Goal: Task Accomplishment & Management: Use online tool/utility

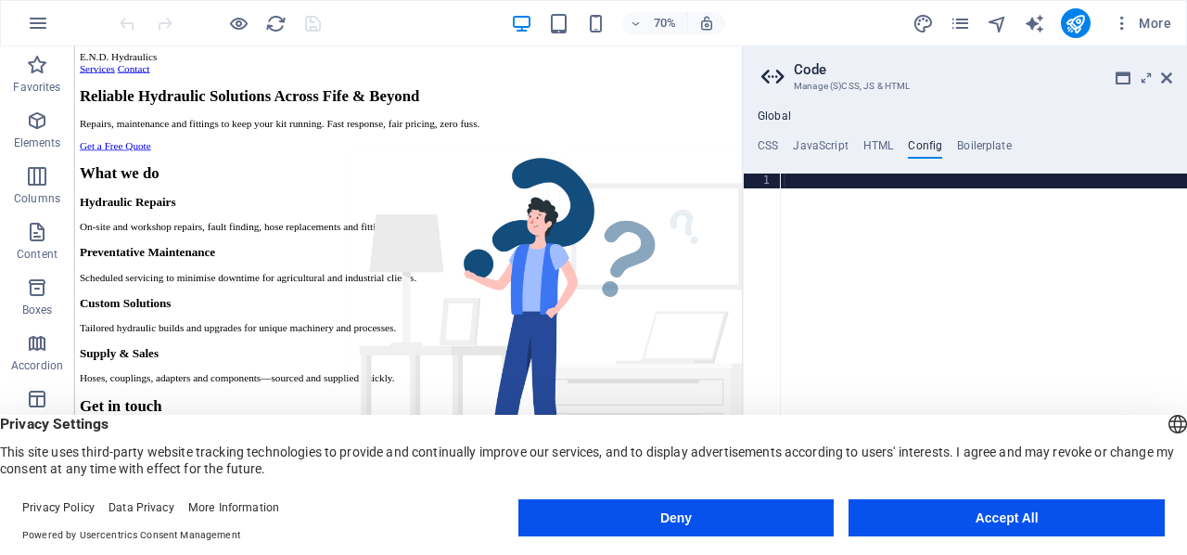
scroll to position [1612, 0]
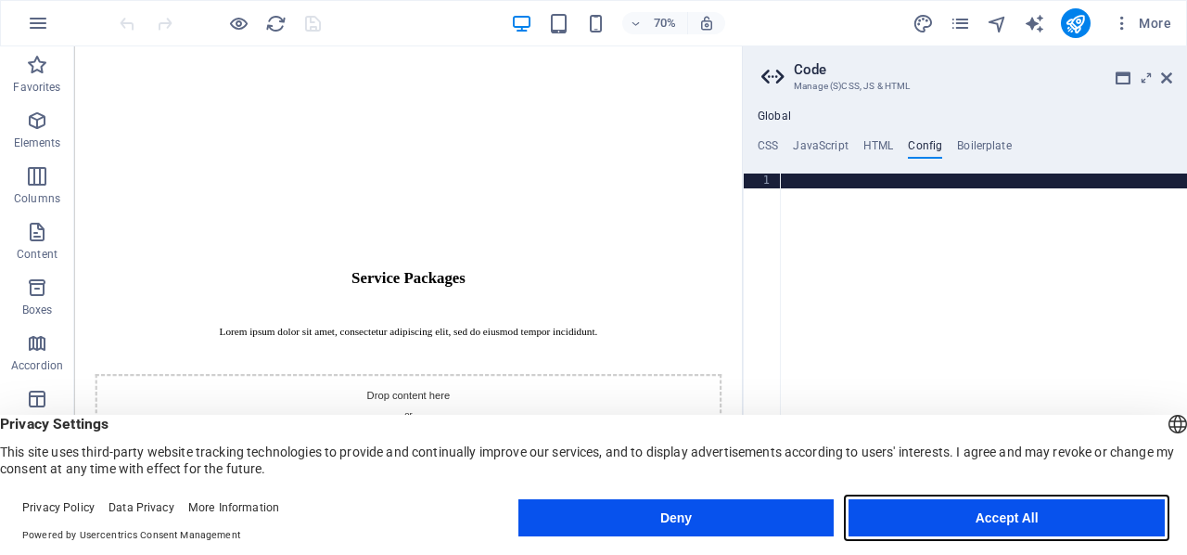
click at [944, 514] on button "Accept All" at bounding box center [1007, 517] width 316 height 37
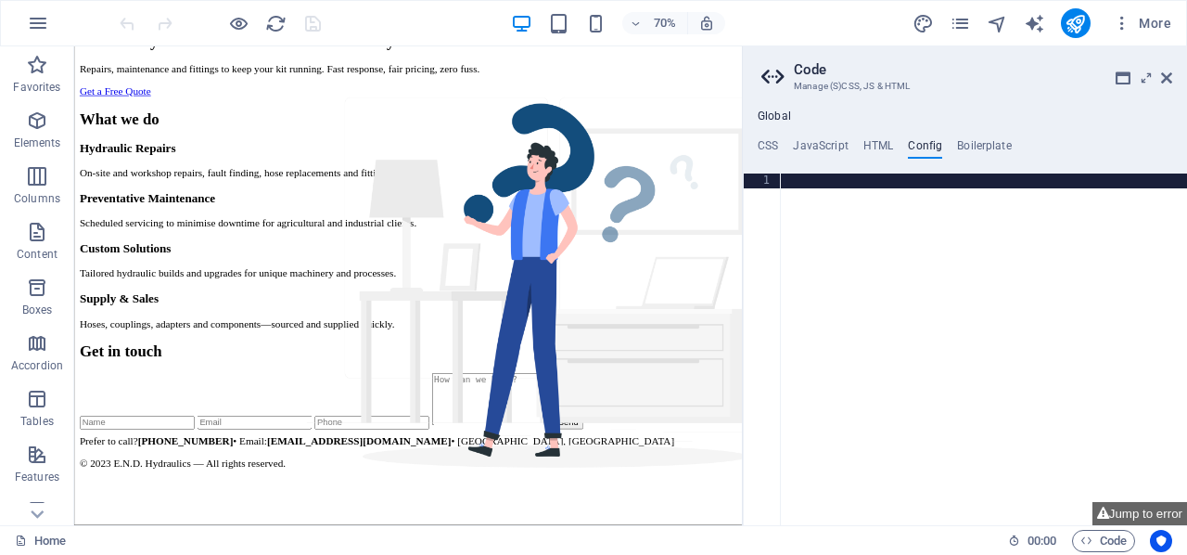
scroll to position [85, 0]
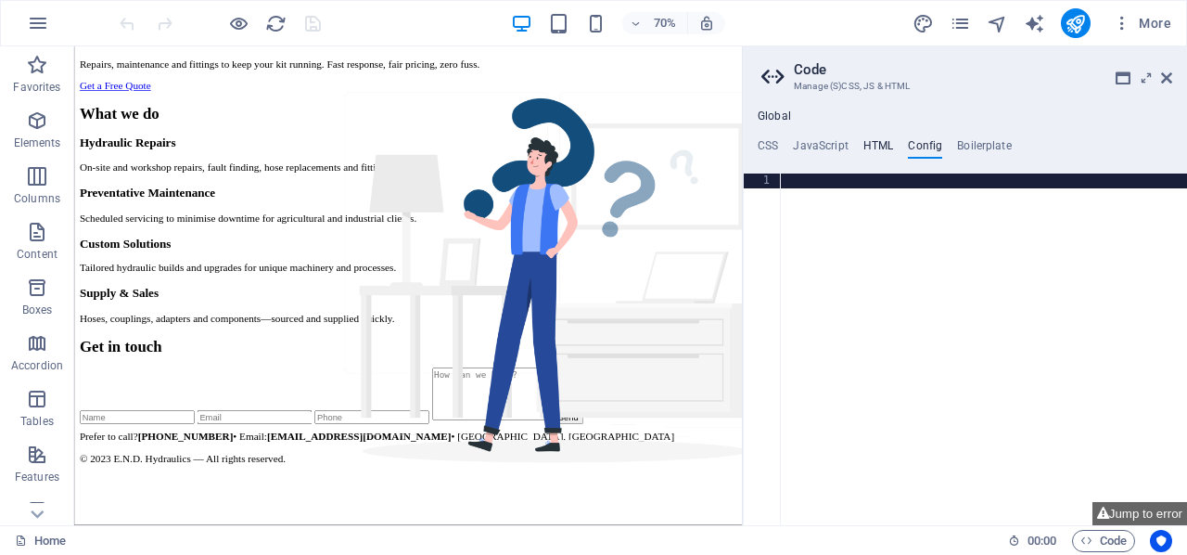
click at [877, 143] on h4 "HTML" at bounding box center [878, 149] width 31 height 20
type textarea "<div id="end-site">"
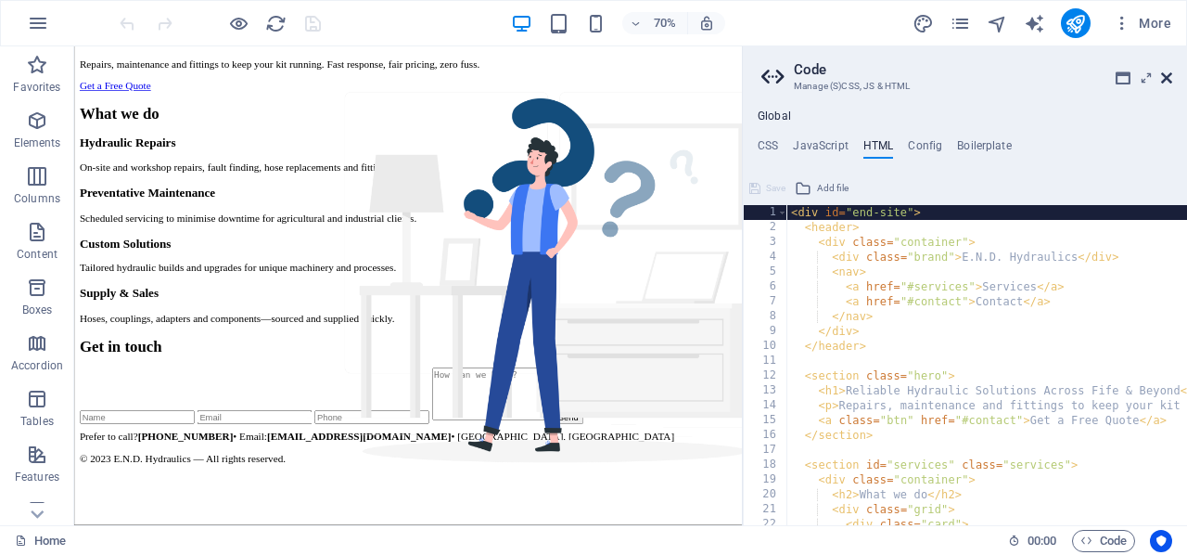
click at [1168, 77] on icon at bounding box center [1166, 77] width 11 height 15
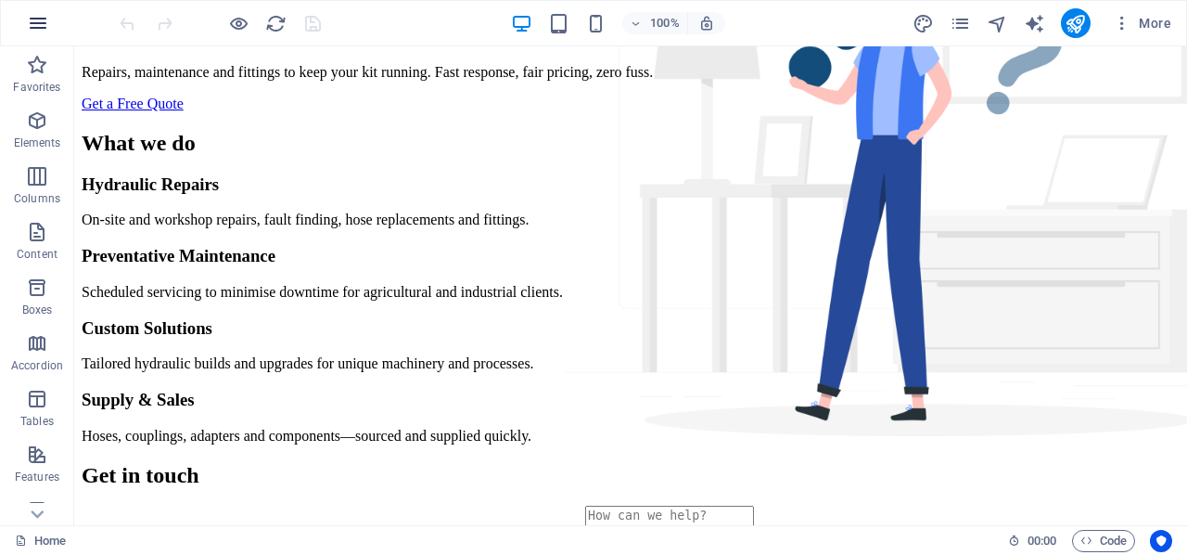
click at [39, 29] on icon "button" at bounding box center [38, 23] width 22 height 22
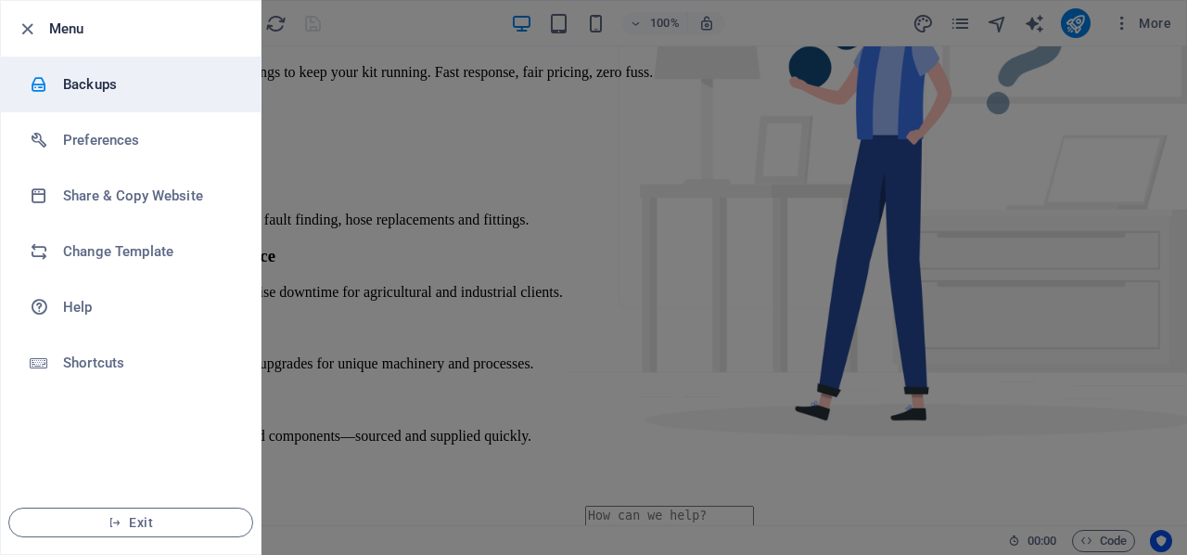
click at [84, 83] on h6 "Backups" at bounding box center [149, 84] width 172 height 22
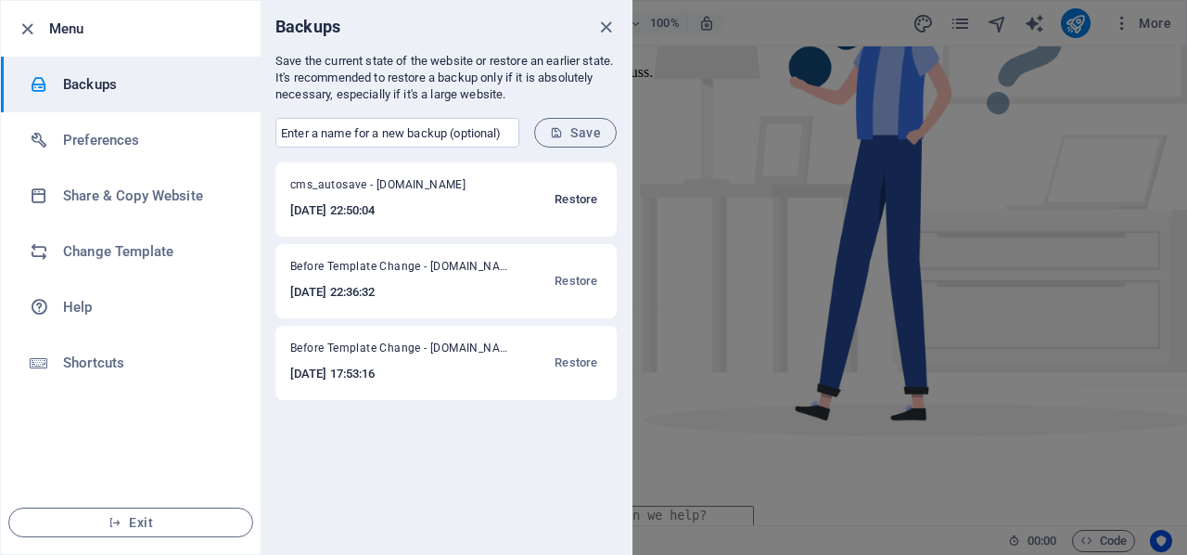
click at [577, 200] on span "Restore" at bounding box center [576, 199] width 43 height 22
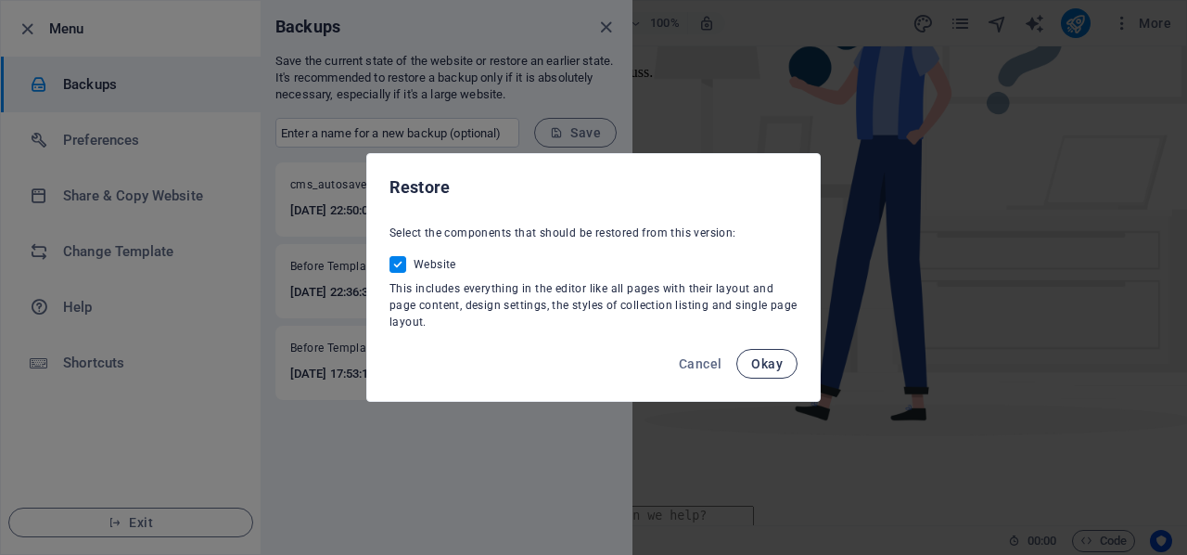
click at [761, 361] on span "Okay" at bounding box center [767, 363] width 32 height 15
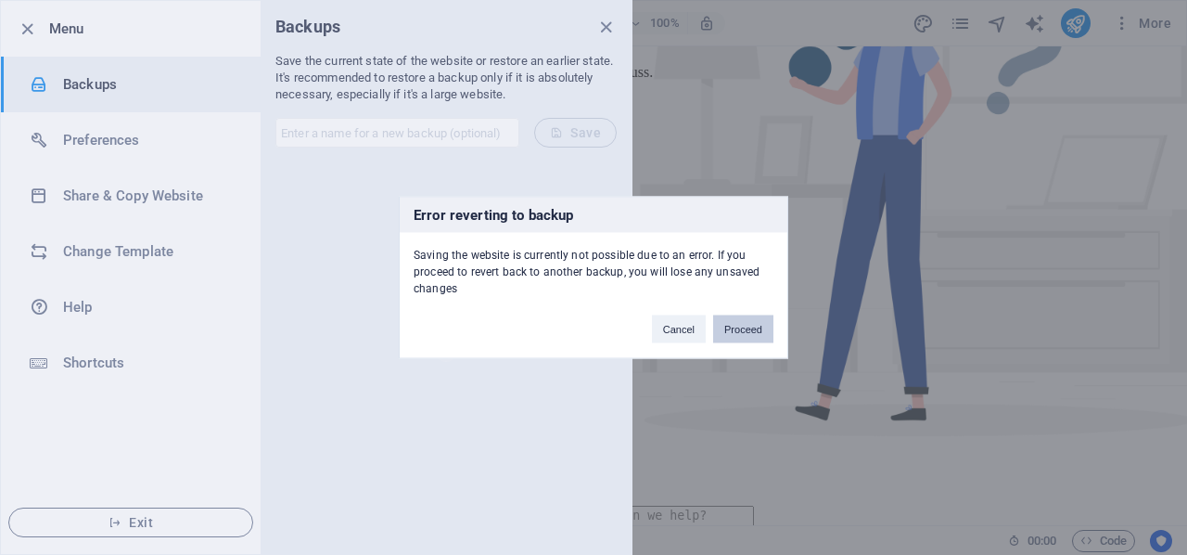
click at [739, 327] on button "Proceed" at bounding box center [743, 329] width 60 height 28
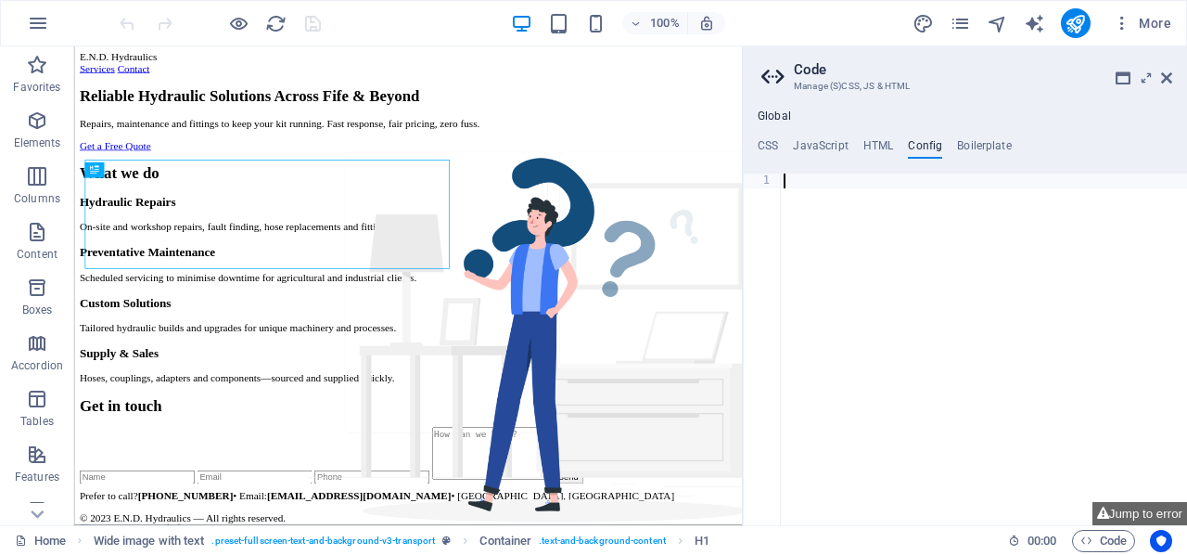
scroll to position [1022, 0]
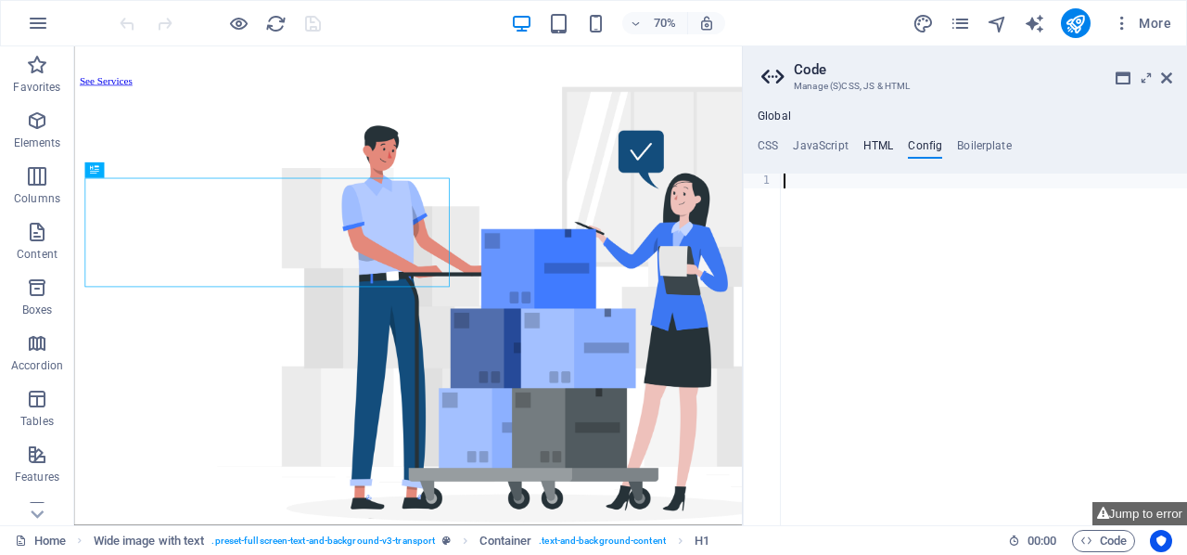
click at [881, 142] on h4 "HTML" at bounding box center [878, 149] width 31 height 20
type textarea "<div id="end-site">"
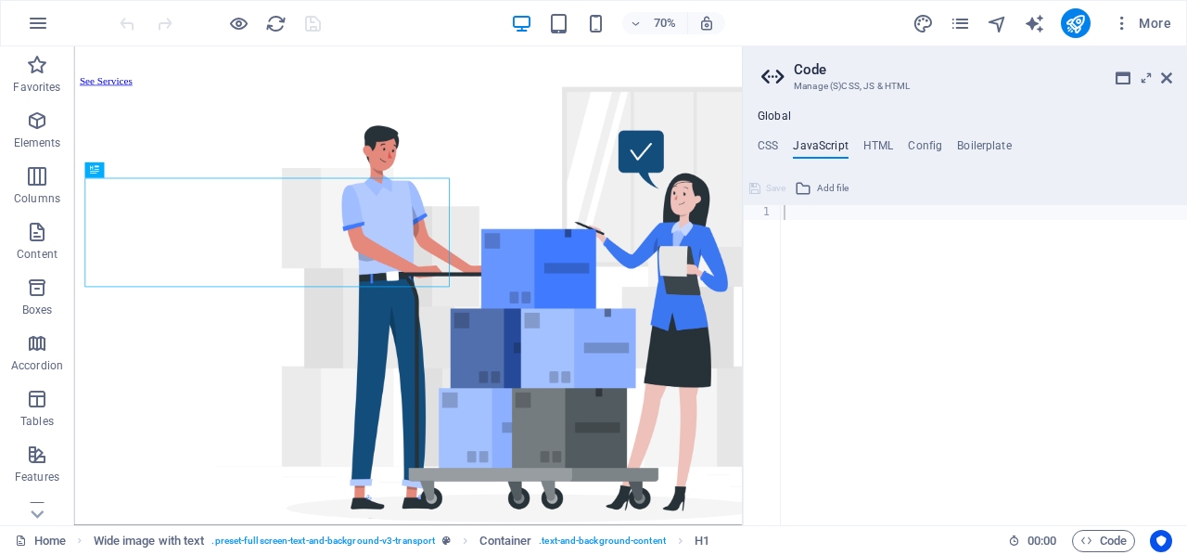
type textarea "#end-site { font-family: Arial, Helvetica, sans-serif; color:#333; }"
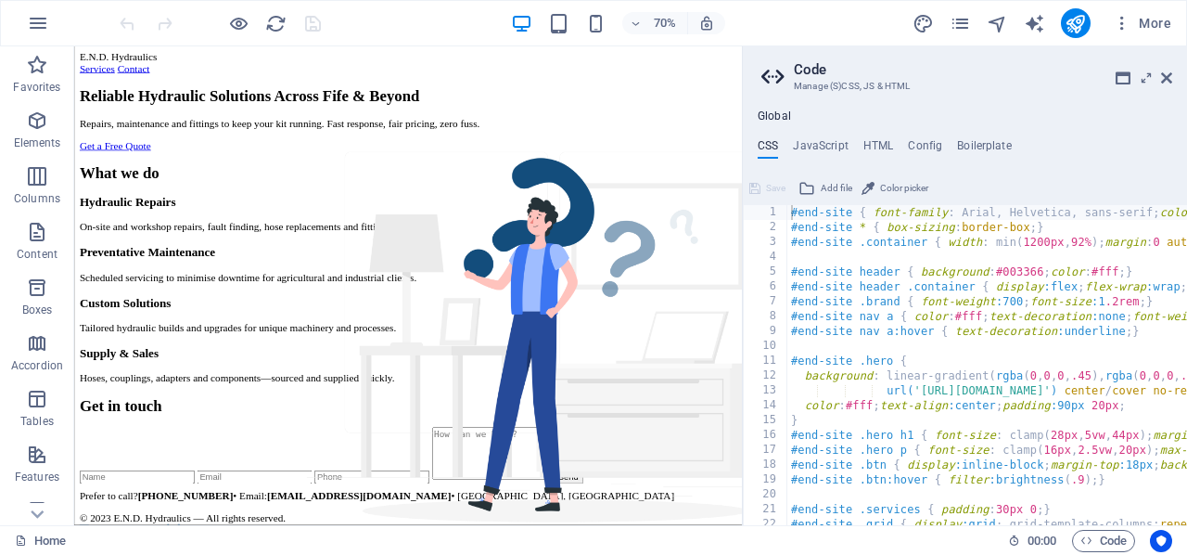
scroll to position [0, 0]
select select "English"
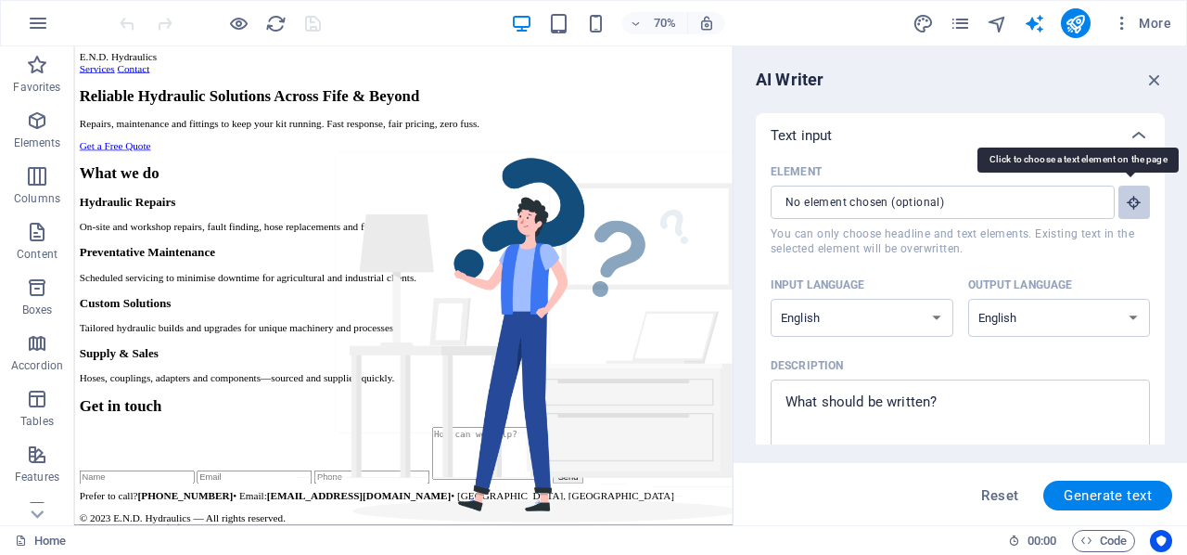
click at [1132, 203] on icon "button" at bounding box center [1134, 202] width 17 height 17
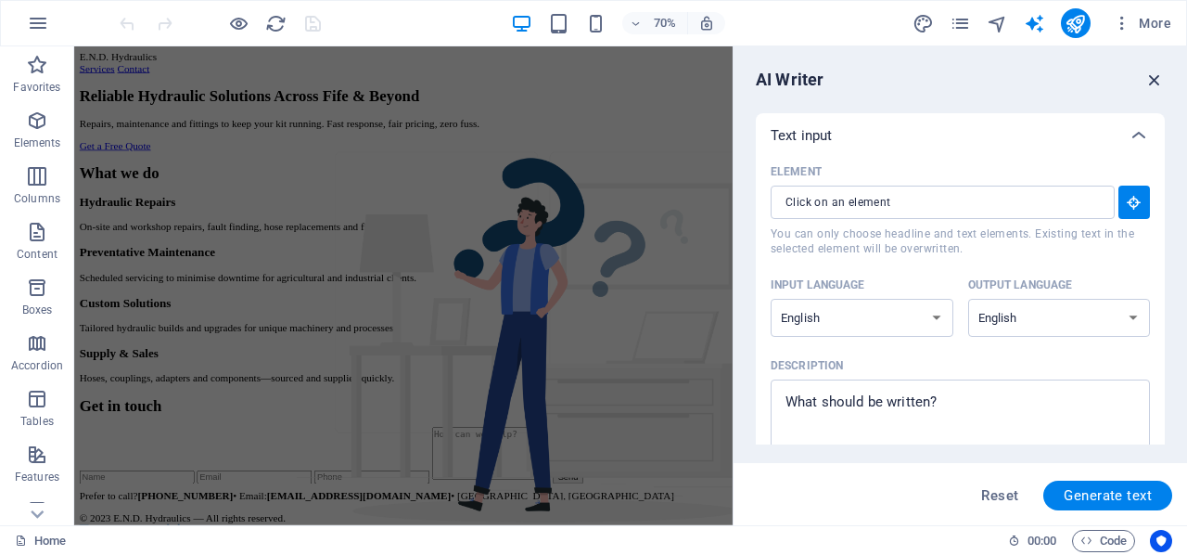
click at [1158, 79] on icon "button" at bounding box center [1155, 80] width 20 height 20
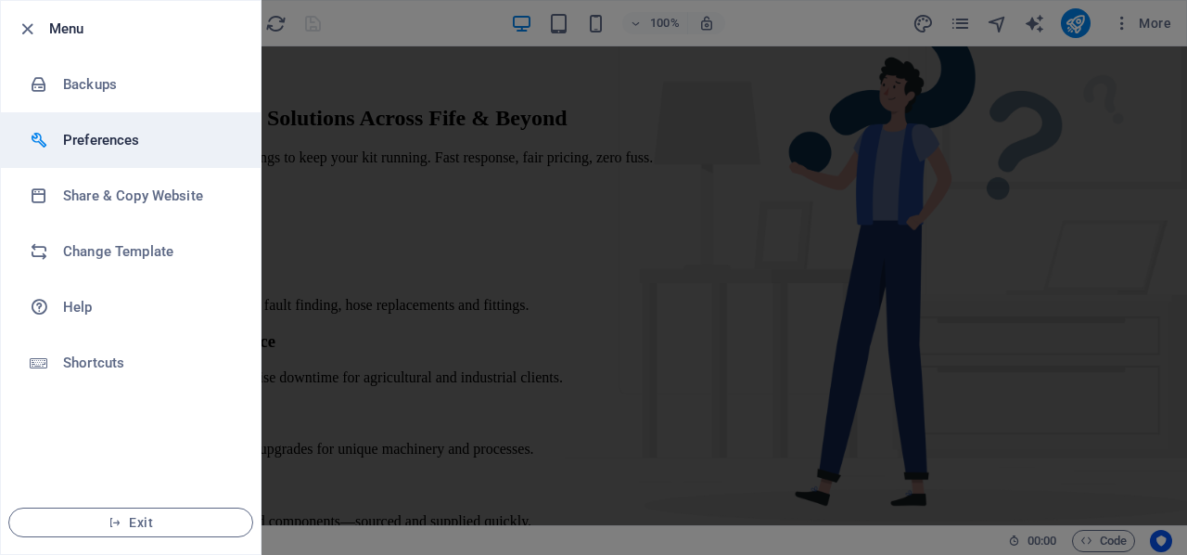
click at [80, 143] on h6 "Preferences" at bounding box center [149, 140] width 172 height 22
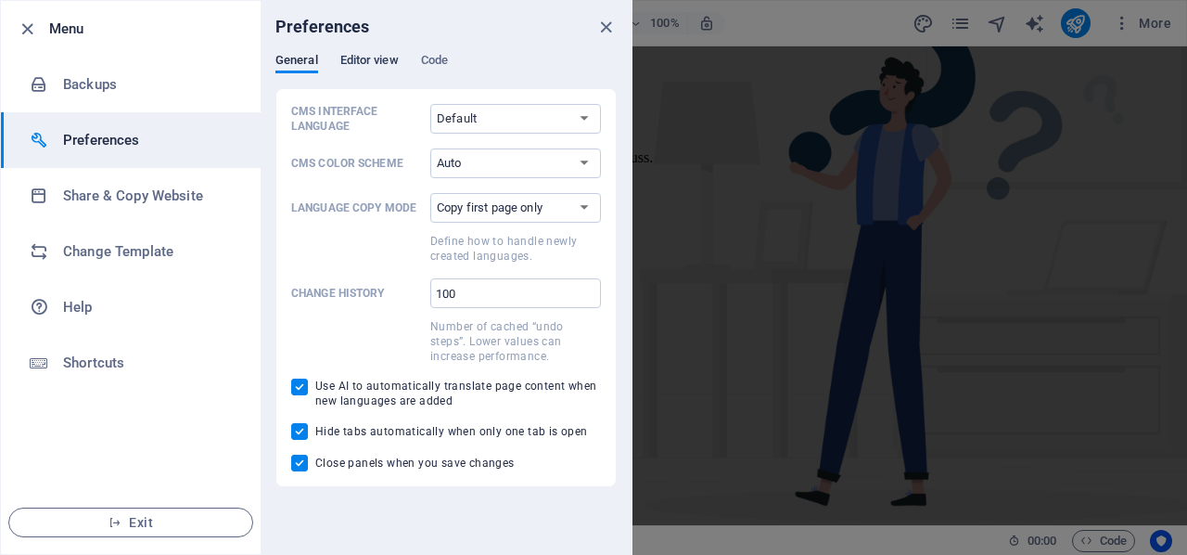
click at [377, 61] on span "Editor view" at bounding box center [369, 62] width 58 height 26
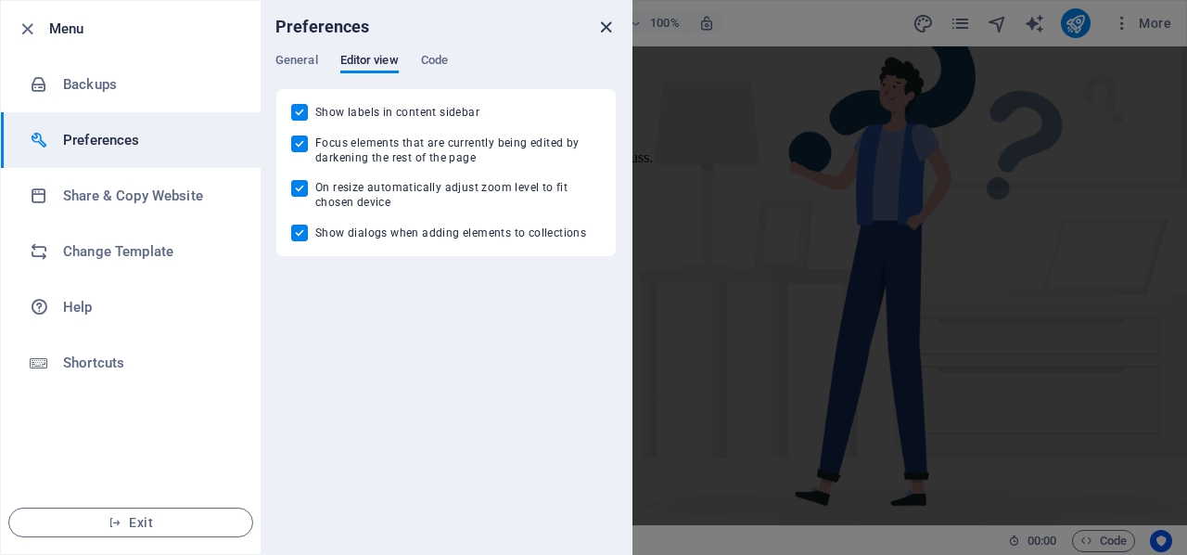
click at [604, 23] on icon "close" at bounding box center [605, 27] width 21 height 21
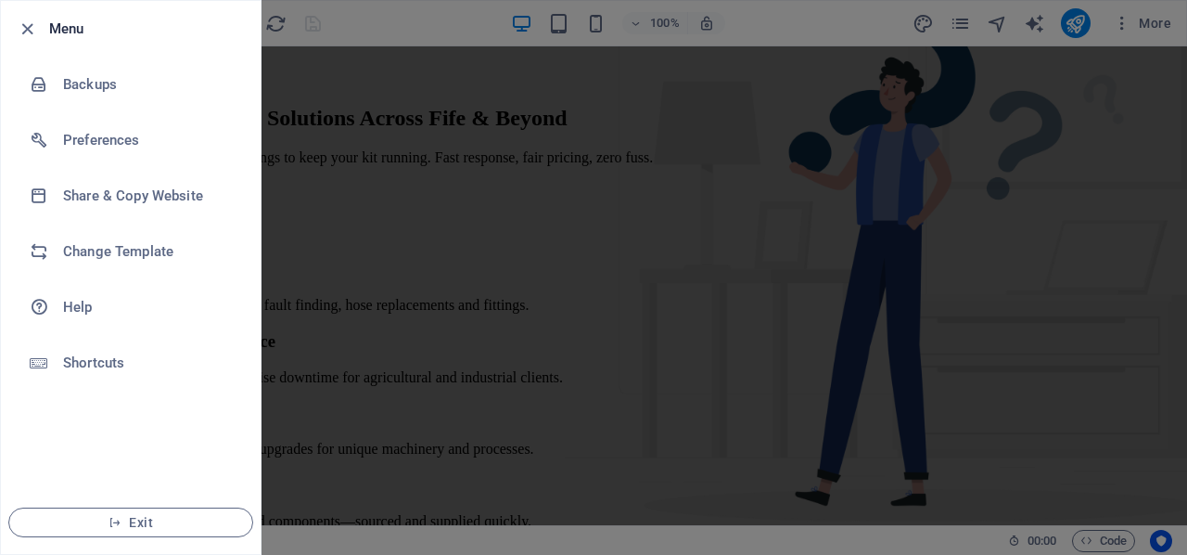
click at [419, 87] on div at bounding box center [593, 277] width 1187 height 555
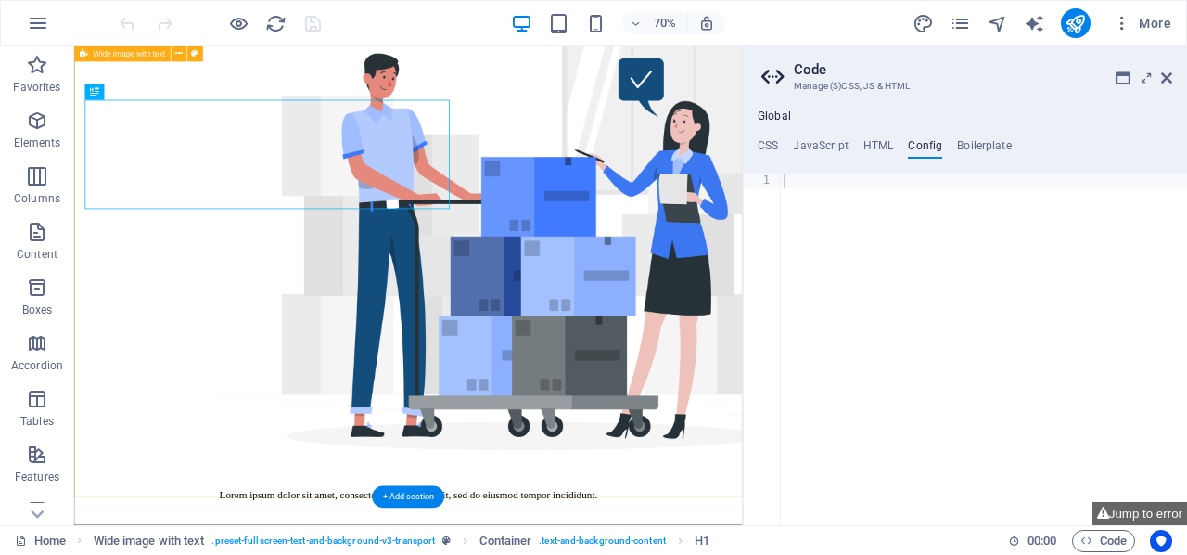
scroll to position [1123, 0]
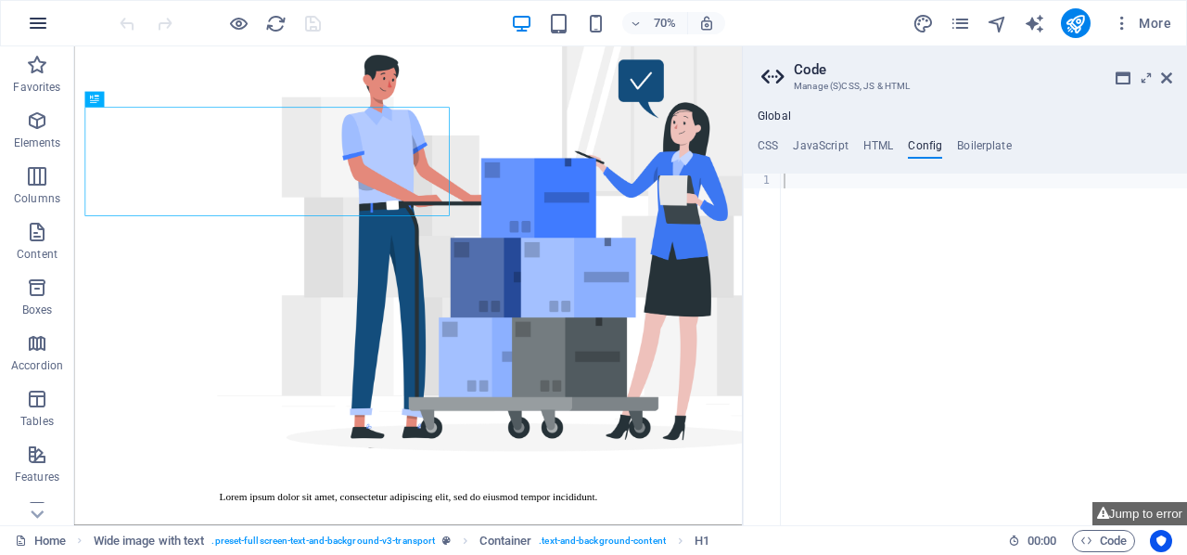
click at [37, 22] on icon "button" at bounding box center [38, 23] width 22 height 22
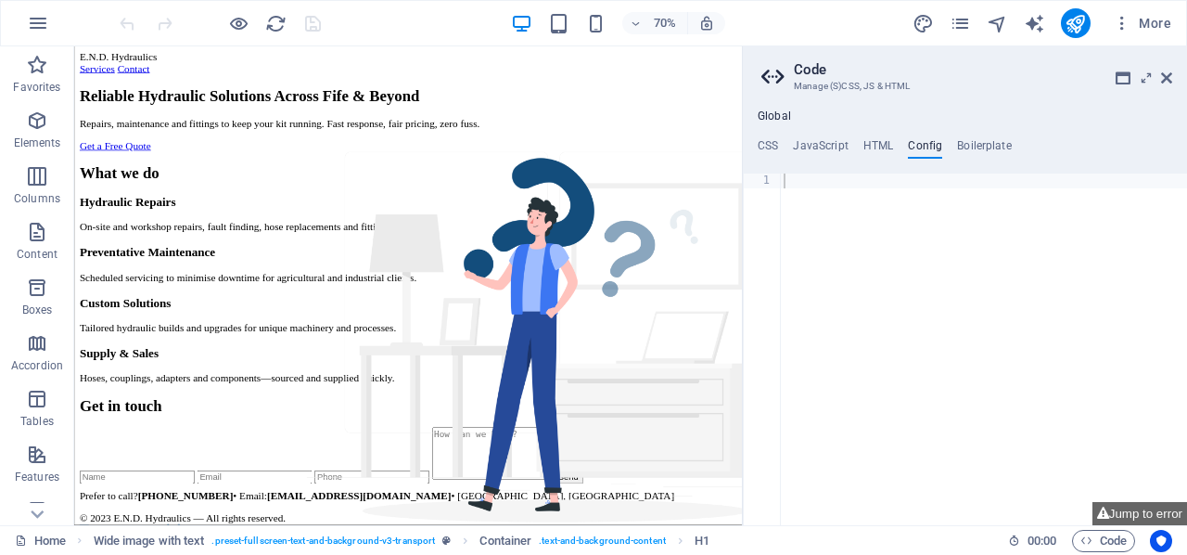
scroll to position [0, 0]
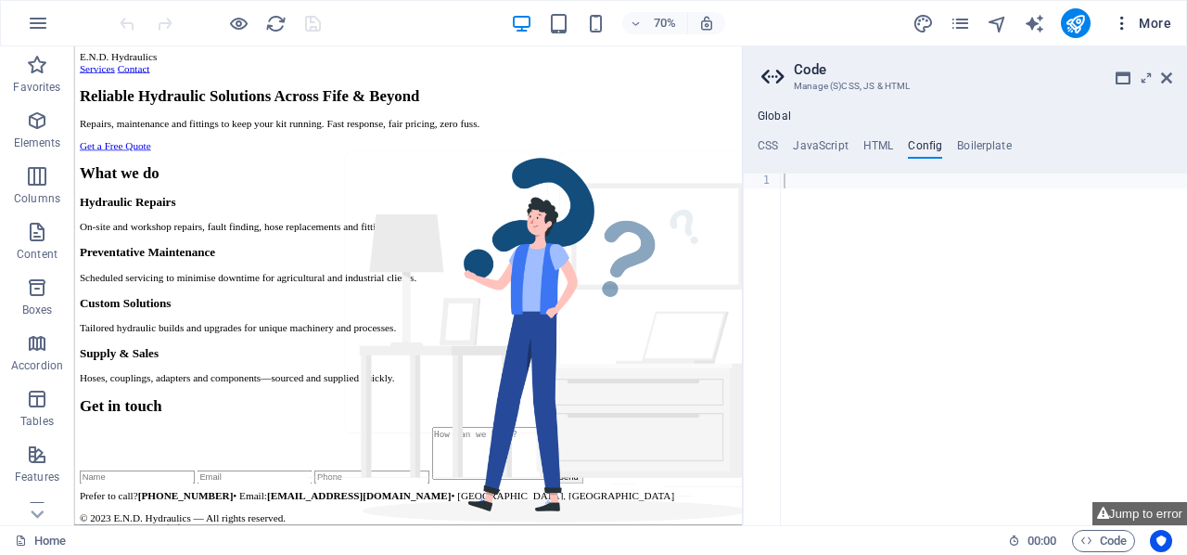
click at [1143, 20] on span "More" at bounding box center [1142, 23] width 58 height 19
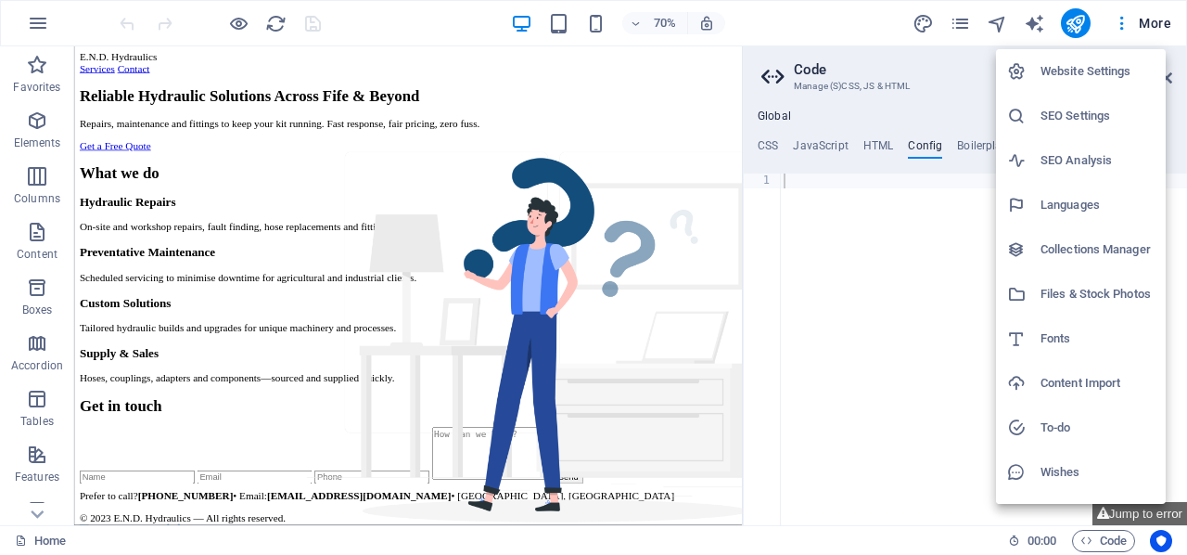
click at [389, 212] on div at bounding box center [593, 277] width 1187 height 555
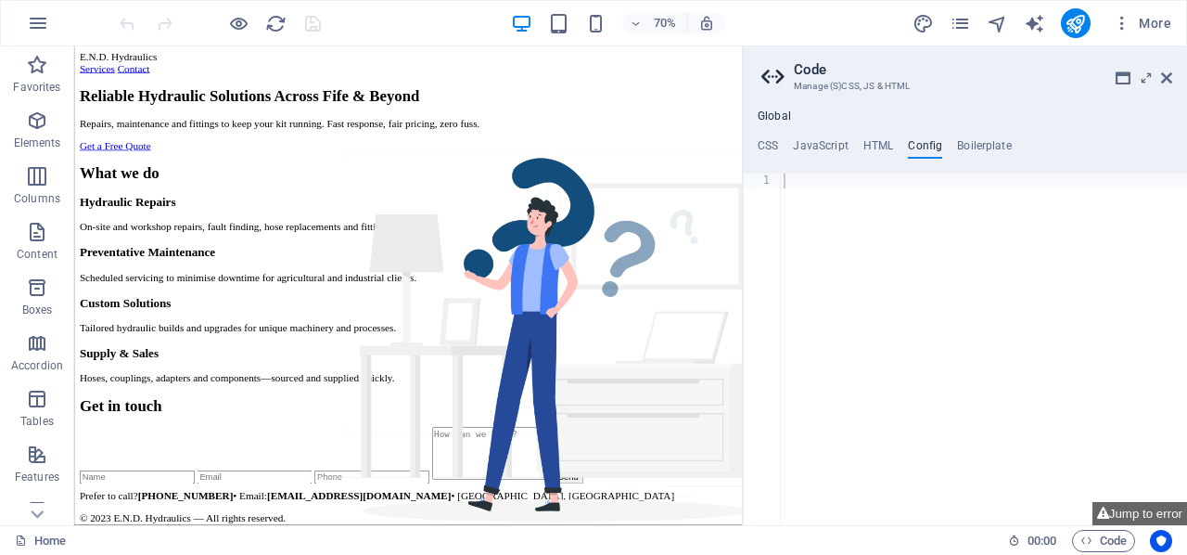
click at [273, 131] on h1 "Reliable Hydraulic Solutions Across Fife & Beyond" at bounding box center [552, 118] width 940 height 25
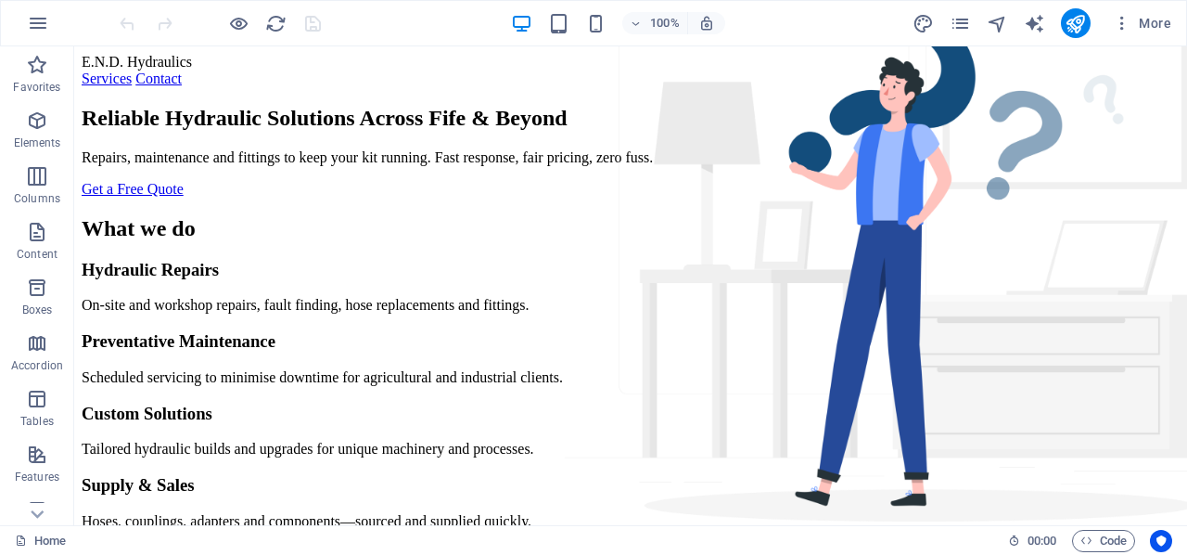
click at [181, 70] on div "E.N.D. Hydraulics" at bounding box center [631, 62] width 1098 height 17
click at [126, 64] on div "E.N.D. Hydraulics" at bounding box center [631, 62] width 1098 height 17
click at [41, 21] on icon "button" at bounding box center [38, 23] width 22 height 22
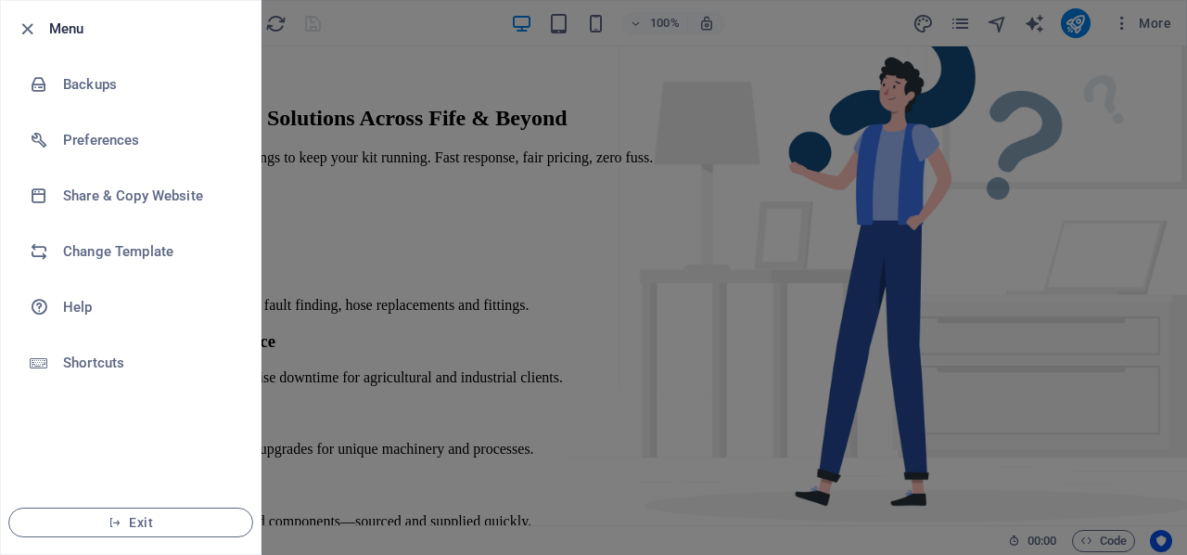
click at [389, 233] on div at bounding box center [593, 277] width 1187 height 555
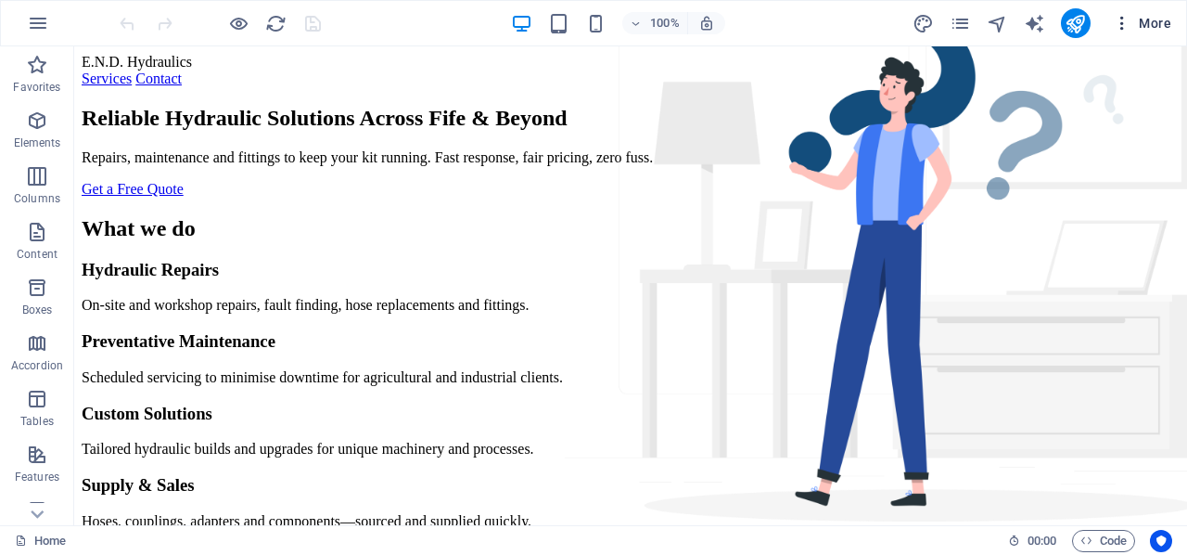
click at [0, 0] on button "More" at bounding box center [0, 0] width 0 height 0
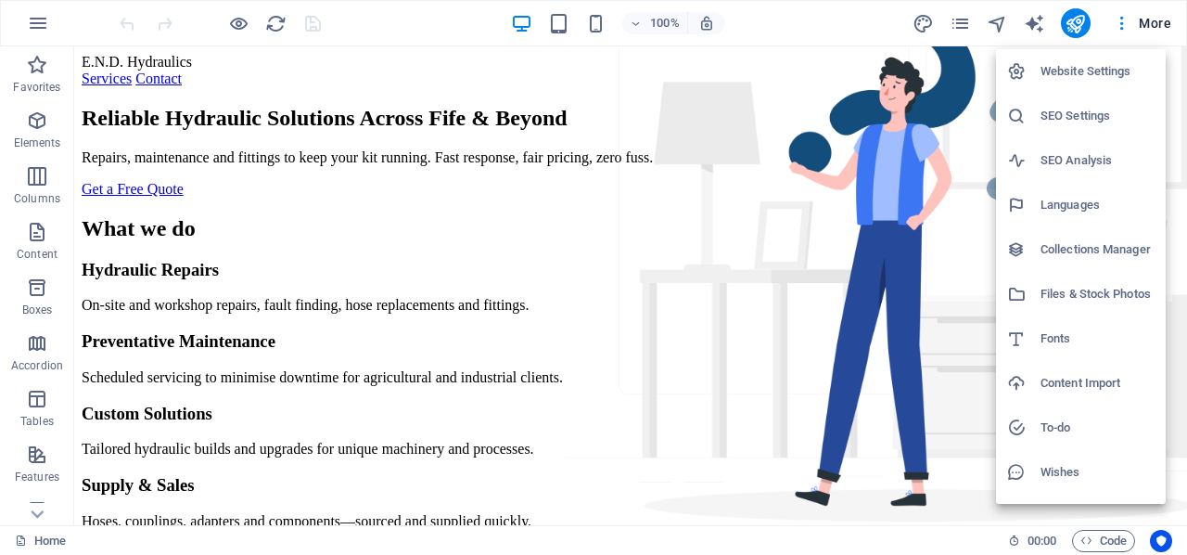
click at [1074, 68] on h6 "Website Settings" at bounding box center [1098, 71] width 114 height 22
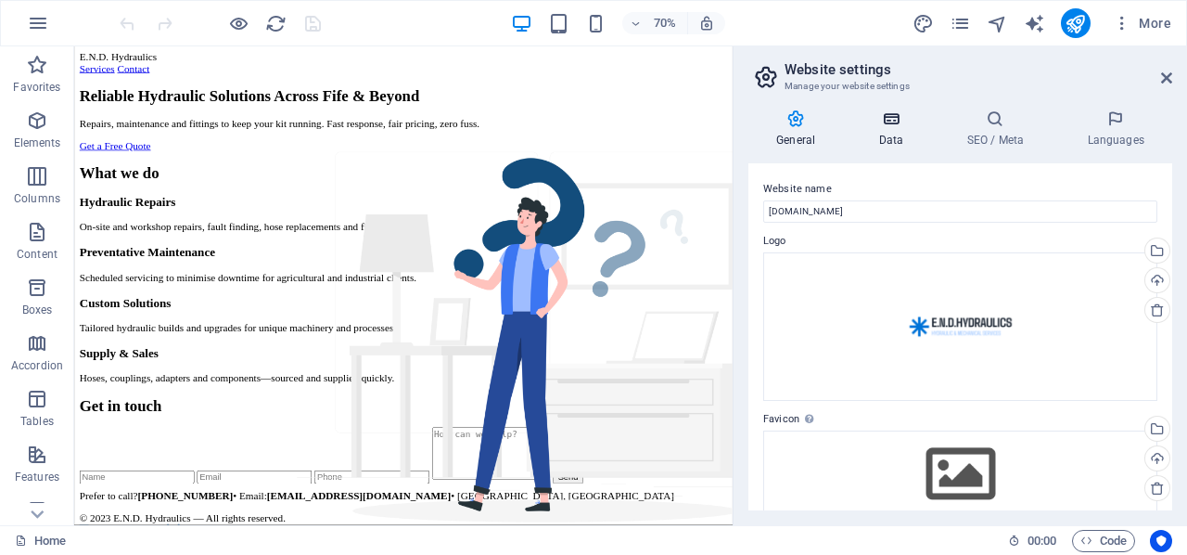
click at [897, 126] on icon at bounding box center [891, 118] width 81 height 19
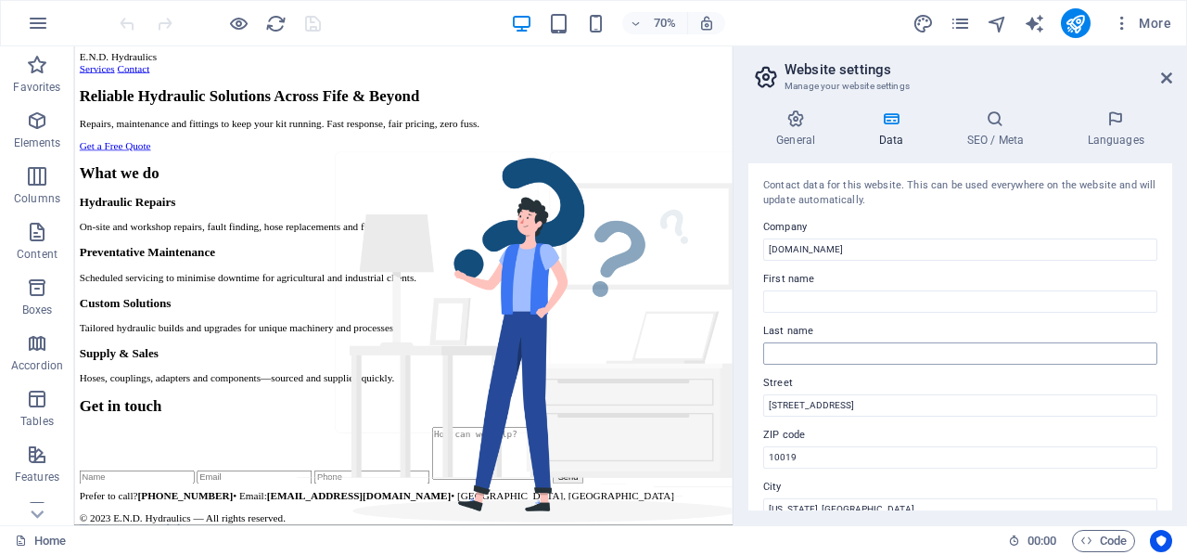
scroll to position [92, 0]
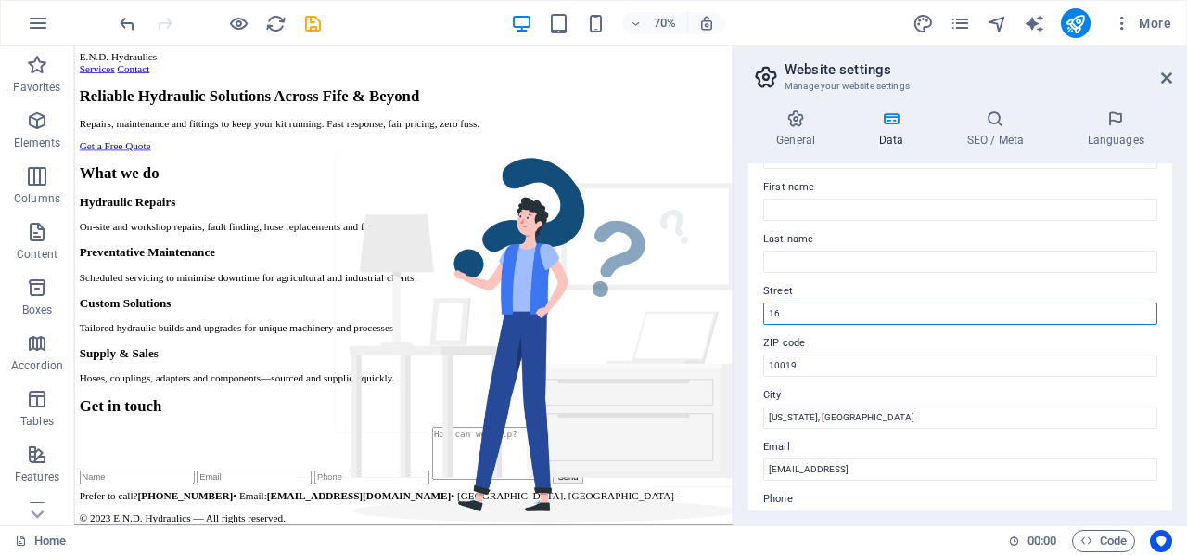
type input "1"
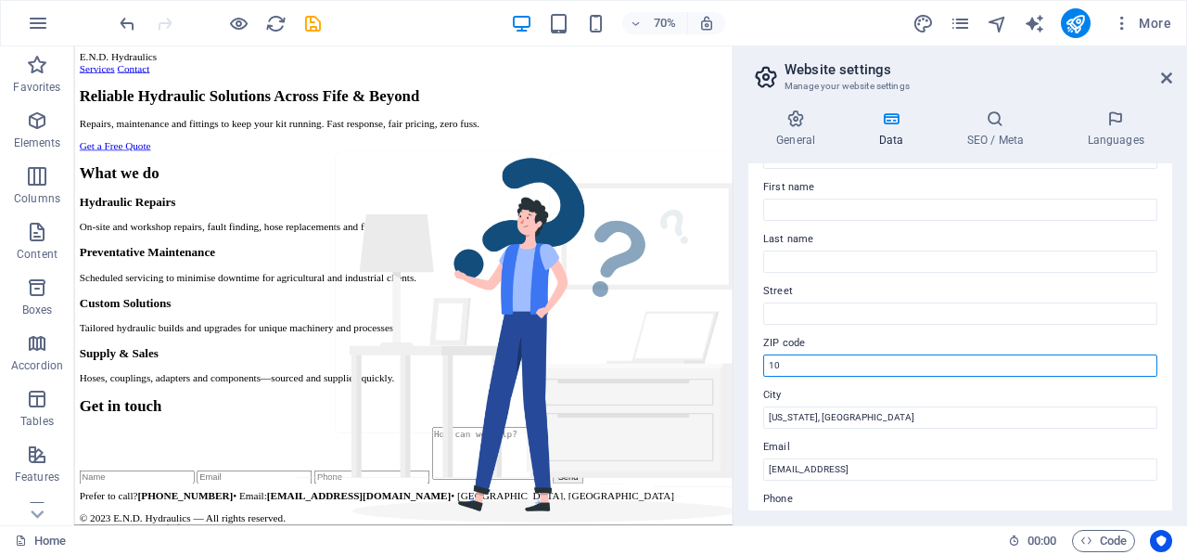
type input "1"
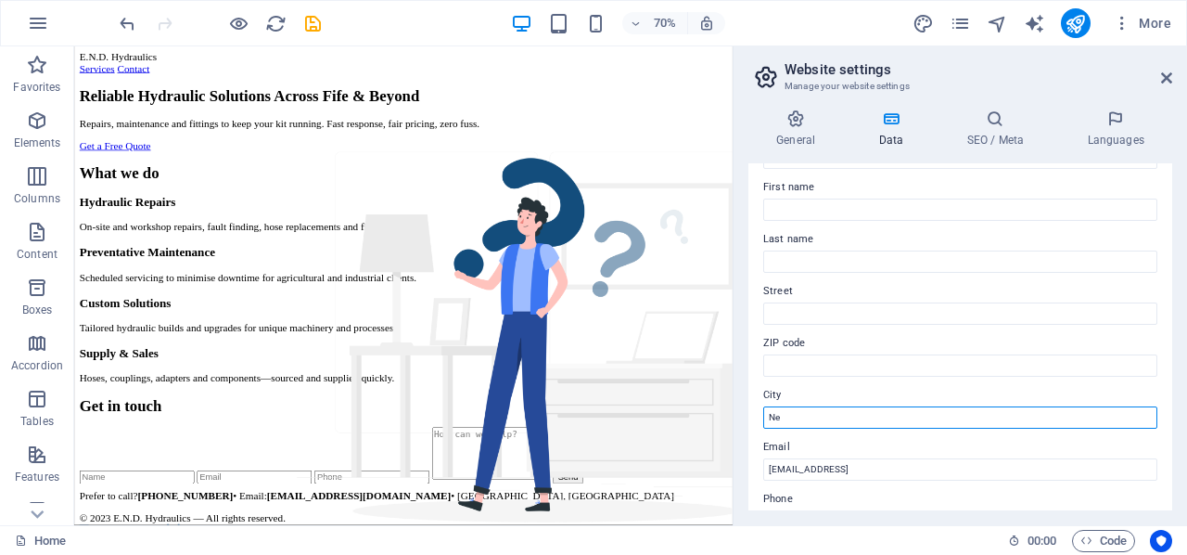
type input "N"
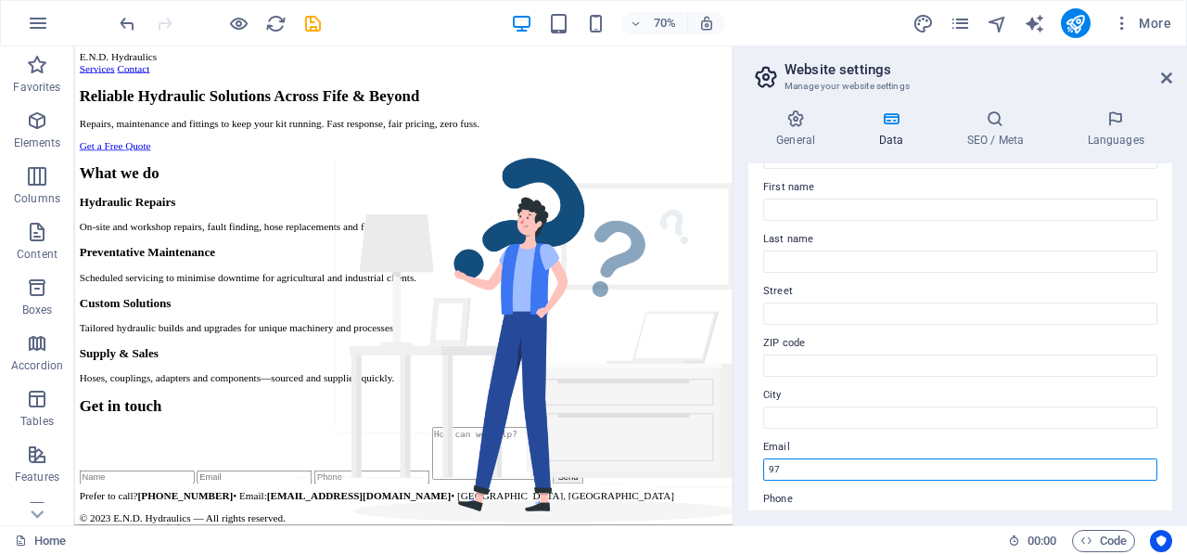
type input "9"
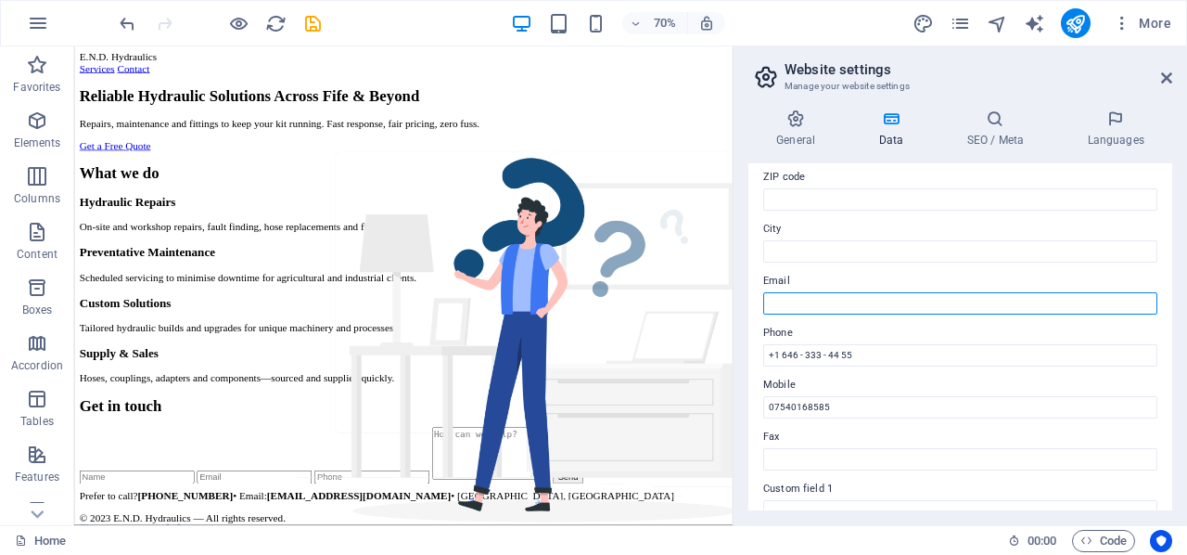
scroll to position [260, 0]
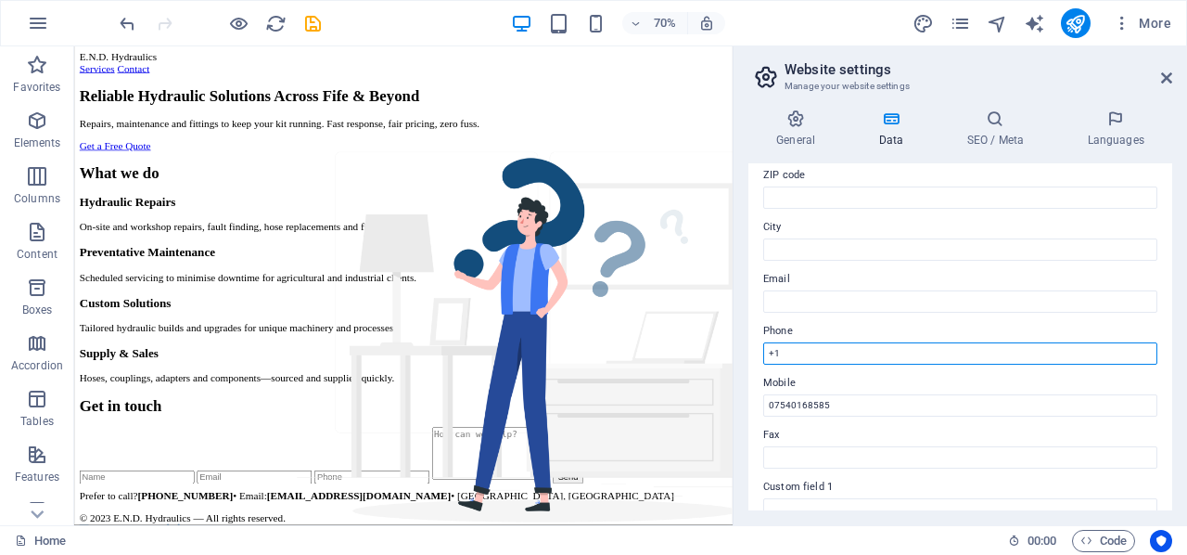
type input "+"
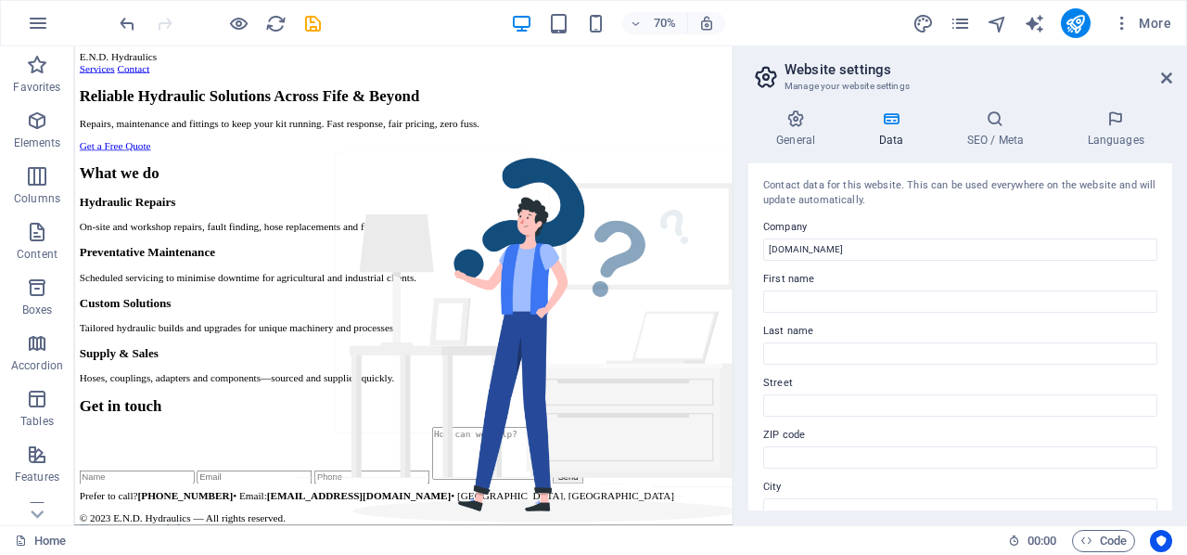
scroll to position [0, 0]
click at [964, 313] on p "On-site and workshop repairs, fault finding, hose replacements and fittings." at bounding box center [545, 305] width 926 height 17
click at [1106, 125] on icon at bounding box center [1115, 118] width 113 height 19
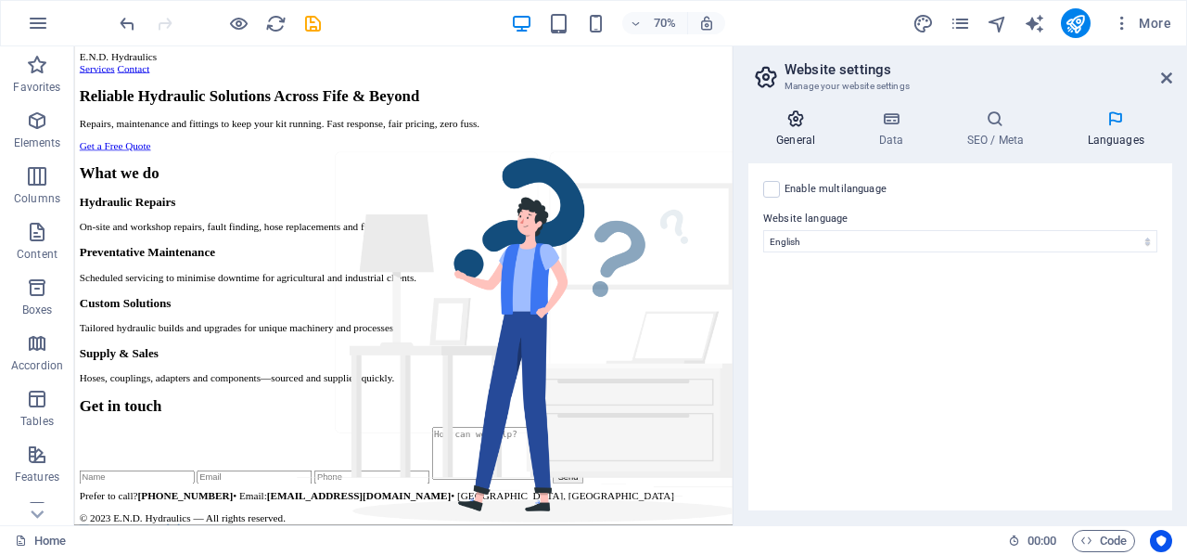
click at [800, 123] on icon at bounding box center [795, 118] width 95 height 19
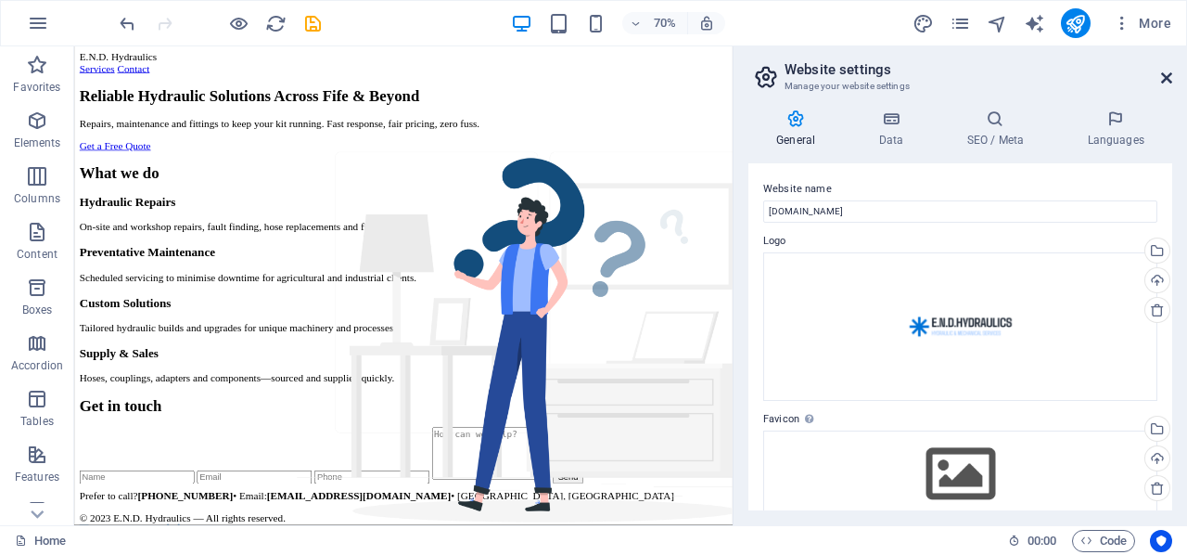
click at [1171, 77] on icon at bounding box center [1166, 77] width 11 height 15
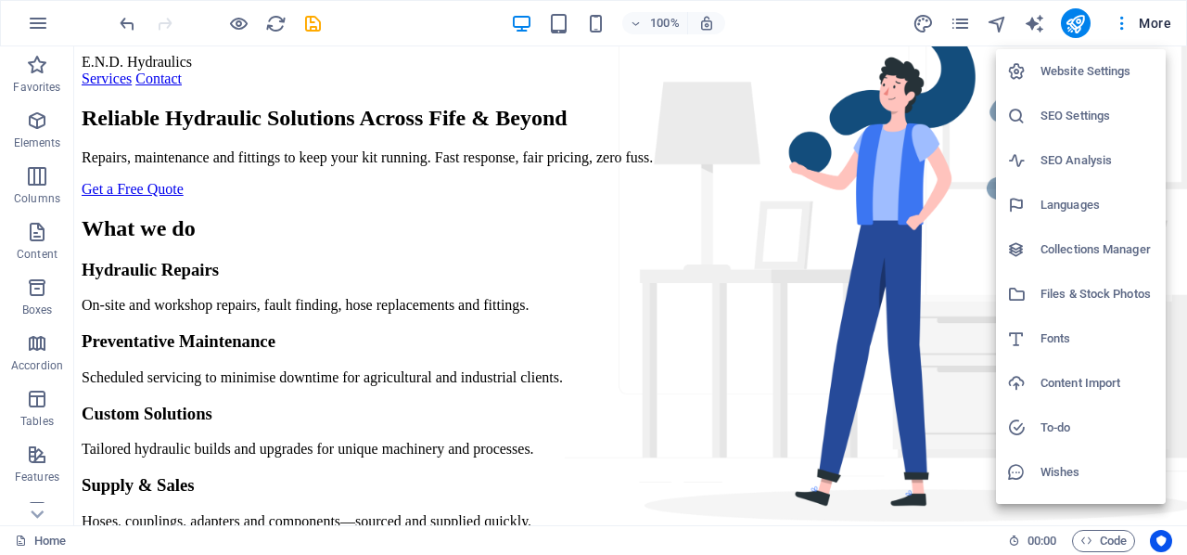
click at [959, 22] on div at bounding box center [593, 277] width 1187 height 555
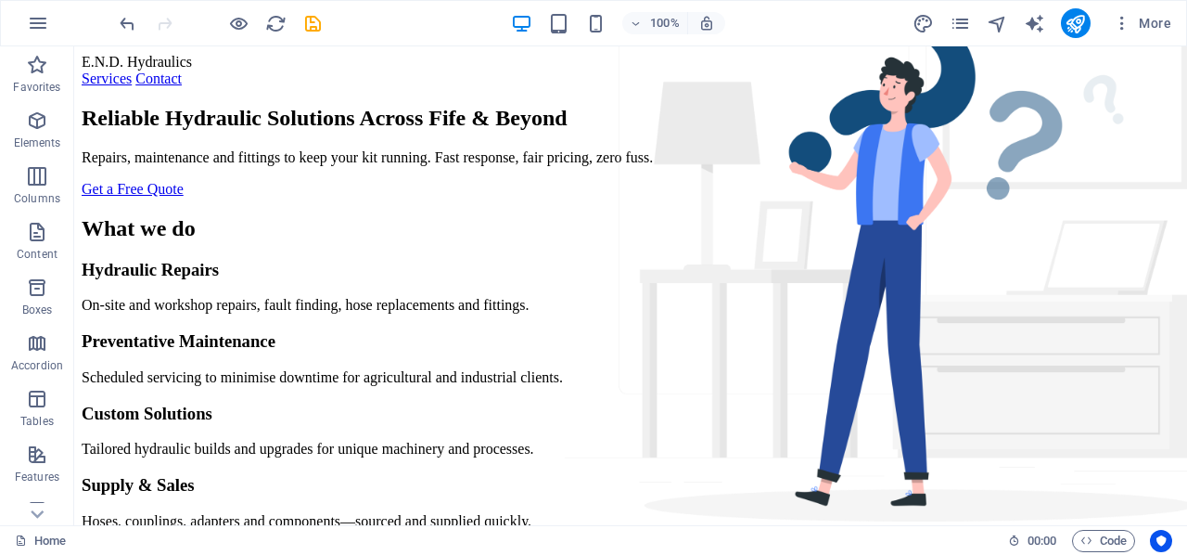
click at [959, 22] on icon "pages" at bounding box center [960, 23] width 21 height 21
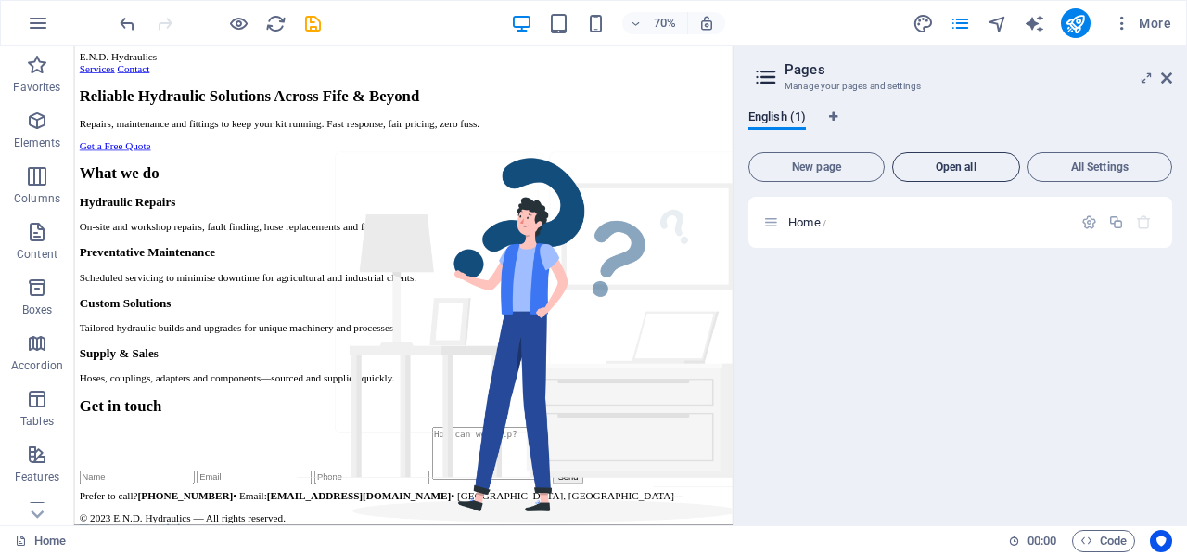
click at [954, 159] on button "Open all" at bounding box center [956, 167] width 128 height 30
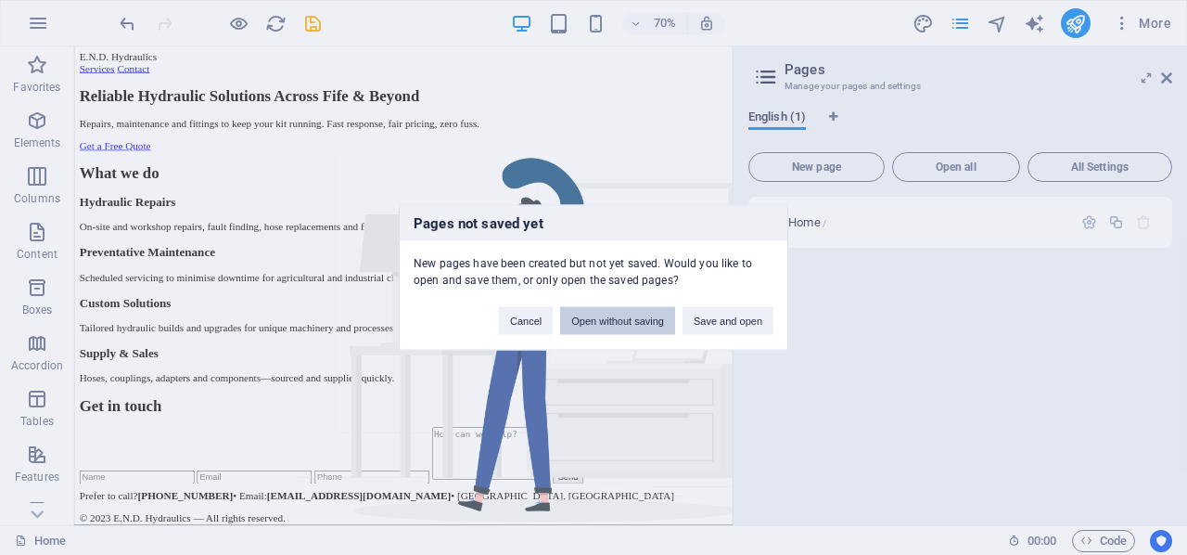
click at [604, 317] on button "Open without saving" at bounding box center [617, 321] width 115 height 28
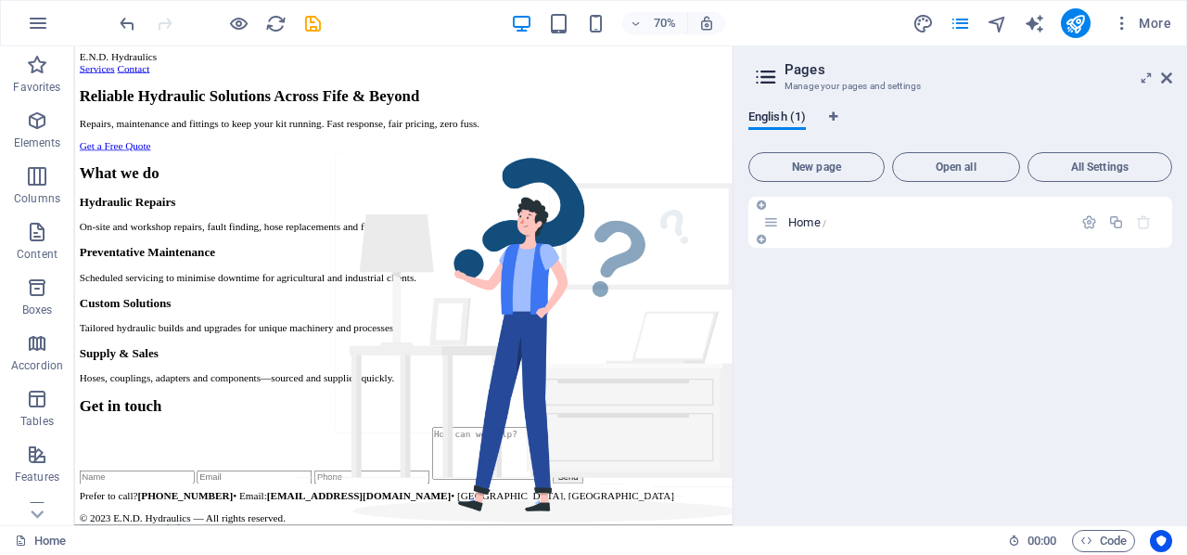
click at [843, 226] on p "Home /" at bounding box center [927, 222] width 278 height 12
click at [798, 221] on span "Home /" at bounding box center [807, 222] width 38 height 14
click at [835, 114] on icon "Language Tabs" at bounding box center [833, 116] width 8 height 11
select select "41"
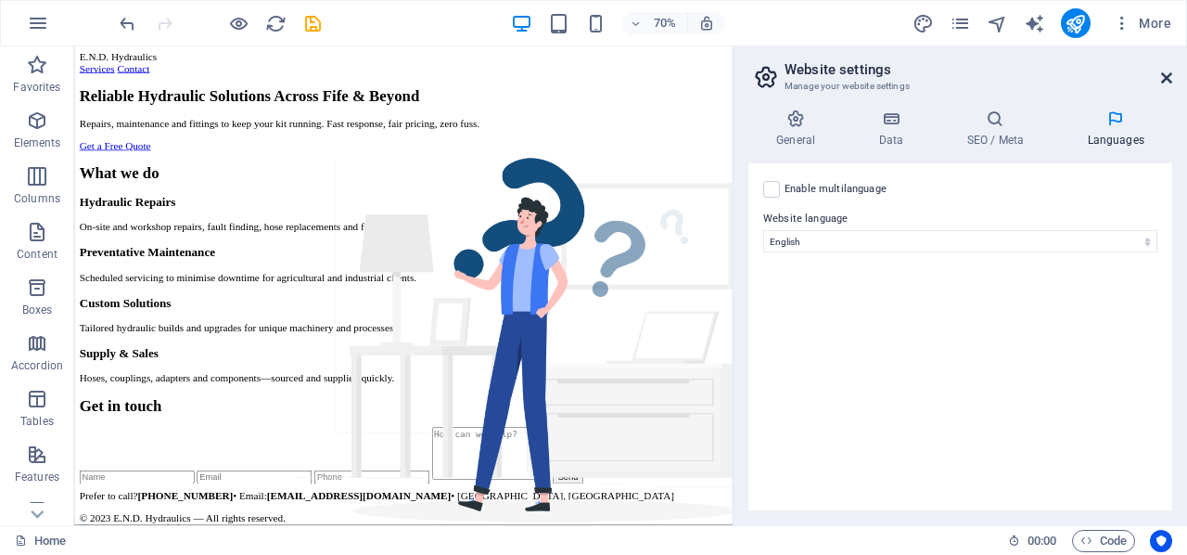
click at [1165, 73] on icon at bounding box center [1166, 77] width 11 height 15
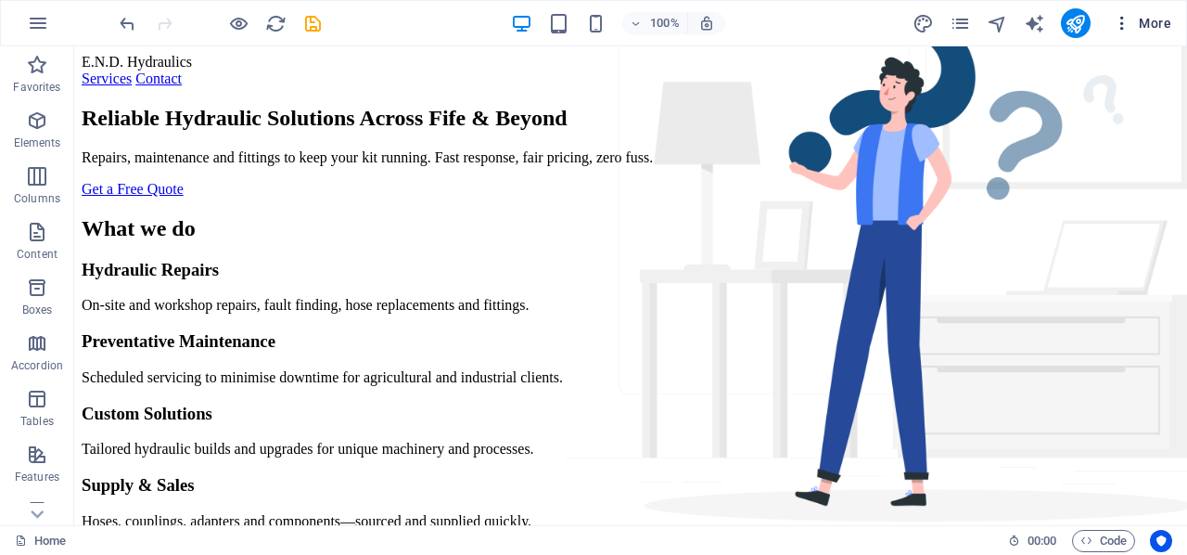
click at [1145, 19] on span "More" at bounding box center [1142, 23] width 58 height 19
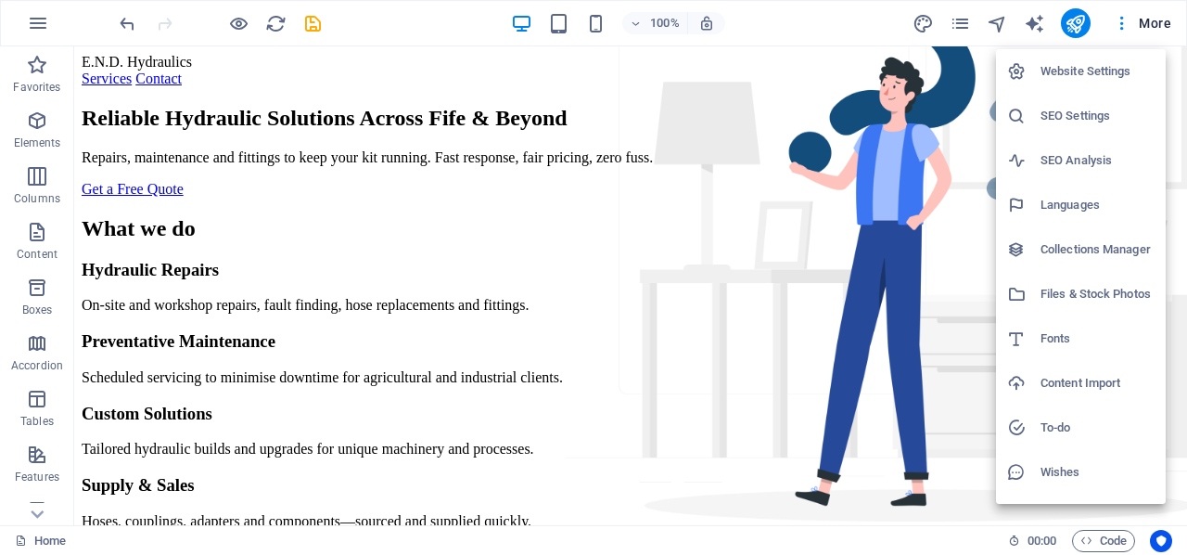
click at [1072, 74] on h6 "Website Settings" at bounding box center [1098, 71] width 114 height 22
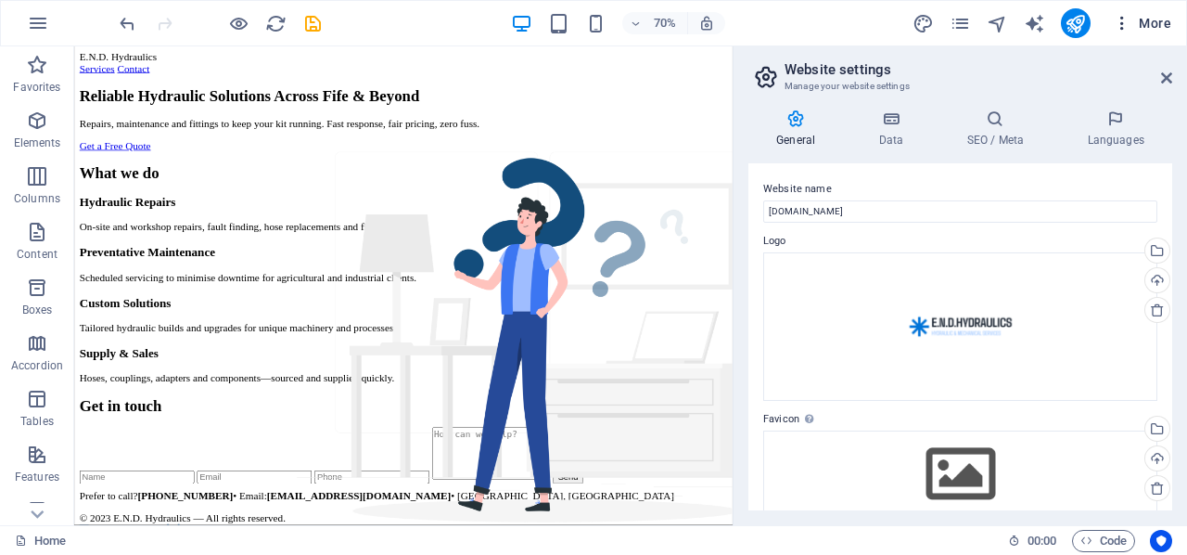
click at [1159, 23] on span "More" at bounding box center [1142, 23] width 58 height 19
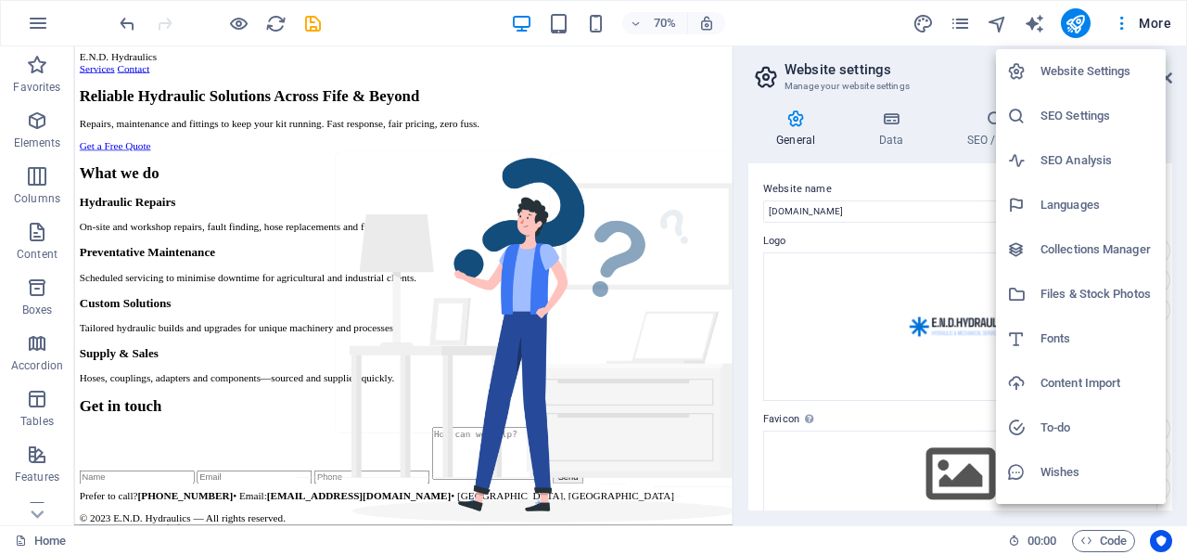
click at [1070, 68] on h6 "Website Settings" at bounding box center [1098, 71] width 114 height 22
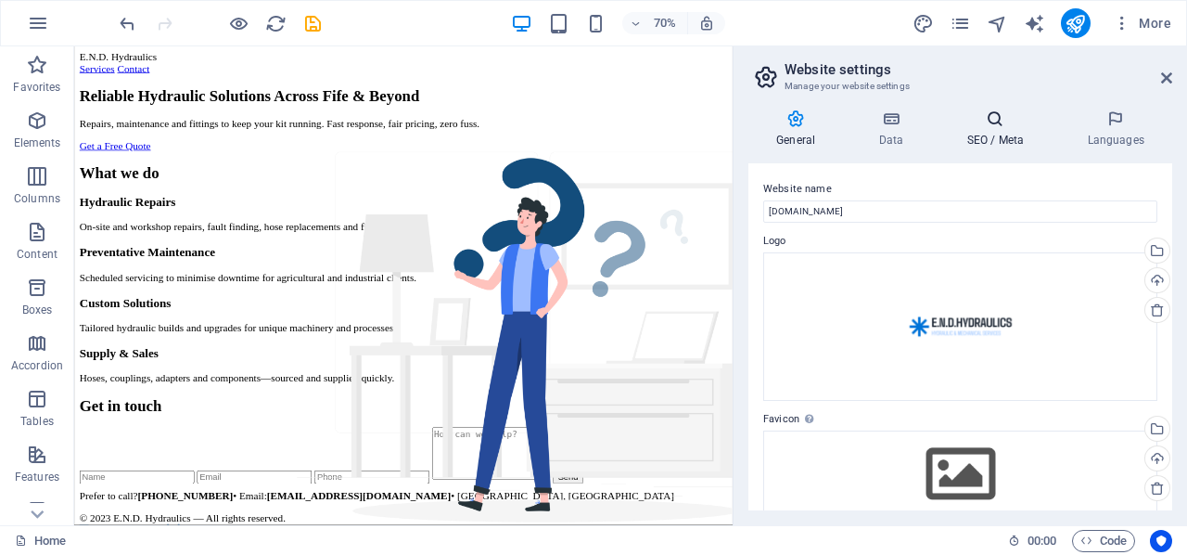
click at [1005, 122] on icon at bounding box center [995, 118] width 113 height 19
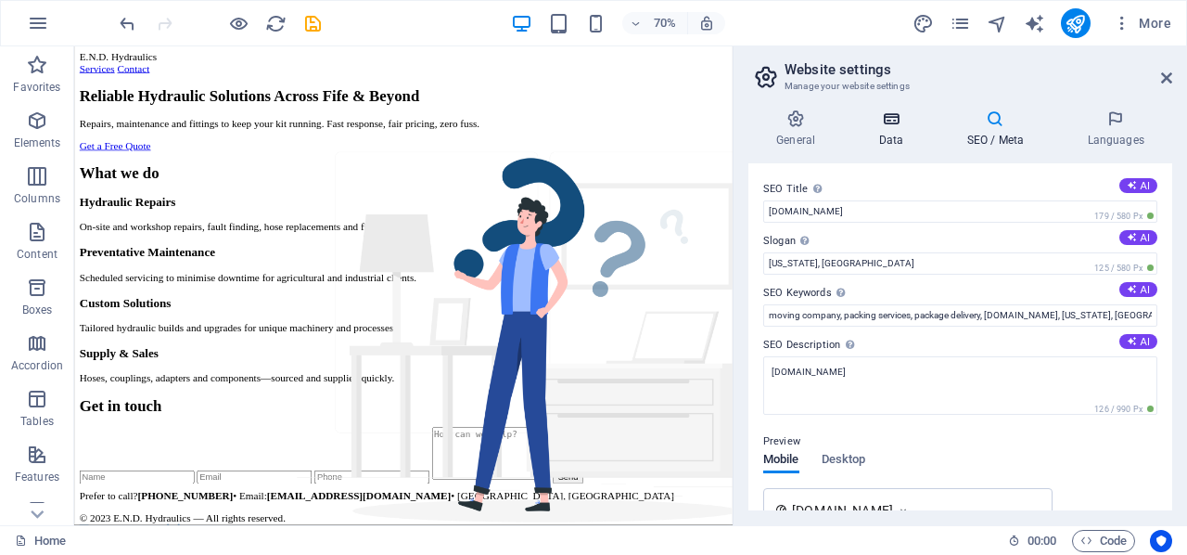
click at [894, 123] on icon at bounding box center [891, 118] width 81 height 19
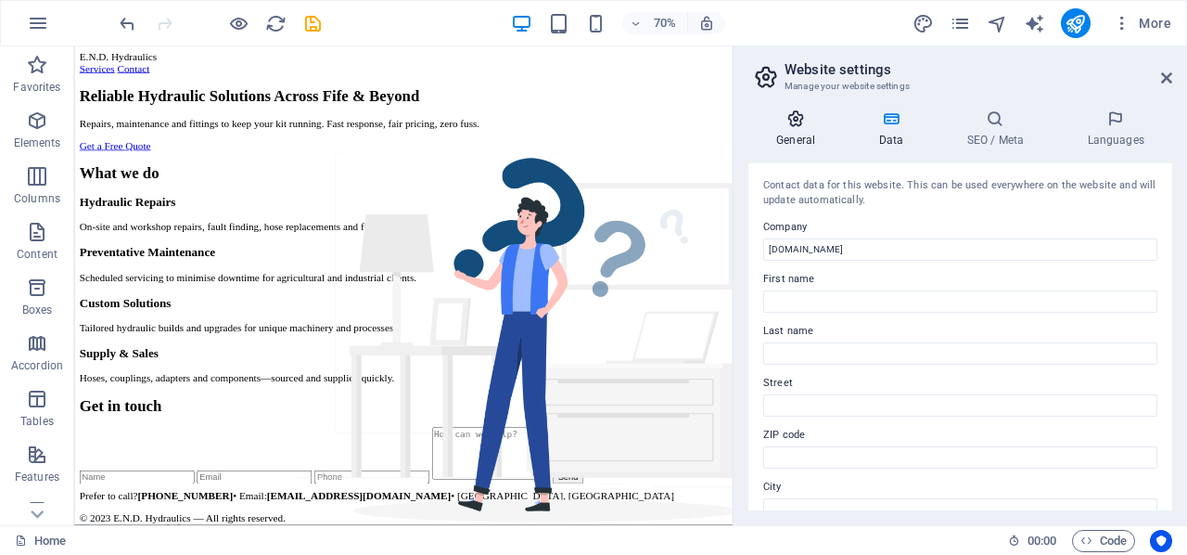
click at [793, 123] on icon at bounding box center [795, 118] width 95 height 19
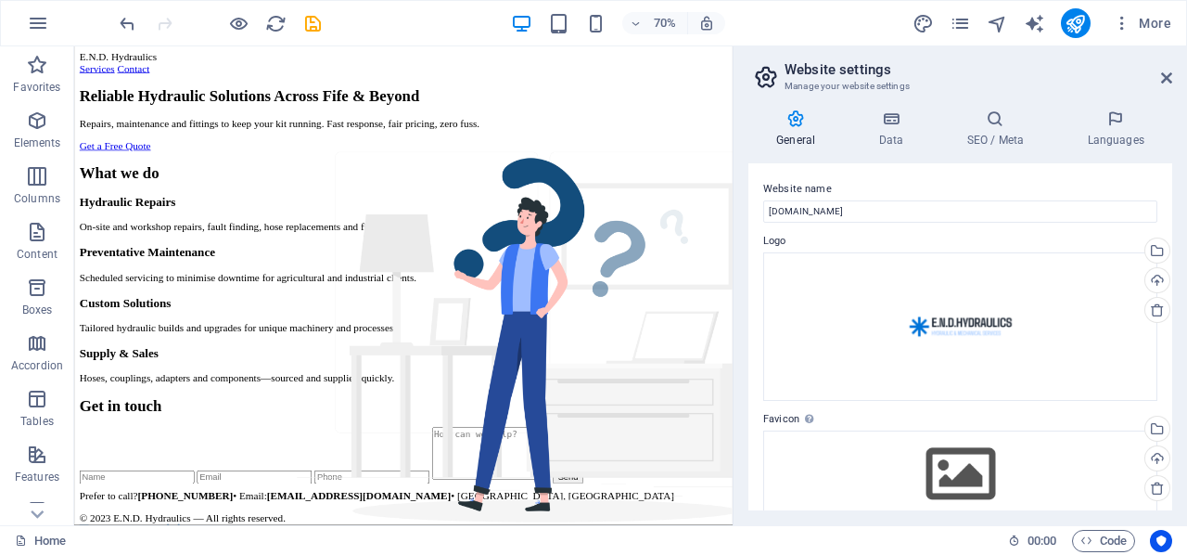
click at [793, 123] on icon at bounding box center [795, 118] width 95 height 19
click at [1166, 75] on icon at bounding box center [1166, 77] width 11 height 15
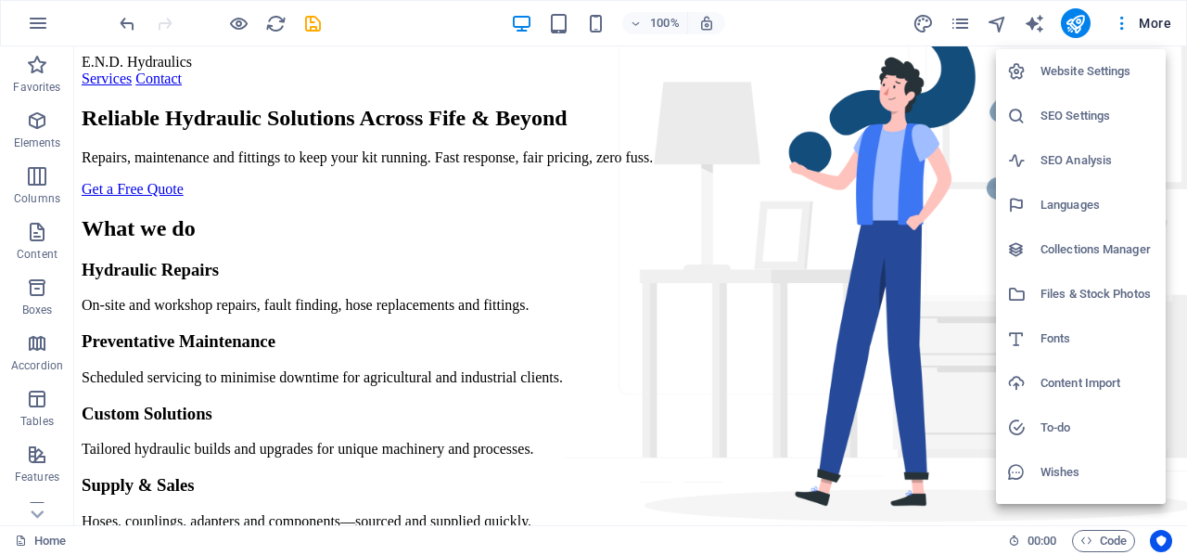
click at [963, 17] on div at bounding box center [593, 277] width 1187 height 555
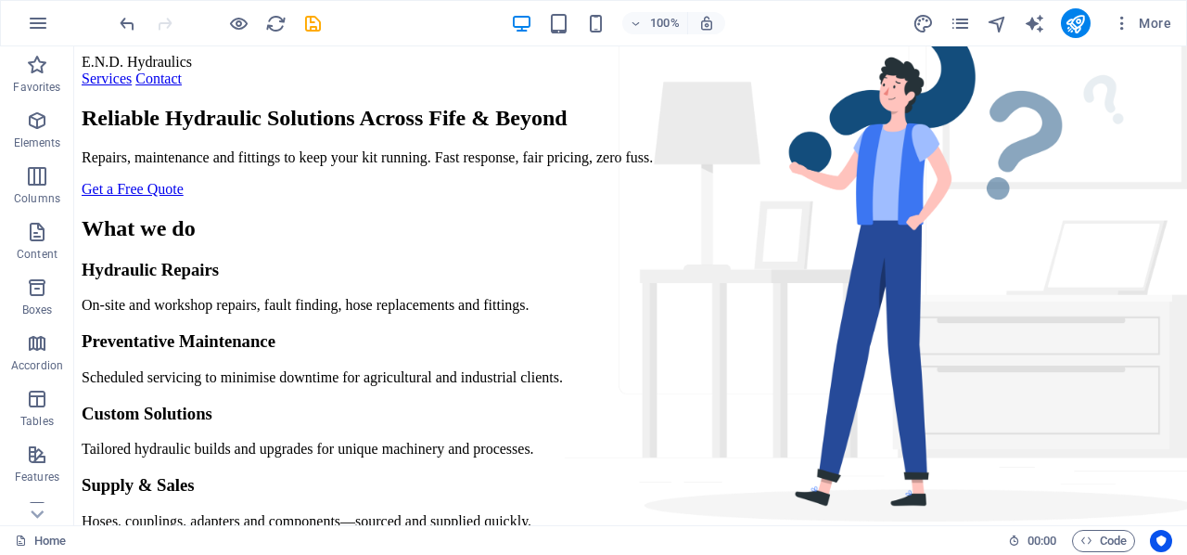
click at [963, 17] on icon "pages" at bounding box center [960, 23] width 21 height 21
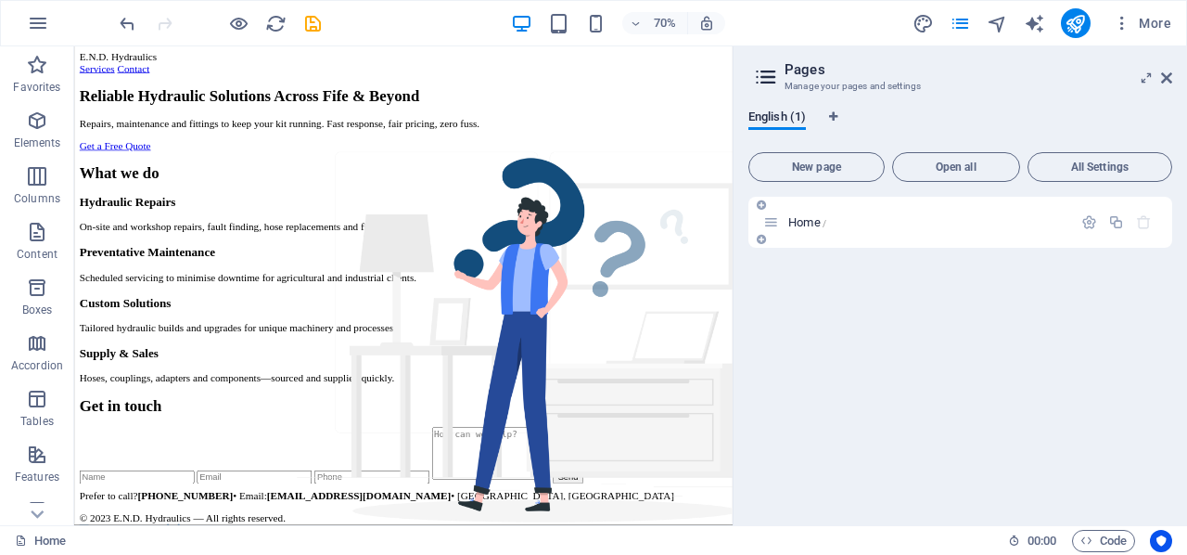
click at [761, 238] on icon at bounding box center [761, 239] width 9 height 11
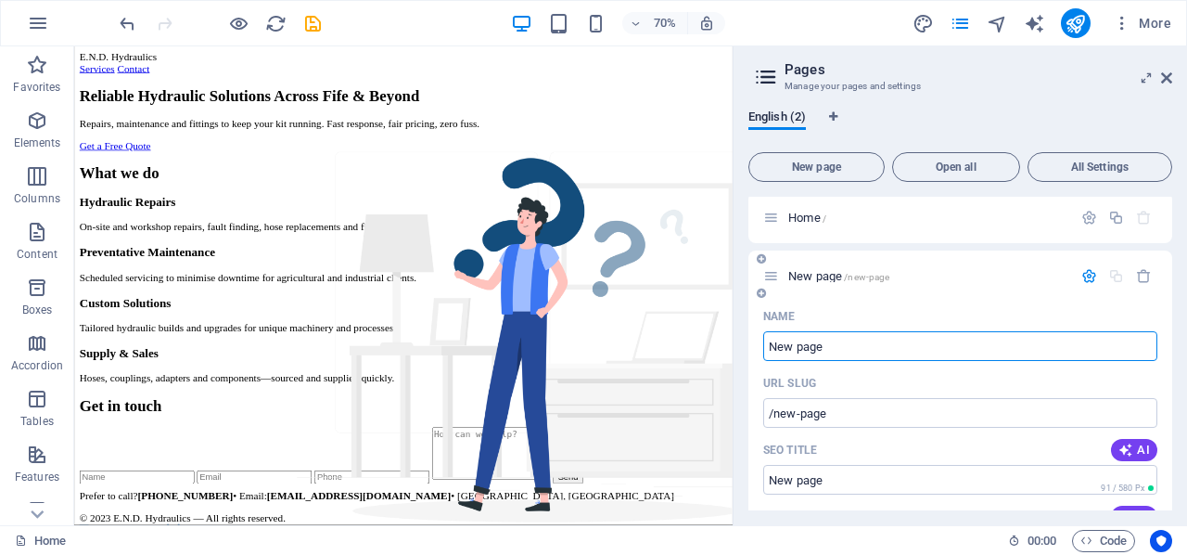
scroll to position [6, 0]
click at [1142, 275] on icon "button" at bounding box center [1144, 275] width 16 height 16
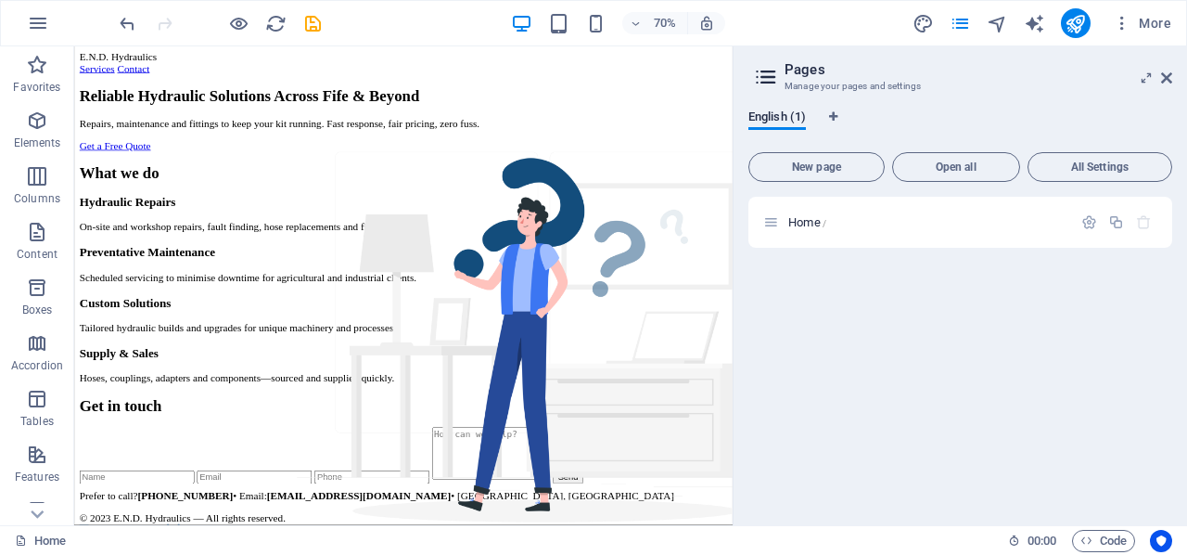
scroll to position [0, 0]
click at [1115, 221] on icon "button" at bounding box center [1116, 222] width 16 height 16
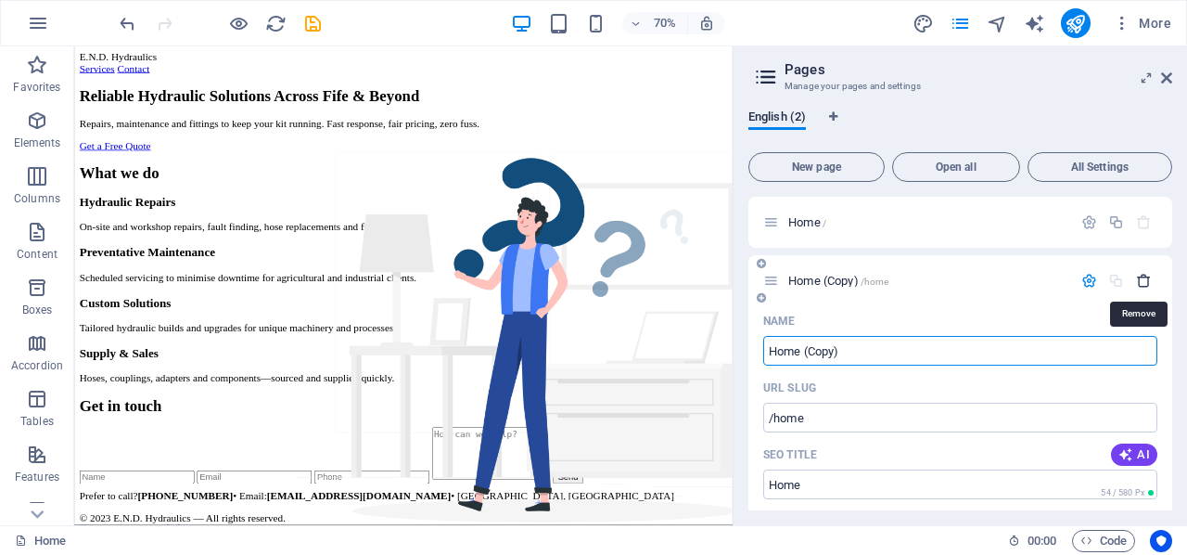
click at [1145, 280] on icon "button" at bounding box center [1144, 281] width 16 height 16
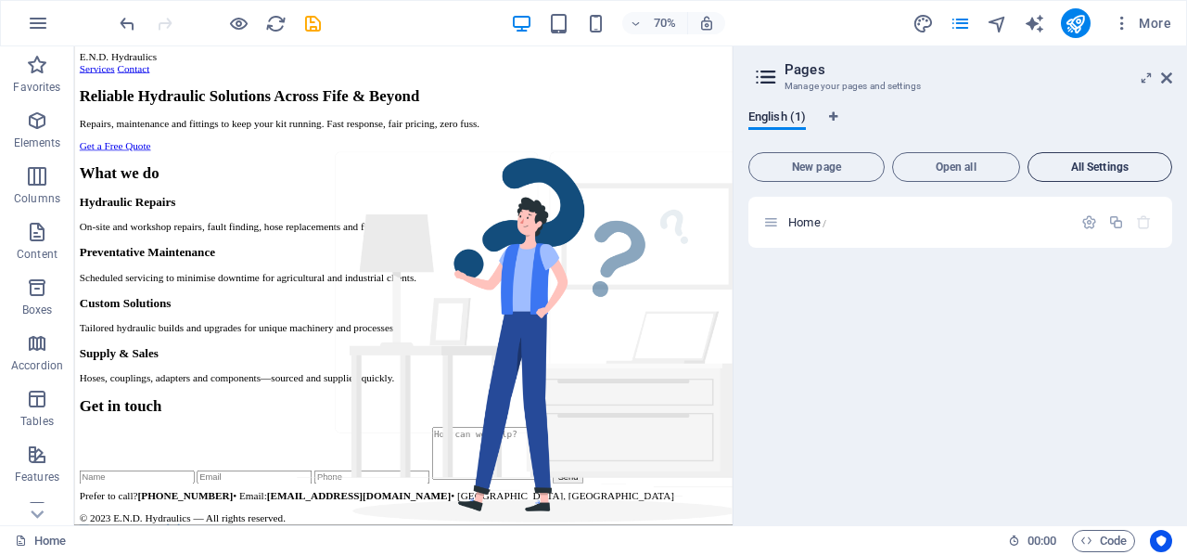
click at [1092, 160] on button "All Settings" at bounding box center [1100, 167] width 145 height 30
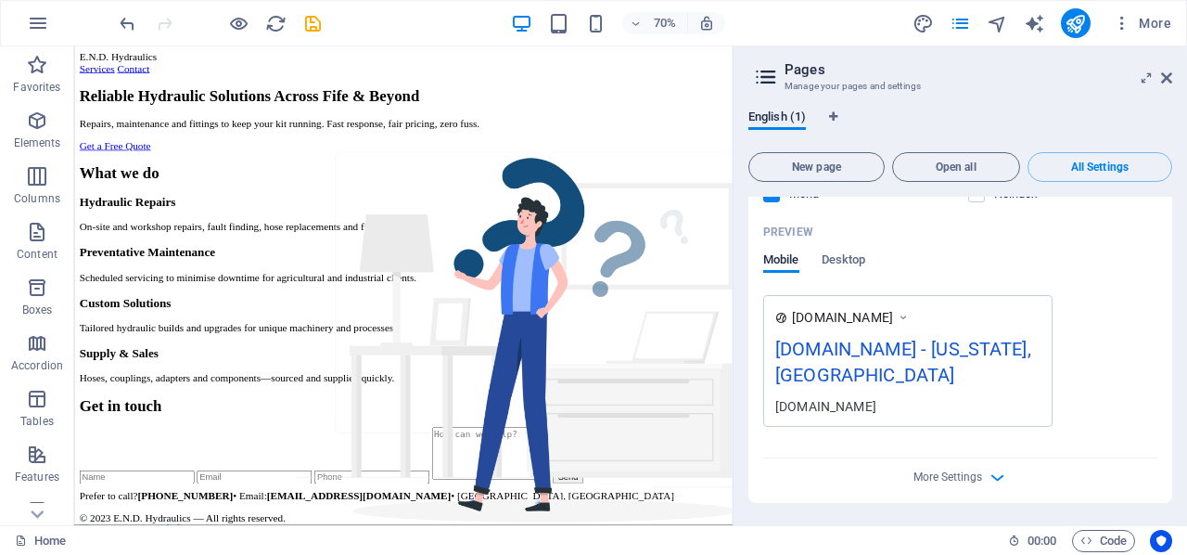
scroll to position [462, 0]
click at [843, 264] on span "Desktop" at bounding box center [844, 262] width 45 height 26
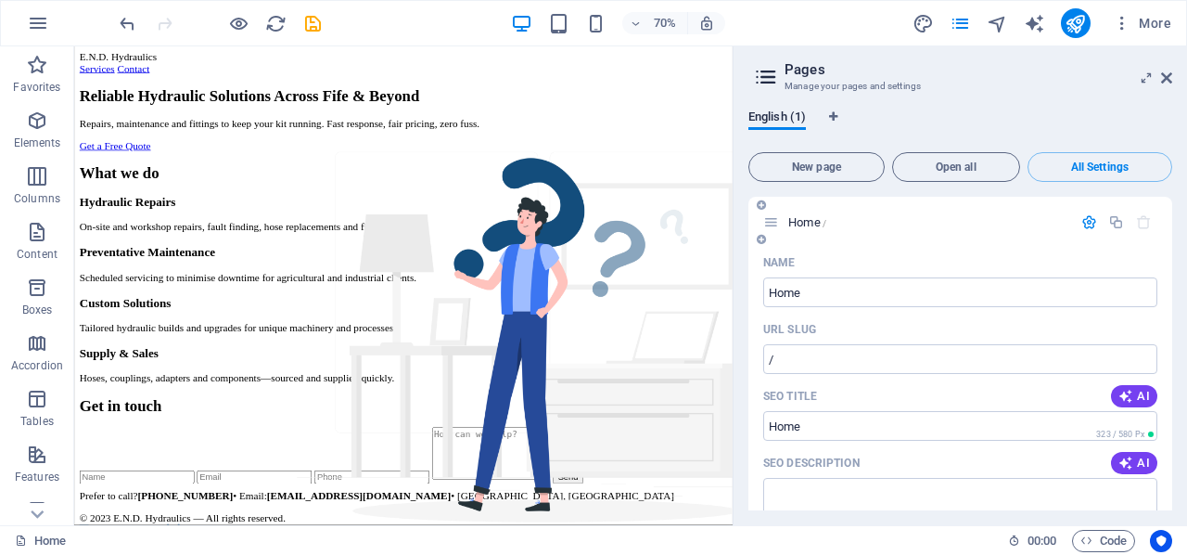
scroll to position [0, 0]
click at [778, 118] on span "English (1)" at bounding box center [777, 119] width 58 height 26
click at [838, 111] on icon "Language Tabs" at bounding box center [833, 116] width 8 height 11
select select "41"
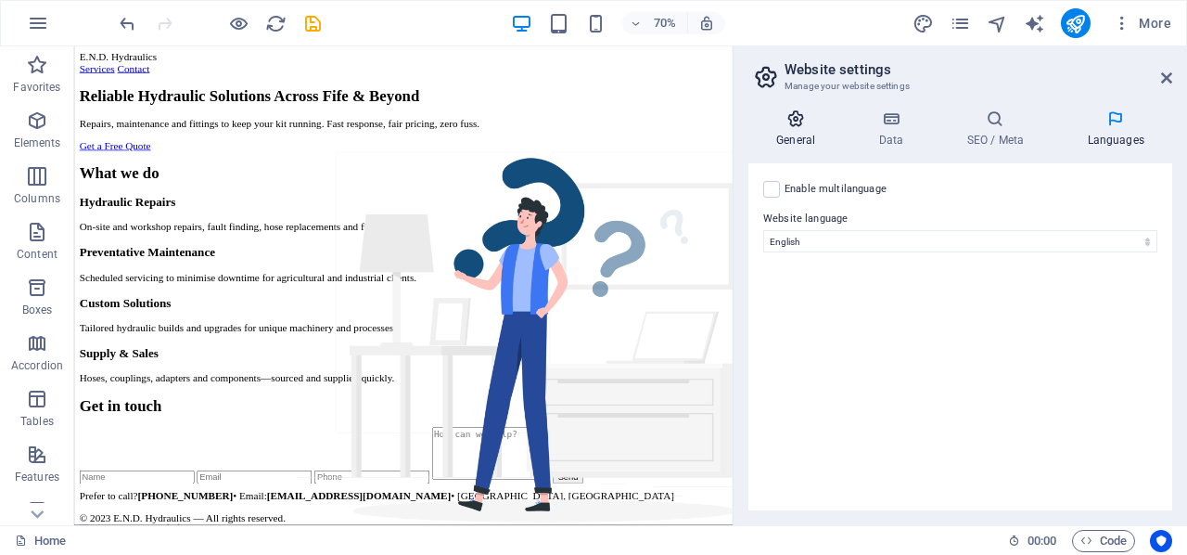
click at [790, 125] on icon at bounding box center [795, 118] width 95 height 19
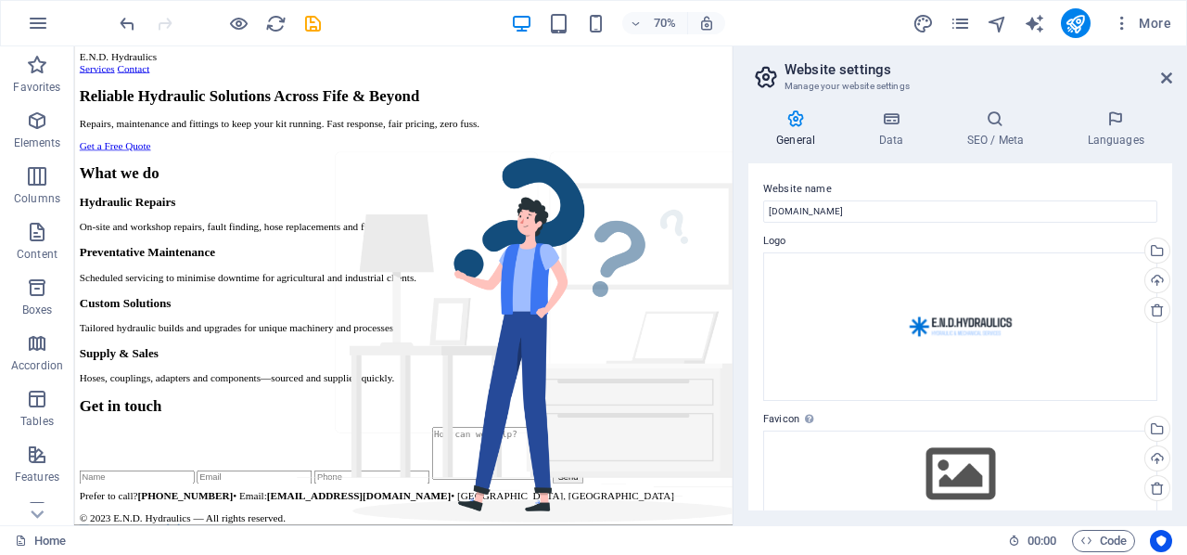
click at [1159, 70] on h2 "Website settings" at bounding box center [979, 69] width 388 height 17
click at [1163, 77] on icon at bounding box center [1166, 77] width 11 height 15
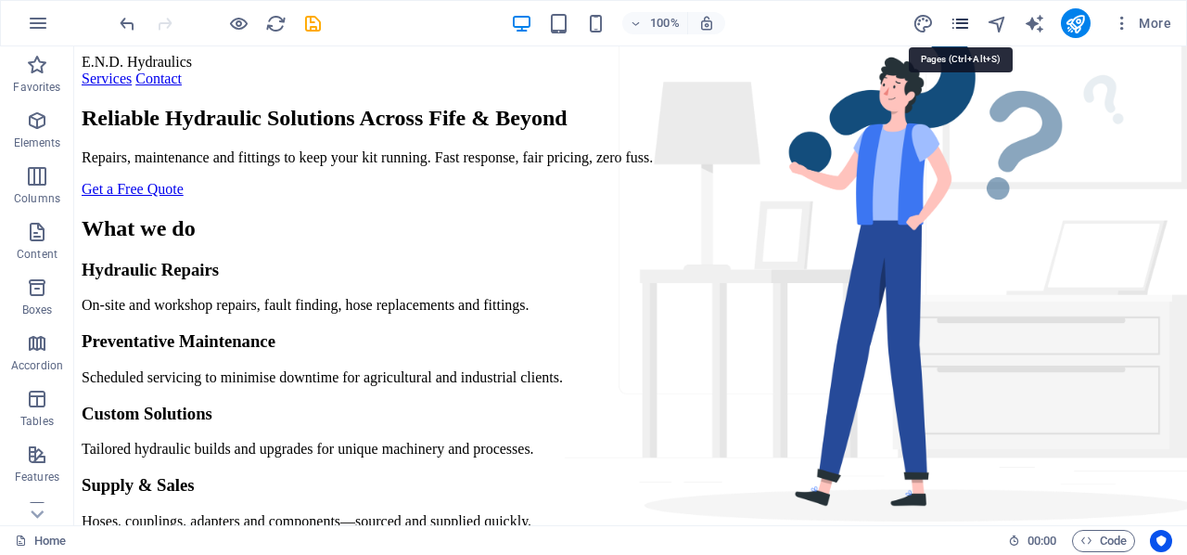
click at [962, 21] on icon "pages" at bounding box center [960, 23] width 21 height 21
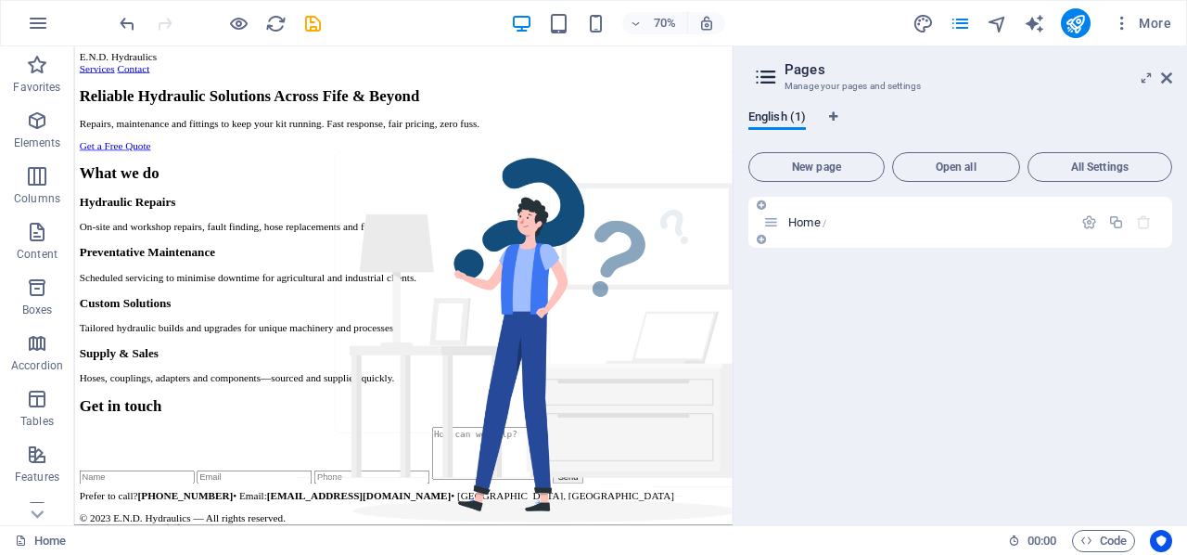
click at [765, 213] on div "Home /" at bounding box center [917, 221] width 309 height 21
click at [760, 200] on icon at bounding box center [761, 204] width 9 height 11
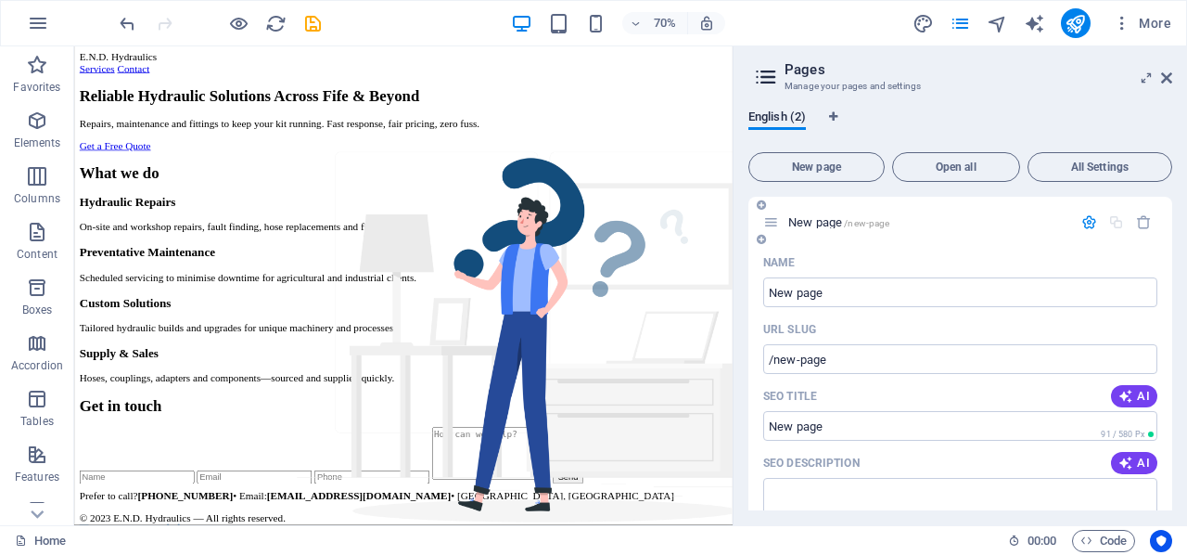
click at [830, 221] on span "New page /new-page" at bounding box center [838, 222] width 101 height 14
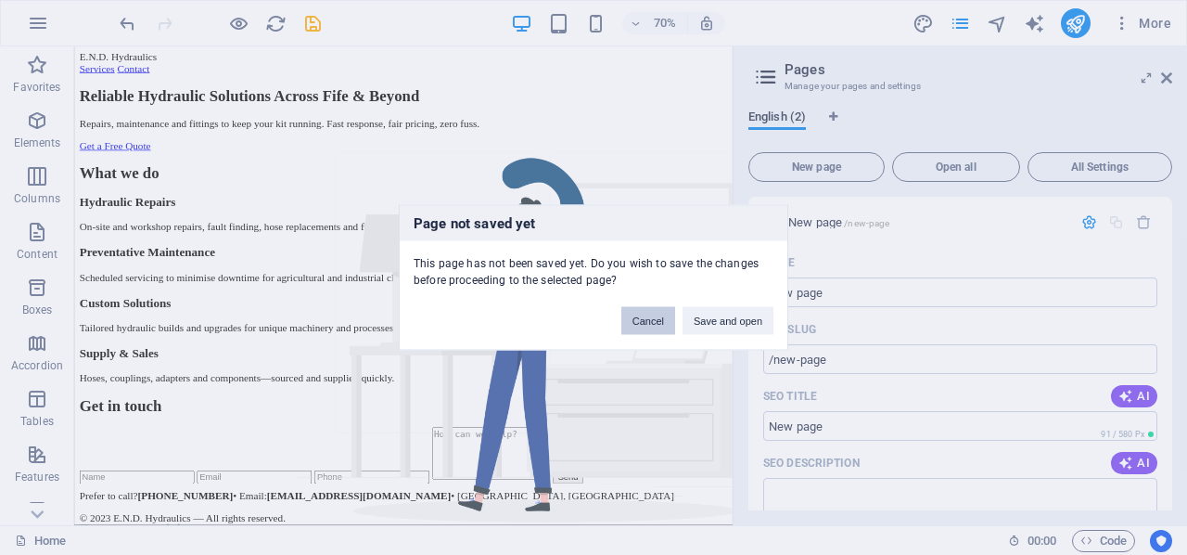
click at [646, 327] on button "Cancel" at bounding box center [648, 321] width 54 height 28
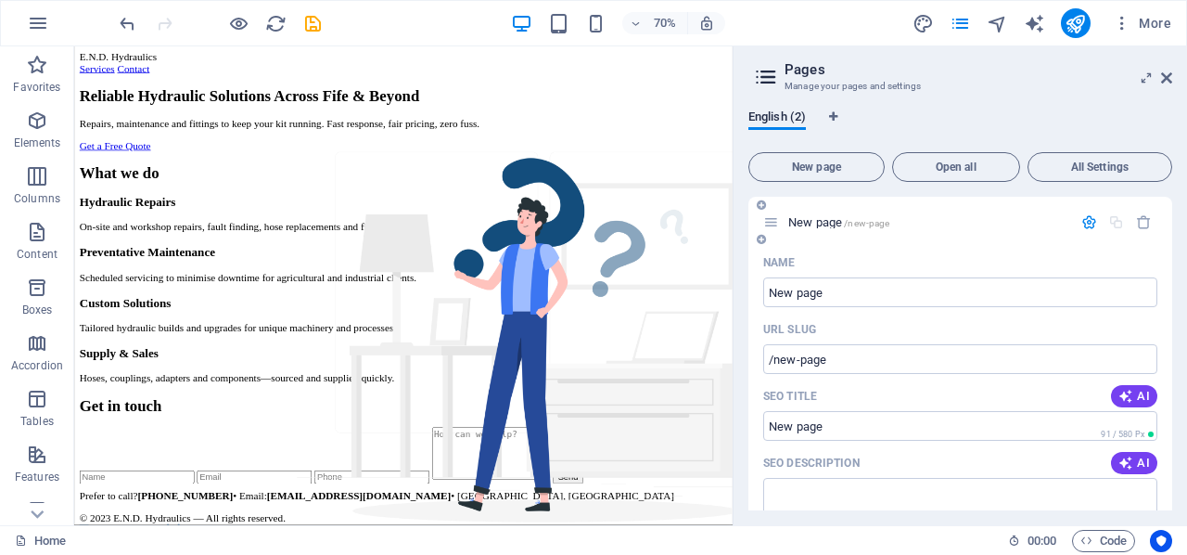
click at [810, 222] on span "New page /new-page" at bounding box center [838, 222] width 101 height 14
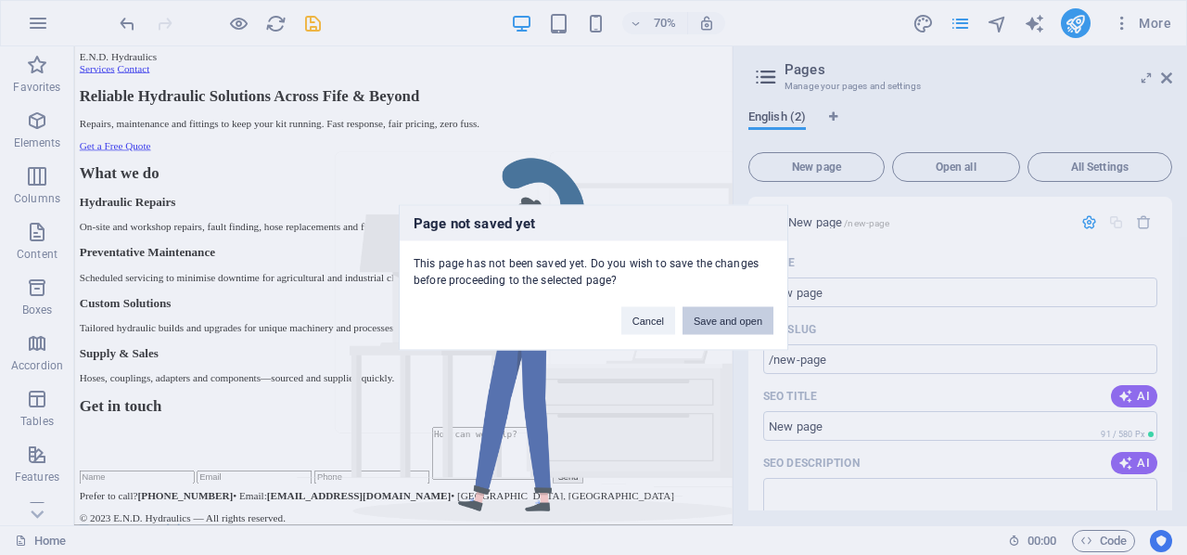
click at [735, 321] on button "Save and open" at bounding box center [728, 321] width 91 height 28
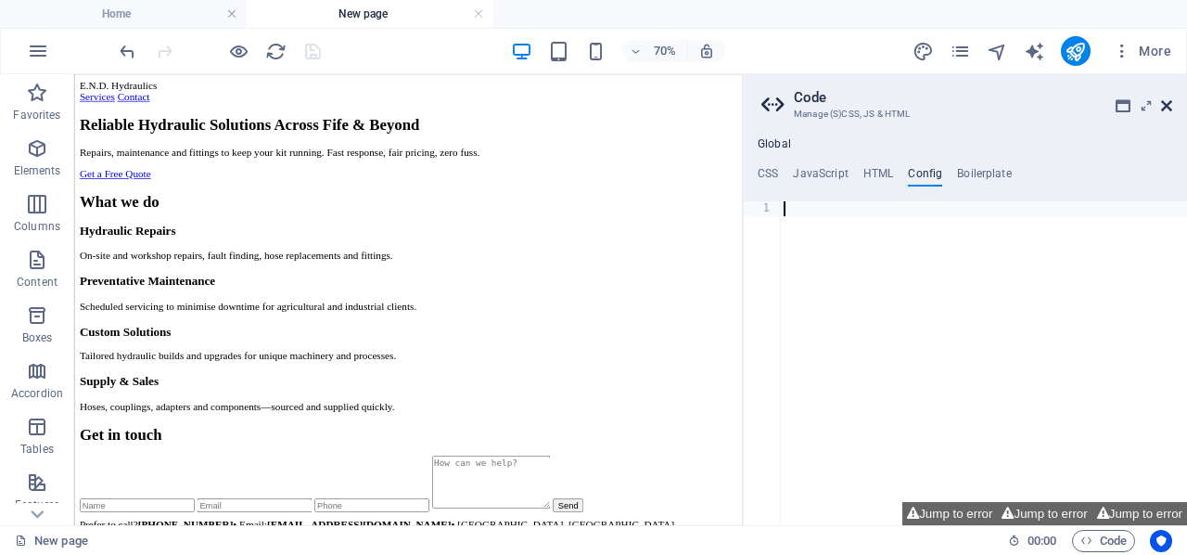
click at [1169, 104] on icon at bounding box center [1166, 105] width 11 height 15
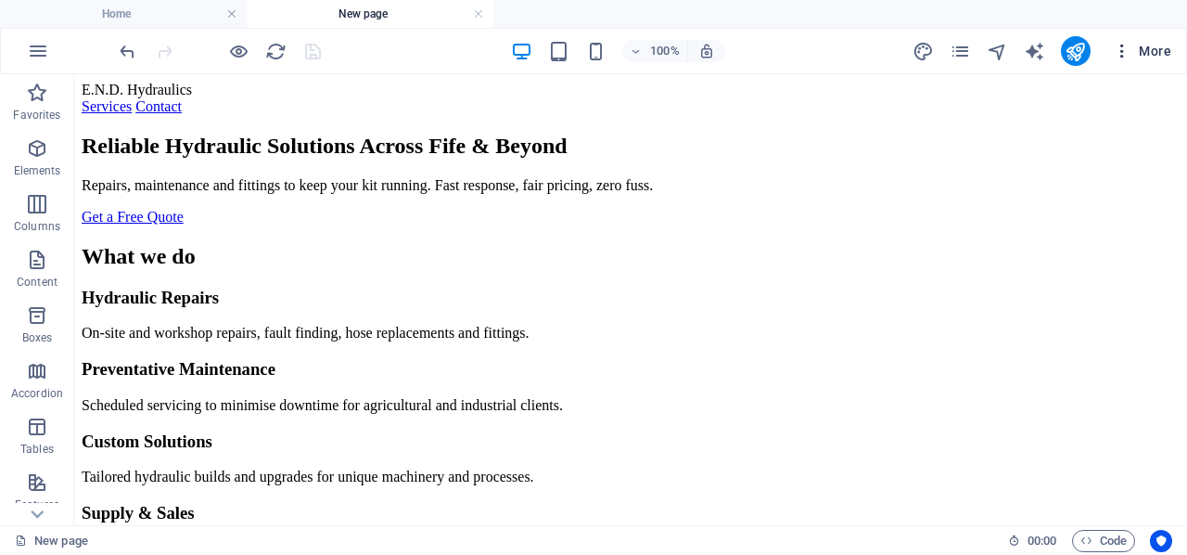
click at [1122, 56] on icon "button" at bounding box center [1122, 51] width 19 height 19
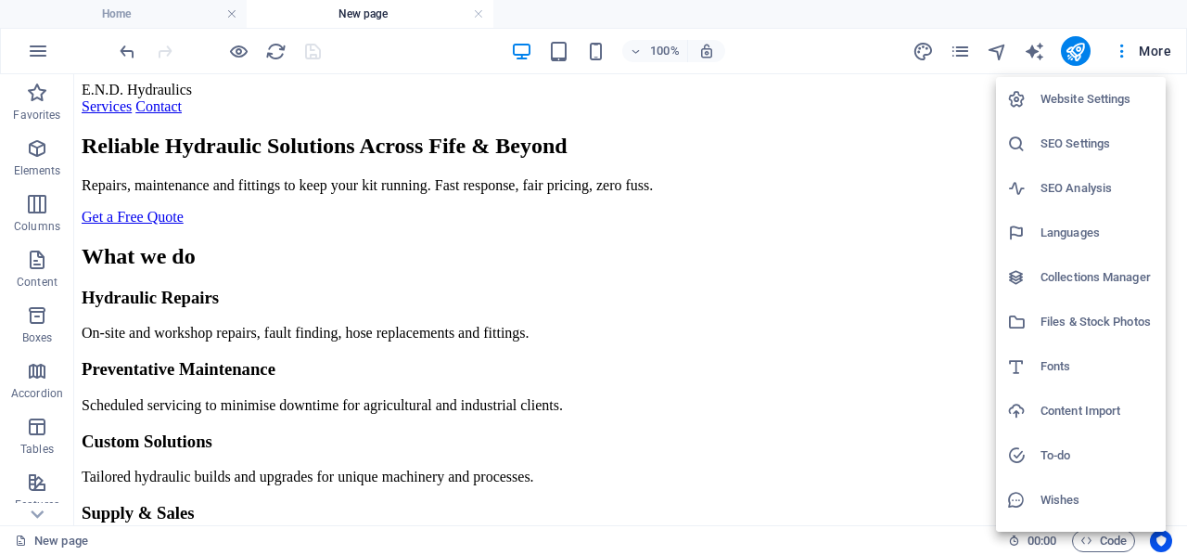
click at [917, 119] on div at bounding box center [593, 277] width 1187 height 555
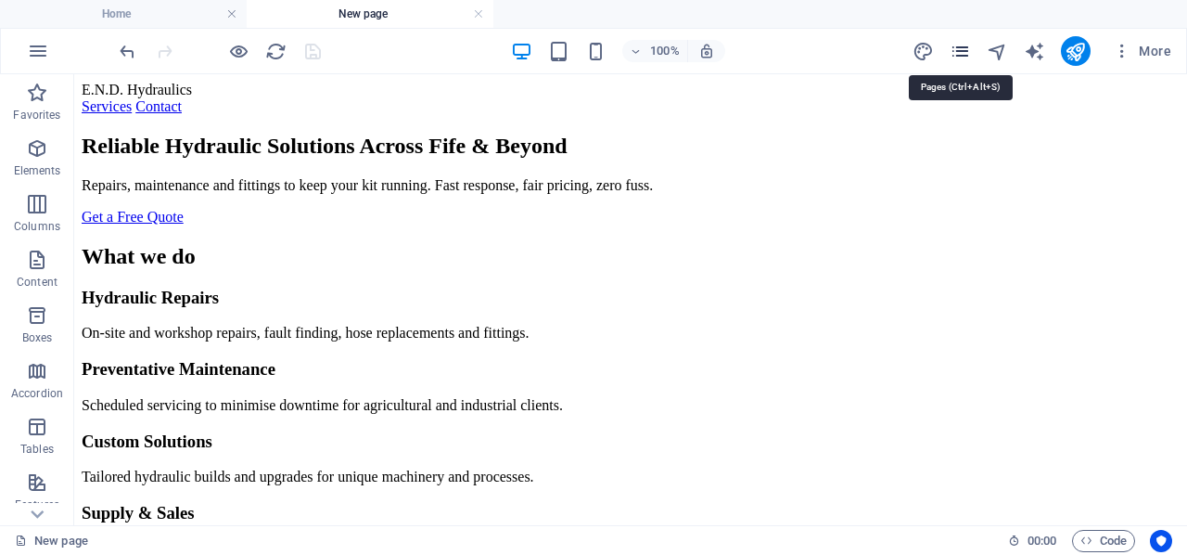
click at [959, 46] on icon "pages" at bounding box center [960, 51] width 21 height 21
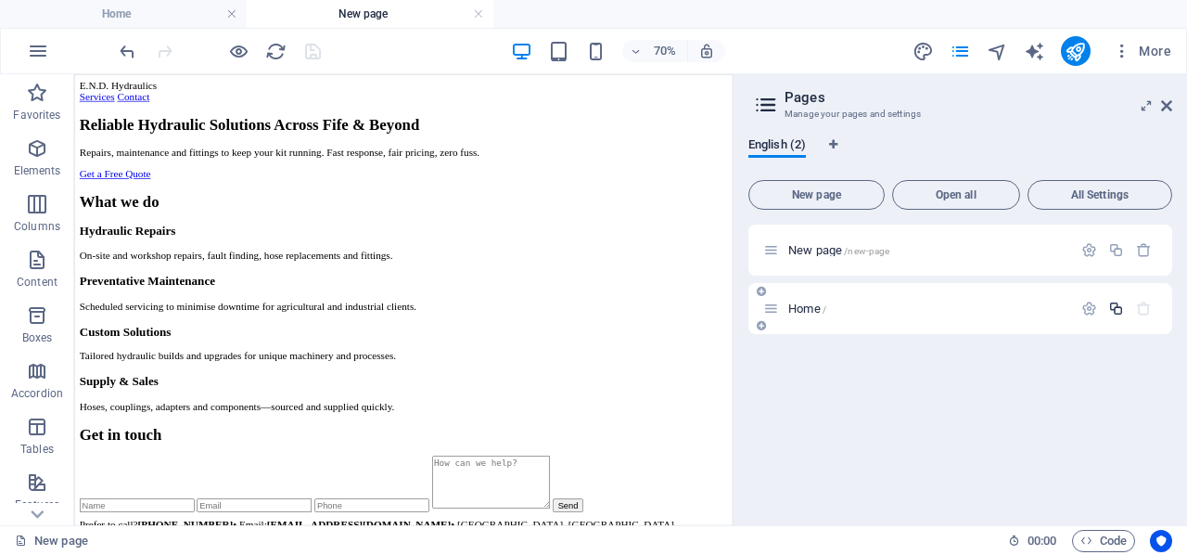
click at [1114, 307] on icon "button" at bounding box center [1116, 309] width 16 height 16
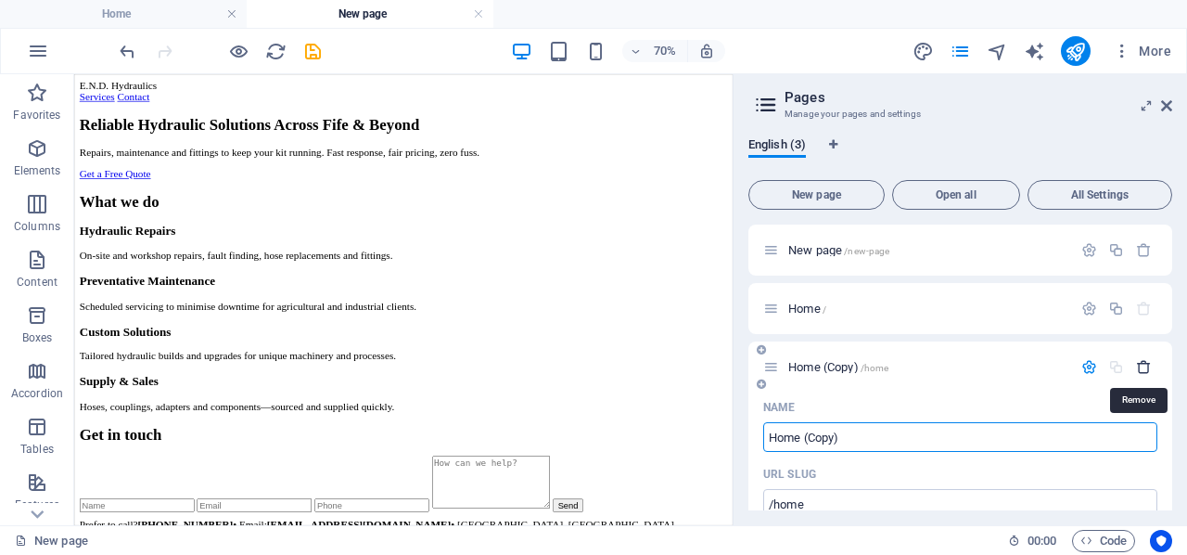
click at [1142, 368] on icon "button" at bounding box center [1144, 367] width 16 height 16
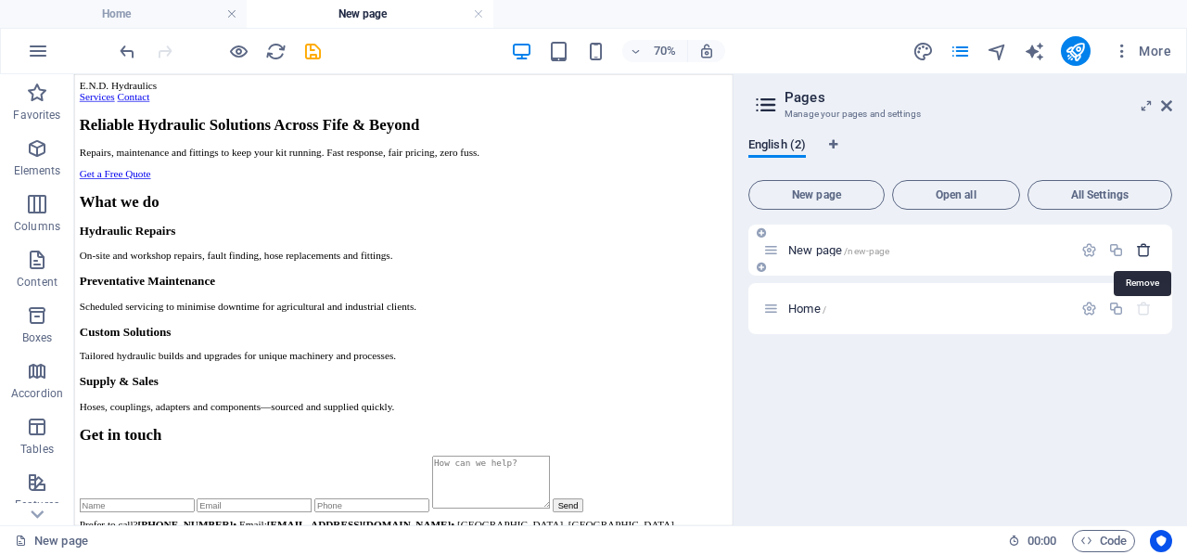
click at [1146, 248] on icon "button" at bounding box center [1144, 250] width 16 height 16
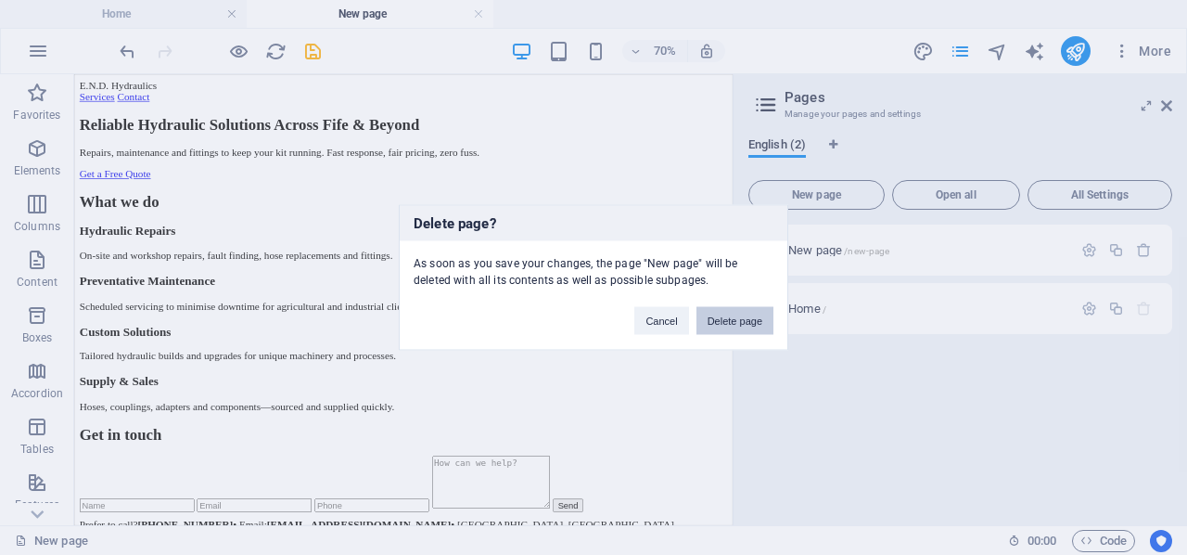
click at [732, 317] on button "Delete page" at bounding box center [735, 321] width 77 height 28
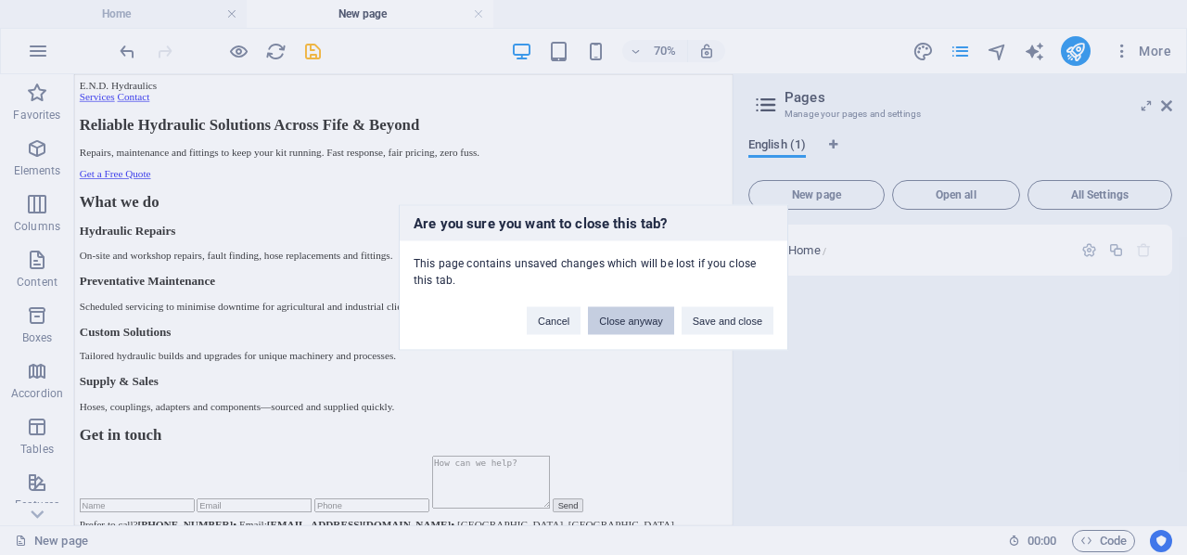
click at [614, 324] on button "Close anyway" at bounding box center [630, 321] width 85 height 28
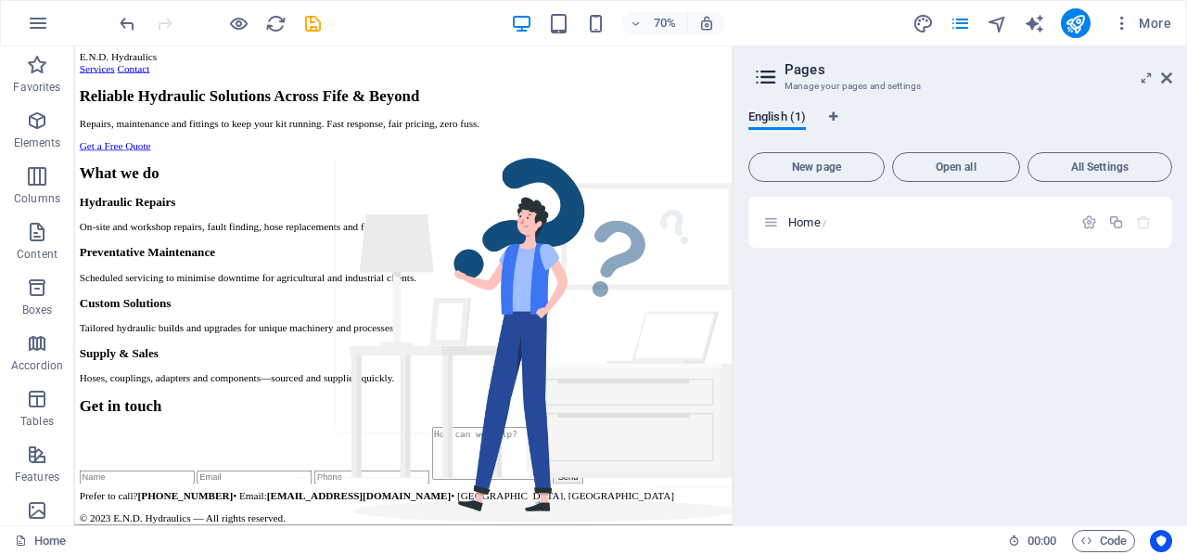
click at [244, 131] on h1 "Reliable Hydraulic Solutions Across Fife & Beyond" at bounding box center [545, 118] width 926 height 25
click at [1166, 78] on icon at bounding box center [1166, 77] width 11 height 15
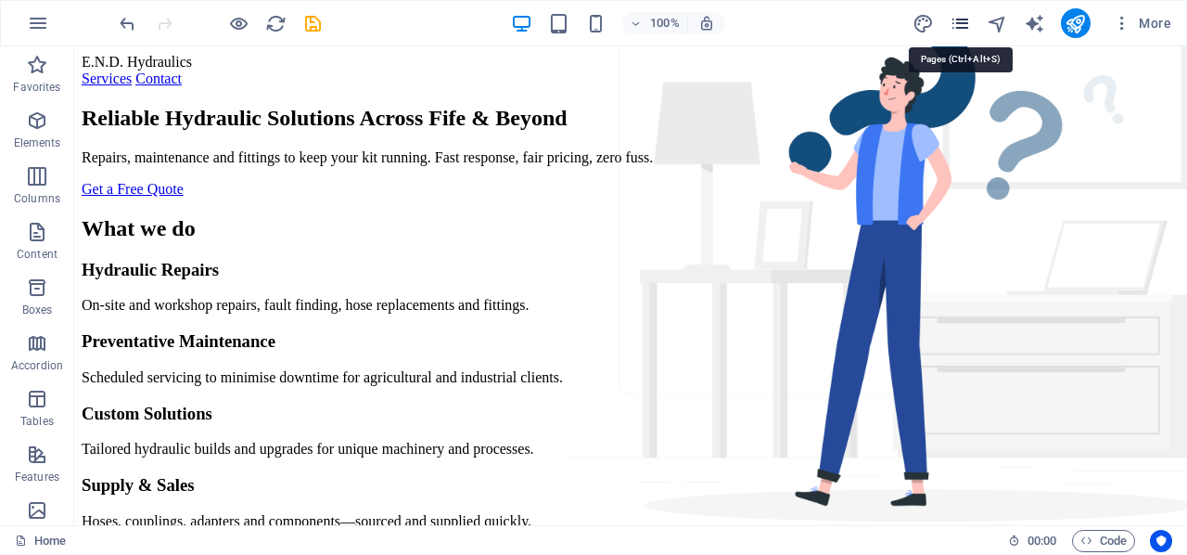
click at [957, 25] on icon "pages" at bounding box center [960, 23] width 21 height 21
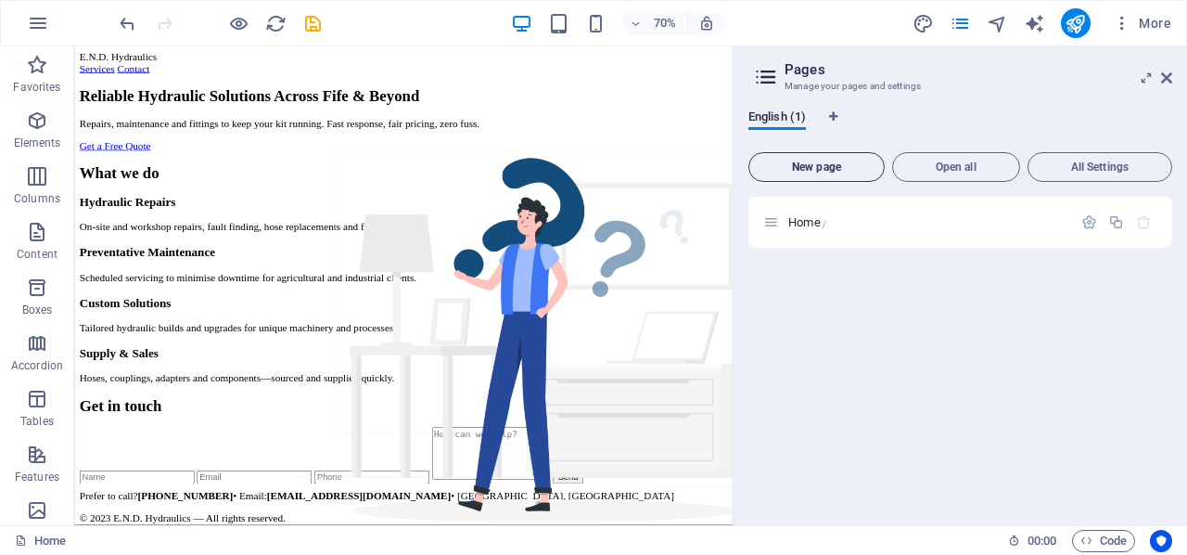
click at [826, 169] on span "New page" at bounding box center [817, 166] width 120 height 11
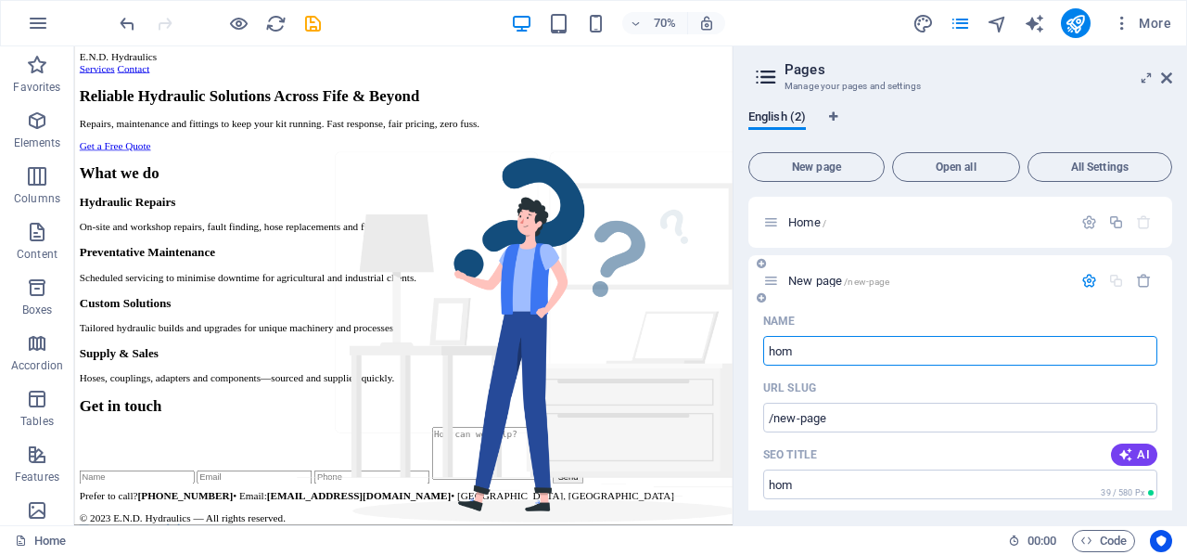
type input "hom"
type input "/hom"
type input "home"
type input "/home"
type input "h"
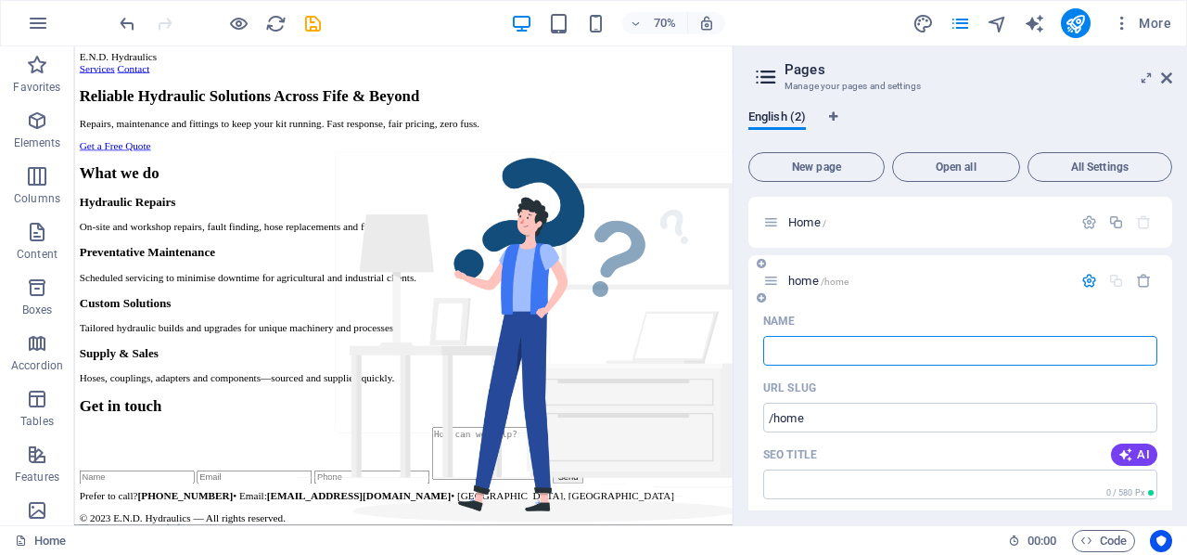
type input "/"
type input "Home"
type input "/home"
type input "Home"
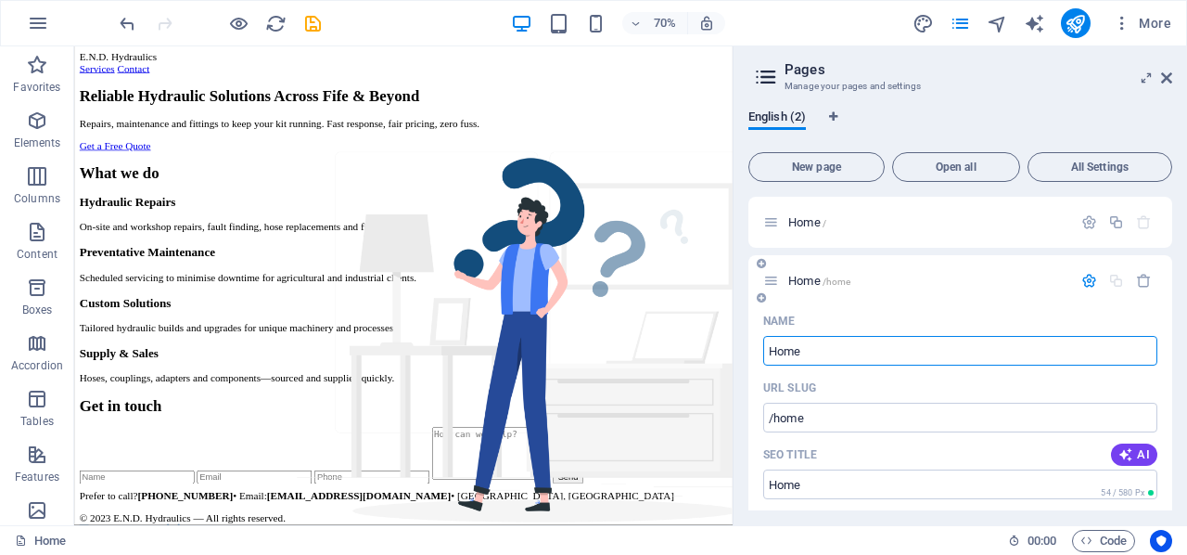
type input "Home"
type input "Home ("
type input "Home (clean"
type input "/home-clean"
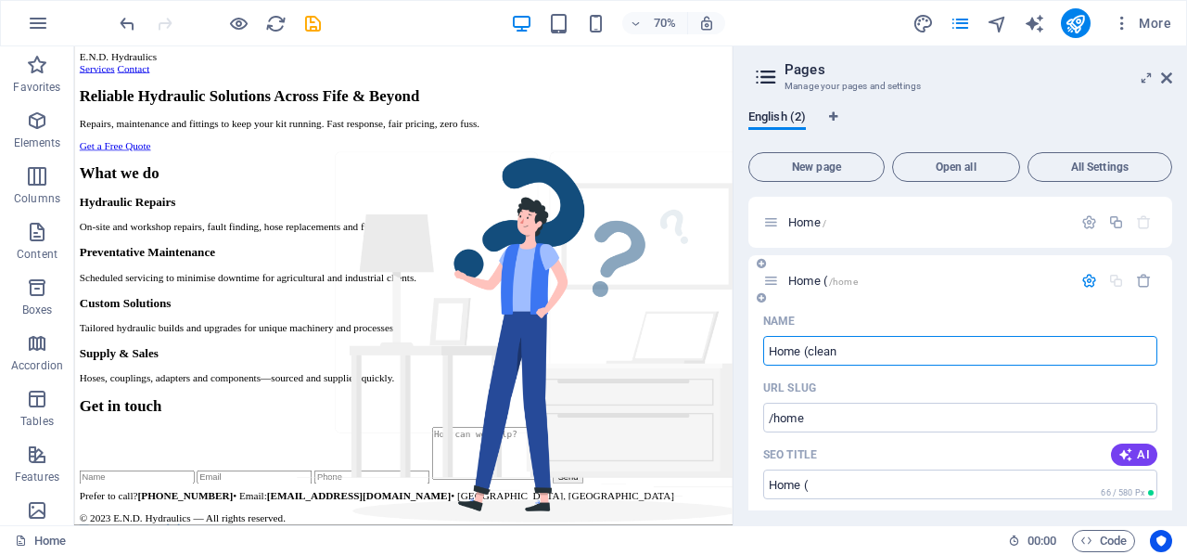
type input "Home (clean"
type input "Home (clean)"
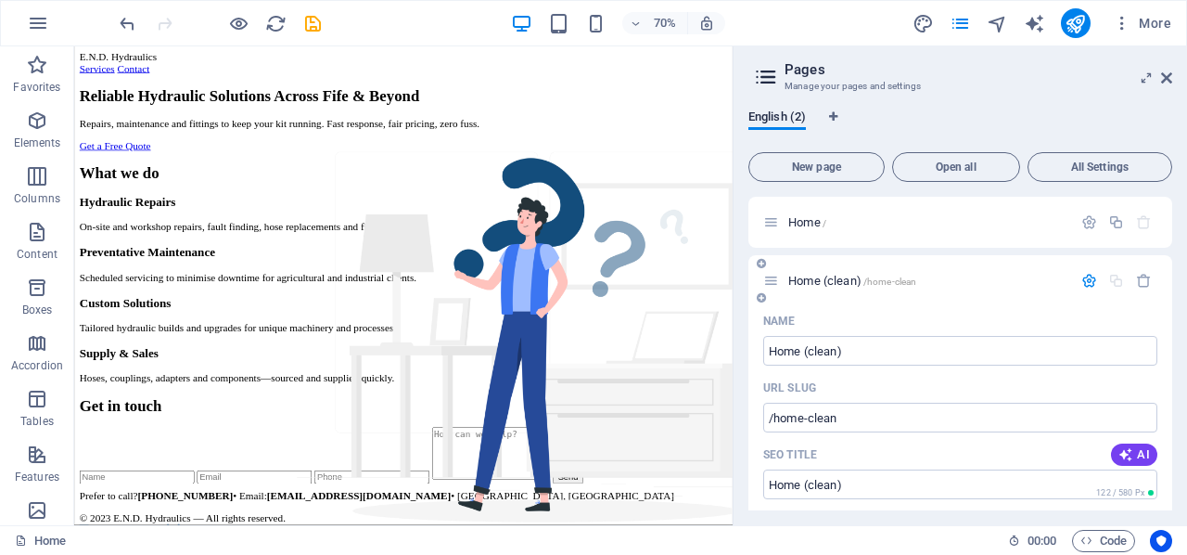
click at [1084, 281] on icon "button" at bounding box center [1089, 281] width 16 height 16
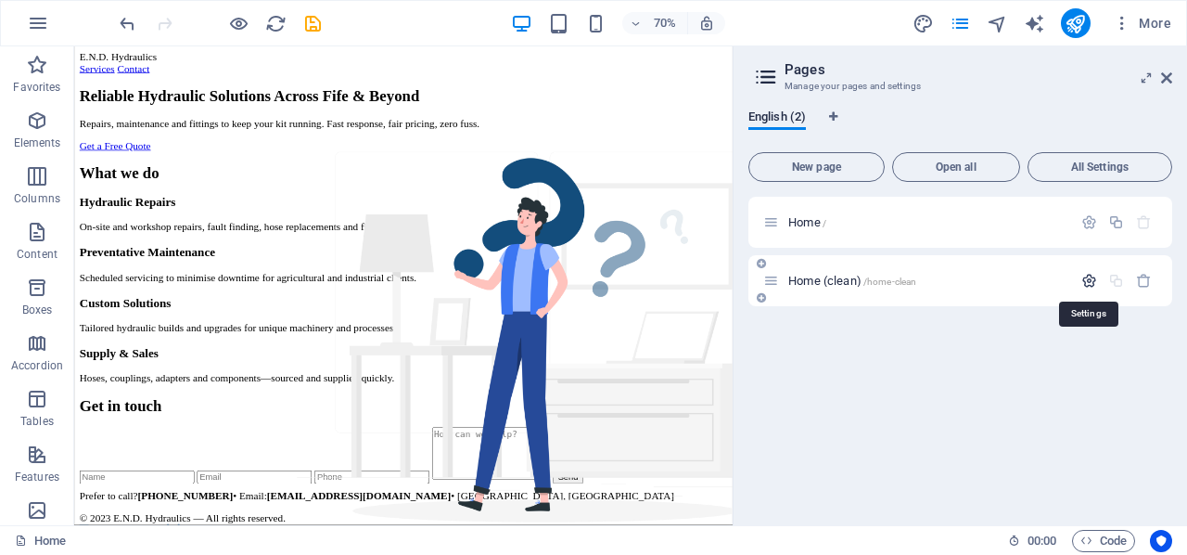
click at [1089, 281] on icon "button" at bounding box center [1089, 281] width 16 height 16
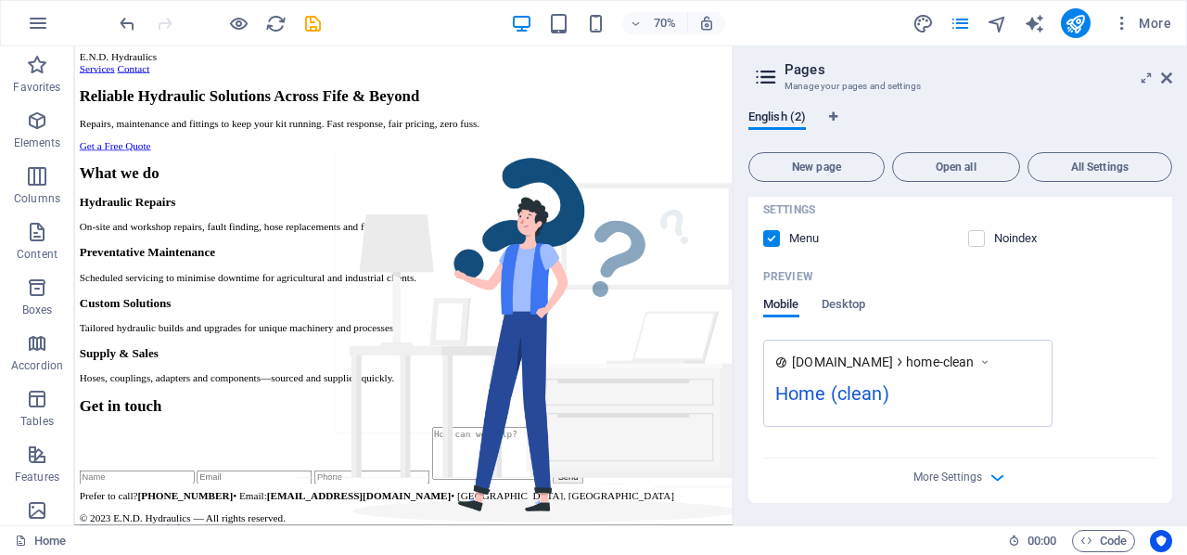
scroll to position [476, 0]
click at [976, 475] on span "More Settings" at bounding box center [948, 476] width 69 height 13
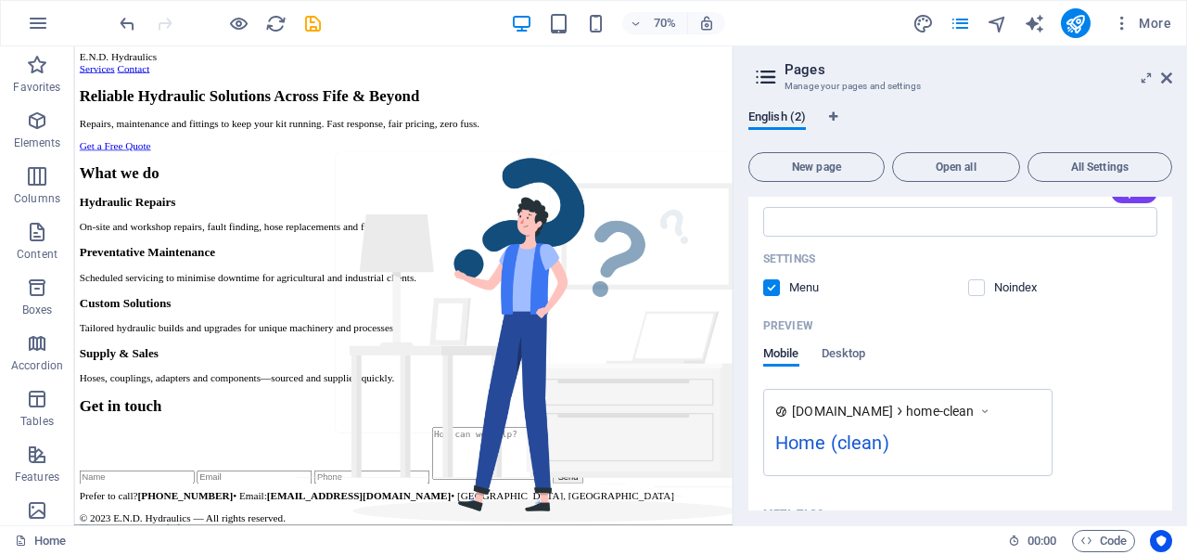
scroll to position [371, 0]
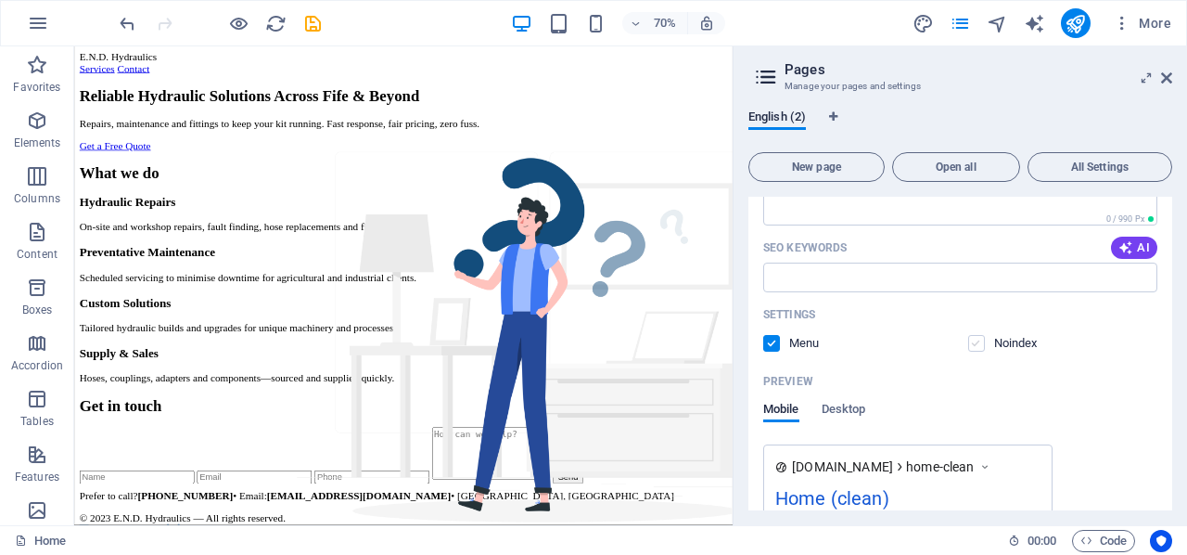
click at [971, 341] on label at bounding box center [976, 343] width 17 height 17
click at [0, 0] on input "checkbox" at bounding box center [0, 0] width 0 height 0
click at [770, 338] on label at bounding box center [771, 343] width 17 height 17
click at [0, 0] on input "checkbox" at bounding box center [0, 0] width 0 height 0
click at [770, 341] on label at bounding box center [771, 343] width 17 height 17
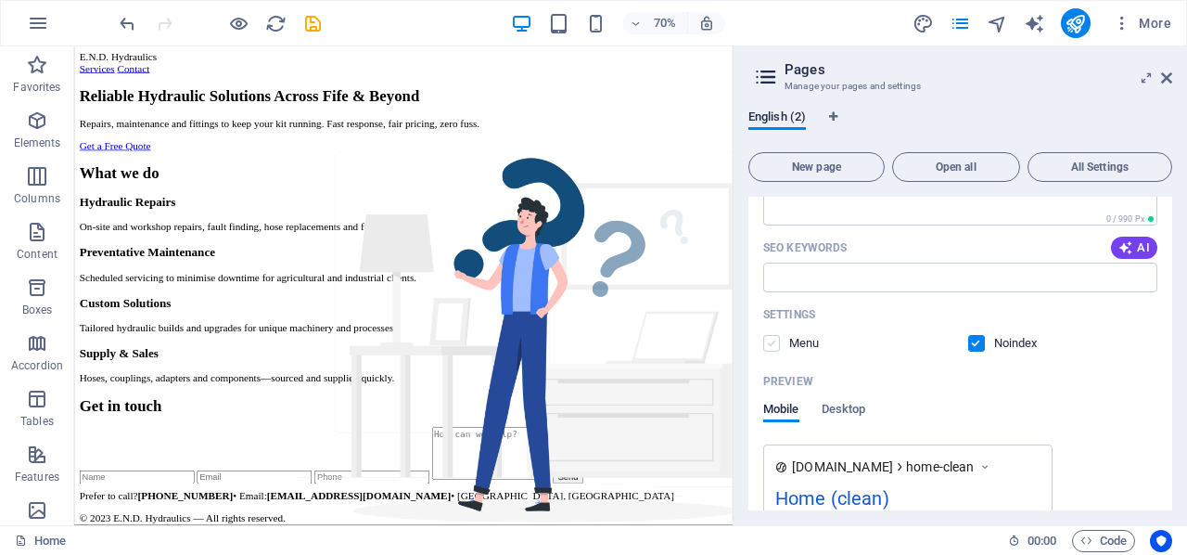
click at [0, 0] on input "checkbox" at bounding box center [0, 0] width 0 height 0
click at [973, 340] on label at bounding box center [976, 343] width 17 height 17
click at [0, 0] on input "checkbox" at bounding box center [0, 0] width 0 height 0
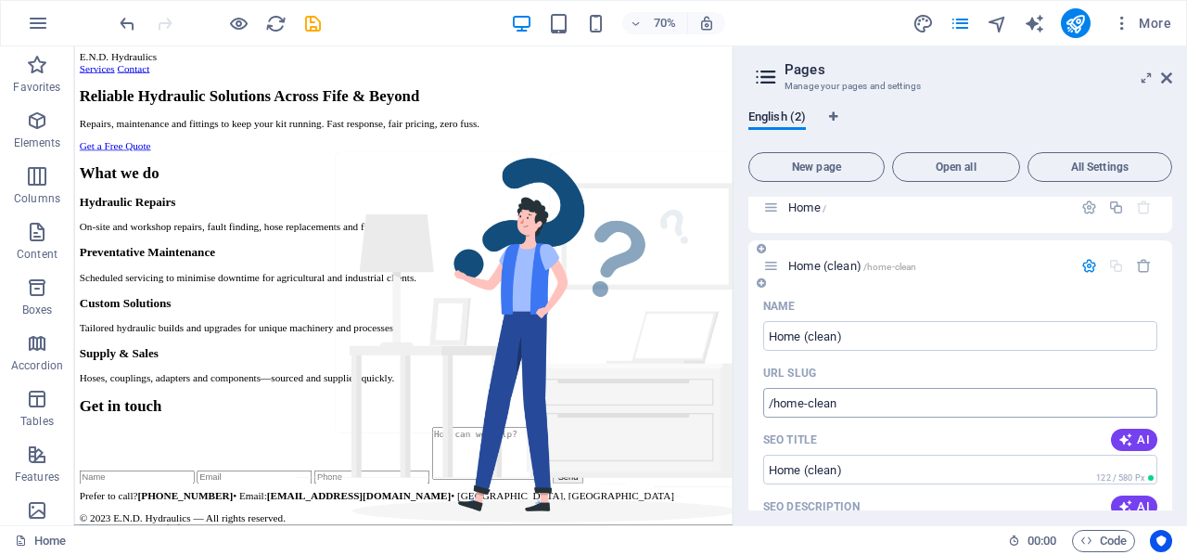
scroll to position [8, 0]
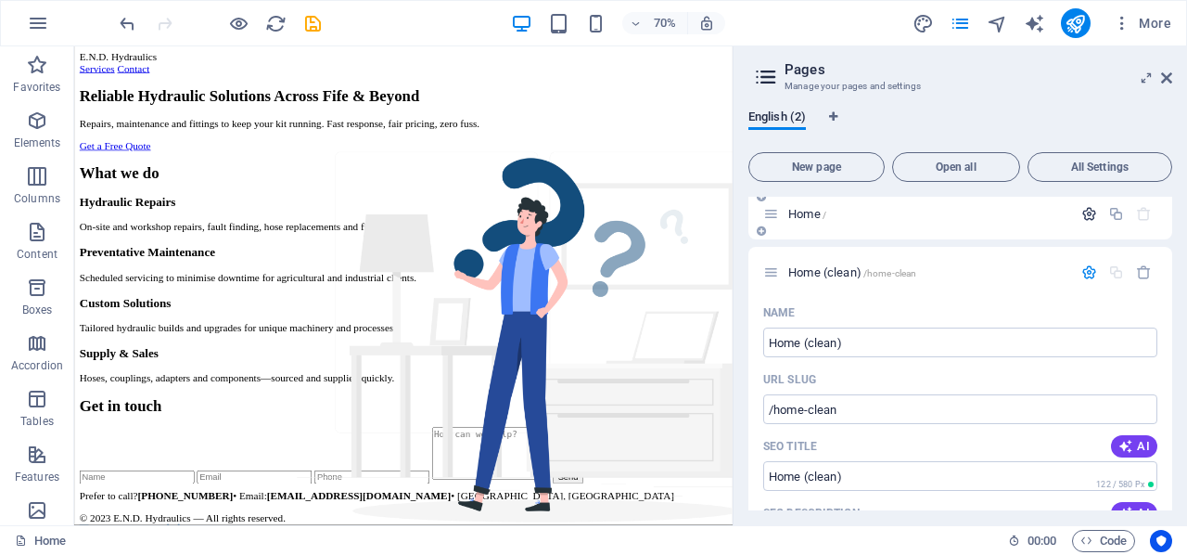
click at [1085, 213] on icon "button" at bounding box center [1089, 214] width 16 height 16
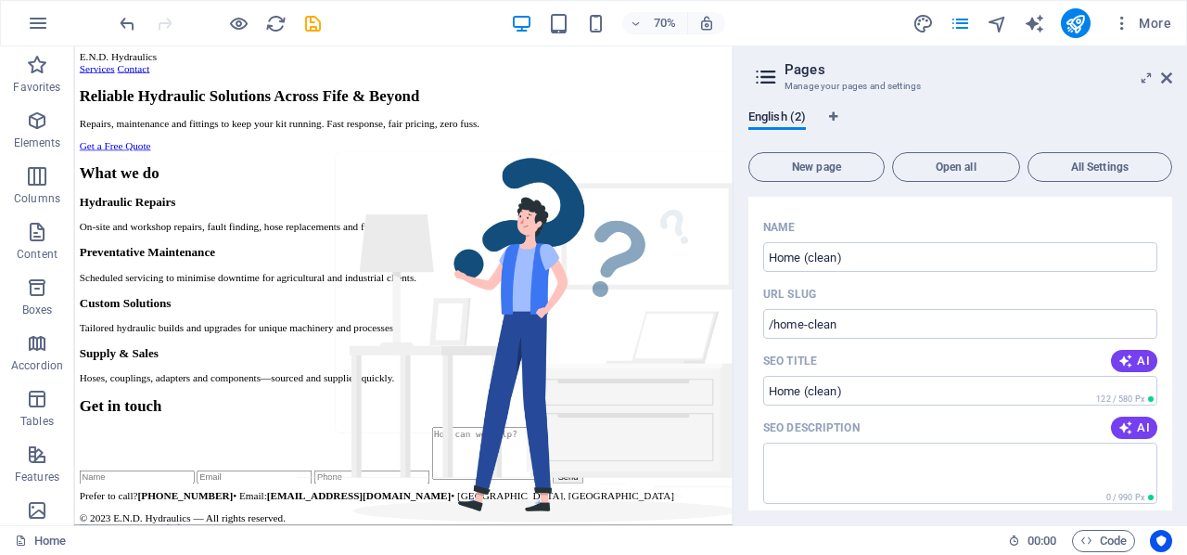
scroll to position [812, 0]
click at [863, 324] on input "/home-clean" at bounding box center [960, 322] width 394 height 30
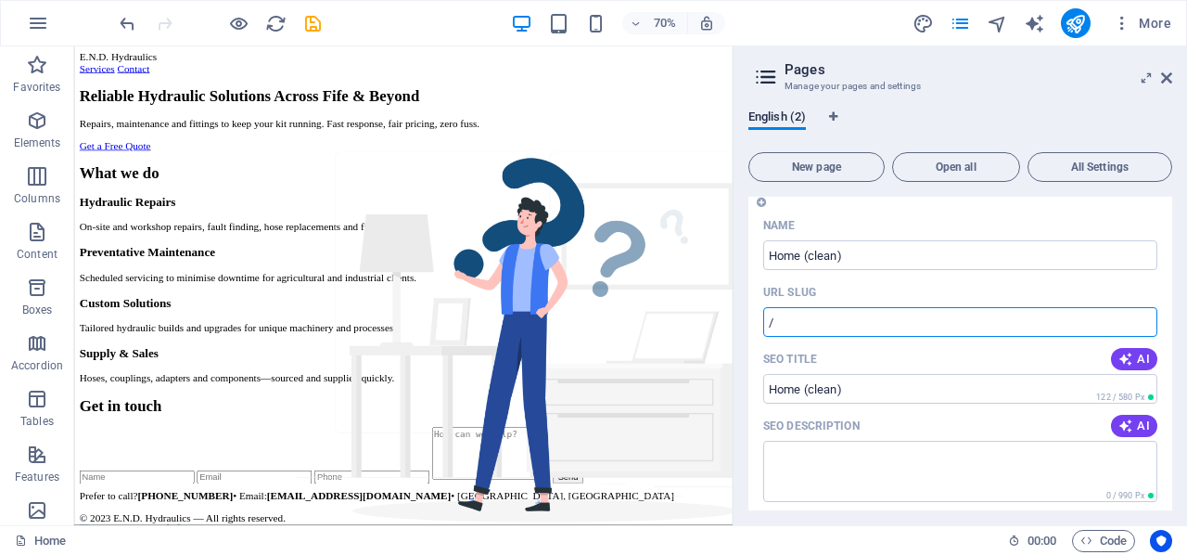
type input "/"
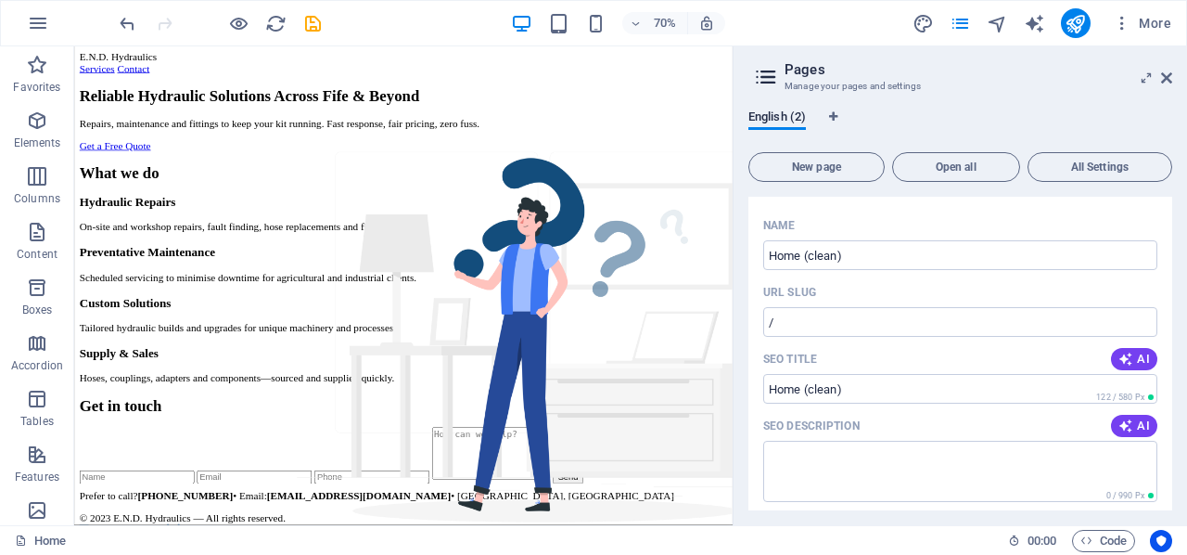
click at [907, 120] on div "English (2)" at bounding box center [960, 126] width 424 height 35
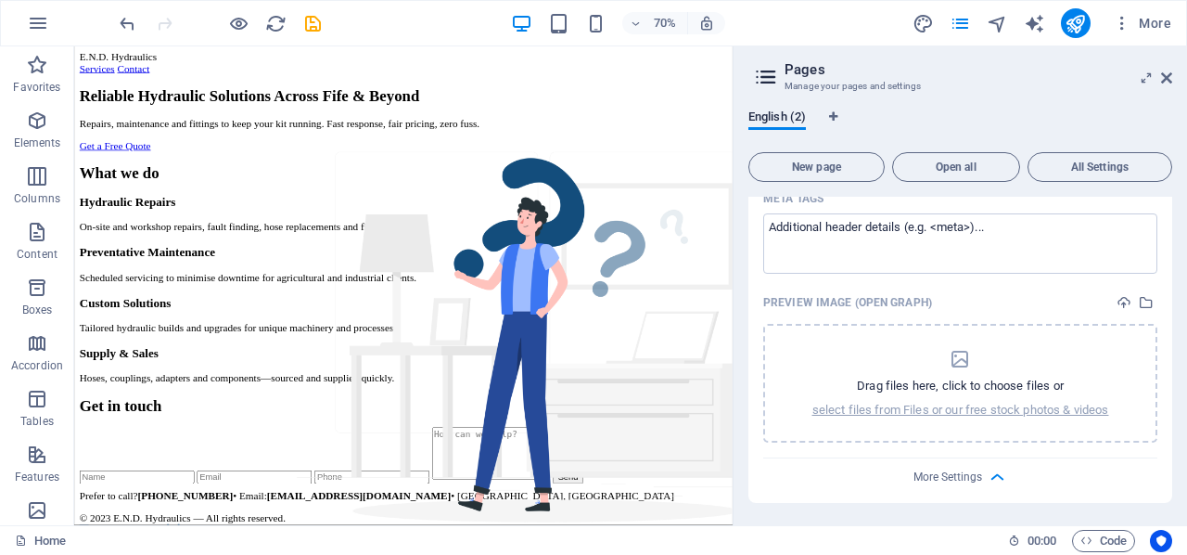
scroll to position [1460, 0]
click at [938, 472] on span "More Settings" at bounding box center [948, 476] width 69 height 13
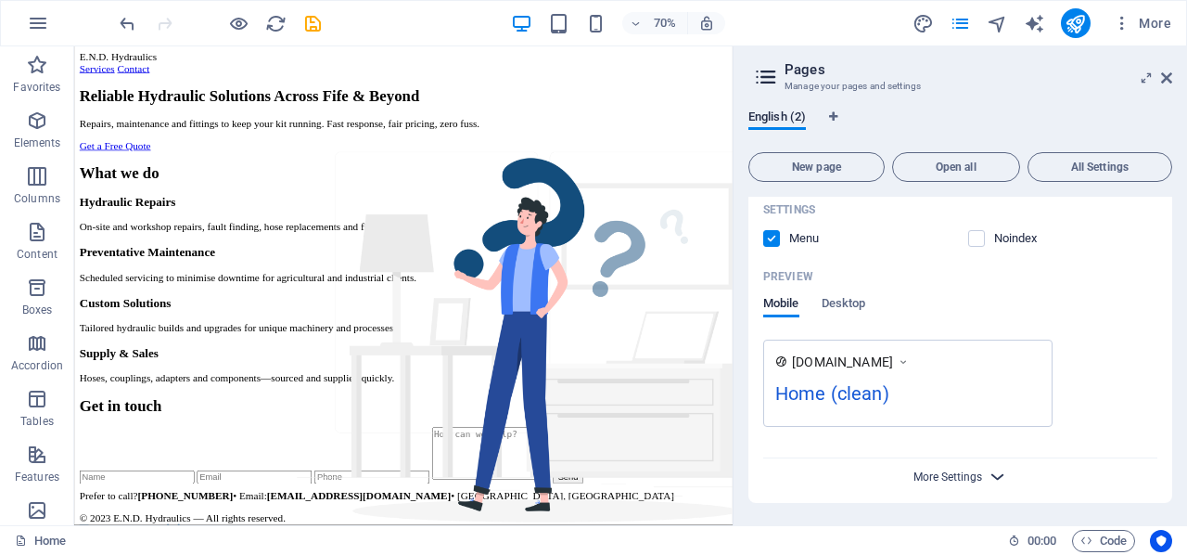
scroll to position [1194, 0]
click at [1052, 165] on span "All Settings" at bounding box center [1100, 166] width 128 height 11
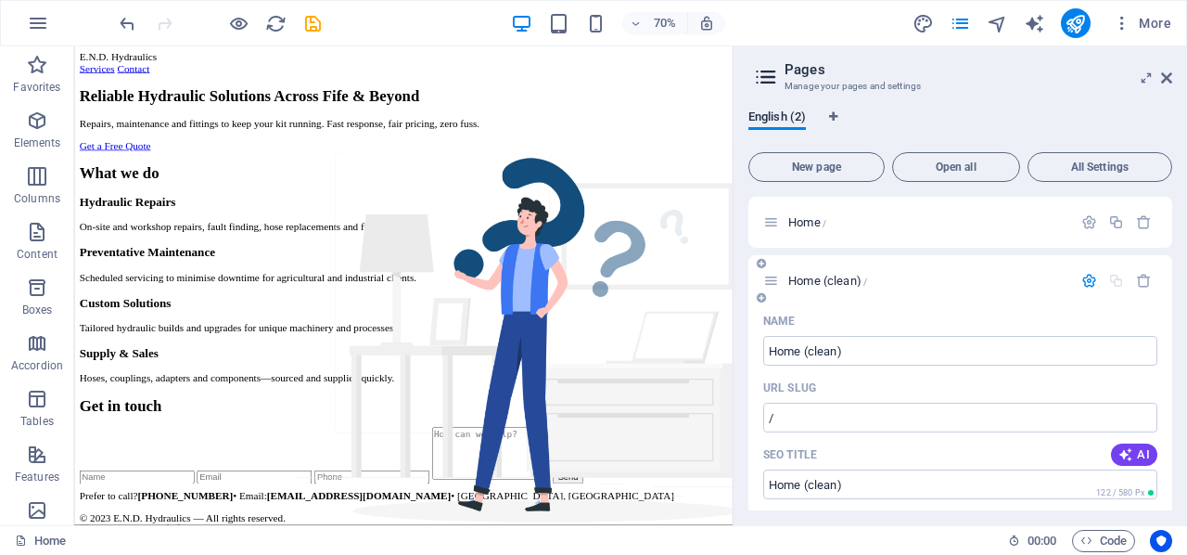
scroll to position [0, 0]
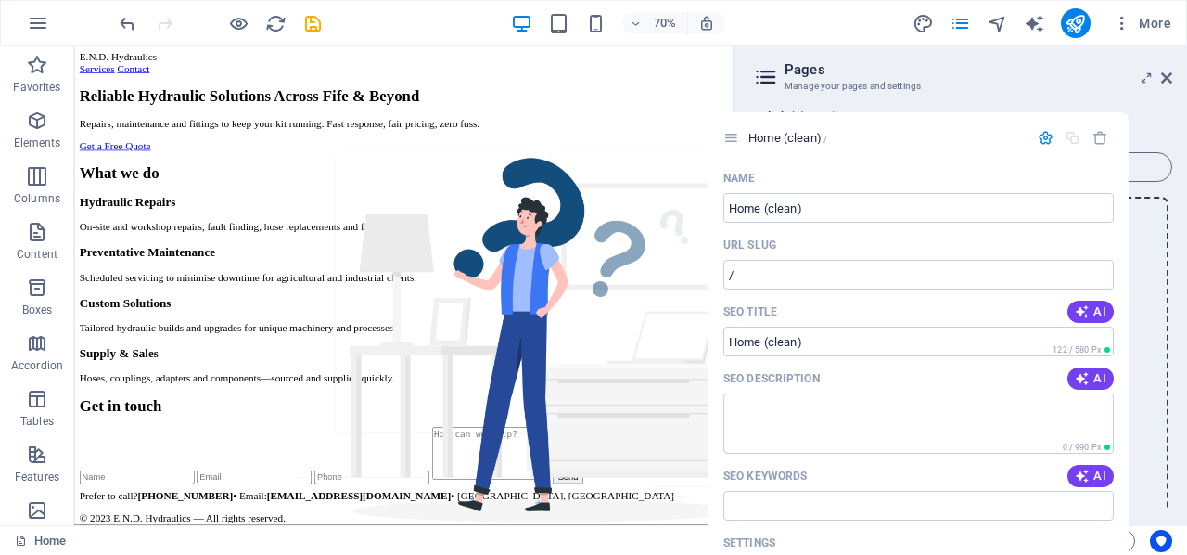
drag, startPoint x: 849, startPoint y: 326, endPoint x: 984, endPoint y: 198, distance: 186.3
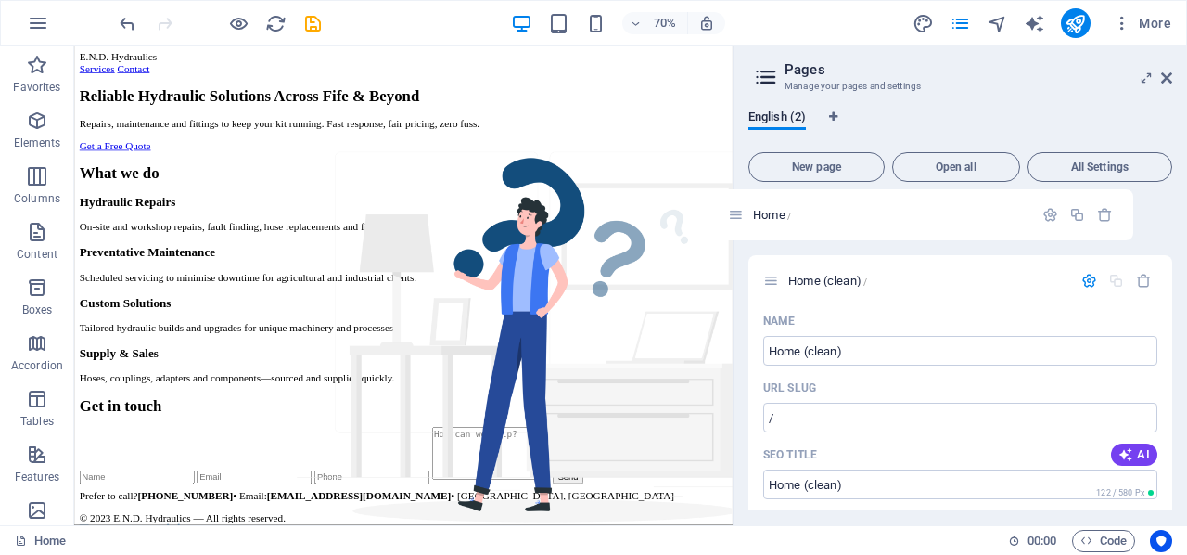
drag, startPoint x: 777, startPoint y: 221, endPoint x: 435, endPoint y: 279, distance: 347.2
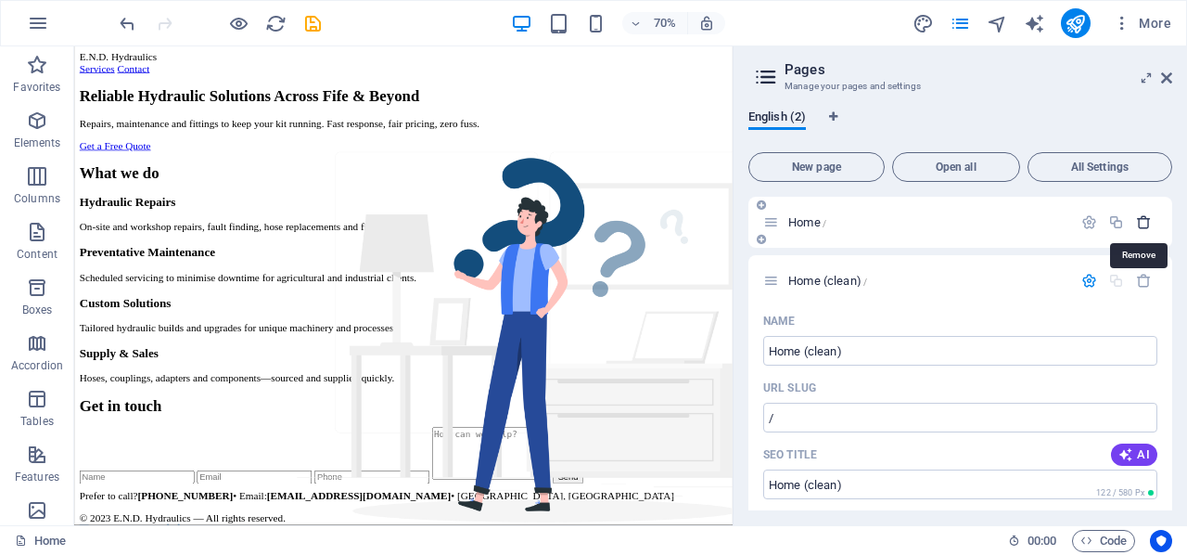
click at [1141, 223] on icon "button" at bounding box center [1144, 222] width 16 height 16
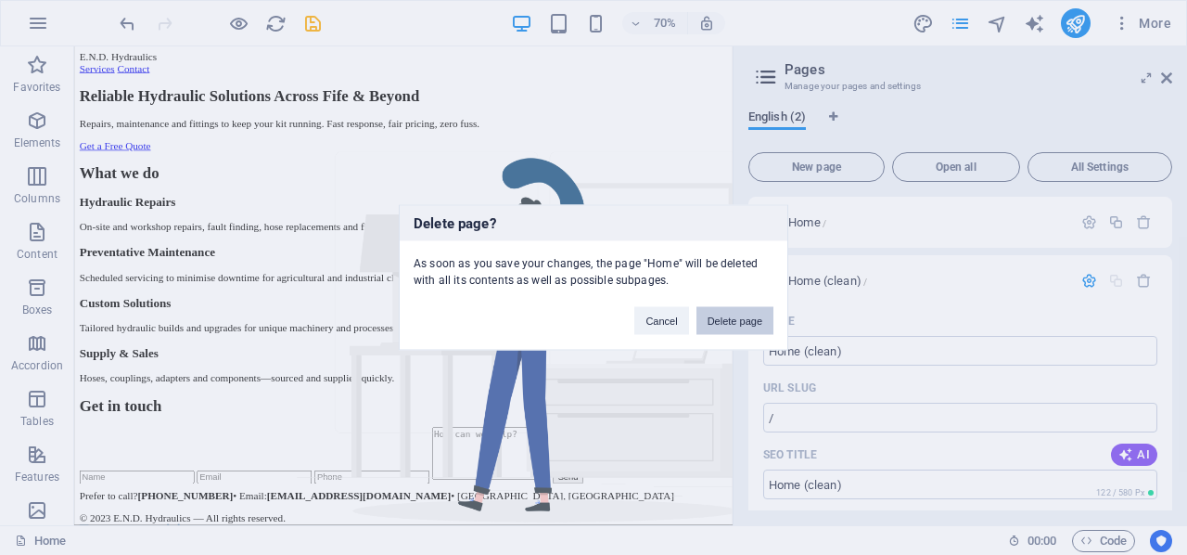
click at [734, 324] on button "Delete page" at bounding box center [735, 321] width 77 height 28
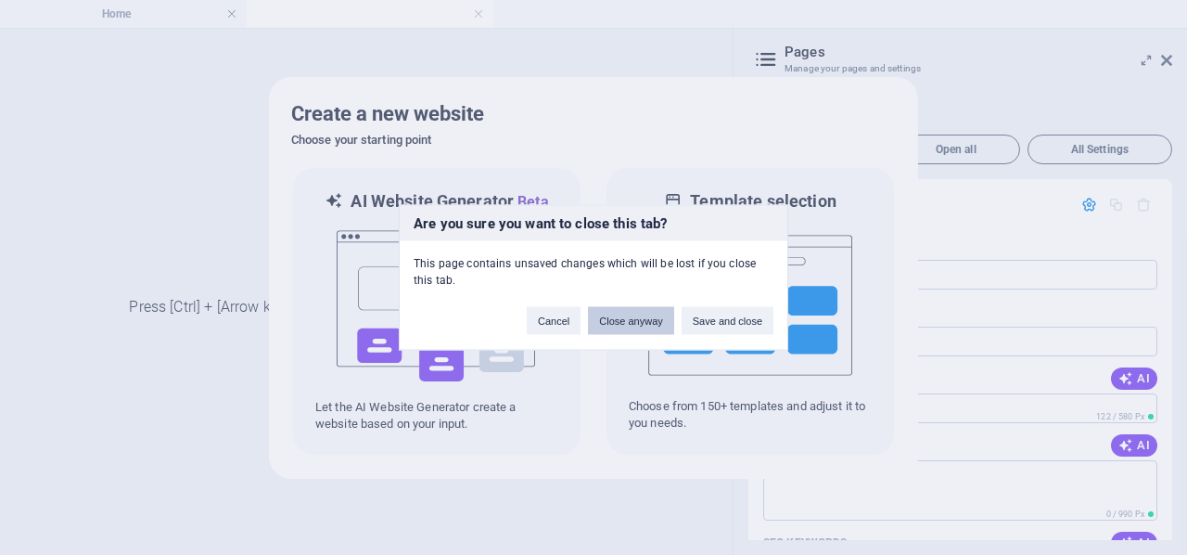
click at [620, 323] on button "Close anyway" at bounding box center [630, 321] width 85 height 28
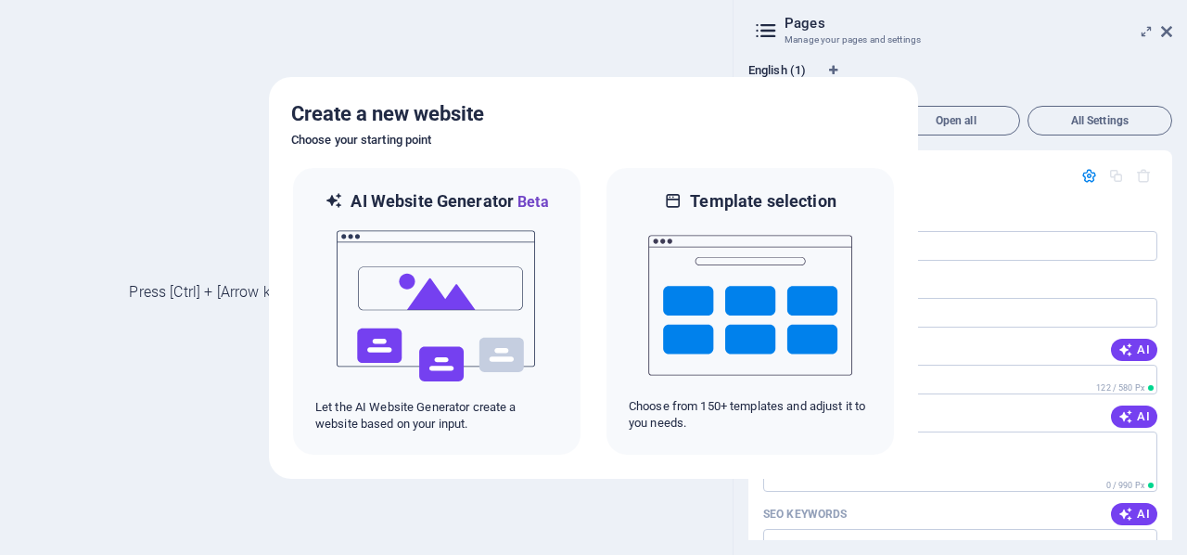
click at [979, 181] on p "Home (clean) /" at bounding box center [927, 176] width 278 height 12
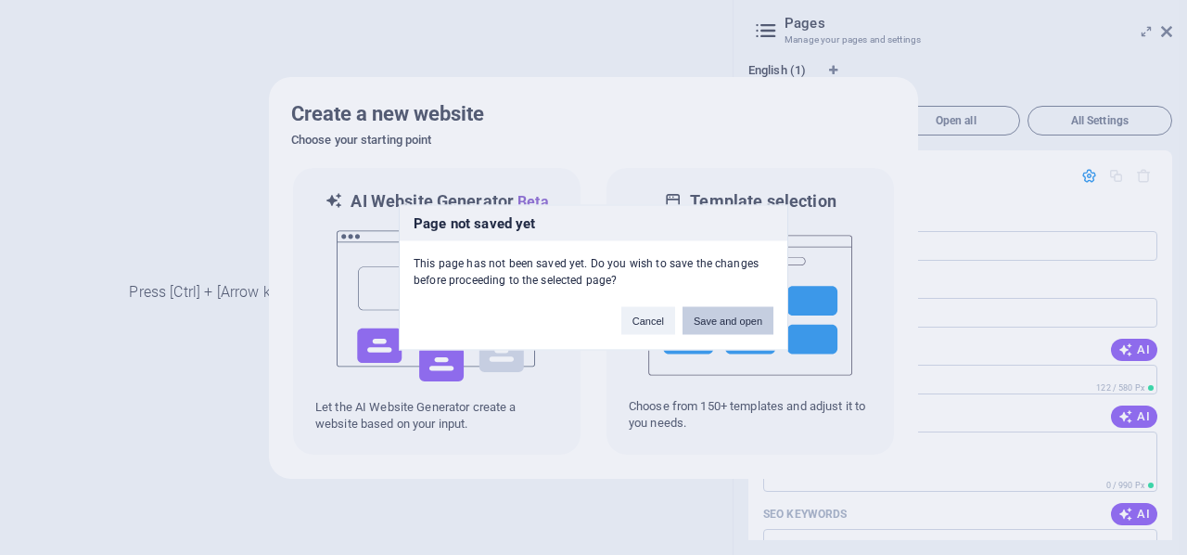
click at [712, 313] on button "Save and open" at bounding box center [728, 321] width 91 height 28
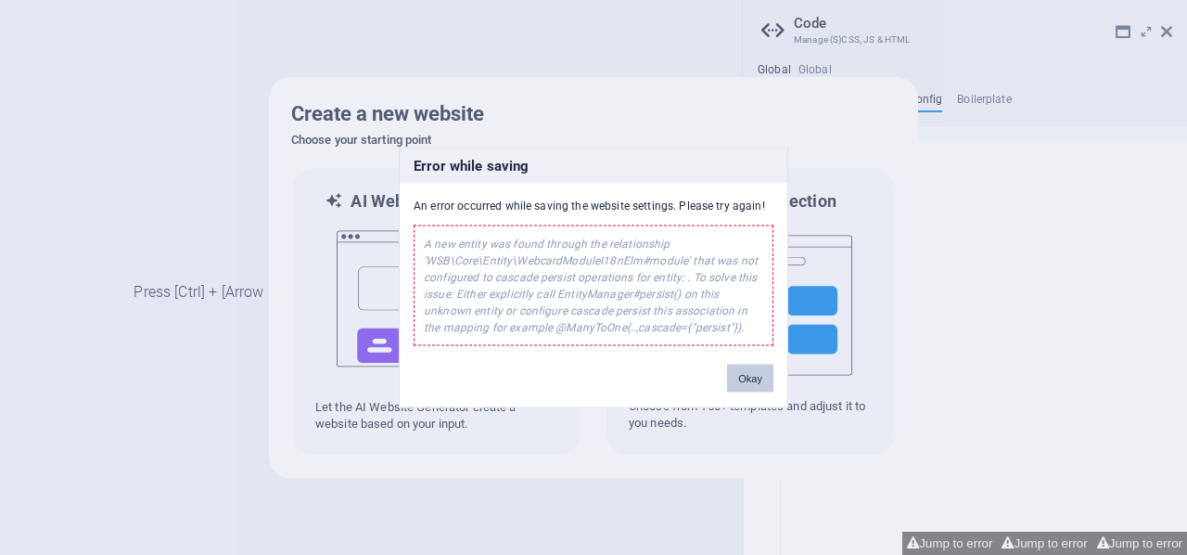
click at [747, 377] on button "Okay" at bounding box center [750, 379] width 46 height 28
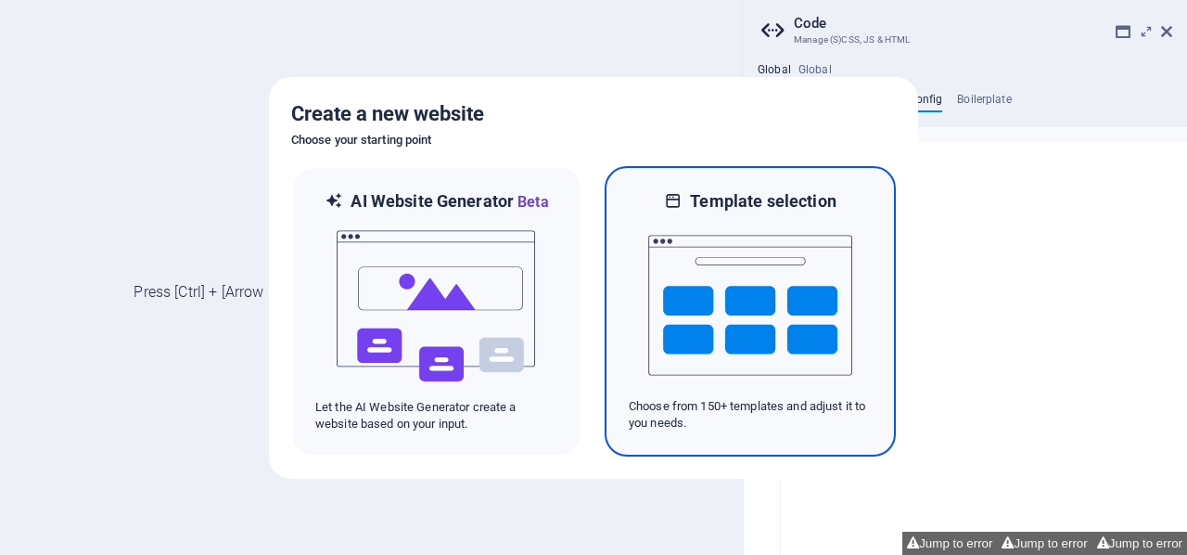
click at [744, 414] on p "Choose from 150+ templates and adjust it to you needs." at bounding box center [750, 414] width 243 height 33
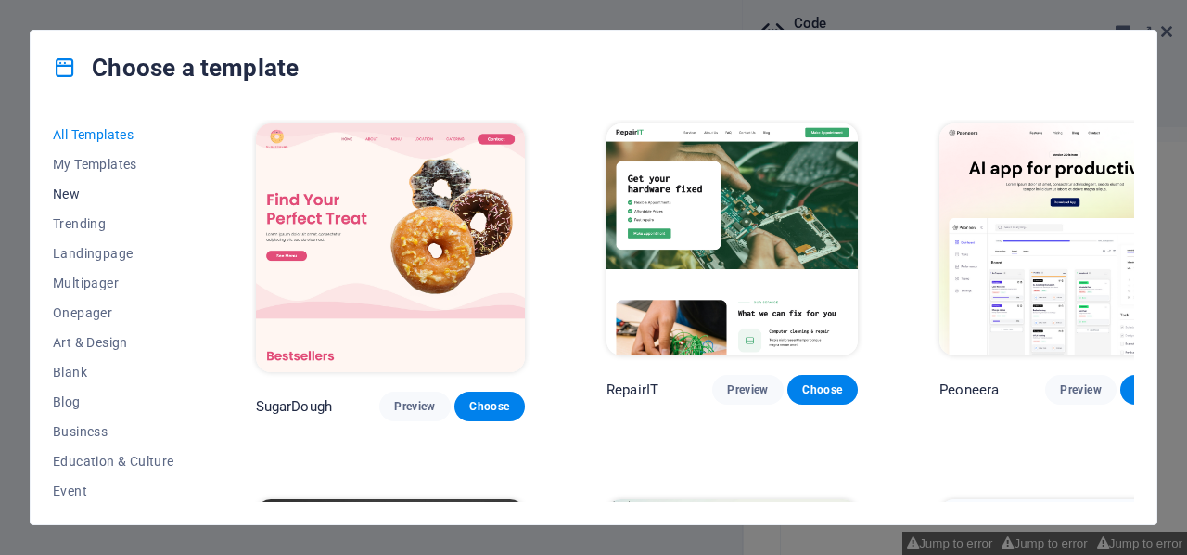
click at [64, 193] on span "New" at bounding box center [114, 193] width 122 height 15
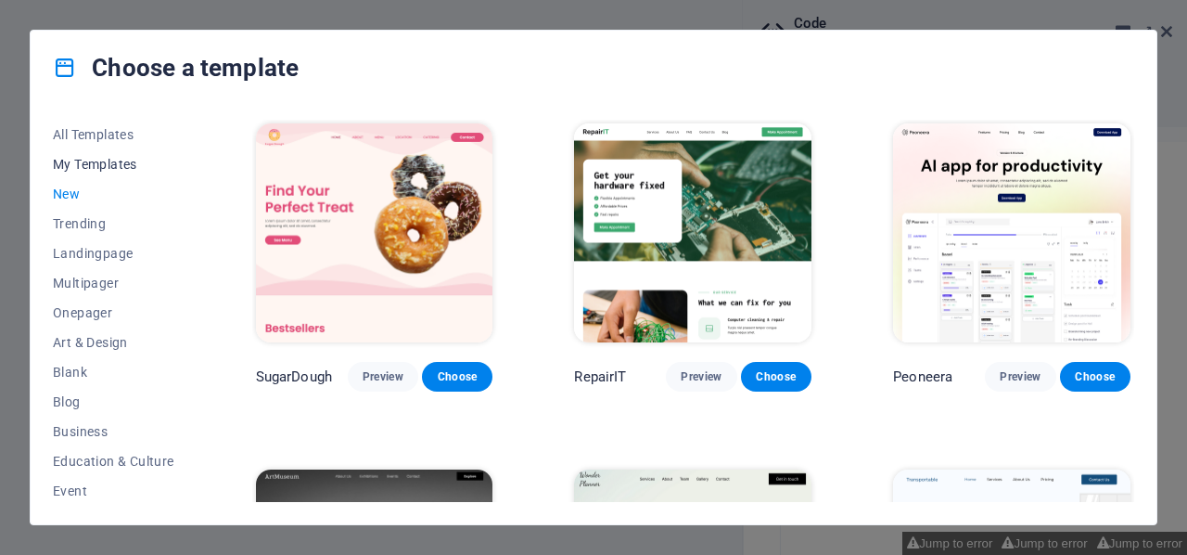
click at [83, 157] on span "My Templates" at bounding box center [114, 164] width 122 height 15
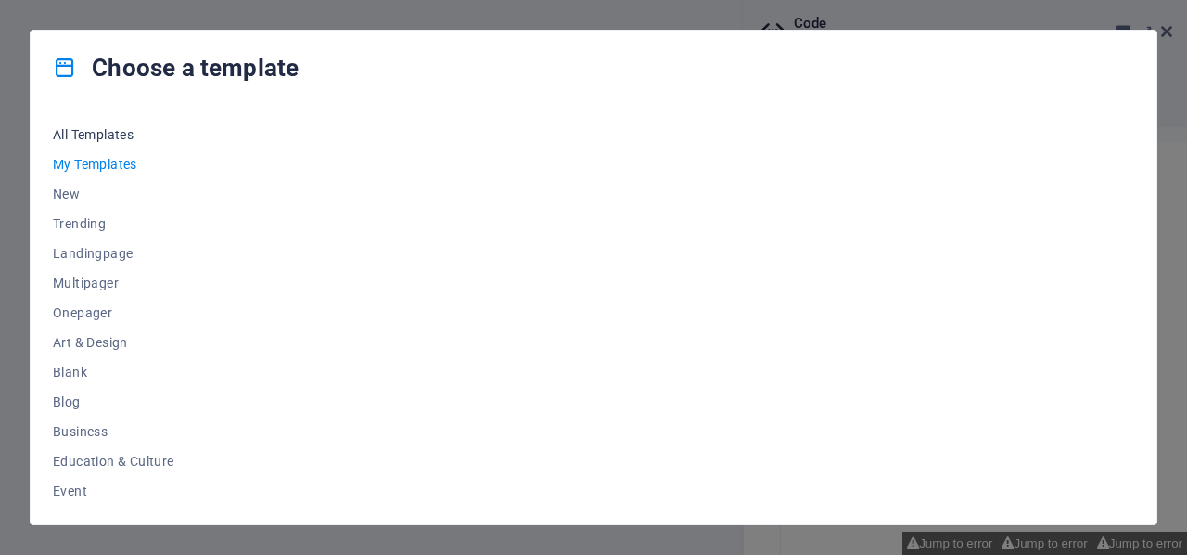
click at [85, 130] on span "All Templates" at bounding box center [114, 134] width 122 height 15
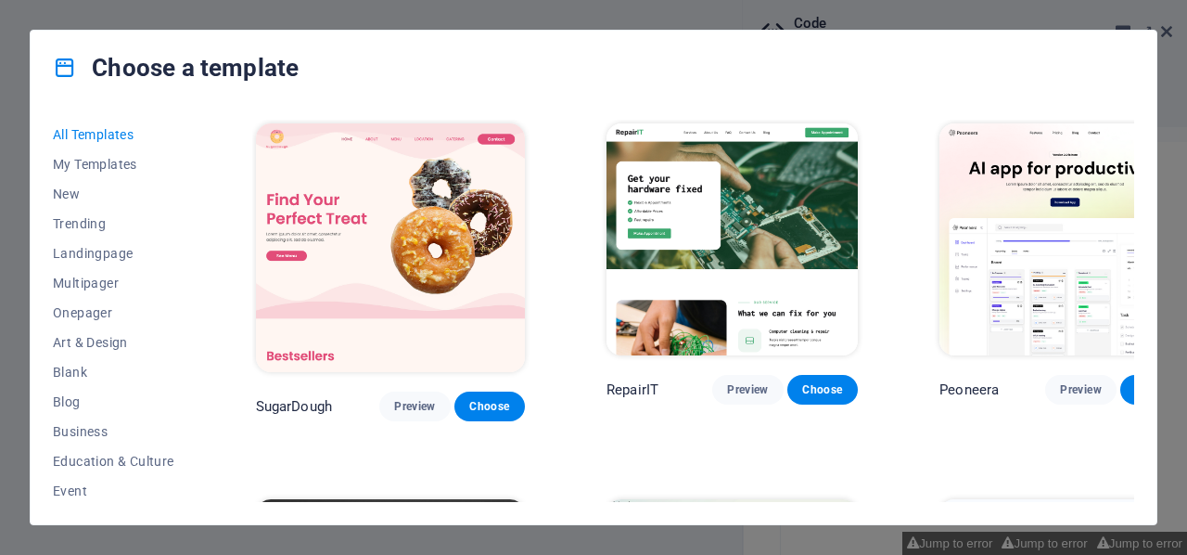
scroll to position [83, 0]
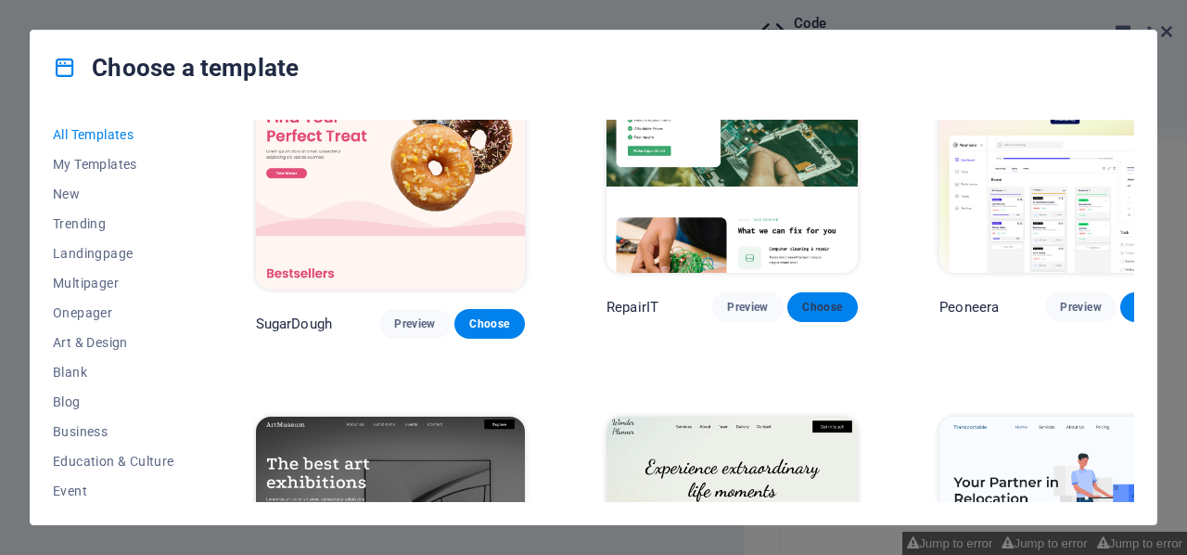
click at [802, 300] on span "Choose" at bounding box center [822, 307] width 41 height 15
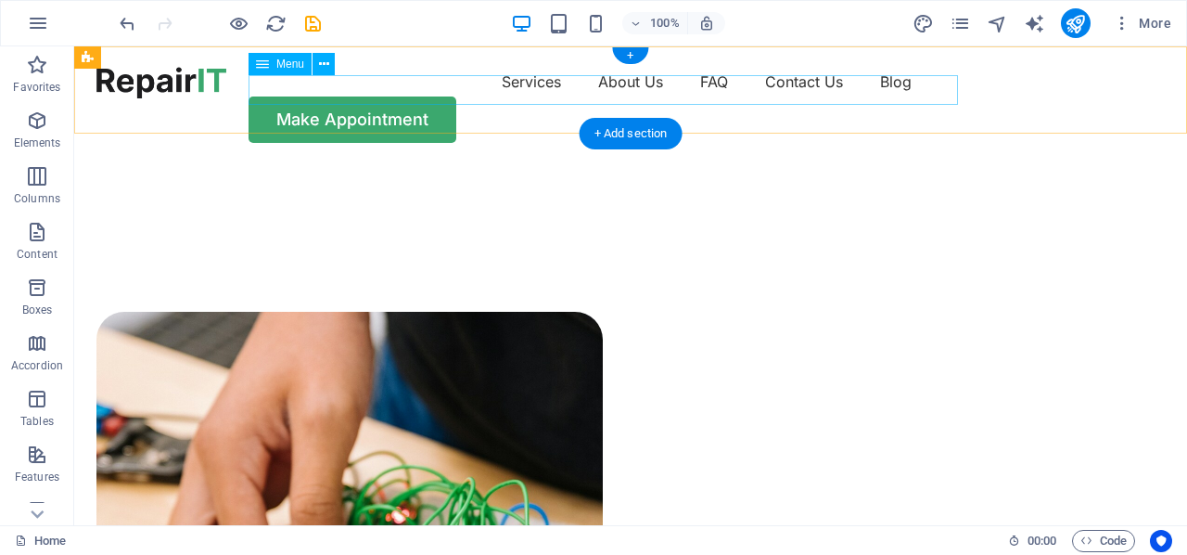
click at [435, 92] on nav "Services About Us FAQ Contact Us Blog" at bounding box center [630, 82] width 1068 height 30
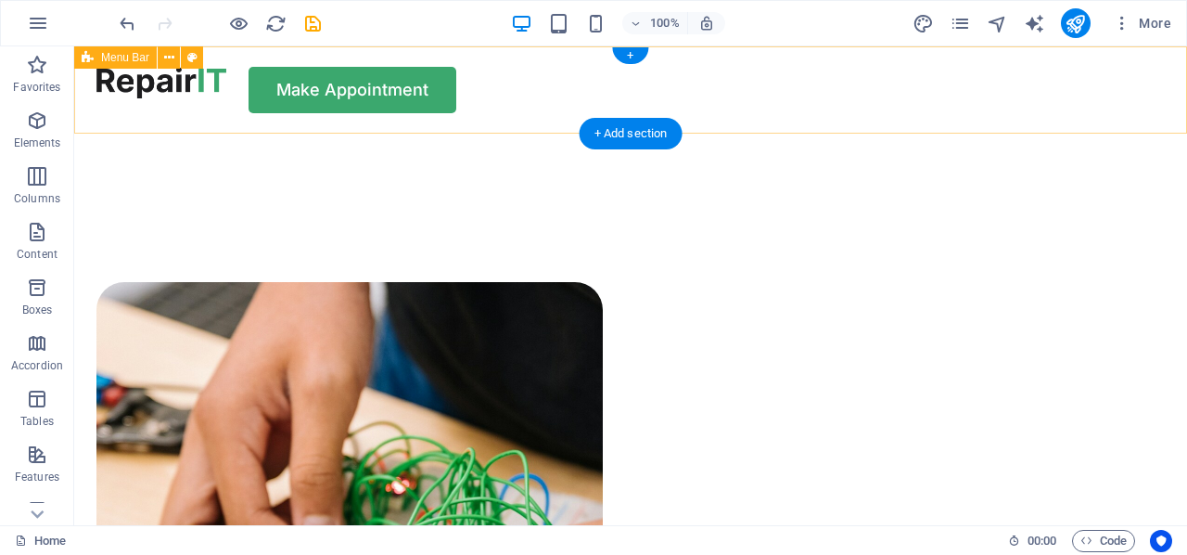
click at [262, 98] on div "Make Appointment" at bounding box center [630, 89] width 1113 height 87
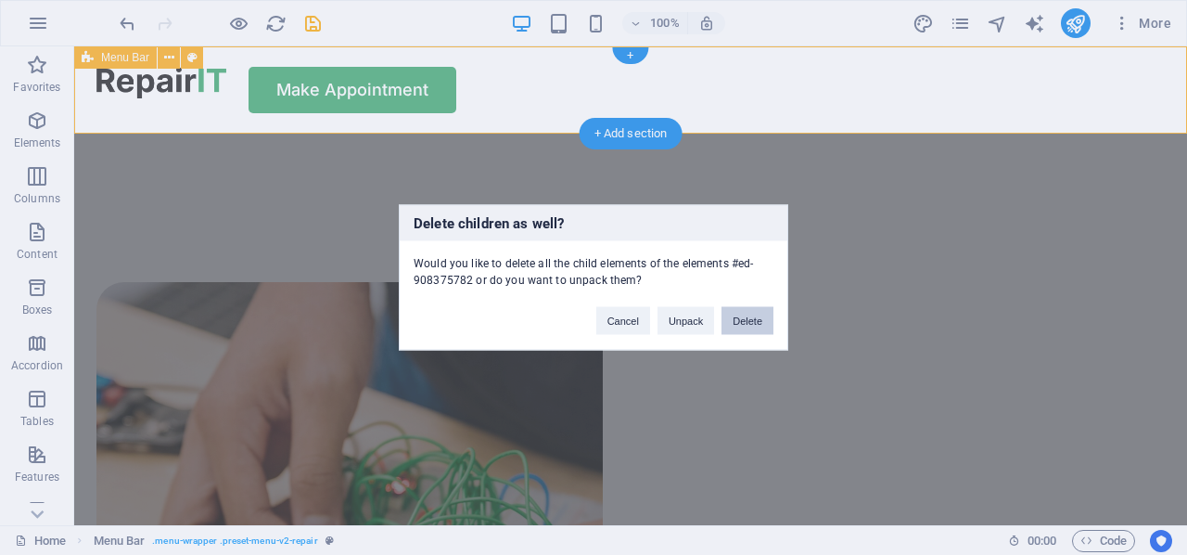
click at [0, 0] on button "Delete" at bounding box center [0, 0] width 0 height 0
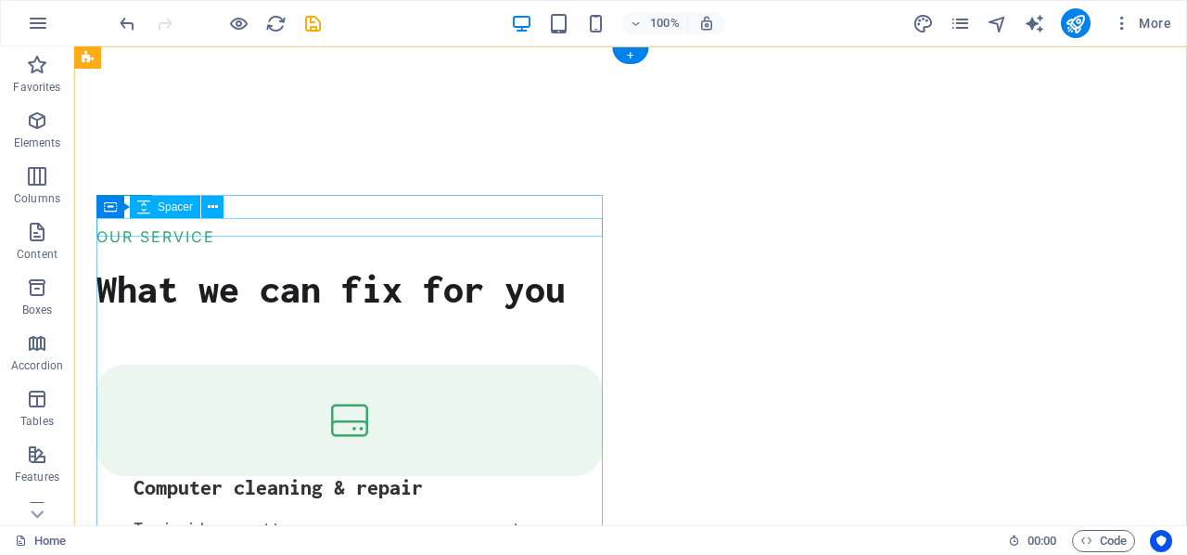
click at [504, 249] on div at bounding box center [349, 258] width 506 height 19
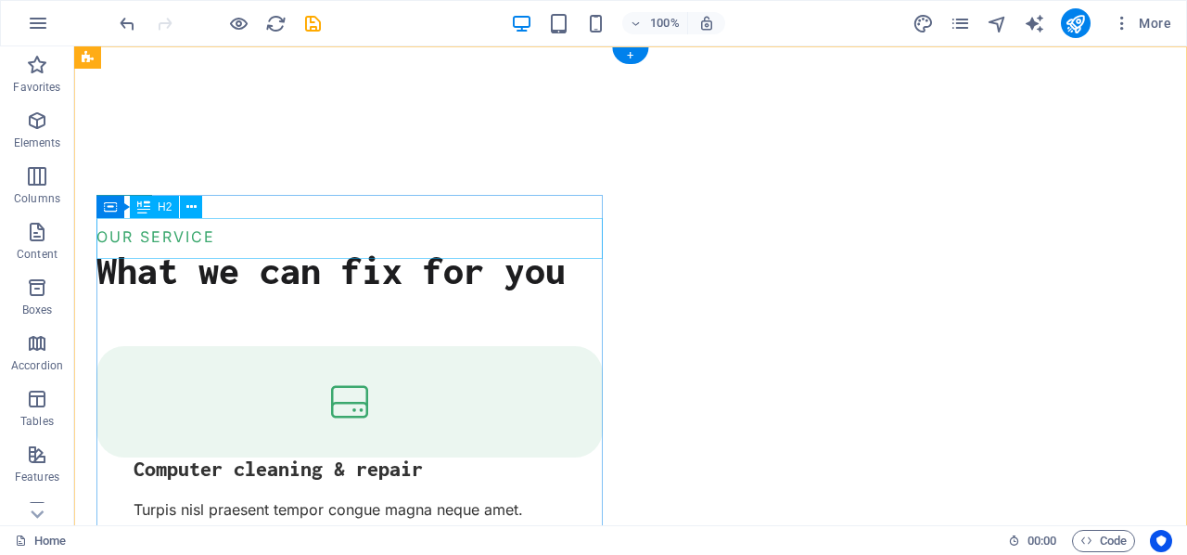
click at [530, 255] on div "What we can fix for you" at bounding box center [349, 269] width 506 height 41
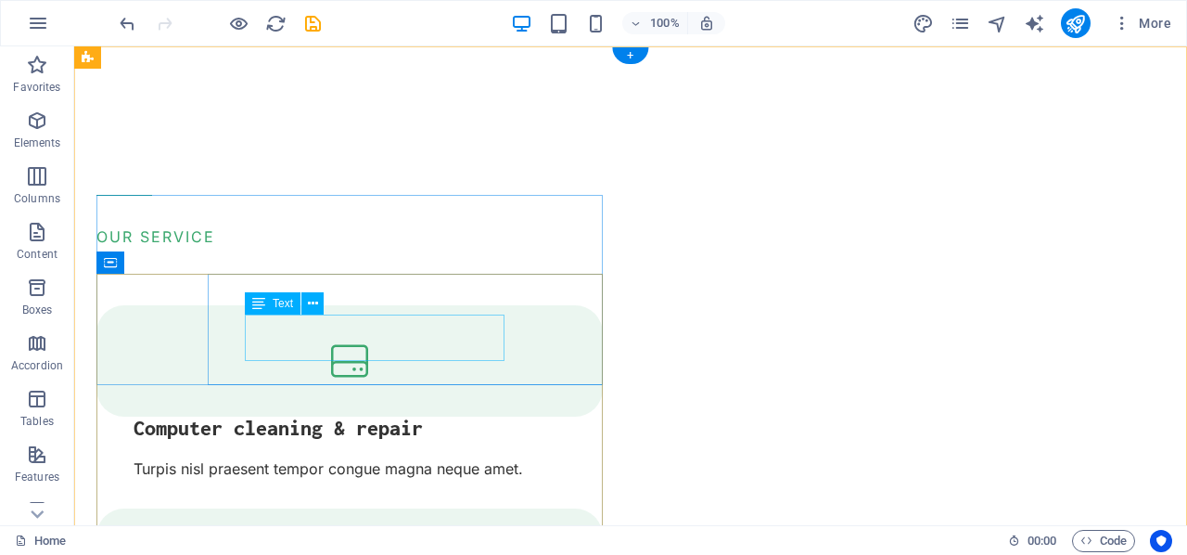
click at [447, 457] on div "Turpis nisl praesent tempor congue magna neque amet." at bounding box center [368, 469] width 469 height 24
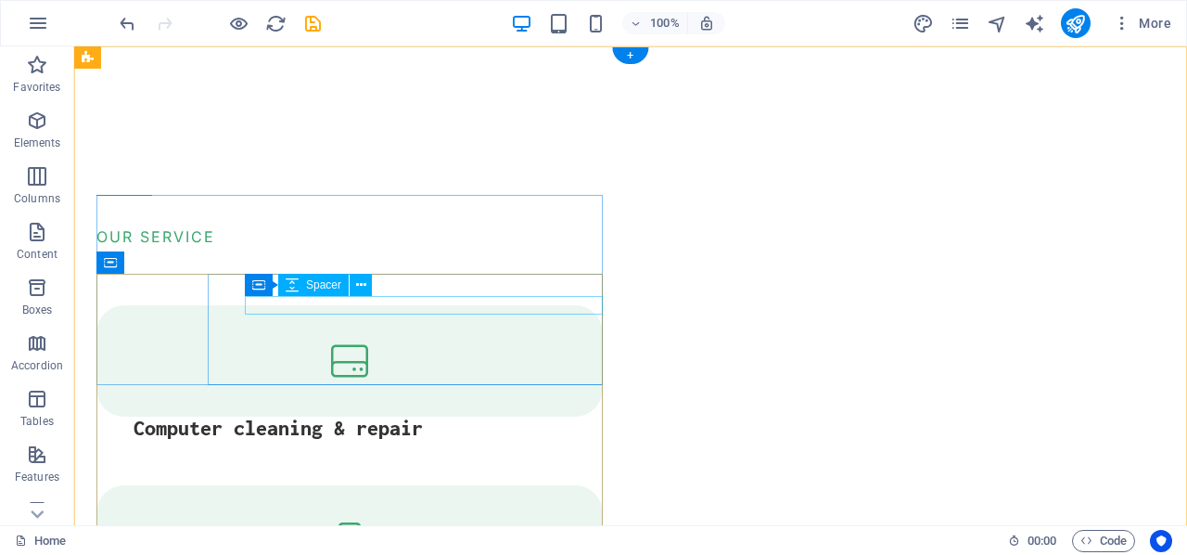
click at [565, 439] on div at bounding box center [368, 448] width 469 height 19
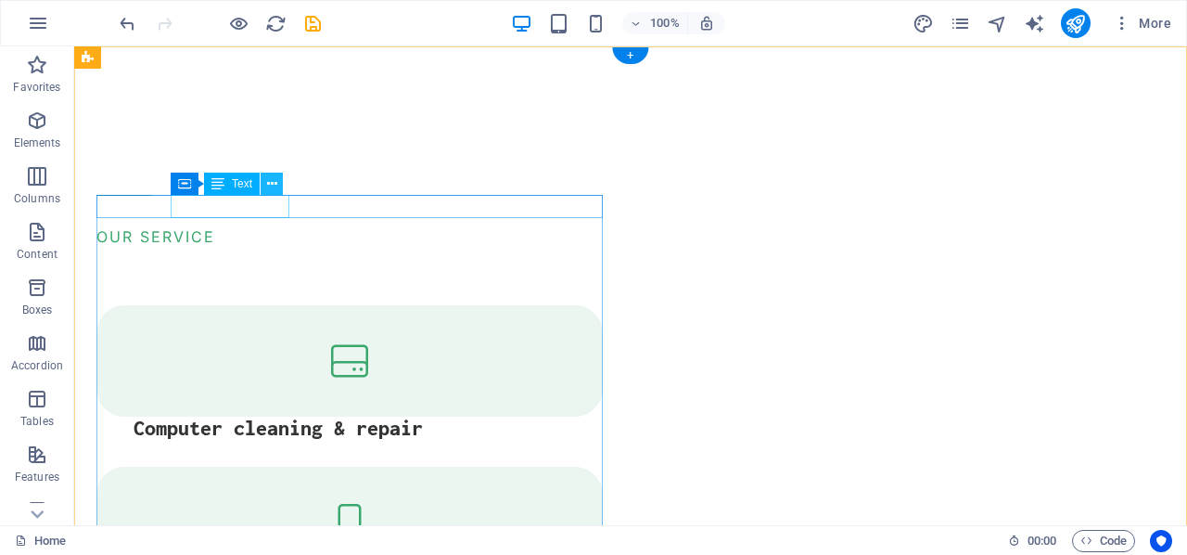
click at [268, 186] on icon at bounding box center [272, 183] width 10 height 19
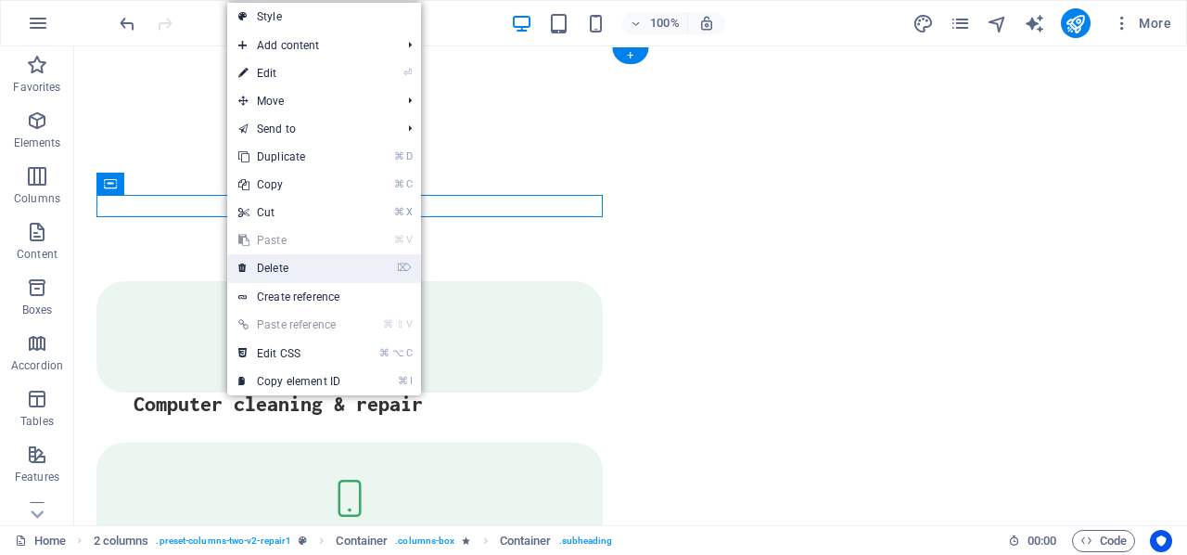
click at [252, 268] on link "⌦ Delete" at bounding box center [289, 268] width 124 height 28
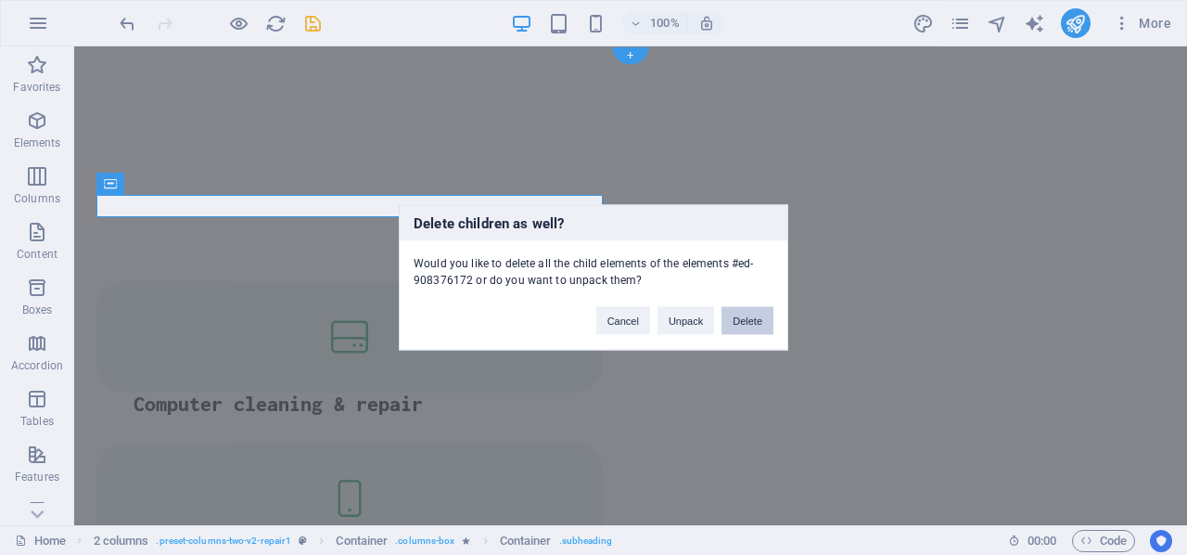
click at [748, 316] on button "Delete" at bounding box center [748, 321] width 52 height 28
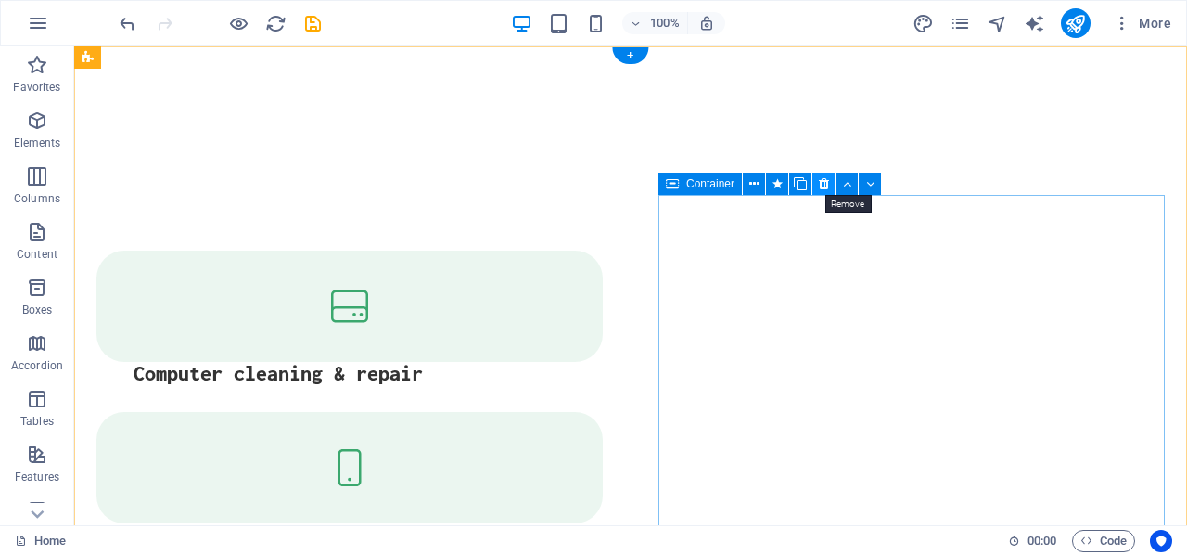
click at [825, 181] on icon at bounding box center [824, 183] width 10 height 19
click at [824, 179] on icon at bounding box center [824, 183] width 10 height 19
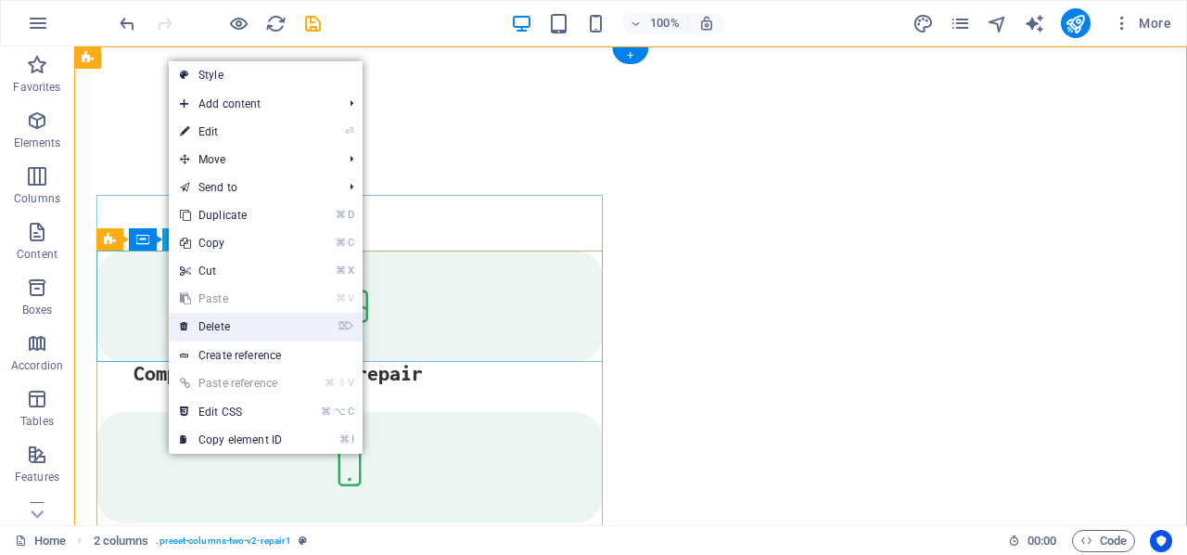
click at [198, 326] on link "⌦ Delete" at bounding box center [231, 327] width 124 height 28
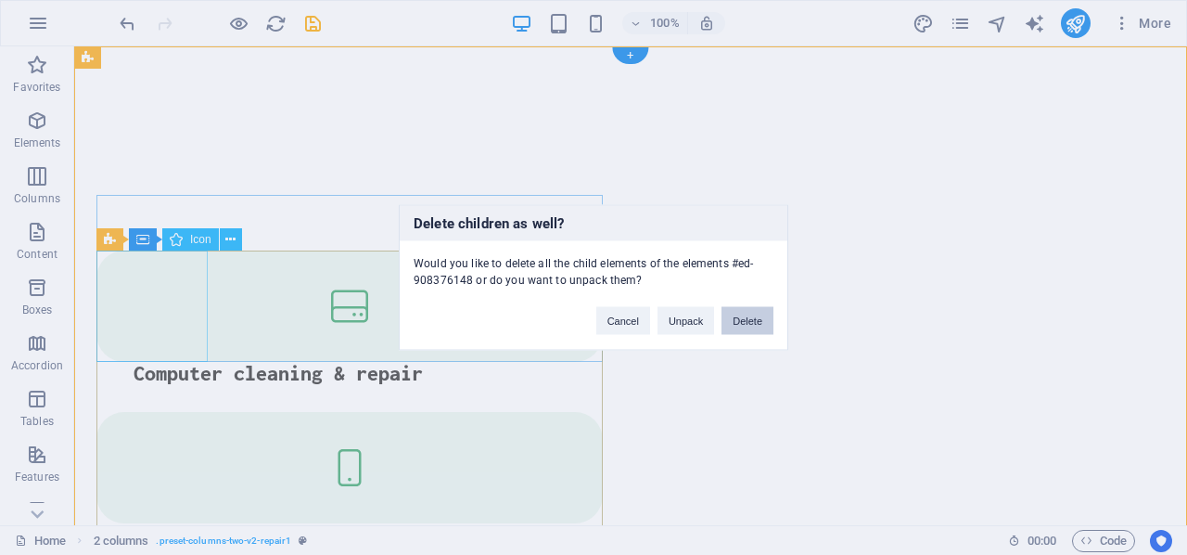
click at [755, 316] on button "Delete" at bounding box center [748, 321] width 52 height 28
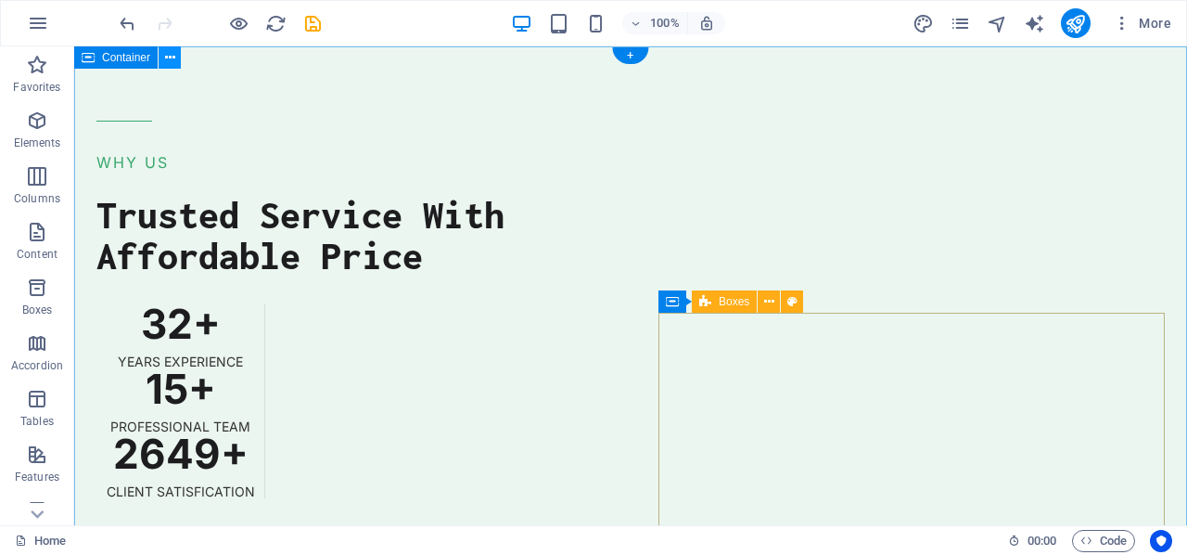
click at [170, 60] on icon at bounding box center [170, 57] width 10 height 19
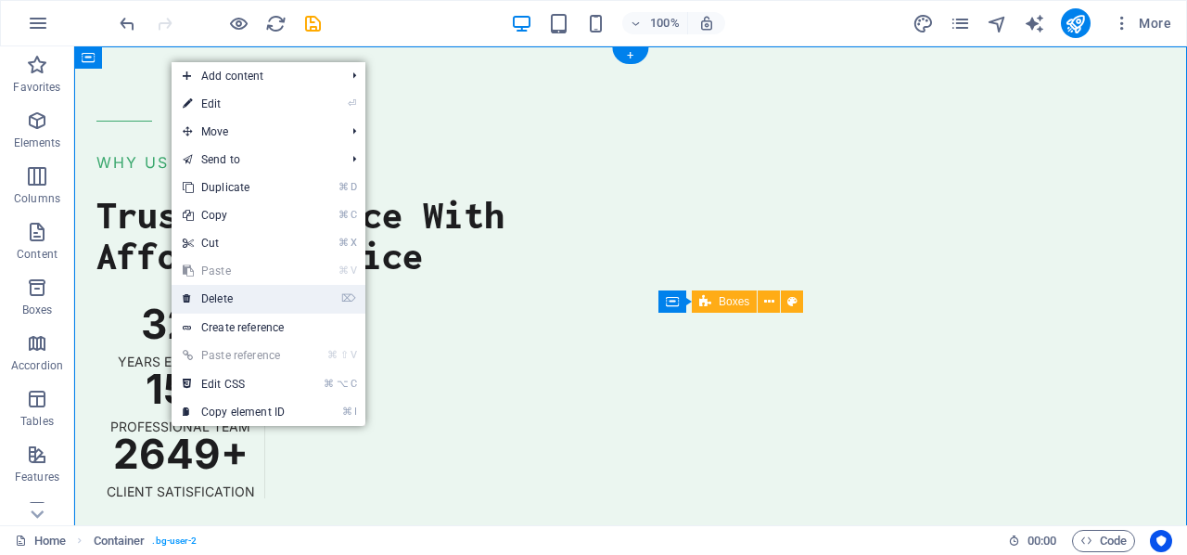
click at [207, 296] on link "⌦ Delete" at bounding box center [234, 299] width 124 height 28
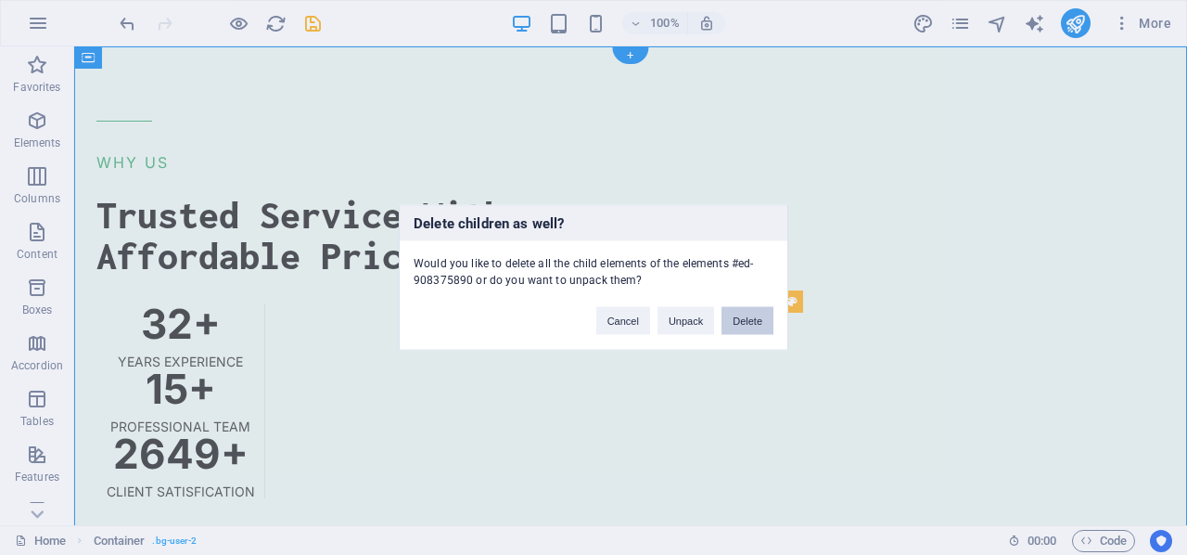
click at [743, 321] on button "Delete" at bounding box center [748, 321] width 52 height 28
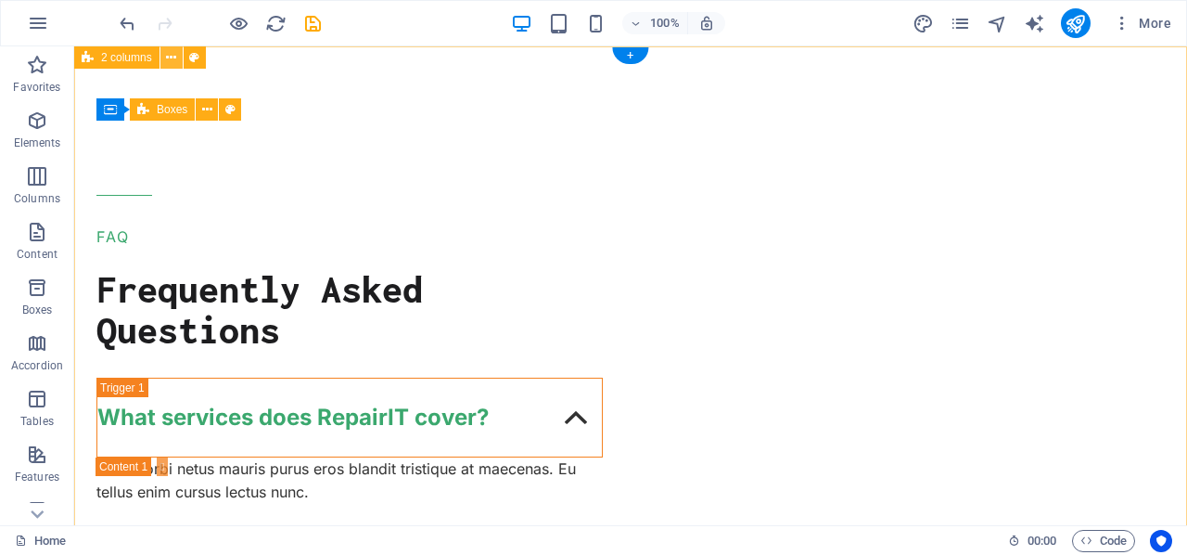
click at [170, 58] on icon at bounding box center [171, 57] width 10 height 19
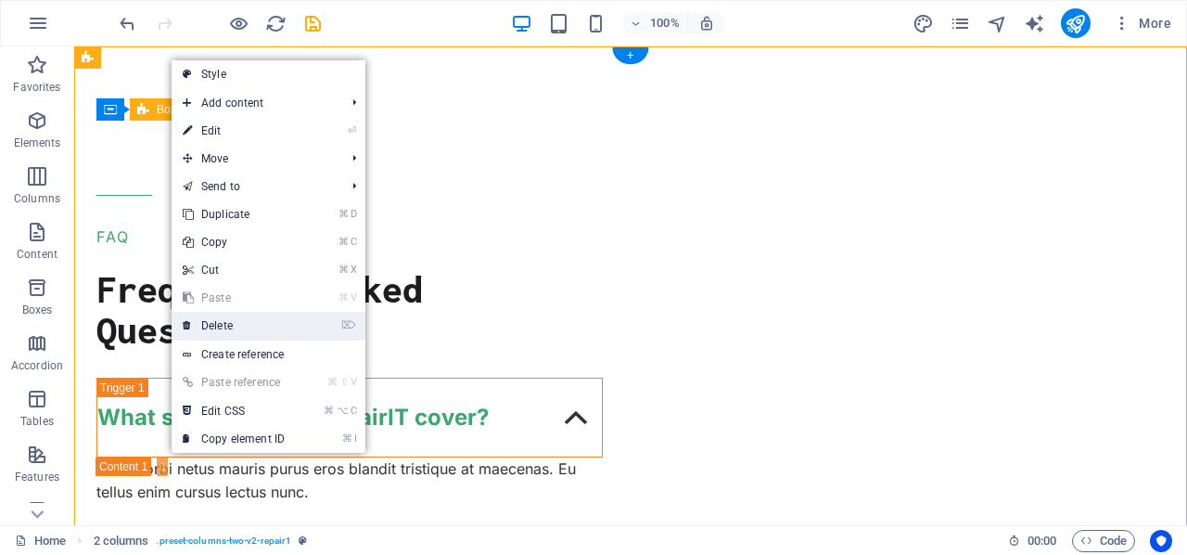
click at [220, 313] on link "⌦ Delete" at bounding box center [234, 326] width 124 height 28
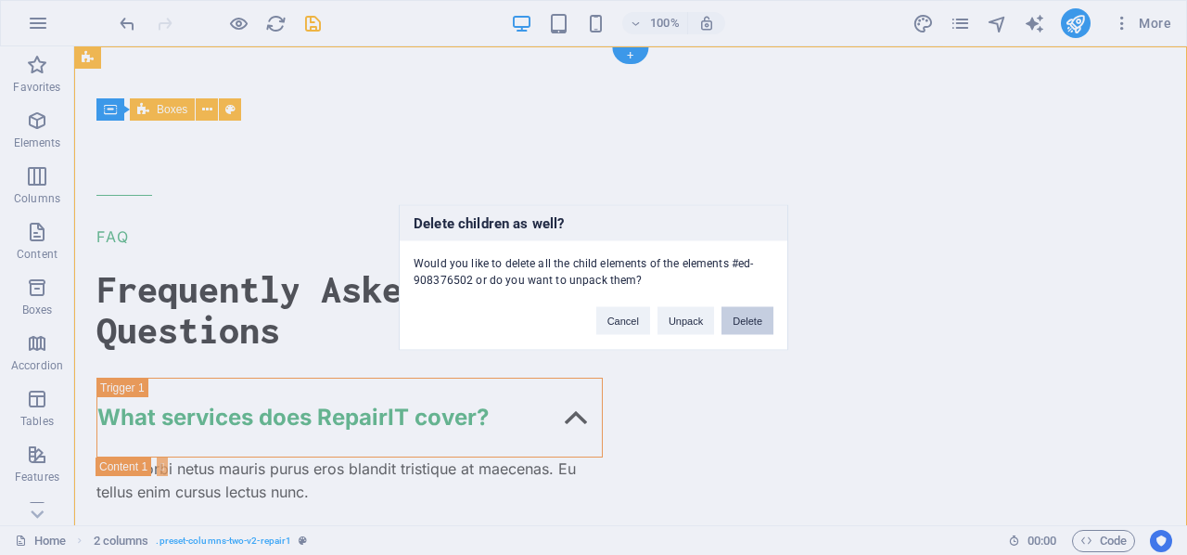
click at [761, 318] on button "Delete" at bounding box center [748, 321] width 52 height 28
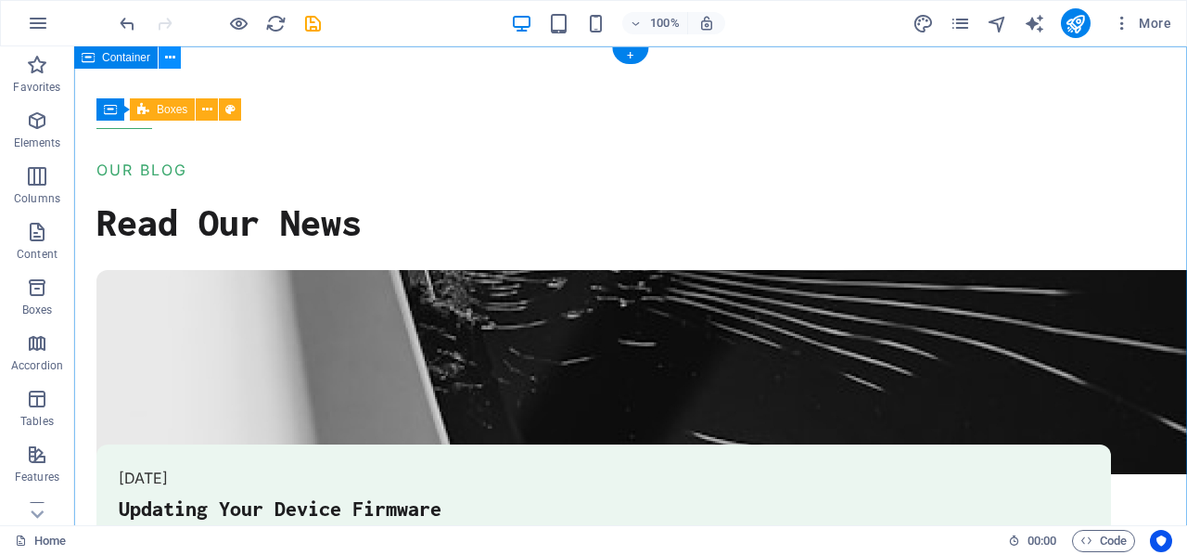
click at [166, 58] on icon at bounding box center [170, 57] width 10 height 19
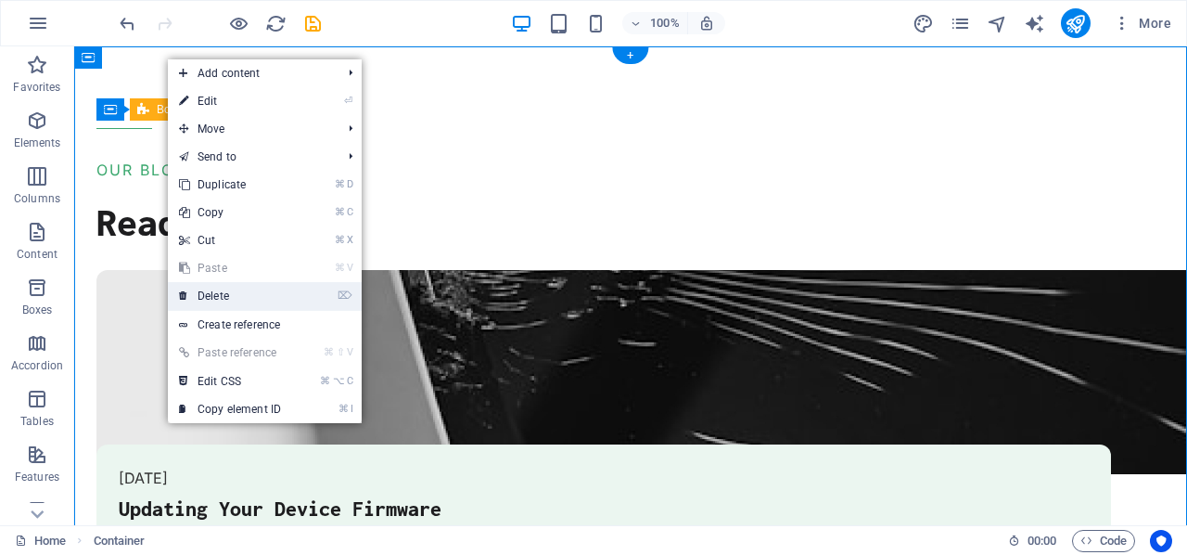
click at [214, 291] on link "⌦ Delete" at bounding box center [230, 296] width 124 height 28
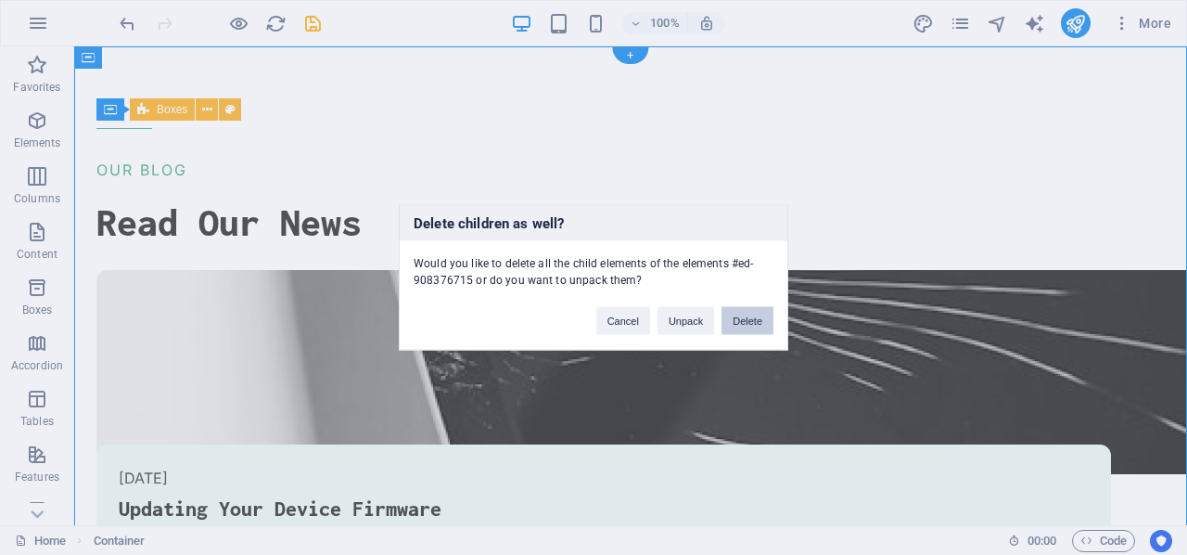
click at [743, 310] on button "Delete" at bounding box center [748, 321] width 52 height 28
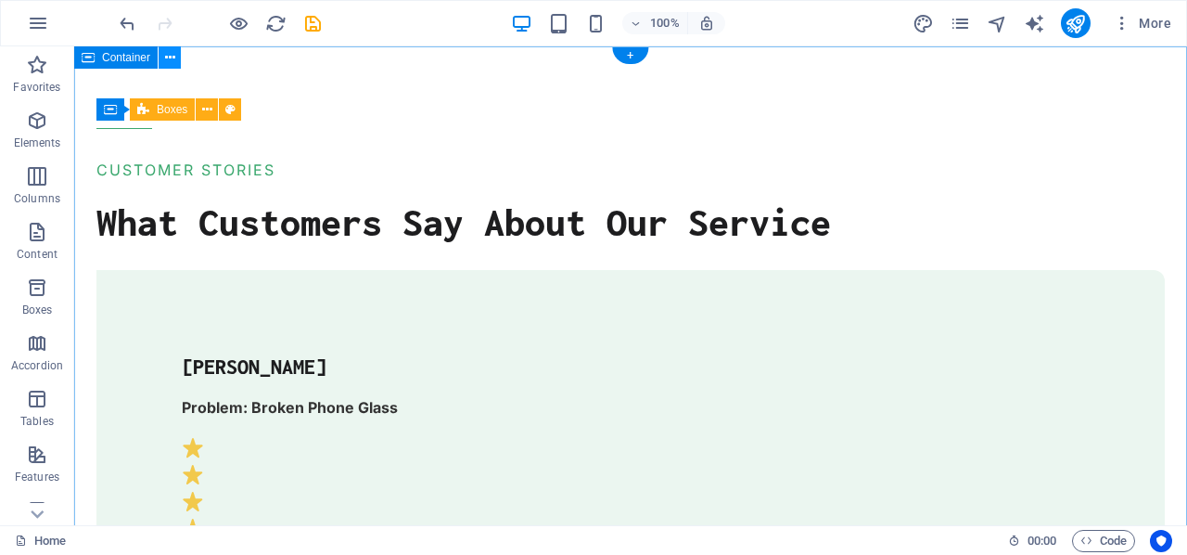
click at [173, 58] on icon at bounding box center [170, 57] width 10 height 19
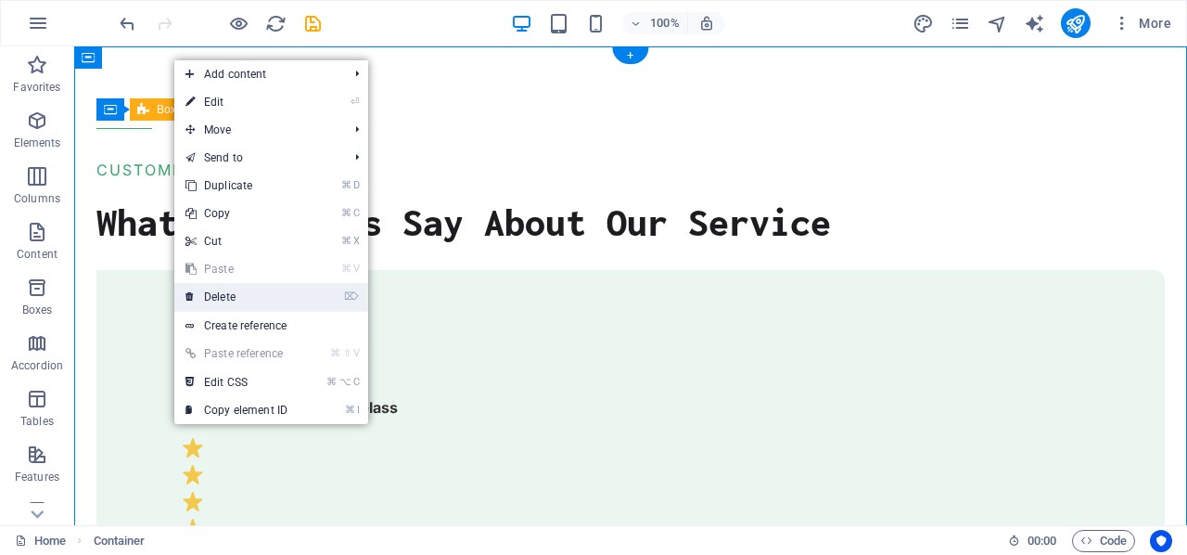
click at [222, 291] on link "⌦ Delete" at bounding box center [236, 297] width 124 height 28
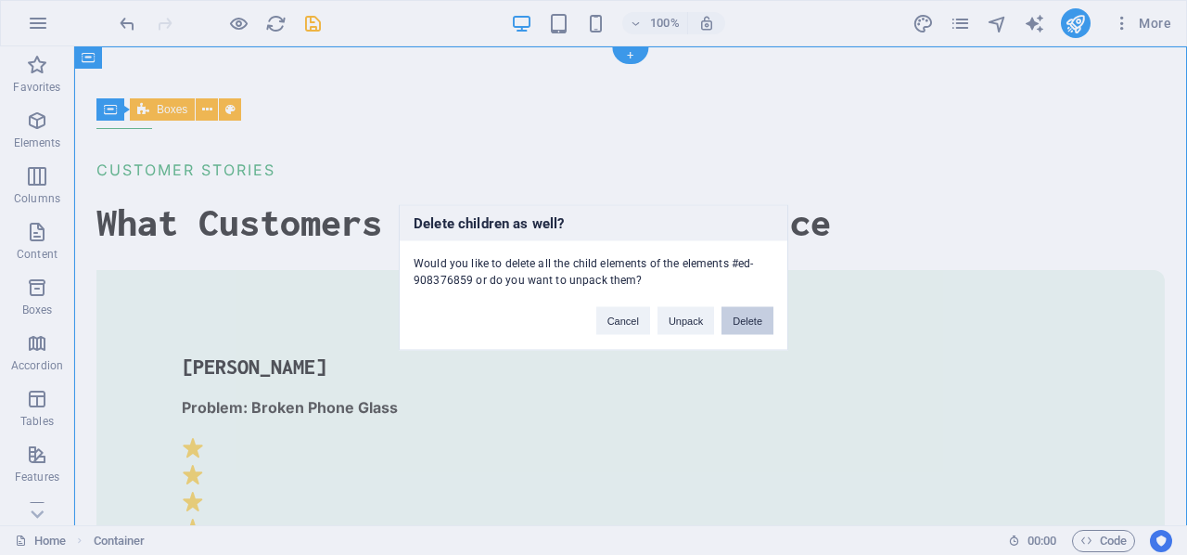
click at [735, 316] on button "Delete" at bounding box center [748, 321] width 52 height 28
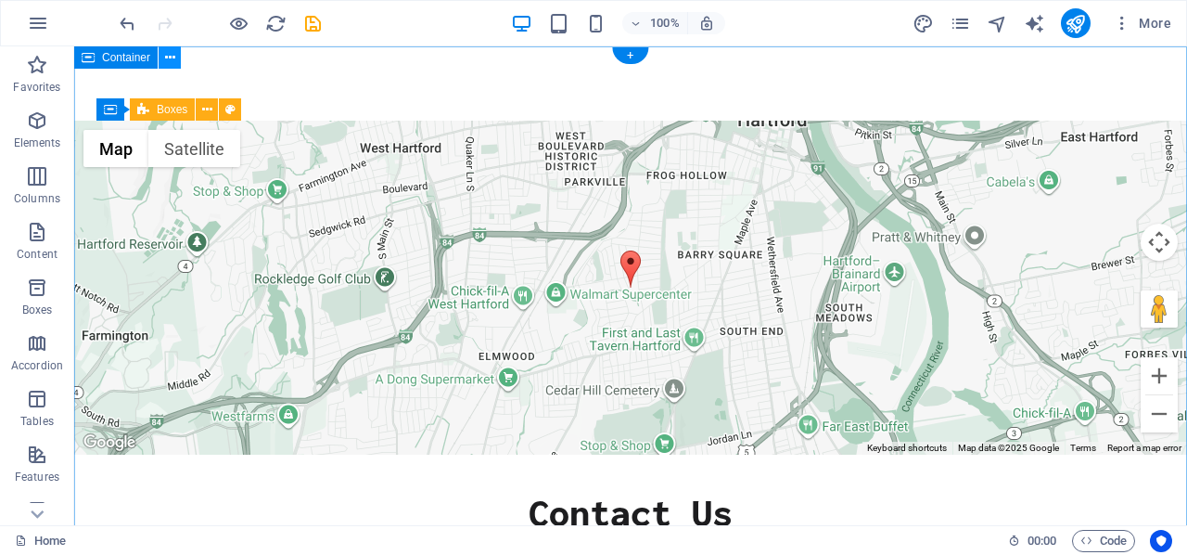
click at [169, 58] on icon at bounding box center [170, 57] width 10 height 19
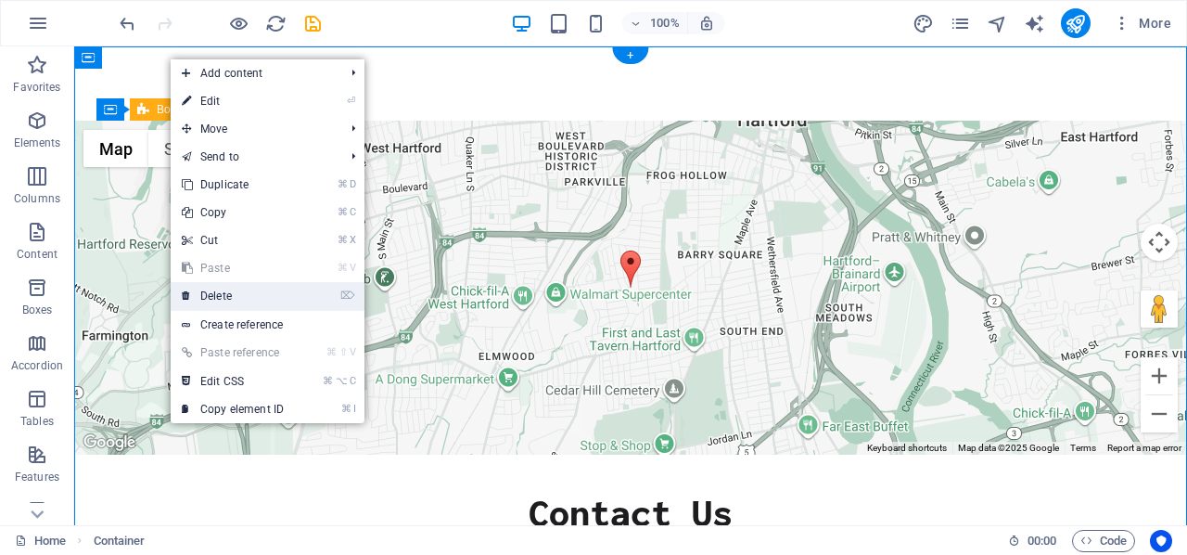
click at [269, 295] on link "⌦ Delete" at bounding box center [233, 296] width 124 height 28
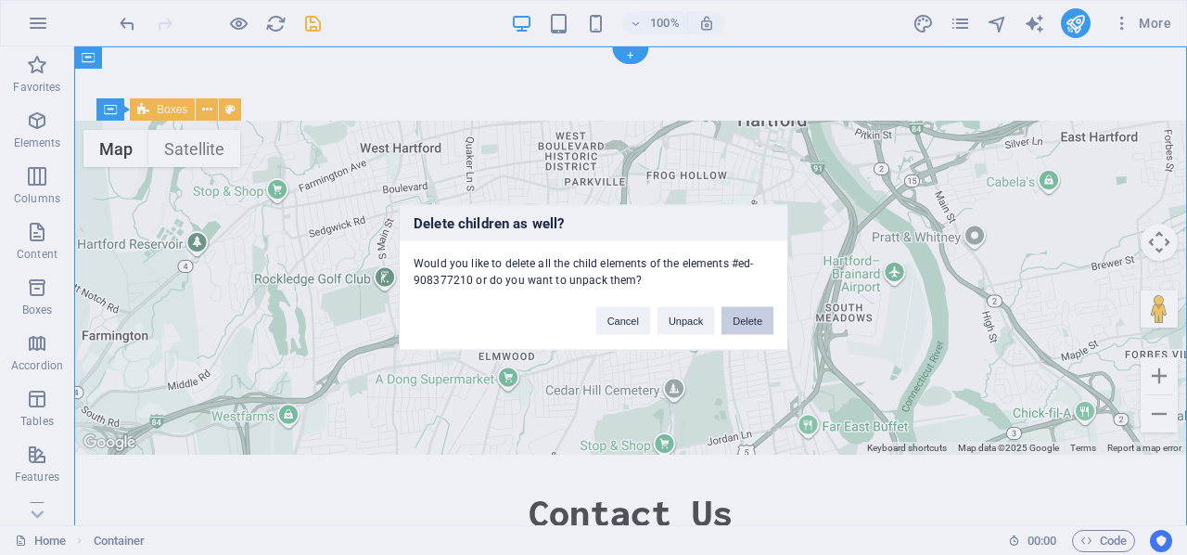
click at [737, 317] on button "Delete" at bounding box center [748, 321] width 52 height 28
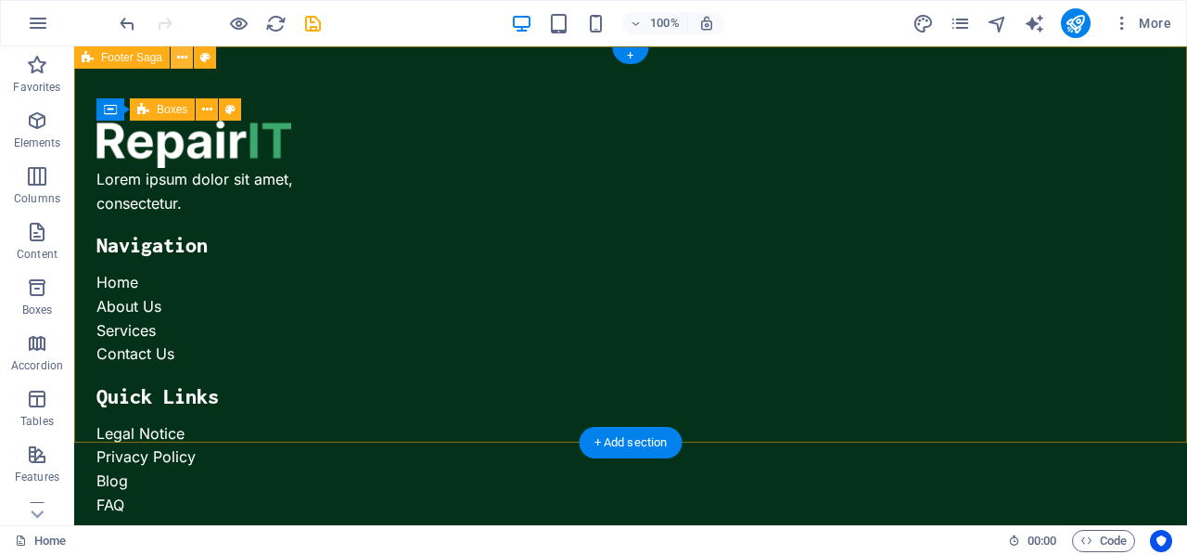
click at [181, 58] on icon at bounding box center [182, 57] width 10 height 19
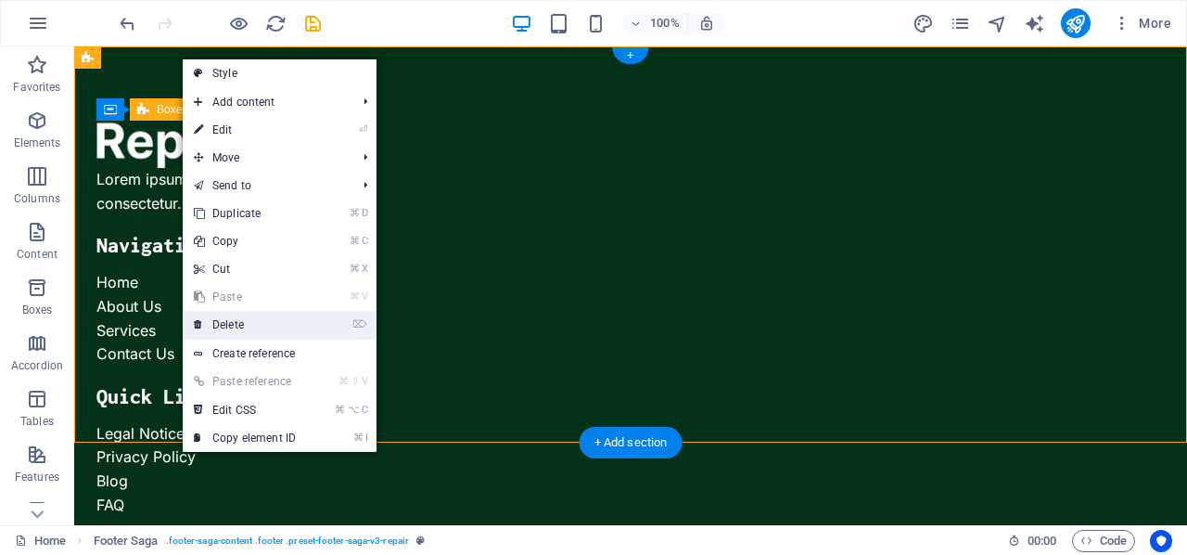
click at [253, 326] on link "⌦ Delete" at bounding box center [245, 325] width 124 height 28
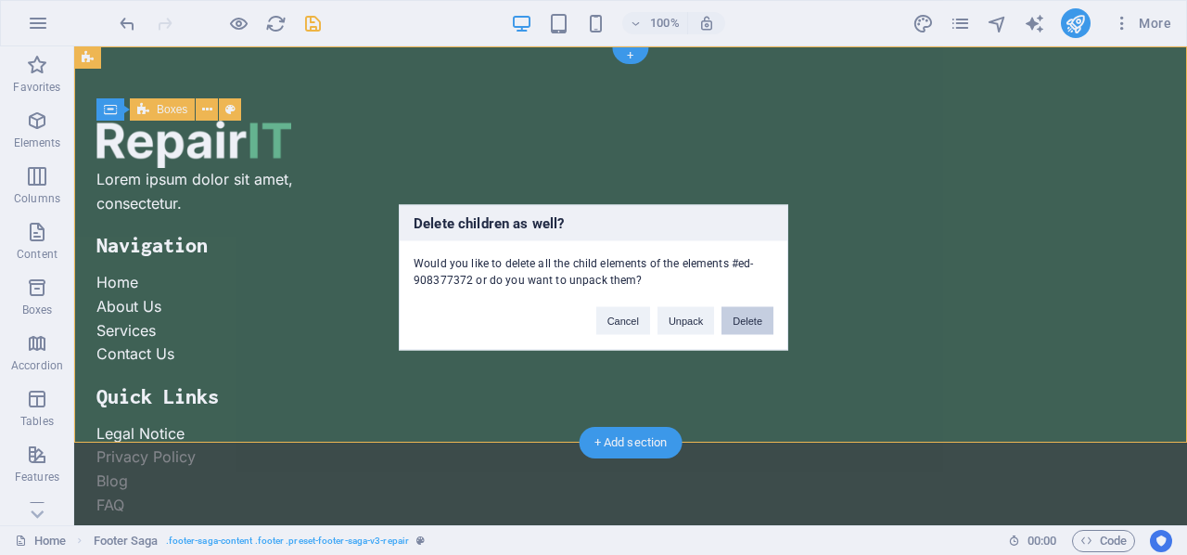
click at [750, 317] on button "Delete" at bounding box center [748, 321] width 52 height 28
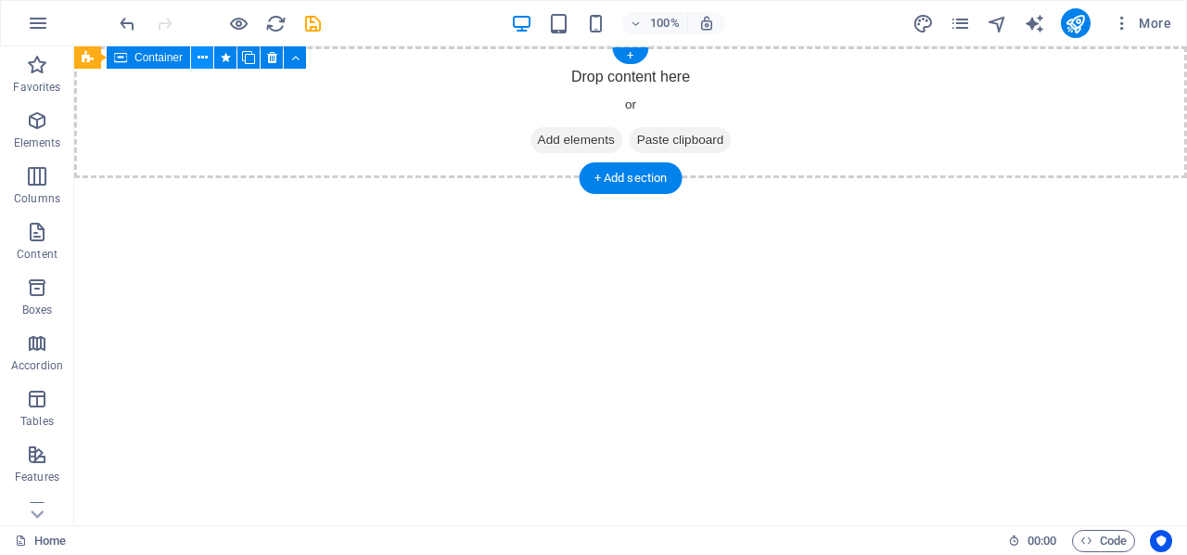
click at [198, 58] on icon at bounding box center [203, 57] width 10 height 19
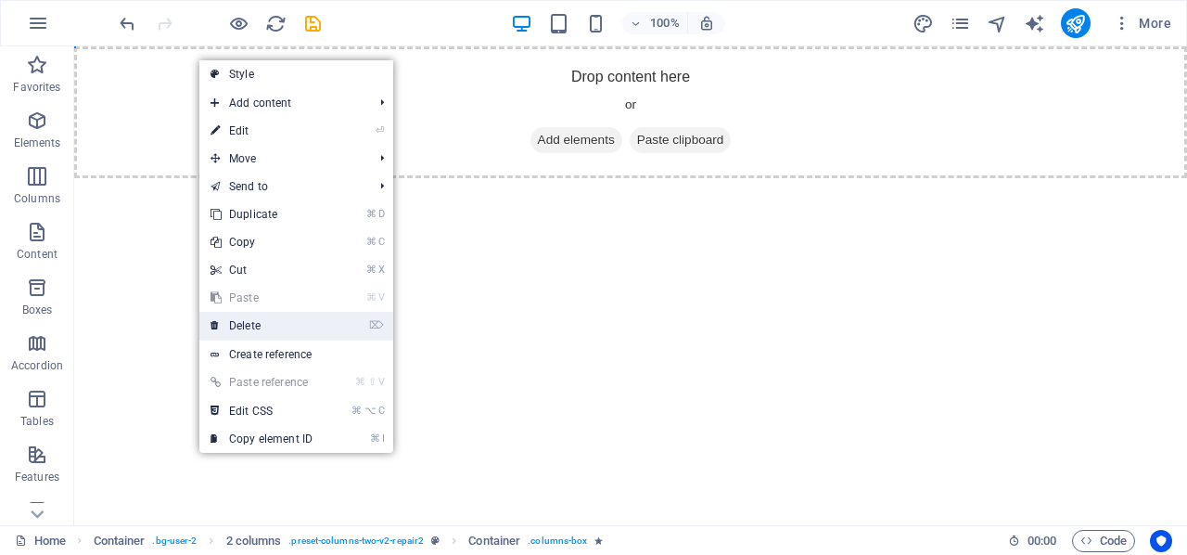
click at [230, 324] on link "⌦ Delete" at bounding box center [261, 326] width 124 height 28
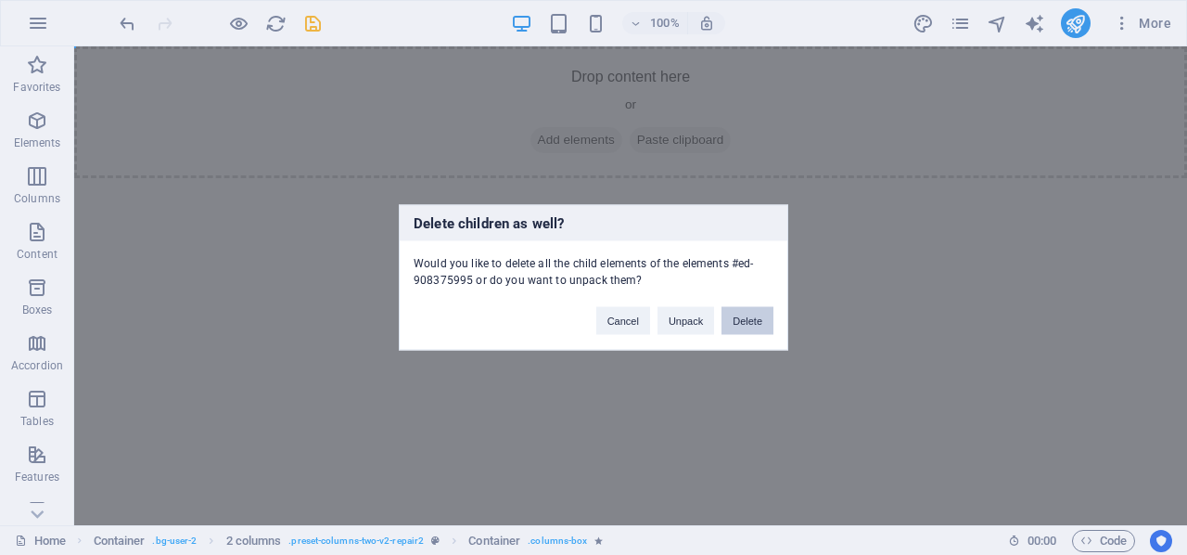
click at [742, 318] on button "Delete" at bounding box center [748, 321] width 52 height 28
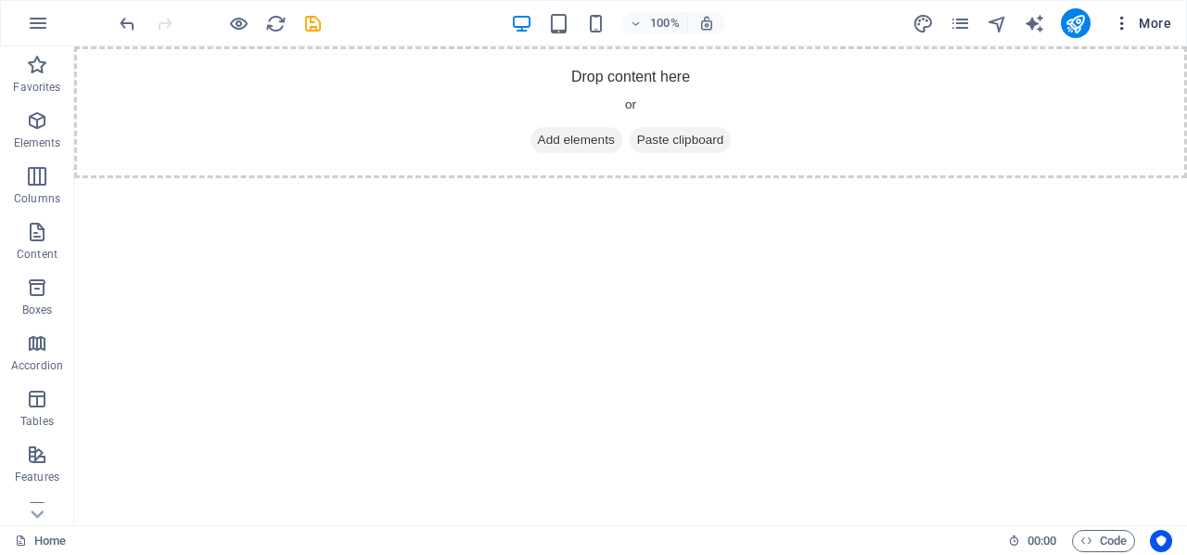
click at [1146, 15] on span "More" at bounding box center [1142, 23] width 58 height 19
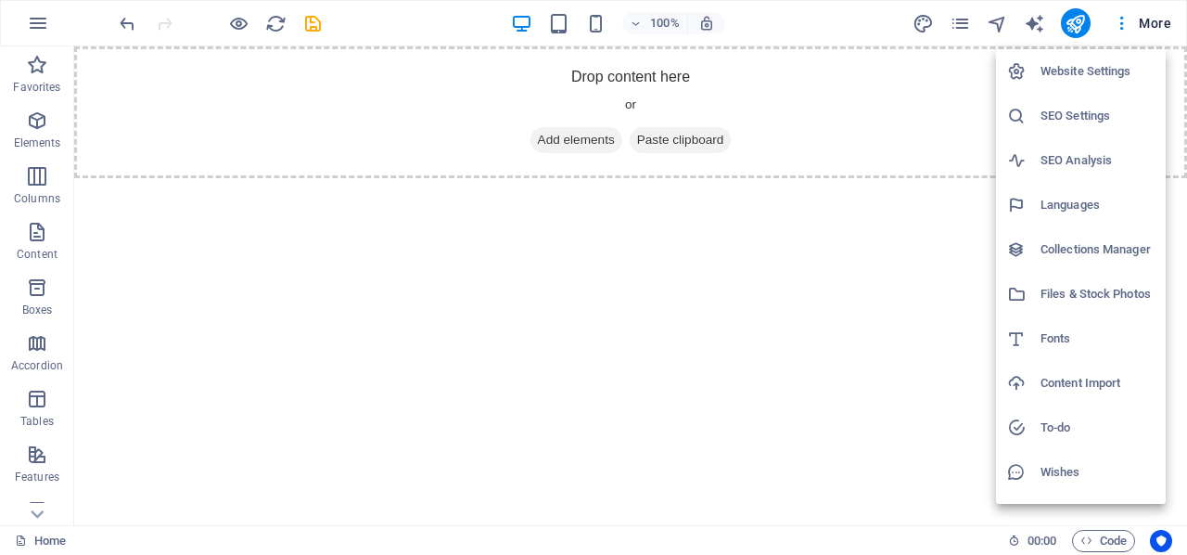
click at [1120, 24] on div at bounding box center [593, 277] width 1187 height 555
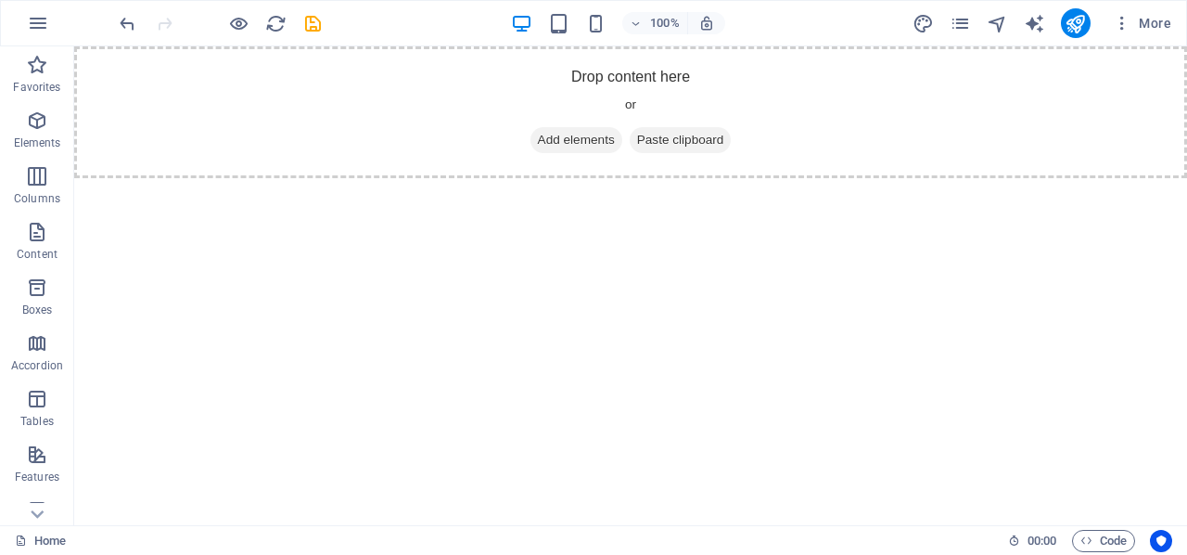
click at [1120, 24] on icon "button" at bounding box center [1122, 23] width 19 height 19
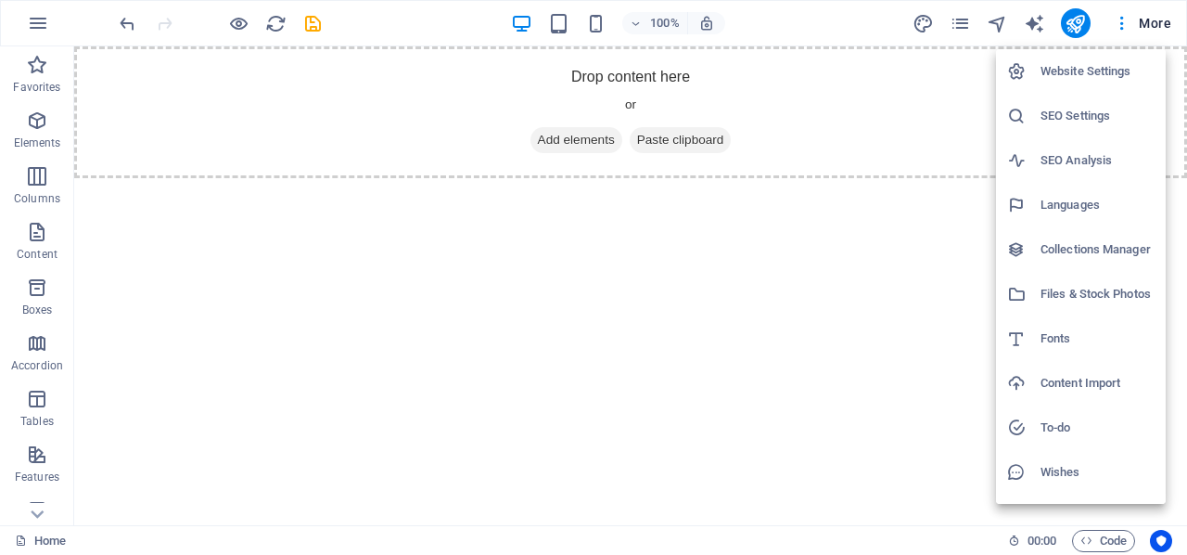
click at [1070, 72] on h6 "Website Settings" at bounding box center [1098, 71] width 114 height 22
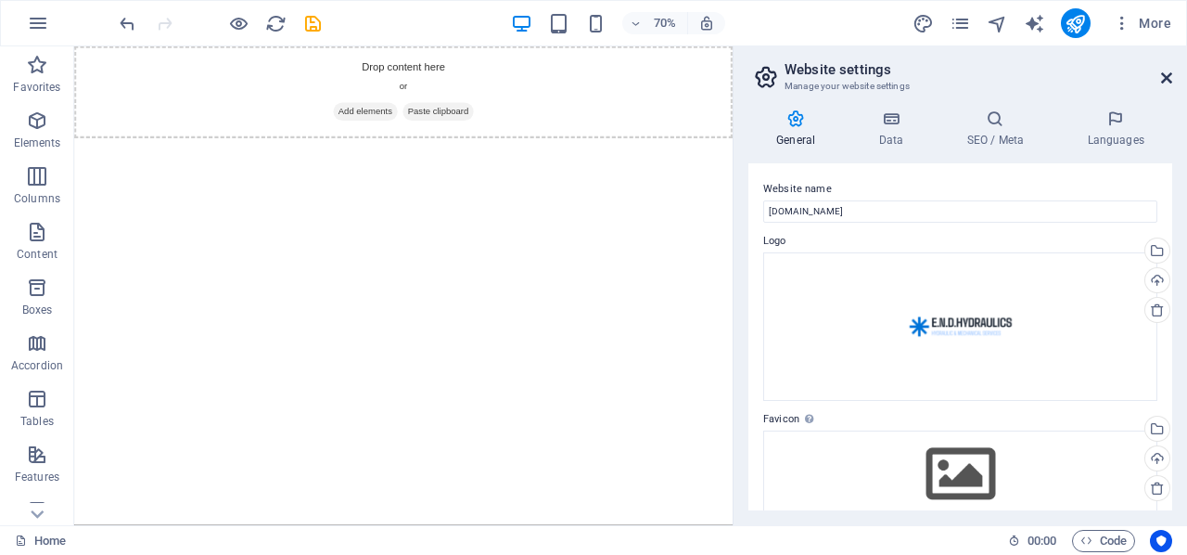
click at [1166, 70] on icon at bounding box center [1166, 77] width 11 height 15
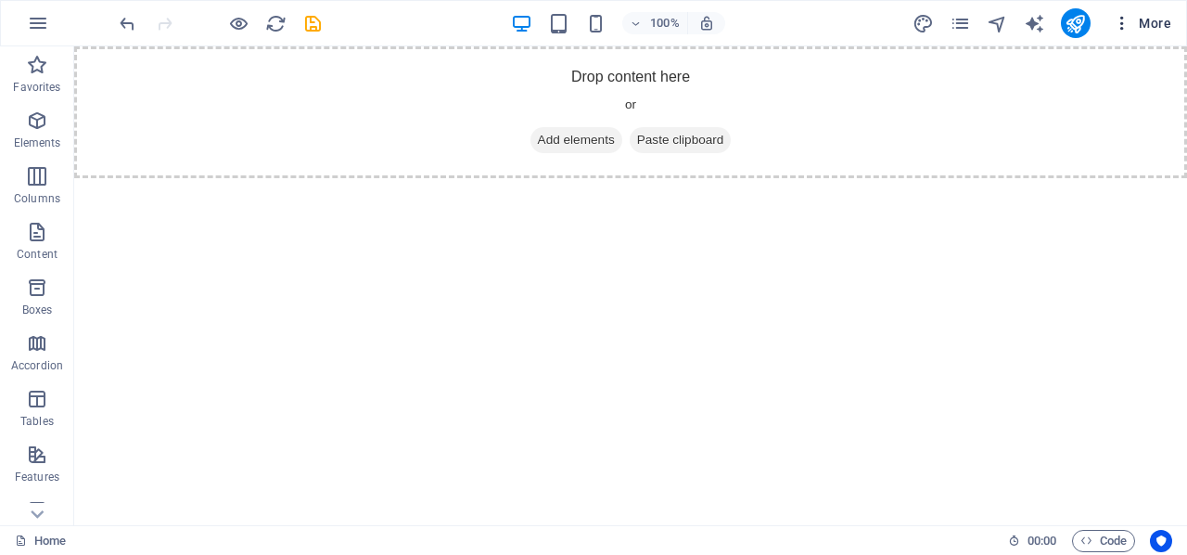
click at [1153, 22] on span "More" at bounding box center [1142, 23] width 58 height 19
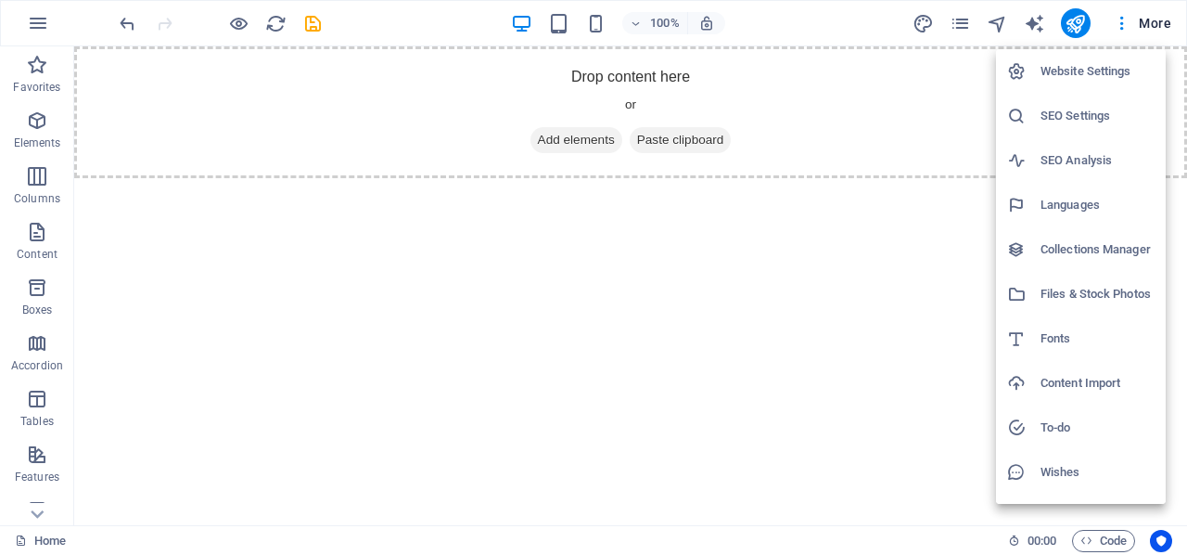
click at [881, 364] on div at bounding box center [593, 277] width 1187 height 555
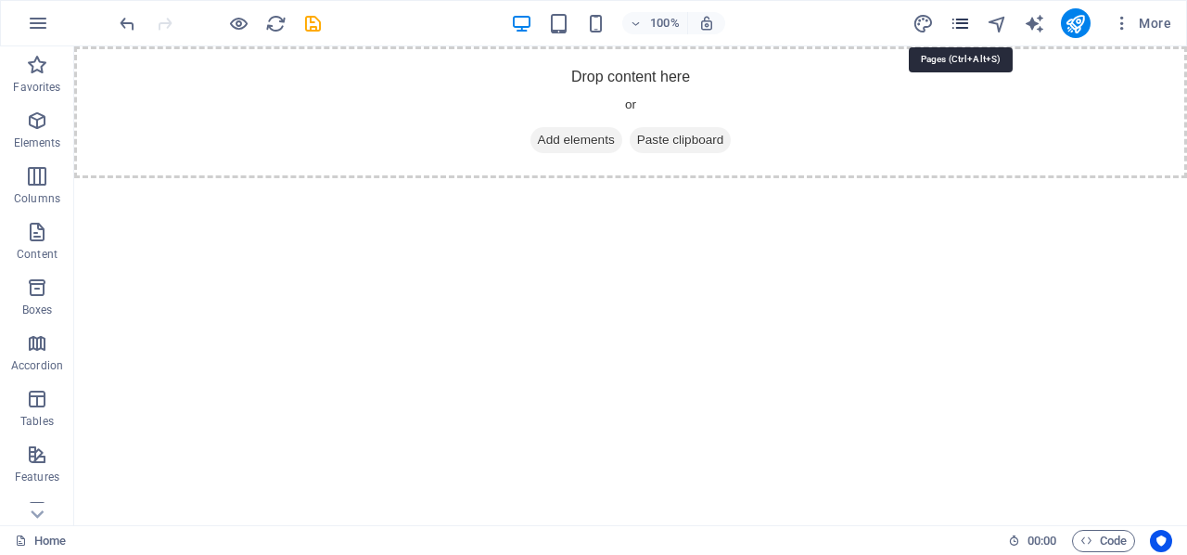
click at [957, 19] on icon "pages" at bounding box center [960, 23] width 21 height 21
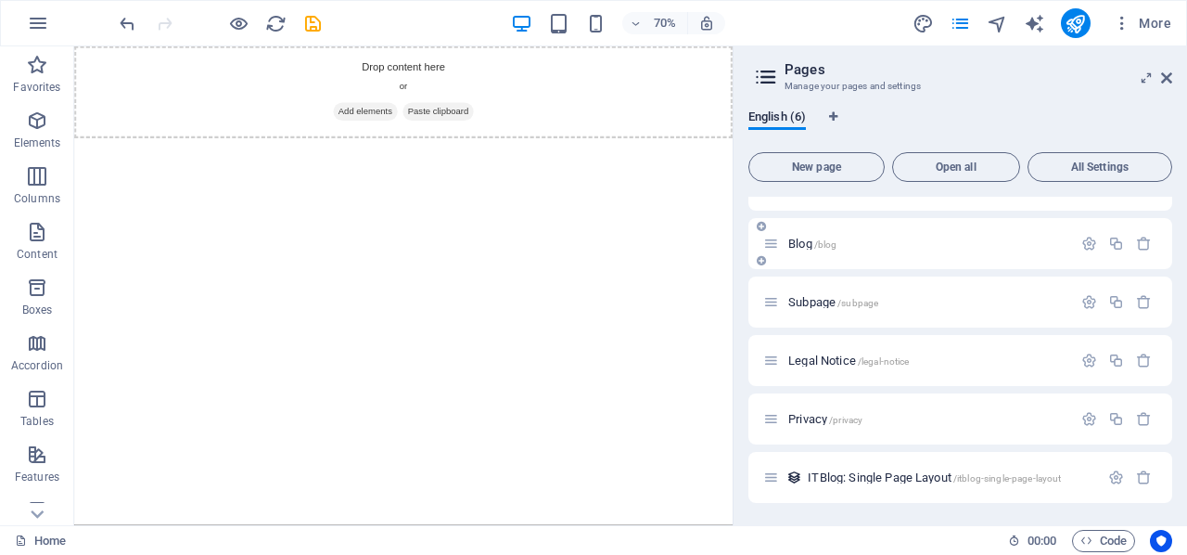
scroll to position [37, 0]
click at [1144, 479] on icon "button" at bounding box center [1144, 477] width 16 height 16
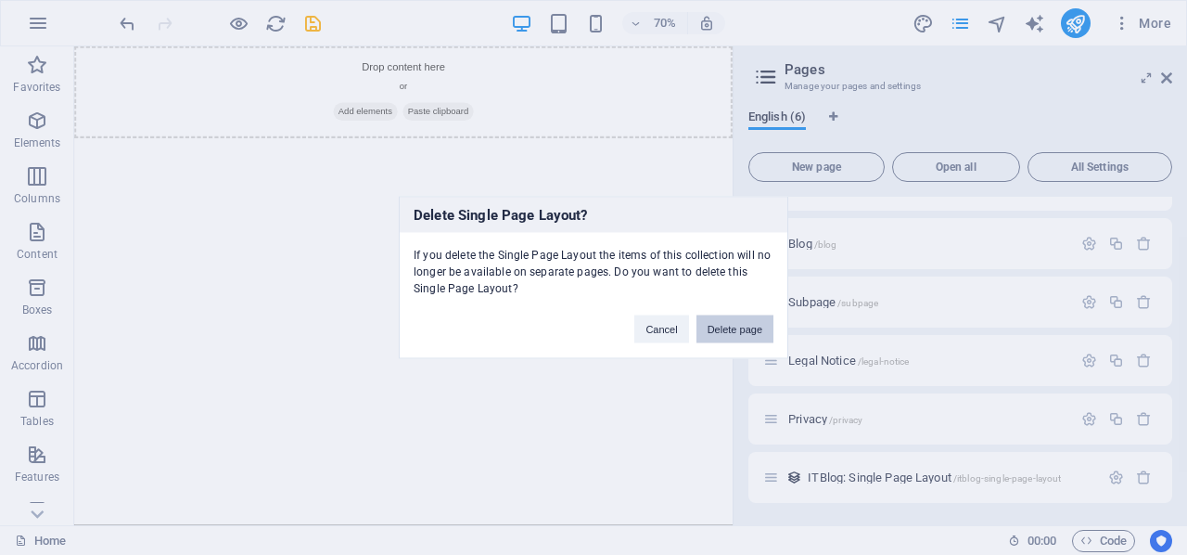
click at [723, 322] on button "Delete page" at bounding box center [735, 329] width 77 height 28
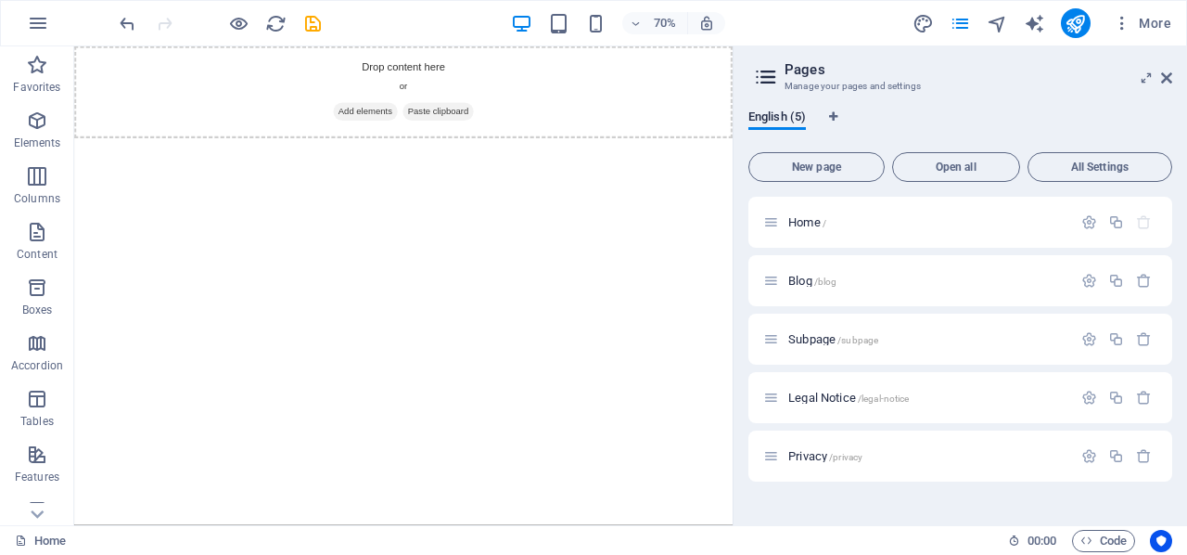
scroll to position [0, 0]
click at [1144, 459] on icon "button" at bounding box center [1144, 456] width 16 height 16
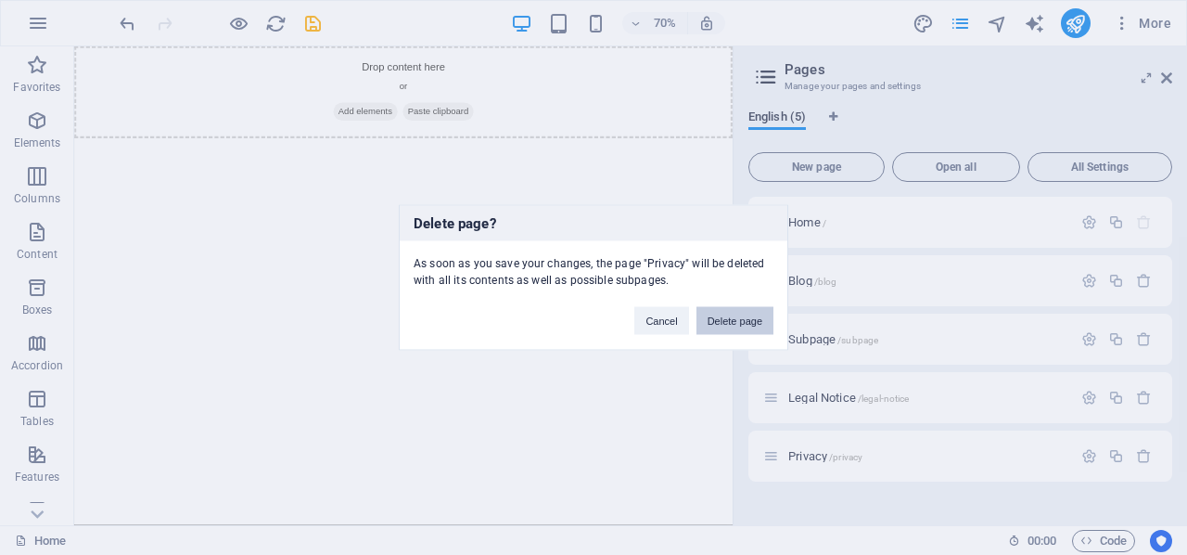
click at [734, 321] on button "Delete page" at bounding box center [735, 321] width 77 height 28
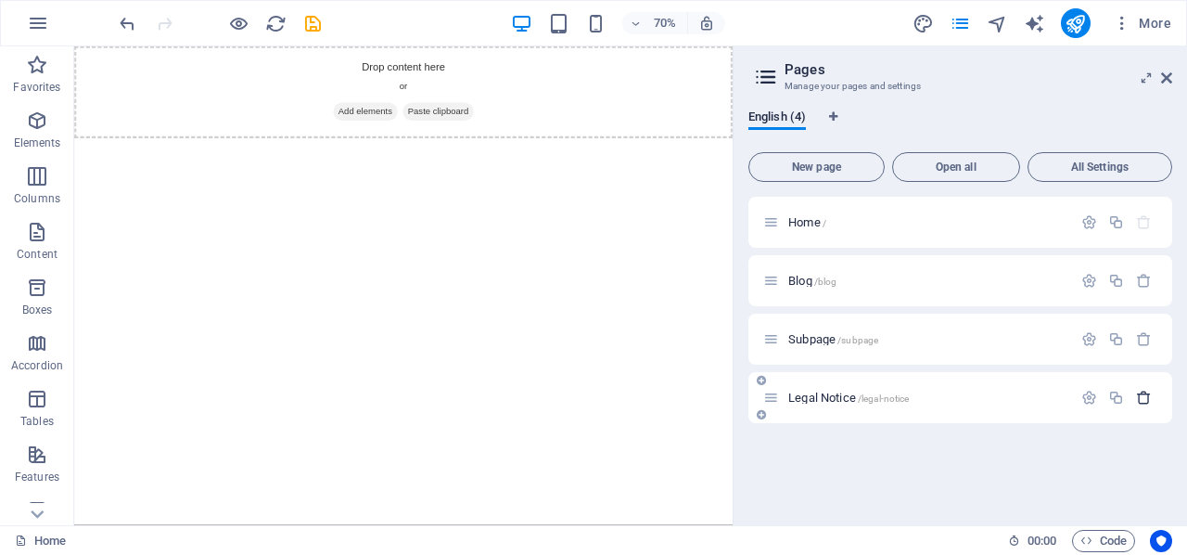
click at [1143, 395] on icon "button" at bounding box center [1144, 398] width 16 height 16
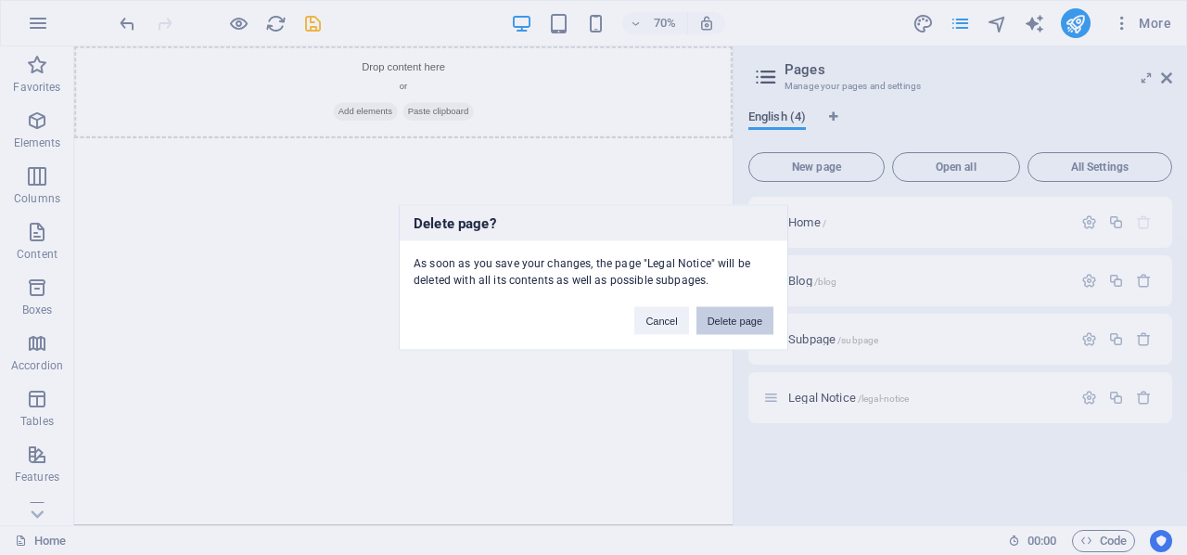
click at [722, 317] on button "Delete page" at bounding box center [735, 321] width 77 height 28
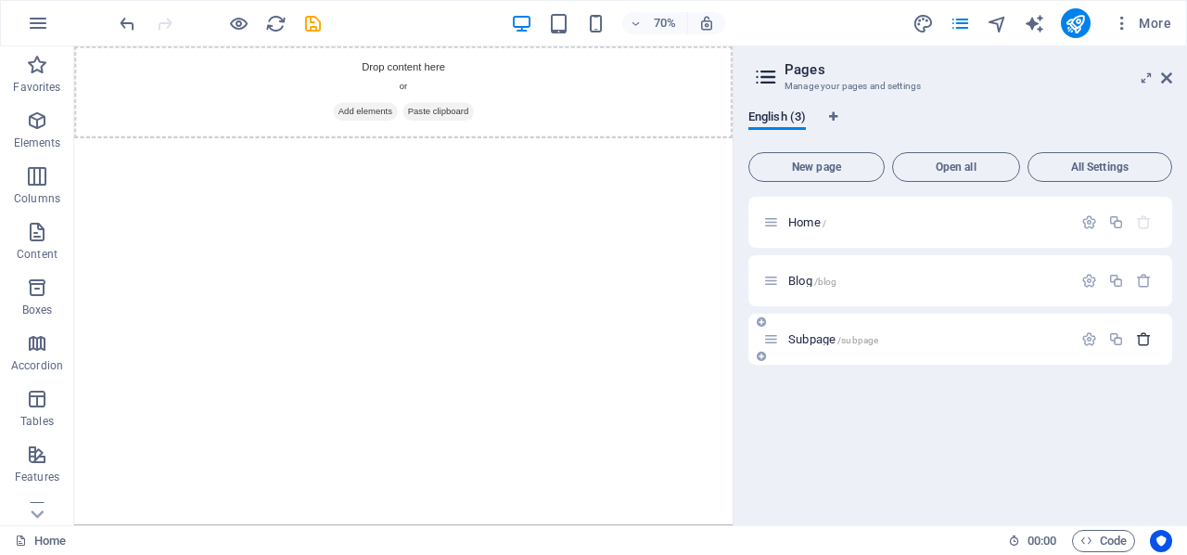
click at [1146, 338] on icon "button" at bounding box center [1144, 339] width 16 height 16
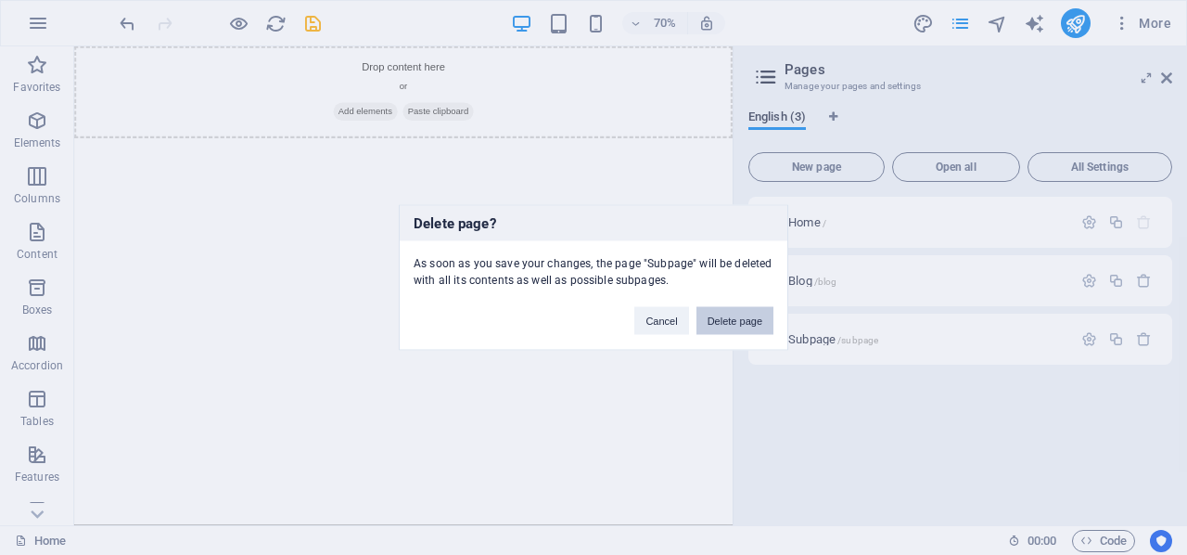
click at [720, 316] on button "Delete page" at bounding box center [735, 321] width 77 height 28
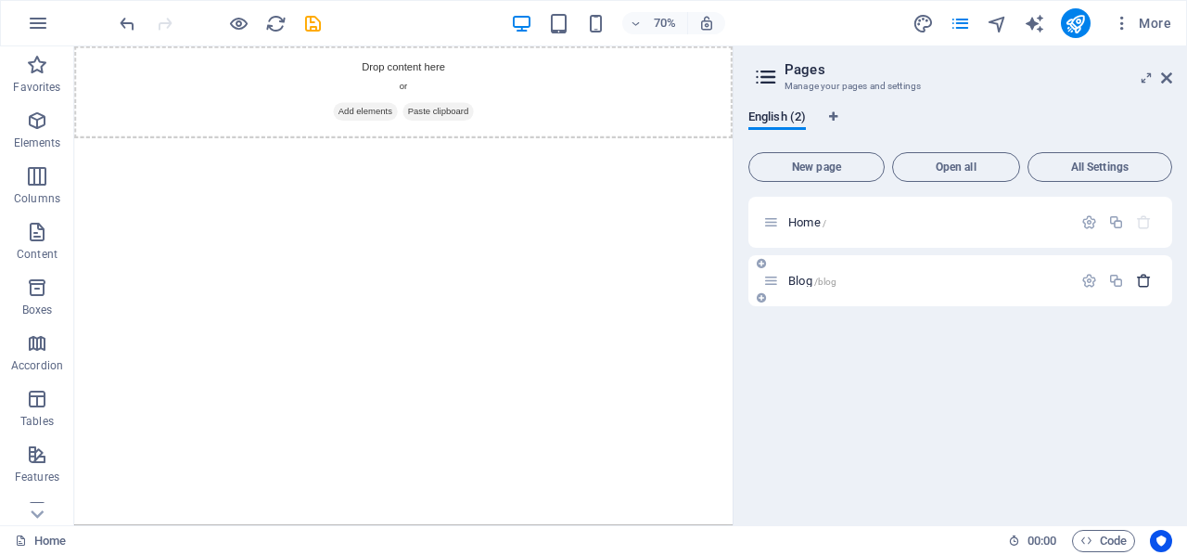
click at [1147, 275] on icon "button" at bounding box center [1144, 281] width 16 height 16
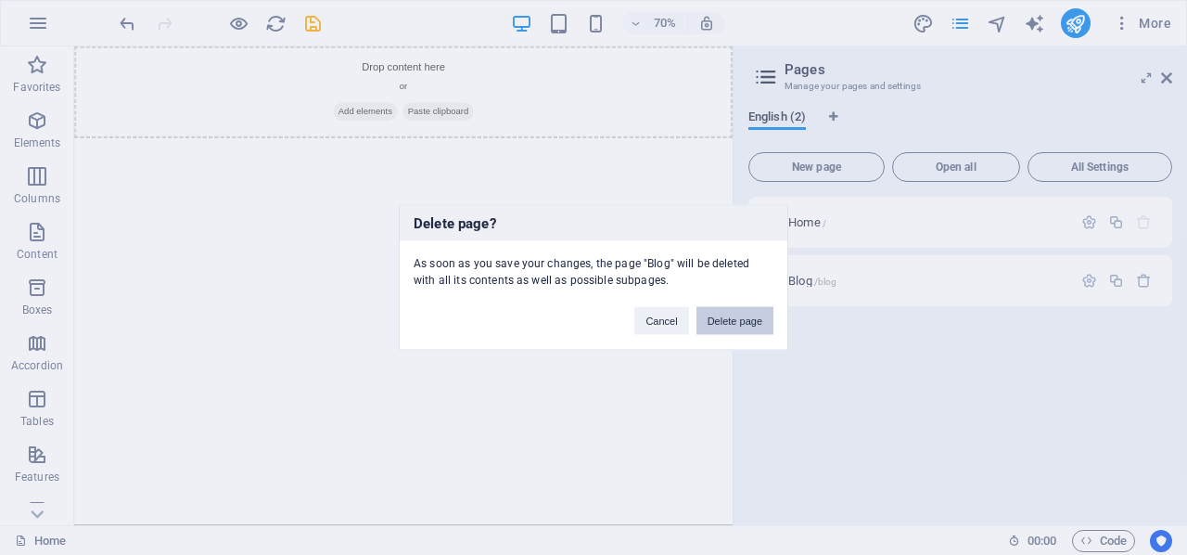
click at [735, 316] on button "Delete page" at bounding box center [735, 321] width 77 height 28
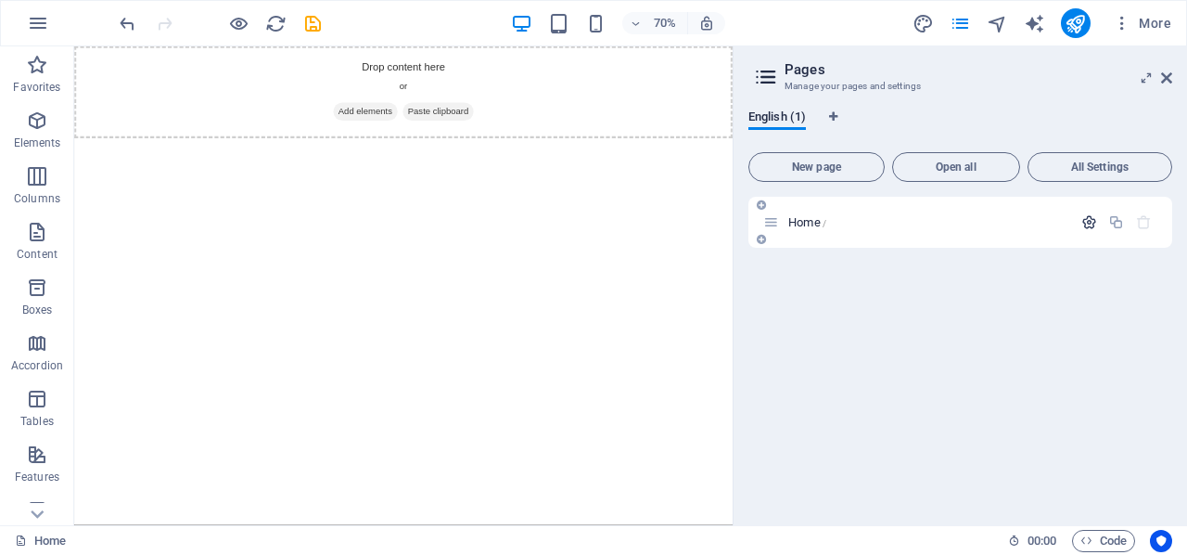
click at [1093, 219] on icon "button" at bounding box center [1089, 222] width 16 height 16
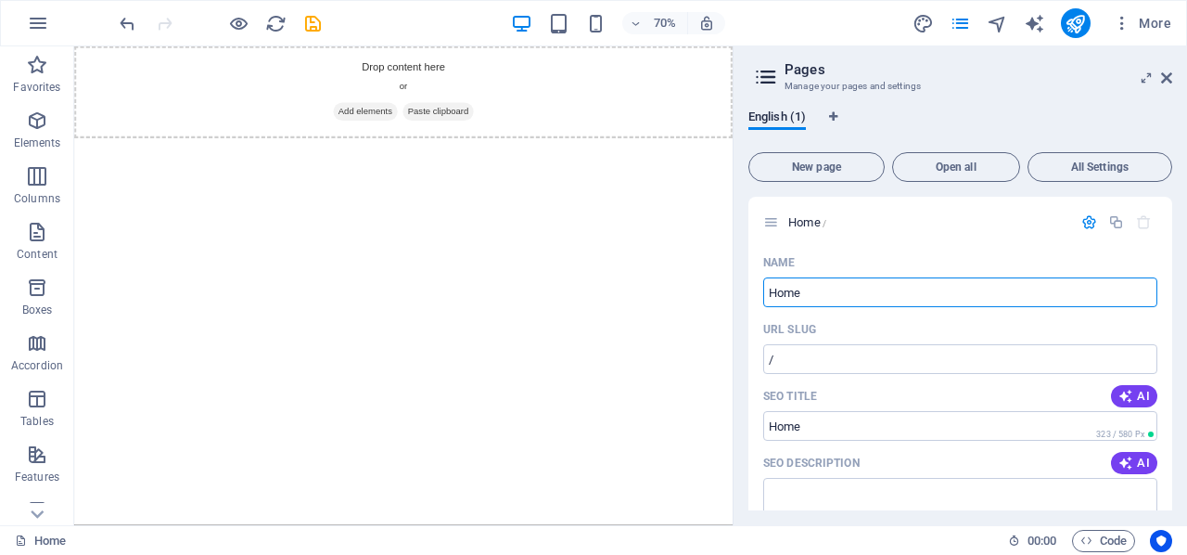
click at [940, 178] on html "Skip to main content Drop content here or Add elements Paste clipboard" at bounding box center [544, 112] width 940 height 132
click at [1167, 74] on icon at bounding box center [1166, 77] width 11 height 15
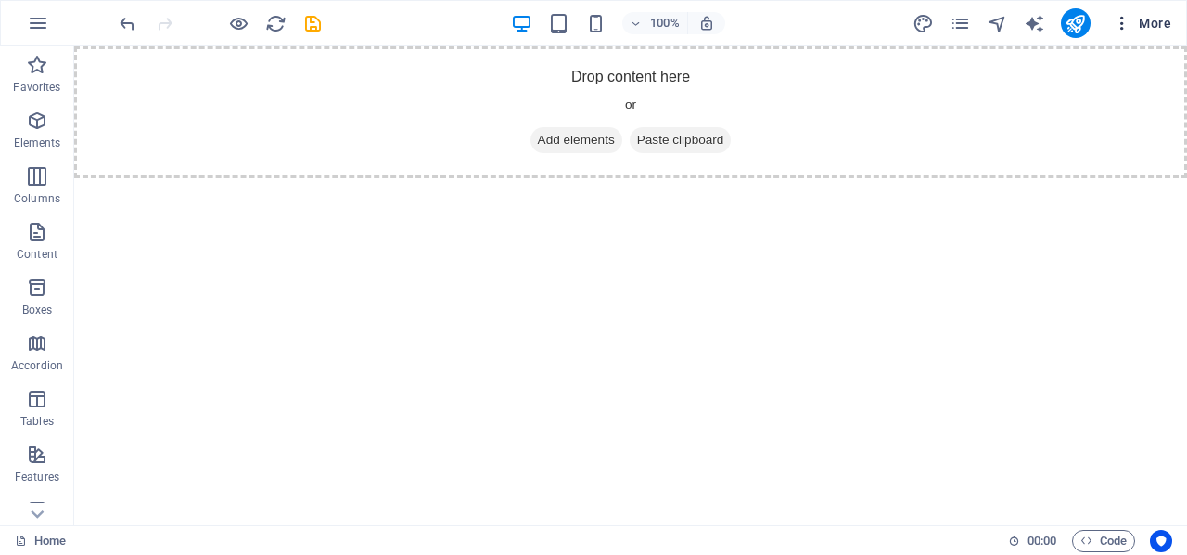
click at [1125, 21] on icon "button" at bounding box center [1122, 23] width 19 height 19
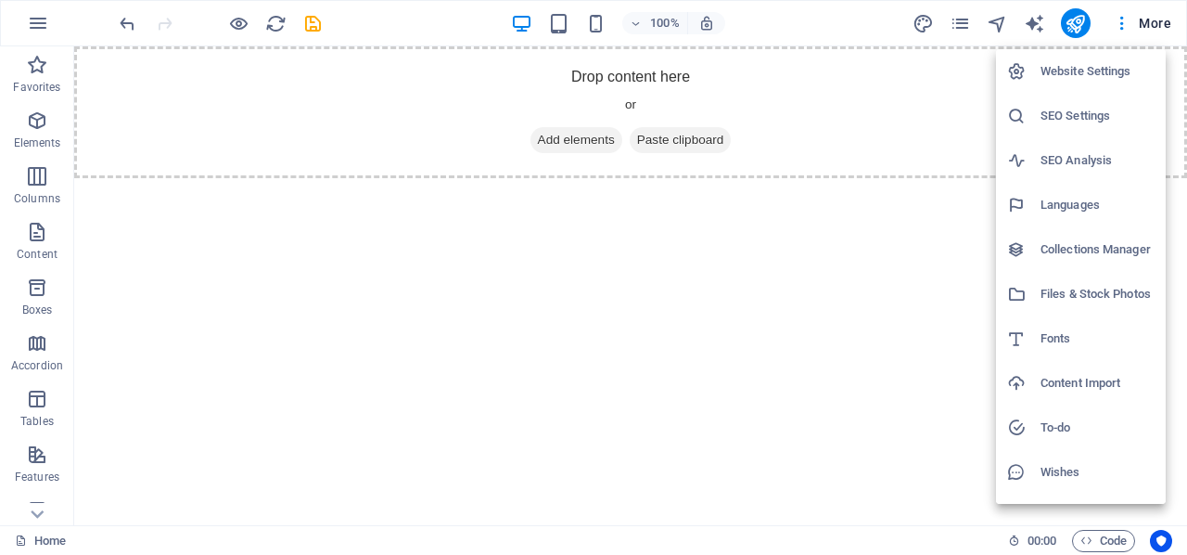
click at [965, 16] on div at bounding box center [593, 277] width 1187 height 555
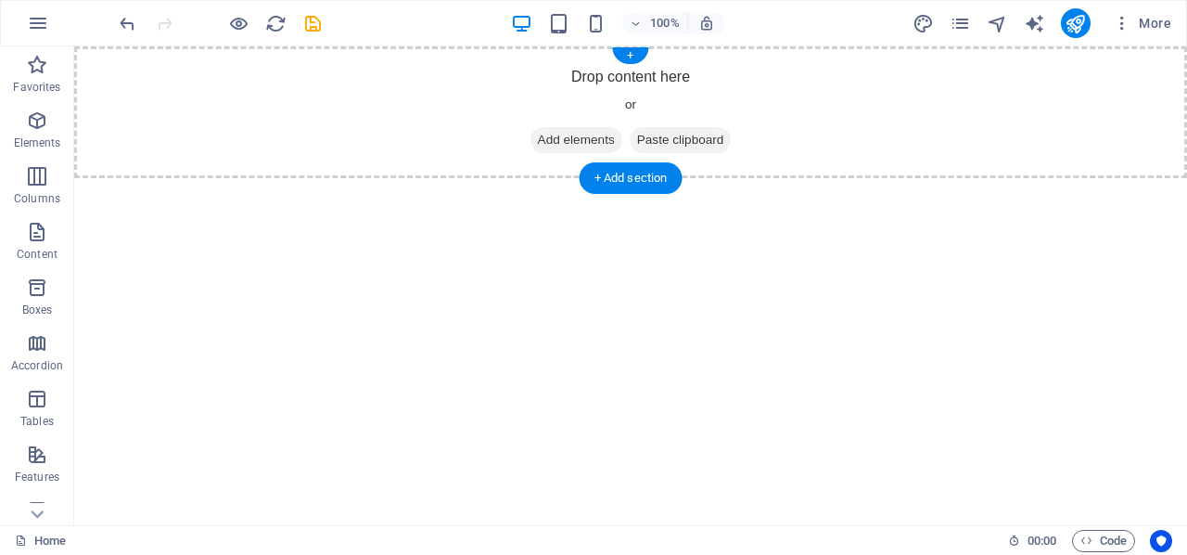
click at [569, 130] on span "Add elements" at bounding box center [577, 140] width 92 height 26
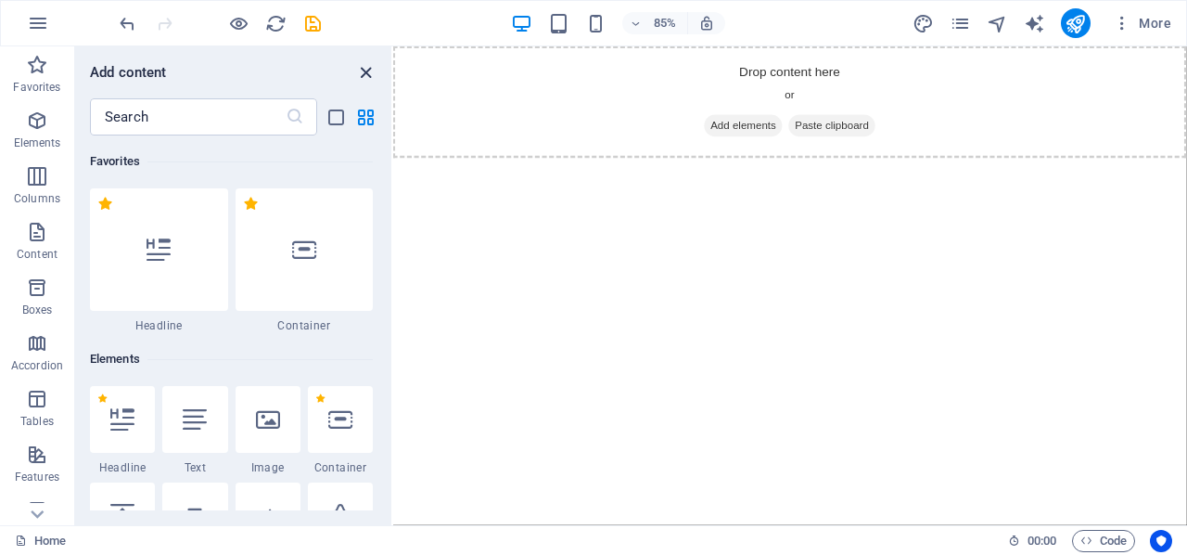
click at [366, 70] on icon "close panel" at bounding box center [365, 72] width 21 height 21
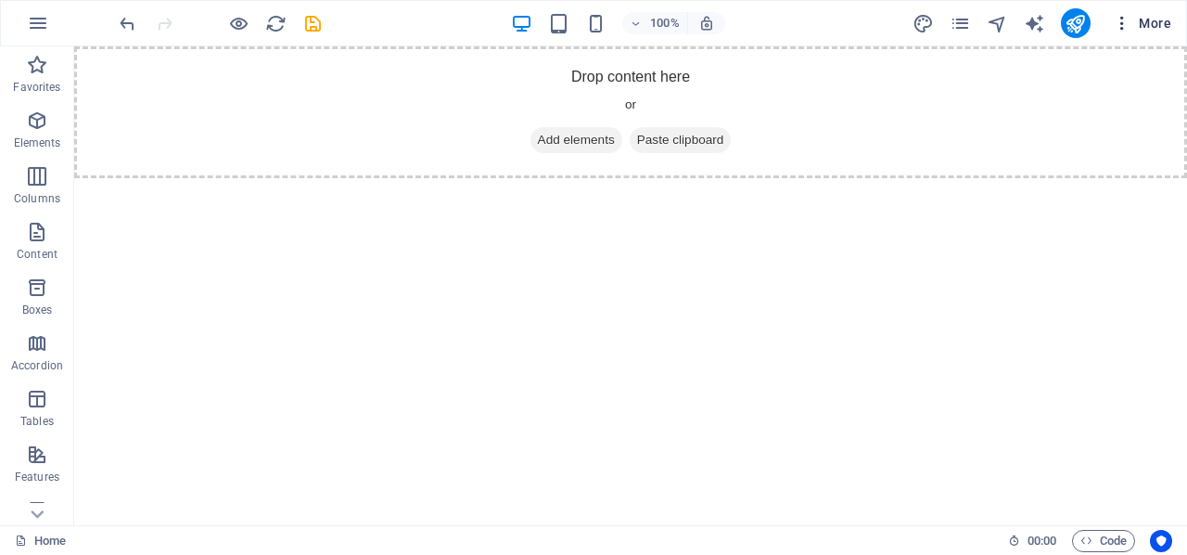
click at [1153, 21] on span "More" at bounding box center [1142, 23] width 58 height 19
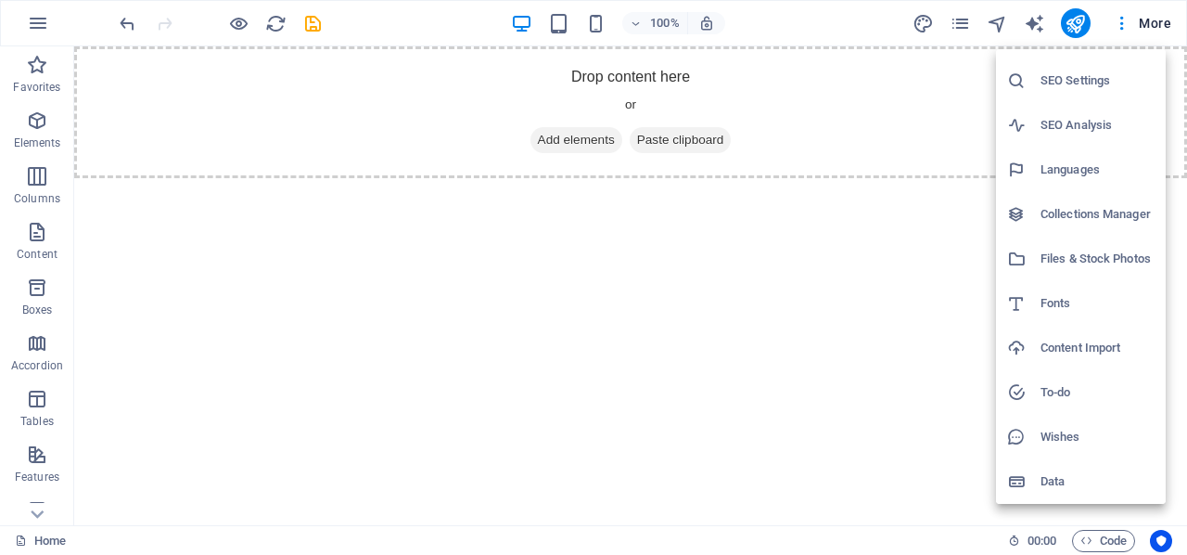
scroll to position [35, 0]
click at [1043, 485] on h6 "Data" at bounding box center [1098, 481] width 114 height 22
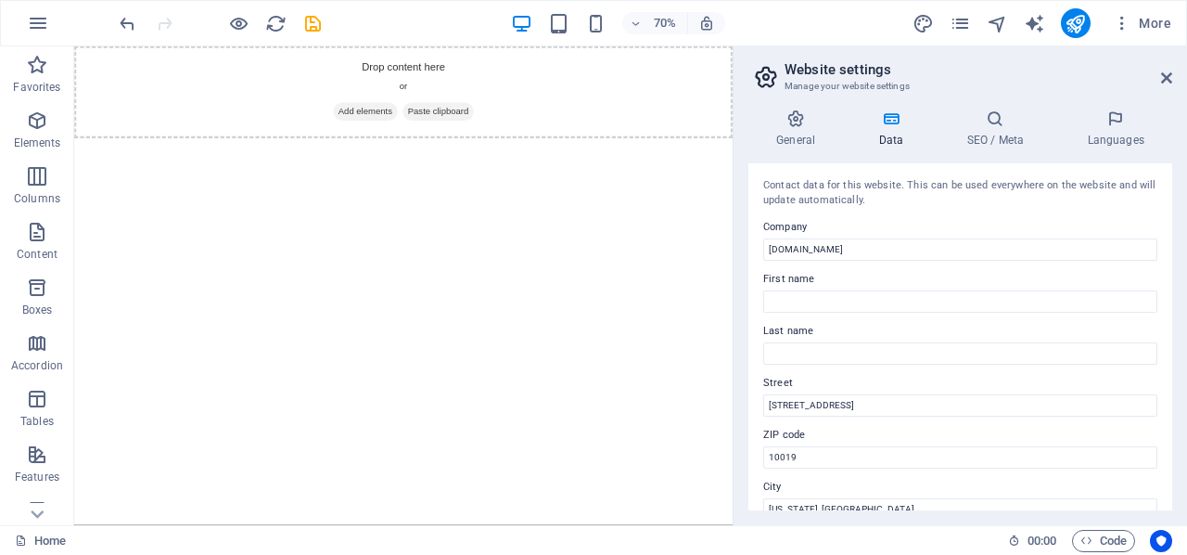
click at [930, 391] on label "Street" at bounding box center [960, 383] width 394 height 22
click at [930, 394] on input "1601 Broadway" at bounding box center [960, 405] width 394 height 22
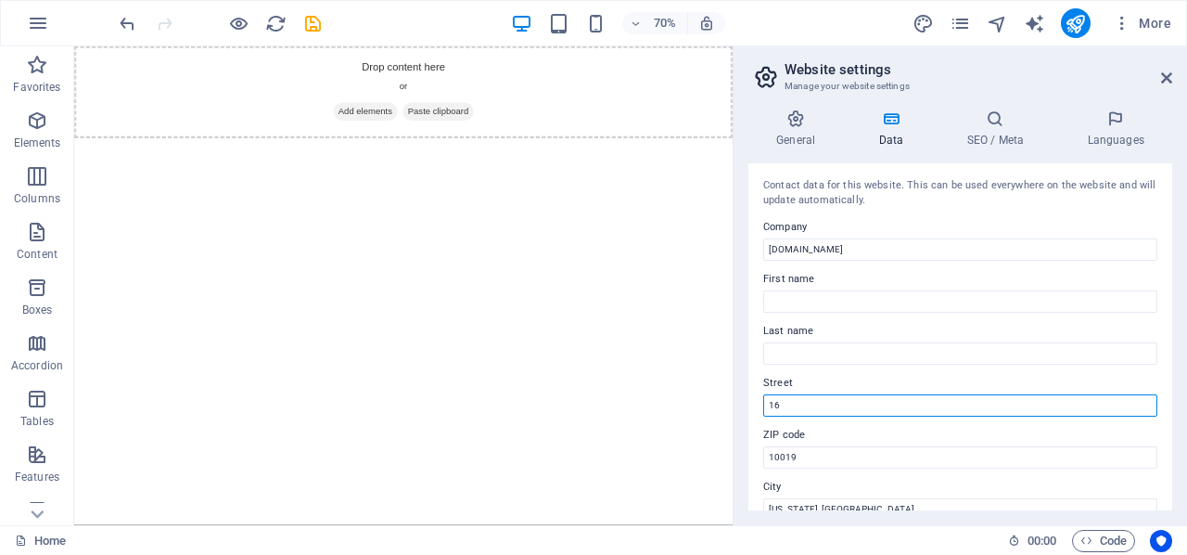
type input "1"
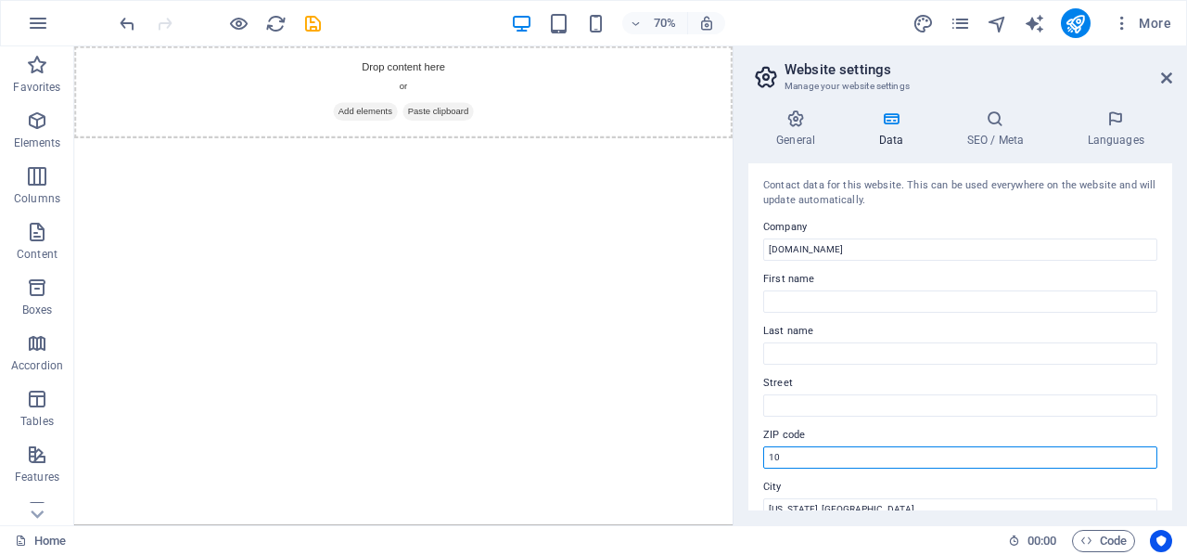
type input "1"
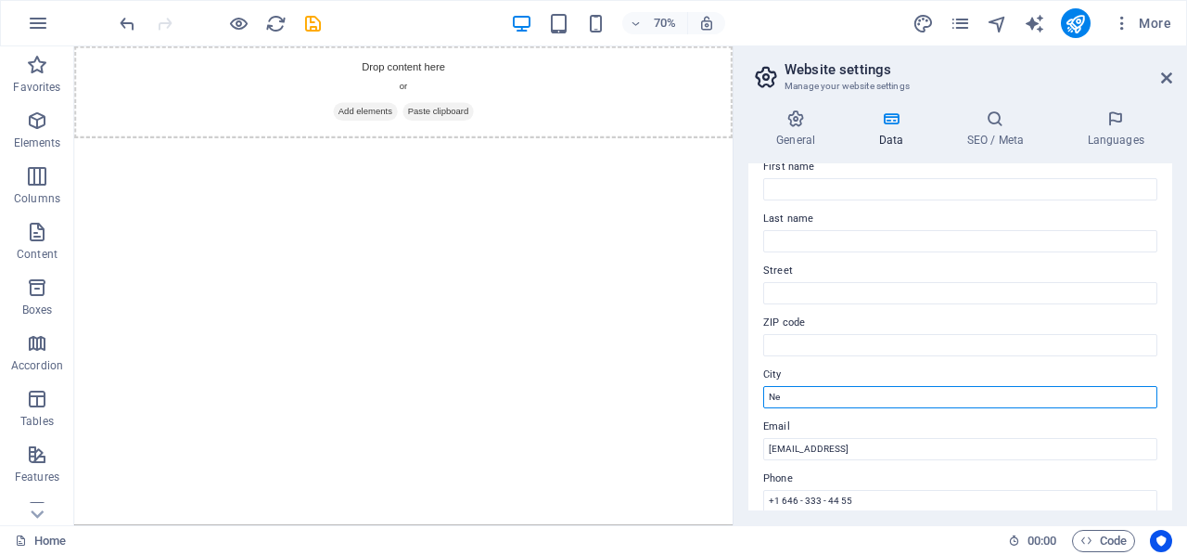
type input "N"
type input "Glenrothes"
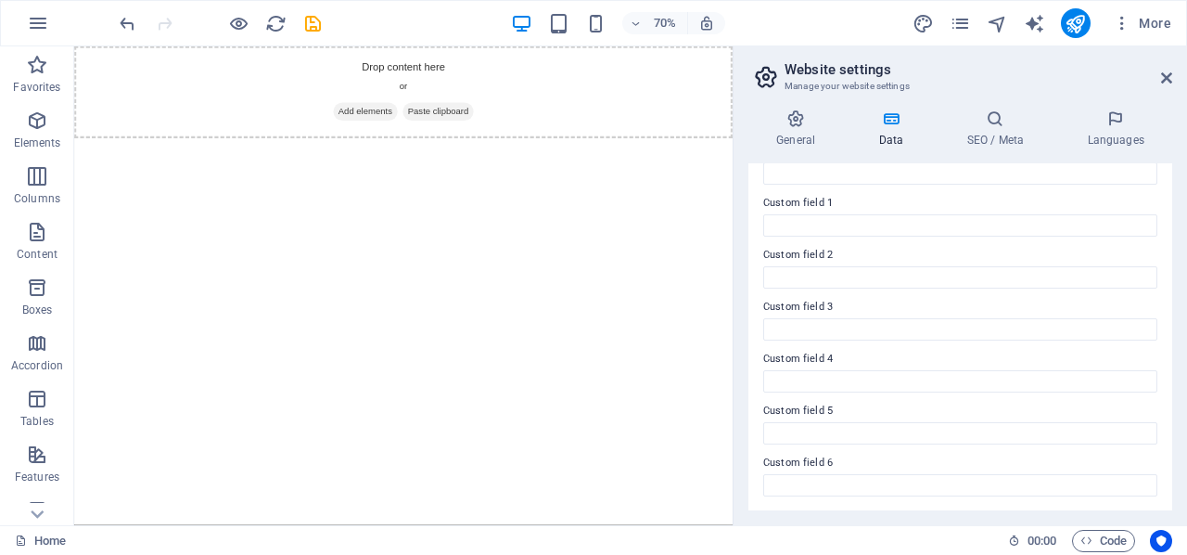
scroll to position [543, 0]
type input "07540168585"
click at [1096, 538] on span "Code" at bounding box center [1104, 541] width 46 height 22
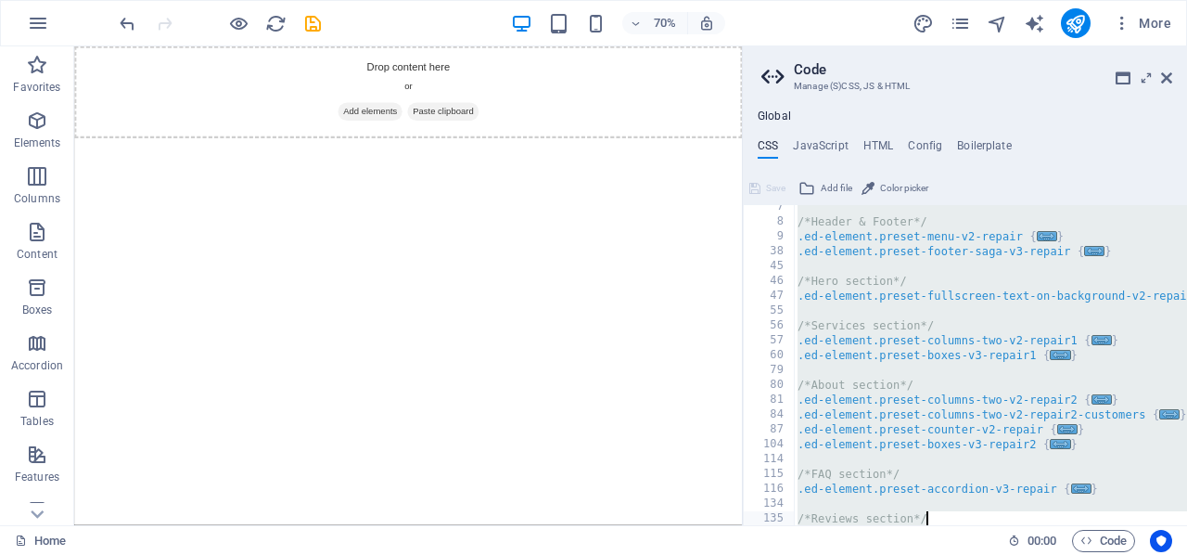
scroll to position [288, 0]
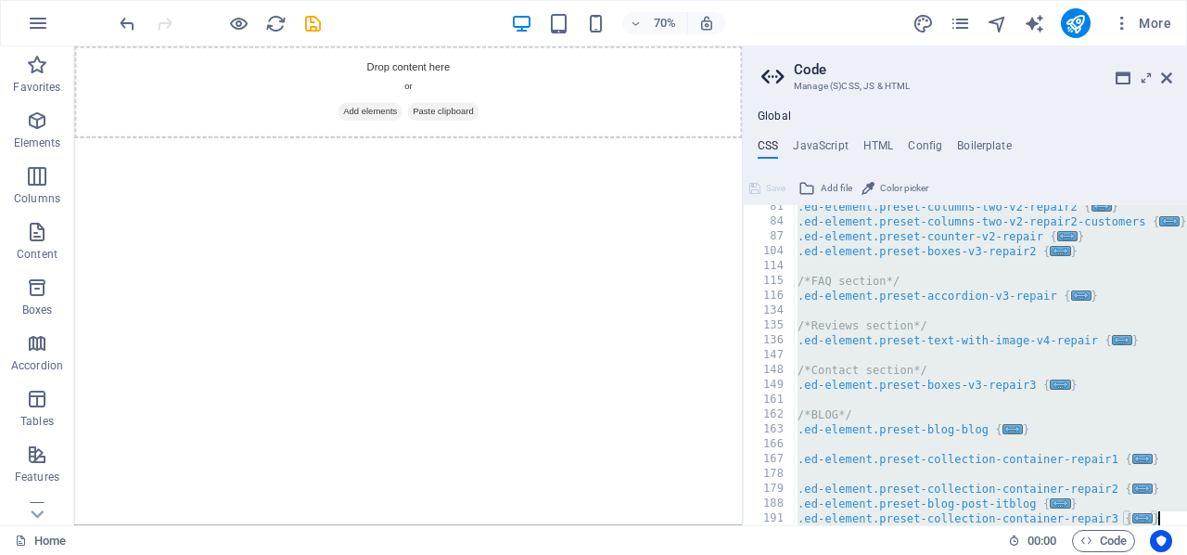
drag, startPoint x: 798, startPoint y: 214, endPoint x: 973, endPoint y: 587, distance: 412.0
click at [973, 554] on html "endhydraulics.co.uk Home Favorites Elements Columns Content Boxes Accordion Tab…" at bounding box center [593, 277] width 1187 height 555
type textarea "); }"
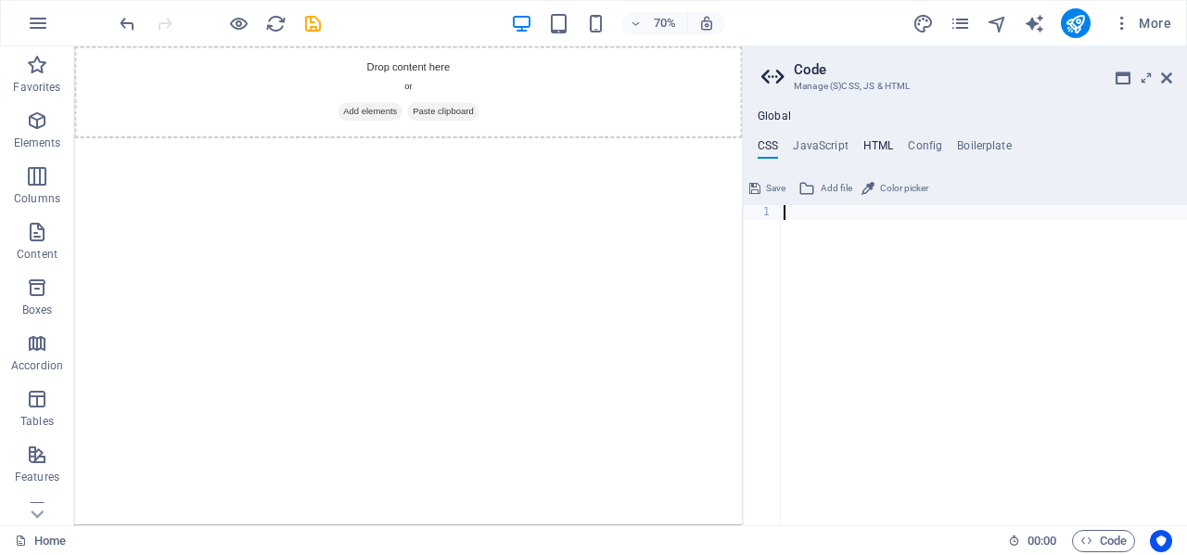
click at [874, 141] on h4 "HTML" at bounding box center [878, 149] width 31 height 20
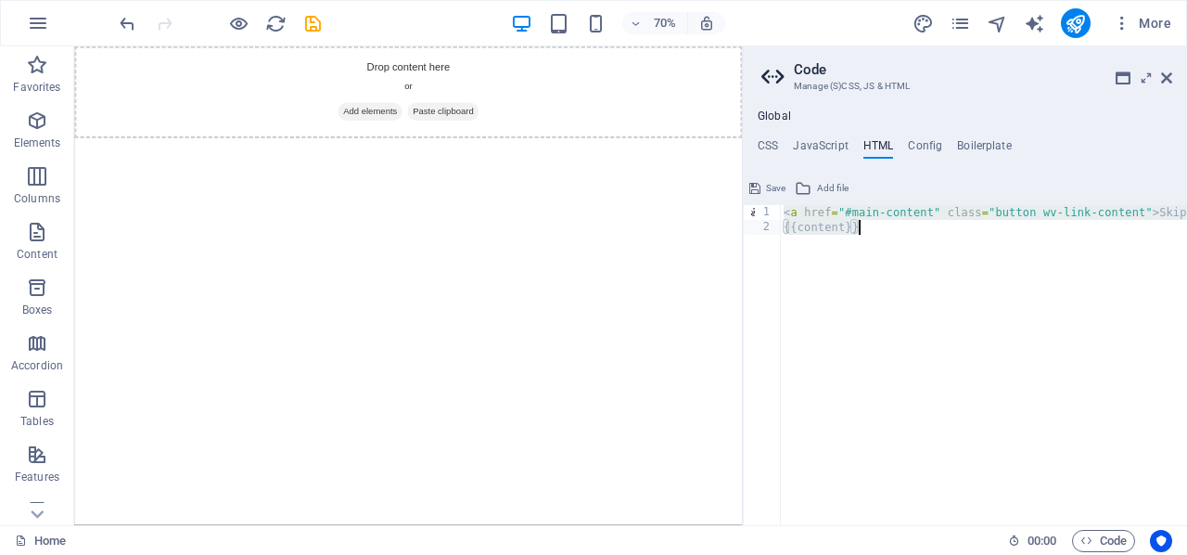
drag, startPoint x: 787, startPoint y: 212, endPoint x: 812, endPoint y: 240, distance: 38.1
click at [812, 240] on div "< a href = "#main-content" class = "button wv-link-content" > Skip to main cont…" at bounding box center [1052, 380] width 545 height 351
type textarea "<a href="#main-content" class="button wv-link-content">Skip to main content</a>…"
type textarea "<a href="#main-content" class="button wv-link-content">Skip to main content</a>"
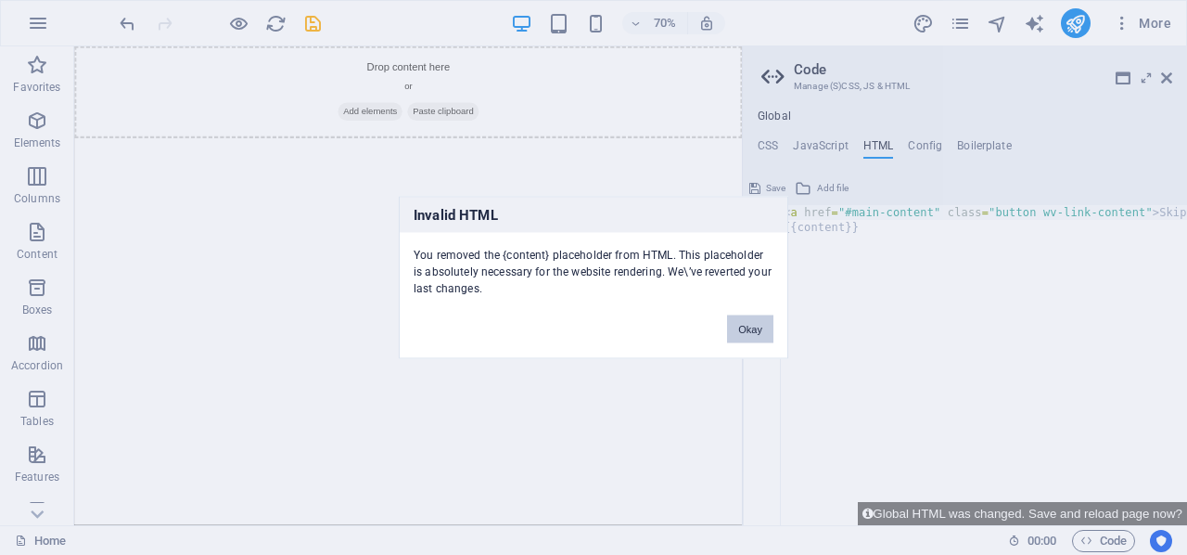
click at [756, 329] on button "Okay" at bounding box center [750, 329] width 46 height 28
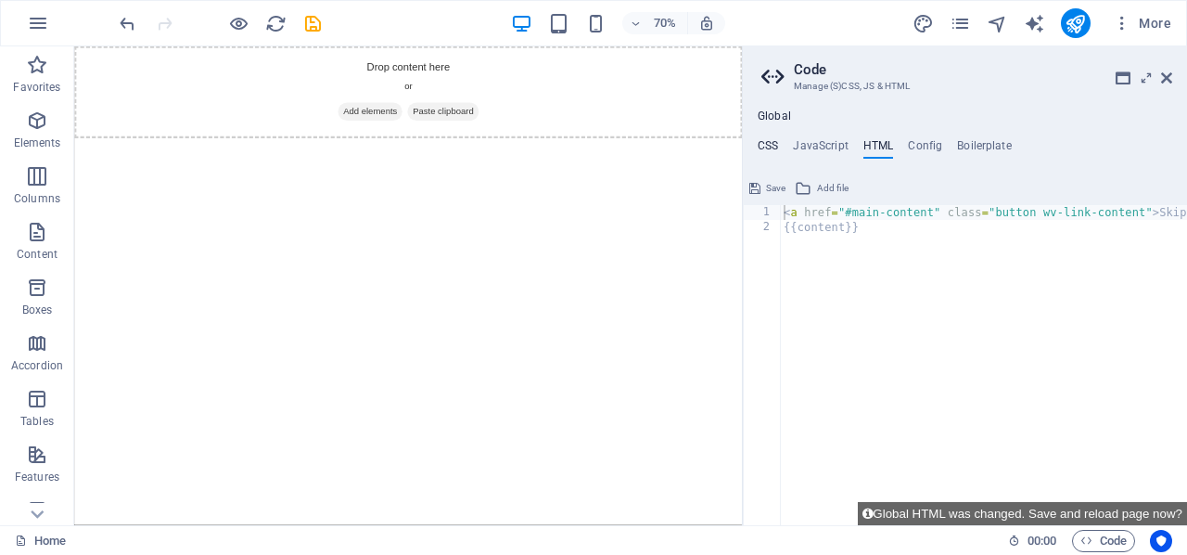
click at [769, 144] on h4 "CSS" at bounding box center [768, 149] width 20 height 20
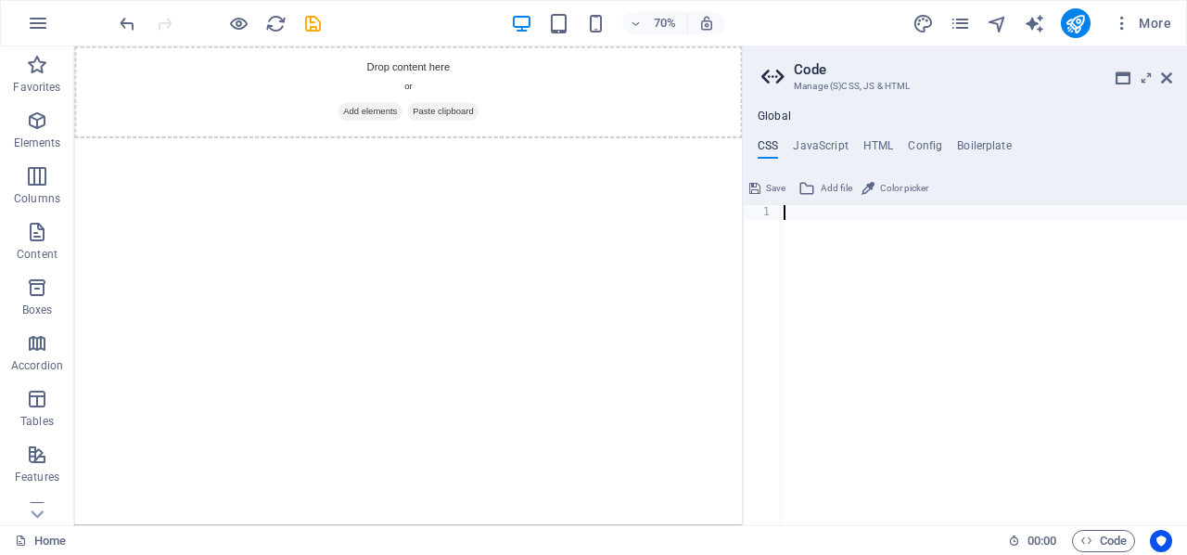
click at [805, 208] on div at bounding box center [983, 380] width 407 height 351
paste textarea "</html>"
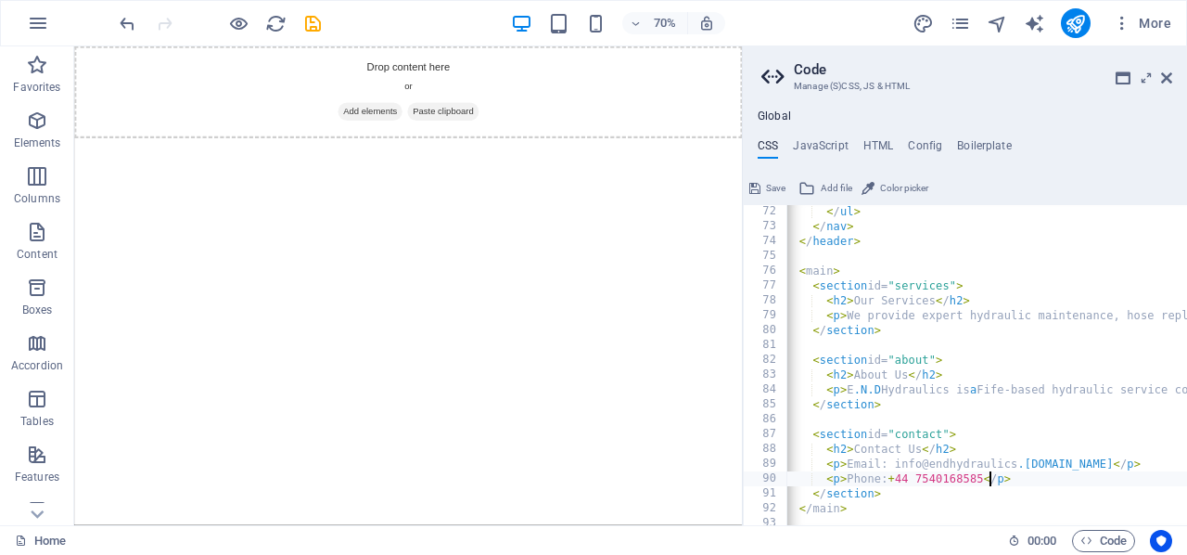
scroll to position [0, 6]
type textarea "<p>Phone: +44 7540168585</p>"
click at [765, 184] on button "Save" at bounding box center [768, 188] width 42 height 22
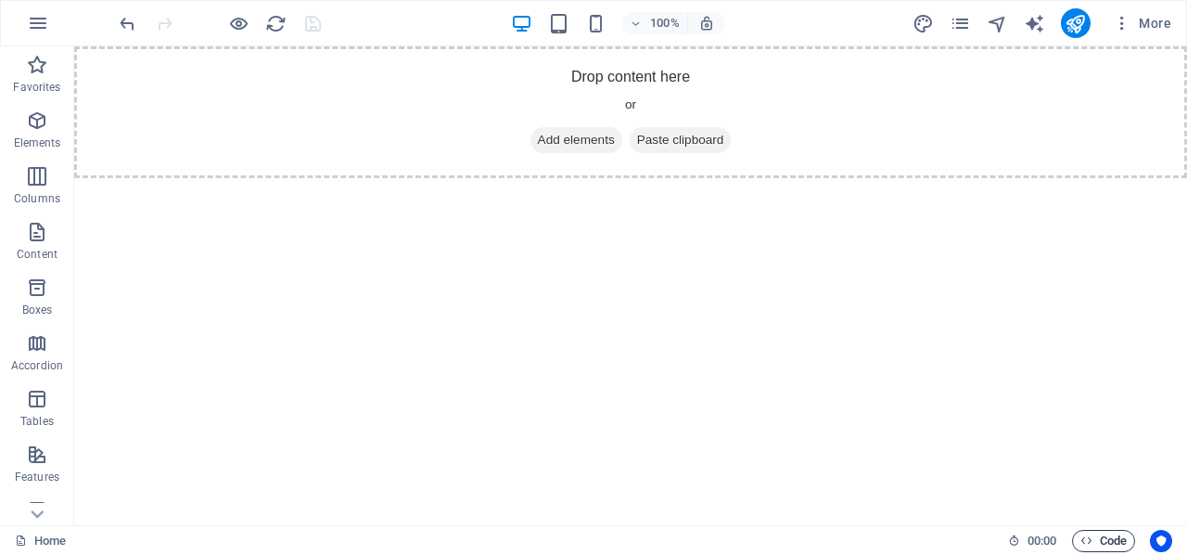
click at [1104, 536] on span "Code" at bounding box center [1104, 541] width 46 height 22
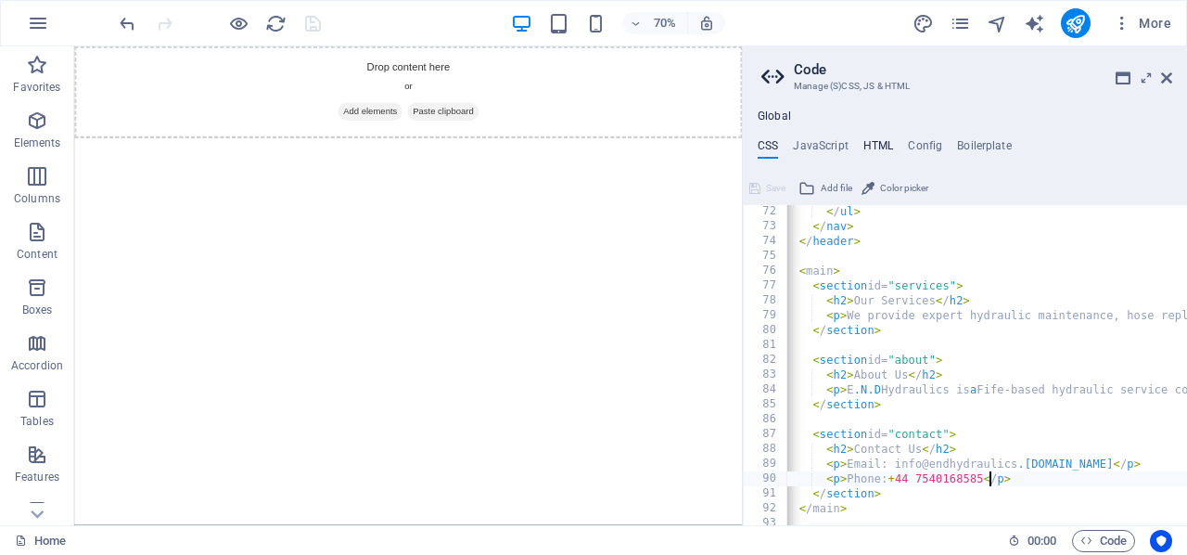
click at [876, 142] on h4 "HTML" at bounding box center [878, 149] width 31 height 20
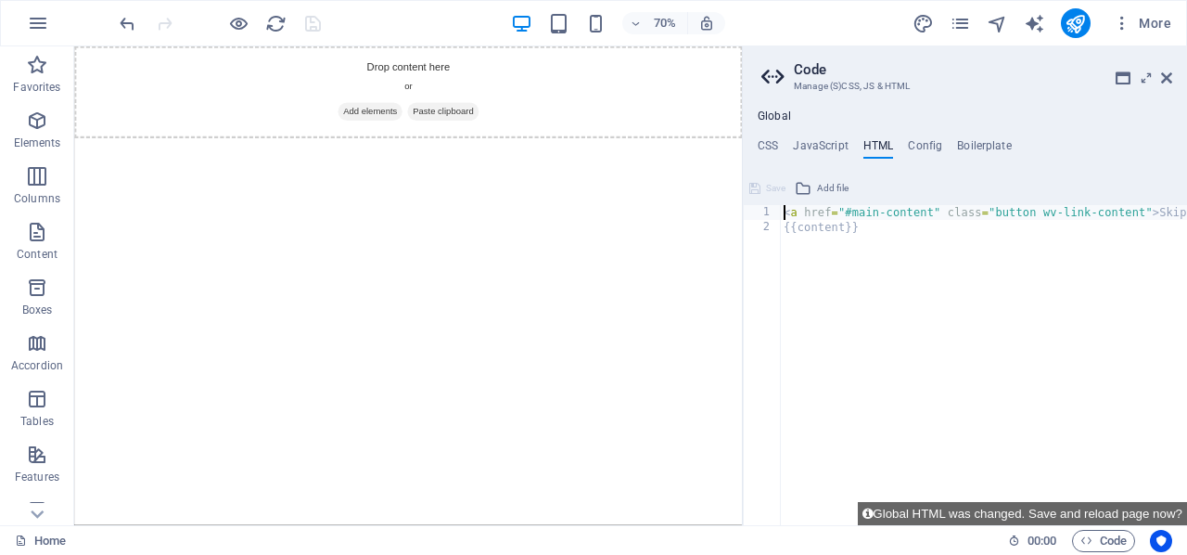
paste textarea "</footer>"
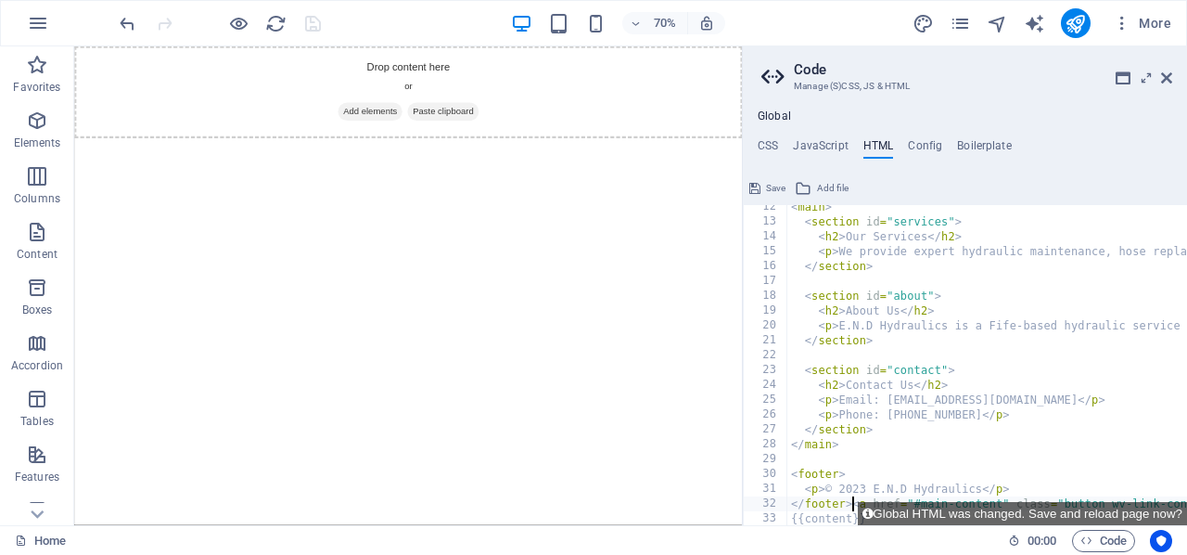
scroll to position [0, 0]
type textarea "</footer><a href="#main-content" class="button wv-link-content">Skip to main co…"
click at [1146, 72] on icon at bounding box center [1146, 77] width 0 height 15
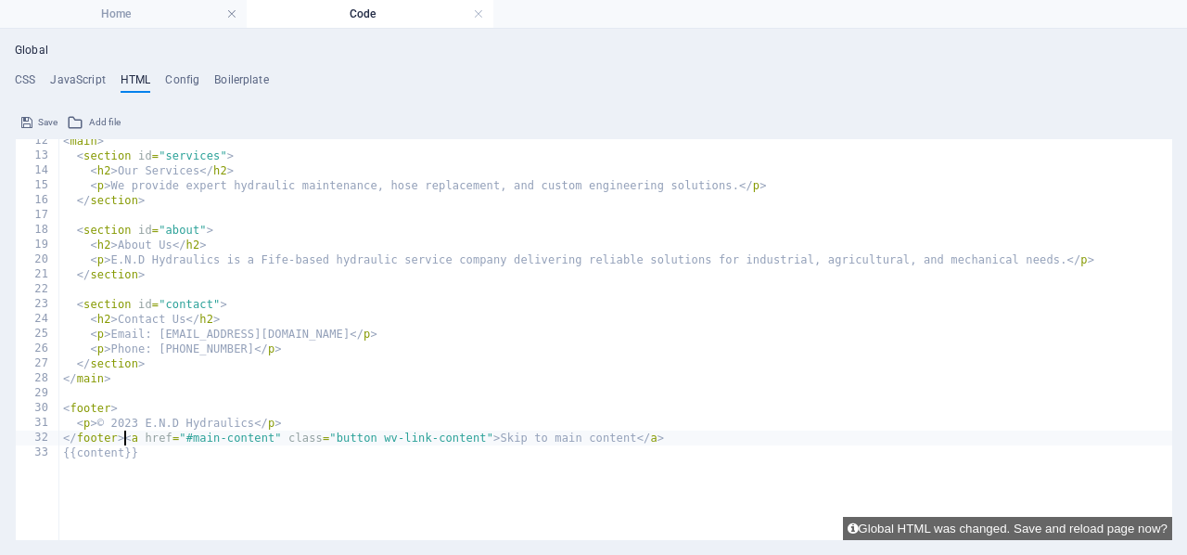
click at [127, 440] on div "< main > < section id = "services" > < h2 > Our Services </ h2 > < p > We provi…" at bounding box center [615, 309] width 1113 height 351
click at [122, 441] on div "< main > < section id = "services" > < h2 > Our Services </ h2 > < p > We provi…" at bounding box center [615, 339] width 1113 height 401
click at [684, 438] on div "< main > < section id = "services" > < h2 > Our Services </ h2 > < p > We provi…" at bounding box center [615, 309] width 1113 height 351
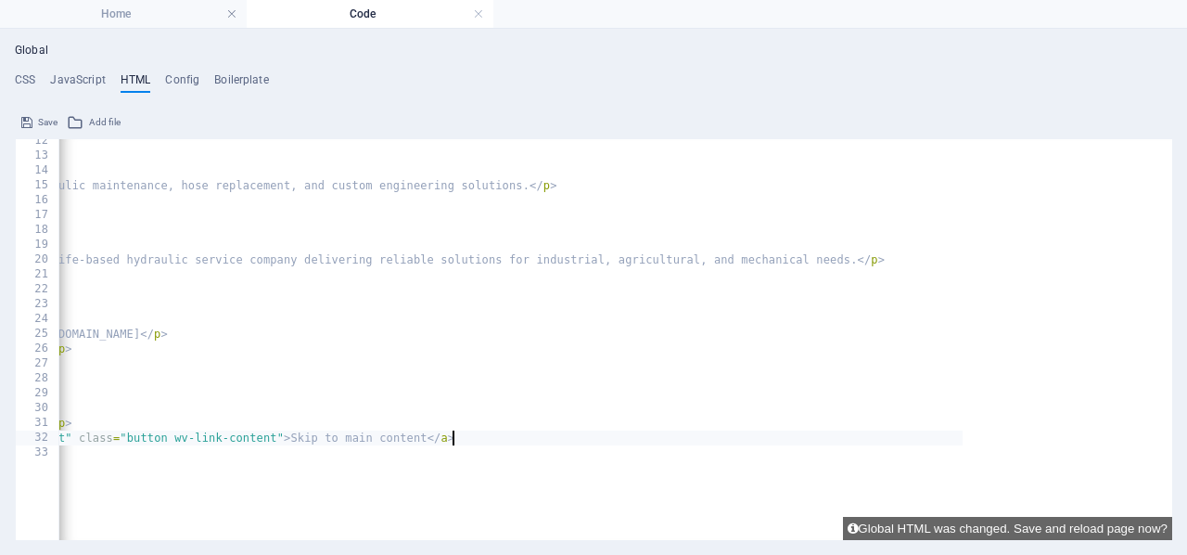
scroll to position [88, 0]
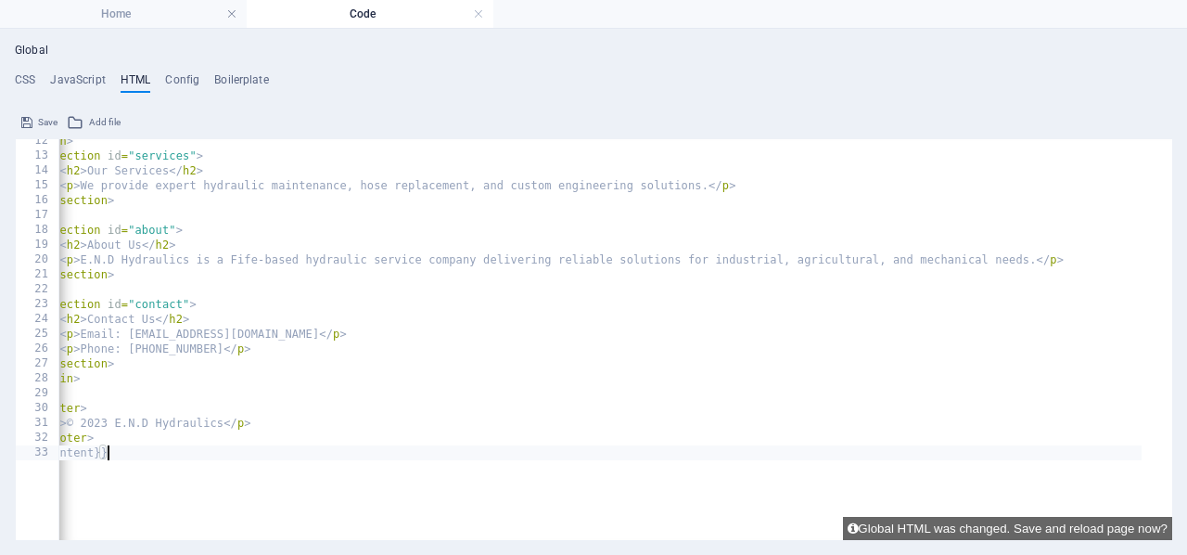
type textarea "<header>"
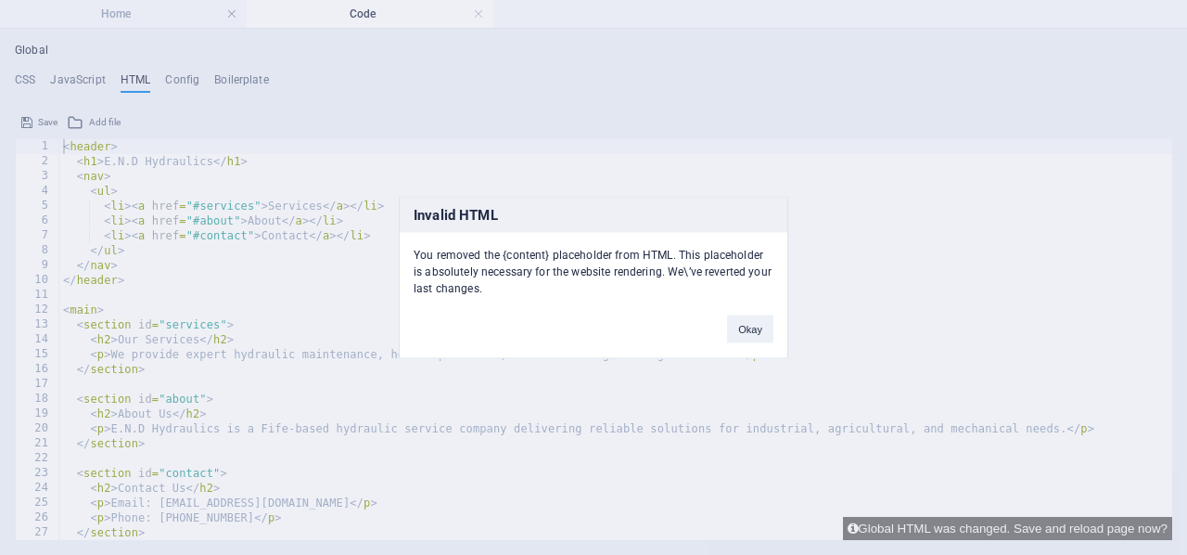
scroll to position [0, 0]
click at [757, 326] on button "Okay" at bounding box center [750, 329] width 46 height 28
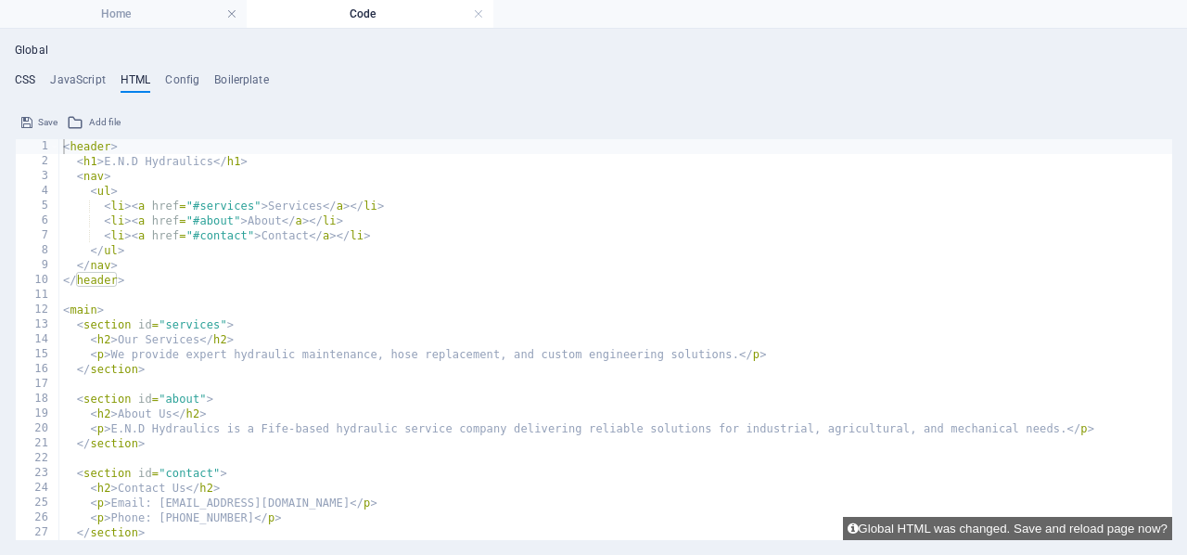
click at [27, 79] on h4 "CSS" at bounding box center [25, 83] width 20 height 20
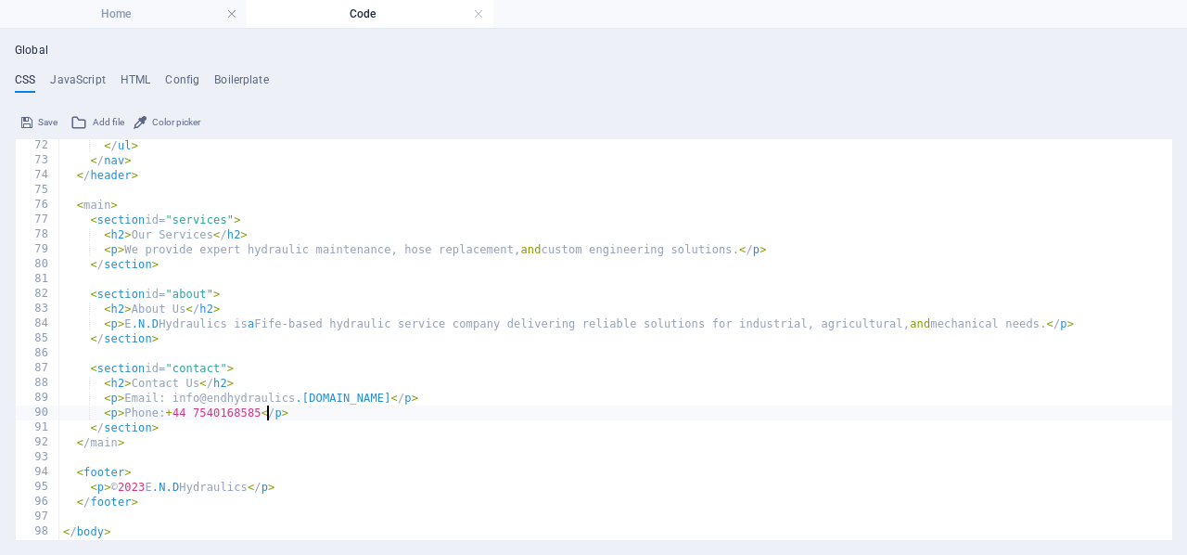
scroll to position [1068, 0]
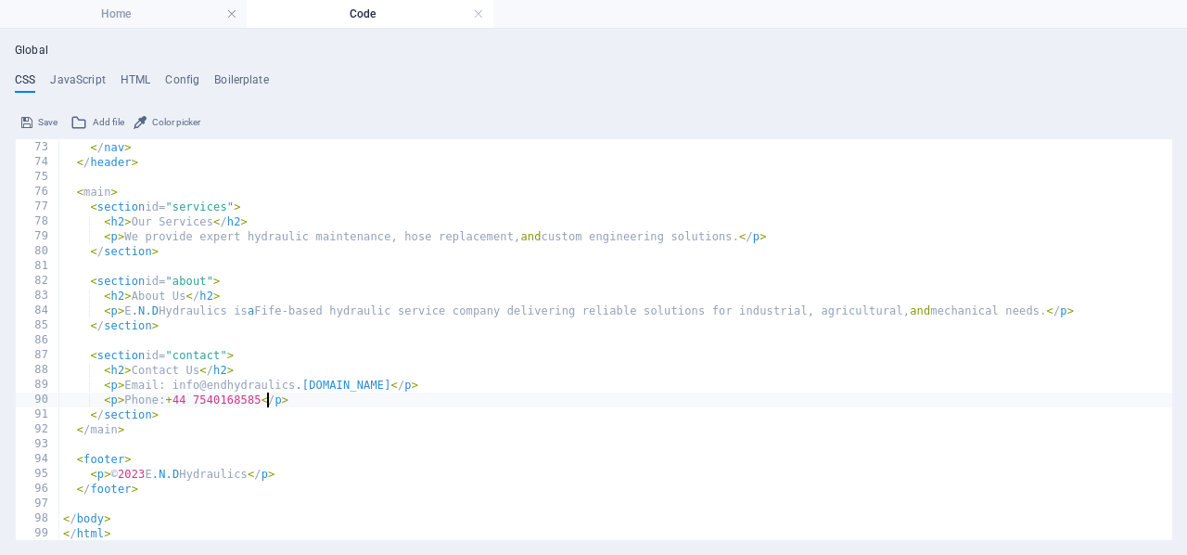
click at [131, 527] on div "< / ul > < / nav > < / header > < main > < section id= "services" > < h2 > Our …" at bounding box center [615, 340] width 1113 height 431
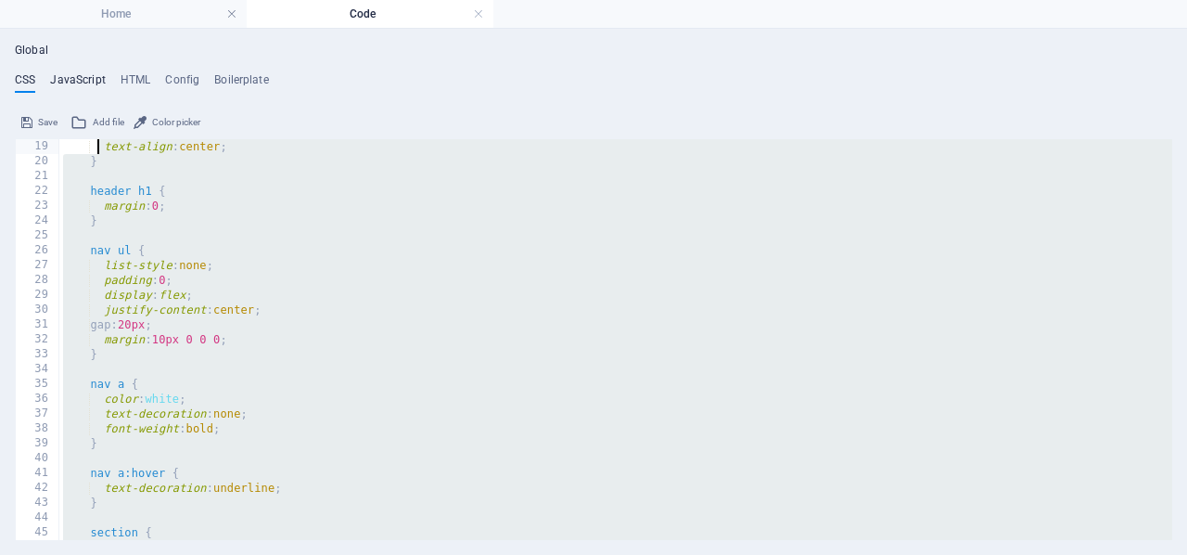
scroll to position [0, 0]
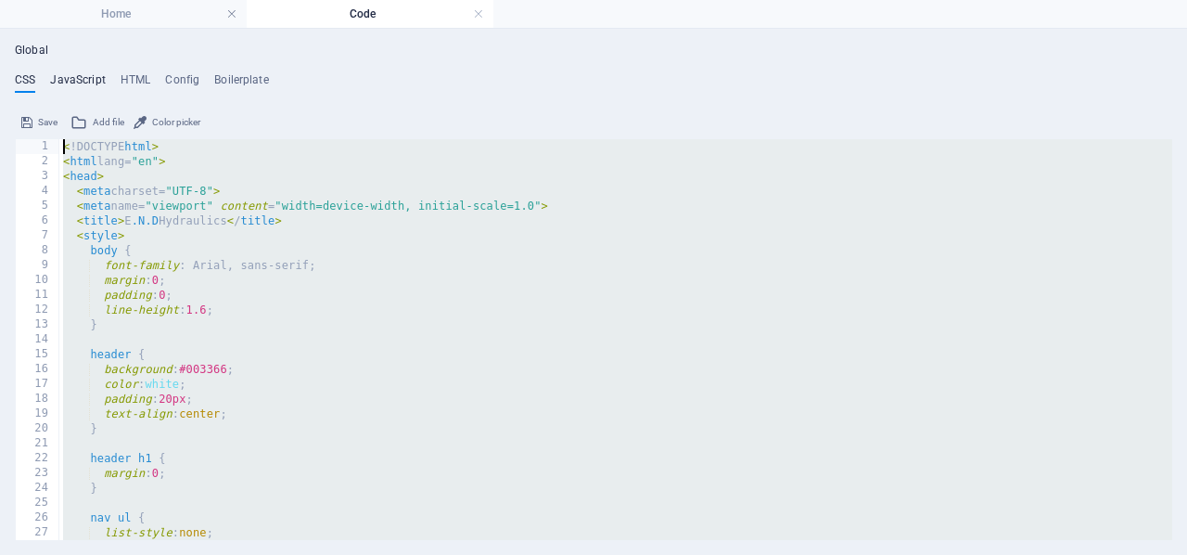
drag, startPoint x: 108, startPoint y: 527, endPoint x: 97, endPoint y: 83, distance: 443.5
click at [97, 83] on div "CSS JavaScript HTML Config Boilerplate </htm 1 2 3 4 5 6 7 8 9 10 11 12 13 14 1…" at bounding box center [594, 306] width 1158 height 467
type textarea "<!DOCTYPE html> <html lang="en">"
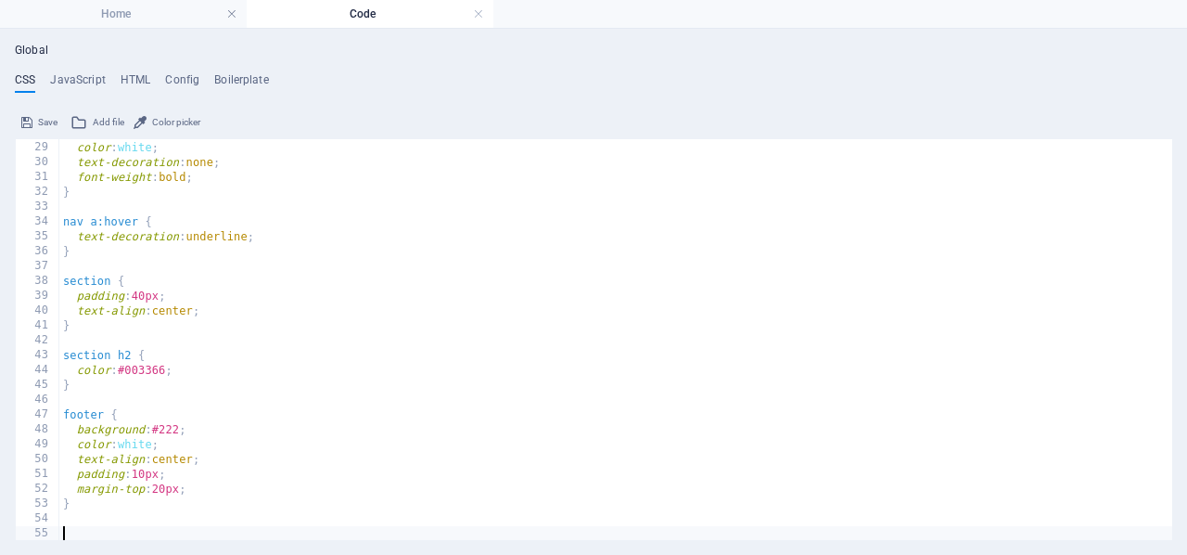
scroll to position [415, 0]
click at [129, 81] on h4 "HTML" at bounding box center [136, 83] width 31 height 20
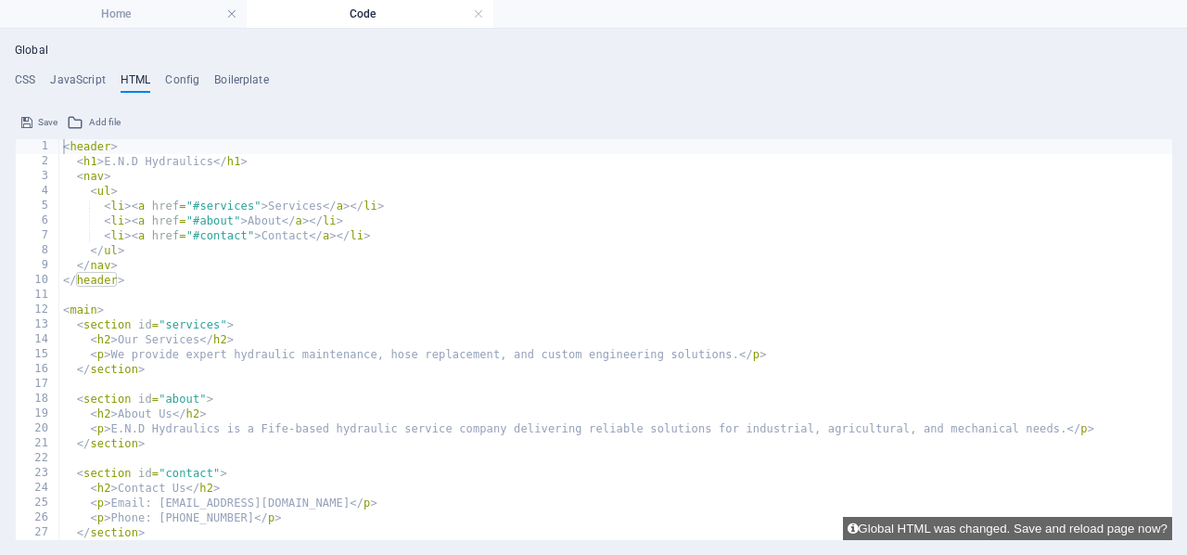
click at [36, 116] on button "Save" at bounding box center [40, 122] width 42 height 22
click at [22, 73] on h4 "CSS" at bounding box center [25, 83] width 20 height 20
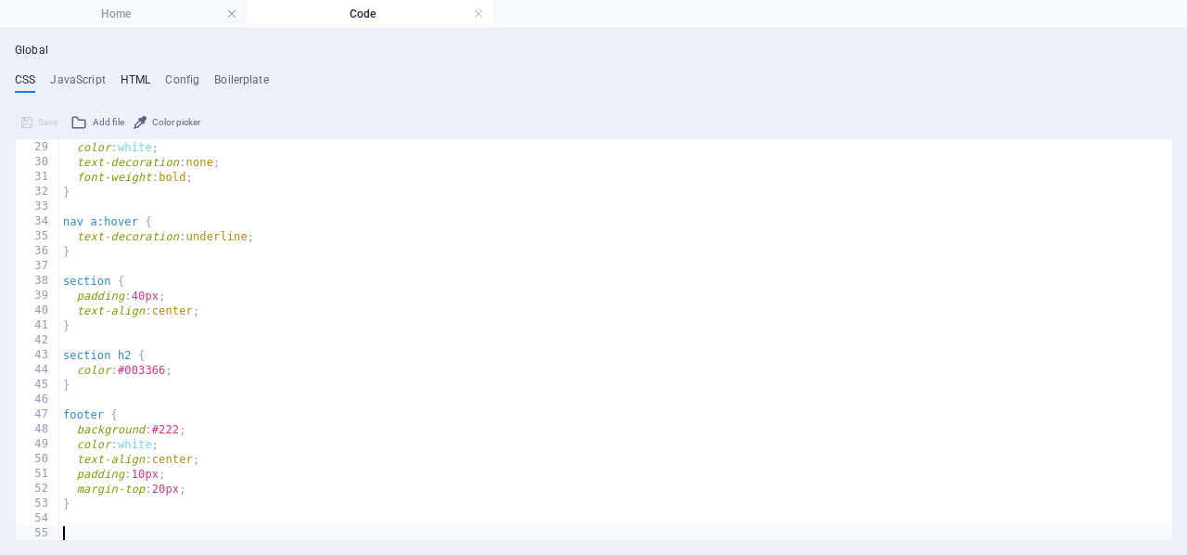
click at [137, 80] on h4 "HTML" at bounding box center [136, 83] width 31 height 20
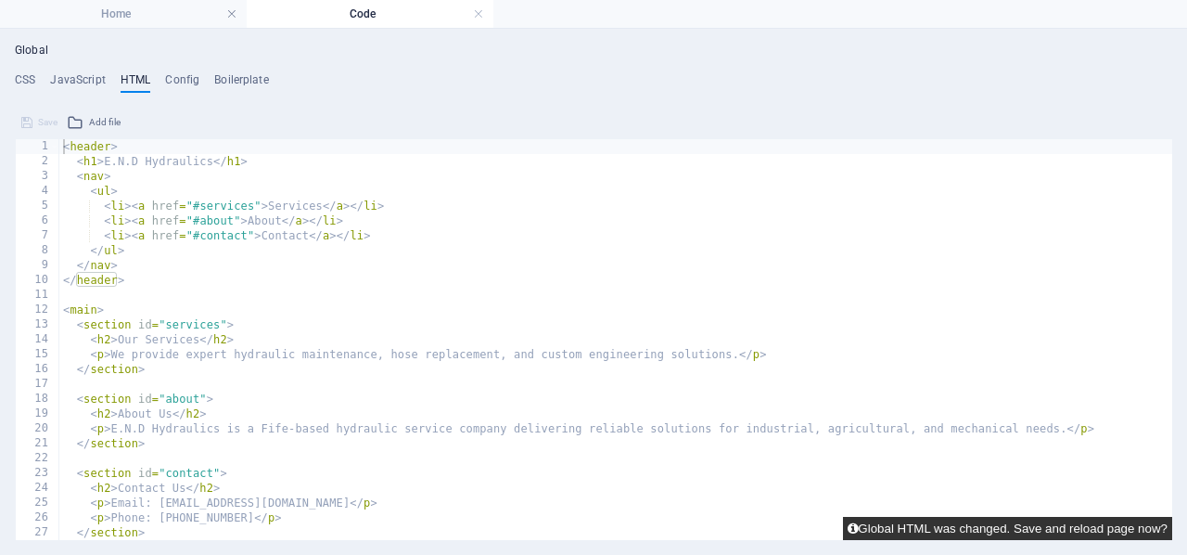
click at [1072, 532] on button "Global HTML was changed. Save and reload page now?" at bounding box center [1007, 528] width 329 height 23
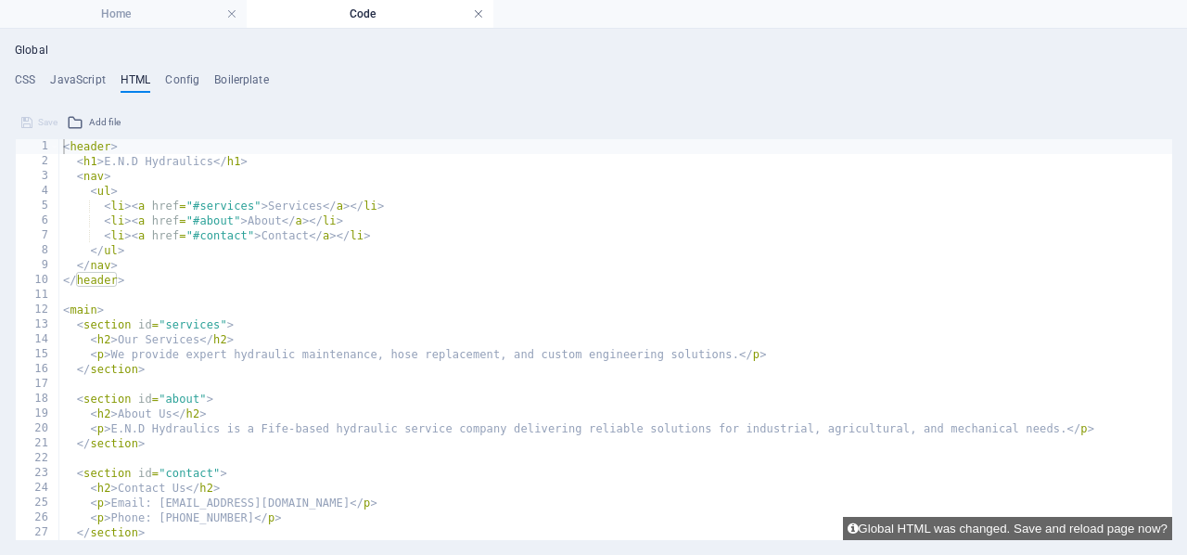
click at [477, 15] on link at bounding box center [478, 15] width 11 height 18
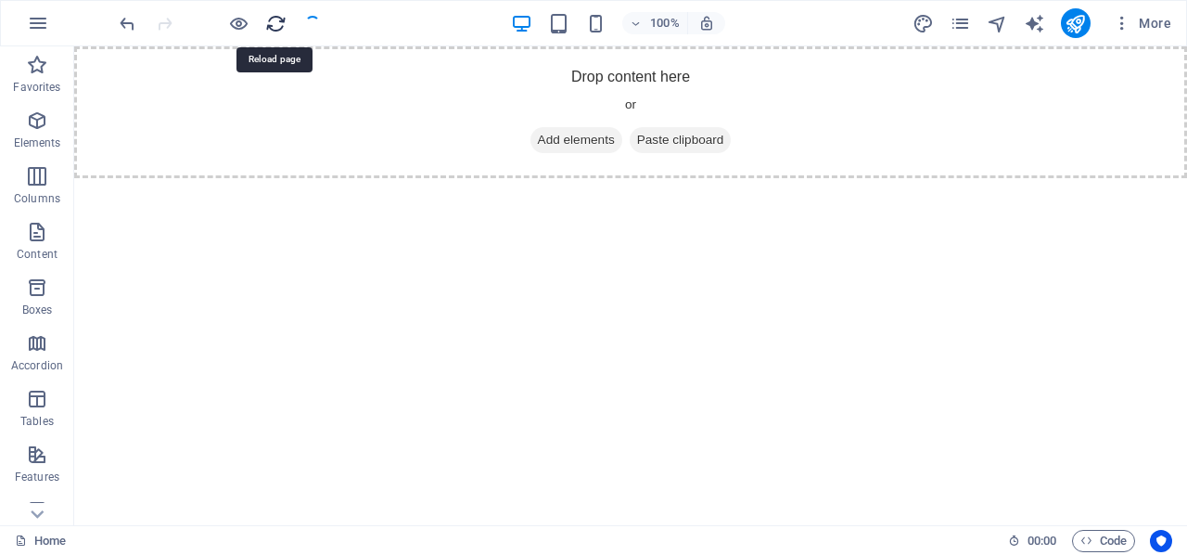
click at [270, 30] on icon "reload" at bounding box center [275, 23] width 21 height 21
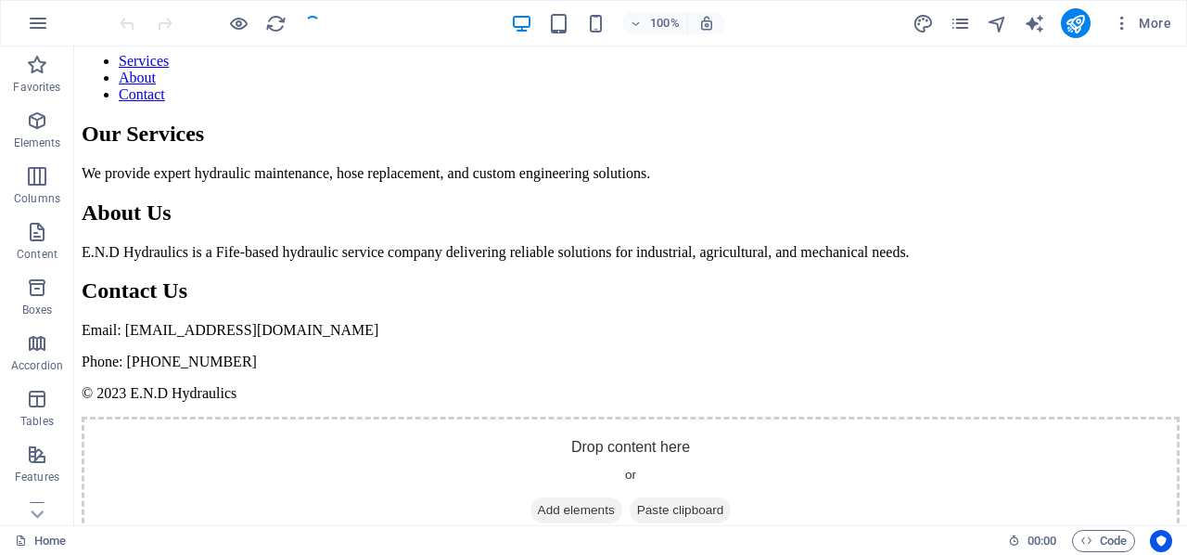
scroll to position [0, 0]
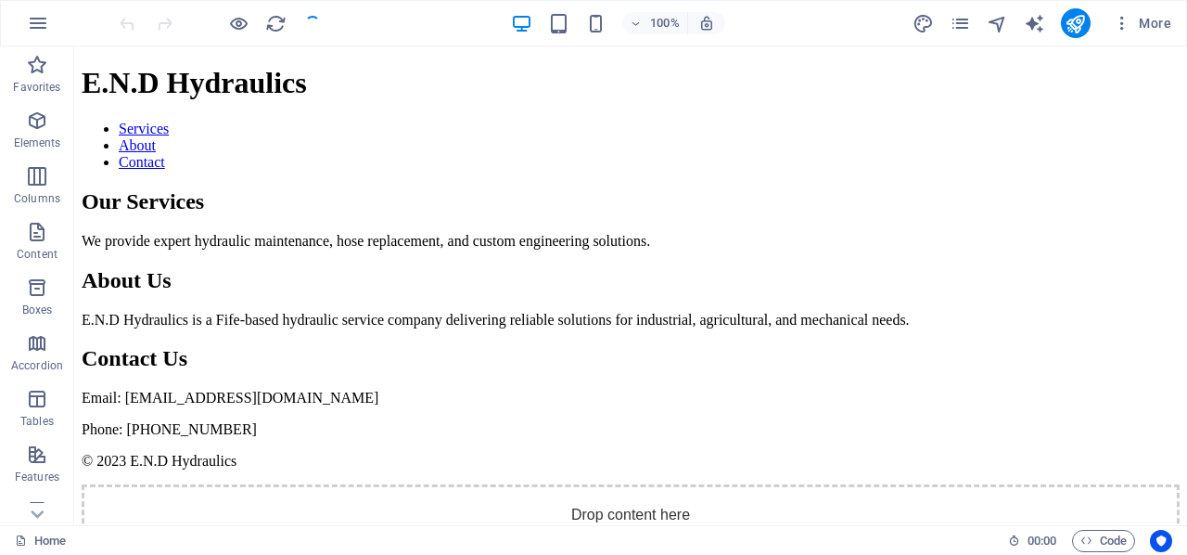
click at [169, 134] on link "Services" at bounding box center [144, 129] width 50 height 16
click at [1155, 21] on span "More" at bounding box center [1142, 23] width 58 height 19
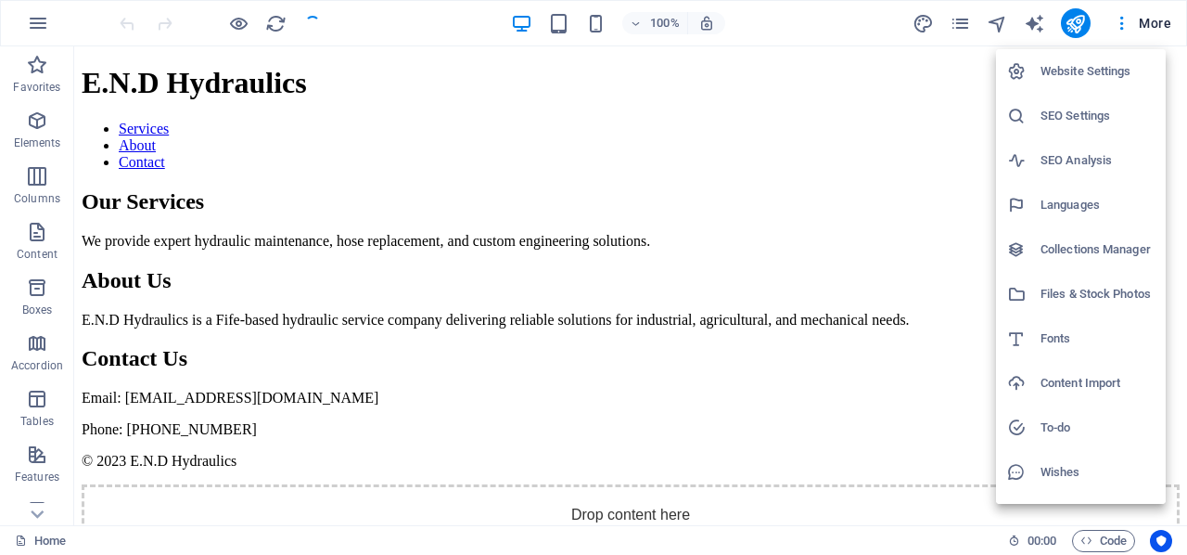
click at [960, 19] on div at bounding box center [593, 277] width 1187 height 555
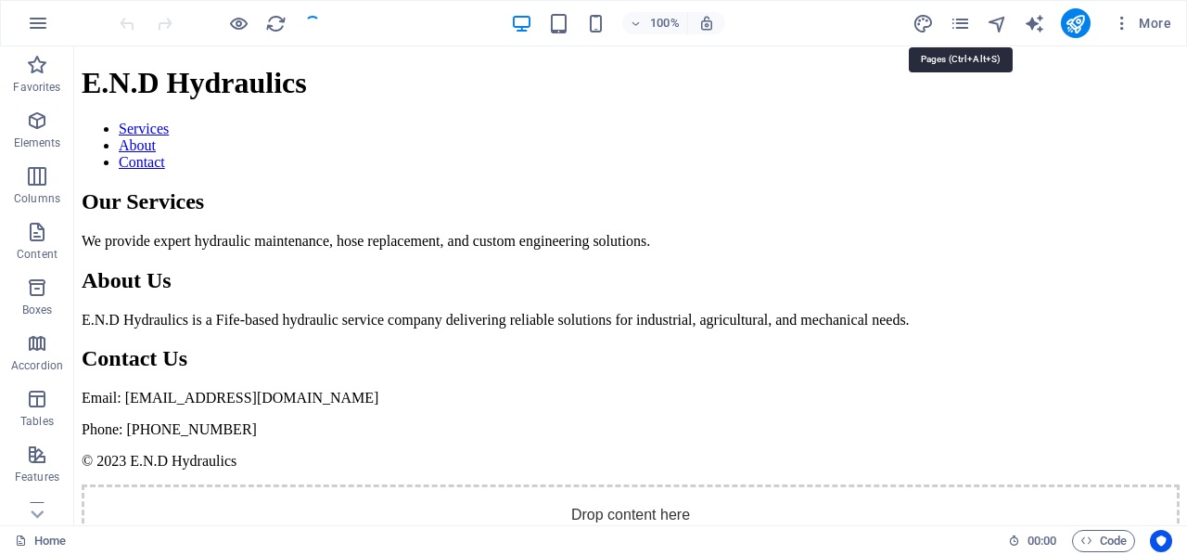
click at [960, 19] on icon "pages" at bounding box center [960, 23] width 21 height 21
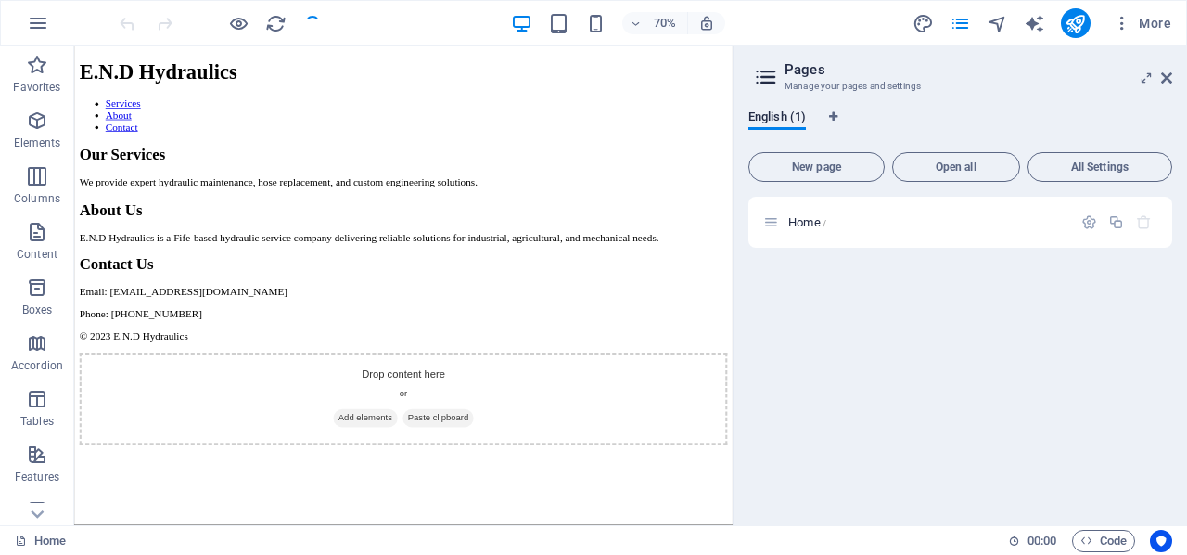
click at [962, 249] on p "We provide expert hydraulic maintenance, hose replacement, and custom engineeri…" at bounding box center [545, 241] width 926 height 17
click at [930, 249] on section "Our Services We provide expert hydraulic maintenance, hose replacement, and cus…" at bounding box center [545, 219] width 926 height 60
click at [1078, 20] on icon "publish" at bounding box center [1075, 23] width 21 height 21
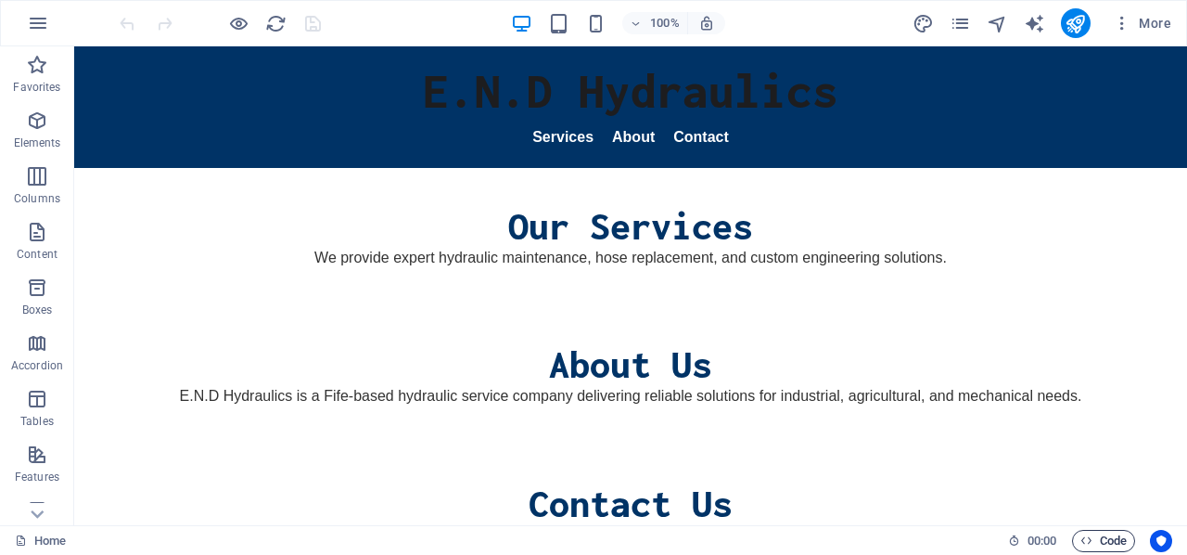
click at [1106, 539] on span "Code" at bounding box center [1104, 541] width 46 height 22
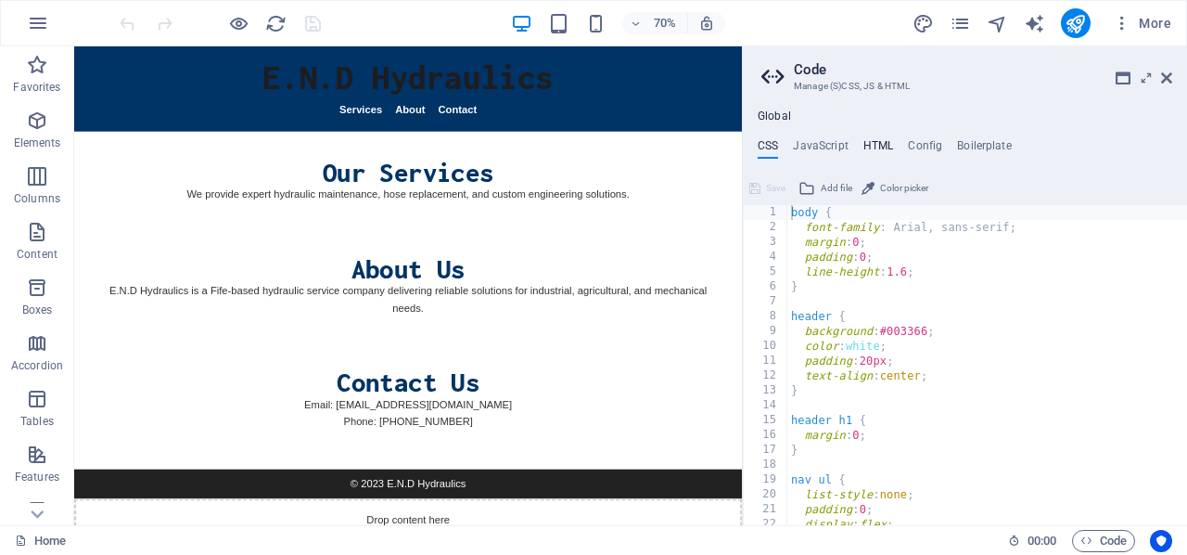
click at [876, 146] on h4 "HTML" at bounding box center [878, 149] width 31 height 20
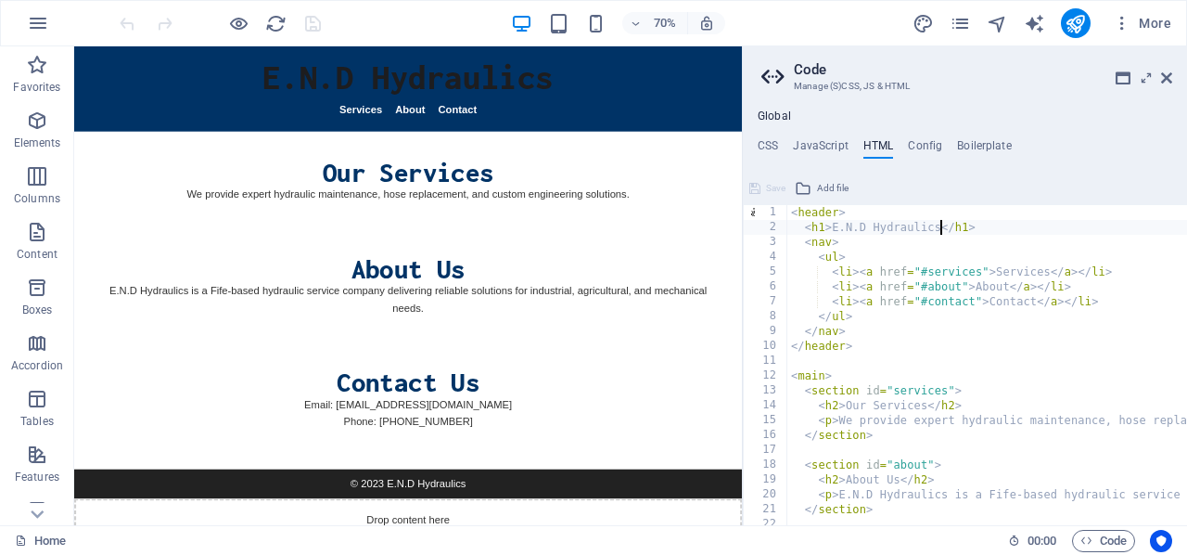
click at [699, 509] on h2 "Contact Us" at bounding box center [551, 525] width 880 height 41
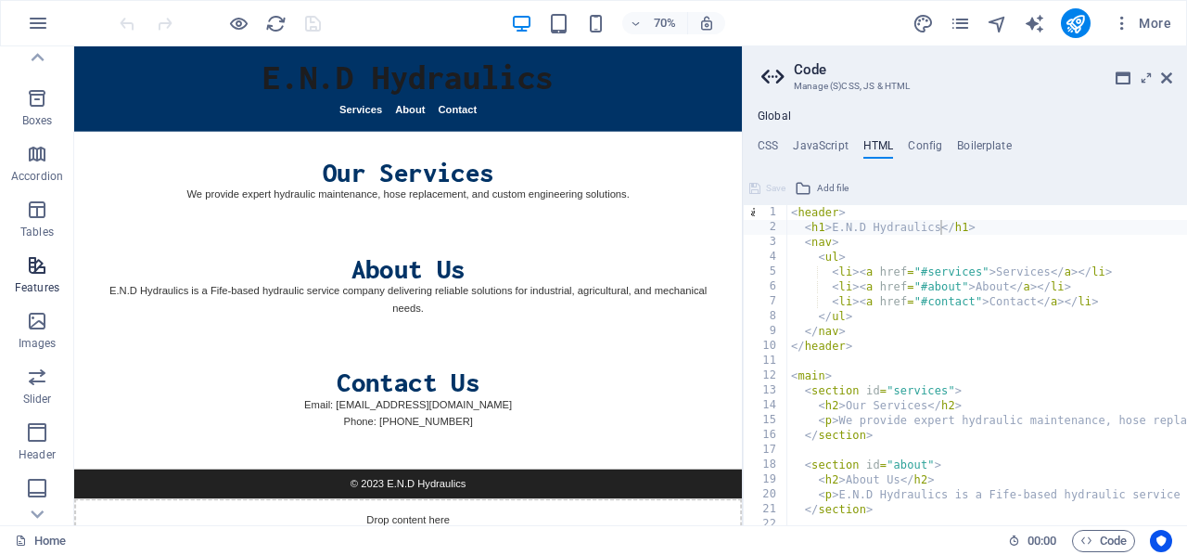
scroll to position [191, 0]
click at [35, 313] on icon "button" at bounding box center [37, 319] width 22 height 22
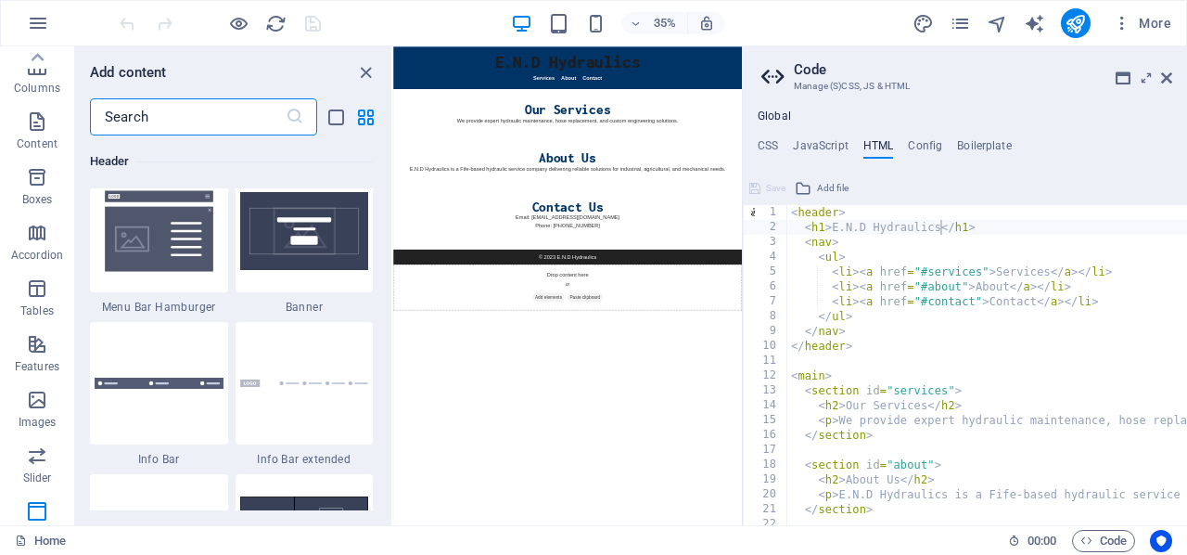
scroll to position [111, 0]
click at [37, 403] on icon "button" at bounding box center [37, 399] width 22 height 22
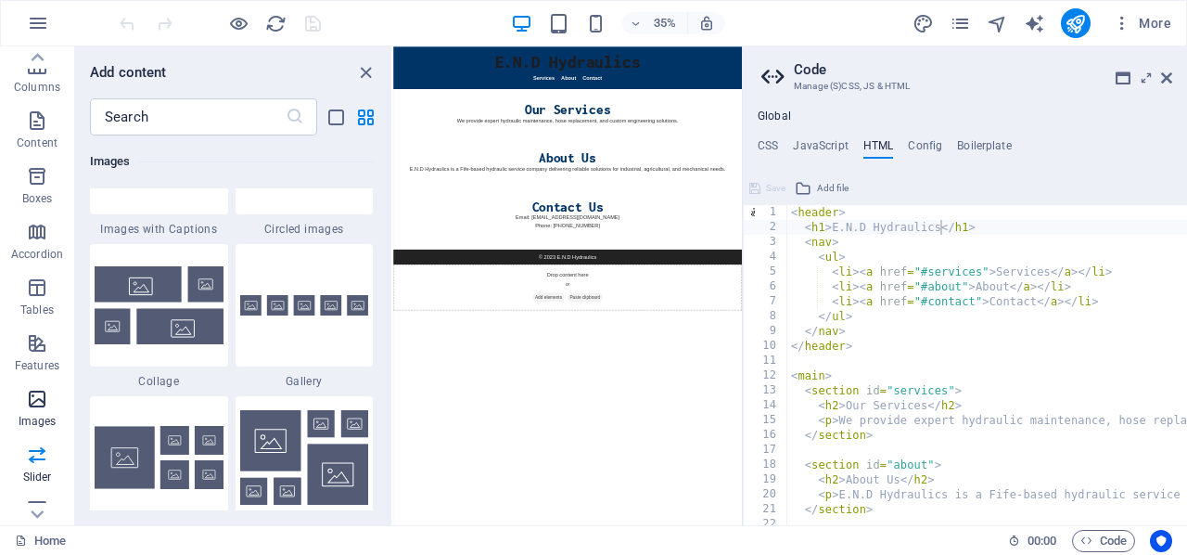
scroll to position [9405, 0]
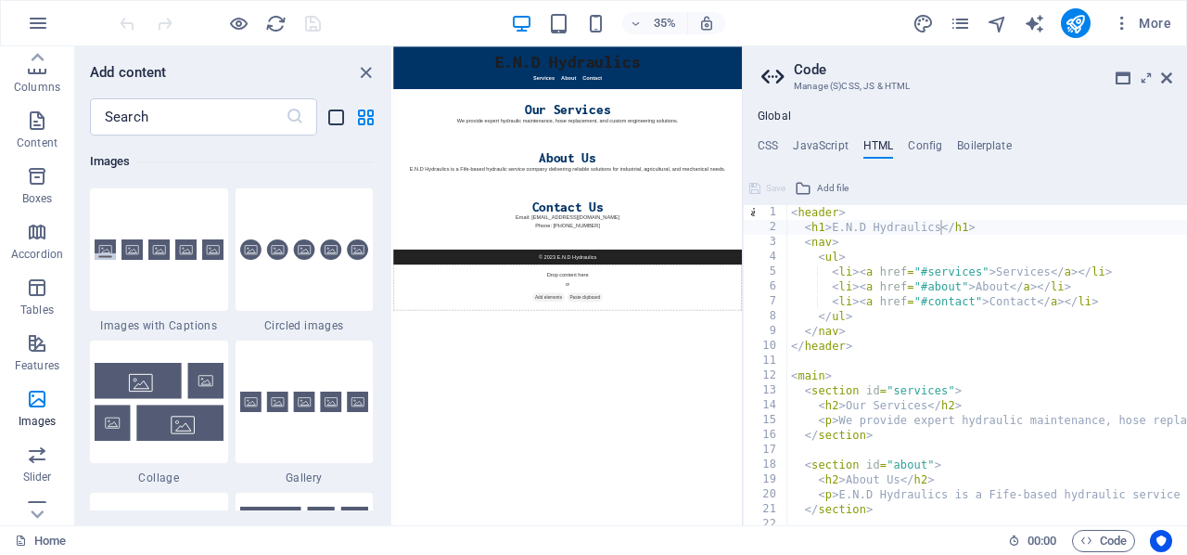
click at [334, 116] on icon "list-view" at bounding box center [336, 117] width 21 height 21
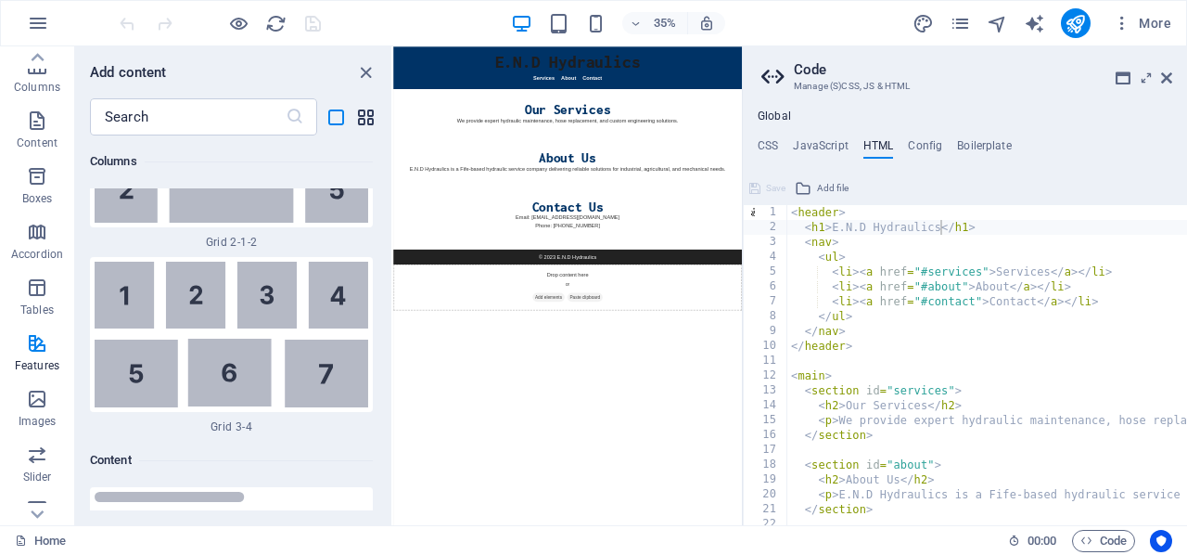
click at [367, 115] on icon "grid-view" at bounding box center [365, 117] width 21 height 21
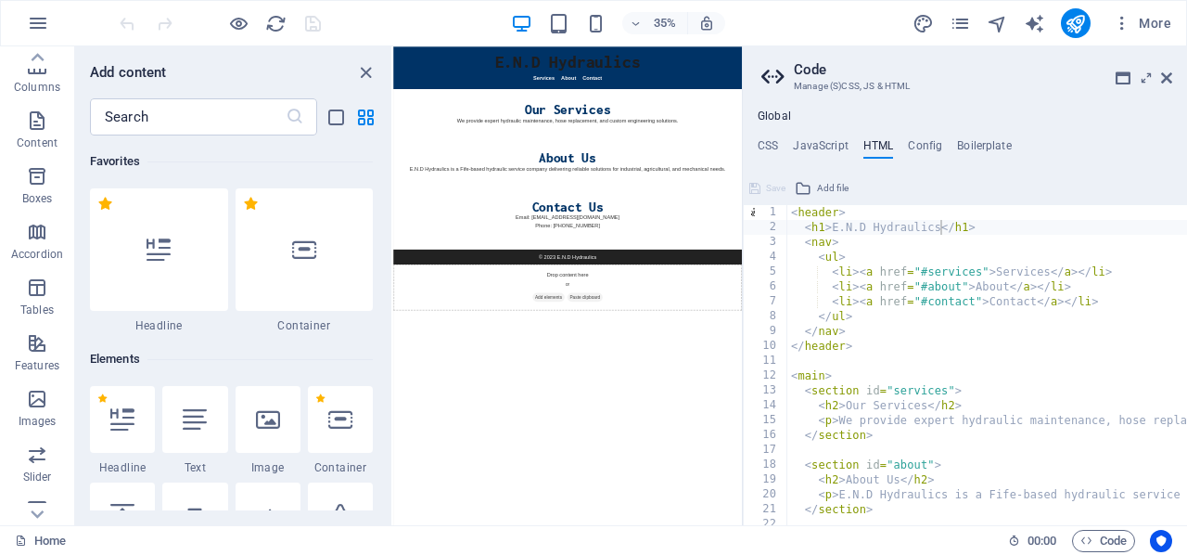
scroll to position [0, 0]
click at [170, 245] on icon at bounding box center [159, 249] width 24 height 24
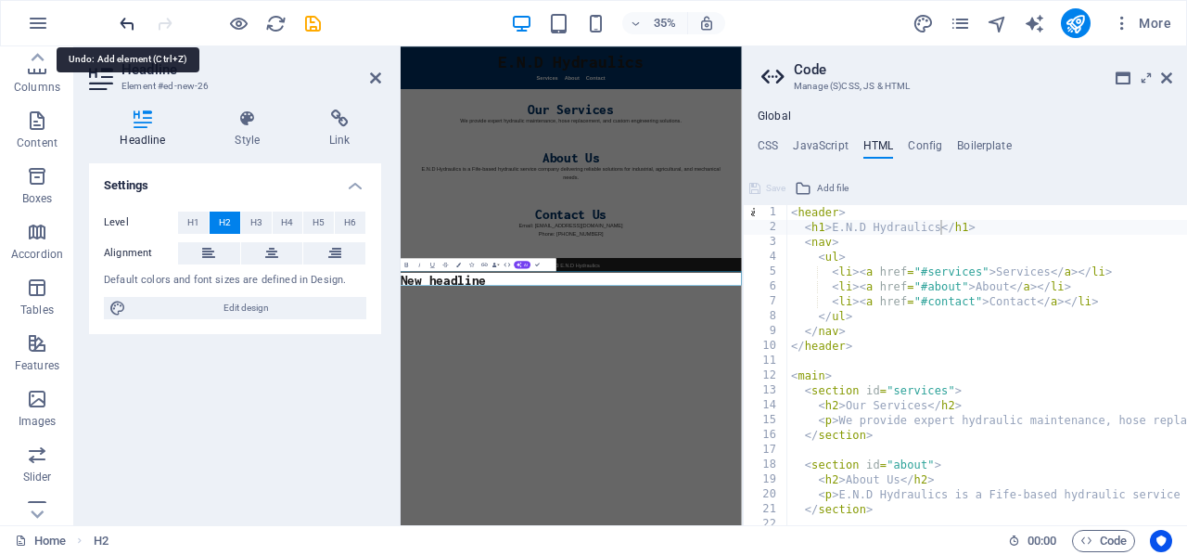
click at [125, 21] on icon "undo" at bounding box center [127, 23] width 21 height 21
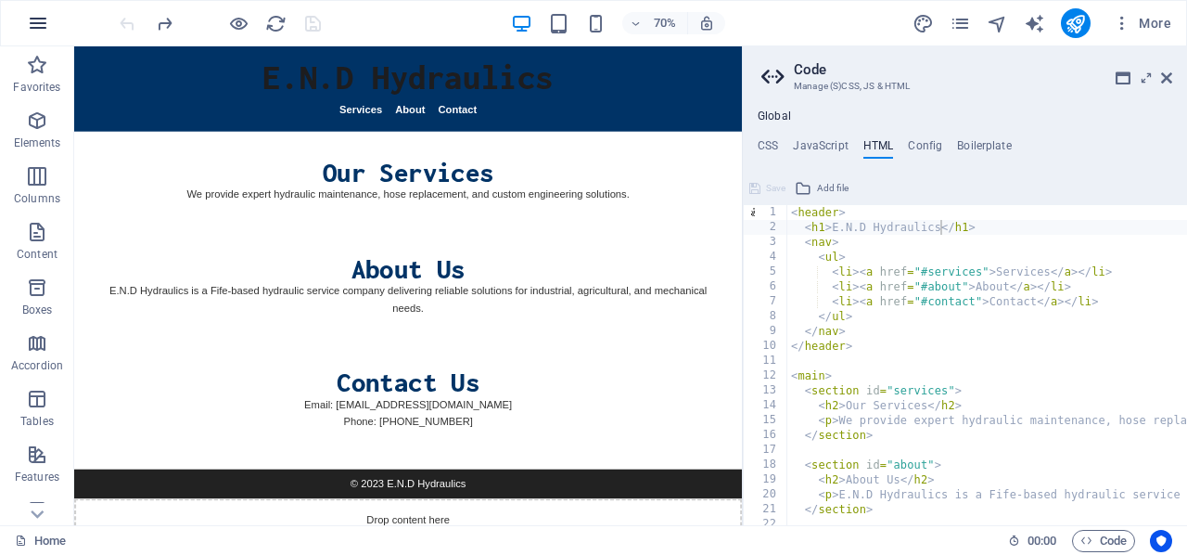
click at [37, 18] on icon "button" at bounding box center [38, 23] width 22 height 22
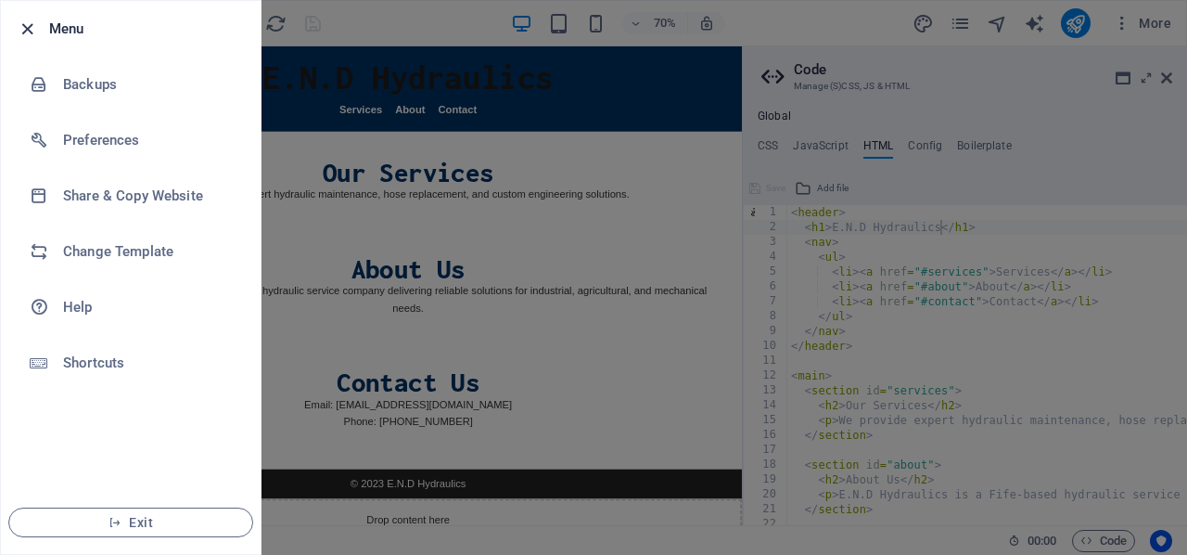
click at [26, 27] on icon "button" at bounding box center [27, 29] width 21 height 21
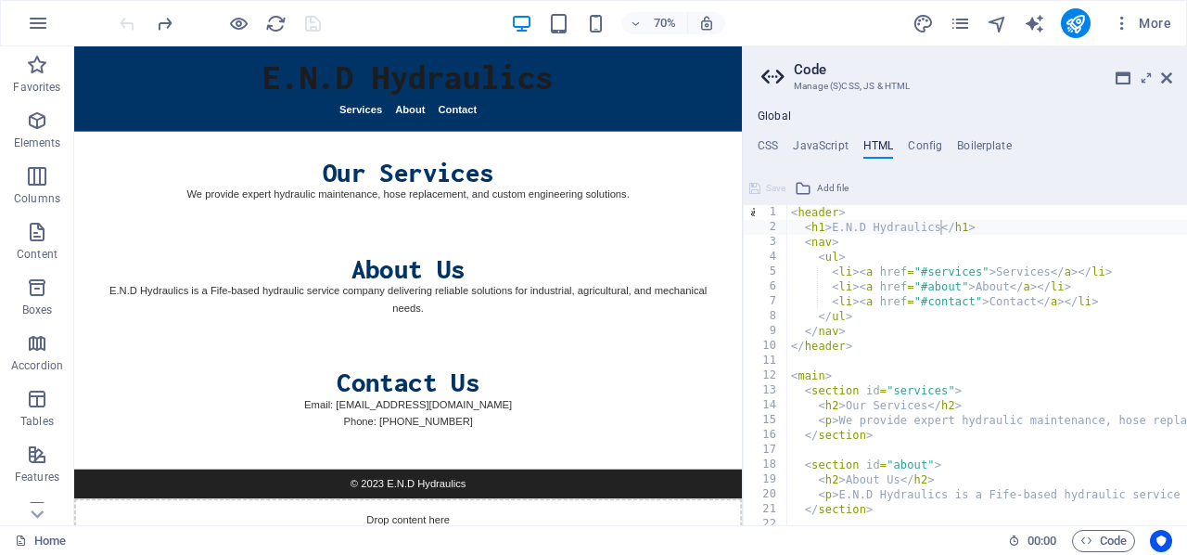
click at [828, 189] on span "Add file" at bounding box center [833, 188] width 32 height 22
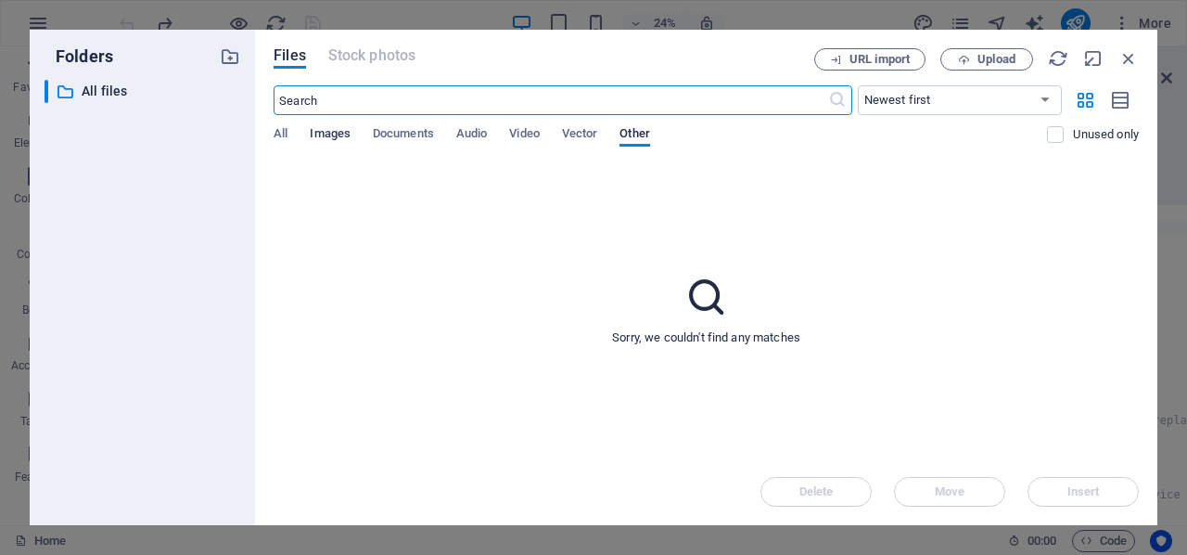
click at [324, 130] on span "Images" at bounding box center [330, 135] width 41 height 26
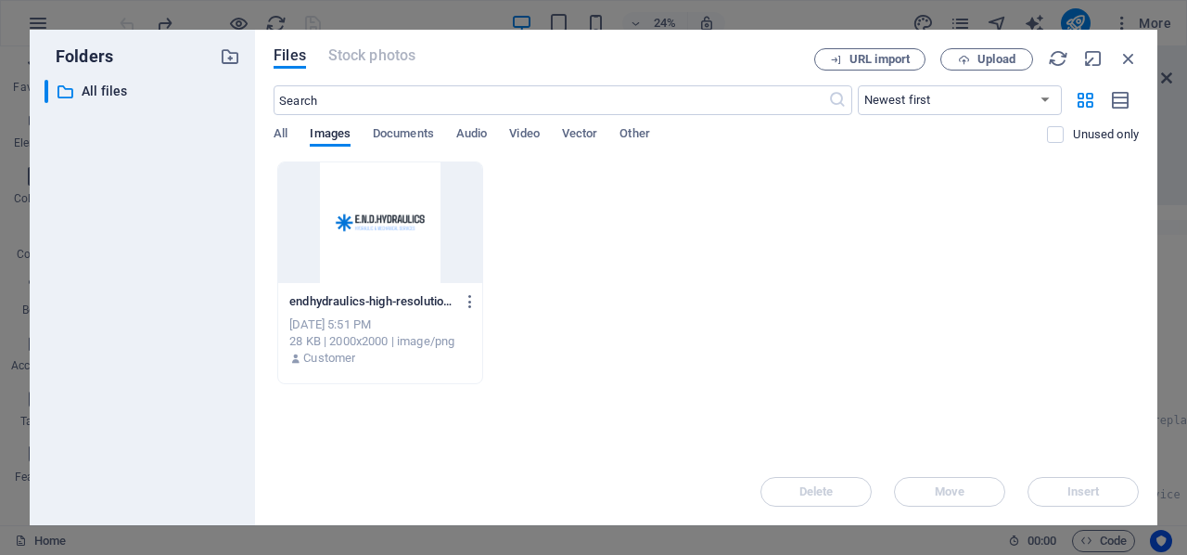
click at [366, 231] on div at bounding box center [380, 222] width 204 height 121
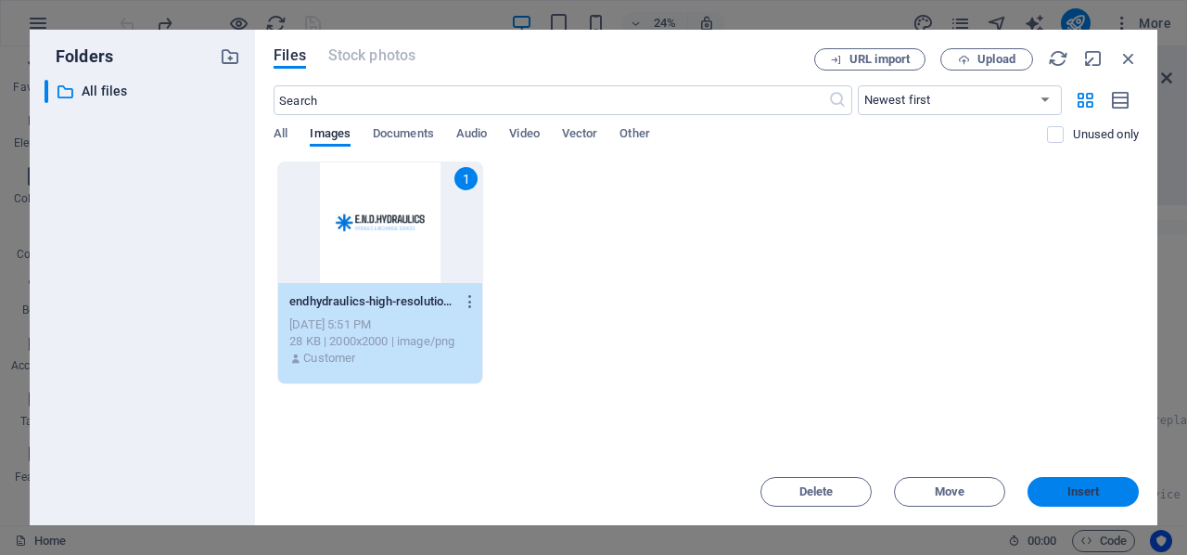
click at [1056, 488] on span "Insert" at bounding box center [1083, 491] width 96 height 11
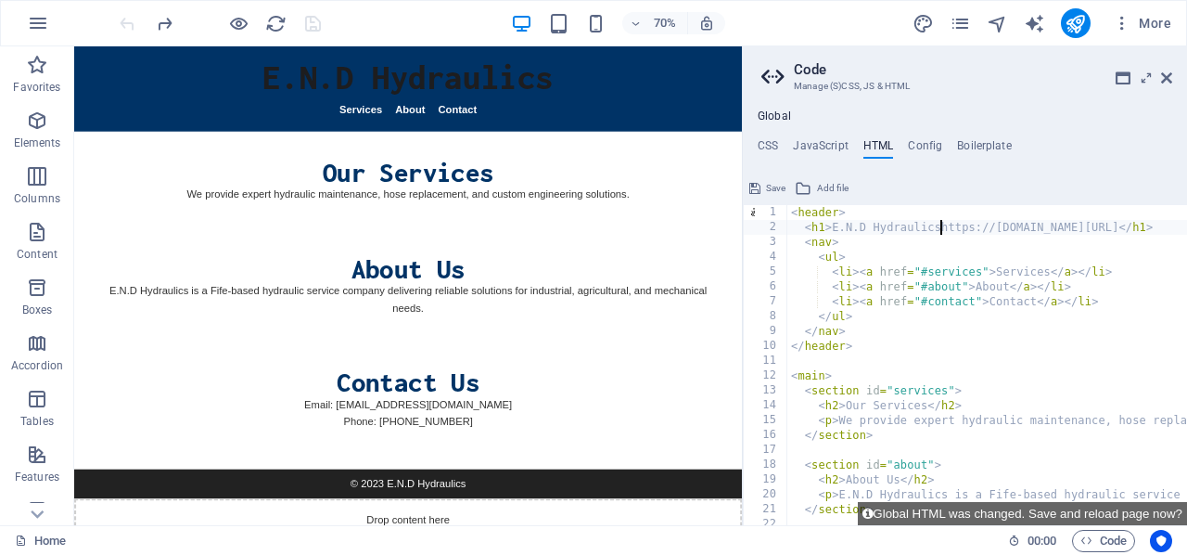
type textarea "<h1>[URL][DOMAIN_NAME]</h1>"
click at [1146, 77] on icon at bounding box center [1146, 77] width 0 height 15
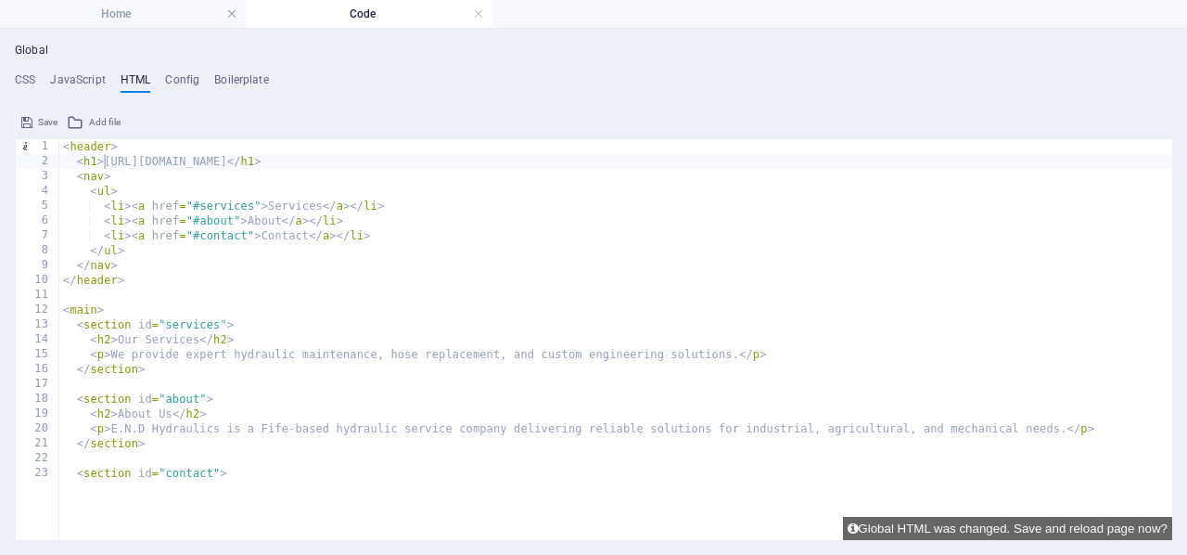
click at [106, 162] on div "< header > < h1 > https://cdn1.site-media.eu/images/0/18895096/endhydraulics-hi…" at bounding box center [615, 314] width 1113 height 351
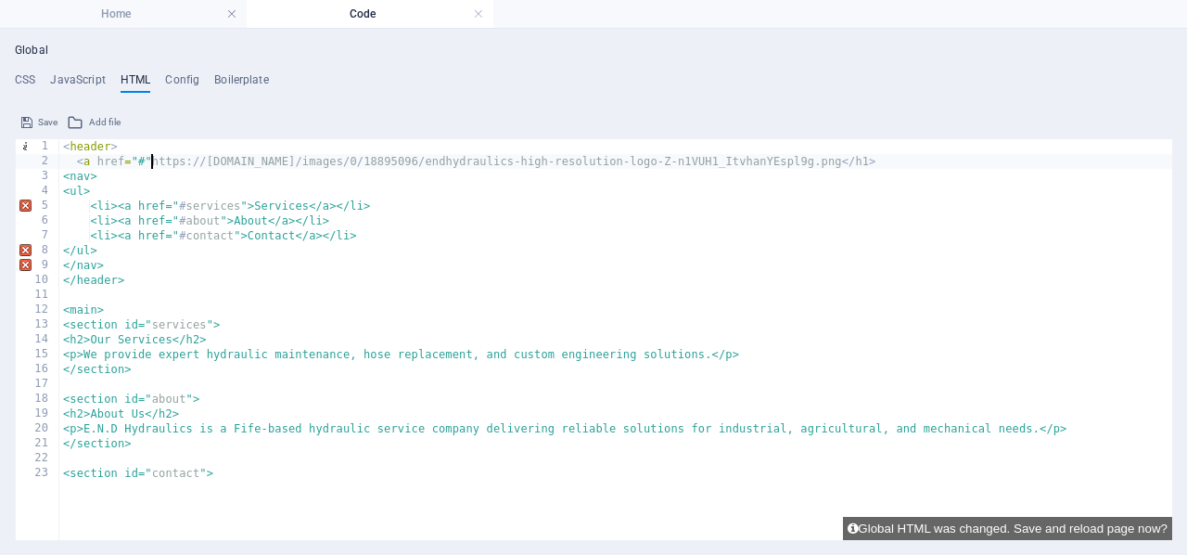
scroll to position [0, 7]
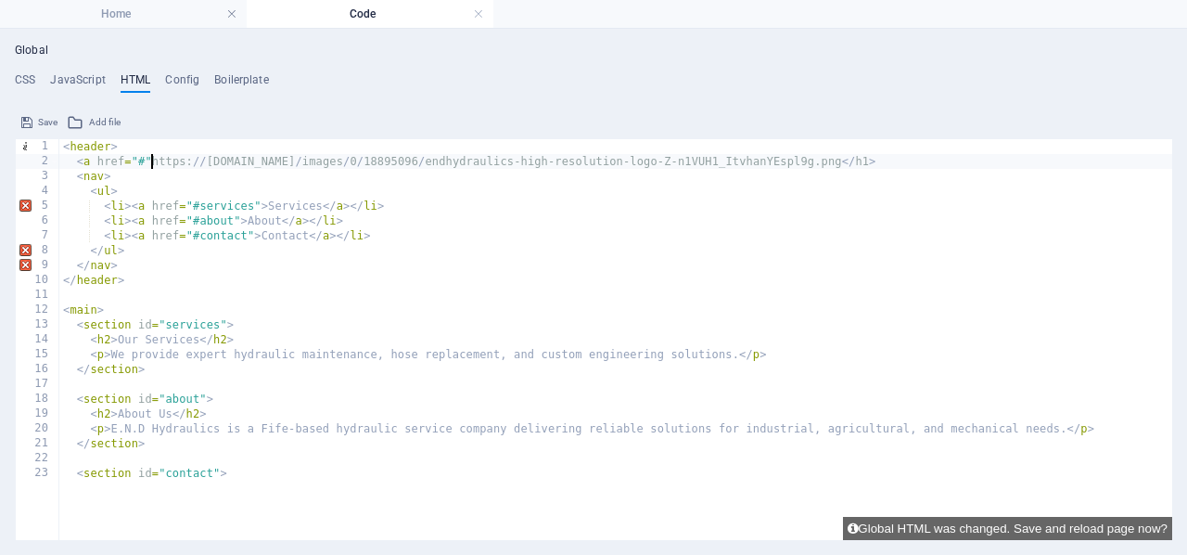
type textarea "<a href="#">https://cdn1.site-media.eu/images/0/18895096/endhydraulics-high-res…"
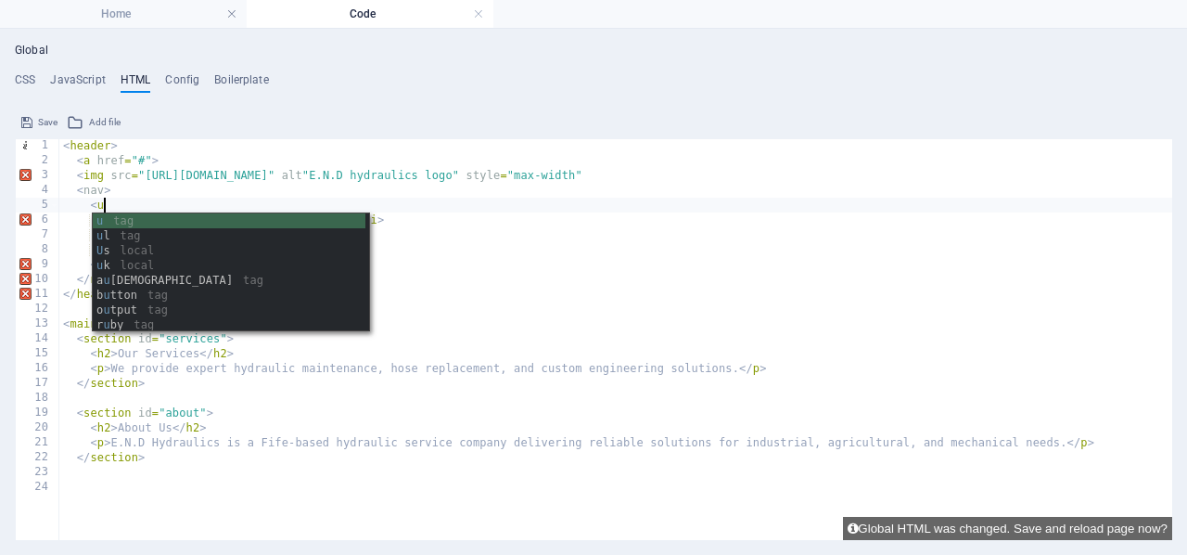
scroll to position [0, 3]
type textarea "<ul>"
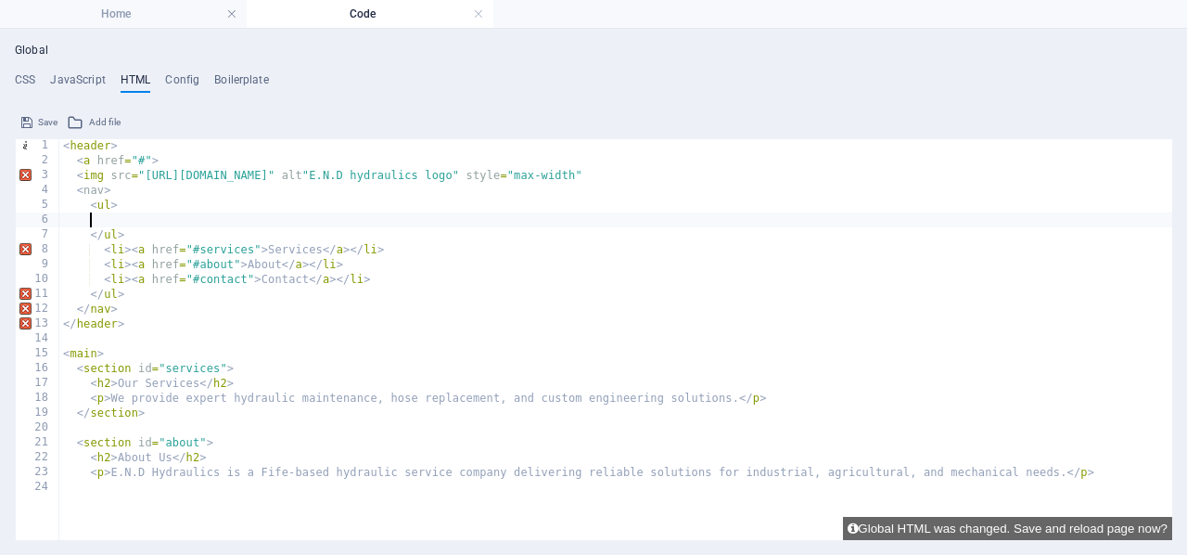
scroll to position [0, 0]
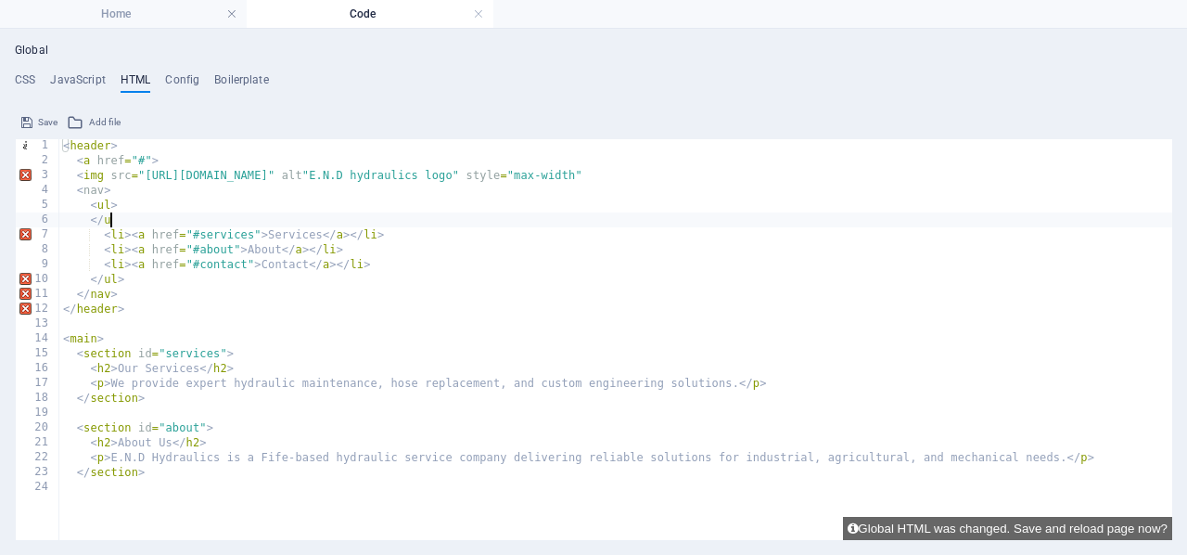
type textarea "<"
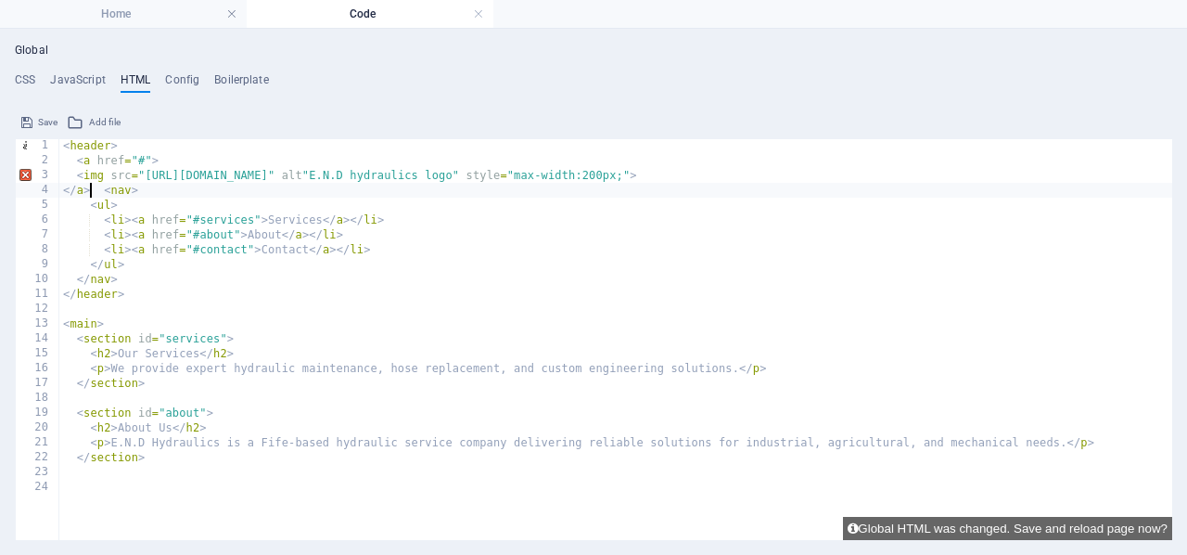
scroll to position [0, 1]
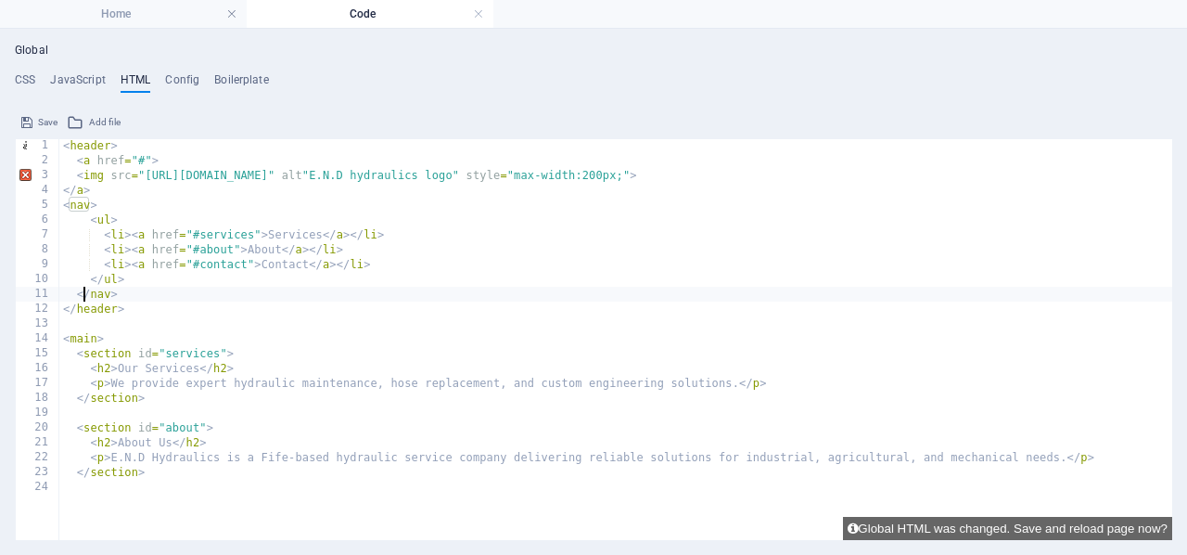
type textarea "</header>"
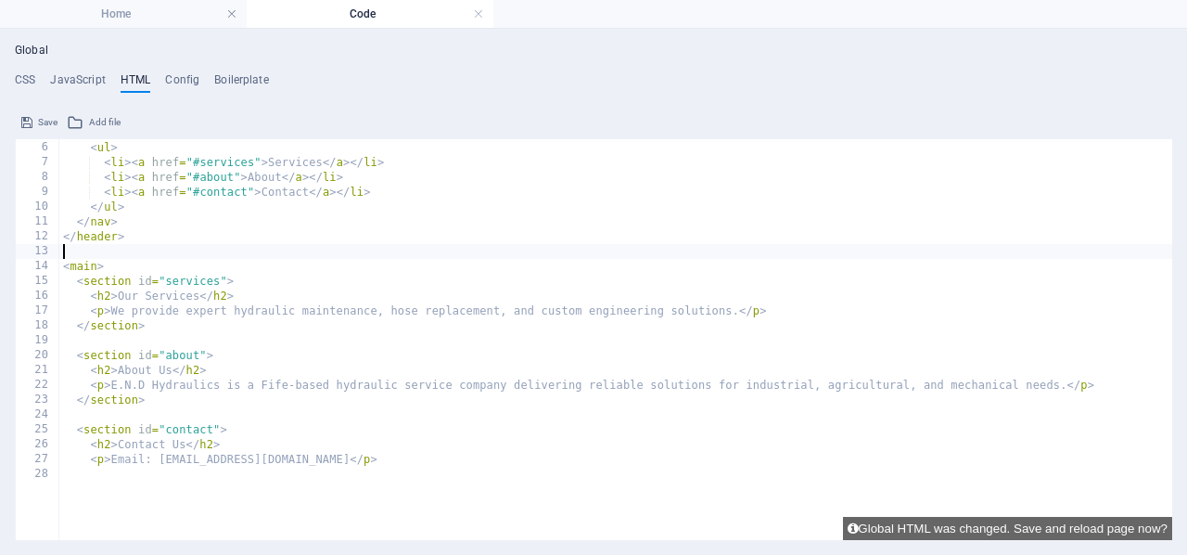
scroll to position [118, 0]
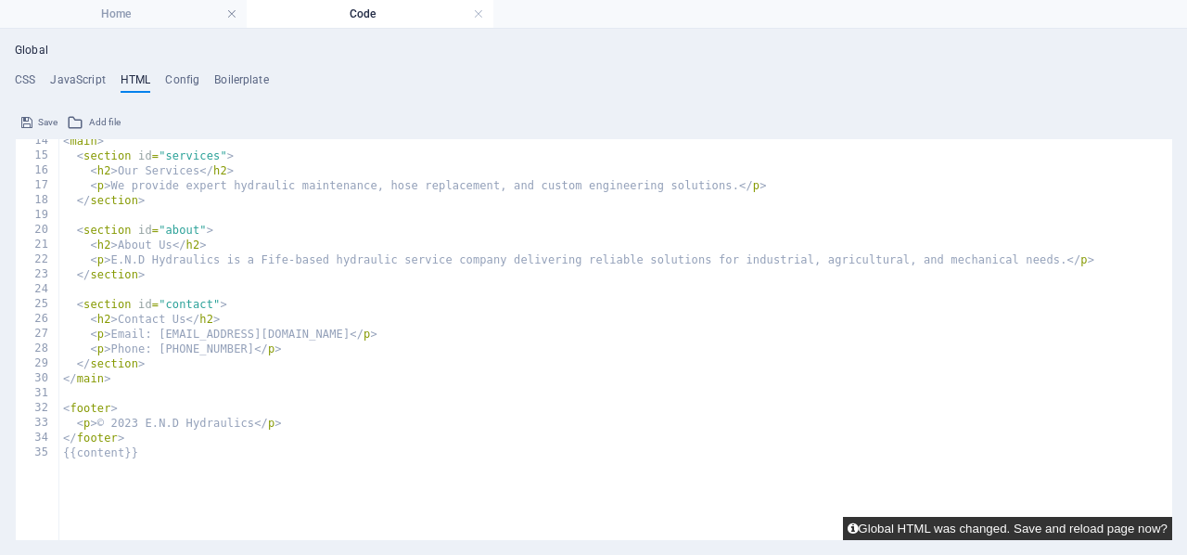
click at [1061, 528] on button "Global HTML was changed. Save and reload page now?" at bounding box center [1007, 528] width 329 height 23
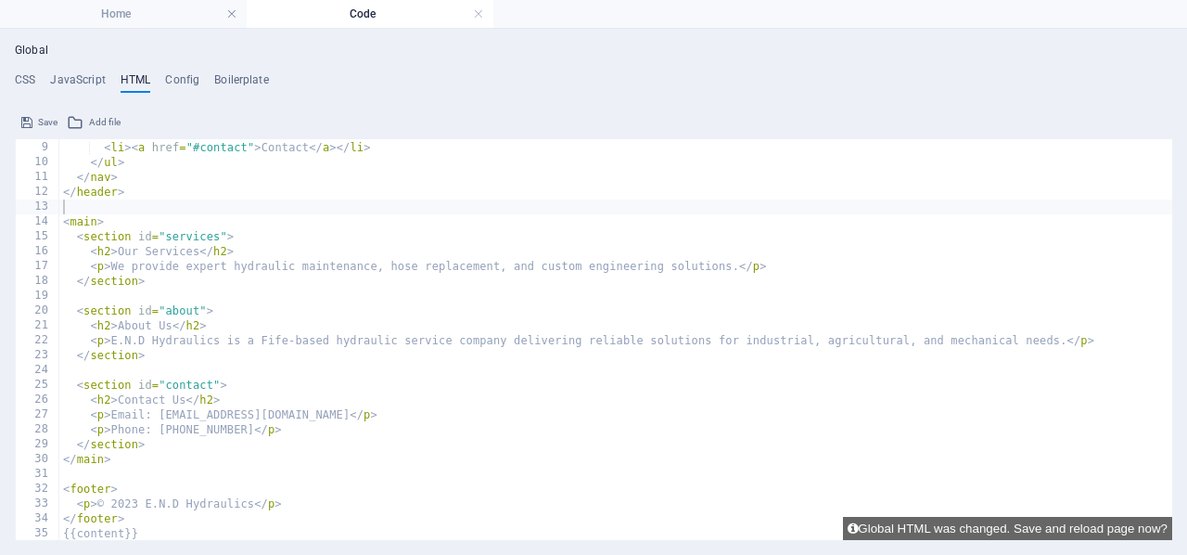
click at [33, 121] on button "Save" at bounding box center [40, 122] width 42 height 22
click at [477, 10] on link at bounding box center [478, 15] width 11 height 18
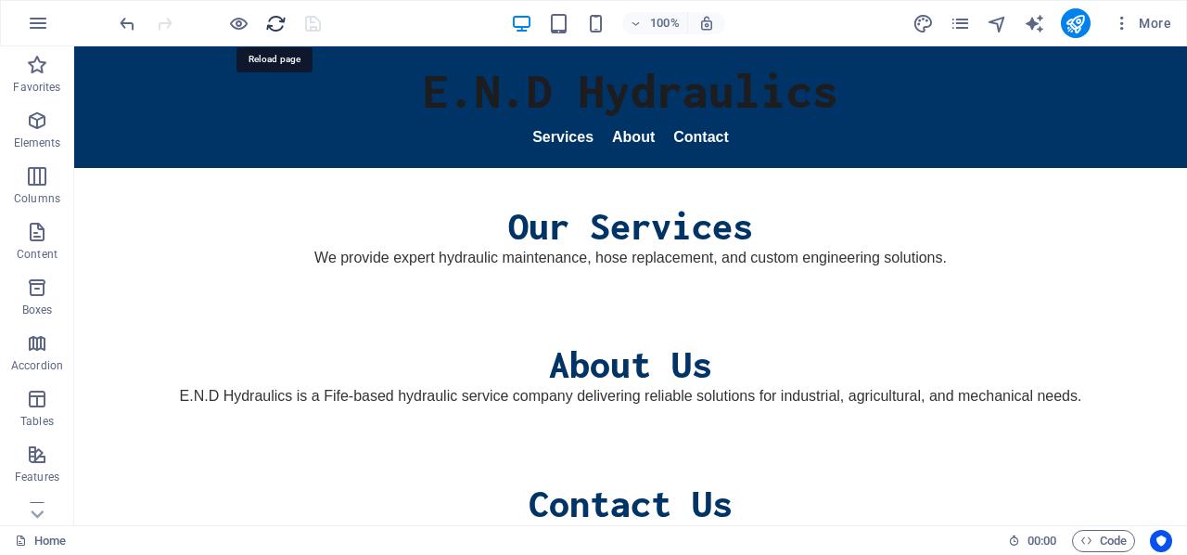
click at [278, 21] on icon "reload" at bounding box center [275, 23] width 21 height 21
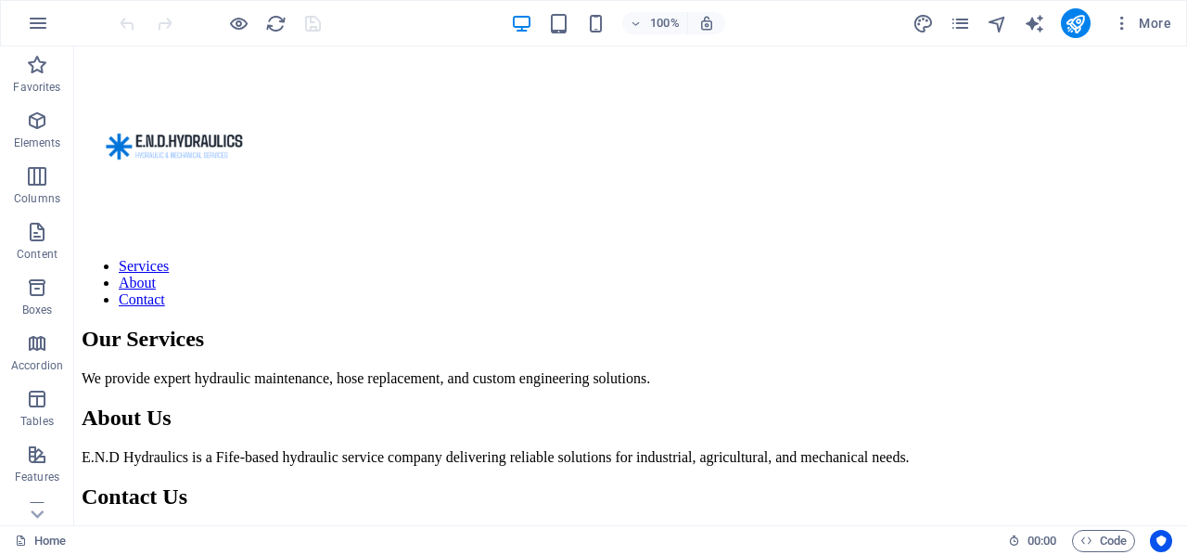
scroll to position [0, 0]
click at [1089, 531] on span "Code" at bounding box center [1104, 541] width 46 height 22
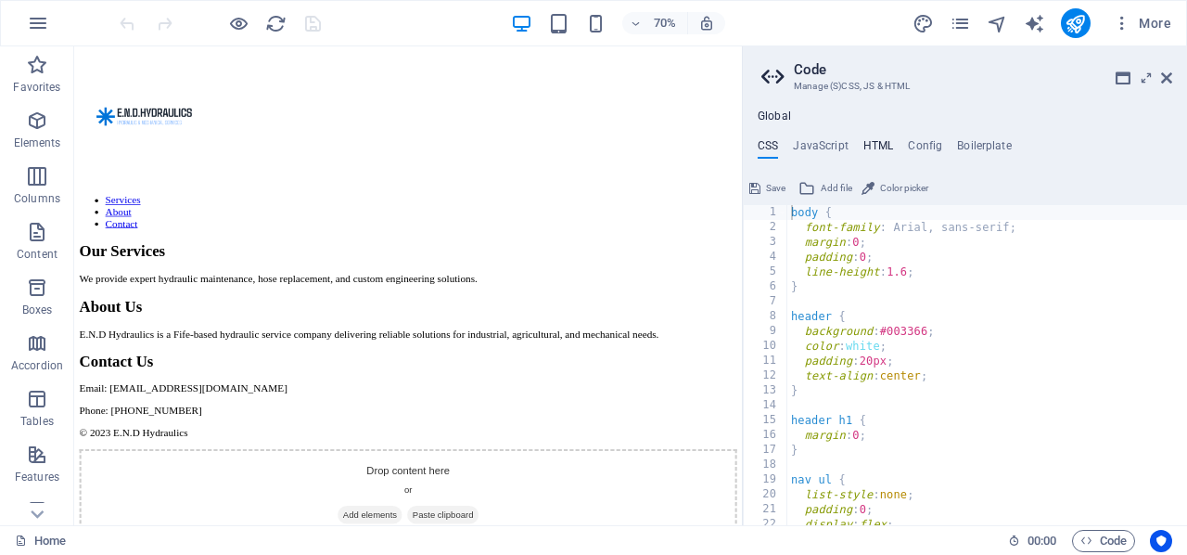
click at [876, 141] on h4 "HTML" at bounding box center [878, 149] width 31 height 20
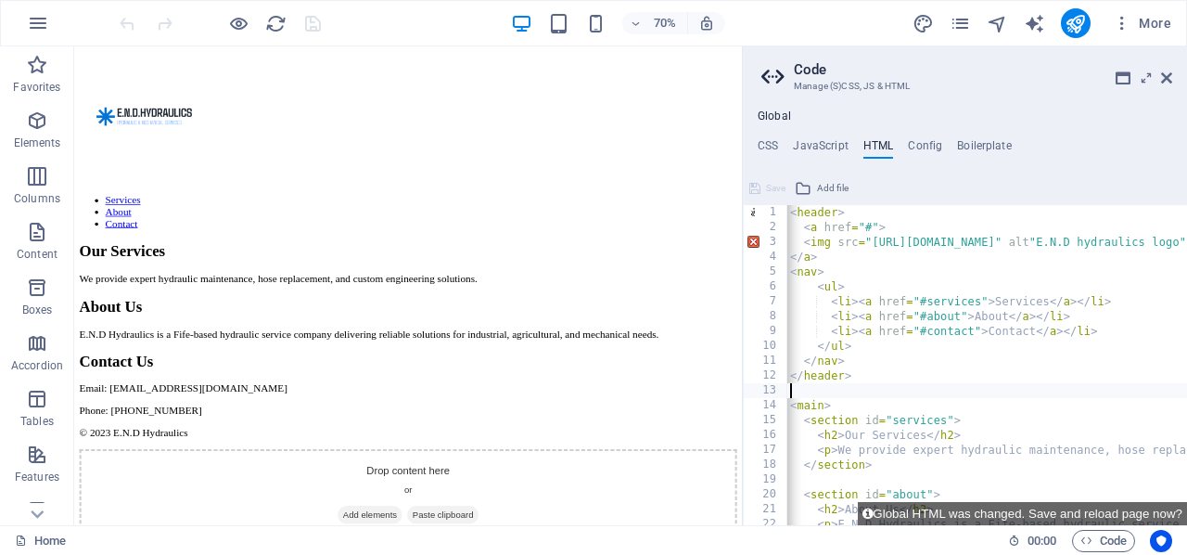
scroll to position [0, 1]
type textarea "<"
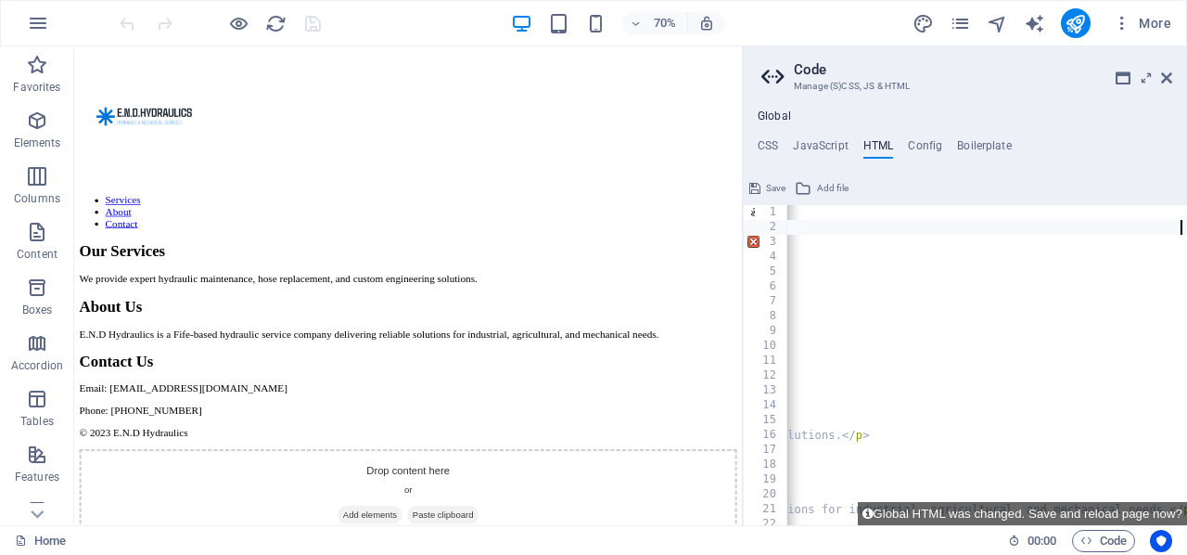
scroll to position [0, 625]
click at [1003, 228] on div "< header > < img src = "https://cdn1.site-media.eu/images/0/18895096/endhydraul…" at bounding box center [751, 380] width 1178 height 351
click at [1038, 226] on div "< header > < img src = "https://cdn1.site-media.eu/images/0/18895096/endhydraul…" at bounding box center [611, 380] width 1185 height 351
click at [1033, 226] on div "< header > < img src = "https://cdn1.site-media.eu/images/0/18895096/endhydraul…" at bounding box center [611, 380] width 1185 height 351
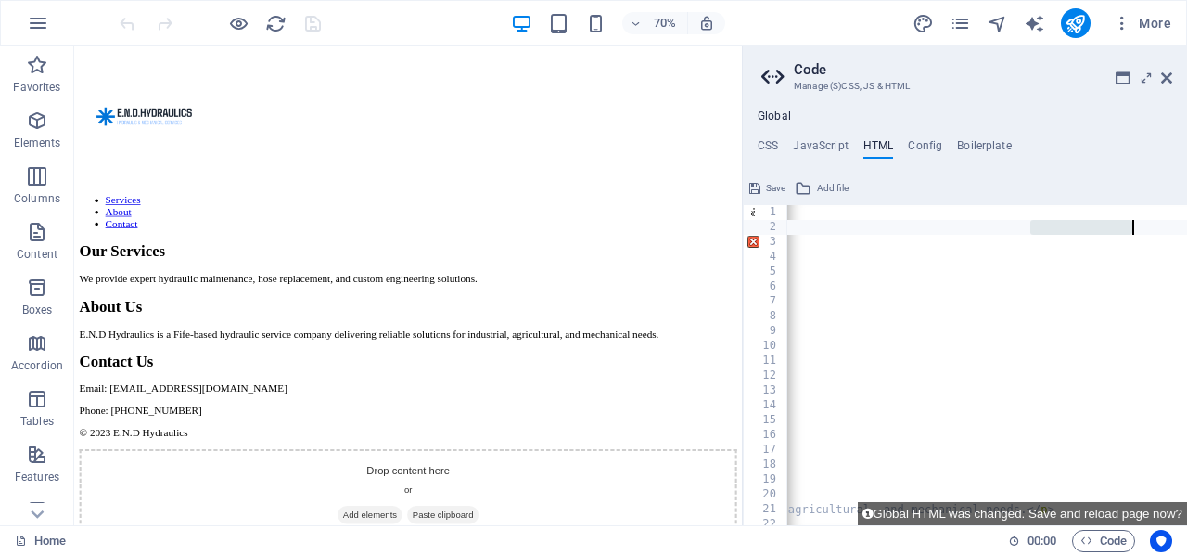
drag, startPoint x: 1033, startPoint y: 226, endPoint x: 1152, endPoint y: 228, distance: 118.7
click at [1152, 228] on div "< header > < img src = "https://cdn1.site-media.eu/images/0/18895096/endhydraul…" at bounding box center [611, 380] width 1185 height 351
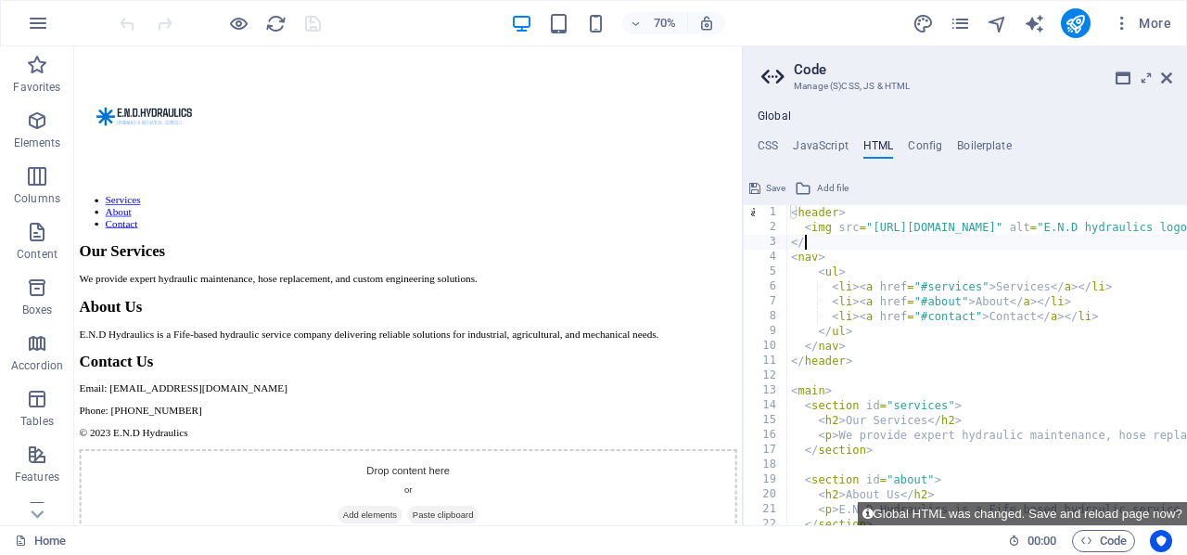
scroll to position [0, 0]
type textarea "<"
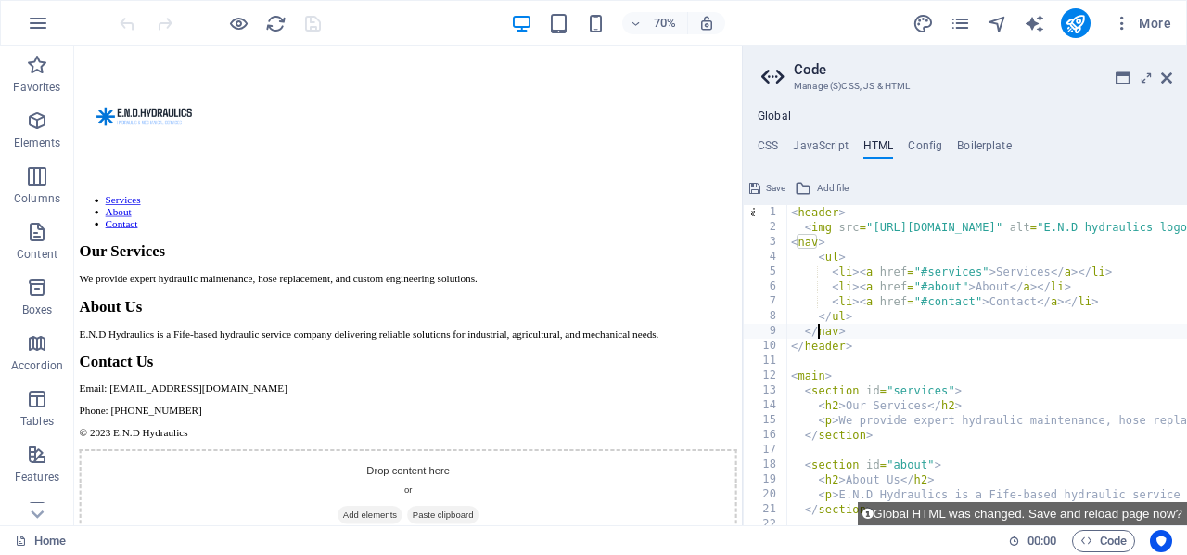
type textarea "</header>"
click at [774, 141] on h4 "CSS" at bounding box center [768, 149] width 20 height 20
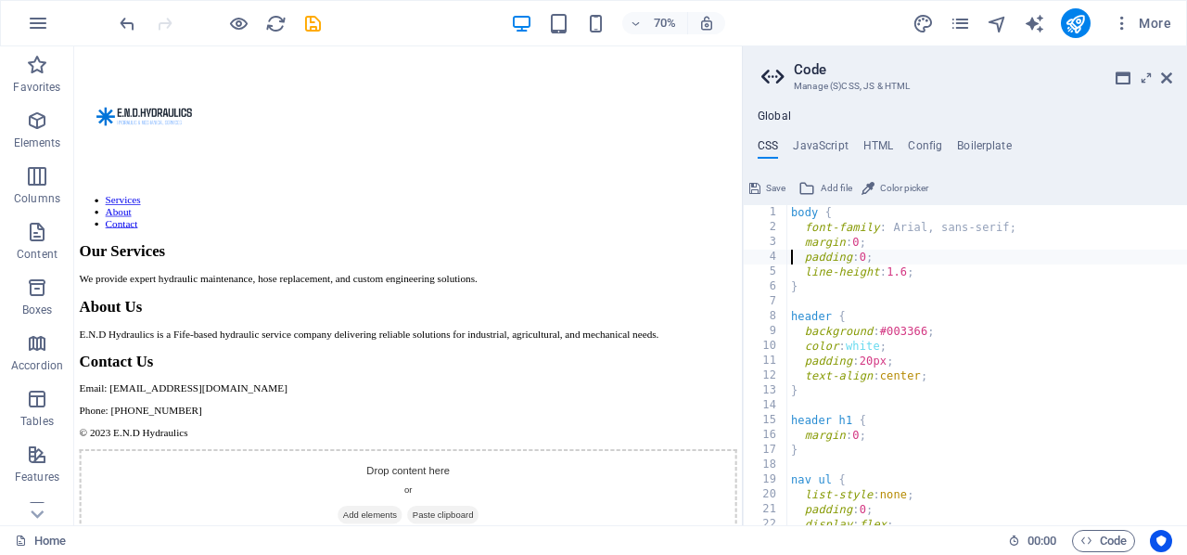
type textarea "}"
click at [861, 314] on div "body { font-family : Arial, sans-serif; margin : 0 ; padding : 0 ; line-height …" at bounding box center [987, 380] width 400 height 351
click at [793, 317] on div "body { font-family : Arial, sans-serif; margin : 0 ; padding : 0 ; line-height …" at bounding box center [987, 380] width 400 height 351
type textarea "b"
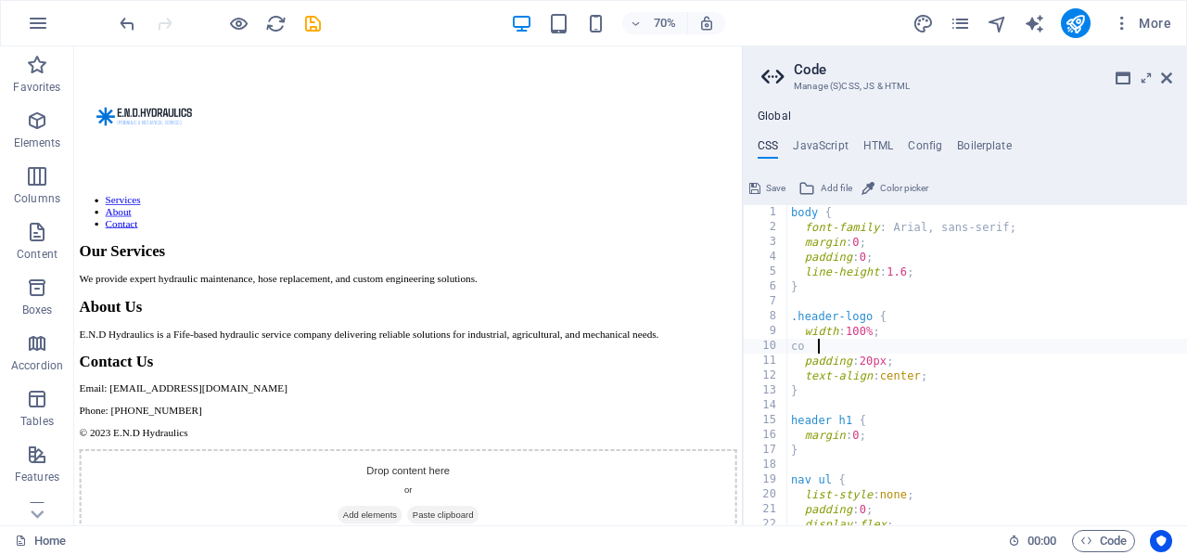
type textarea "c"
type textarea "p"
type textarea "}"
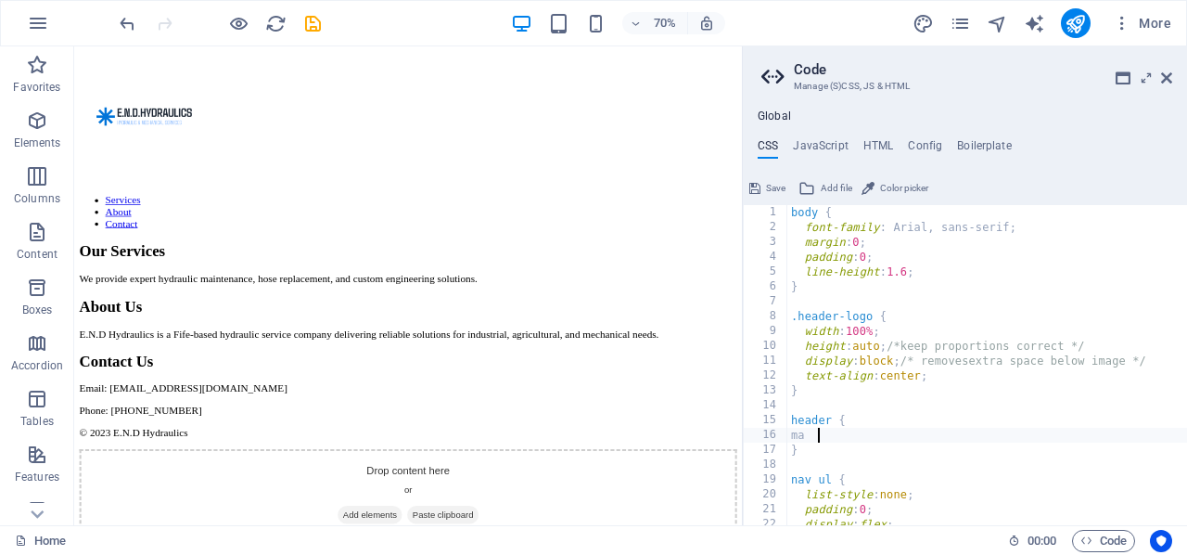
type textarea "m"
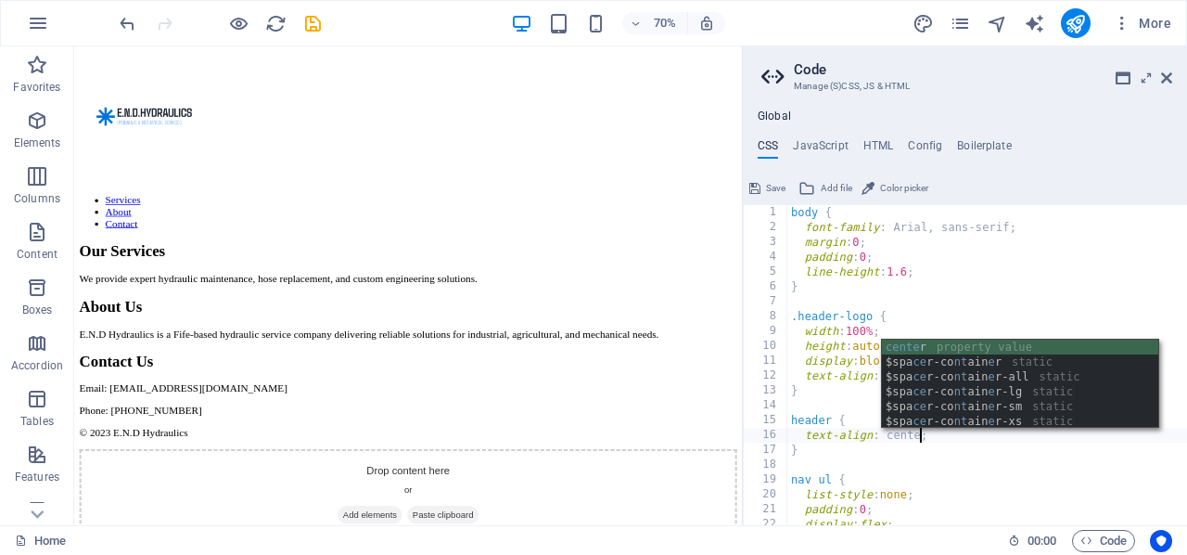
scroll to position [0, 10]
click at [946, 448] on div "body { font-family : Arial, sans-serif; margin : 0 ; padding : 0 ; line-height …" at bounding box center [987, 380] width 400 height 351
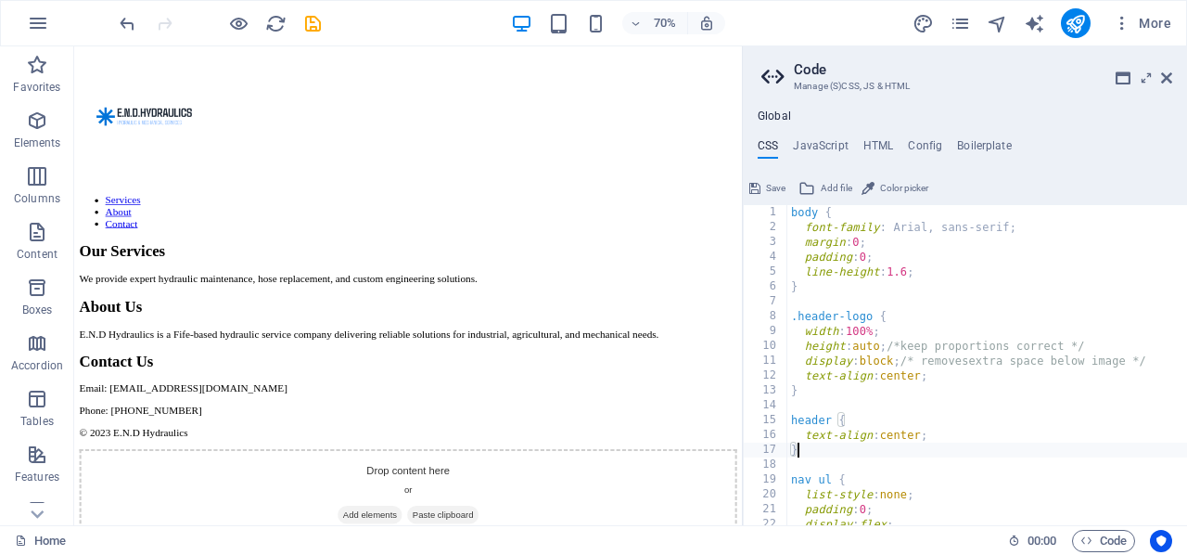
scroll to position [0, 0]
click at [953, 437] on div "body { font-family : Arial, sans-serif; margin : 0 ; padding : 0 ; line-height …" at bounding box center [987, 380] width 400 height 351
type textarea "text-align: center;"
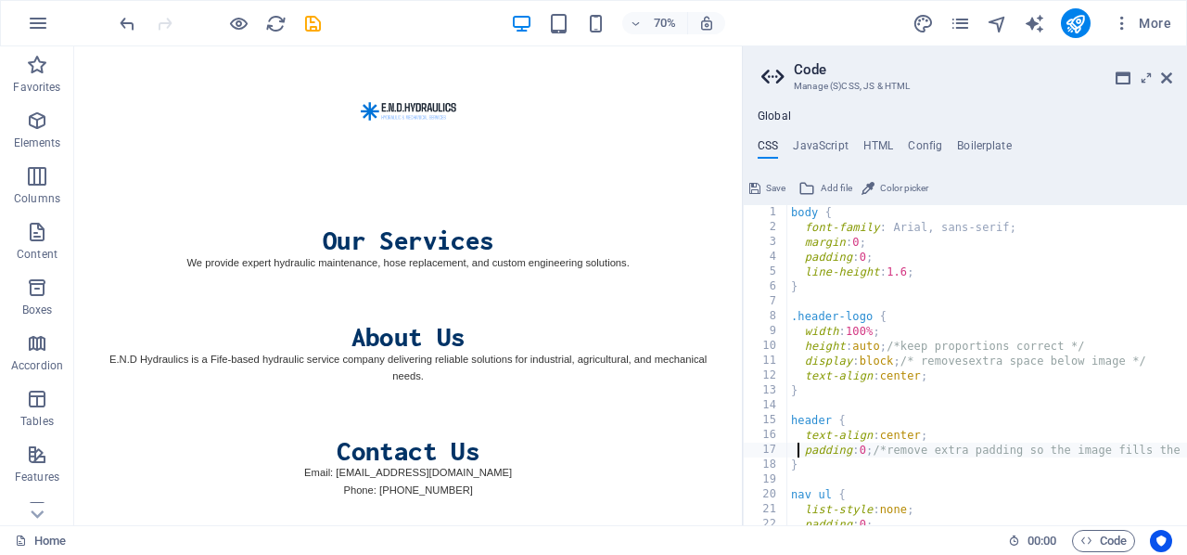
type textarea "text-align: center;"
click at [764, 182] on button "Save" at bounding box center [768, 188] width 42 height 22
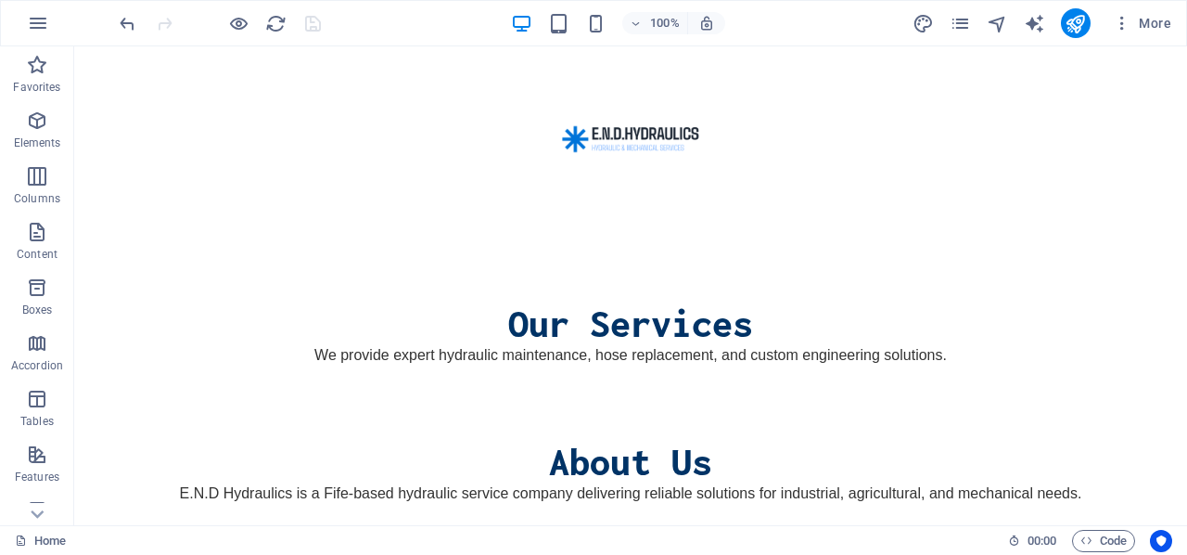
click at [636, 138] on img at bounding box center [630, 138] width 185 height 185
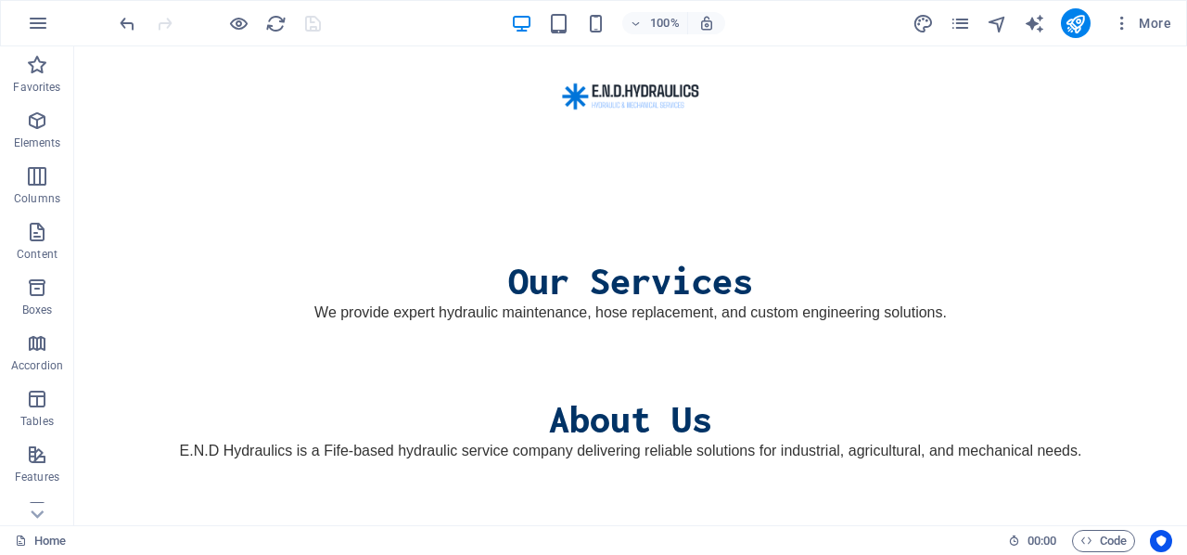
scroll to position [33, 0]
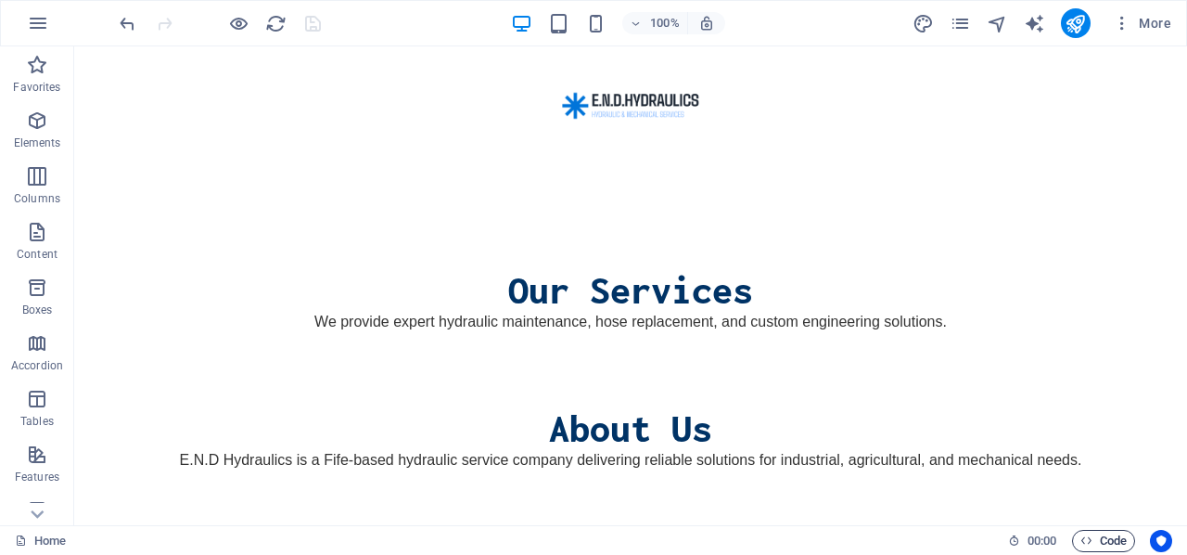
click at [1089, 541] on icon "button" at bounding box center [1087, 540] width 12 height 12
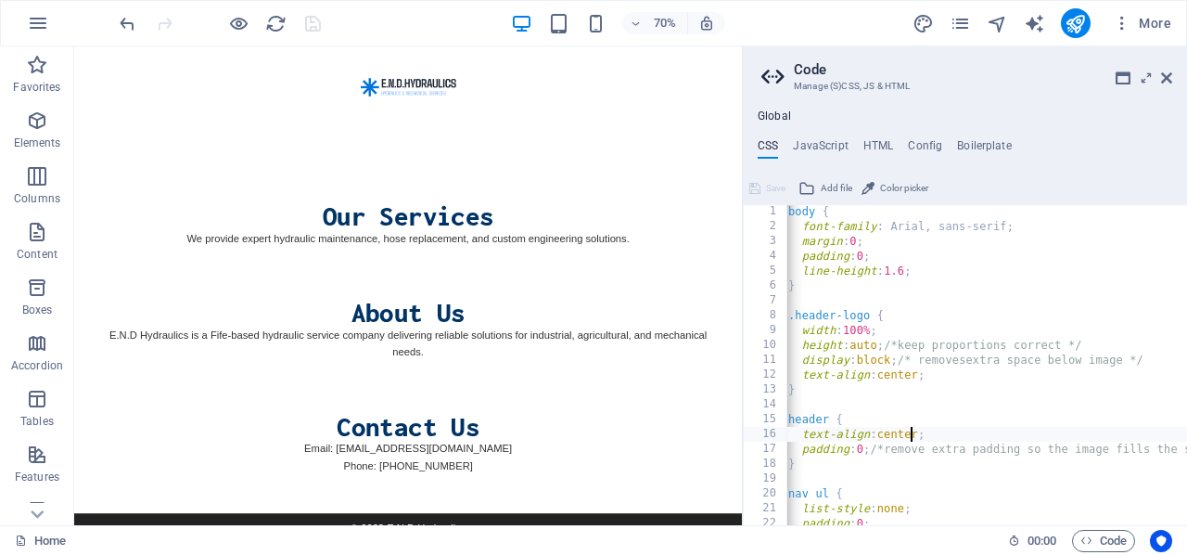
scroll to position [1, 0]
click at [880, 147] on h4 "HTML" at bounding box center [878, 149] width 31 height 20
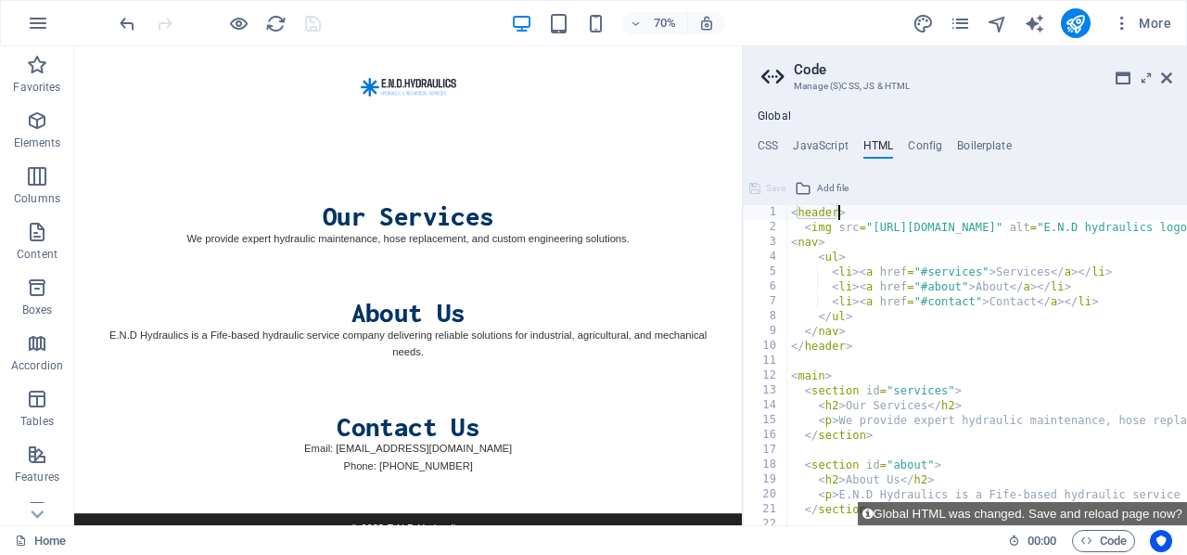
type textarea "<"
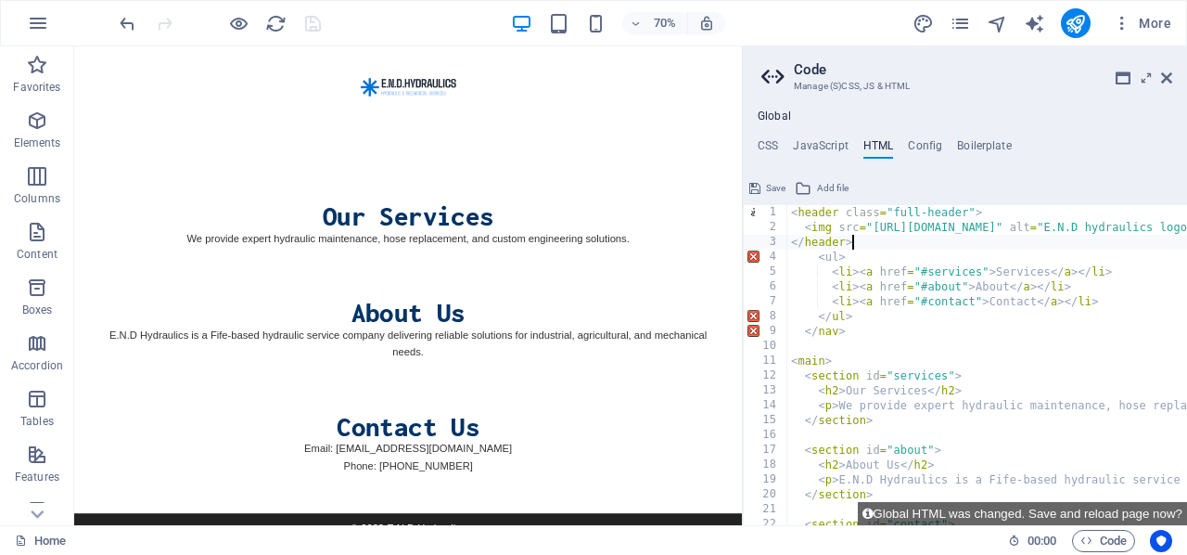
scroll to position [0, 5]
type textarea "</header>"
click at [768, 142] on h4 "CSS" at bounding box center [768, 149] width 20 height 20
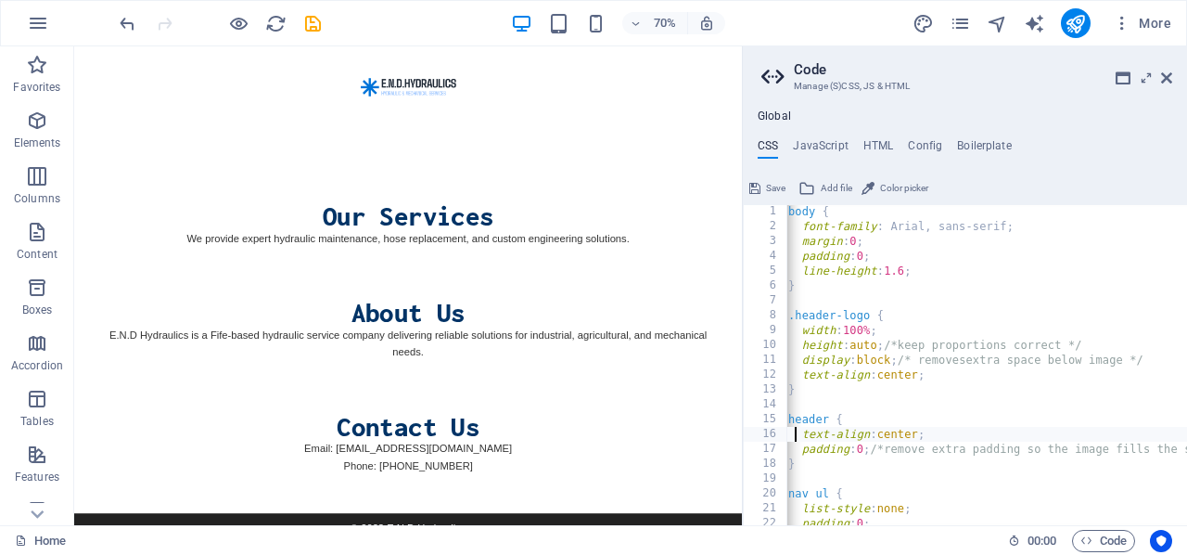
scroll to position [0, 0]
type textarea "header {"
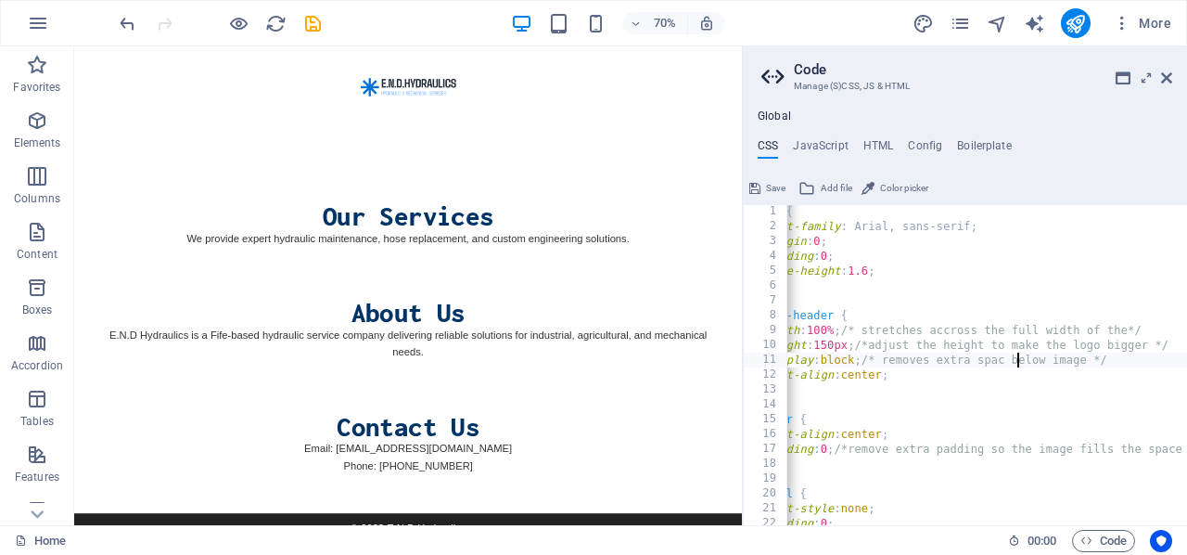
scroll to position [0, 23]
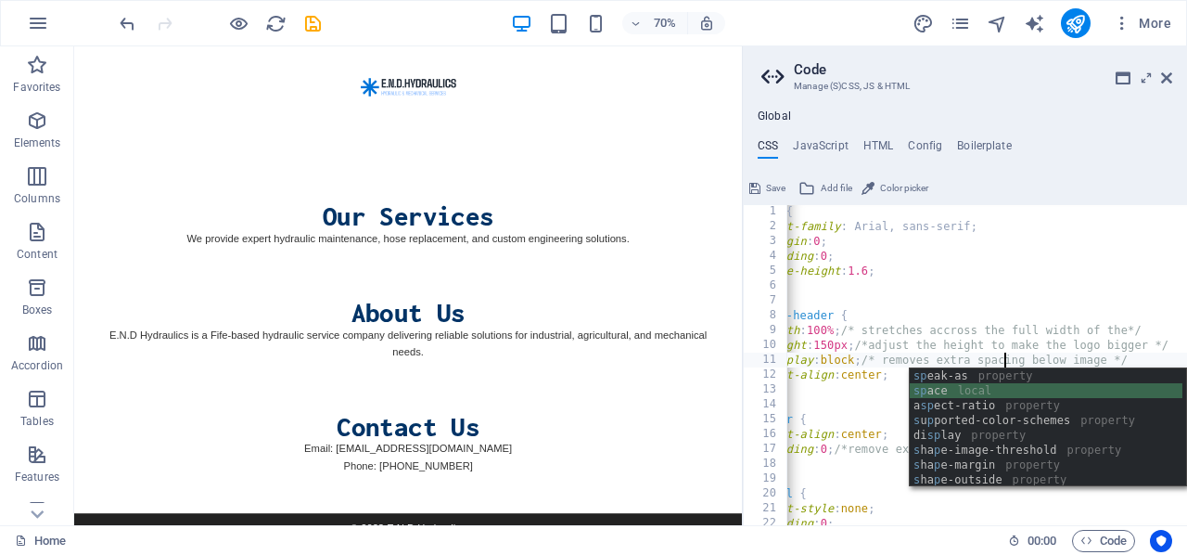
click at [859, 364] on div "body { font-family : Arial, sans-serif; margin : 0 ; padding : 0 ; line-height …" at bounding box center [983, 379] width 470 height 351
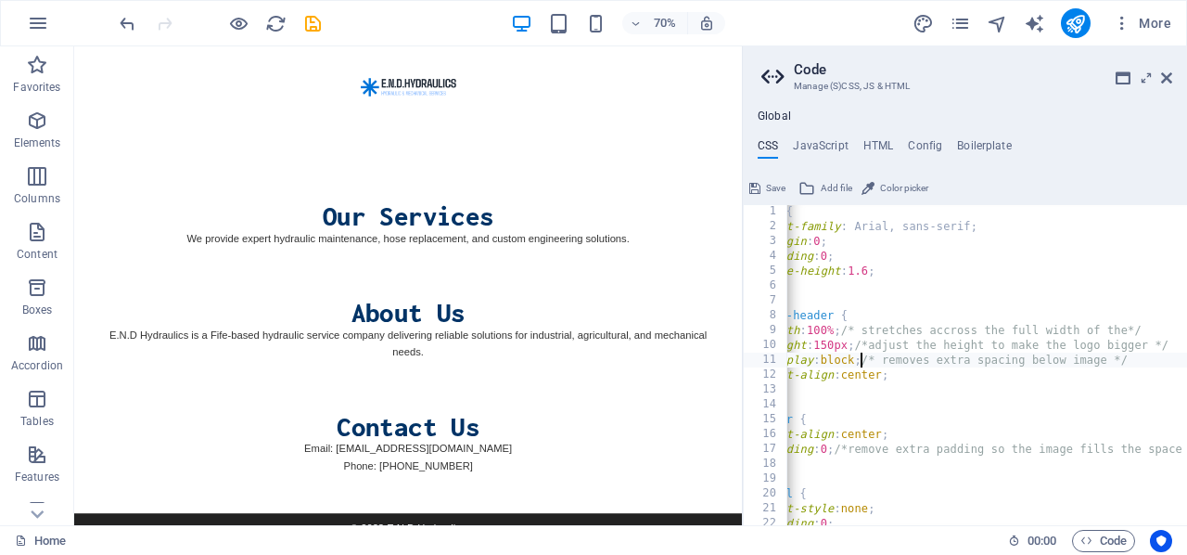
click at [905, 374] on div "body { font-family : Arial, sans-serif; margin : 0 ; padding : 0 ; line-height …" at bounding box center [983, 379] width 470 height 351
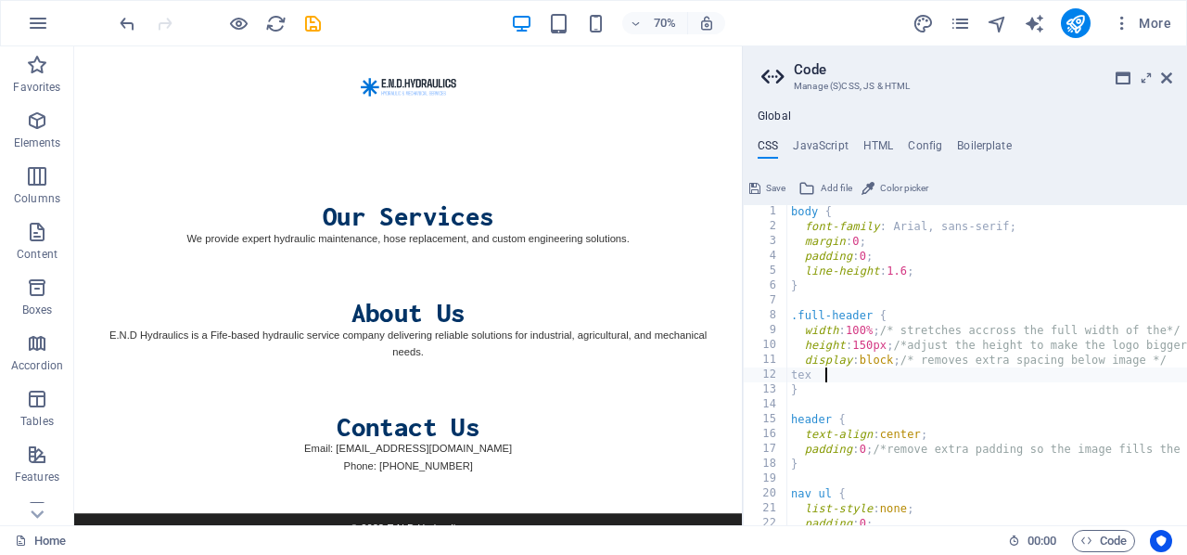
scroll to position [0, 1]
type textarea "t"
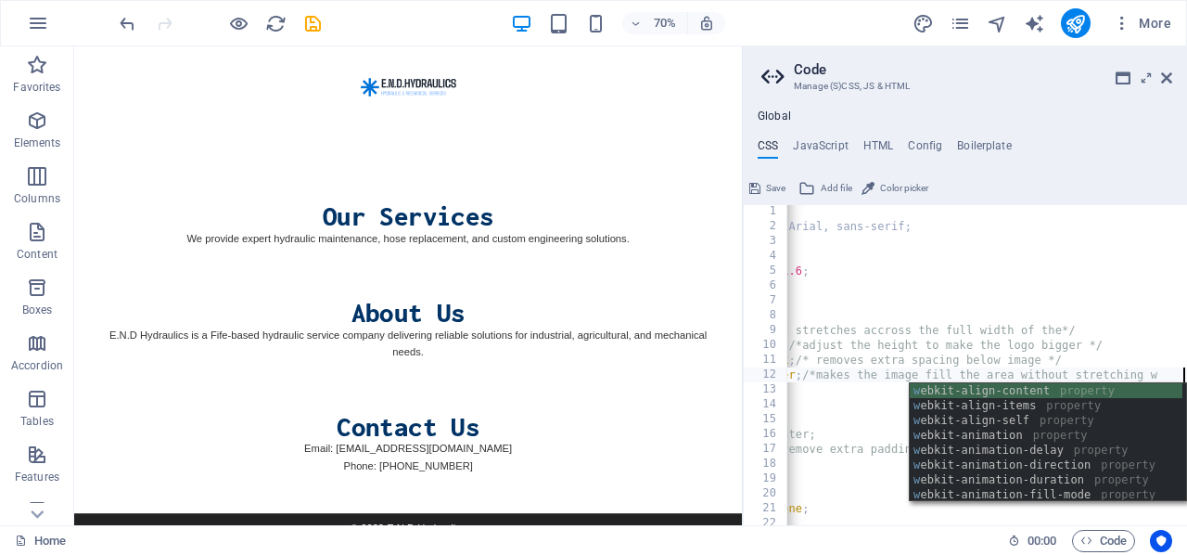
scroll to position [0, 117]
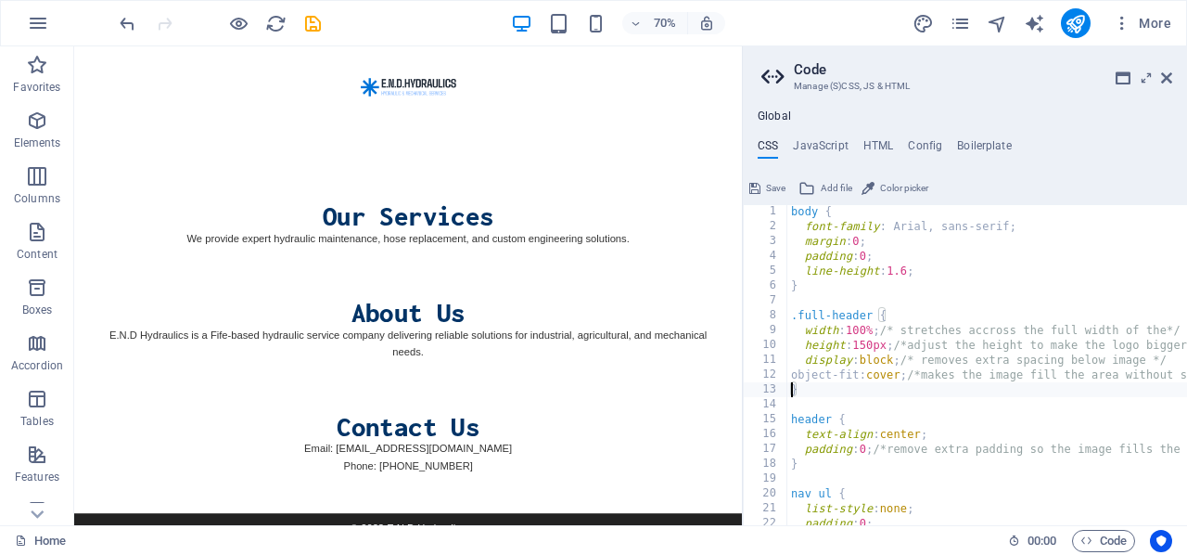
type textarea "object-fit: cover; /*makes the image fill the area without stretching weirdly */"
click at [768, 185] on span "Save" at bounding box center [775, 188] width 19 height 22
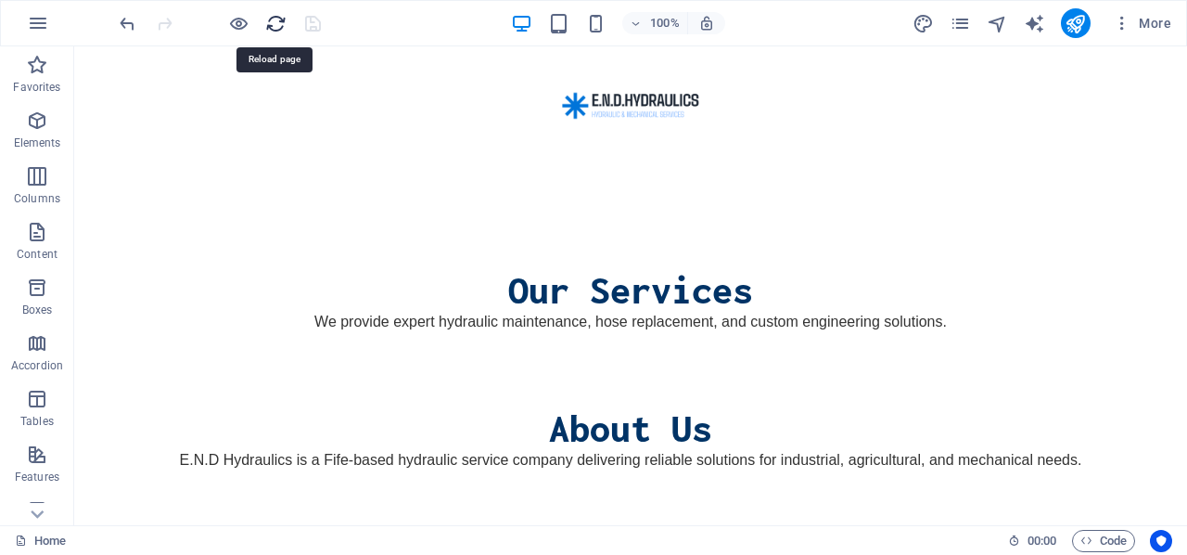
click at [276, 20] on icon "reload" at bounding box center [275, 23] width 21 height 21
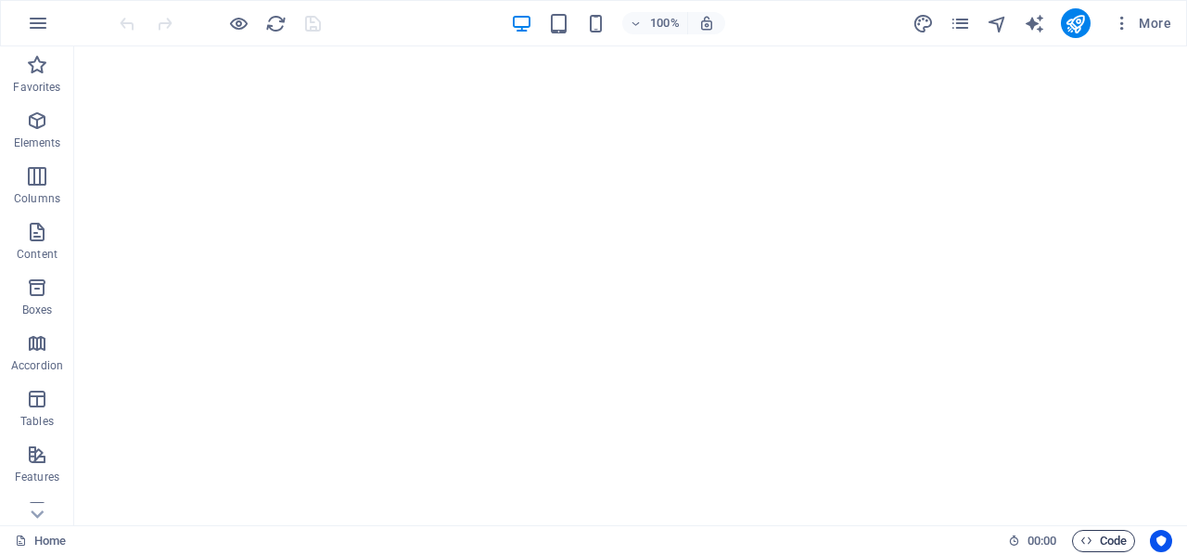
click at [1089, 539] on icon "button" at bounding box center [1087, 540] width 12 height 12
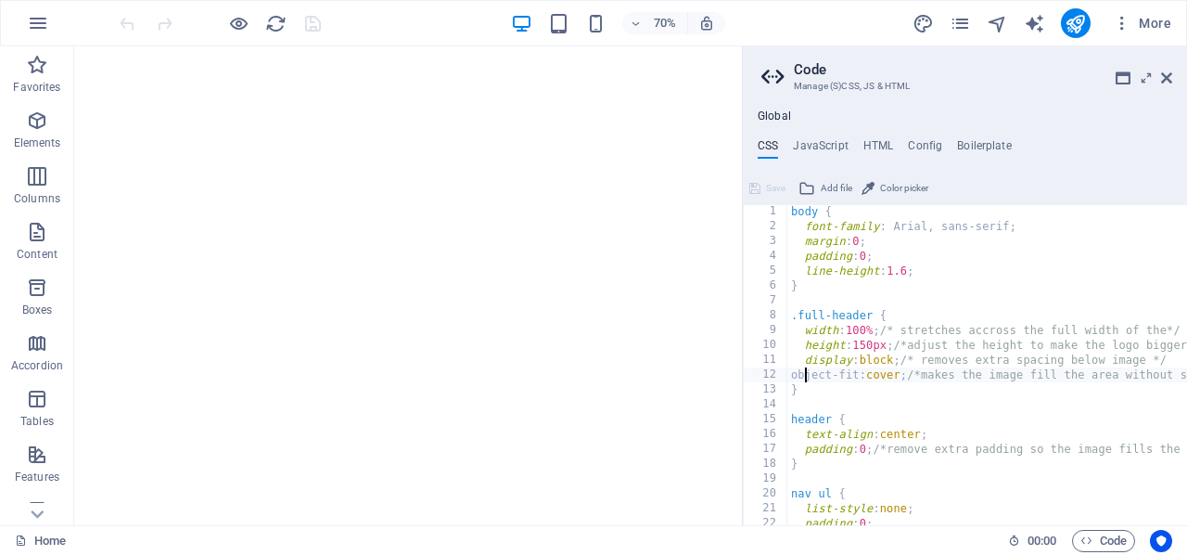
click at [806, 377] on div "body { font-family : Arial, sans-serif; margin : 0 ; padding : 0 ; line-height …" at bounding box center [1070, 379] width 566 height 351
drag, startPoint x: 806, startPoint y: 377, endPoint x: 850, endPoint y: 377, distance: 43.6
click at [850, 377] on div "body { font-family : Arial, sans-serif; margin : 0 ; padding : 0 ; line-height …" at bounding box center [1070, 379] width 566 height 351
click at [895, 334] on div "body { font-family : Arial, sans-serif; margin : 0 ; padding : 0 ; line-height …" at bounding box center [1070, 380] width 566 height 351
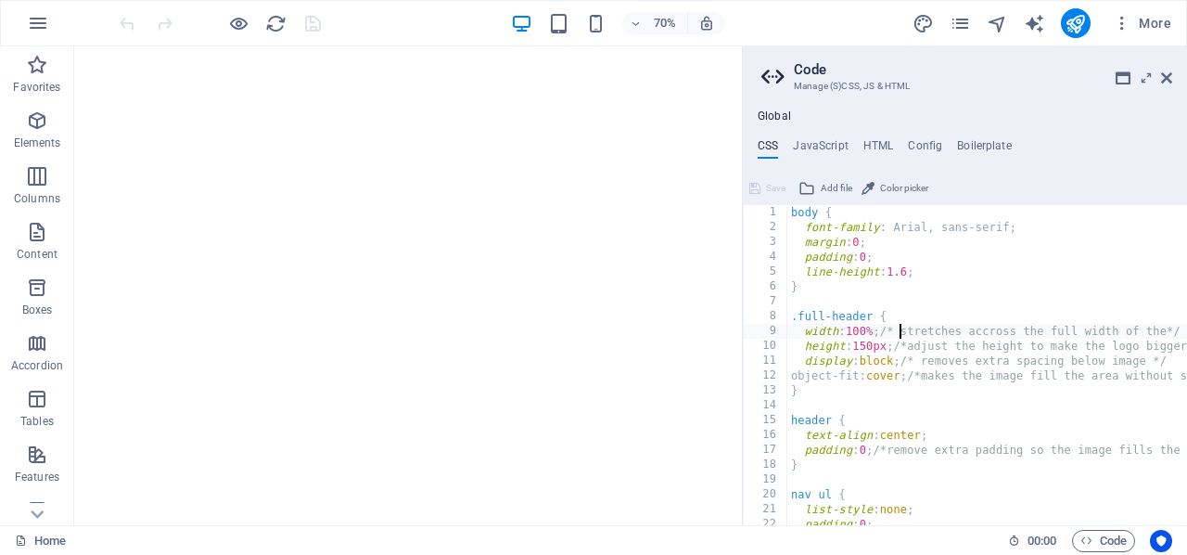
click at [895, 334] on div "body { font-family : Arial, sans-serif; margin : 0 ; padding : 0 ; line-height …" at bounding box center [1070, 380] width 566 height 351
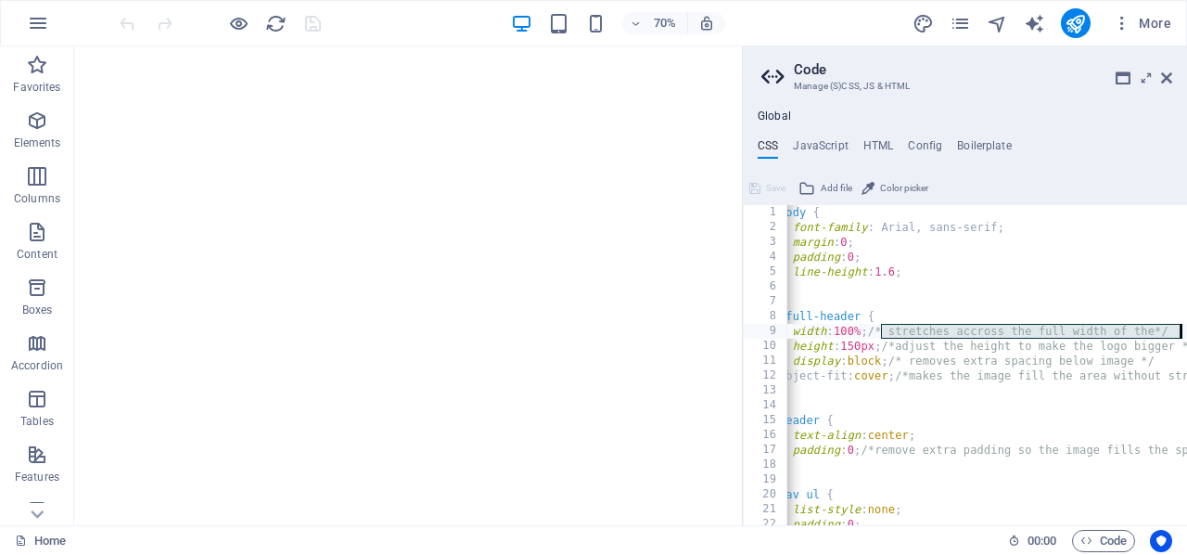
scroll to position [0, 12]
drag, startPoint x: 895, startPoint y: 334, endPoint x: 1186, endPoint y: 326, distance: 291.3
click at [1186, 326] on div "width: 100%; /* stretches accross the full width of the*/ 1 2 3 4 5 6 7 8 9 10 …" at bounding box center [965, 365] width 444 height 320
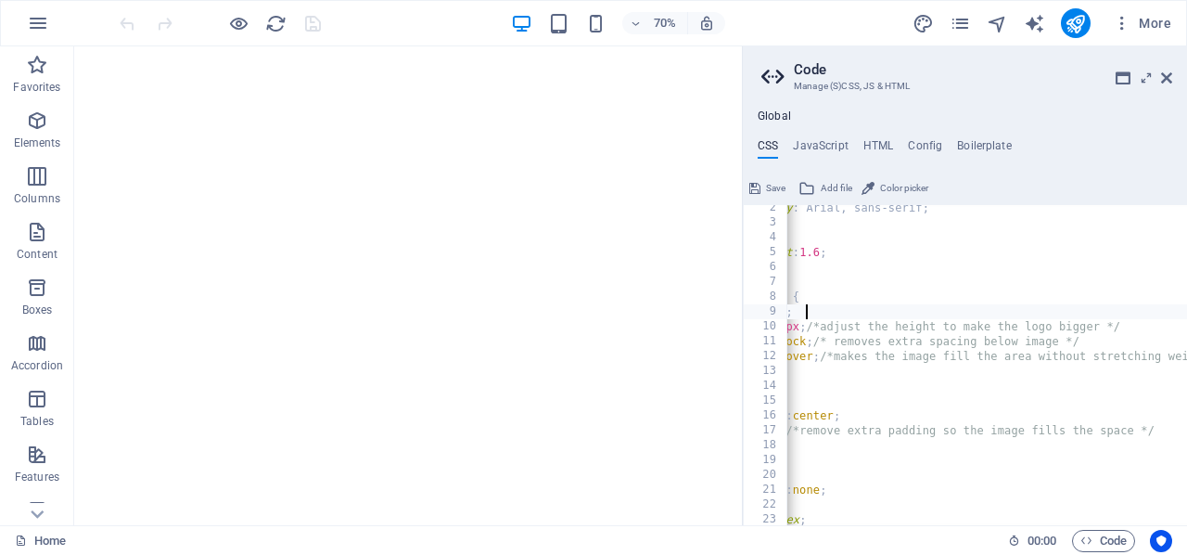
scroll to position [17, 0]
click at [1123, 328] on div "font-family : Arial, sans-serif; margin : 0 ; padding : 0 ; line-height : 1.6 ;…" at bounding box center [964, 378] width 566 height 351
type textarea "height: 150px; /*adjust the height to make the logo bigger */"
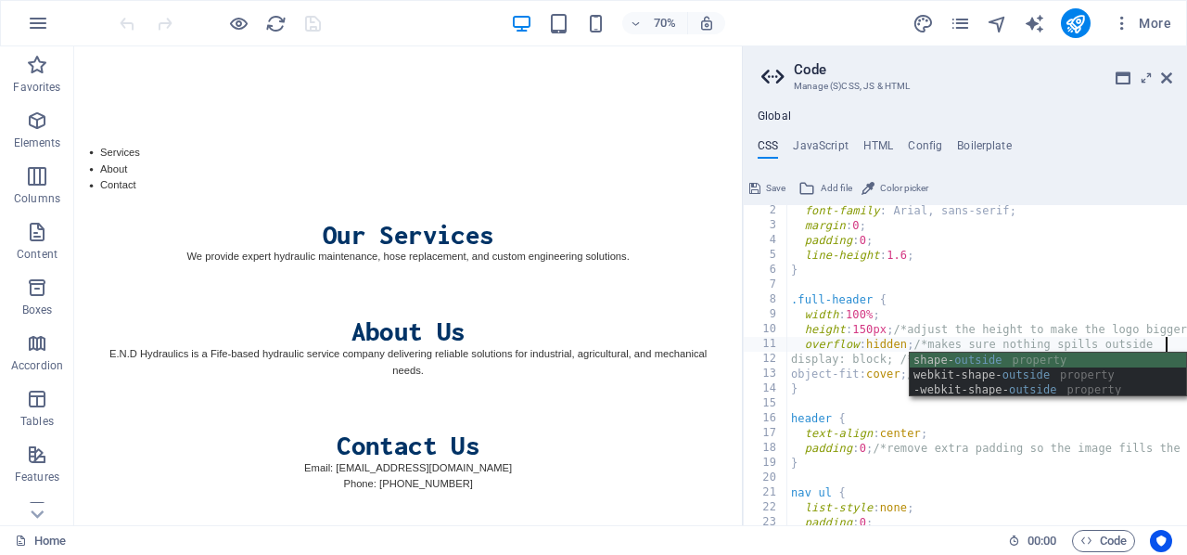
scroll to position [0, 31]
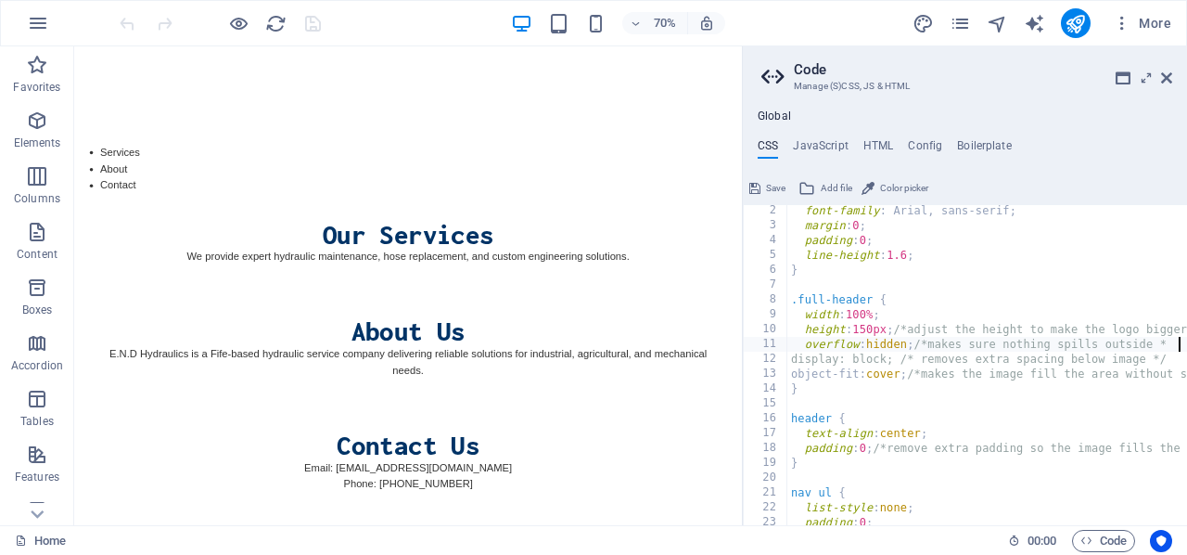
type textarea "overflow: hidden; /*makes sure nothing spills outside */"
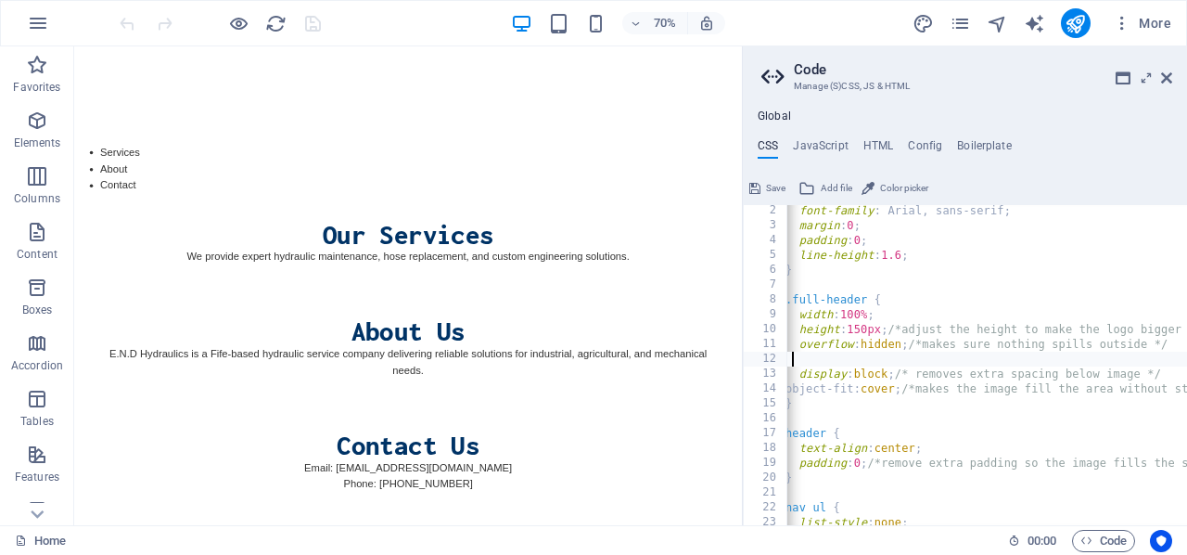
type textarea "}"
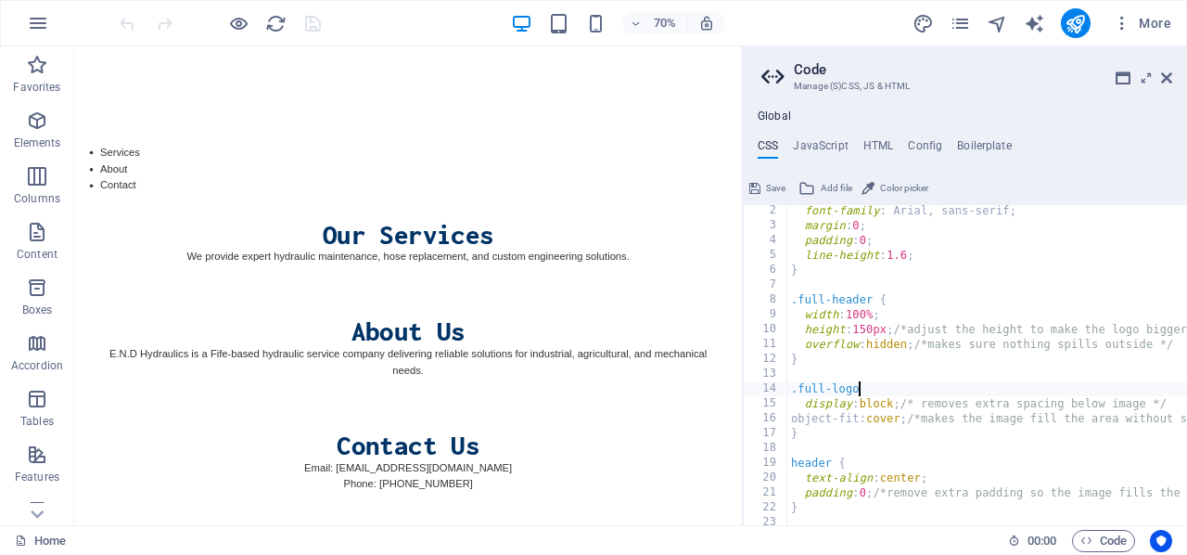
scroll to position [0, 6]
type textarea ".full-logo {"
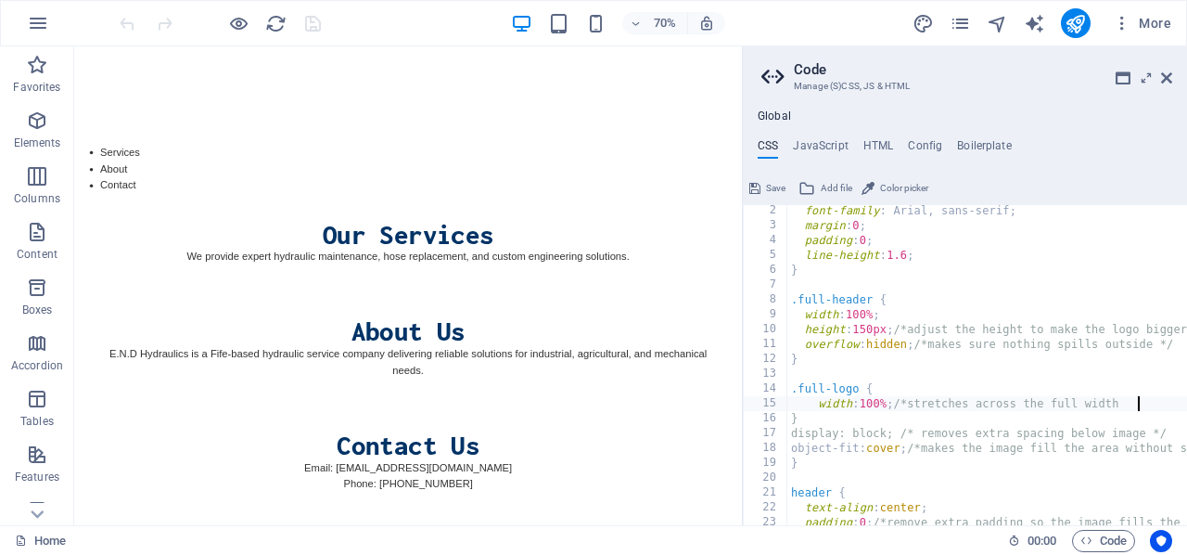
scroll to position [0, 32]
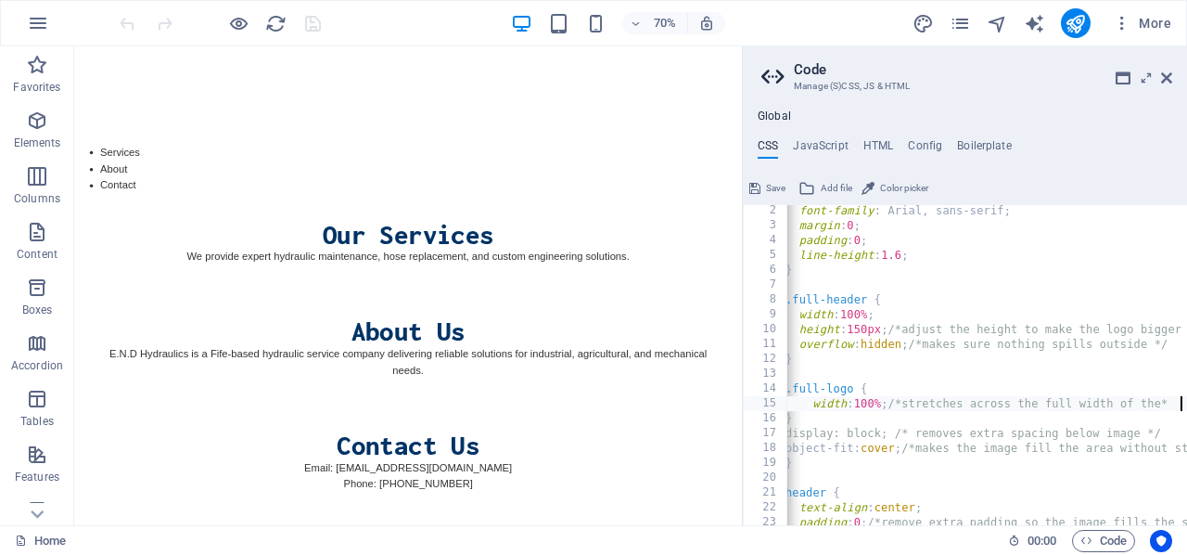
type textarea "width: 100%; /*stretches across the full width of the*/"
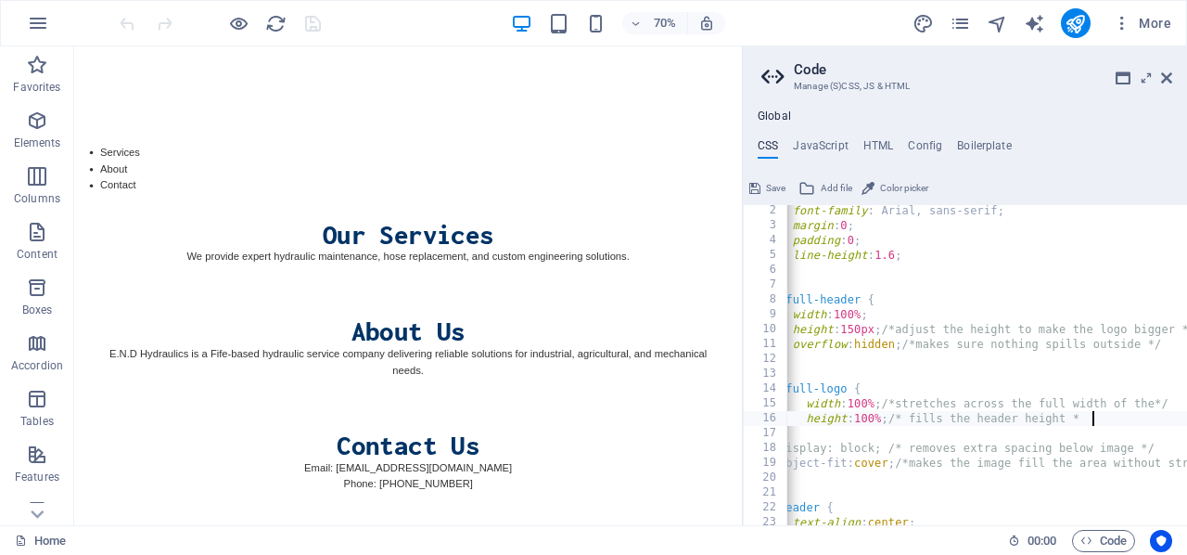
scroll to position [0, 25]
type textarea "height: 100%; /* fills the header height */"
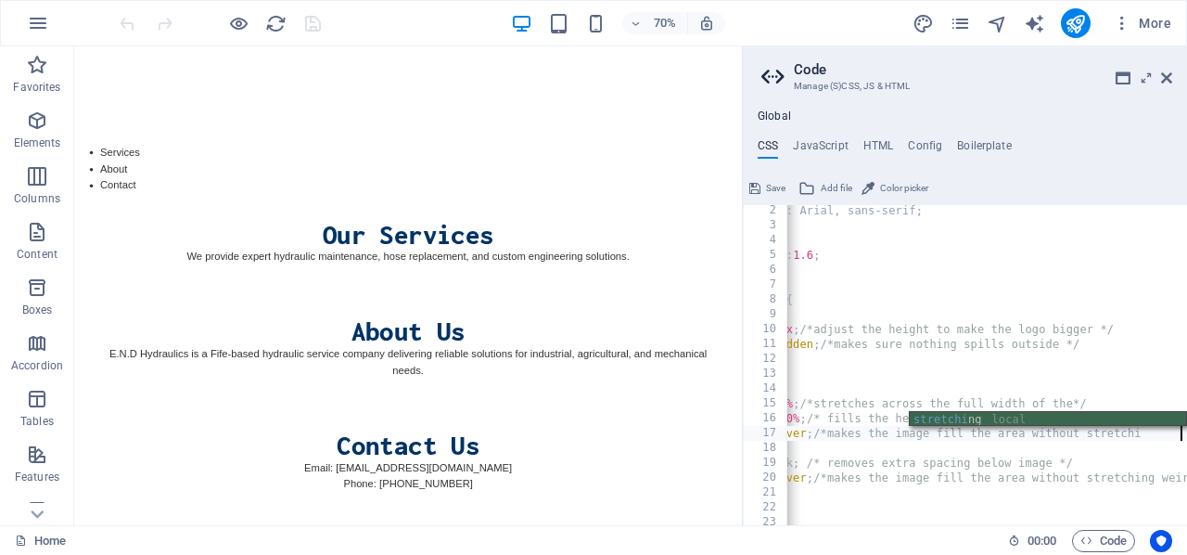
scroll to position [0, 100]
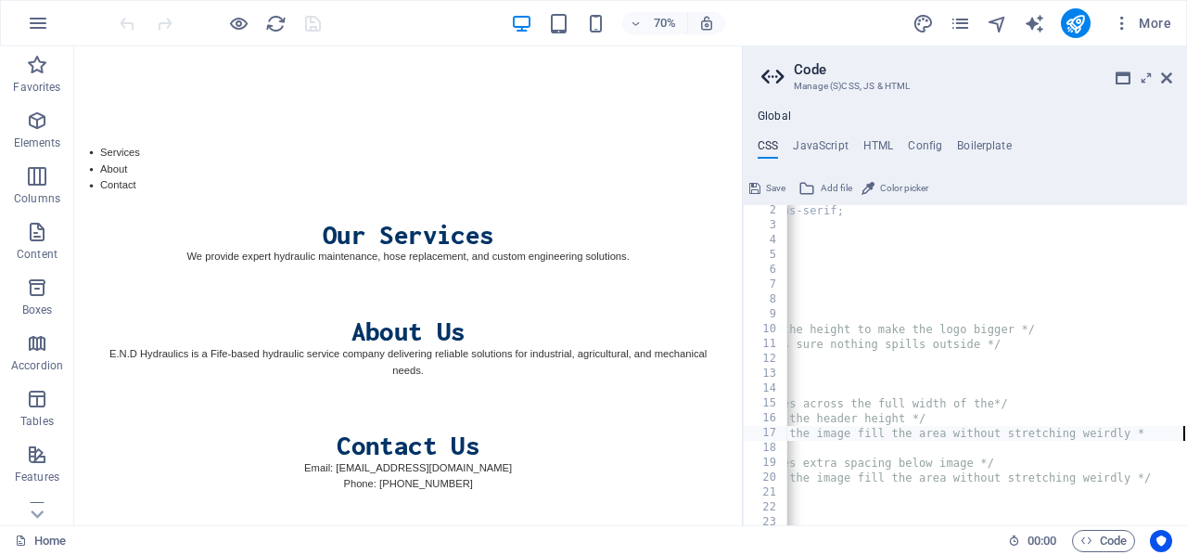
type textarea "object-fit: cover; /*makes the image fill the area without stretching weirdly */"
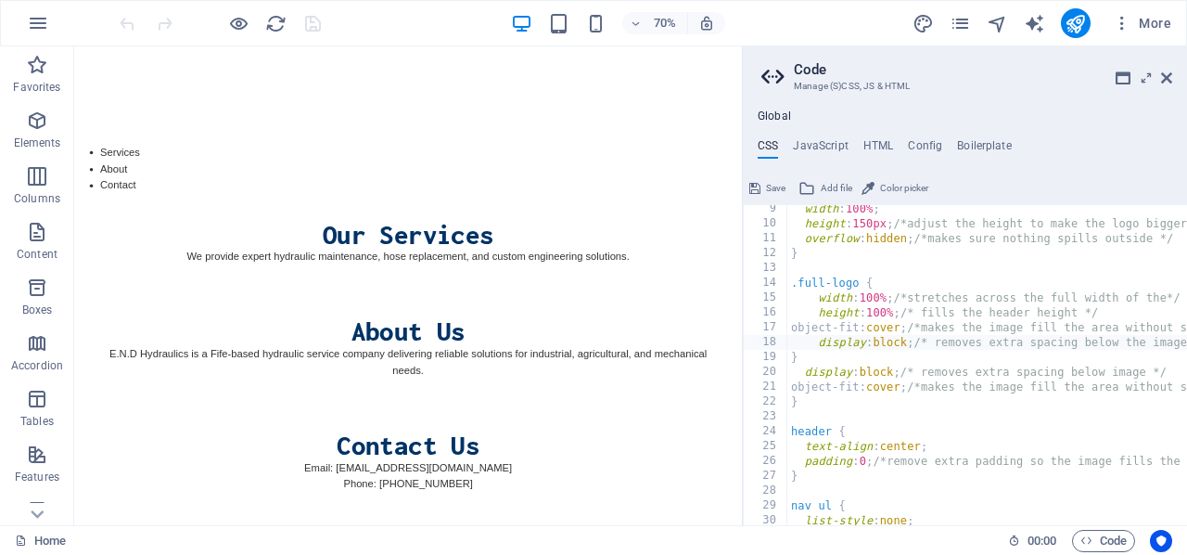
click at [793, 358] on div "width : 100% ; height : 150px ; /*adjust the height to make the logo bigger */ …" at bounding box center [1077, 376] width 580 height 351
click at [809, 376] on div "width : 100% ; height : 150px ; /*adjust the height to make the logo bigger */ …" at bounding box center [1077, 376] width 580 height 351
click at [805, 376] on div "width : 100% ; height : 150px ; /*adjust the height to make the logo bigger */ …" at bounding box center [1077, 376] width 580 height 351
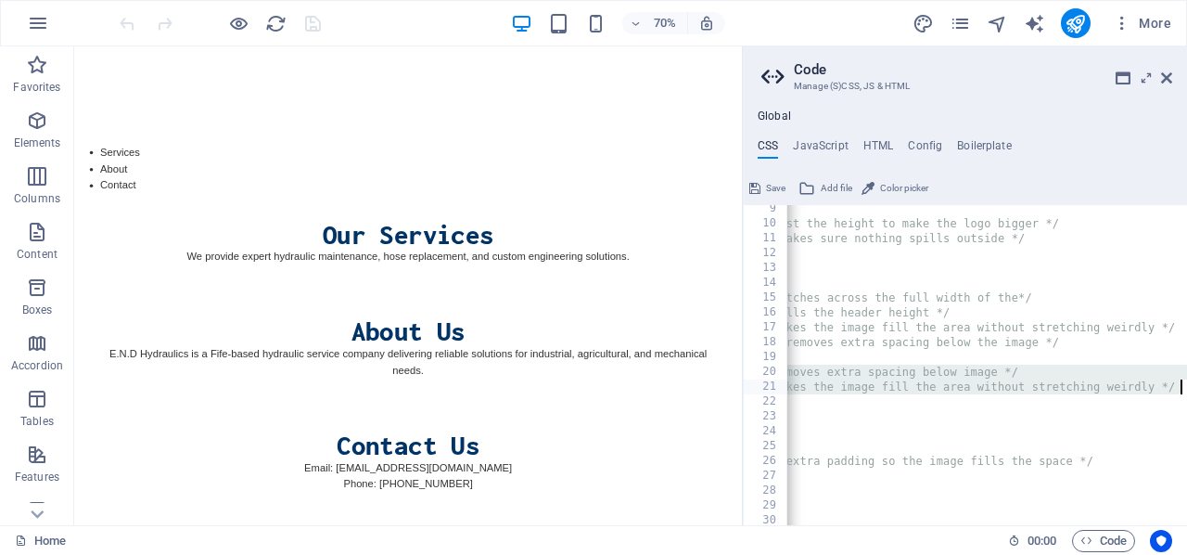
scroll to position [0, 169]
drag, startPoint x: 805, startPoint y: 376, endPoint x: 1186, endPoint y: 388, distance: 381.4
click at [1186, 388] on div "display: block; /* removes extra spacing below image */ 9 10 11 12 13 14 15 16 …" at bounding box center [965, 365] width 444 height 320
type textarea "display: block; /* removes extra spacing below image */ object-fit: cover; /*ma…"
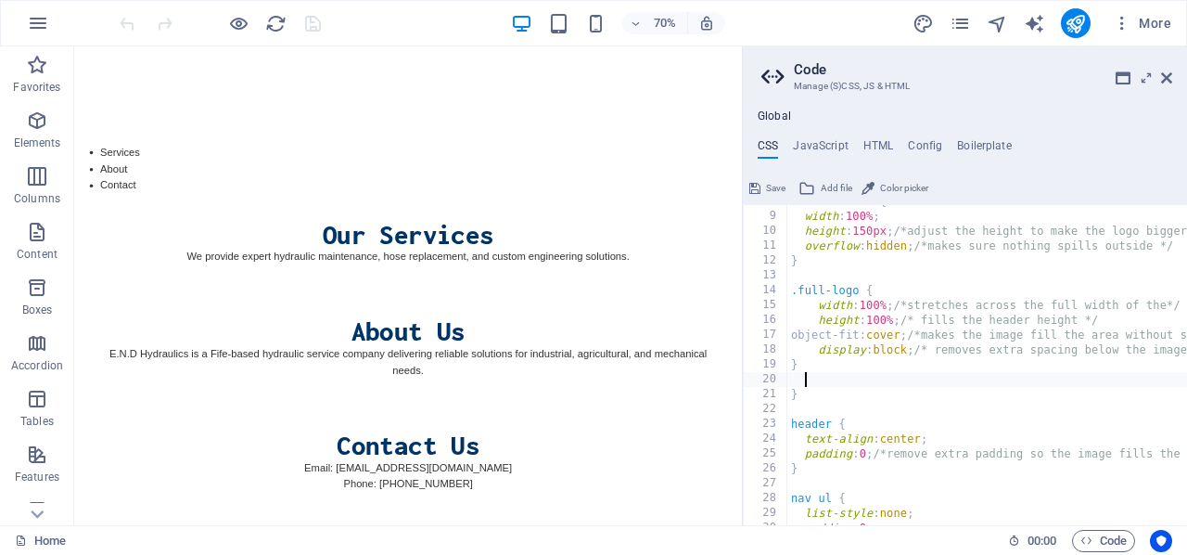
scroll to position [115, 0]
type textarea "}"
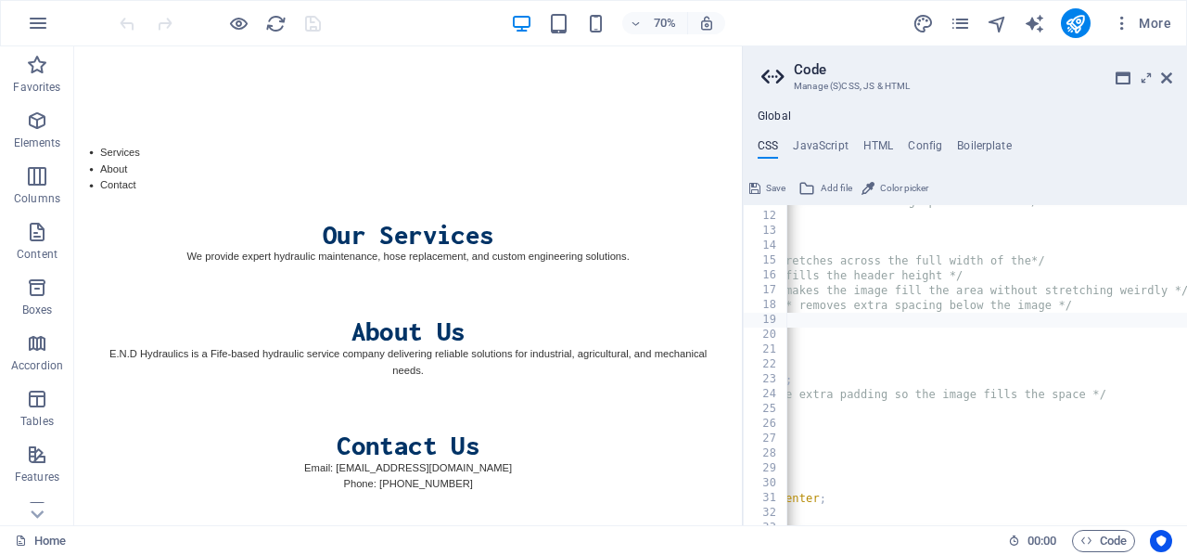
scroll to position [0, 54]
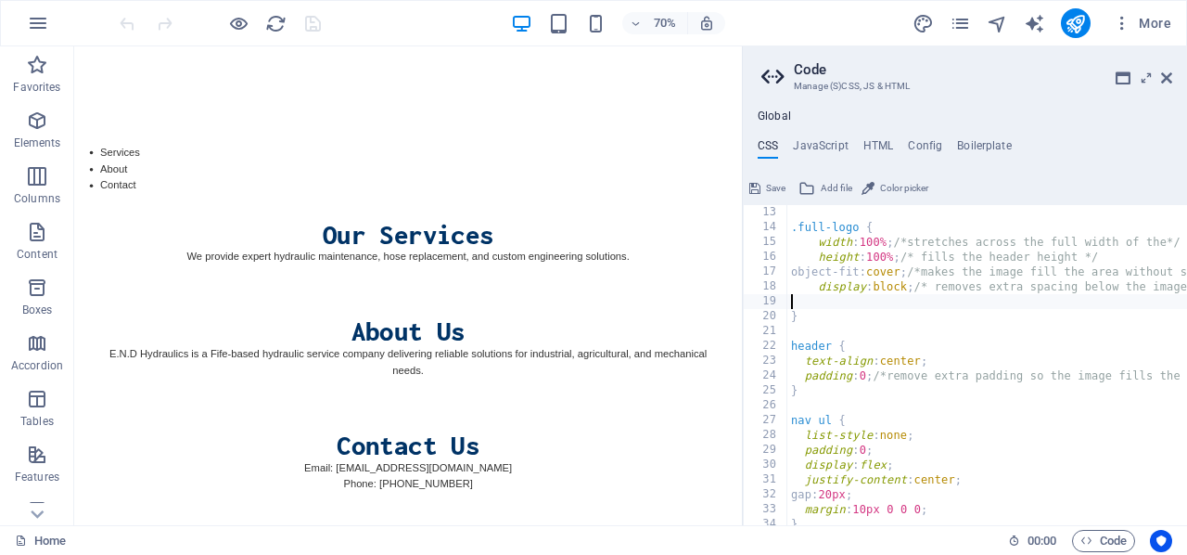
click at [767, 184] on span "Save" at bounding box center [775, 188] width 19 height 22
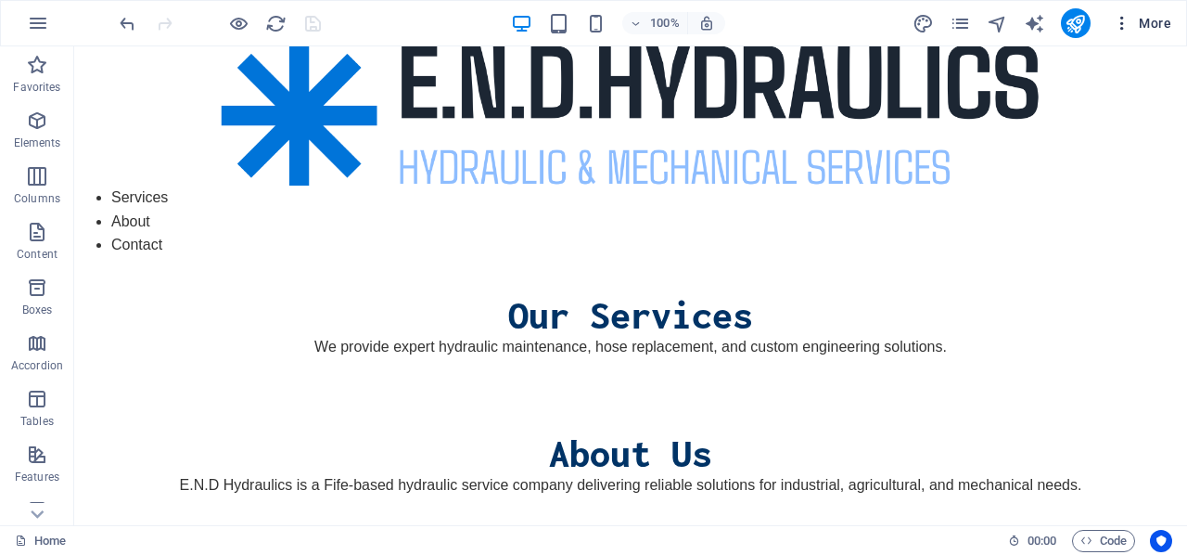
click at [1139, 26] on span "More" at bounding box center [1142, 23] width 58 height 19
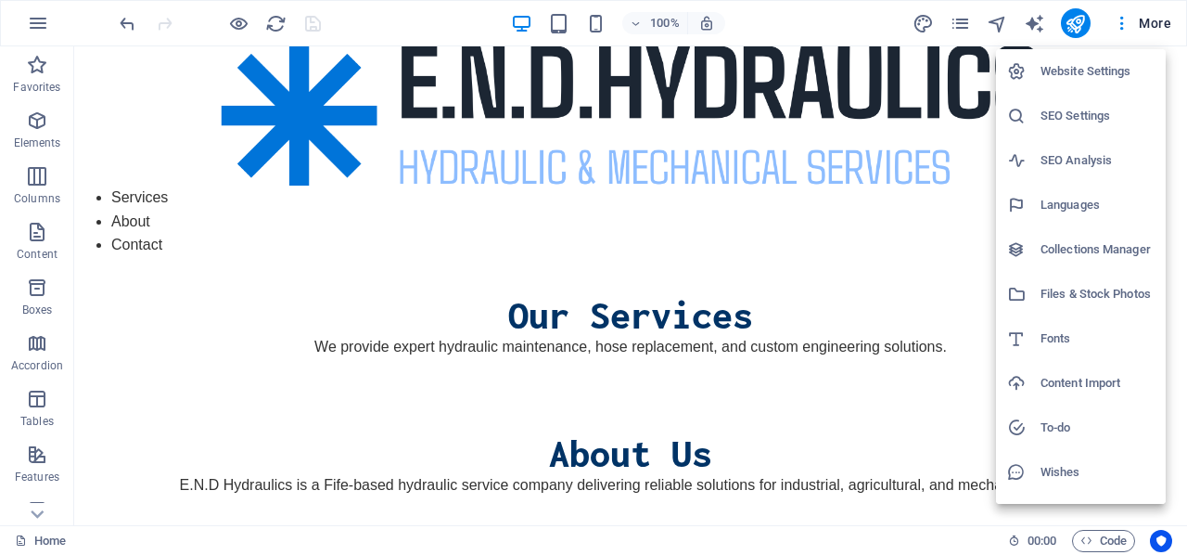
click at [964, 21] on div at bounding box center [593, 277] width 1187 height 555
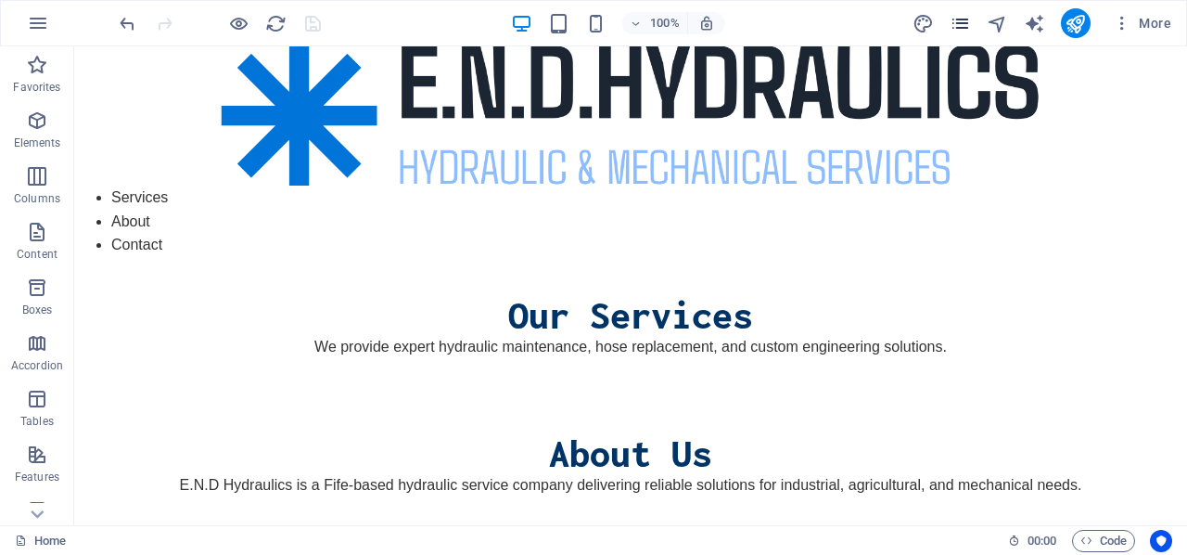
click at [957, 20] on icon "pages" at bounding box center [960, 23] width 21 height 21
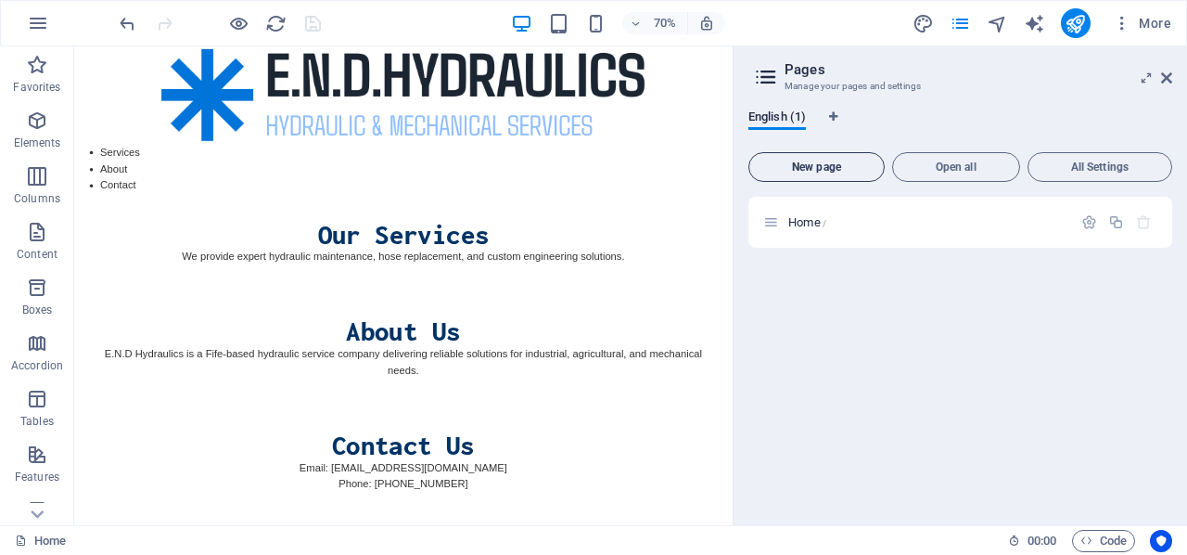
click at [831, 162] on span "New page" at bounding box center [817, 166] width 120 height 11
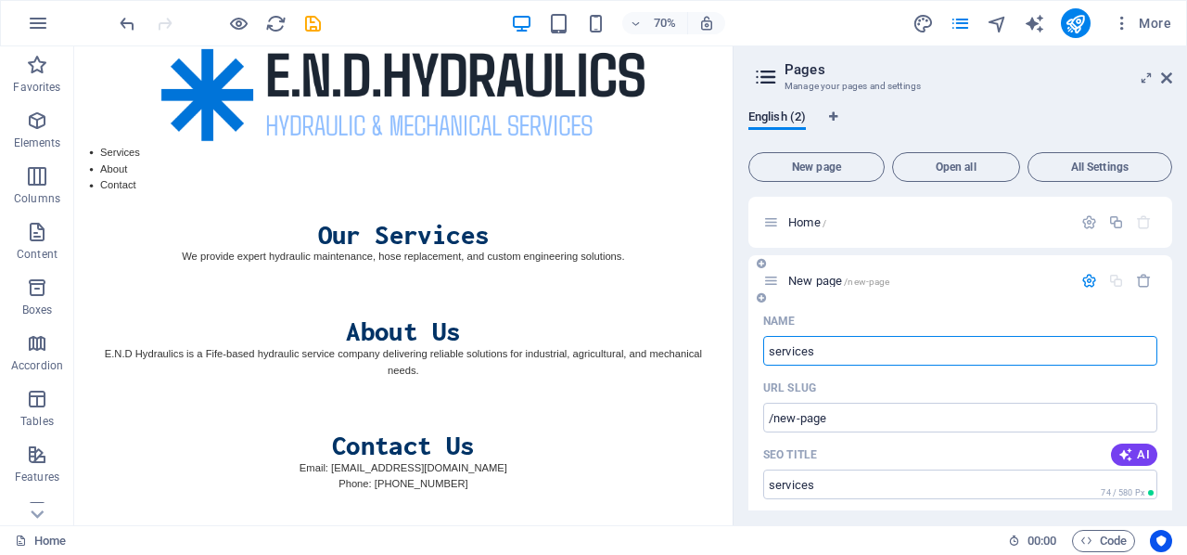
type input "services"
type input "/services"
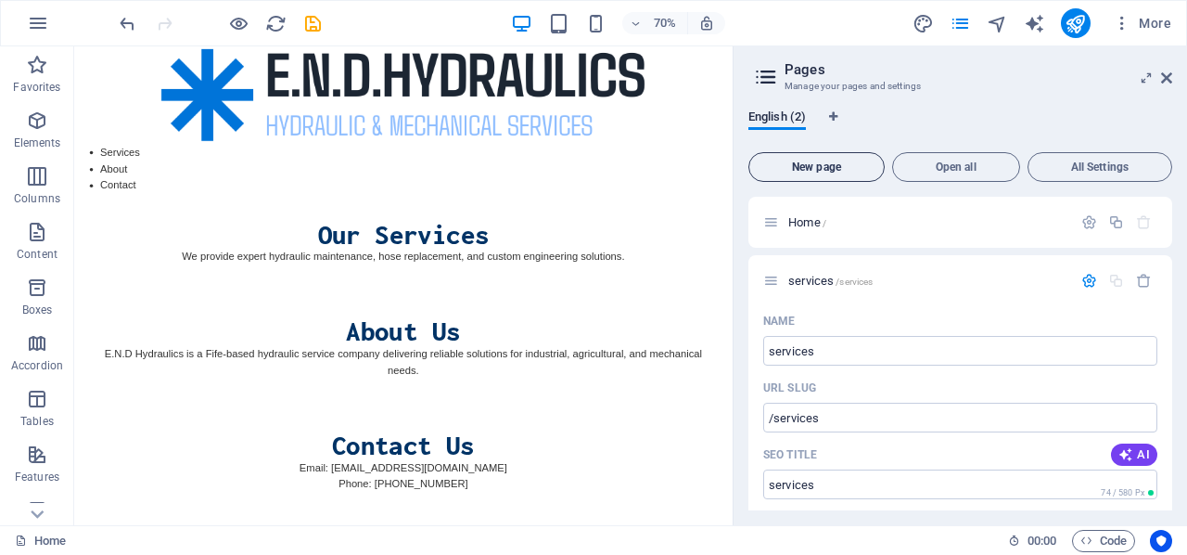
click at [803, 164] on span "New page" at bounding box center [817, 166] width 120 height 11
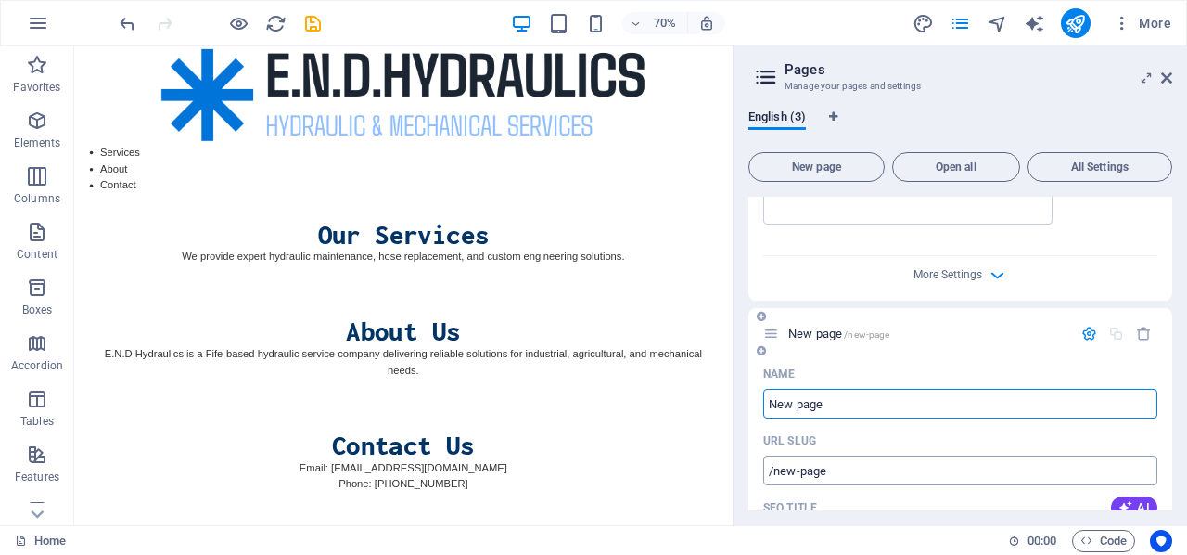
scroll to position [653, 0]
type input "c"
type input "/c"
type input "/"
type input "about"
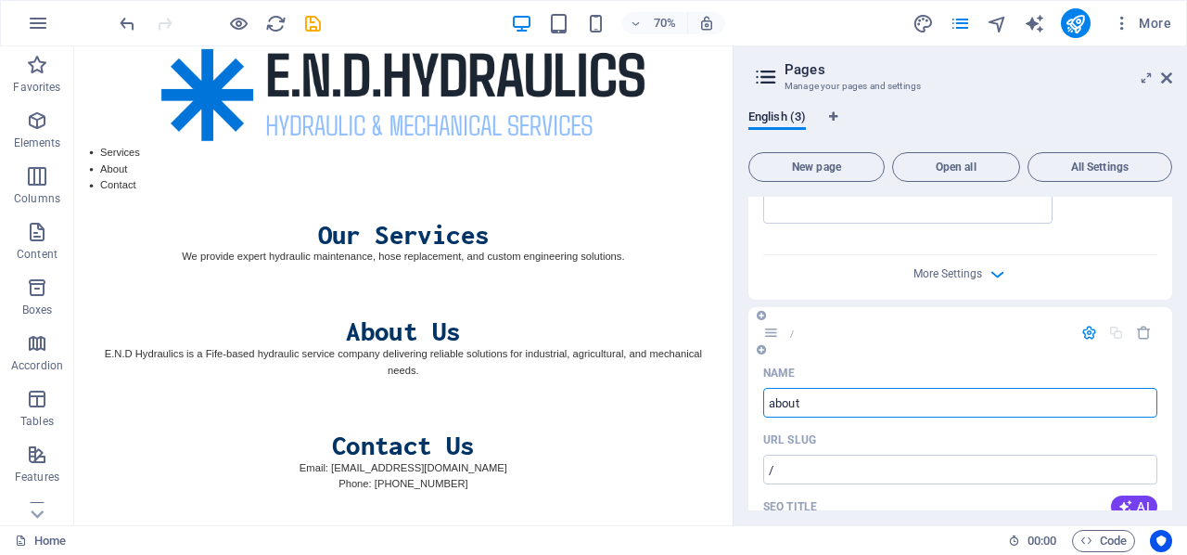
type input "/about"
type input "about"
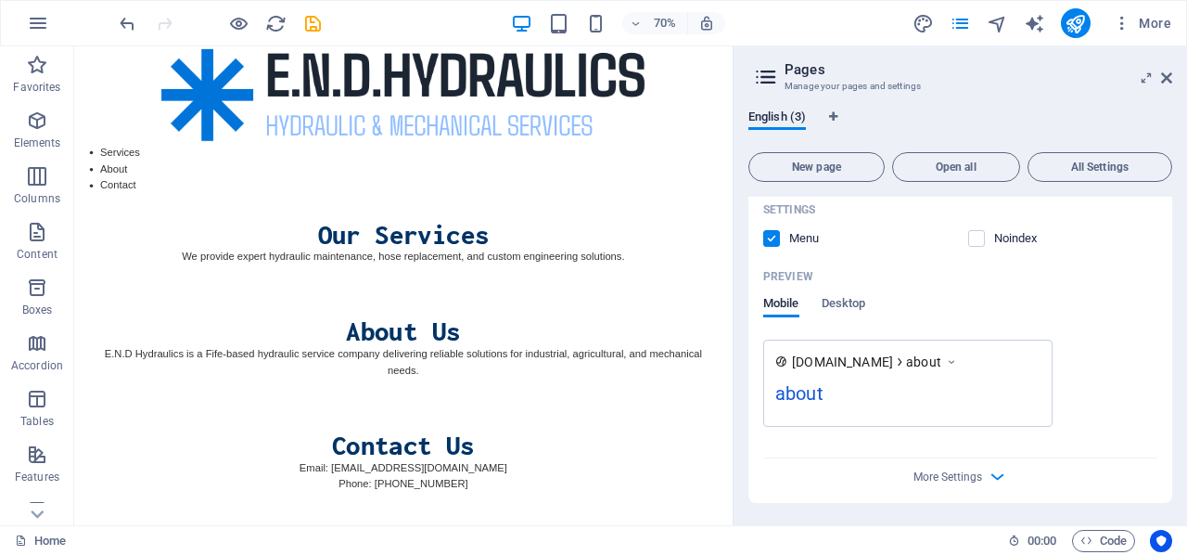
scroll to position [1182, 0]
click at [806, 165] on span "New page" at bounding box center [817, 166] width 120 height 11
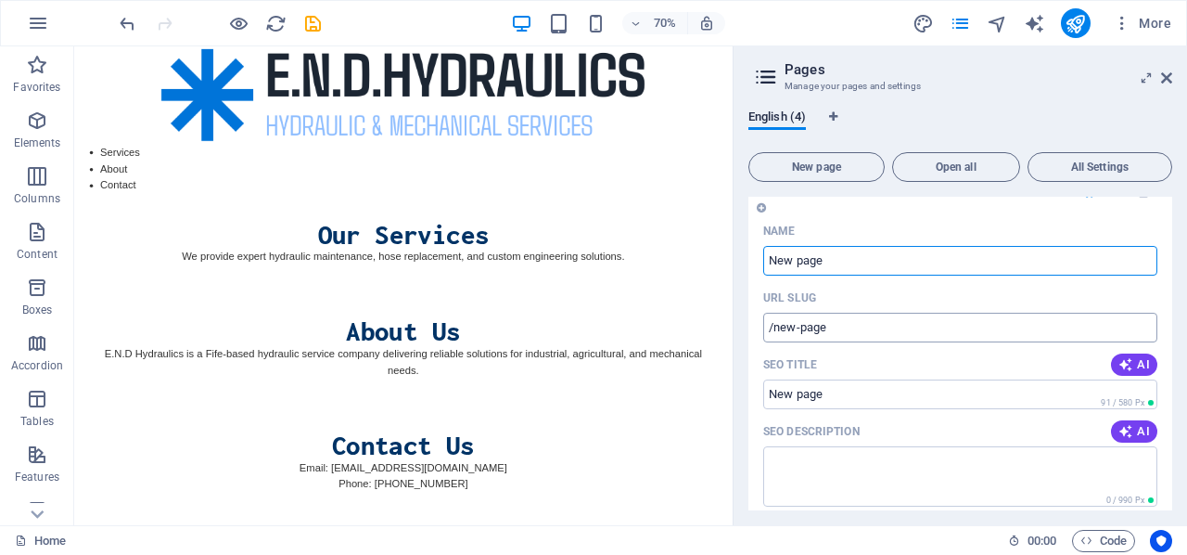
scroll to position [1504, 0]
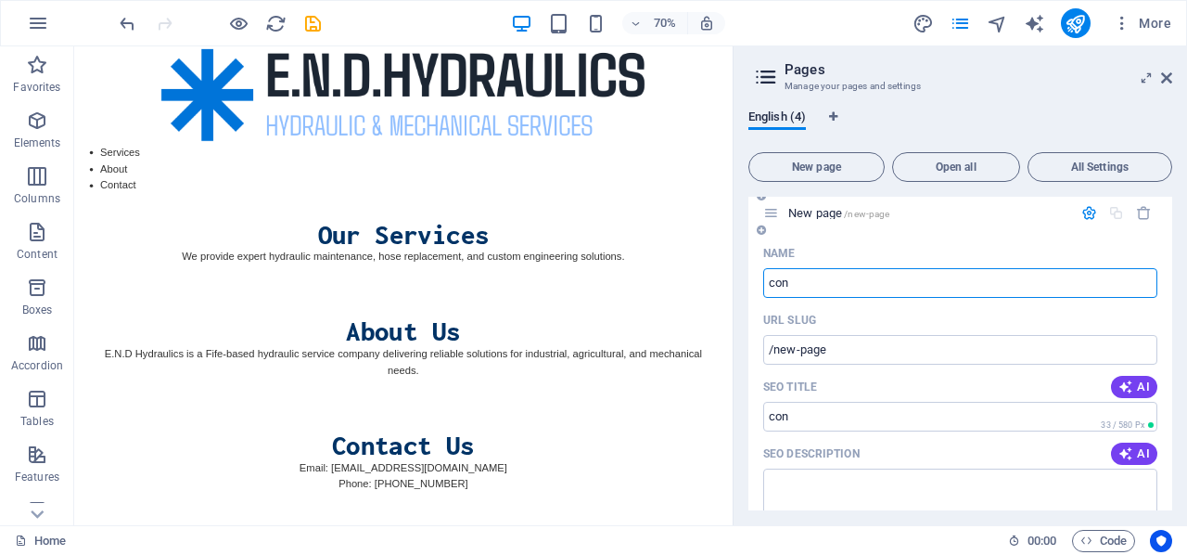
type input "con"
type input "/con"
type input "conte"
type input "/conte"
type input "contact us"
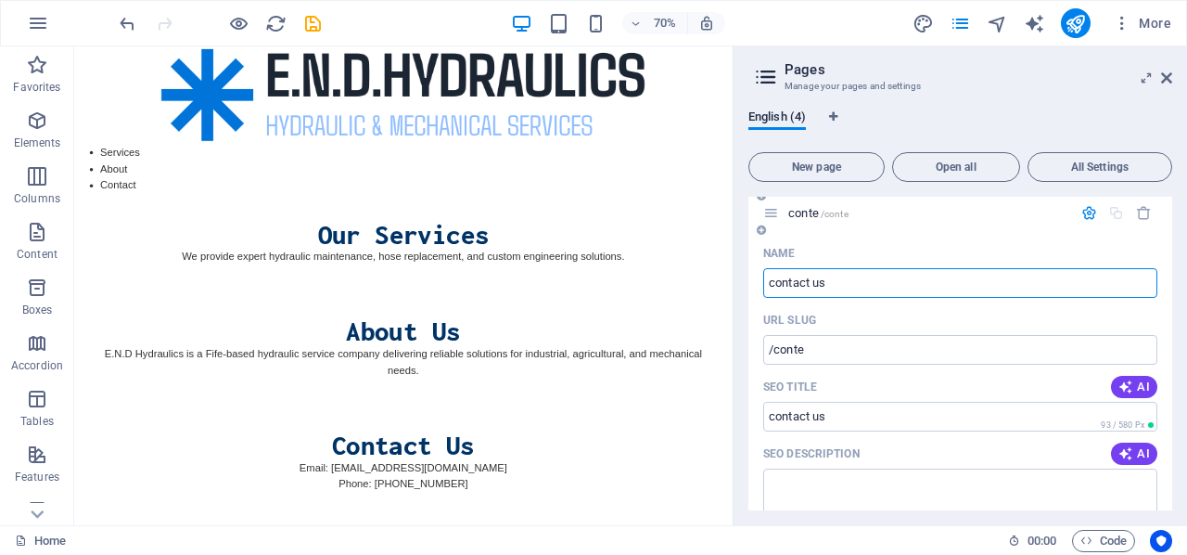
type input "/contact-us"
click at [779, 285] on input "contact us" at bounding box center [960, 283] width 394 height 30
type input "Contact us"
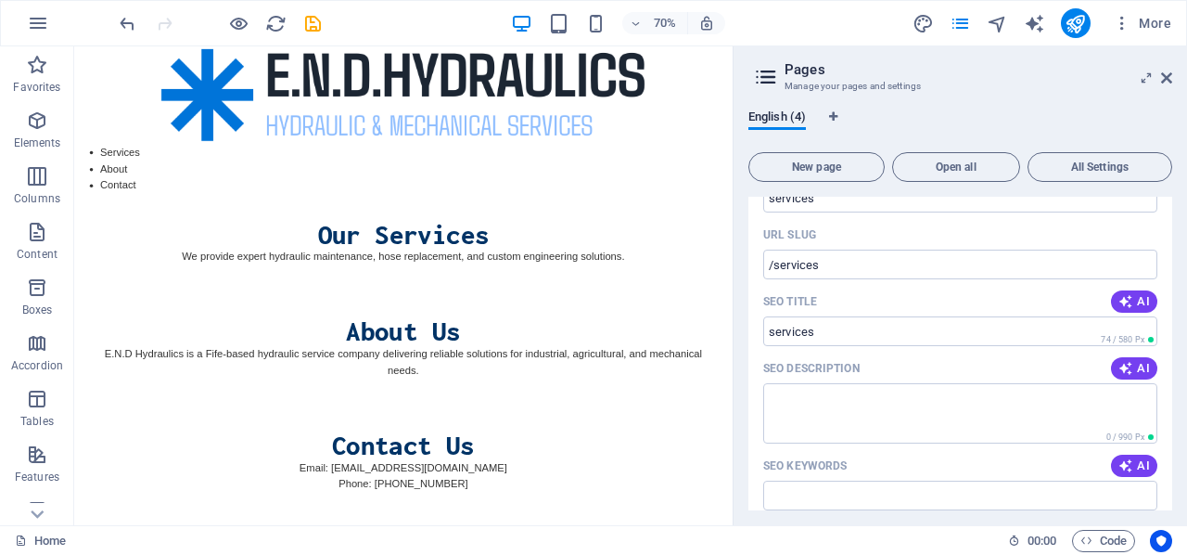
scroll to position [124, 0]
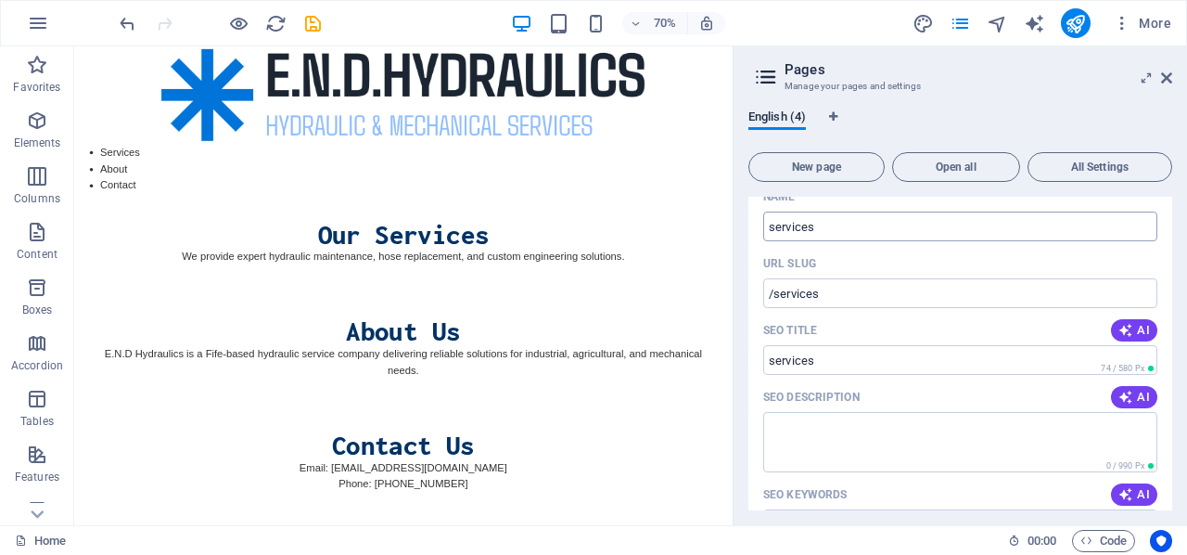
click at [776, 226] on input "services" at bounding box center [960, 226] width 394 height 30
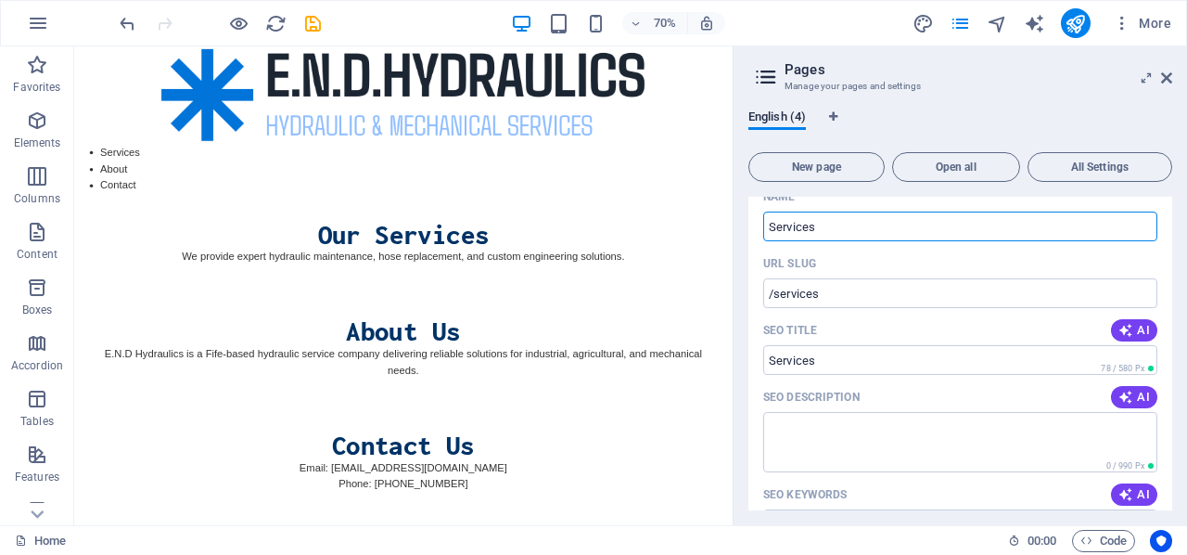
type input "Services"
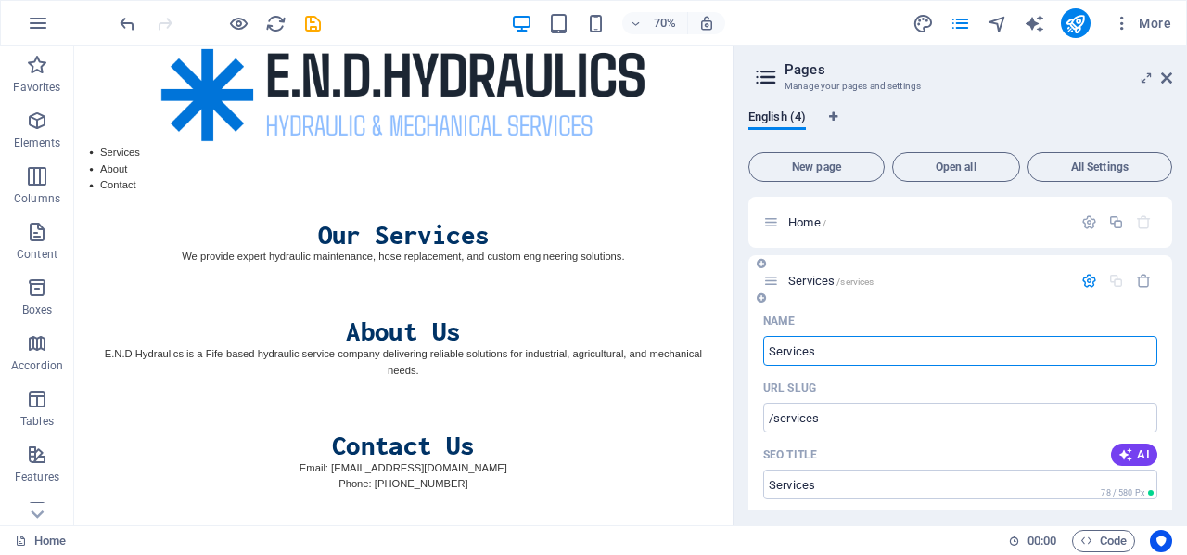
scroll to position [0, 0]
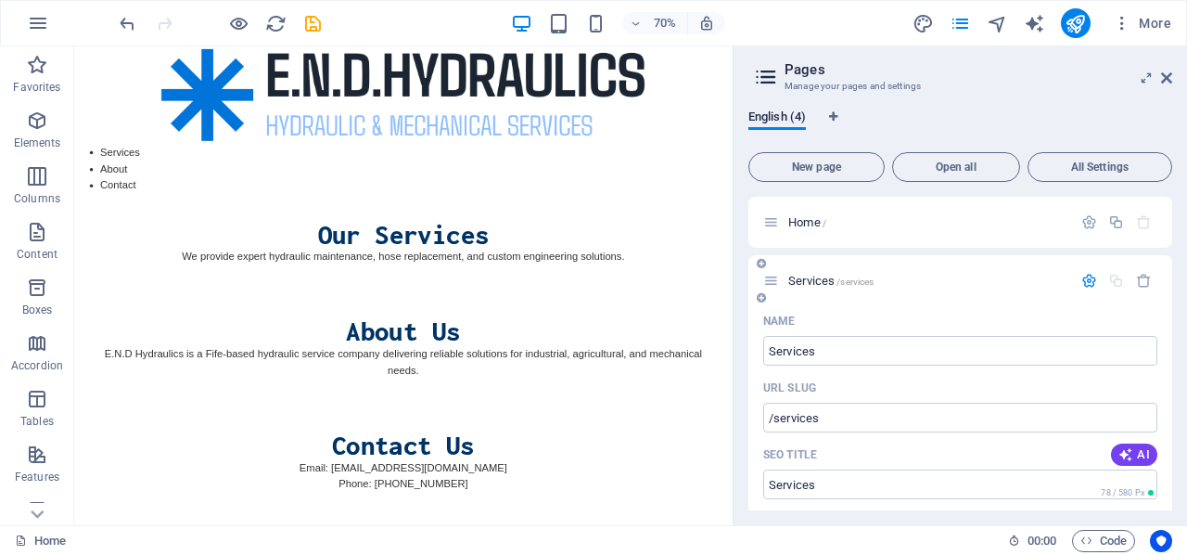
click at [759, 298] on icon at bounding box center [761, 297] width 9 height 11
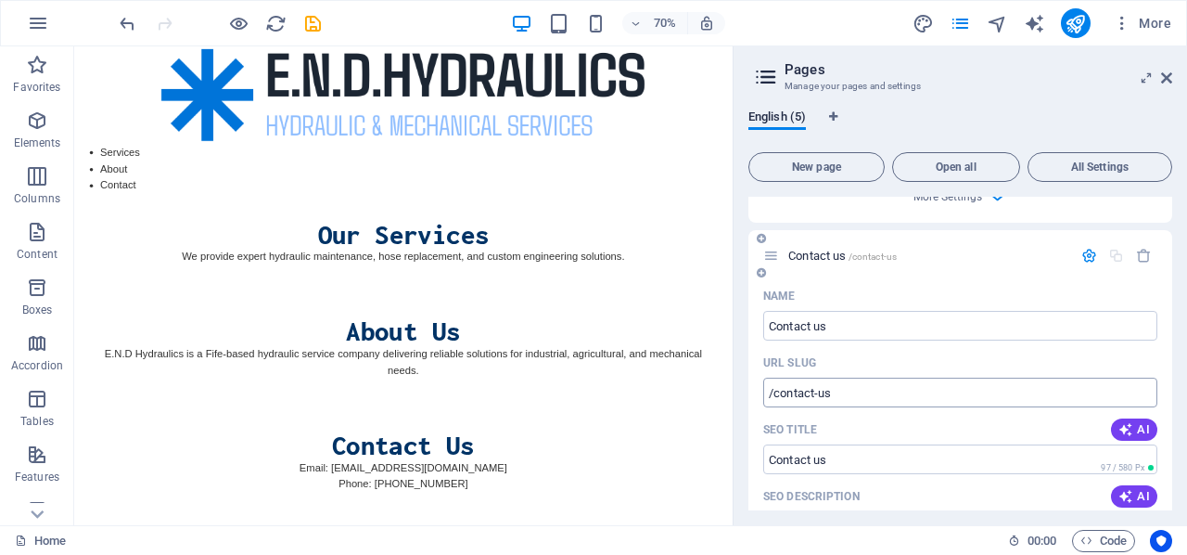
scroll to position [2159, 0]
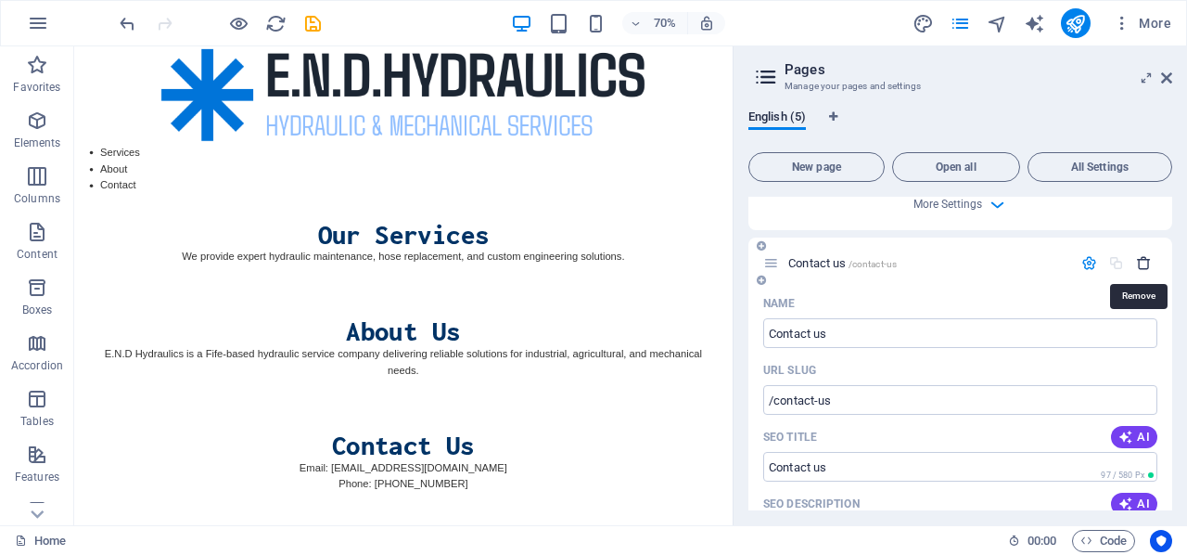
click at [1141, 263] on icon "button" at bounding box center [1144, 263] width 16 height 16
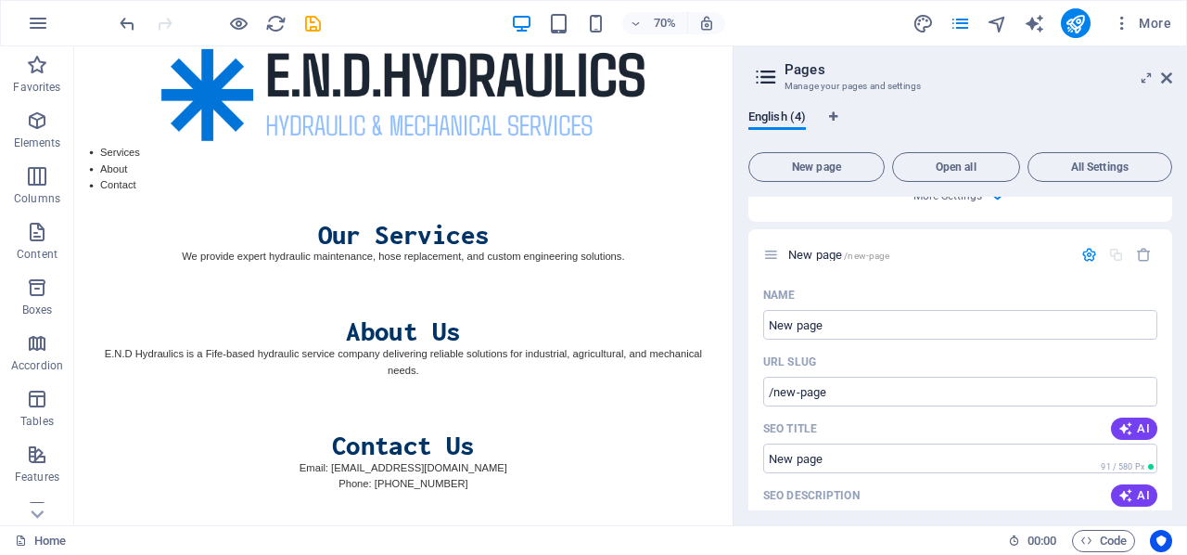
scroll to position [732, 0]
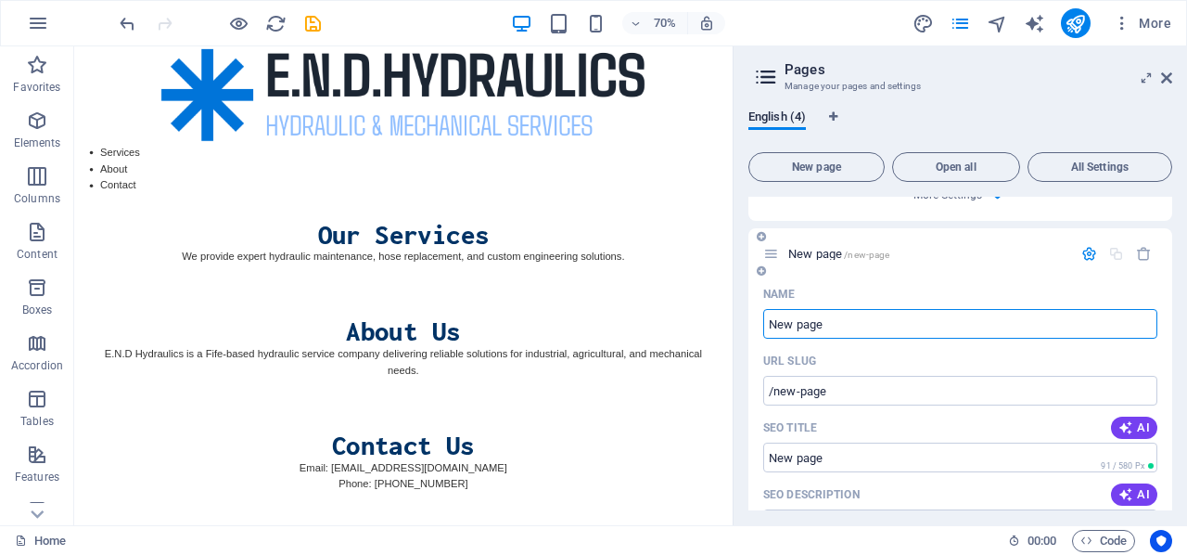
click at [866, 328] on input "New page" at bounding box center [960, 324] width 394 height 30
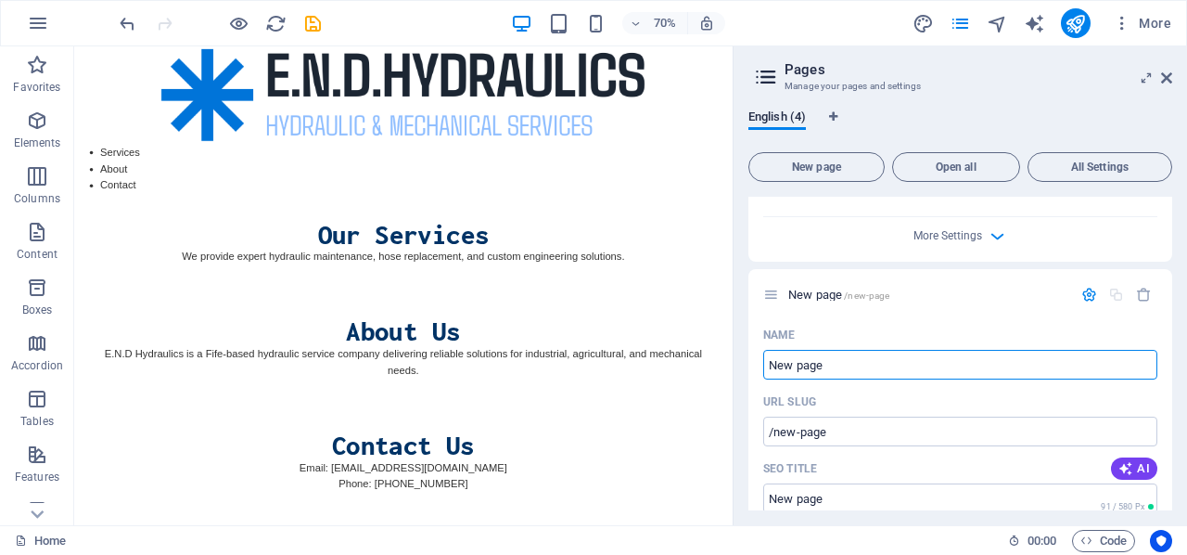
scroll to position [693, 0]
type input "New pag"
type input "/new-pag"
type input "N"
type input "/"
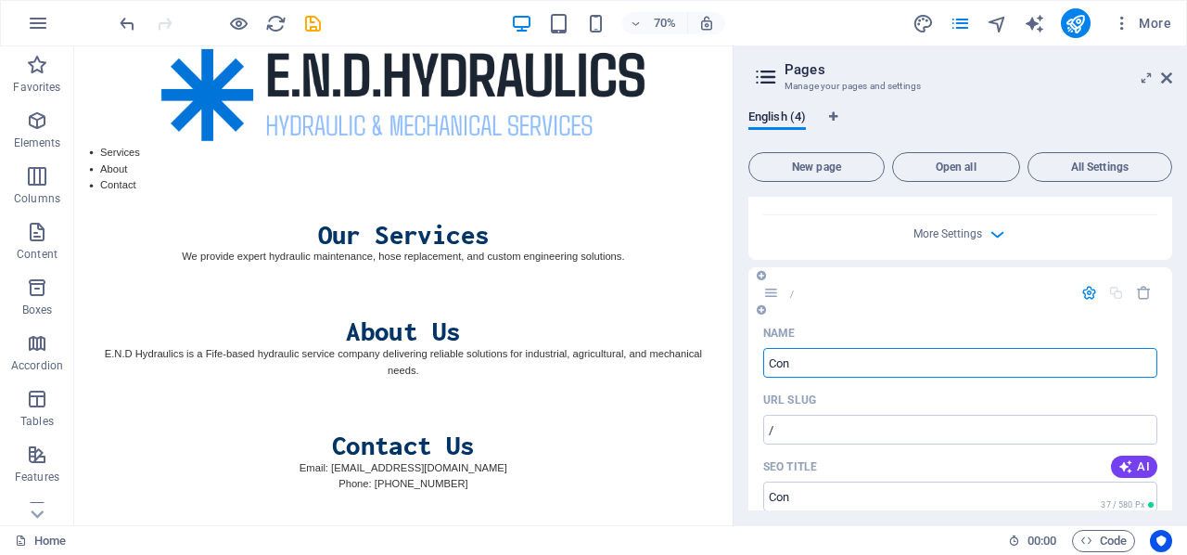
type input "Con"
type input "/con"
type input "Con"
type input "Conta"
type input "/cont"
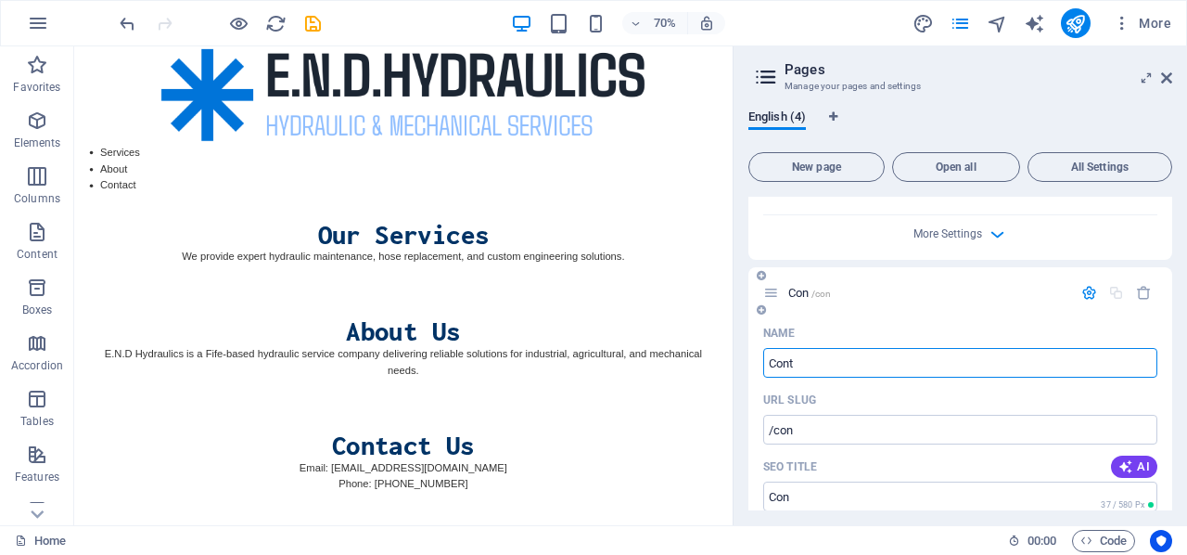
type input "Cont"
type input "Contact us"
type input "/contact-us"
type input "Contact us"
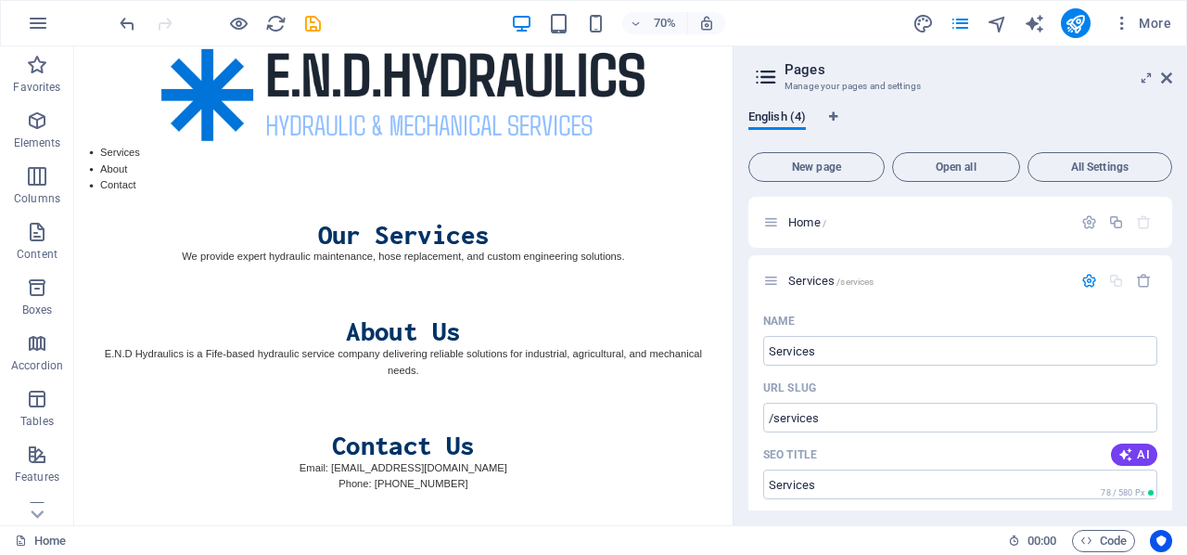
scroll to position [0, 0]
click at [930, 276] on p "Services /services" at bounding box center [927, 281] width 278 height 12
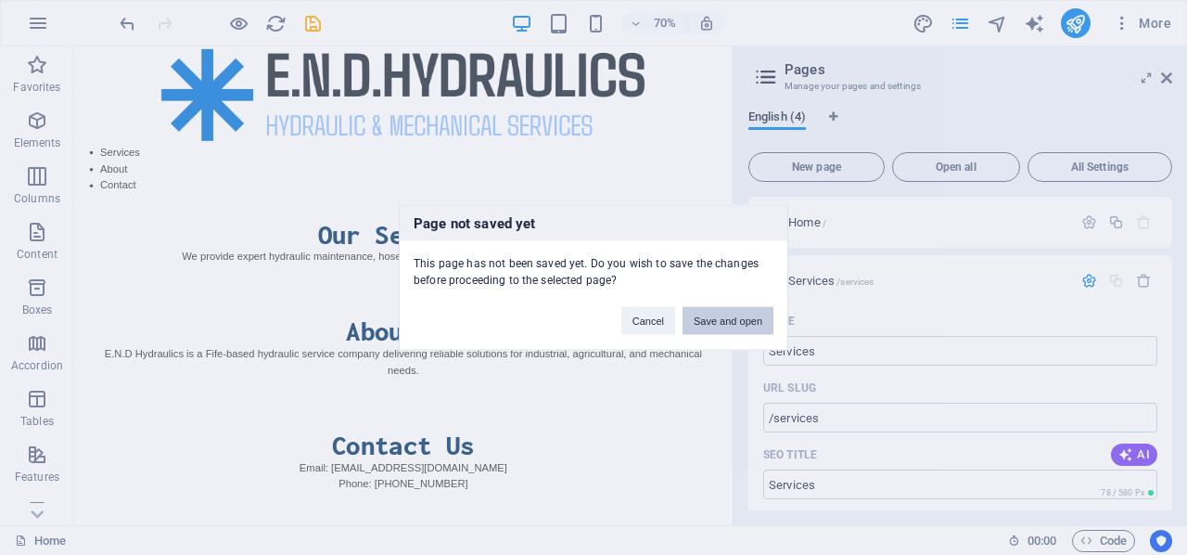
click at [709, 319] on button "Save and open" at bounding box center [728, 321] width 91 height 28
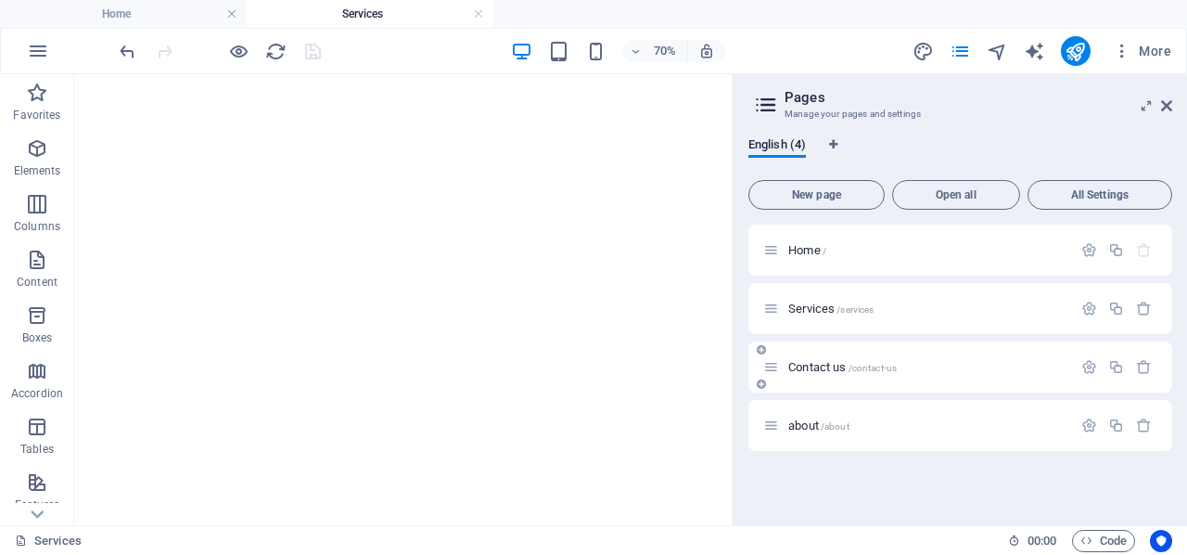
click at [837, 366] on span "Contact us /contact-us" at bounding box center [842, 367] width 109 height 14
click at [822, 420] on span "about /about" at bounding box center [818, 425] width 61 height 14
click at [827, 307] on span "Services /services" at bounding box center [830, 308] width 85 height 14
click at [826, 313] on span "Services /services" at bounding box center [830, 308] width 85 height 14
click at [881, 309] on p "Services /services" at bounding box center [927, 308] width 278 height 12
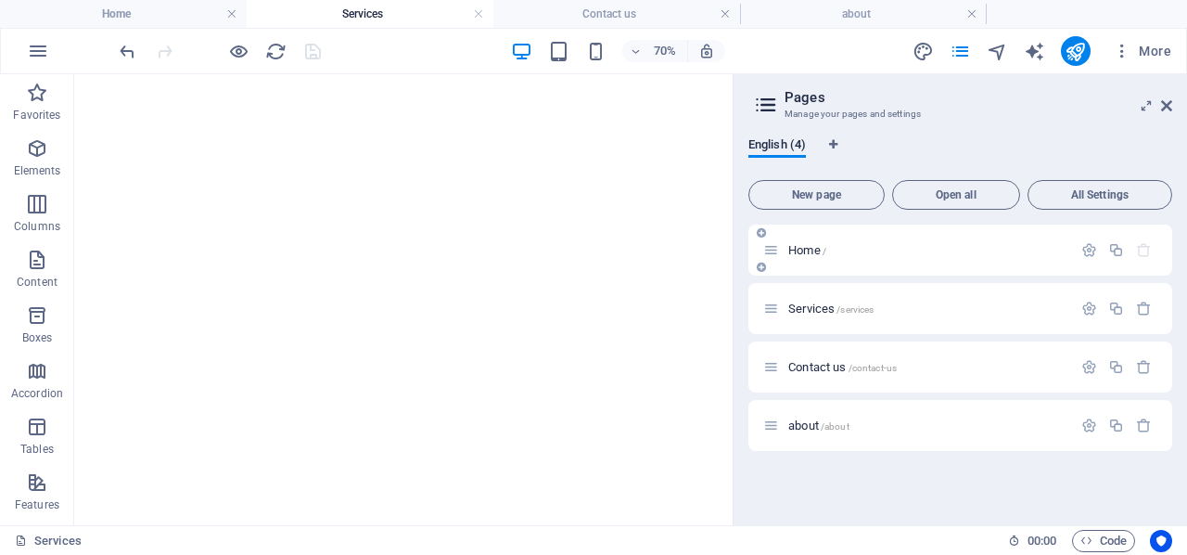
click at [833, 246] on p "Home /" at bounding box center [927, 250] width 278 height 12
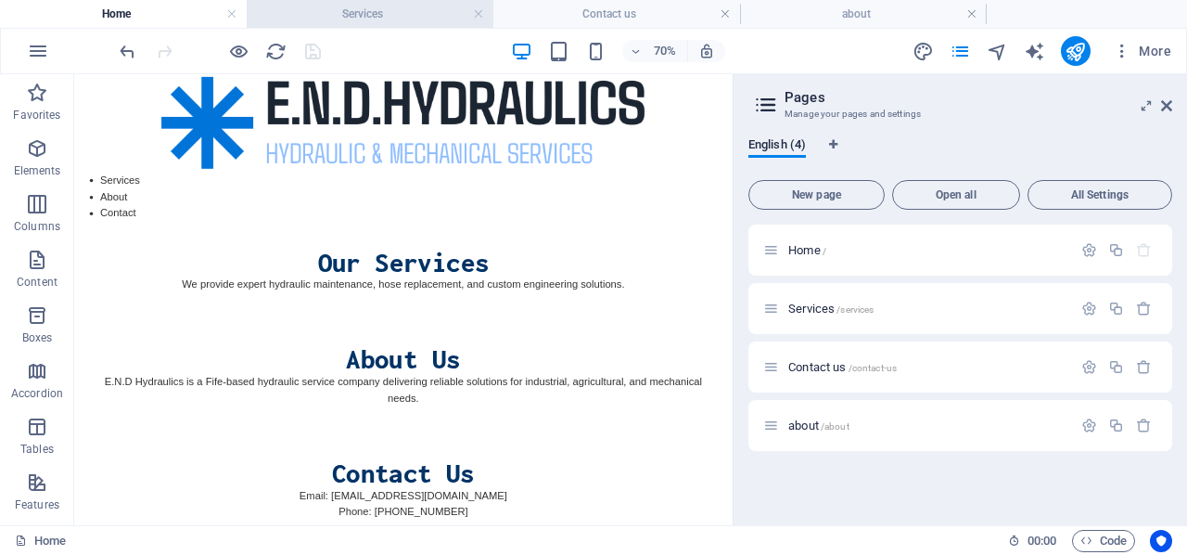
click at [363, 20] on h4 "Services" at bounding box center [370, 14] width 247 height 20
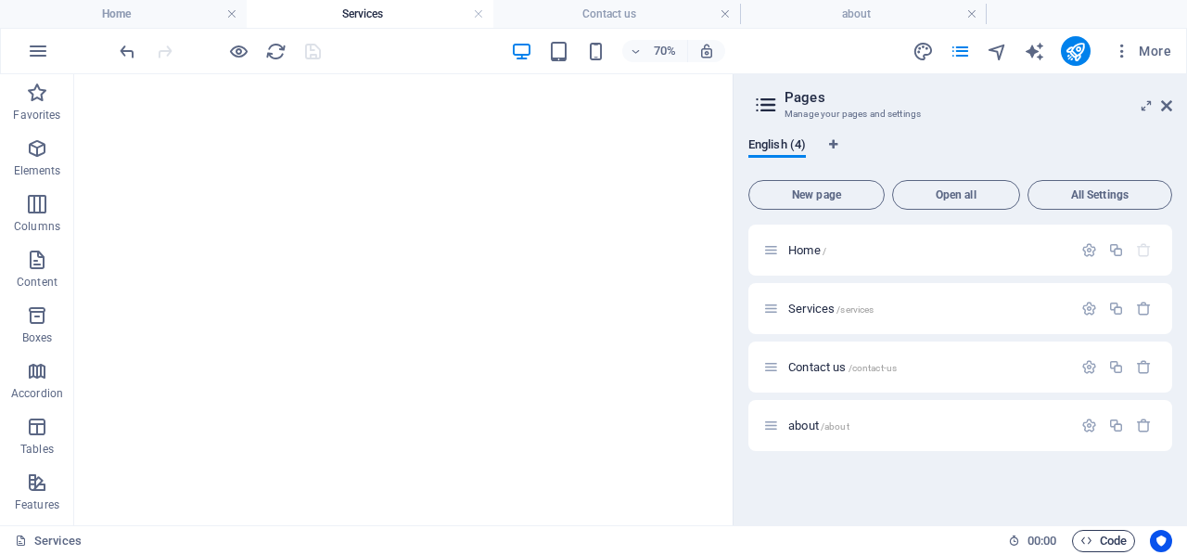
click at [1099, 536] on span "Code" at bounding box center [1104, 541] width 46 height 22
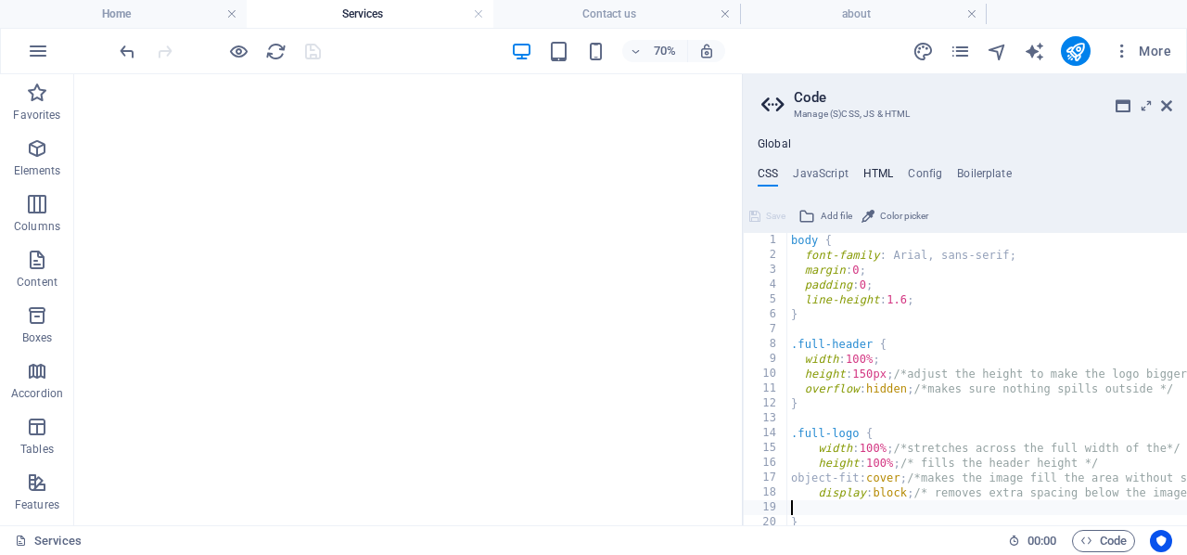
click at [876, 171] on h4 "HTML" at bounding box center [878, 177] width 31 height 20
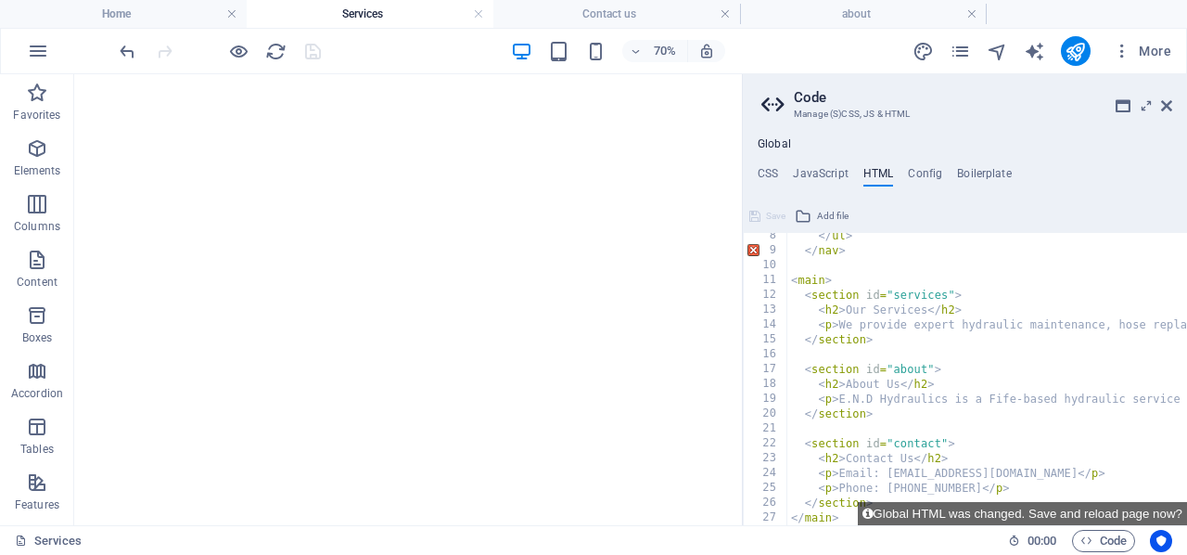
scroll to position [114, 0]
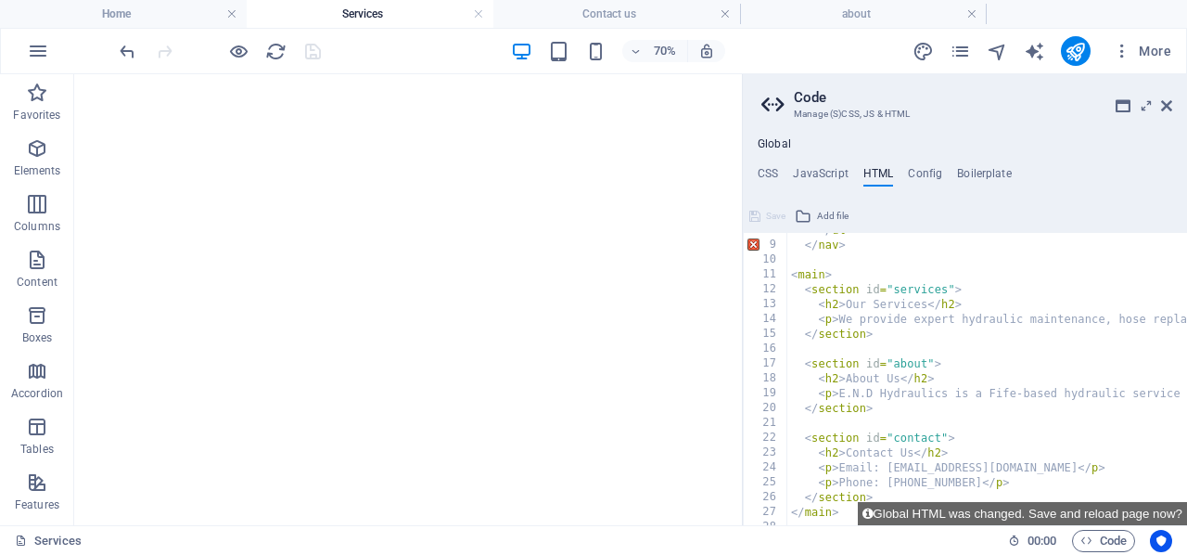
drag, startPoint x: 792, startPoint y: 275, endPoint x: 835, endPoint y: 284, distance: 43.5
type textarea "<main> <section id="services">"
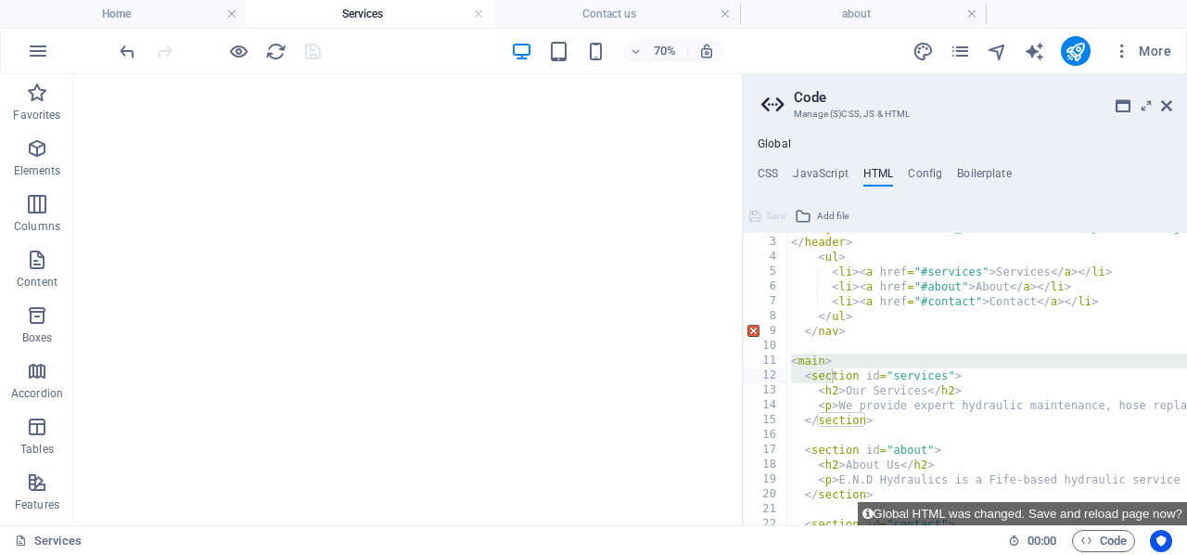
scroll to position [0, 0]
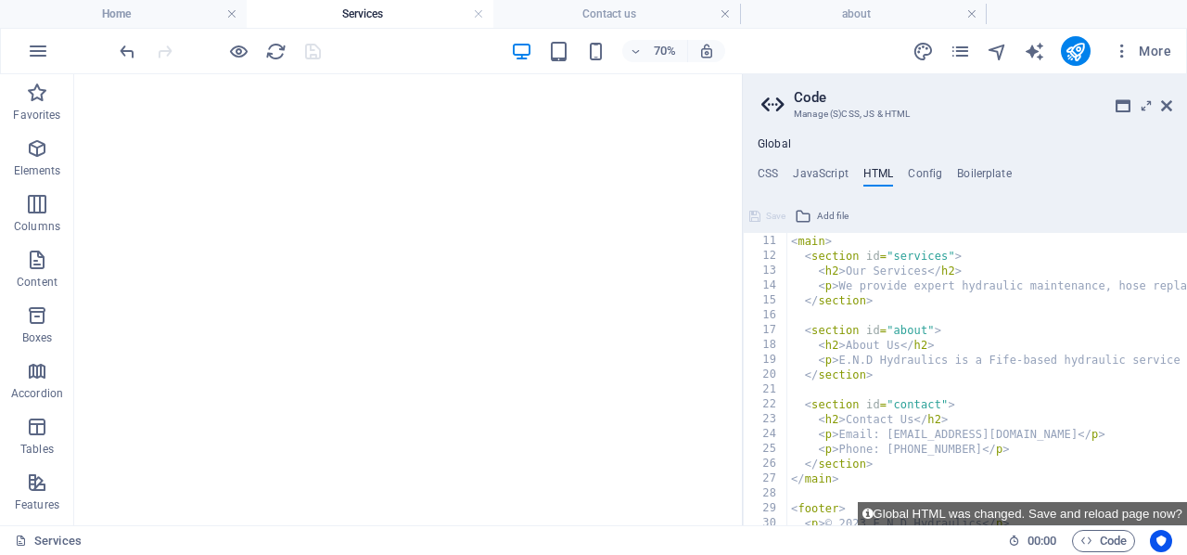
scroll to position [147, 0]
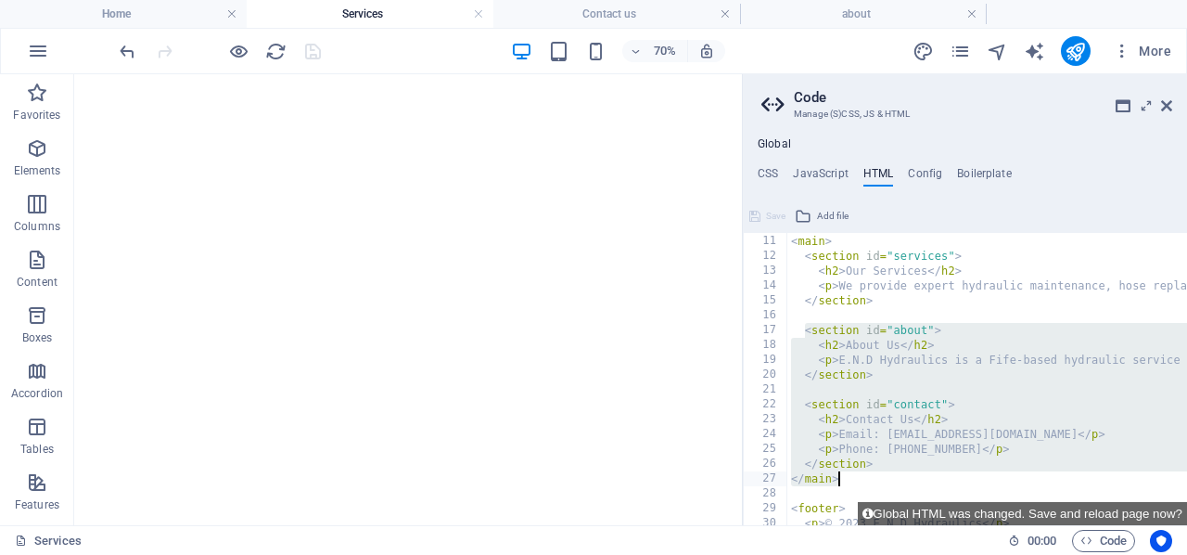
drag, startPoint x: 805, startPoint y: 333, endPoint x: 868, endPoint y: 480, distance: 159.5
type textarea "</section> </main>"
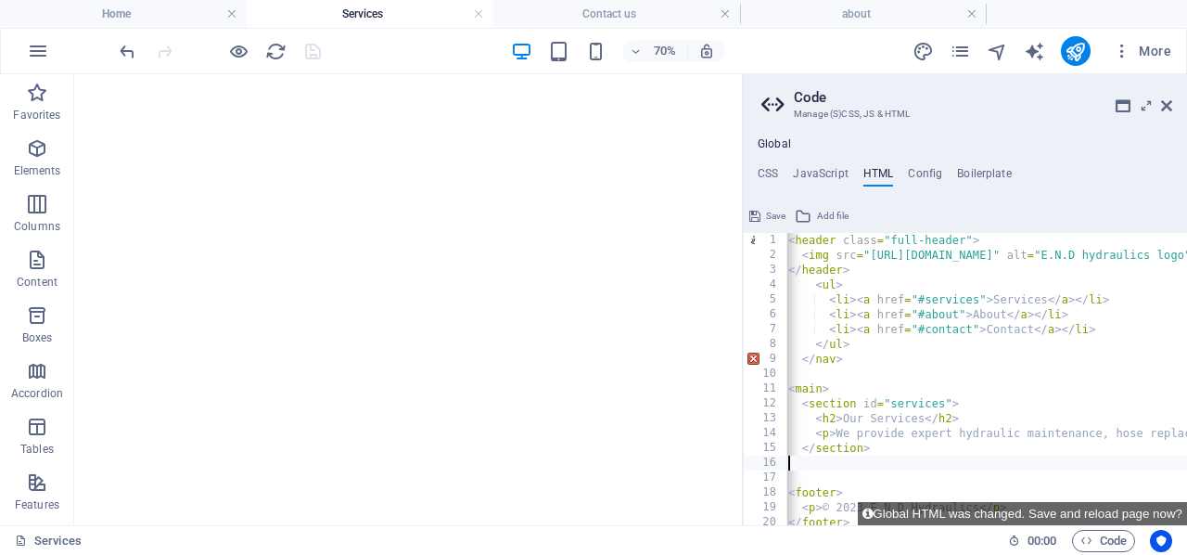
scroll to position [0, 0]
click at [773, 212] on span "Save" at bounding box center [775, 216] width 19 height 22
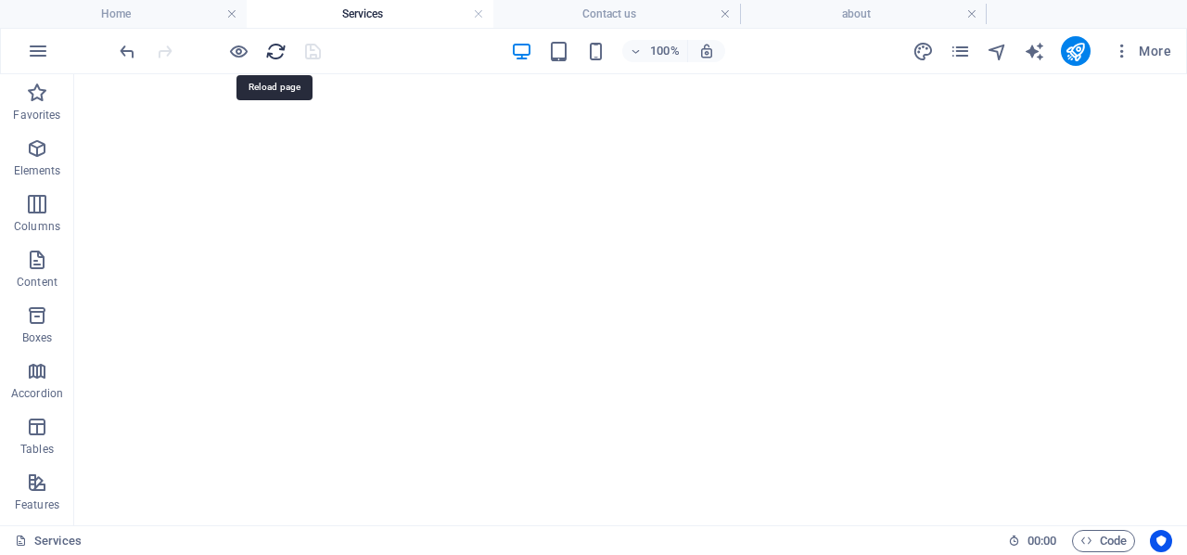
click at [274, 45] on icon "reload" at bounding box center [275, 51] width 21 height 21
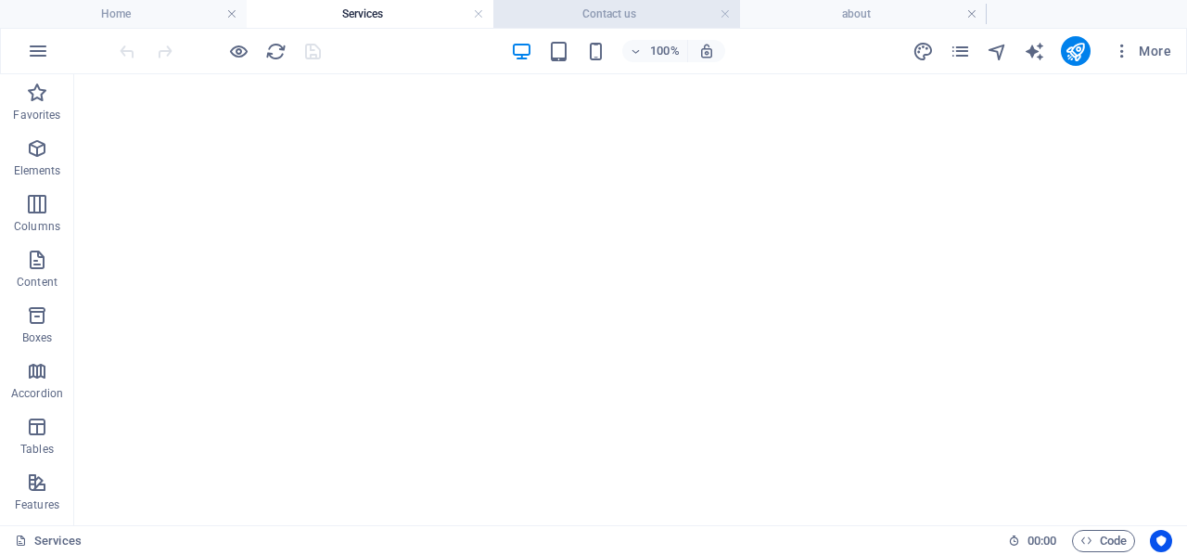
click at [613, 15] on h4 "Contact us" at bounding box center [616, 14] width 247 height 20
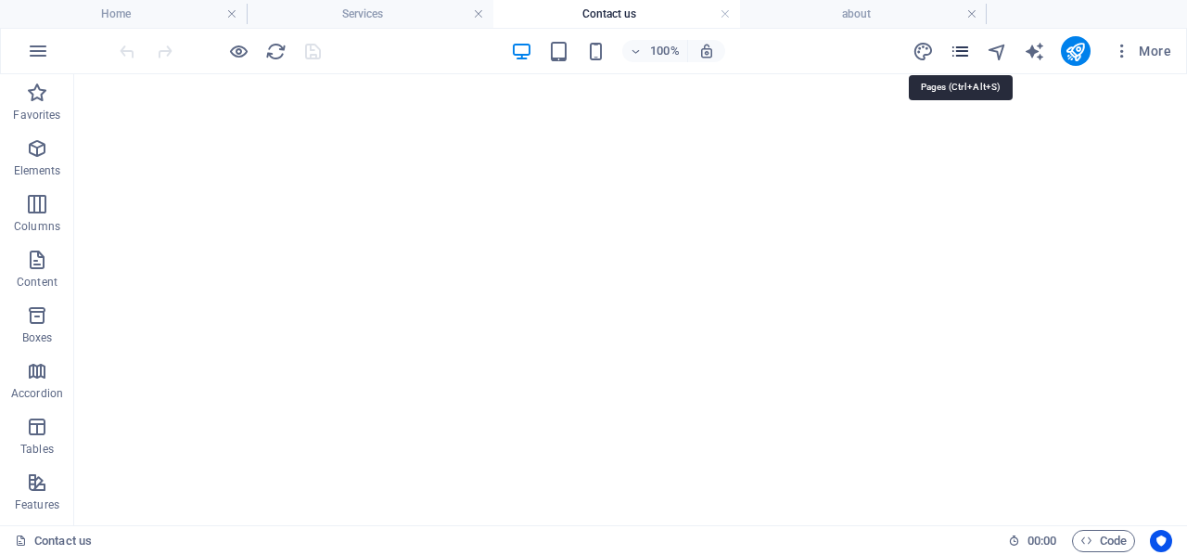
click at [957, 48] on icon "pages" at bounding box center [960, 51] width 21 height 21
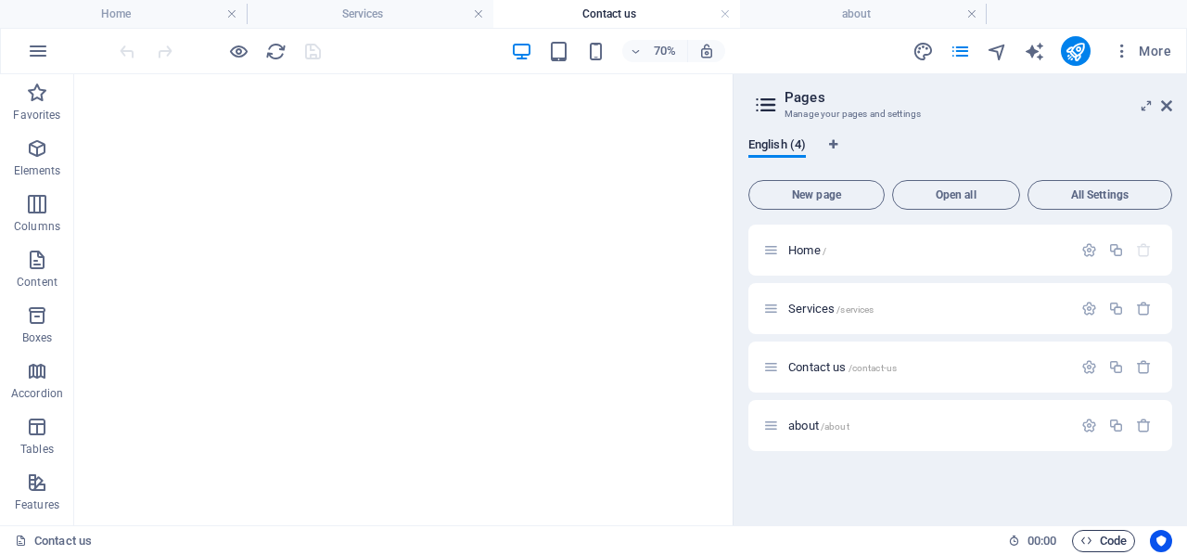
click at [1094, 534] on span "Code" at bounding box center [1104, 541] width 46 height 22
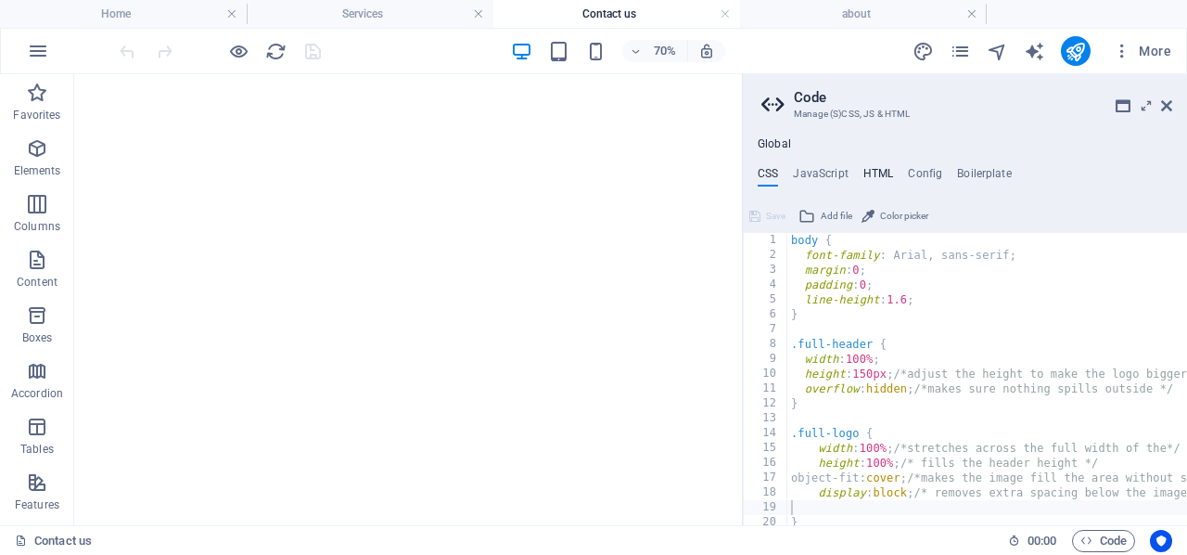
click at [876, 172] on h4 "HTML" at bounding box center [878, 177] width 31 height 20
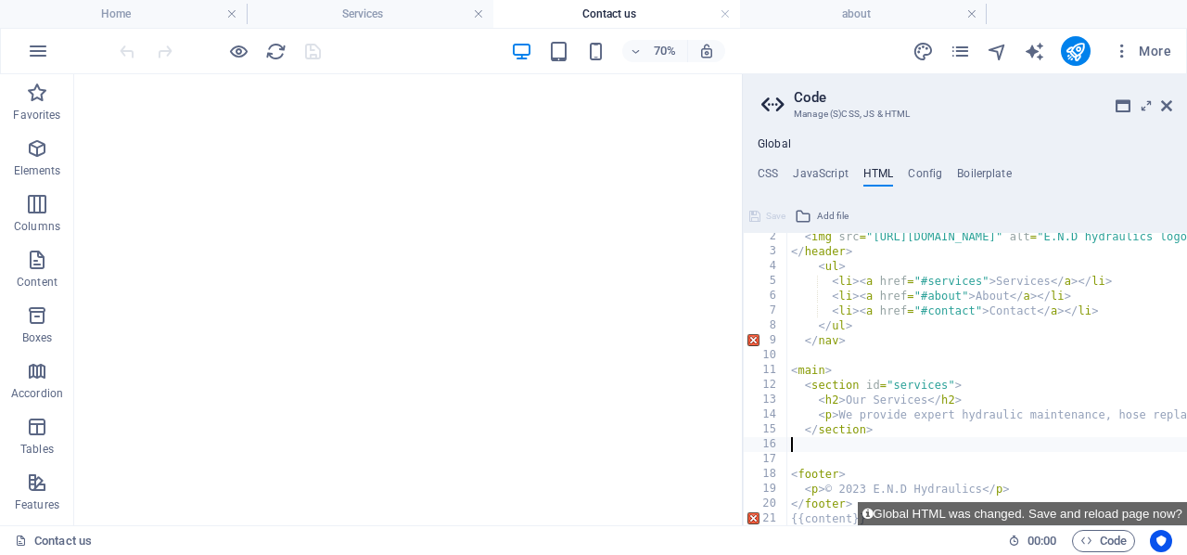
scroll to position [19, 0]
click at [409, 12] on h4 "Services" at bounding box center [370, 14] width 247 height 20
click at [610, 9] on h4 "Contact us" at bounding box center [616, 14] width 247 height 20
click at [925, 167] on h4 "Config" at bounding box center [925, 177] width 34 height 20
type textarea "$color-background: #ffffff;"
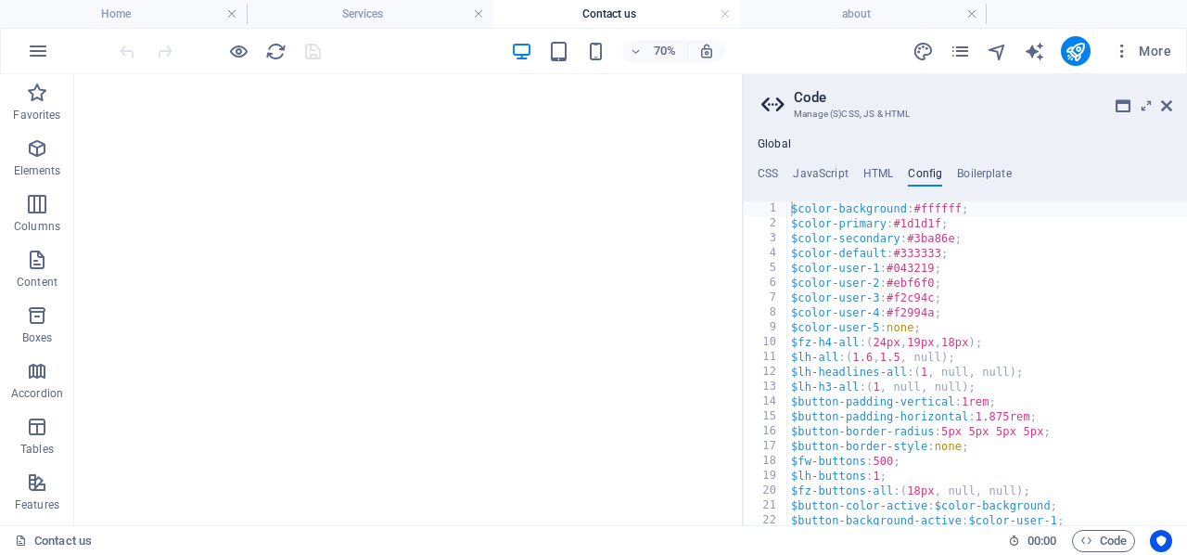
click at [763, 165] on div "Global CSS JavaScript HTML Config Boilerplate 1 2 3 4 5 6 7 8 9 10 11 12 13 14 …" at bounding box center [965, 331] width 444 height 388
click at [876, 170] on h4 "HTML" at bounding box center [878, 177] width 31 height 20
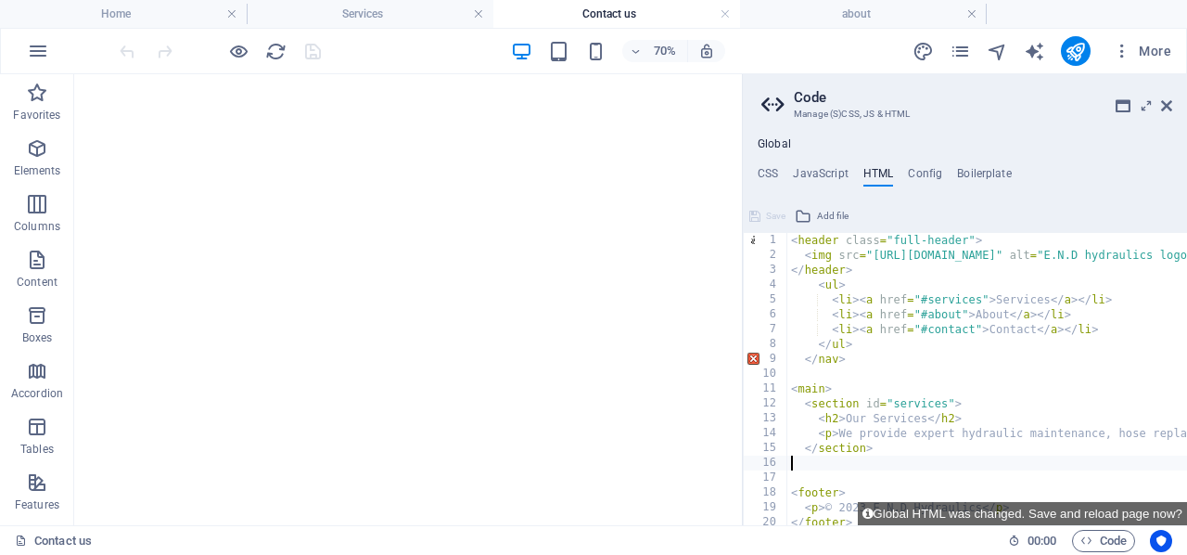
scroll to position [0, 0]
click at [1167, 99] on icon at bounding box center [1166, 105] width 11 height 15
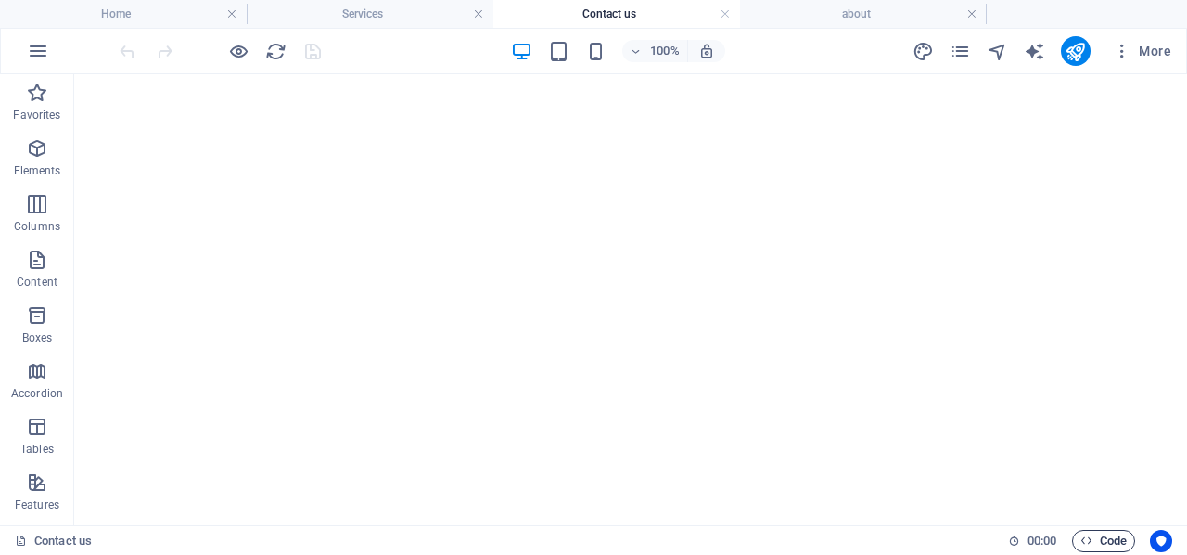
click at [1101, 530] on span "Code" at bounding box center [1104, 541] width 46 height 22
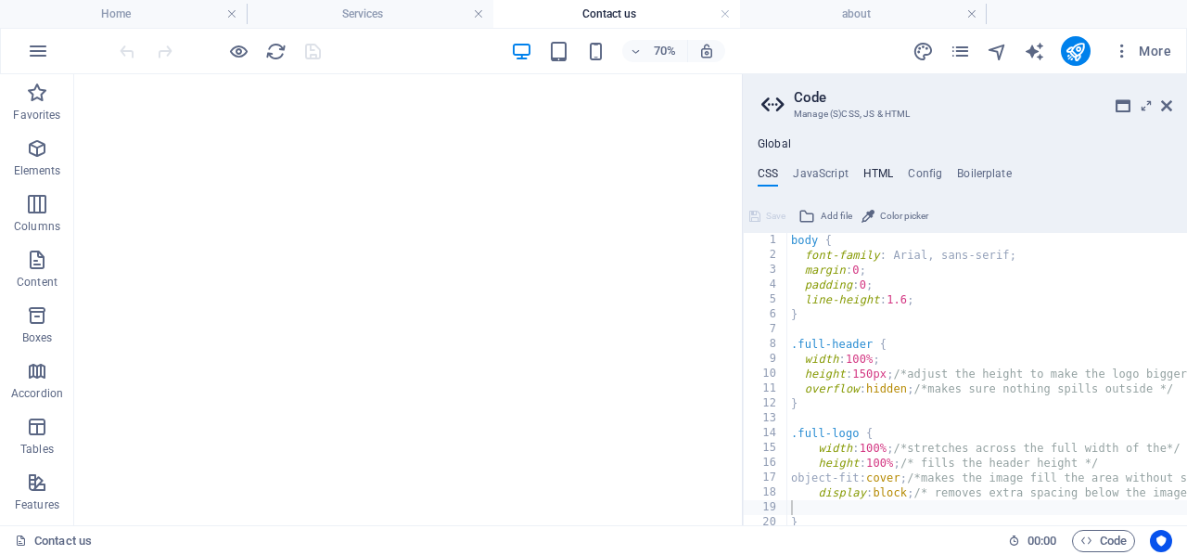
click at [878, 169] on h4 "HTML" at bounding box center [878, 177] width 31 height 20
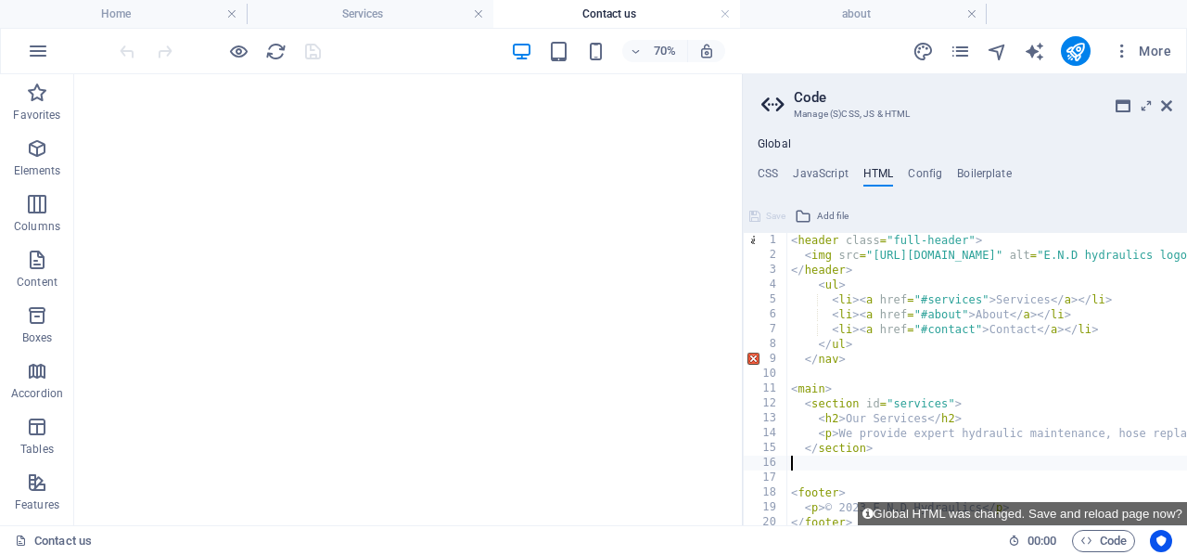
click at [159, 11] on h4 "Home" at bounding box center [123, 14] width 247 height 20
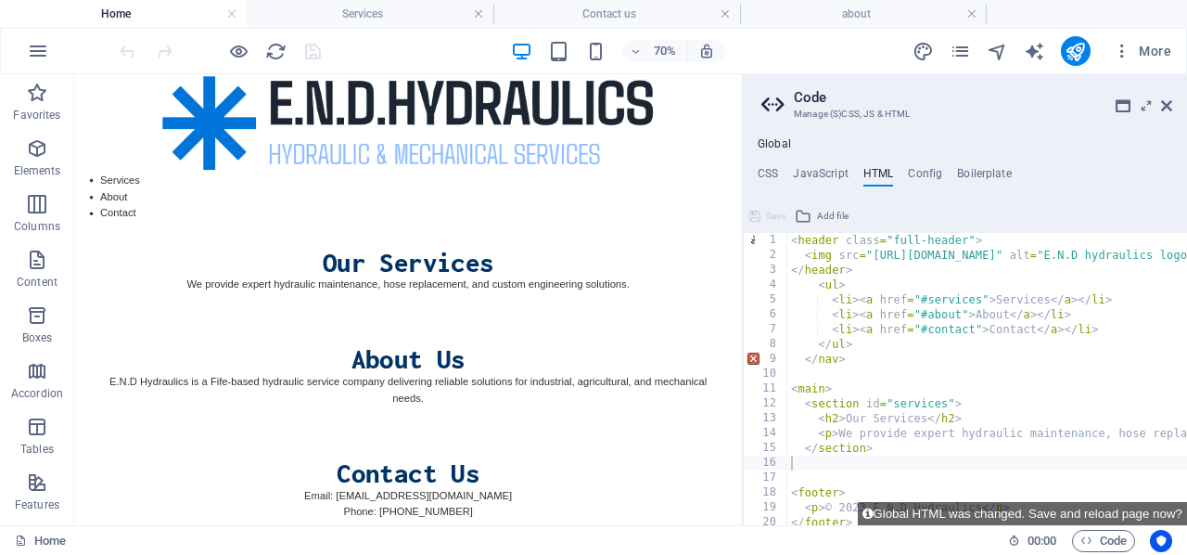
click at [188, 13] on h4 "Home" at bounding box center [123, 14] width 247 height 20
click at [1170, 100] on icon at bounding box center [1166, 105] width 11 height 15
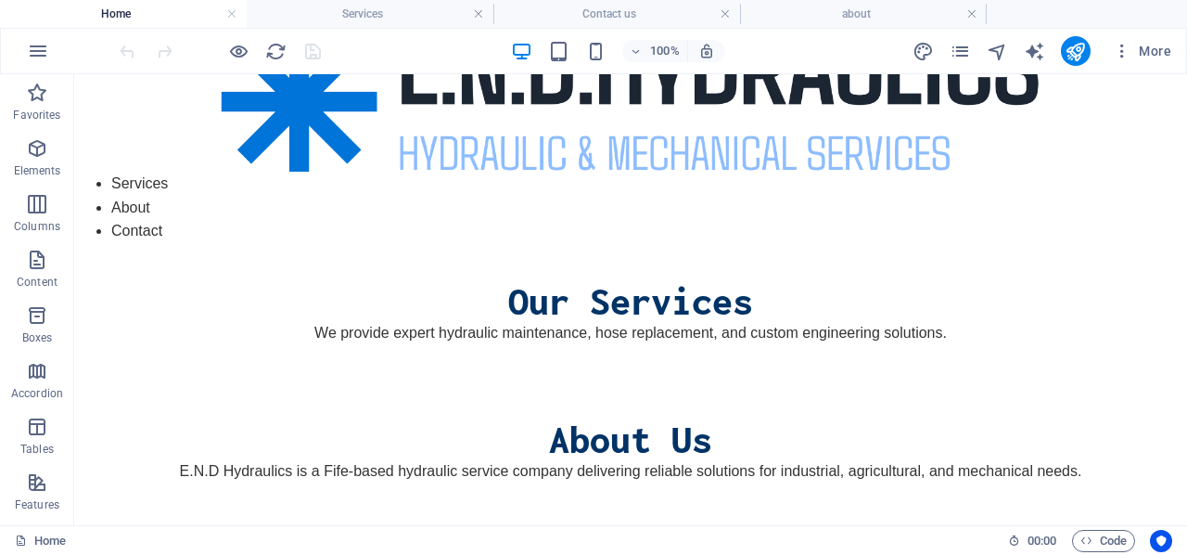
scroll to position [38, 0]
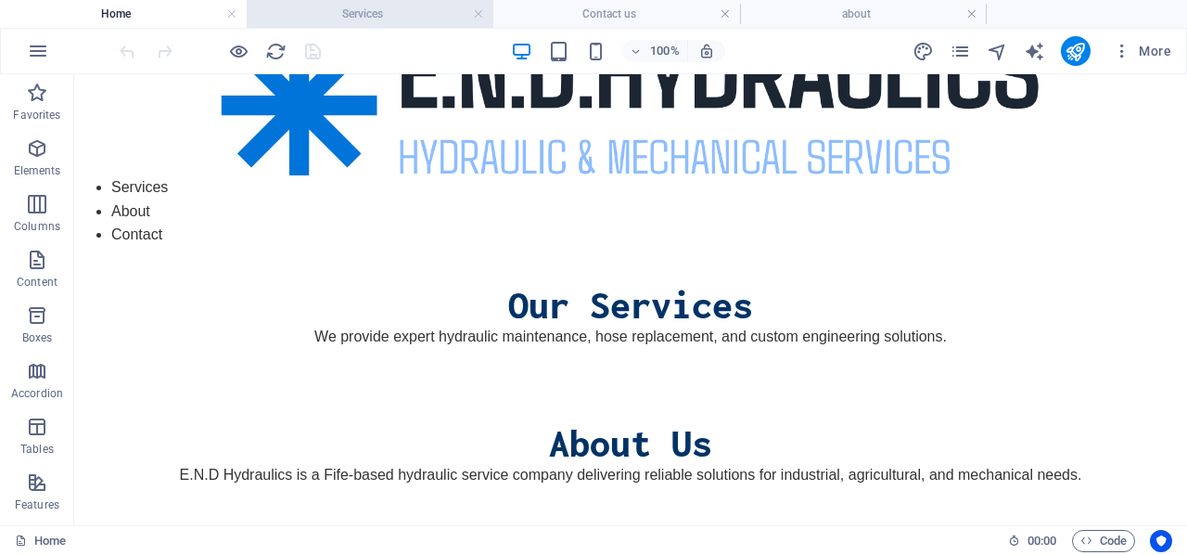
click at [381, 8] on h4 "Services" at bounding box center [370, 14] width 247 height 20
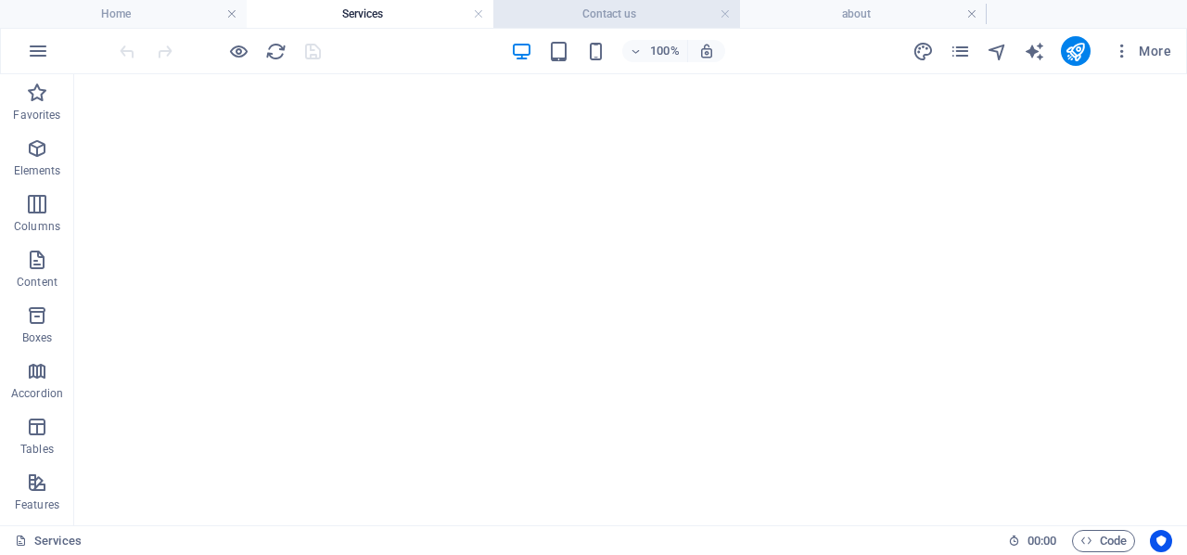
click at [594, 6] on h4 "Contact us" at bounding box center [616, 14] width 247 height 20
click at [1094, 537] on span "Code" at bounding box center [1104, 541] width 46 height 22
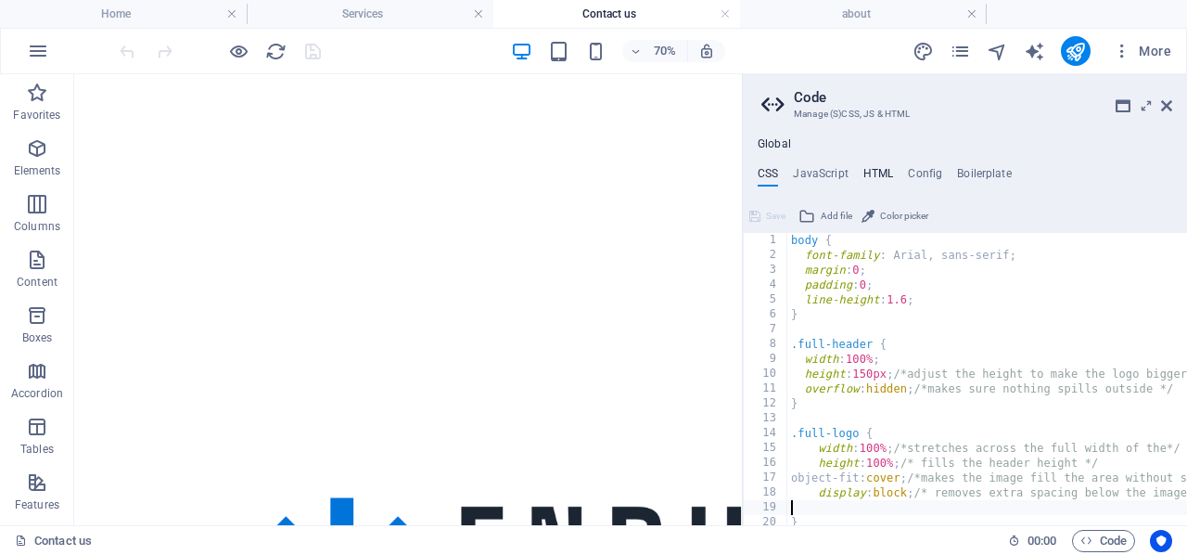
click at [869, 168] on h4 "HTML" at bounding box center [878, 177] width 31 height 20
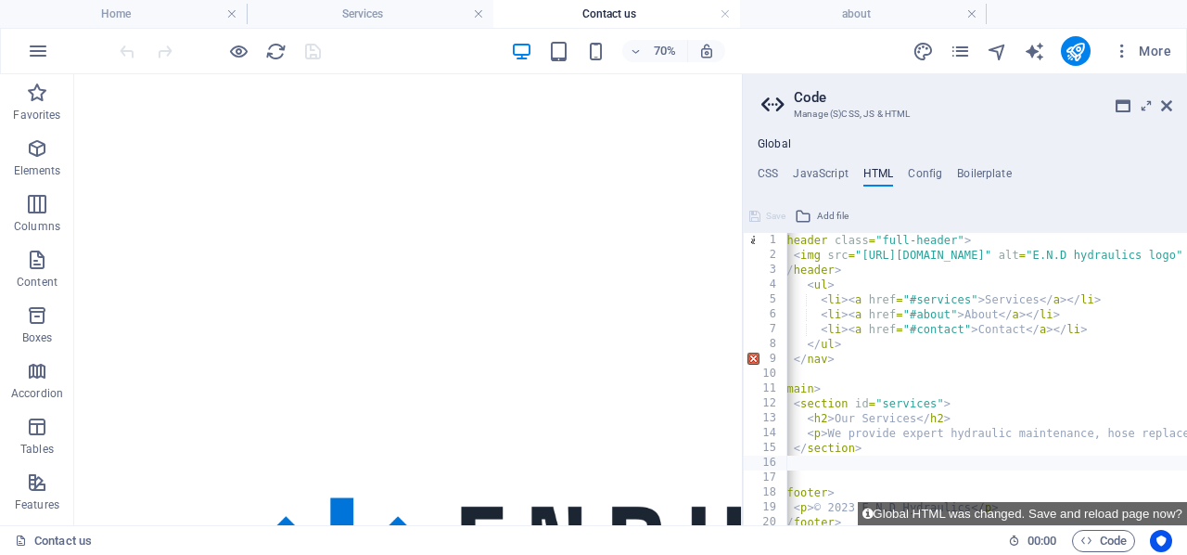
scroll to position [1, 0]
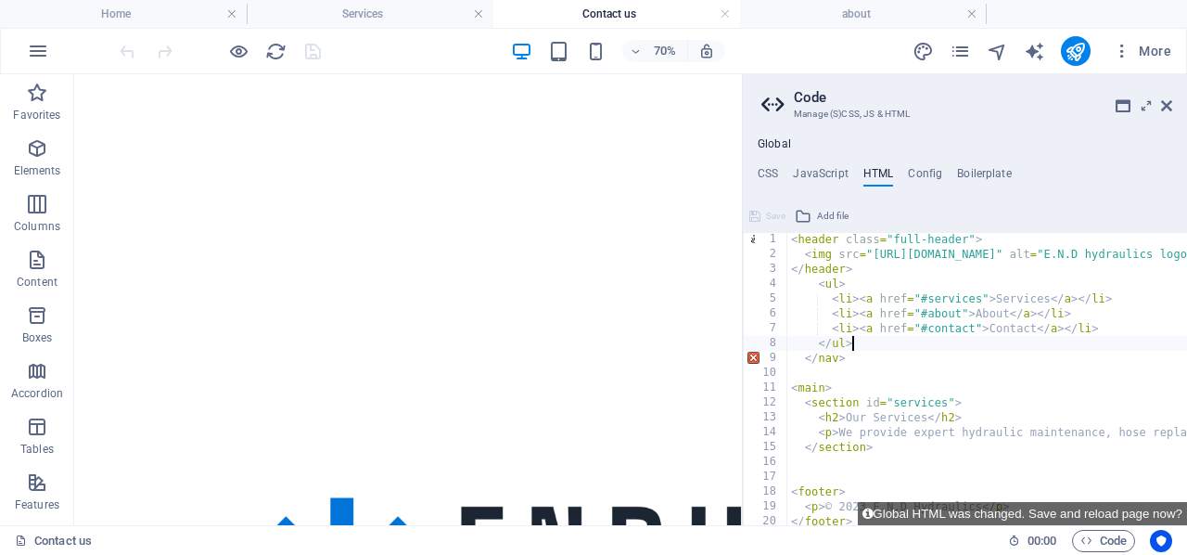
type textarea "</nav>"
type textarea "</section>"
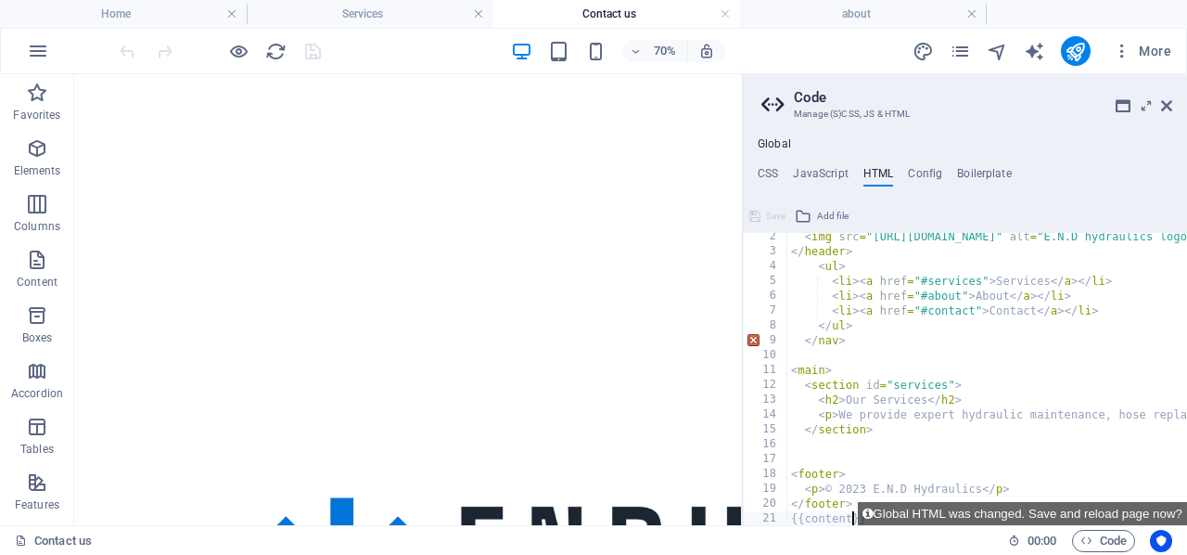
scroll to position [19, 0]
type textarea "<footer>"
type textarea "</section>"
click at [166, 11] on h4 "Home" at bounding box center [123, 14] width 247 height 20
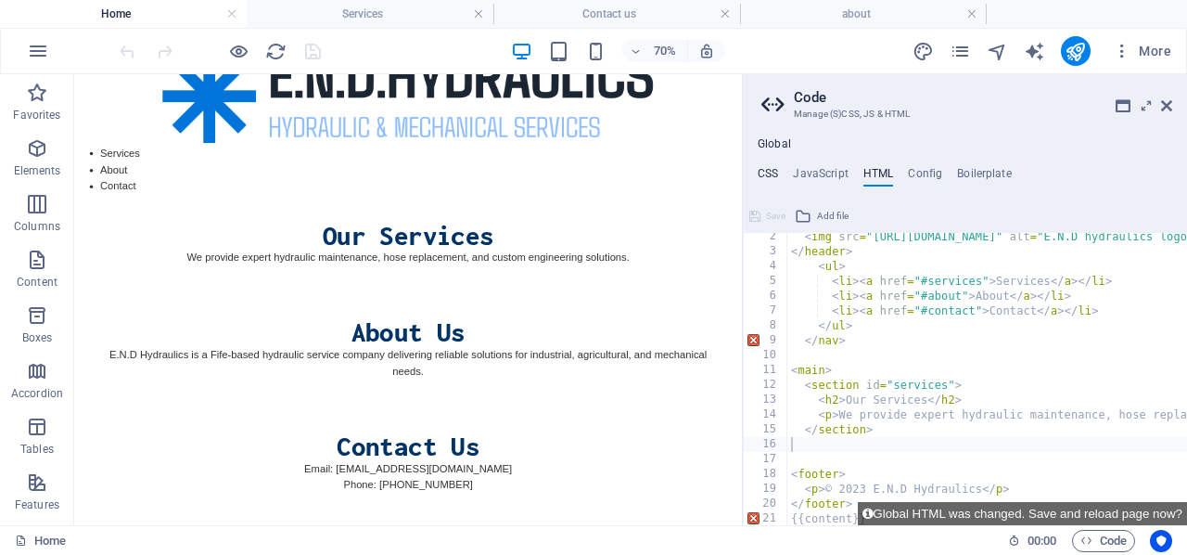
click at [766, 170] on h4 "CSS" at bounding box center [768, 177] width 20 height 20
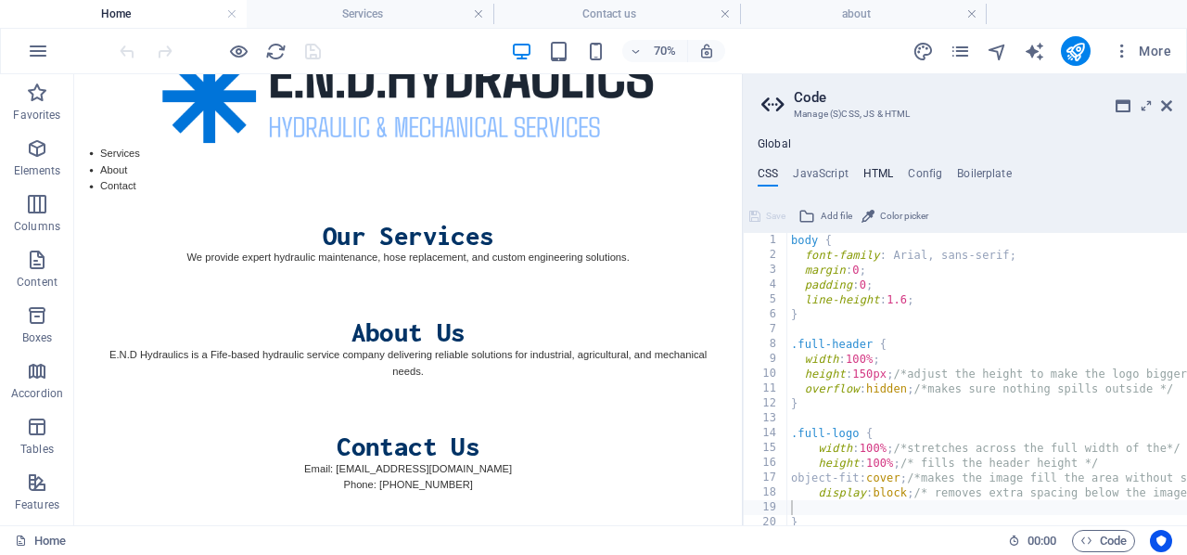
click at [872, 171] on h4 "HTML" at bounding box center [878, 177] width 31 height 20
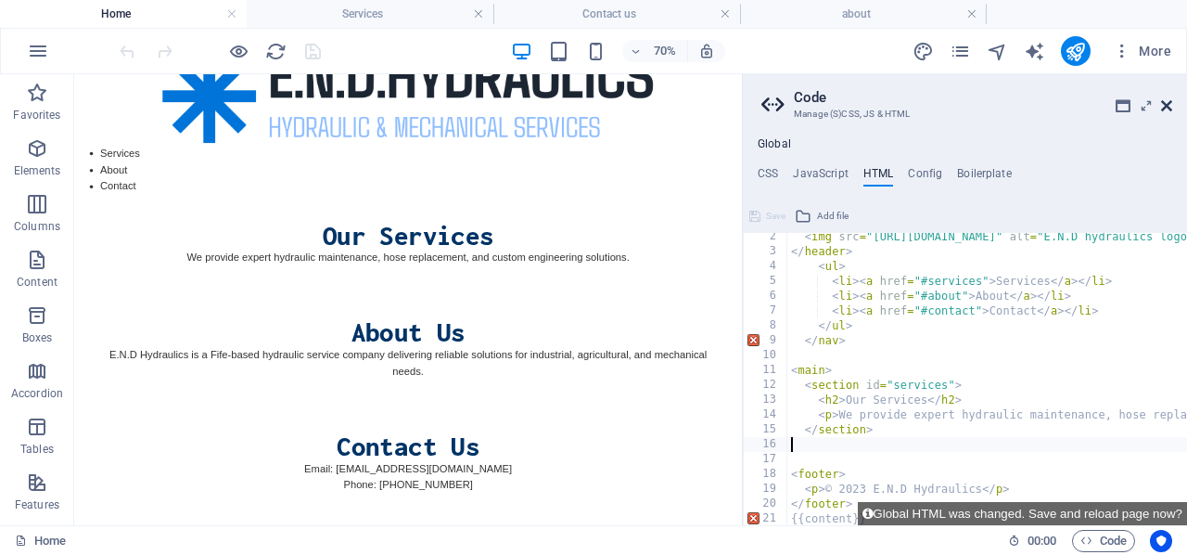
click at [1165, 103] on icon at bounding box center [1166, 105] width 11 height 15
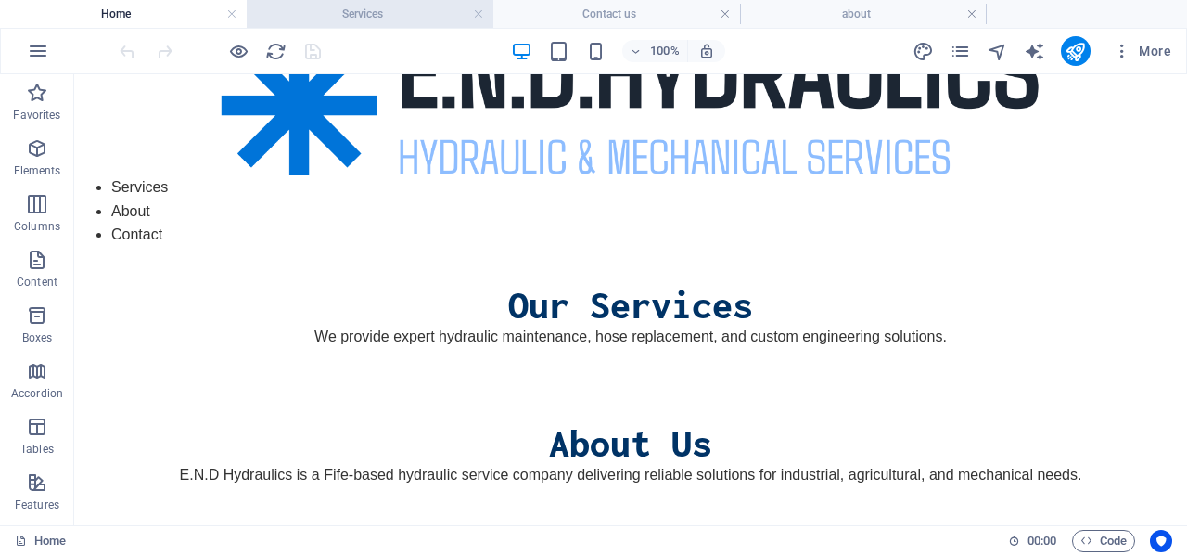
click at [390, 10] on h4 "Services" at bounding box center [370, 14] width 247 height 20
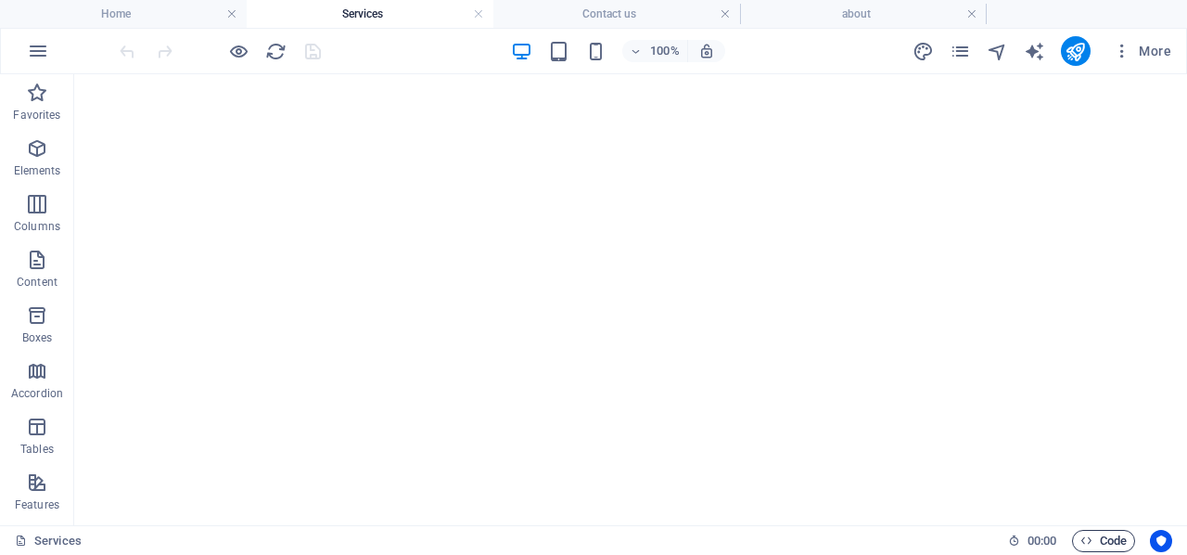
click at [1101, 539] on span "Code" at bounding box center [1104, 541] width 46 height 22
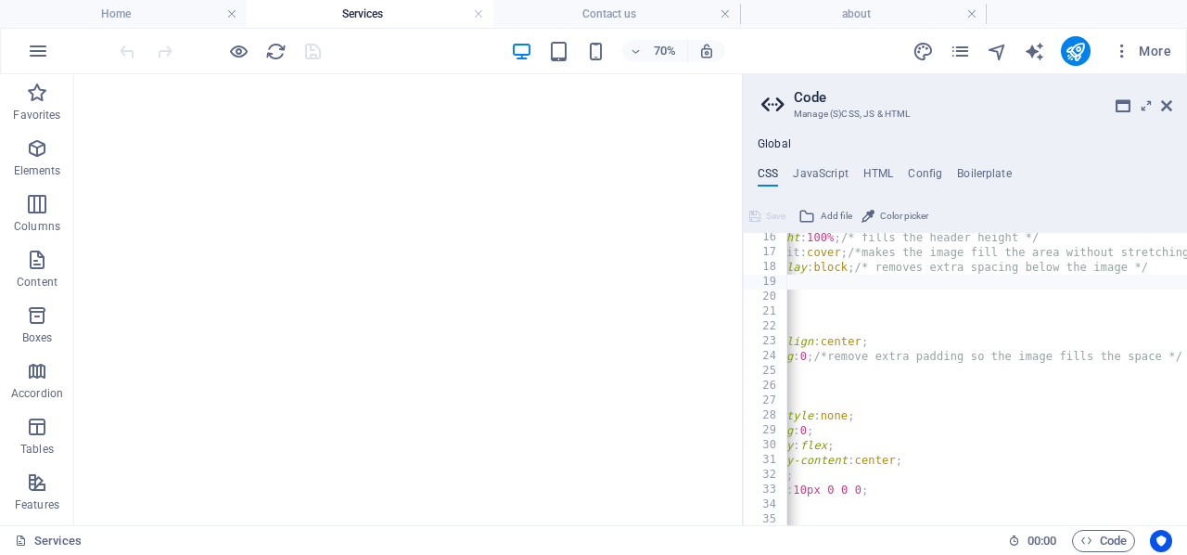
scroll to position [0, 0]
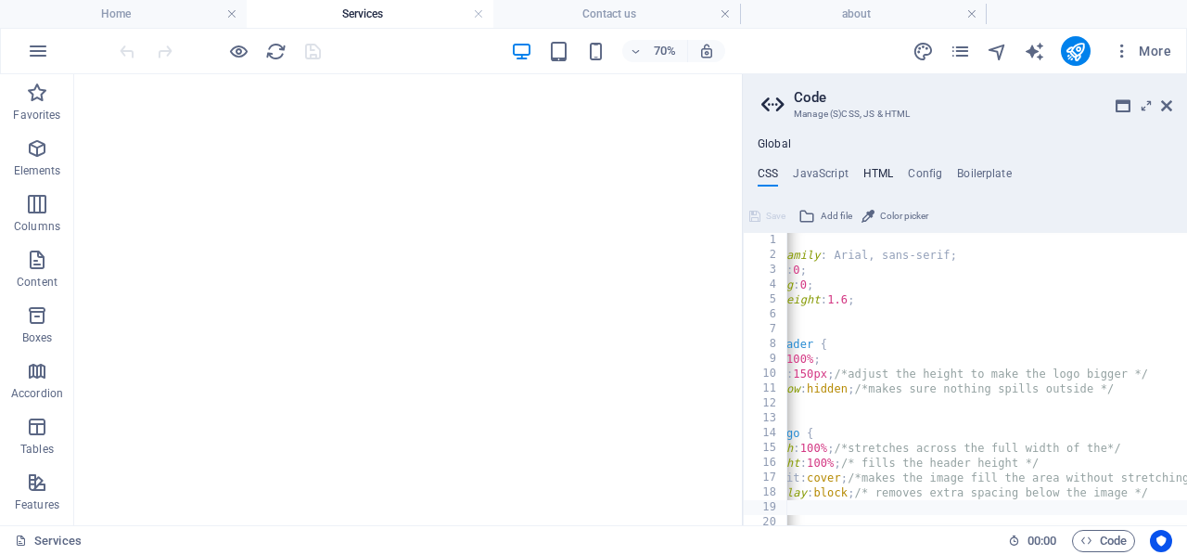
click at [875, 170] on h4 "HTML" at bounding box center [878, 177] width 31 height 20
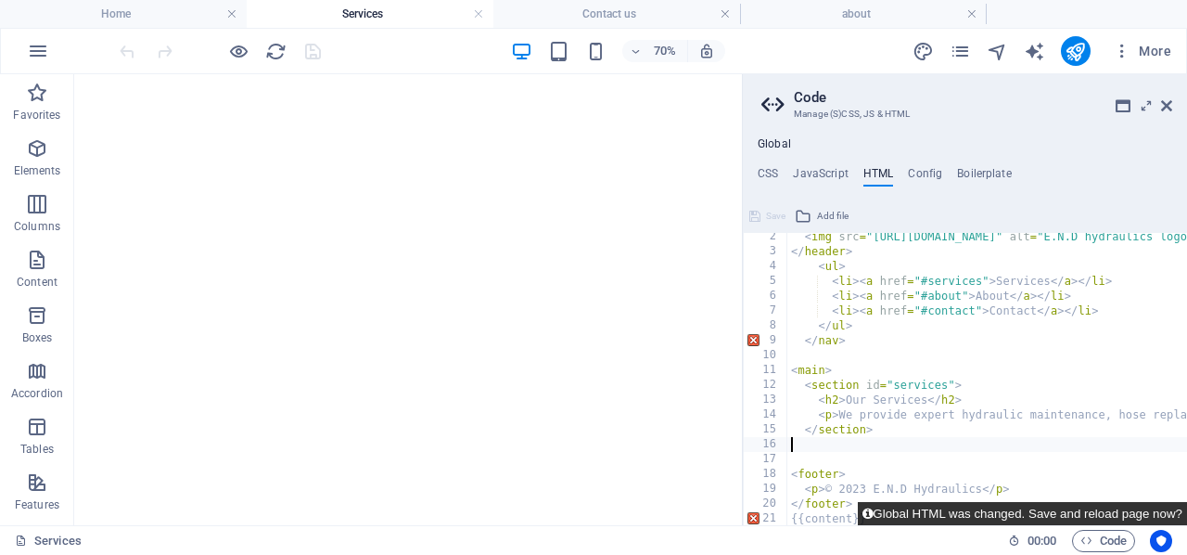
click at [1059, 514] on button "Global HTML was changed. Save and reload page now?" at bounding box center [1022, 513] width 329 height 23
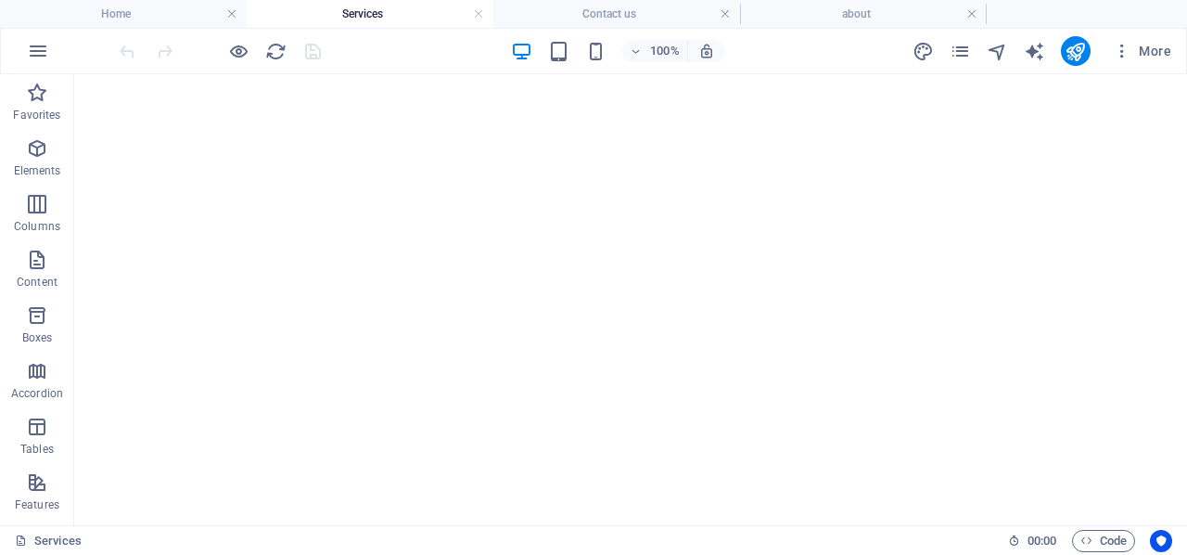
click at [153, 11] on h4 "Home" at bounding box center [123, 14] width 247 height 20
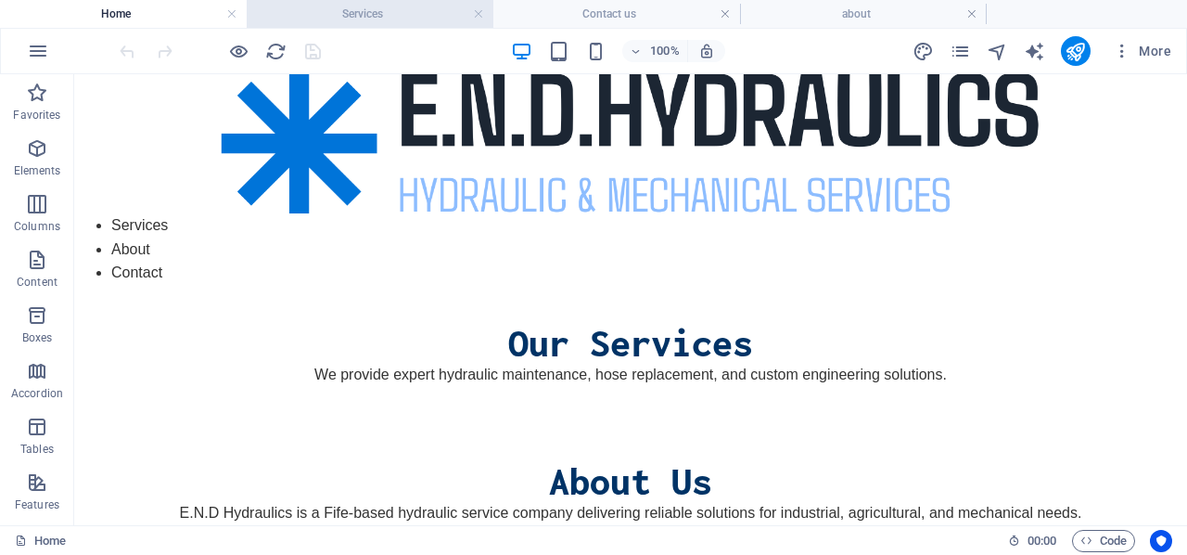
click at [365, 13] on h4 "Services" at bounding box center [370, 14] width 247 height 20
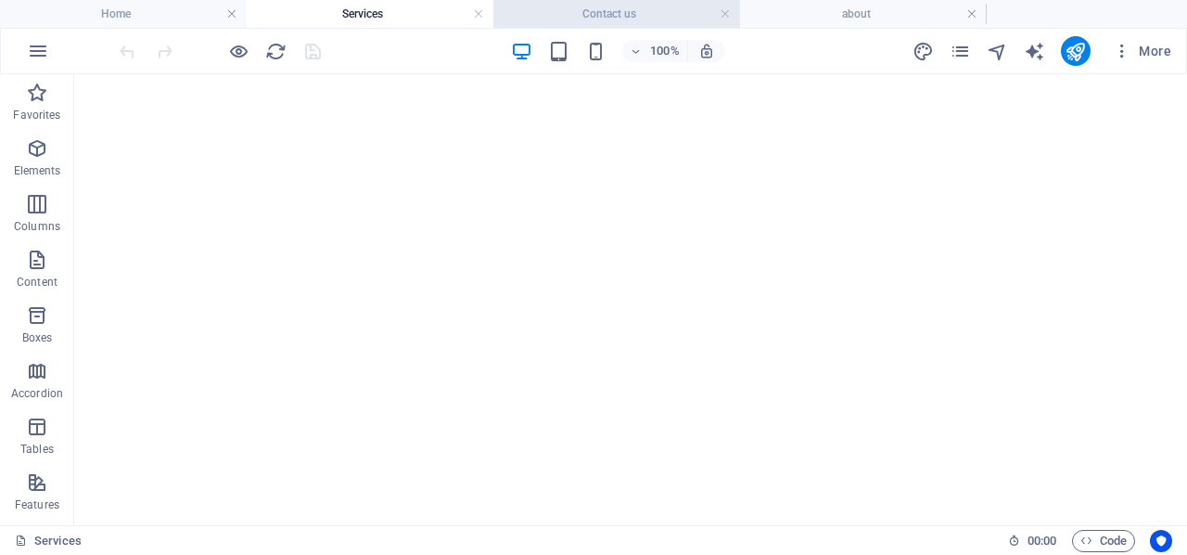
click at [589, 19] on h4 "Contact us" at bounding box center [616, 14] width 247 height 20
click at [1089, 536] on icon "button" at bounding box center [1087, 540] width 12 height 12
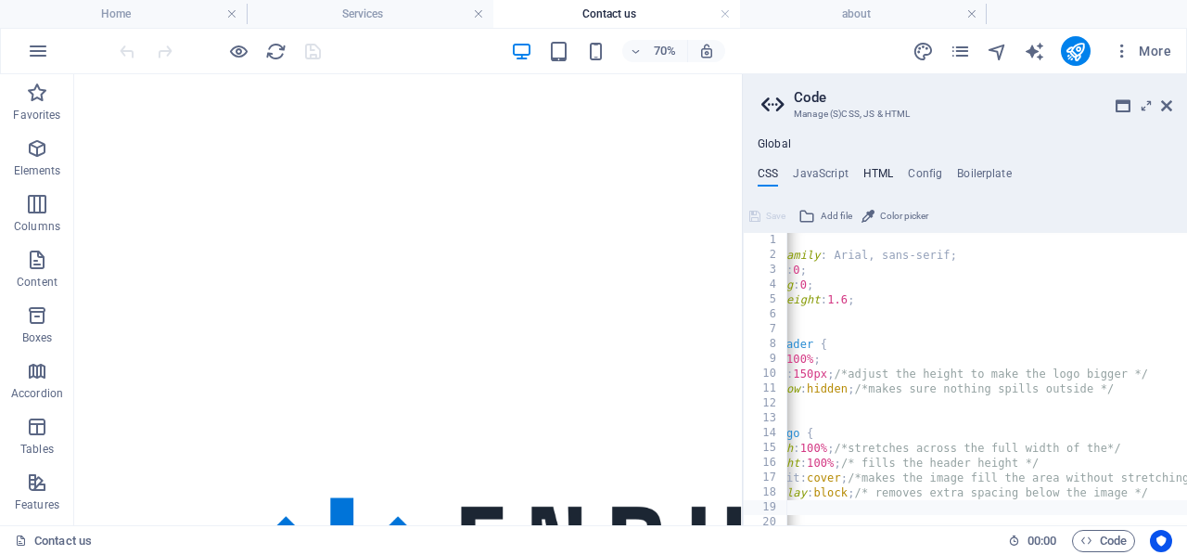
click at [876, 171] on h4 "HTML" at bounding box center [878, 177] width 31 height 20
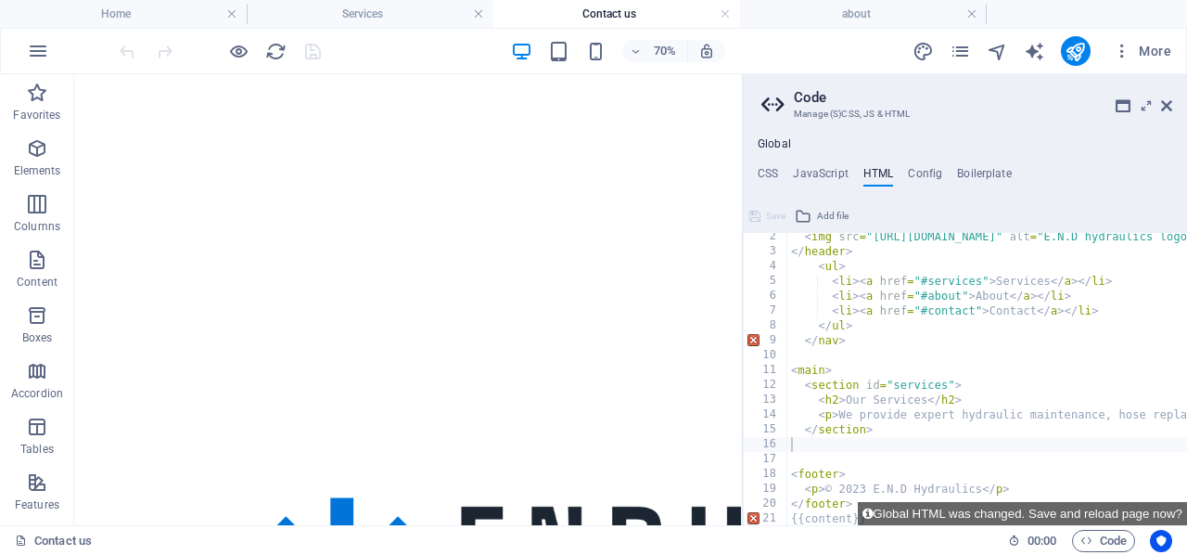
click at [156, 6] on h4 "Home" at bounding box center [123, 14] width 247 height 20
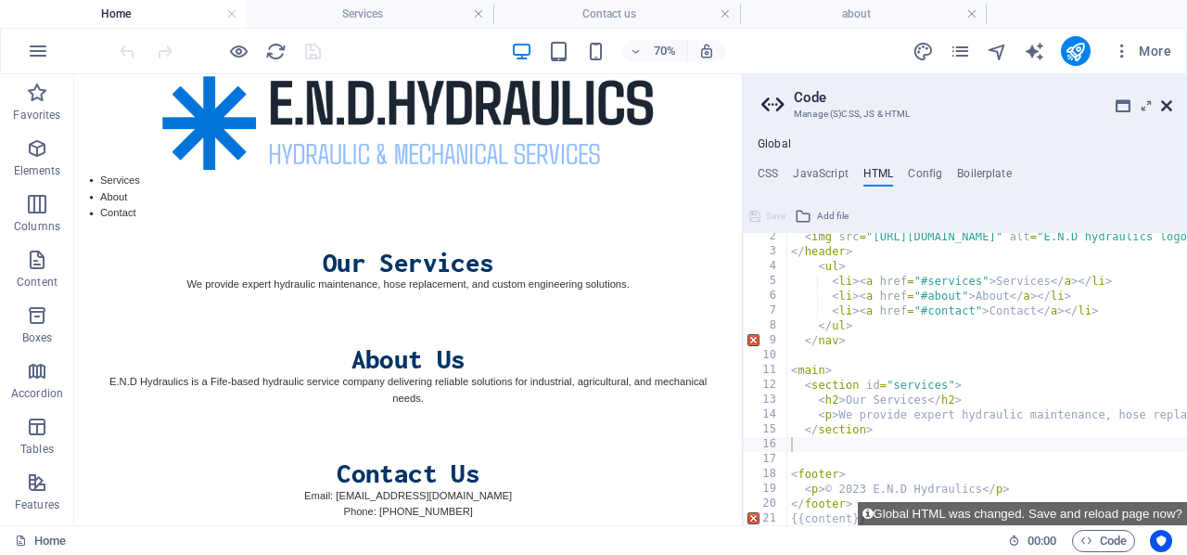
click at [1167, 103] on icon at bounding box center [1166, 105] width 11 height 15
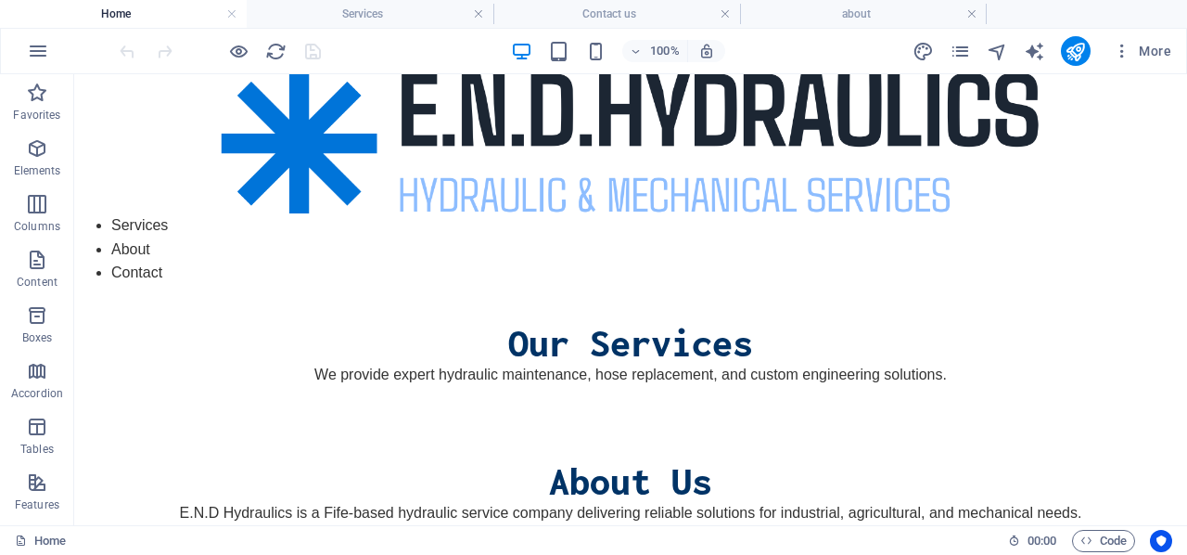
click at [139, 8] on h4 "Home" at bounding box center [123, 14] width 247 height 20
click at [1104, 538] on span "Code" at bounding box center [1104, 541] width 46 height 22
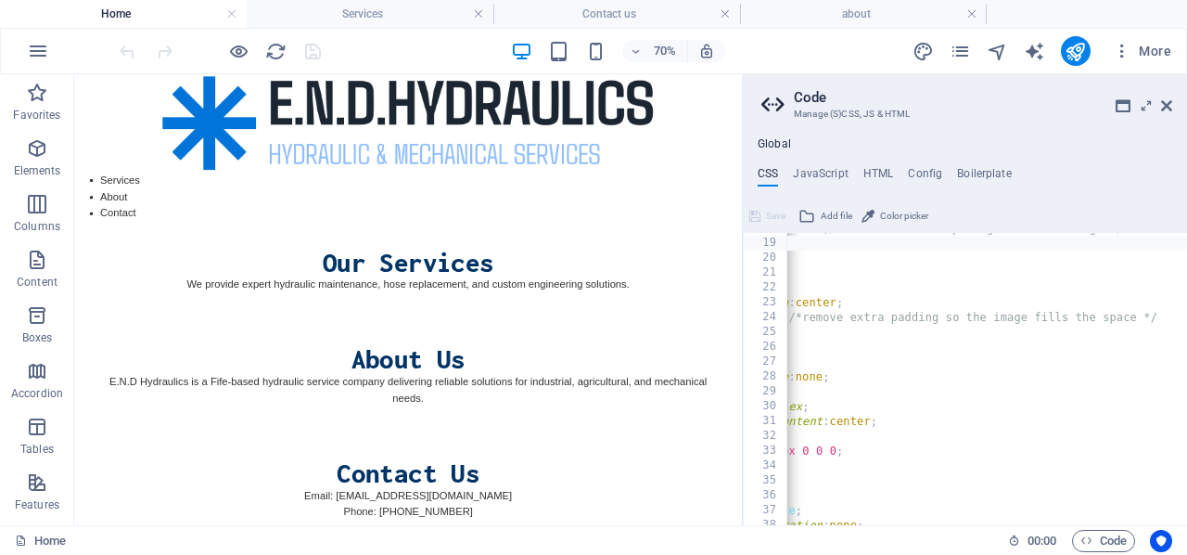
scroll to position [0, 109]
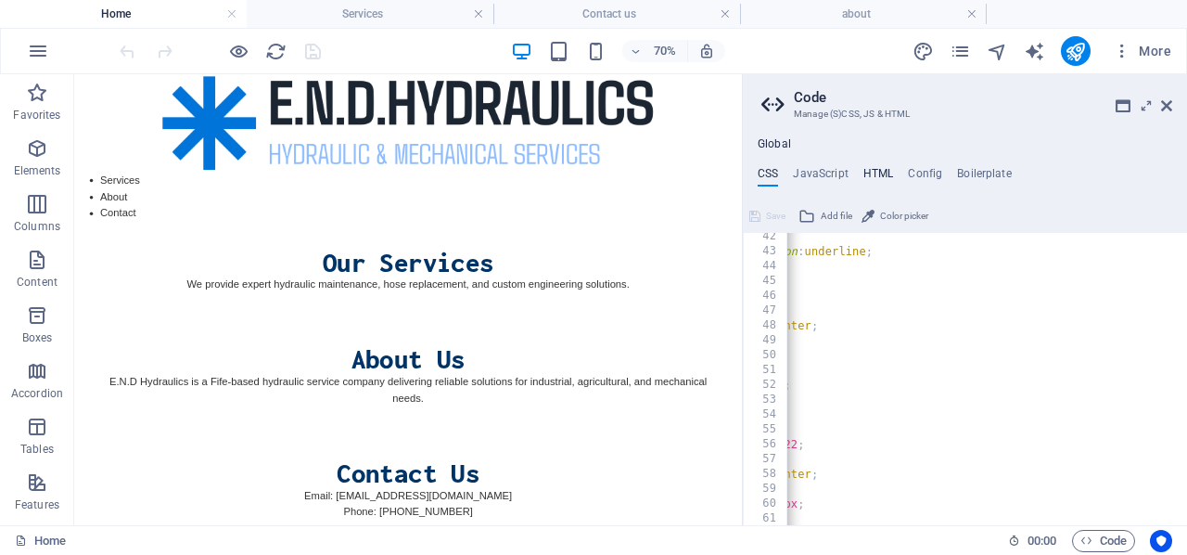
click at [874, 169] on h4 "HTML" at bounding box center [878, 177] width 31 height 20
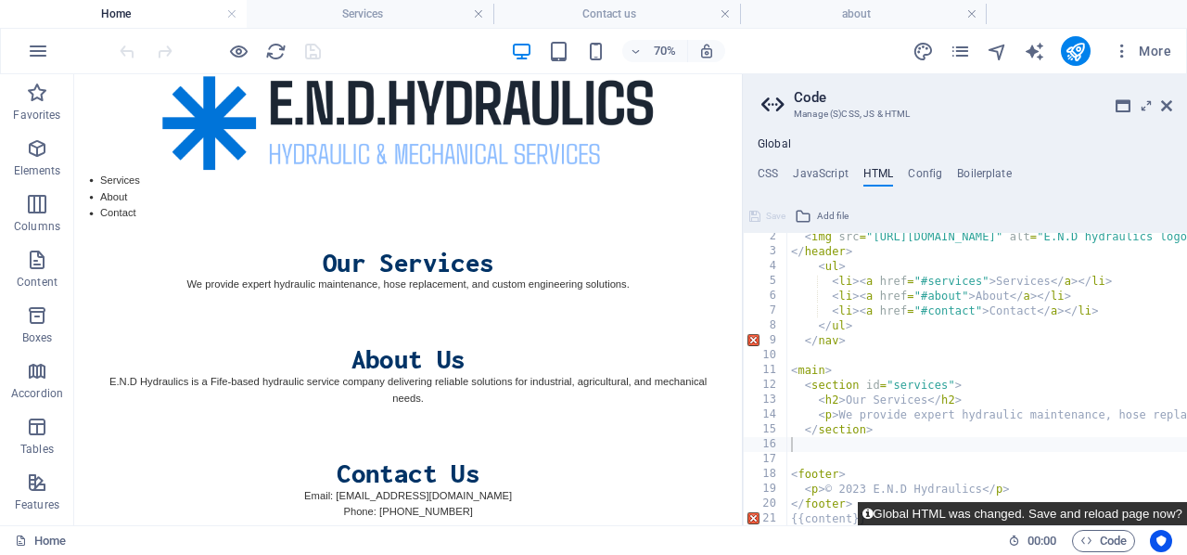
click at [1132, 513] on button "Global HTML was changed. Save and reload page now?" at bounding box center [1022, 513] width 329 height 23
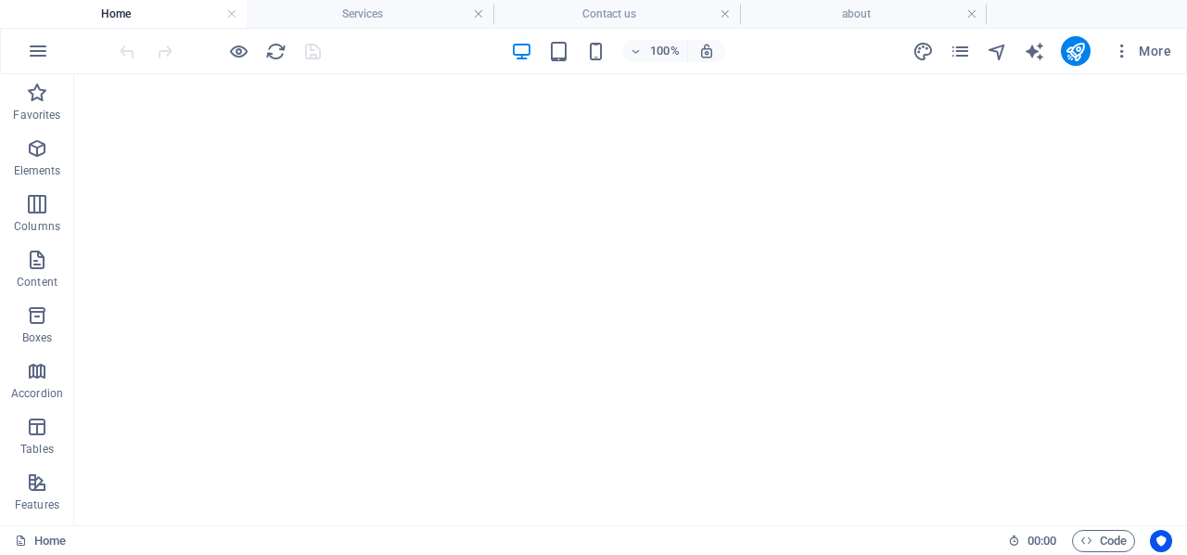
scroll to position [0, 0]
click at [321, 6] on h4 "Services" at bounding box center [370, 14] width 247 height 20
click at [198, 9] on h4 "Home" at bounding box center [123, 14] width 247 height 20
click at [594, 23] on h4 "Contact us" at bounding box center [616, 14] width 247 height 20
click at [145, 11] on h4 "Home" at bounding box center [123, 14] width 247 height 20
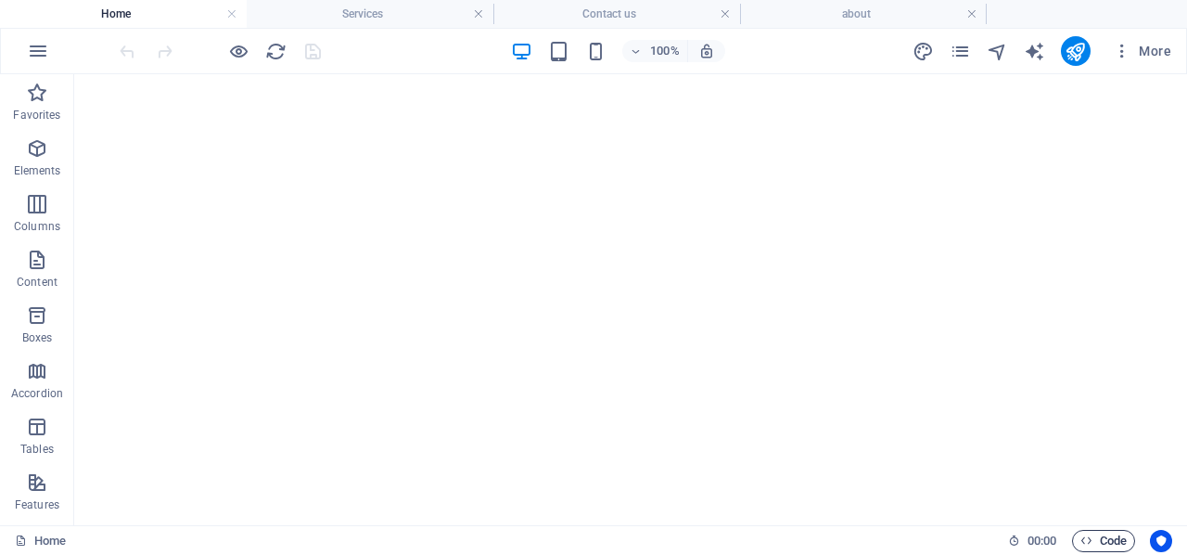
click at [1092, 536] on span "Code" at bounding box center [1104, 541] width 46 height 22
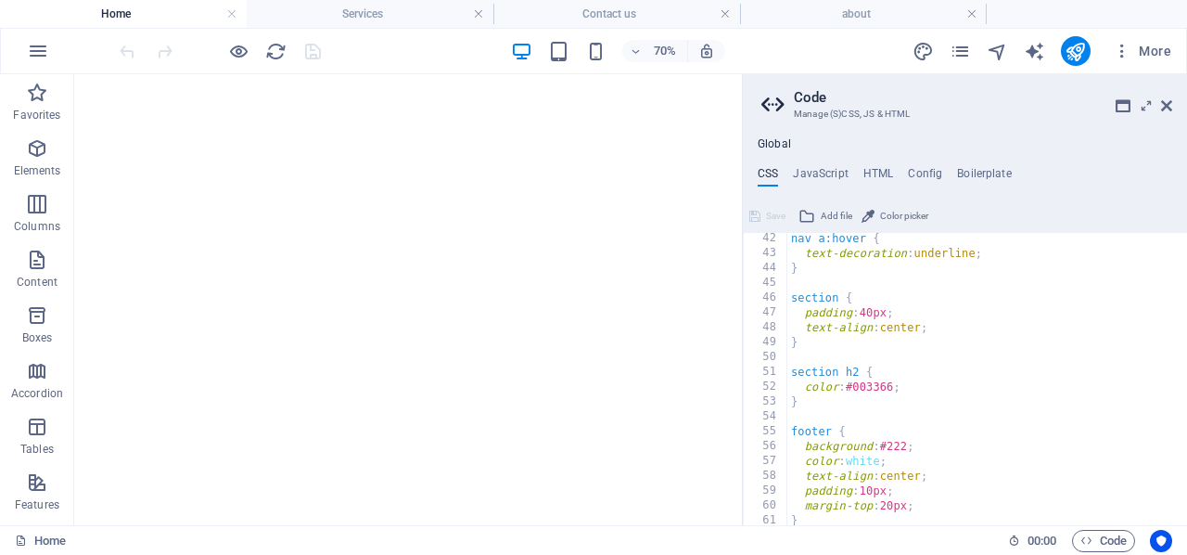
click at [777, 100] on icon at bounding box center [775, 105] width 28 height 26
click at [774, 138] on h4 "Global" at bounding box center [774, 144] width 33 height 15
click at [1169, 101] on icon at bounding box center [1166, 105] width 11 height 15
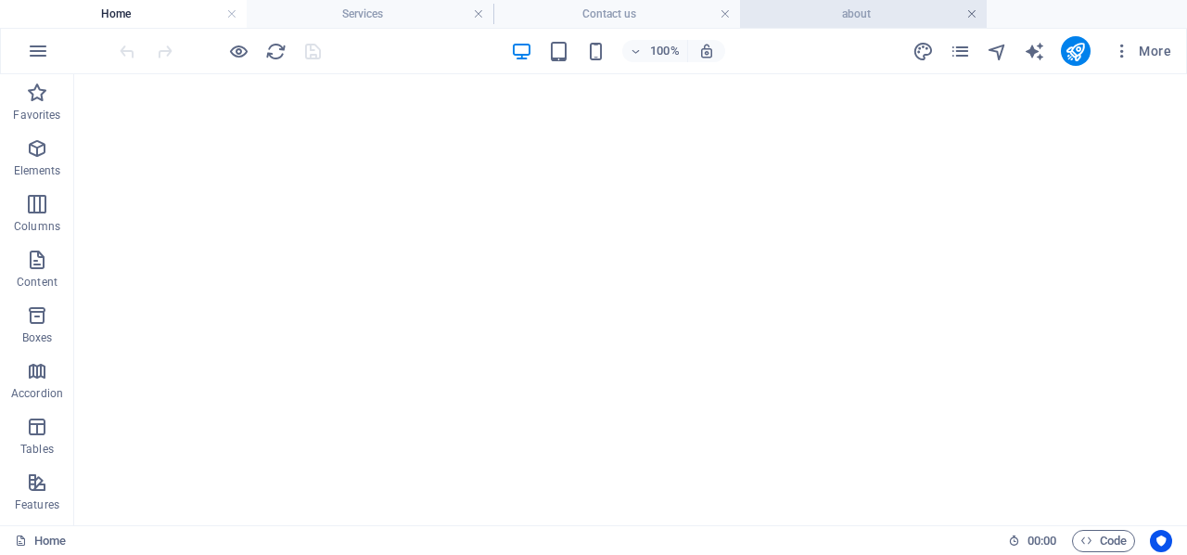
click at [972, 11] on link at bounding box center [971, 15] width 11 height 18
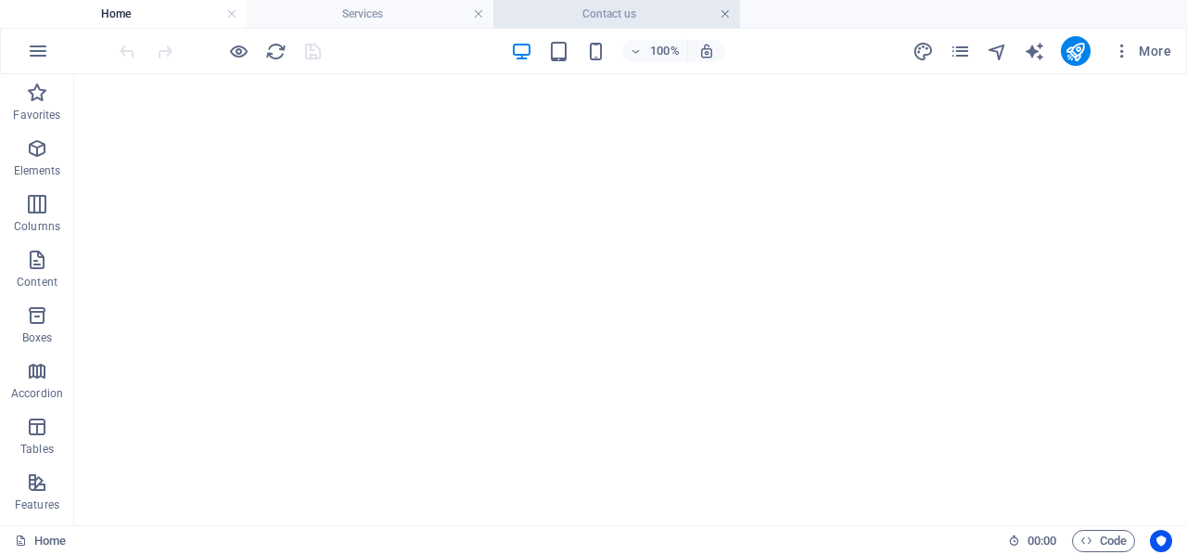
click at [728, 12] on link at bounding box center [725, 15] width 11 height 18
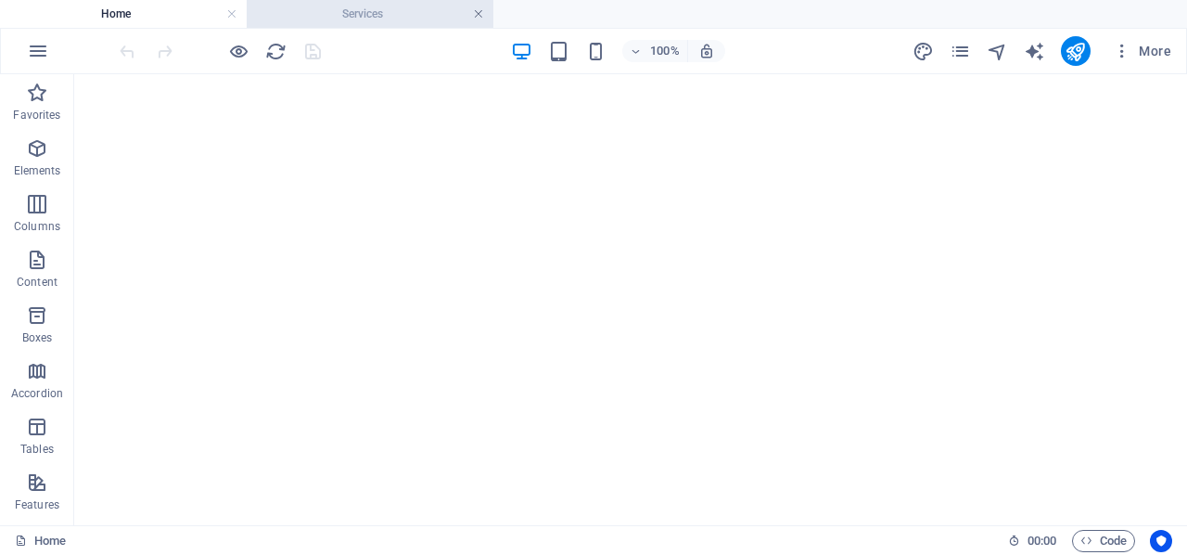
click at [482, 10] on link at bounding box center [478, 15] width 11 height 18
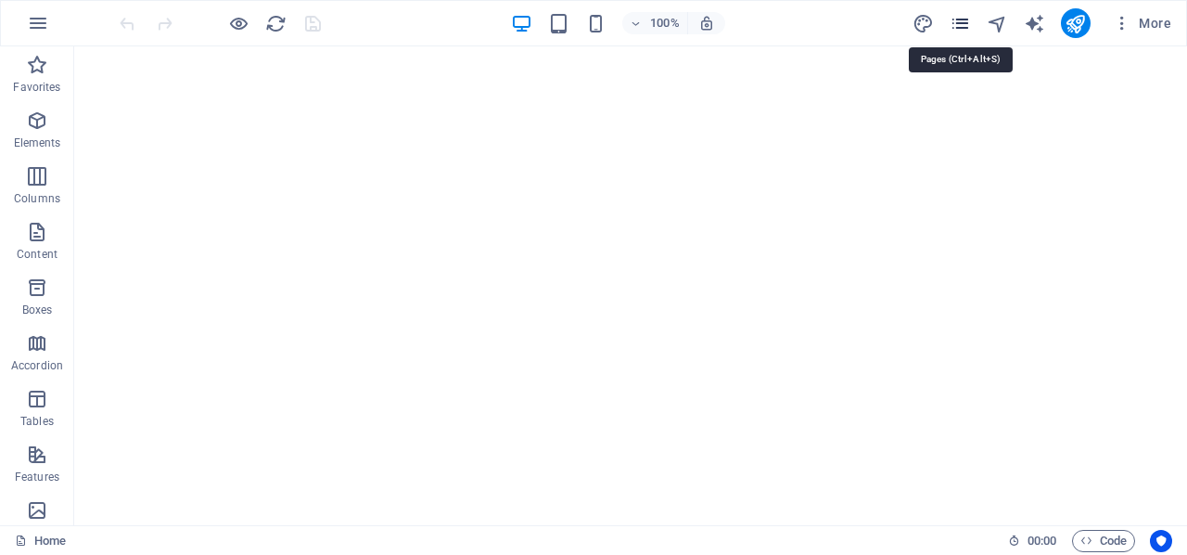
click at [961, 21] on icon "pages" at bounding box center [960, 23] width 21 height 21
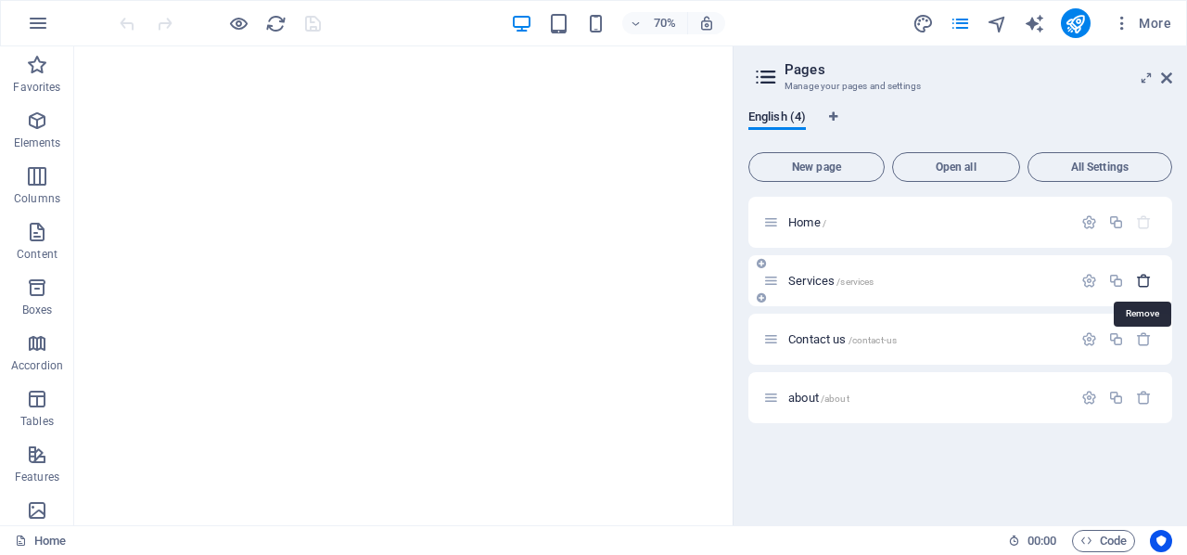
click at [1142, 280] on icon "button" at bounding box center [1144, 281] width 16 height 16
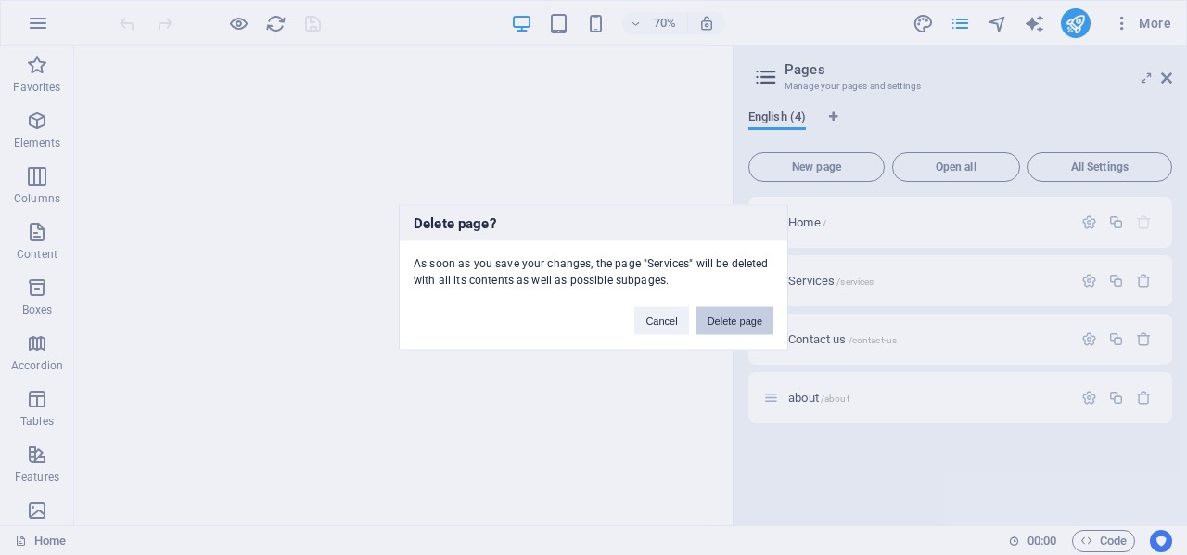
click at [730, 316] on button "Delete page" at bounding box center [735, 321] width 77 height 28
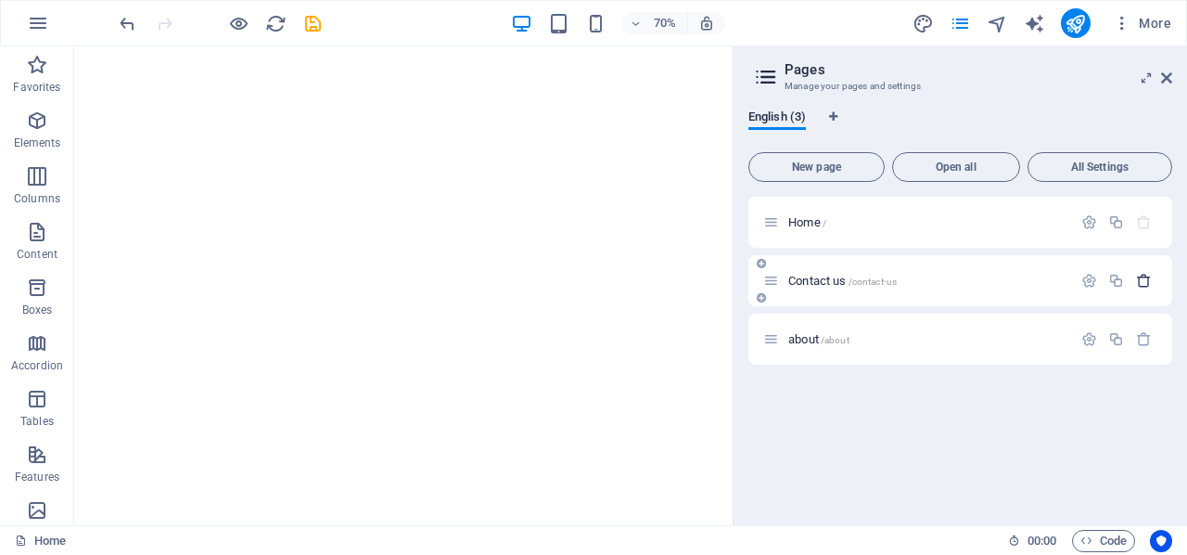
click at [1150, 279] on icon "button" at bounding box center [1144, 281] width 16 height 16
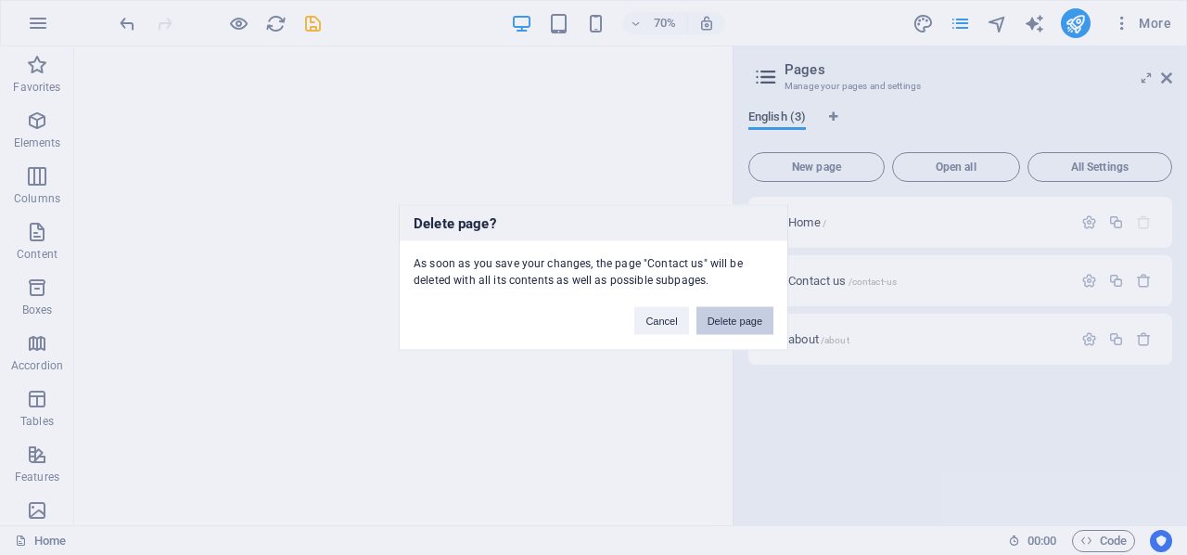
click at [740, 318] on button "Delete page" at bounding box center [735, 321] width 77 height 28
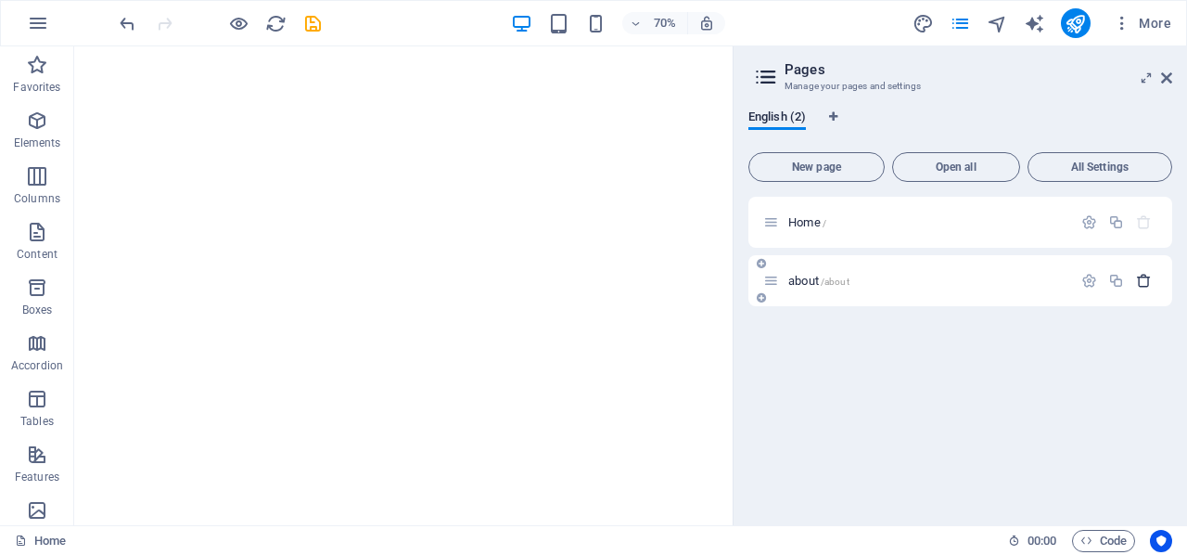
click at [1148, 277] on icon "button" at bounding box center [1144, 281] width 16 height 16
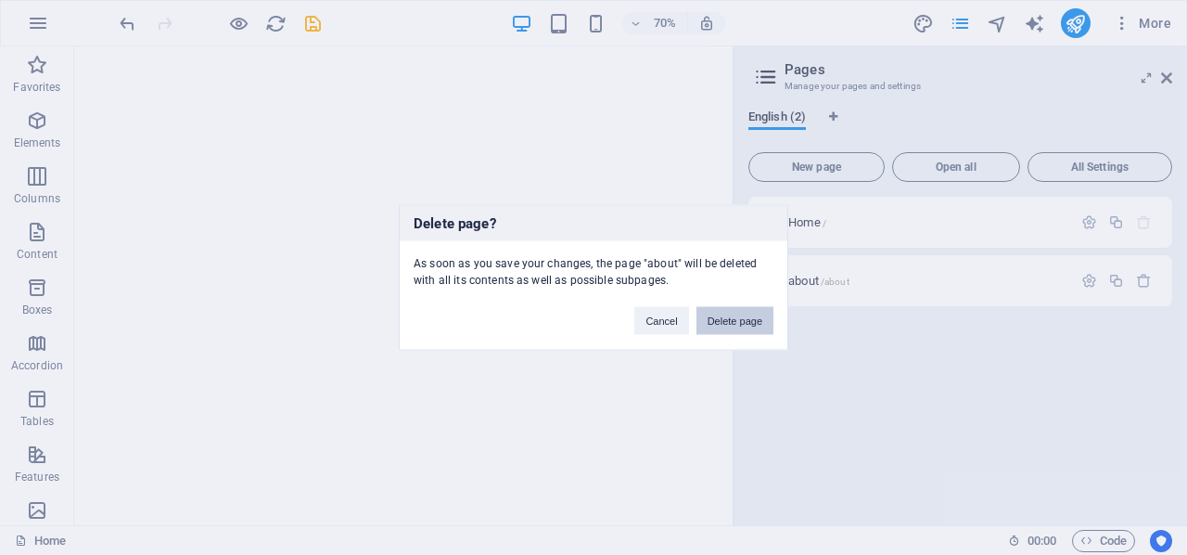
click at [739, 323] on button "Delete page" at bounding box center [735, 321] width 77 height 28
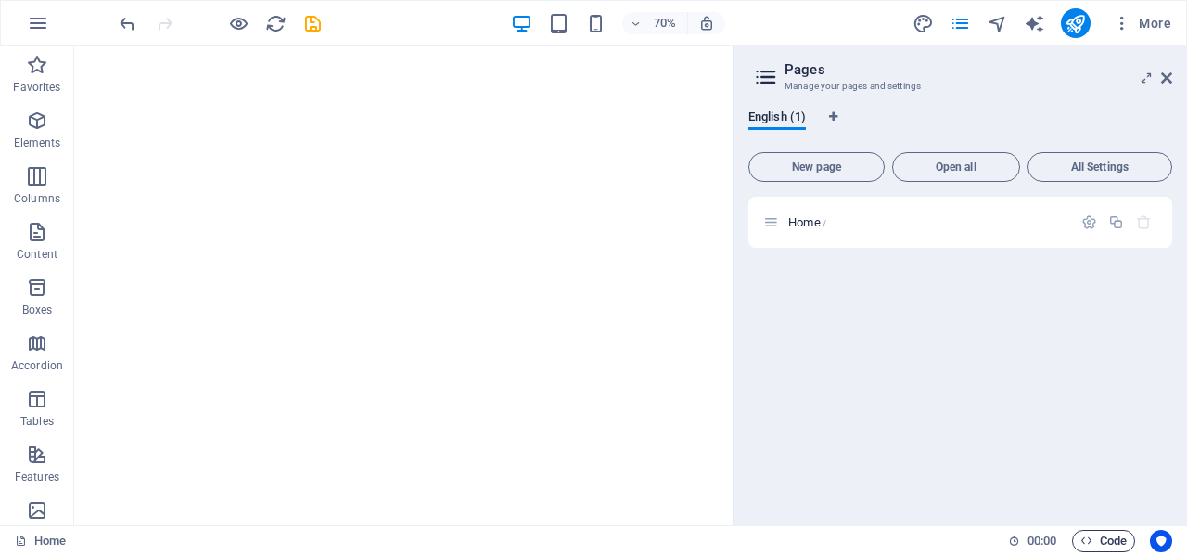
click at [1081, 544] on icon "button" at bounding box center [1087, 540] width 12 height 12
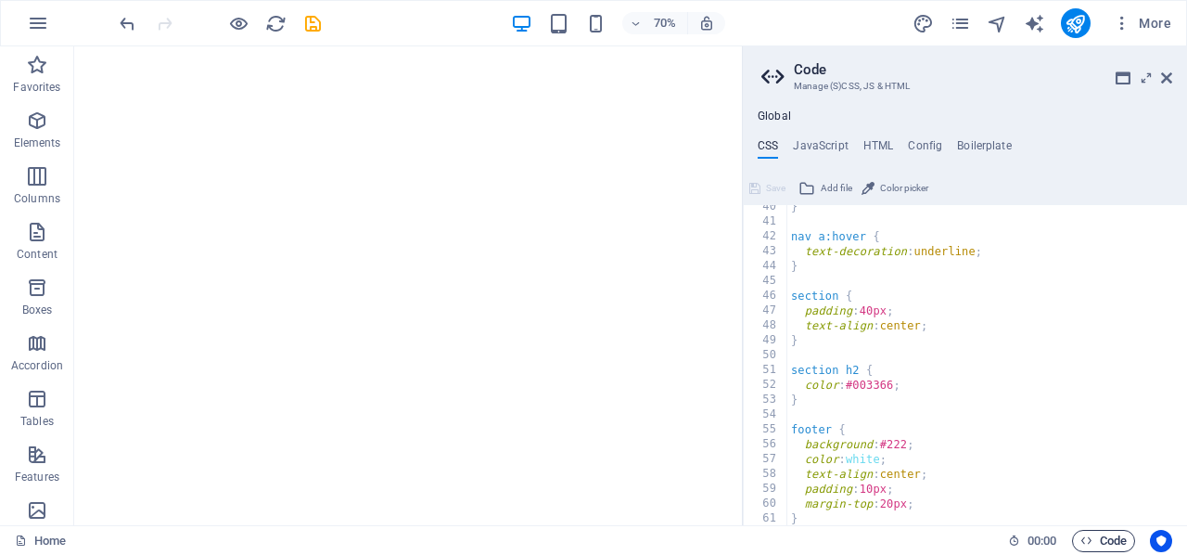
scroll to position [584, 0]
click at [1091, 540] on icon "button" at bounding box center [1087, 540] width 12 height 12
click at [874, 147] on h4 "HTML" at bounding box center [878, 149] width 31 height 20
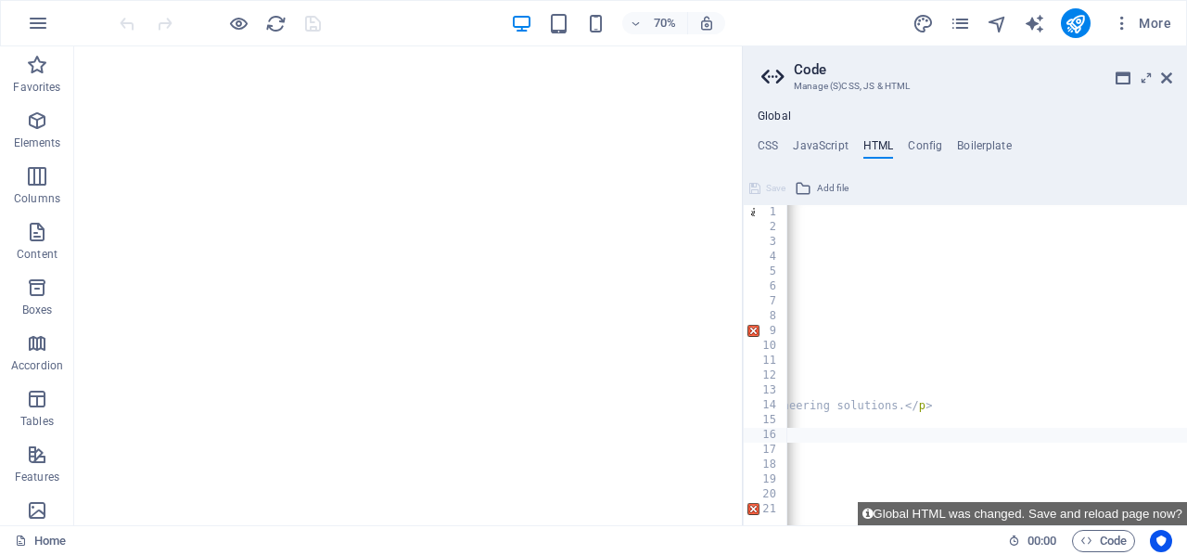
scroll to position [0, 0]
click at [1089, 539] on icon "button" at bounding box center [1087, 540] width 12 height 12
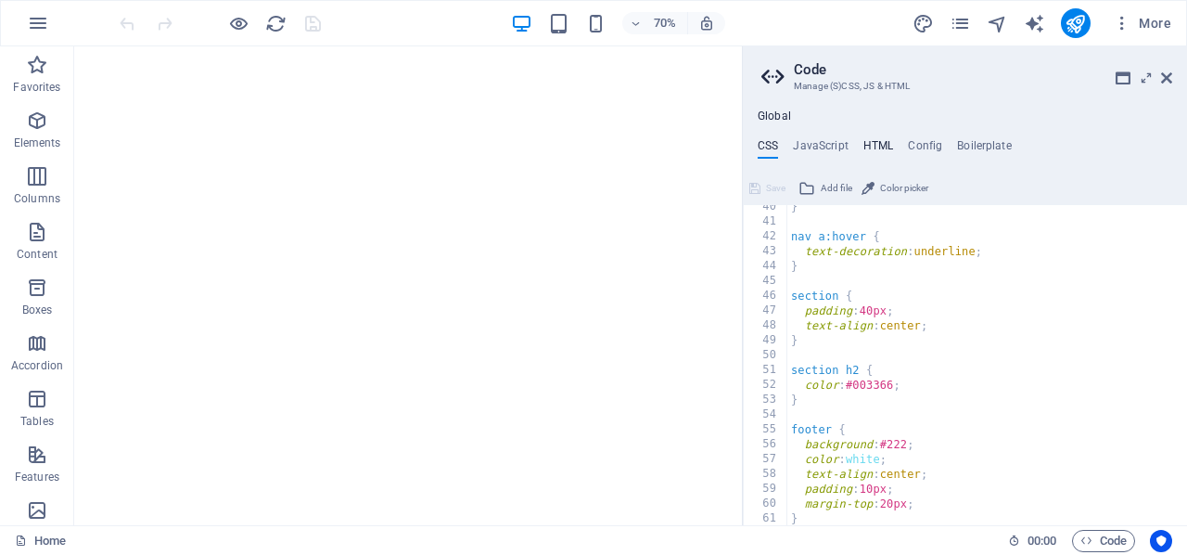
click at [876, 139] on h4 "HTML" at bounding box center [878, 149] width 31 height 20
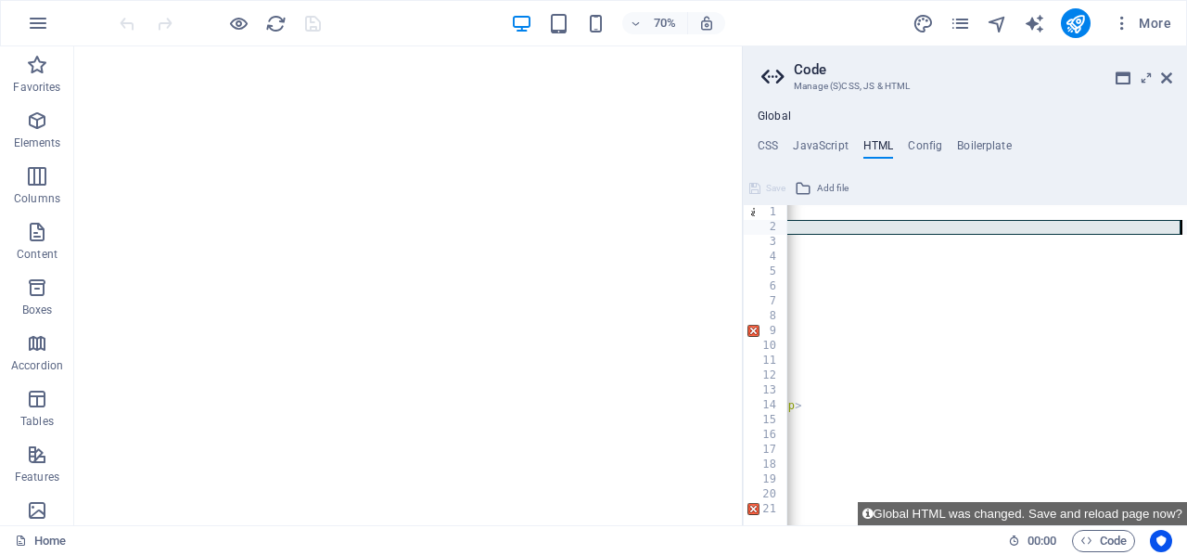
scroll to position [0, 737]
drag, startPoint x: 841, startPoint y: 225, endPoint x: 1186, endPoint y: 229, distance: 345.0
click at [1186, 229] on div "< header class = "full-header" > < img src = "https://cdn1.site-media.eu/images…" at bounding box center [618, 380] width 1137 height 351
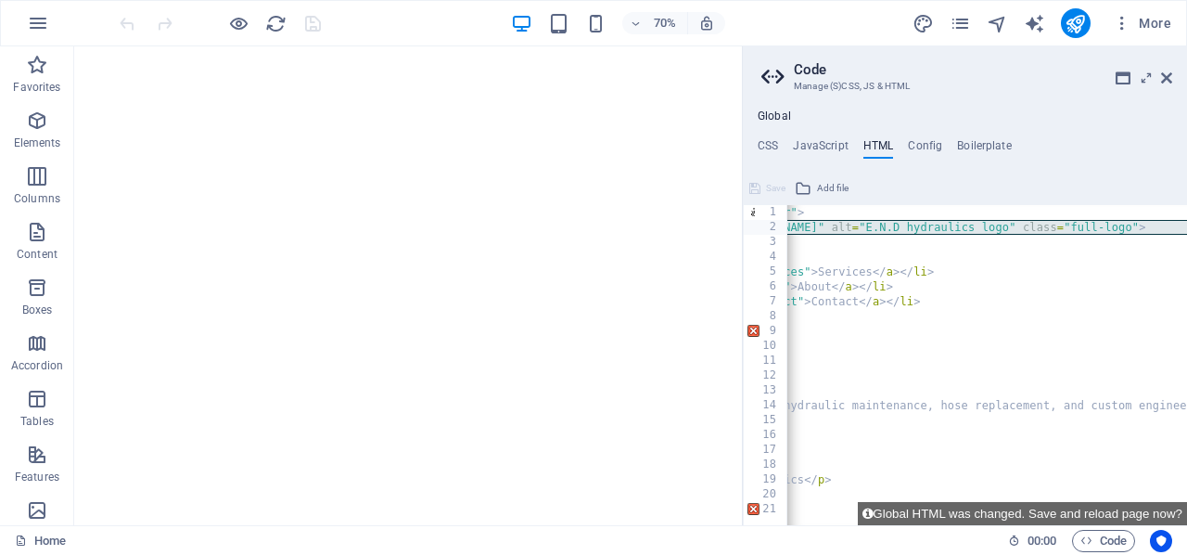
scroll to position [0, 0]
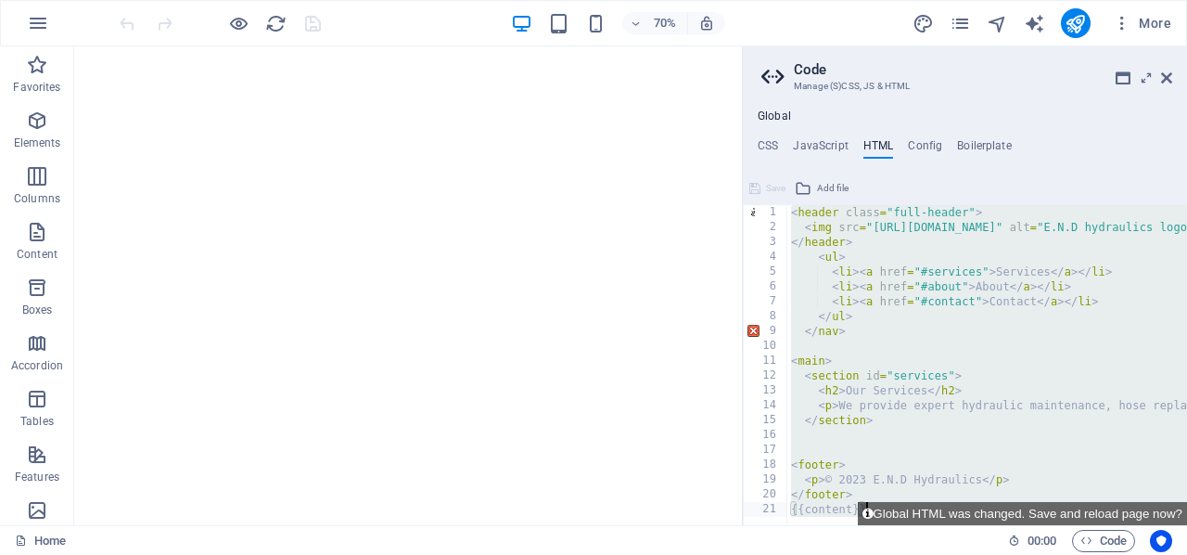
drag, startPoint x: 793, startPoint y: 215, endPoint x: 972, endPoint y: 566, distance: 393.6
click at [972, 554] on html "endhydraulics.co.uk Home Favorites Elements Columns Content Boxes Accordion Tab…" at bounding box center [593, 277] width 1187 height 555
type textarea "</footer> {{content}}"
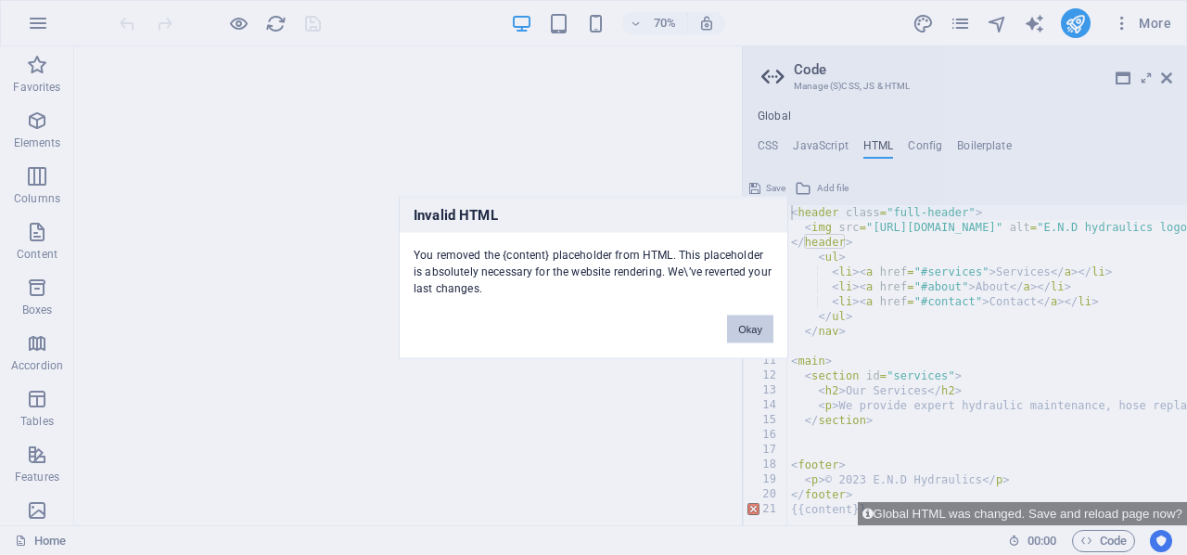
click at [749, 328] on button "Okay" at bounding box center [750, 329] width 46 height 28
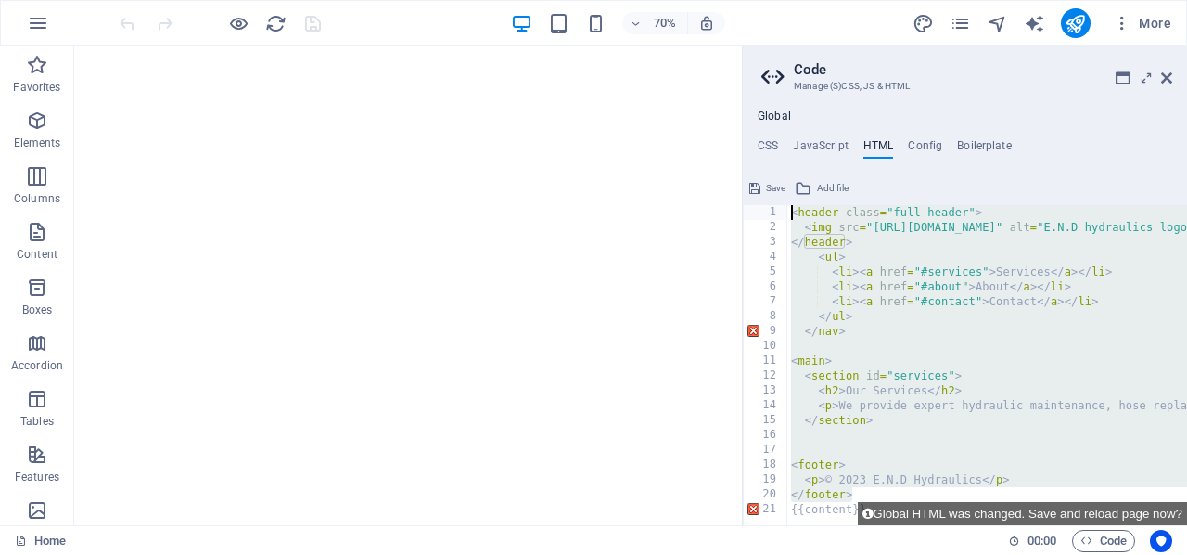
drag, startPoint x: 860, startPoint y: 489, endPoint x: 765, endPoint y: 196, distance: 308.0
click at [765, 196] on div "</footer> 1 2 3 4 5 6 7 8 9 10 11 12 13 14 15 16 17 18 19 20 21 < header class …" at bounding box center [965, 349] width 444 height 352
type textarea "<header class="full-header"> <img src="https://cdn1.site-media.eu/images/0/1889…"
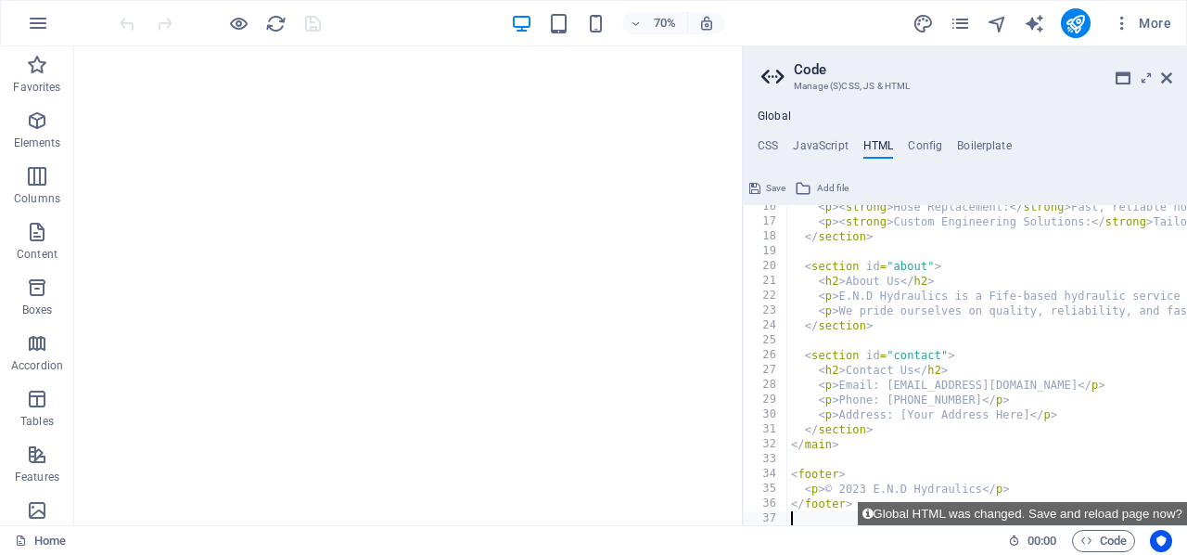
scroll to position [228, 0]
click at [767, 142] on h4 "CSS" at bounding box center [768, 149] width 20 height 20
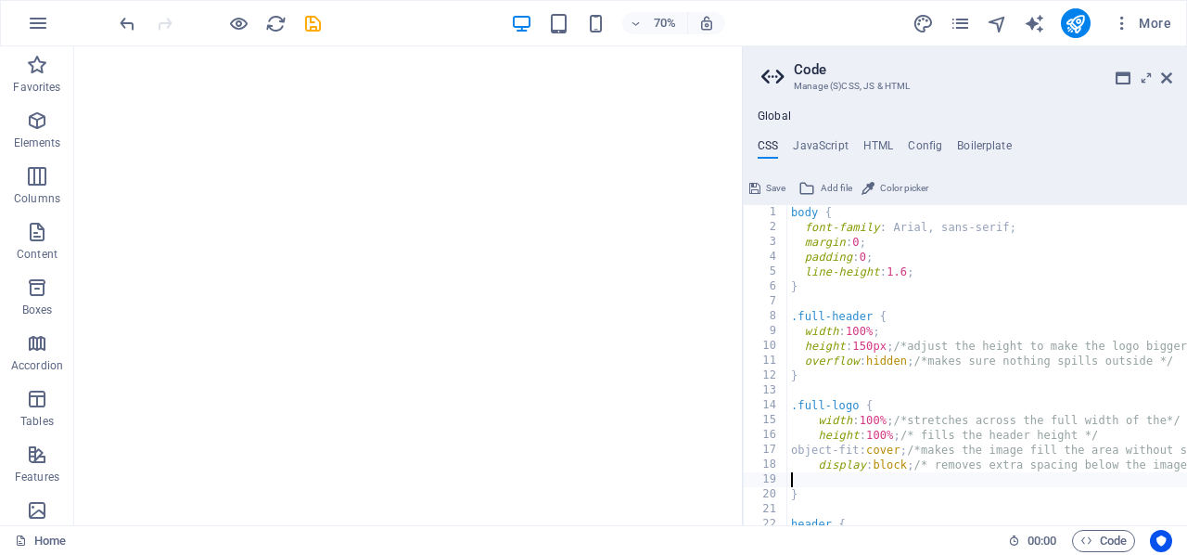
scroll to position [0, 0]
click at [792, 217] on div "body { font-family : Arial, sans-serif; margin : 0 ; padding : 0 ; line-height …" at bounding box center [1077, 380] width 580 height 351
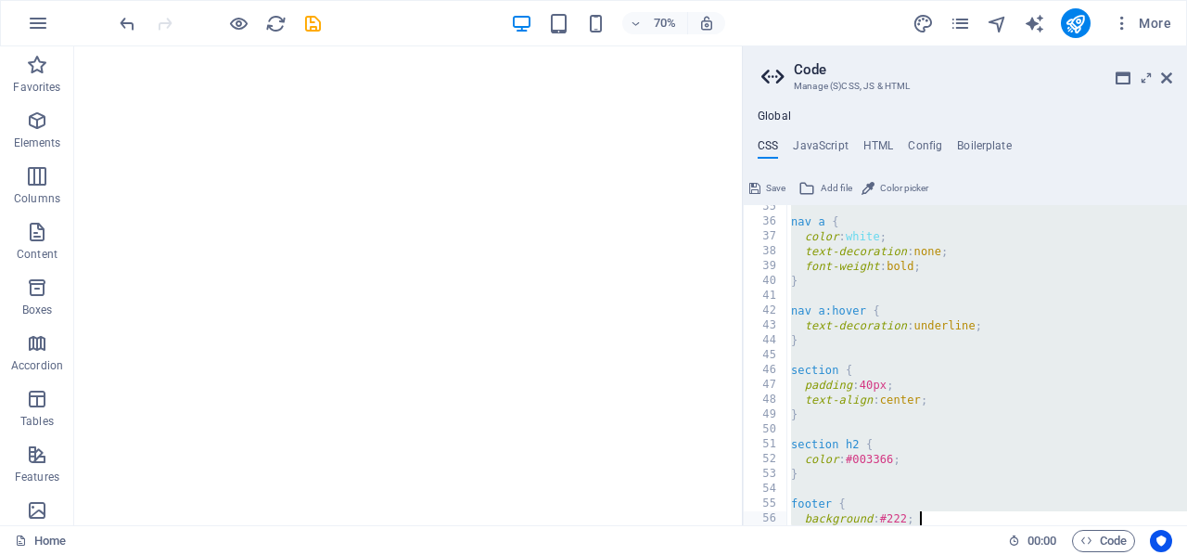
scroll to position [584, 0]
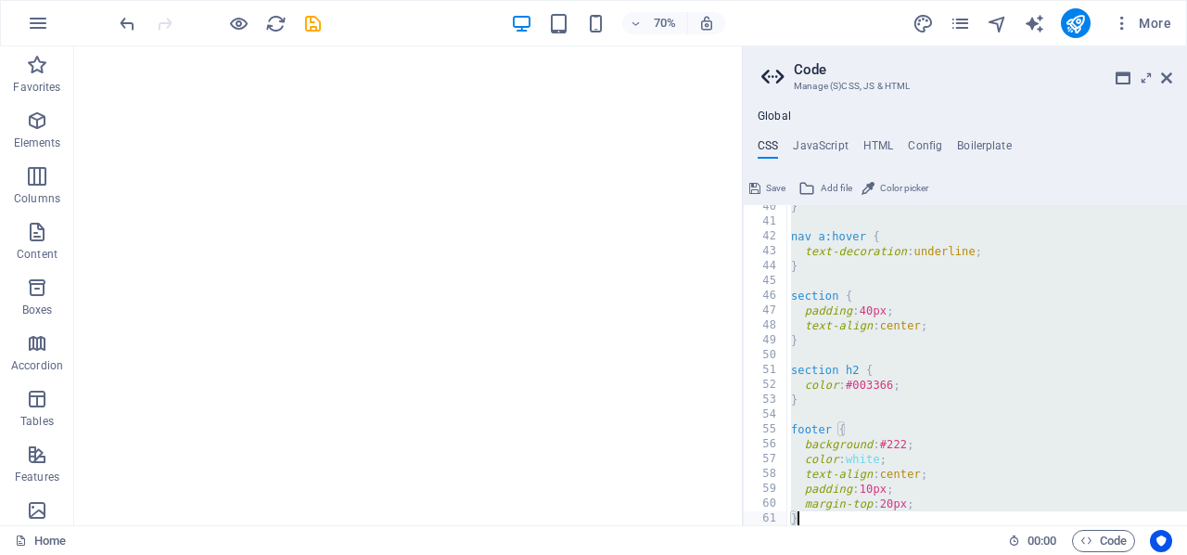
drag, startPoint x: 792, startPoint y: 217, endPoint x: 926, endPoint y: 550, distance: 358.8
click at [926, 525] on div "Home Favorites Elements Columns Content Boxes Accordion Tables Features Images …" at bounding box center [593, 285] width 1187 height 479
type textarea "margin-top: 20px; }"
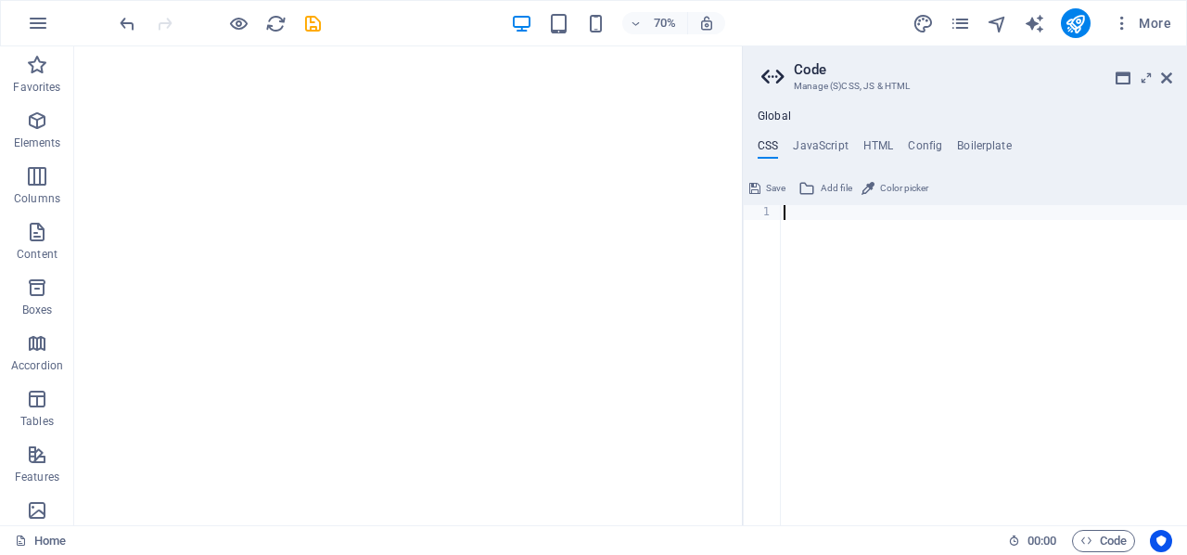
paste textarea "}"
type textarea "}"
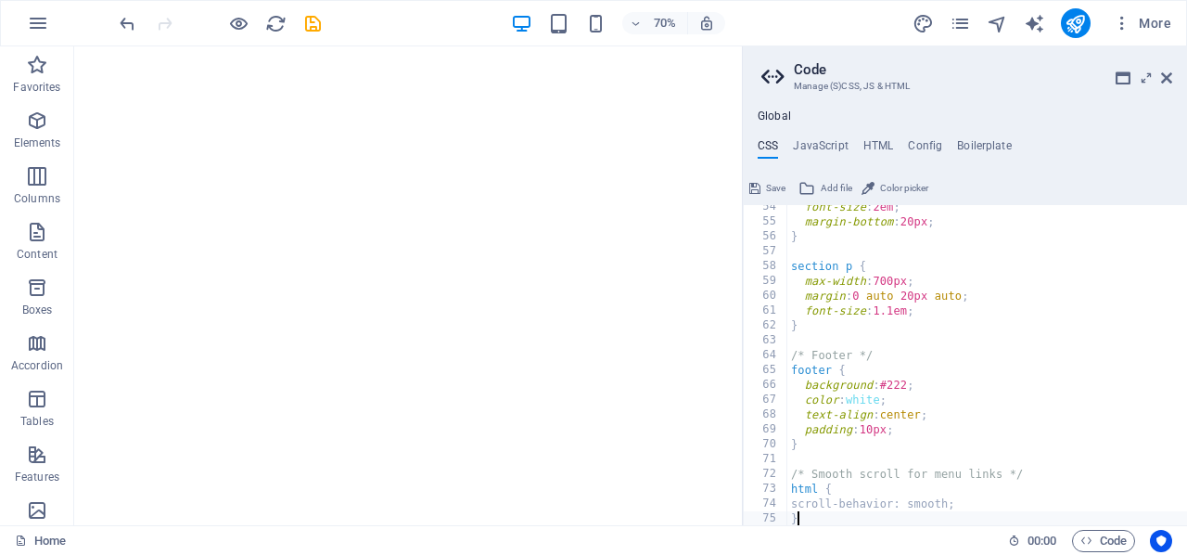
scroll to position [792, 0]
click at [763, 186] on button "Save" at bounding box center [768, 188] width 42 height 22
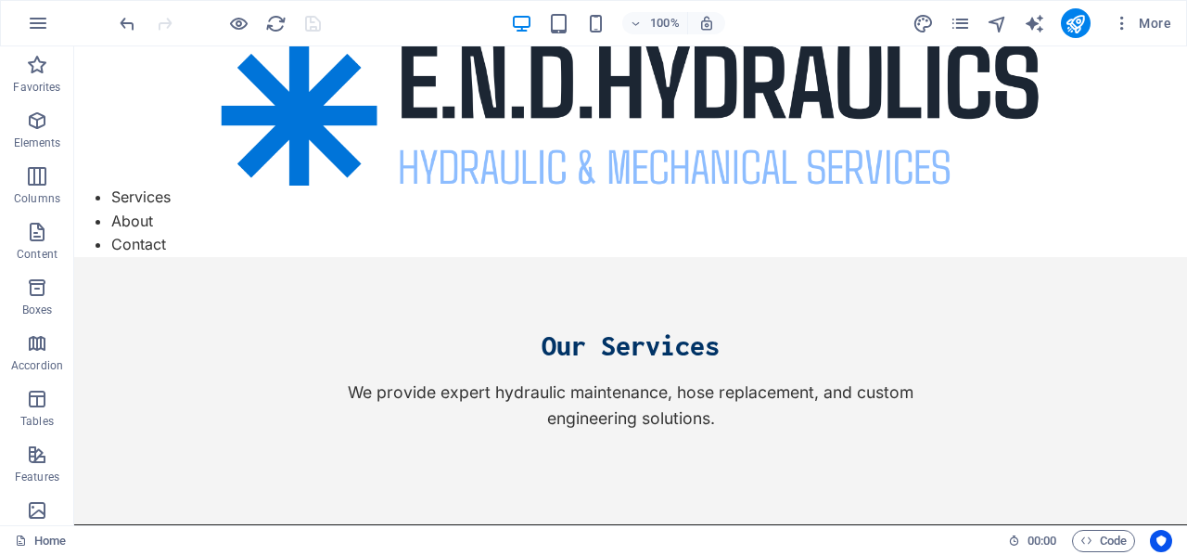
scroll to position [0, 0]
click at [274, 20] on icon "reload" at bounding box center [275, 23] width 21 height 21
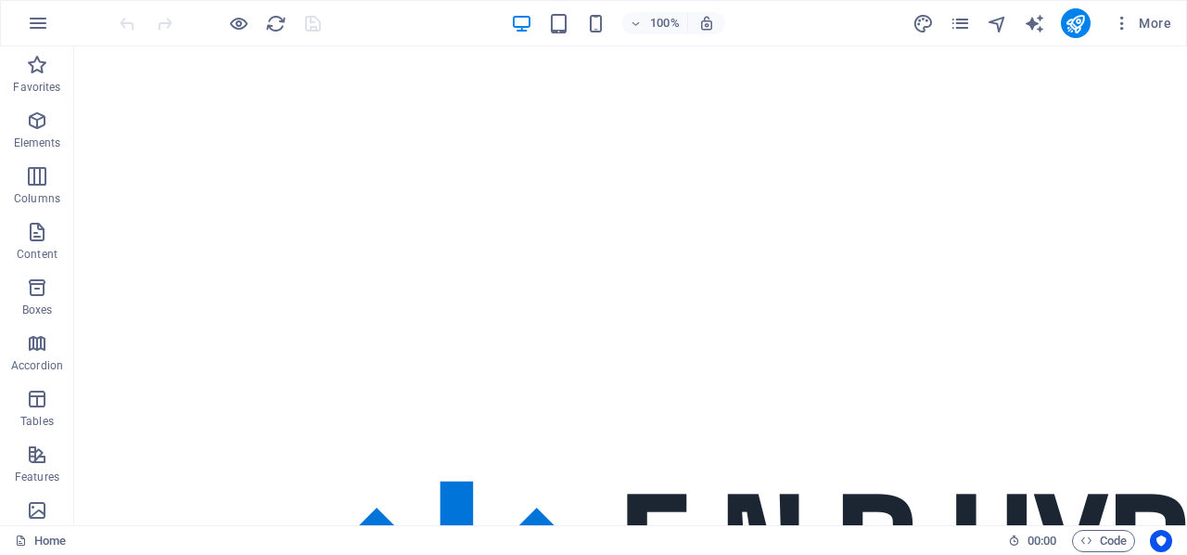
scroll to position [368, 0]
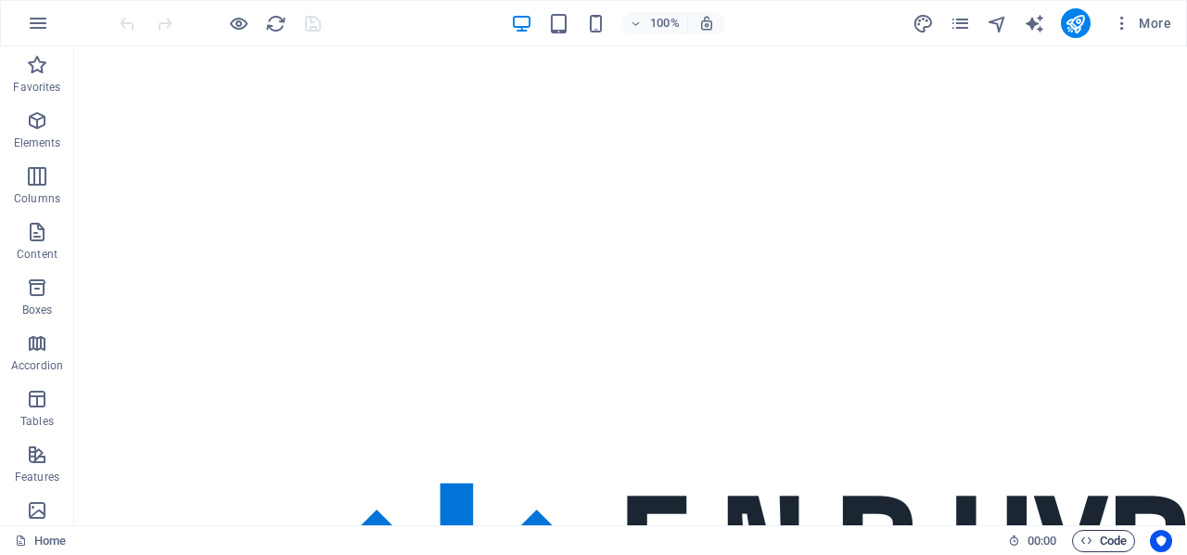
click at [1087, 536] on icon "button" at bounding box center [1087, 540] width 12 height 12
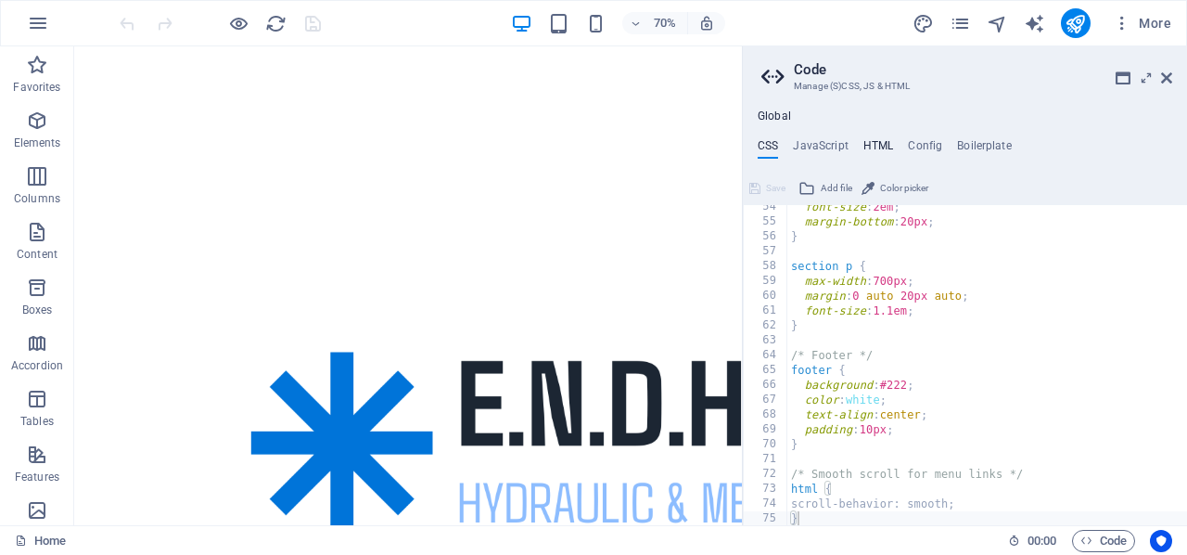
click at [872, 141] on h4 "HTML" at bounding box center [878, 149] width 31 height 20
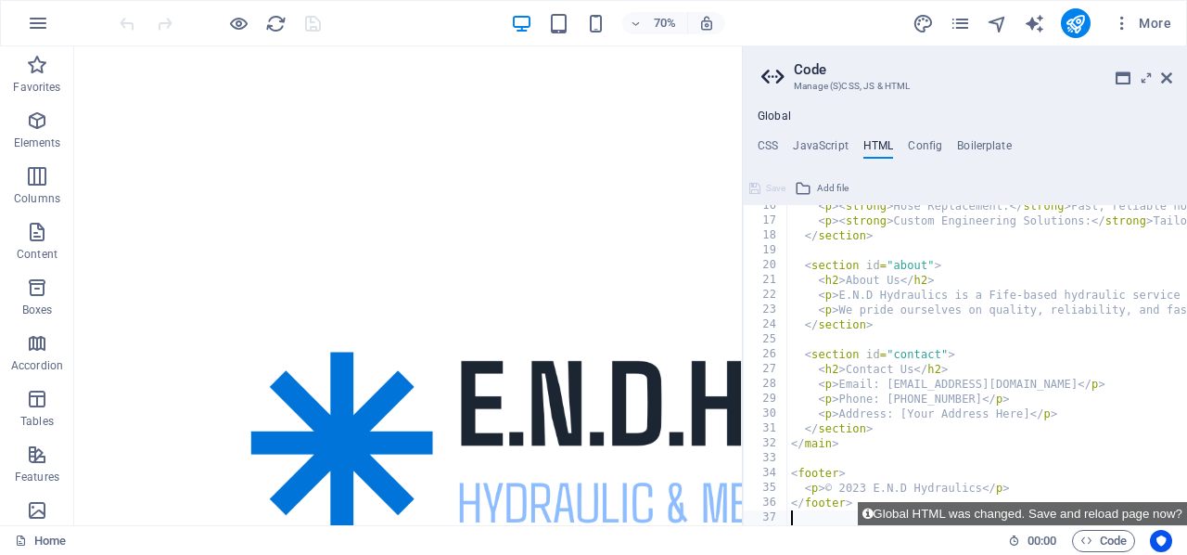
scroll to position [243, 0]
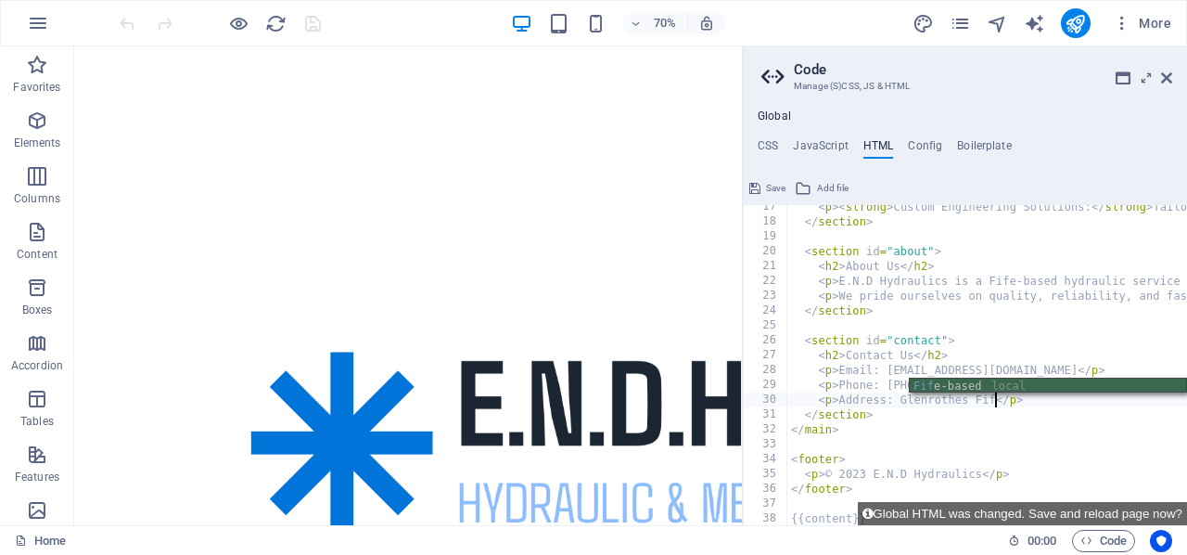
scroll to position [0, 18]
type textarea "<footer>"
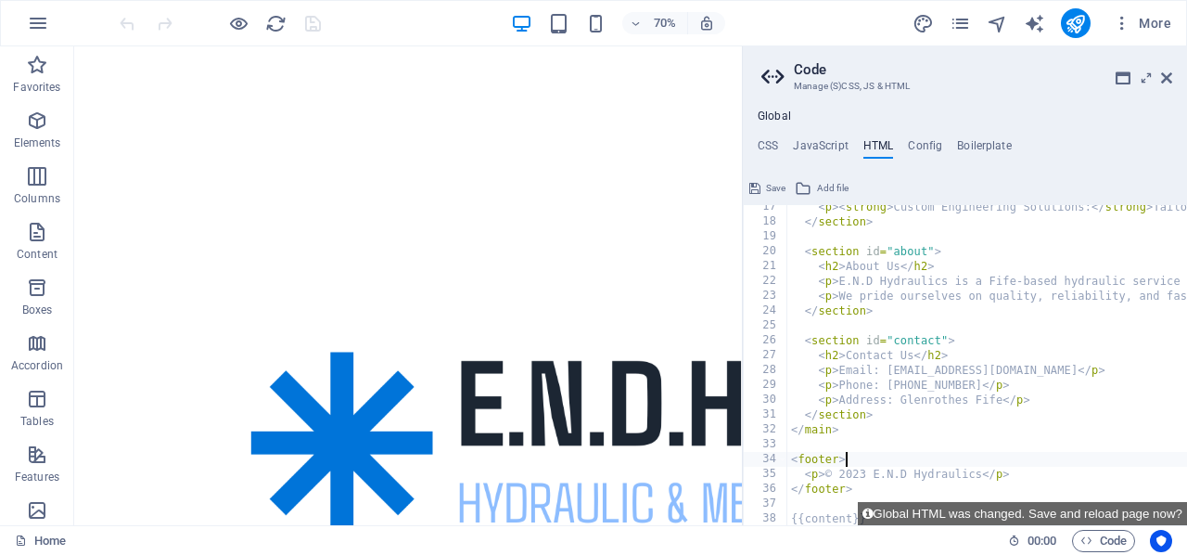
scroll to position [0, 4]
click at [762, 185] on button "Save" at bounding box center [768, 188] width 42 height 22
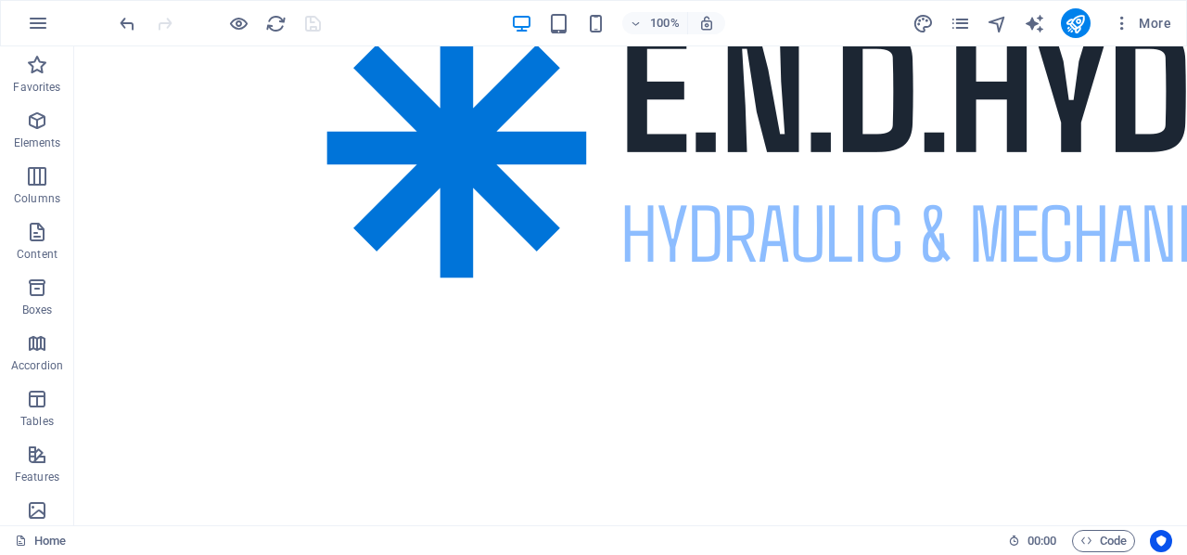
scroll to position [832, 0]
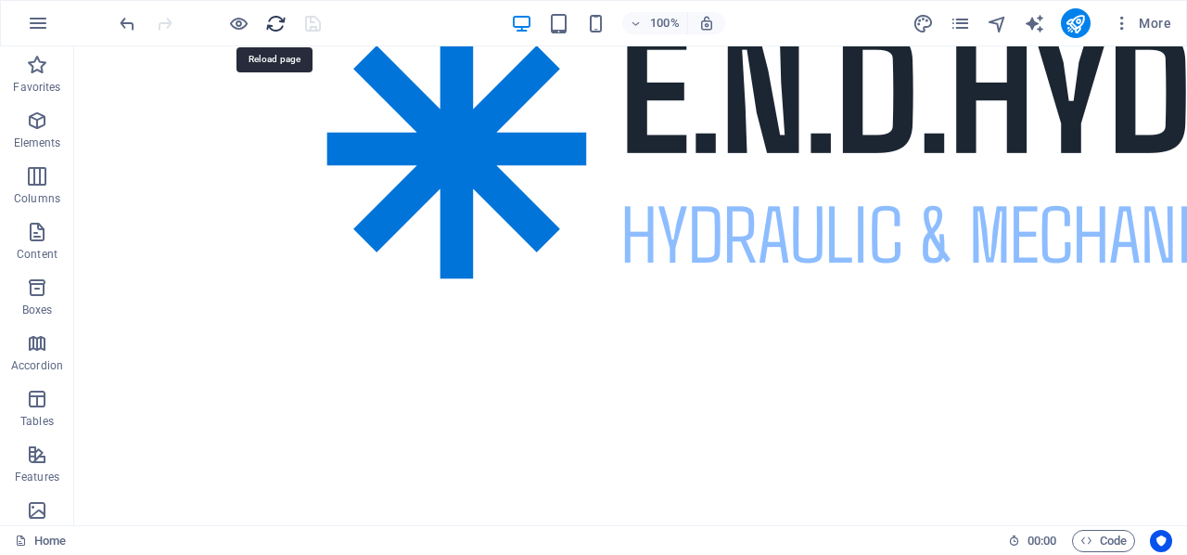
click at [277, 25] on icon "reload" at bounding box center [275, 23] width 21 height 21
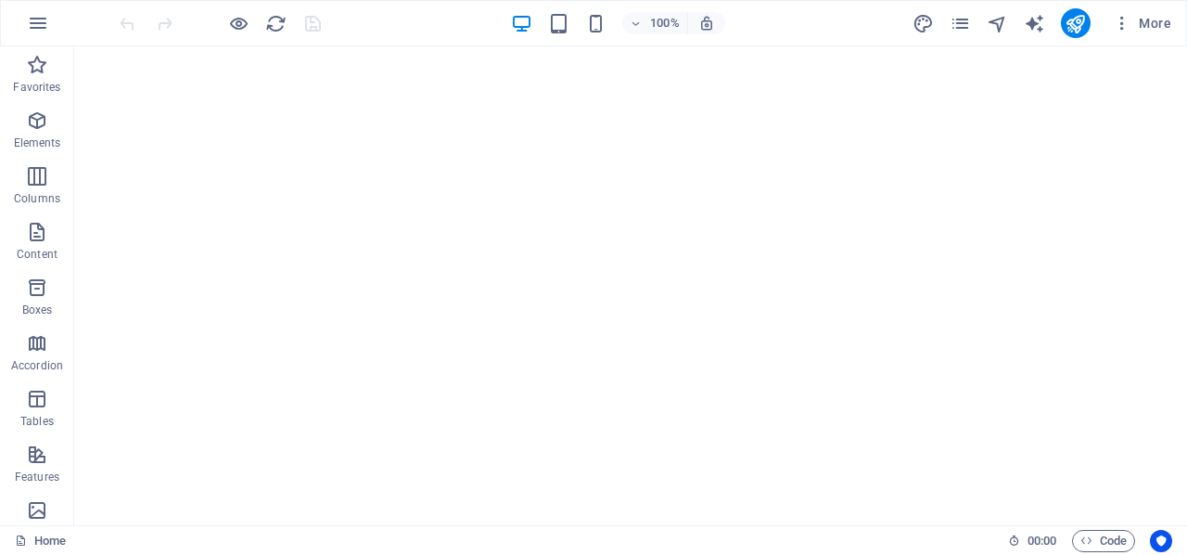
scroll to position [0, 0]
click at [1087, 539] on icon "button" at bounding box center [1087, 540] width 12 height 12
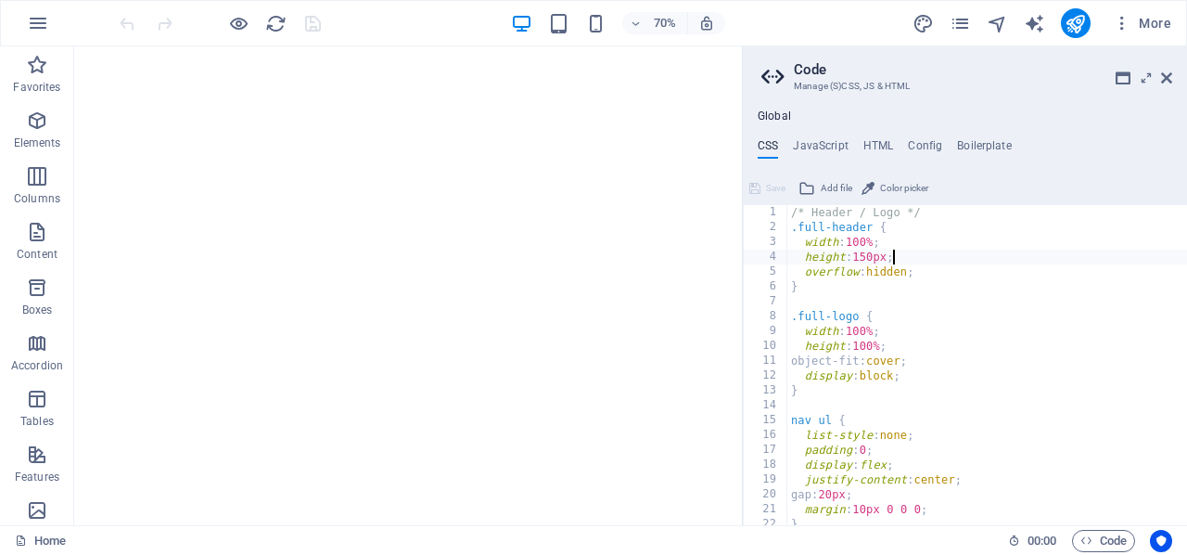
click at [893, 256] on div "/* Header / Logo */ .full-header { width : 100% ; height : 150px ; overflow : h…" at bounding box center [987, 380] width 400 height 351
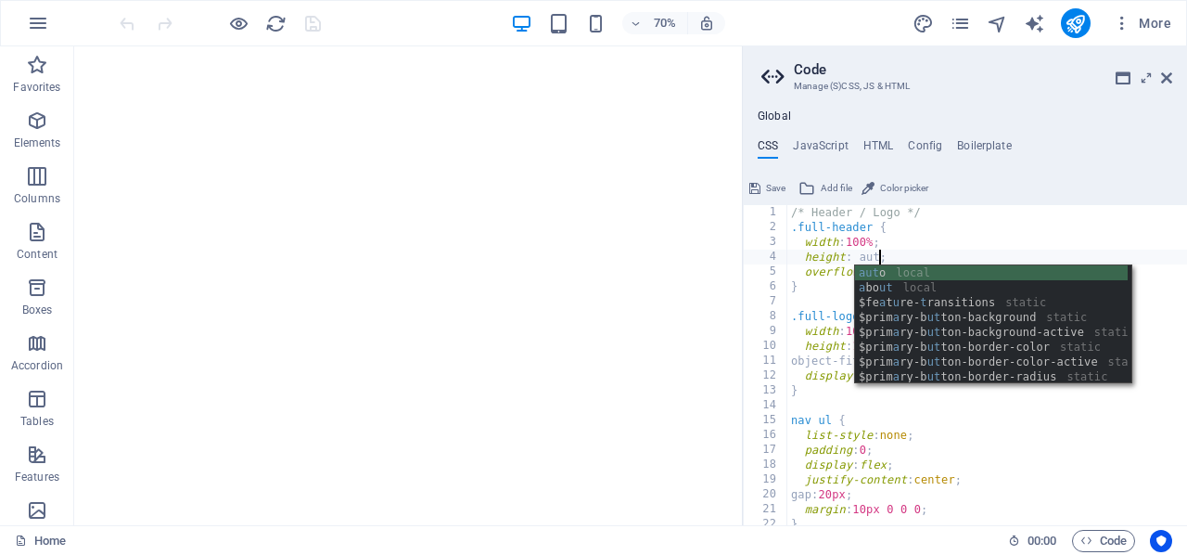
scroll to position [0, 7]
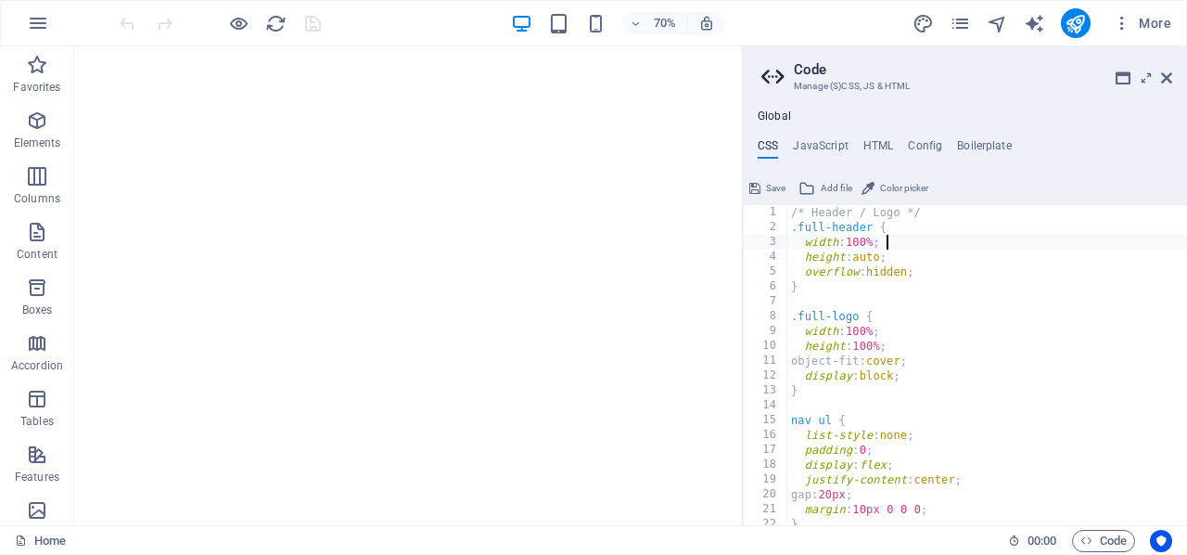
click at [957, 242] on div "/* Header / Logo */ .full-header { width : 100% ; height : auto ; overflow : hi…" at bounding box center [987, 380] width 400 height 351
click at [933, 274] on div "/* Header / Logo */ .full-header { width : 100% ; height : auto ; overflow : hi…" at bounding box center [987, 380] width 400 height 351
type textarea "overflow: hidden;"
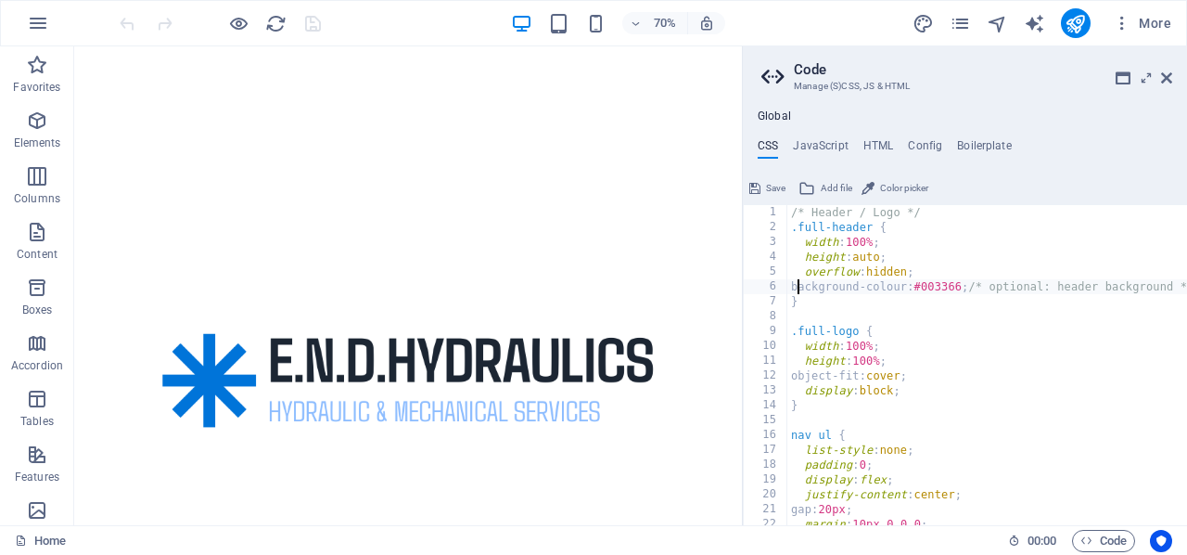
scroll to position [0, 0]
type textarea "}"
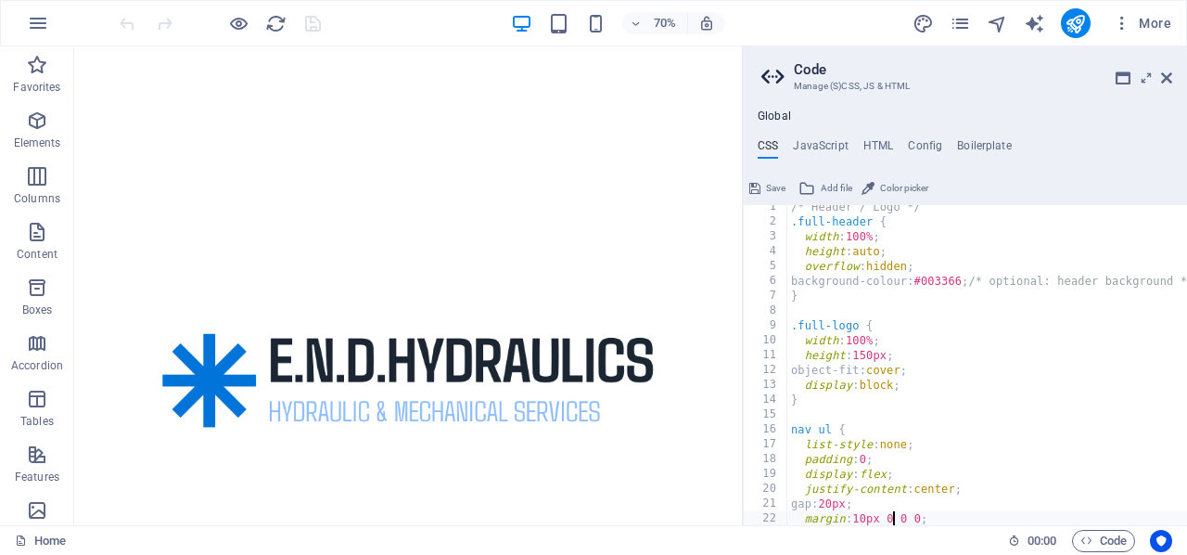
type textarea "}"
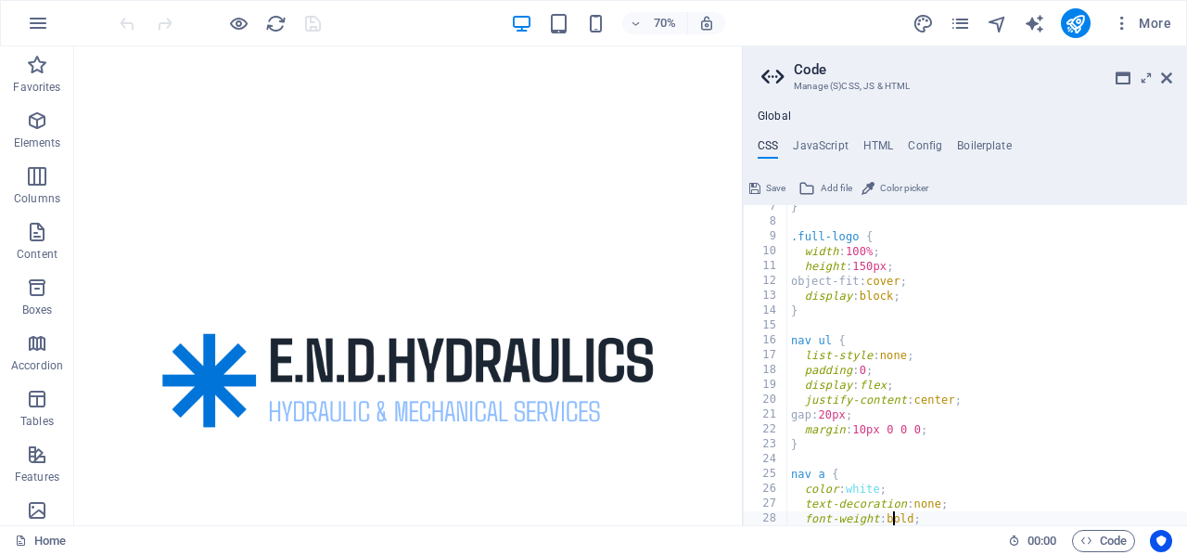
type textarea "}"
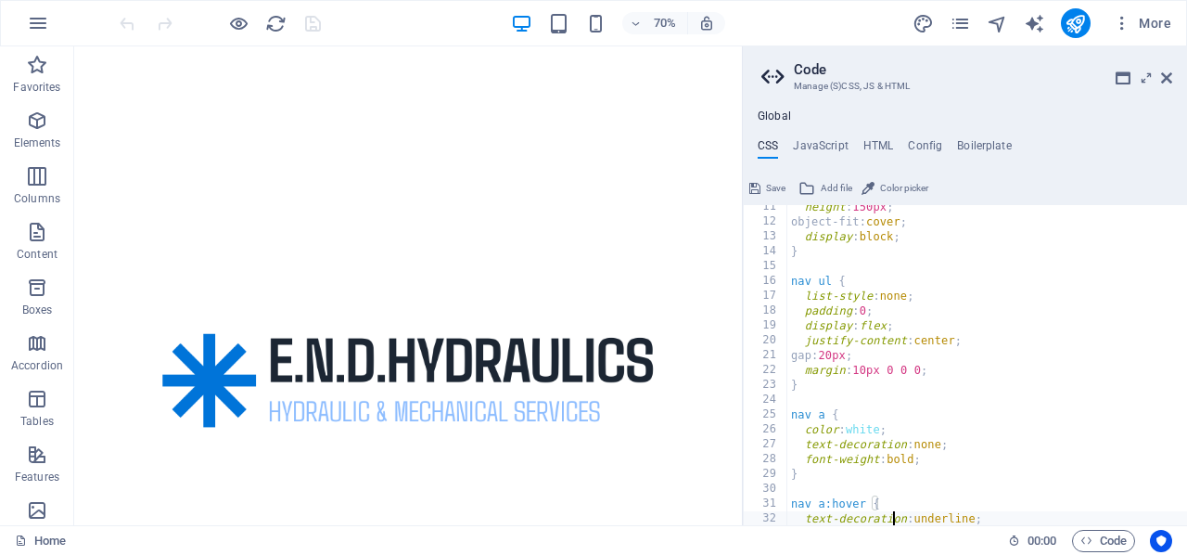
type textarea "}"
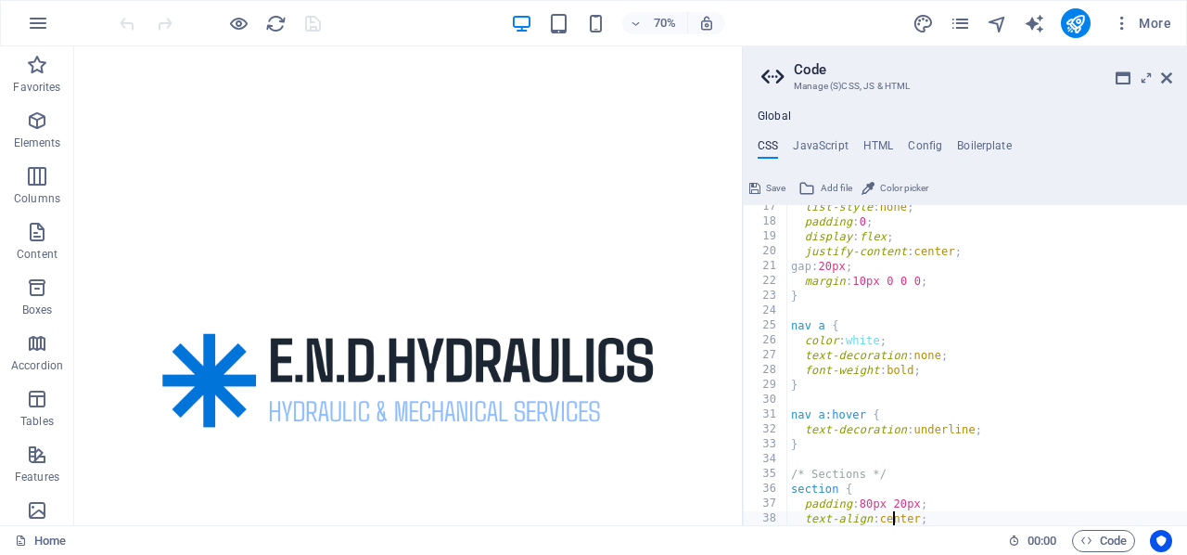
type textarea "}"
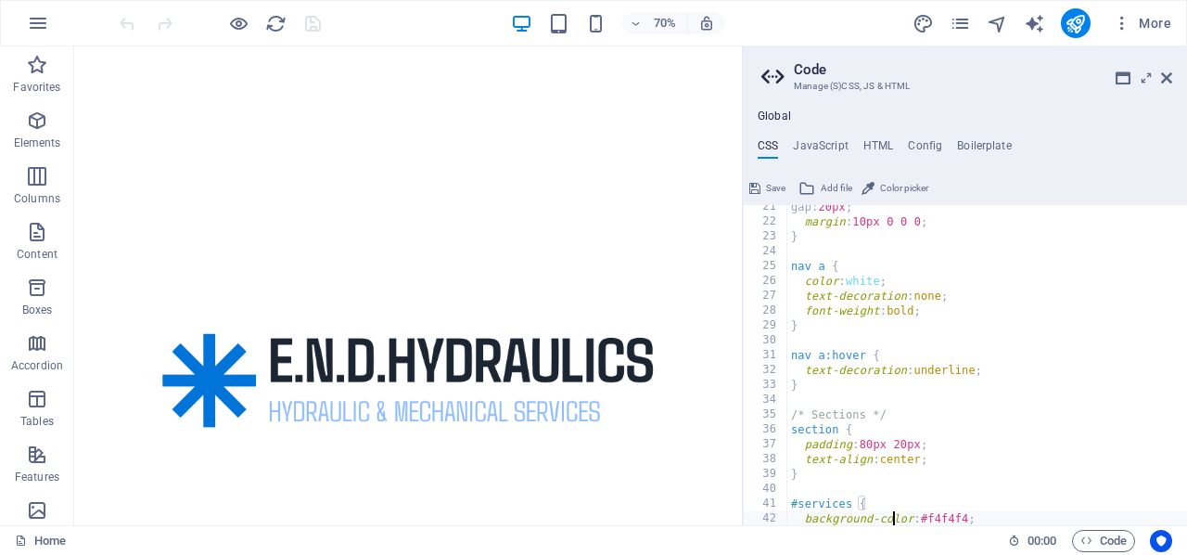
type textarea "}"
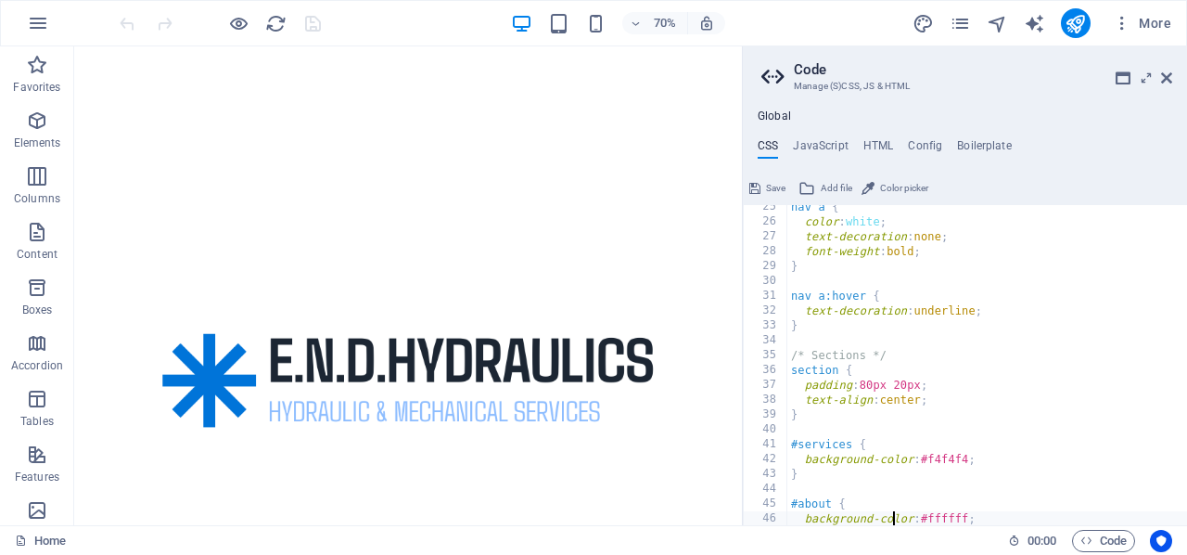
type textarea "}"
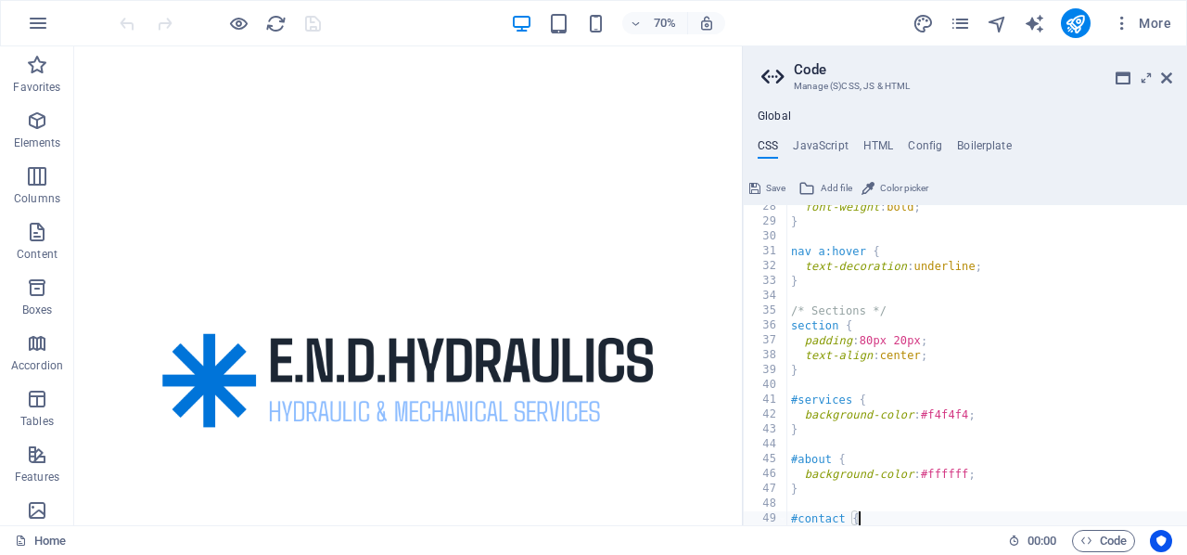
type textarea "}"
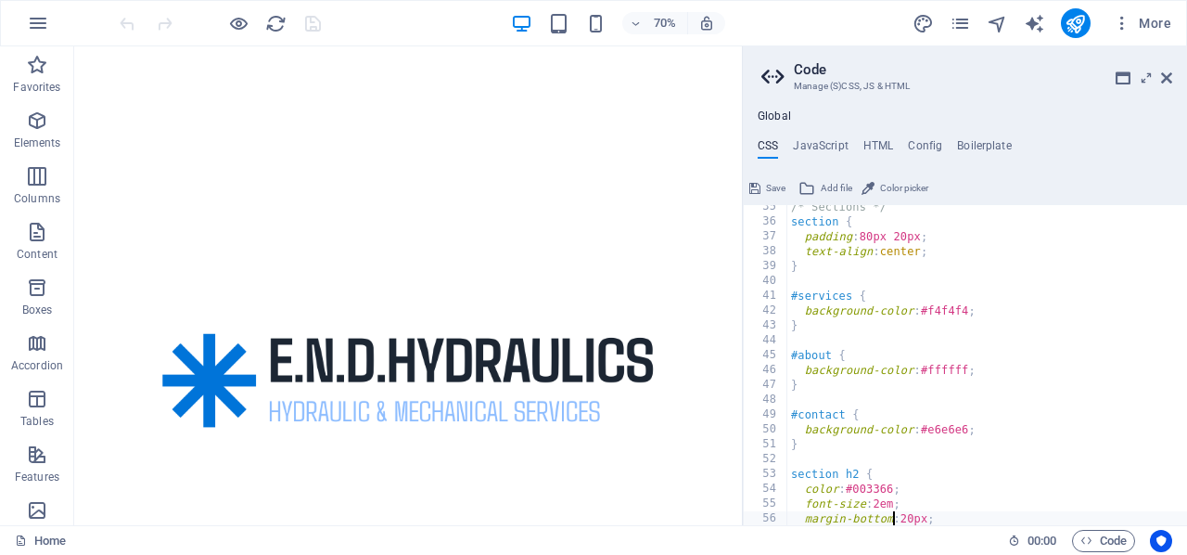
type textarea "}"
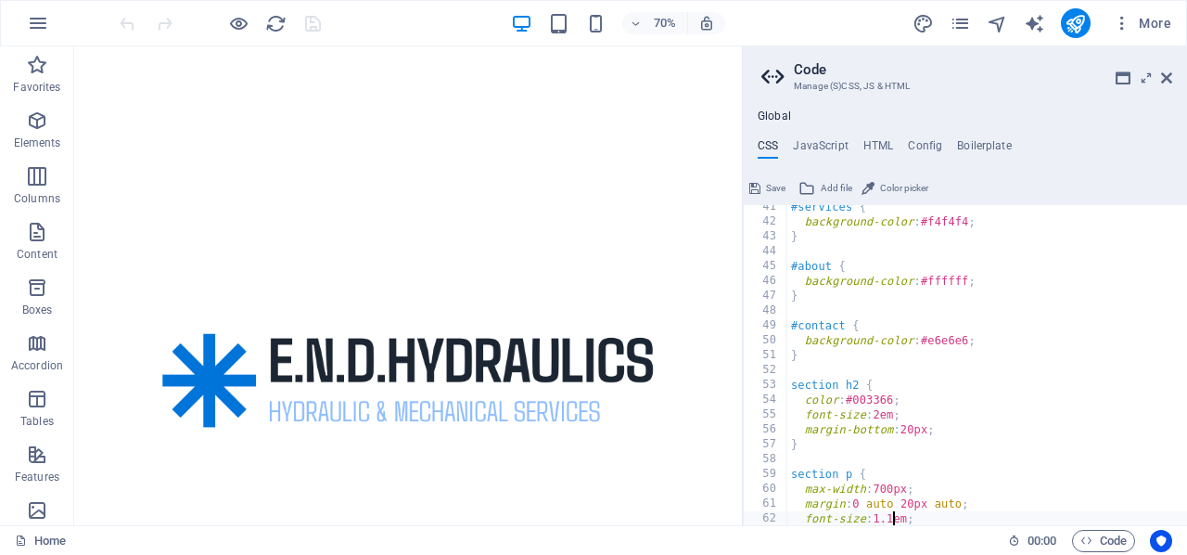
type textarea "}"
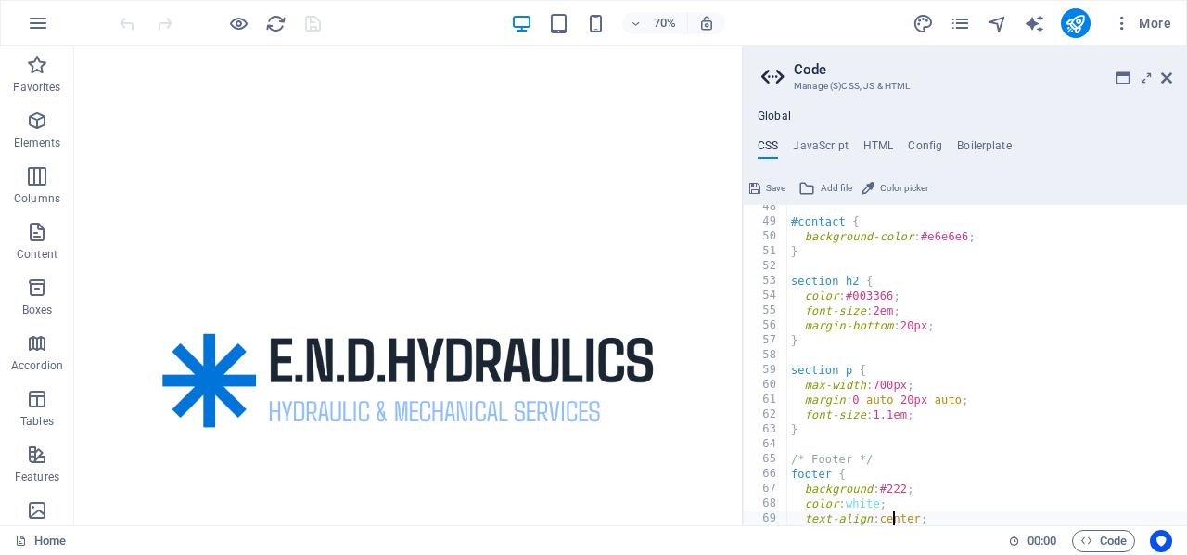
type textarea "}"
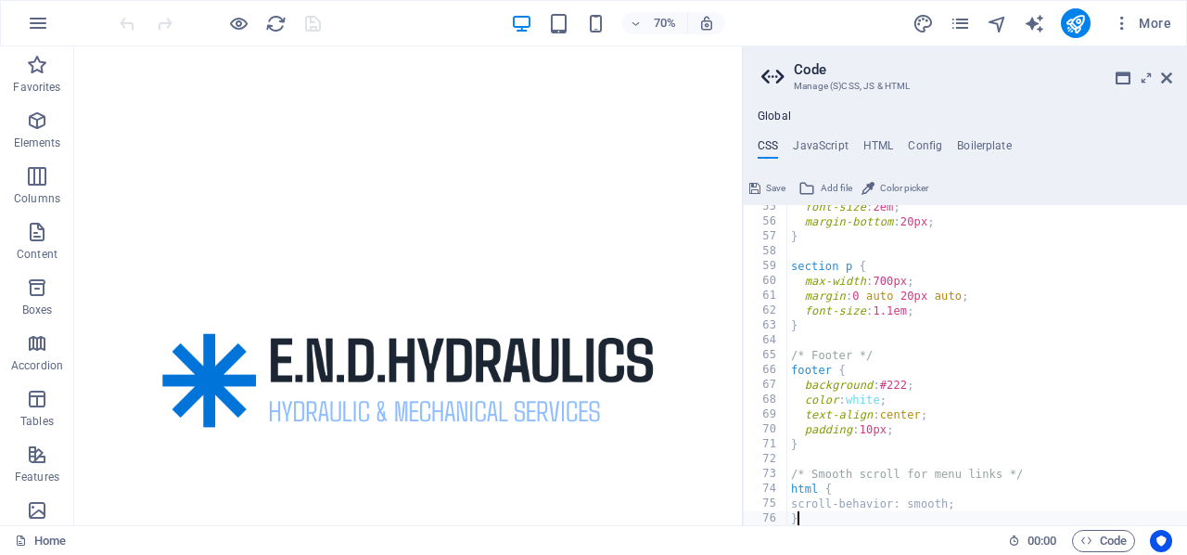
scroll to position [807, 0]
type textarea "/* Smooth scroll for menu links */"
type textarea "/* Footer */"
type textarea "section p {"
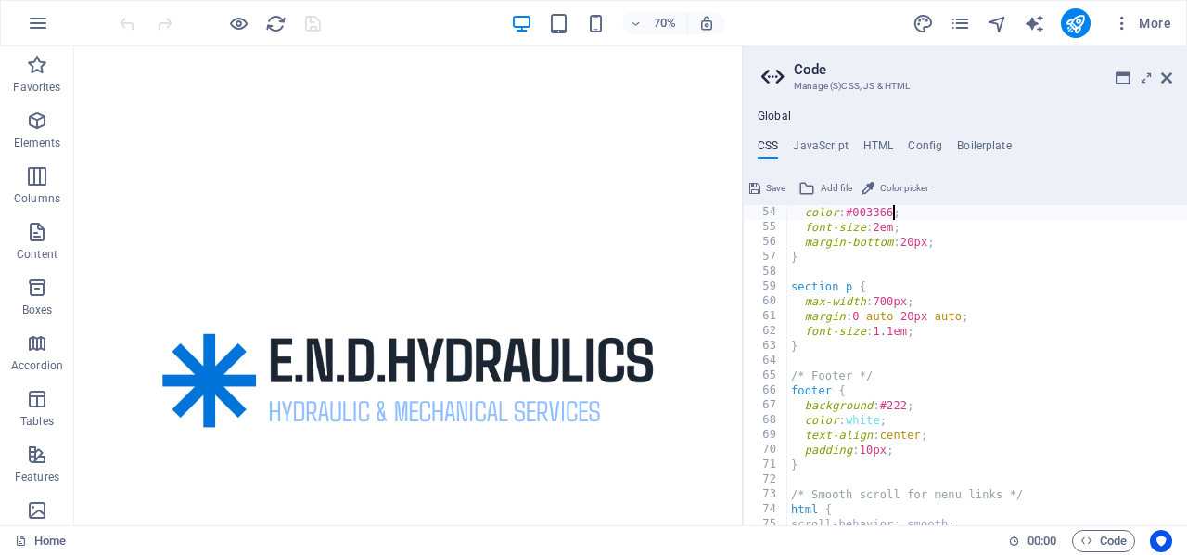
type textarea "section h2 {"
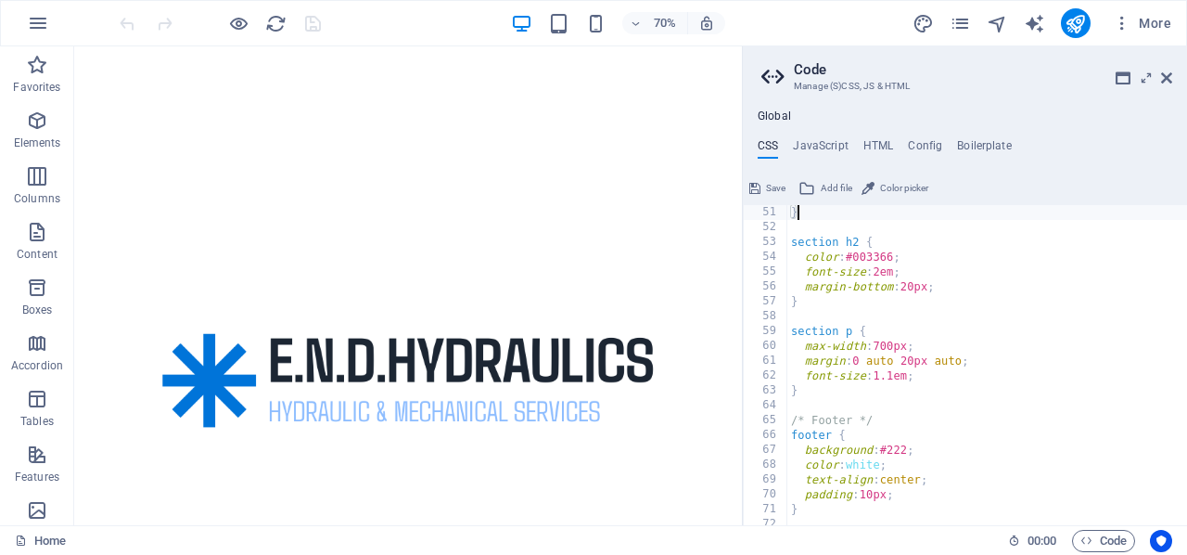
type textarea "#contact {"
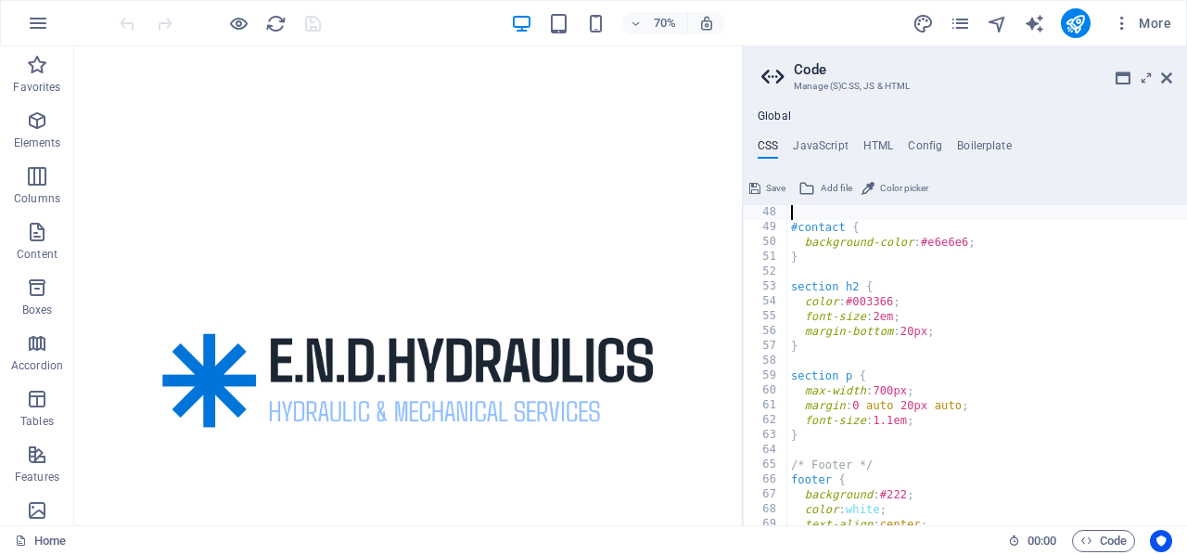
type textarea "#about {"
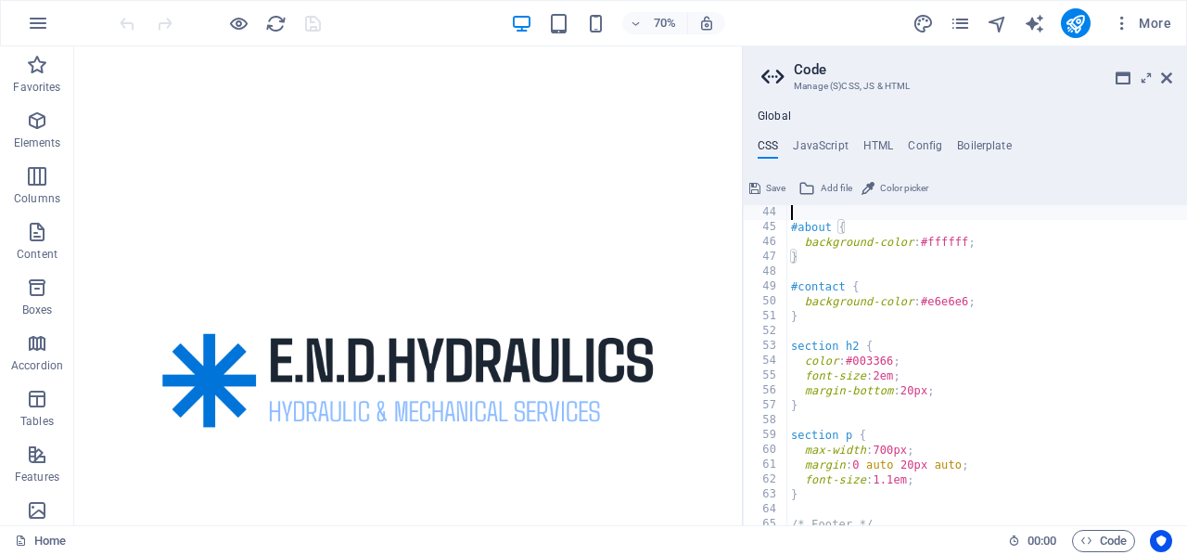
scroll to position [623, 0]
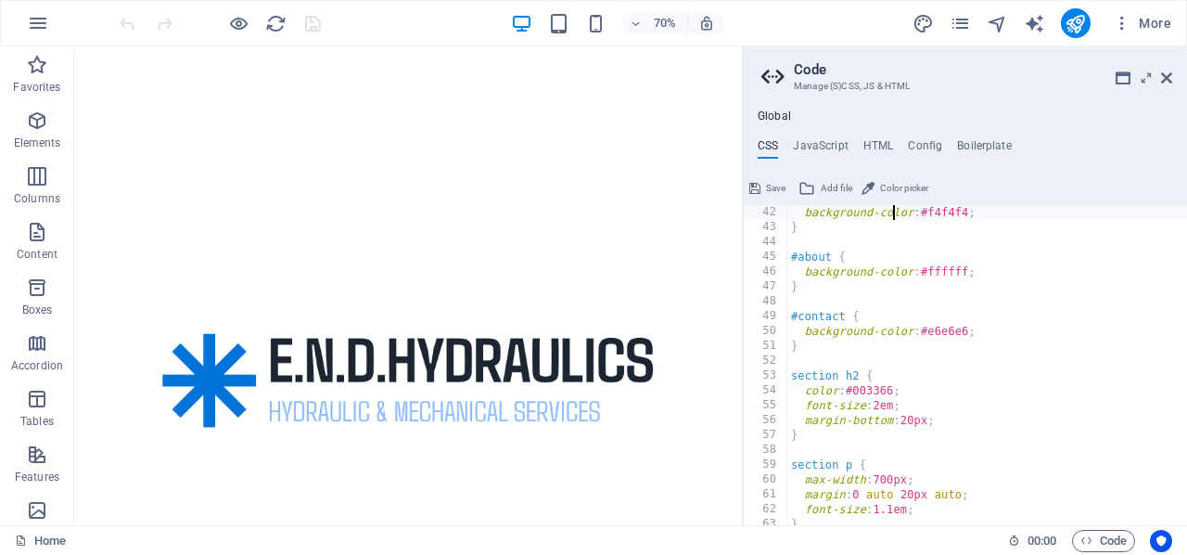
type textarea "#services {"
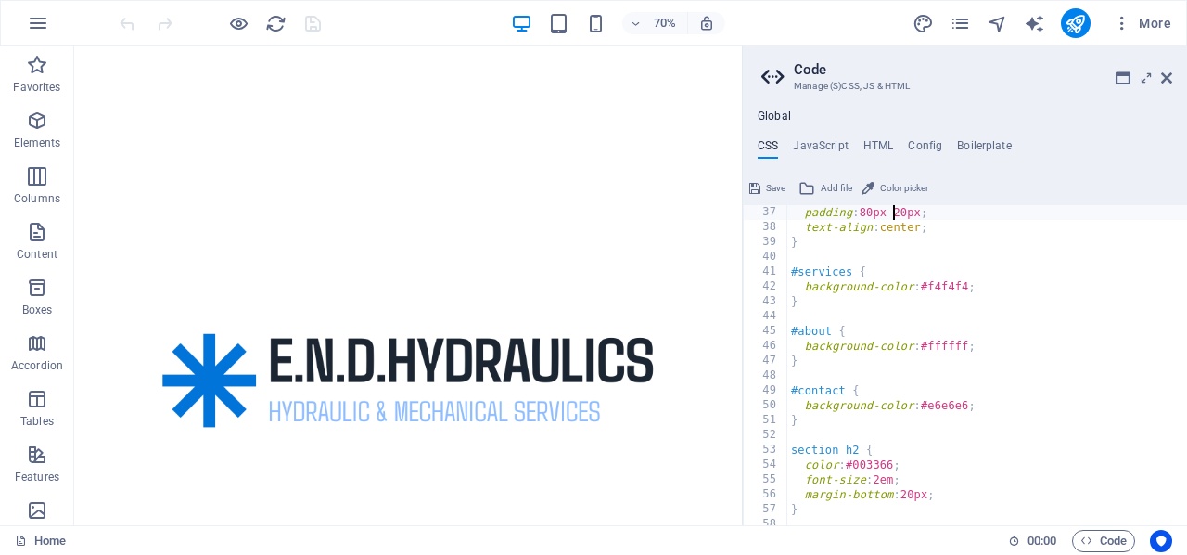
type textarea "/* Sections */"
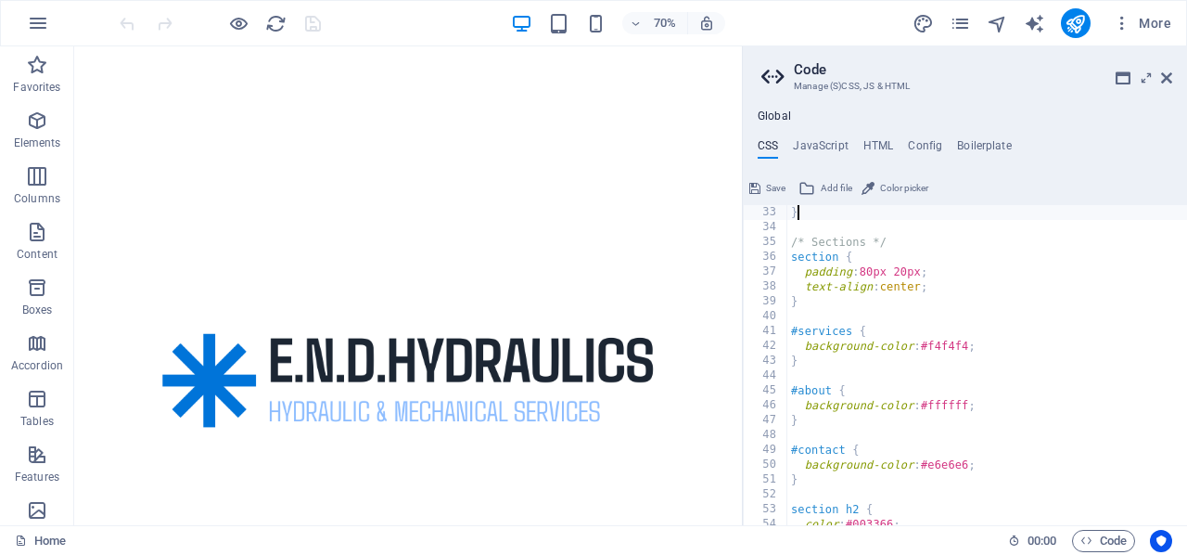
type textarea "nav a:hover {"
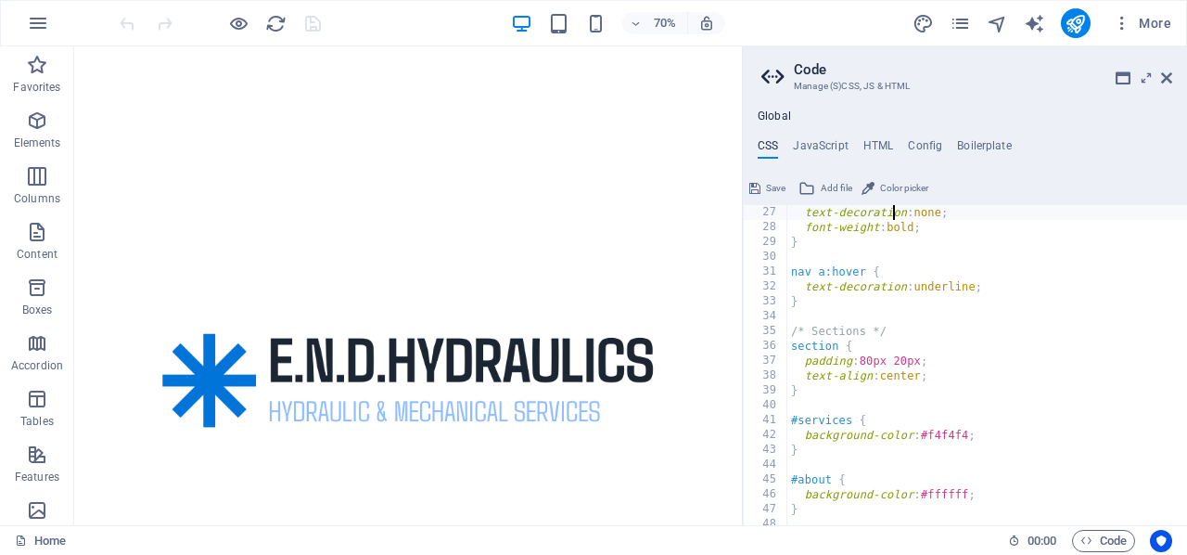
type textarea "nav a {"
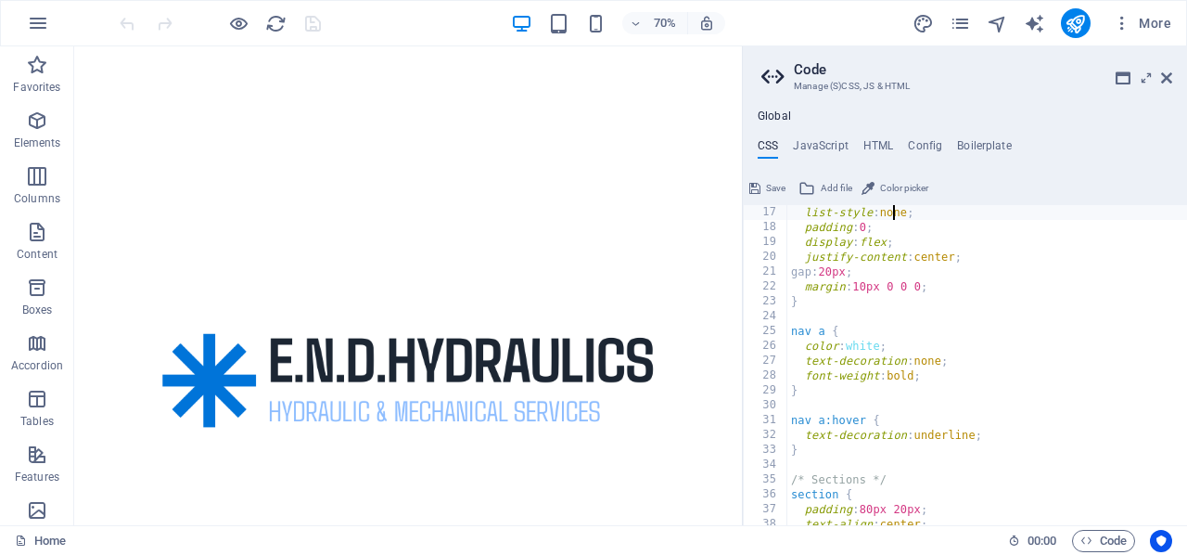
type textarea "nav ul {"
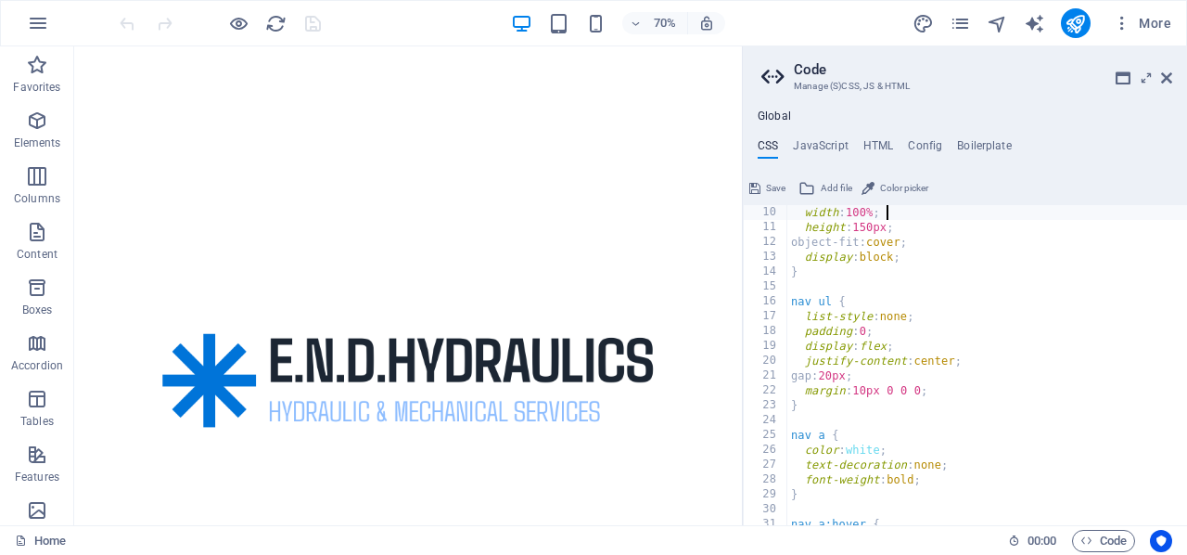
type textarea ".full-logo {"
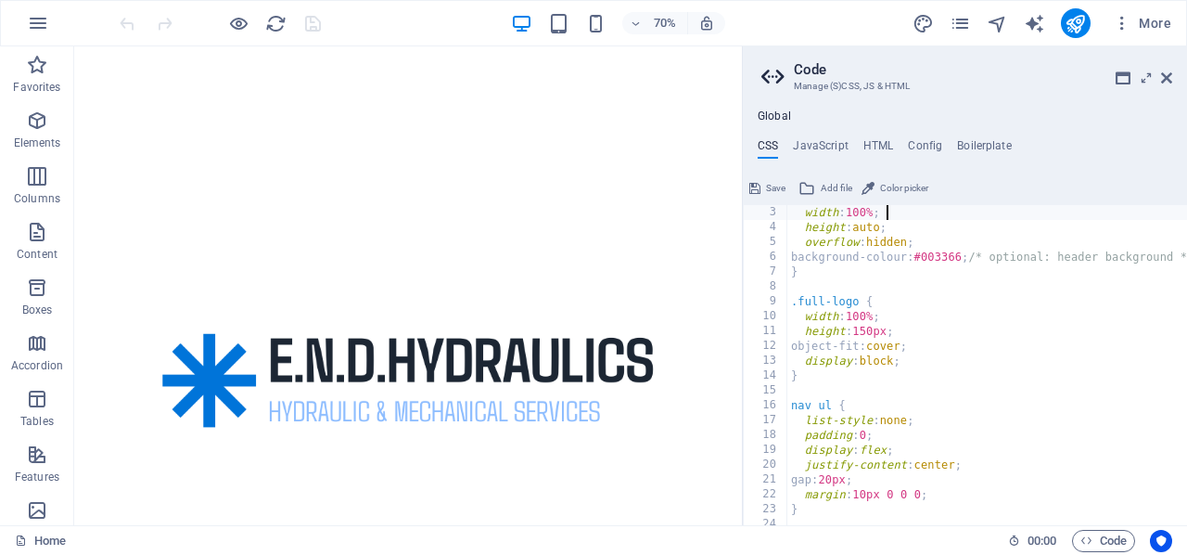
scroll to position [30, 0]
type textarea "}"
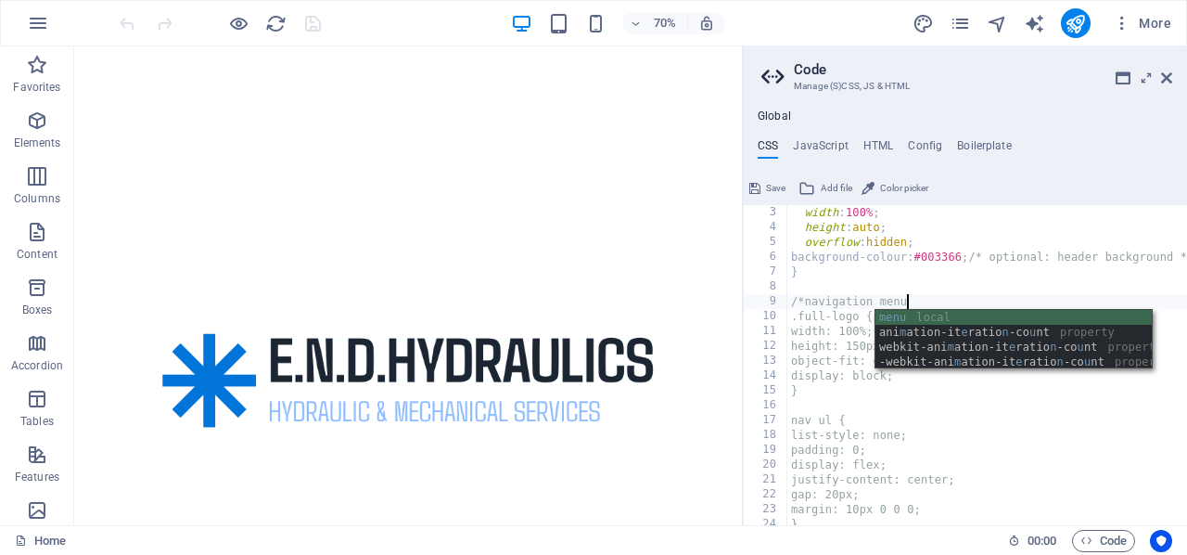
scroll to position [0, 9]
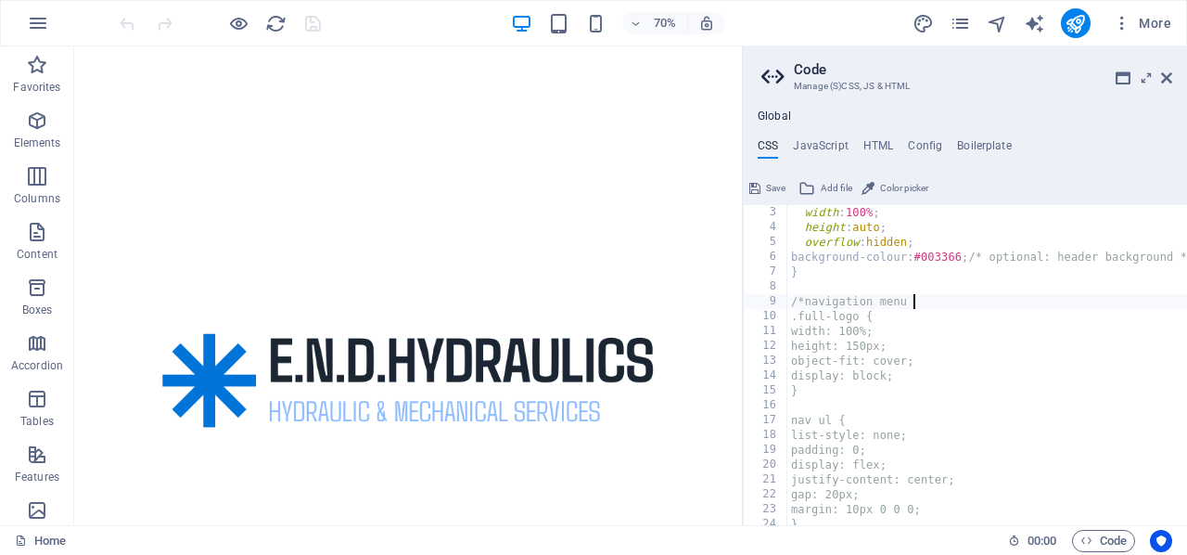
type textarea "/*navigation menu */"
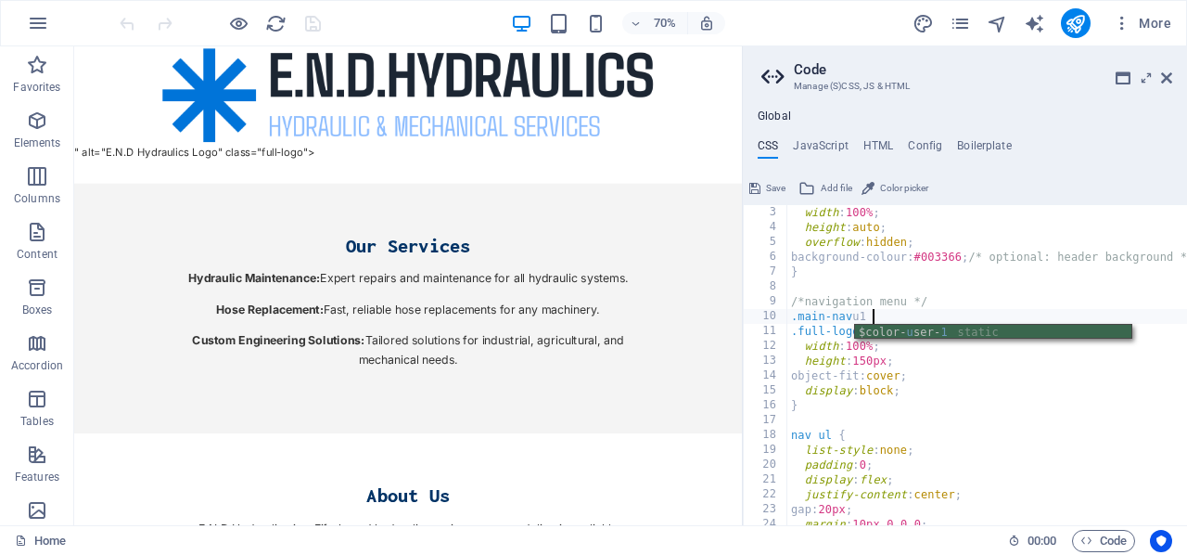
scroll to position [0, 6]
type textarea ".main-nav u1 {"
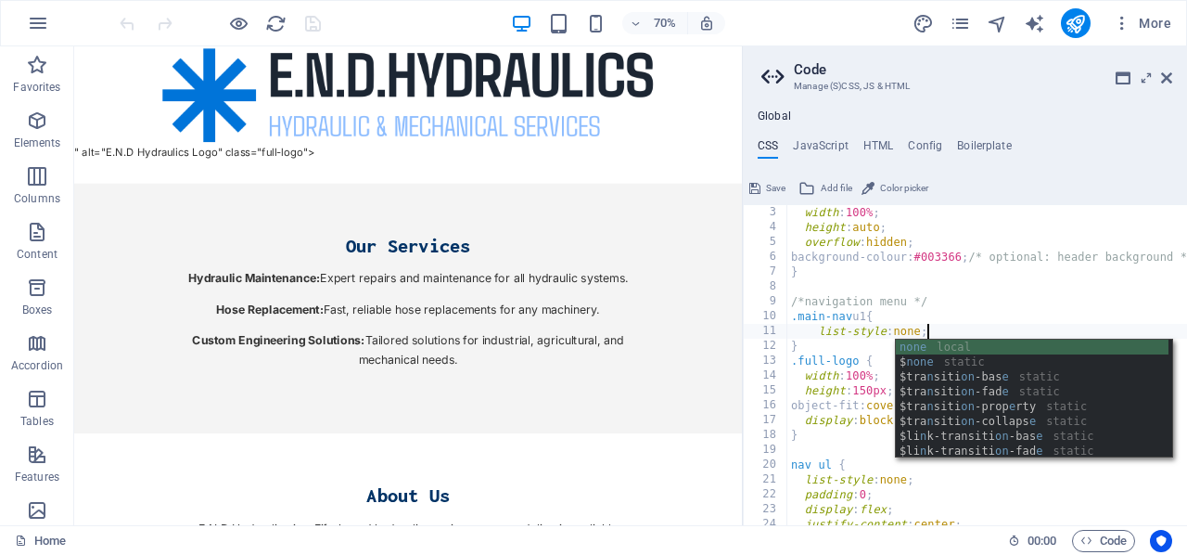
scroll to position [0, 10]
type textarea "list-style: none;"
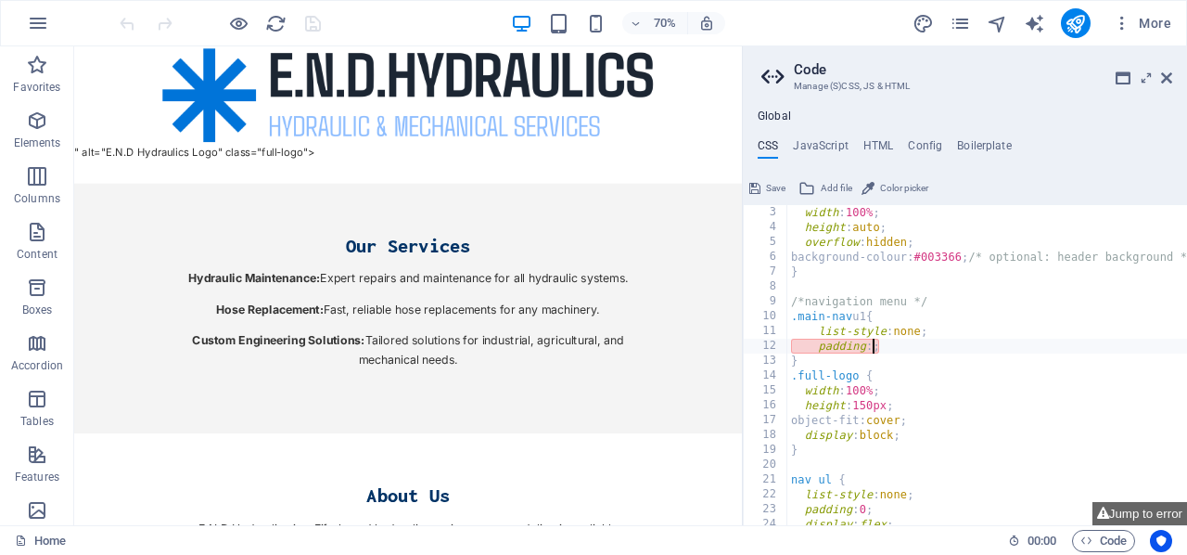
scroll to position [0, 6]
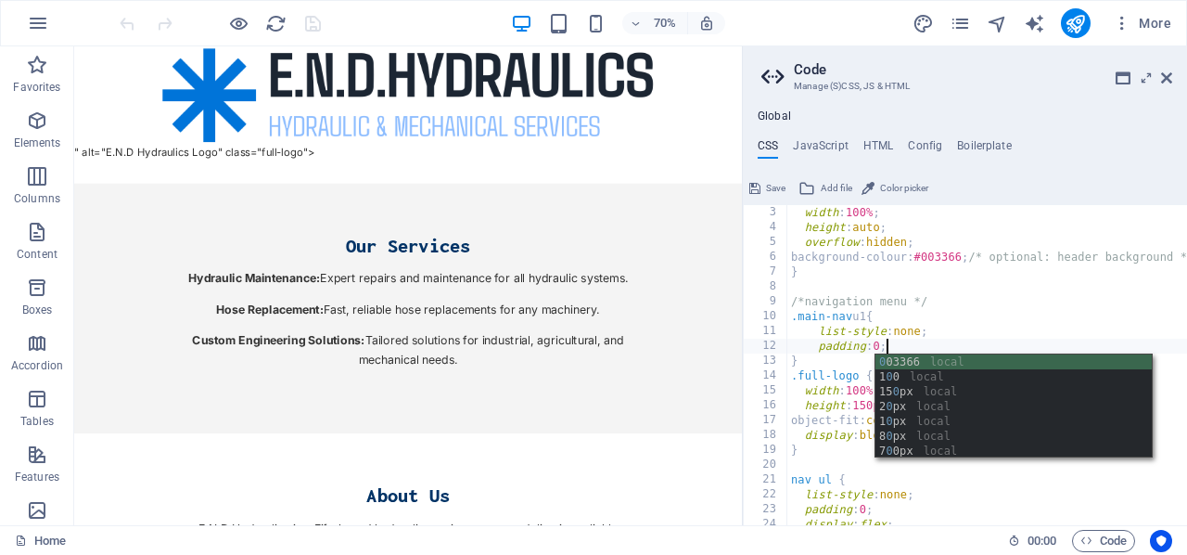
type textarea "padding: 0;"
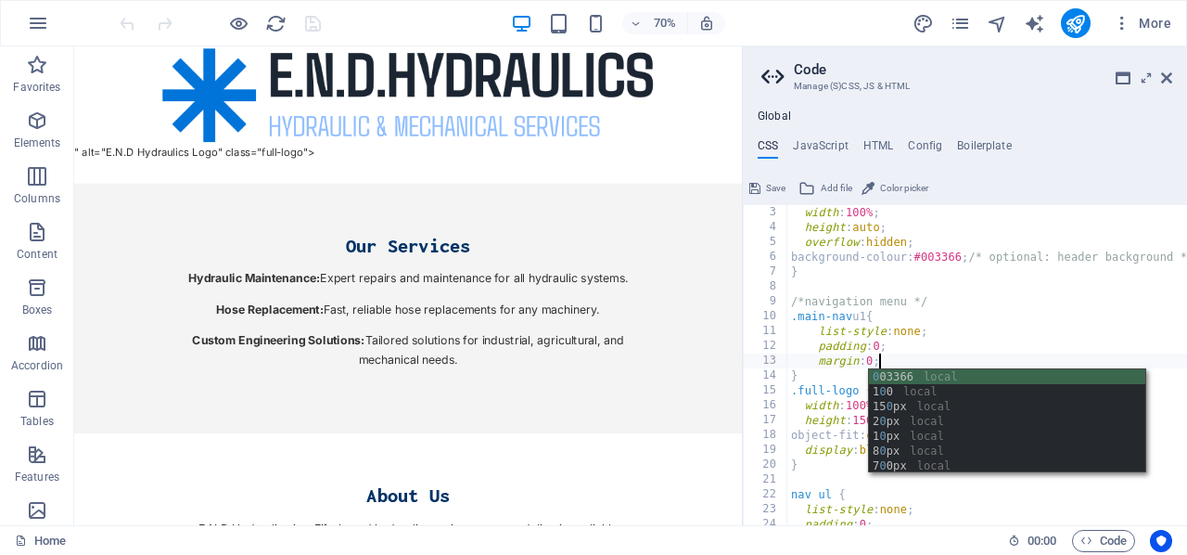
type textarea "margin: 0;"
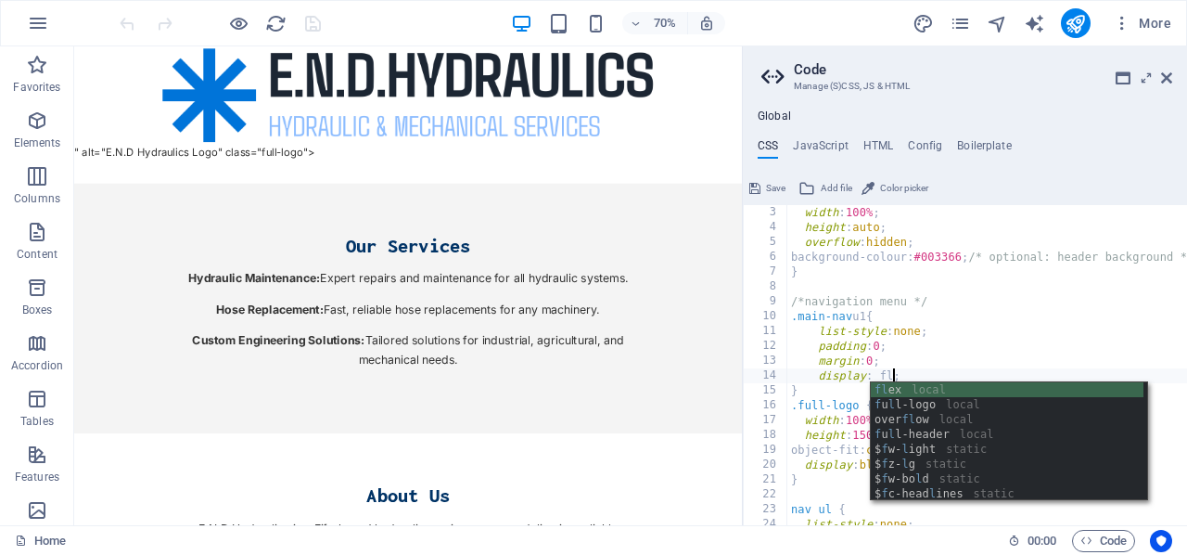
scroll to position [0, 8]
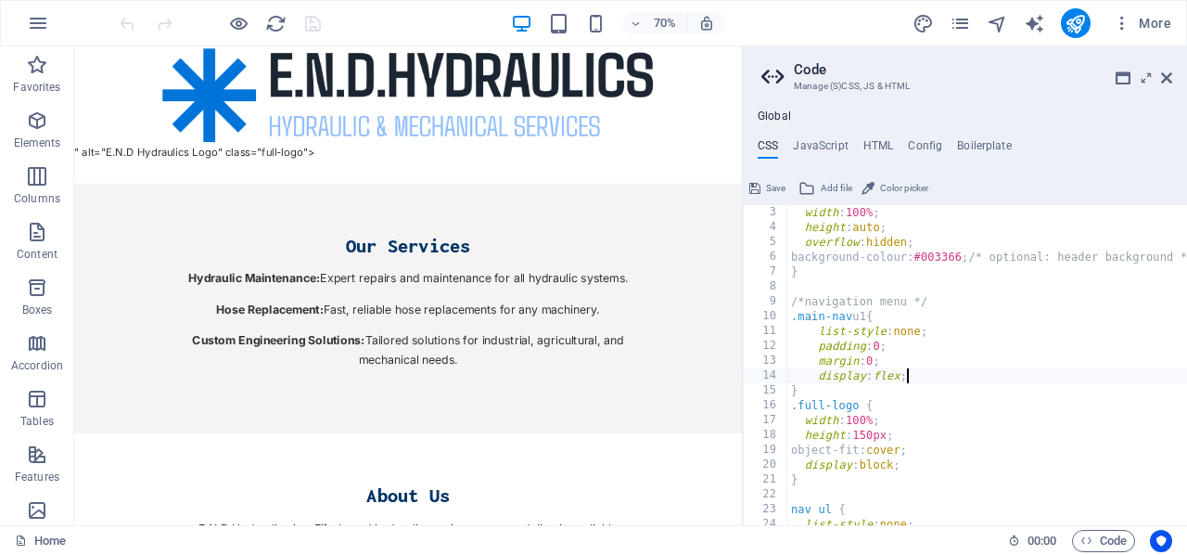
type textarea "display: flex;"
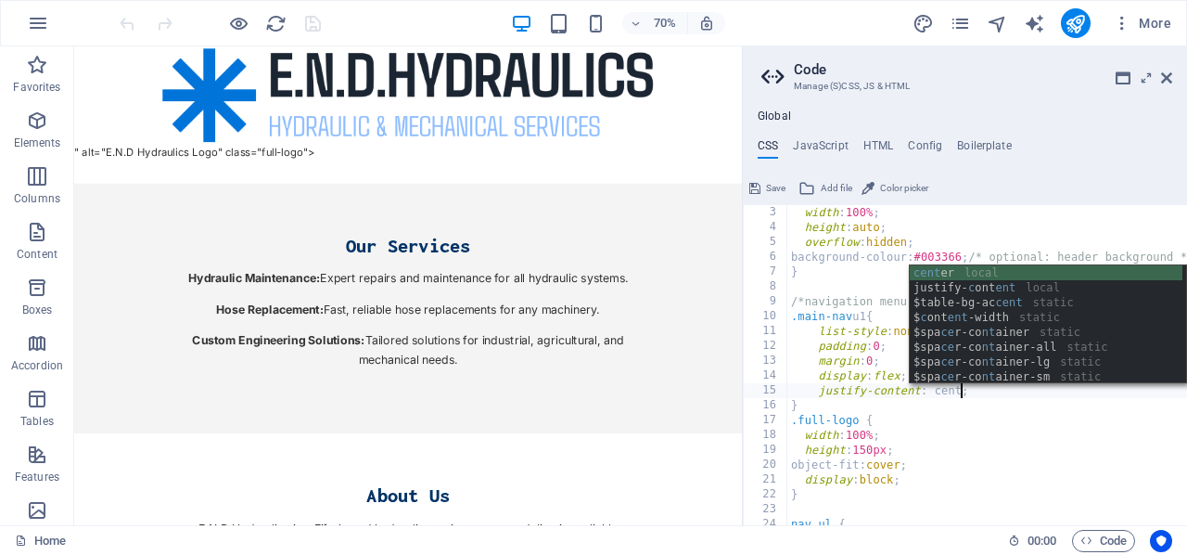
scroll to position [0, 14]
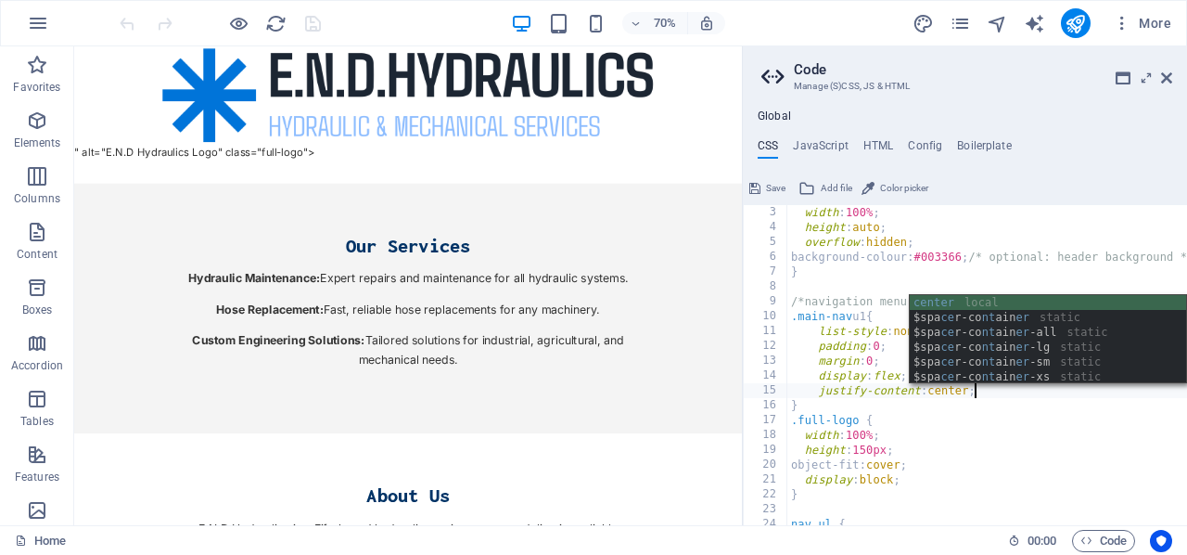
type textarea "justify-content: center;"
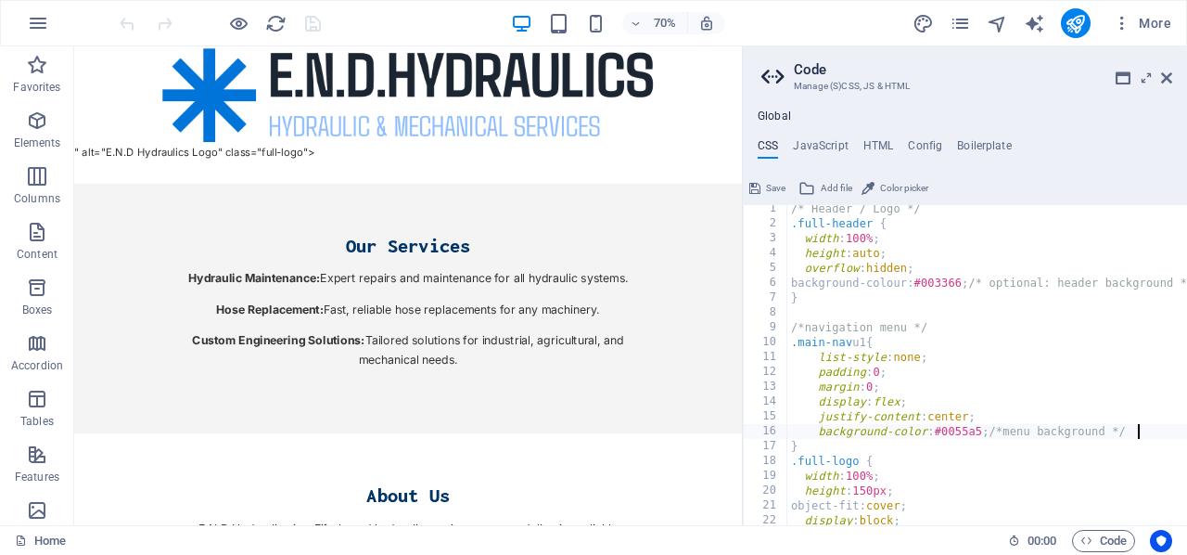
scroll to position [0, 0]
type textarea "background-color: #0055a5; /*menu background */"
click at [1146, 74] on icon at bounding box center [1146, 77] width 0 height 15
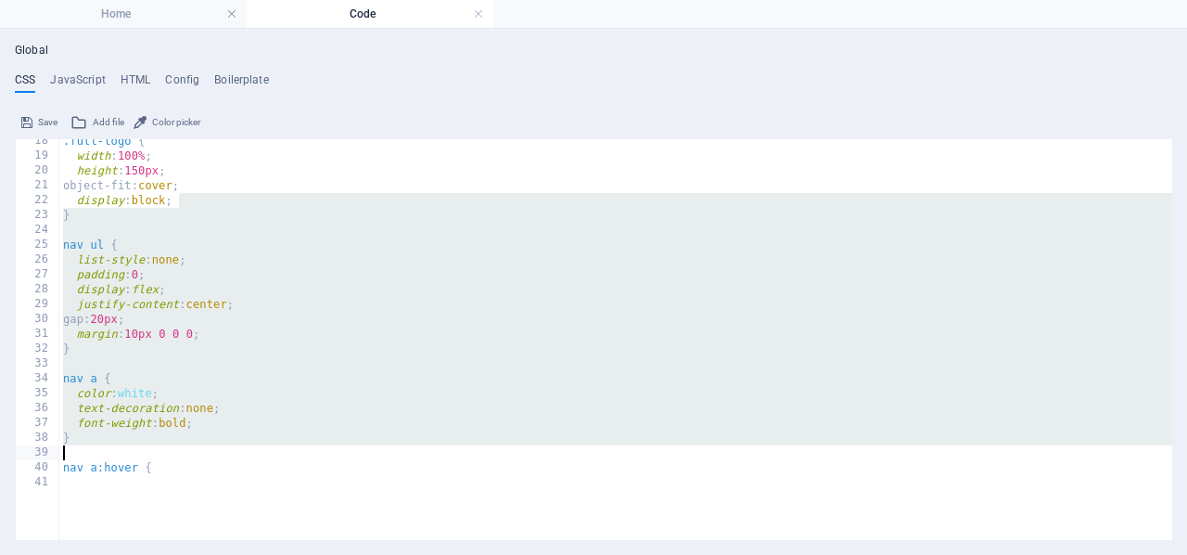
scroll to position [288, 0]
drag, startPoint x: 185, startPoint y: 462, endPoint x: 181, endPoint y: 448, distance: 14.7
click at [181, 448] on div ".full-logo { width : 100% ; height : 150px ; object-fit: cover ; display : bloc…" at bounding box center [615, 309] width 1113 height 351
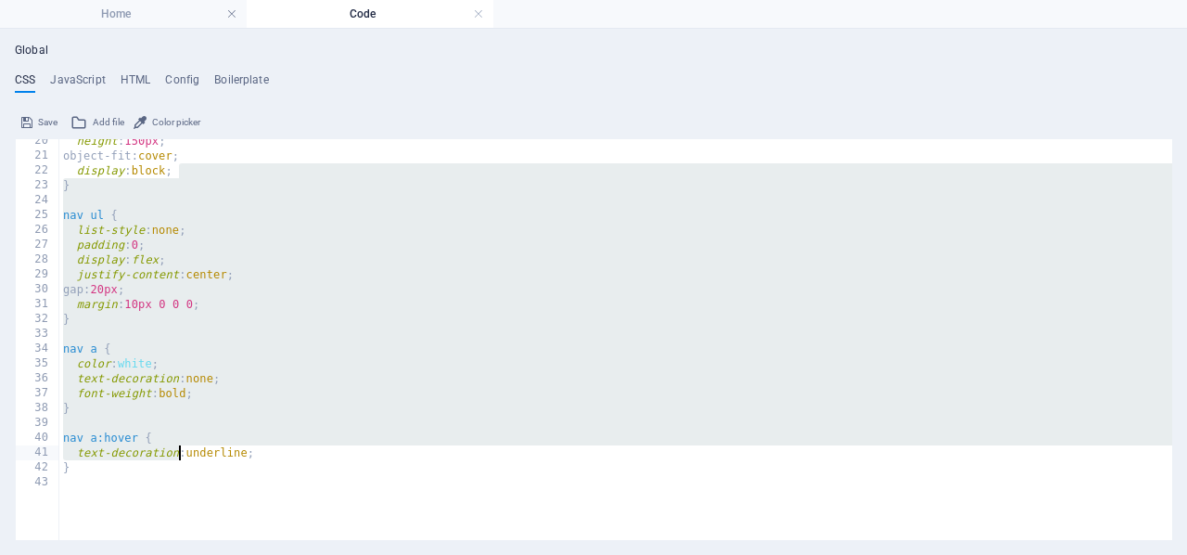
click at [267, 304] on div "height : 150px ; object-fit: cover ; display : block ; } nav ul { list-style : …" at bounding box center [615, 309] width 1113 height 351
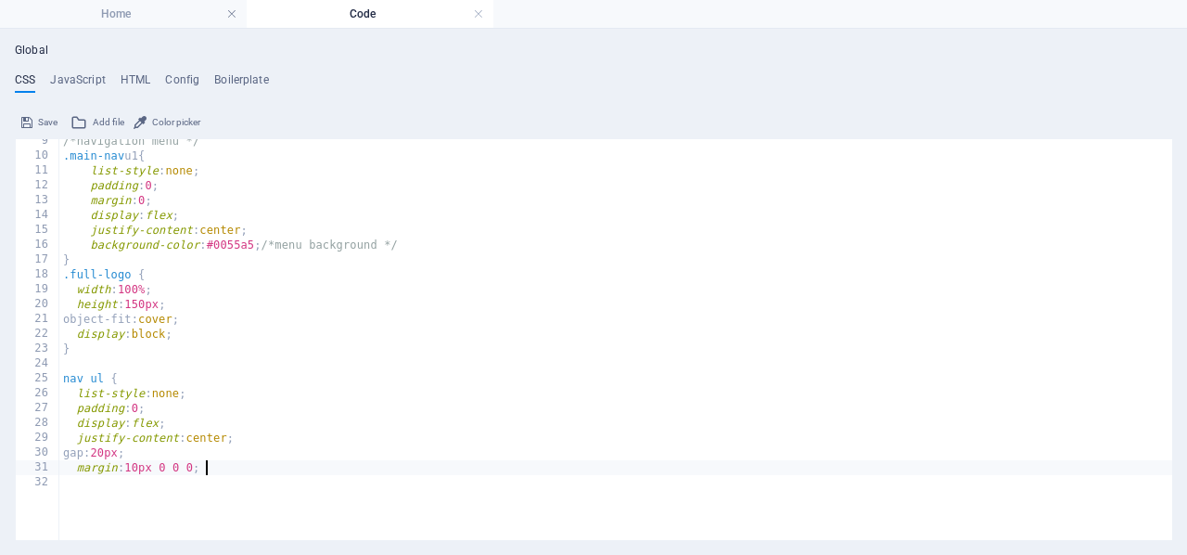
scroll to position [124, 0]
click at [191, 336] on div "/*navigation menu */ .main-nav u1 { list-style : none ; padding : 0 ; margin : …" at bounding box center [615, 309] width 1113 height 351
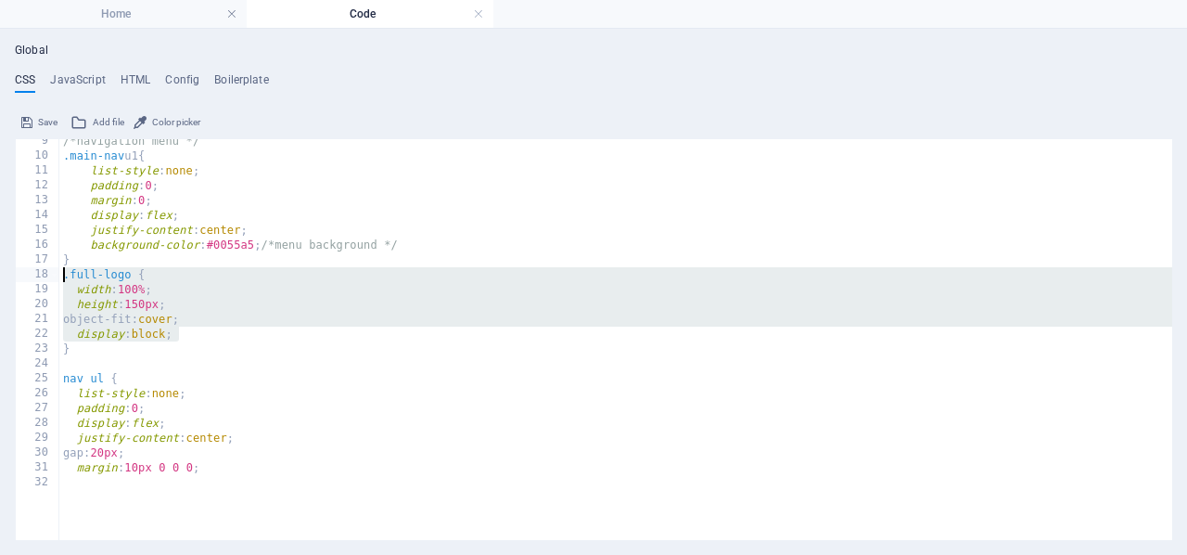
drag, startPoint x: 191, startPoint y: 336, endPoint x: 63, endPoint y: 275, distance: 141.5
click at [63, 275] on div "/*navigation menu */ .main-nav u1 { list-style : none ; padding : 0 ; margin : …" at bounding box center [615, 309] width 1113 height 351
click at [63, 275] on div "/*navigation menu */ .main-nav u1 { list-style : none ; padding : 0 ; margin : …" at bounding box center [615, 339] width 1113 height 401
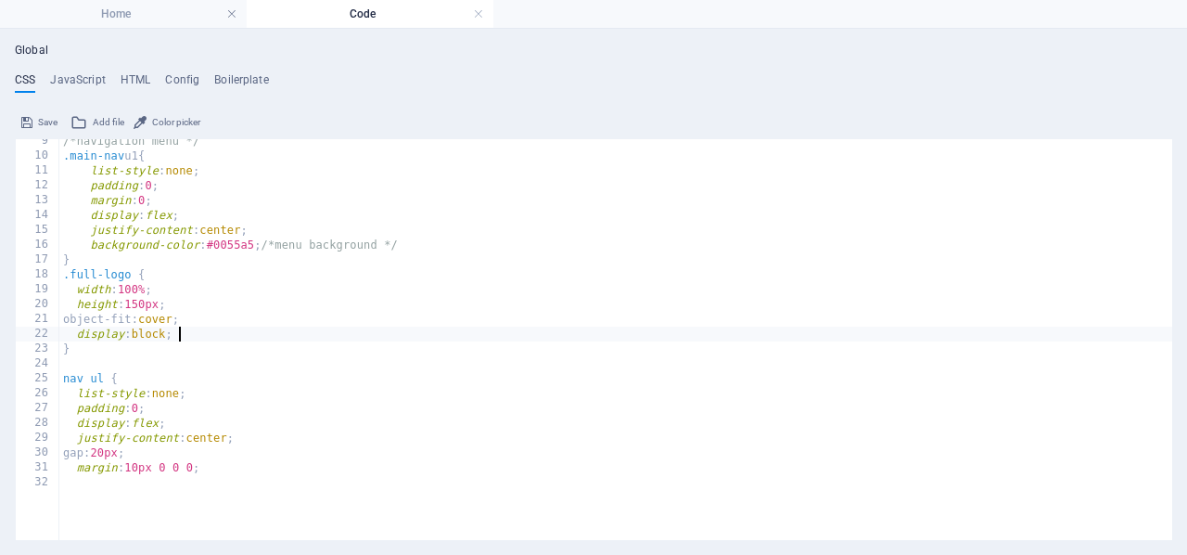
click at [191, 336] on div "/*navigation menu */ .main-nav u1 { list-style : none ; padding : 0 ; margin : …" at bounding box center [615, 309] width 1113 height 351
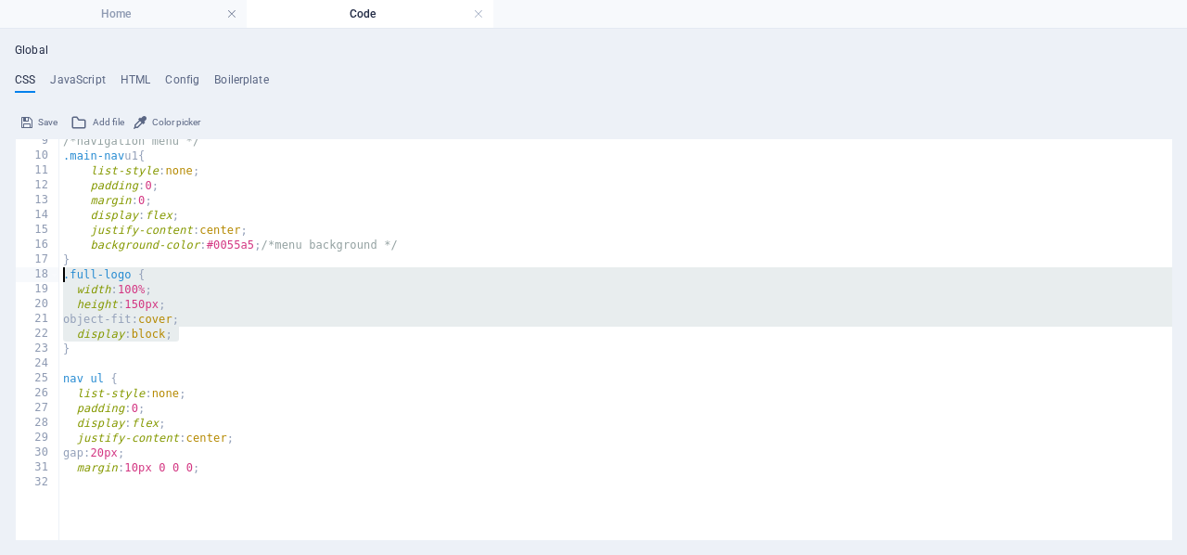
drag, startPoint x: 191, startPoint y: 336, endPoint x: 61, endPoint y: 274, distance: 144.0
click at [61, 274] on div "/*navigation menu */ .main-nav u1 { list-style : none ; padding : 0 ; margin : …" at bounding box center [615, 309] width 1113 height 351
type textarea ".full-logo { width: 100%;"
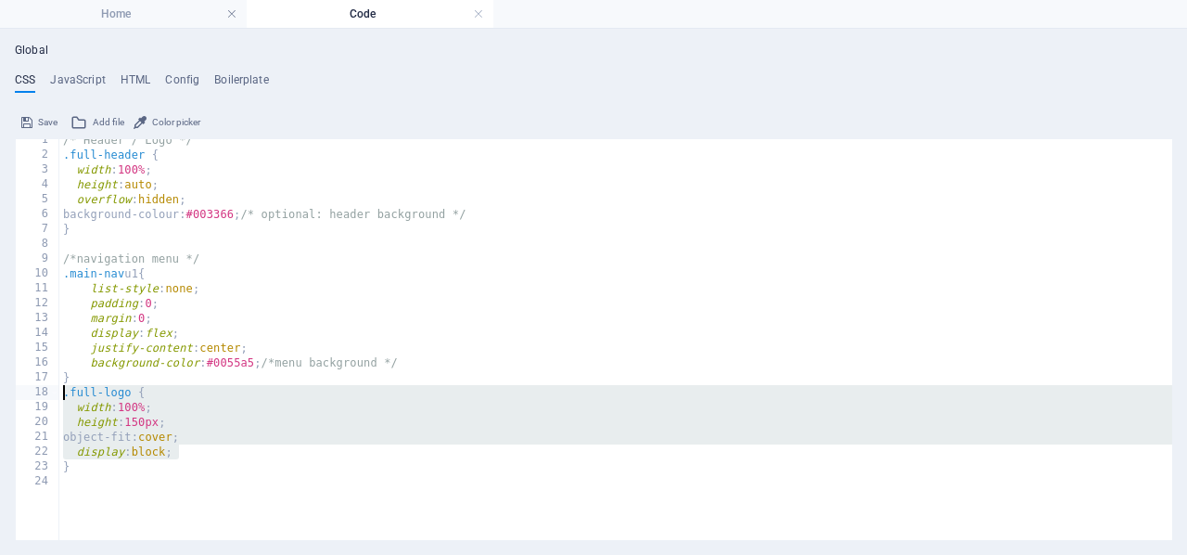
scroll to position [0, 0]
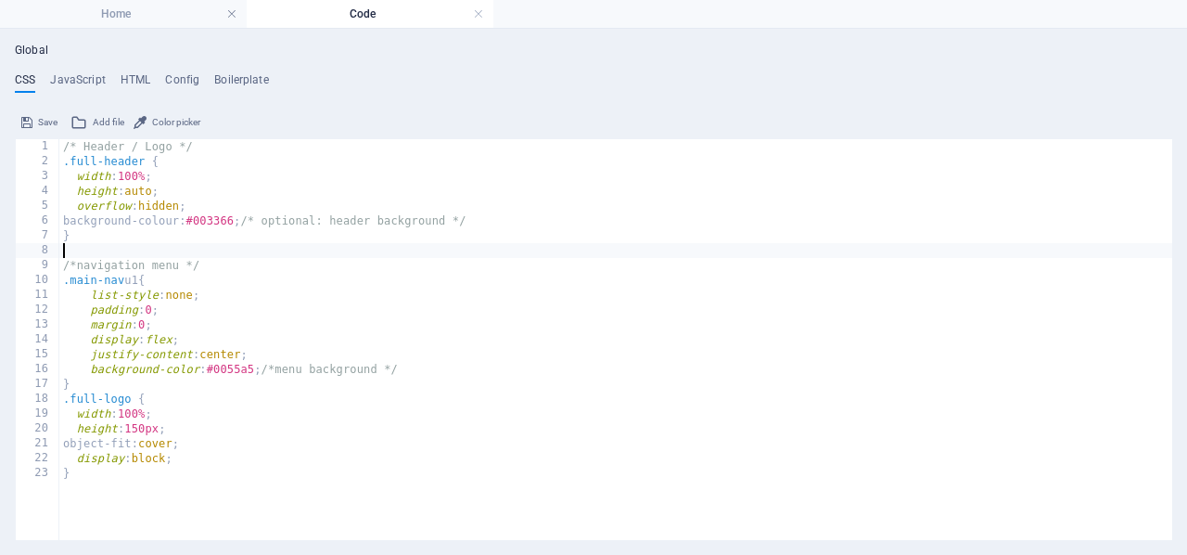
click at [83, 248] on div "/* Header / Logo */ .full-header { width : 100% ; height : auto ; overflow : hi…" at bounding box center [615, 314] width 1113 height 351
paste textarea "display: block;"
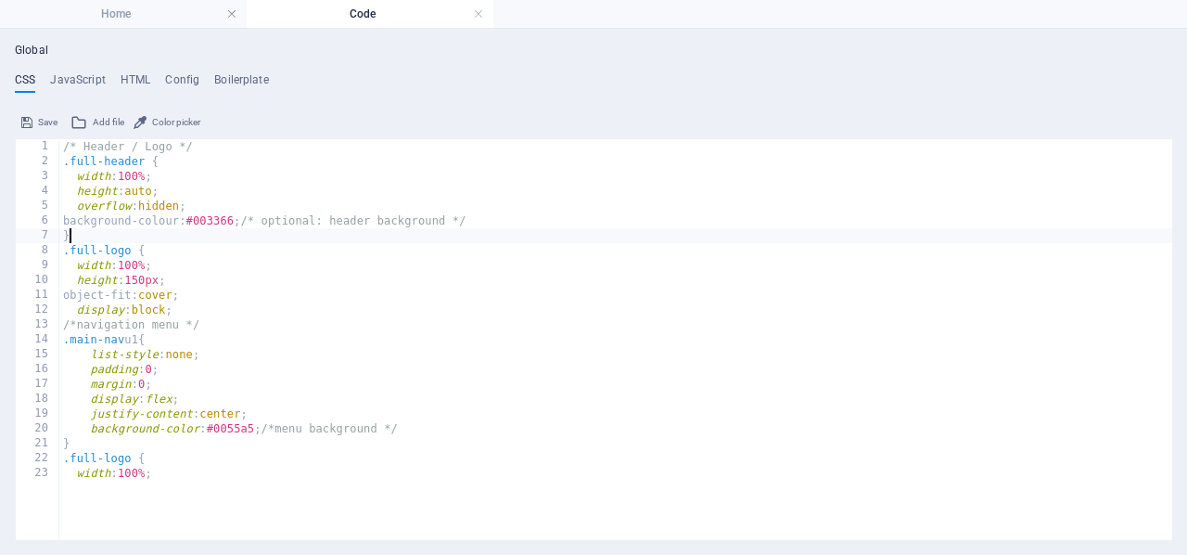
click at [84, 238] on div "/* Header / Logo */ .full-header { width : 100% ; height : auto ; overflow : hi…" at bounding box center [615, 314] width 1113 height 351
type textarea "}"
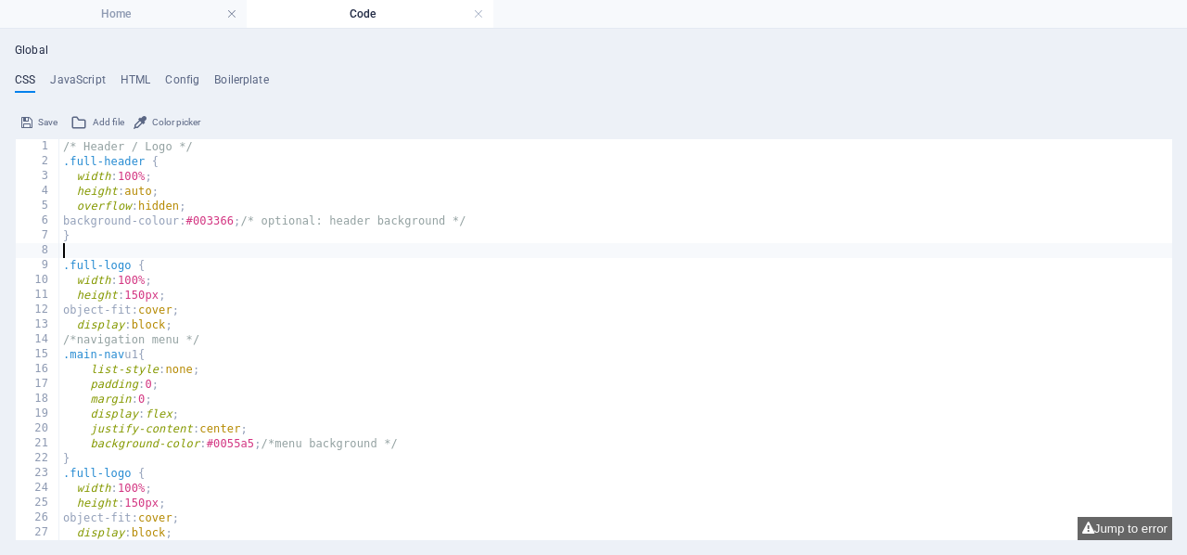
click at [188, 325] on div "/* Header / Logo */ .full-header { width : 100% ; height : auto ; overflow : hi…" at bounding box center [615, 354] width 1113 height 431
type textarea "display: block;"
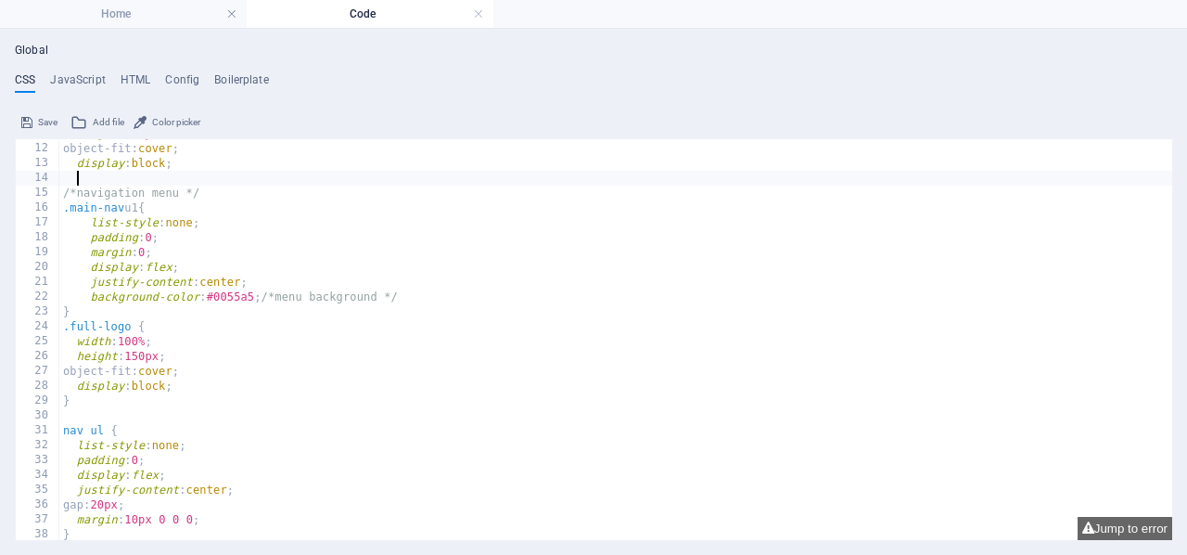
scroll to position [175, 0]
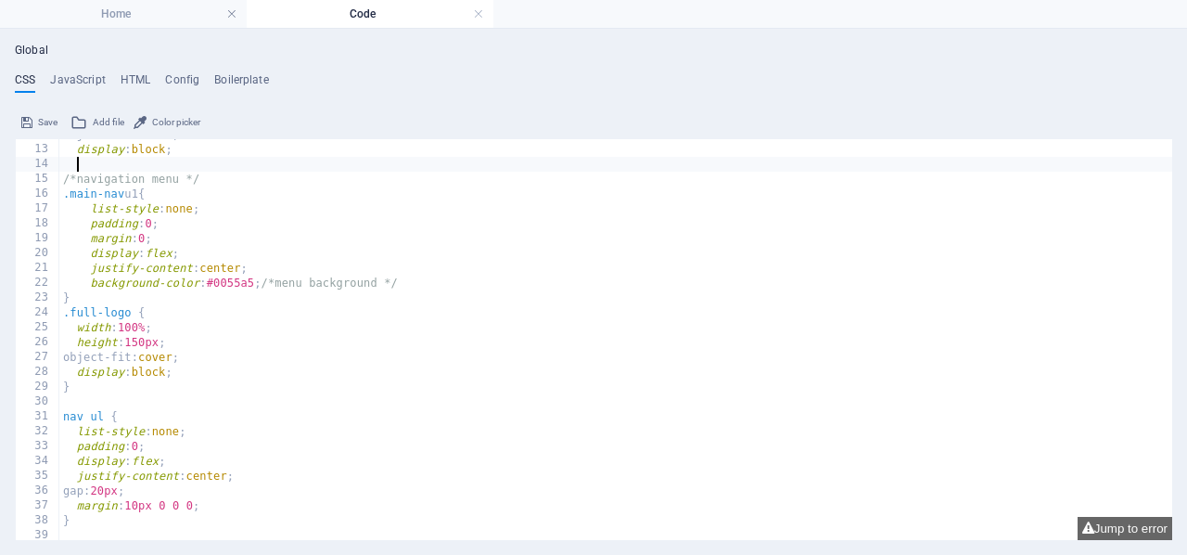
click at [181, 371] on div "object-fit: cover ; display : block ; /*navigation menu */ .main-nav u1 { list-…" at bounding box center [615, 342] width 1113 height 431
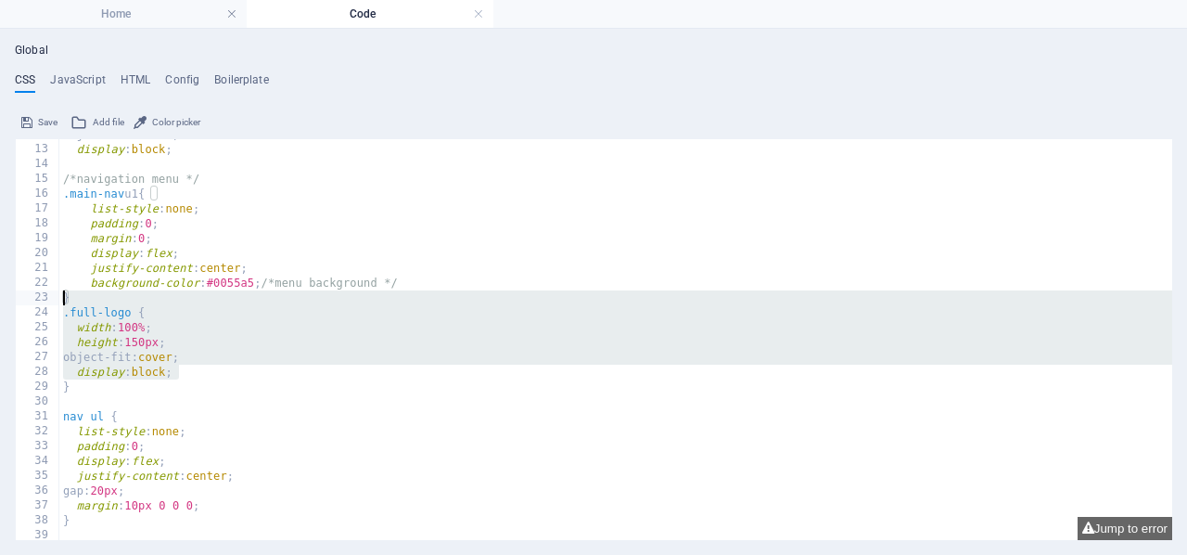
drag, startPoint x: 181, startPoint y: 371, endPoint x: 61, endPoint y: 299, distance: 139.8
click at [61, 299] on div "object-fit: cover ; display : block ; /*navigation menu */ .main-nav u1 { list-…" at bounding box center [615, 342] width 1113 height 431
type textarea "} .full-logo {"
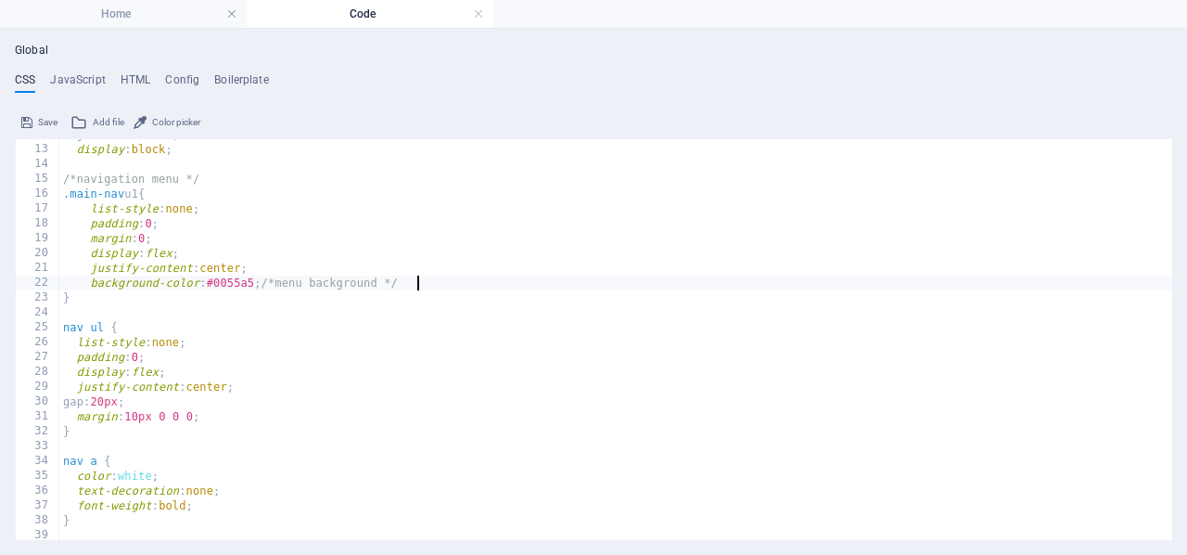
type textarea "}"
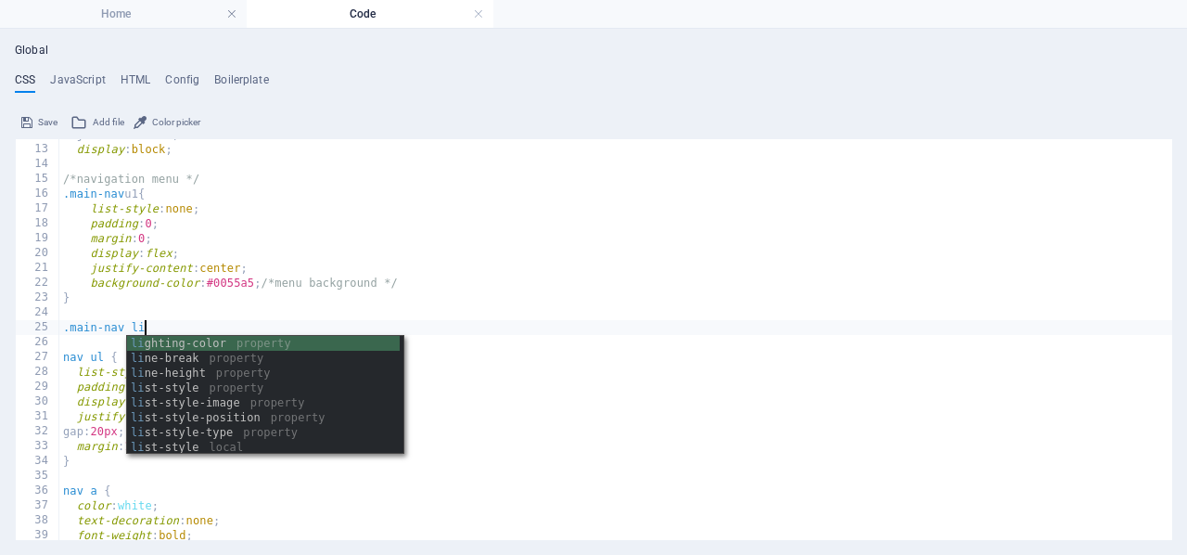
scroll to position [0, 6]
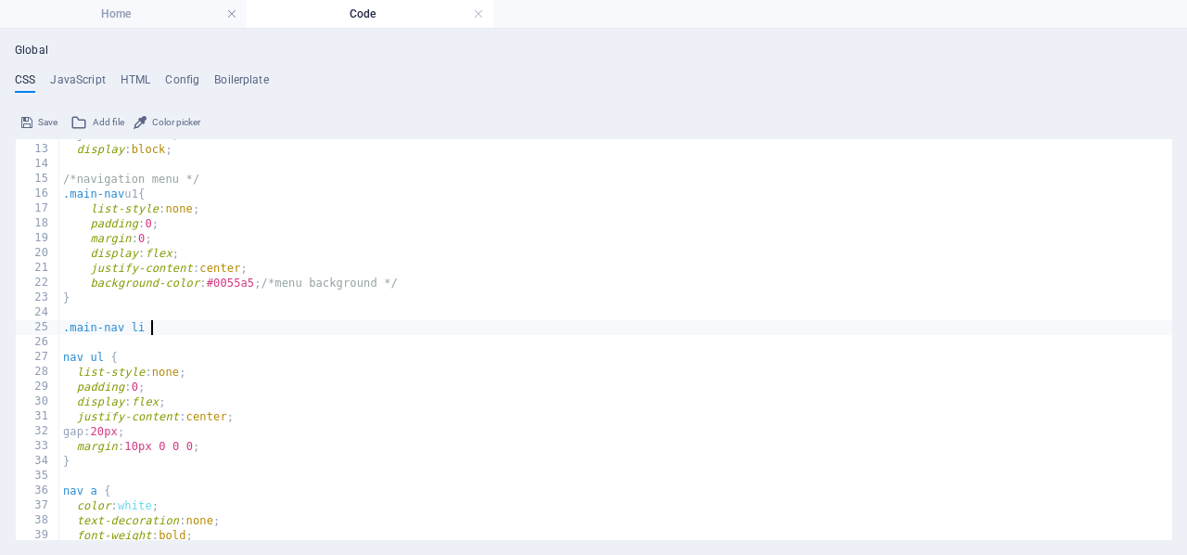
type textarea ".main-nav li {"
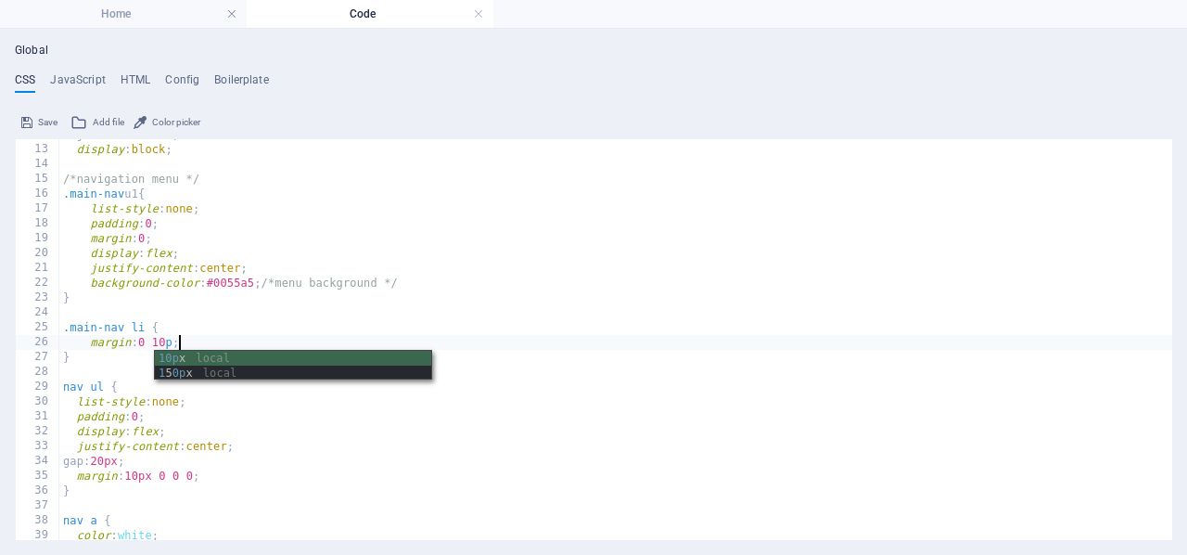
scroll to position [0, 9]
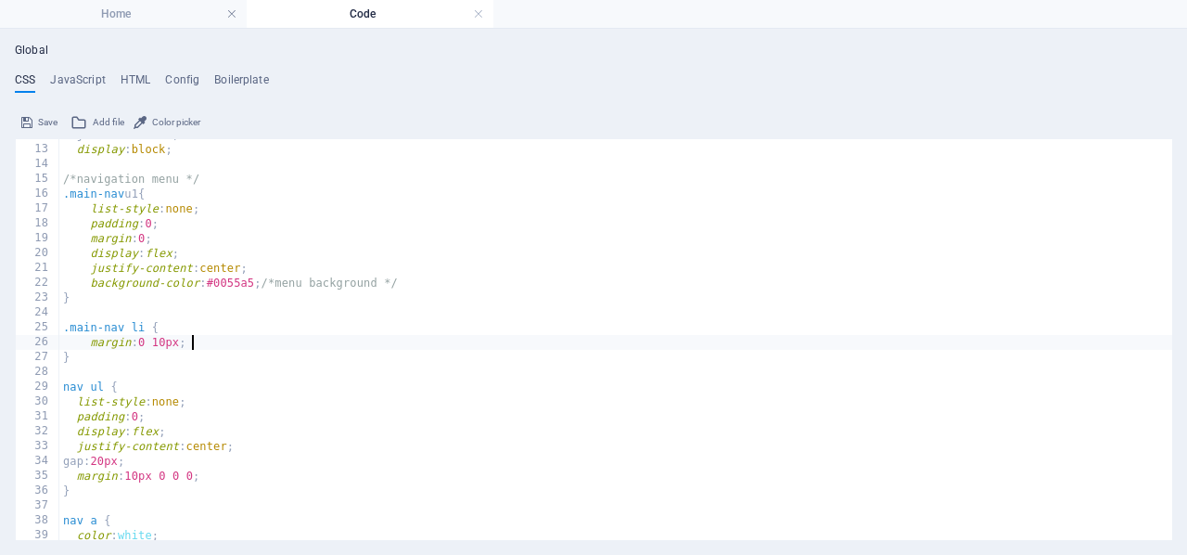
type textarea "}"
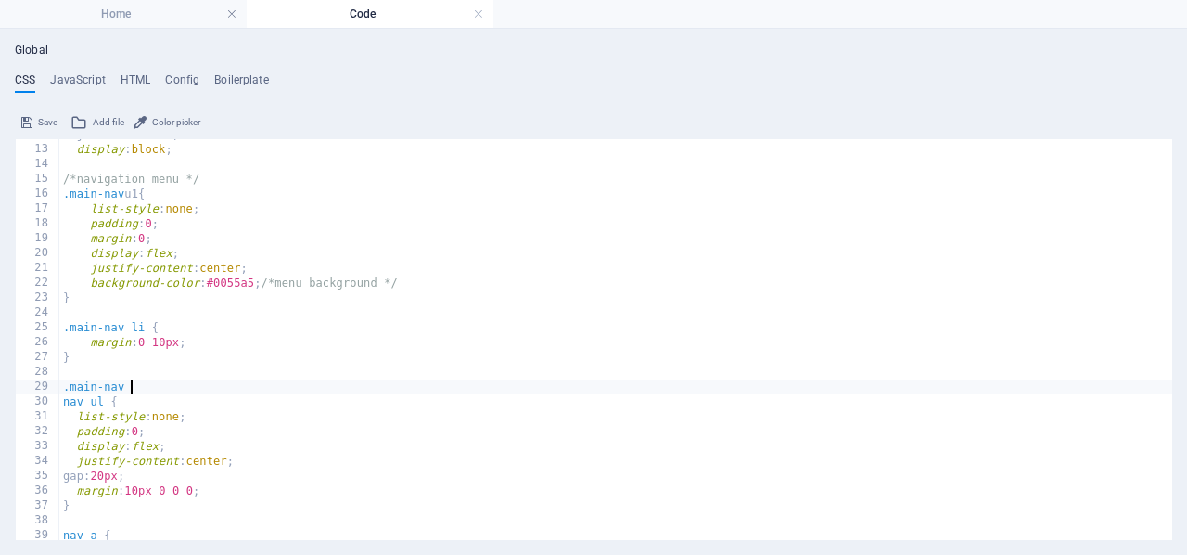
scroll to position [0, 6]
type textarea ".main-nav a {"
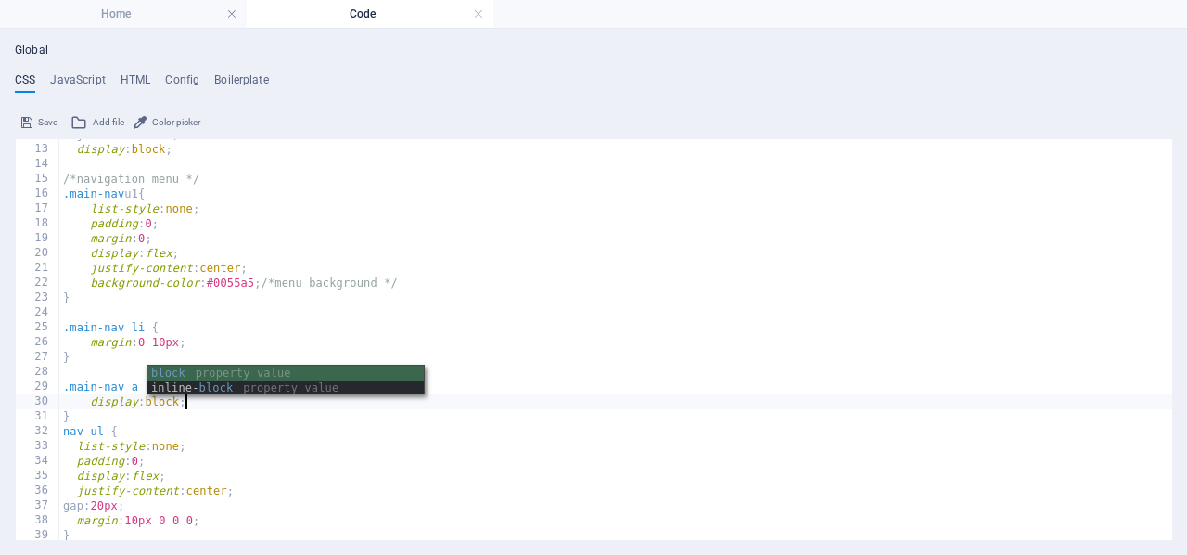
scroll to position [0, 9]
type textarea "display: block;"
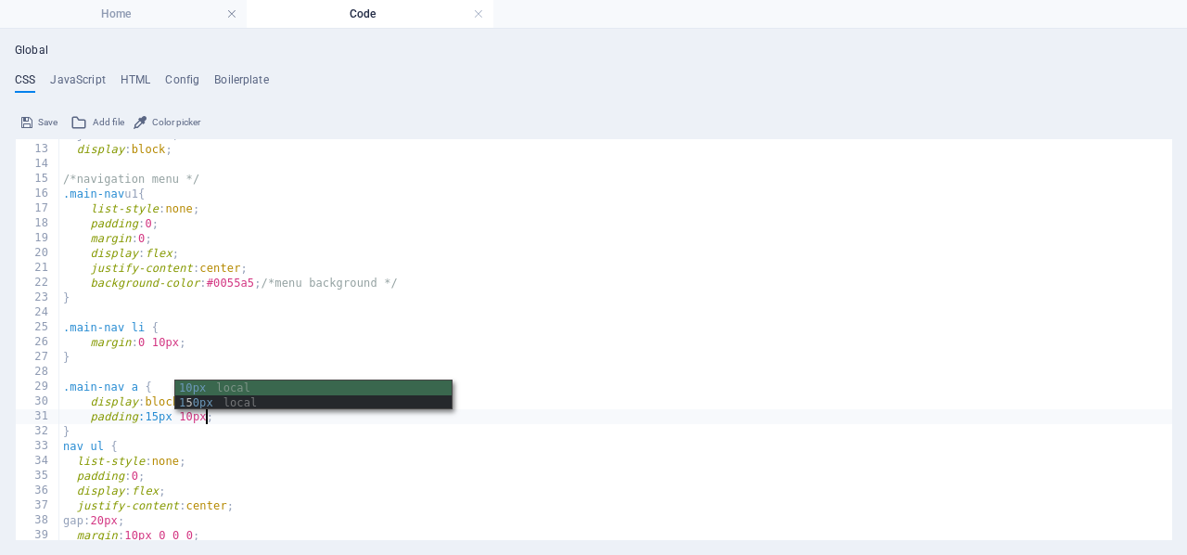
scroll to position [0, 11]
type textarea "padding:15px 10px;"
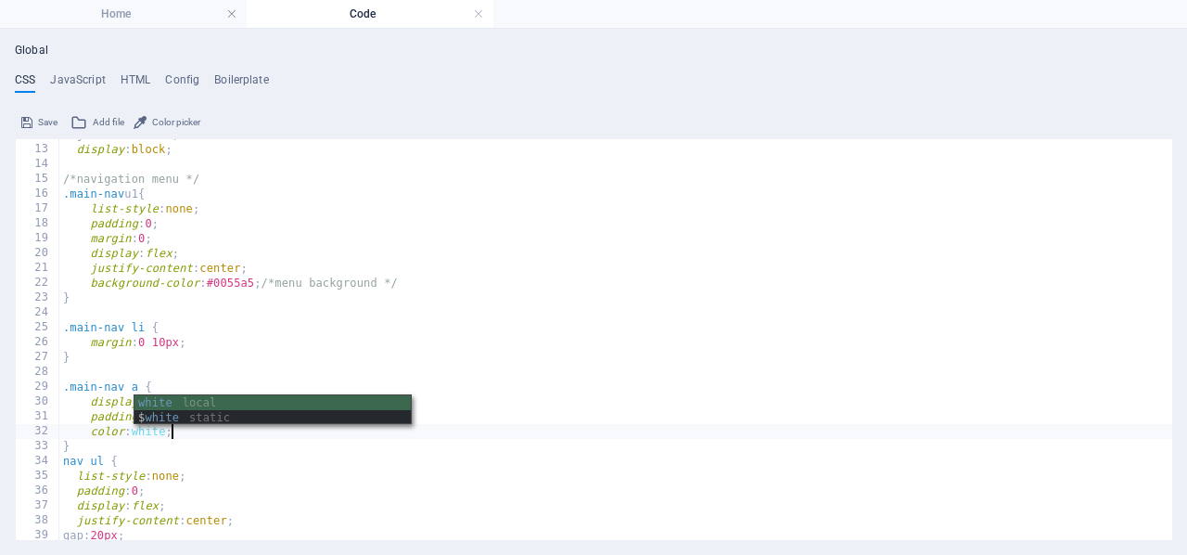
scroll to position [0, 8]
type textarea "color: white;"
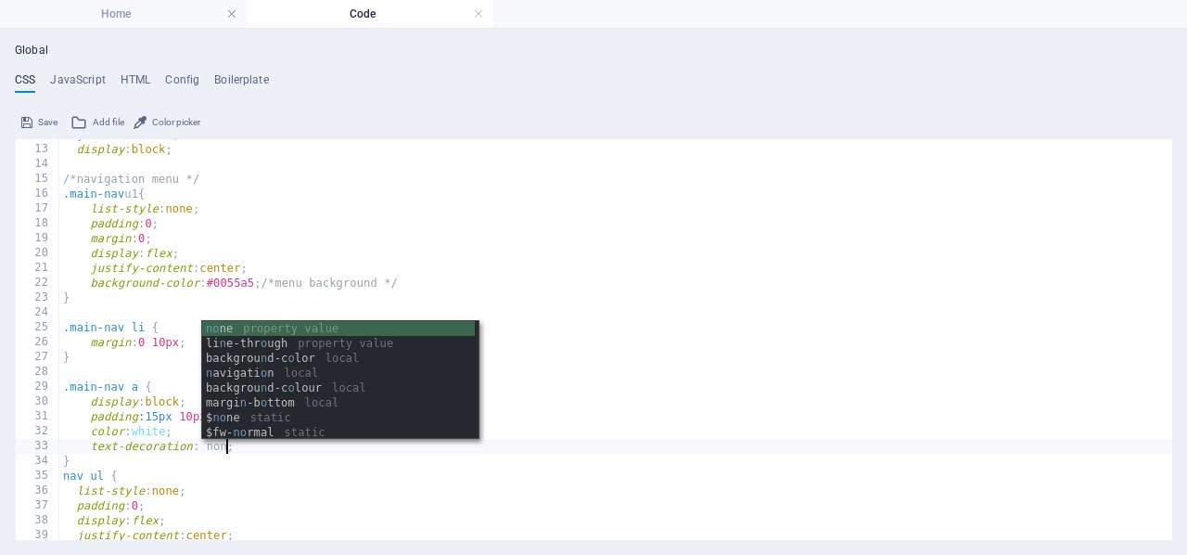
scroll to position [0, 13]
type textarea "text-decoration: none;"
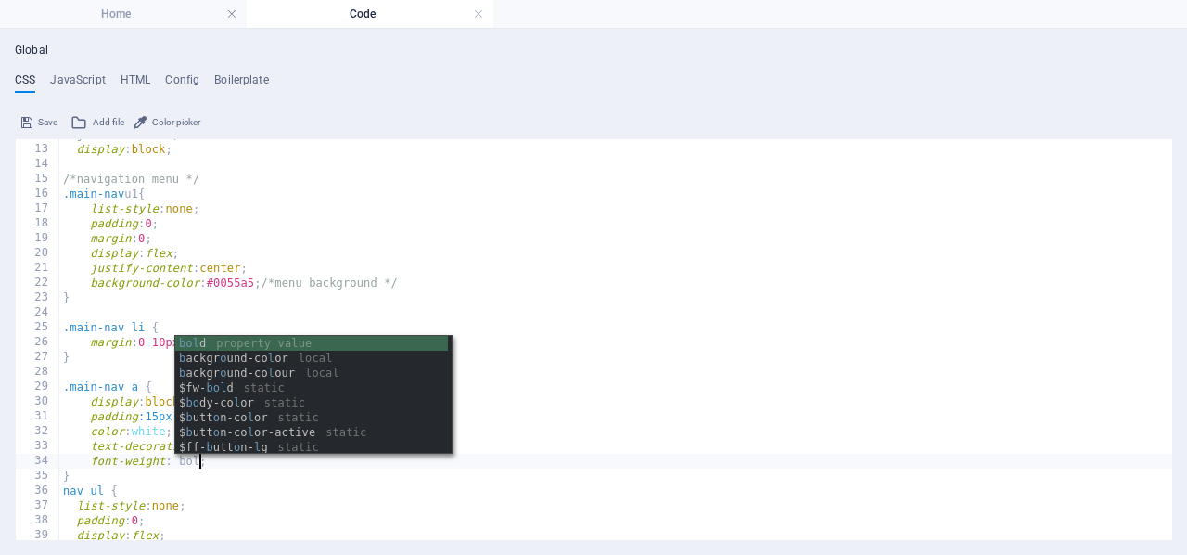
scroll to position [0, 11]
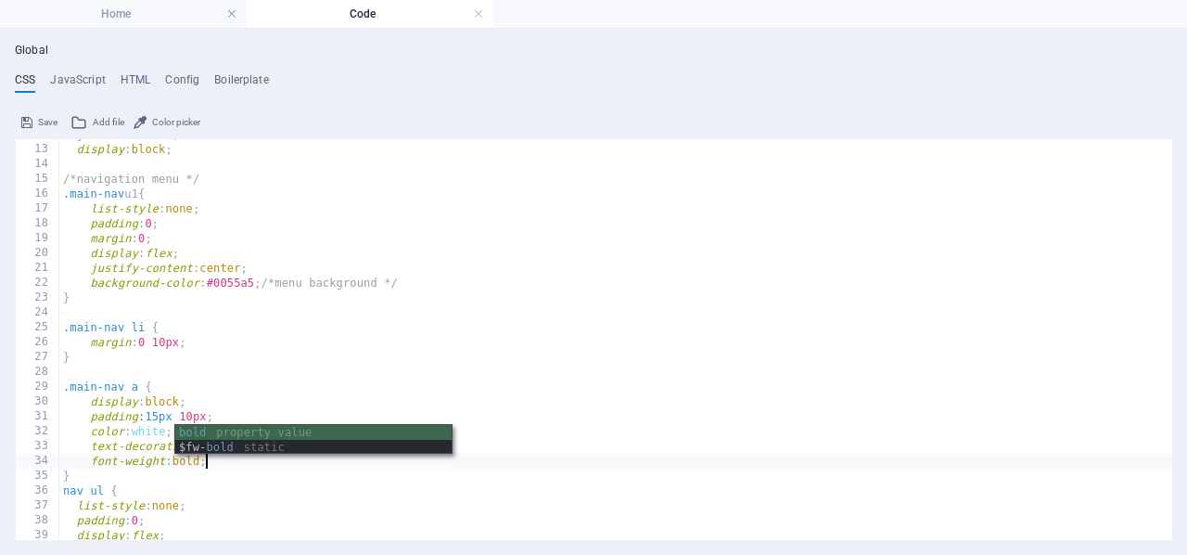
type textarea "font-weight: bold;"
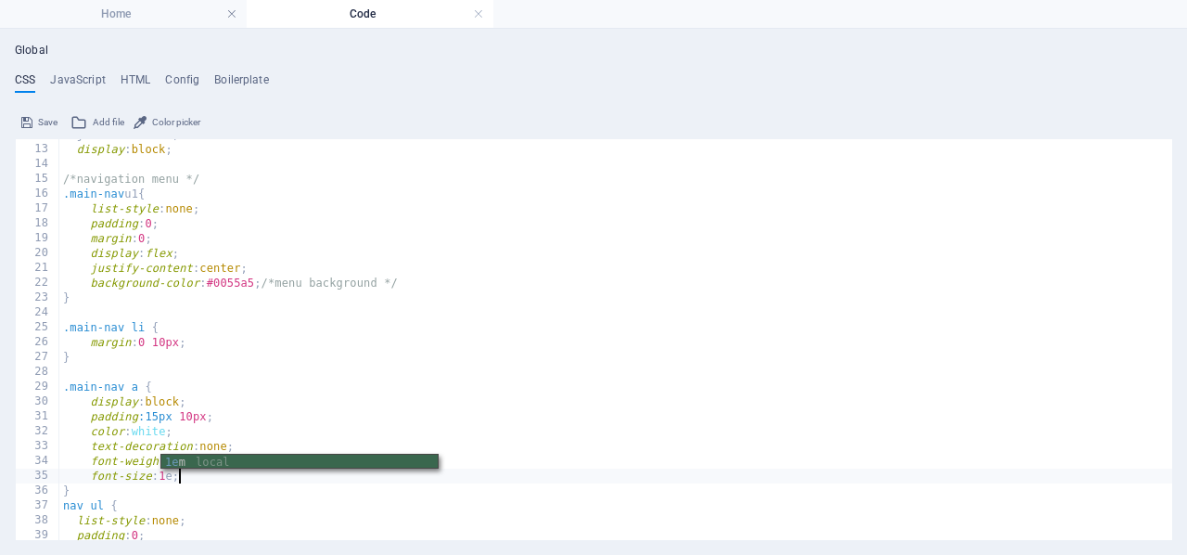
scroll to position [0, 9]
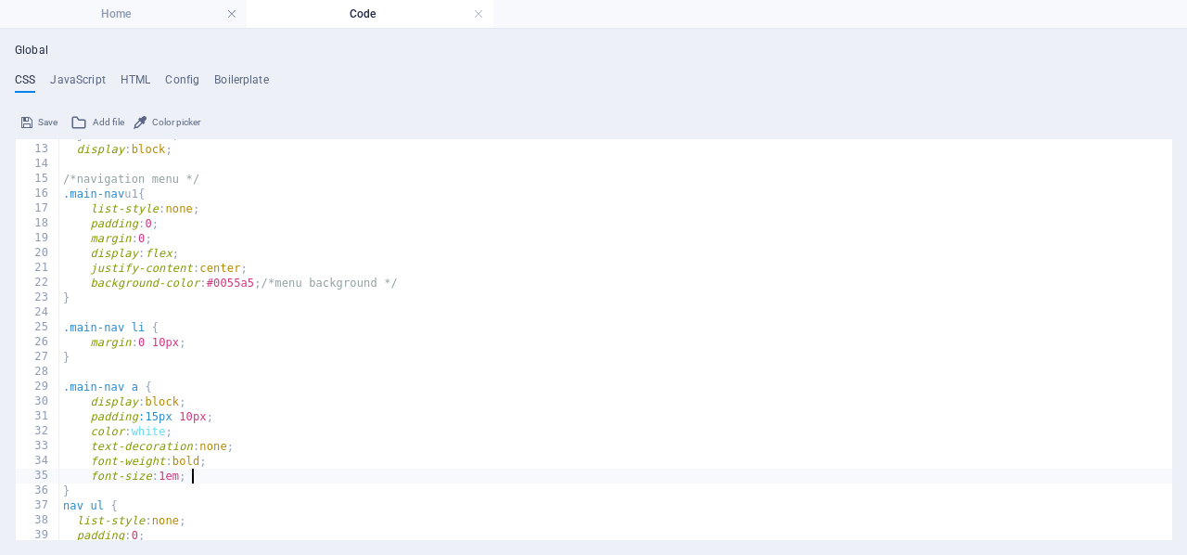
type textarea "}"
type textarea ".main-nav a:hover {"
type textarea "background-color: #003366; /*highlight on hover */"
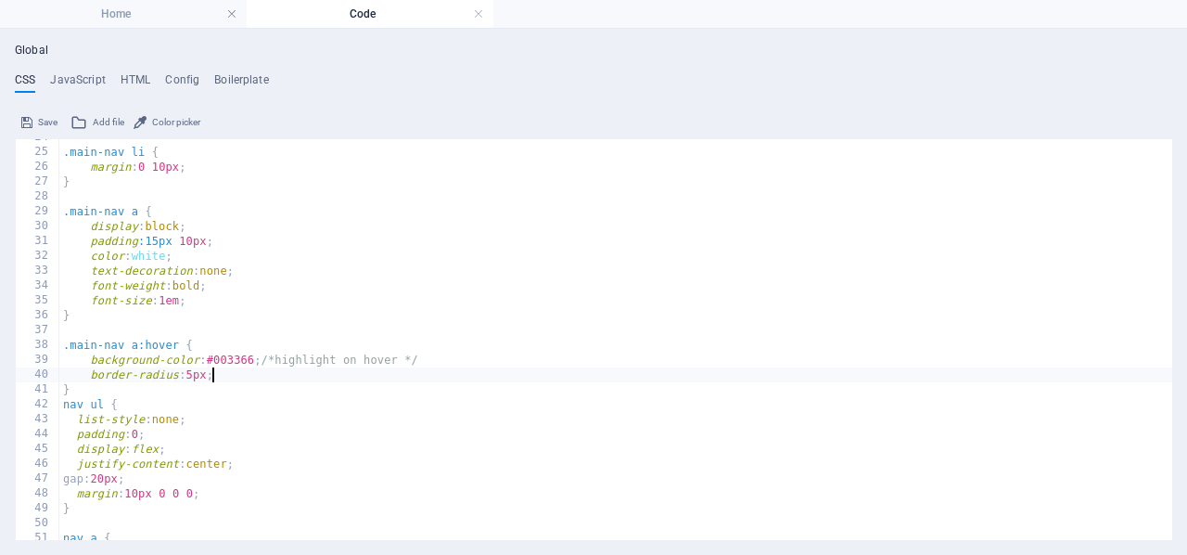
scroll to position [353, 0]
type textarea "border-radius: 5px"
click at [131, 73] on h4 "HTML" at bounding box center [136, 83] width 31 height 20
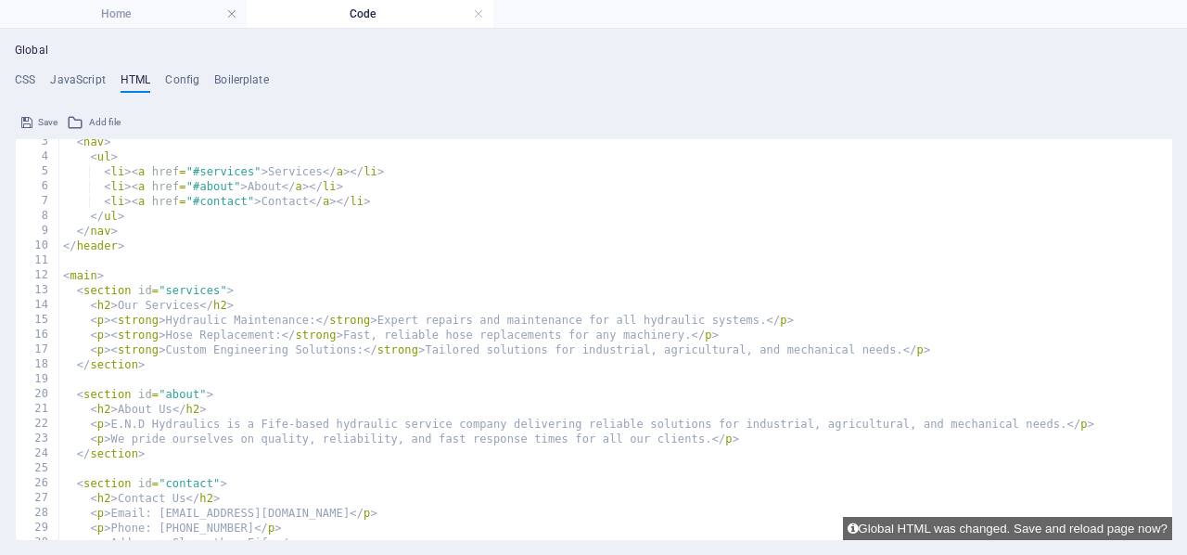
scroll to position [0, 0]
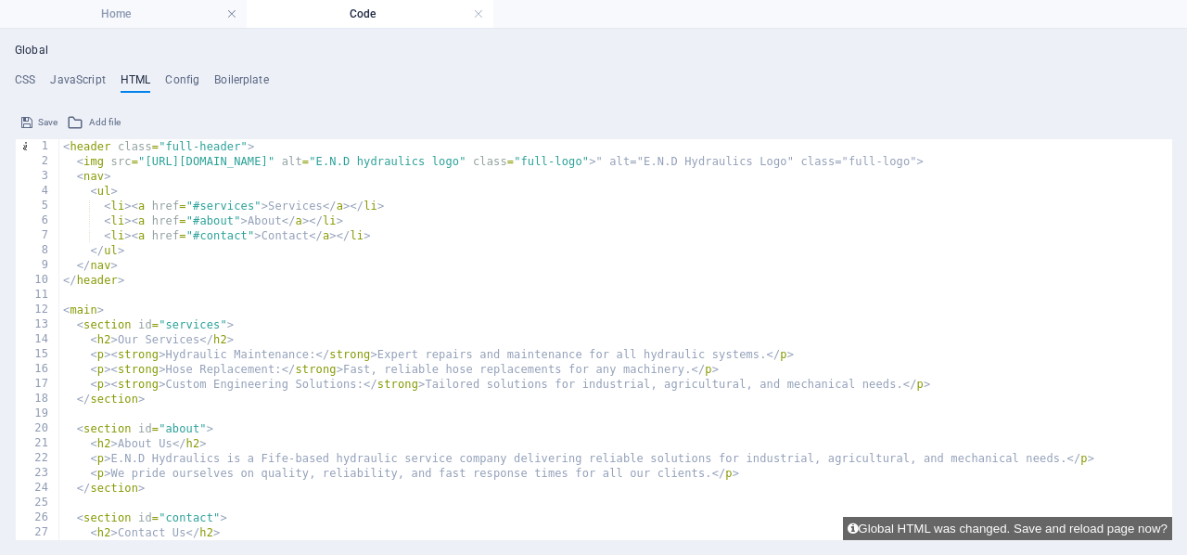
click at [106, 179] on div "< header class = "full-header" > < img src = "https://cdn1.site-media.eu/images…" at bounding box center [791, 354] width 1465 height 431
type textarea "<ul>"
click at [33, 120] on button "Save" at bounding box center [40, 122] width 42 height 22
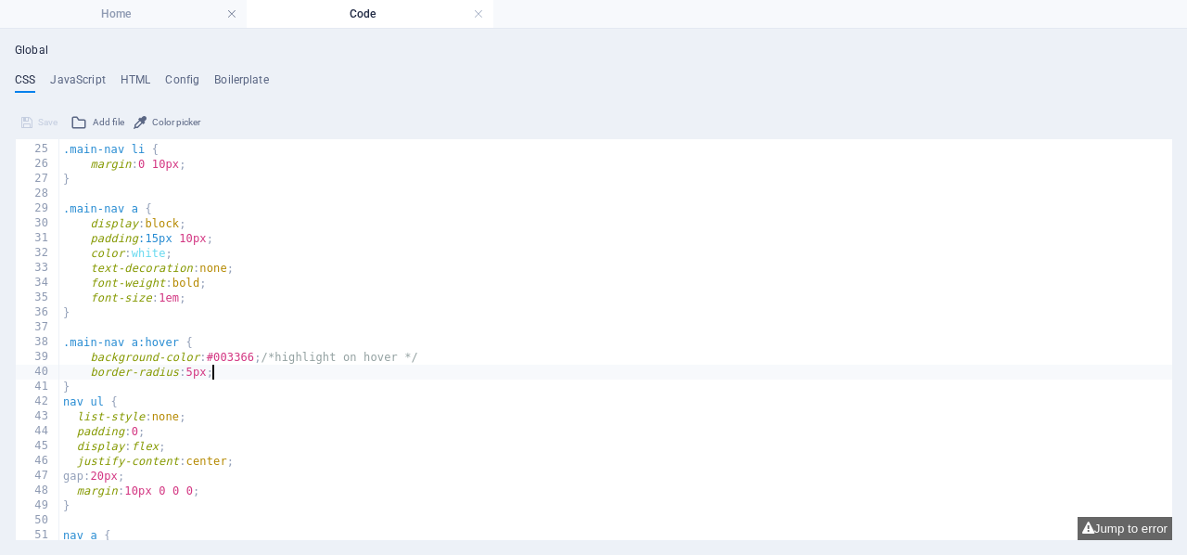
click at [302, 372] on div ".main-nav li { margin : 0 10px ; } .main-nav a { display : block ; padding :15p…" at bounding box center [615, 342] width 1113 height 431
click at [1118, 528] on button "Jump to error" at bounding box center [1125, 528] width 95 height 23
type textarea "}"
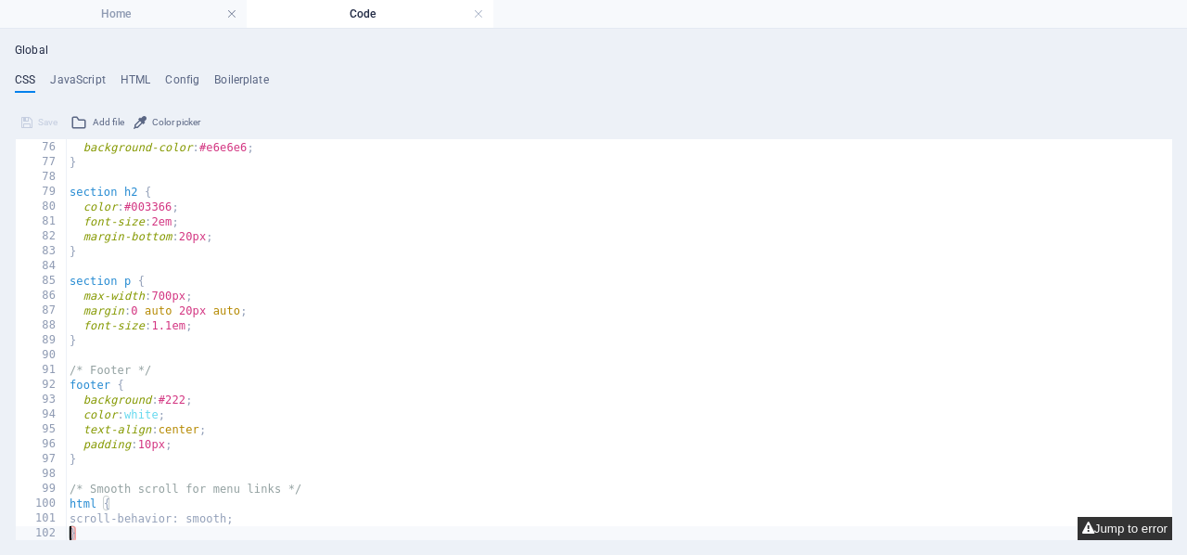
scroll to position [0, 0]
click at [162, 530] on div "#contact { background-color : #e6e6e6 ; } section h2 { color : #003366 ; font-s…" at bounding box center [619, 340] width 1106 height 431
click at [44, 118] on span "Save" at bounding box center [47, 122] width 19 height 22
click at [234, 503] on div "#contact { background-color : #e6e6e6 ; } section h2 { color : #003366 ; font-s…" at bounding box center [619, 340] width 1106 height 431
type textarea "html {"
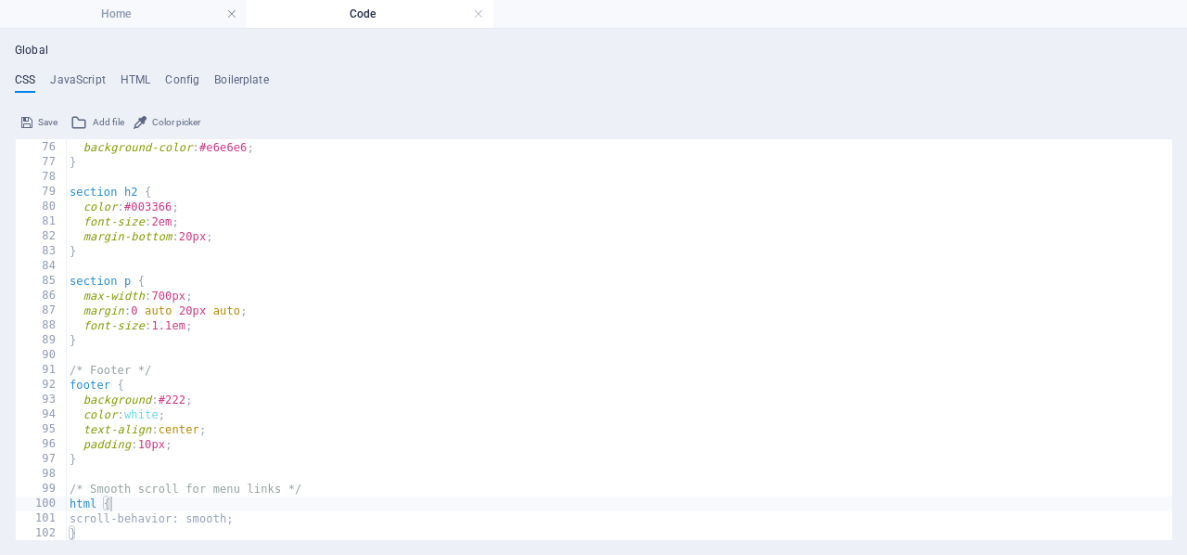
click at [35, 119] on button "Save" at bounding box center [40, 122] width 42 height 22
click at [479, 14] on link at bounding box center [478, 15] width 11 height 18
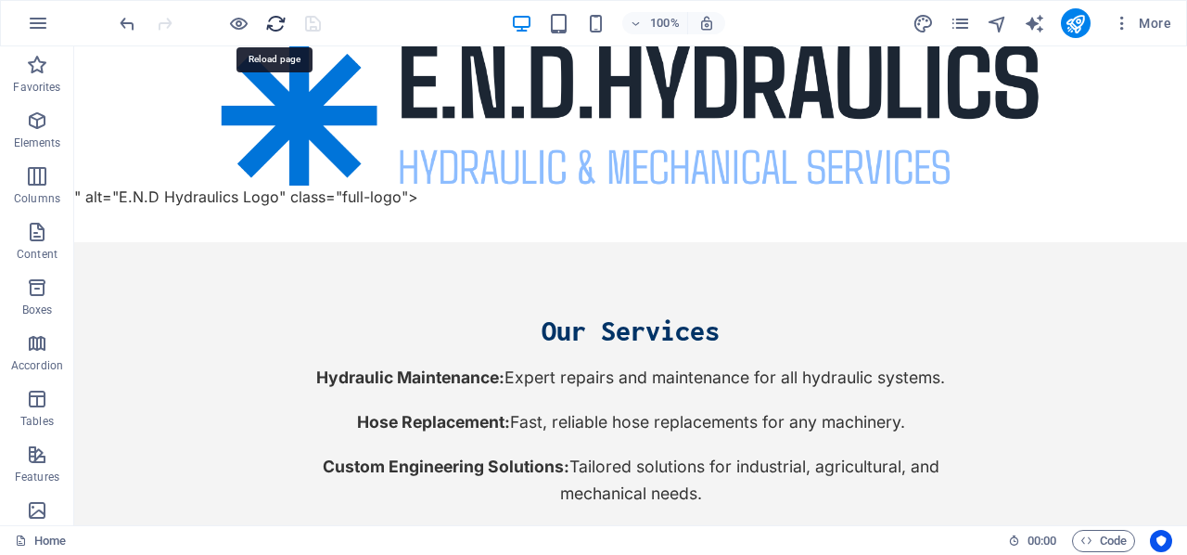
click at [276, 17] on icon "reload" at bounding box center [275, 23] width 21 height 21
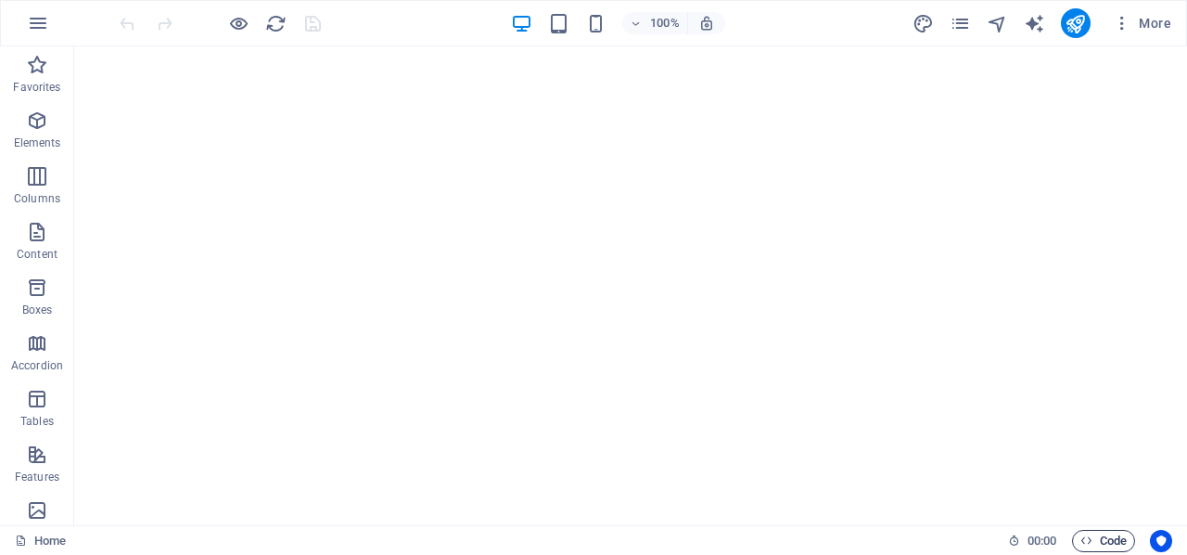
click at [1093, 533] on span "Code" at bounding box center [1104, 541] width 46 height 22
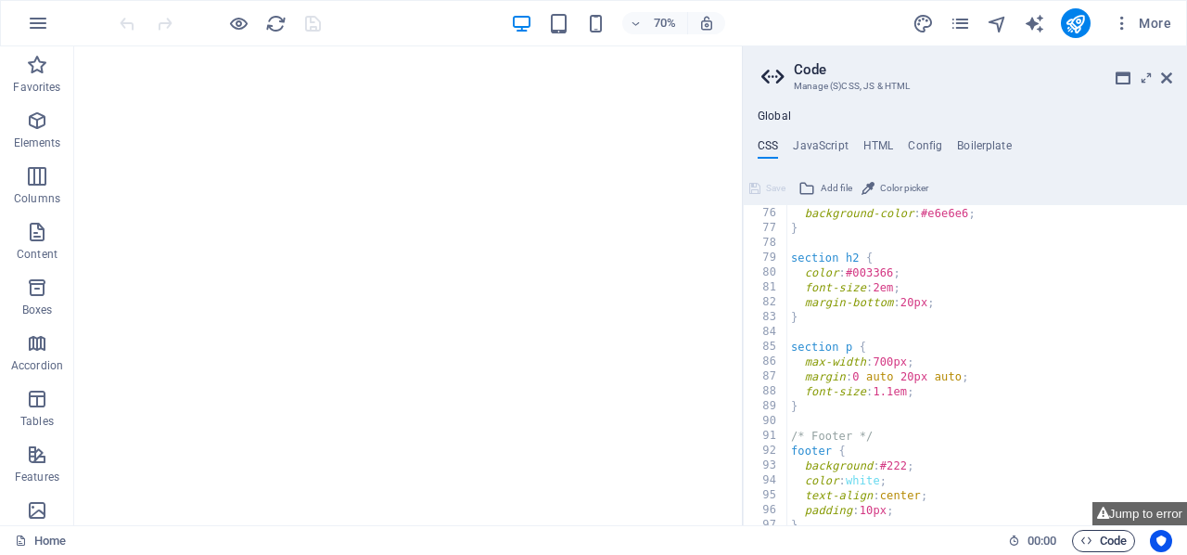
scroll to position [1112, 0]
click at [1109, 514] on icon at bounding box center [1103, 513] width 12 height 12
type textarea "}"
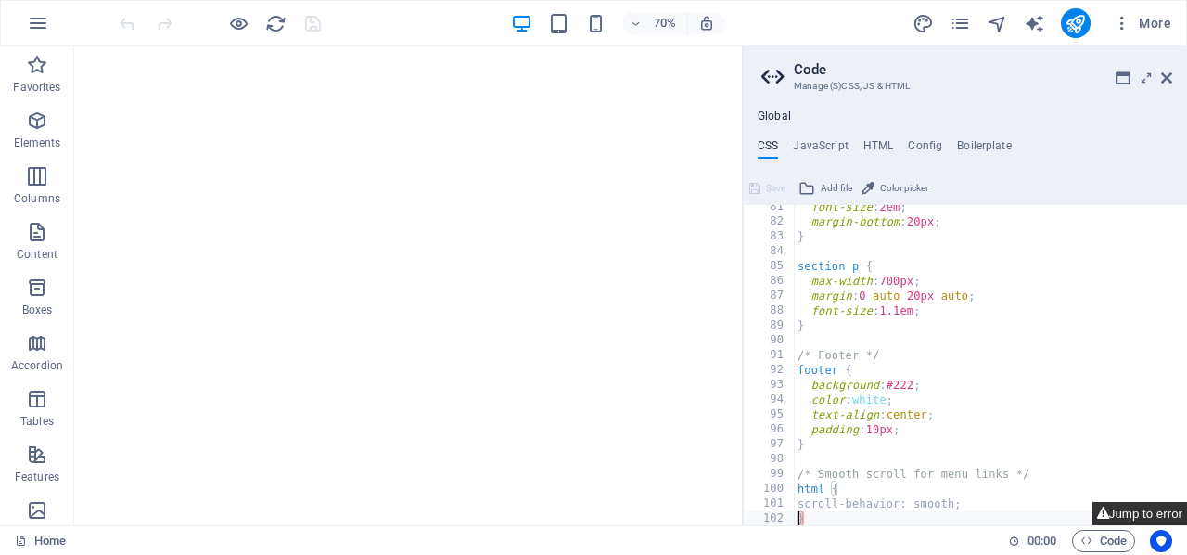
scroll to position [1193, 0]
click at [1117, 518] on button "Jump to error" at bounding box center [1140, 513] width 95 height 23
click at [993, 459] on div "font-size : 2em ; margin-bottom : 20px ; } section p { max-width : 700px ; marg…" at bounding box center [1012, 374] width 436 height 351
click at [1003, 495] on div "font-size : 2em ; margin-bottom : 20px ; } section p { max-width : 700px ; marg…" at bounding box center [1012, 374] width 436 height 351
type textarea "scroll-behavior: smooth;"
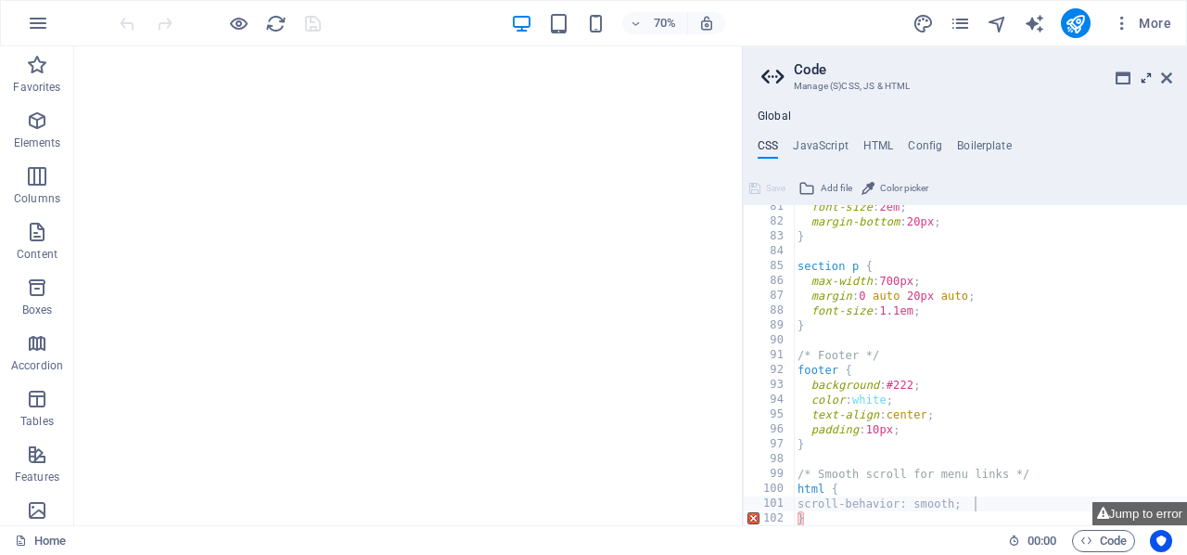
click at [1146, 79] on icon at bounding box center [1146, 77] width 0 height 15
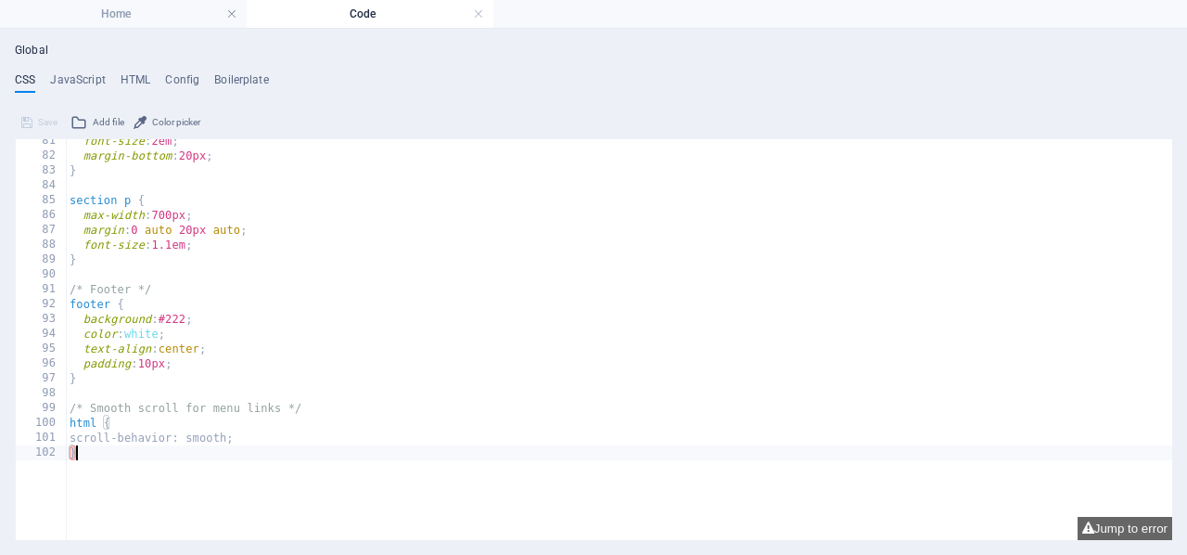
click at [288, 444] on div "font-size : 2em ; margin-bottom : 20px ; } section p { max-width : 700px ; marg…" at bounding box center [619, 309] width 1106 height 351
click at [283, 437] on div "font-size : 2em ; margin-bottom : 20px ; } section p { max-width : 700px ; marg…" at bounding box center [619, 309] width 1106 height 351
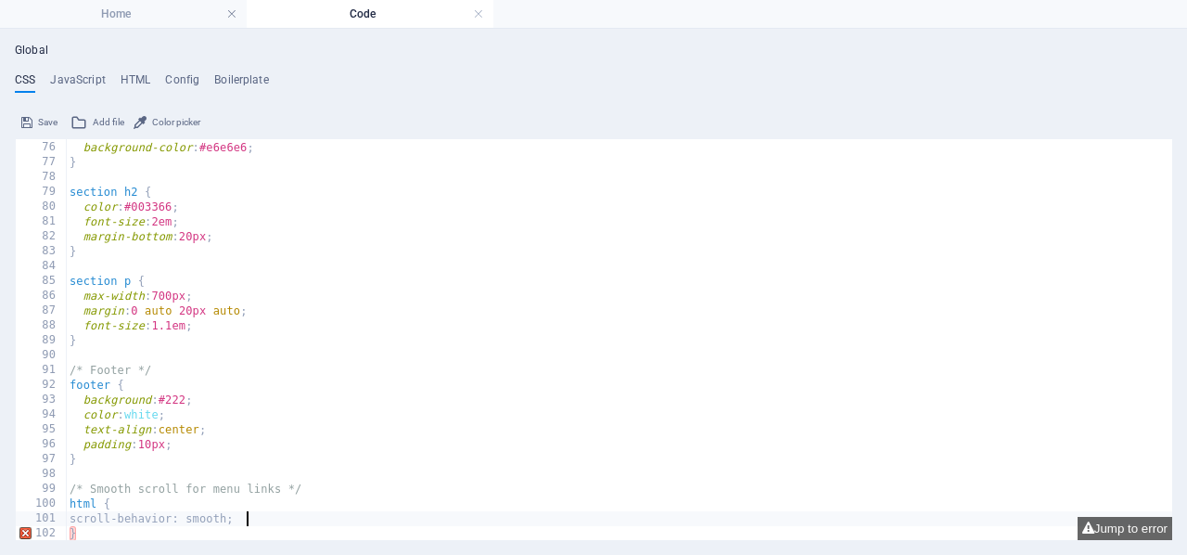
scroll to position [1112, 0]
click at [71, 503] on div "#contact { background-color : #e6e6e6 ; } section h2 { color : #003366 ; font-s…" at bounding box center [619, 340] width 1106 height 431
click at [368, 502] on div "#contact { background-color : #e6e6e6 ; } section h2 { color : #003366 ; font-s…" at bounding box center [619, 340] width 1106 height 431
click at [324, 521] on div "#contact { background-color : #e6e6e6 ; } section h2 { color : #003366 ; font-s…" at bounding box center [619, 340] width 1106 height 431
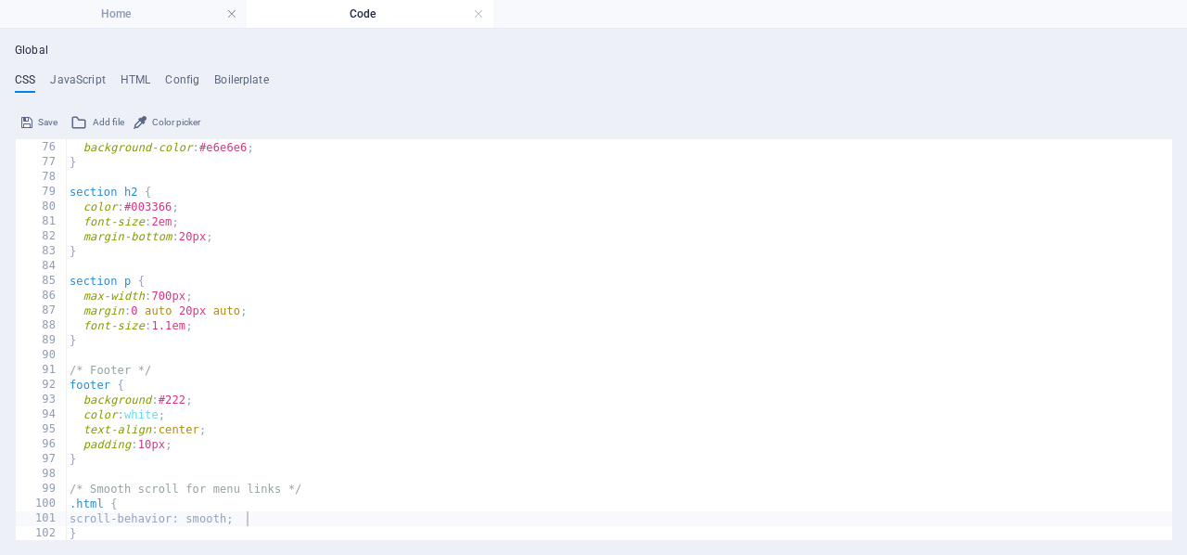
click at [40, 123] on span "Save" at bounding box center [47, 122] width 19 height 22
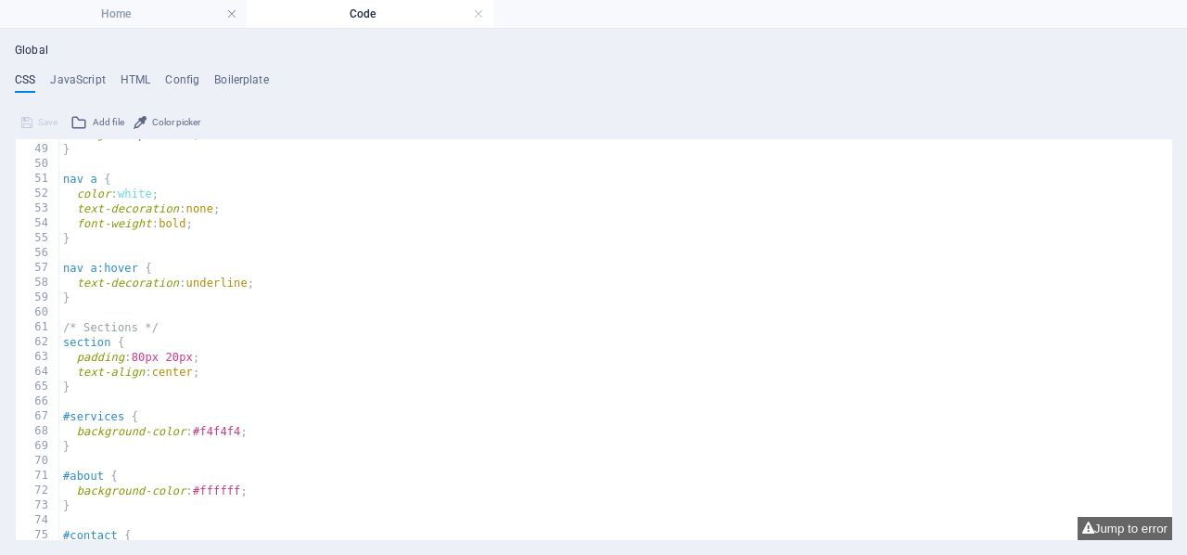
scroll to position [1112, 0]
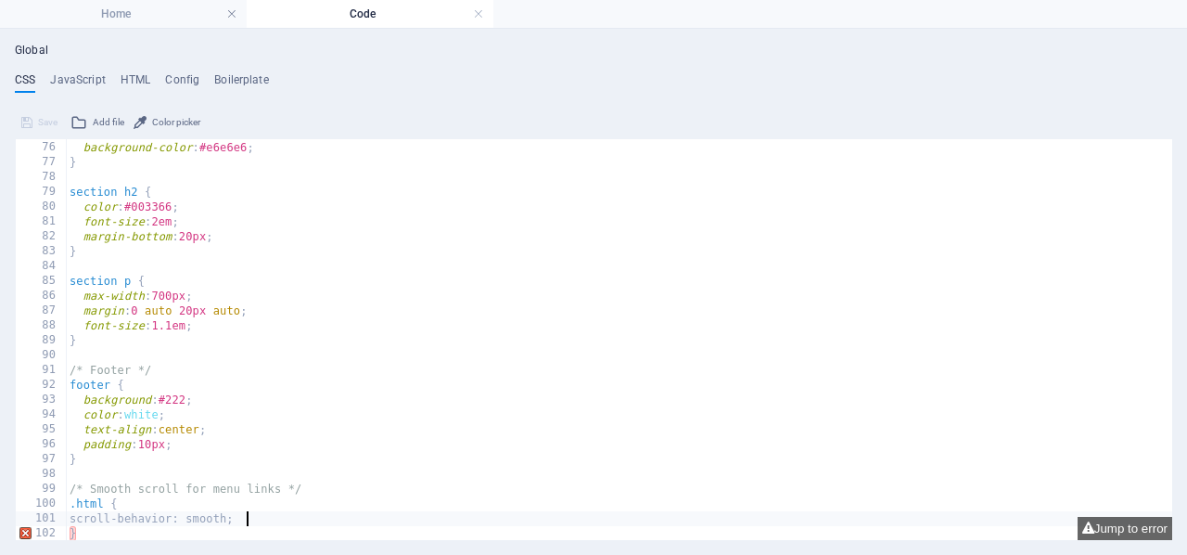
type textarea "}"
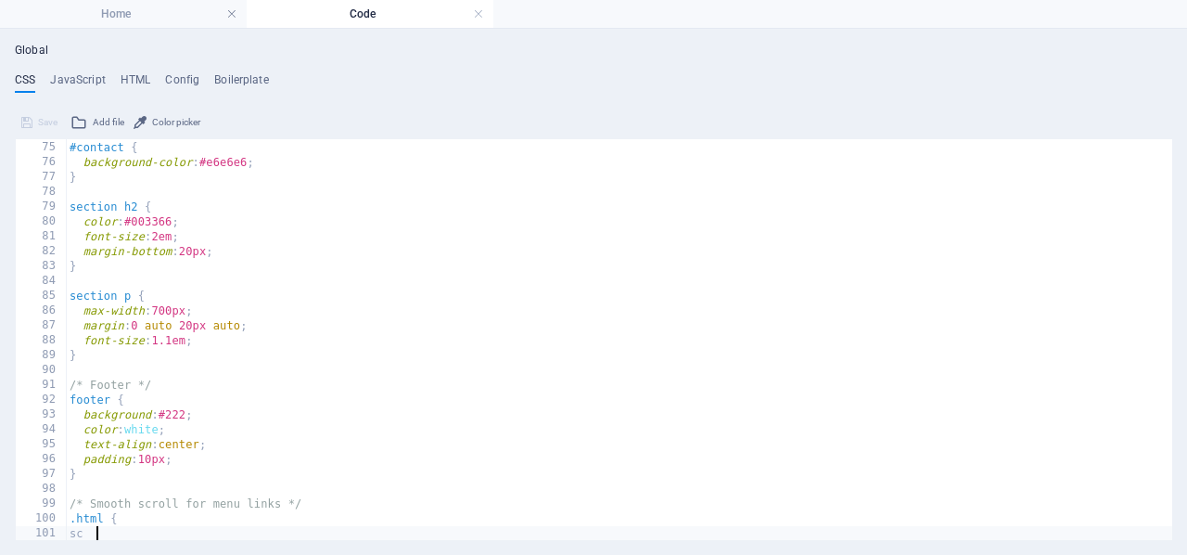
type textarea "s"
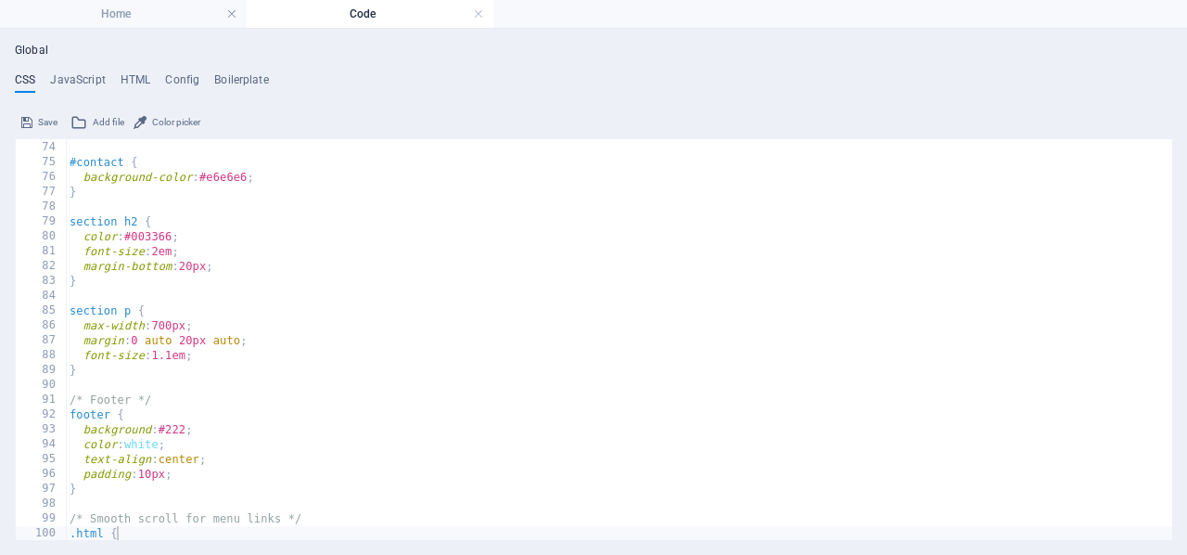
click at [31, 119] on icon at bounding box center [26, 122] width 11 height 22
type textarea "."
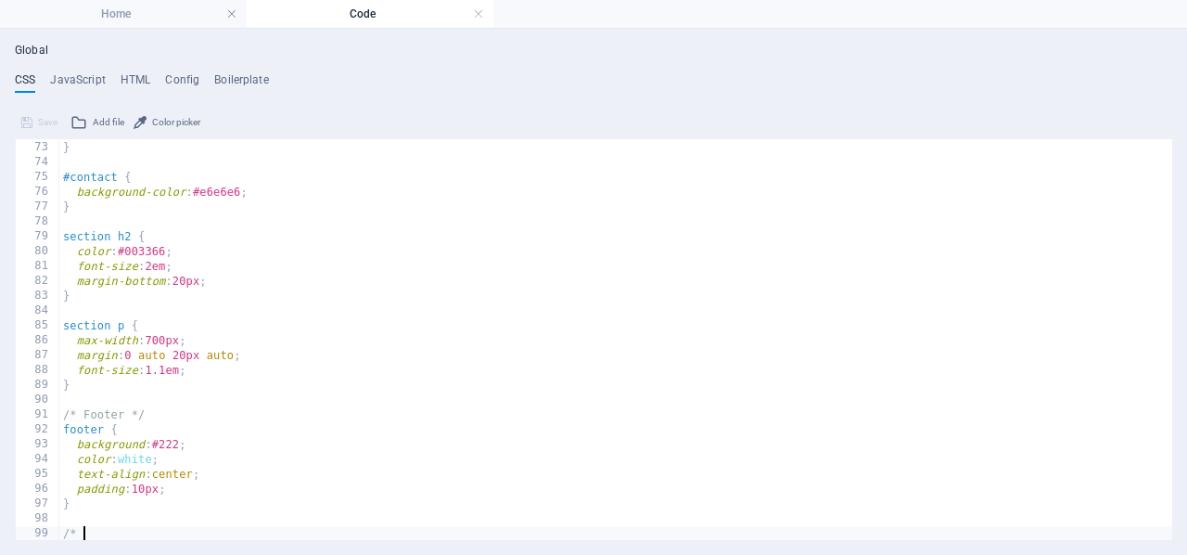
type textarea "/"
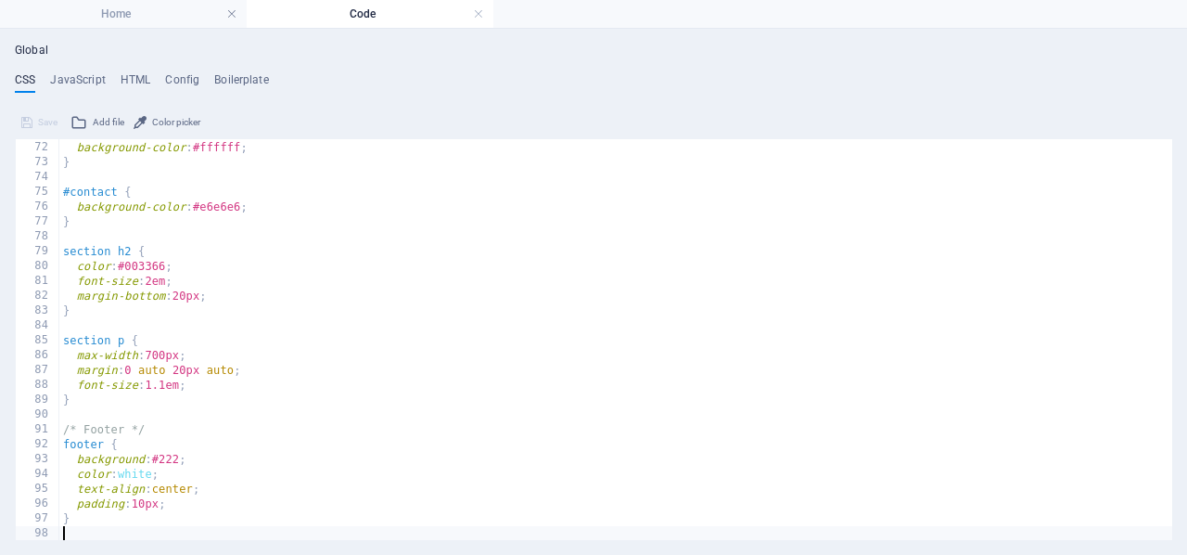
scroll to position [1053, 0]
click at [34, 122] on button "Save" at bounding box center [40, 122] width 42 height 22
click at [88, 518] on div "#about { background-color : #ffffff ; } #contact { background-color : #e6e6e6 ;…" at bounding box center [615, 340] width 1113 height 431
click at [140, 77] on h4 "HTML" at bounding box center [136, 83] width 31 height 20
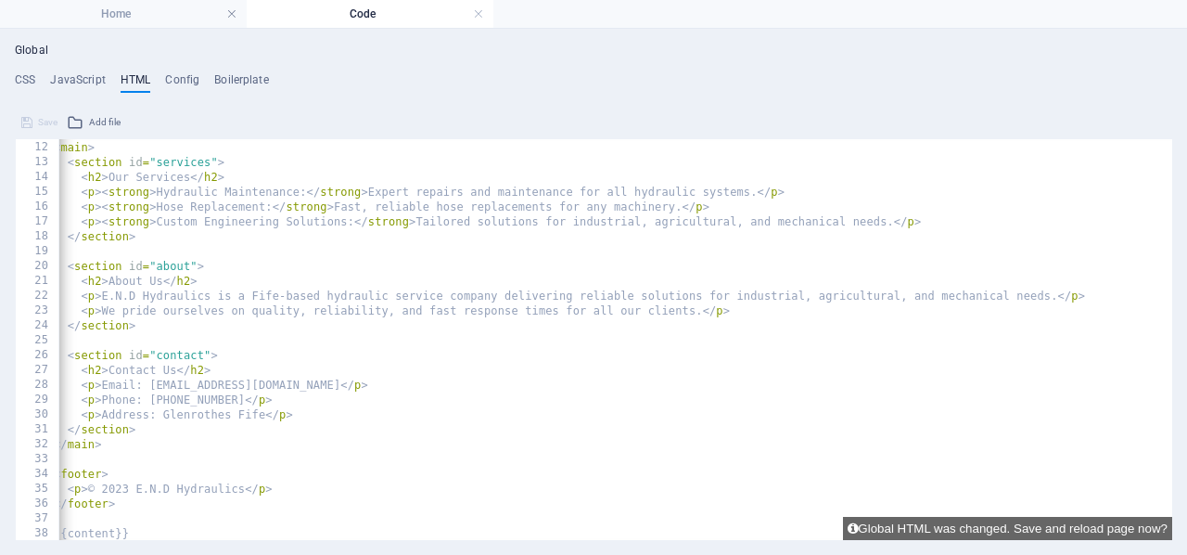
scroll to position [160, 0]
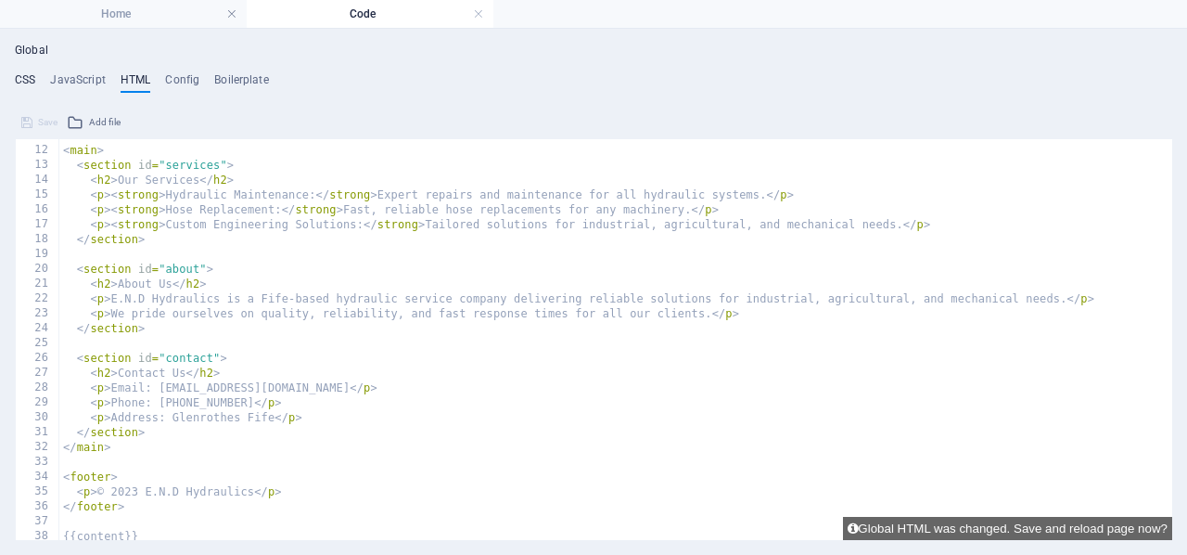
click at [25, 81] on h4 "CSS" at bounding box center [25, 83] width 20 height 20
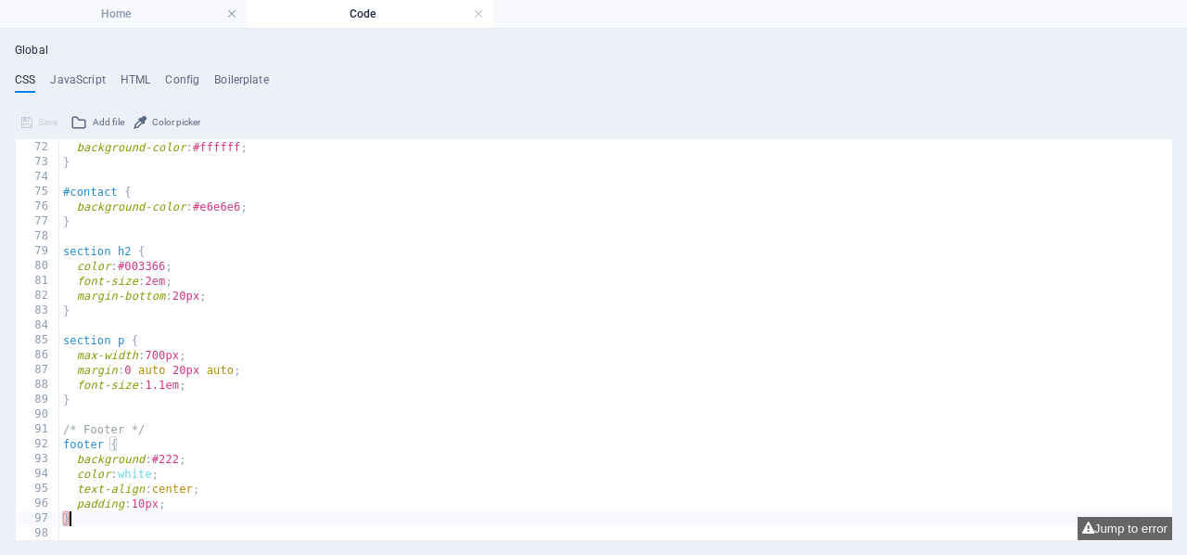
click at [64, 448] on div "#about { background-color : #ffffff ; } #contact { background-color : #e6e6e6 ;…" at bounding box center [615, 340] width 1113 height 431
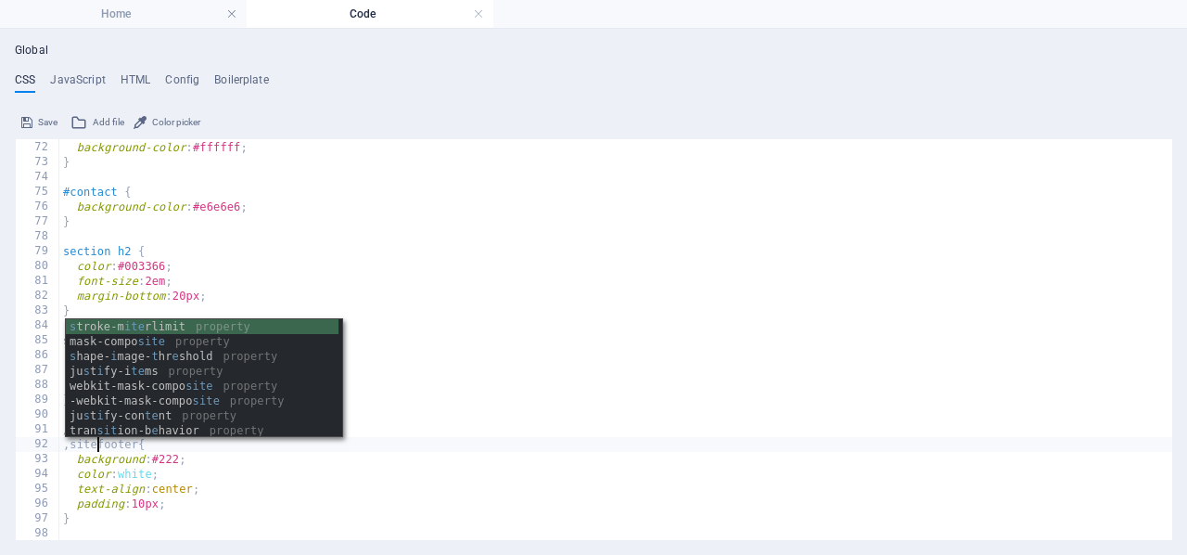
scroll to position [0, 4]
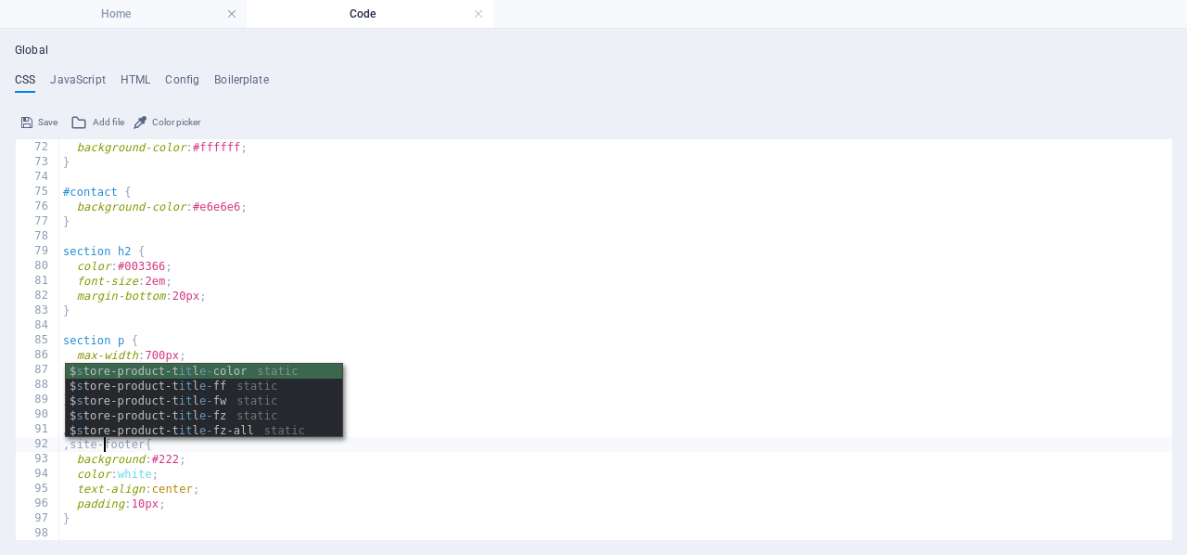
click at [219, 509] on div "#about { background-color : #ffffff ; } #contact { background-color : #e6e6e6 ;…" at bounding box center [615, 340] width 1113 height 431
type textarea "padding: 10px;"
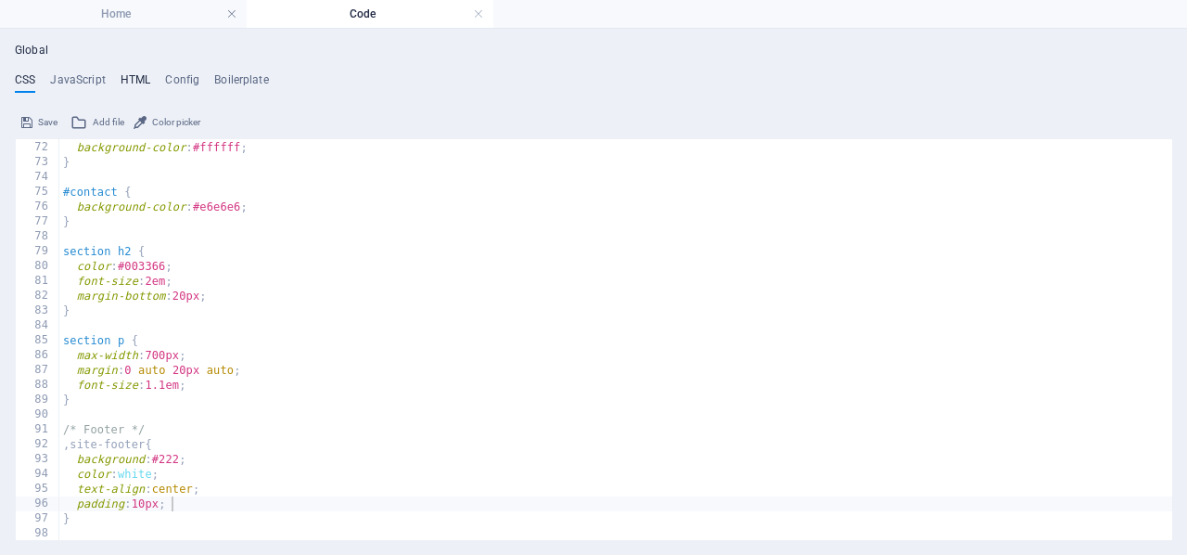
click at [126, 78] on h4 "HTML" at bounding box center [136, 83] width 31 height 20
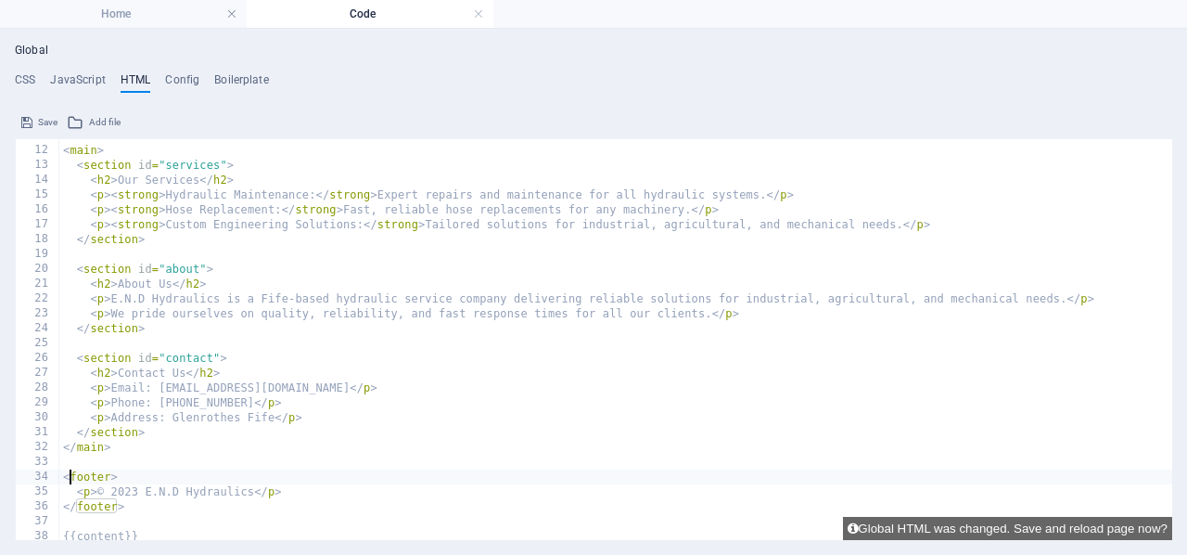
click at [72, 477] on div "< main > < section id = "services" > < h2 > Our Services </ h2 > < p > < strong…" at bounding box center [791, 343] width 1465 height 431
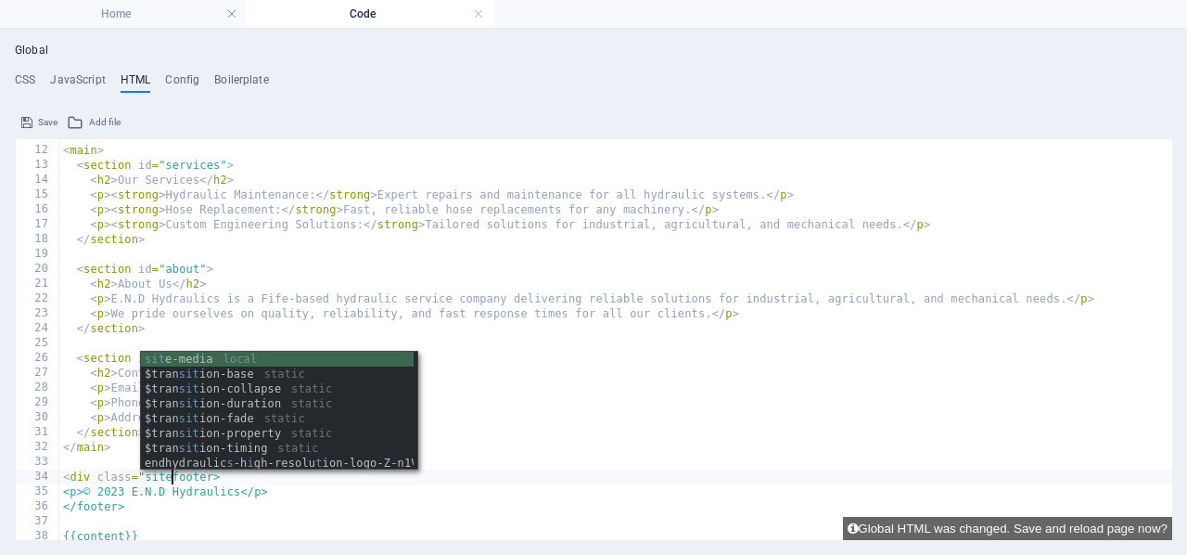
scroll to position [0, 9]
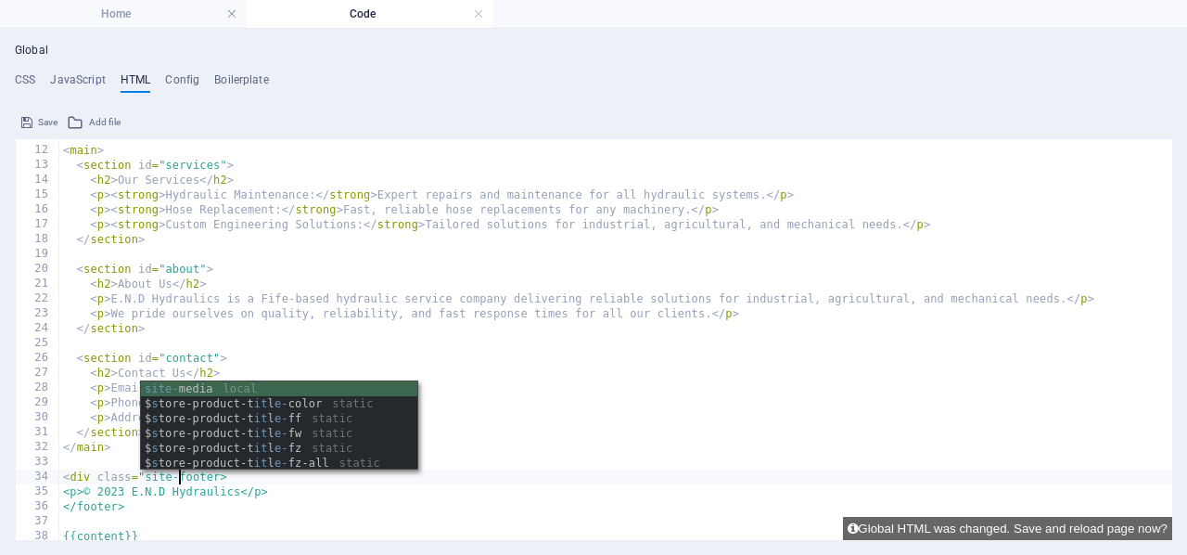
click at [120, 505] on div "< main > < section id = "services" > < h2 > Our Services </ h2 > < p > < strong…" at bounding box center [791, 343] width 1465 height 431
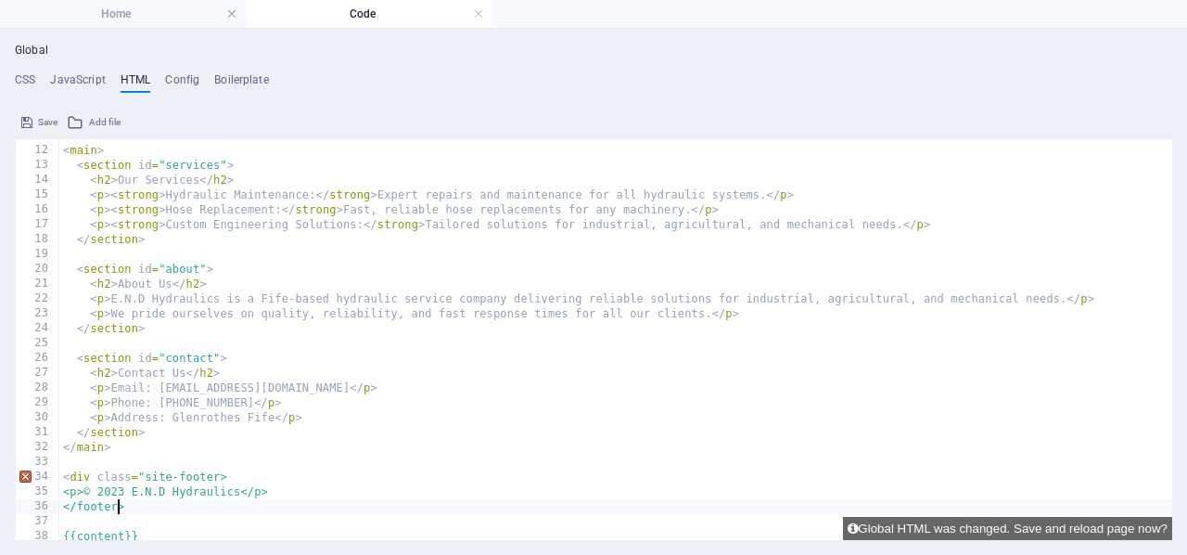
scroll to position [0, 4]
click at [120, 505] on div "< main > < section id = "services" > < h2 > Our Services </ h2 > < p > < strong…" at bounding box center [791, 343] width 1465 height 431
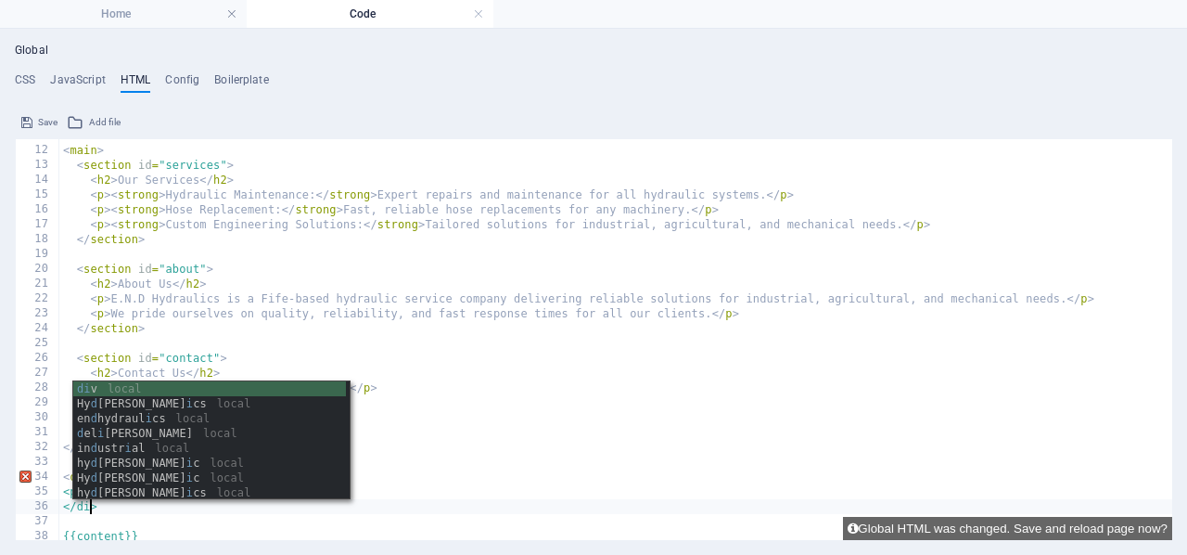
scroll to position [0, 3]
type textarea "</div>"
click at [36, 121] on button "Save" at bounding box center [40, 122] width 42 height 22
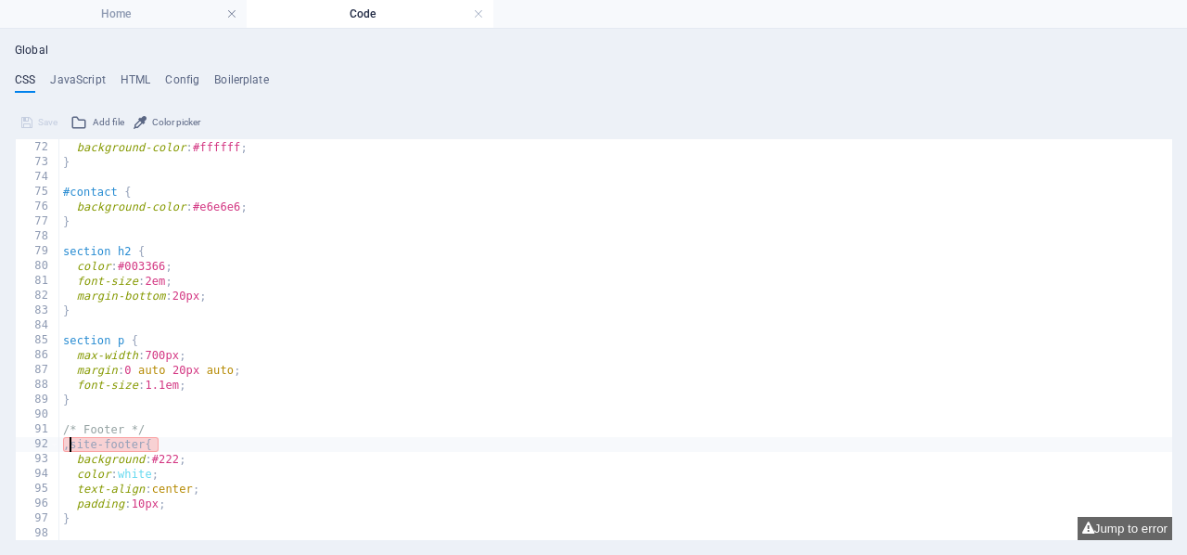
click at [71, 446] on div "#about { background-color : #ffffff ; } #contact { background-color : #e6e6e6 ;…" at bounding box center [615, 340] width 1113 height 431
click at [40, 117] on span "Save" at bounding box center [47, 122] width 19 height 22
click at [138, 517] on div "#about { background-color : #ffffff ; } #contact { background-color : #e6e6e6 ;…" at bounding box center [615, 340] width 1113 height 431
type textarea "}"
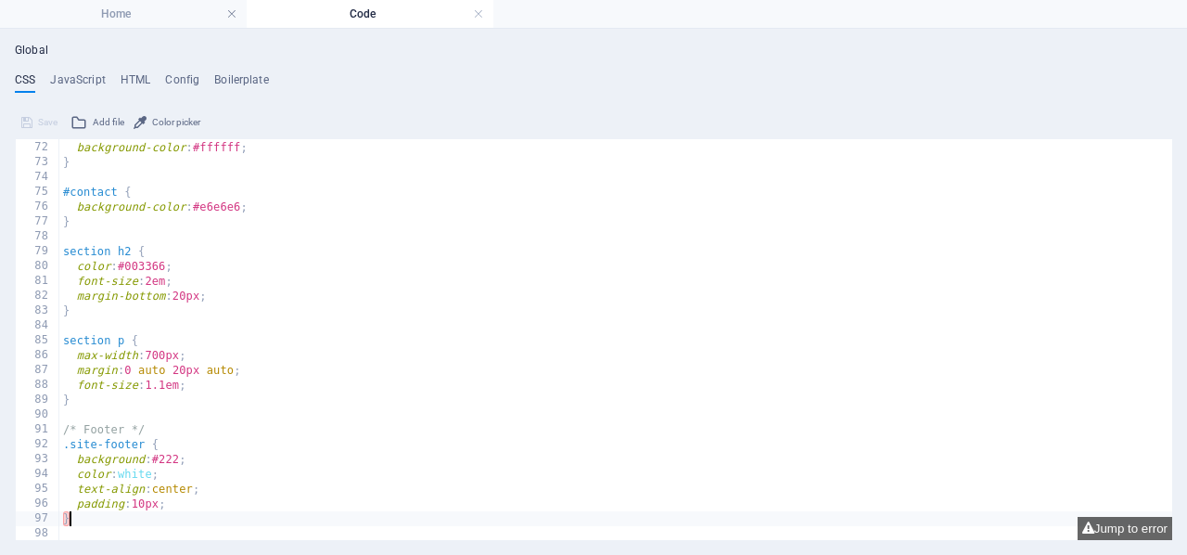
scroll to position [0, 0]
click at [23, 122] on icon at bounding box center [26, 122] width 11 height 22
click at [45, 118] on span "Save" at bounding box center [47, 122] width 19 height 22
click at [141, 524] on div "#about { background-color : #ffffff ; } #contact { background-color : #e6e6e6 ;…" at bounding box center [615, 340] width 1113 height 431
click at [129, 522] on div "#about { background-color : #ffffff ; } #contact { background-color : #e6e6e6 ;…" at bounding box center [615, 340] width 1113 height 431
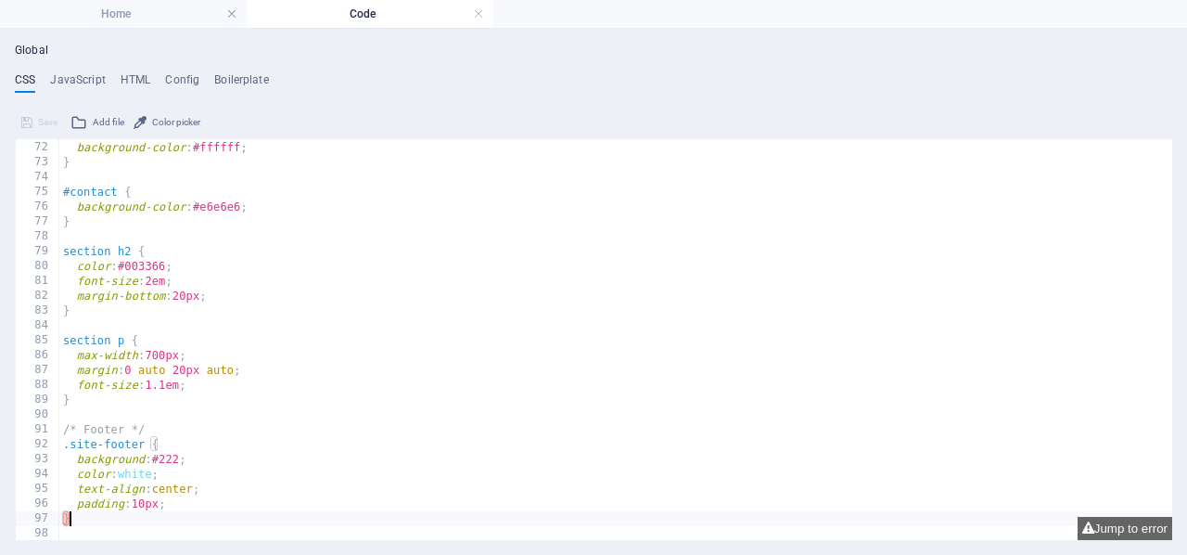
click at [227, 504] on div "#about { background-color : #ffffff ; } #contact { background-color : #e6e6e6 ;…" at bounding box center [615, 340] width 1113 height 431
click at [211, 520] on div "#about { background-color : #ffffff ; } #contact { background-color : #e6e6e6 ;…" at bounding box center [615, 340] width 1113 height 431
type textarea "}"
click at [480, 13] on link at bounding box center [478, 15] width 11 height 18
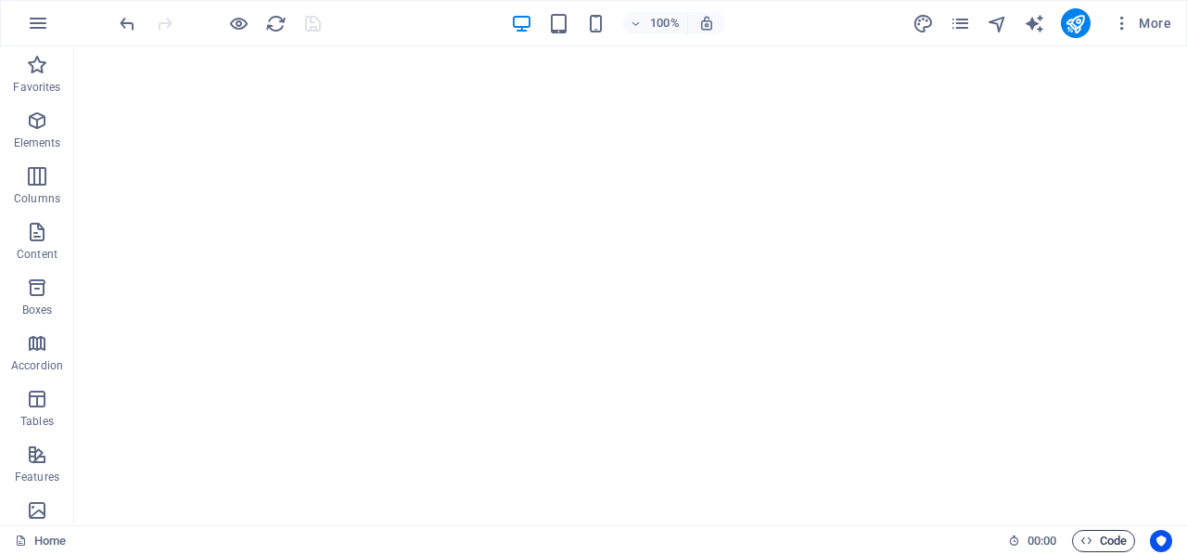
click at [1101, 533] on span "Code" at bounding box center [1104, 541] width 46 height 22
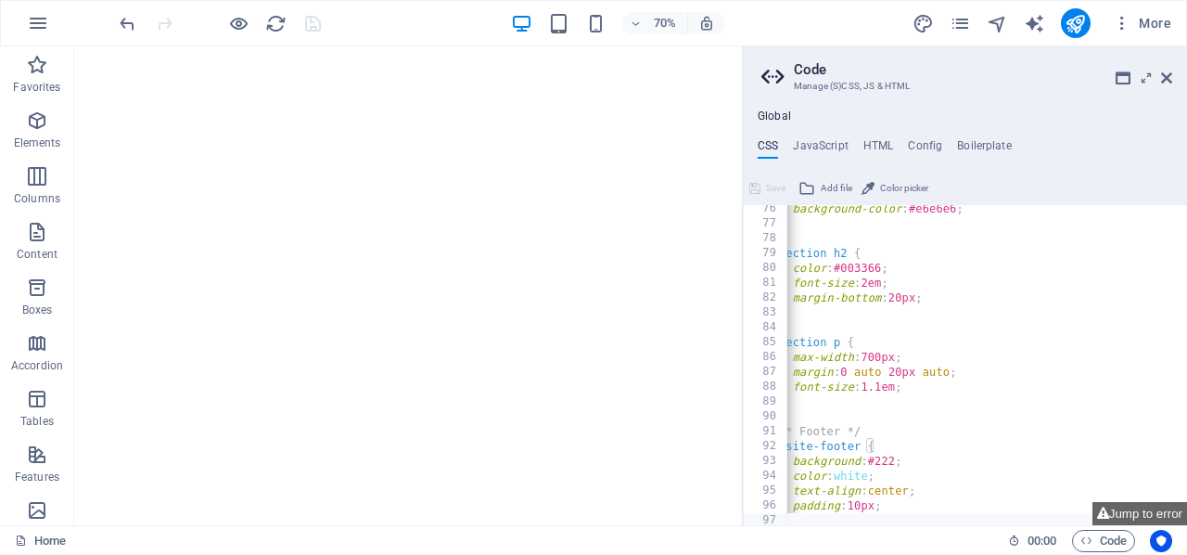
scroll to position [0, 12]
click at [876, 142] on h4 "HTML" at bounding box center [878, 149] width 31 height 20
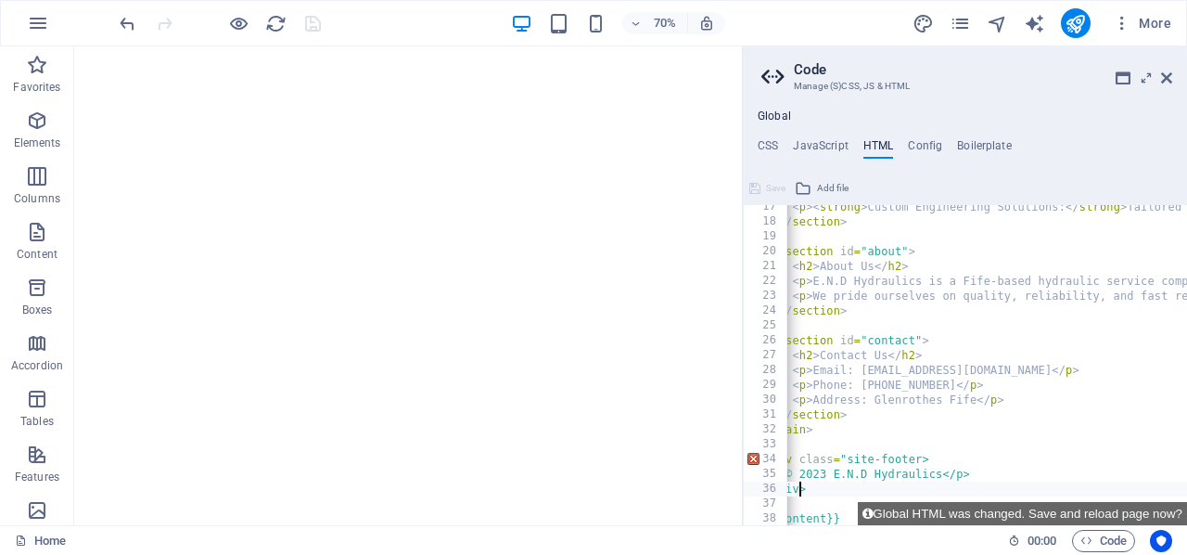
scroll to position [0, 0]
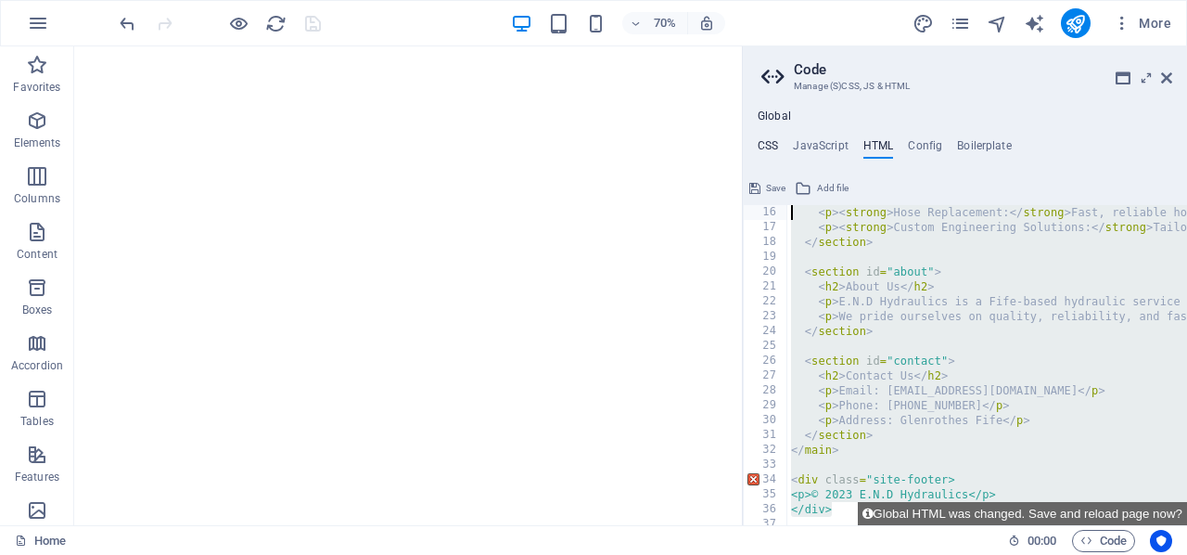
scroll to position [0, 0]
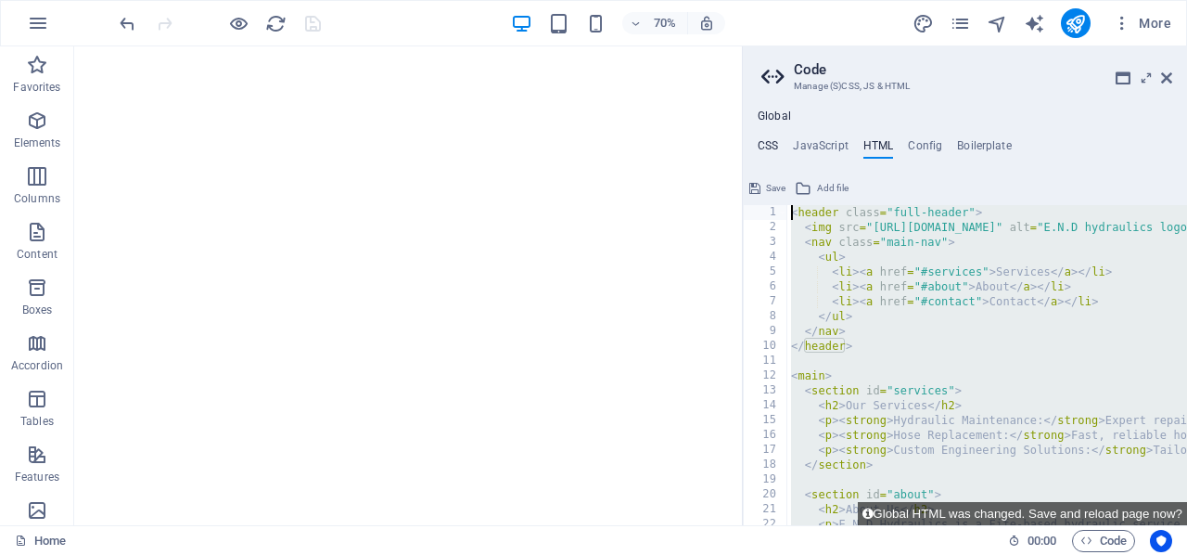
drag, startPoint x: 835, startPoint y: 488, endPoint x: 775, endPoint y: 138, distance: 354.7
click at [775, 139] on div "CSS JavaScript HTML Config Boilerplate } 76 77 78 79 80 81 82 83 84 85 86 87 88…" at bounding box center [965, 332] width 444 height 386
paste textarea "/div"
type textarea "</div>"
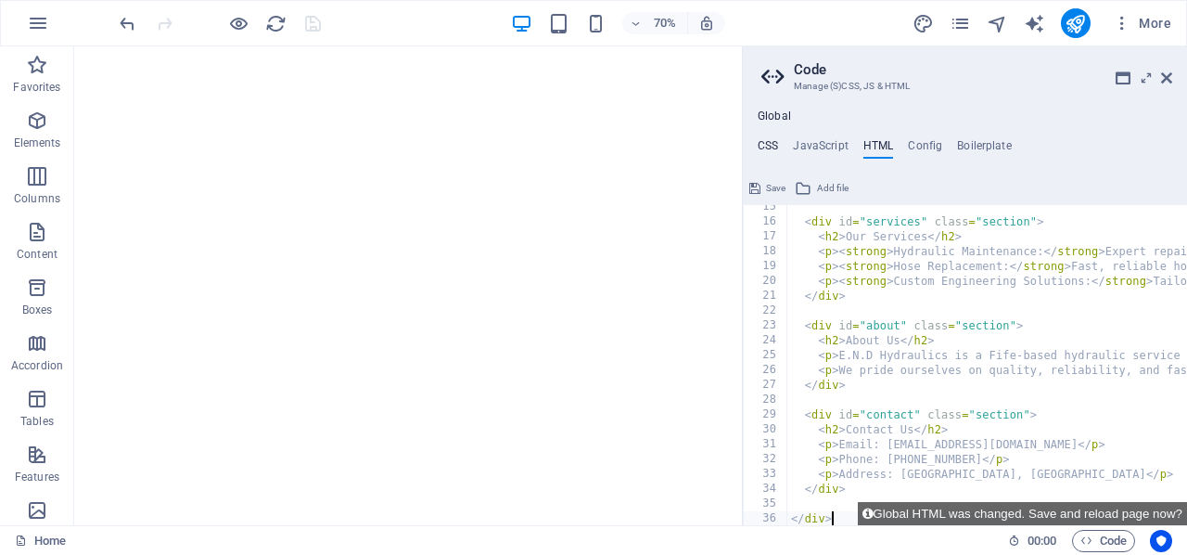
scroll to position [213, 0]
click at [767, 142] on h4 "CSS" at bounding box center [768, 149] width 20 height 20
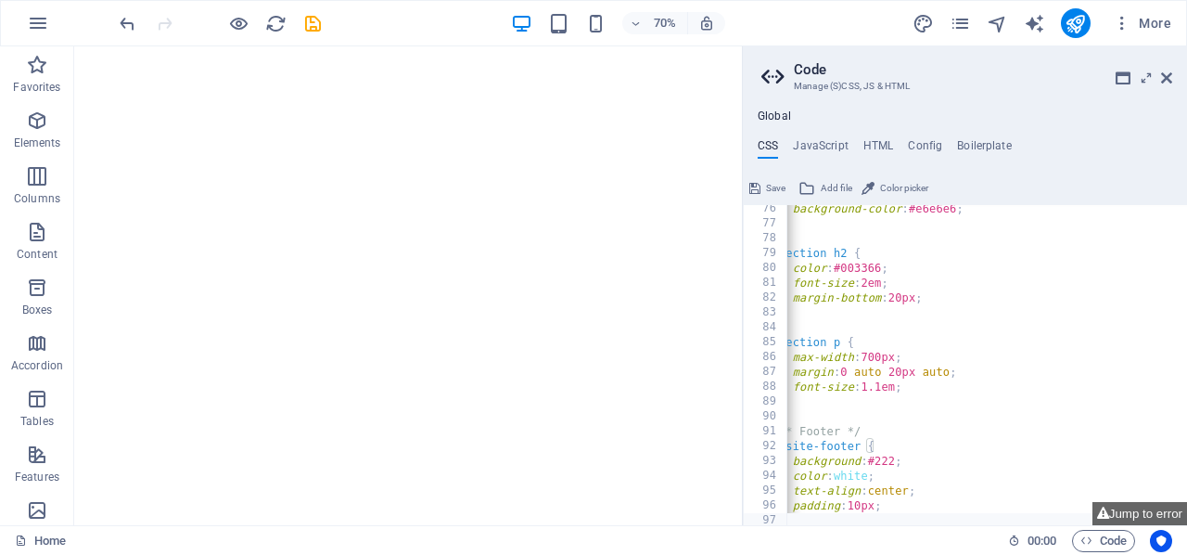
scroll to position [0, 0]
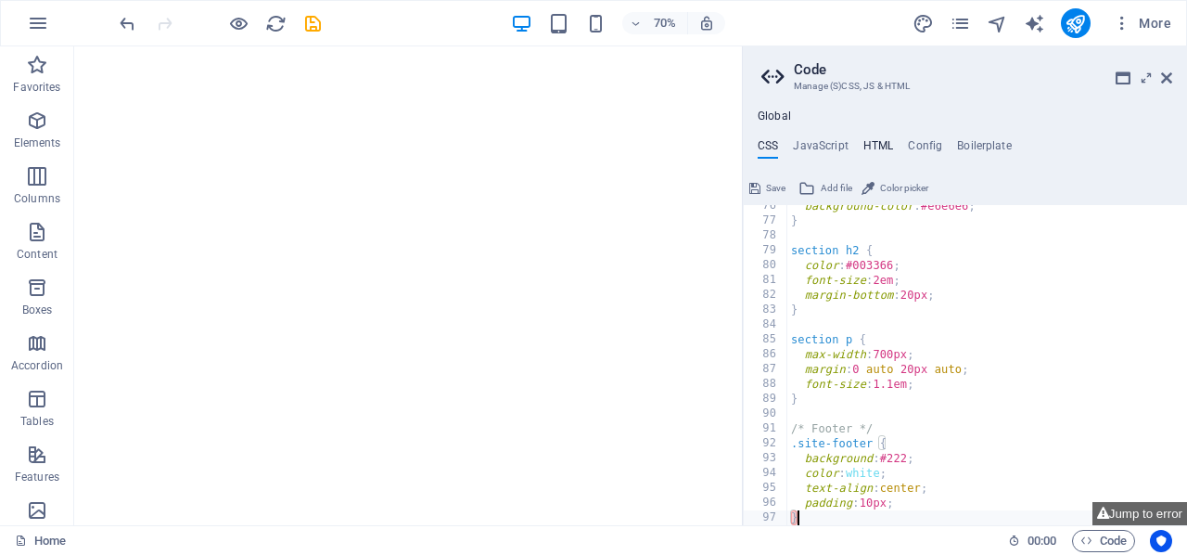
click at [882, 141] on h4 "HTML" at bounding box center [878, 149] width 31 height 20
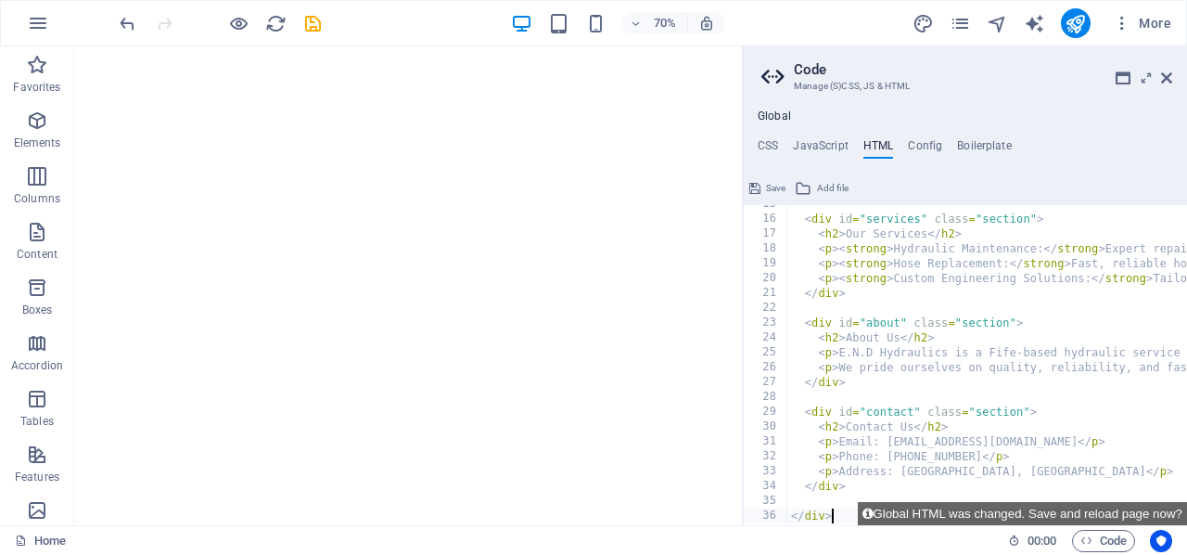
scroll to position [243, 0]
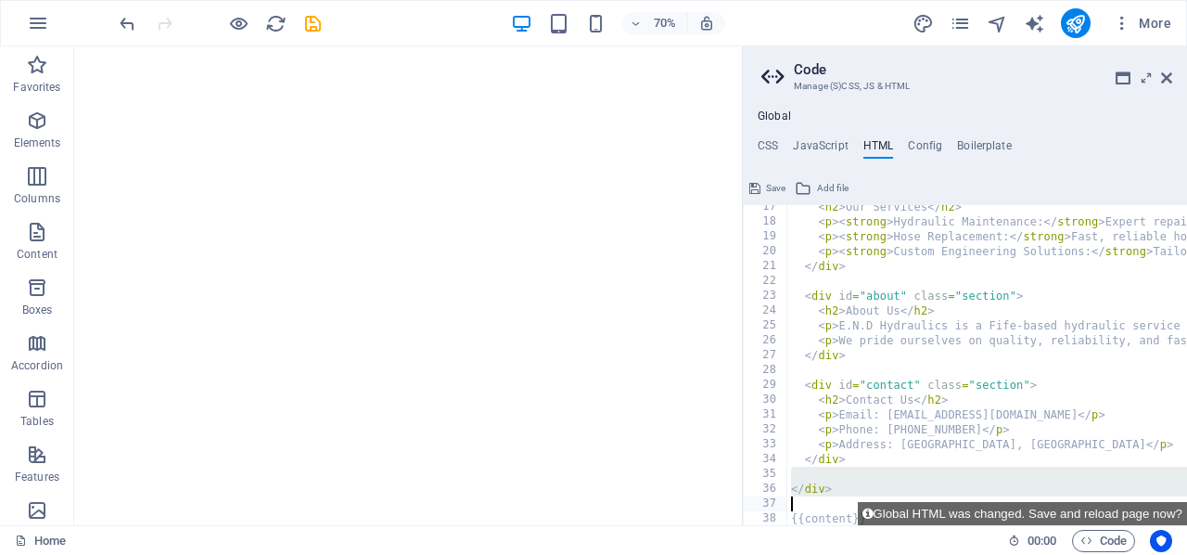
drag, startPoint x: 797, startPoint y: 472, endPoint x: 852, endPoint y: 498, distance: 61.4
paste textarea
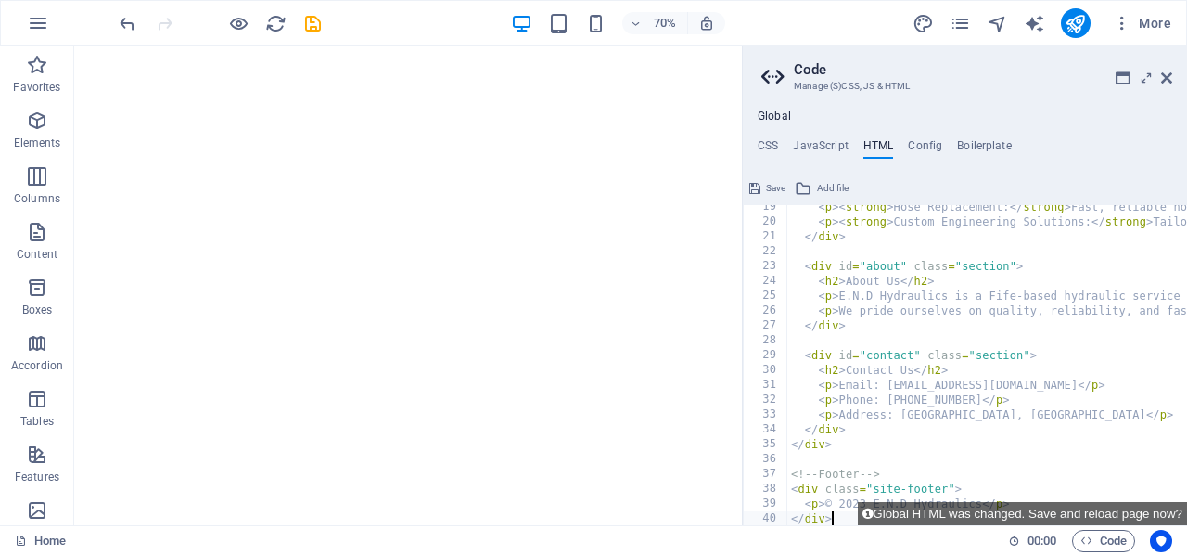
scroll to position [273, 0]
type textarea "</div>"
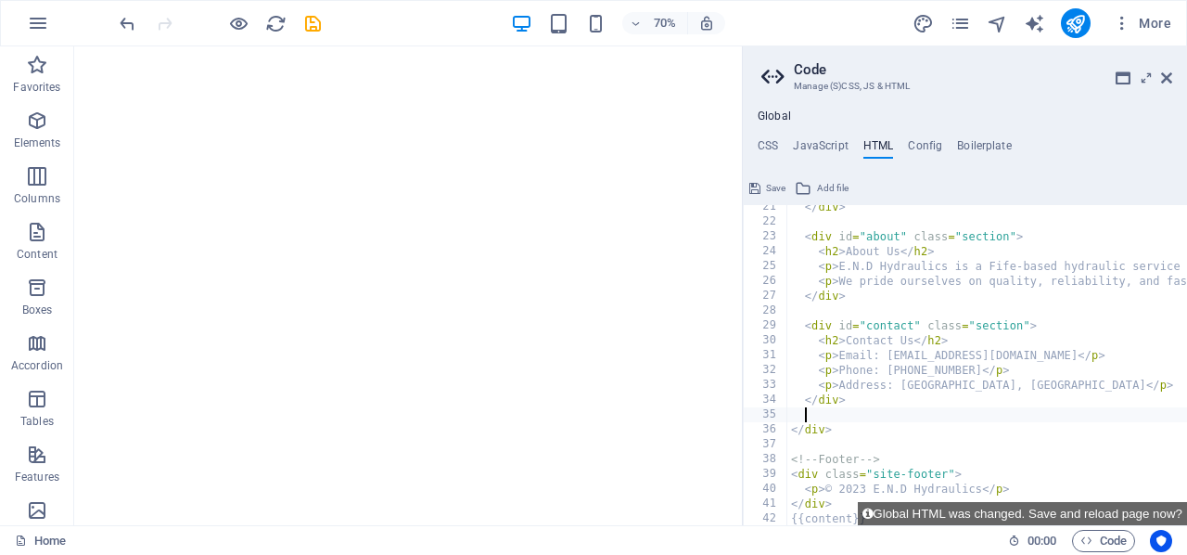
scroll to position [0, 0]
click at [770, 143] on h4 "CSS" at bounding box center [768, 149] width 20 height 20
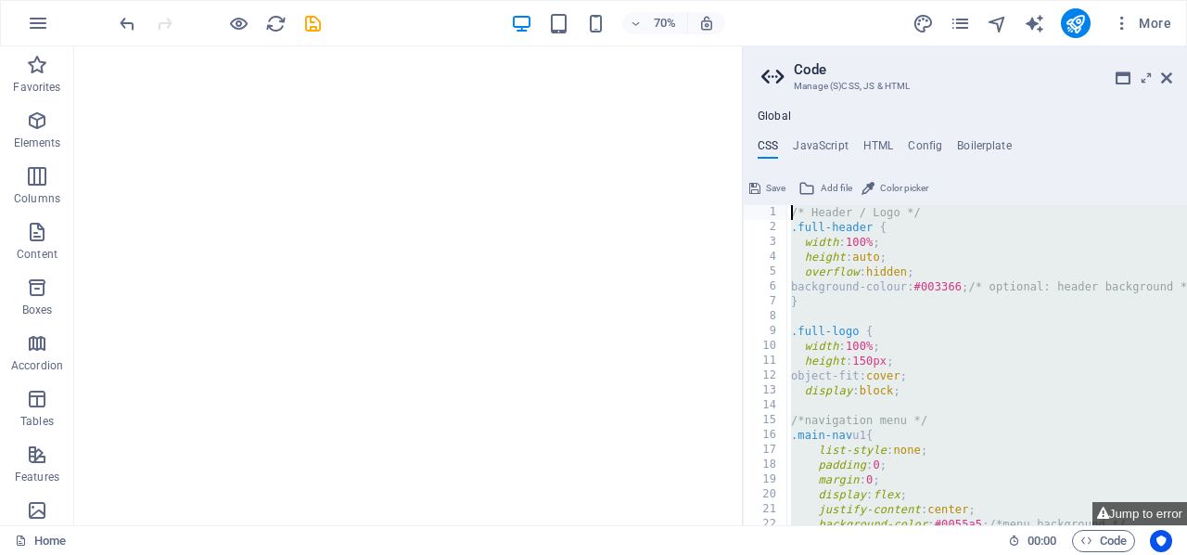
drag, startPoint x: 812, startPoint y: 508, endPoint x: 778, endPoint y: 174, distance: 335.6
click at [778, 174] on div "} 1 2 3 4 5 6 7 8 9 10 11 12 13 14 15 16 17 18 19 20 21 22 23 /* Header / Logo …" at bounding box center [965, 349] width 444 height 352
paste textarea "}"
type textarea "}"
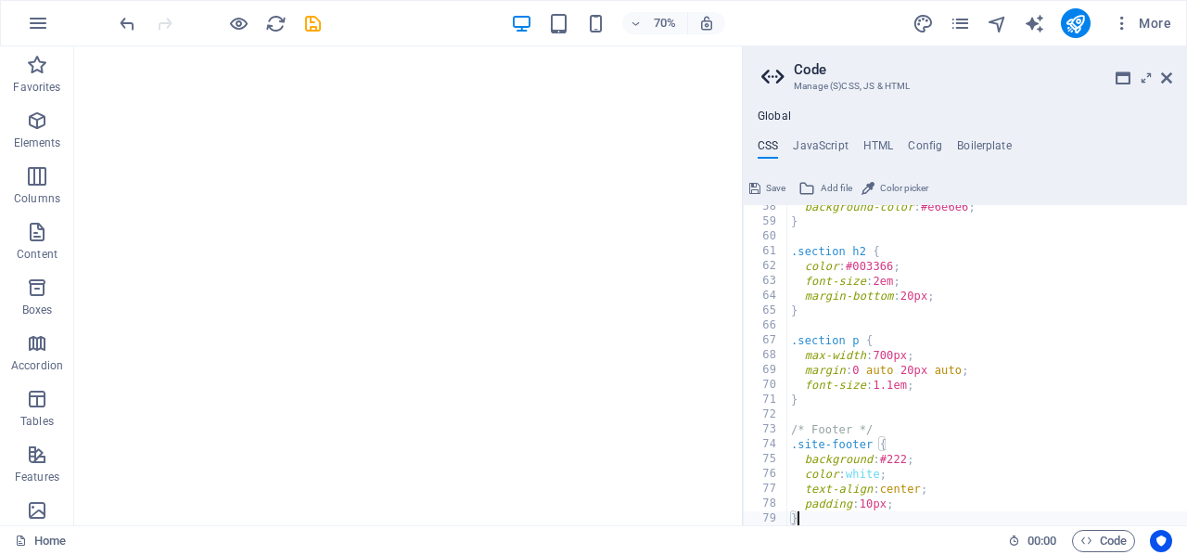
scroll to position [851, 0]
click at [760, 184] on icon at bounding box center [754, 188] width 11 height 22
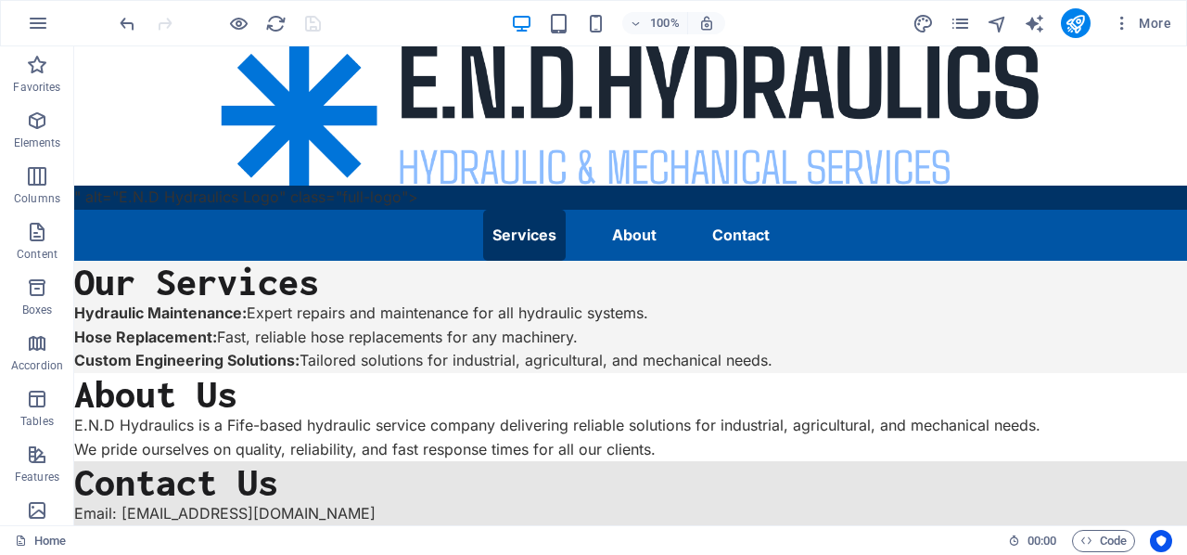
click at [529, 237] on link "Services" at bounding box center [524, 236] width 83 height 52
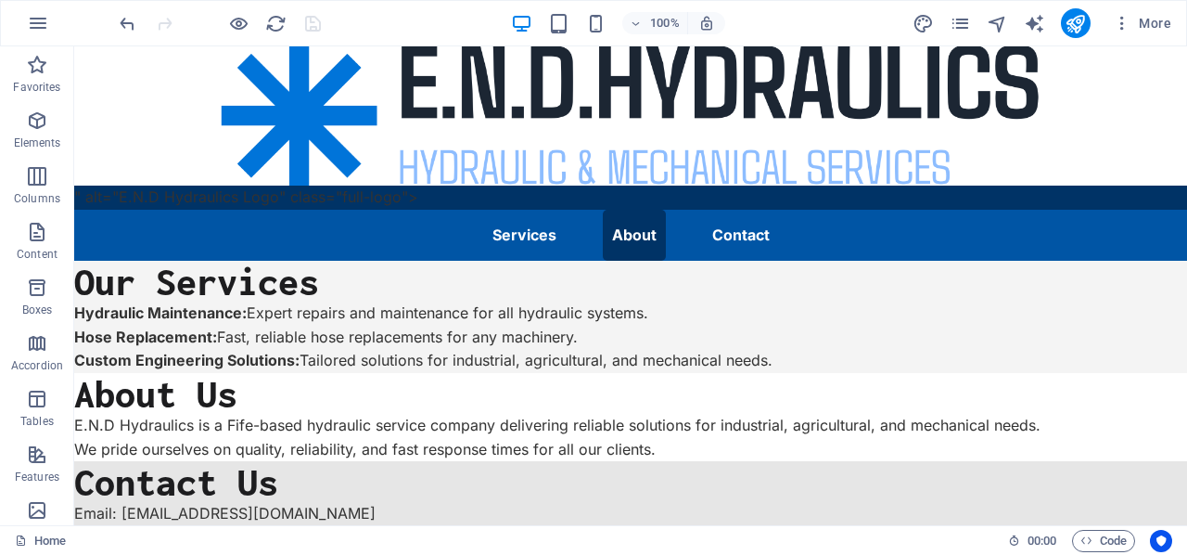
click at [631, 230] on link "About" at bounding box center [634, 236] width 63 height 52
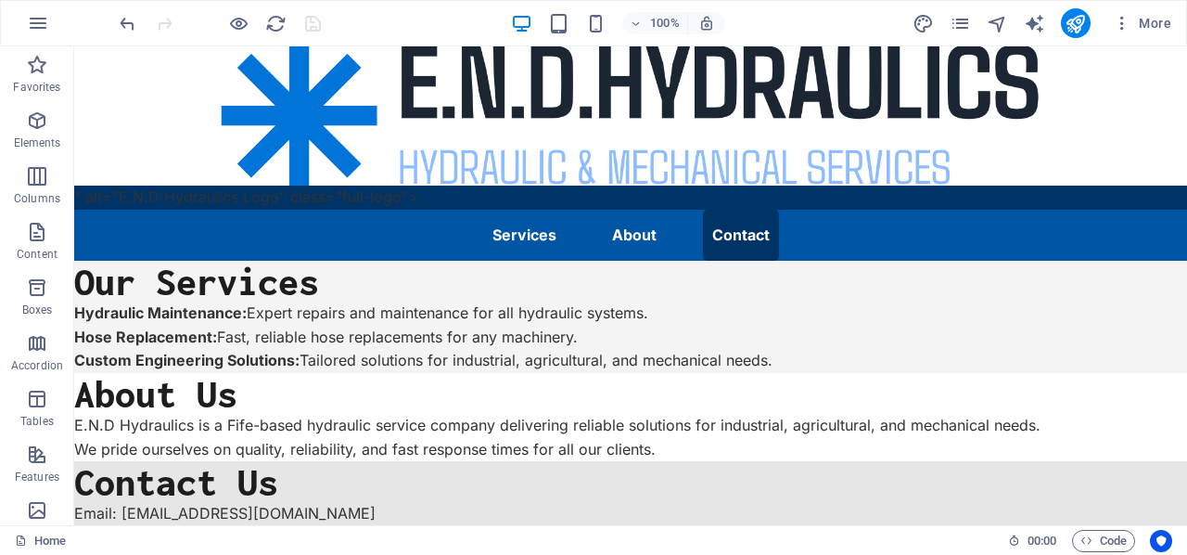
click at [754, 236] on link "Contact" at bounding box center [741, 236] width 76 height 52
click at [1093, 535] on span "Code" at bounding box center [1104, 541] width 46 height 22
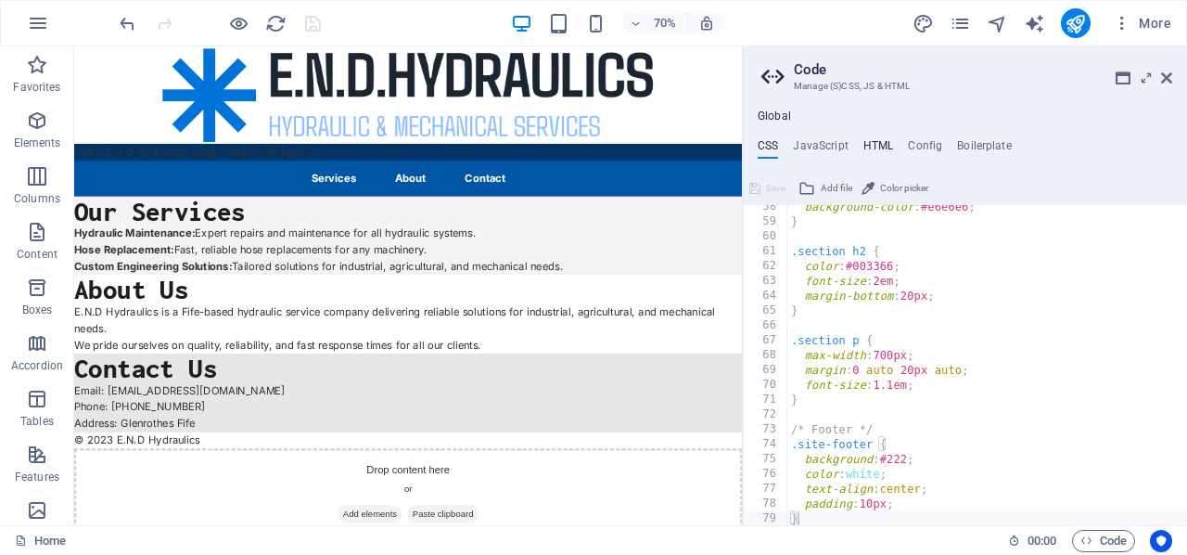
click at [868, 142] on h4 "HTML" at bounding box center [878, 149] width 31 height 20
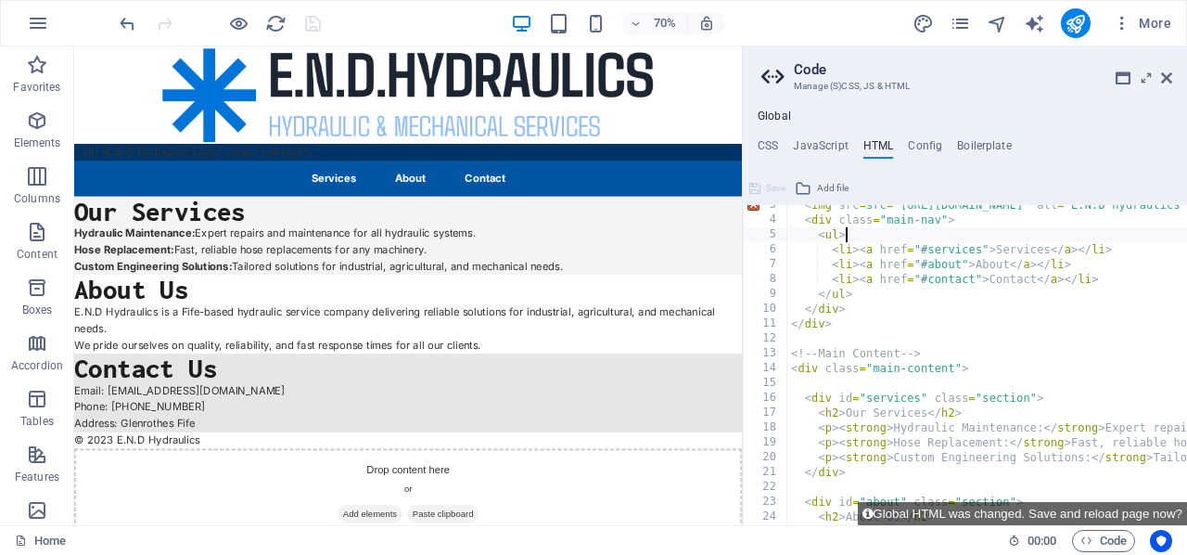
scroll to position [43, 0]
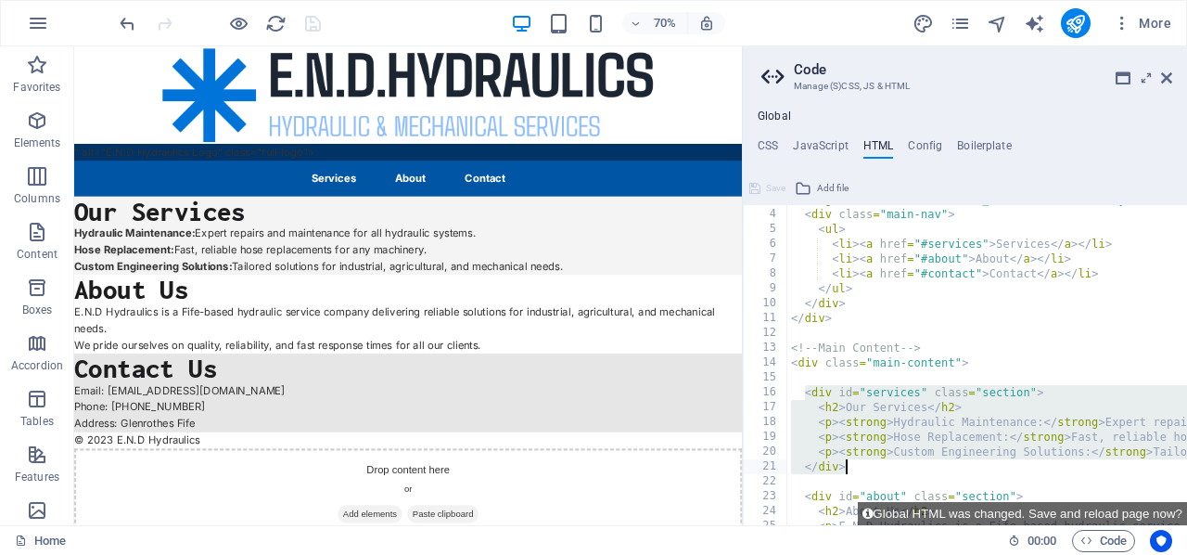
drag, startPoint x: 806, startPoint y: 390, endPoint x: 867, endPoint y: 468, distance: 99.8
type textarea "<p><strong>Custom Engineering Solutions:</strong> Tailored solutions for indust…"
paste textarea
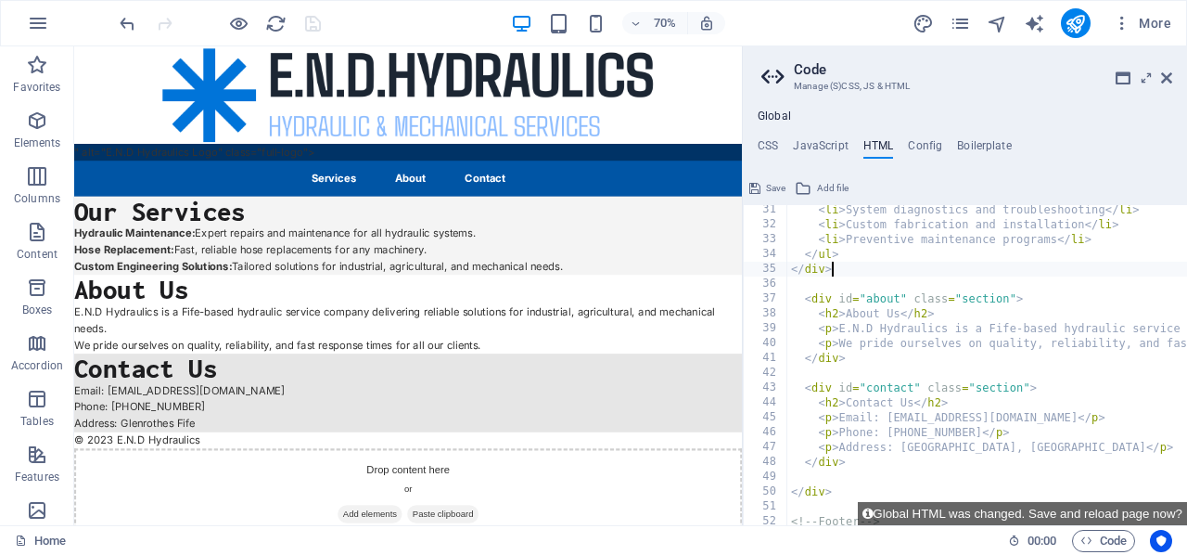
scroll to position [448, 0]
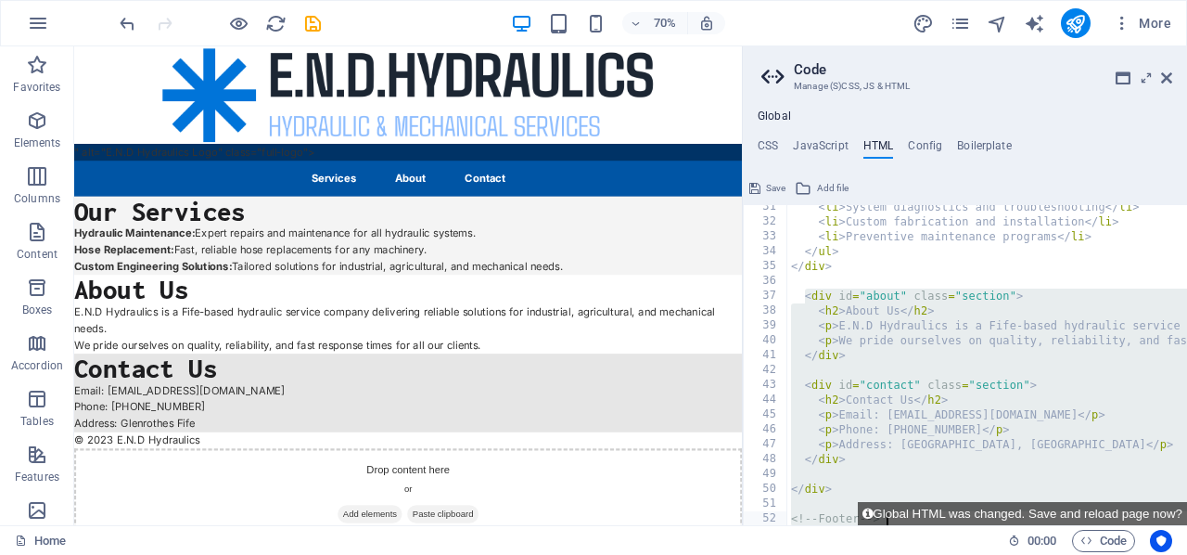
scroll to position [451, 0]
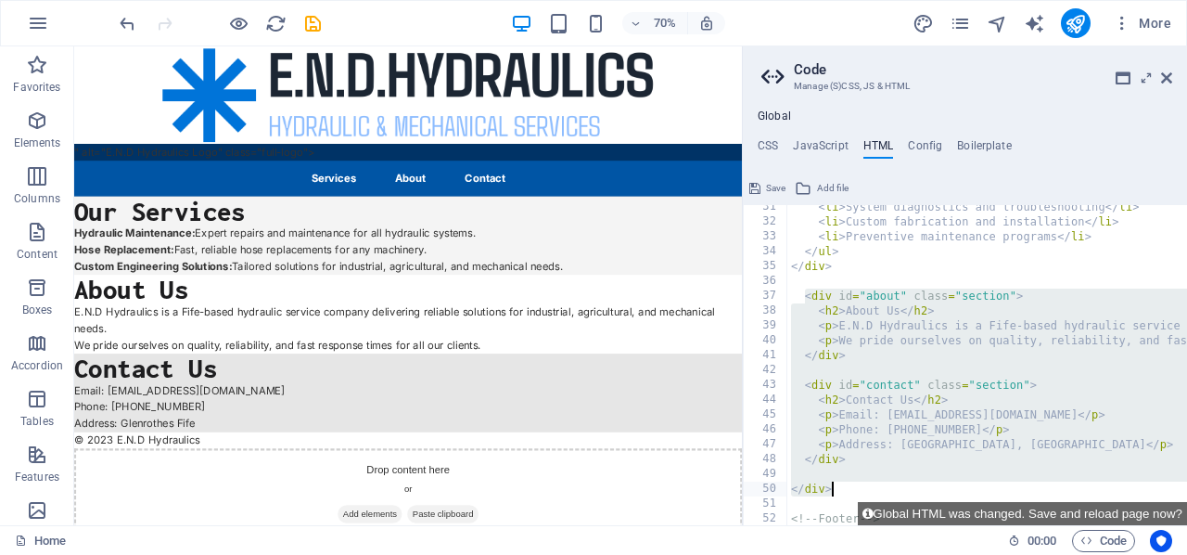
drag, startPoint x: 805, startPoint y: 301, endPoint x: 888, endPoint y: 492, distance: 208.1
paste textarea
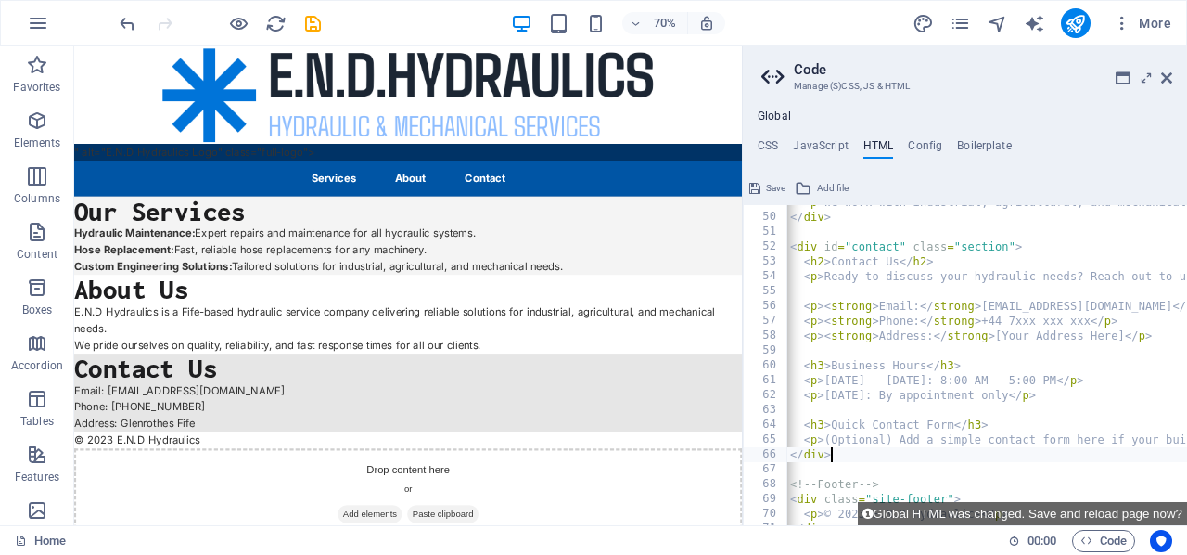
scroll to position [0, 0]
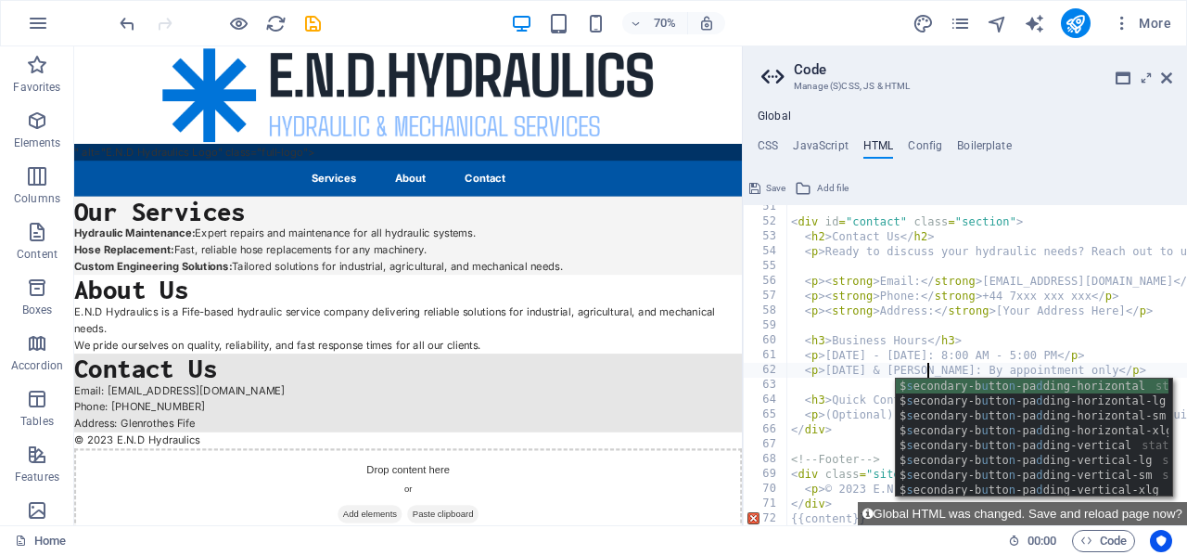
scroll to position [0, 12]
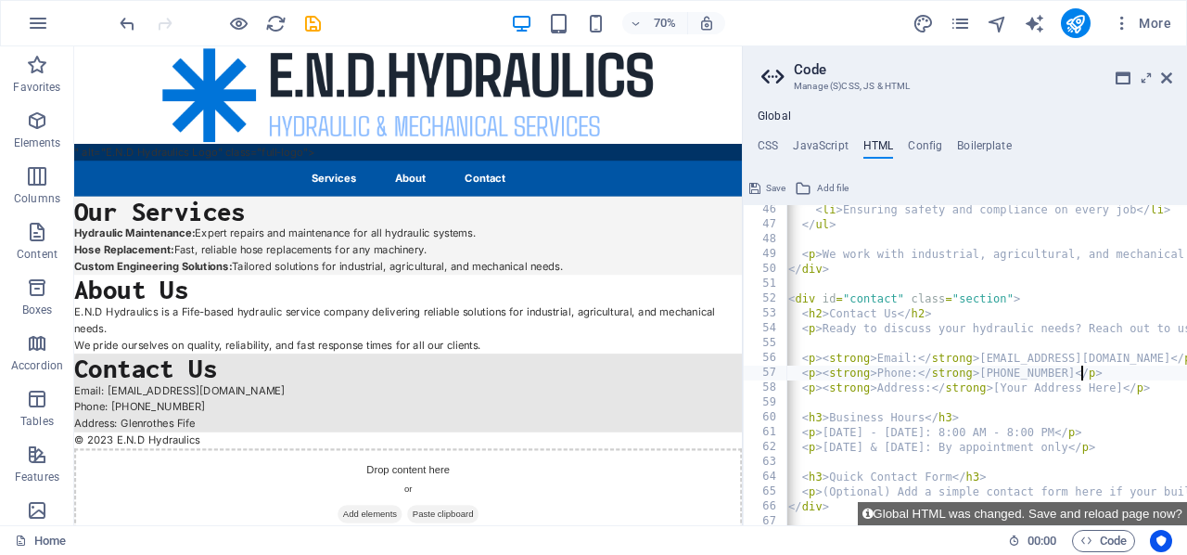
scroll to position [0, 0]
type textarea "<p><strong>Phone:</strong> +44 7540168585</p>"
click at [769, 185] on span "Save" at bounding box center [775, 188] width 19 height 22
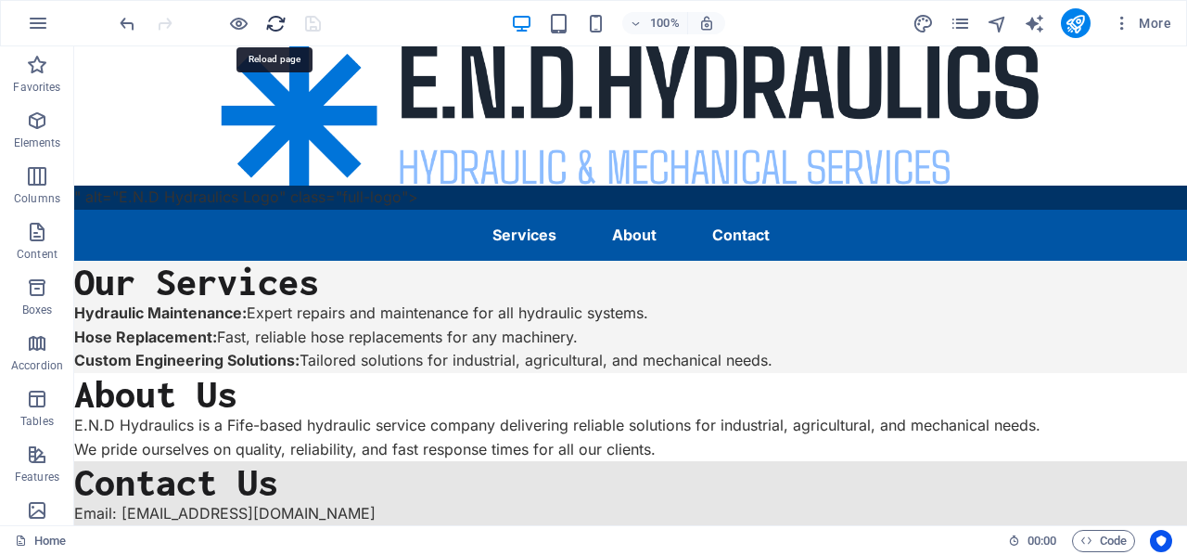
click at [276, 19] on icon "reload" at bounding box center [275, 23] width 21 height 21
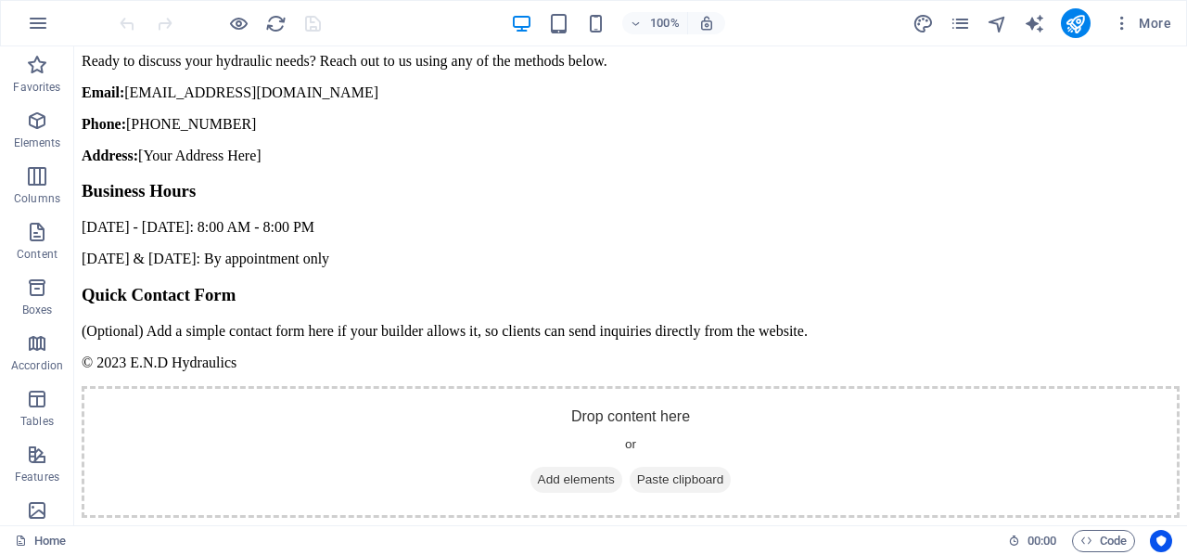
scroll to position [1505, 0]
click at [1094, 533] on span "Code" at bounding box center [1104, 541] width 46 height 22
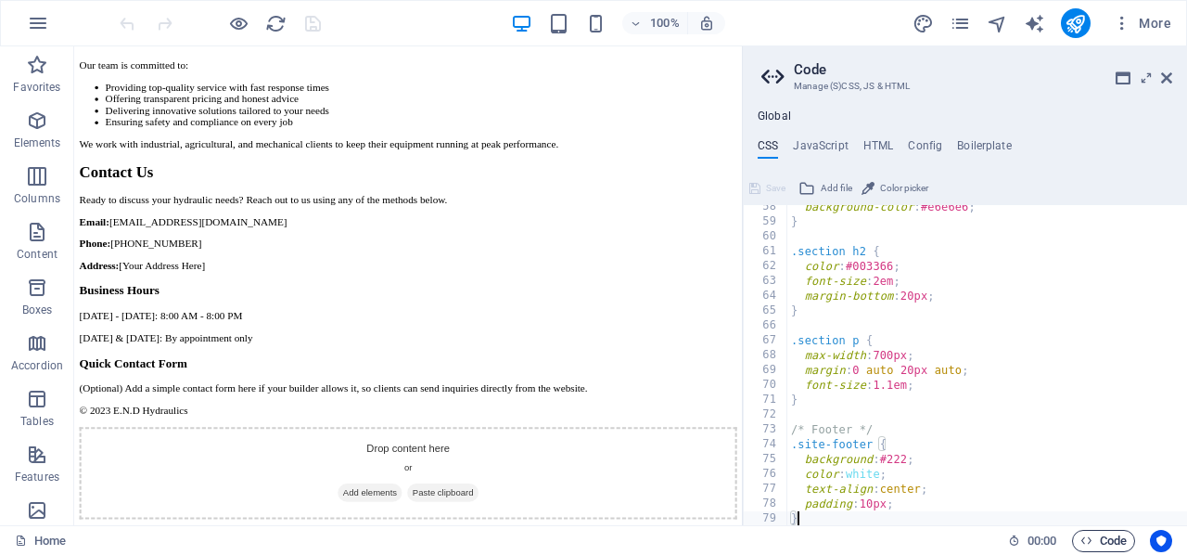
scroll to position [1211, 0]
click at [876, 146] on h4 "HTML" at bounding box center [878, 149] width 31 height 20
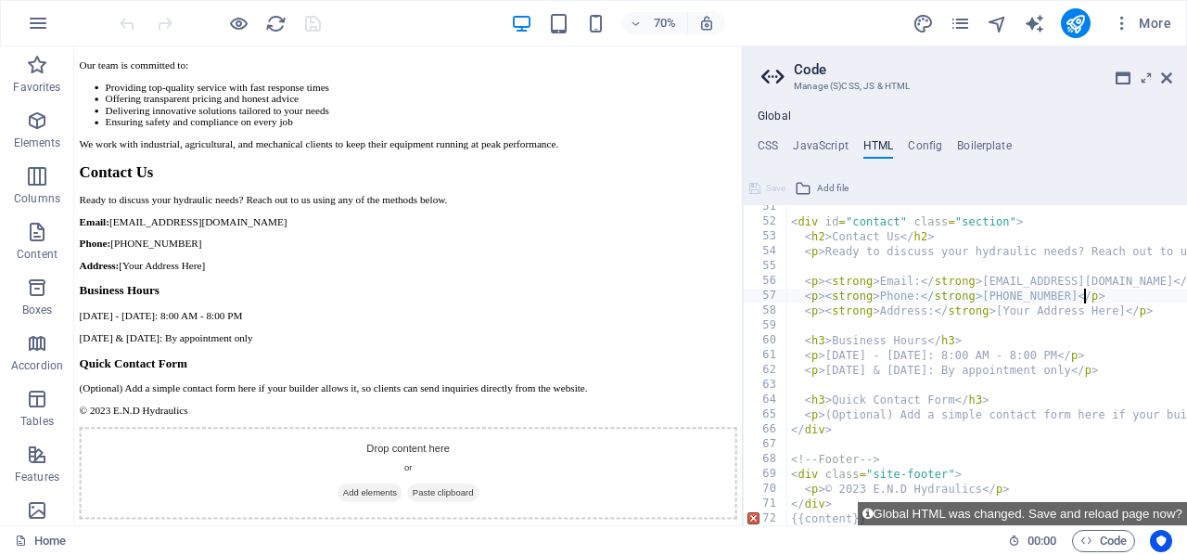
scroll to position [748, 0]
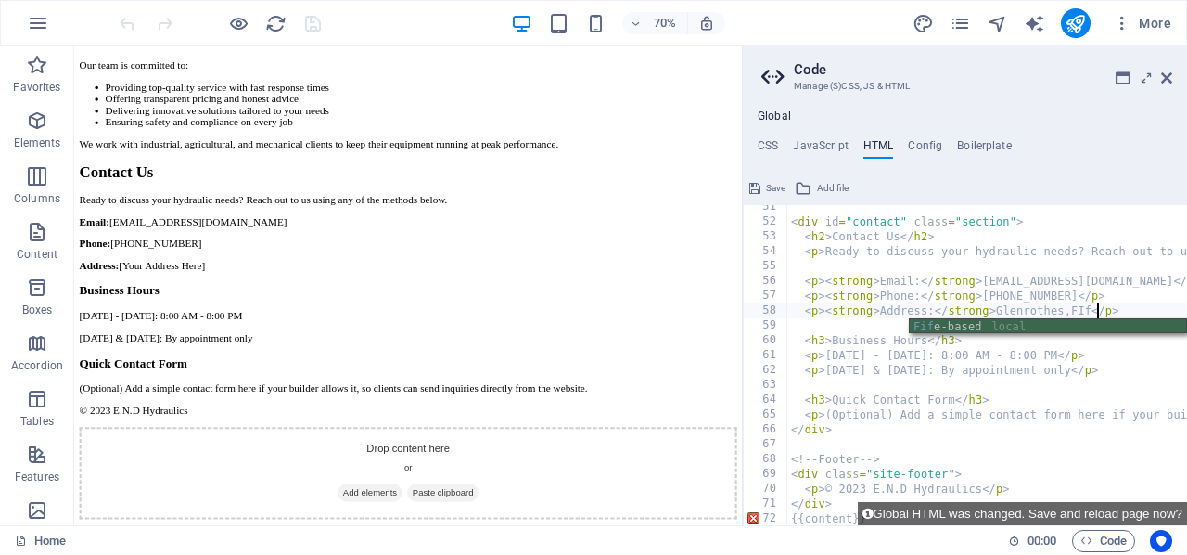
type textarea "<p><strong>Address:</strong> Glenrothes,FIfe</p>"
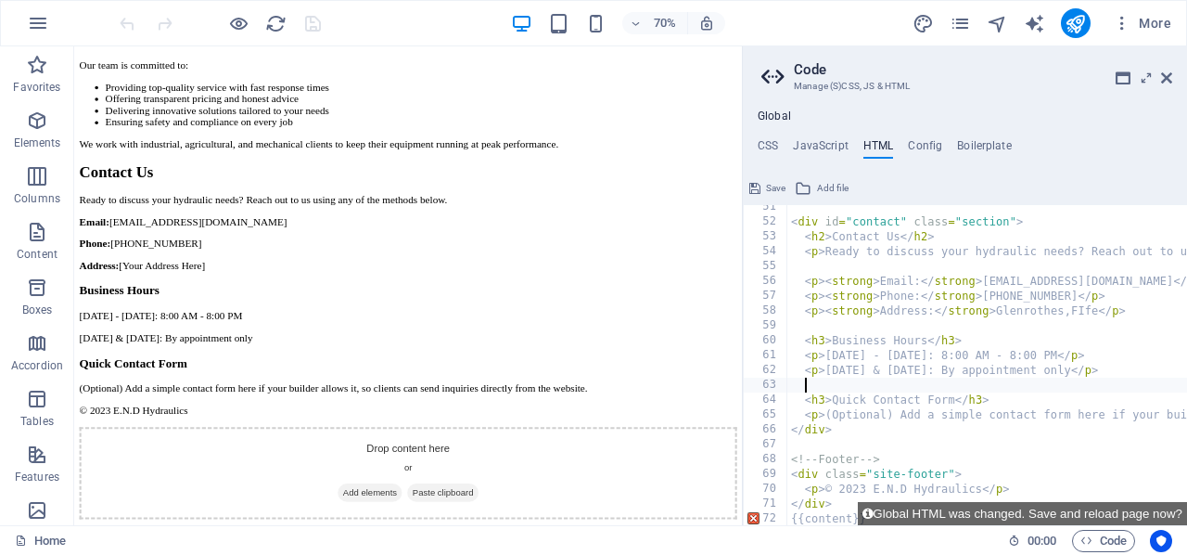
scroll to position [748, 0]
click at [766, 140] on h4 "CSS" at bounding box center [768, 149] width 20 height 20
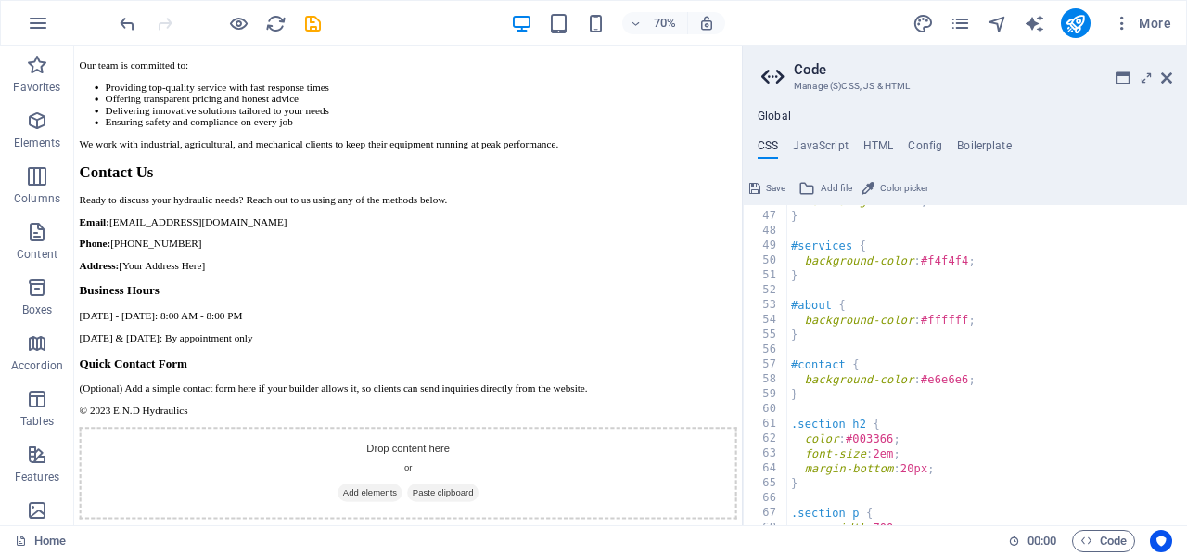
scroll to position [668, 0]
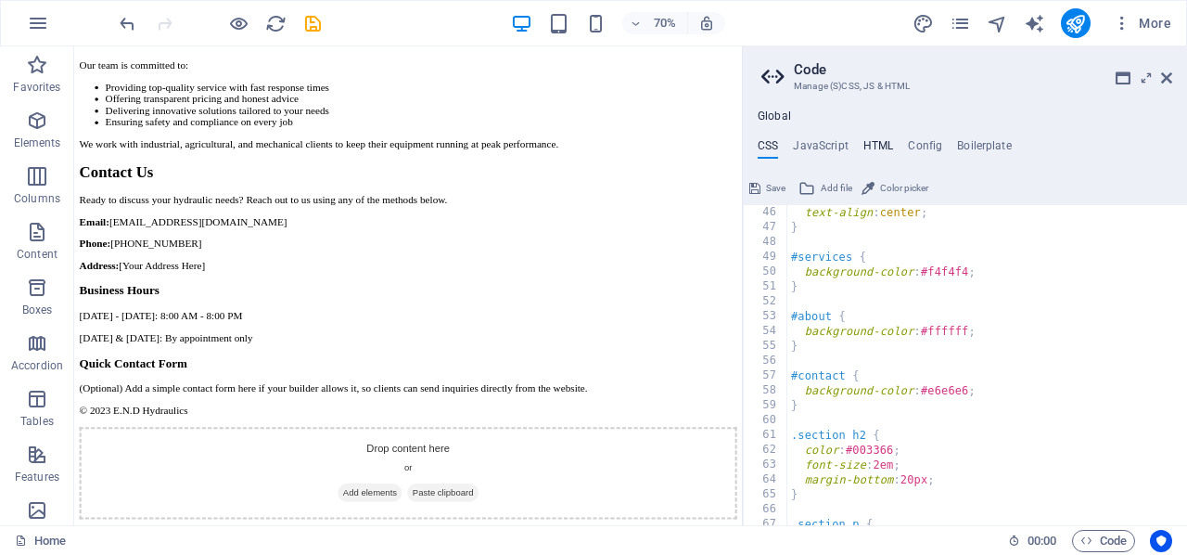
click at [882, 150] on h4 "HTML" at bounding box center [878, 149] width 31 height 20
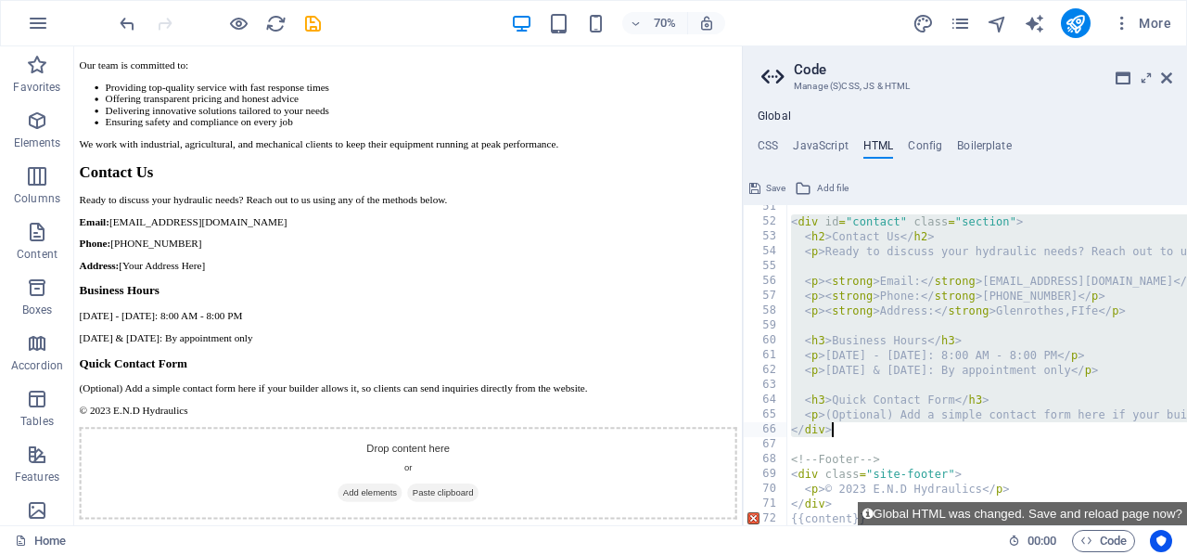
drag, startPoint x: 794, startPoint y: 224, endPoint x: 878, endPoint y: 428, distance: 220.8
type textarea "<p>(Optional) Add a simple contact form here if your builder allows it, so clie…"
paste textarea
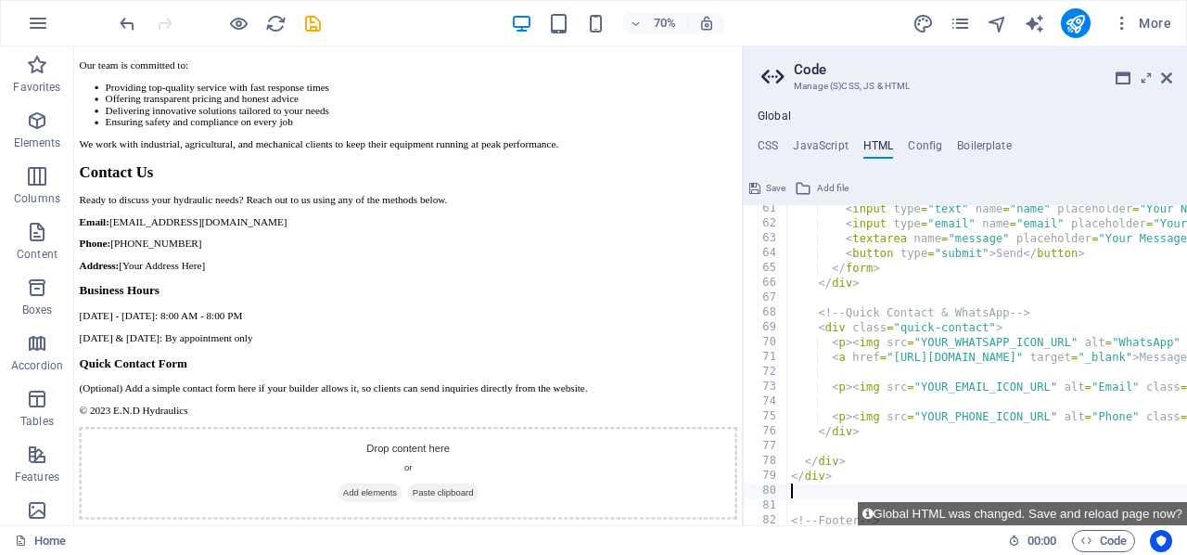
scroll to position [926, 0]
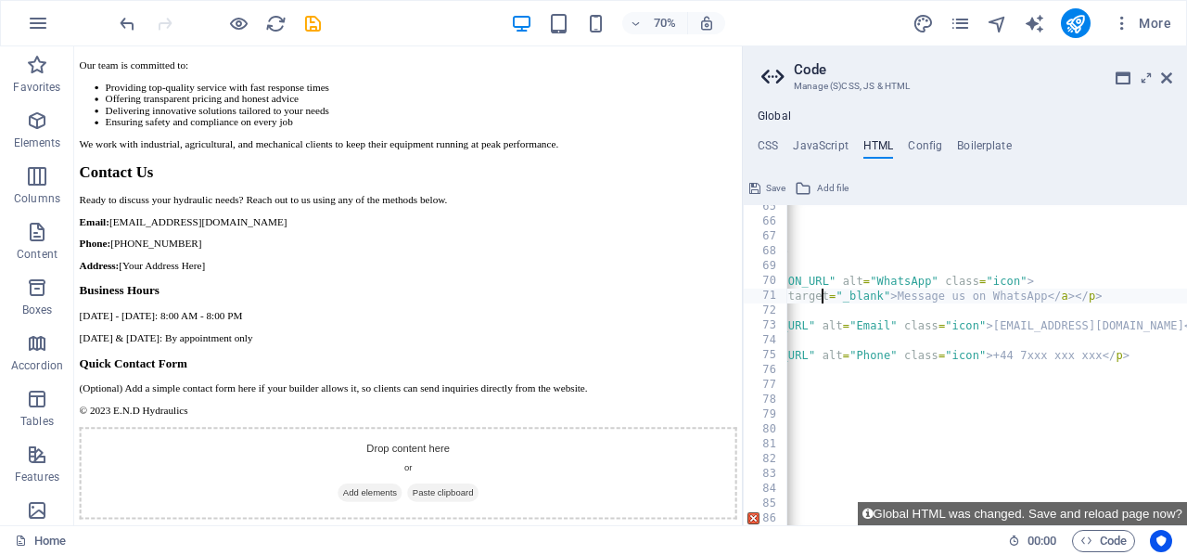
scroll to position [0, 246]
click at [1102, 358] on div "</ form > </ div > <!-- Quick Contact & WhatsApp --> < div class = "quick-conta…" at bounding box center [1182, 374] width 1281 height 351
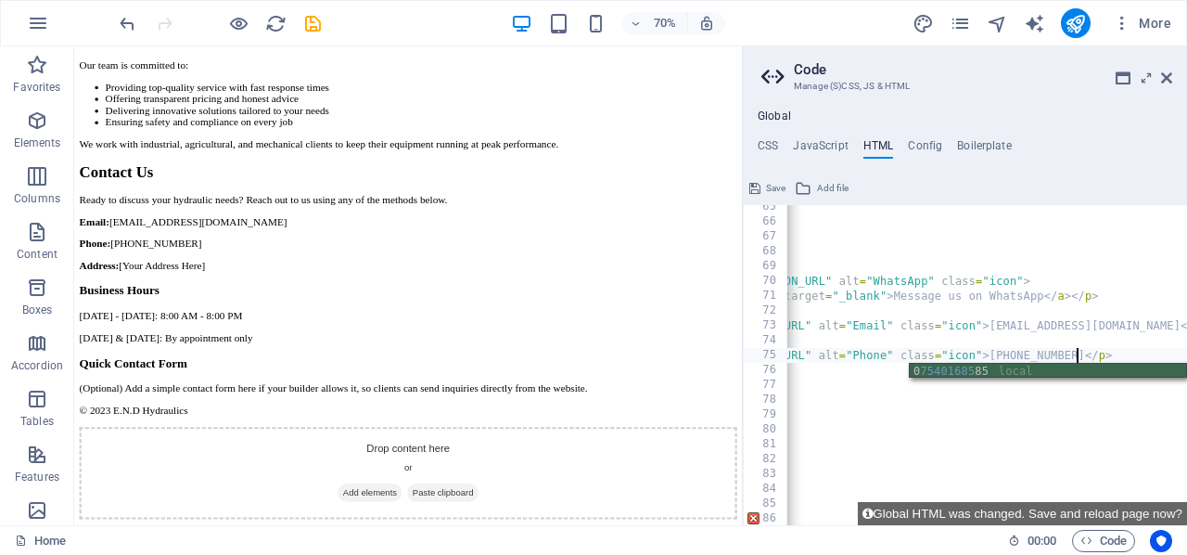
type textarea "<p><img src="YOUR_PHONE_ICON_URL" alt="Phone" class="icon"> +44 7540168585</p>"
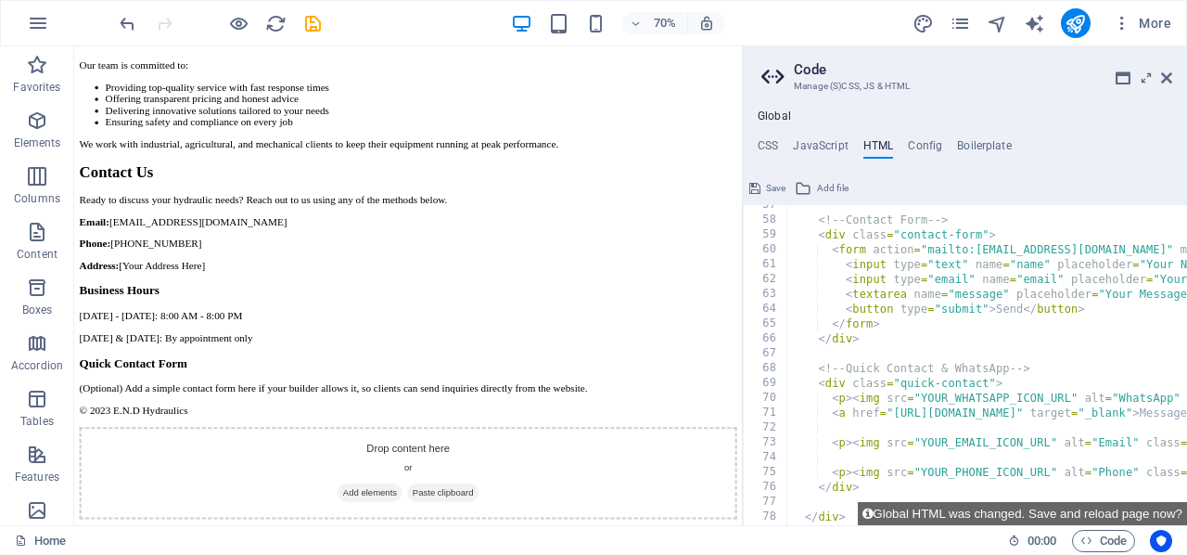
scroll to position [838, 0]
click at [772, 140] on h4 "CSS" at bounding box center [768, 149] width 20 height 20
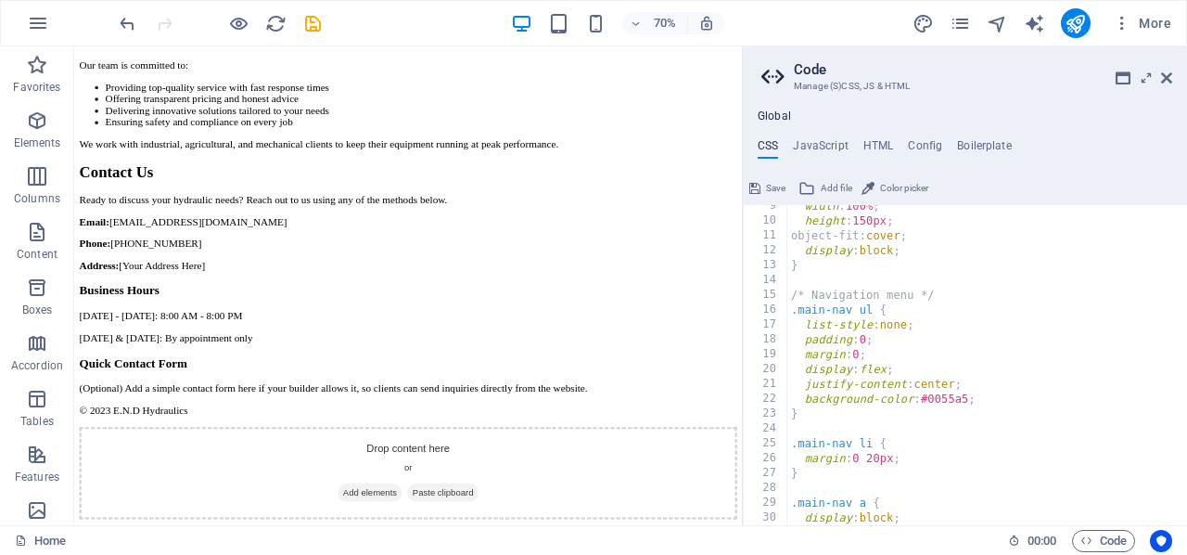
scroll to position [866, 0]
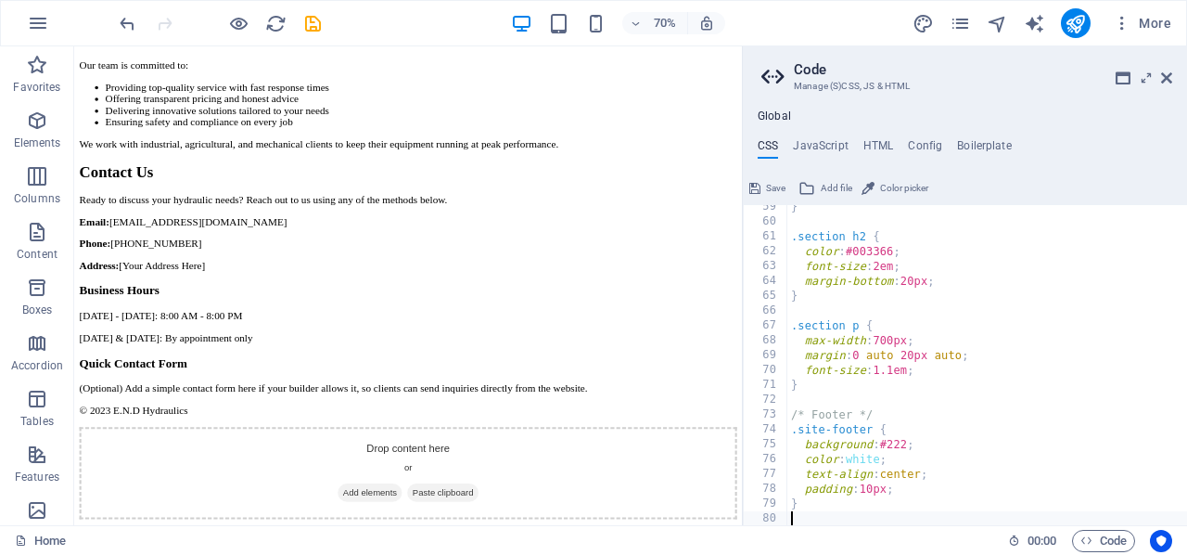
paste textarea "}"
type textarea "}"
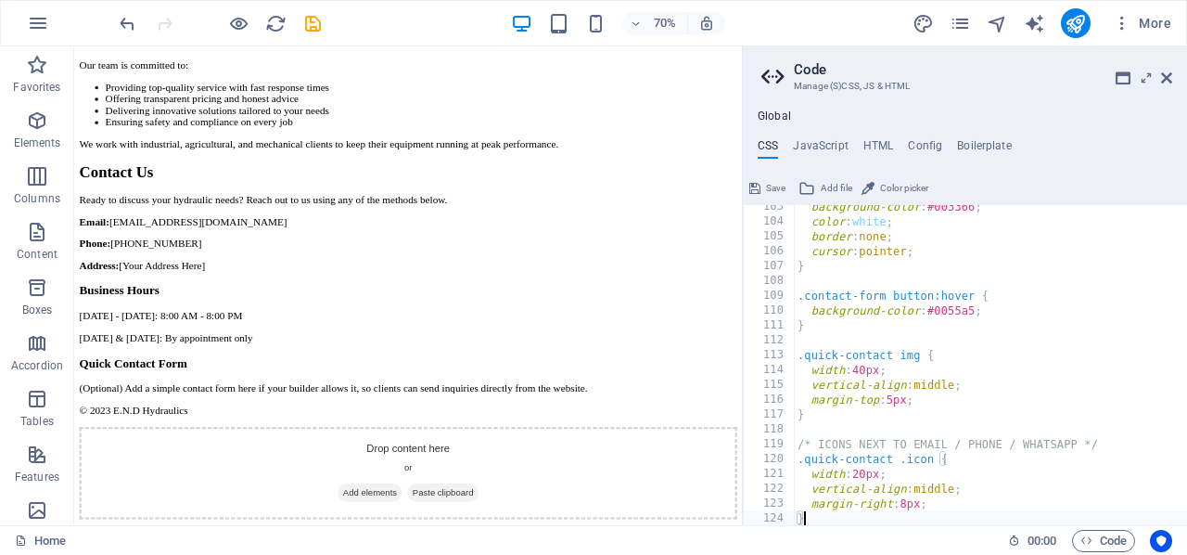
scroll to position [1519, 0]
click at [753, 182] on icon at bounding box center [754, 188] width 11 height 22
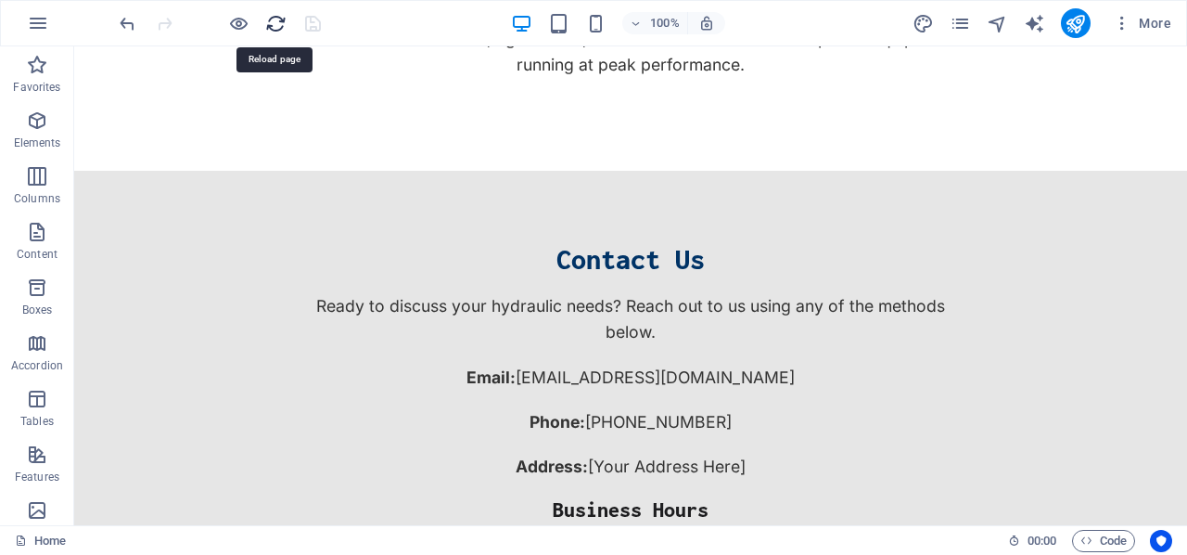
click at [271, 20] on icon "reload" at bounding box center [275, 23] width 21 height 21
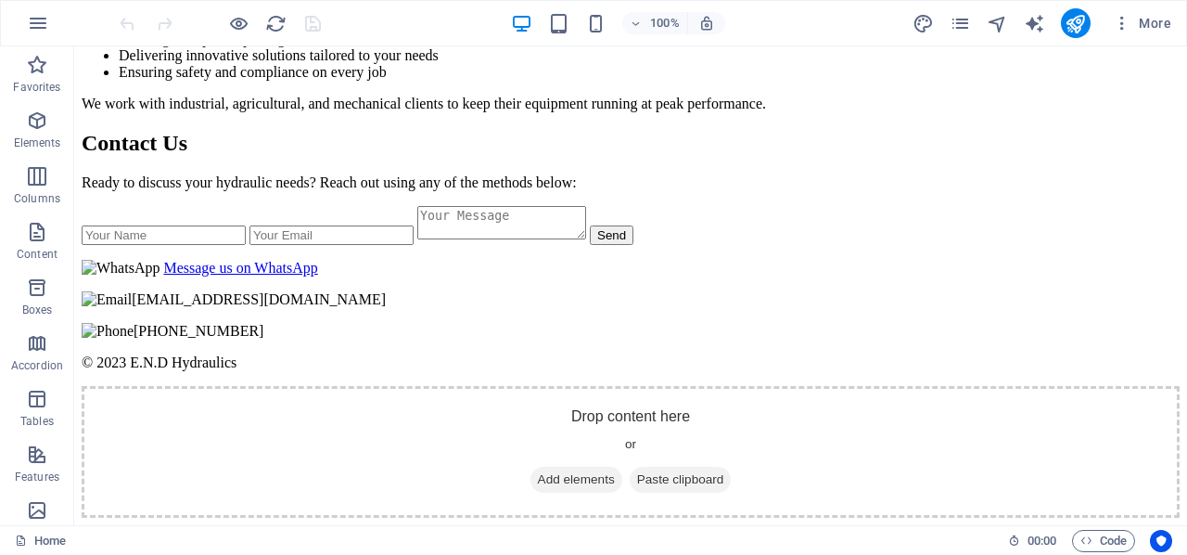
scroll to position [1338, 0]
click at [160, 260] on img at bounding box center [121, 268] width 78 height 17
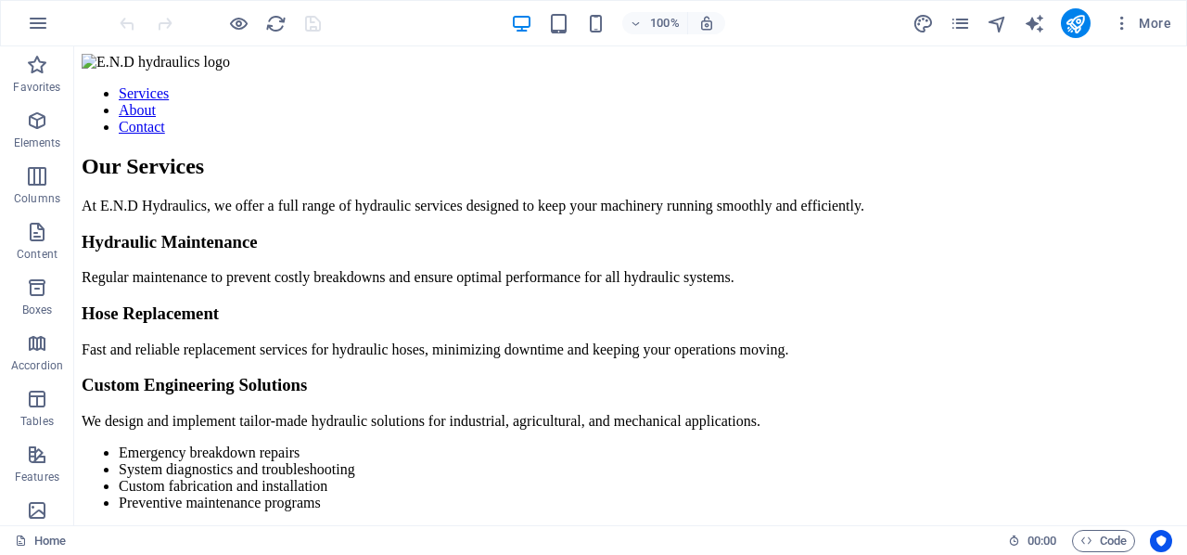
scroll to position [0, 0]
click at [1102, 534] on span "Code" at bounding box center [1104, 541] width 46 height 22
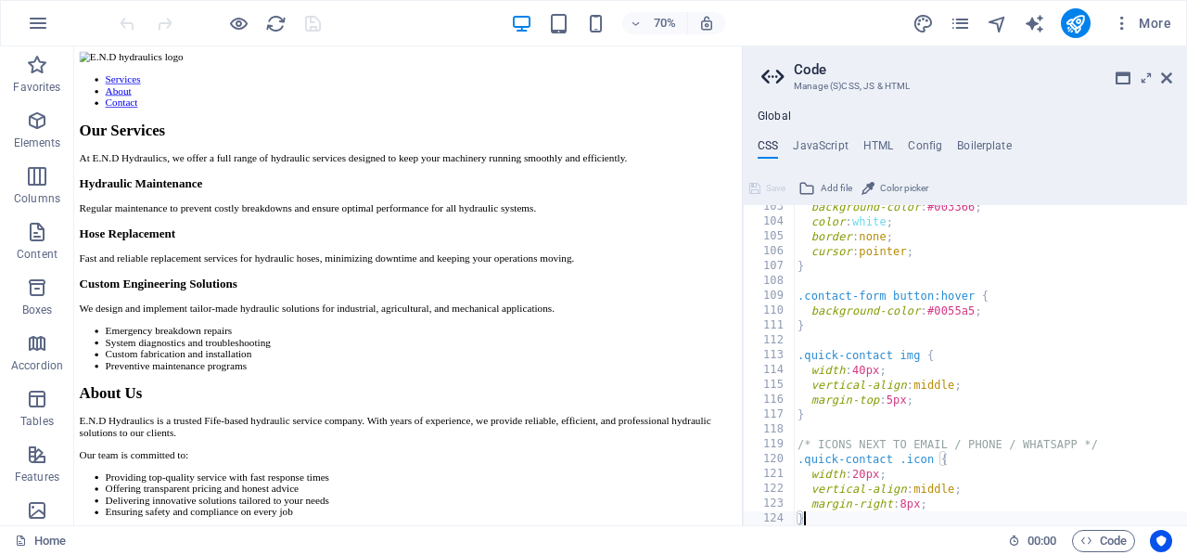
click at [877, 137] on div "Global CSS JavaScript HTML Config Boilerplate } 103 104 105 106 107 108 109 110…" at bounding box center [965, 317] width 444 height 416
click at [879, 140] on h4 "HTML" at bounding box center [878, 149] width 31 height 20
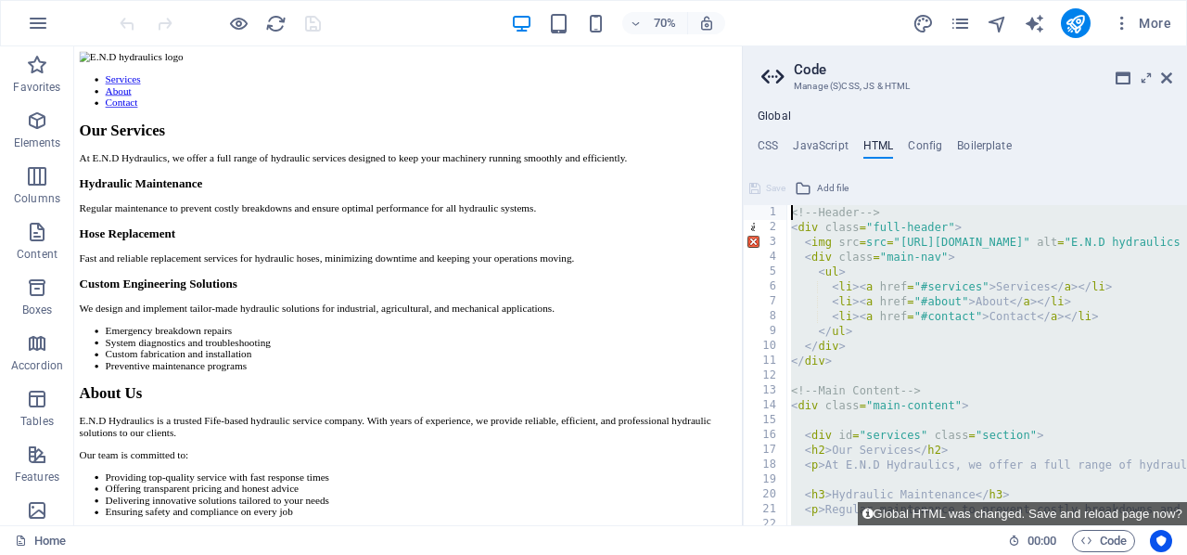
drag, startPoint x: 873, startPoint y: 493, endPoint x: 787, endPoint y: 155, distance: 349.3
click at [787, 155] on div "CSS JavaScript HTML Config Boilerplate } 103 104 105 106 107 108 109 110 111 11…" at bounding box center [965, 332] width 444 height 386
paste textarea "<p><img src="YOUR_EMAIL_ICON_URL" alt="Email" class="icon"> info@endhydraulics.…"
type textarea "<p><img src="YOUR_EMAIL_ICON_URL" alt="Email" class="icon"> info@endhydraulics.…"
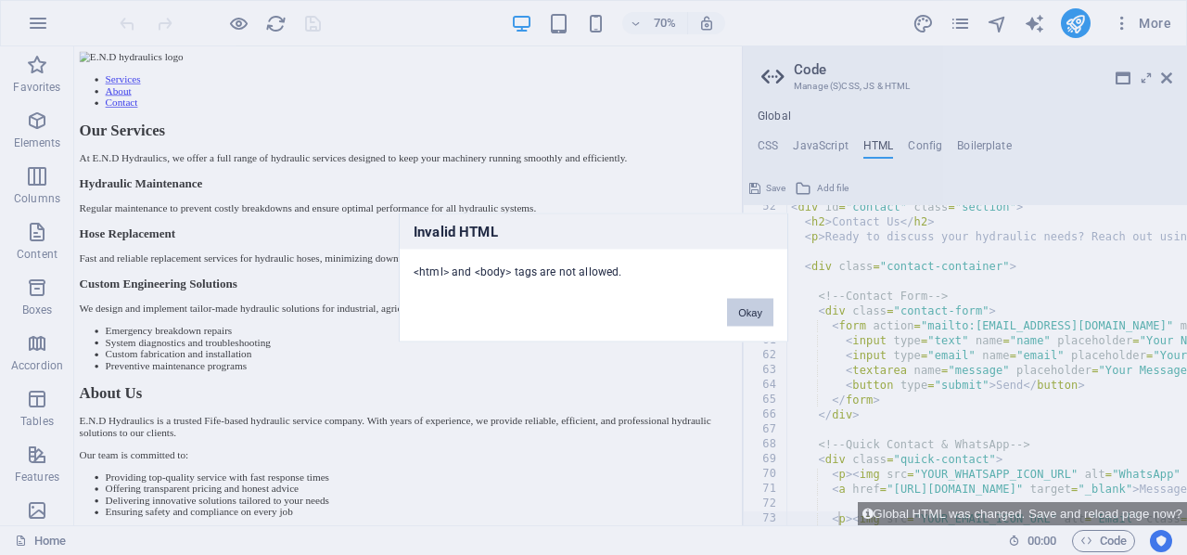
click at [745, 310] on button "Okay" at bounding box center [750, 313] width 46 height 28
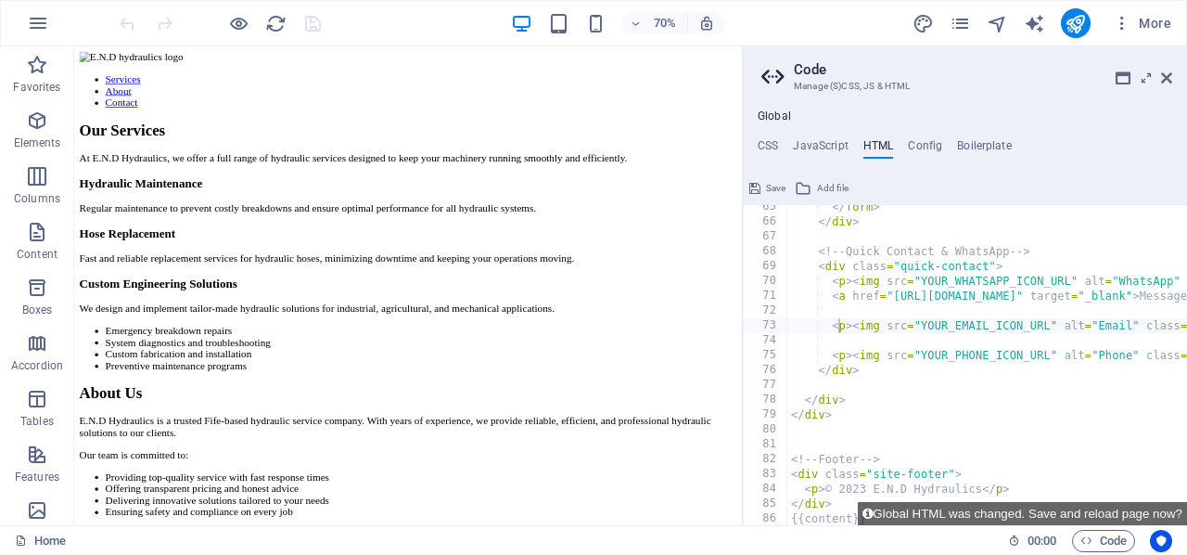
scroll to position [955, 0]
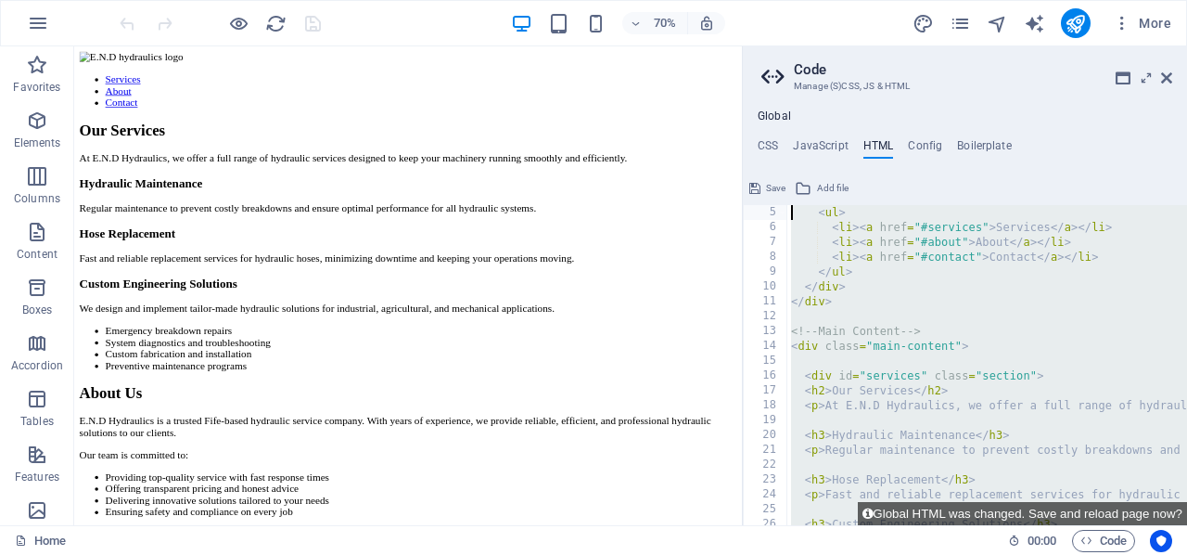
scroll to position [0, 0]
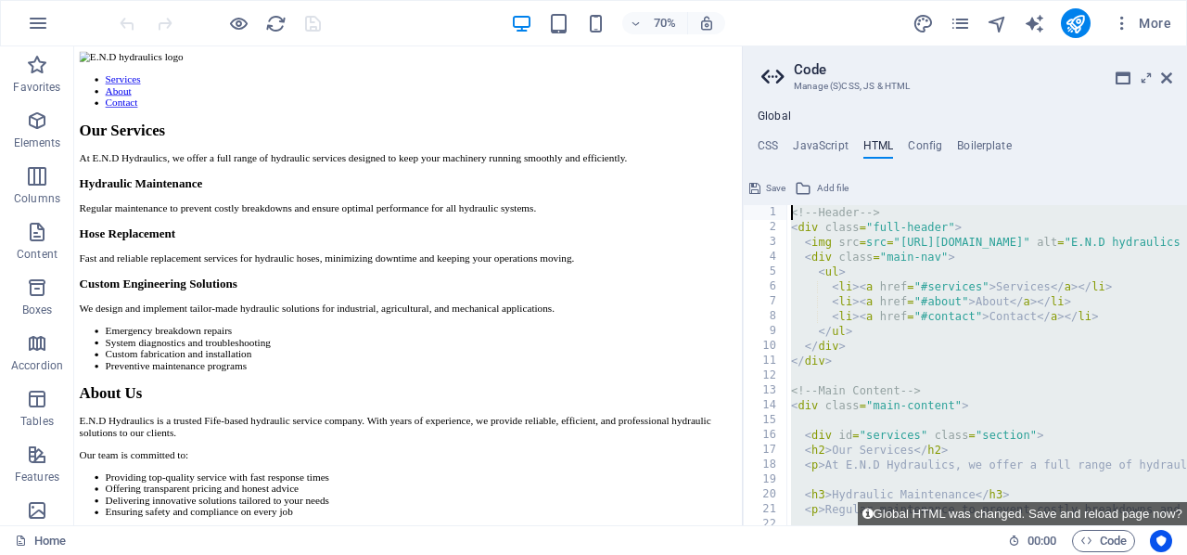
drag, startPoint x: 838, startPoint y: 505, endPoint x: 793, endPoint y: 160, distance: 348.0
click at [793, 160] on div "CSS JavaScript HTML Config Boilerplate } 103 104 105 106 107 108 109 110 111 11…" at bounding box center [965, 332] width 444 height 386
paste textarea "<p><img src="YOUR_EMAIL_ICON_URL" alt="Email" class="icon"> info@endhydraulics.…"
type textarea "<p><img src="YOUR_EMAIL_ICON_URL" alt="Email" class="icon"> info@endhydraulics.…"
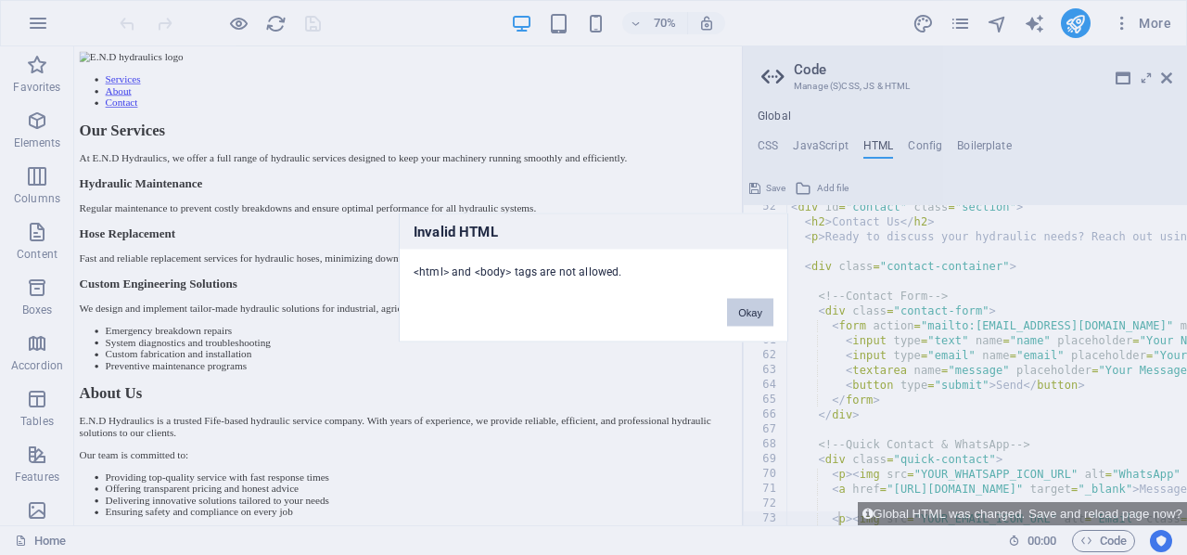
click at [756, 310] on button "Okay" at bounding box center [750, 313] width 46 height 28
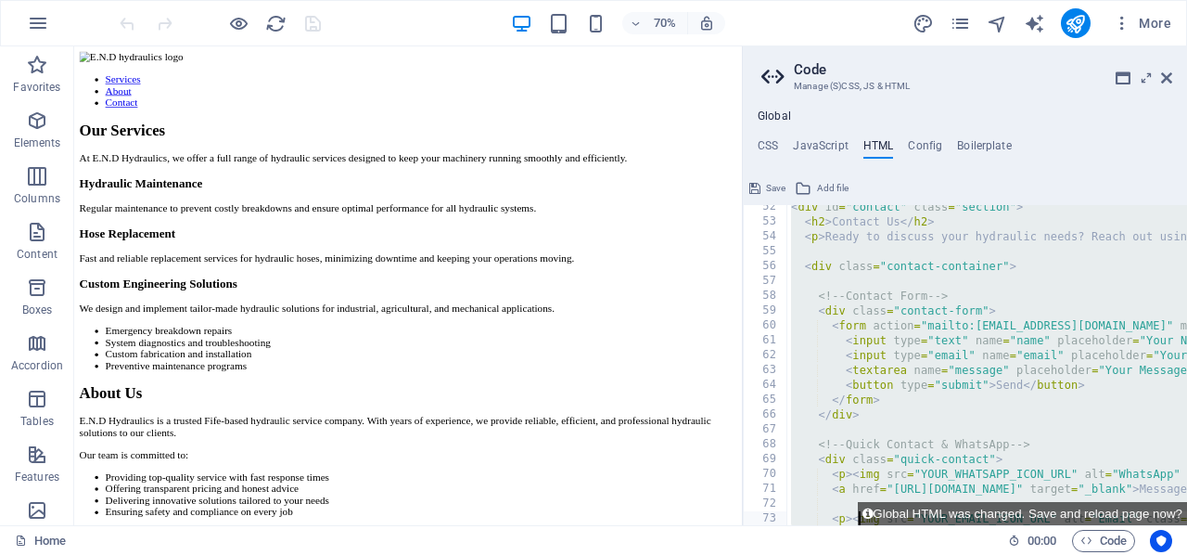
scroll to position [955, 0]
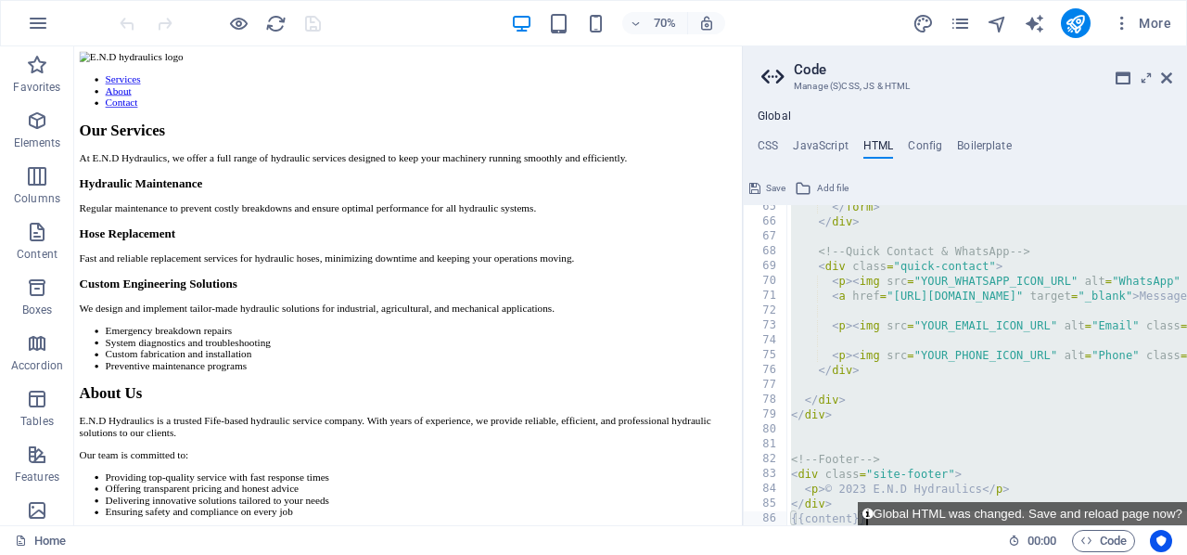
drag, startPoint x: 792, startPoint y: 217, endPoint x: 860, endPoint y: 540, distance: 329.8
click at [860, 525] on div "Home Favorites Elements Columns Content Boxes Accordion Tables Features Images …" at bounding box center [593, 285] width 1187 height 479
paste textarea "!<!-- HEADER -->"
type textarea "<!<!-- HEADER -->"
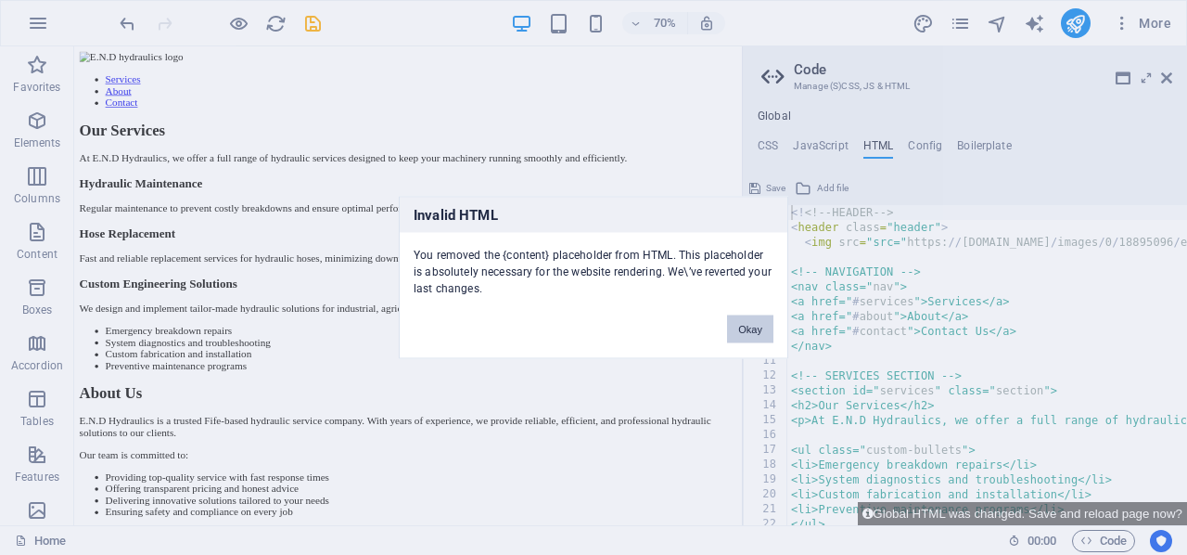
click at [753, 327] on button "Okay" at bounding box center [750, 329] width 46 height 28
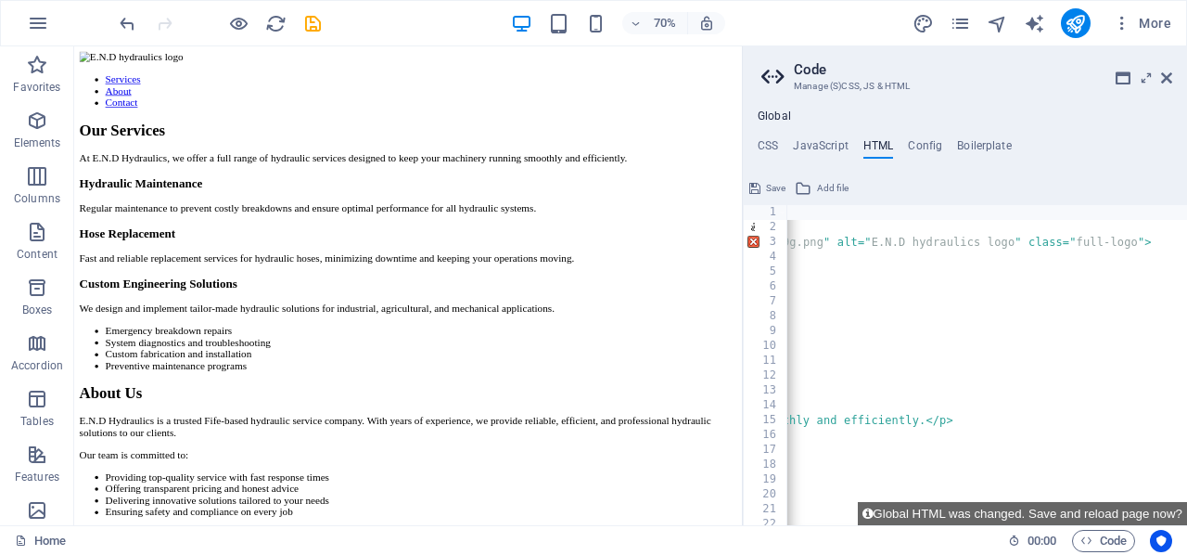
scroll to position [0, 830]
click at [1133, 242] on div "< ! <!-- HEADER --> < header class = "header" > < img src = "src=" https: // cd…" at bounding box center [675, 380] width 1437 height 351
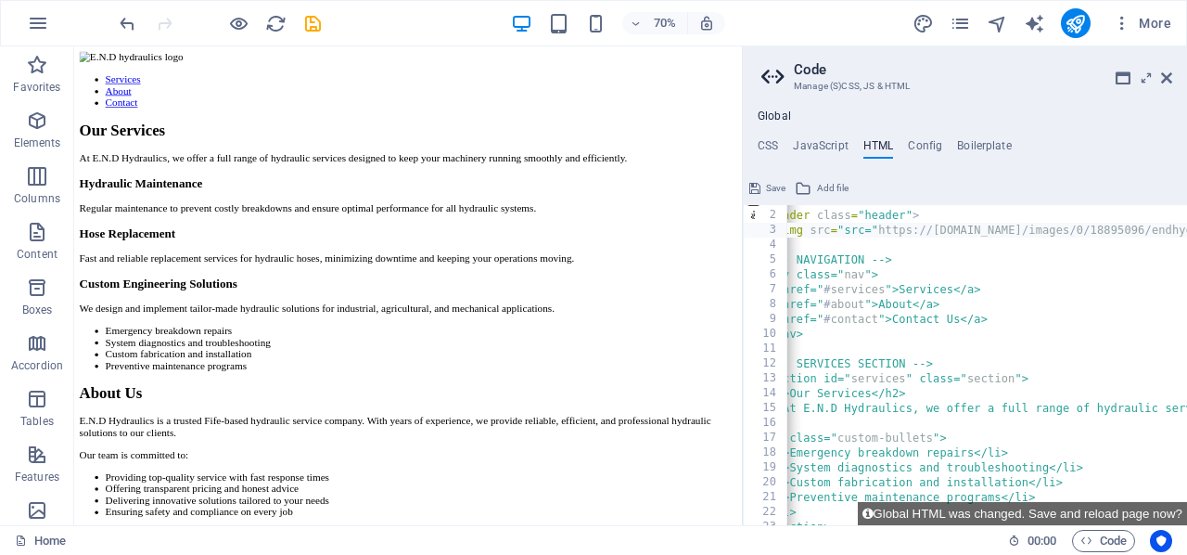
scroll to position [0, 0]
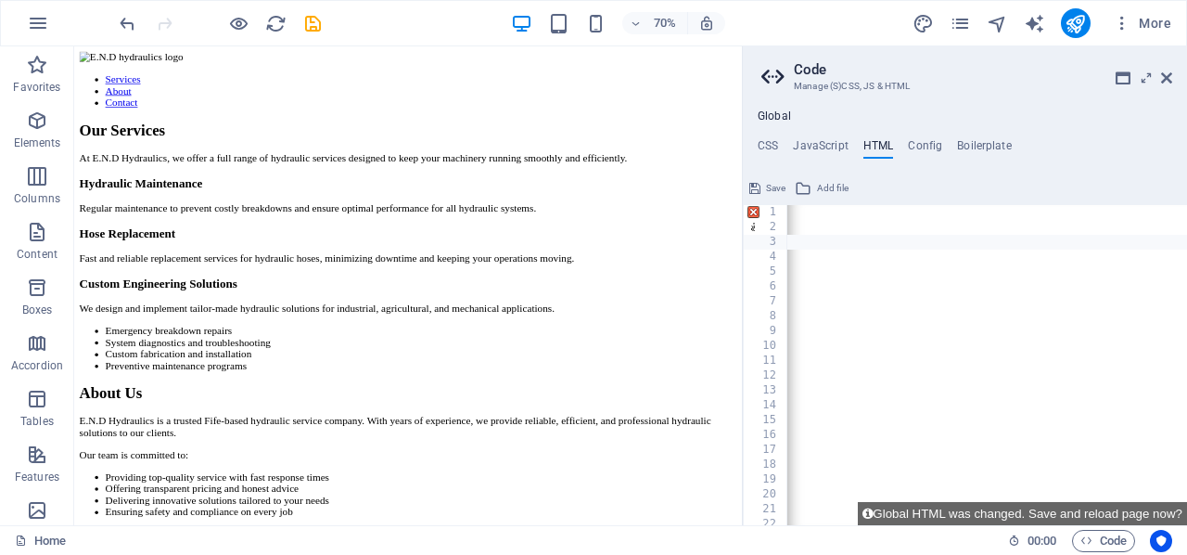
scroll to position [0, 1036]
click at [1058, 231] on div "< ! <!-- HEADER --> < header class = "header" > < img src = "src=" https: // cd…" at bounding box center [712, 369] width 1437 height 351
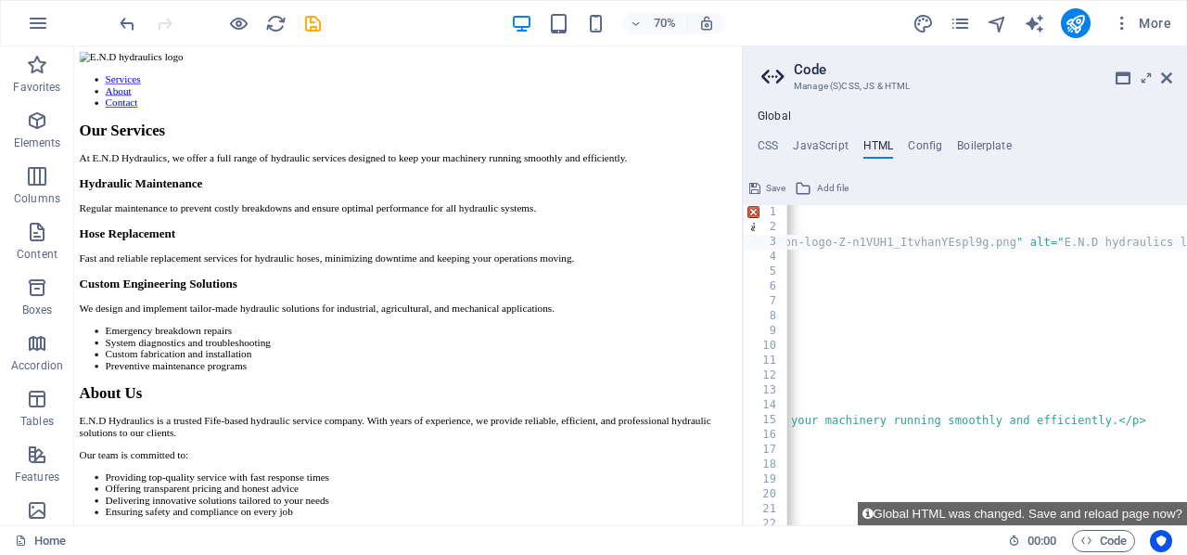
scroll to position [1, 0]
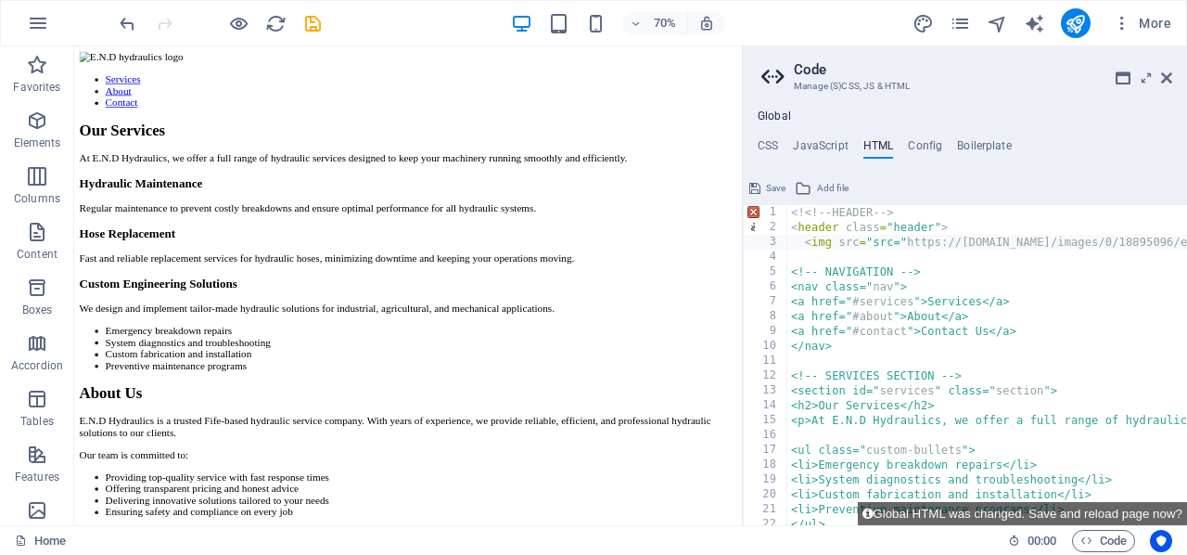
type textarea "<!-- HEADER -->"
type textarea ","
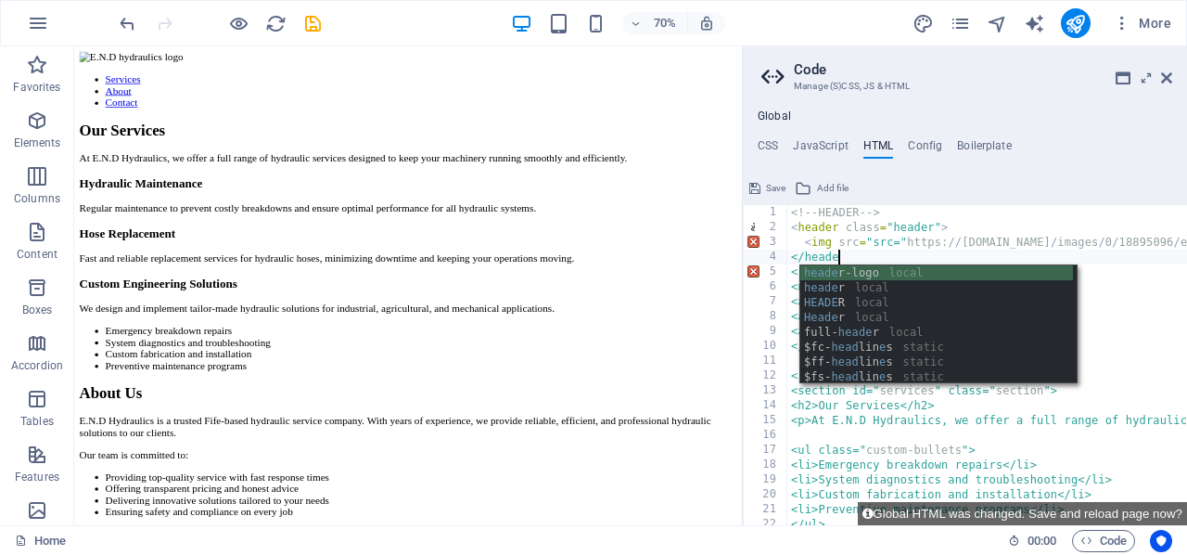
scroll to position [0, 4]
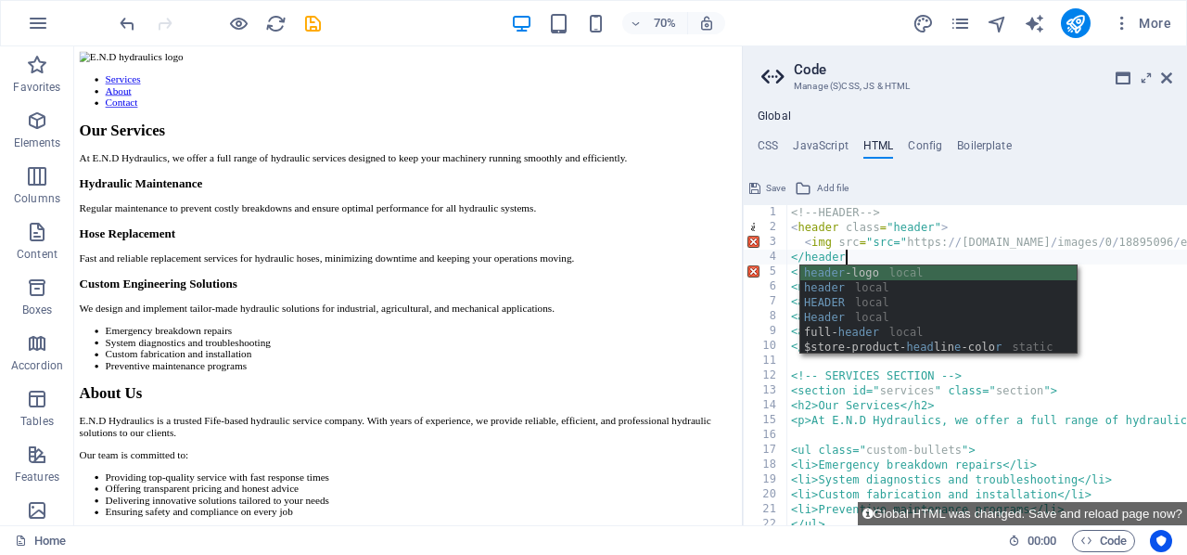
type textarea "</header>"
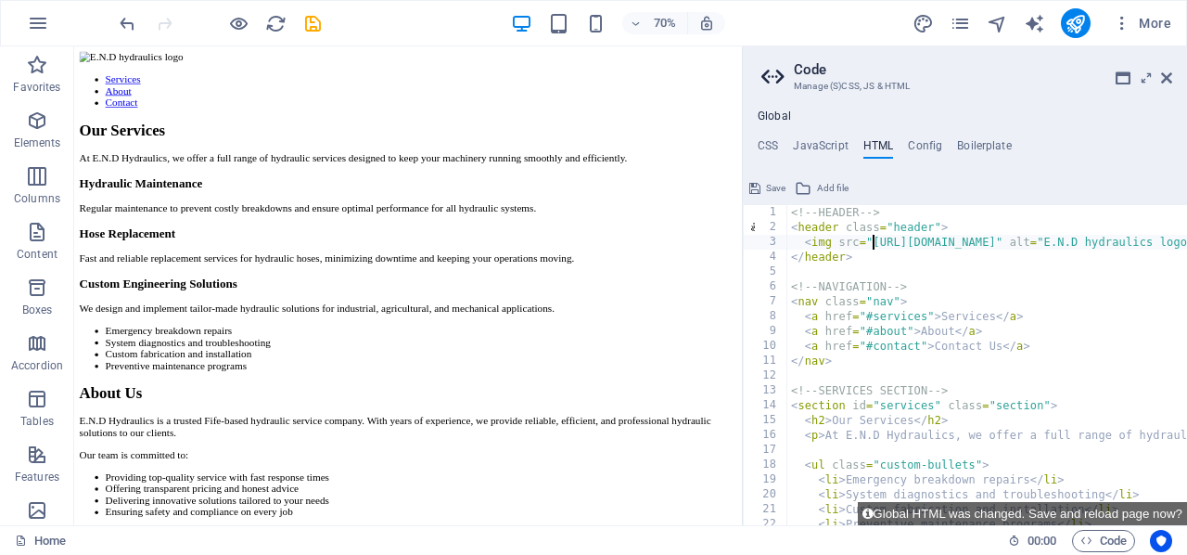
type textarea "</header>"
click at [766, 147] on h4 "CSS" at bounding box center [768, 149] width 20 height 20
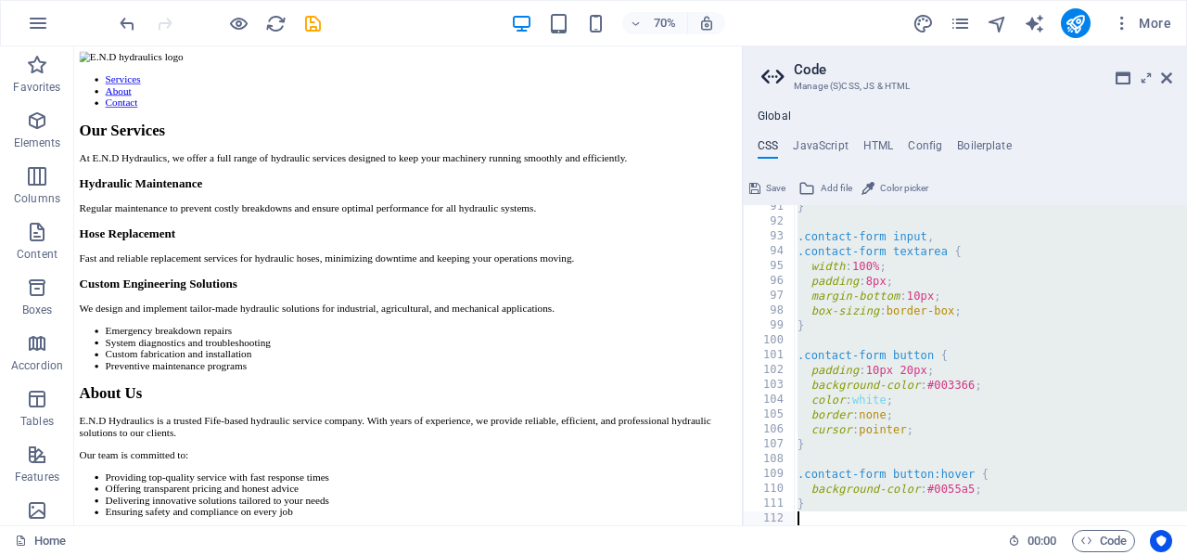
scroll to position [1534, 0]
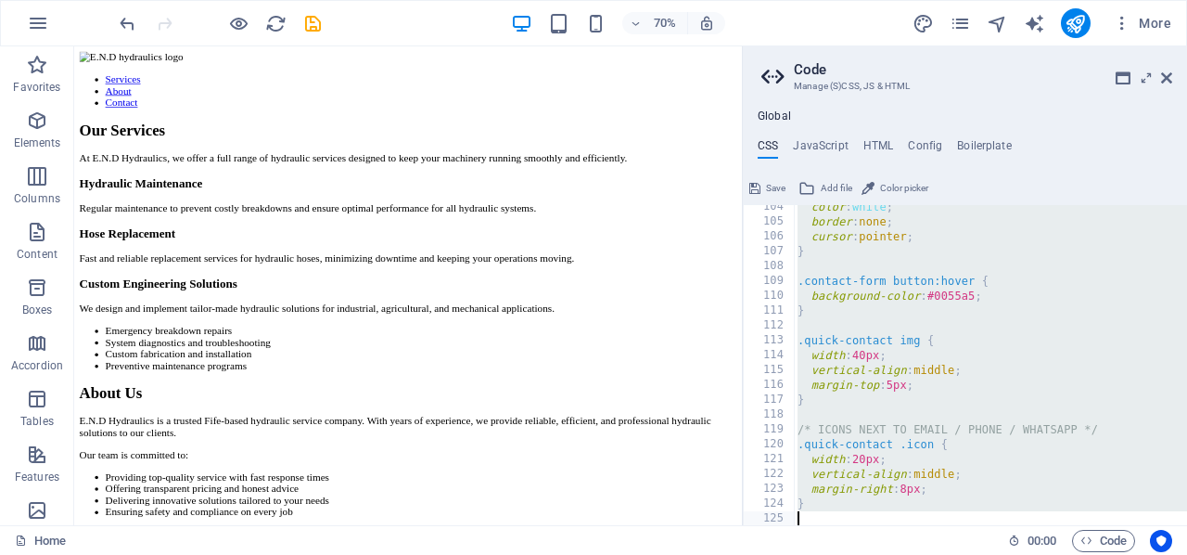
drag, startPoint x: 788, startPoint y: 209, endPoint x: 940, endPoint y: 551, distance: 374.5
click at [940, 525] on div "Home Favorites Elements Columns Content Boxes Accordion Tables Features Images …" at bounding box center [593, 285] width 1187 height 479
paste textarea
type textarea "}"
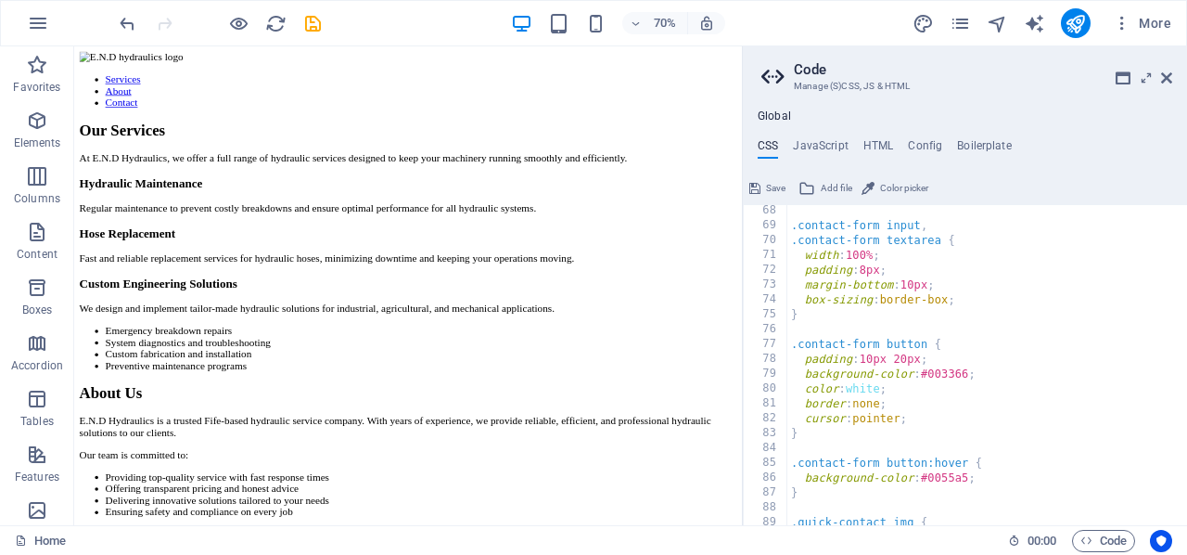
scroll to position [0, 0]
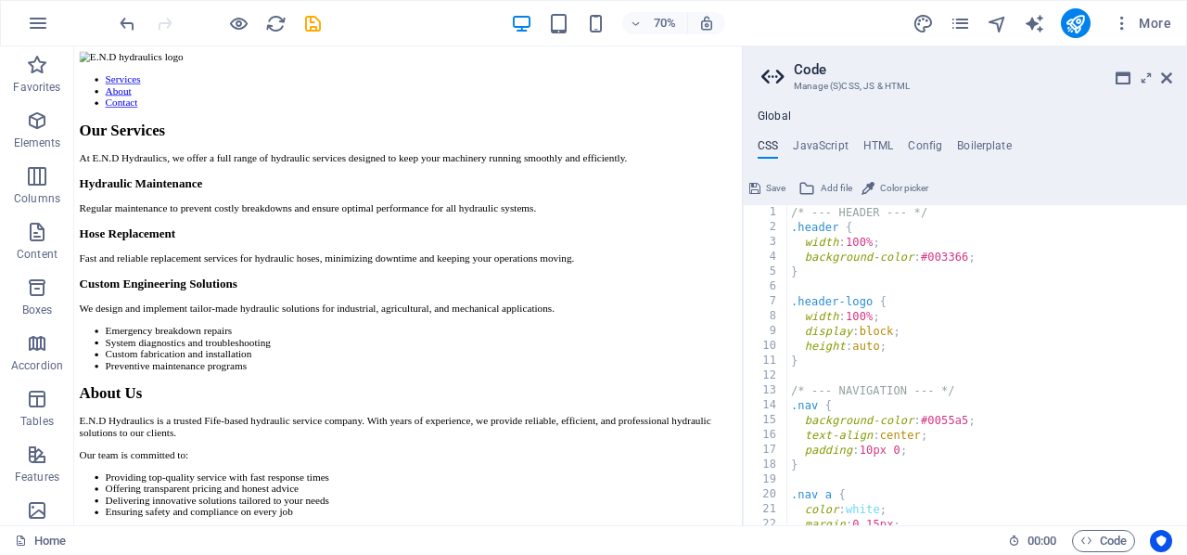
click at [763, 188] on button "Save" at bounding box center [768, 188] width 42 height 22
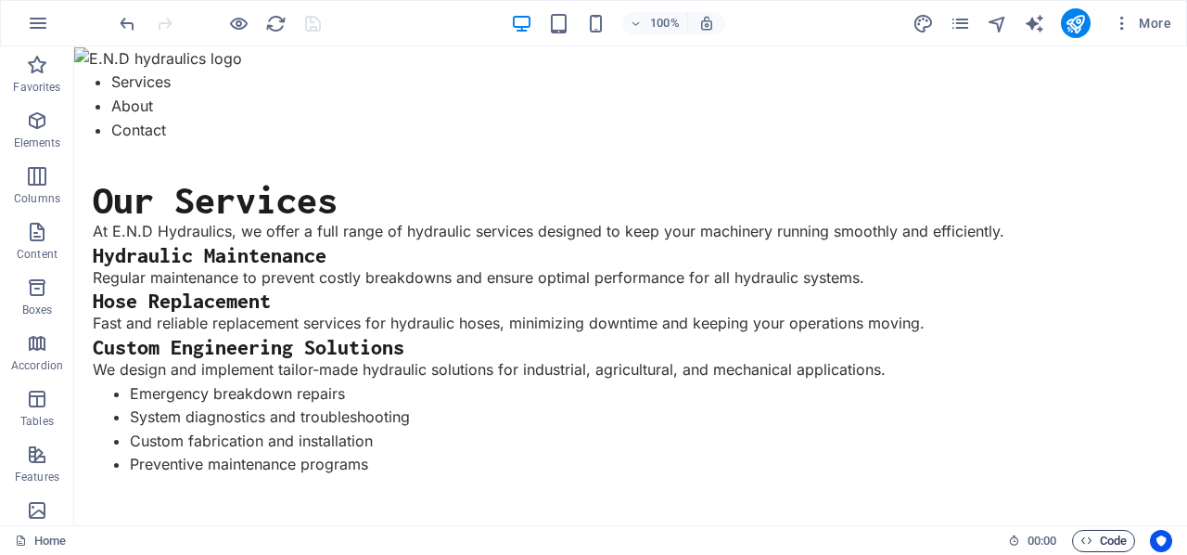
click at [1093, 541] on span "Code" at bounding box center [1104, 541] width 46 height 22
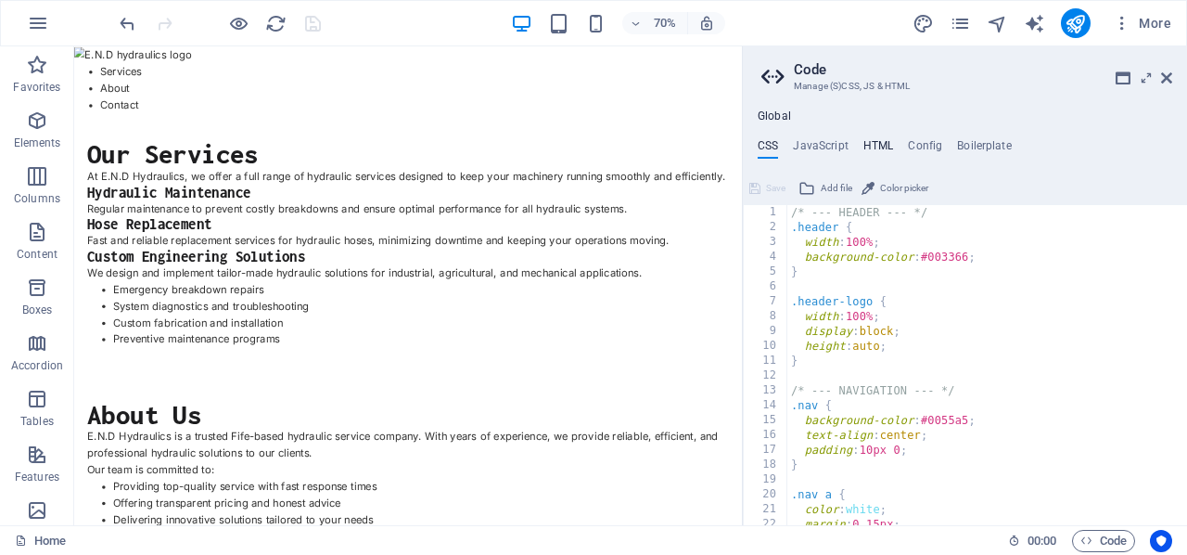
click at [876, 143] on h4 "HTML" at bounding box center [878, 149] width 31 height 20
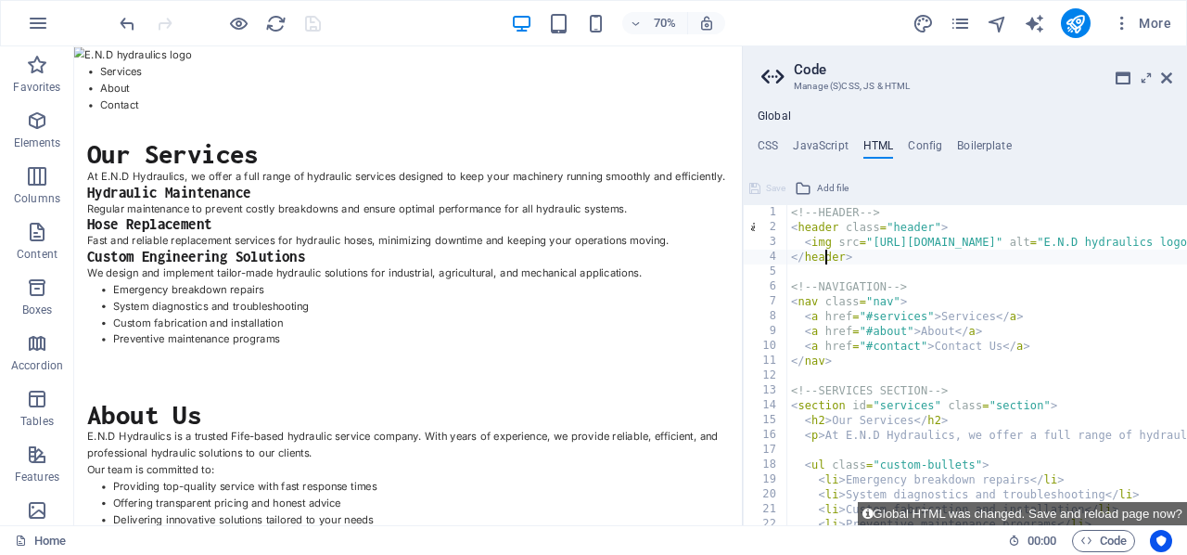
type textarea "</header>"
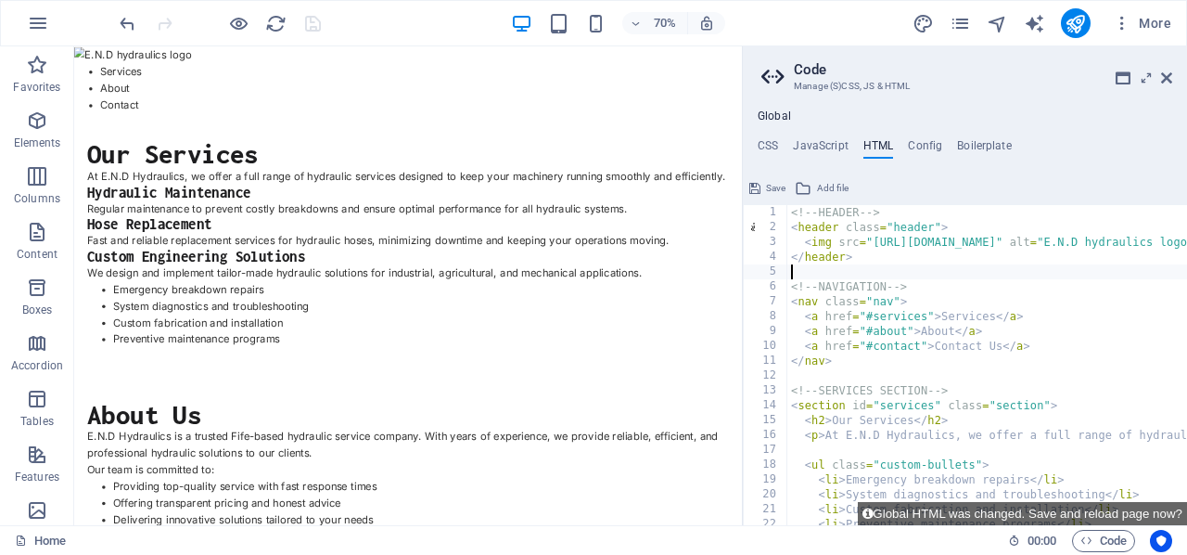
scroll to position [0, 0]
click at [764, 184] on button "Save" at bounding box center [768, 188] width 42 height 22
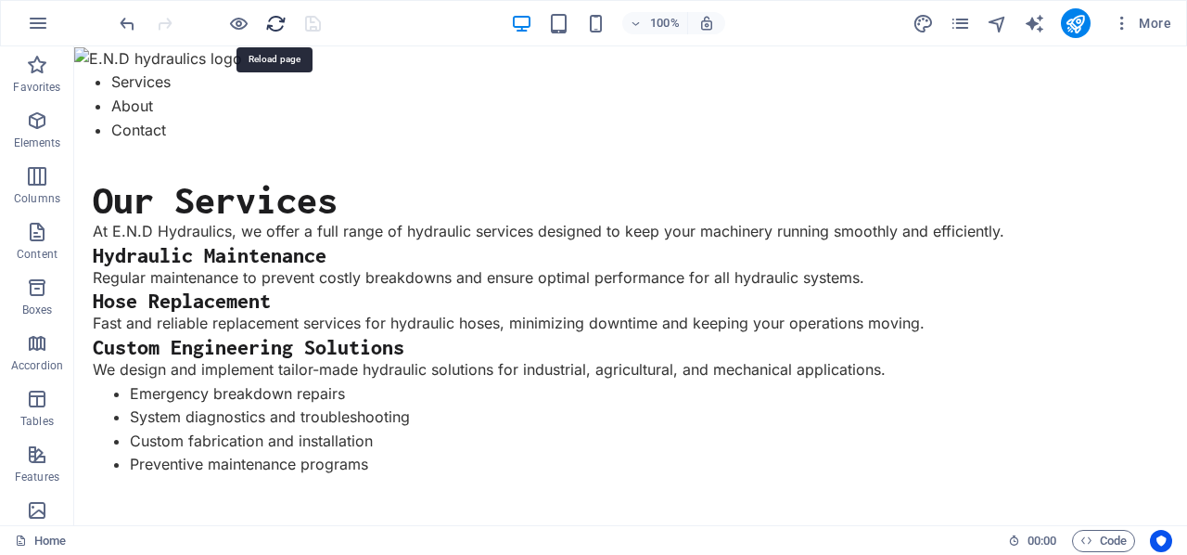
click at [273, 19] on icon "reload" at bounding box center [275, 23] width 21 height 21
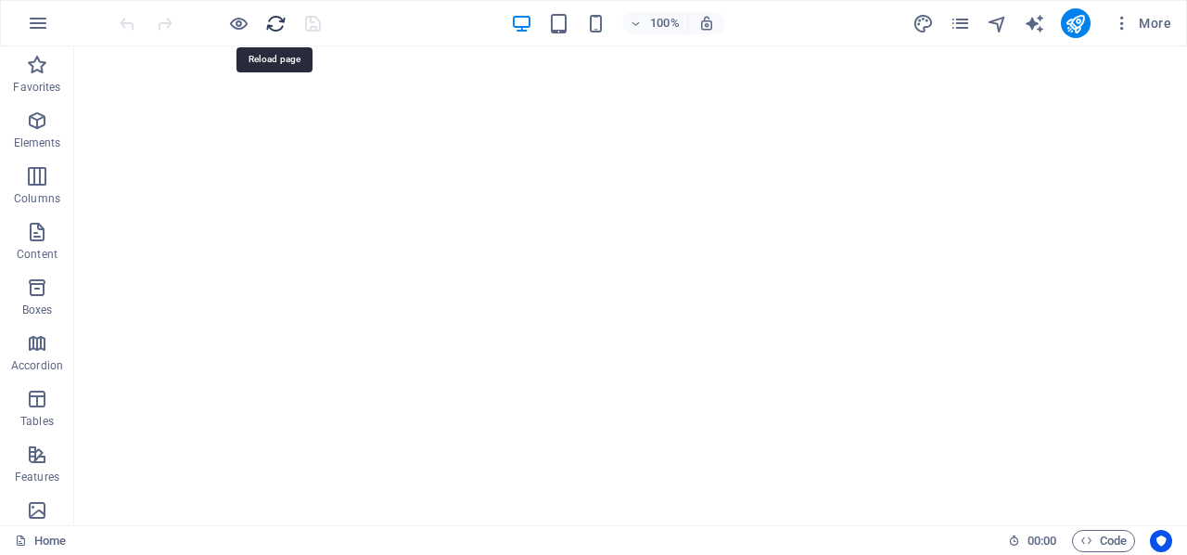
click at [273, 19] on icon "reload" at bounding box center [275, 23] width 21 height 21
click at [1094, 536] on span "Code" at bounding box center [1104, 541] width 46 height 22
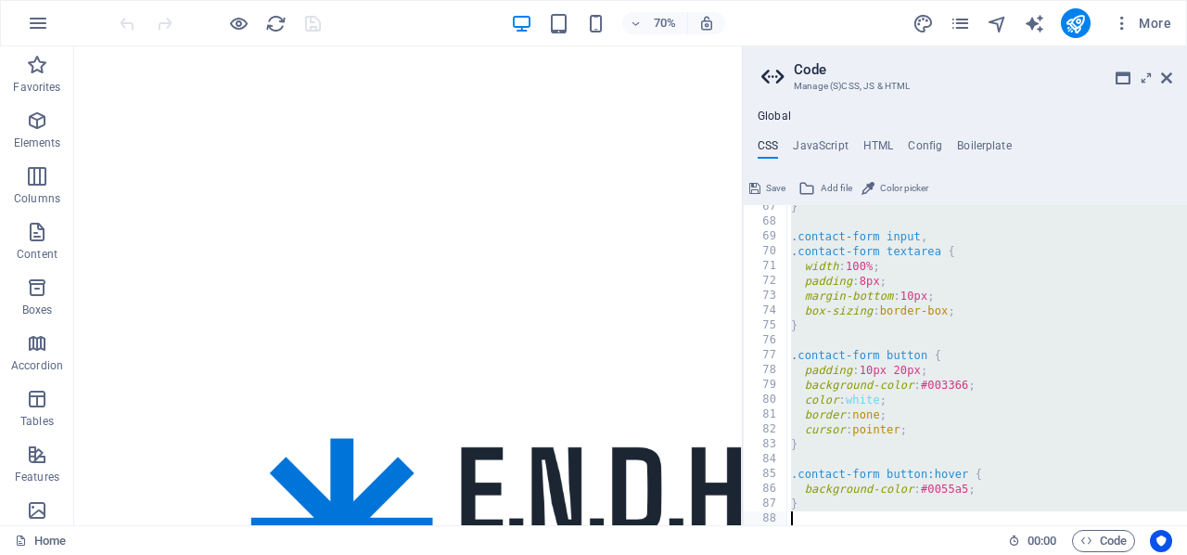
scroll to position [1163, 0]
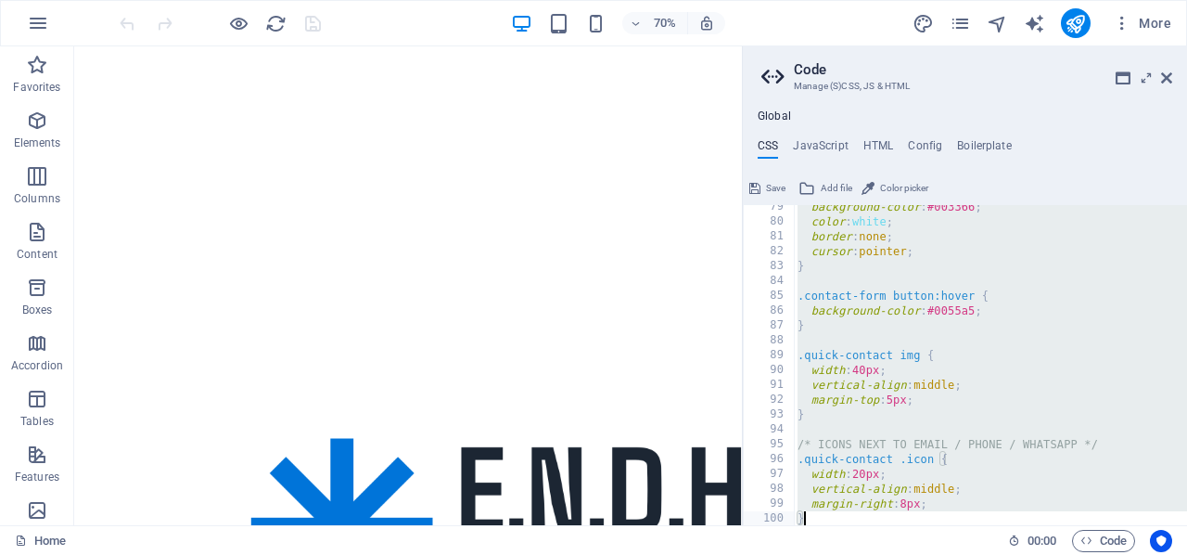
drag, startPoint x: 789, startPoint y: 211, endPoint x: 923, endPoint y: 556, distance: 370.8
click at [923, 554] on html "endhydraulics.co.uk Home Favorites Elements Columns Content Boxes Accordion Tab…" at bounding box center [593, 277] width 1187 height 555
type textarea "margin-right: 8px; }"
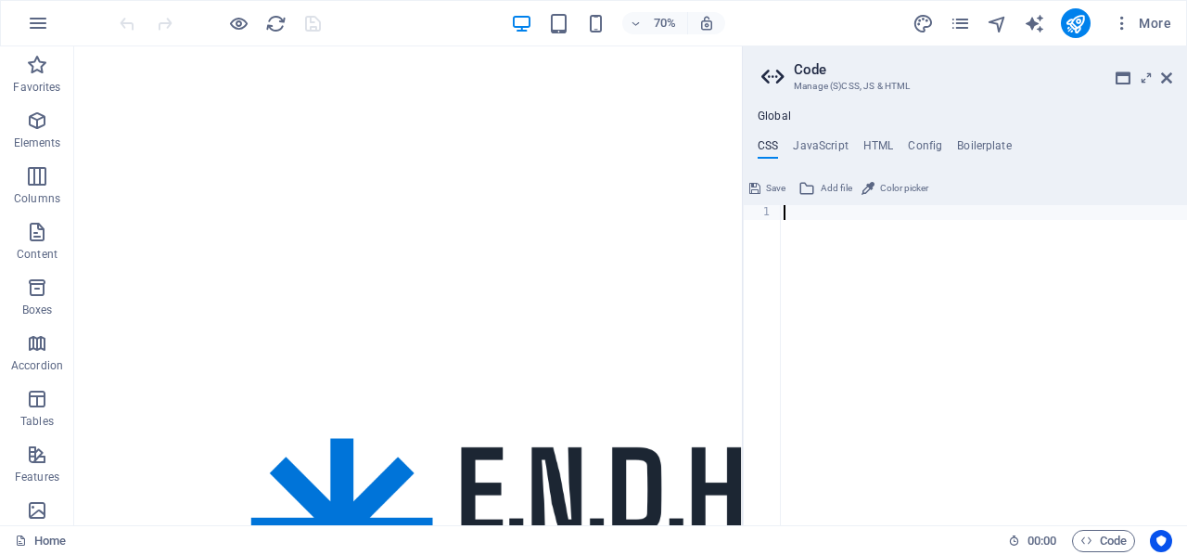
type textarea "}"
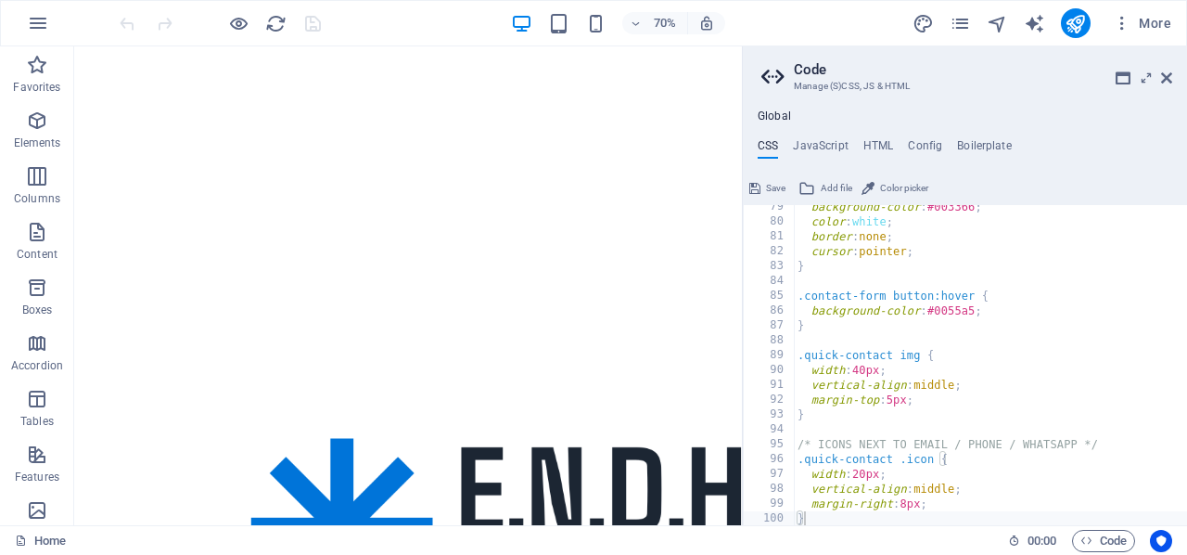
click at [759, 187] on icon at bounding box center [754, 188] width 11 height 22
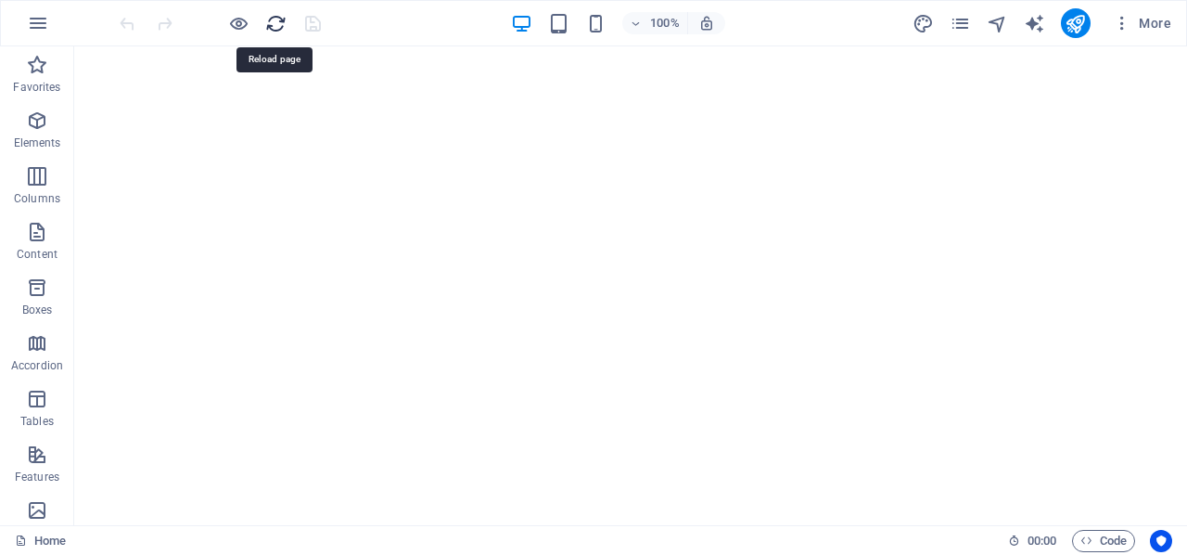
click at [275, 23] on icon "reload" at bounding box center [275, 23] width 21 height 21
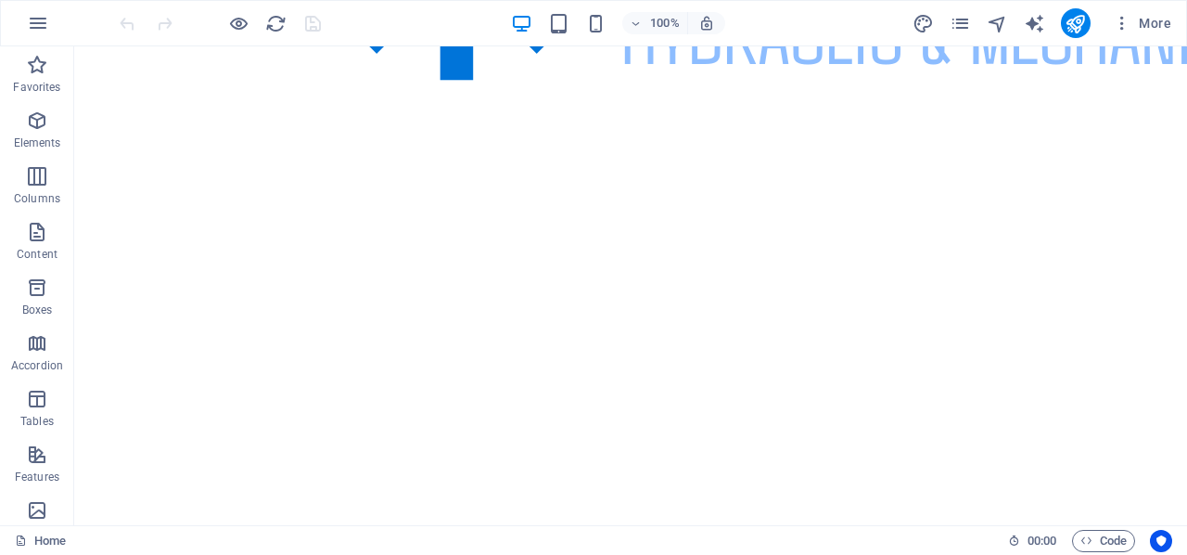
scroll to position [1031, 0]
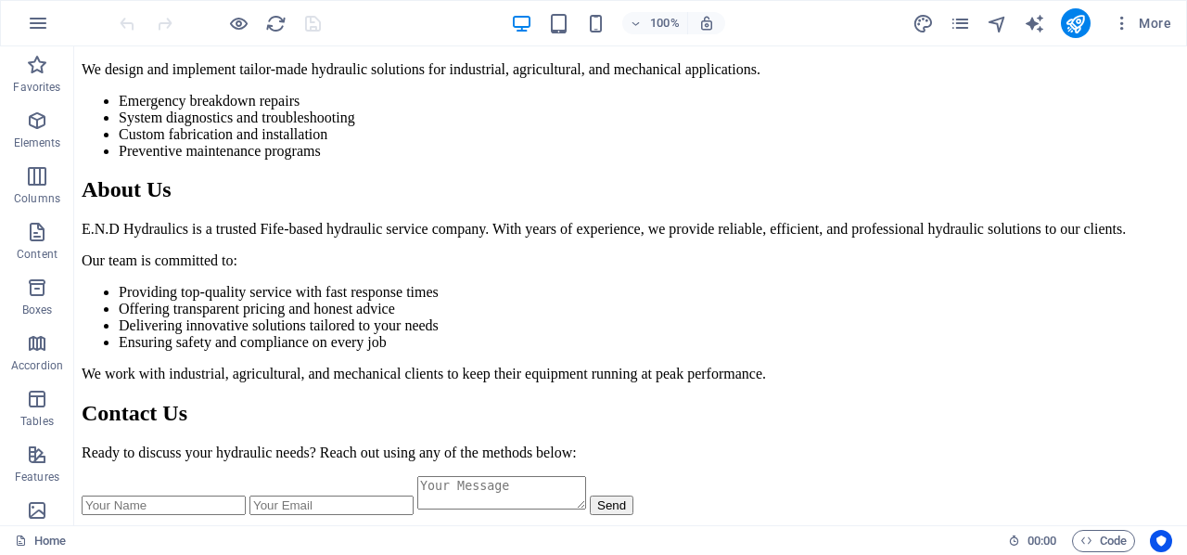
scroll to position [2774, 0]
click at [1086, 538] on icon "button" at bounding box center [1087, 540] width 12 height 12
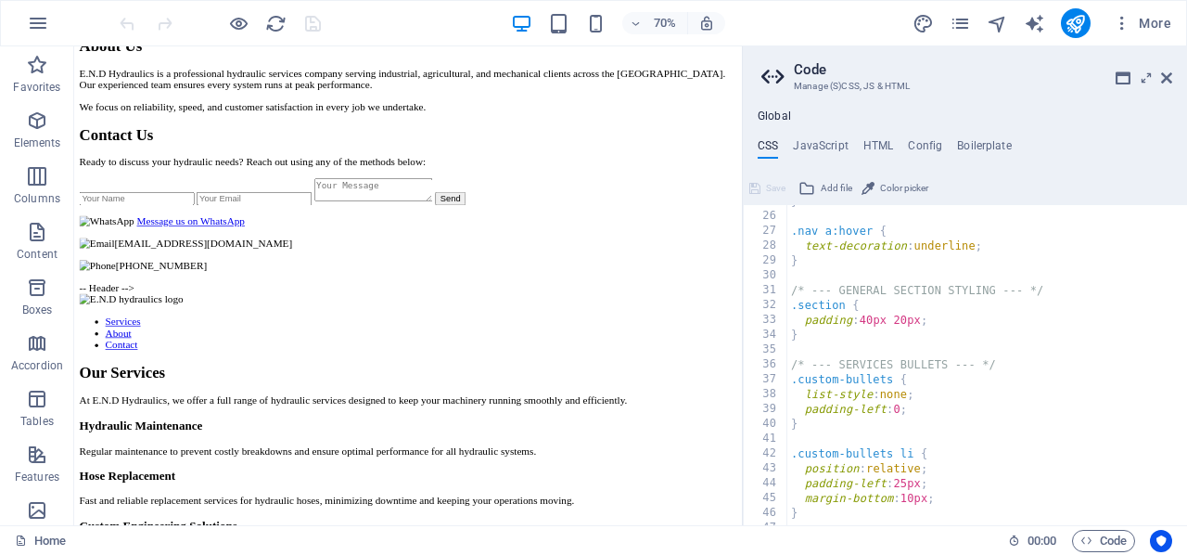
scroll to position [0, 0]
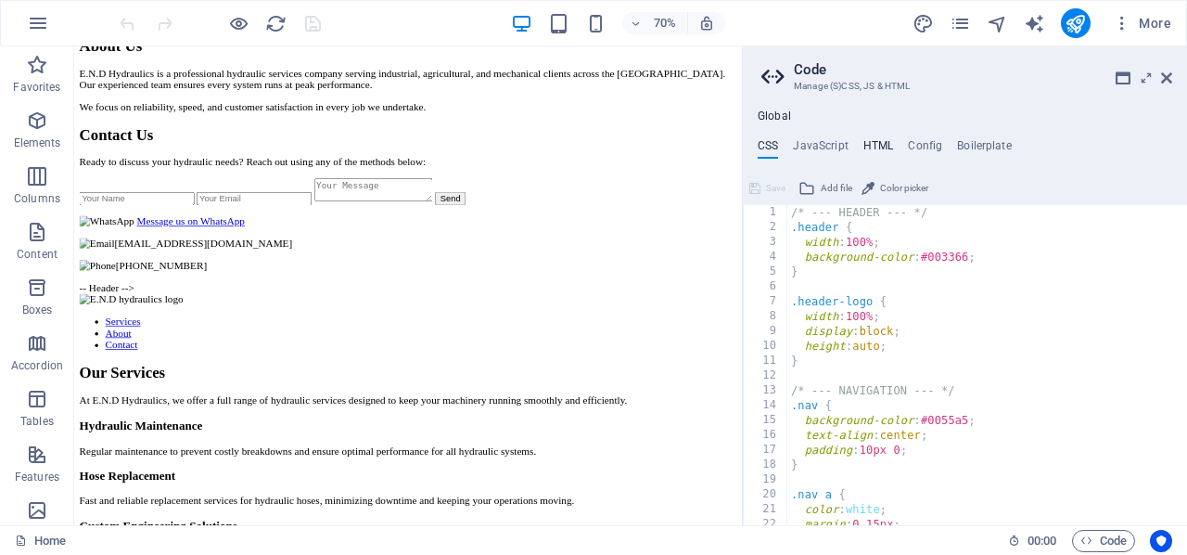
click at [873, 145] on h4 "HTML" at bounding box center [878, 149] width 31 height 20
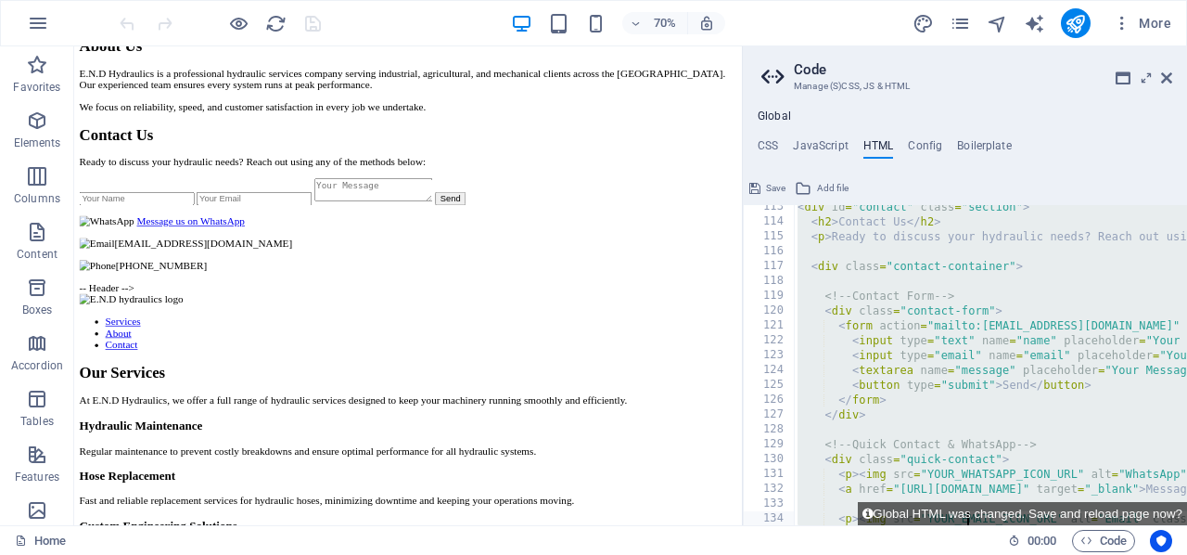
scroll to position [1861, 0]
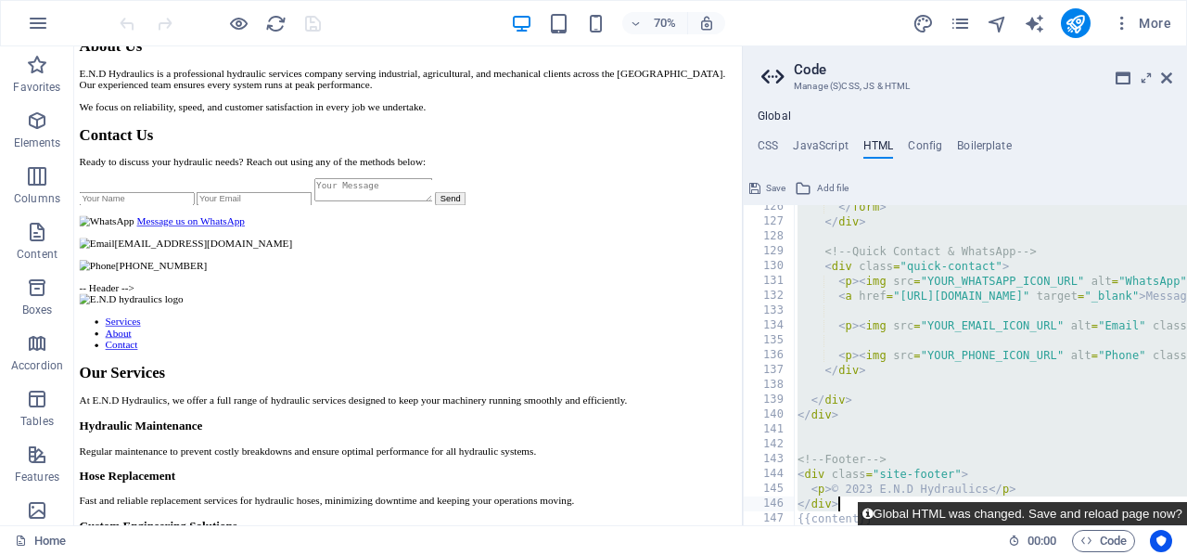
drag, startPoint x: 791, startPoint y: 211, endPoint x: 968, endPoint y: 506, distance: 344.1
click at [968, 506] on div "126 127 128 129 130 131 132 133 134 135 136 137 138 139 140 141 142 143 144 145…" at bounding box center [965, 349] width 444 height 352
type textarea "<p>© 2023 E.N.D Hydraulics</p> </div>"
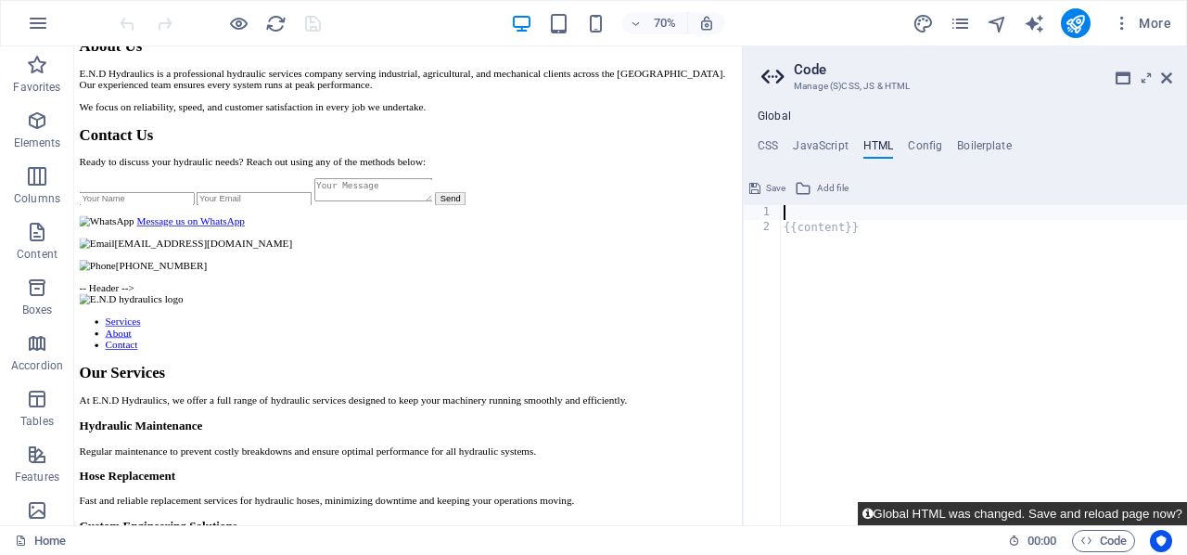
scroll to position [599, 0]
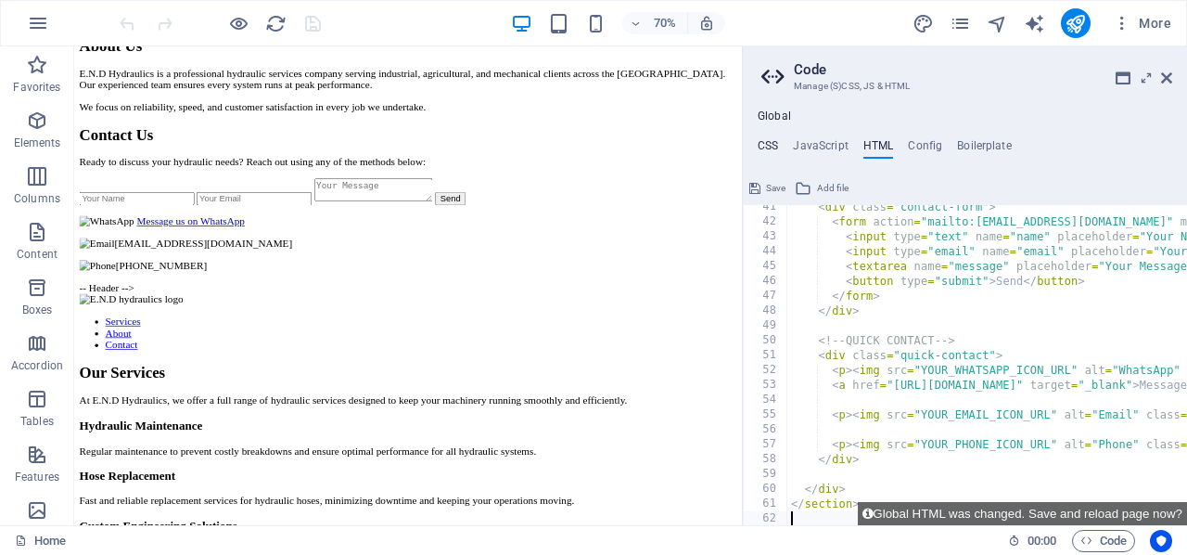
click at [765, 139] on h4 "CSS" at bounding box center [768, 149] width 20 height 20
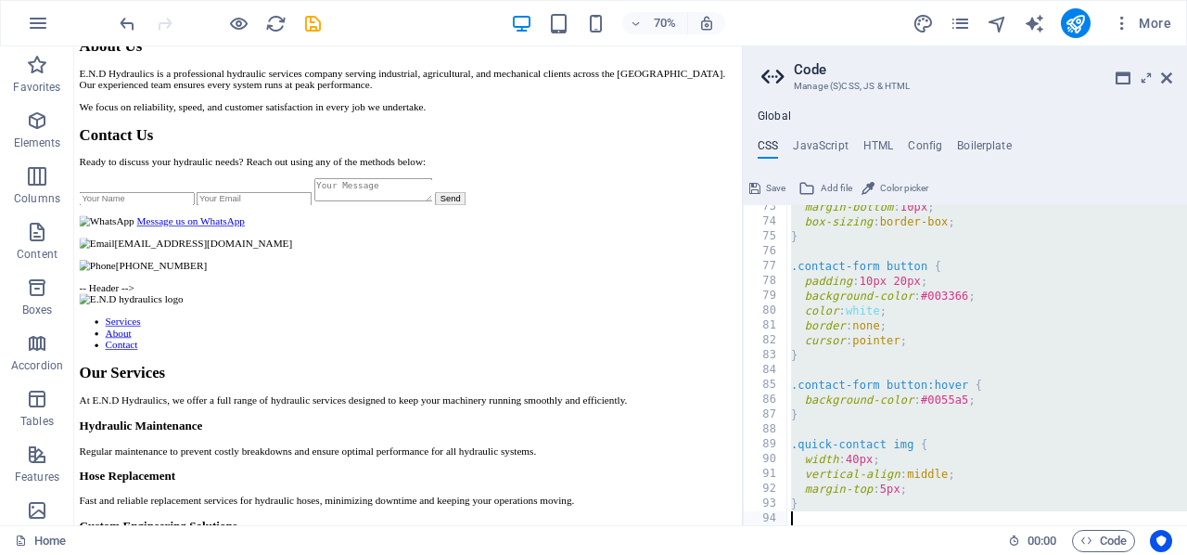
scroll to position [1163, 0]
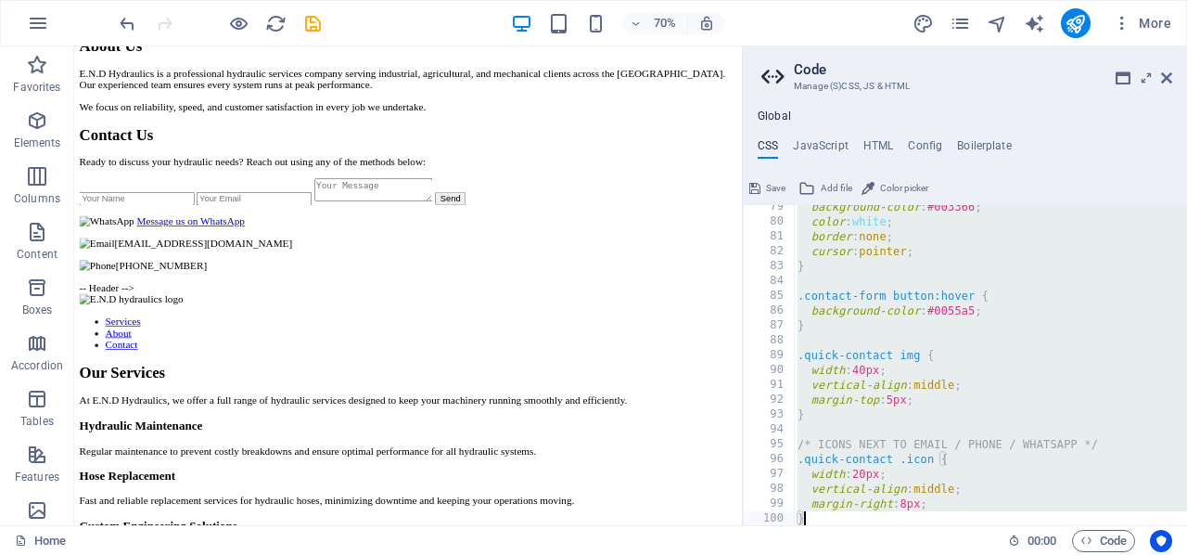
drag, startPoint x: 790, startPoint y: 217, endPoint x: 1014, endPoint y: 574, distance: 421.3
click at [1014, 554] on html "endhydraulics.co.uk Home Favorites Elements Columns Content Boxes Accordion Tab…" at bounding box center [593, 277] width 1187 height 555
type textarea "margin-right: 8px; }"
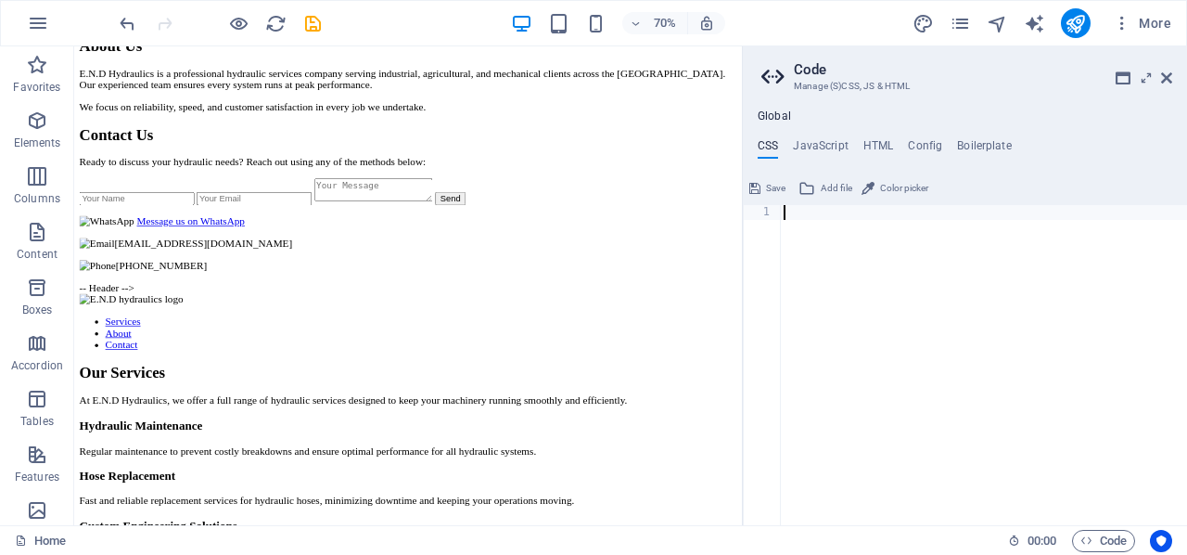
paste textarea "}"
type textarea "}"
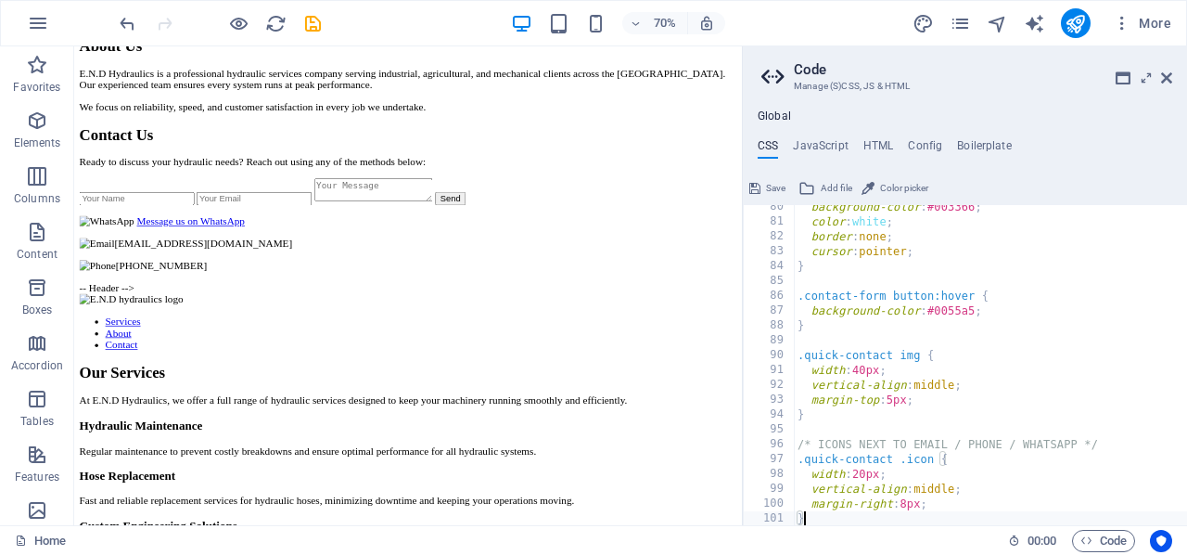
scroll to position [1178, 0]
click at [760, 189] on icon at bounding box center [754, 188] width 11 height 22
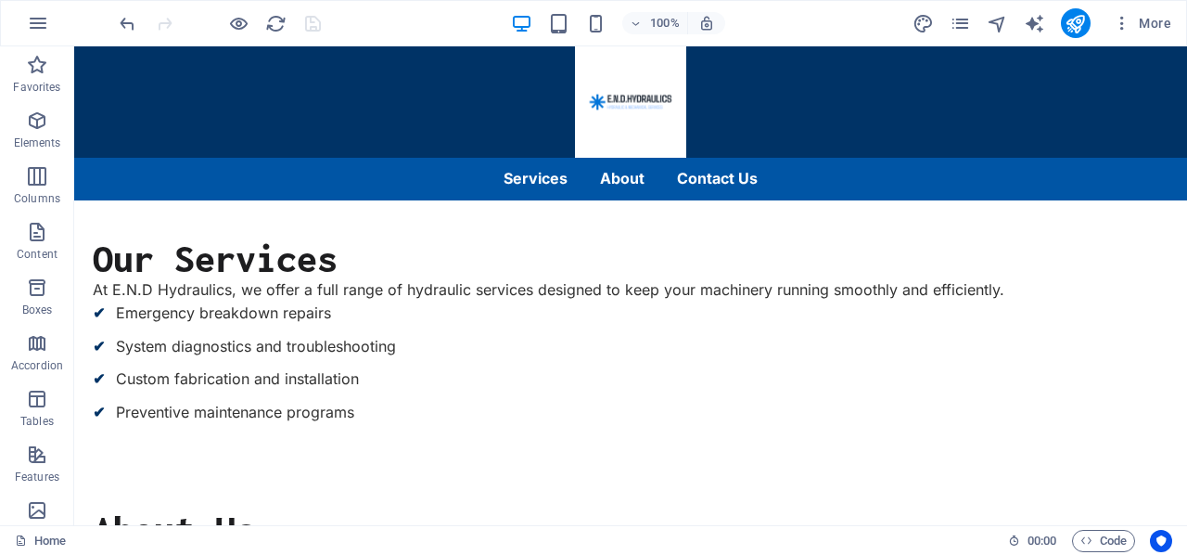
scroll to position [0, 0]
click at [963, 18] on icon "pages" at bounding box center [960, 23] width 21 height 21
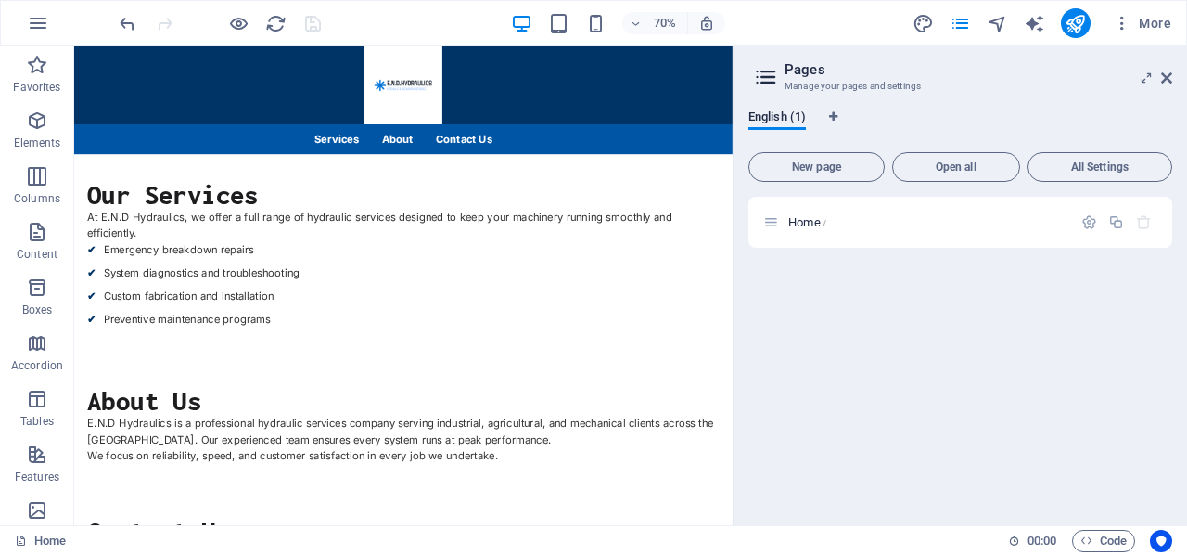
click at [1171, 77] on icon at bounding box center [1166, 77] width 11 height 15
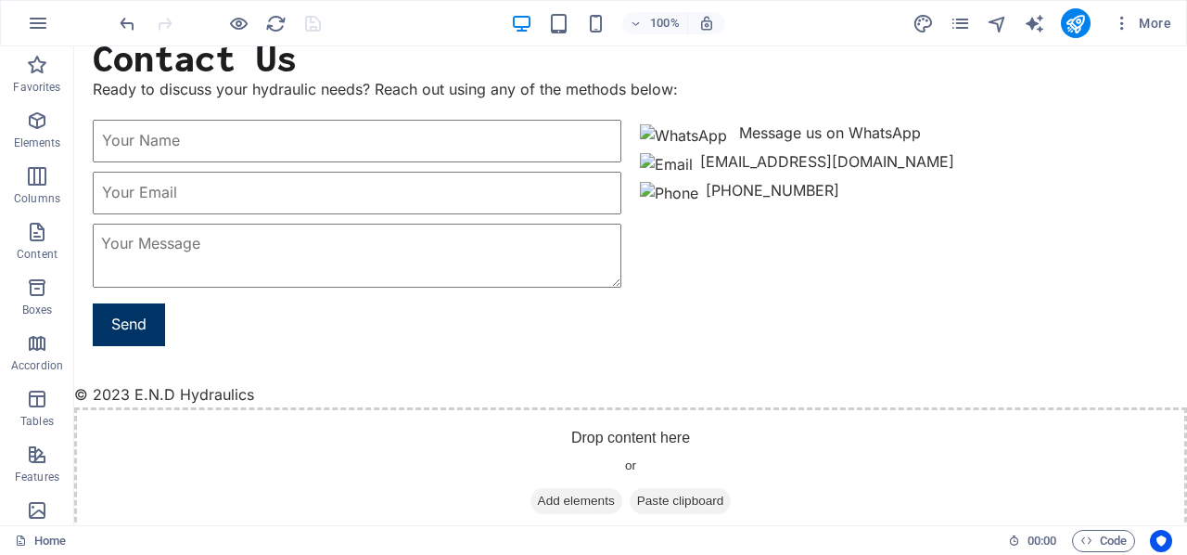
scroll to position [1835, 0]
click at [278, 25] on icon "reload" at bounding box center [275, 23] width 21 height 21
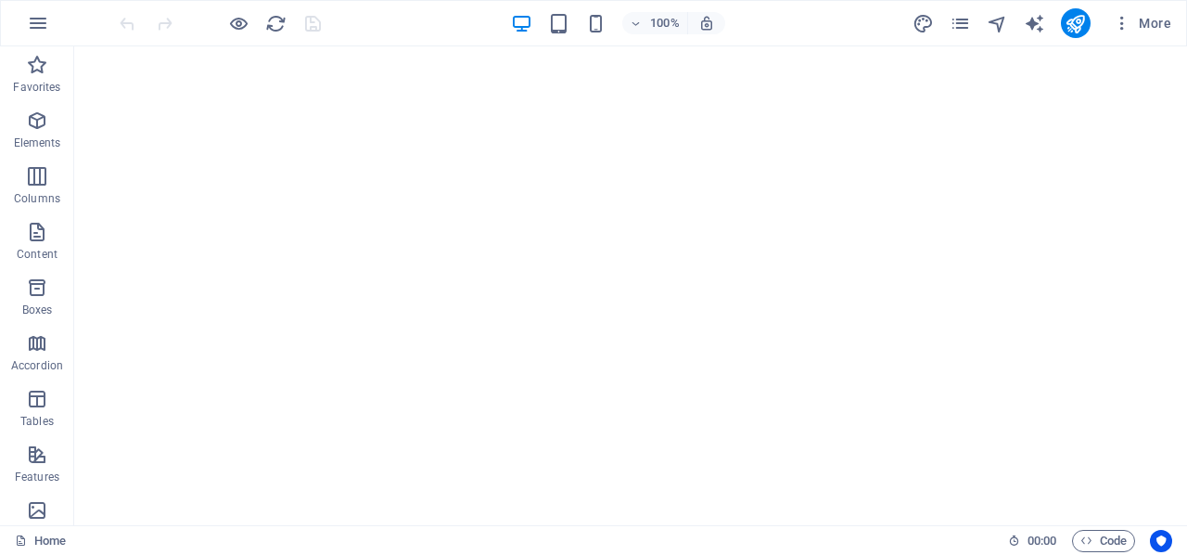
scroll to position [0, 0]
click at [1094, 538] on span "Code" at bounding box center [1104, 541] width 46 height 22
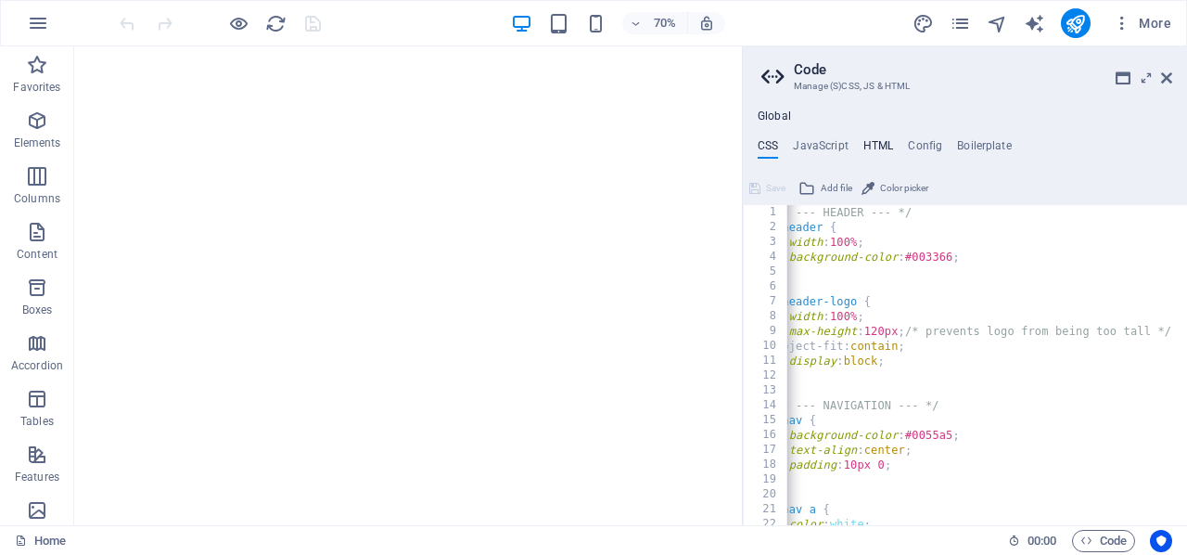
click at [868, 143] on h4 "HTML" at bounding box center [878, 149] width 31 height 20
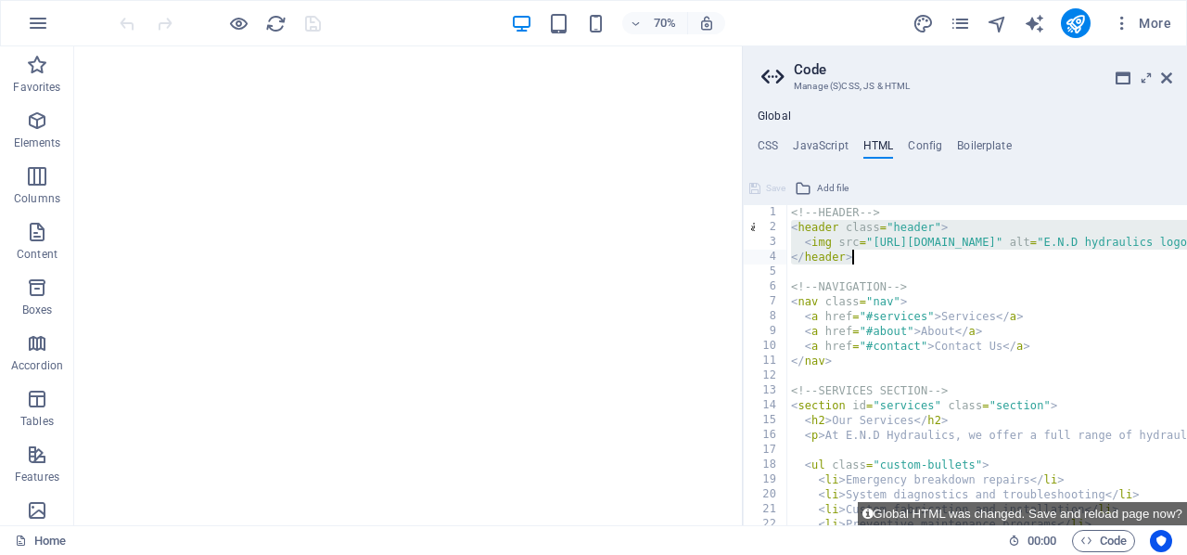
drag, startPoint x: 793, startPoint y: 229, endPoint x: 853, endPoint y: 249, distance: 63.4
paste textarea "div class="main-nav""
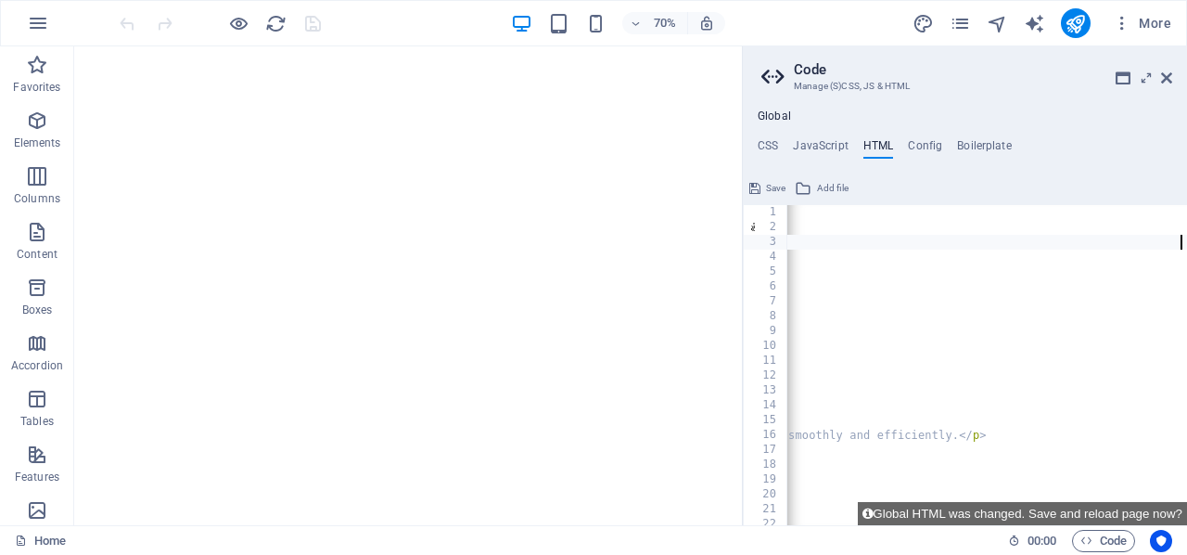
scroll to position [0, 768]
type textarea "<div class="main-nav">"
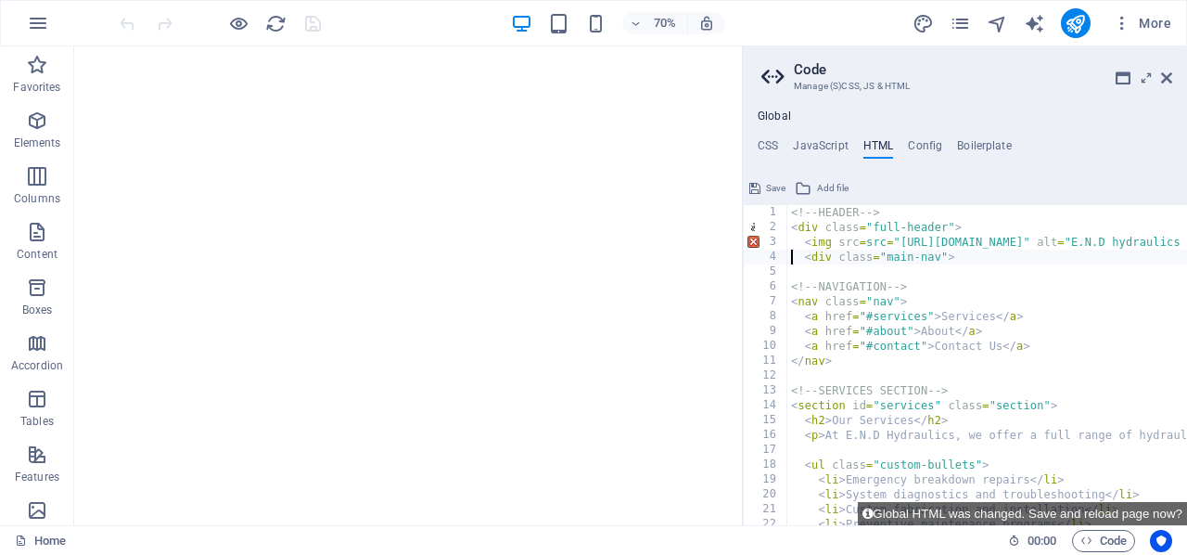
scroll to position [0, 0]
click at [765, 183] on button "Save" at bounding box center [768, 188] width 42 height 22
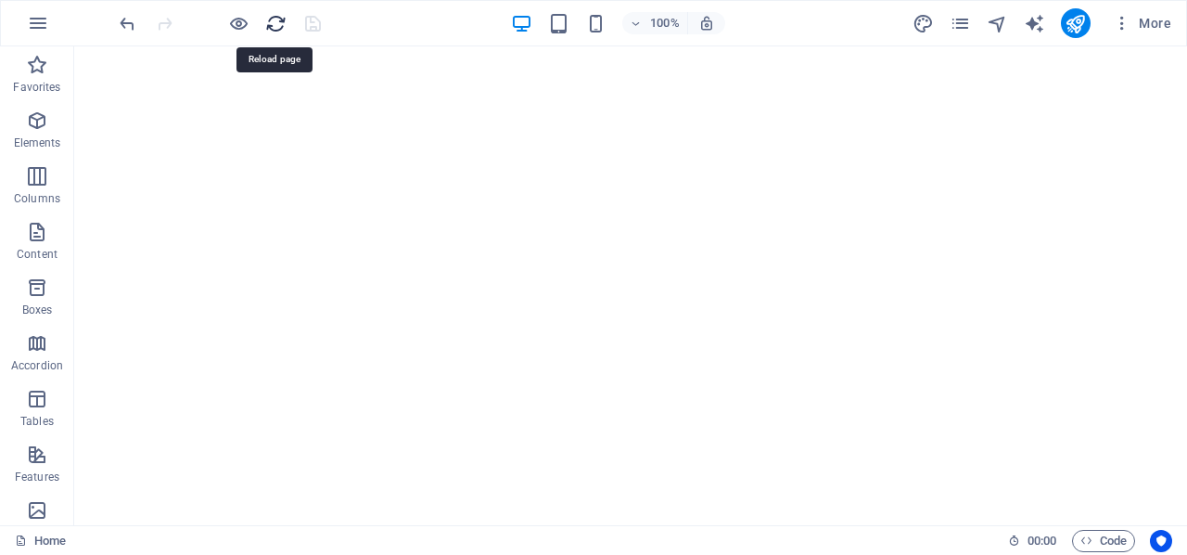
click at [273, 19] on icon "reload" at bounding box center [275, 23] width 21 height 21
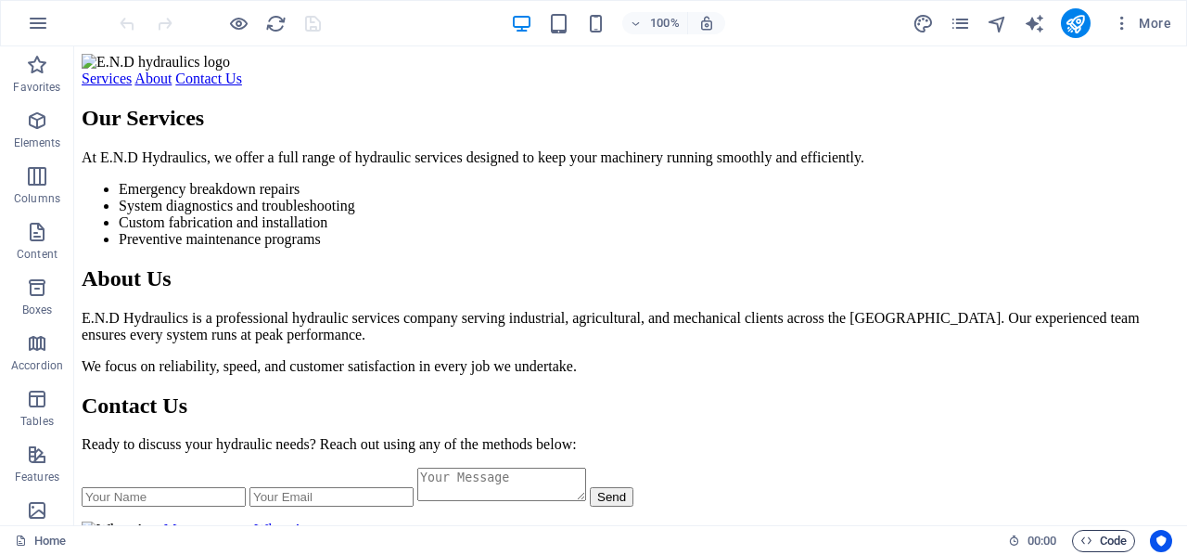
click at [1090, 537] on icon "button" at bounding box center [1087, 540] width 12 height 12
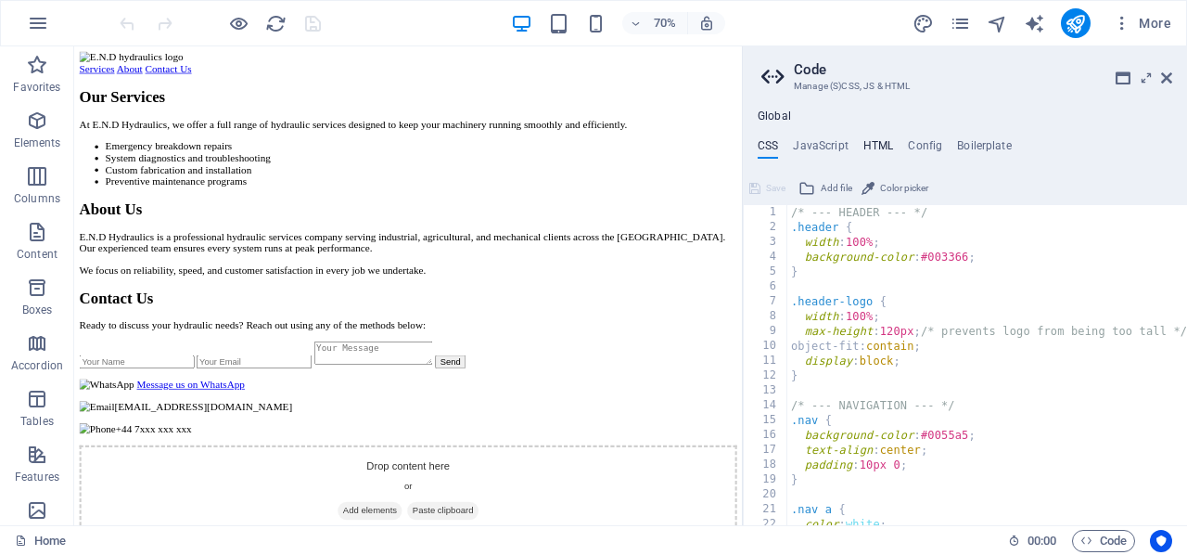
click at [872, 141] on h4 "HTML" at bounding box center [878, 149] width 31 height 20
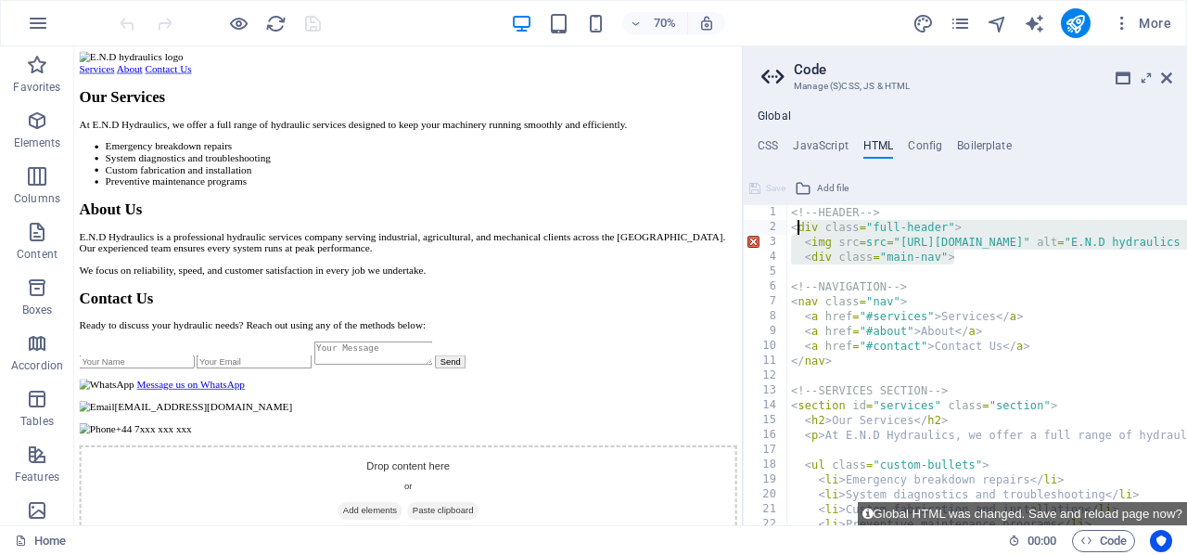
drag, startPoint x: 965, startPoint y: 256, endPoint x: 794, endPoint y: 229, distance: 172.8
click at [794, 229] on div "<!-- HEADER --> < div class = "full-header" > < img src = src = "https://cdn1.s…" at bounding box center [987, 365] width 400 height 320
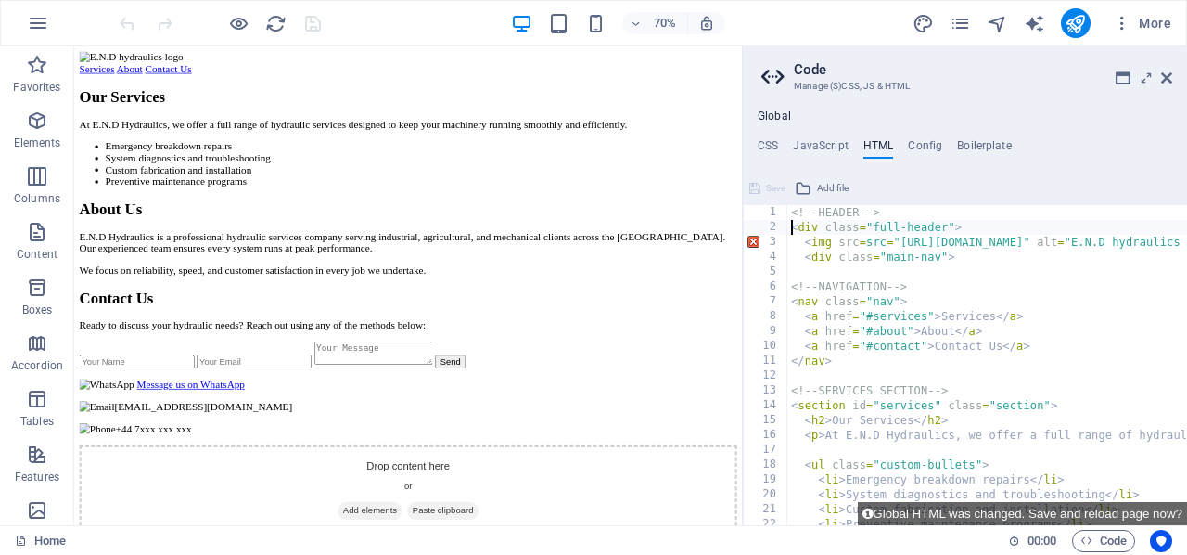
paste textarea "<img src="src="https://cdn1.site-media.eu/images/0/18895096/endhydraulics-high-…"
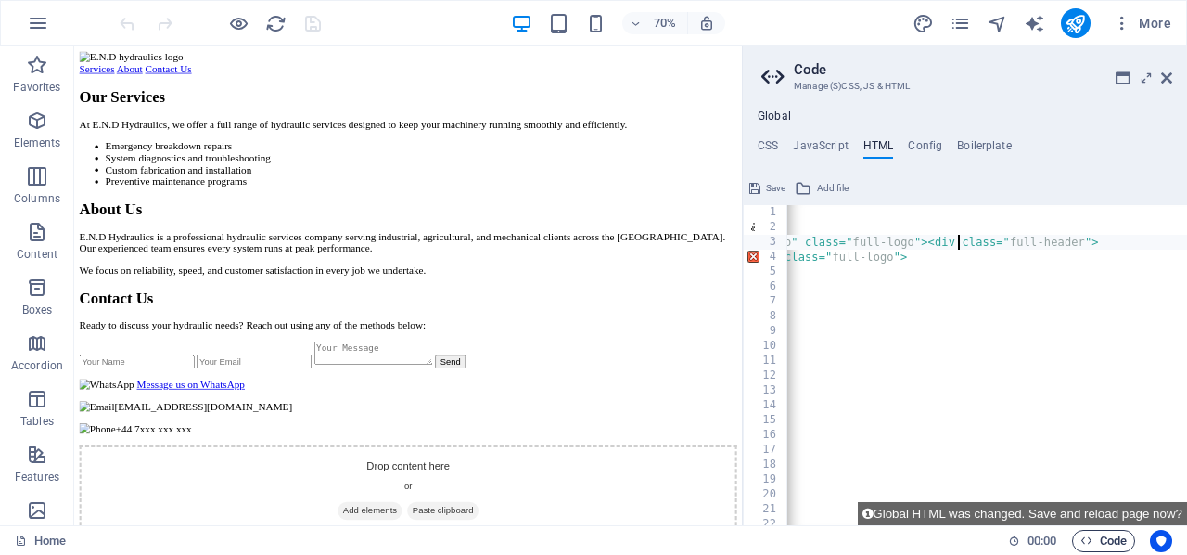
click at [1106, 538] on span "Code" at bounding box center [1104, 541] width 46 height 22
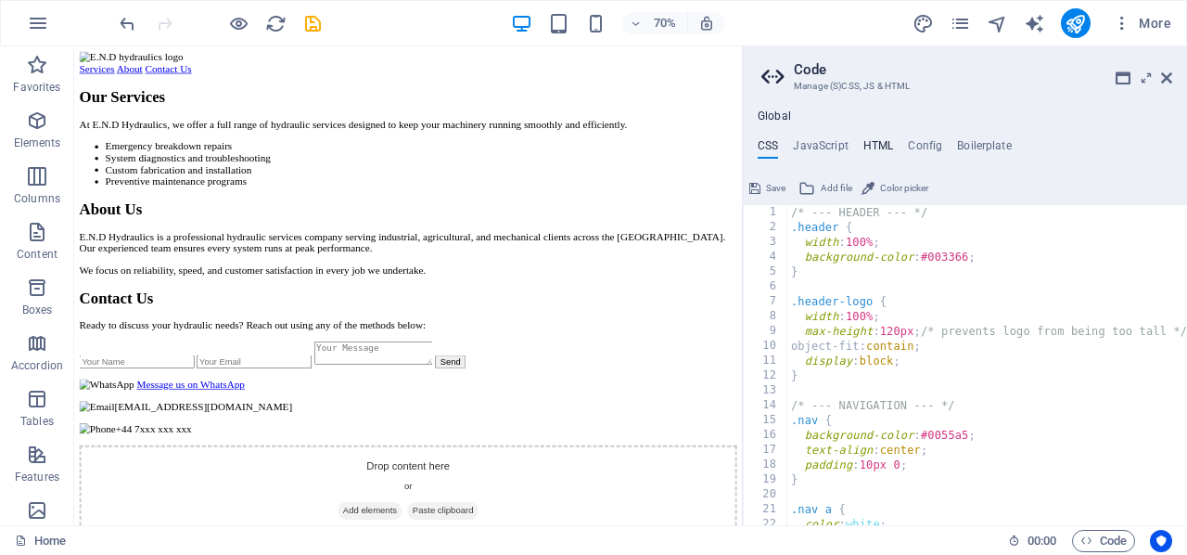
click at [863, 139] on h4 "HTML" at bounding box center [878, 149] width 31 height 20
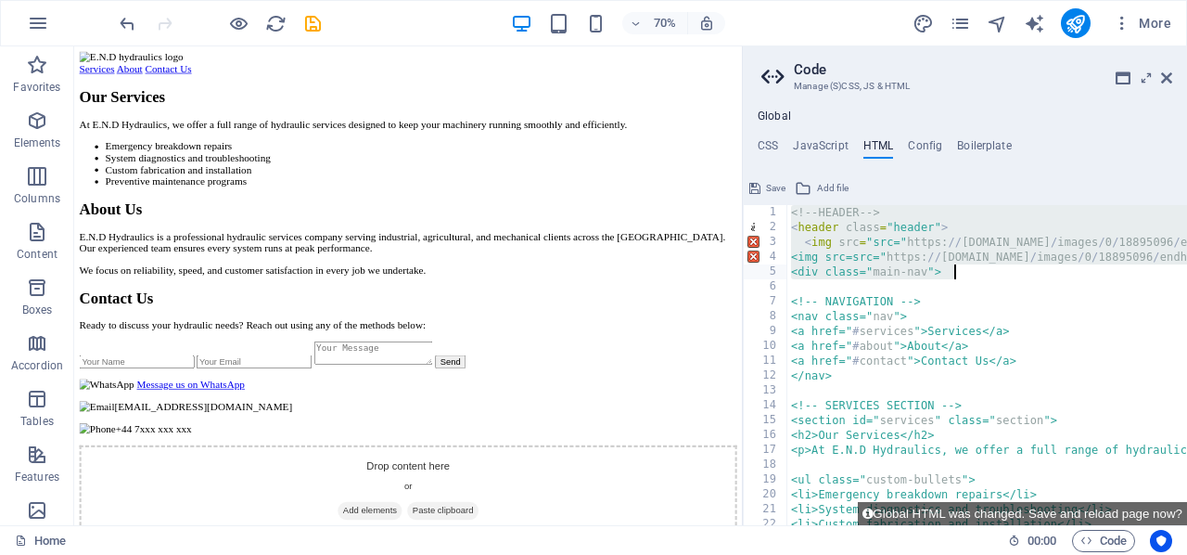
drag, startPoint x: 789, startPoint y: 218, endPoint x: 960, endPoint y: 275, distance: 180.1
paste textarea ""src="https://cdn1.site-media.eu/images/0/18895096/endhydraulics-high-resolutio…"
type textarea "<img src="src="https://cdn1.site-media.eu/images/0/18895096/endhydraulics-high-…"
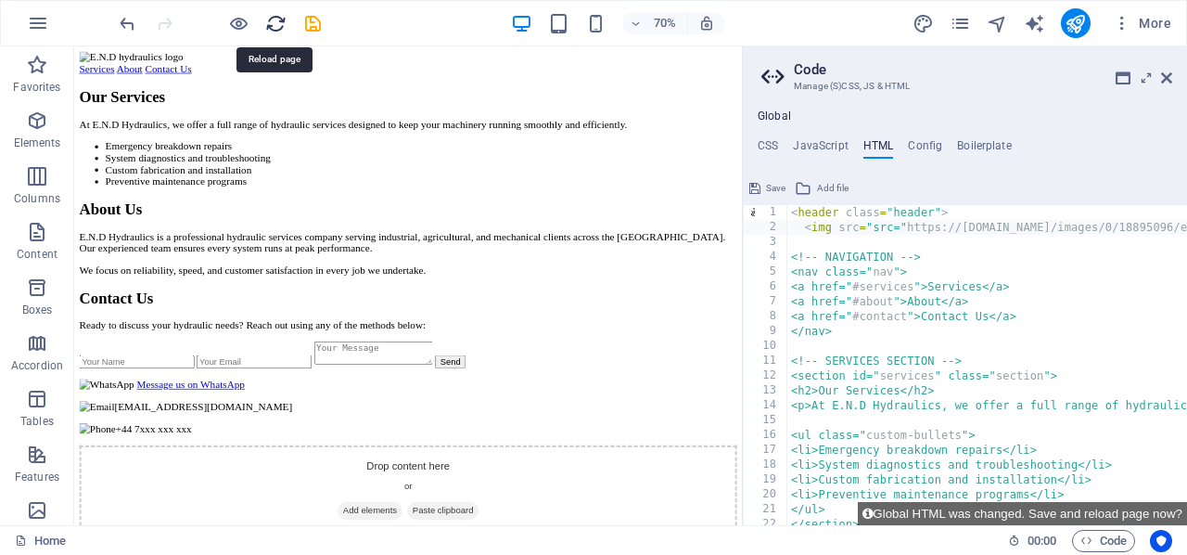
click at [271, 14] on icon "reload" at bounding box center [275, 23] width 21 height 21
click at [769, 186] on span "Save" at bounding box center [775, 188] width 19 height 22
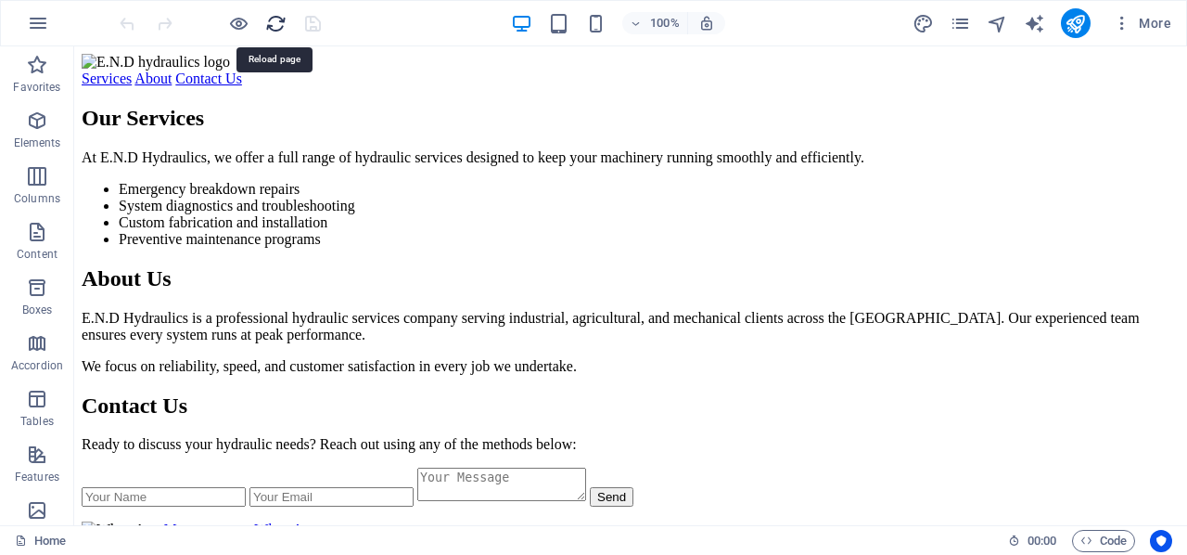
click at [273, 19] on icon "reload" at bounding box center [275, 23] width 21 height 21
click at [1091, 531] on span "Code" at bounding box center [1104, 541] width 46 height 22
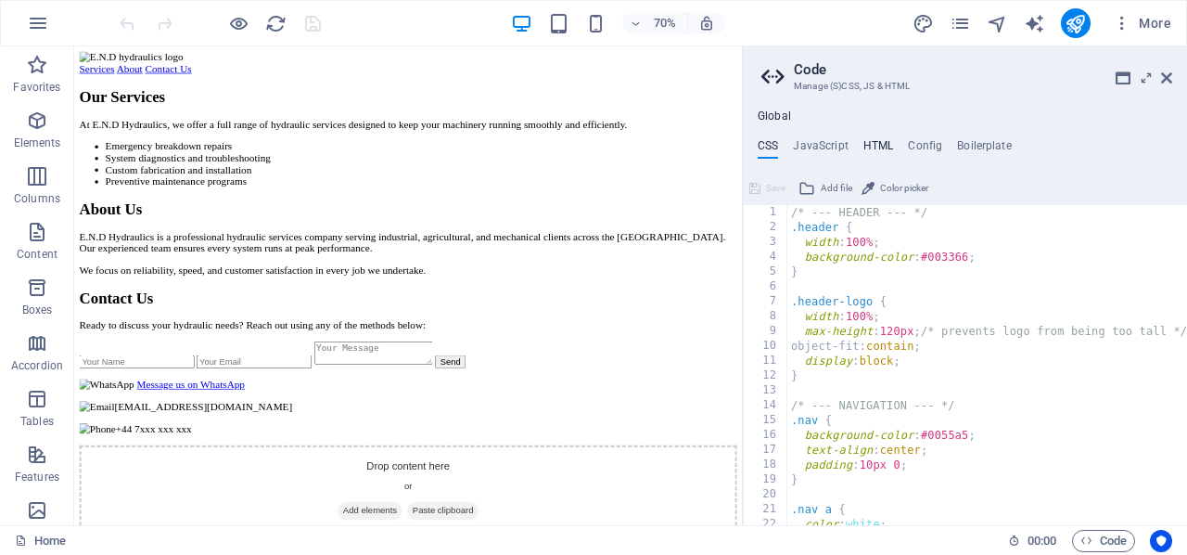
click at [867, 141] on h4 "HTML" at bounding box center [878, 149] width 31 height 20
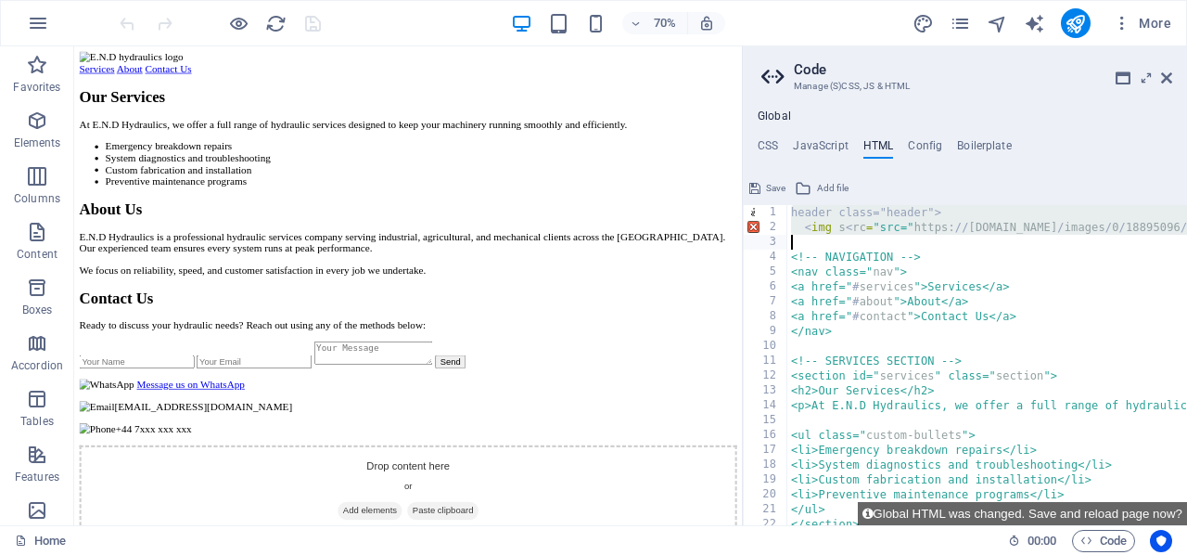
drag, startPoint x: 789, startPoint y: 213, endPoint x: 907, endPoint y: 239, distance: 120.6
type textarea "<img s<rc="src="https://cdn1.site-media.eu/images/0/18895096/endhydraulics-high…"
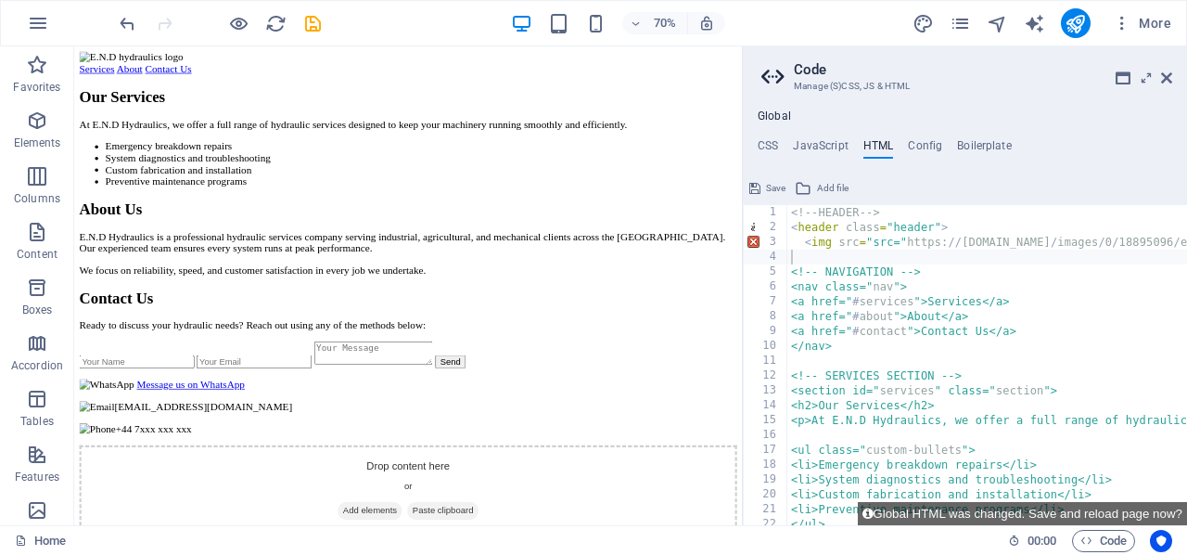
click at [771, 184] on span "Save" at bounding box center [775, 188] width 19 height 22
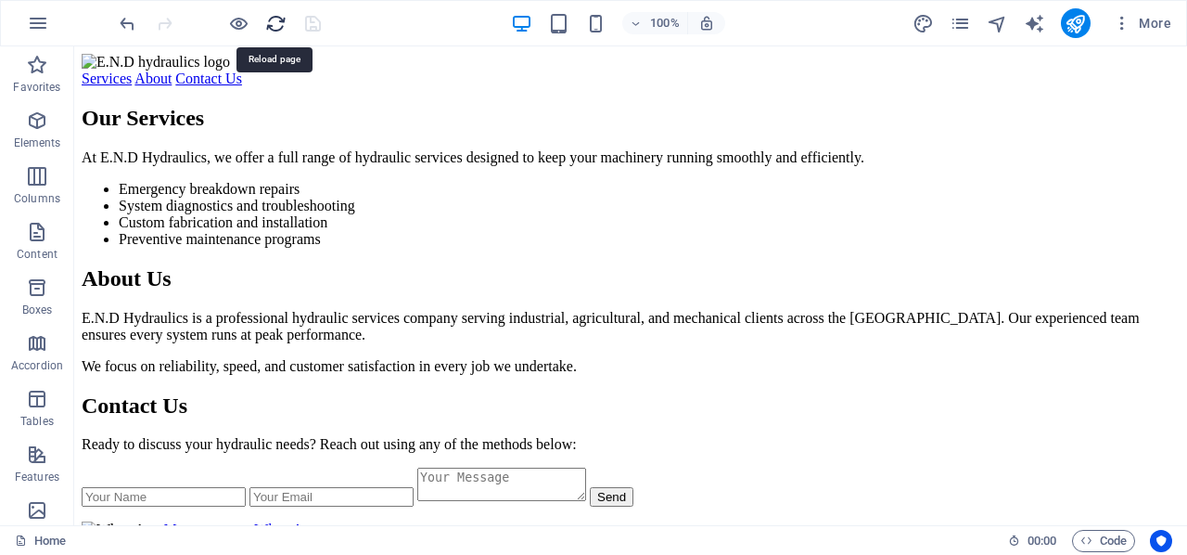
click at [271, 19] on icon "reload" at bounding box center [275, 23] width 21 height 21
click at [1090, 538] on icon "button" at bounding box center [1087, 540] width 12 height 12
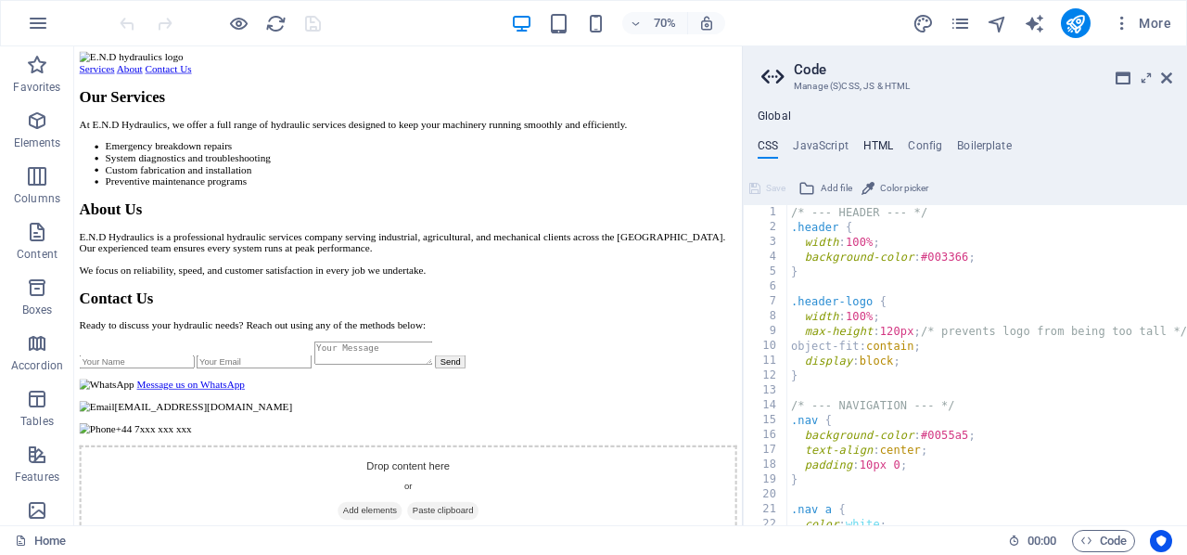
click at [874, 145] on h4 "HTML" at bounding box center [878, 149] width 31 height 20
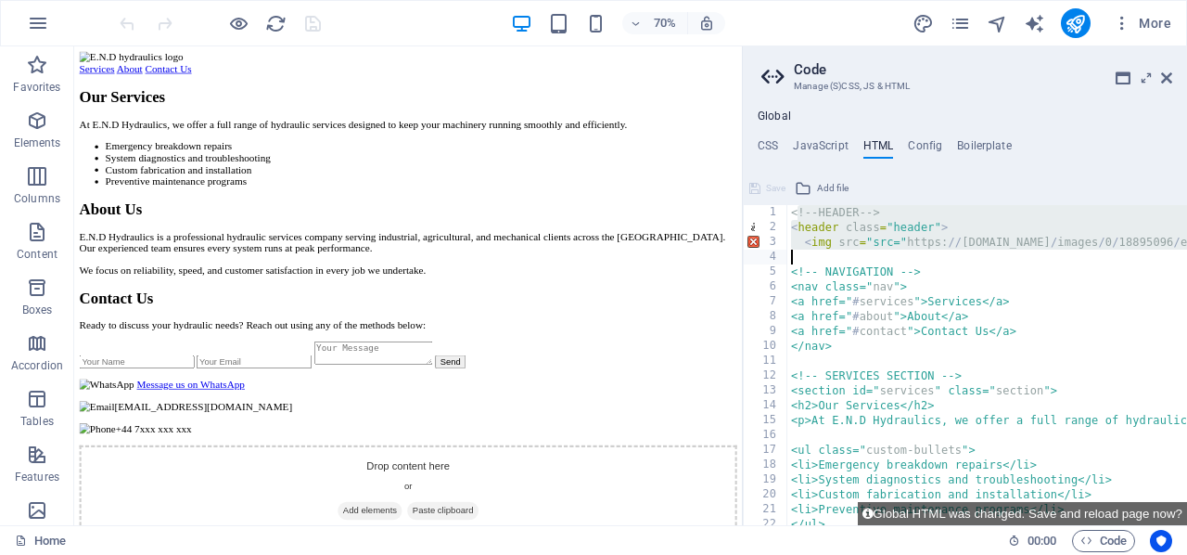
drag, startPoint x: 797, startPoint y: 213, endPoint x: 853, endPoint y: 258, distance: 72.0
paste textarea "</header>"
type textarea "</header>"
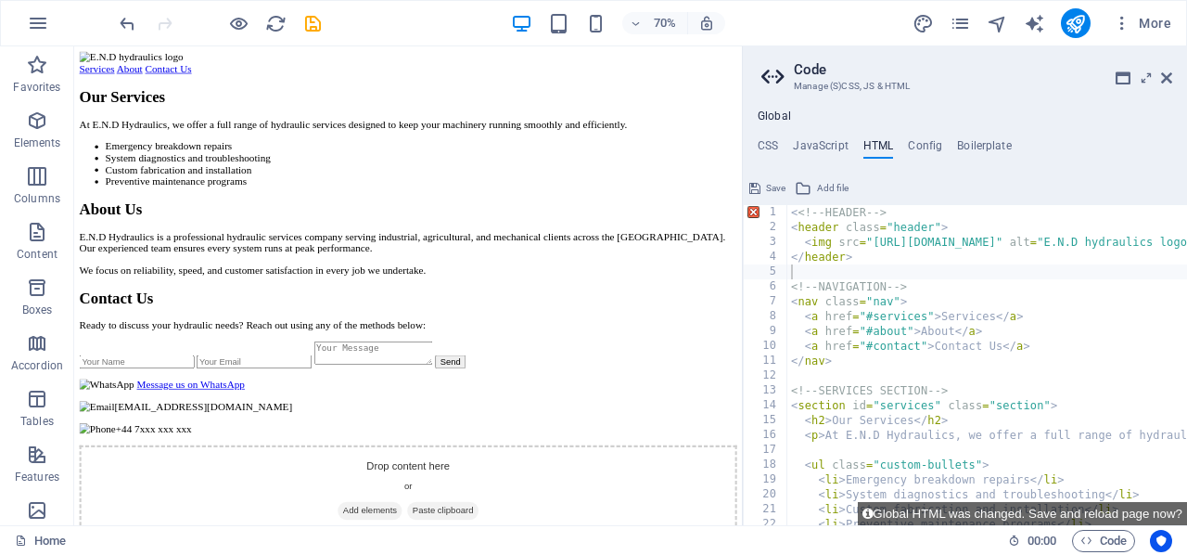
click at [766, 187] on span "Save" at bounding box center [775, 188] width 19 height 22
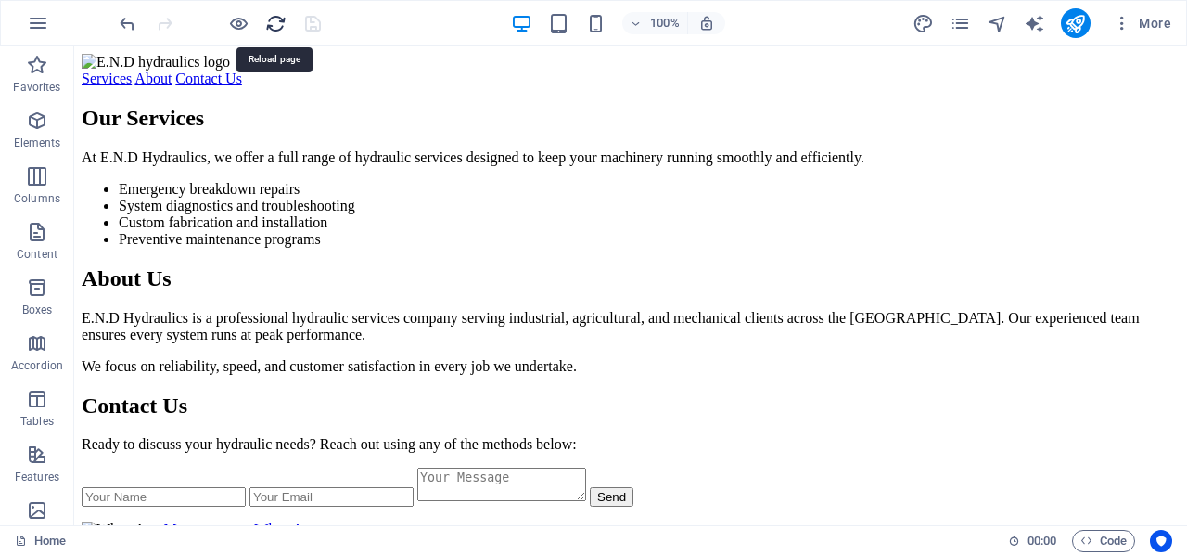
click at [276, 20] on icon "reload" at bounding box center [275, 23] width 21 height 21
click at [1091, 533] on span "Code" at bounding box center [1104, 541] width 46 height 22
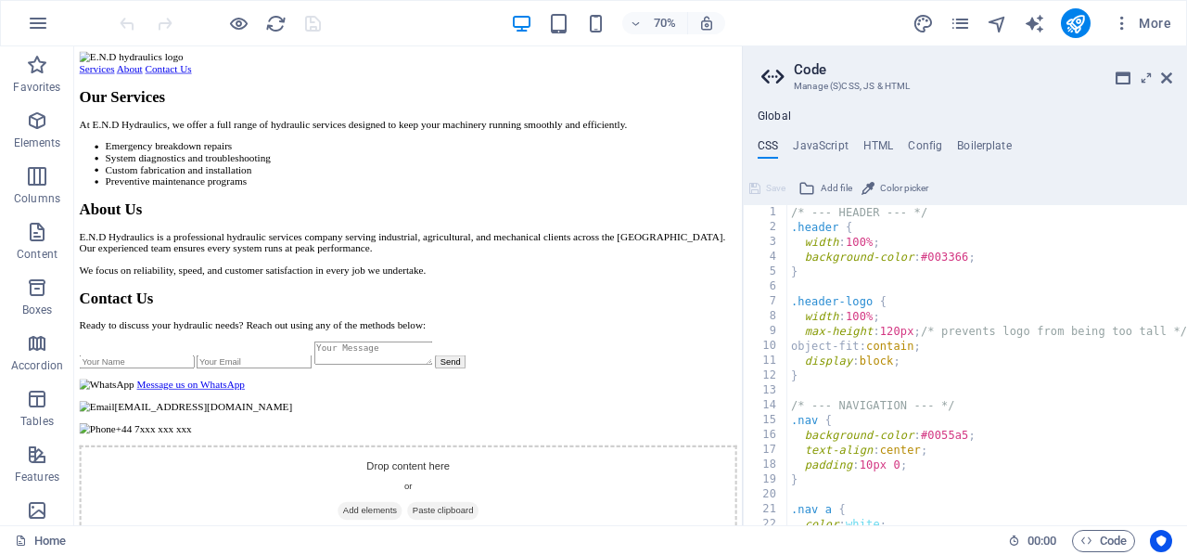
click at [794, 220] on div "/* --- HEADER --- */ .header { width : 100% ; background-color : #003366 ; } .h…" at bounding box center [995, 380] width 416 height 351
click at [794, 215] on div "/* --- HEADER --- */ .header { width : 100% ; background-color : #003366 ; } .h…" at bounding box center [995, 380] width 416 height 351
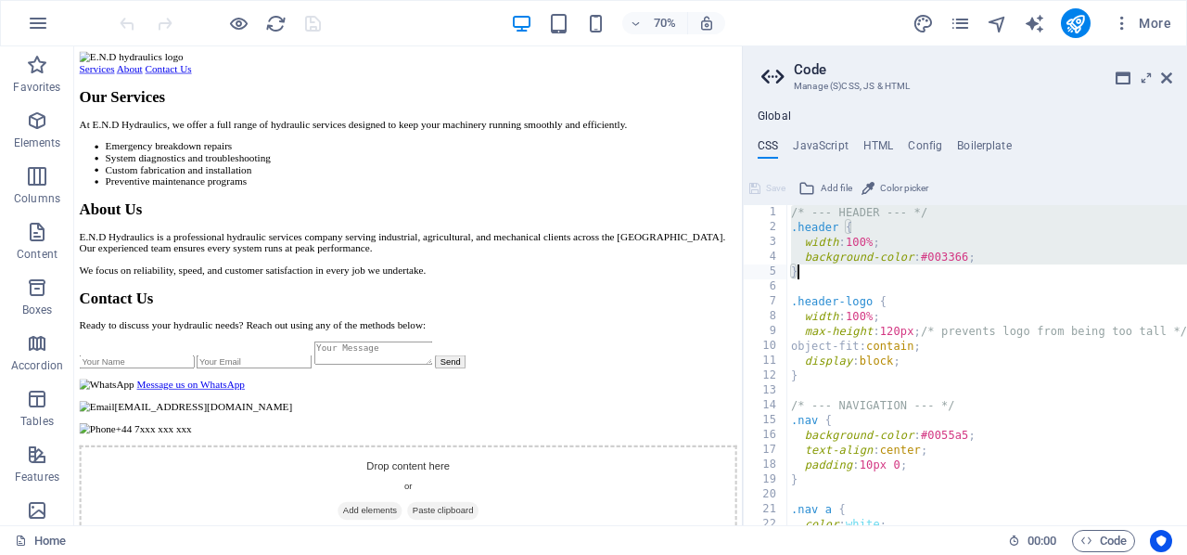
drag, startPoint x: 794, startPoint y: 215, endPoint x: 917, endPoint y: 267, distance: 133.8
click at [917, 267] on div "/* --- HEADER --- */ .header { width : 100% ; background-color : #003366 ; } .h…" at bounding box center [995, 380] width 416 height 351
type textarea "}"
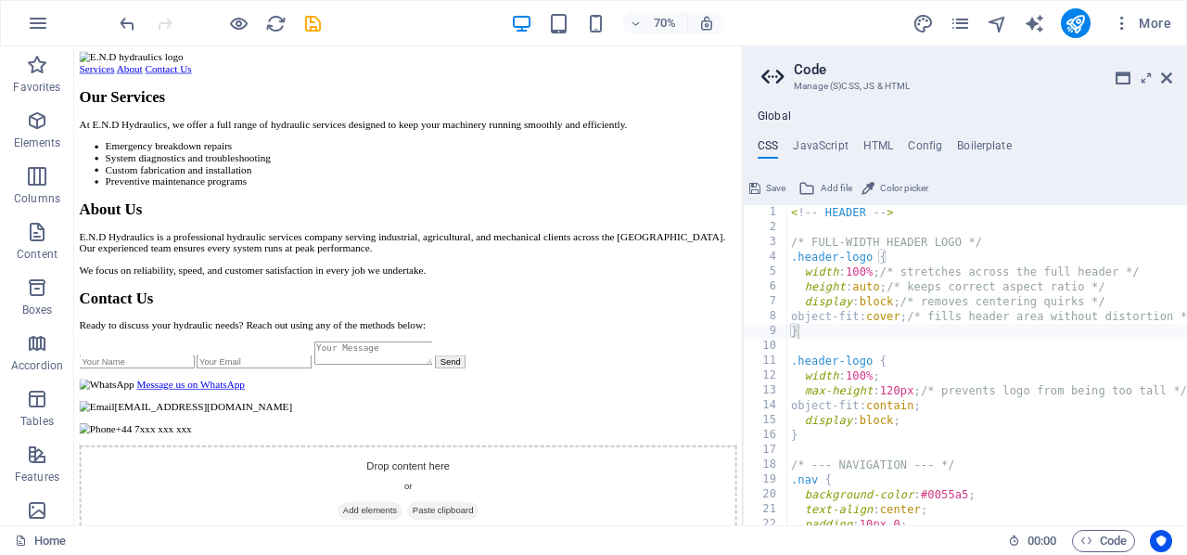
click at [770, 187] on span "Save" at bounding box center [775, 188] width 19 height 22
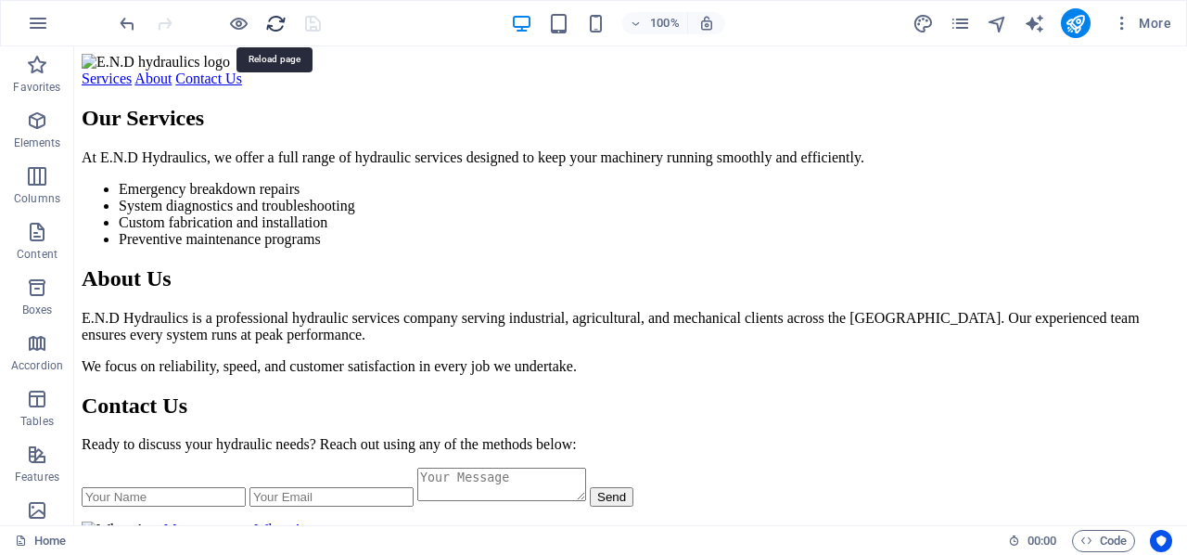
click at [270, 18] on icon "reload" at bounding box center [275, 23] width 21 height 21
click at [276, 22] on icon "reload" at bounding box center [275, 23] width 21 height 21
click at [1104, 533] on span "Code" at bounding box center [1104, 541] width 46 height 22
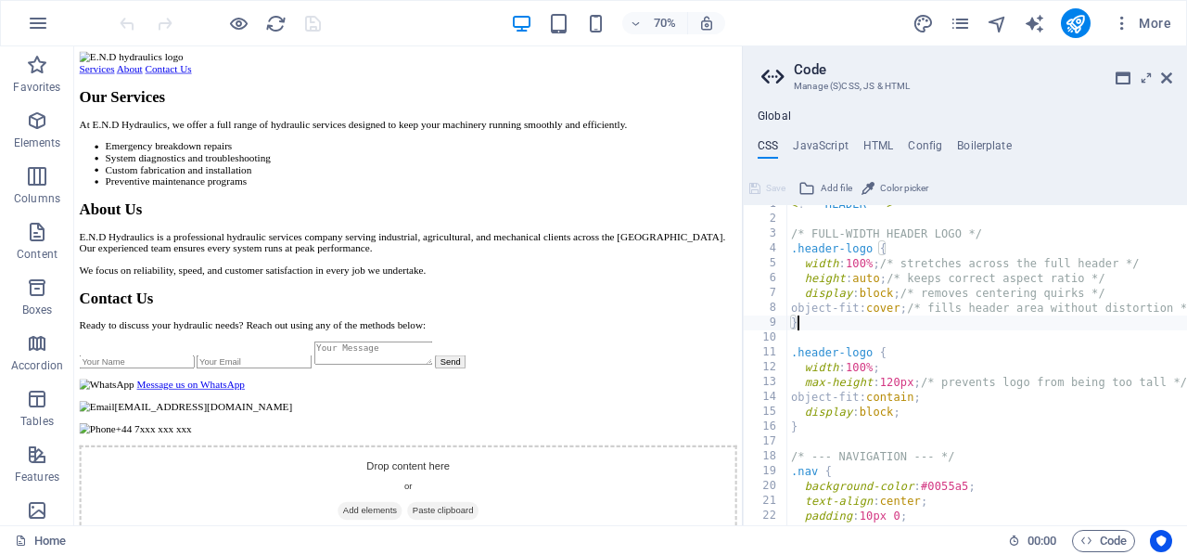
scroll to position [8, 0]
click at [872, 140] on h4 "HTML" at bounding box center [878, 149] width 31 height 20
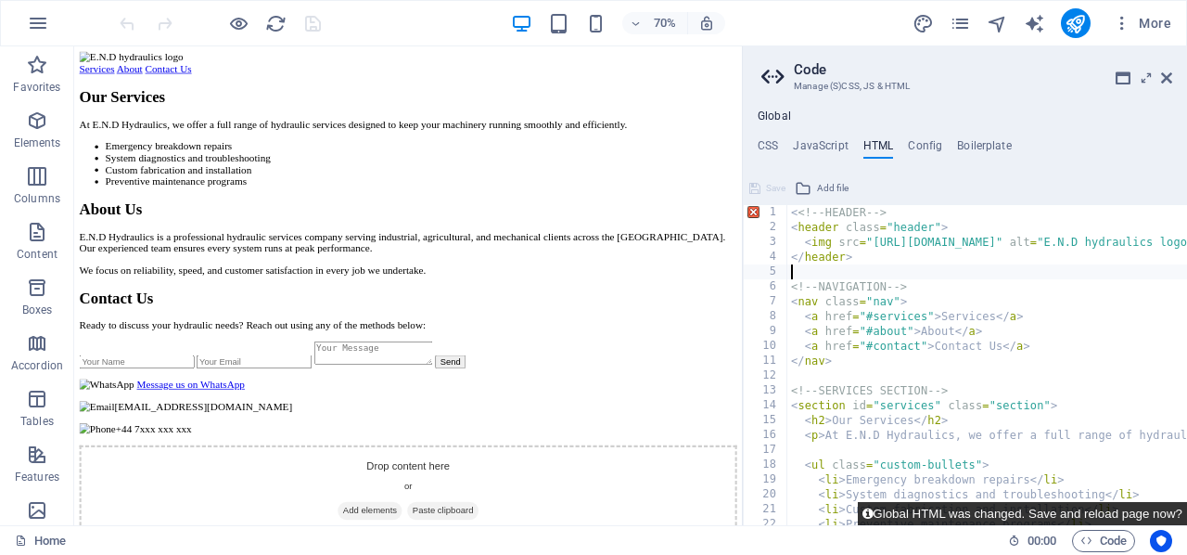
click at [1120, 508] on button "Global HTML was changed. Save and reload page now?" at bounding box center [1022, 513] width 329 height 23
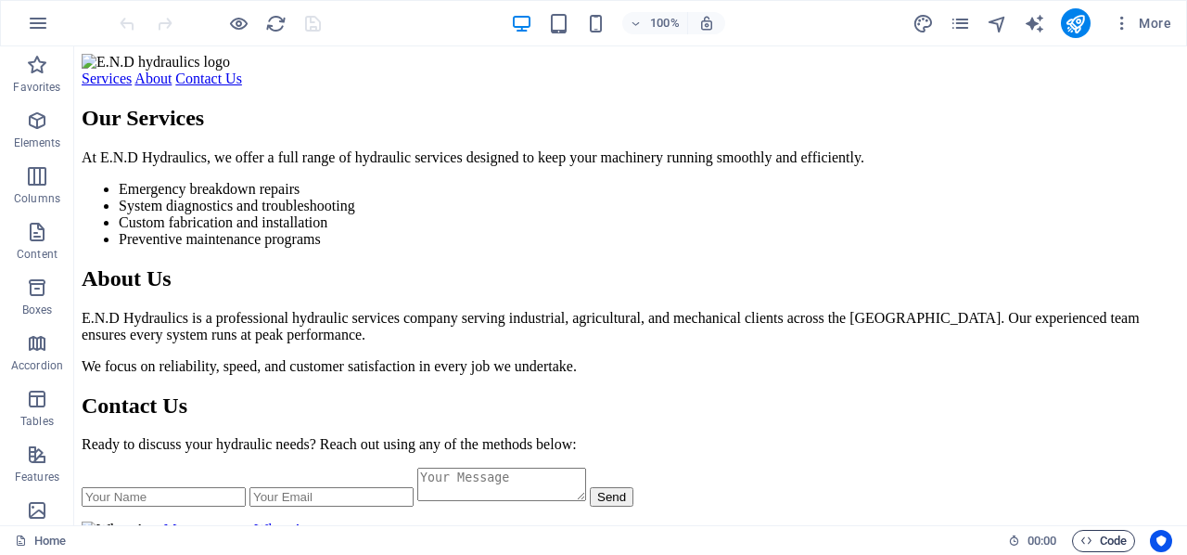
click at [1106, 540] on span "Code" at bounding box center [1104, 541] width 46 height 22
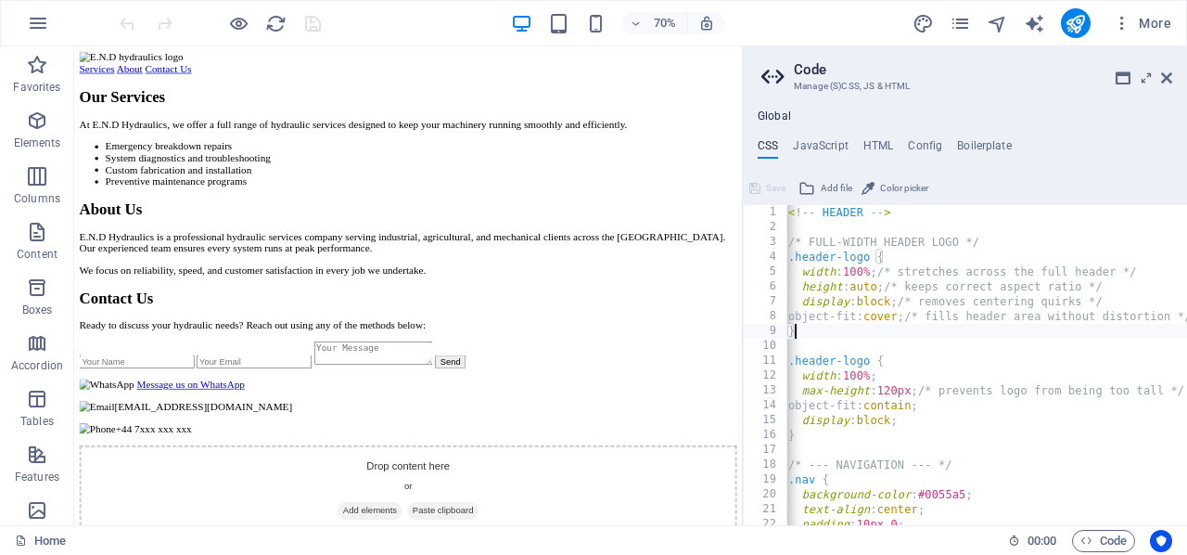
scroll to position [0, 0]
click at [876, 144] on h4 "HTML" at bounding box center [878, 149] width 31 height 20
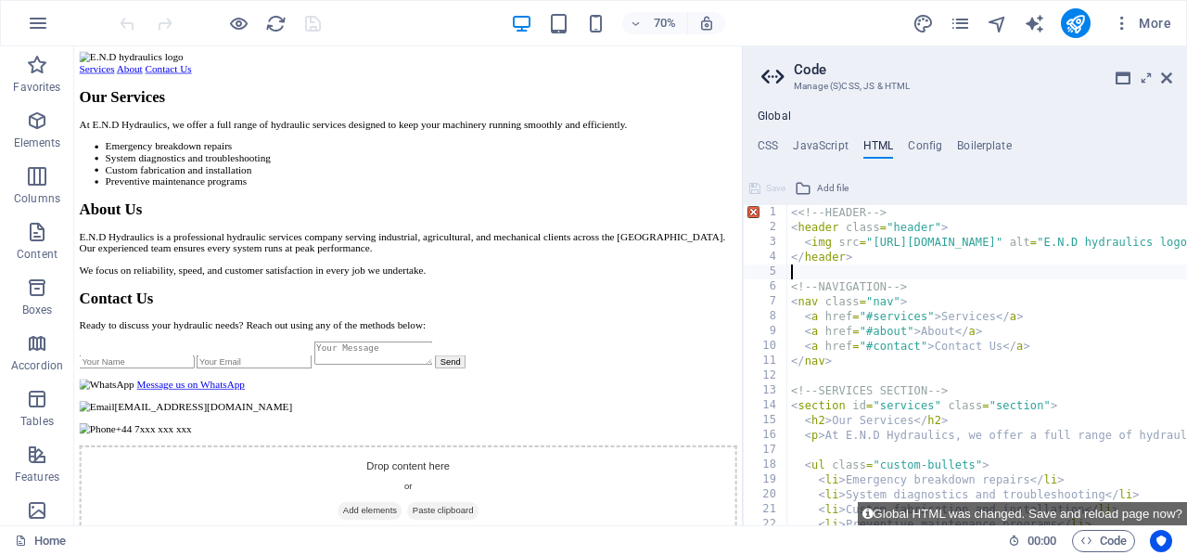
type textarea "<!-- HEADER -->"
click at [755, 184] on icon at bounding box center [754, 188] width 11 height 22
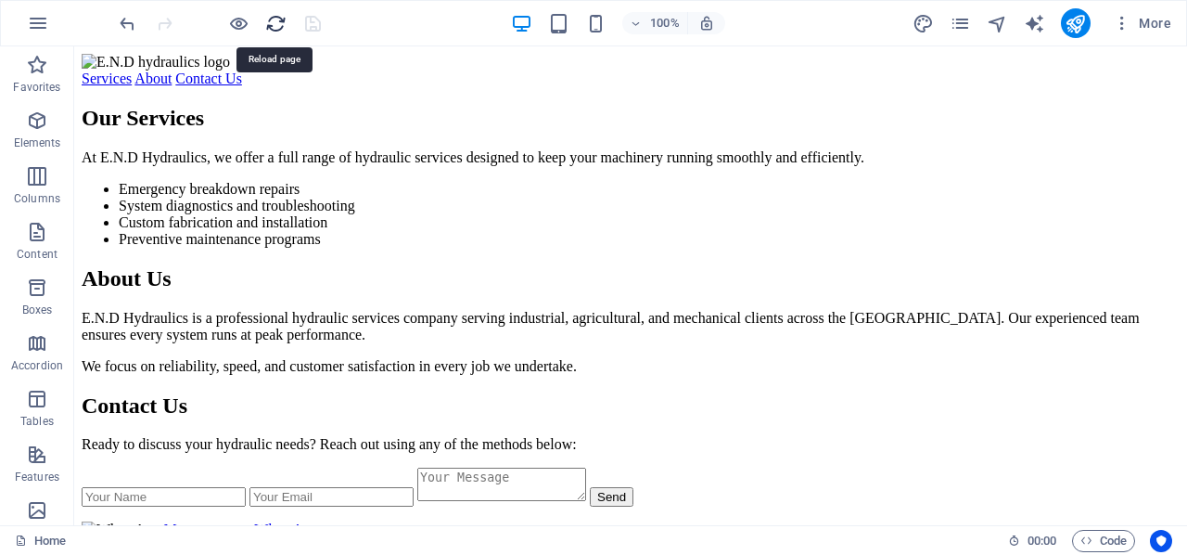
click at [272, 18] on icon "reload" at bounding box center [275, 23] width 21 height 21
click at [1093, 532] on span "Code" at bounding box center [1104, 541] width 46 height 22
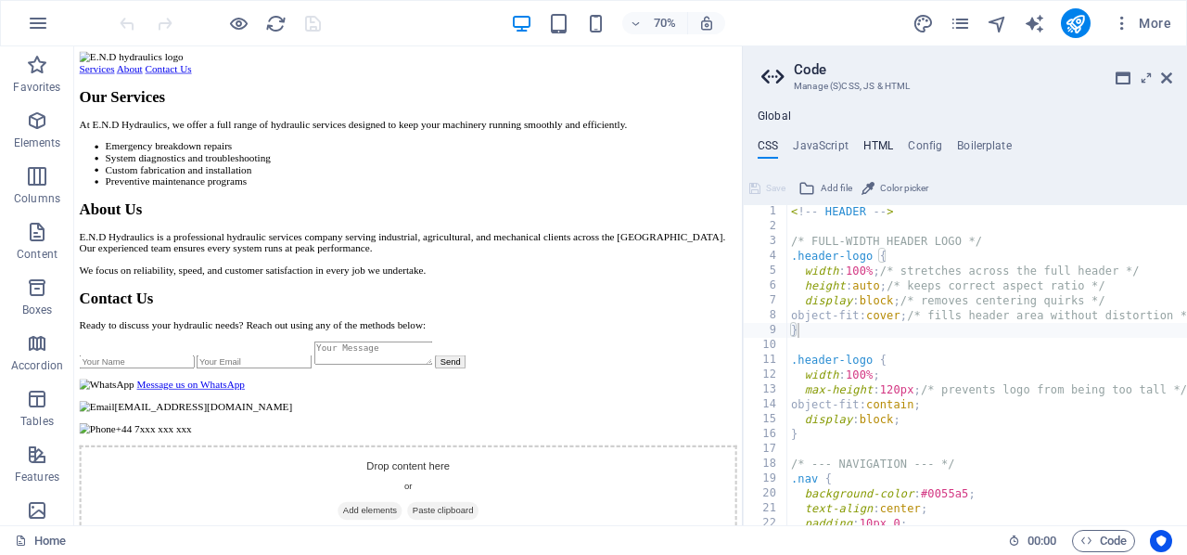
click at [876, 144] on h4 "HTML" at bounding box center [878, 149] width 31 height 20
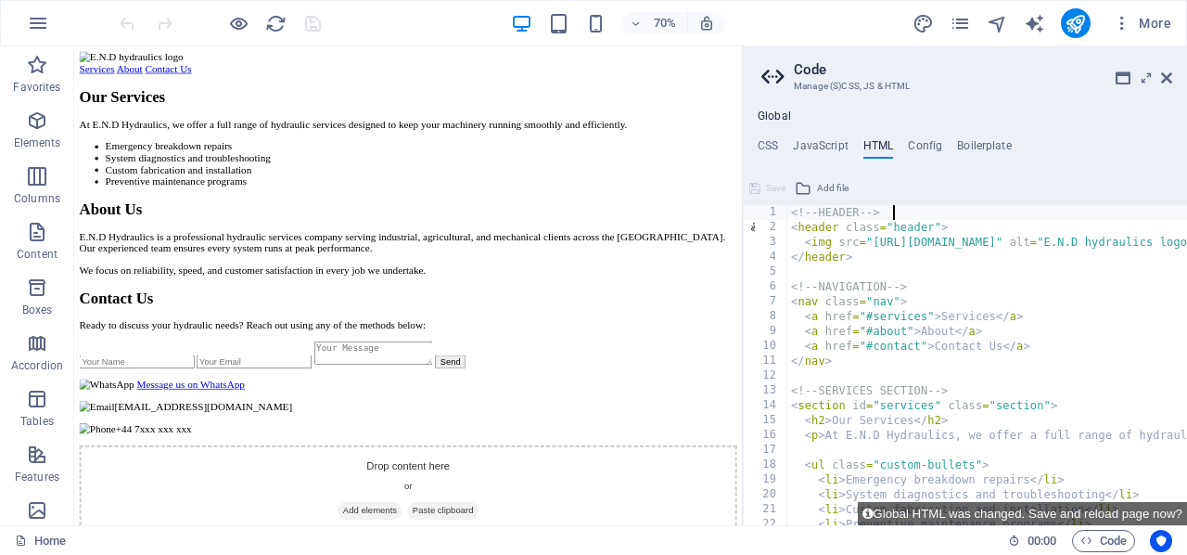
click at [770, 144] on h4 "CSS" at bounding box center [768, 149] width 20 height 20
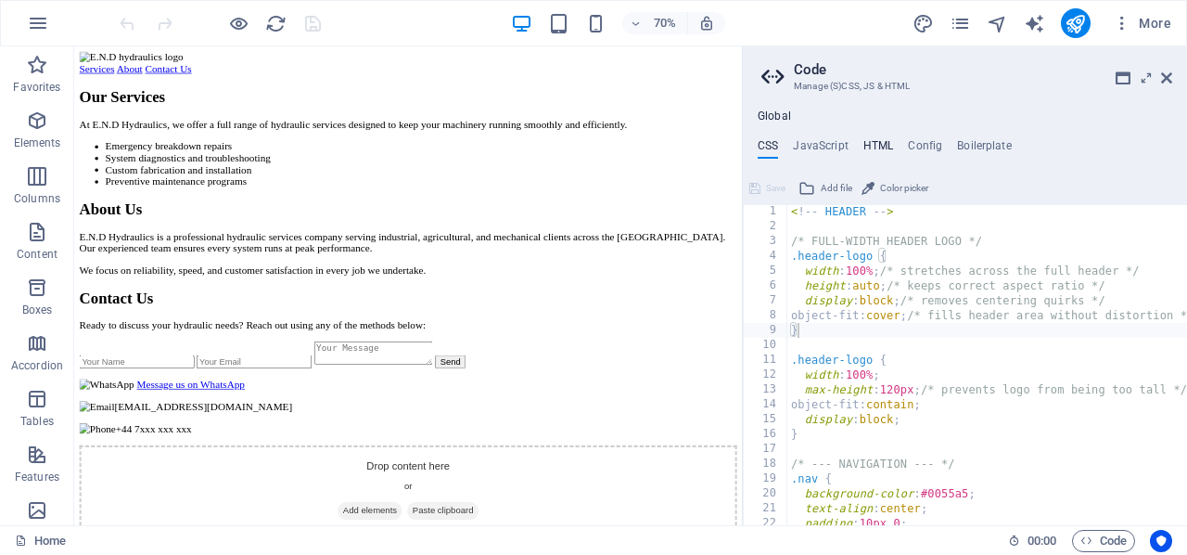
click at [863, 141] on h4 "HTML" at bounding box center [878, 149] width 31 height 20
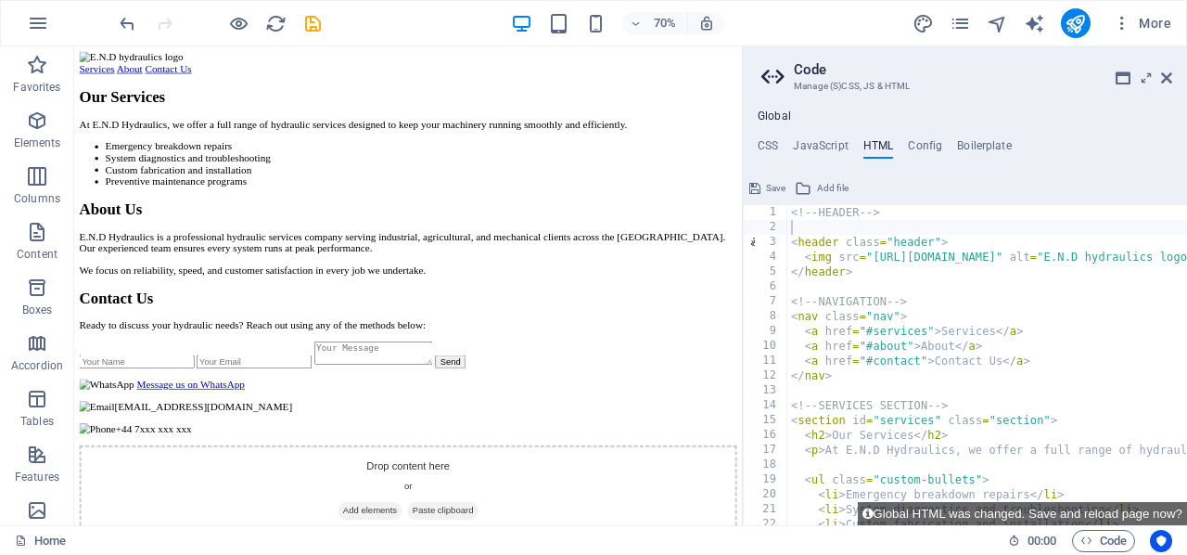
click at [772, 182] on span "Save" at bounding box center [775, 188] width 19 height 22
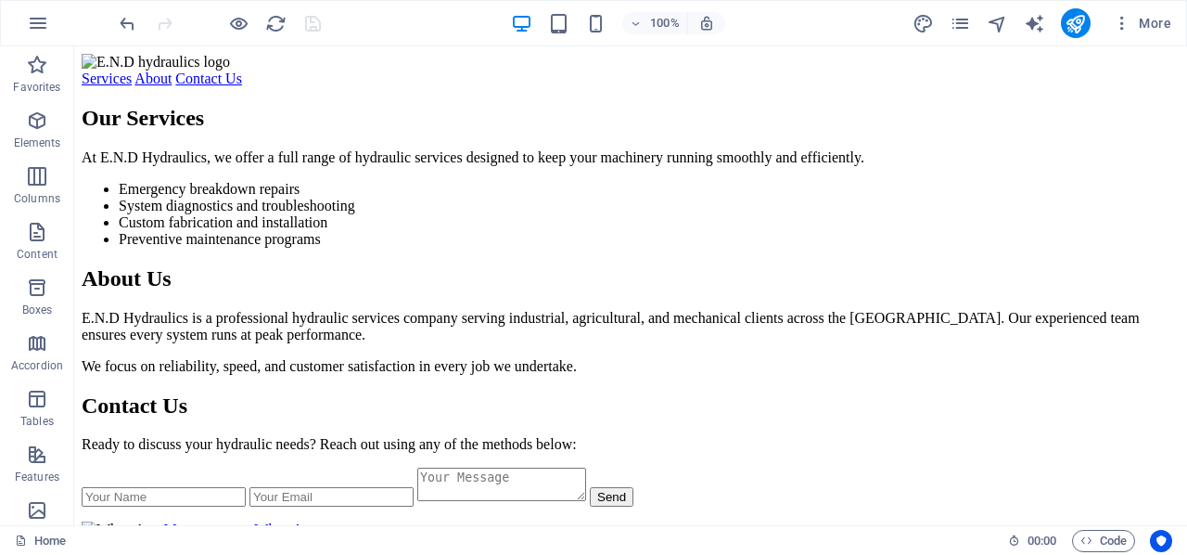
click at [274, 10] on div at bounding box center [220, 23] width 208 height 30
click at [274, 20] on icon "reload" at bounding box center [275, 23] width 21 height 21
click at [1089, 544] on icon "button" at bounding box center [1087, 540] width 12 height 12
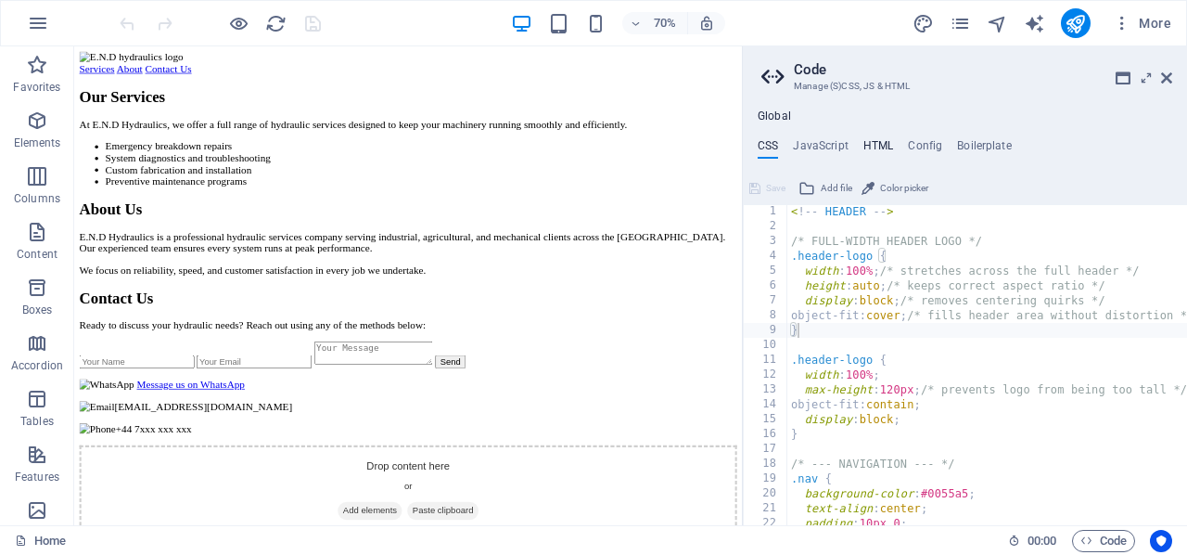
click at [870, 144] on h4 "HTML" at bounding box center [878, 149] width 31 height 20
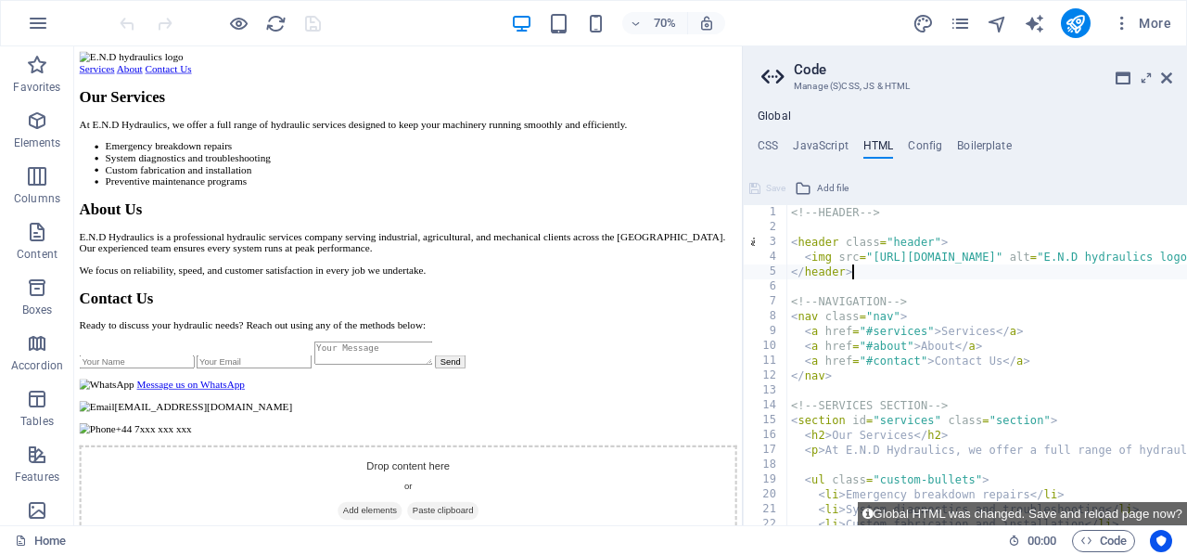
type textarea "<"
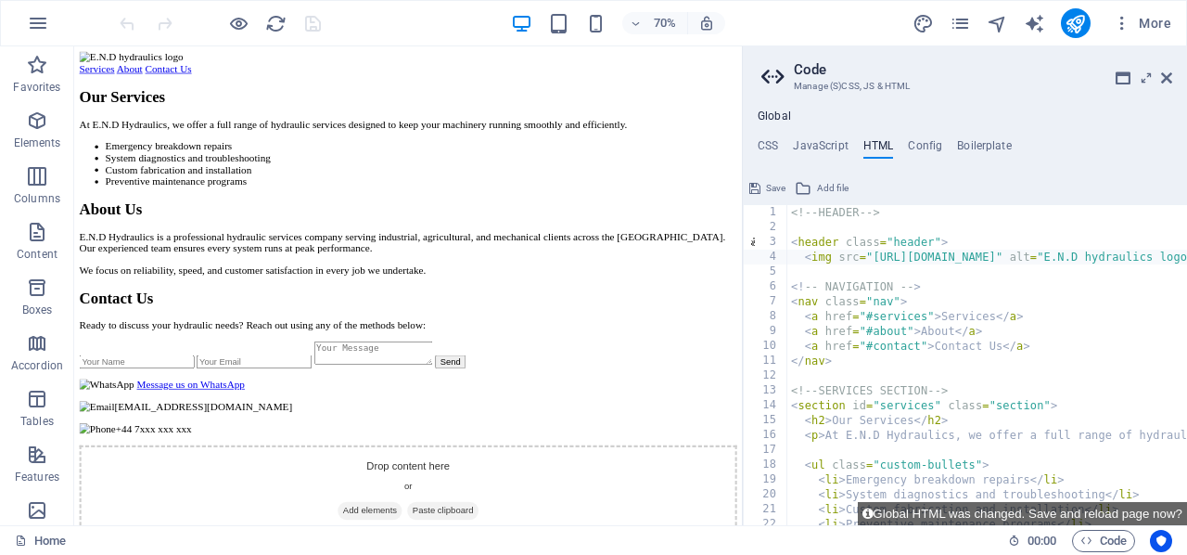
type textarea "<"
type textarea ".full-header {"
type textarea "<header class="header">"
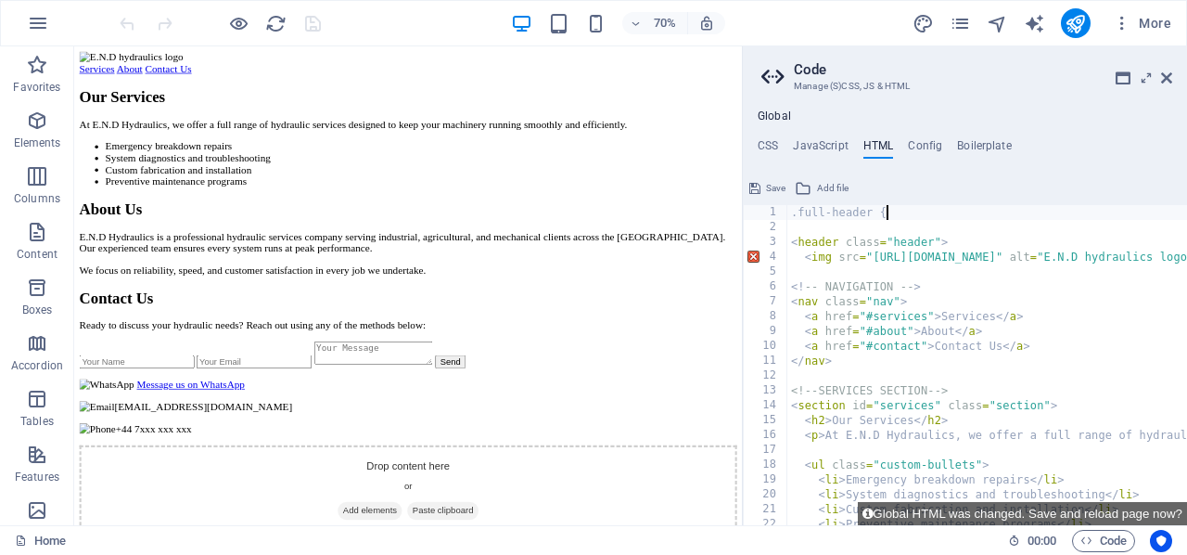
scroll to position [0, 0]
type textarea ".full-header {"
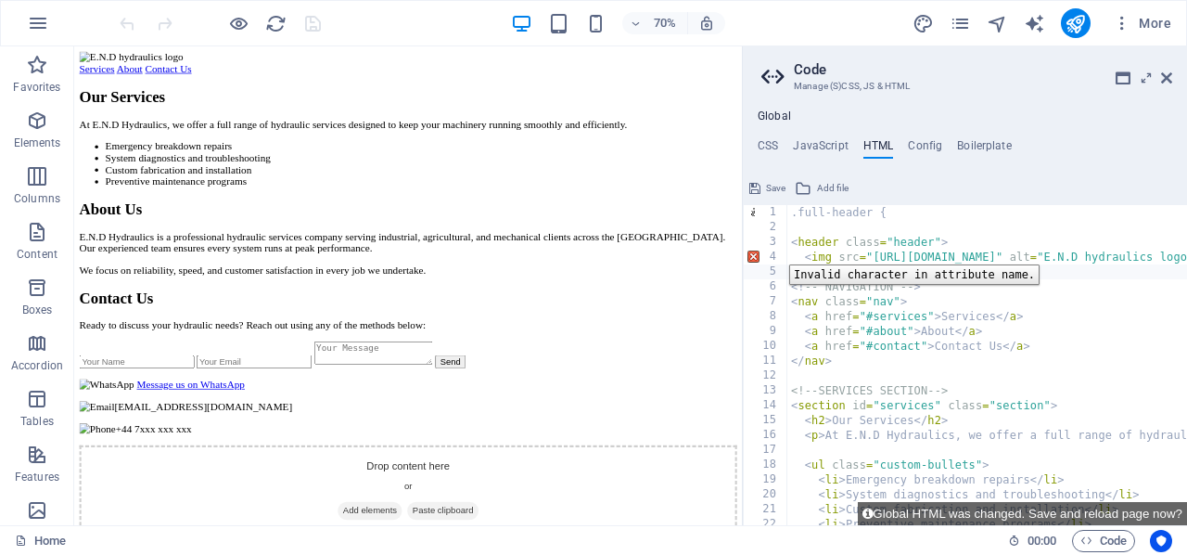
click at [775, 250] on div "4" at bounding box center [766, 256] width 45 height 15
type textarea "<img src="[URL][DOMAIN_NAME]" alt="E.N.D hydraulics logo""
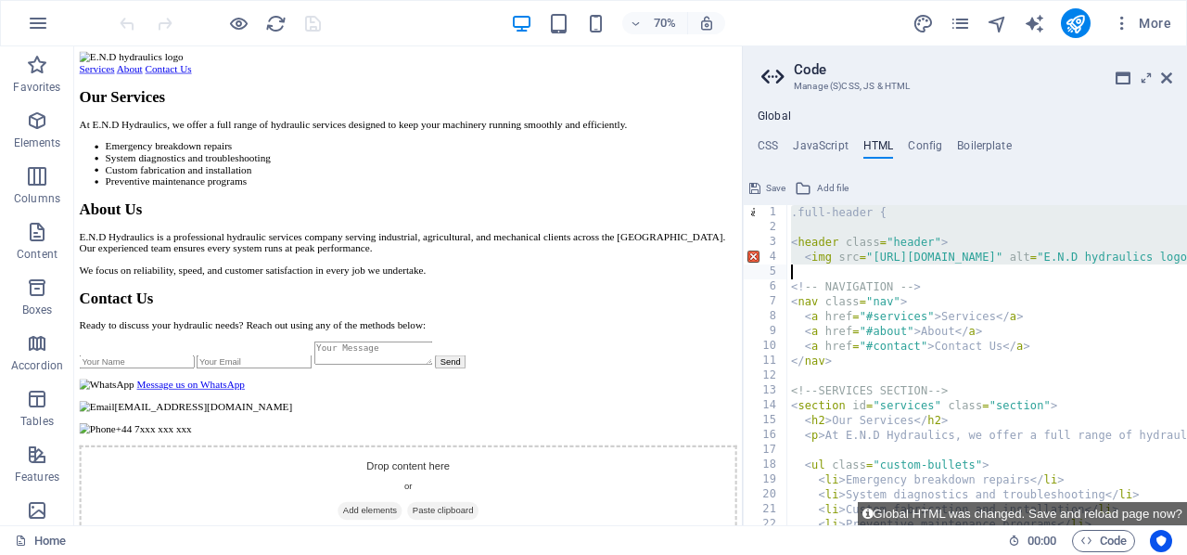
drag, startPoint x: 790, startPoint y: 211, endPoint x: 1059, endPoint y: 267, distance: 274.7
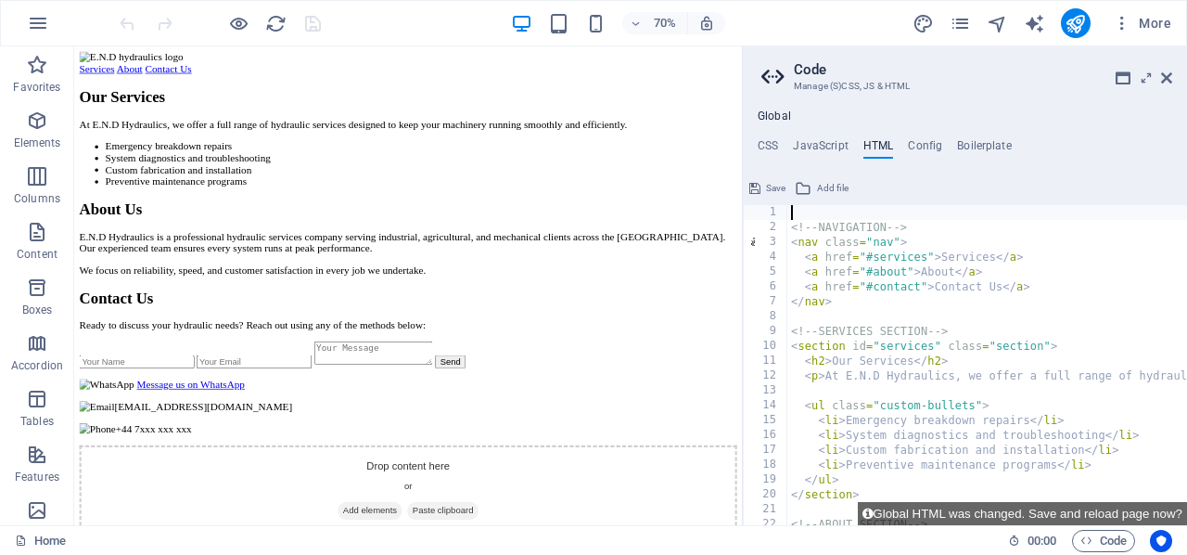
type textarea ","
type textarea "<header class="full-header">"
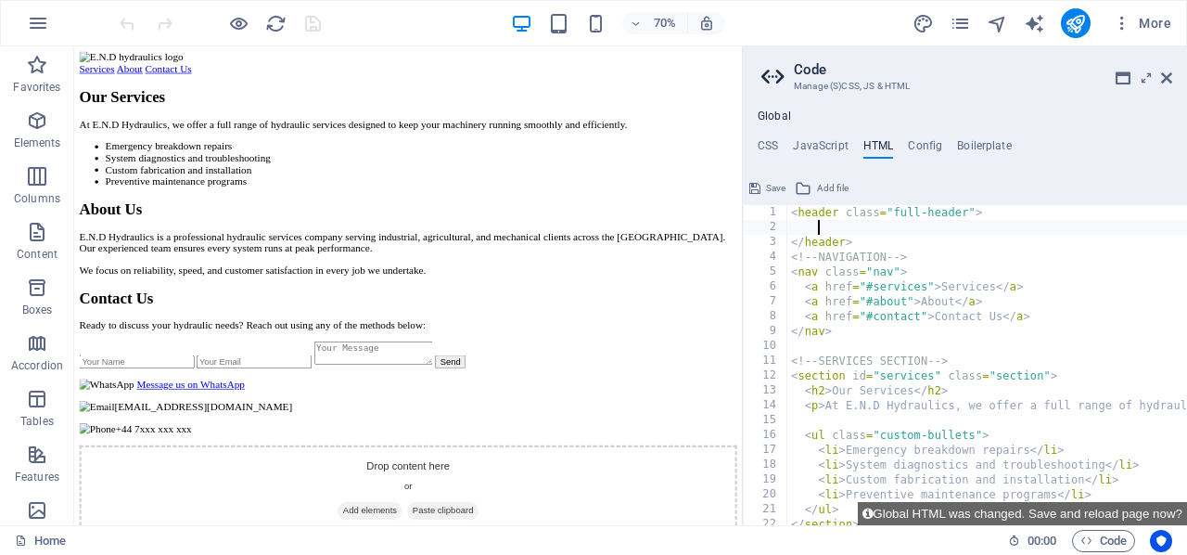
scroll to position [0, 1]
type textarea ","
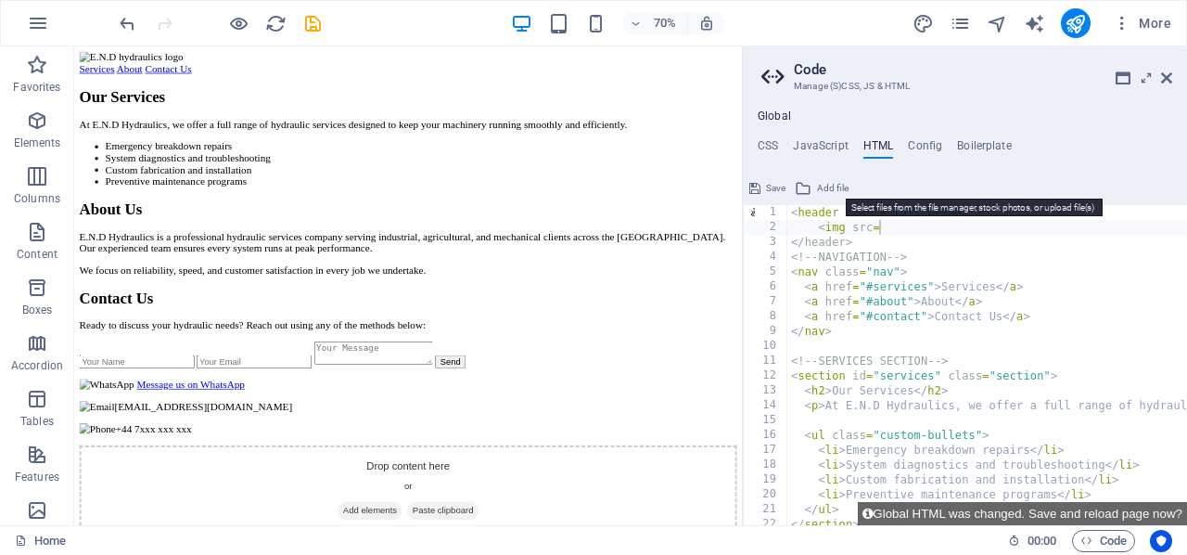
click at [825, 185] on span "Add file" at bounding box center [833, 188] width 32 height 22
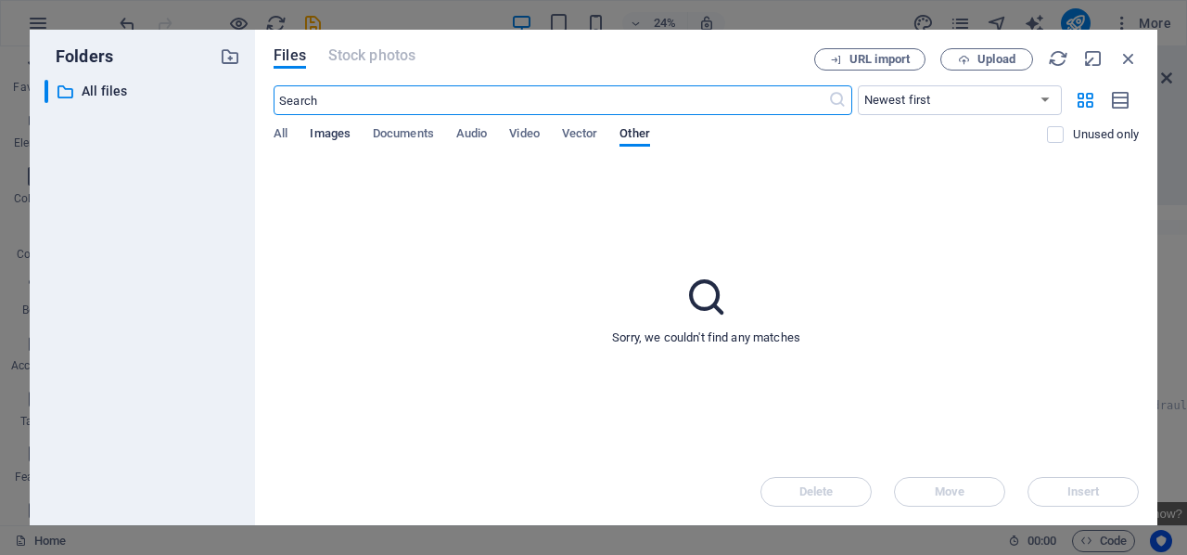
click at [333, 126] on span "Images" at bounding box center [330, 135] width 41 height 26
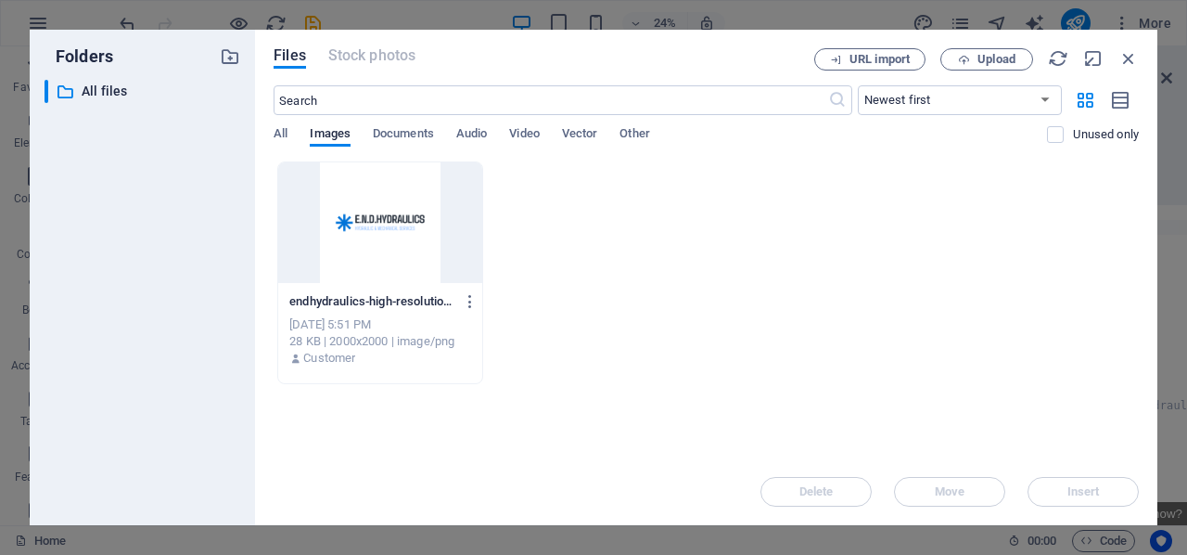
click at [363, 242] on div at bounding box center [380, 222] width 204 height 121
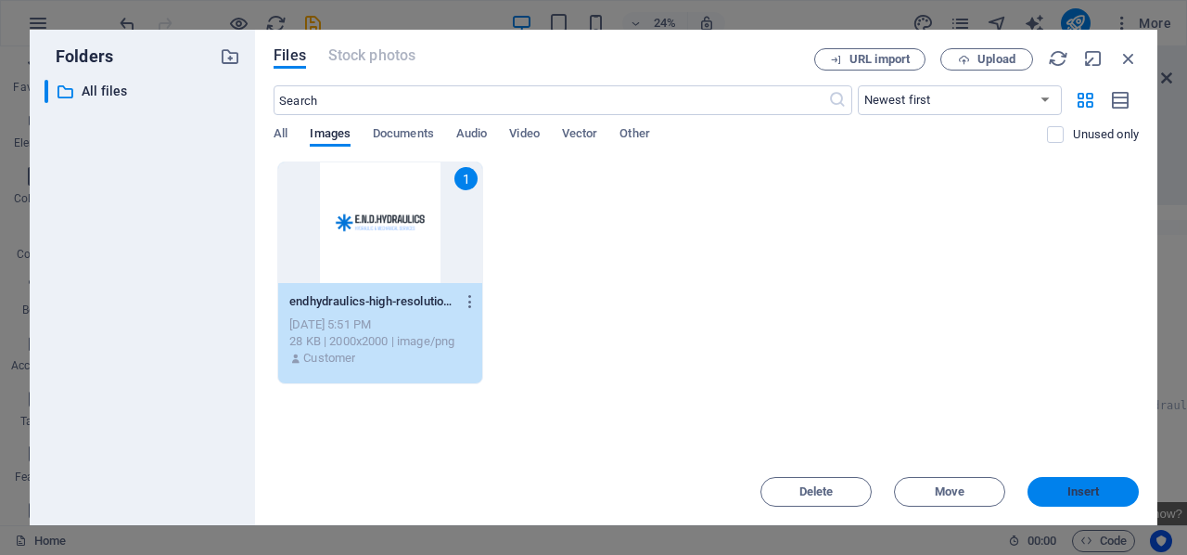
click at [1068, 489] on span "Insert" at bounding box center [1084, 491] width 32 height 11
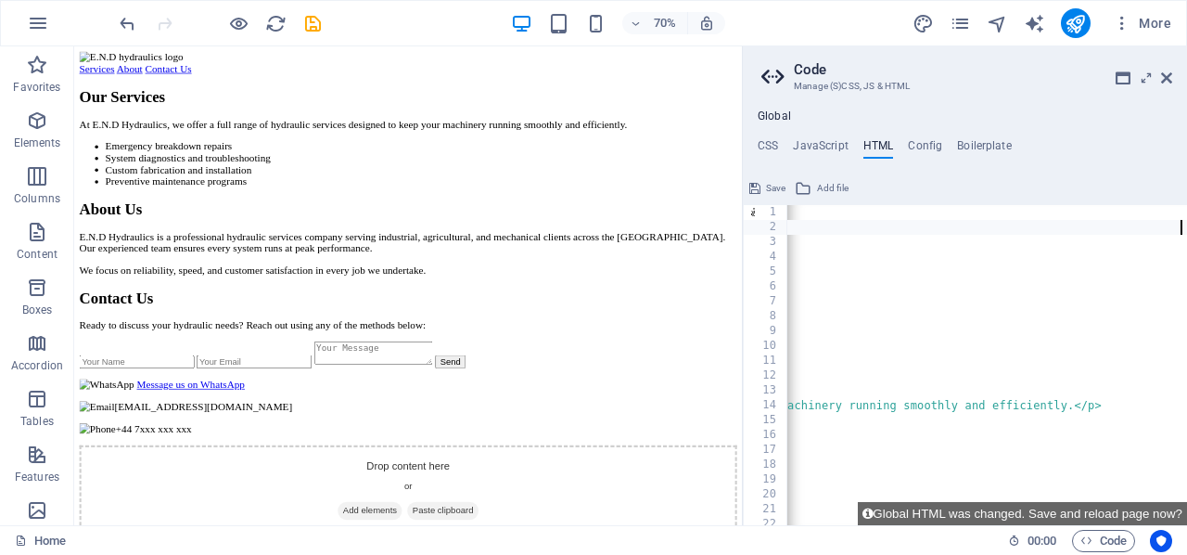
scroll to position [0, 0]
type textarea "<img src=https://cdn1.site-media.eu/images/0/18895096/endhydraulics-high-resolu…"
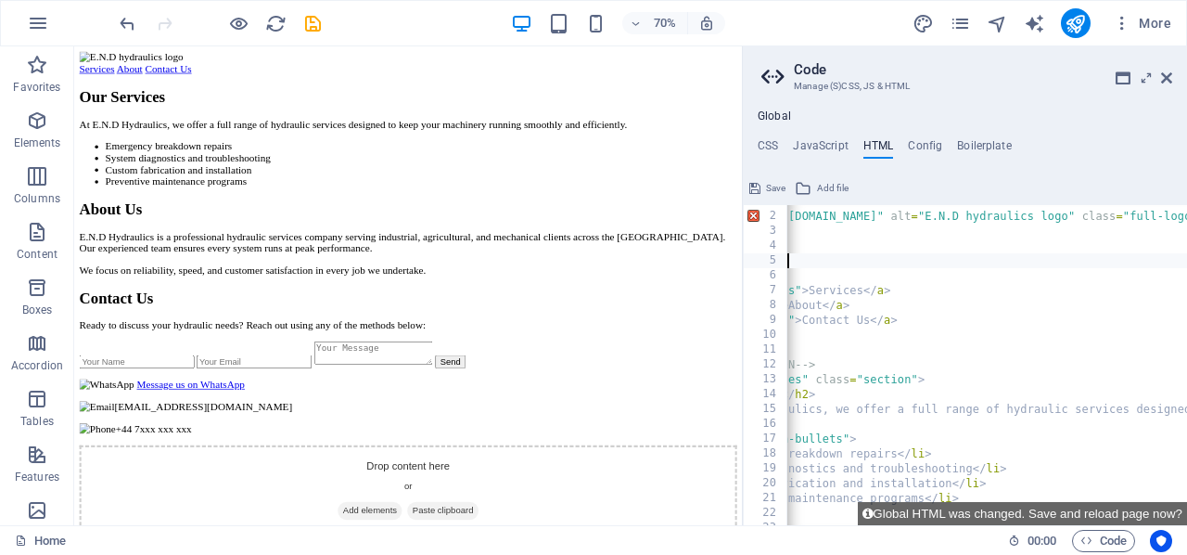
type textarea "<!-- NAVIGATION -->"
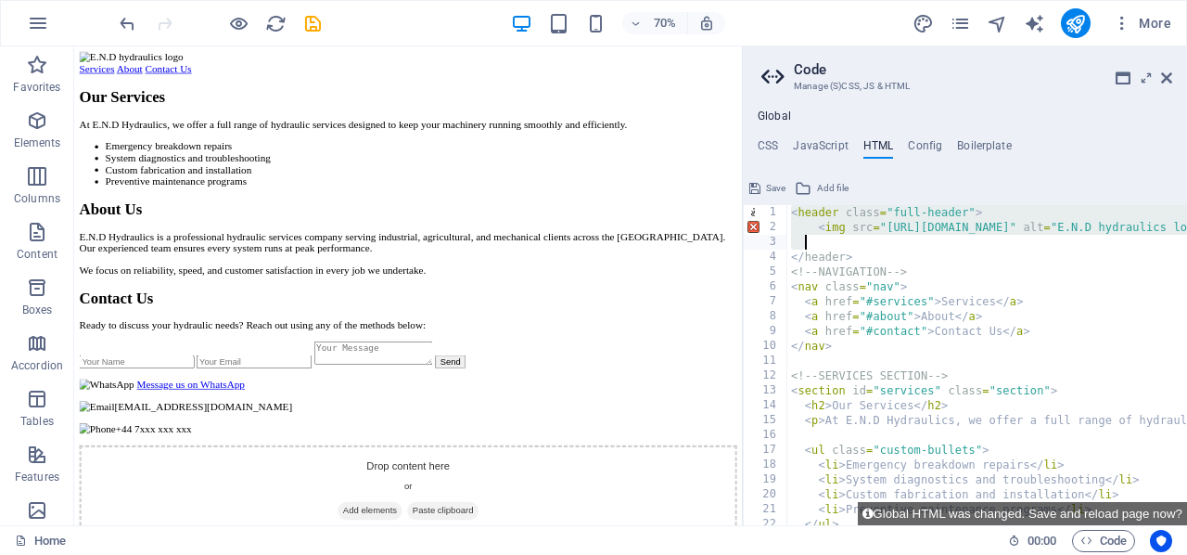
drag, startPoint x: 788, startPoint y: 210, endPoint x: 807, endPoint y: 233, distance: 29.7
type textarea "<img src="https://cdn1.site-media.eu/images/0/18895096/endhydraulics-high-resol…"
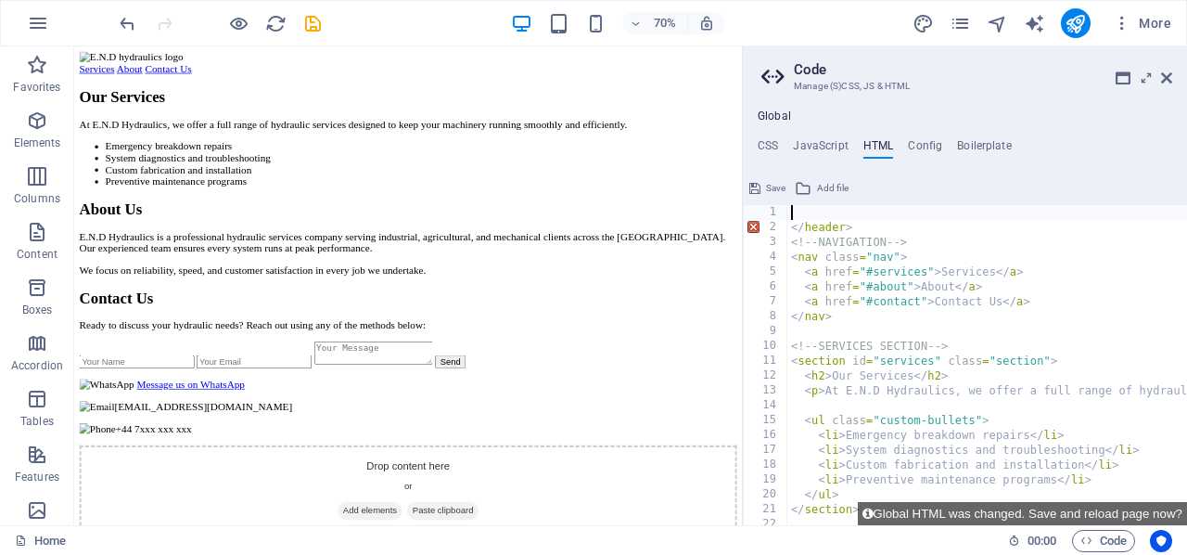
paste textarea "</div>"
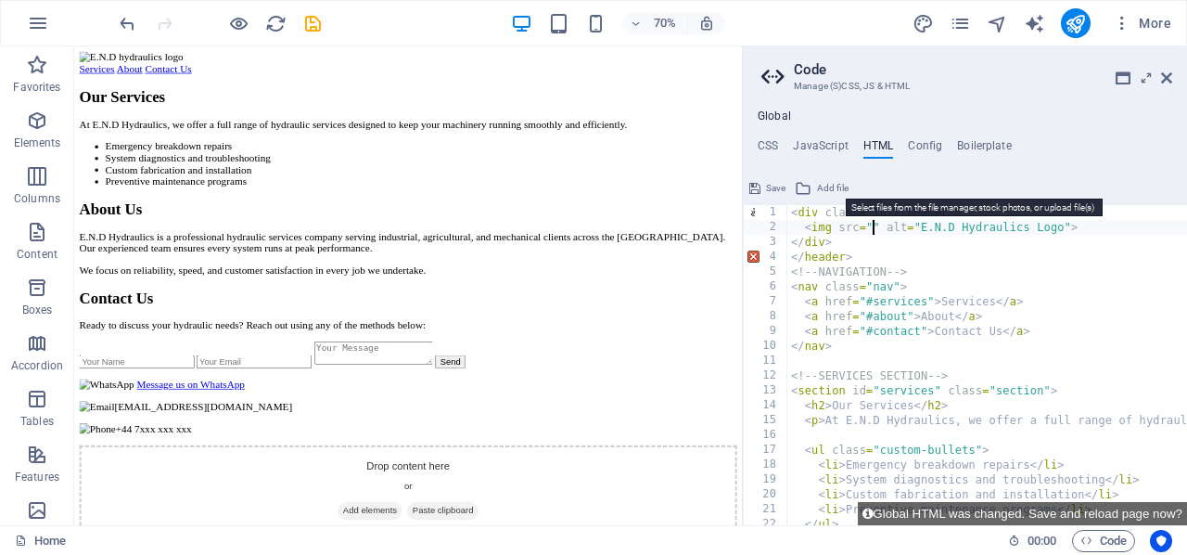
click at [839, 179] on span "Add file" at bounding box center [833, 188] width 32 height 22
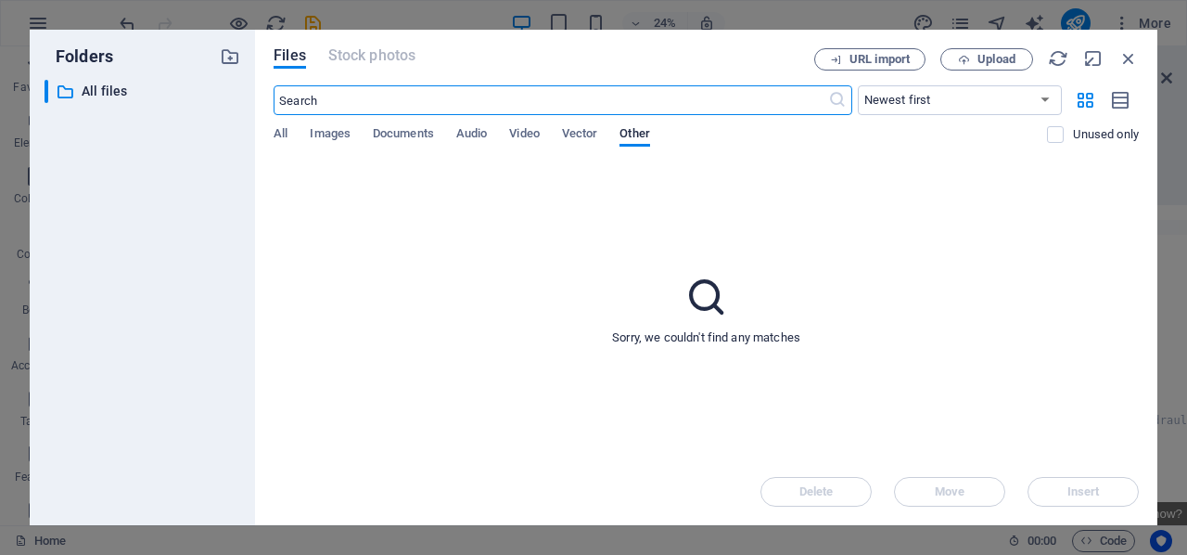
click at [337, 125] on div "​ Newest first Oldest first Name (A-Z) Name (Z-A) Size (0-9) Size (9-0) Resolut…" at bounding box center [706, 123] width 865 height 76
click at [328, 134] on span "Images" at bounding box center [330, 135] width 41 height 26
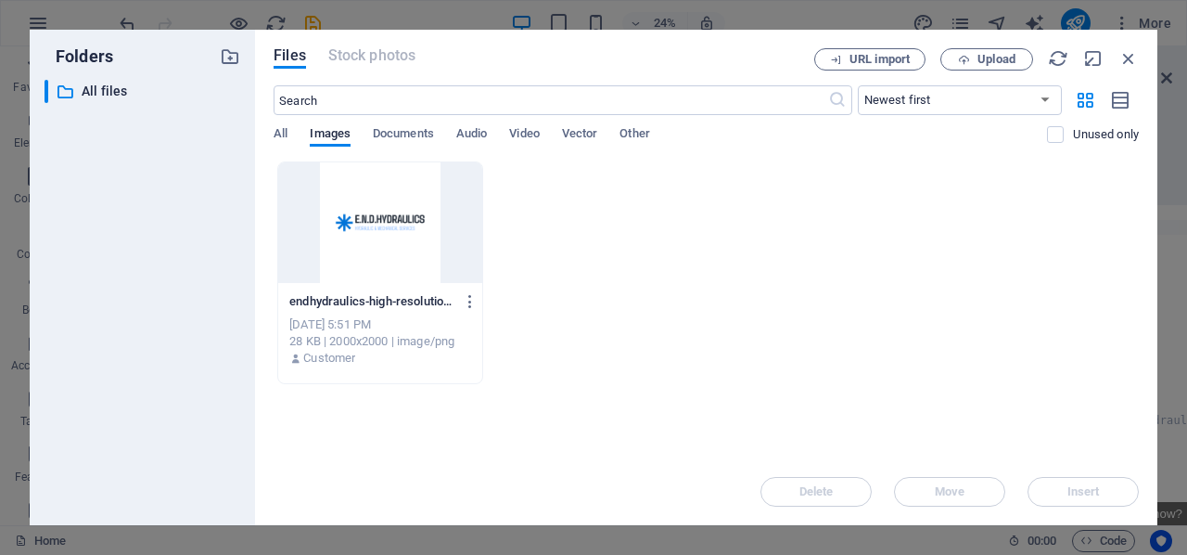
click at [330, 229] on div at bounding box center [380, 222] width 204 height 121
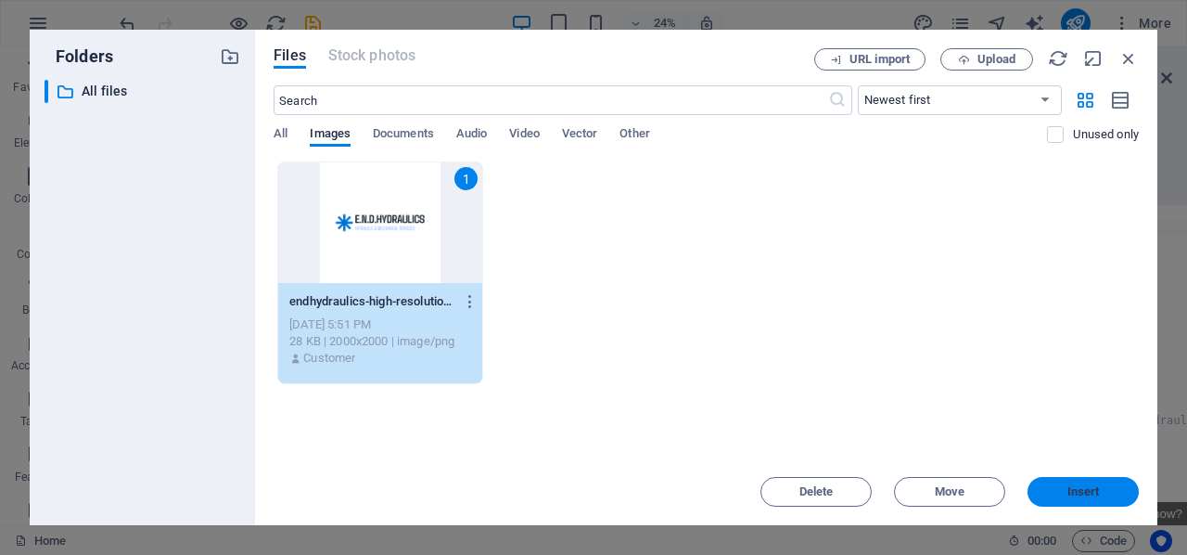
click at [1059, 493] on span "Insert" at bounding box center [1083, 491] width 96 height 11
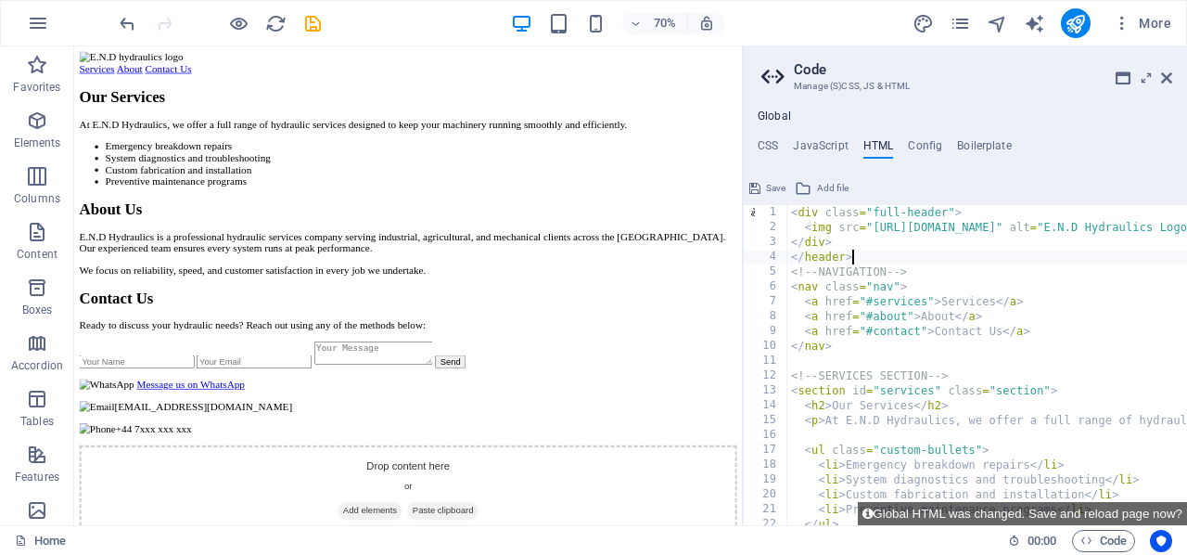
type textarea "<"
click at [770, 148] on h4 "CSS" at bounding box center [768, 149] width 20 height 20
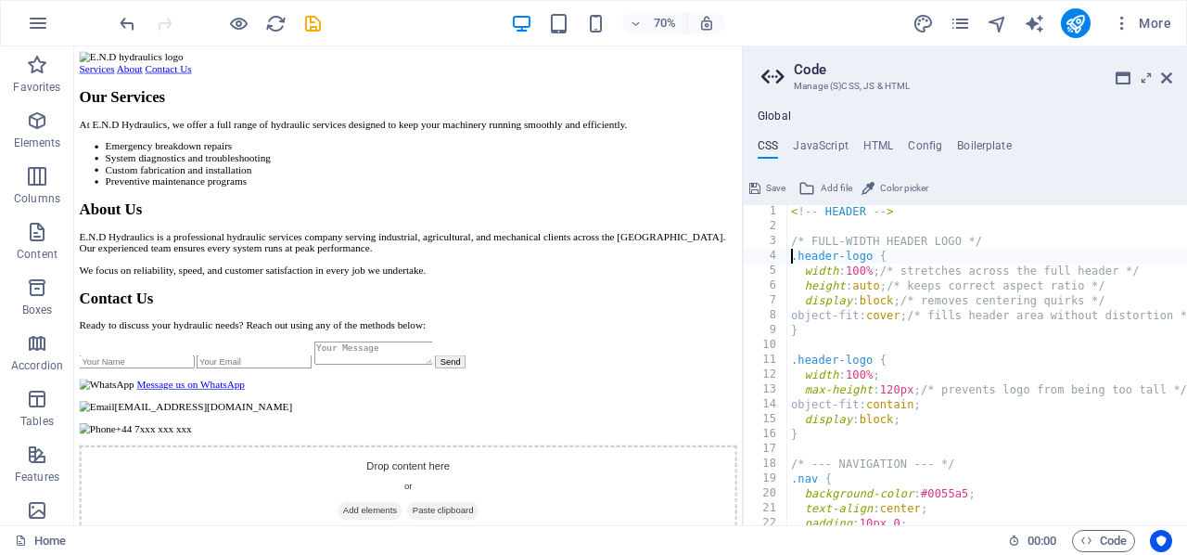
click at [794, 255] on div "< ! -- HEADER -- > /* FULL-WIDTH HEADER LOGO */ .header-logo { width : 100% ; /…" at bounding box center [1008, 379] width 443 height 351
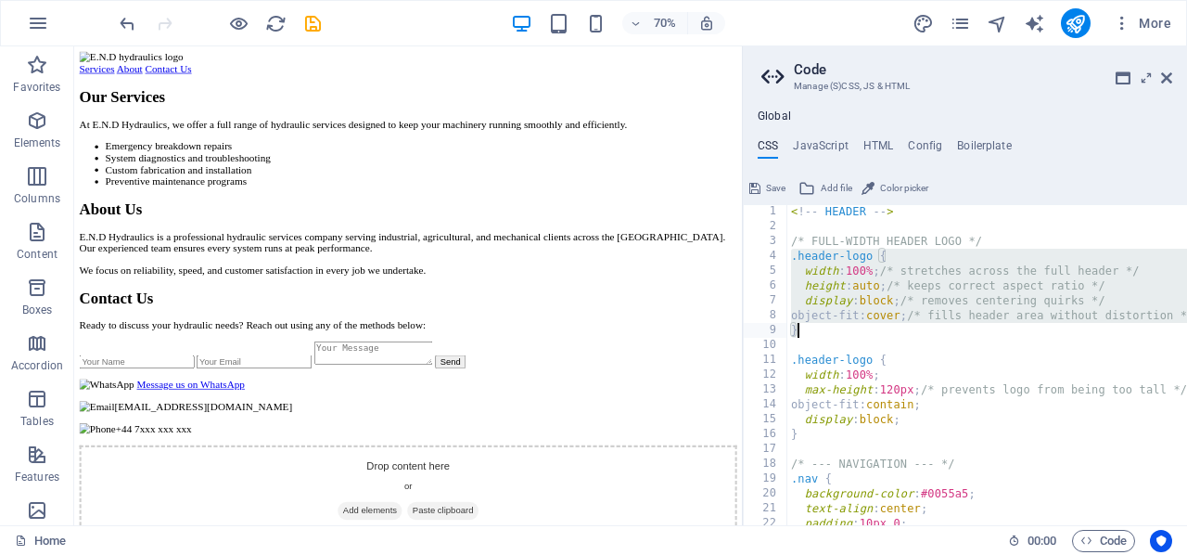
drag, startPoint x: 794, startPoint y: 255, endPoint x: 844, endPoint y: 333, distance: 92.6
click at [844, 333] on div "< ! -- HEADER -- > /* FULL-WIDTH HEADER LOGO */ .header-logo { width : 100% ; /…" at bounding box center [1008, 379] width 443 height 351
paste textarea
type textarea "}"
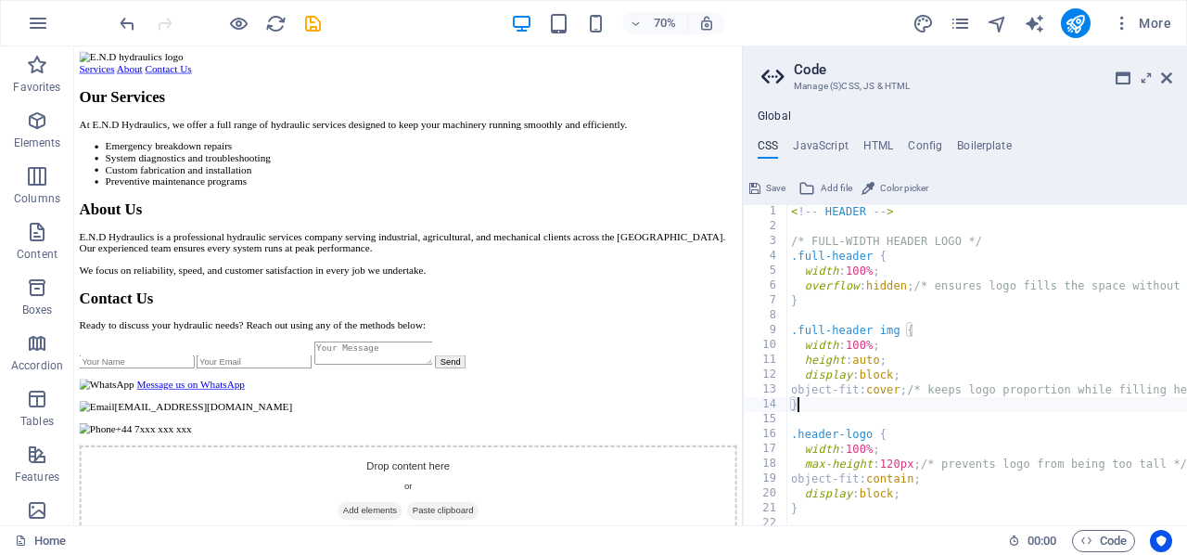
scroll to position [1, 0]
click at [766, 185] on span "Save" at bounding box center [775, 188] width 19 height 22
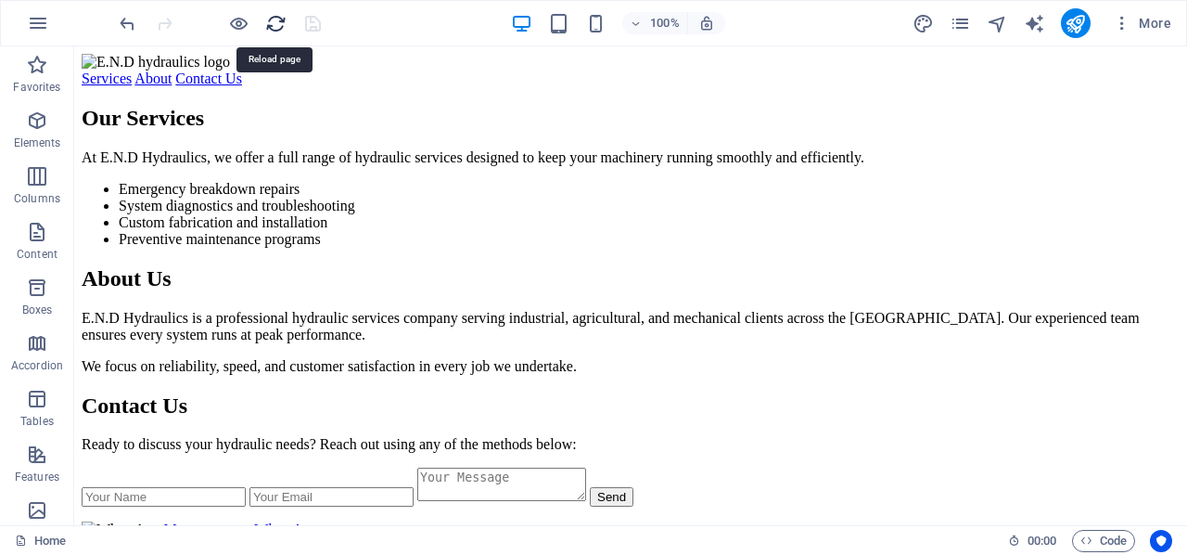
click at [273, 23] on icon "reload" at bounding box center [275, 23] width 21 height 21
click at [1092, 532] on span "Code" at bounding box center [1104, 541] width 46 height 22
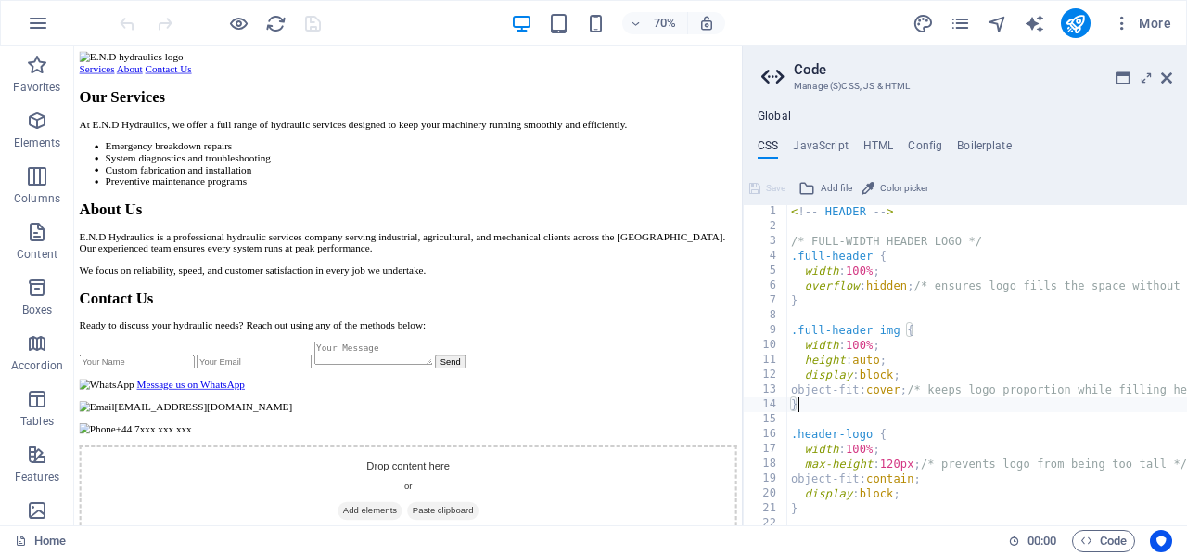
click at [887, 362] on div "< ! -- HEADER -- > /* FULL-WIDTH HEADER LOGO */ .full-header { width : 100% ; o…" at bounding box center [1042, 379] width 511 height 351
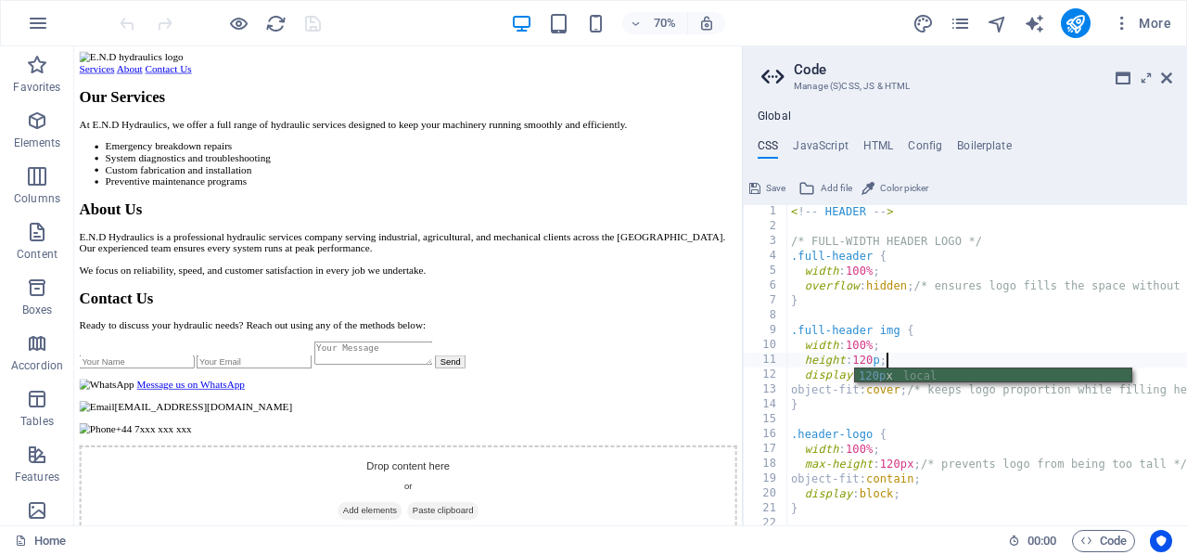
scroll to position [0, 8]
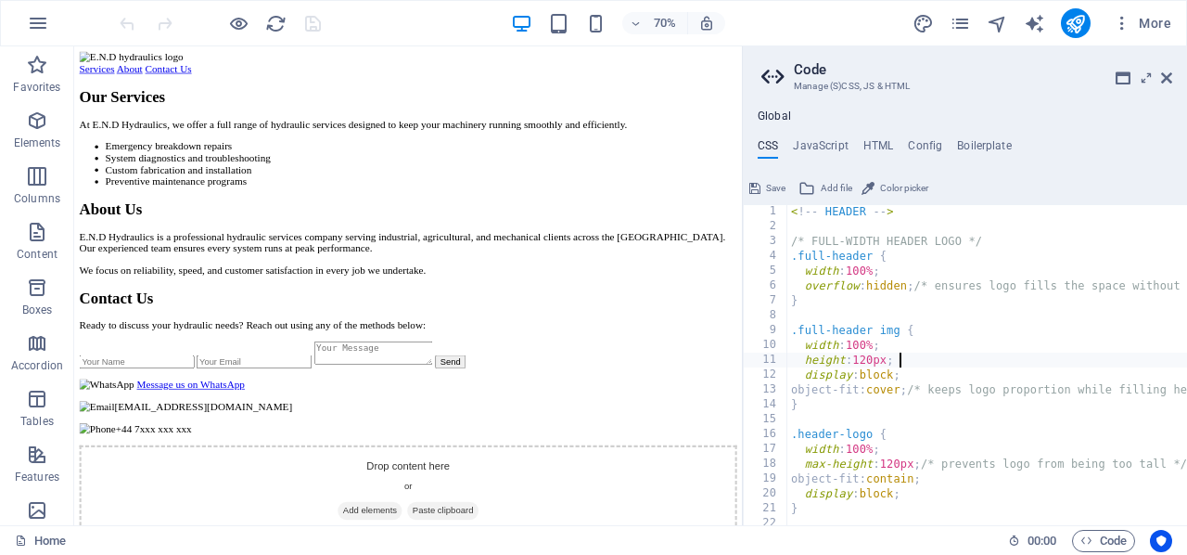
click at [941, 365] on div "< ! -- HEADER -- > /* FULL-WIDTH HEADER LOGO */ .full-header { width : 100% ; o…" at bounding box center [1042, 379] width 511 height 351
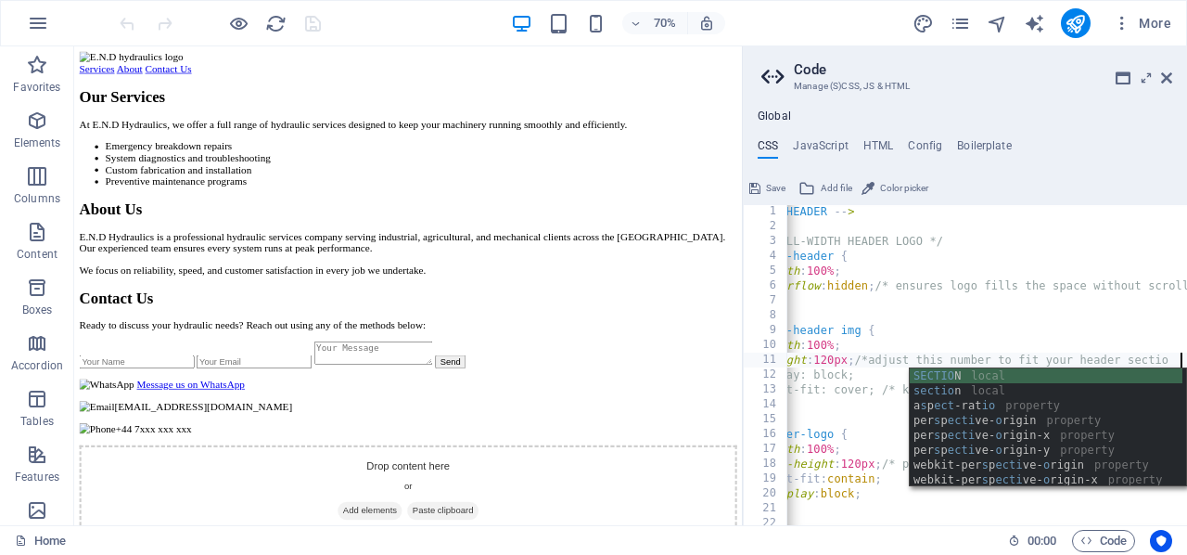
scroll to position [0, 46]
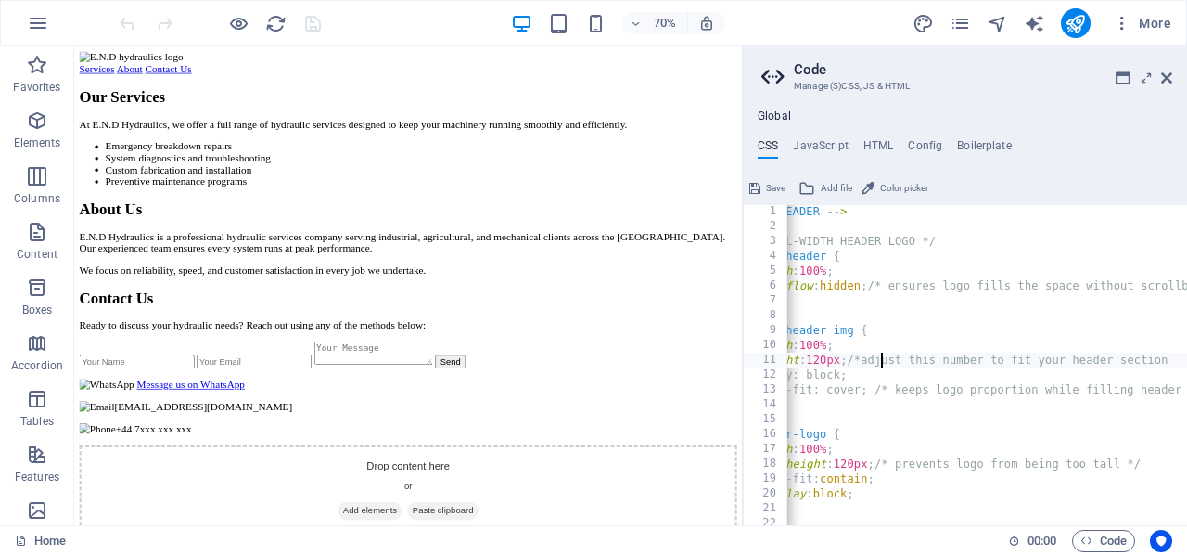
click at [877, 362] on div "< ! -- HEADER -- > /* FULL-WIDTH HEADER LOGO */ .full-header { width : 100% ; o…" at bounding box center [996, 379] width 511 height 351
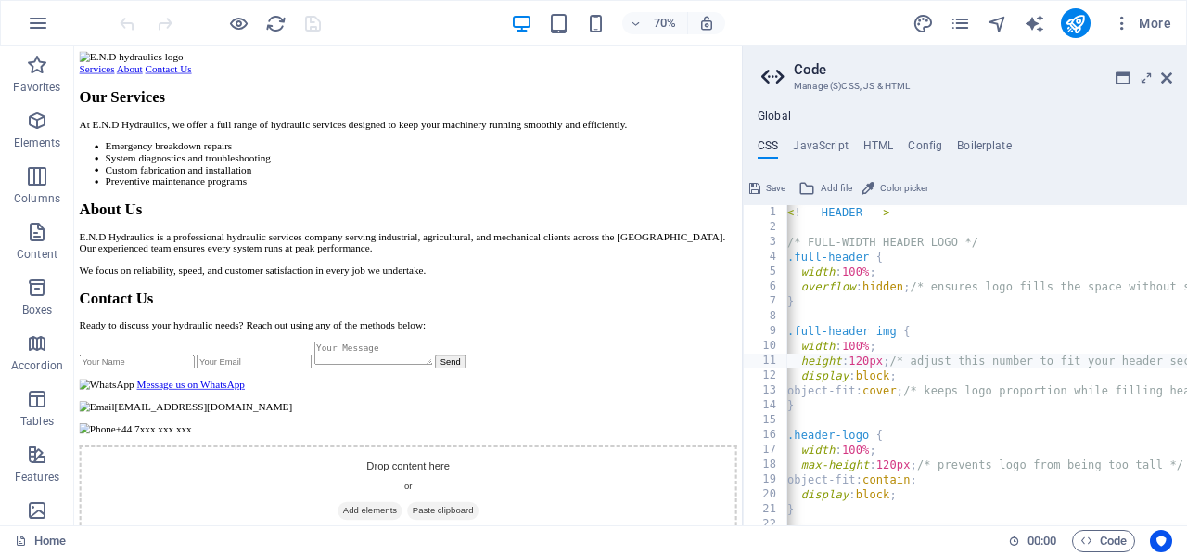
scroll to position [3, 0]
click at [918, 390] on div "< ! -- HEADER -- > /* FULL-WIDTH HEADER LOGO */ .full-header { width : 100% ; o…" at bounding box center [1042, 377] width 511 height 351
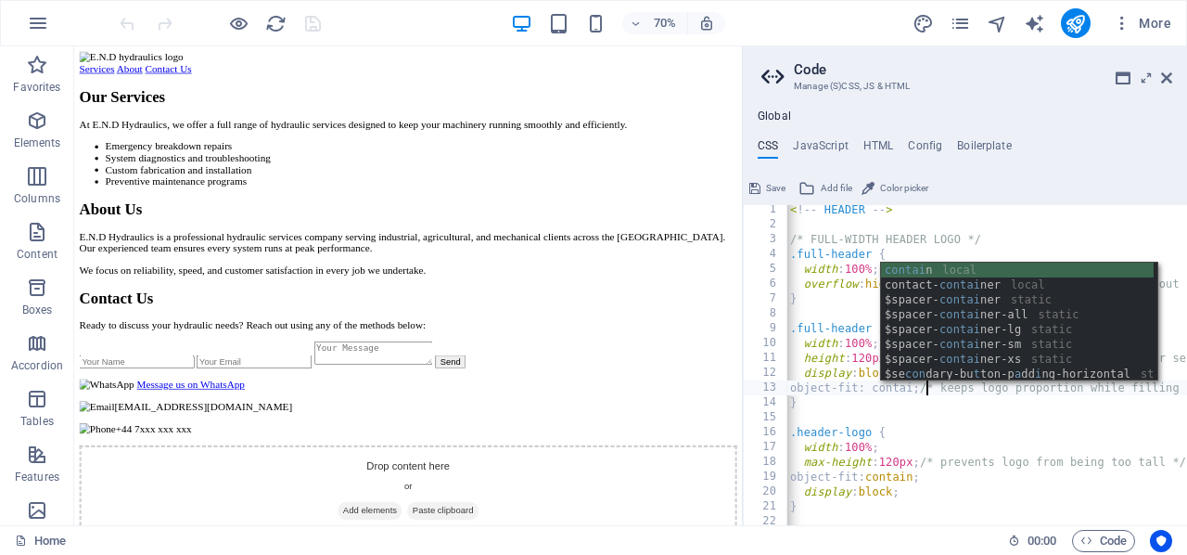
type textarea "object-fit: contain; /* keeps logo proportion while filling header */"
click at [908, 423] on div "< ! -- HEADER -- > /* FULL-WIDTH HEADER LOGO */ .full-header { width : 100% ; o…" at bounding box center [1042, 377] width 511 height 351
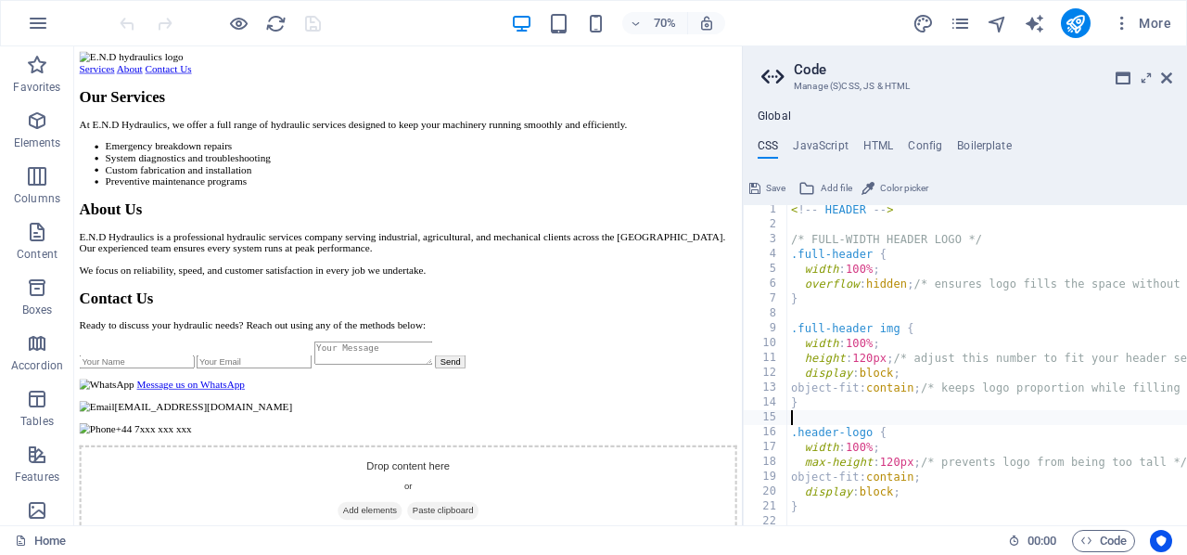
scroll to position [0, 0]
click at [935, 387] on div "< ! -- HEADER -- > /* FULL-WIDTH HEADER LOGO */ .full-header { width : 100% ; o…" at bounding box center [1042, 377] width 511 height 351
type textarea "object-fit: contain; /* keeps logo proportion while filling header */"
click at [772, 186] on span "Save" at bounding box center [775, 188] width 19 height 22
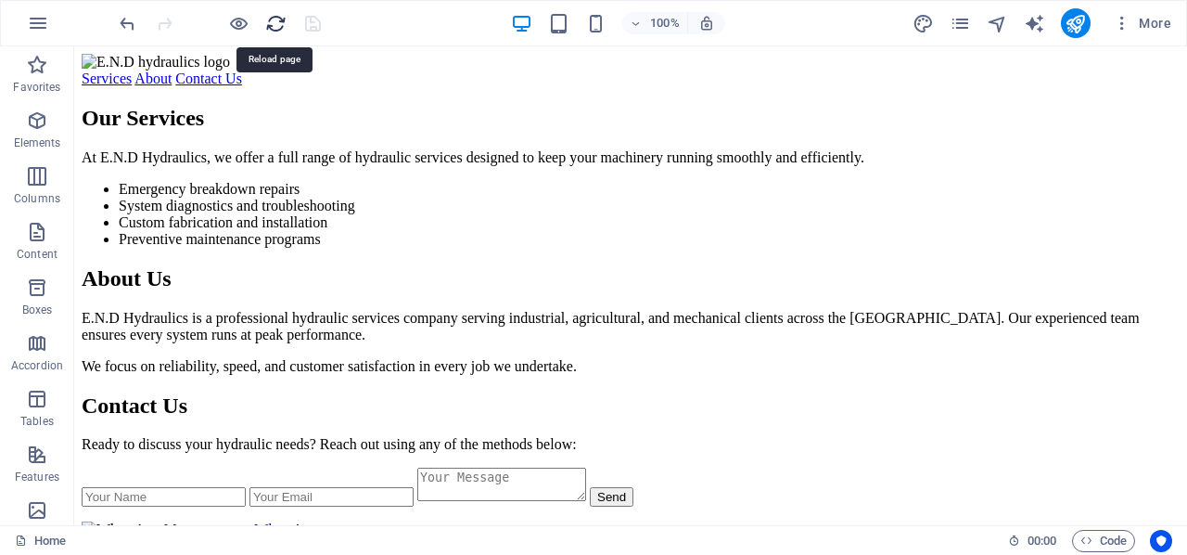
click at [278, 19] on icon "reload" at bounding box center [275, 23] width 21 height 21
click at [275, 20] on icon "reload" at bounding box center [275, 23] width 21 height 21
click at [1092, 540] on span "Code" at bounding box center [1104, 541] width 46 height 22
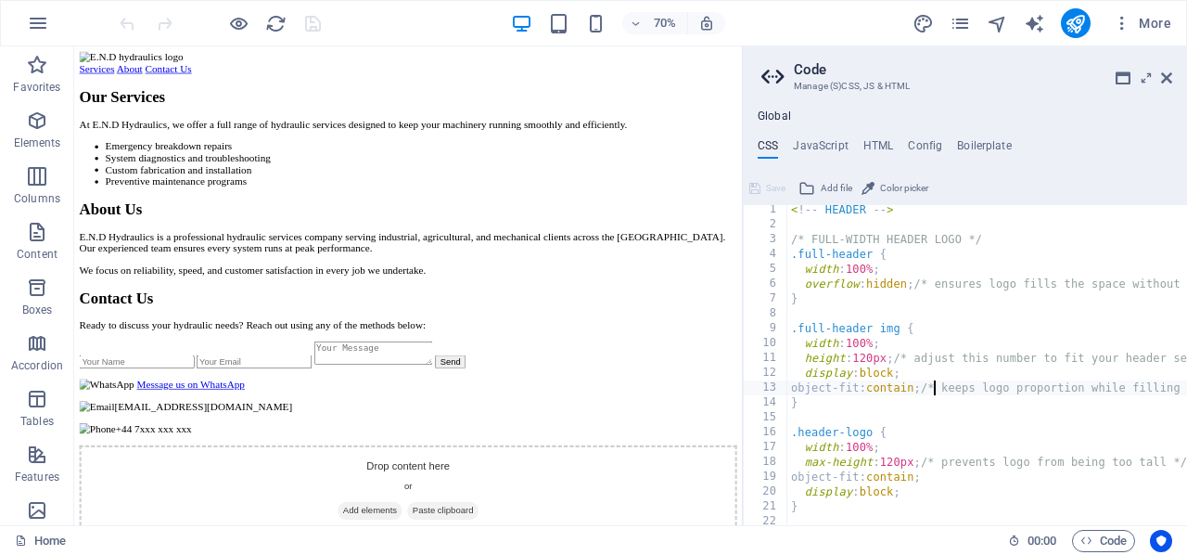
click at [915, 372] on div "< ! -- HEADER -- > /* FULL-WIDTH HEADER LOGO */ .full-header { width : 100% ; o…" at bounding box center [1042, 377] width 511 height 351
type textarea "display: block;"
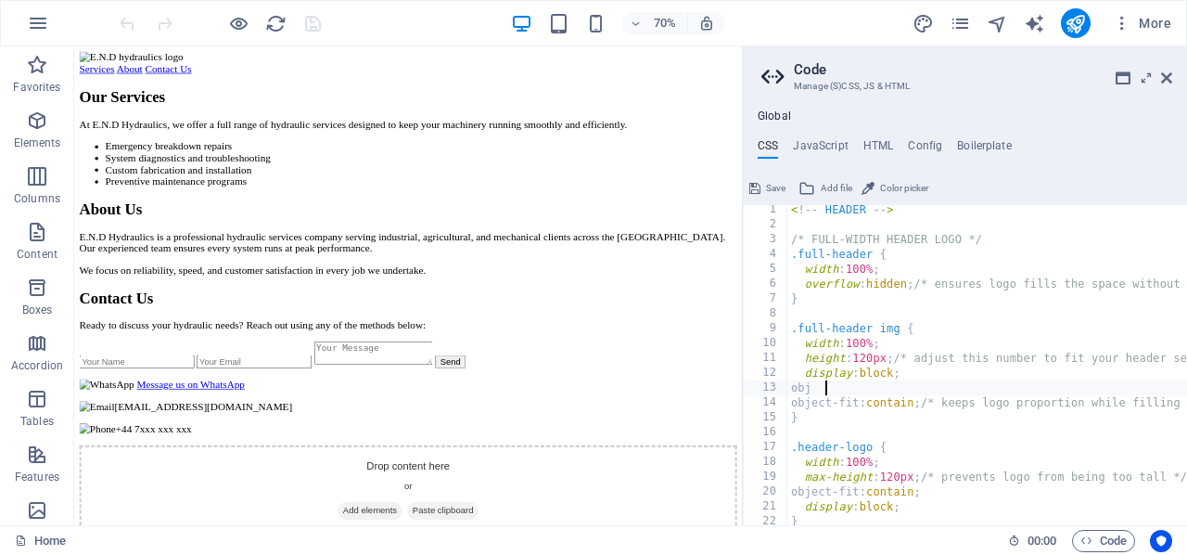
scroll to position [0, 1]
type textarea "o"
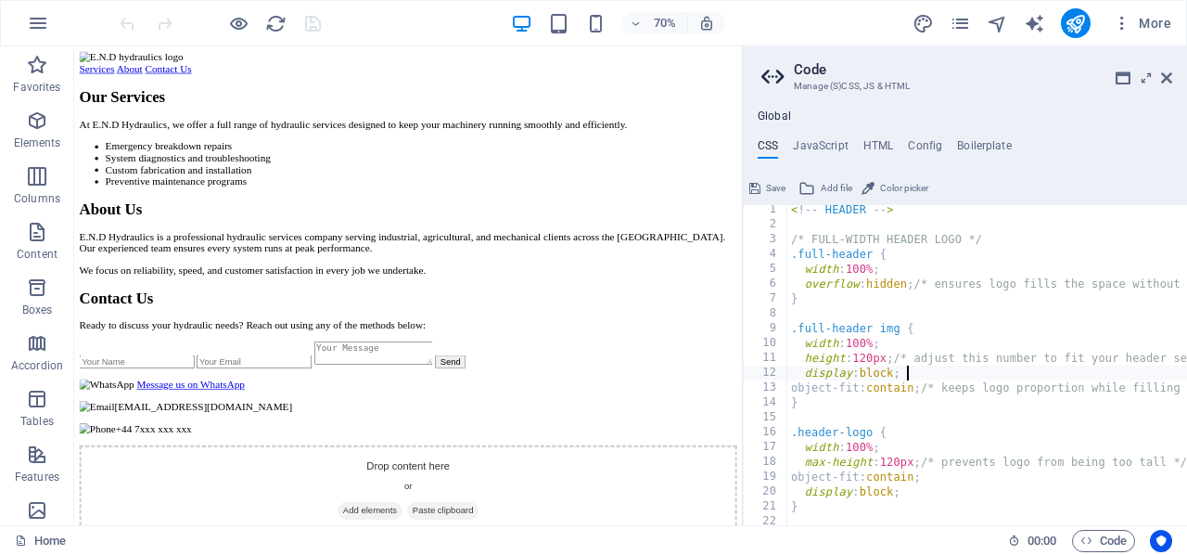
click at [875, 361] on div "< ! -- HEADER -- > /* FULL-WIDTH HEADER LOGO */ .full-header { width : 100% ; o…" at bounding box center [1042, 377] width 511 height 351
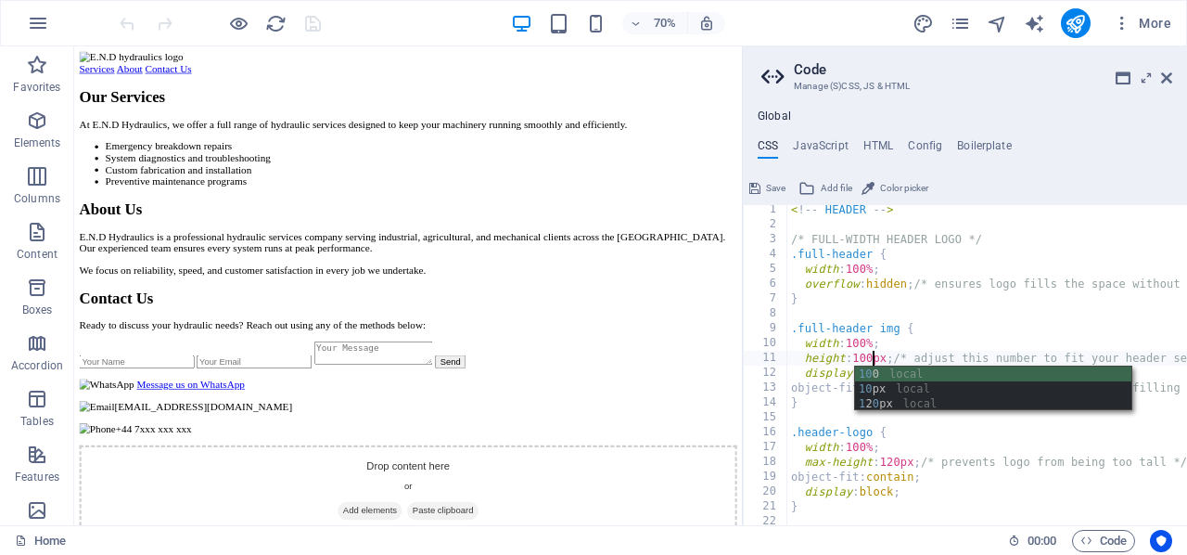
scroll to position [0, 6]
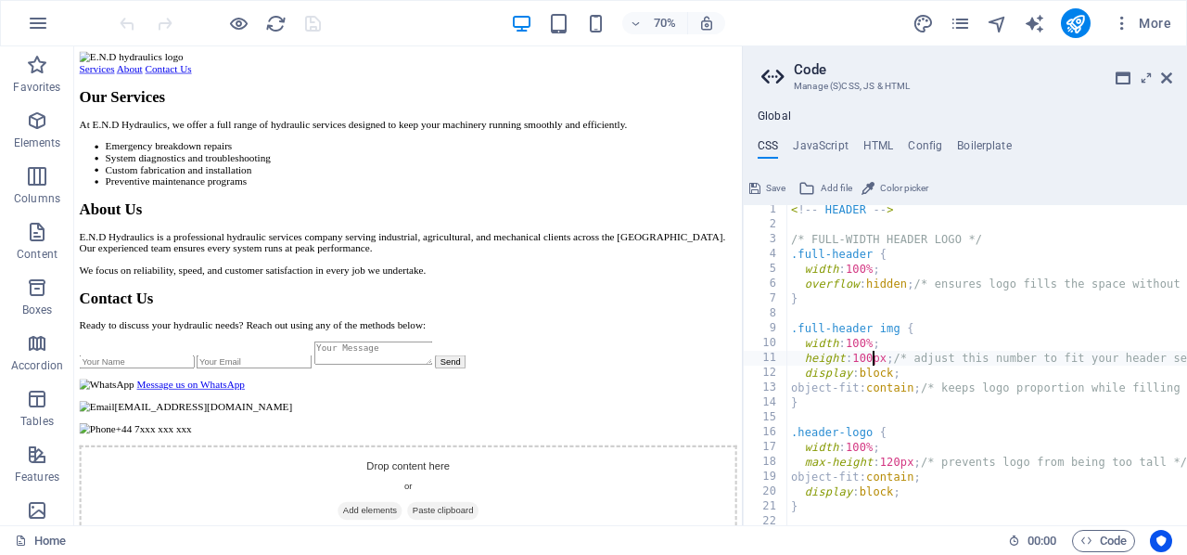
click at [834, 370] on div "< ! -- HEADER -- > /* FULL-WIDTH HEADER LOGO */ .full-header { width : 100% ; o…" at bounding box center [1042, 377] width 511 height 351
type textarea "display: block;"
click at [774, 188] on span "Save" at bounding box center [775, 188] width 19 height 22
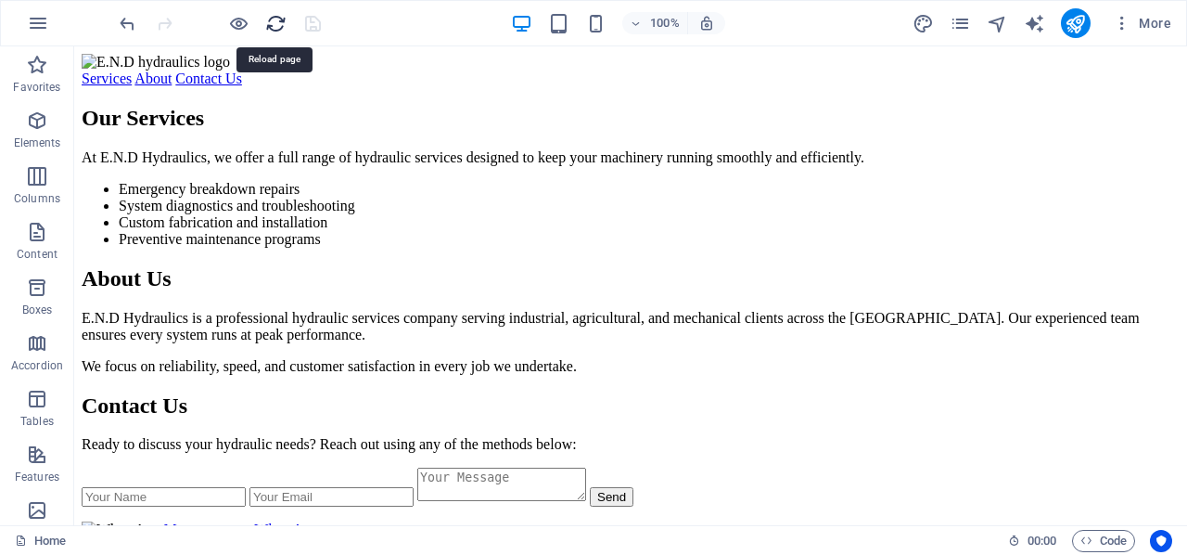
click at [275, 19] on icon "reload" at bounding box center [275, 23] width 21 height 21
click at [1099, 541] on span "Code" at bounding box center [1104, 541] width 46 height 22
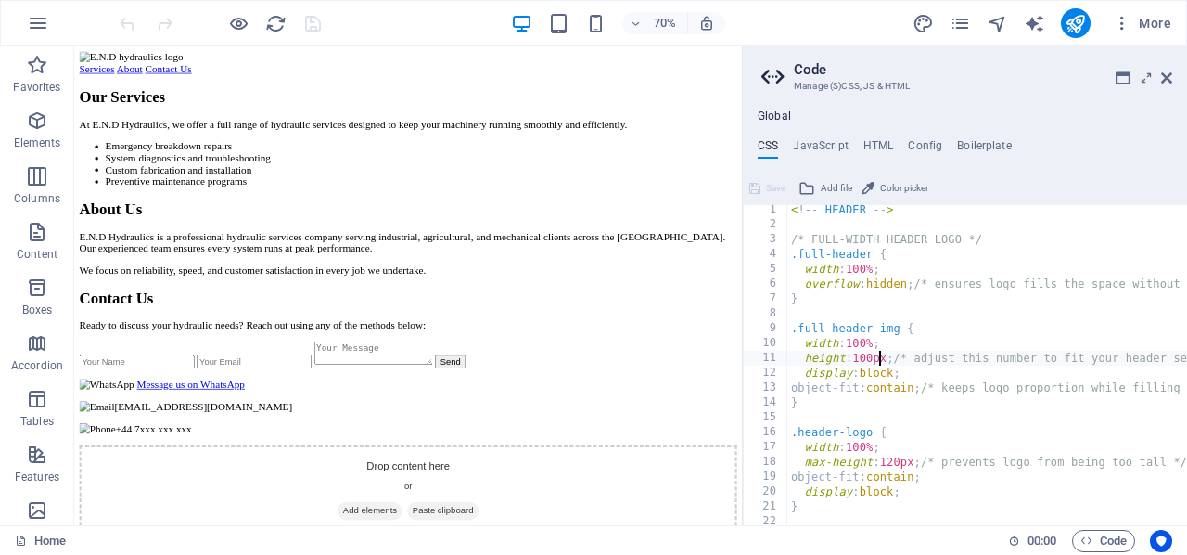
click at [881, 358] on div "< ! -- HEADER -- > /* FULL-WIDTH HEADER LOGO */ .full-header { width : 100% ; o…" at bounding box center [1042, 377] width 511 height 351
type textarea "height: 10px; /* adjust this number to fit your header section */"
click at [767, 185] on span "Save" at bounding box center [775, 188] width 19 height 22
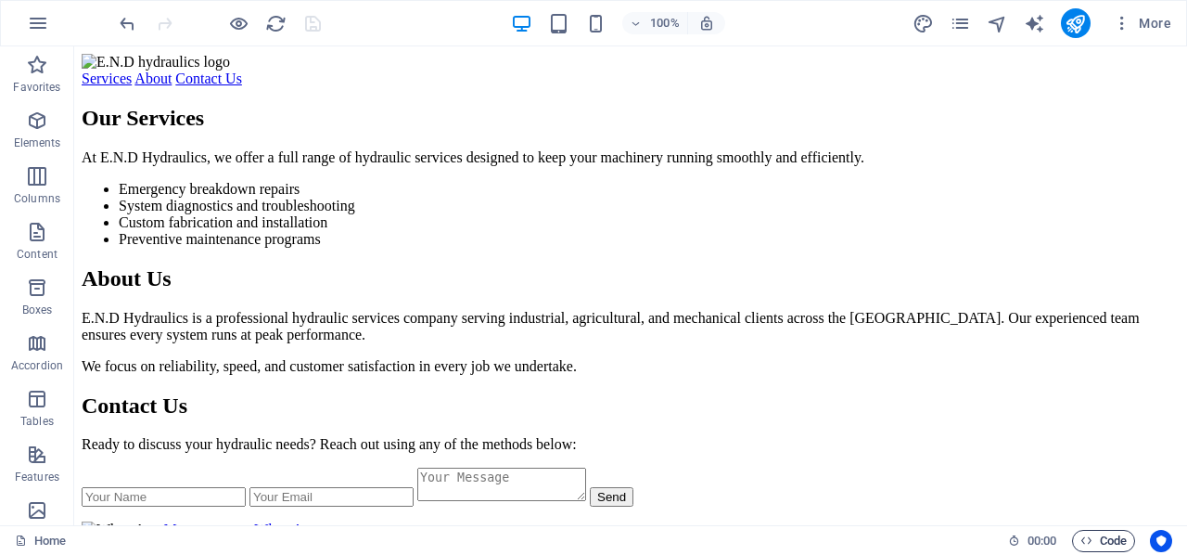
click at [1090, 542] on icon "button" at bounding box center [1087, 540] width 12 height 12
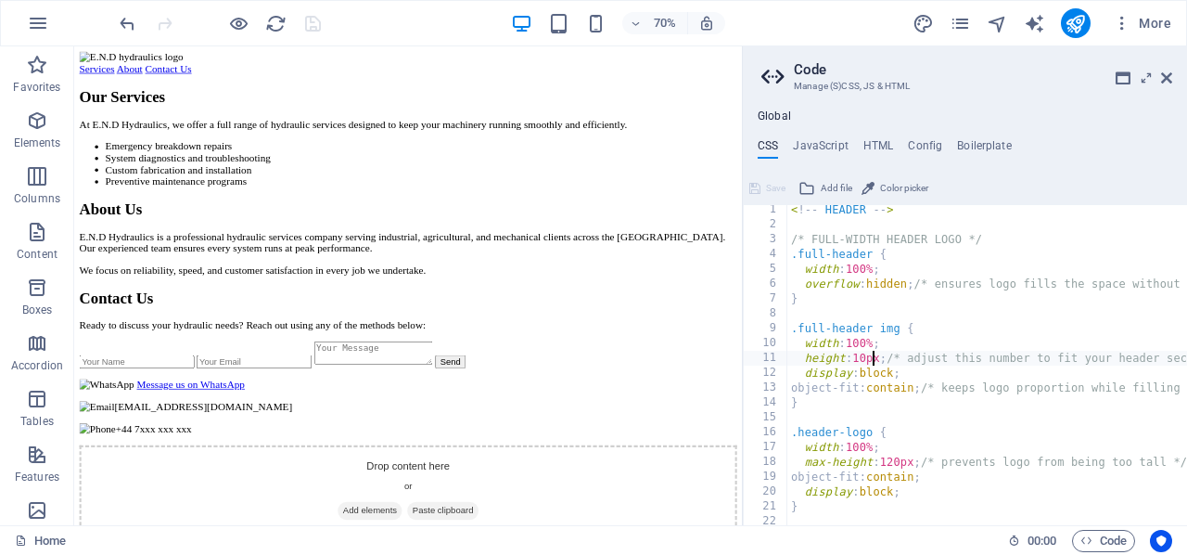
type textarea "height: 1px; /* adjust this number to fit your header section */"
click at [772, 186] on span "Save" at bounding box center [775, 188] width 19 height 22
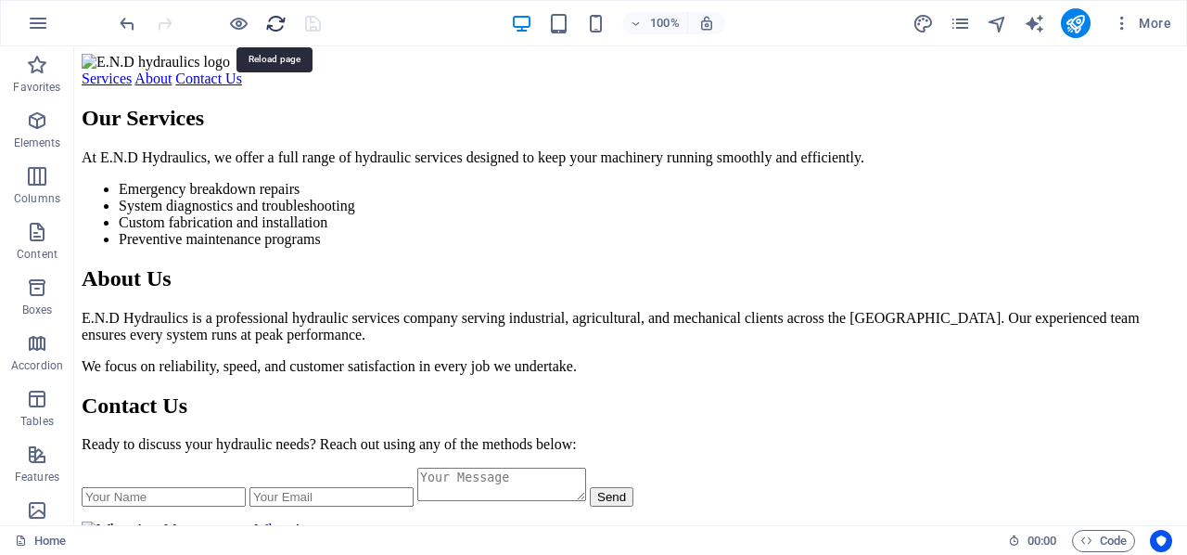
click at [277, 21] on icon "reload" at bounding box center [275, 23] width 21 height 21
click at [269, 21] on icon "reload" at bounding box center [275, 23] width 21 height 21
click at [1081, 536] on icon "button" at bounding box center [1087, 540] width 12 height 12
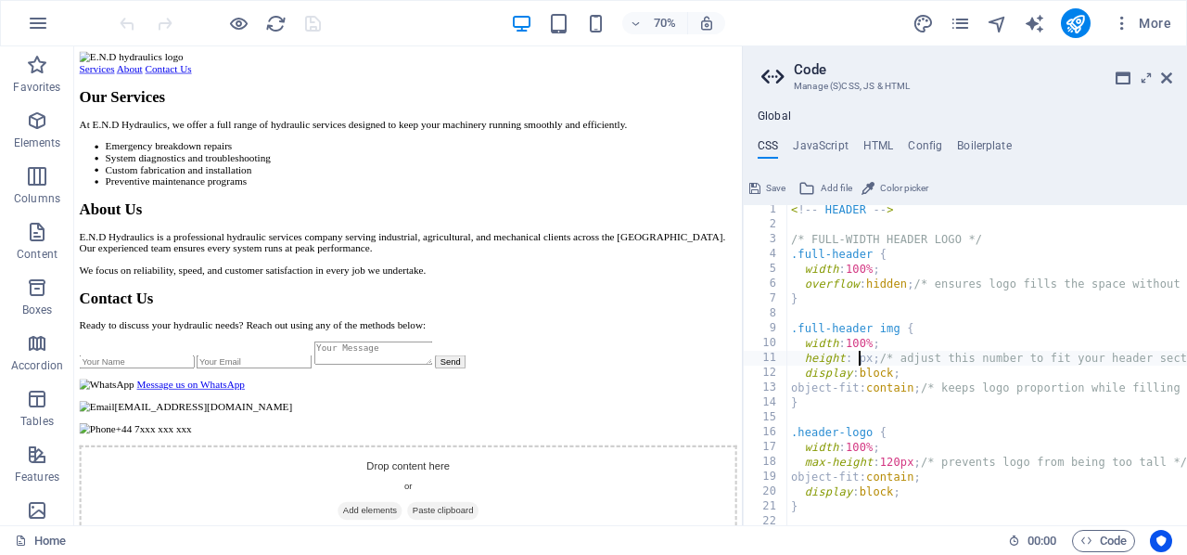
type textarea "height: 0px; /* adjust this number to fit your header section */"
click at [853, 307] on div "< ! -- HEADER -- > /* FULL-WIDTH HEADER LOGO */ .full-header { width : 100% ; o…" at bounding box center [1042, 377] width 511 height 351
click at [775, 188] on span "Save" at bounding box center [775, 188] width 19 height 22
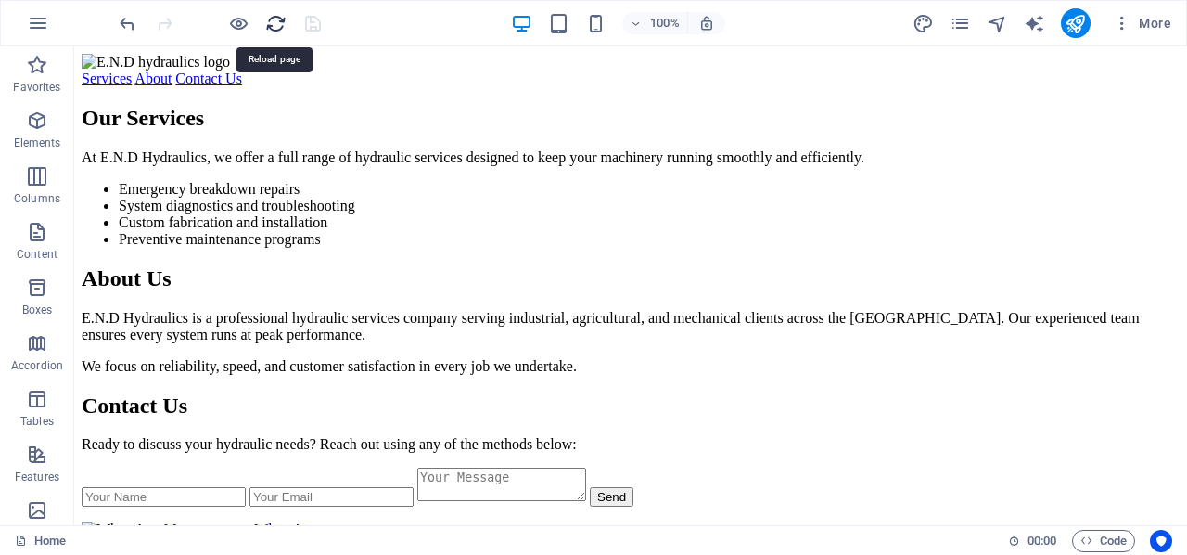
click at [274, 20] on icon "reload" at bounding box center [275, 23] width 21 height 21
click at [1091, 537] on icon "button" at bounding box center [1087, 540] width 12 height 12
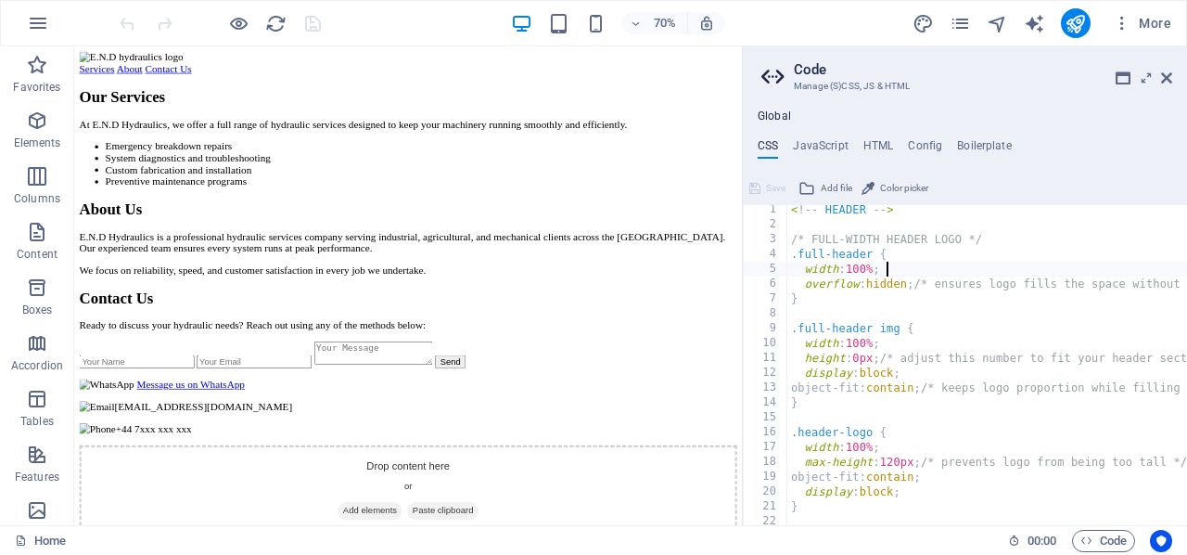
click at [893, 271] on div "< ! -- HEADER -- > /* FULL-WIDTH HEADER LOGO */ .full-header { width : 100% ; o…" at bounding box center [1042, 377] width 511 height 351
type textarea "width: 100%;"
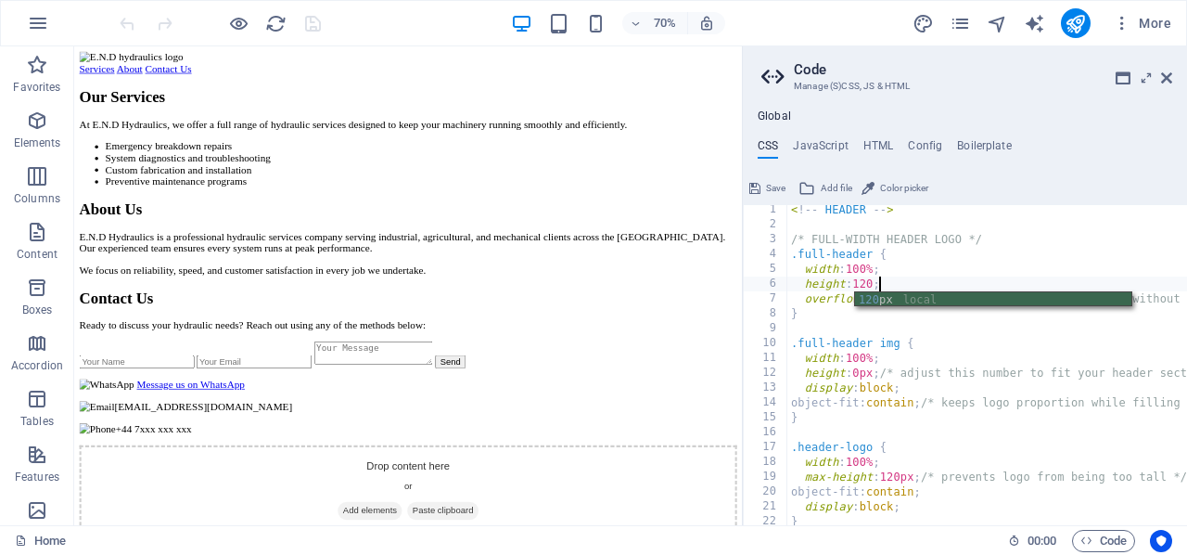
scroll to position [0, 7]
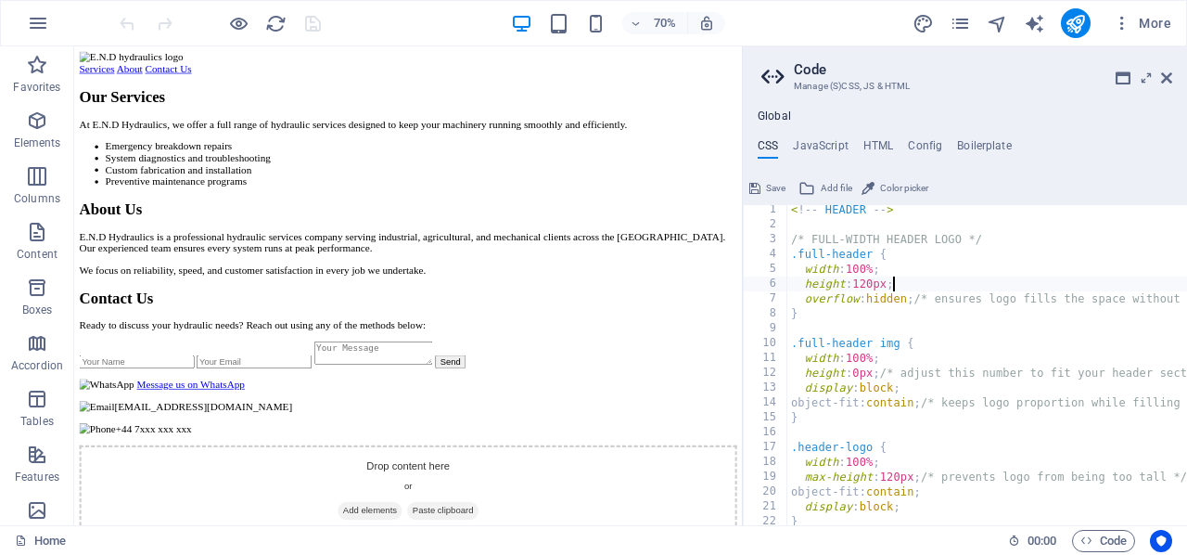
type textarea "height: 120px;"
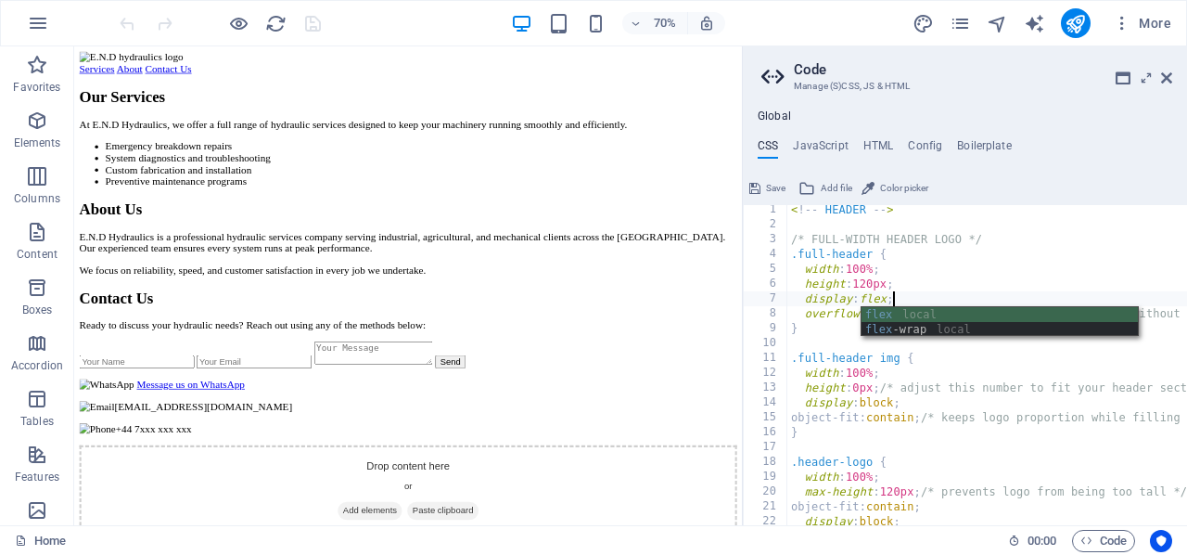
type textarea "display: flex;"
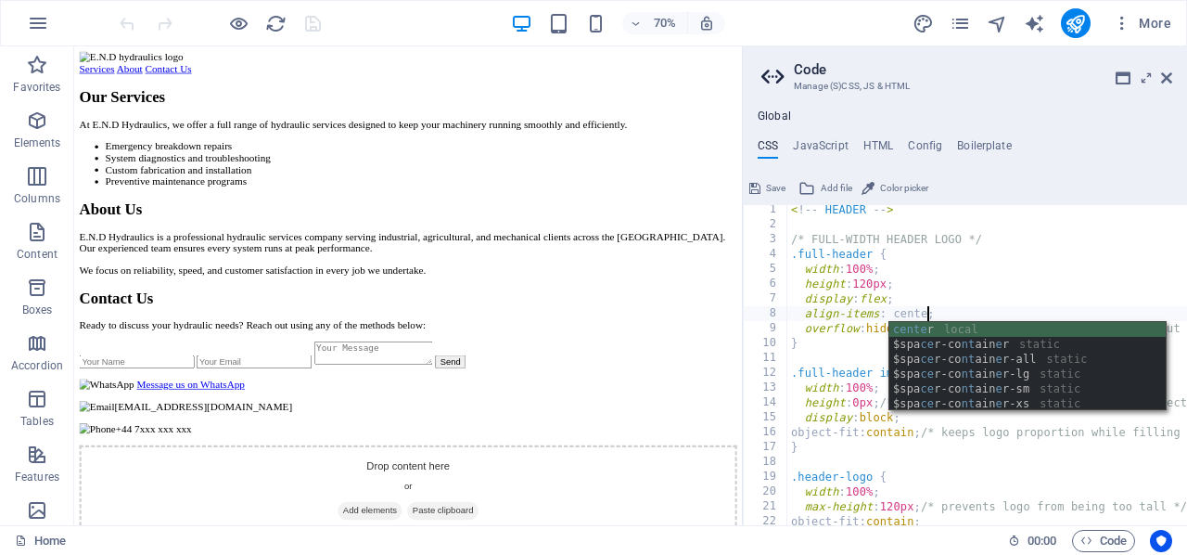
scroll to position [0, 11]
type textarea "align-items: center;"
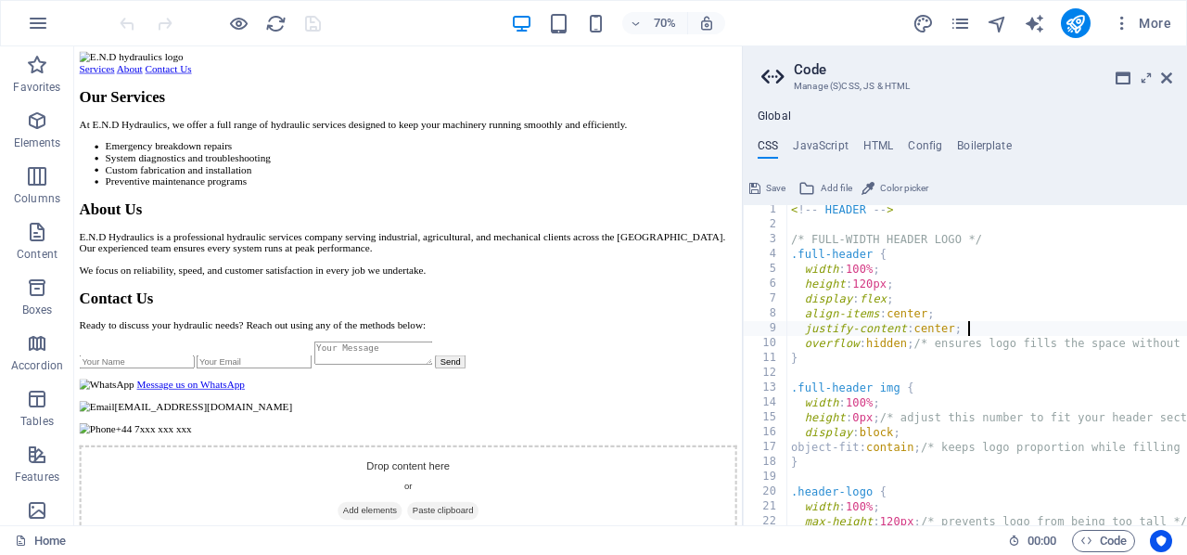
click at [880, 418] on div "< ! -- HEADER -- > /* FULL-WIDTH HEADER LOGO */ .full-header { width : 100% ; h…" at bounding box center [1042, 377] width 511 height 351
click at [879, 398] on div "< ! -- HEADER -- > /* FULL-WIDTH HEADER LOGO */ .full-header { width : 100% ; h…" at bounding box center [1042, 377] width 511 height 351
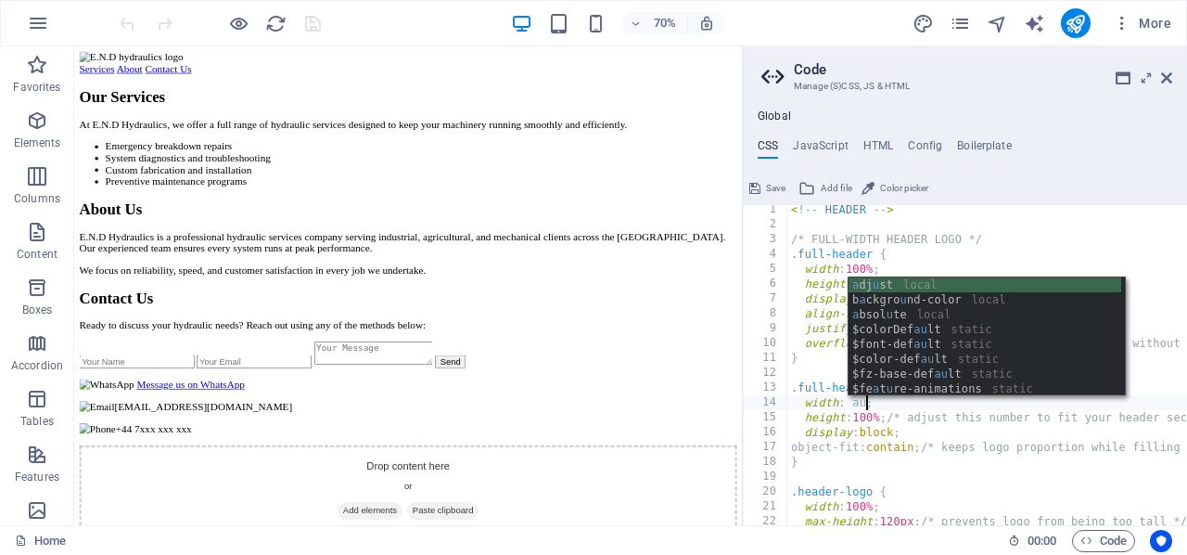
scroll to position [0, 6]
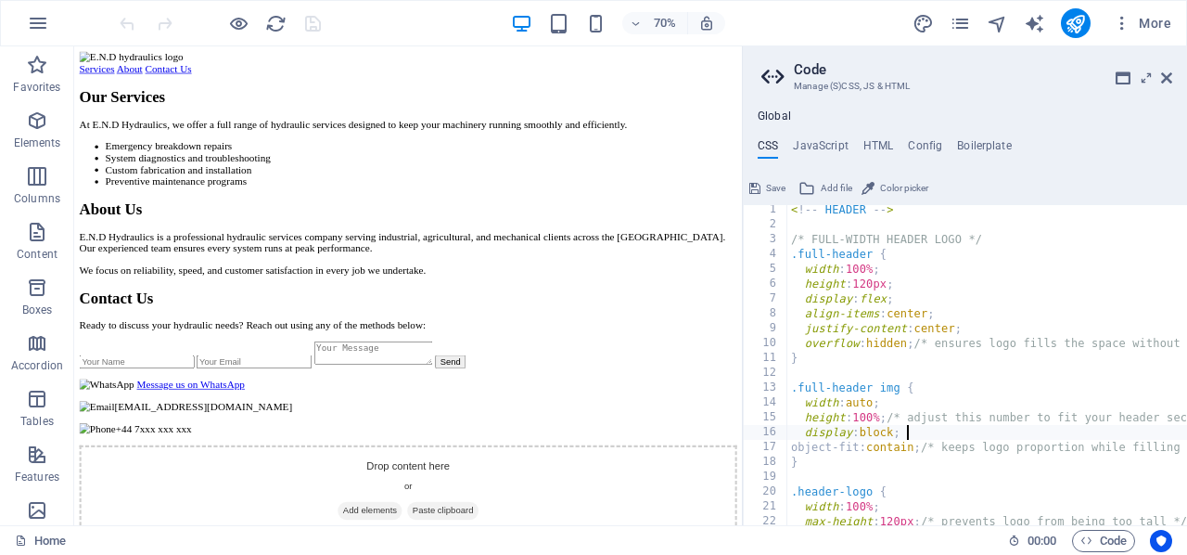
click at [929, 426] on div "< ! -- HEADER -- > /* FULL-WIDTH HEADER LOGO */ .full-header { width : 100% ; h…" at bounding box center [1042, 377] width 511 height 351
click at [926, 443] on div "< ! -- HEADER -- > /* FULL-WIDTH HEADER LOGO */ .full-header { width : 100% ; h…" at bounding box center [1042, 377] width 511 height 351
type textarea "object-fit: contain; /* keeps logo proportion while filling header */"
click at [762, 185] on button "Save" at bounding box center [768, 188] width 42 height 22
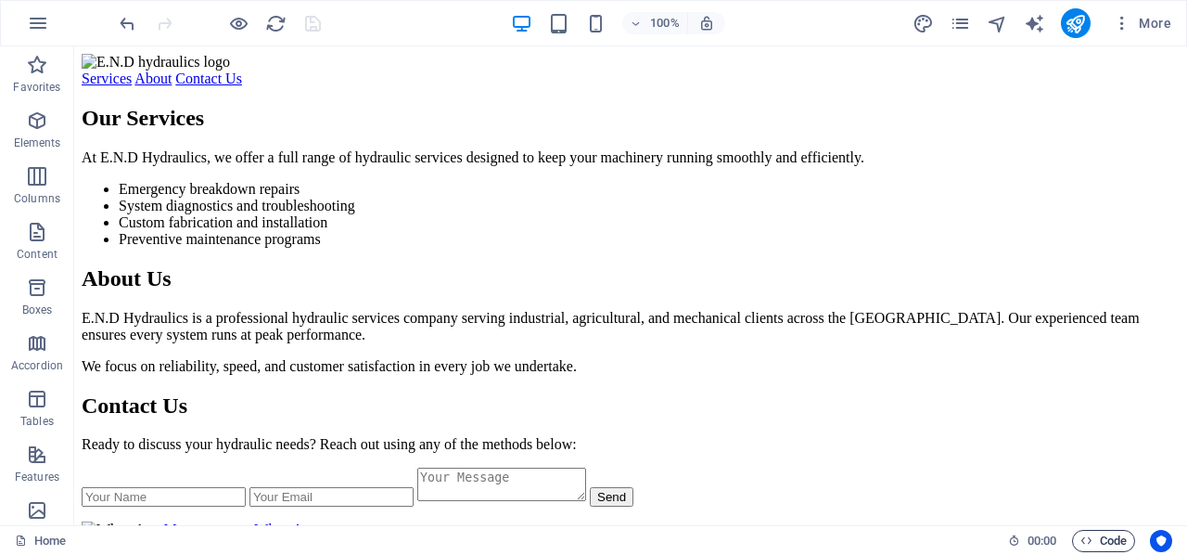
click at [1082, 533] on span "Code" at bounding box center [1104, 541] width 46 height 22
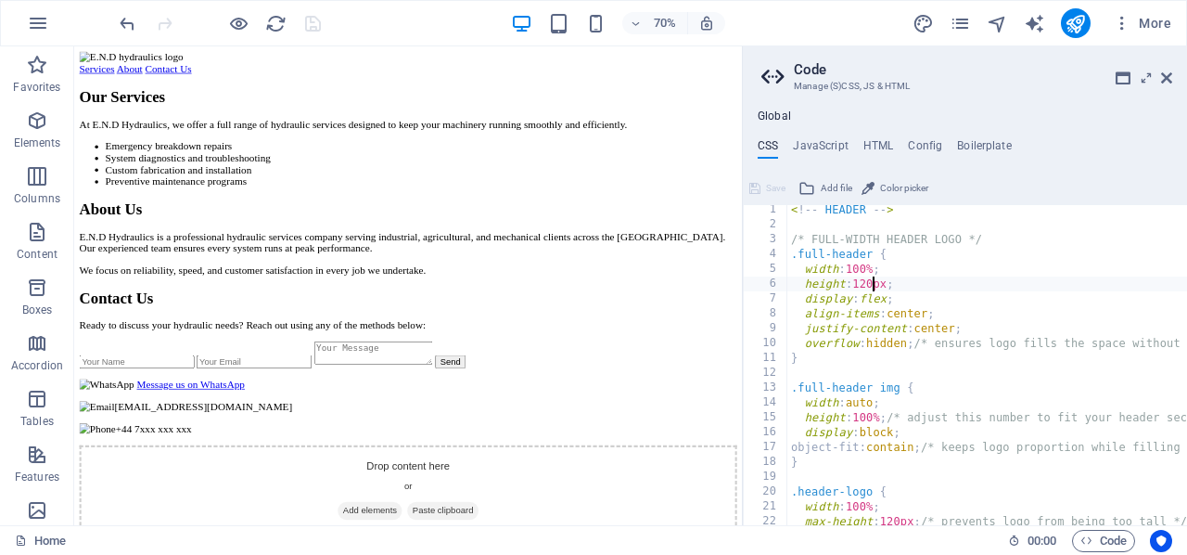
click at [875, 286] on div "< ! -- HEADER -- > /* FULL-WIDTH HEADER LOGO */ .full-header { width : 100% ; h…" at bounding box center [1042, 377] width 511 height 351
type textarea "height: 0px;"
click at [773, 187] on span "Save" at bounding box center [775, 188] width 19 height 22
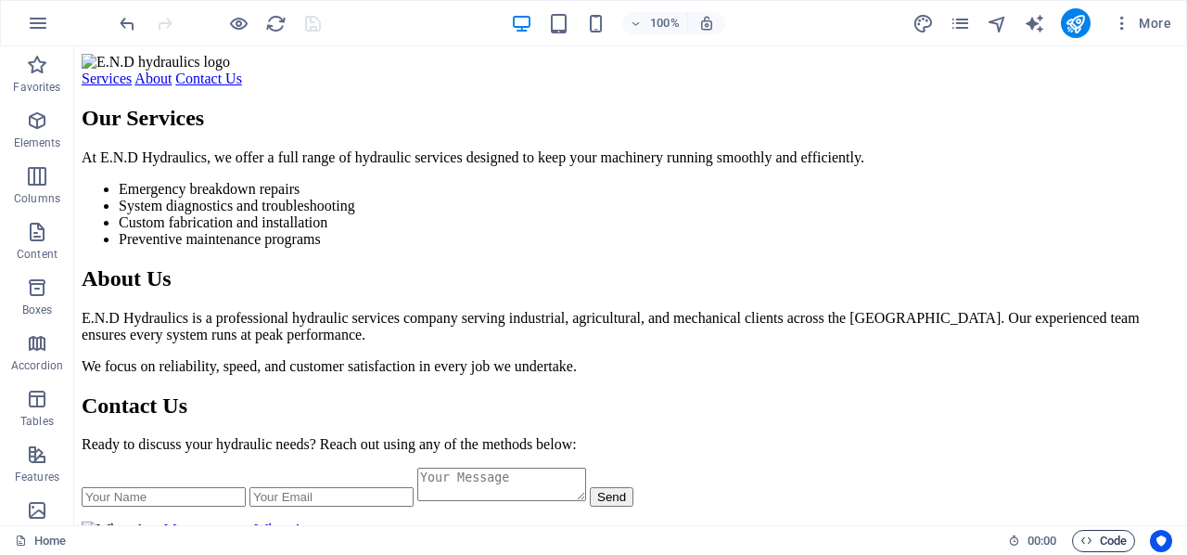
click at [1081, 536] on icon "button" at bounding box center [1087, 540] width 12 height 12
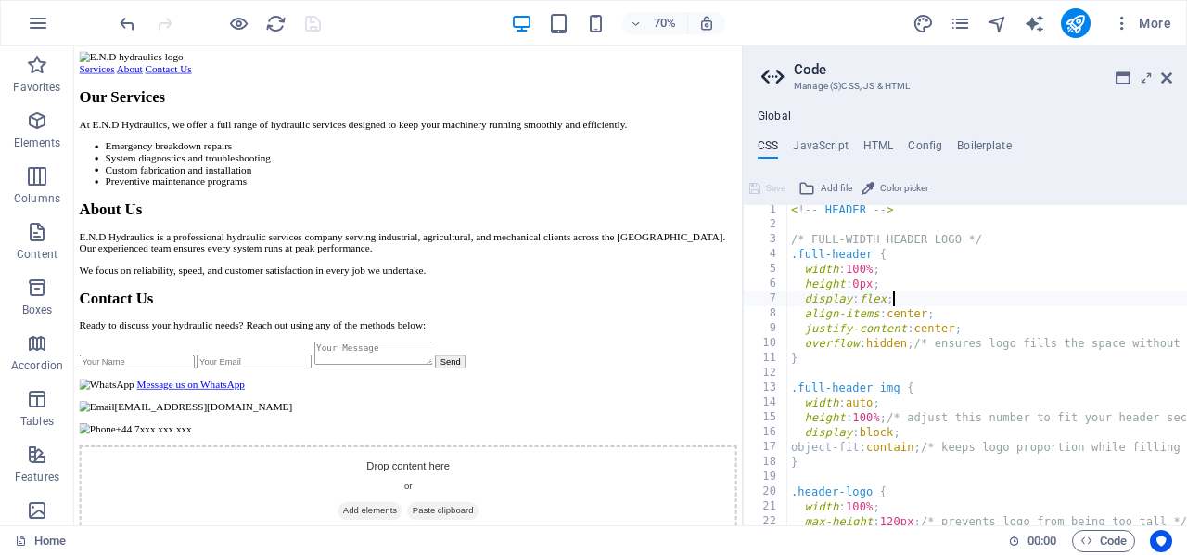
click at [894, 302] on div "< ! -- HEADER -- > /* FULL-WIDTH HEADER LOGO */ .full-header { width : 100% ; h…" at bounding box center [1042, 377] width 511 height 351
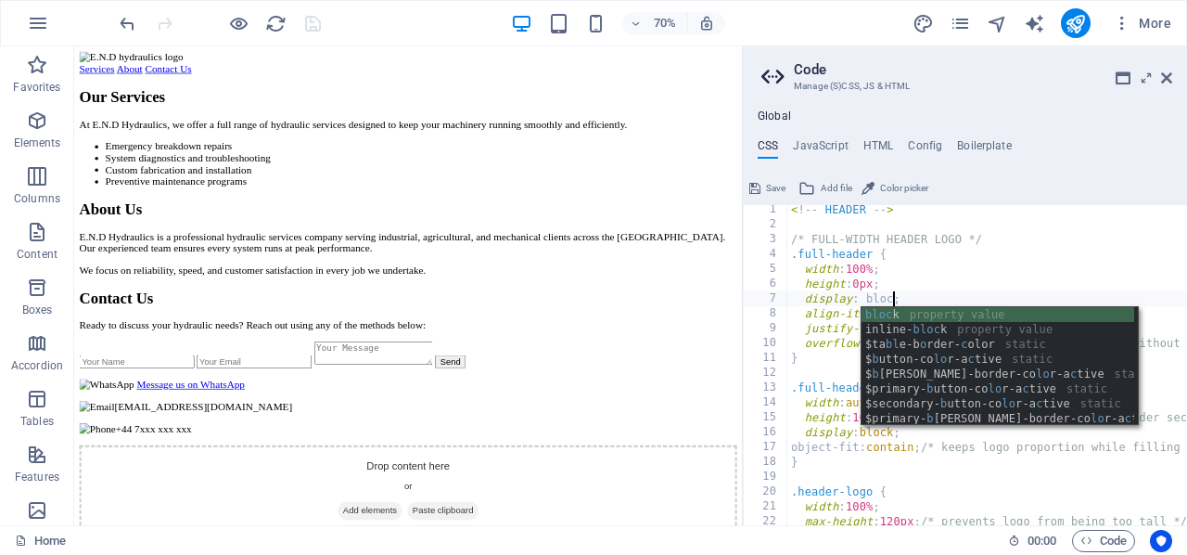
scroll to position [0, 8]
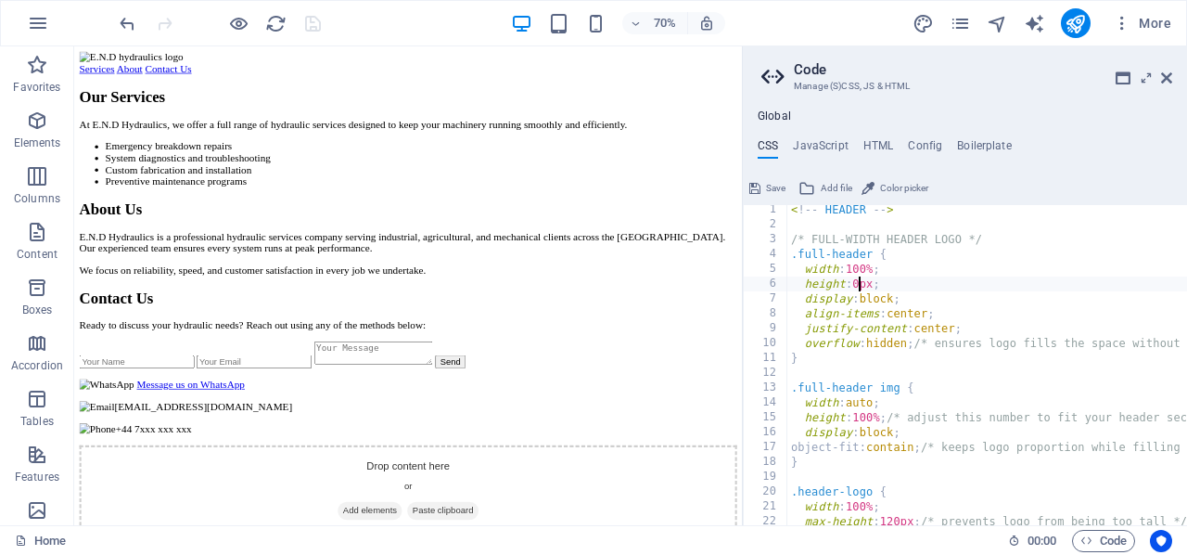
click at [862, 284] on div "< ! -- HEADER -- > /* FULL-WIDTH HEADER LOGO */ .full-header { width : 100% ; h…" at bounding box center [1042, 377] width 511 height 351
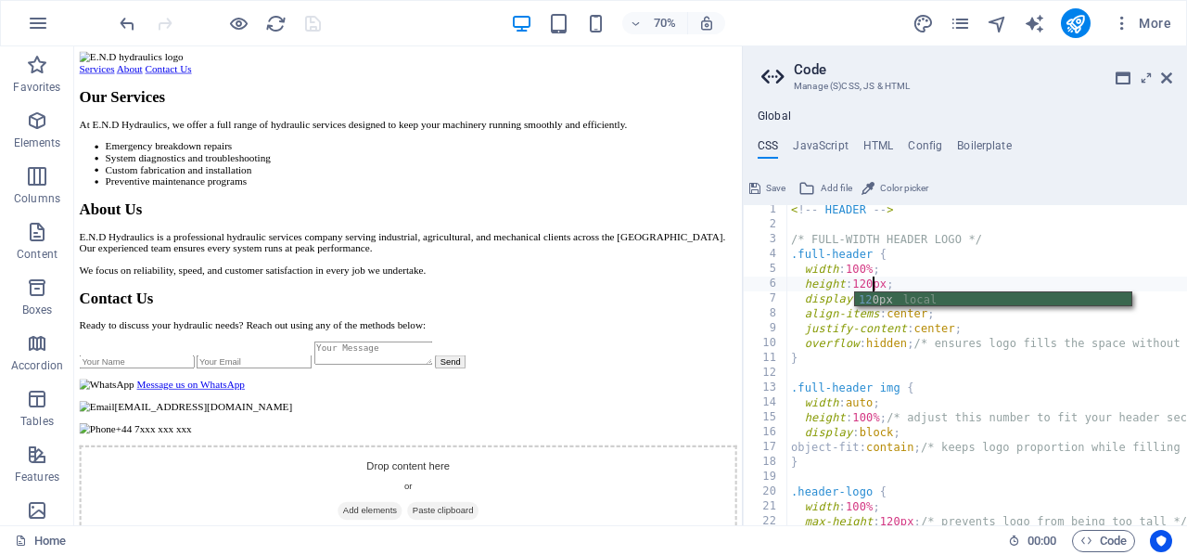
scroll to position [0, 7]
click at [923, 351] on div "< ! -- HEADER -- > /* FULL-WIDTH HEADER LOGO */ .full-header { width : 100% ; h…" at bounding box center [1042, 377] width 511 height 351
type textarea "}"
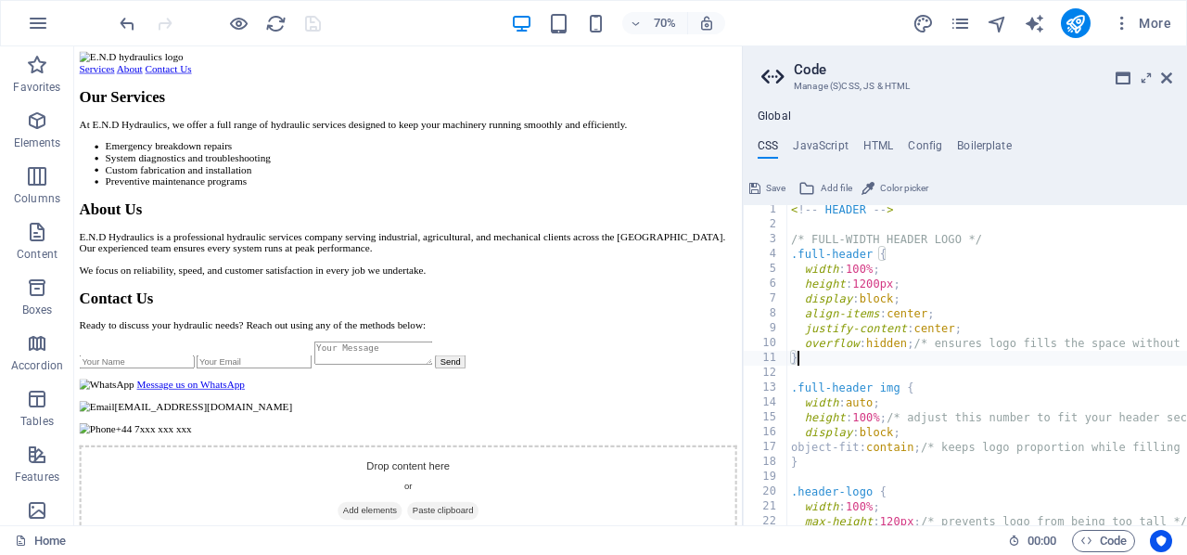
scroll to position [0, 0]
click at [768, 188] on span "Save" at bounding box center [775, 188] width 19 height 22
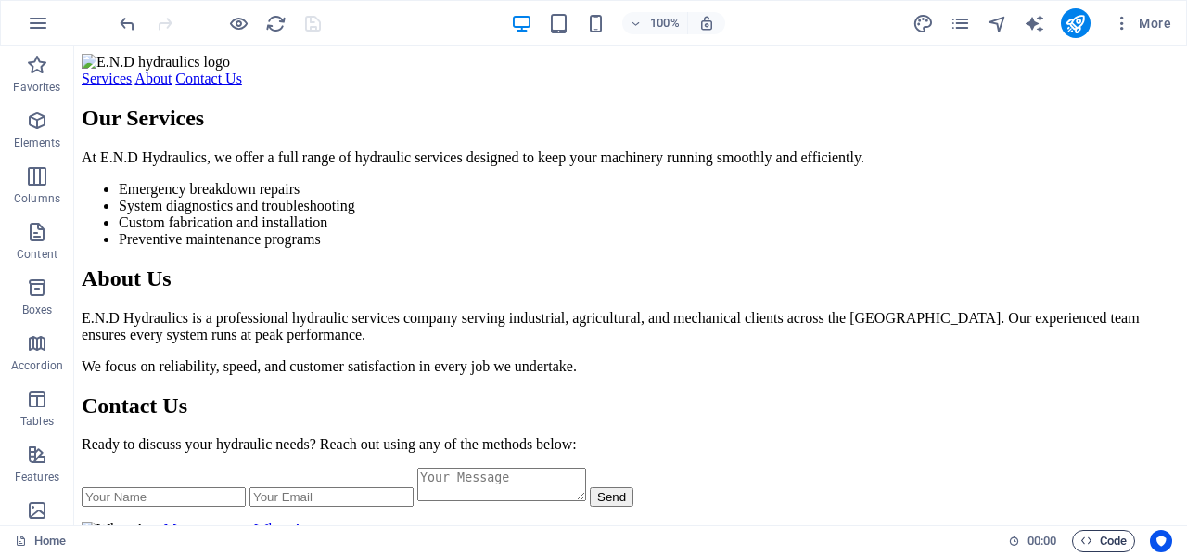
click at [1096, 534] on span "Code" at bounding box center [1104, 541] width 46 height 22
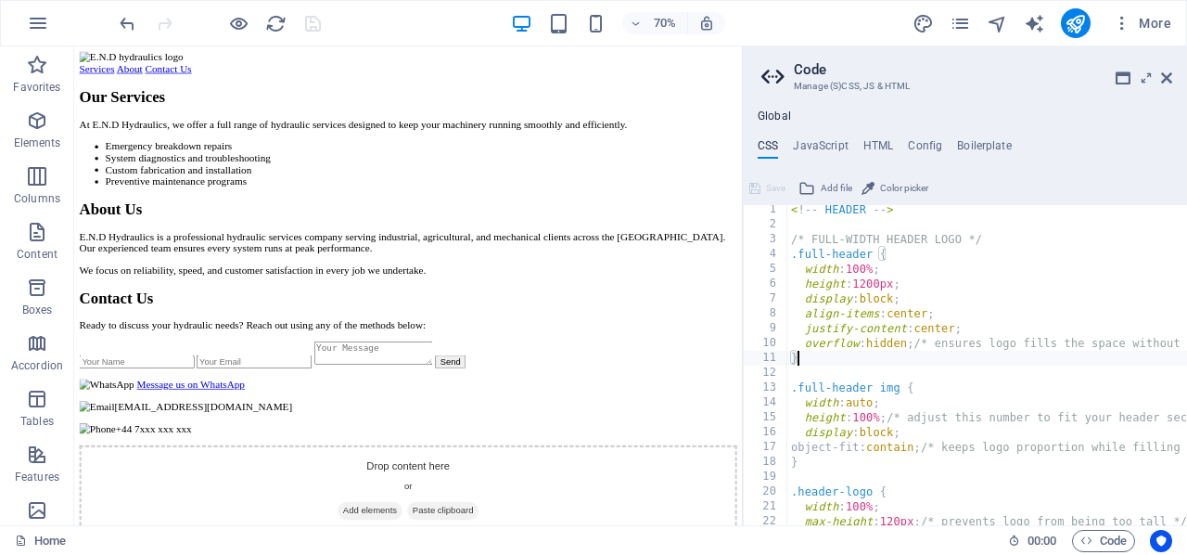
click at [881, 403] on div "< ! -- HEADER -- > /* FULL-WIDTH HEADER LOGO */ .full-header { width : 100% ; h…" at bounding box center [1042, 377] width 511 height 351
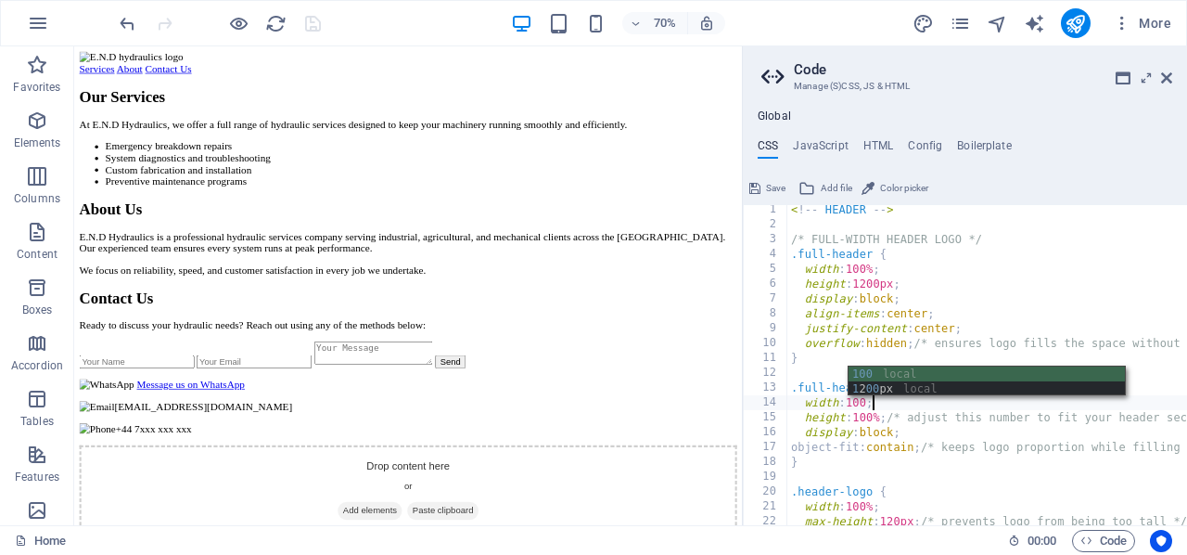
scroll to position [0, 6]
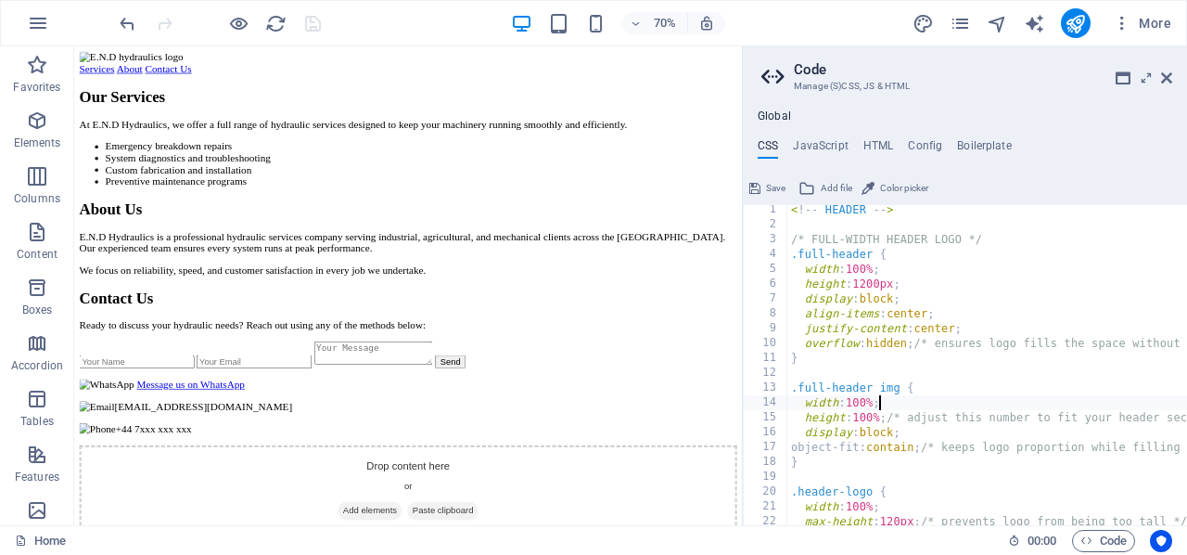
click at [809, 418] on div "< ! -- HEADER -- > /* FULL-WIDTH HEADER LOGO */ .full-header { width : 100% ; h…" at bounding box center [1042, 377] width 511 height 351
click at [806, 417] on div "< ! -- HEADER -- > /* FULL-WIDTH HEADER LOGO */ .full-header { width : 100% ; h…" at bounding box center [1042, 377] width 511 height 351
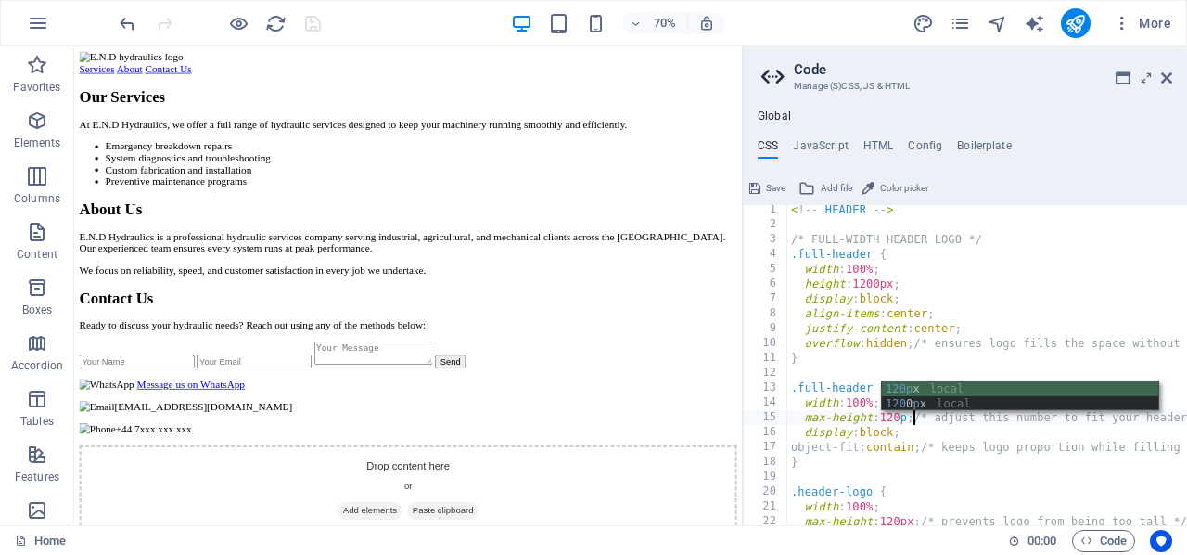
scroll to position [0, 11]
click at [810, 364] on div "< ! -- HEADER -- > /* FULL-WIDTH HEADER LOGO */ .full-header { width : 100% ; h…" at bounding box center [1042, 377] width 511 height 351
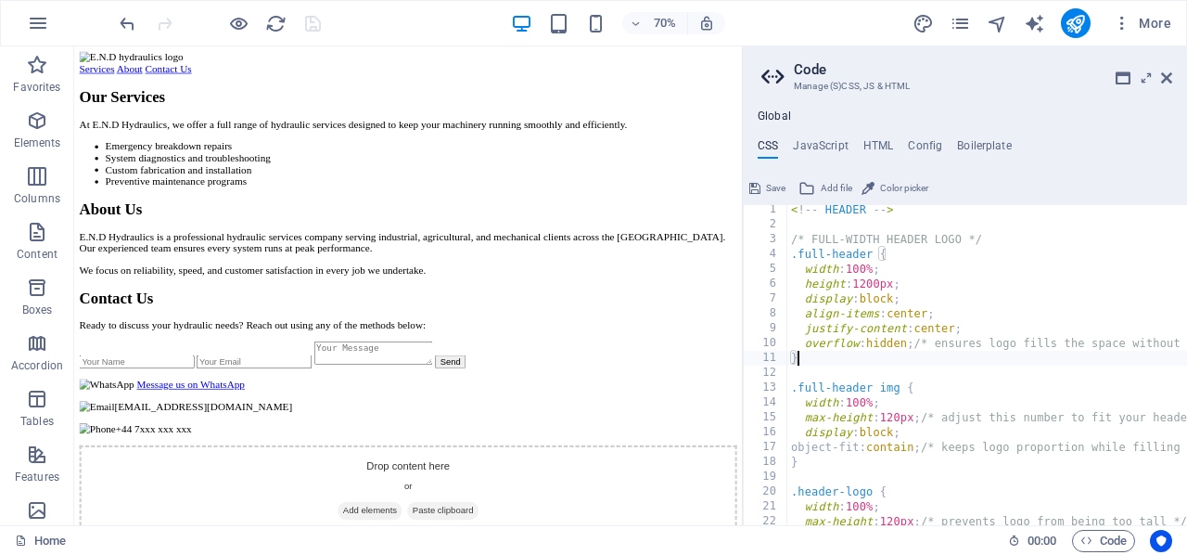
scroll to position [0, 0]
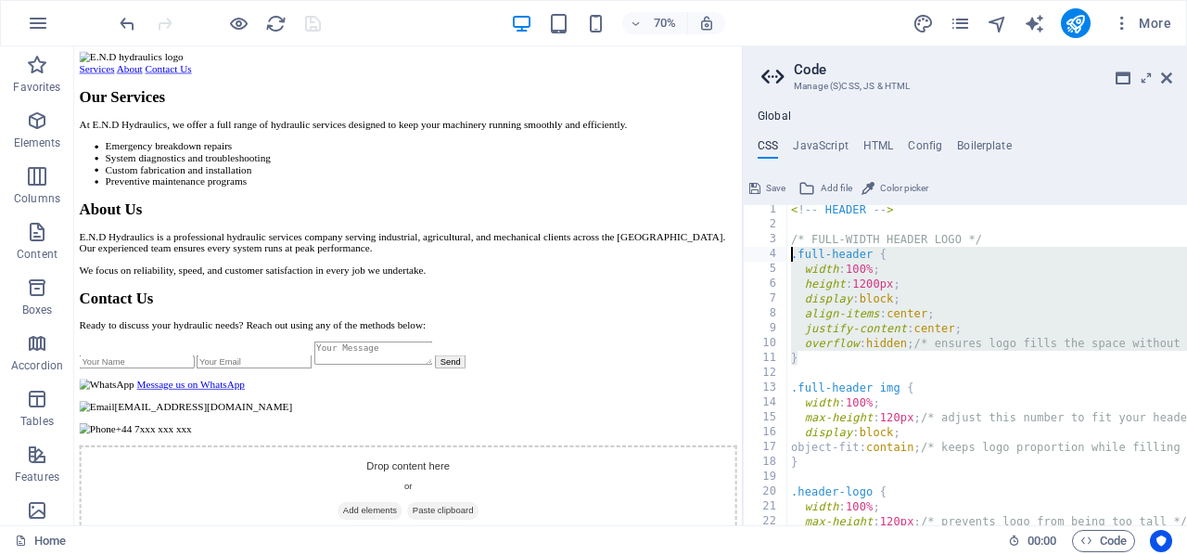
drag, startPoint x: 810, startPoint y: 364, endPoint x: 790, endPoint y: 257, distance: 108.4
click at [790, 257] on div "< ! -- HEADER -- > /* FULL-WIDTH HEADER LOGO */ .full-header { width : 100% ; h…" at bounding box center [1042, 377] width 511 height 351
type textarea ".full-header { width: 100%;"
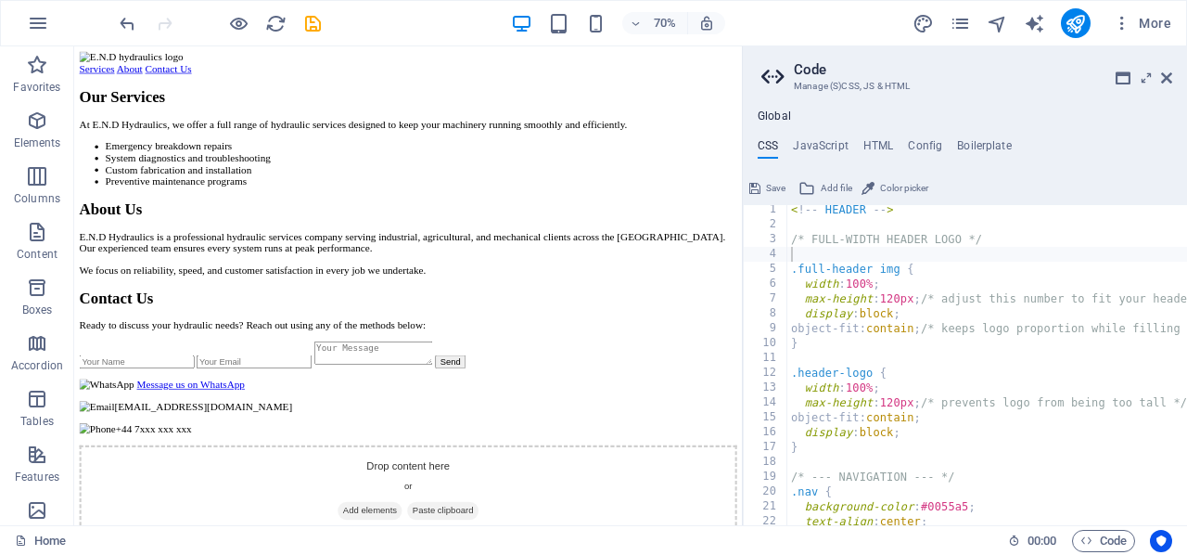
click at [773, 184] on span "Save" at bounding box center [775, 188] width 19 height 22
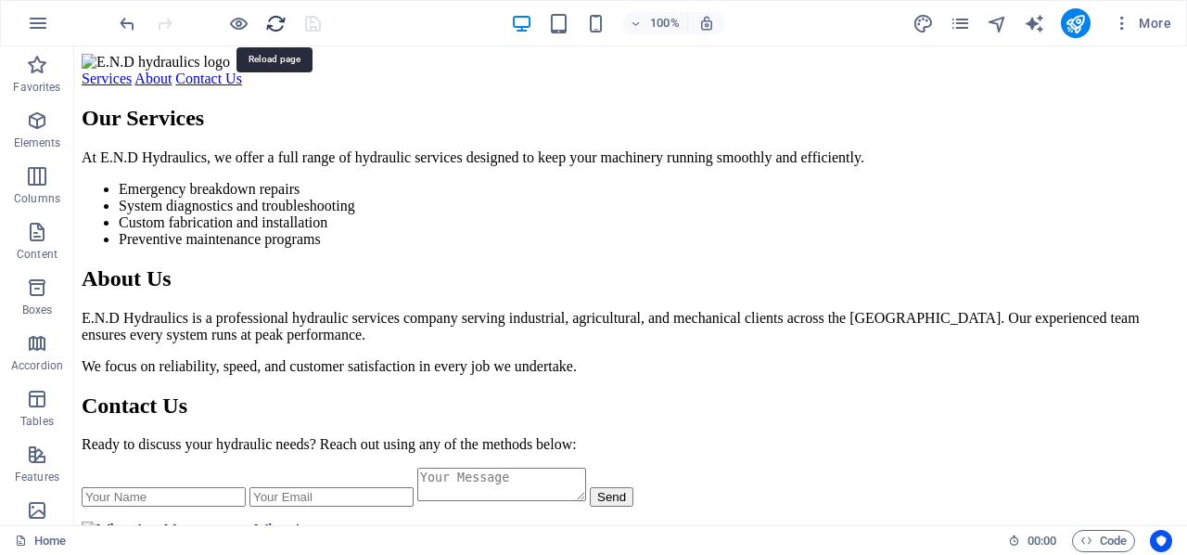
click at [268, 22] on icon "reload" at bounding box center [275, 23] width 21 height 21
click at [1093, 542] on span "Code" at bounding box center [1104, 541] width 46 height 22
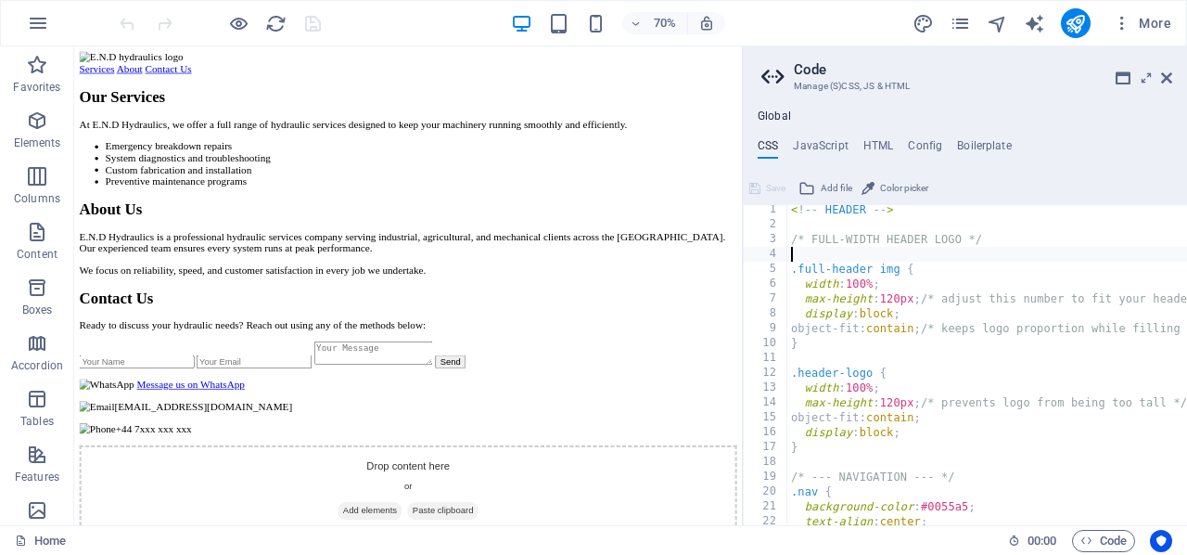
click at [896, 303] on div "< ! -- HEADER -- > /* FULL-WIDTH HEADER LOGO */ .full-header img { width : 100%…" at bounding box center [1035, 377] width 497 height 351
type textarea "max-height: 20px; /* adjust this number to fit your header section */"
click at [765, 186] on button "Save" at bounding box center [768, 188] width 42 height 22
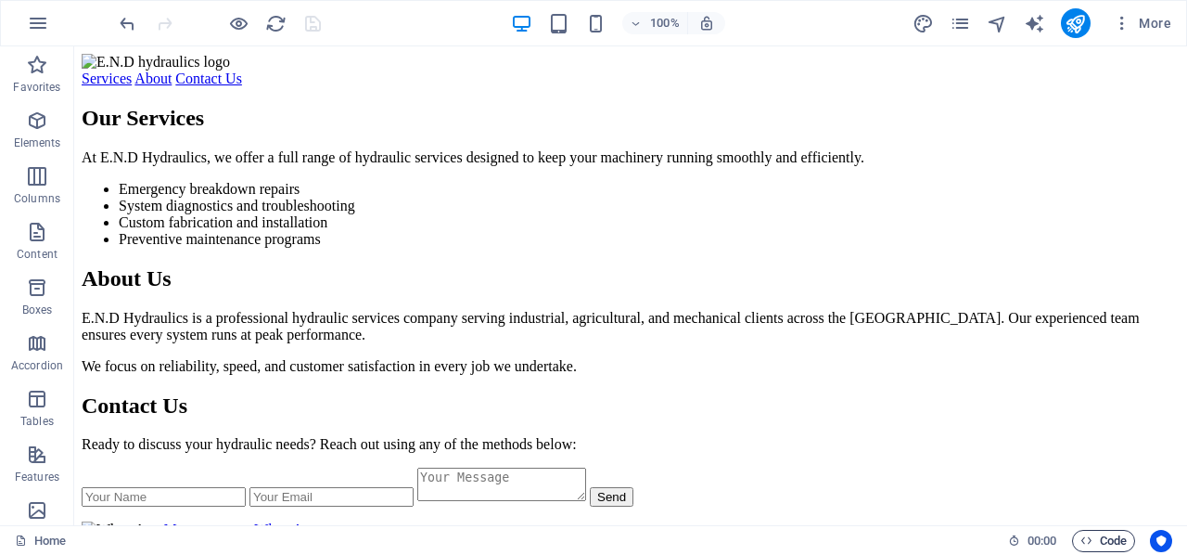
click at [1090, 542] on icon "button" at bounding box center [1087, 540] width 12 height 12
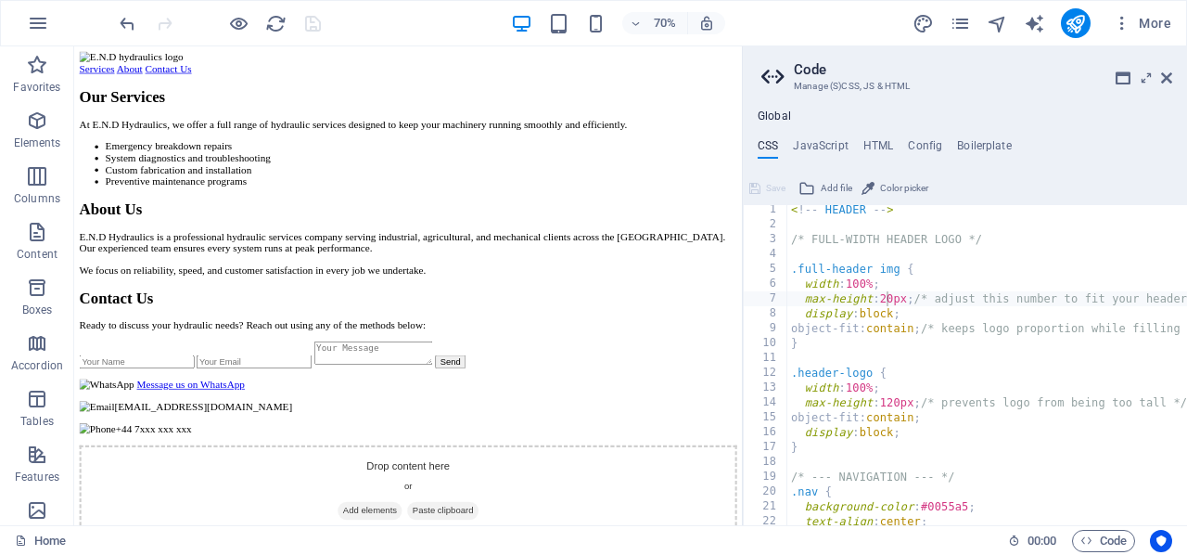
click at [873, 136] on div "Global CSS JavaScript HTML Config Boilerplate max-height: 20px; /* adjust this …" at bounding box center [965, 317] width 444 height 416
click at [873, 141] on h4 "HTML" at bounding box center [878, 149] width 31 height 20
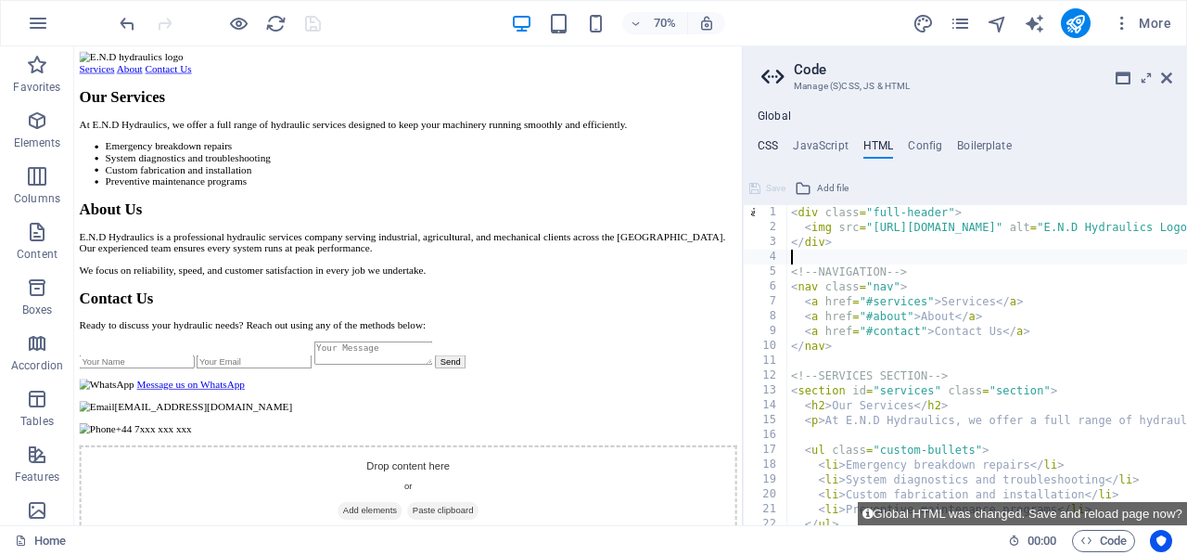
click at [761, 145] on h4 "CSS" at bounding box center [768, 149] width 20 height 20
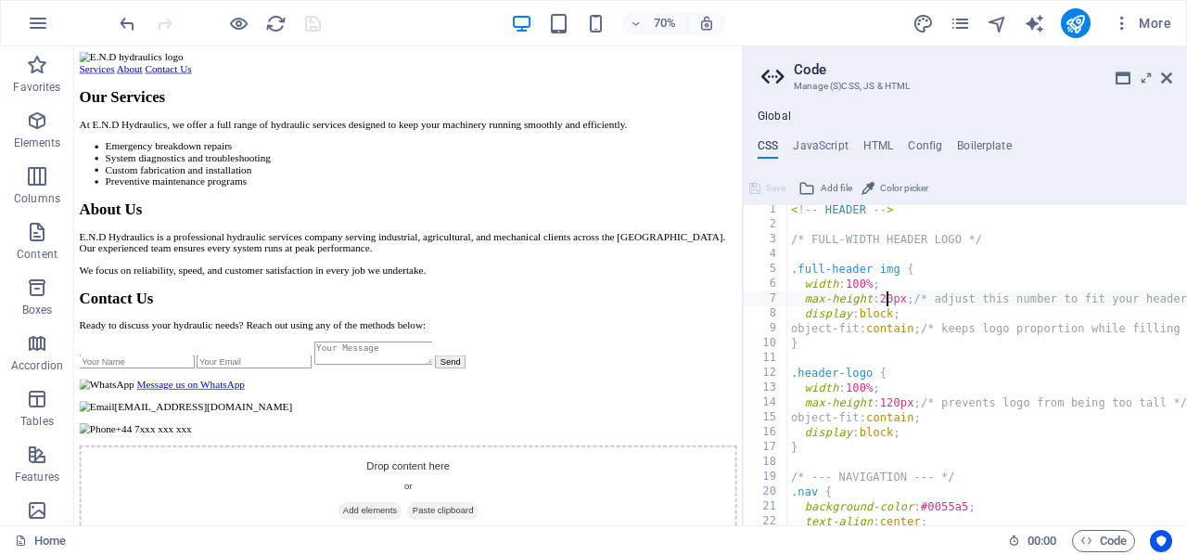
click at [894, 300] on div "< ! -- HEADER -- > /* FULL-WIDTH HEADER LOGO */ .full-header img { width : 100%…" at bounding box center [1032, 377] width 491 height 351
type textarea "max-height: 0px; /* adjust this number to fit your header section */"
click at [770, 186] on span "Save" at bounding box center [775, 188] width 19 height 22
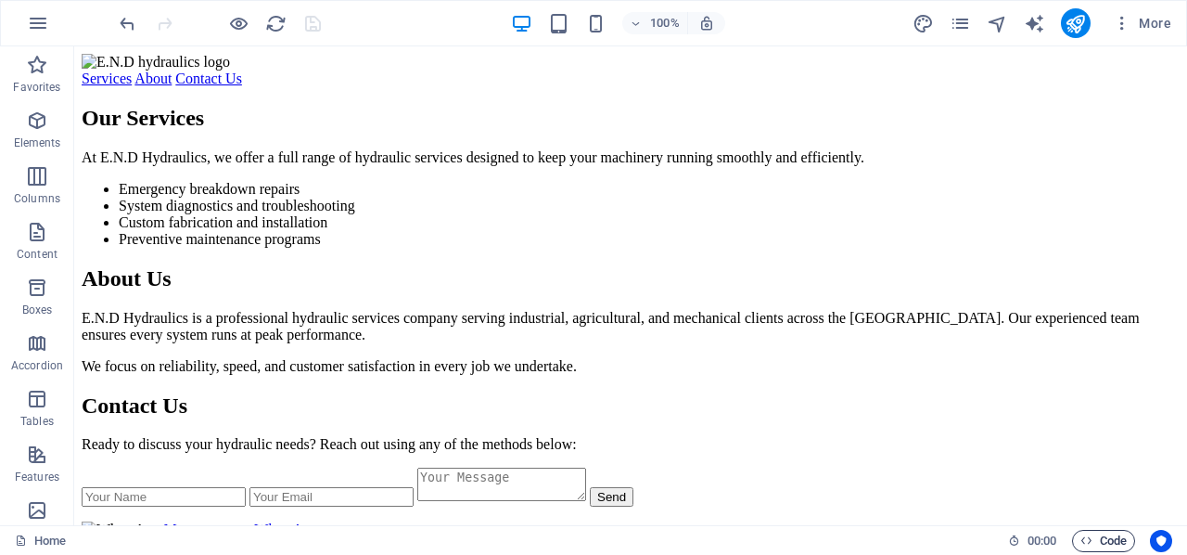
click at [1090, 533] on span "Code" at bounding box center [1104, 541] width 46 height 22
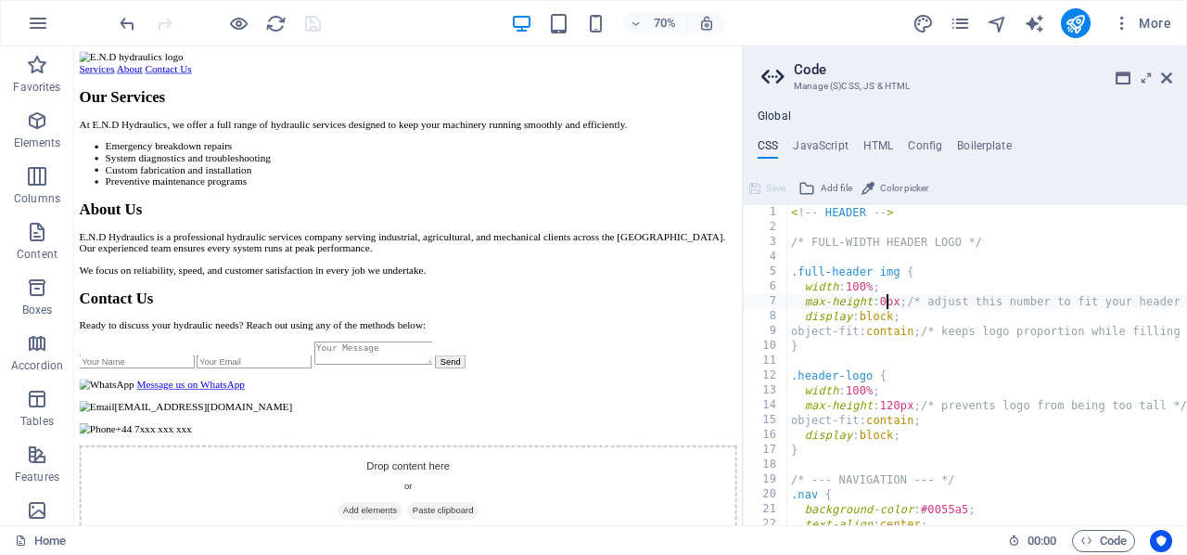
scroll to position [0, 0]
click at [1170, 79] on icon at bounding box center [1166, 77] width 11 height 15
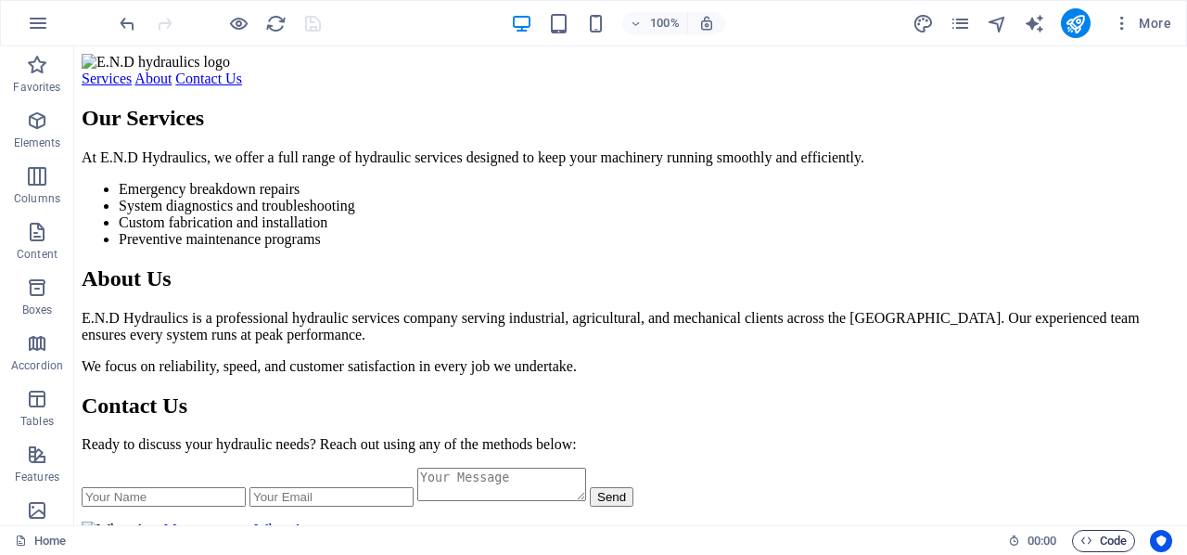
click at [1083, 537] on icon "button" at bounding box center [1087, 540] width 12 height 12
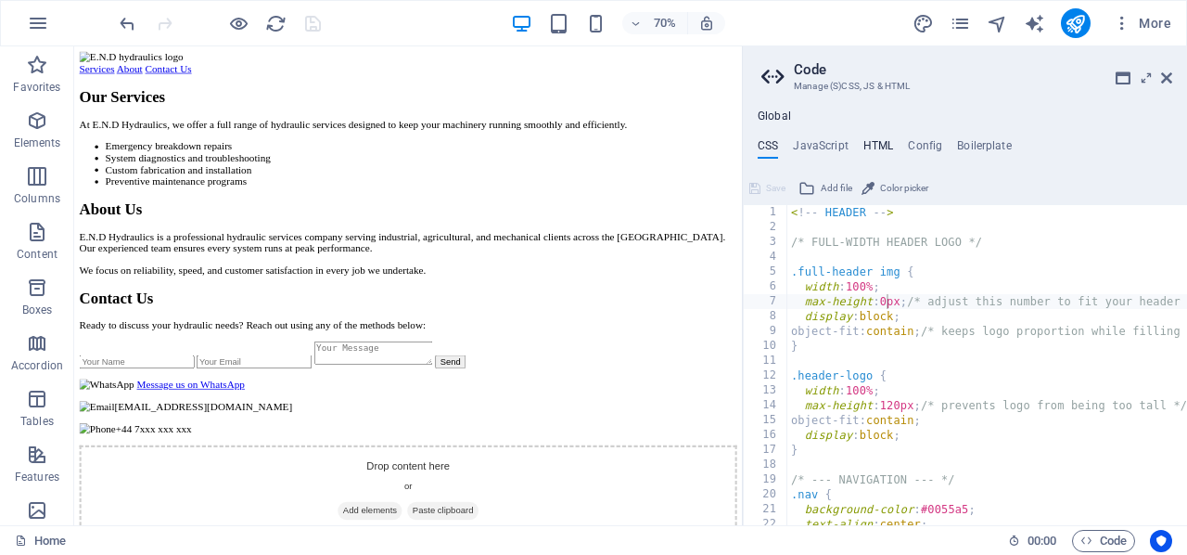
click at [869, 142] on h4 "HTML" at bounding box center [878, 149] width 31 height 20
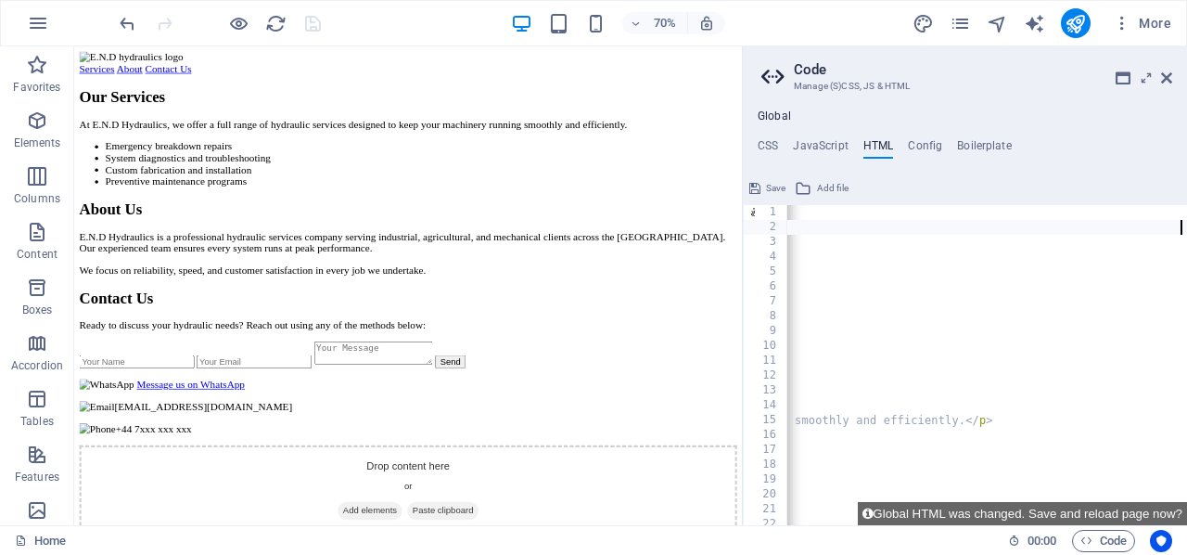
scroll to position [0, 754]
type textarea "<img src="https://cdn1.site-media.eu/images/0/18895096/endhydraulics-high-resol…"
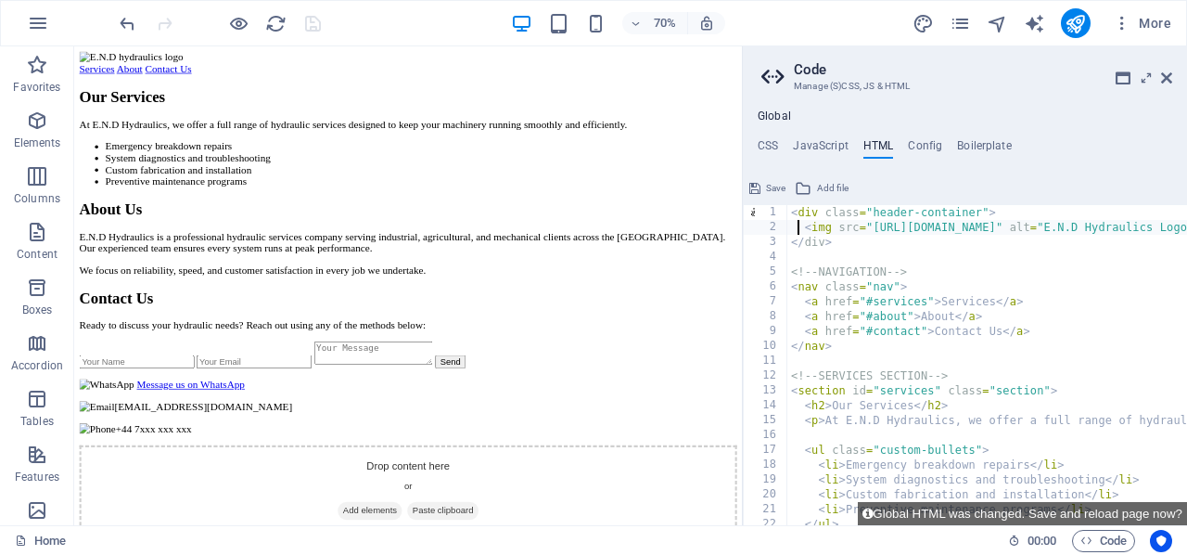
scroll to position [0, 0]
click at [763, 147] on h4 "CSS" at bounding box center [768, 149] width 20 height 20
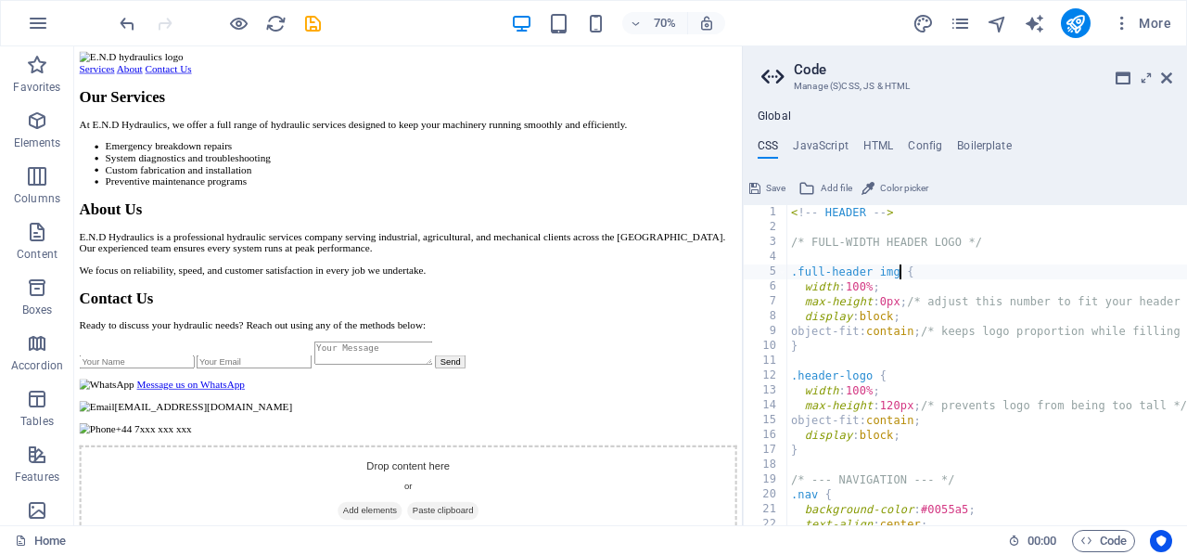
click at [901, 271] on div "< ! -- HEADER -- > /* FULL-WIDTH HEADER LOGO */ .full-header img { width : 100%…" at bounding box center [1032, 380] width 491 height 351
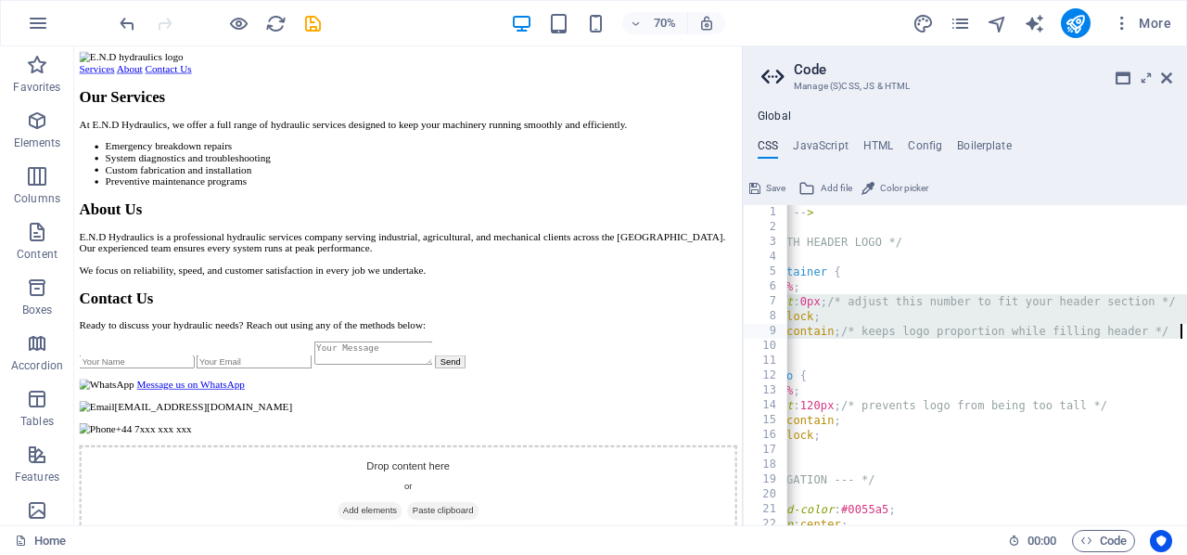
scroll to position [0, 90]
drag, startPoint x: 808, startPoint y: 307, endPoint x: 1186, endPoint y: 326, distance: 378.9
click at [1186, 326] on div ".header-container { 1 2 3 4 5 6 7 8 9 10 11 12 13 14 15 16 17 18 19 20 21 22 23…" at bounding box center [965, 365] width 444 height 320
type textarea "display: block; object-fit: contain; /* keeps logo proportion while filling hea…"
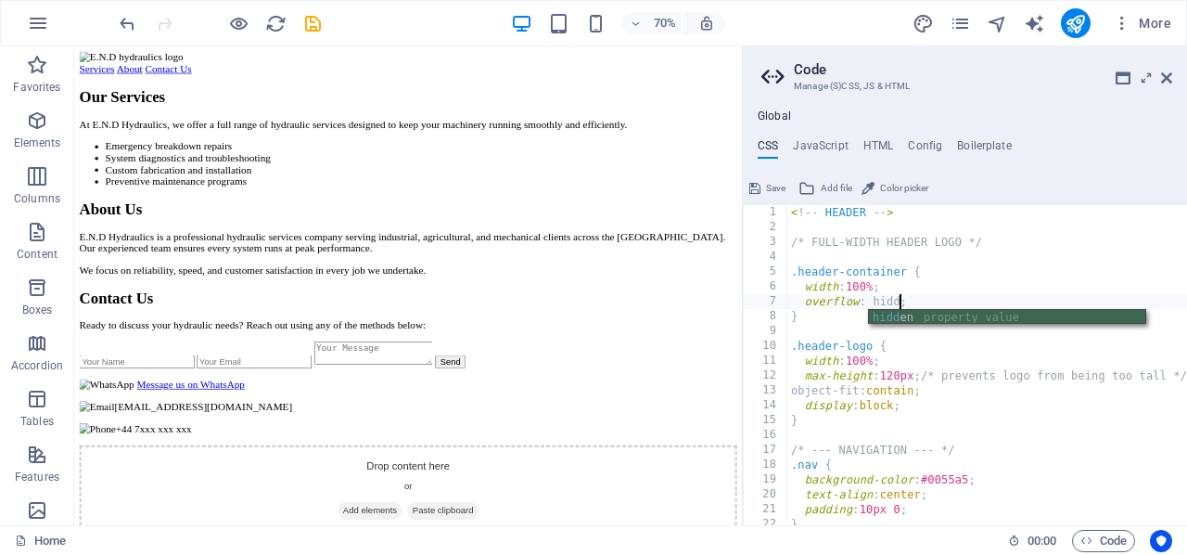
scroll to position [0, 9]
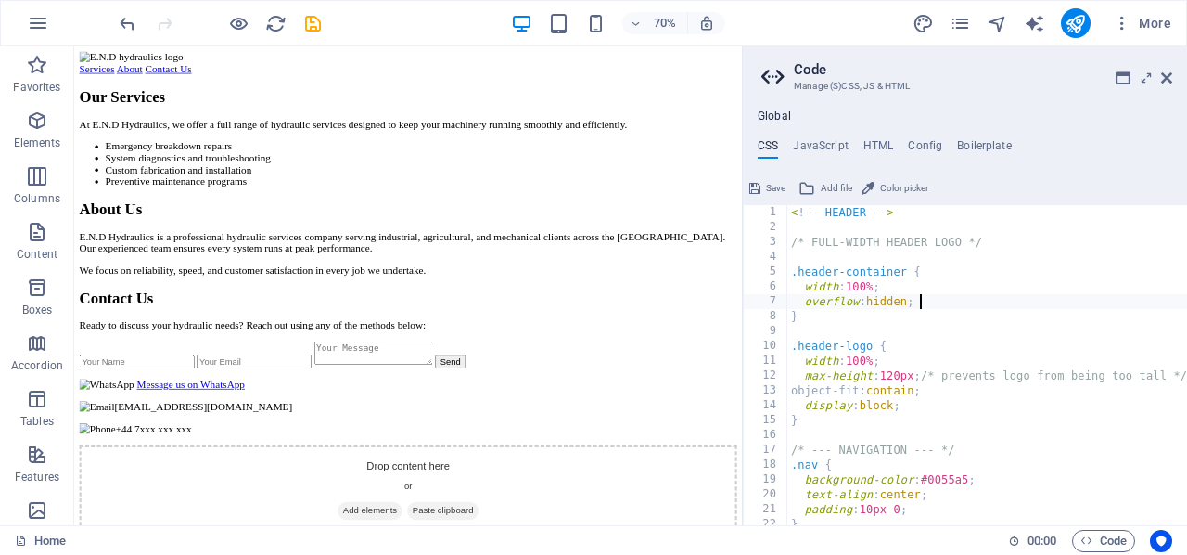
type textarea "}"
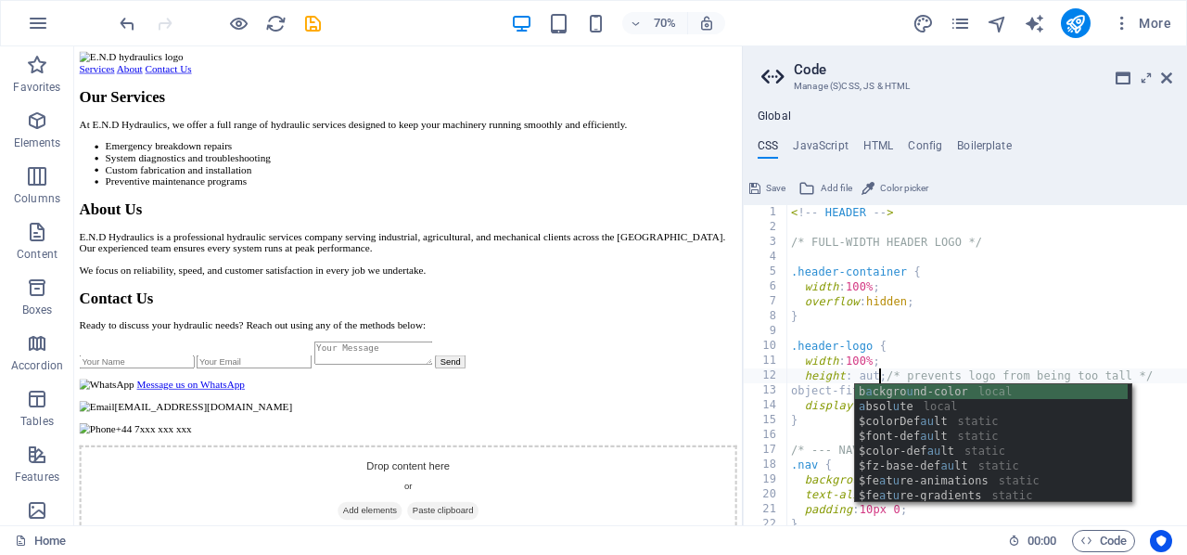
scroll to position [0, 8]
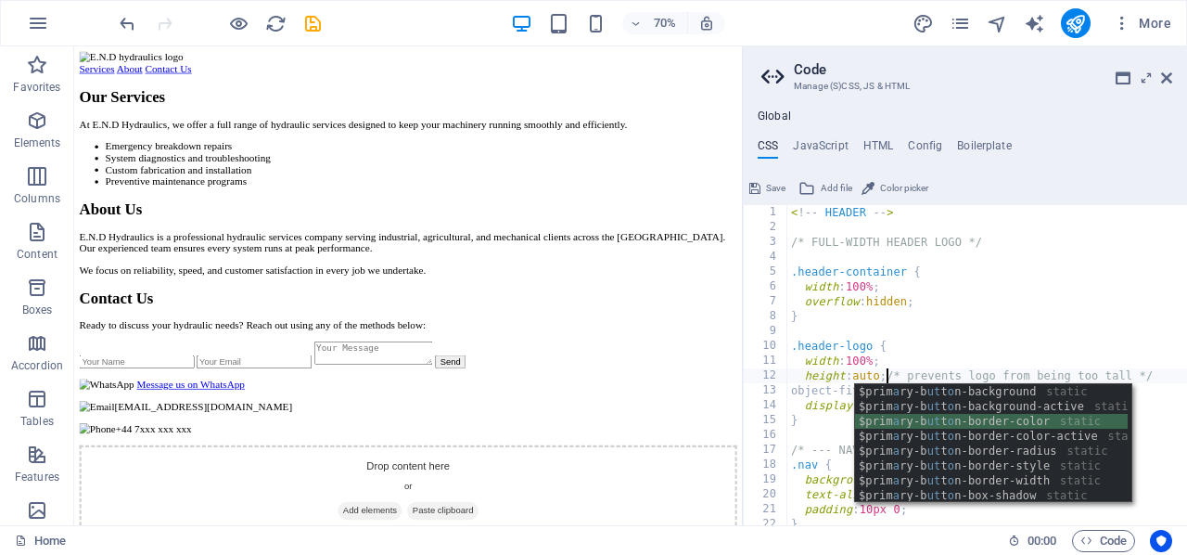
click at [806, 381] on div "< ! -- HEADER -- > /* FULL-WIDTH HEADER LOGO */ .header-container { width : 100…" at bounding box center [987, 380] width 400 height 351
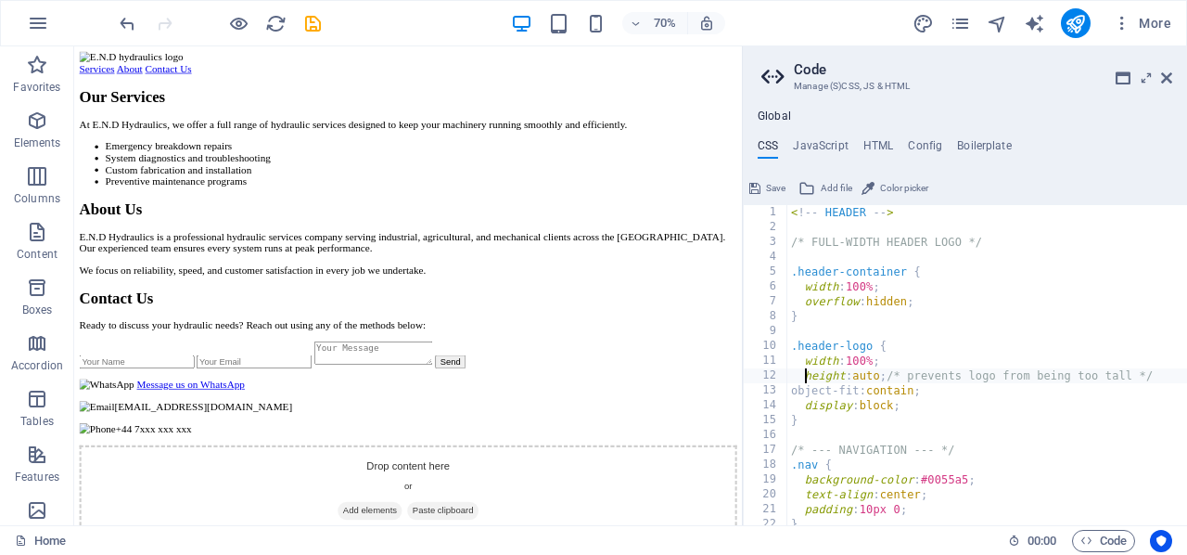
click at [955, 390] on div "< ! -- HEADER -- > /* FULL-WIDTH HEADER LOGO */ .header-container { width : 100…" at bounding box center [987, 380] width 400 height 351
type textarea "o"
type textarea "height: auto; /* prevents logo from being too tall */"
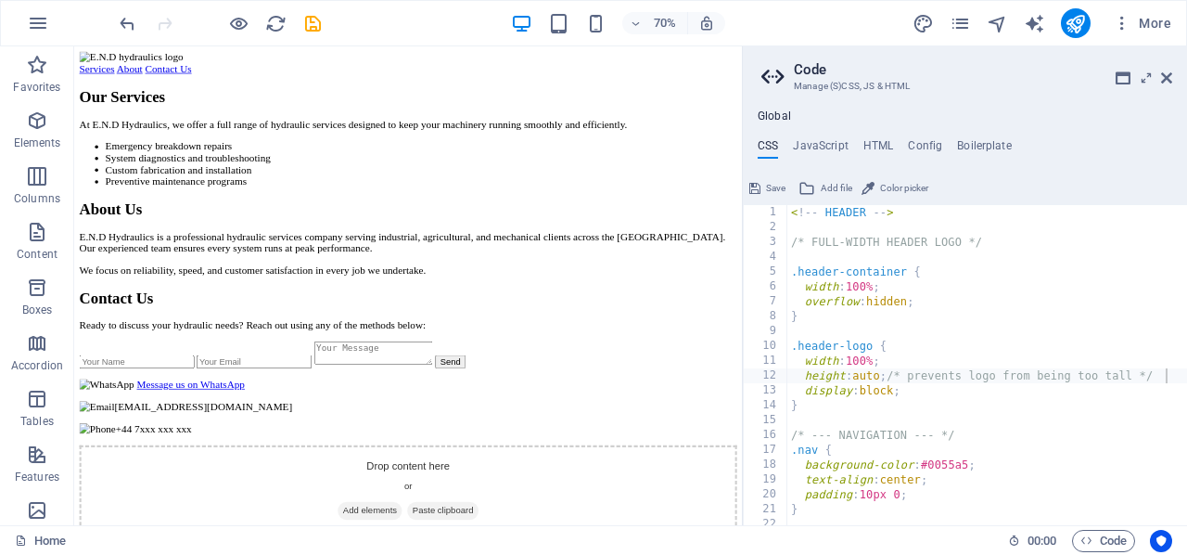
click at [832, 184] on span "Add file" at bounding box center [837, 188] width 32 height 22
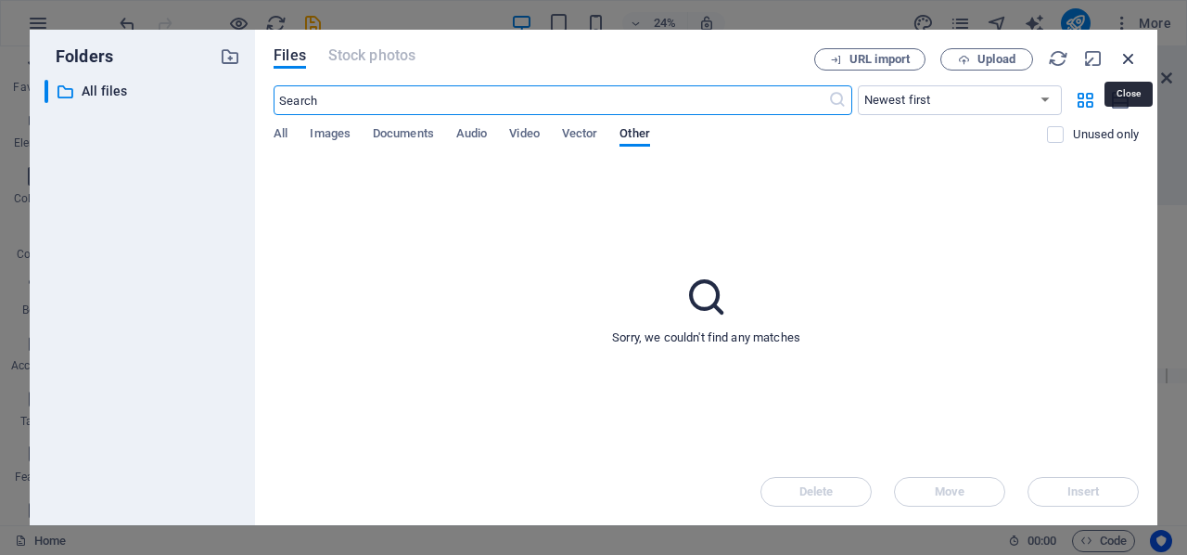
click at [1124, 55] on icon "button" at bounding box center [1129, 58] width 20 height 20
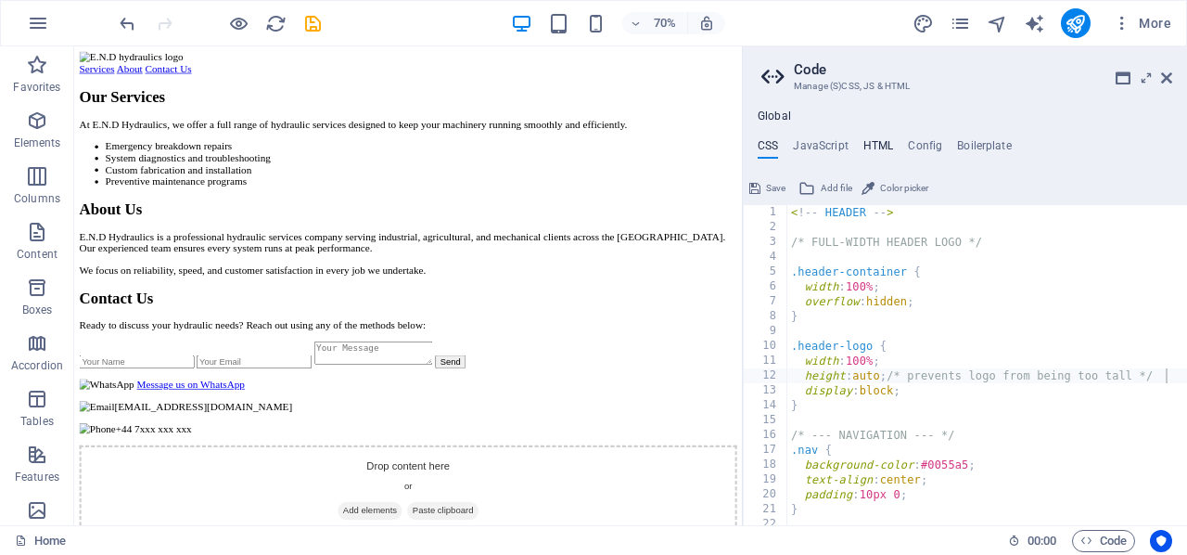
click at [876, 139] on h4 "HTML" at bounding box center [878, 149] width 31 height 20
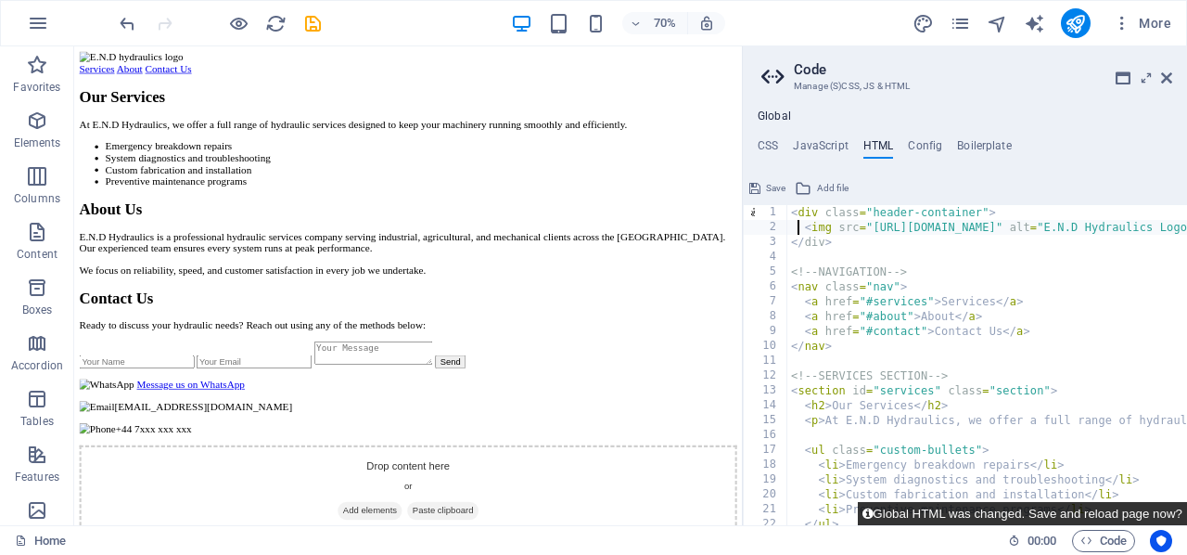
click at [1053, 515] on button "Global HTML was changed. Save and reload page now?" at bounding box center [1022, 513] width 329 height 23
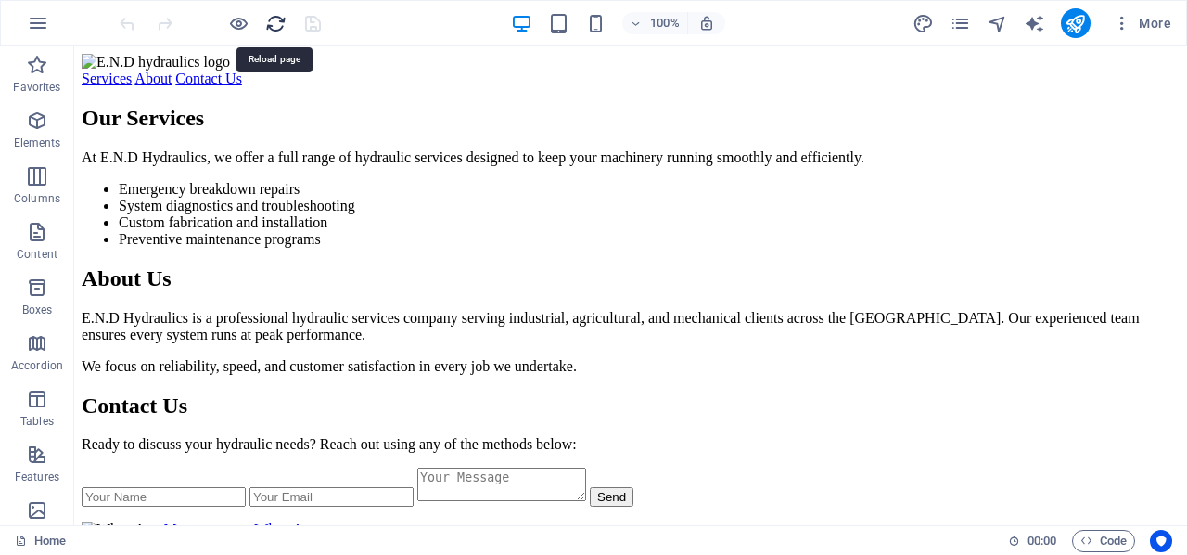
click at [275, 19] on icon "reload" at bounding box center [275, 23] width 21 height 21
click at [1103, 535] on span "Code" at bounding box center [1104, 541] width 46 height 22
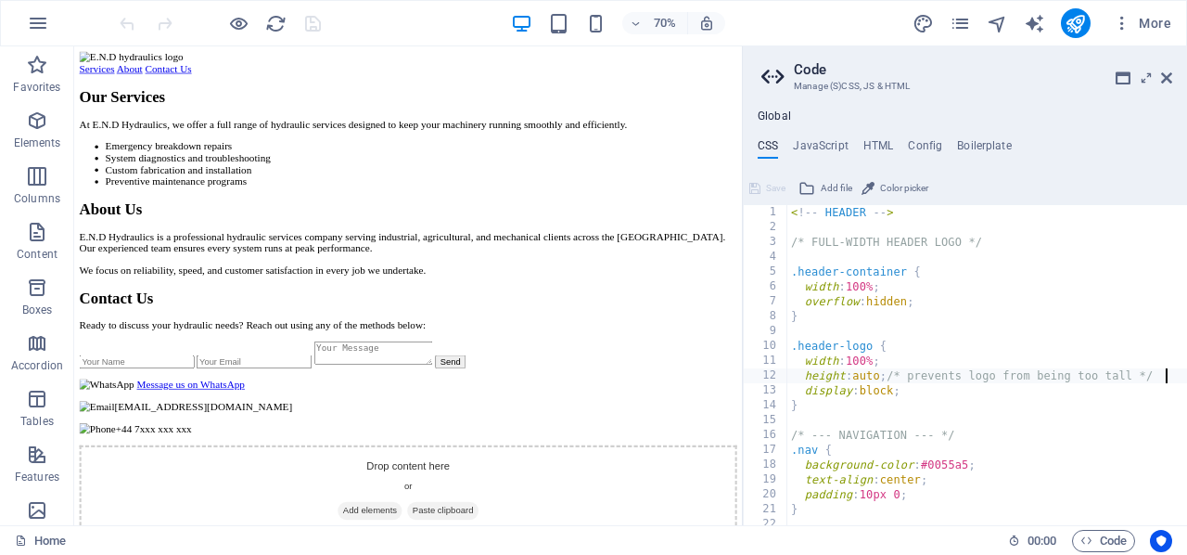
click at [885, 376] on div "< ! -- HEADER -- > /* FULL-WIDTH HEADER LOGO */ .header-container { width : 100…" at bounding box center [987, 380] width 400 height 351
type textarea "height: 100px; /* prevents logo from being too tall */"
click at [759, 183] on icon at bounding box center [754, 188] width 11 height 22
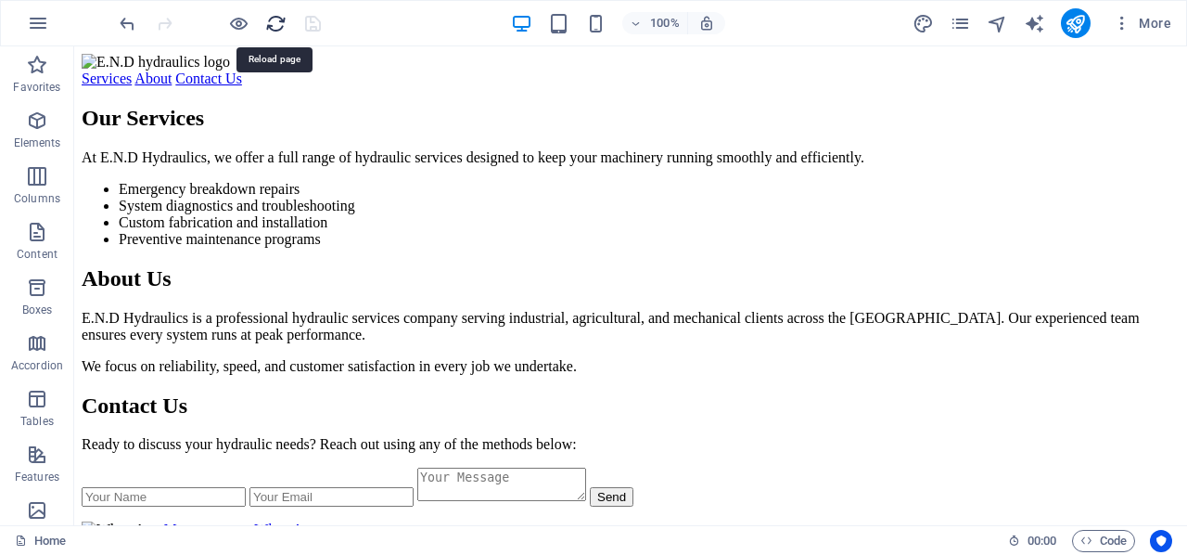
click at [270, 18] on icon "reload" at bounding box center [275, 23] width 21 height 21
click at [1109, 544] on span "Code" at bounding box center [1104, 541] width 46 height 22
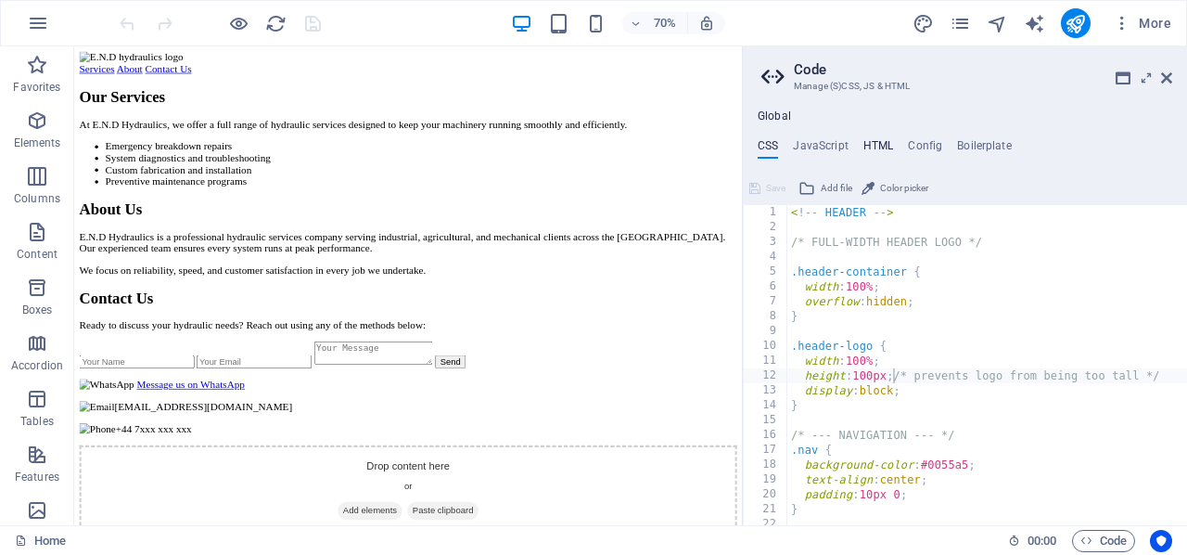
click at [876, 143] on h4 "HTML" at bounding box center [878, 149] width 31 height 20
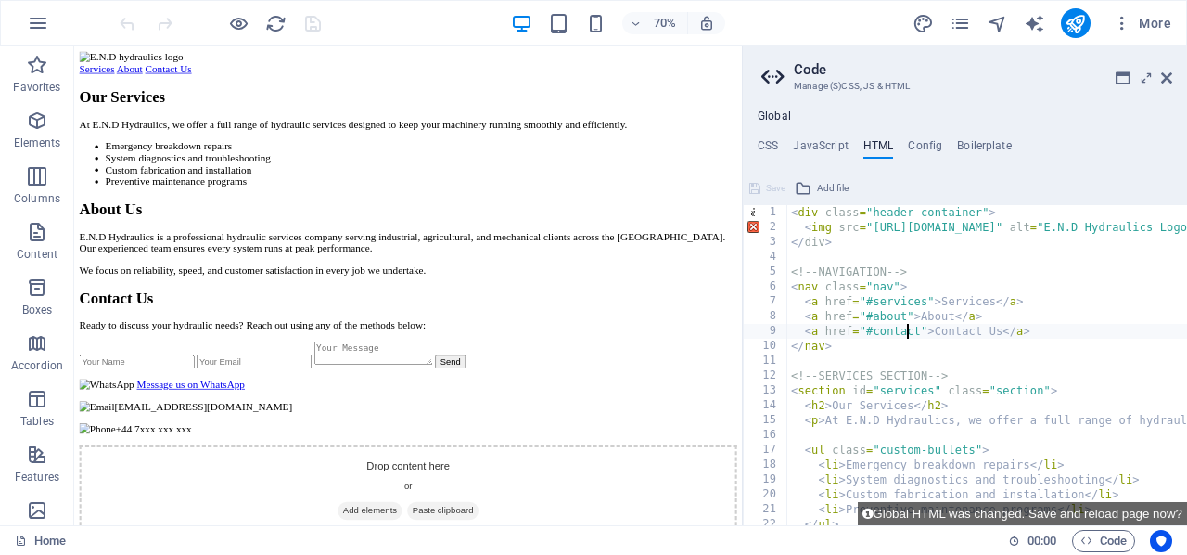
type textarea "<a href="#contact">Contact Us</a>"
click at [765, 140] on h4 "CSS" at bounding box center [768, 149] width 20 height 20
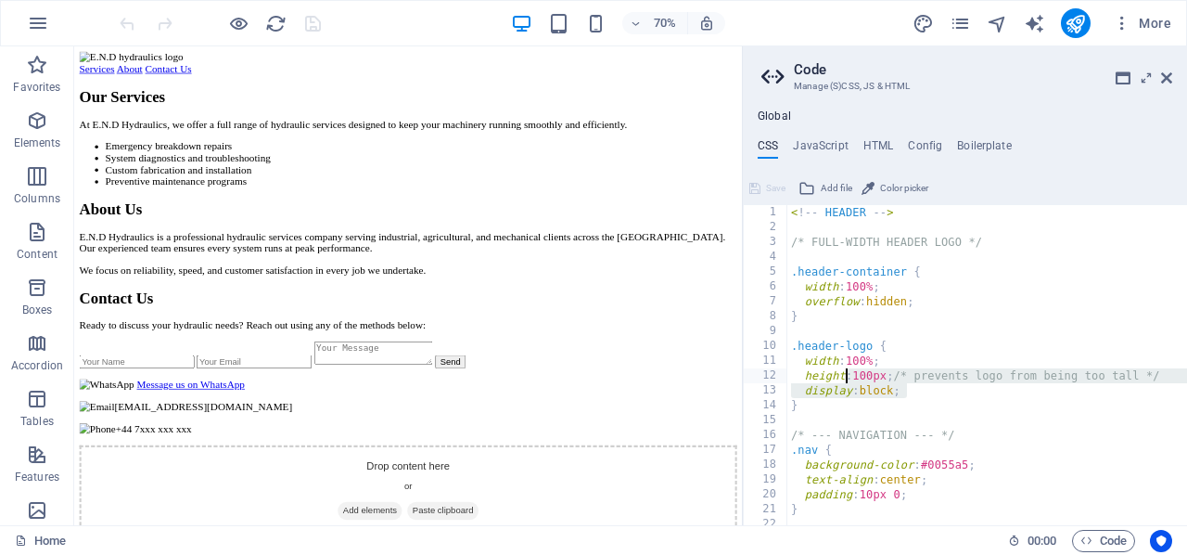
drag, startPoint x: 918, startPoint y: 391, endPoint x: 843, endPoint y: 379, distance: 76.1
click at [843, 379] on div "< ! -- HEADER -- > /* FULL-WIDTH HEADER LOGO */ .header-container { width : 100…" at bounding box center [987, 380] width 400 height 351
type textarea "height: 100px; /* prevents logo from being too tall */ display: block;"
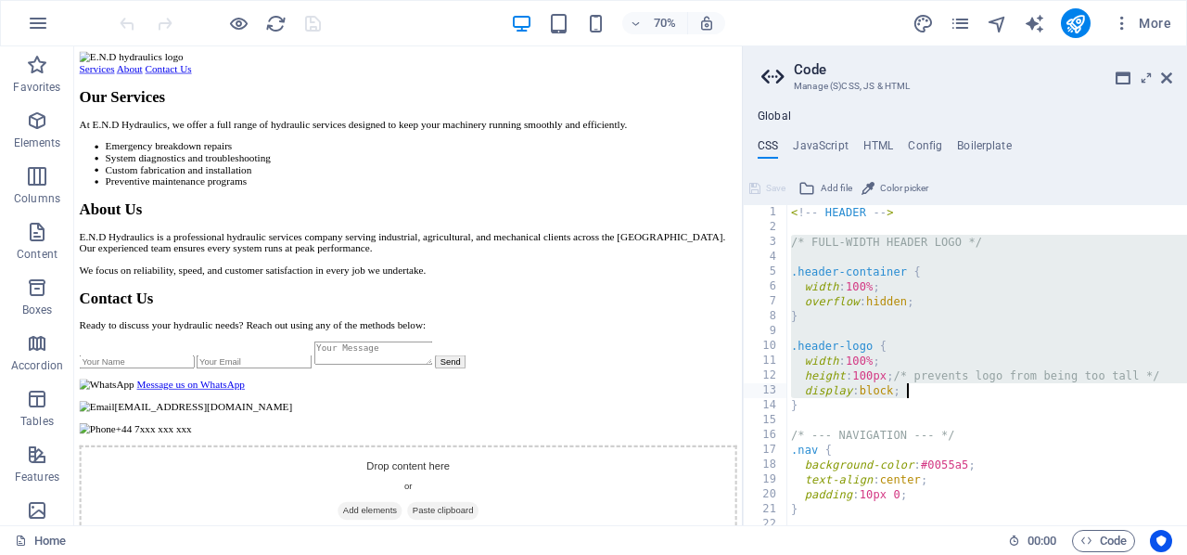
drag, startPoint x: 791, startPoint y: 246, endPoint x: 929, endPoint y: 394, distance: 202.8
click at [929, 394] on div "< ! -- HEADER -- > /* FULL-WIDTH HEADER LOGO */ .header-container { width : 100…" at bounding box center [987, 380] width 400 height 351
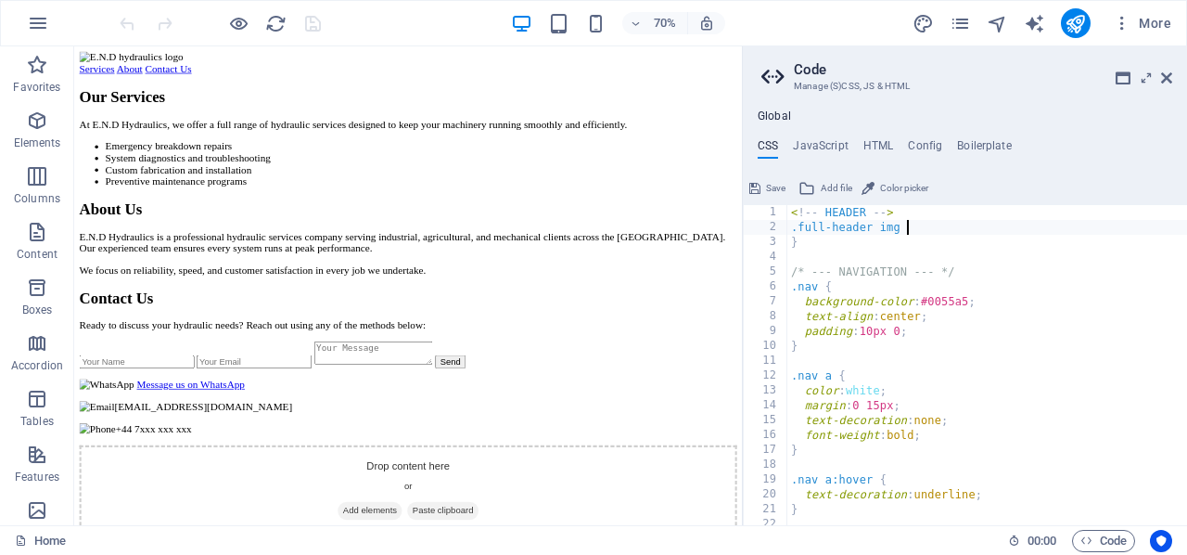
type textarea ".full-header img {"
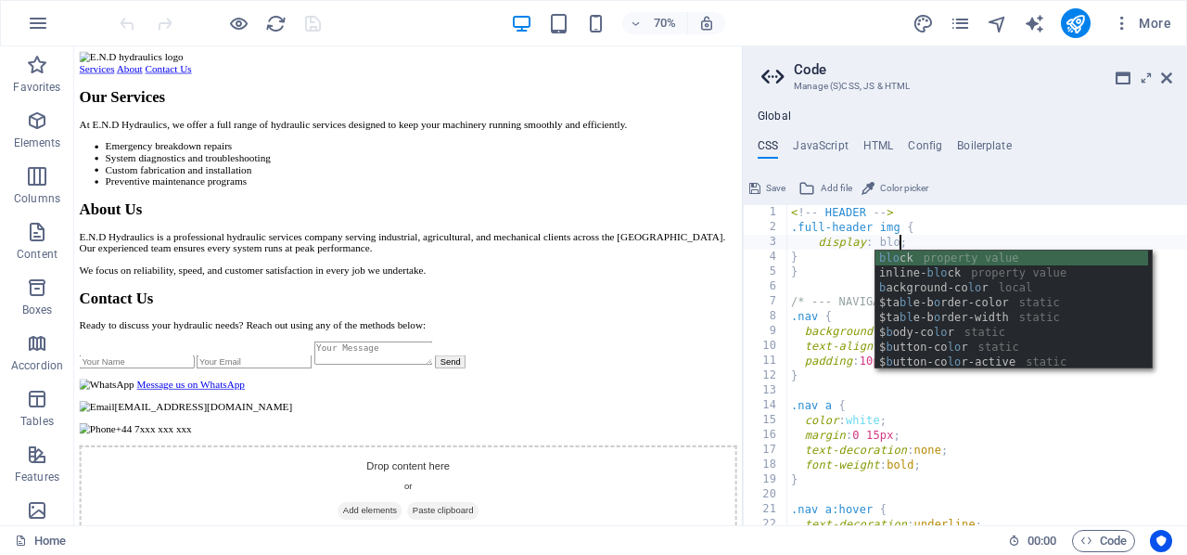
scroll to position [0, 9]
type textarea "display: block;"
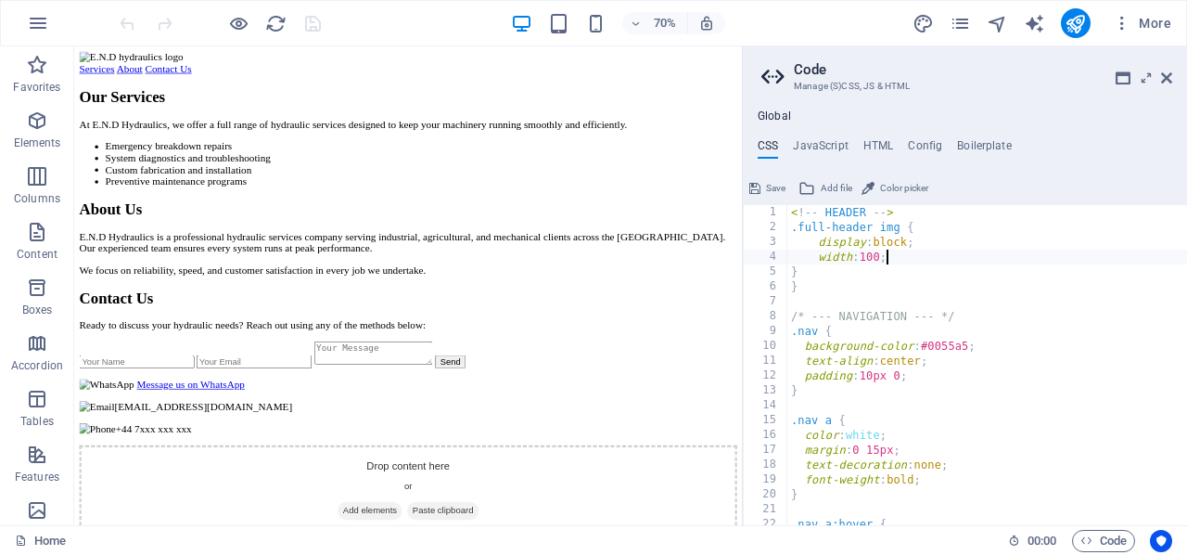
scroll to position [0, 8]
type textarea "width: 100%;"
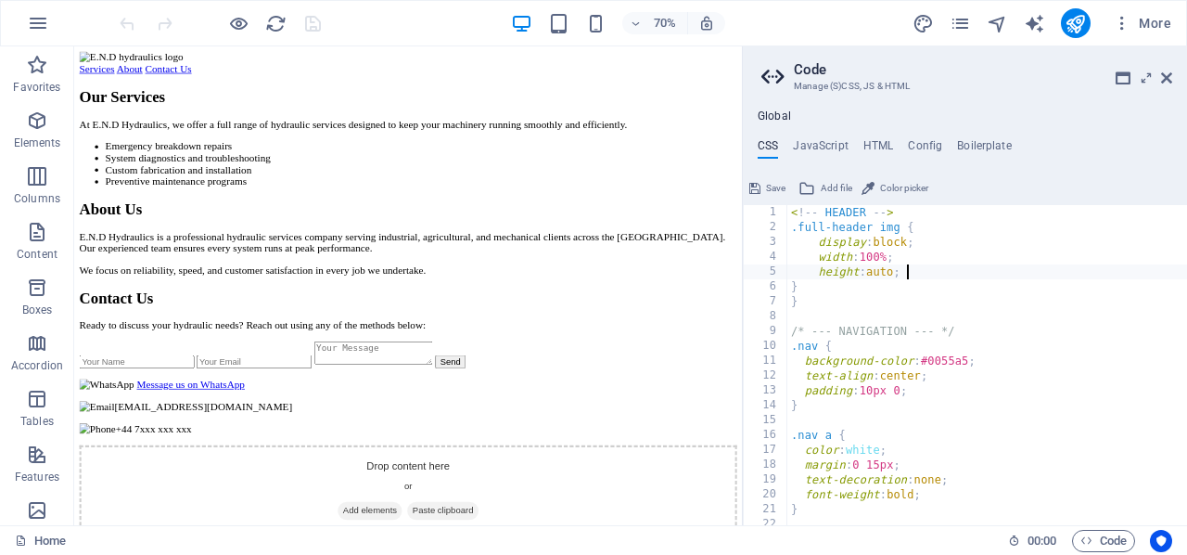
type textarea "}"
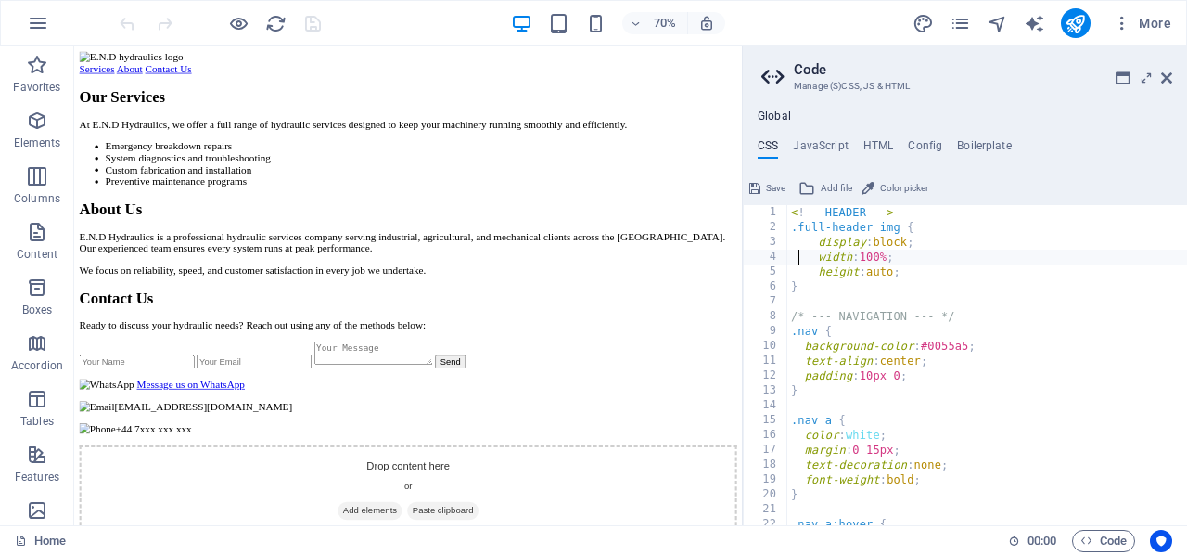
type textarea "display: block;"
click at [880, 137] on div "Global CSS JavaScript HTML Config Boilerplate display: block; 1 2 3 4 5 6 7 8 9…" at bounding box center [965, 317] width 444 height 416
click at [874, 145] on h4 "HTML" at bounding box center [878, 149] width 31 height 20
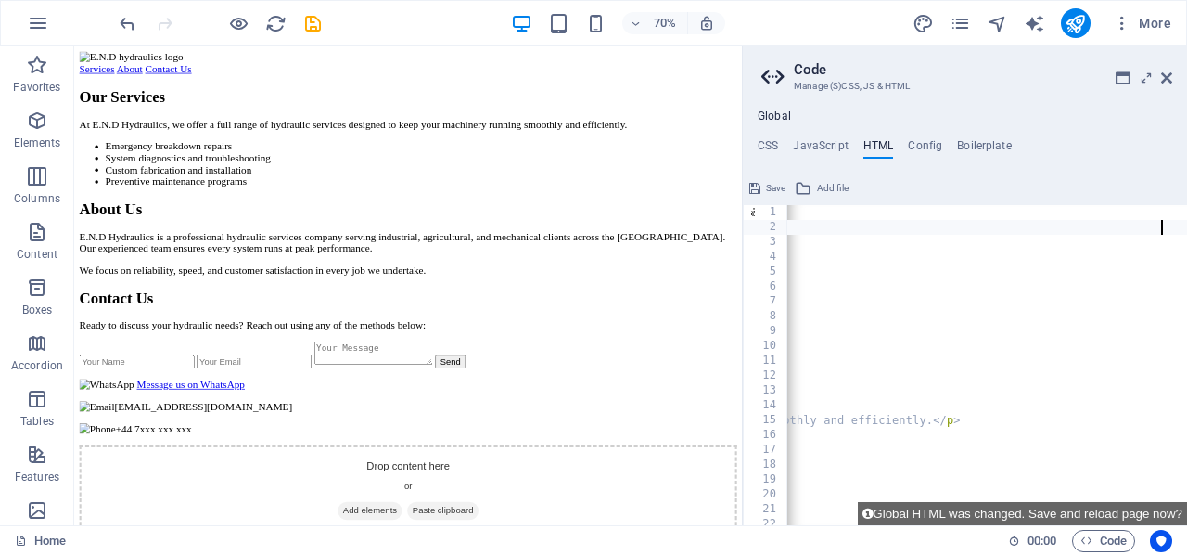
scroll to position [0, 780]
type textarea "<img src="https://cdn1.site-media.eu/images/0/18895096/endhydraulics-high-resol…"
click at [768, 185] on span "Save" at bounding box center [775, 188] width 19 height 22
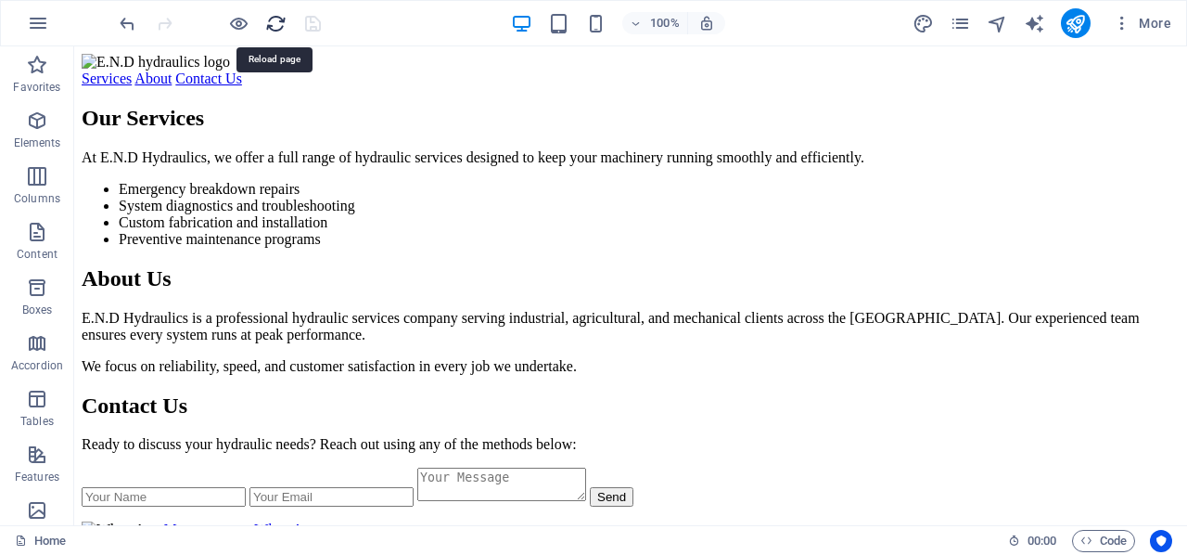
click at [275, 19] on icon "reload" at bounding box center [275, 23] width 21 height 21
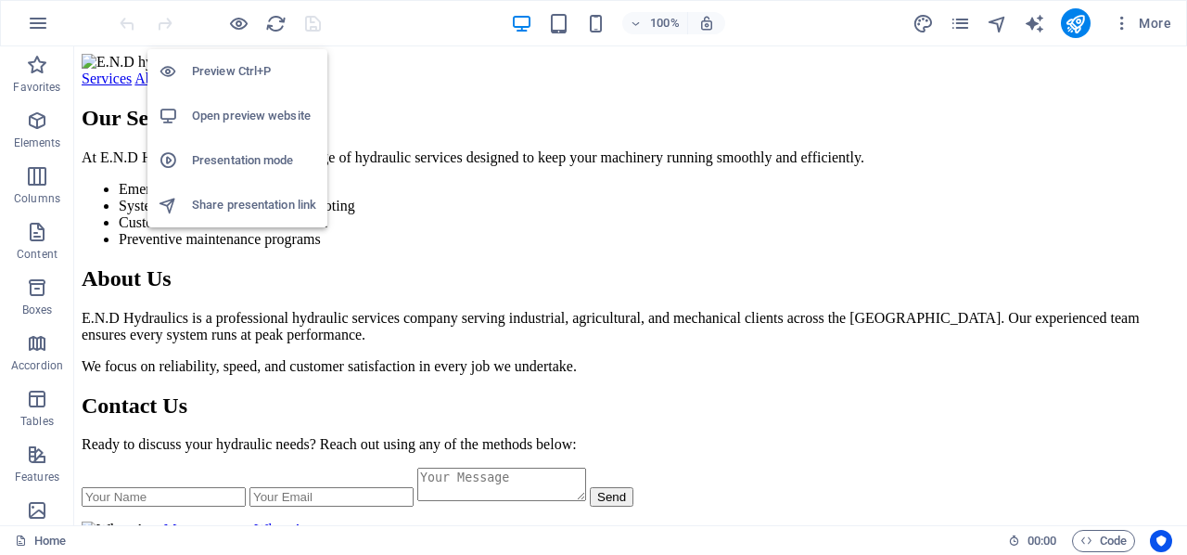
click at [232, 77] on h6 "Preview Ctrl+P" at bounding box center [254, 71] width 124 height 22
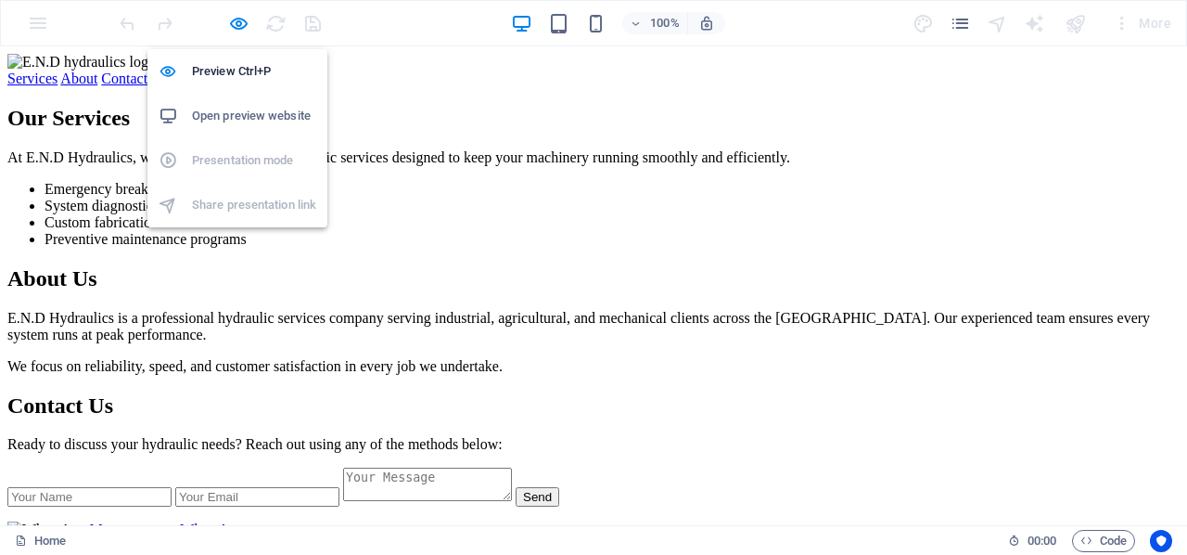
click at [244, 116] on h6 "Open preview website" at bounding box center [254, 116] width 124 height 22
click at [237, 21] on icon "button" at bounding box center [238, 23] width 21 height 21
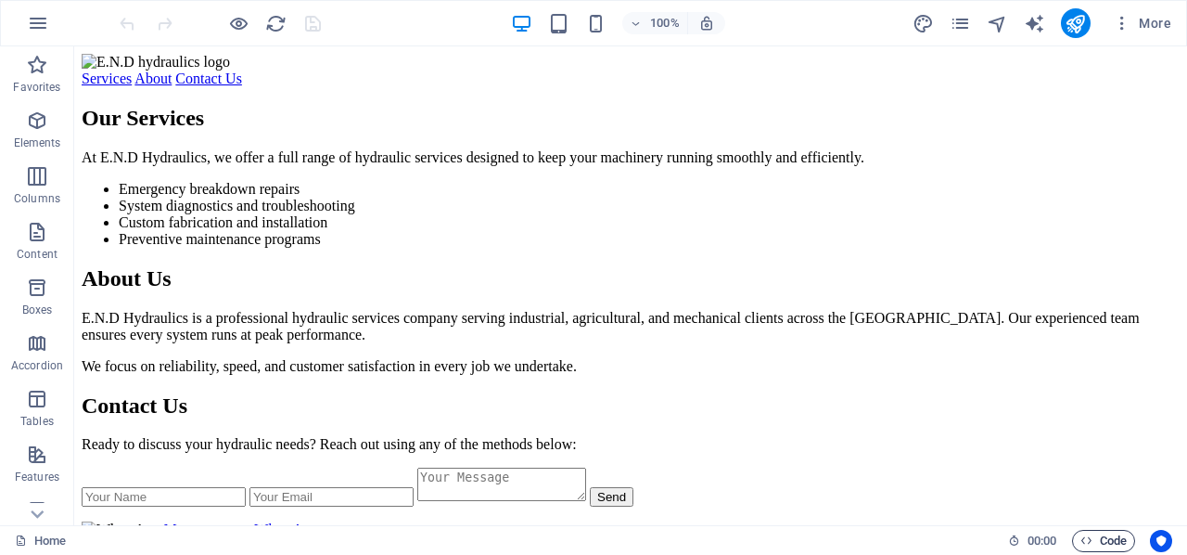
click at [1101, 536] on span "Code" at bounding box center [1104, 541] width 46 height 22
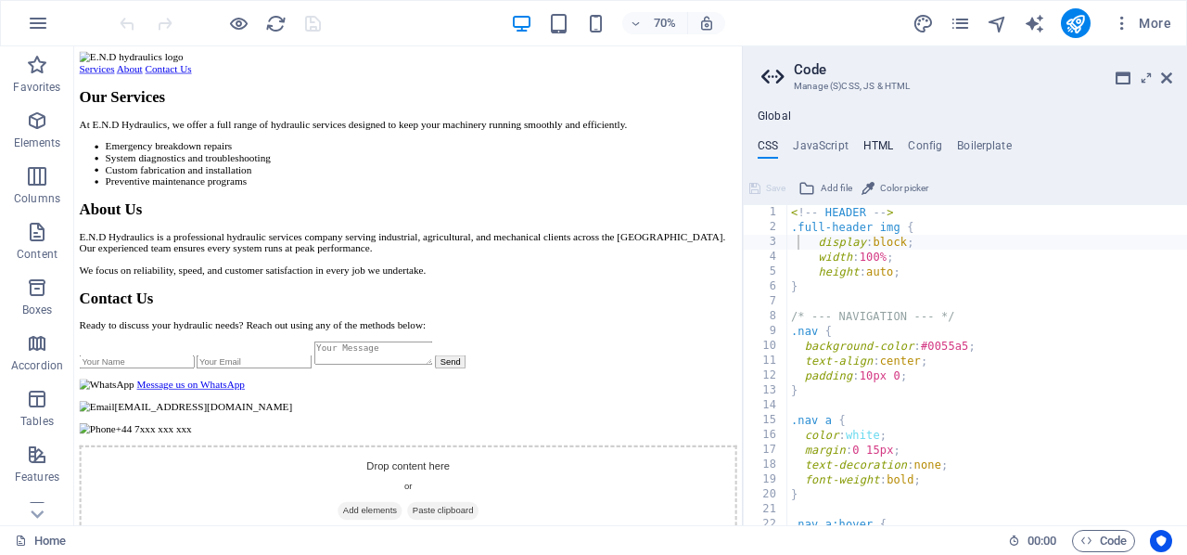
click at [876, 139] on h4 "HTML" at bounding box center [878, 149] width 31 height 20
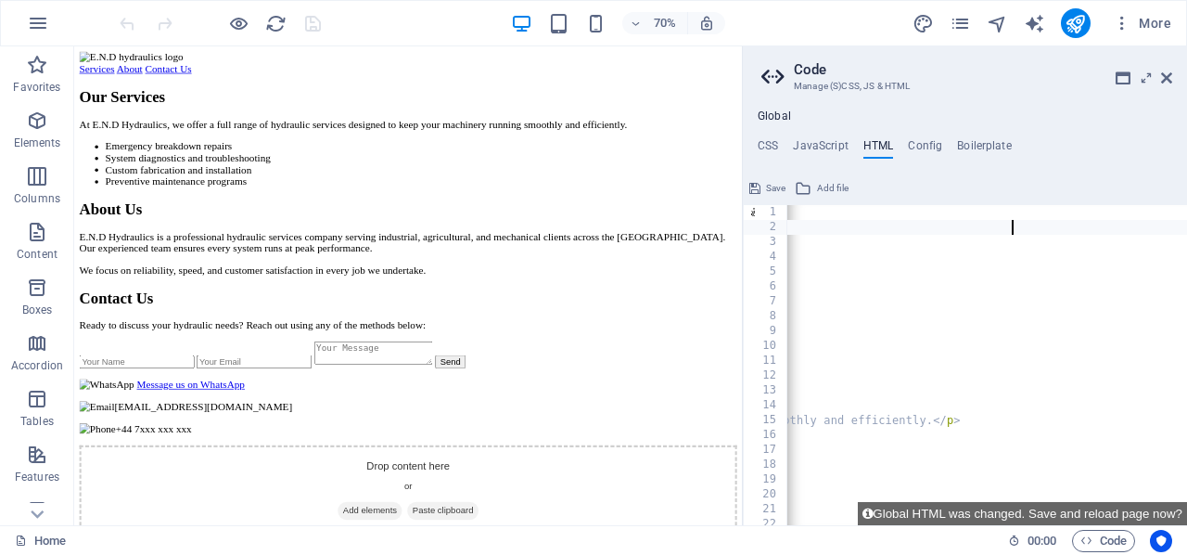
scroll to position [0, 82]
type textarea "<img src="[URL][DOMAIN_NAME]" alt="E.N.D Hydraulics Logo">"
click at [773, 187] on span "Save" at bounding box center [775, 188] width 19 height 22
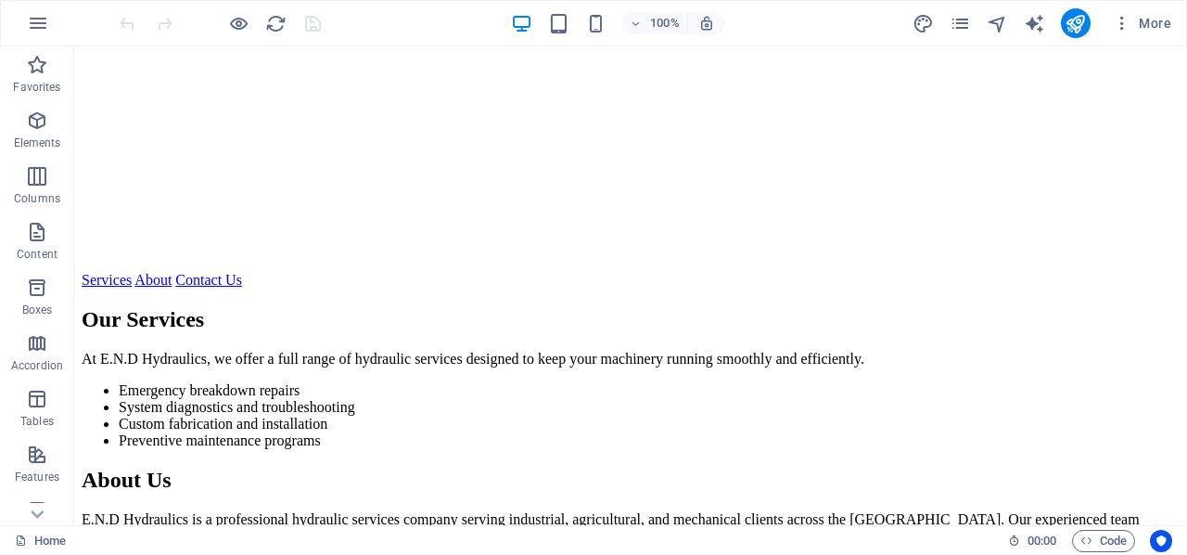
scroll to position [1642, 0]
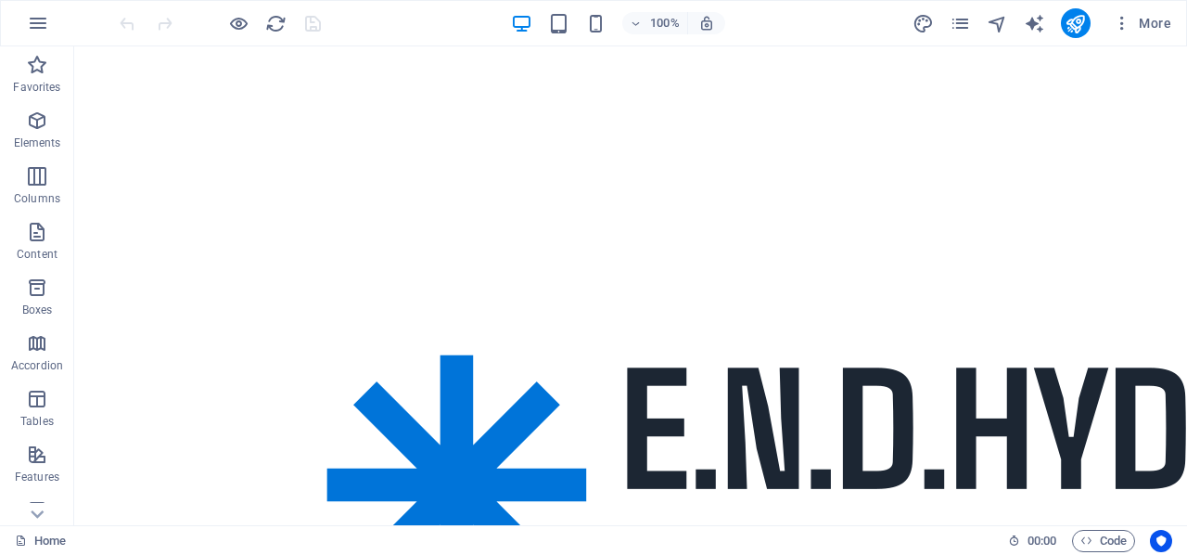
scroll to position [536, 0]
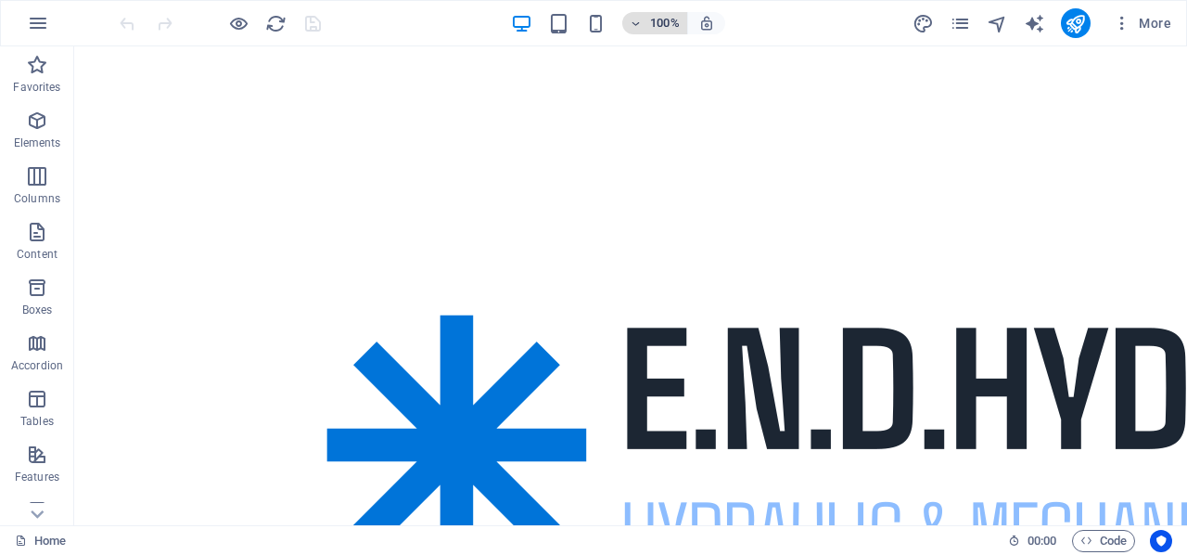
click at [633, 21] on icon "button" at bounding box center [636, 24] width 13 height 12
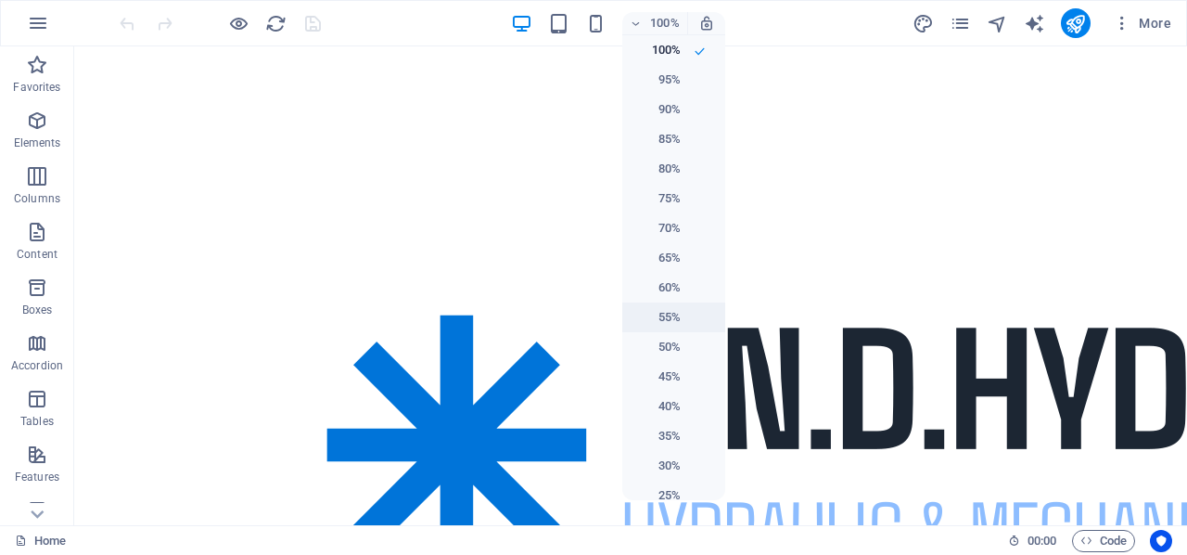
click at [659, 317] on h6 "55%" at bounding box center [656, 317] width 47 height 22
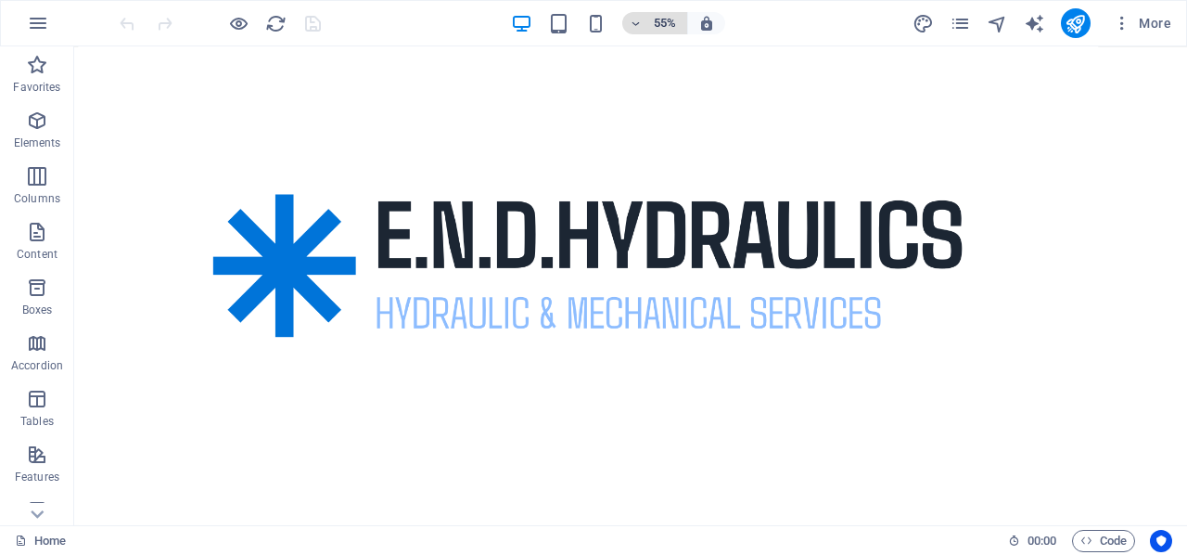
click at [642, 14] on span "55%" at bounding box center [655, 23] width 50 height 22
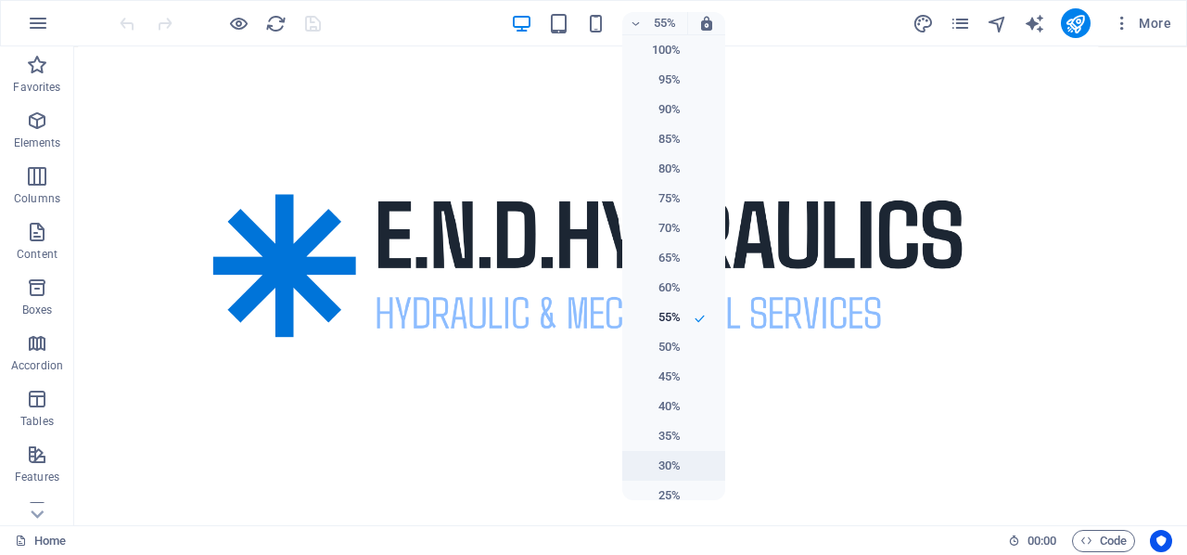
click at [665, 461] on h6 "30%" at bounding box center [656, 465] width 47 height 22
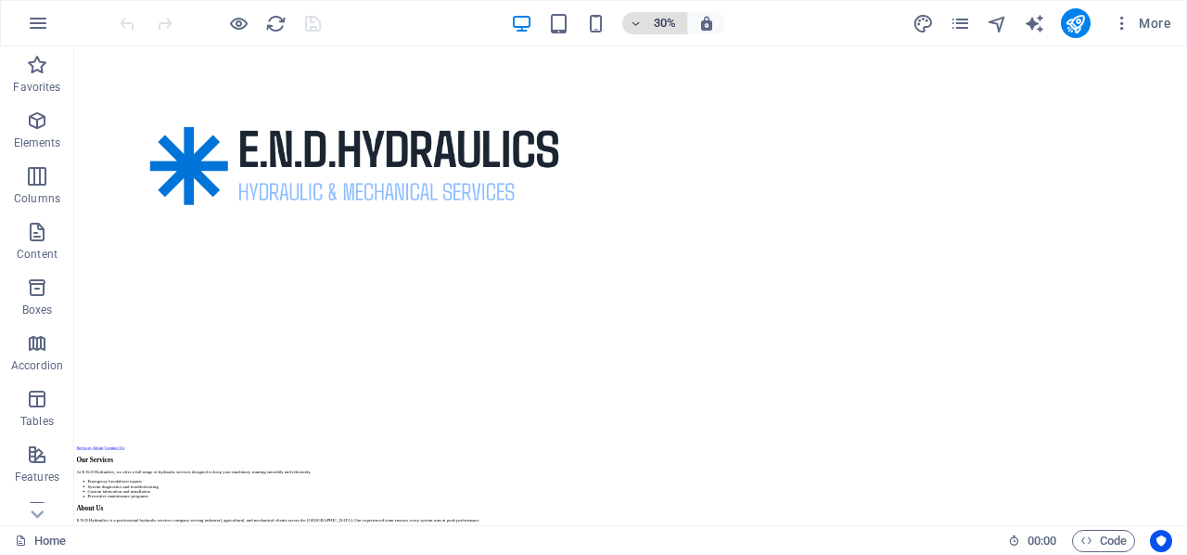
click at [642, 18] on icon "button" at bounding box center [636, 24] width 13 height 12
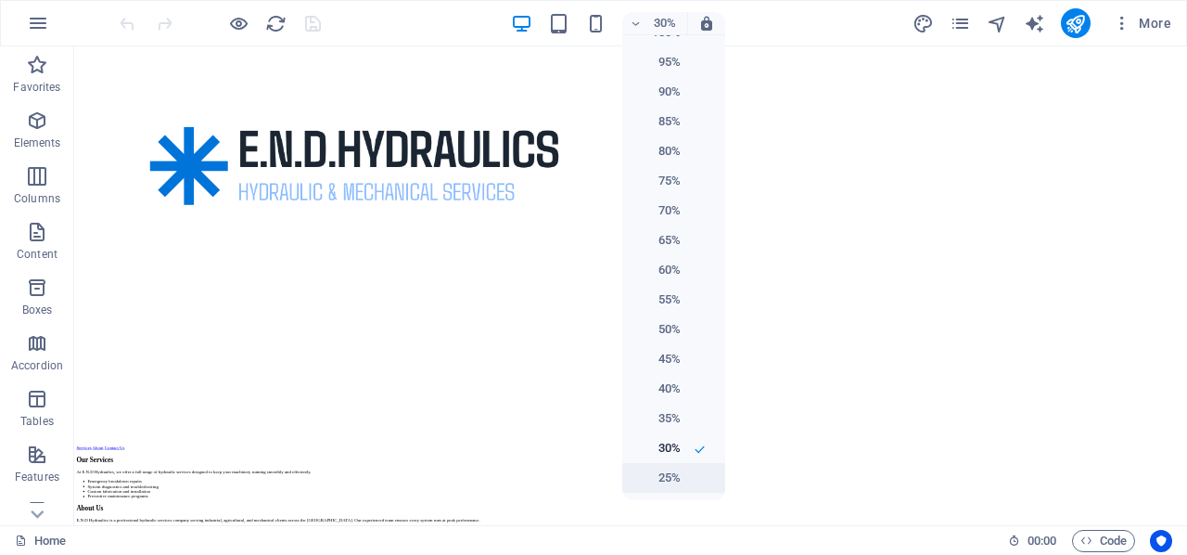
scroll to position [18, 0]
click at [662, 478] on h6 "25%" at bounding box center [656, 478] width 47 height 22
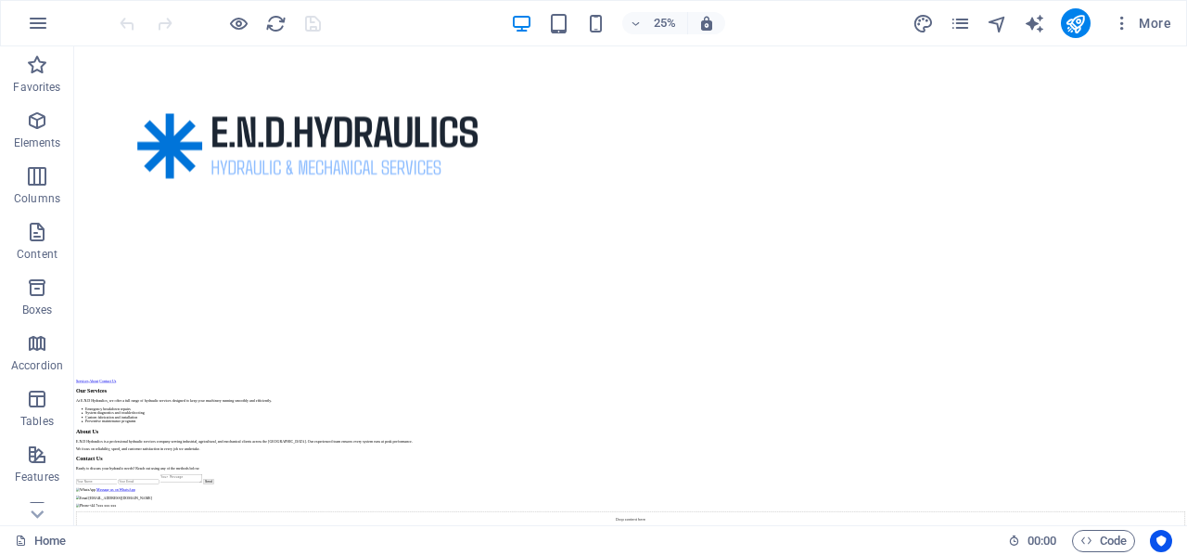
click at [501, 499] on img at bounding box center [1009, 445] width 1855 height 1855
click at [616, 458] on img at bounding box center [1009, 445] width 1855 height 1855
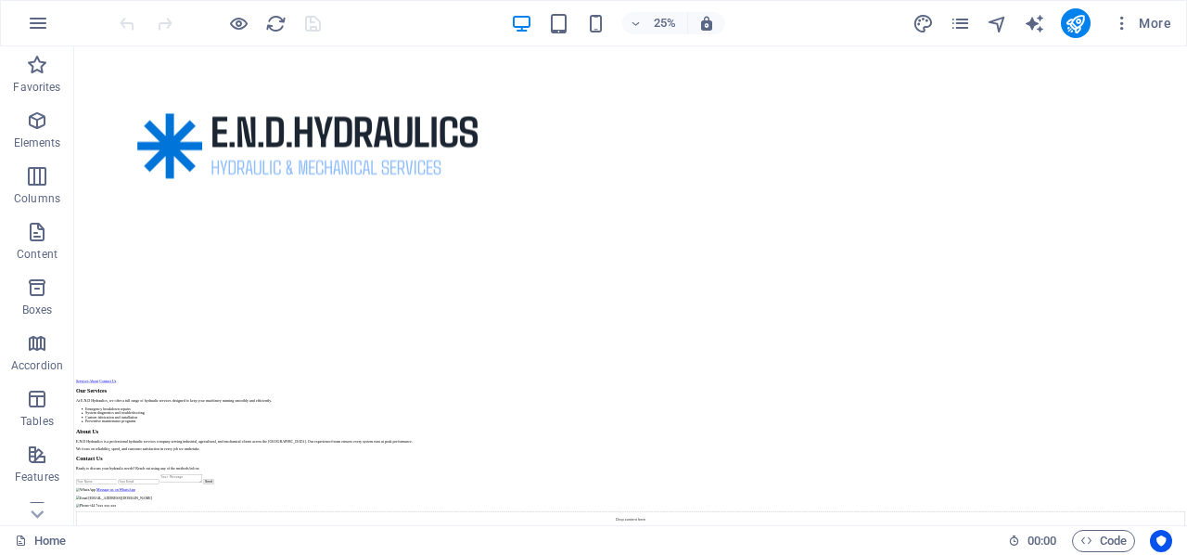
click at [616, 458] on img at bounding box center [1009, 445] width 1855 height 1855
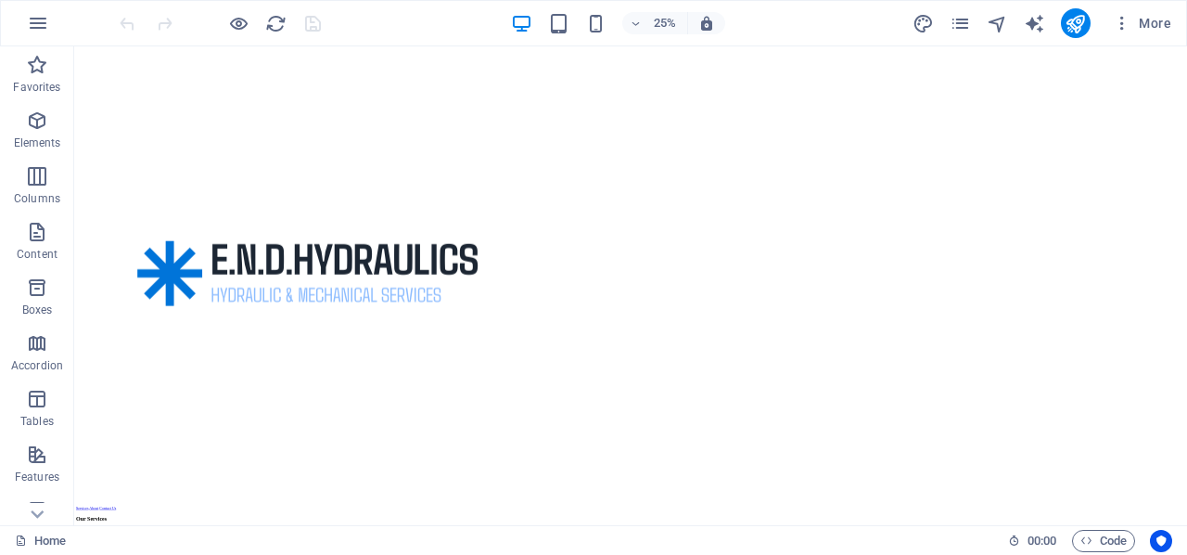
scroll to position [0, 0]
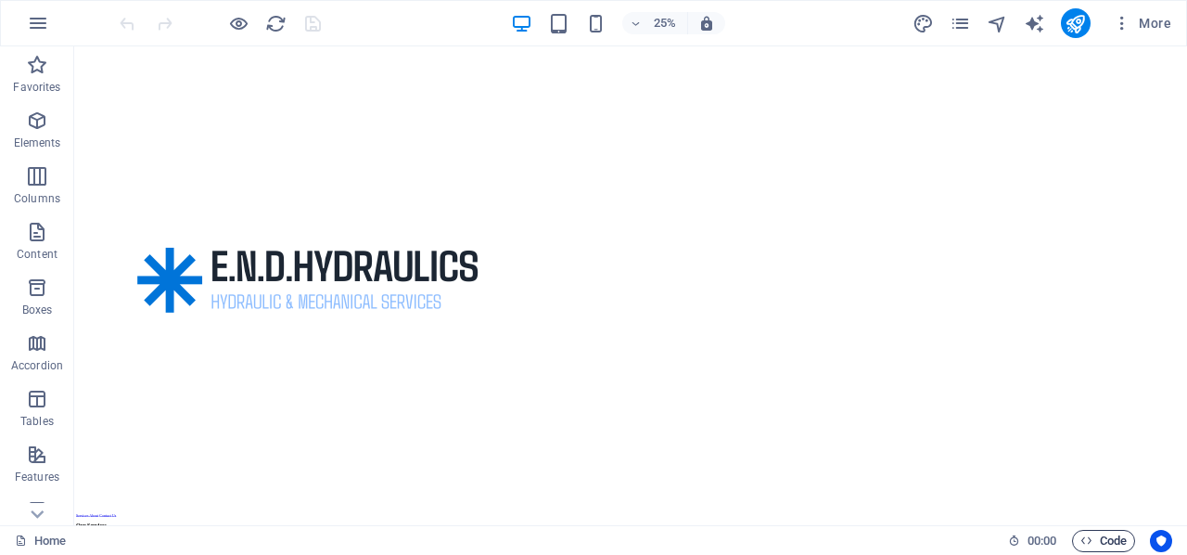
click at [1081, 541] on icon "button" at bounding box center [1087, 540] width 12 height 12
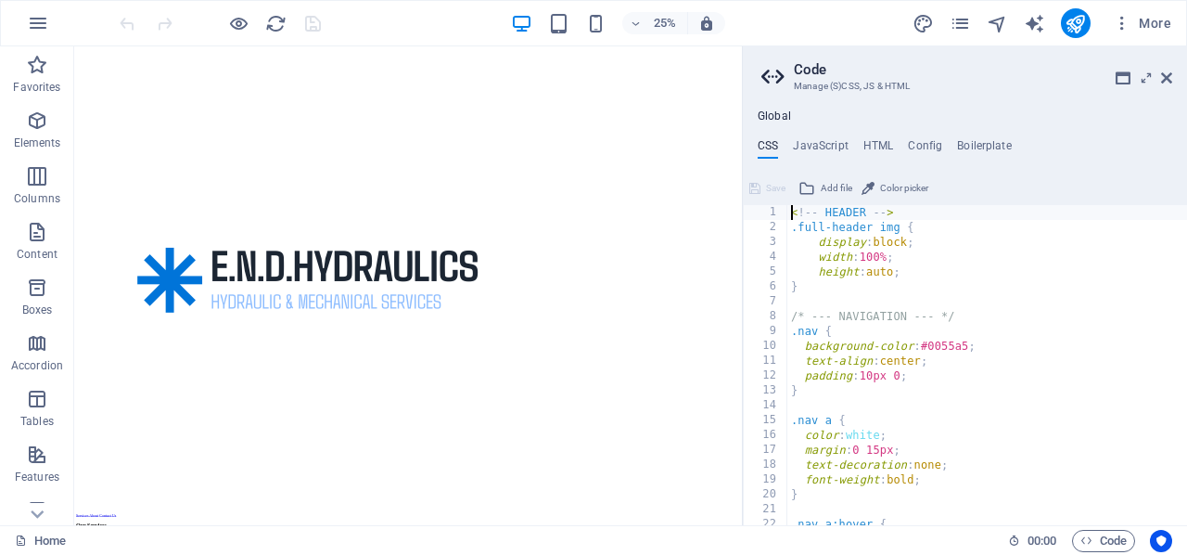
click at [925, 216] on div "< ! -- HEADER -- > .full-header img { display : block ; width : 100% ; height :…" at bounding box center [987, 380] width 400 height 351
type textarea "<"
click at [793, 232] on div ".full-header img { display : block ; width : 100% ; height : auto ; } /* --- NA…" at bounding box center [987, 380] width 400 height 351
type textarea ".full-header img {"
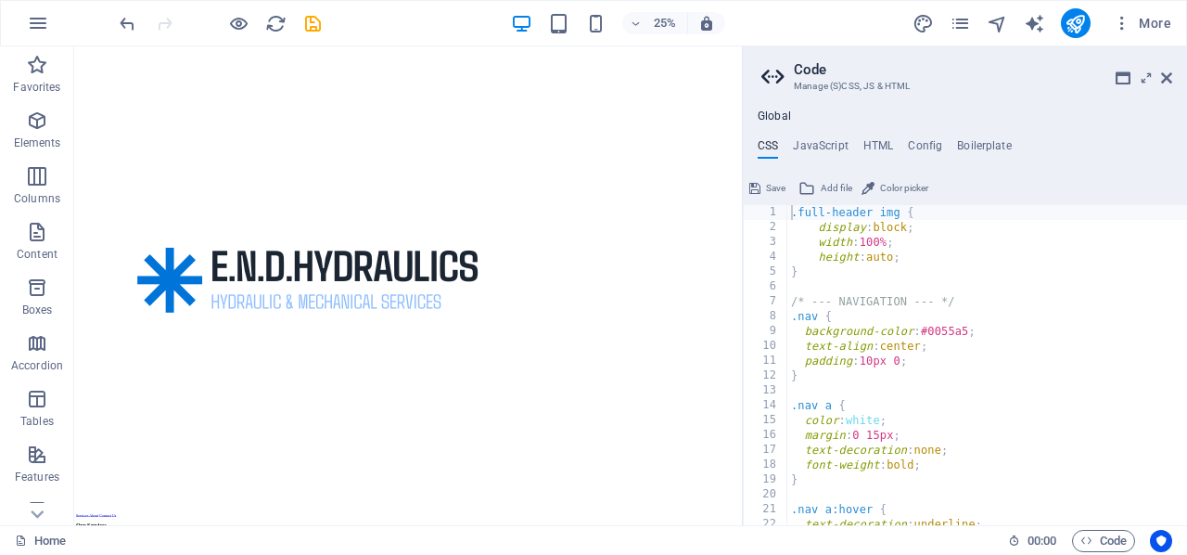
click at [752, 185] on icon at bounding box center [754, 188] width 11 height 22
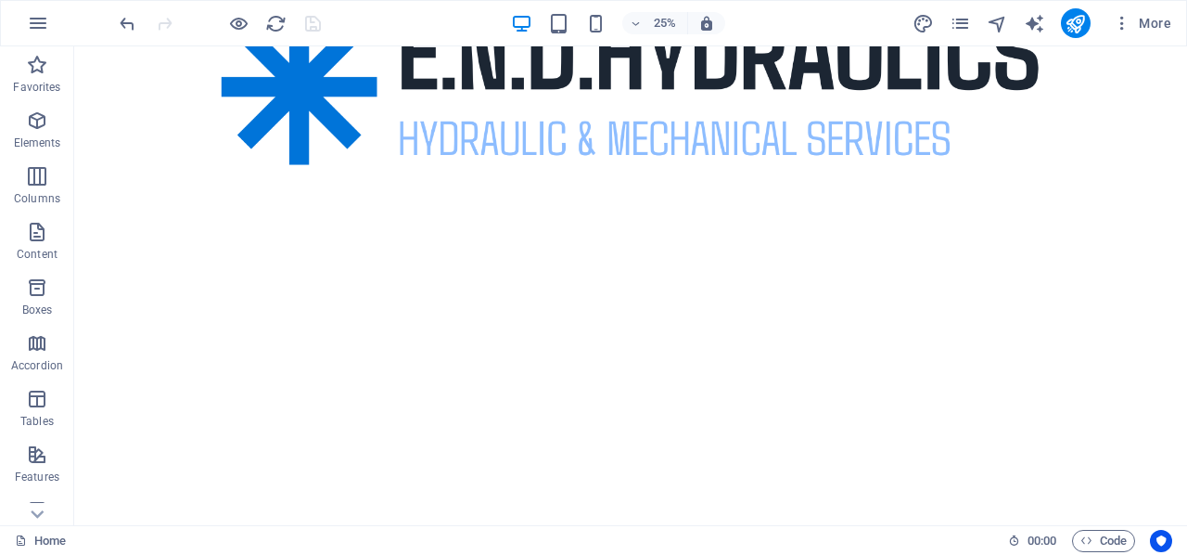
scroll to position [2053, 0]
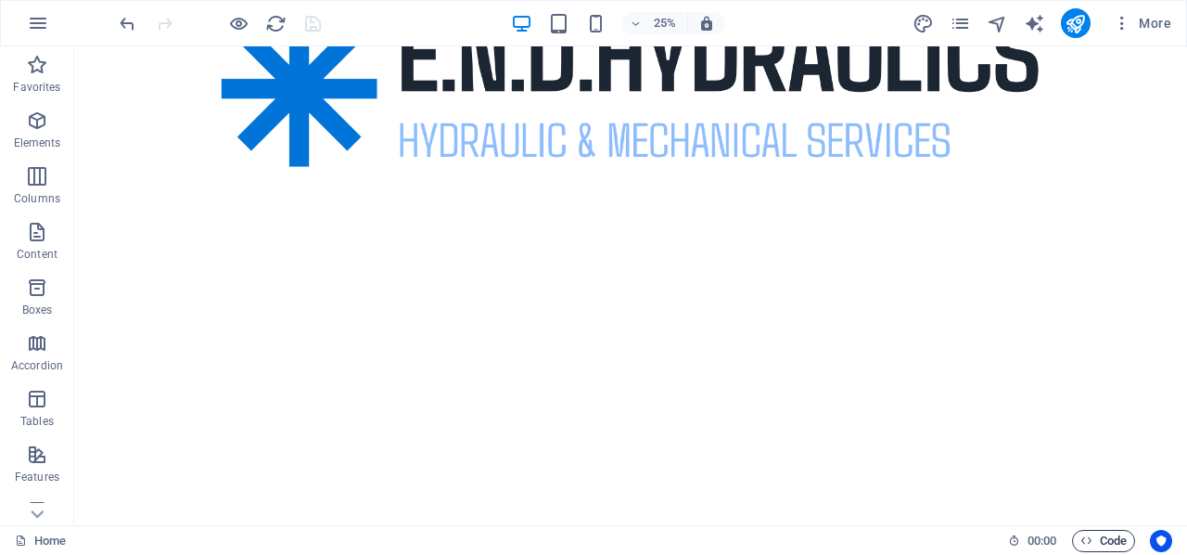
click at [1086, 535] on icon "button" at bounding box center [1087, 540] width 12 height 12
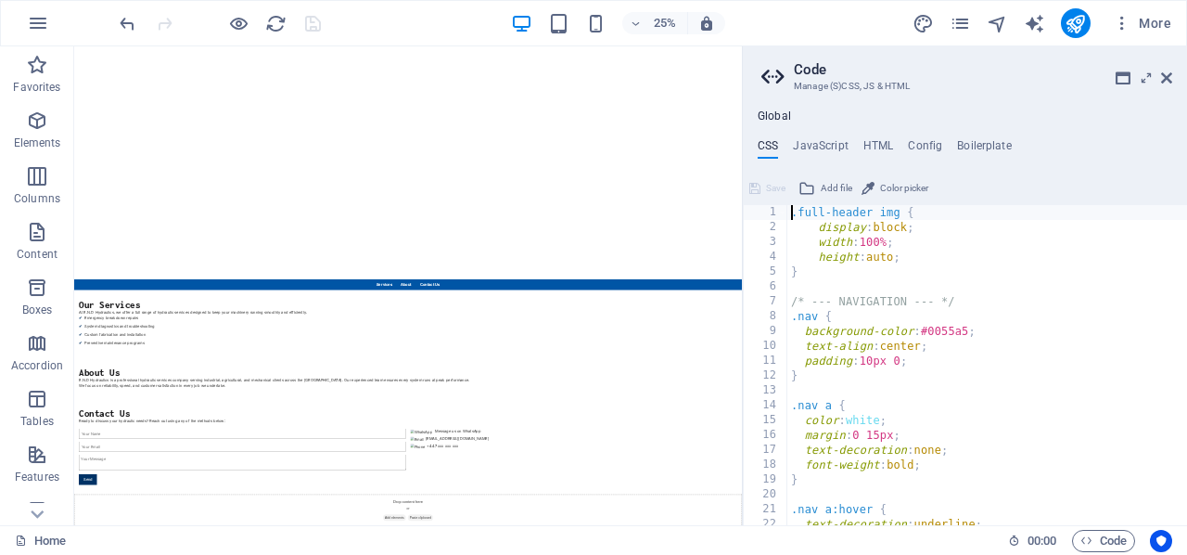
click at [875, 214] on div ".full-header img { display : block ; width : 100% ; height : auto ; } /* --- NA…" at bounding box center [987, 380] width 400 height 351
click at [791, 210] on div ".custom-header img { display : block ; width : 100% ; height : auto ; } /* --- …" at bounding box center [987, 380] width 400 height 351
click at [793, 215] on div ".custom-header img { display : block ; width : 100% ; height : auto ; } /* --- …" at bounding box center [987, 380] width 400 height 351
click at [956, 219] on div ".custom-header img { display : block ; width : 100% ; height : auto ; } /* --- …" at bounding box center [987, 380] width 400 height 351
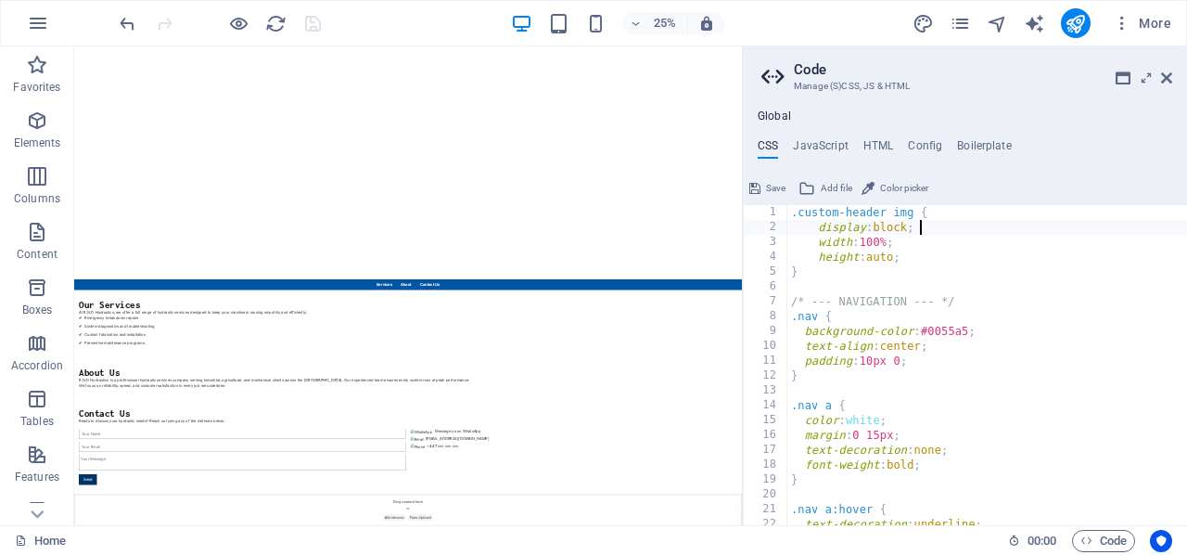
type textarea "display: block;"
click at [878, 137] on div "Global CSS JavaScript HTML Config Boilerplate display: block; 1 2 3 4 5 6 7 8 9…" at bounding box center [965, 317] width 444 height 416
click at [876, 142] on h4 "HTML" at bounding box center [878, 149] width 31 height 20
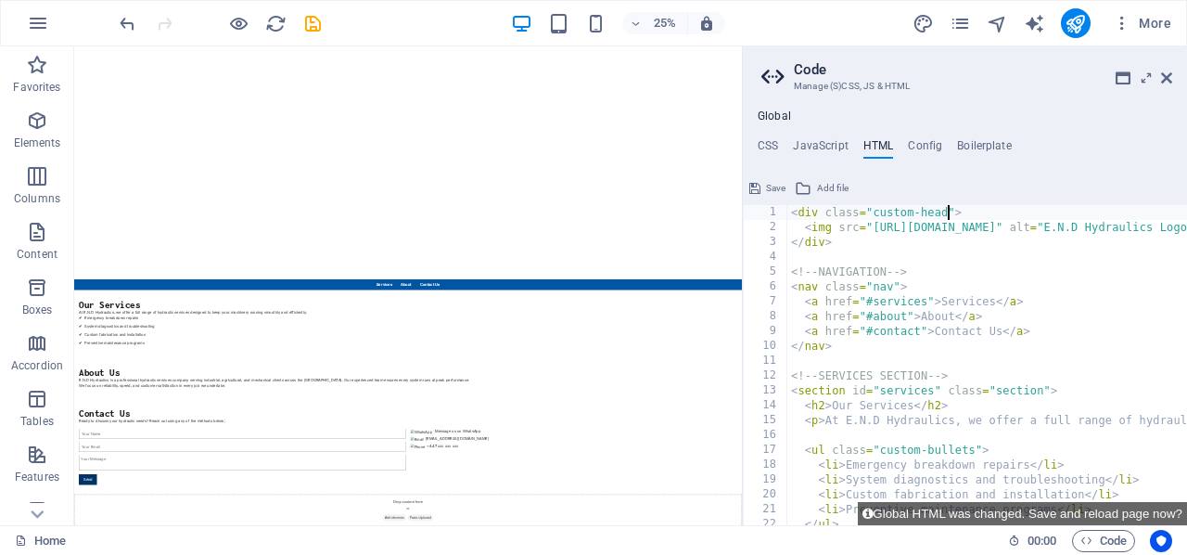
scroll to position [0, 14]
type textarea "<div class="custom-header">"
click at [774, 186] on span "Save" at bounding box center [775, 188] width 19 height 22
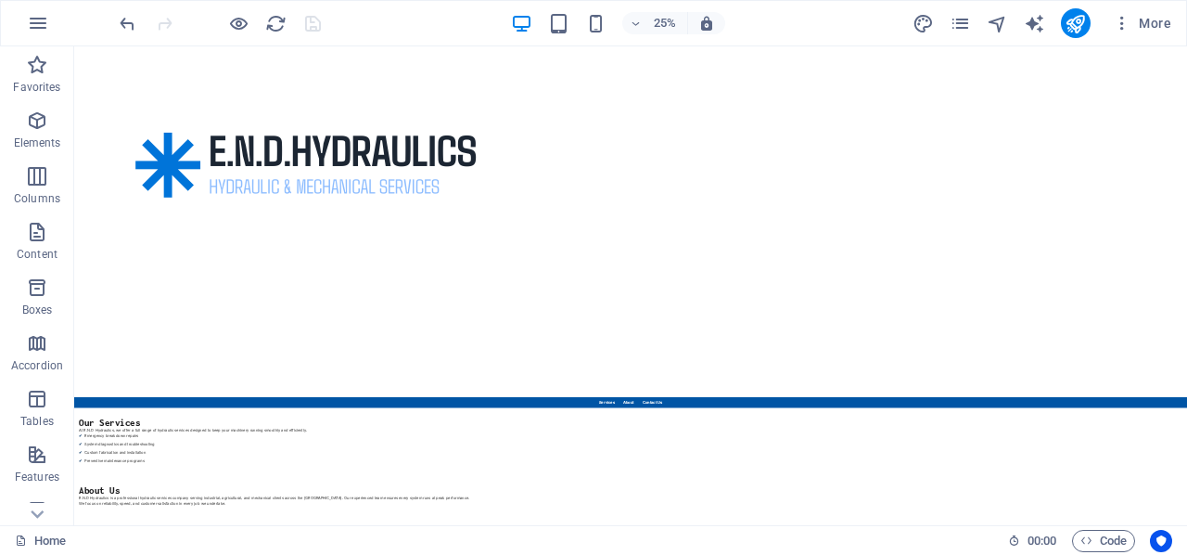
scroll to position [454, 0]
click at [272, 19] on icon "reload" at bounding box center [275, 23] width 21 height 21
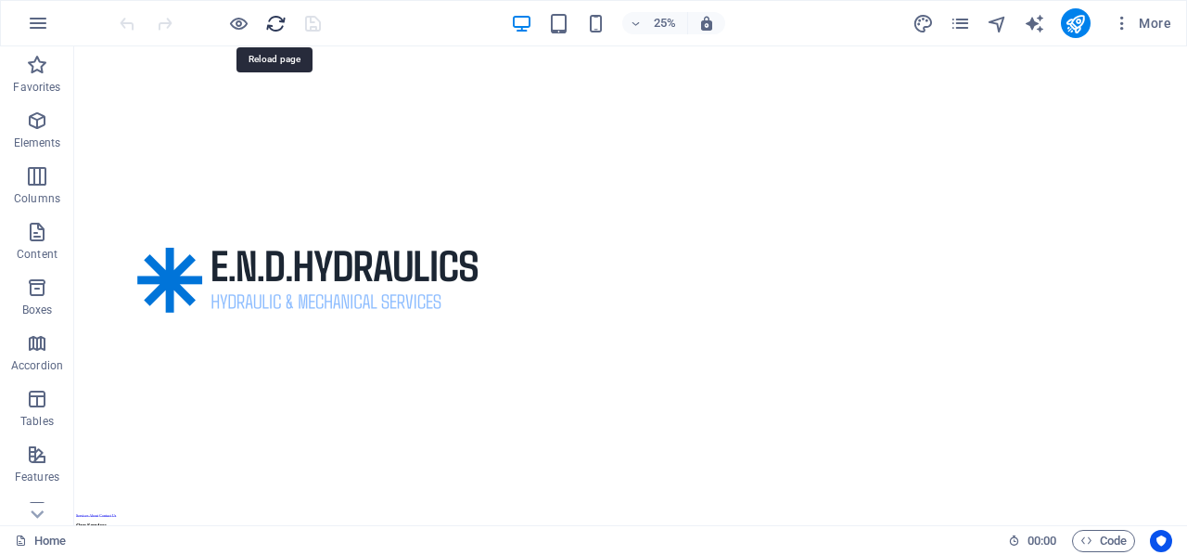
scroll to position [0, 0]
click at [275, 20] on icon "reload" at bounding box center [275, 23] width 21 height 21
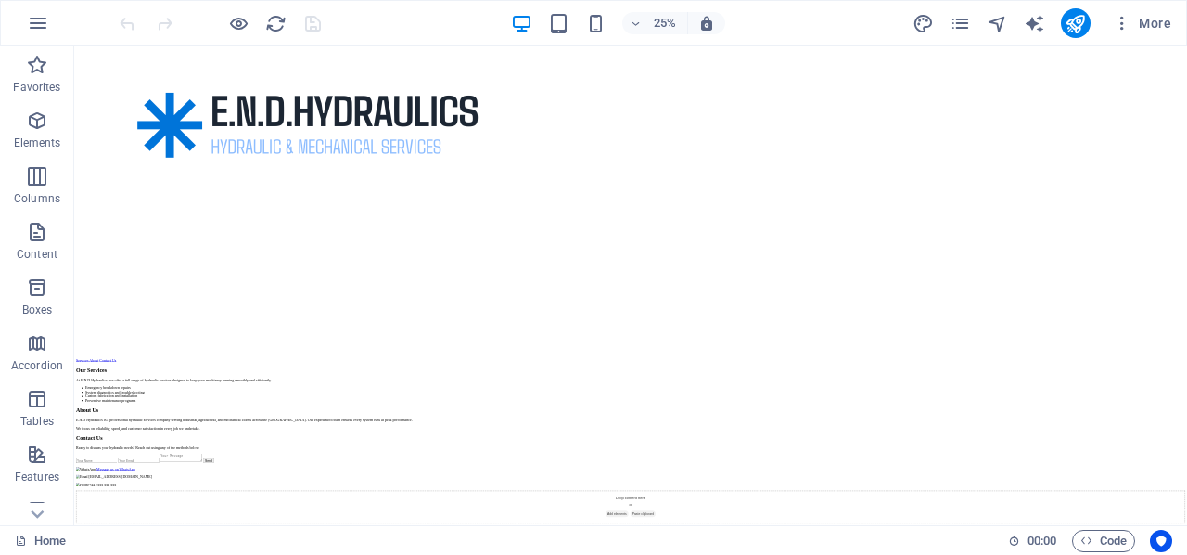
scroll to position [3290, 0]
click at [1094, 541] on span "Code" at bounding box center [1104, 541] width 46 height 22
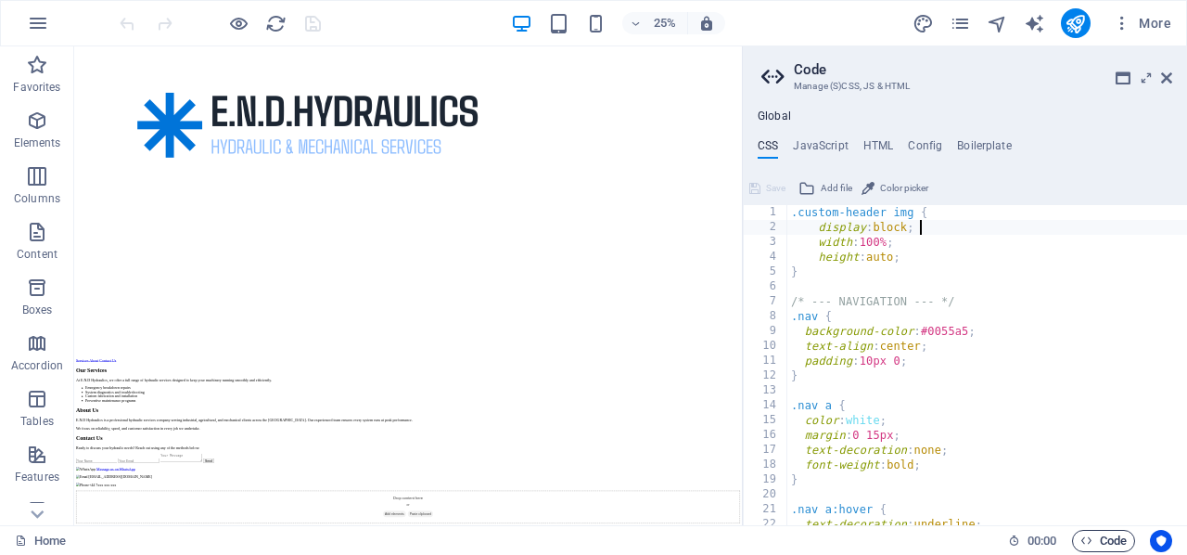
scroll to position [1737, 0]
click at [791, 214] on div ".custom-header img { display : block ; width : 100% ; height : auto ; } /* --- …" at bounding box center [987, 380] width 400 height 351
type textarea ".custom-header img {"
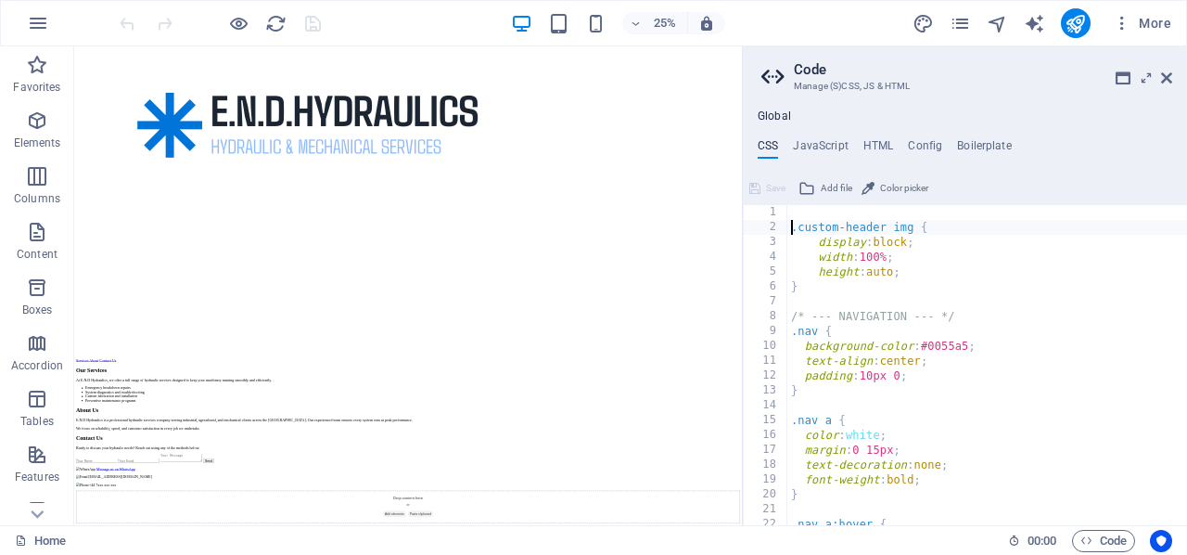
scroll to position [0, 1]
click at [774, 186] on span "Save" at bounding box center [775, 188] width 19 height 22
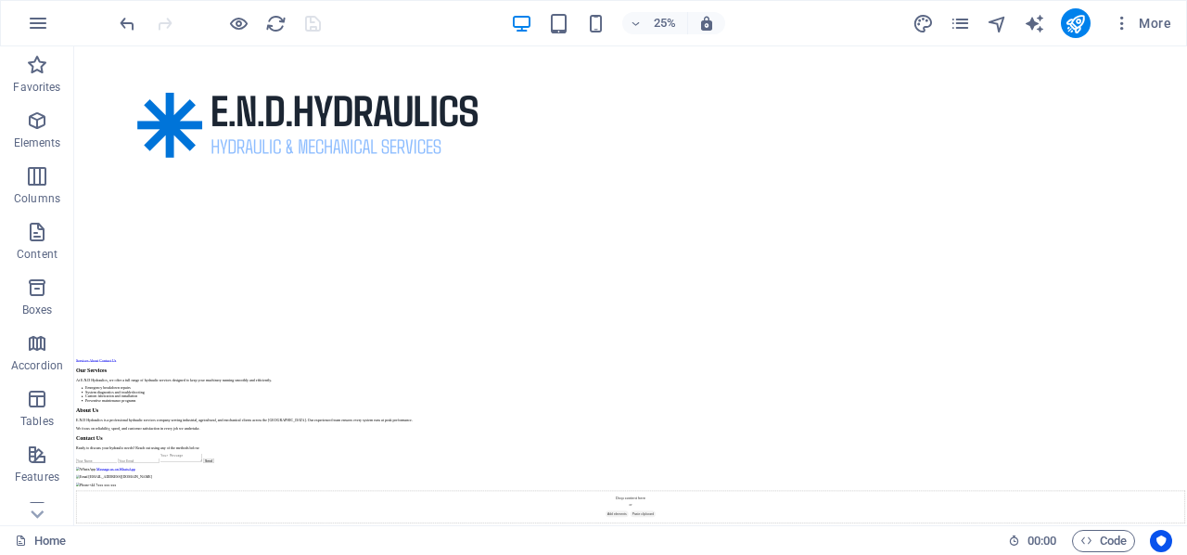
scroll to position [1125, 0]
click at [1140, 24] on span "More" at bounding box center [1142, 23] width 58 height 19
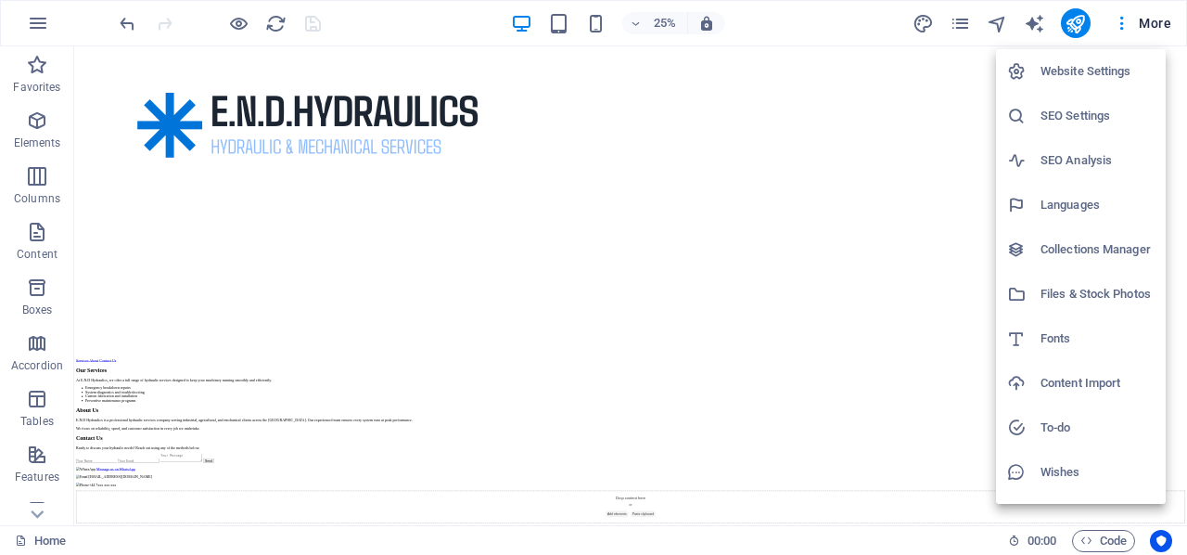
click at [872, 88] on div at bounding box center [593, 277] width 1187 height 555
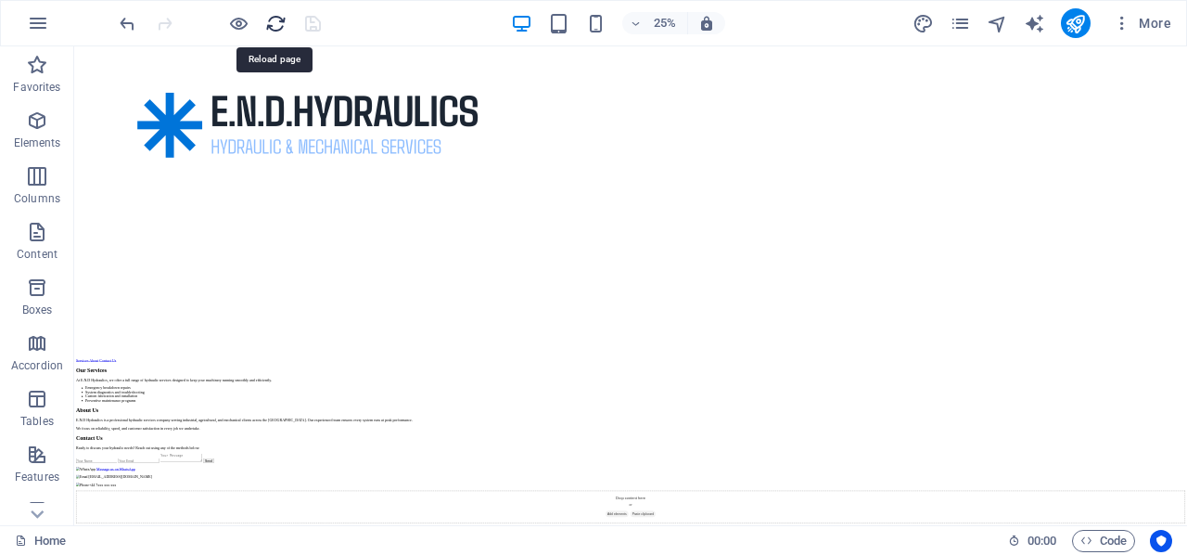
click at [273, 20] on icon "reload" at bounding box center [275, 23] width 21 height 21
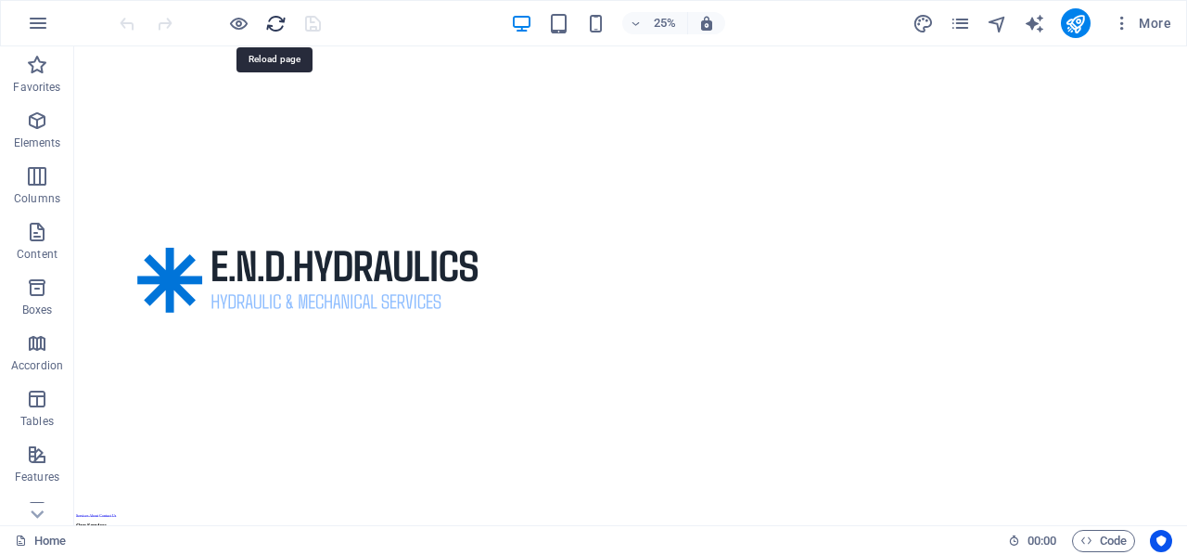
scroll to position [0, 0]
click at [271, 21] on icon "reload" at bounding box center [275, 23] width 21 height 21
click at [646, 20] on span "25%" at bounding box center [655, 23] width 50 height 22
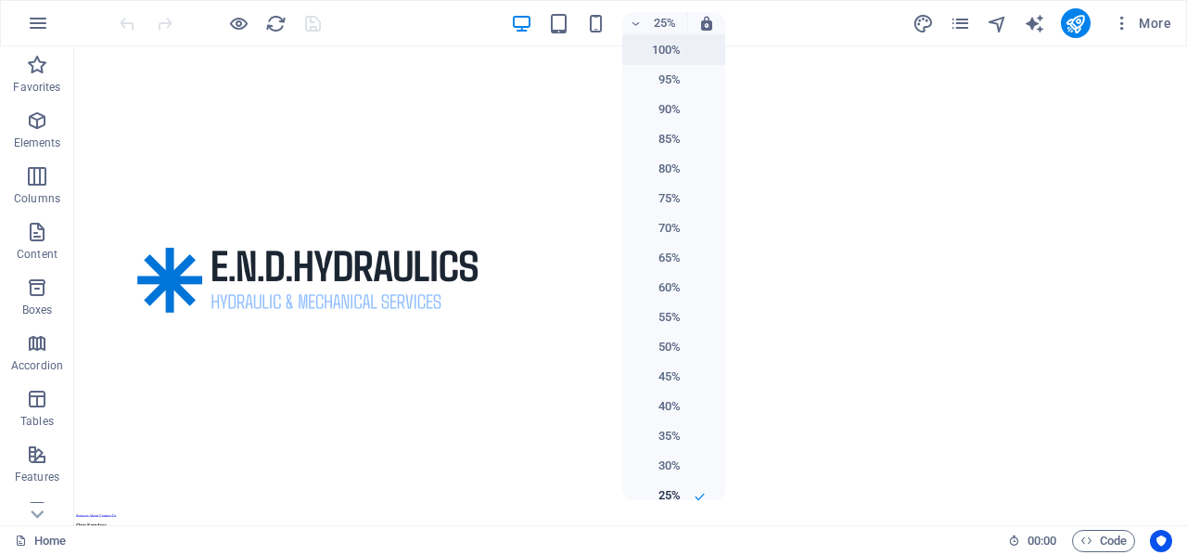
click at [650, 42] on h6 "100%" at bounding box center [656, 50] width 47 height 22
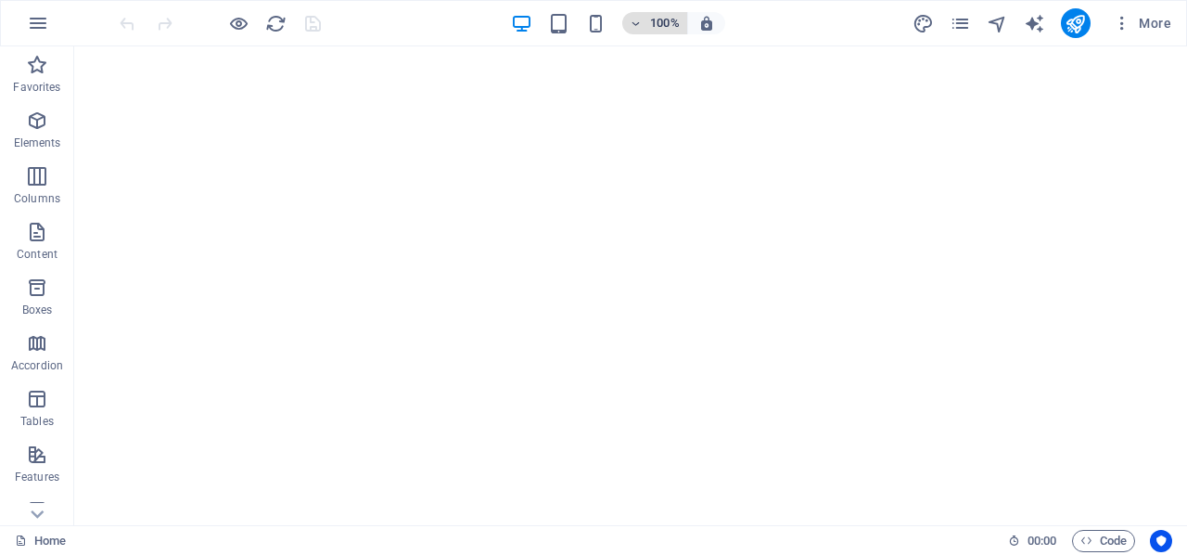
click at [645, 23] on span "100%" at bounding box center [655, 23] width 50 height 22
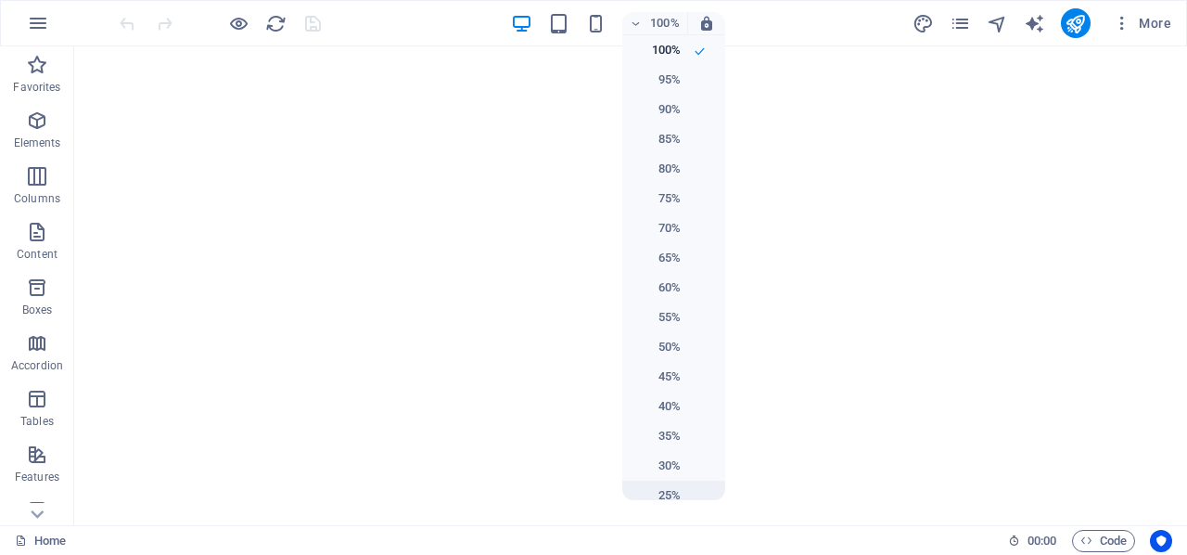
click at [668, 493] on h6 "25%" at bounding box center [656, 495] width 47 height 22
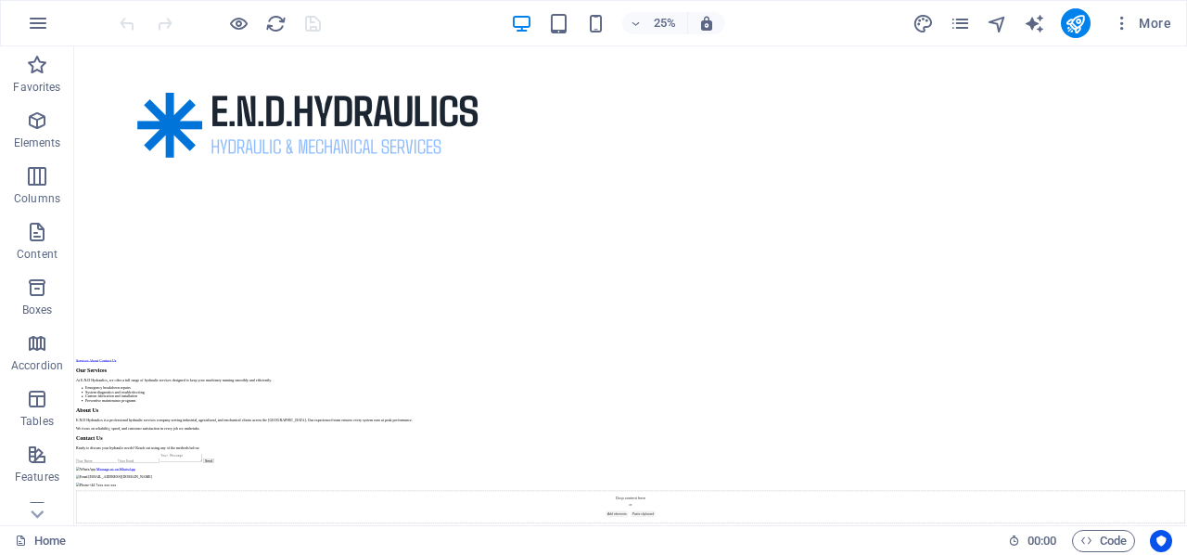
scroll to position [3518, 0]
click at [1091, 540] on icon "button" at bounding box center [1087, 540] width 12 height 12
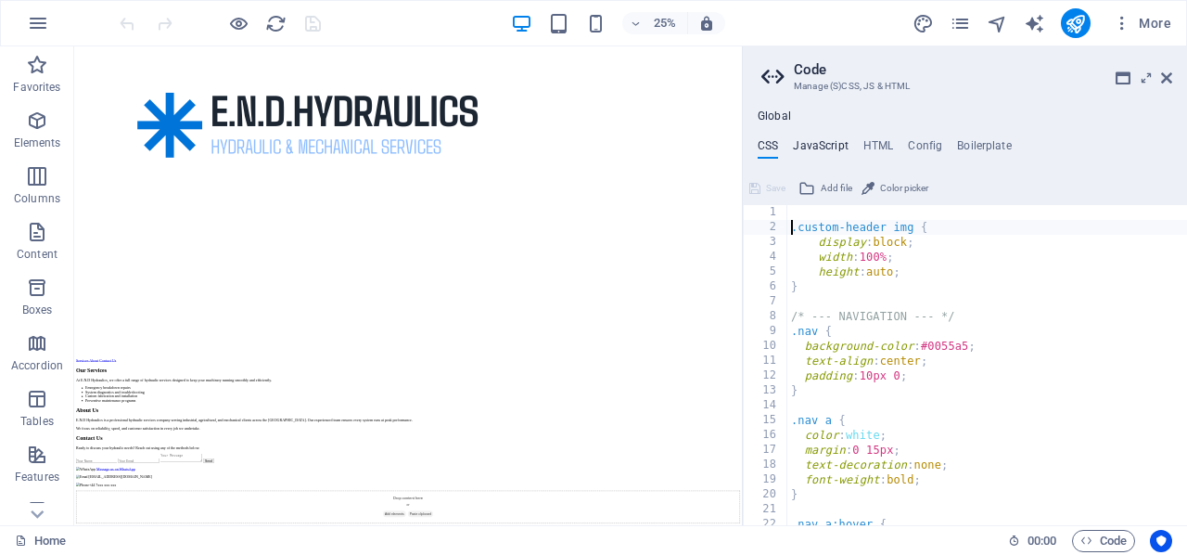
click at [828, 141] on h4 "JavaScript" at bounding box center [820, 149] width 55 height 20
type textarea "/* JS for preset "Menu V2" */"
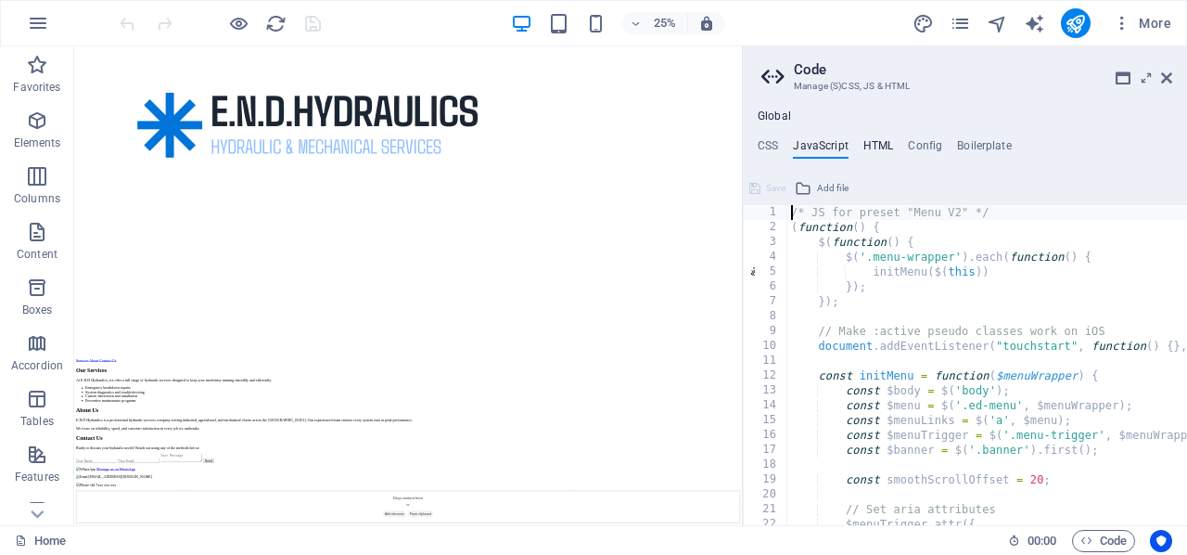
click at [870, 140] on h4 "HTML" at bounding box center [878, 149] width 31 height 20
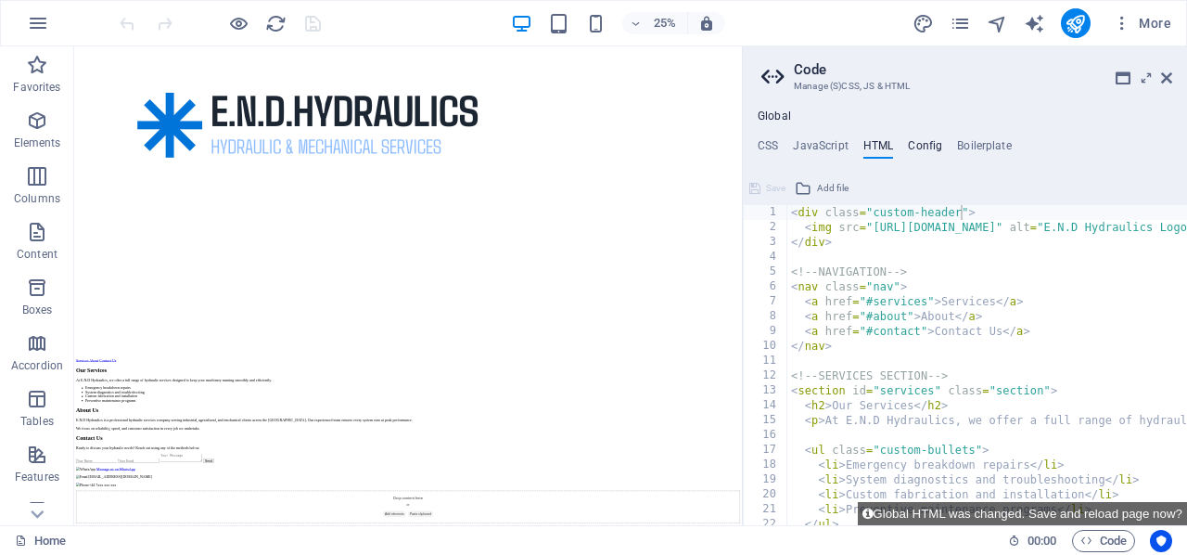
click at [919, 143] on h4 "Config" at bounding box center [925, 149] width 34 height 20
type textarea "$color-background: #ffffff;"
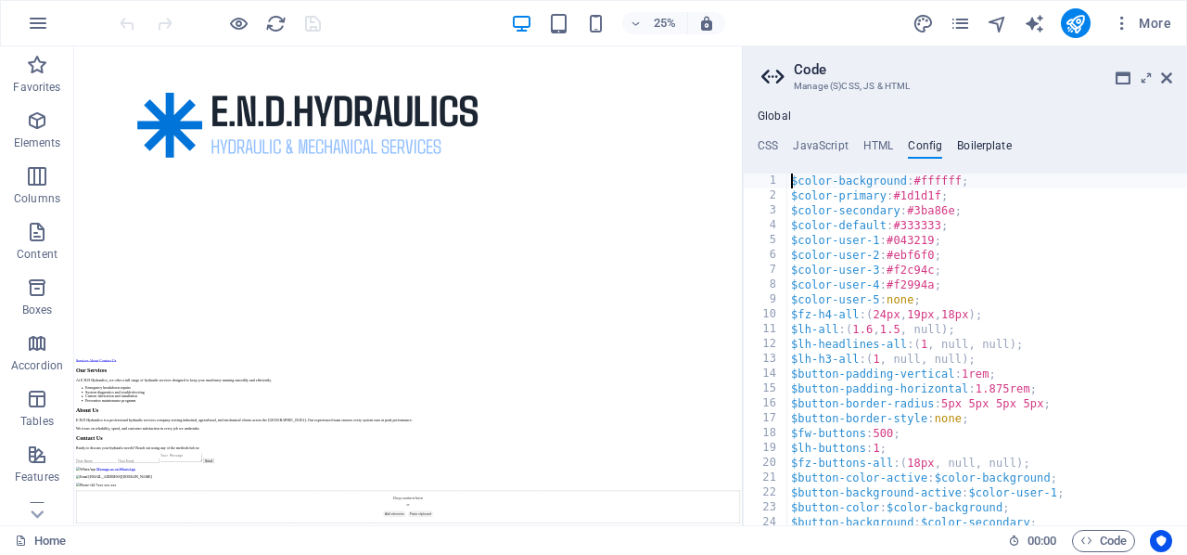
click at [976, 145] on h4 "Boilerplate" at bounding box center [984, 149] width 55 height 20
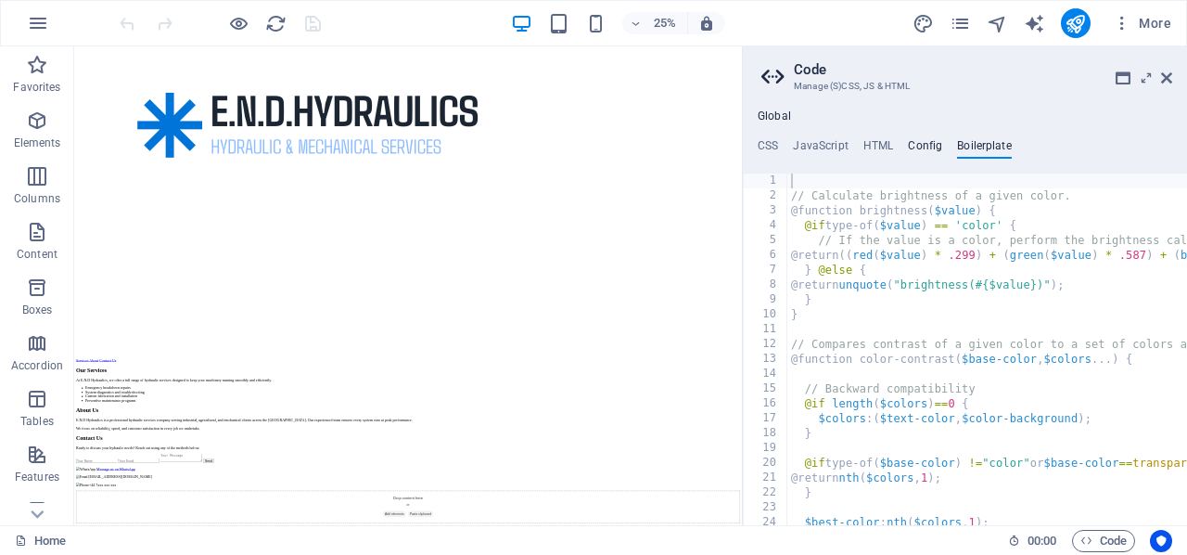
click at [915, 139] on h4 "Config" at bounding box center [925, 149] width 34 height 20
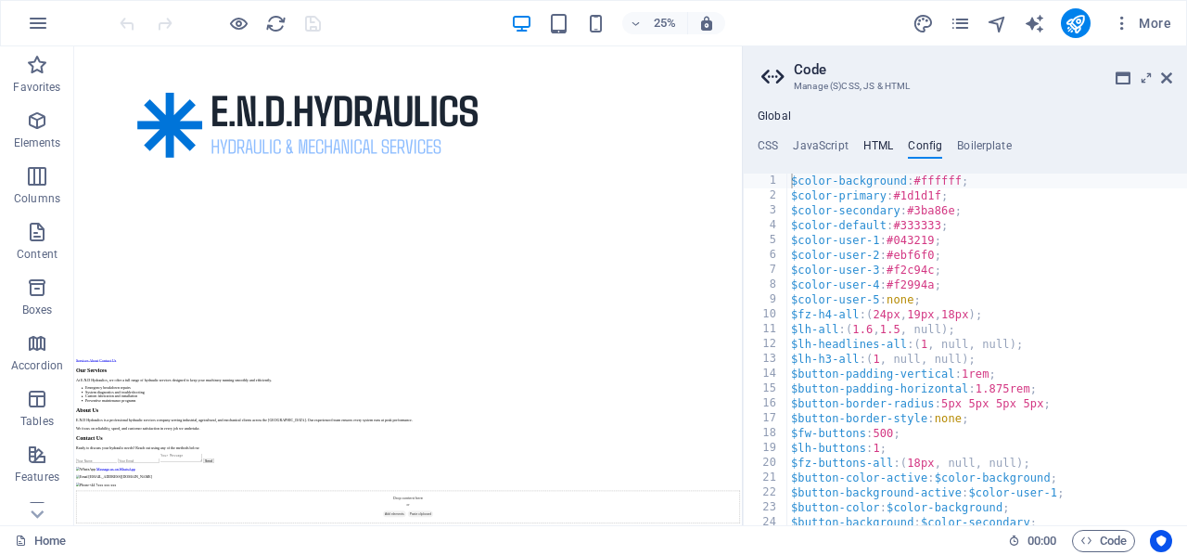
click at [878, 141] on h4 "HTML" at bounding box center [878, 149] width 31 height 20
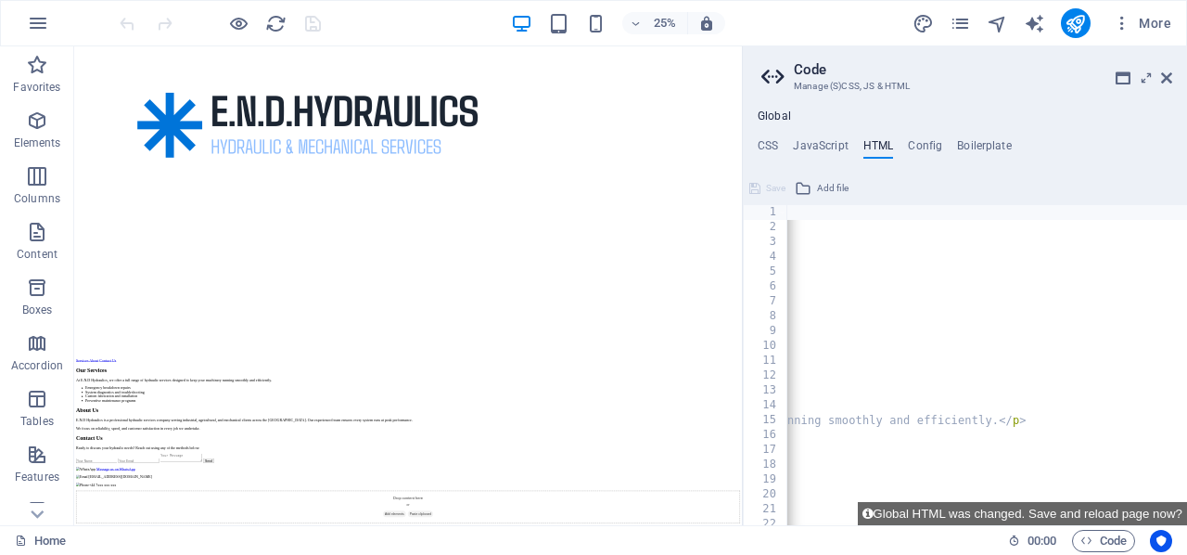
scroll to position [0, 0]
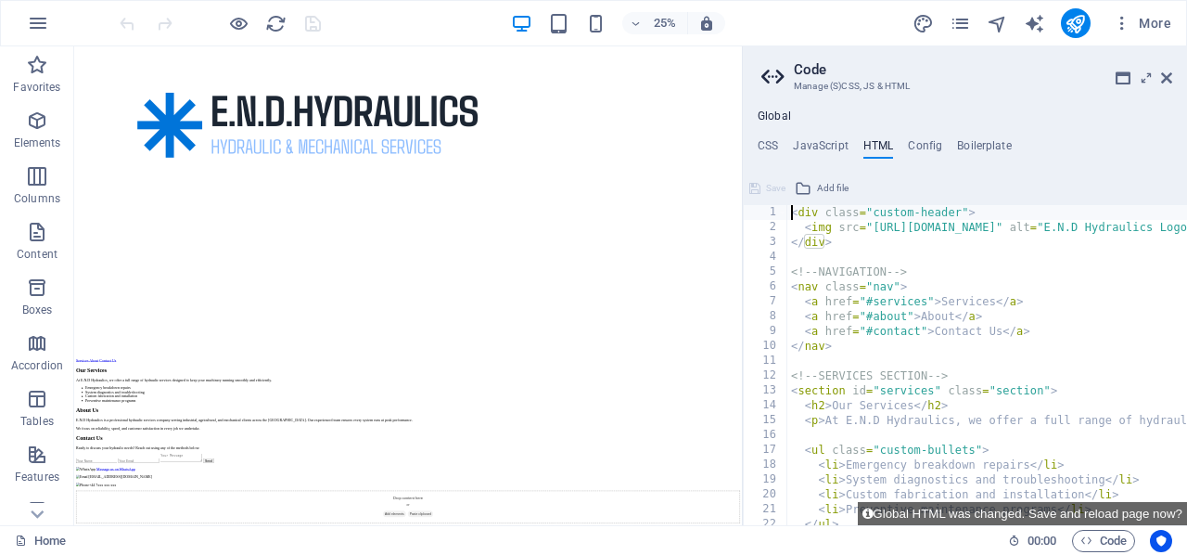
type textarea "<div class="custom-header">"
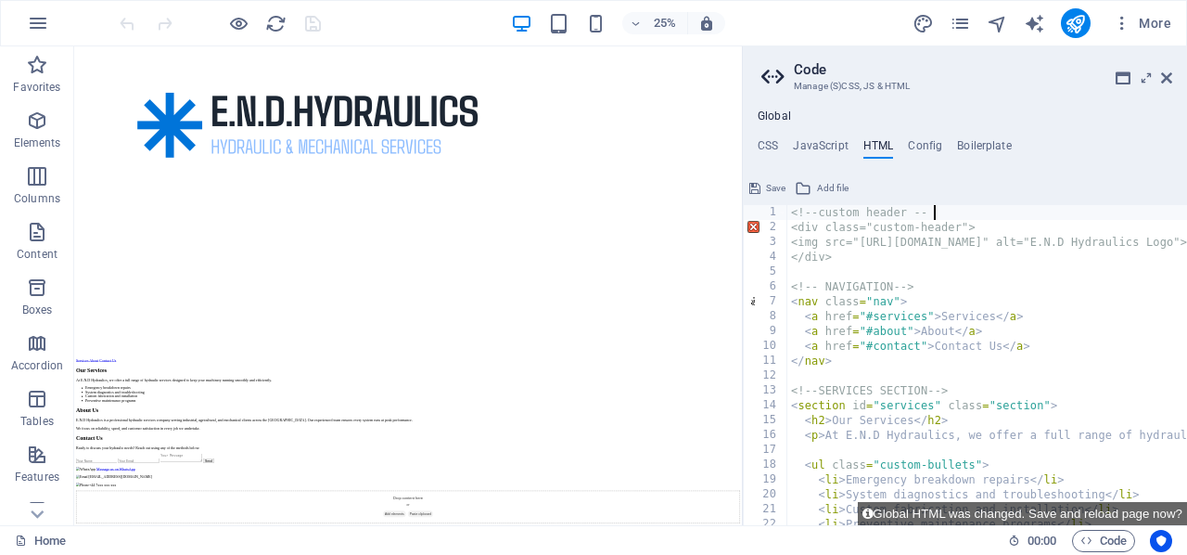
scroll to position [0, 11]
type textarea "</div>"
type textarea "<img src="[URL][DOMAIN_NAME]" alt="E.N.D Hydraulics Logo">"
click at [759, 146] on h4 "CSS" at bounding box center [768, 149] width 20 height 20
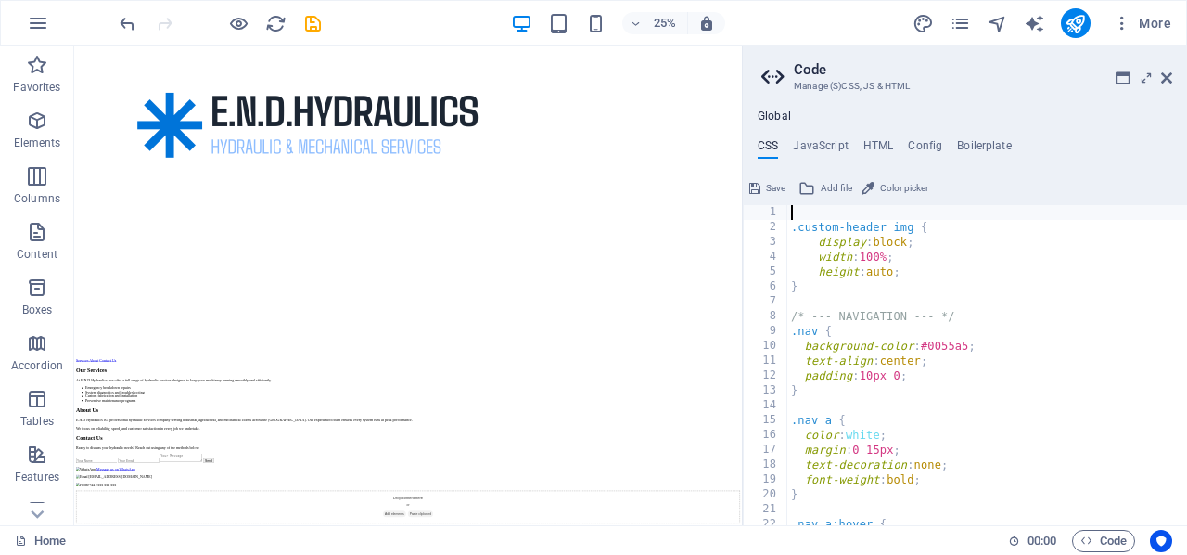
click at [806, 212] on div ".custom-header img { display : block ; width : 100% ; height : auto ; } /* --- …" at bounding box center [987, 380] width 400 height 351
type textarea "d"
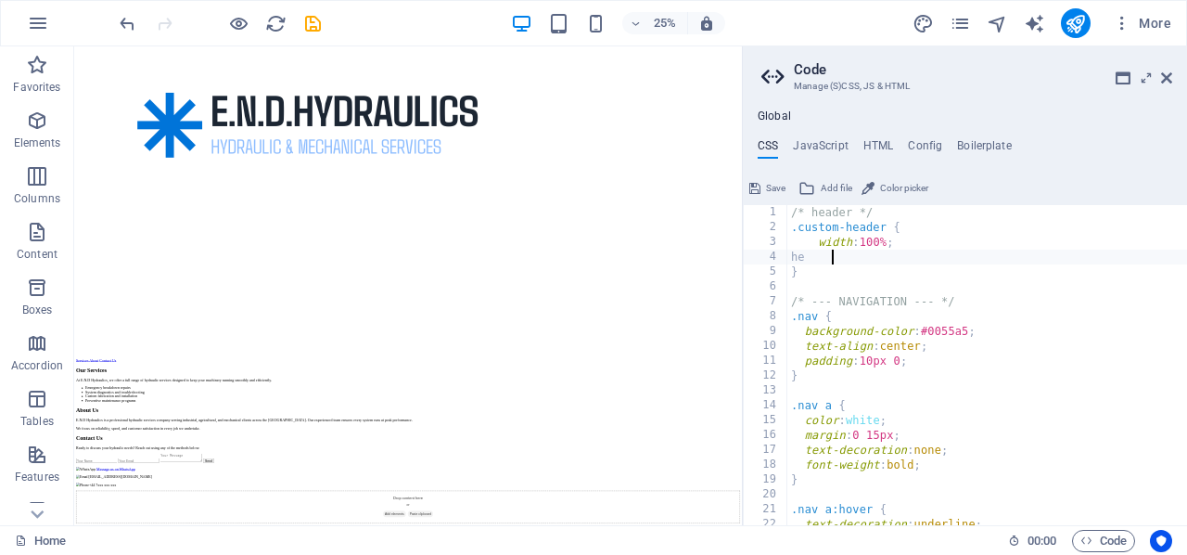
type textarea "h"
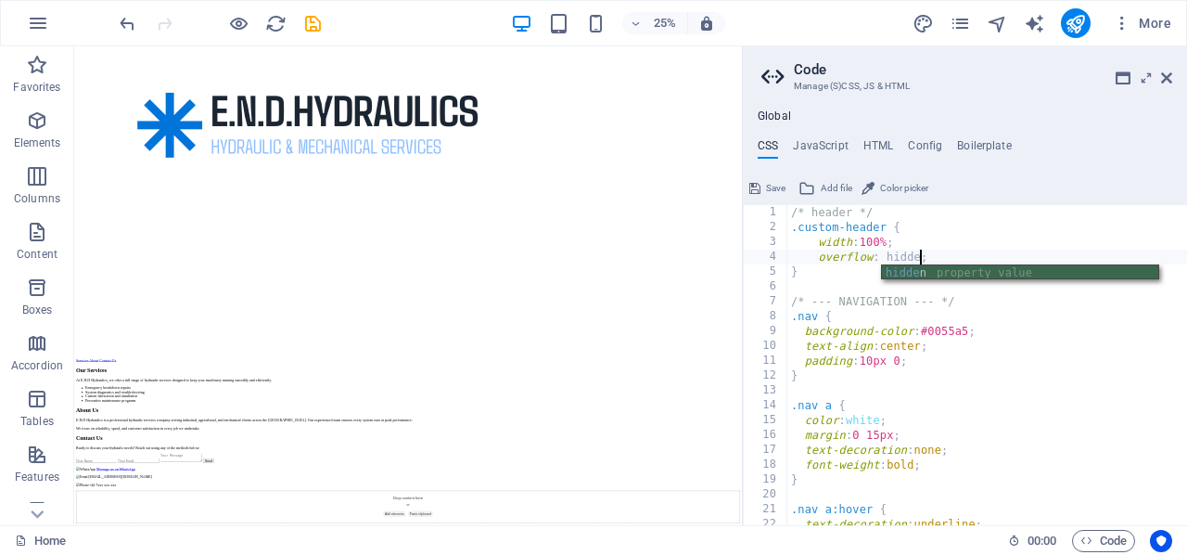
scroll to position [0, 10]
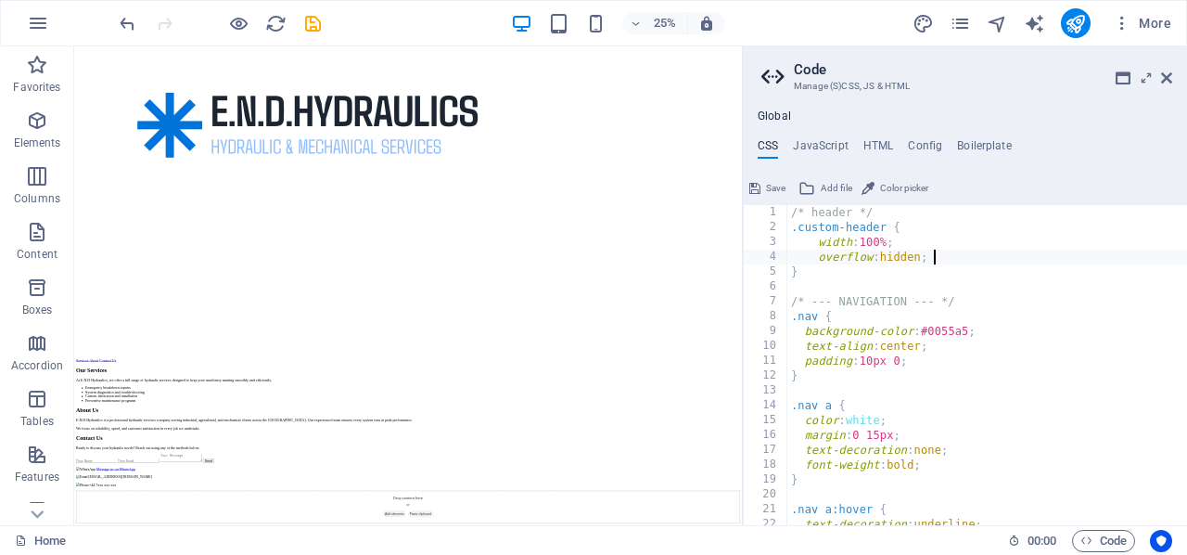
type textarea "}"
type textarea "b"
click at [794, 219] on div "/* header */ .custom-header { width : 100% ; overflow : hidden ; } /* NAVIGATIO…" at bounding box center [987, 380] width 400 height 351
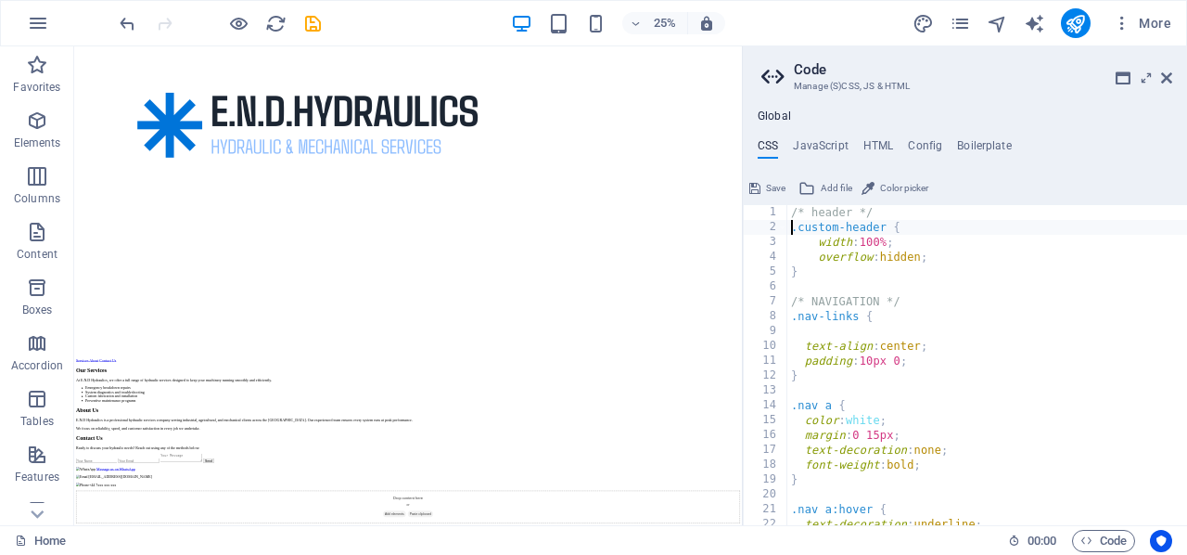
click at [794, 219] on div "/* header */ .custom-header { width : 100% ; overflow : hidden ; } /* NAVIGATIO…" at bounding box center [987, 380] width 400 height 351
click at [788, 211] on div "/* header */ .custom-header { width : 100% ; overflow : hidden ; } /* NAVIGATIO…" at bounding box center [987, 380] width 400 height 351
type textarea "overflow: hidden;"
click at [796, 233] on div "header * / .custom-header { /* width: 100%; overflow : hidden ; } /* NAVIGATION…" at bounding box center [987, 380] width 400 height 351
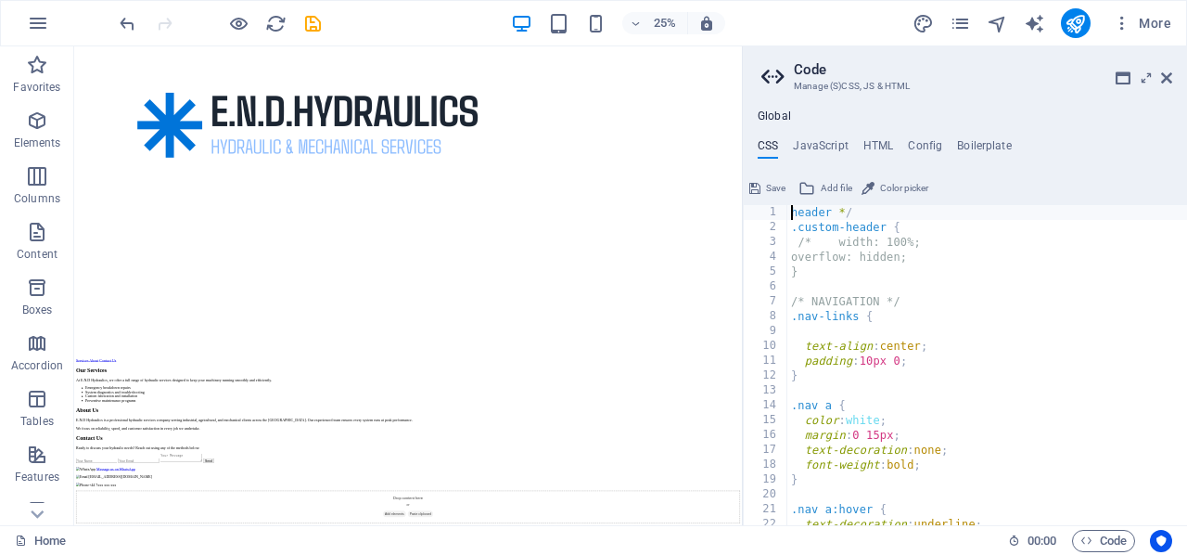
click at [794, 211] on div "header * / .custom-header { /* width: 100%; overflow: hidden; } /* NAVIGATION *…" at bounding box center [987, 380] width 400 height 351
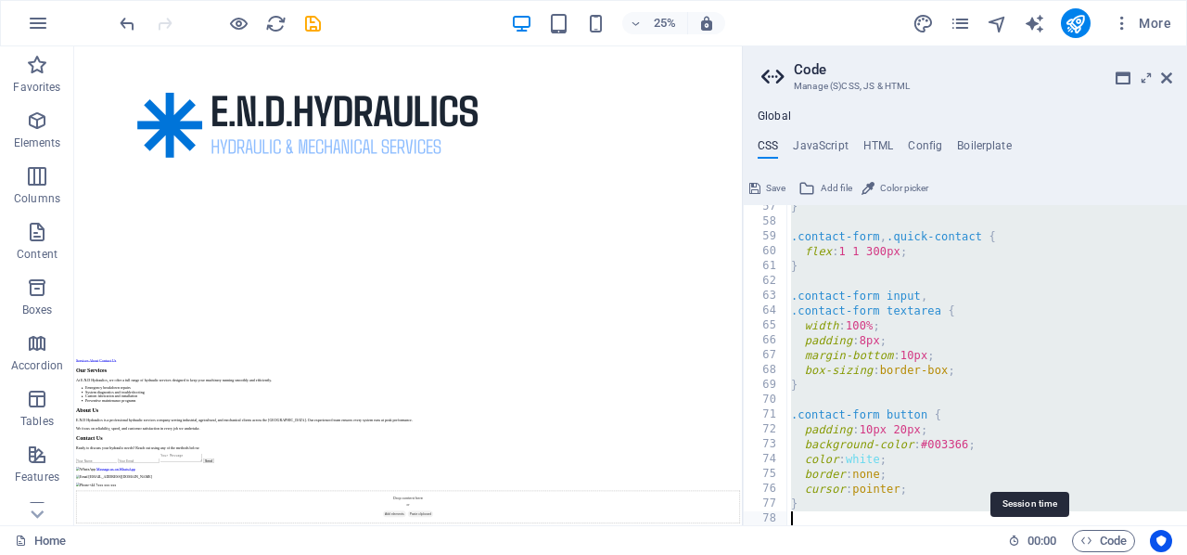
scroll to position [1074, 0]
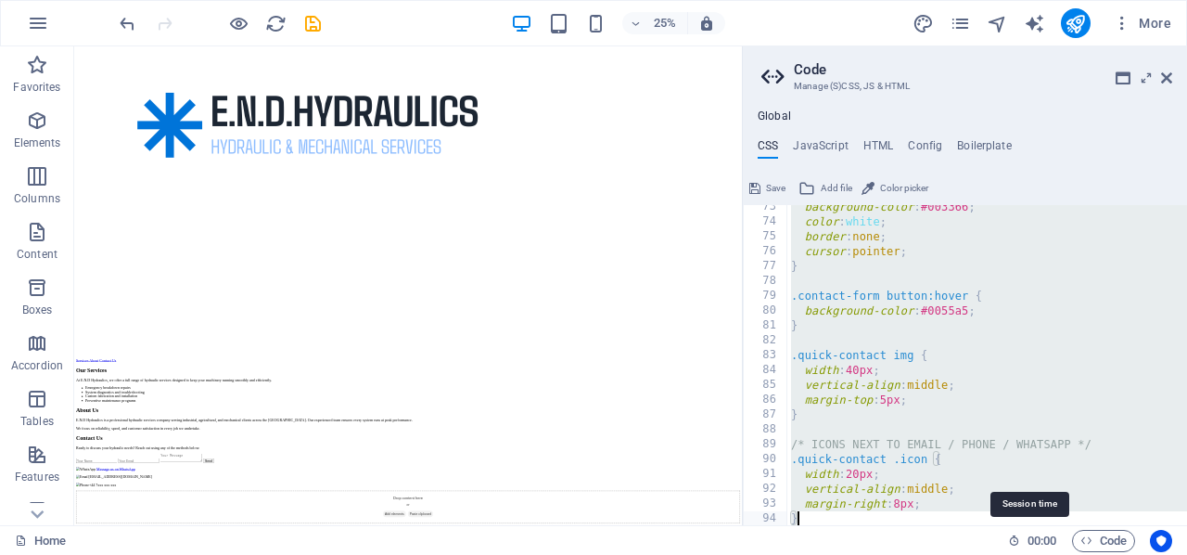
drag, startPoint x: 794, startPoint y: 211, endPoint x: 1013, endPoint y: 550, distance: 403.1
click at [1013, 525] on div "Home Favorites Elements Columns Content Boxes Accordion Tables Features Images …" at bounding box center [593, 285] width 1187 height 479
paste textarea
type textarea "}"
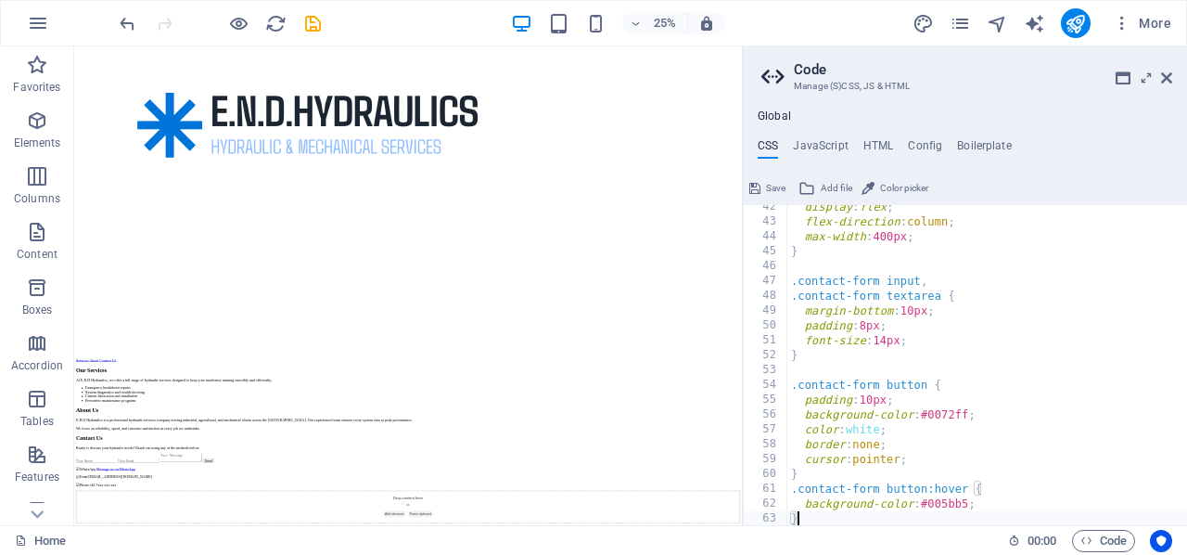
scroll to position [614, 0]
click at [767, 182] on span "Save" at bounding box center [775, 188] width 19 height 22
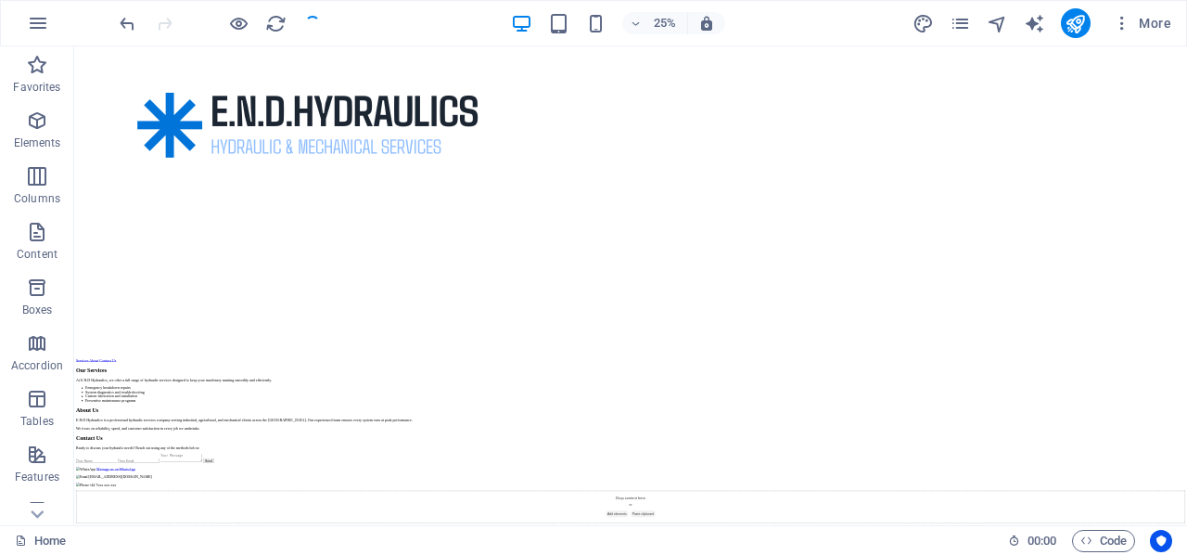
scroll to position [830, 0]
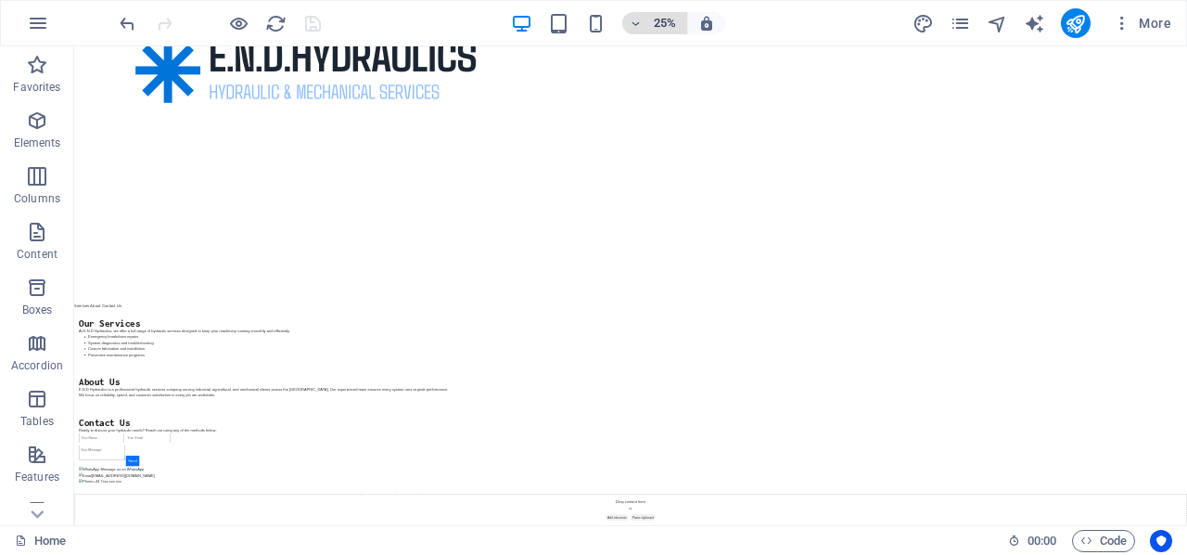
click at [673, 22] on h6 "25%" at bounding box center [665, 23] width 30 height 22
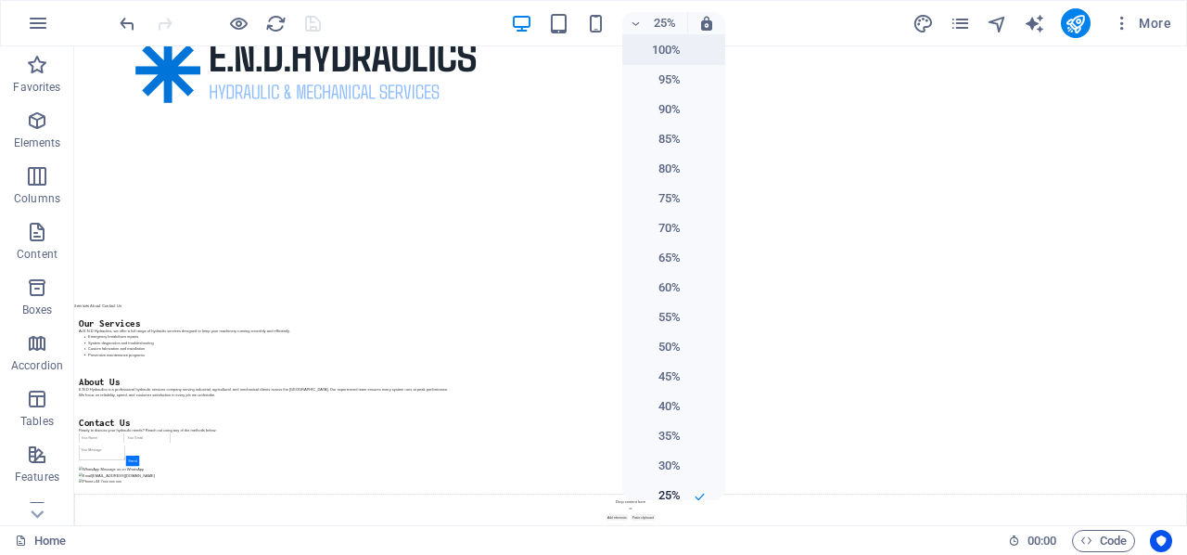
click at [662, 52] on h6 "100%" at bounding box center [656, 50] width 47 height 22
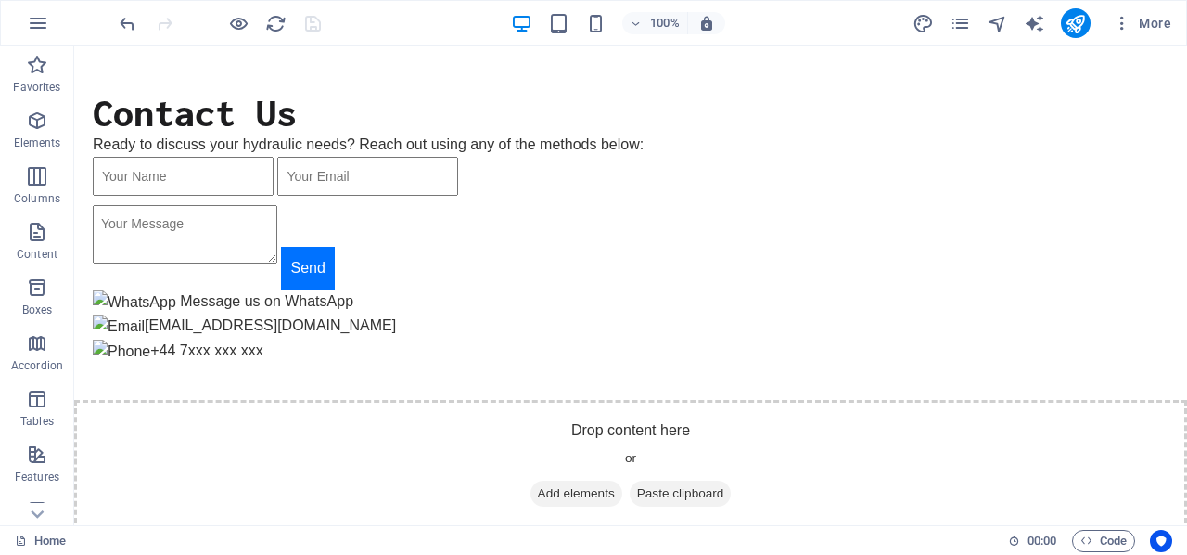
scroll to position [2289, 0]
click at [121, 20] on icon "undo" at bounding box center [127, 23] width 21 height 21
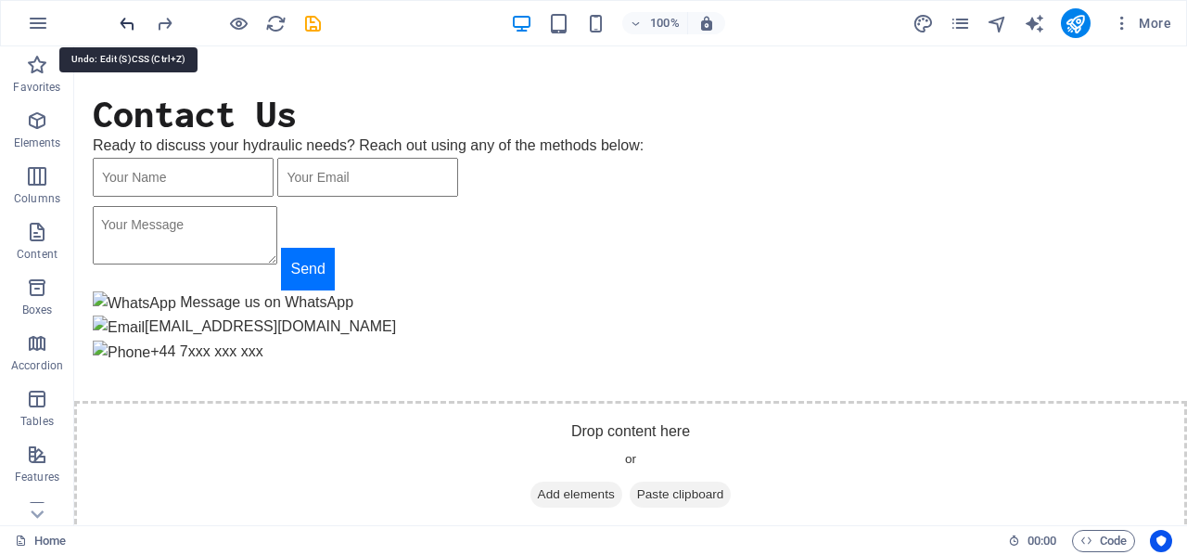
click at [121, 20] on icon "undo" at bounding box center [127, 23] width 21 height 21
click at [162, 15] on icon "redo" at bounding box center [164, 23] width 21 height 21
click at [164, 24] on icon "redo" at bounding box center [164, 23] width 21 height 21
click at [164, 25] on icon "redo" at bounding box center [164, 23] width 21 height 21
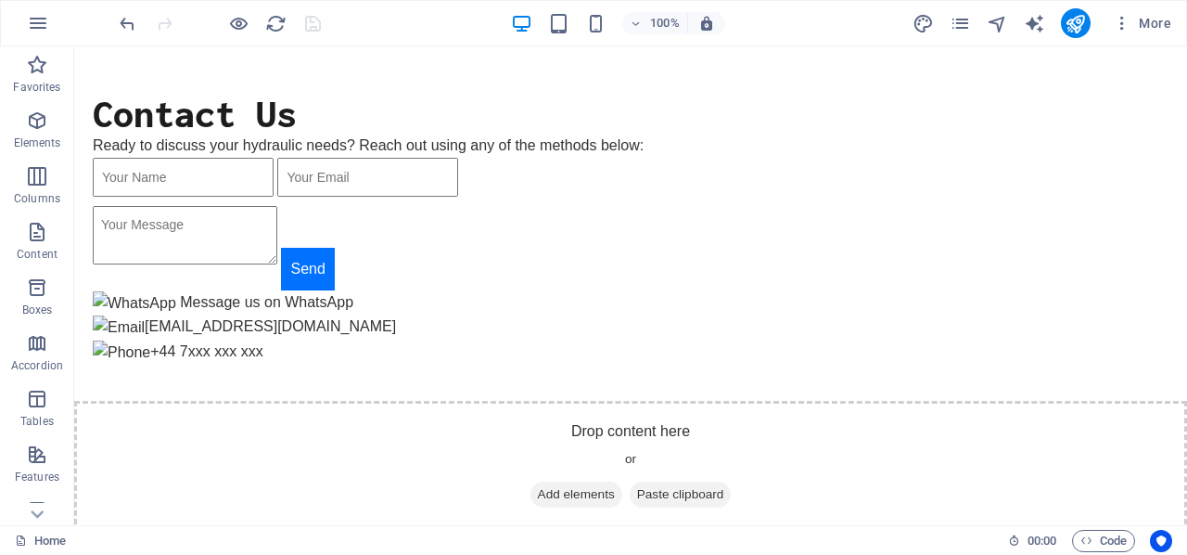
click at [164, 25] on div at bounding box center [220, 23] width 208 height 30
click at [639, 23] on icon "button" at bounding box center [636, 24] width 13 height 12
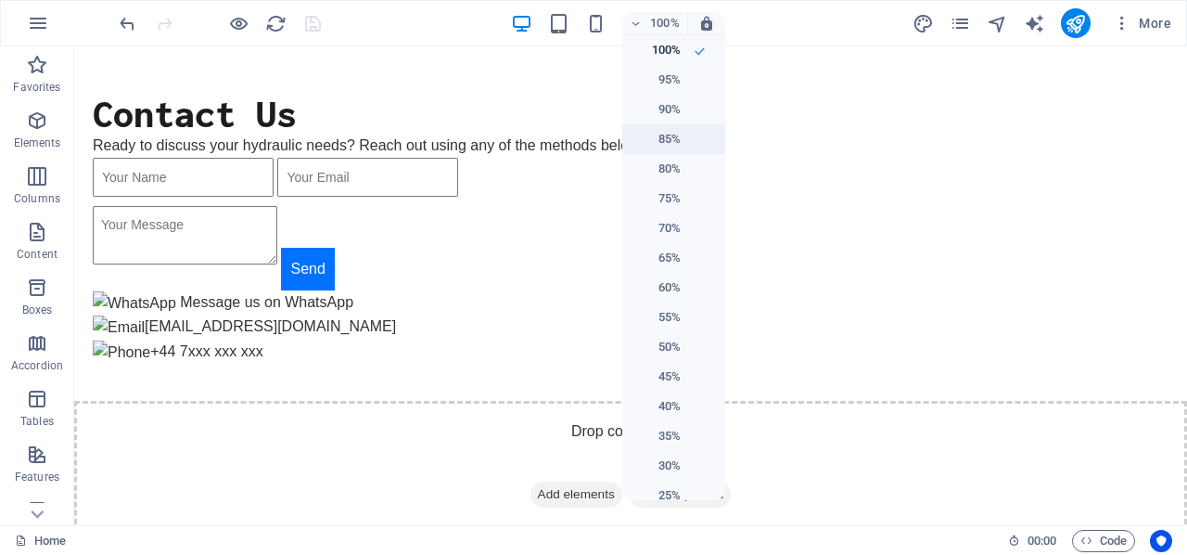
click at [662, 146] on h6 "85%" at bounding box center [656, 139] width 47 height 22
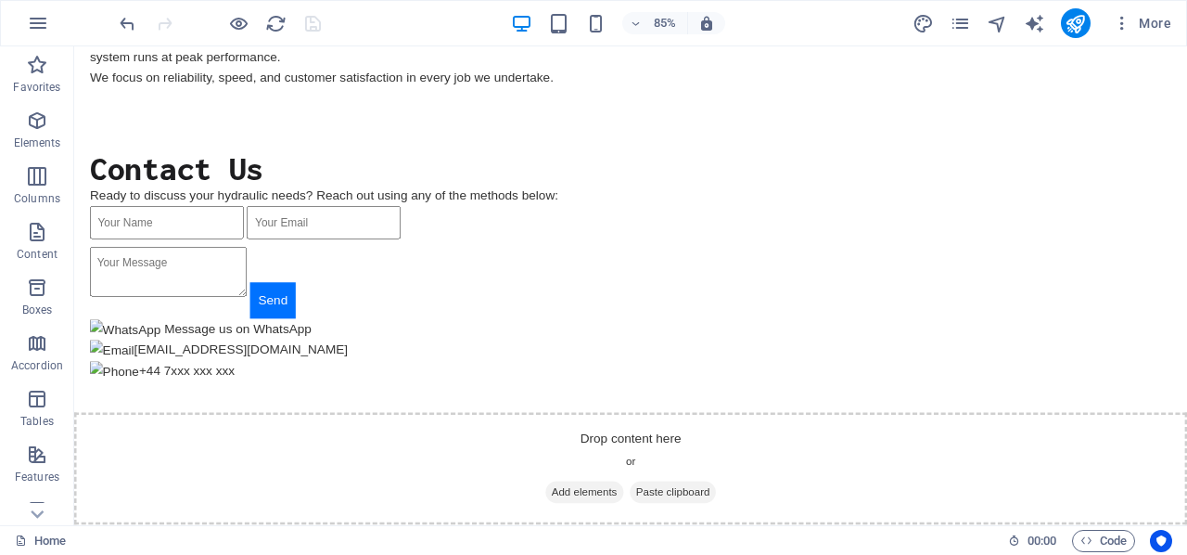
scroll to position [830, 0]
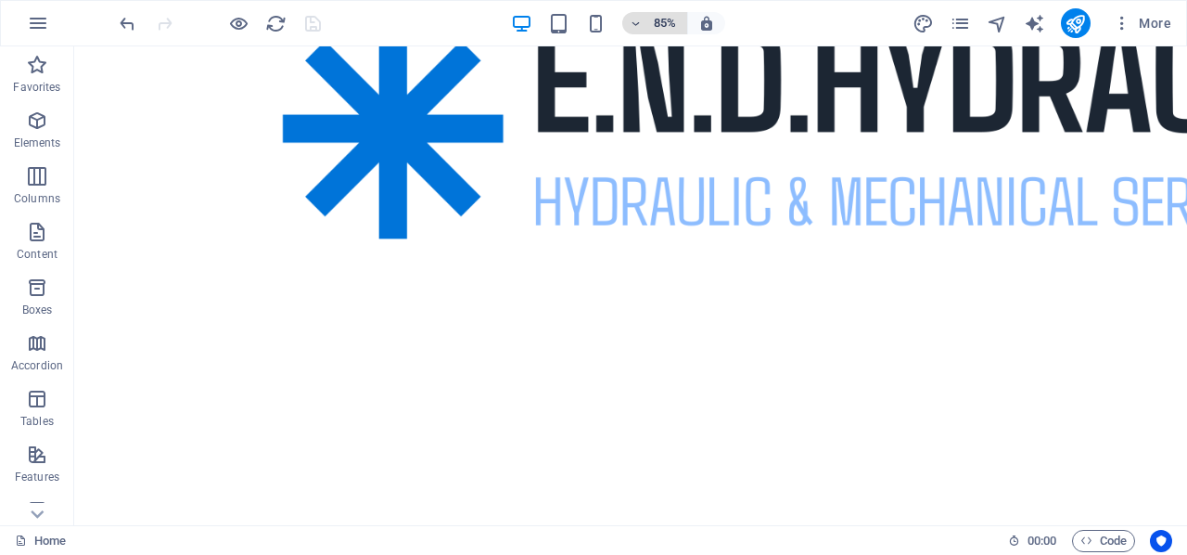
click at [633, 21] on icon "button" at bounding box center [636, 24] width 13 height 12
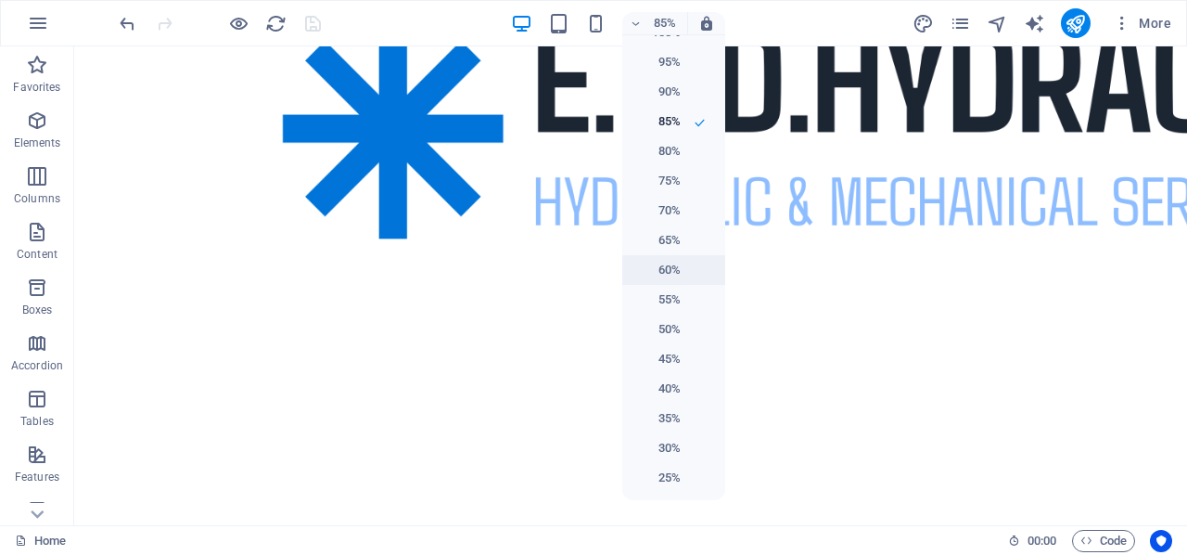
scroll to position [18, 0]
click at [663, 480] on h6 "25%" at bounding box center [656, 478] width 47 height 22
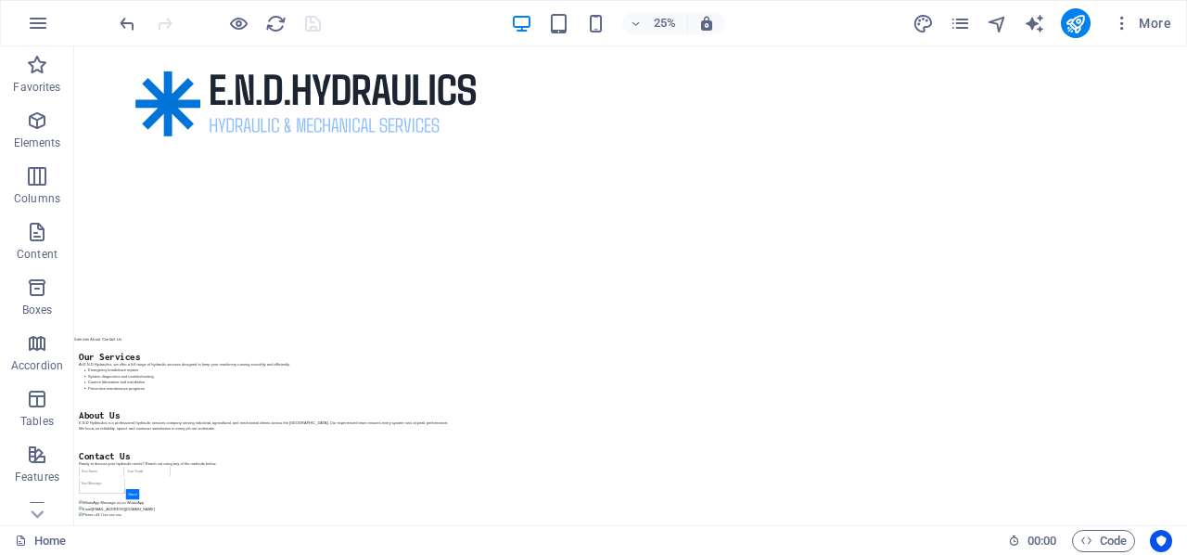
scroll to position [674, 0]
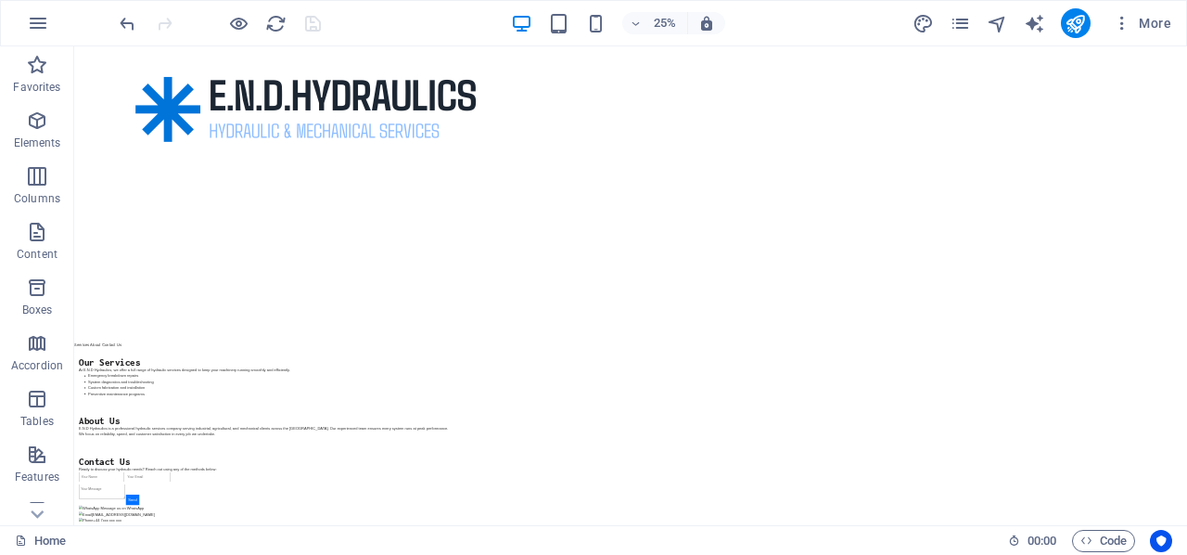
click at [1186, 554] on img at bounding box center [1001, 299] width 1855 height 1855
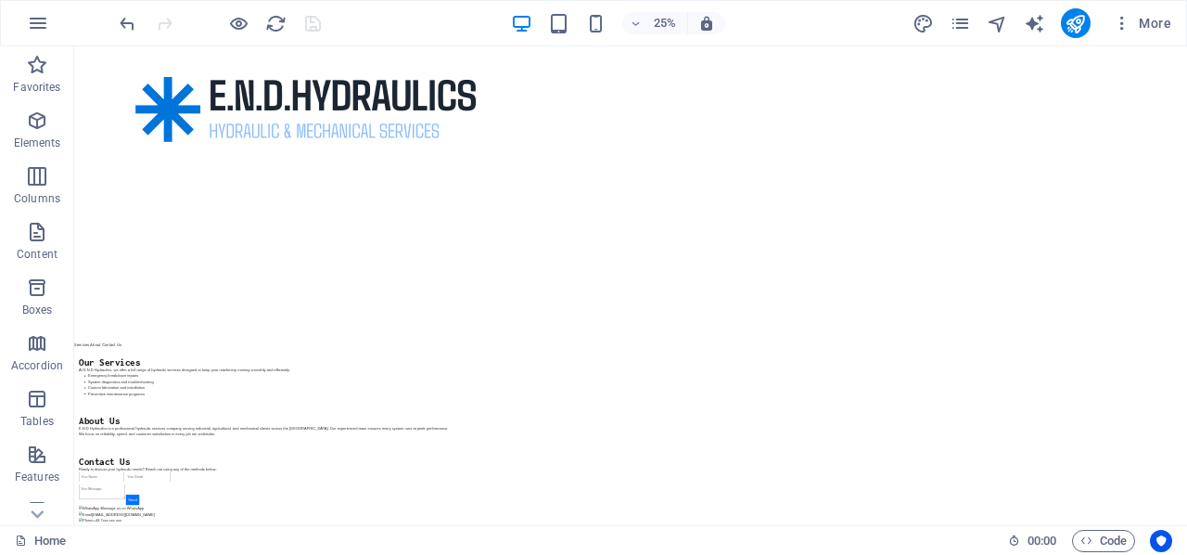
click at [1186, 554] on img at bounding box center [1001, 299] width 1855 height 1855
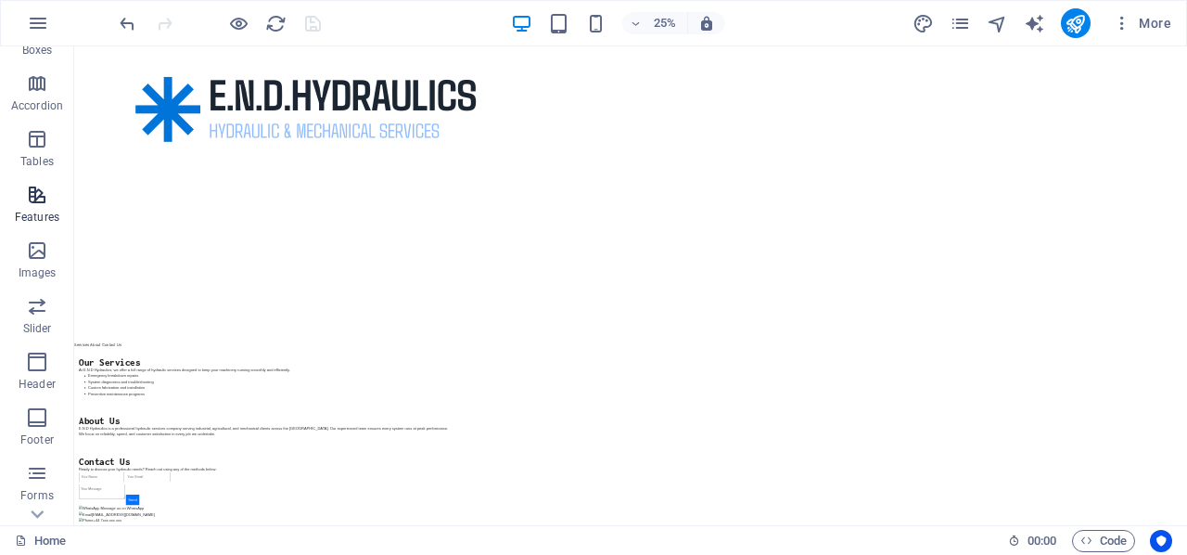
scroll to position [260, 0]
click at [34, 366] on icon "button" at bounding box center [37, 362] width 22 height 22
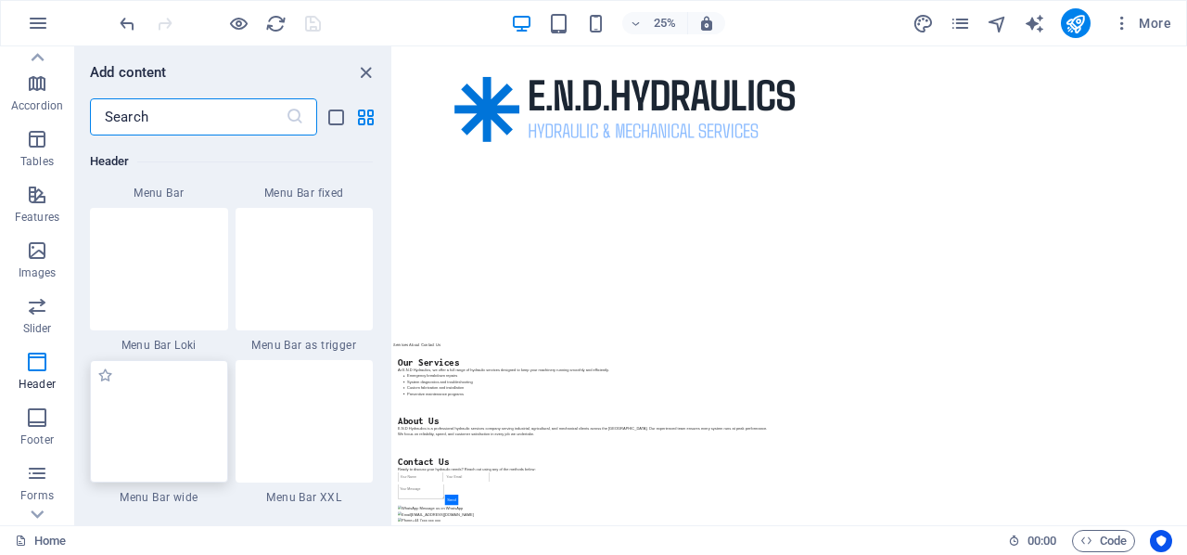
scroll to position [11451, 0]
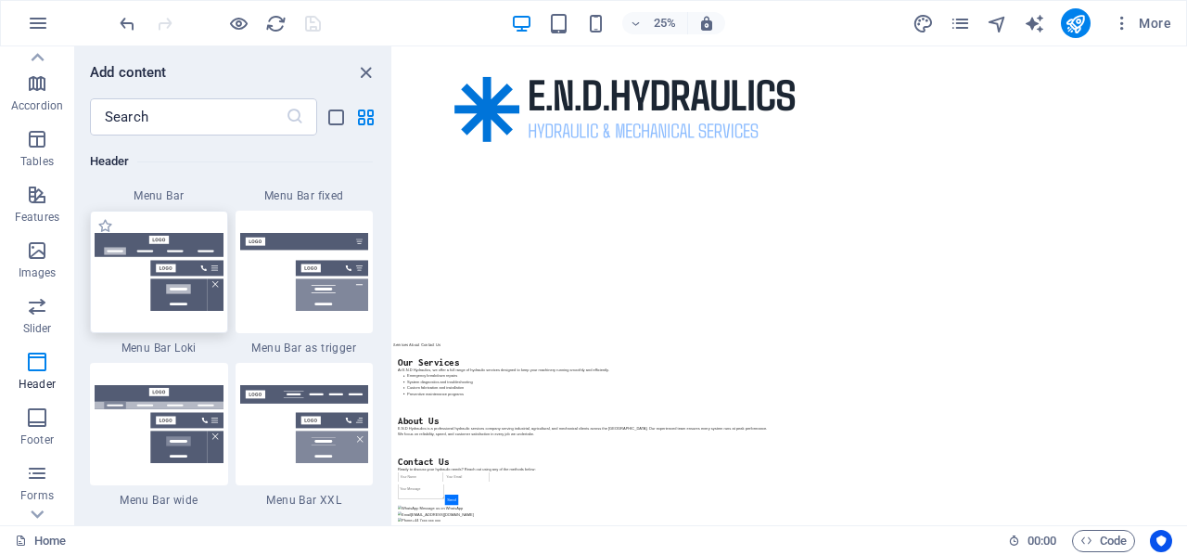
click at [130, 296] on img at bounding box center [159, 272] width 129 height 78
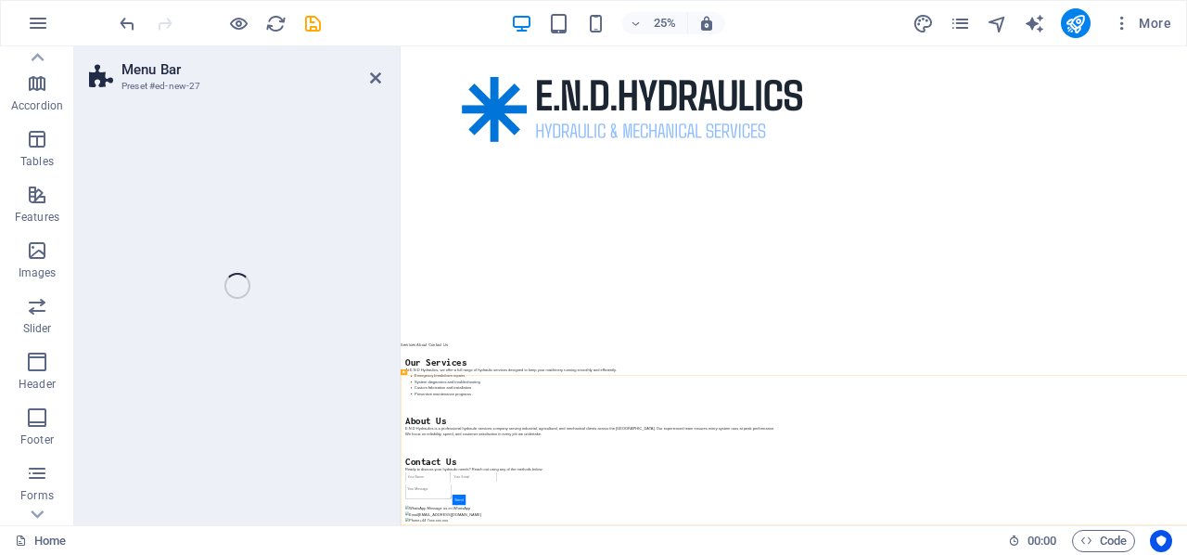
select select "rem"
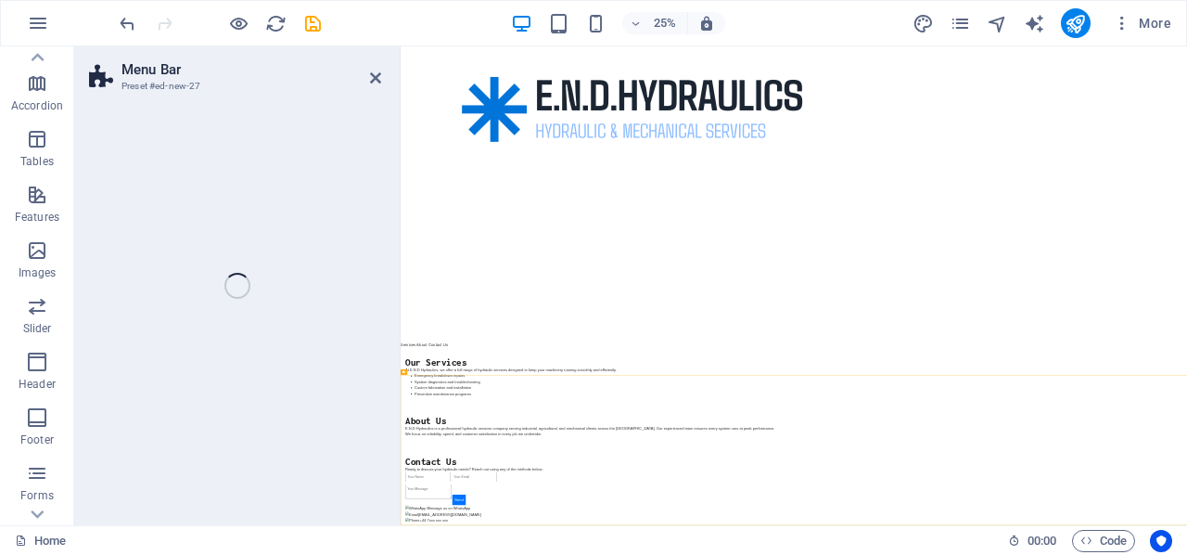
select select "rem"
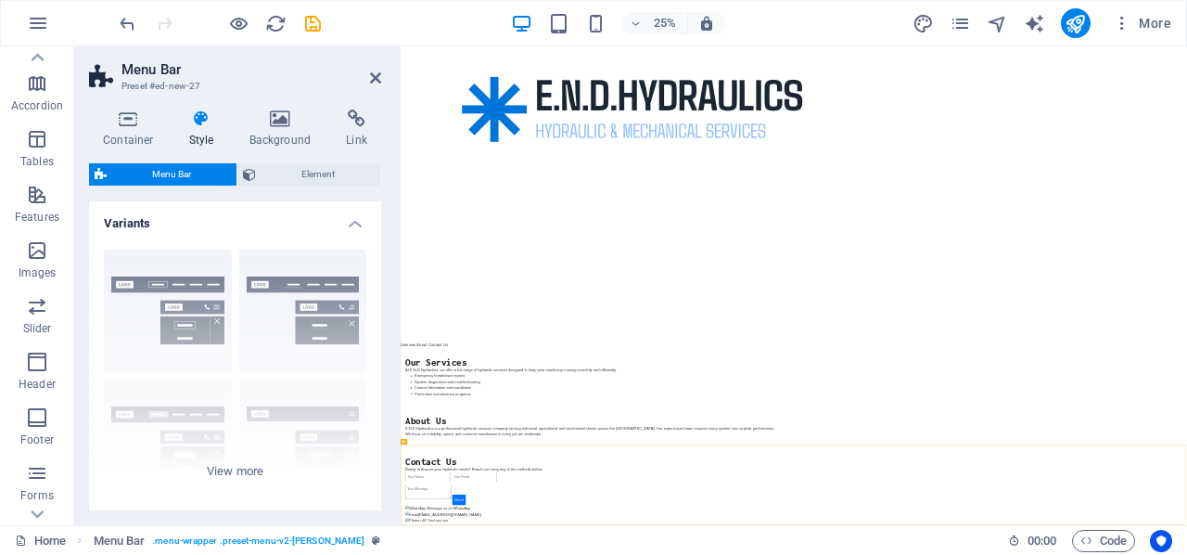
scroll to position [1021, 0]
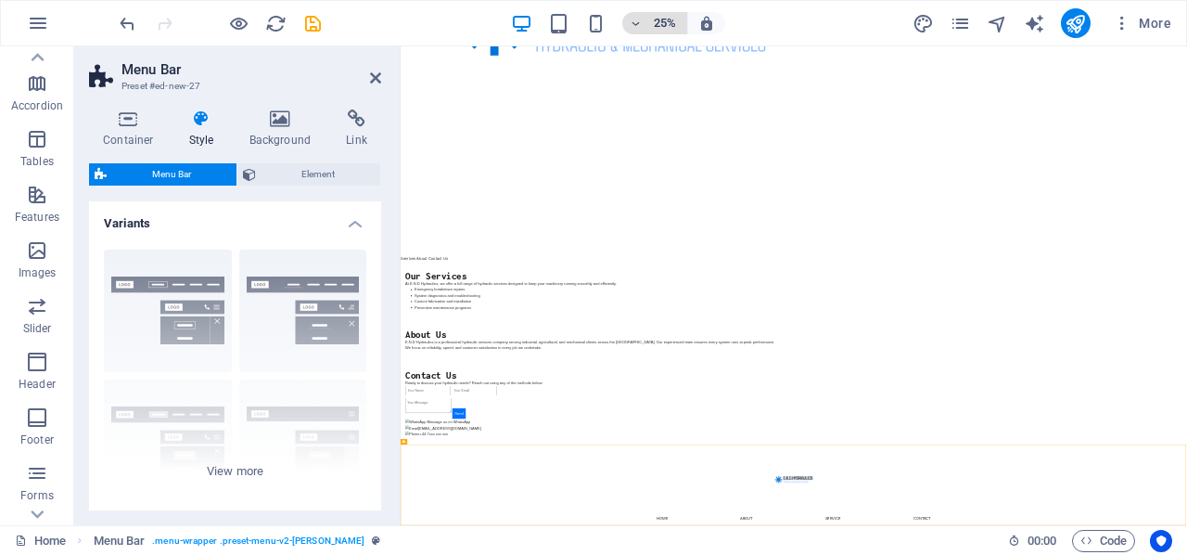
click at [654, 19] on h6 "25%" at bounding box center [665, 23] width 30 height 22
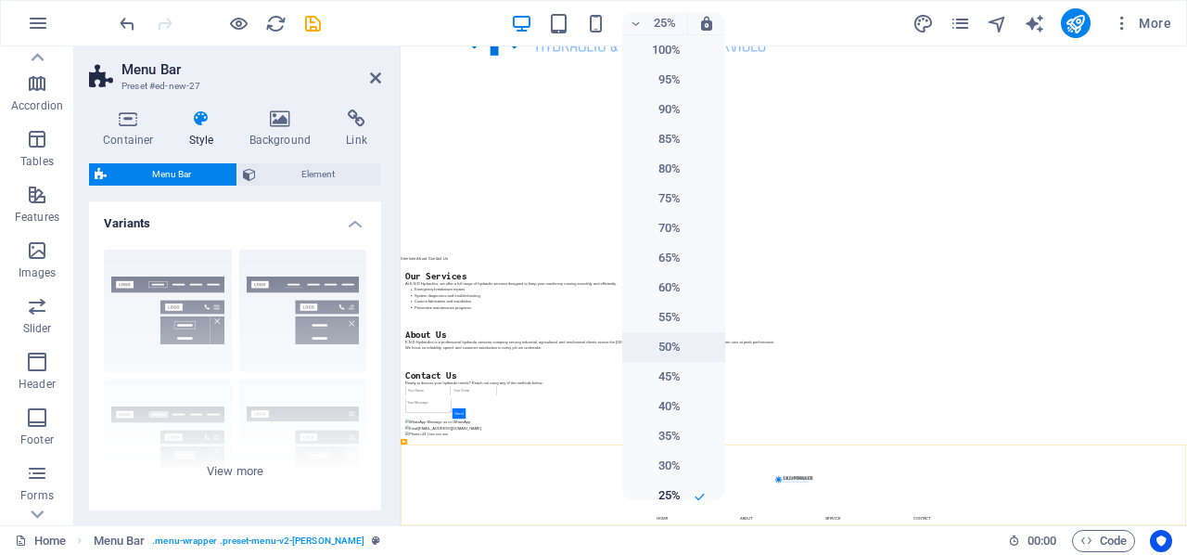
click at [660, 344] on h6 "50%" at bounding box center [656, 347] width 47 height 22
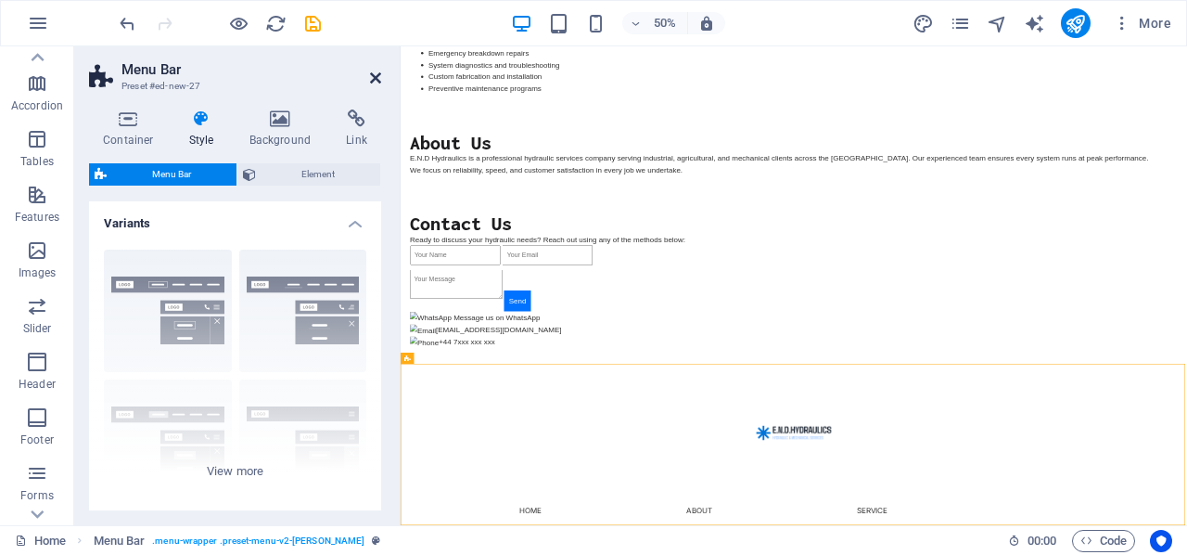
click at [372, 73] on icon at bounding box center [375, 77] width 11 height 15
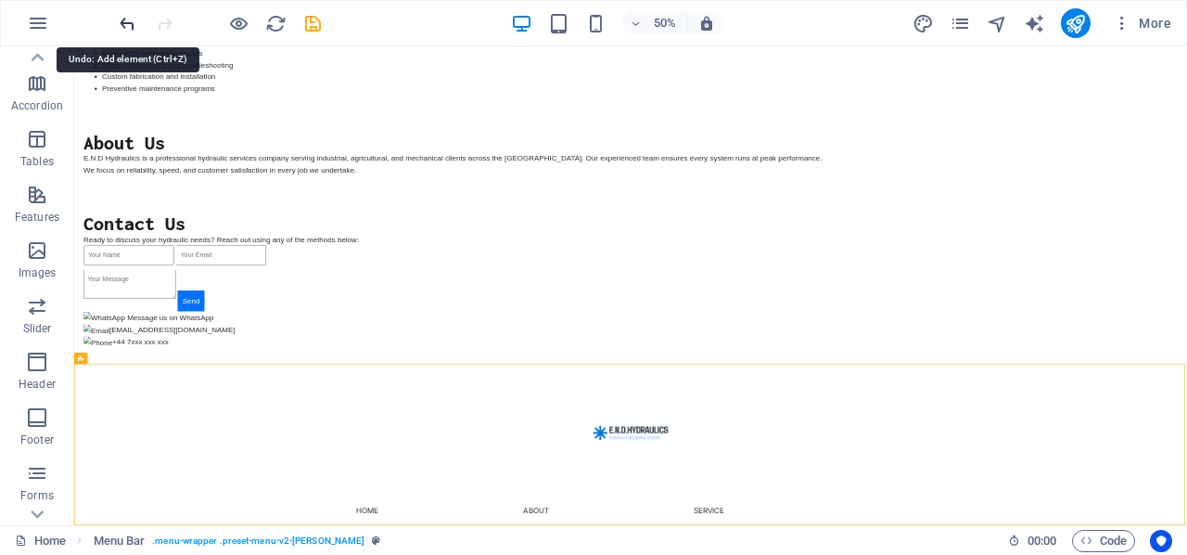
click at [129, 19] on icon "undo" at bounding box center [127, 23] width 21 height 21
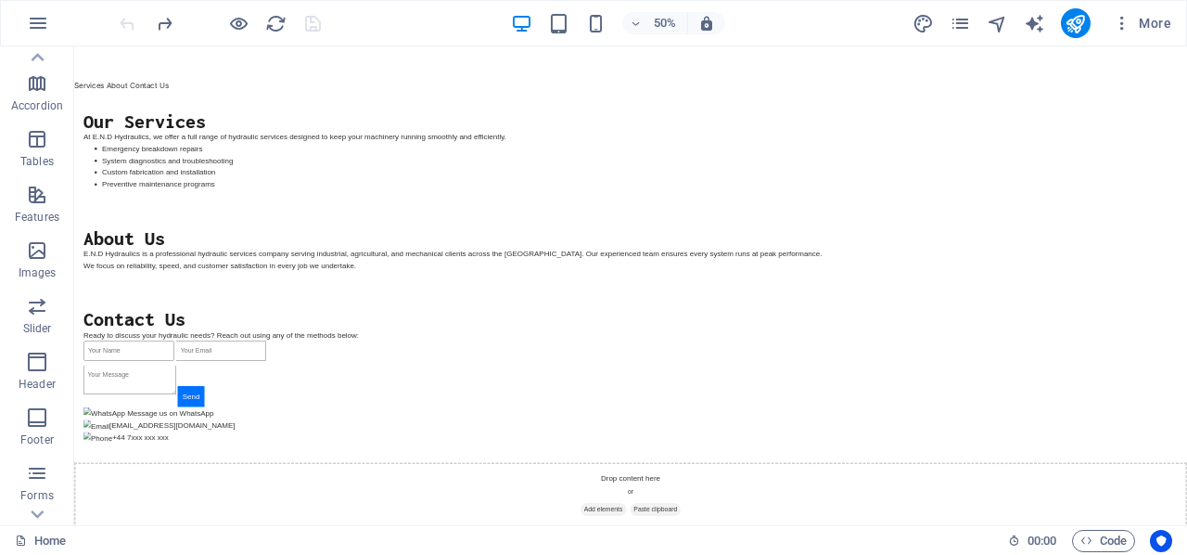
scroll to position [1787, 0]
click at [1097, 541] on span "Code" at bounding box center [1104, 541] width 46 height 22
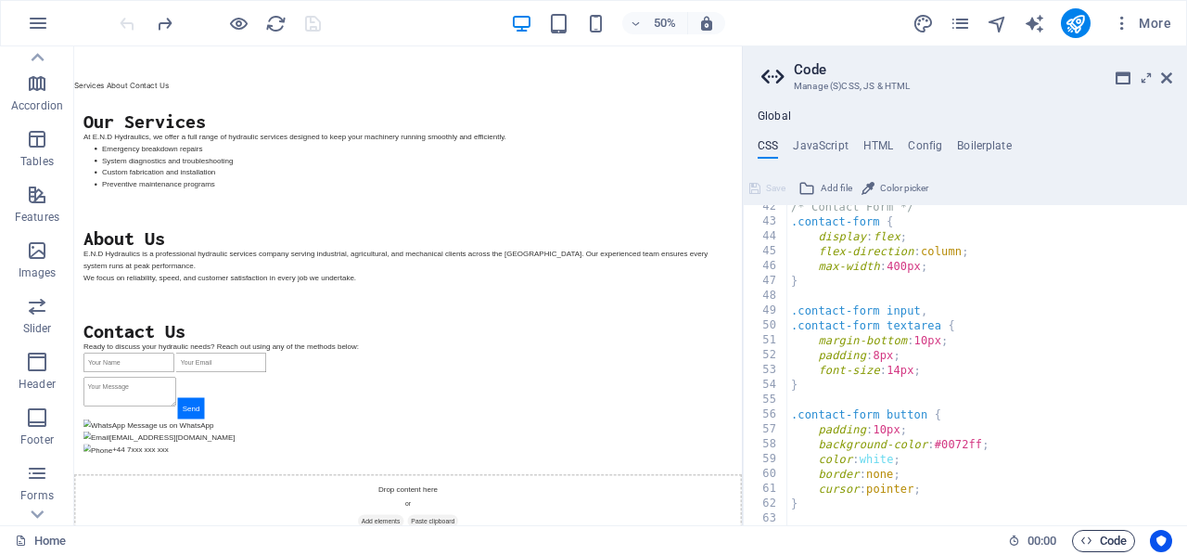
scroll to position [614, 0]
click at [879, 145] on h4 "HTML" at bounding box center [878, 149] width 31 height 20
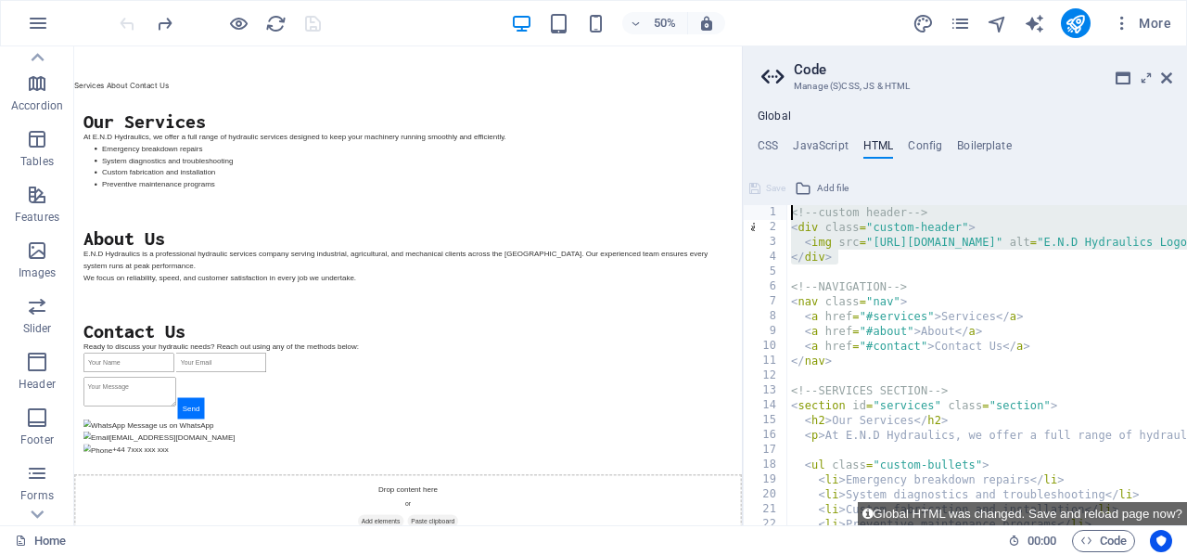
drag, startPoint x: 838, startPoint y: 259, endPoint x: 781, endPoint y: 205, distance: 78.7
click at [781, 205] on div "</div> 1 2 3 4 5 6 7 8 9 10 11 12 13 14 15 16 17 18 19 20 21 22 23 <!-- custom …" at bounding box center [965, 365] width 444 height 320
type textarea "<!-- custom header --> <div class="custom-header">"
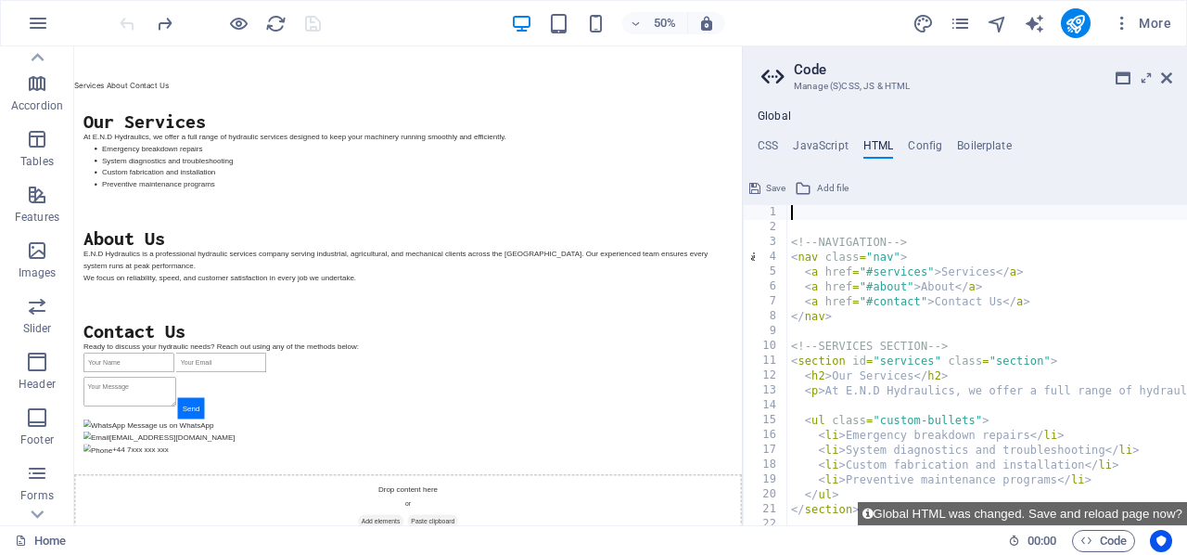
type textarea ","
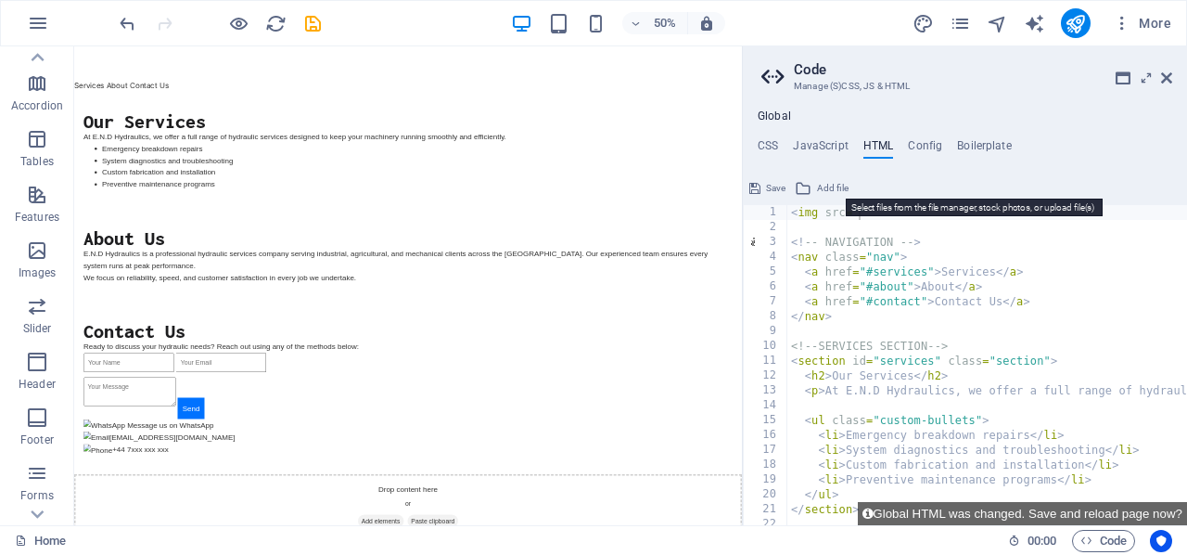
click at [807, 181] on icon at bounding box center [803, 188] width 17 height 22
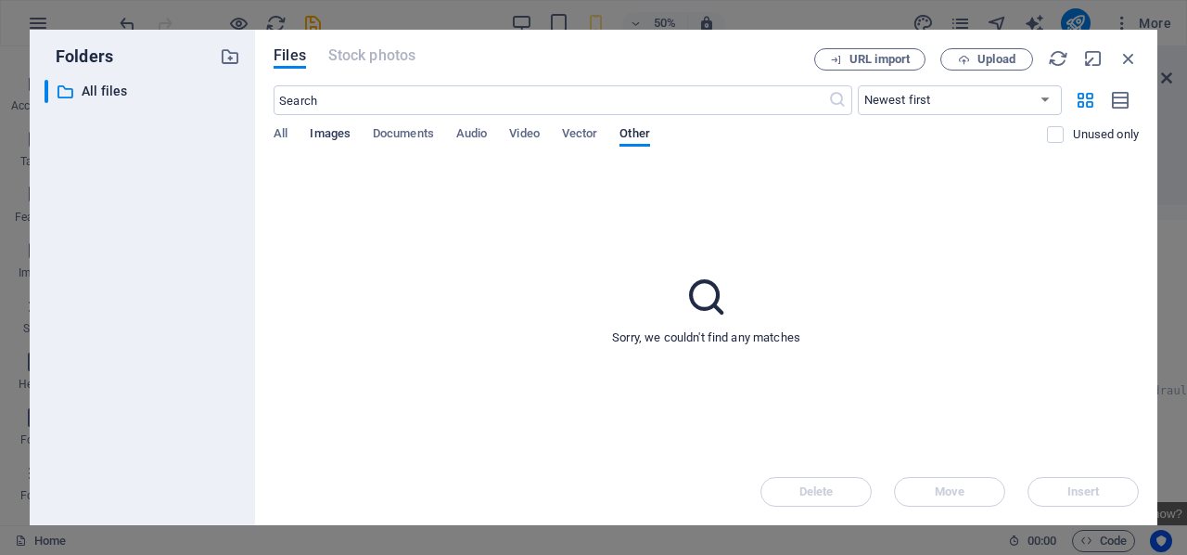
click at [331, 130] on span "Images" at bounding box center [330, 135] width 41 height 26
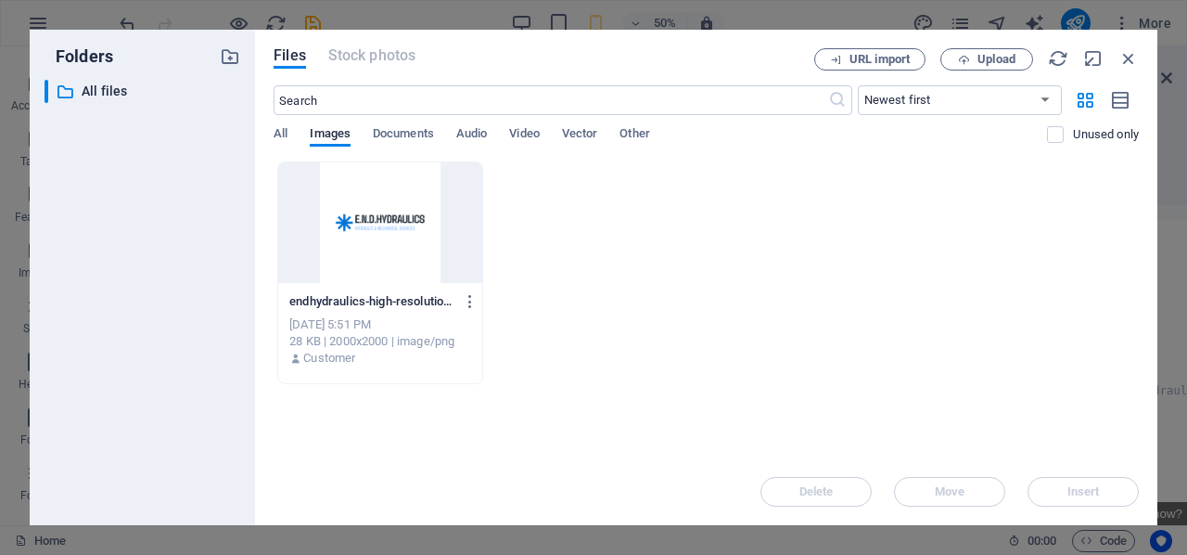
click at [348, 321] on div "[DATE] 5:51 PM" at bounding box center [380, 324] width 182 height 17
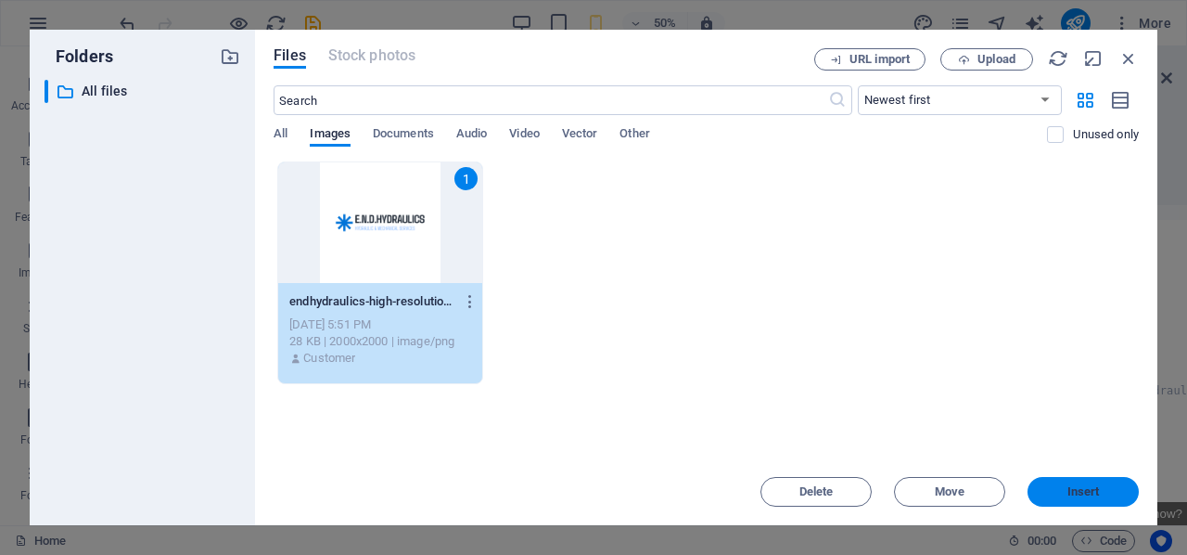
click at [1060, 493] on span "Insert" at bounding box center [1083, 491] width 96 height 11
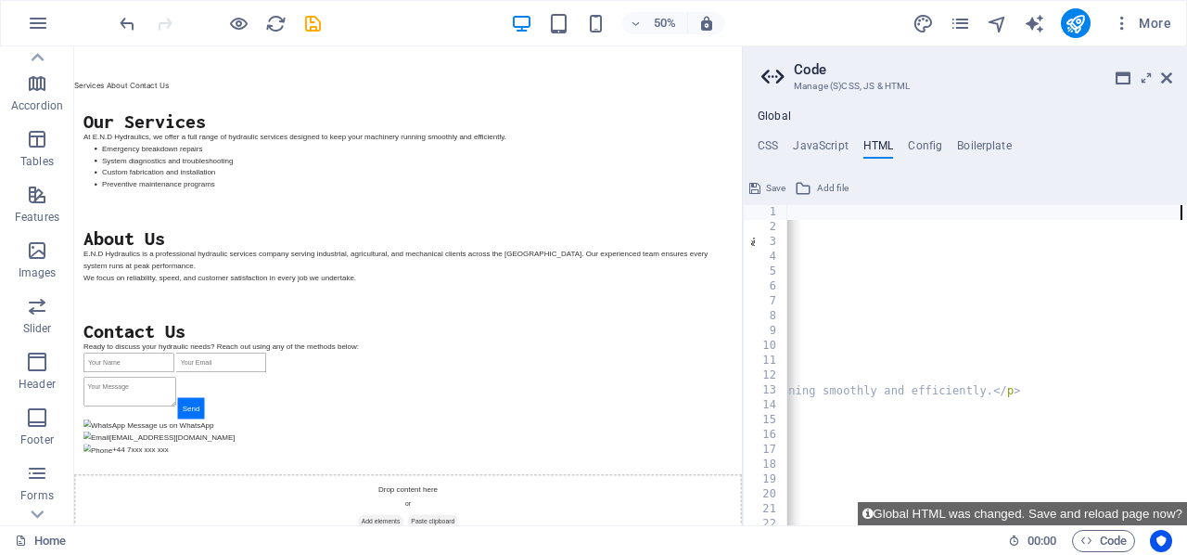
scroll to position [0, 0]
type textarea "<img src="[URL][DOMAIN_NAME]" style="width:100%; height:auto; display:block;""
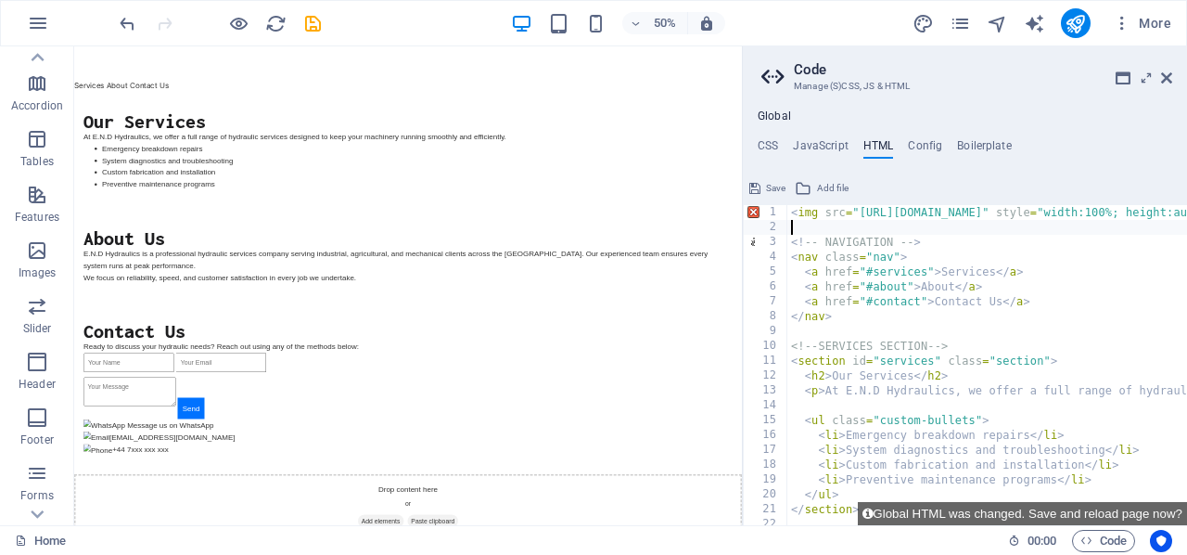
type textarea "<!-- NAVIGATION -->"
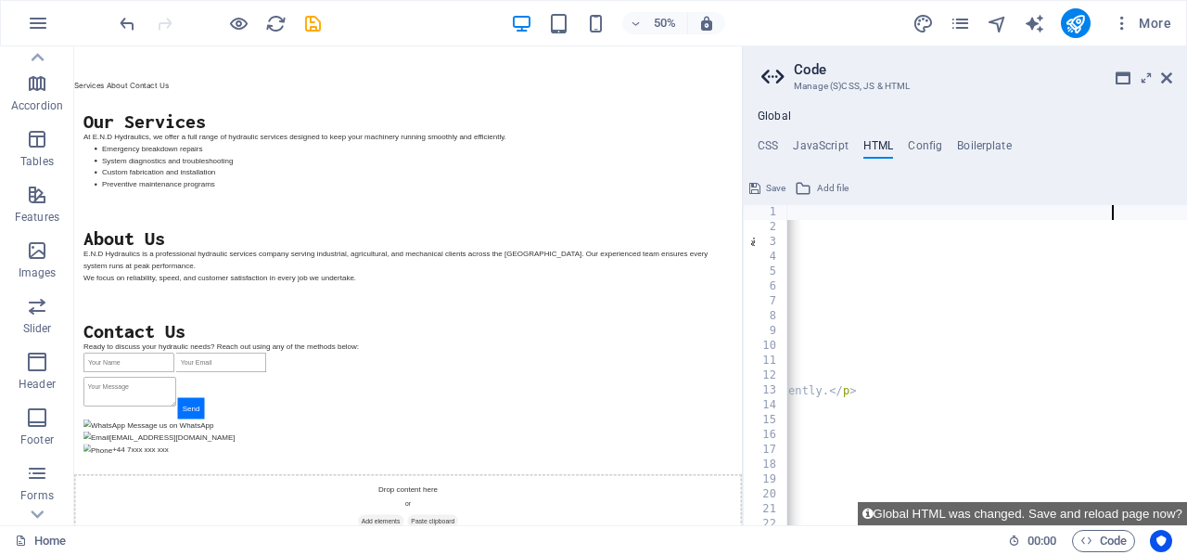
type textarea "<img src="[URL][DOMAIN_NAME]" style="width:100%; height:auto; display:block;" a…"
click at [772, 188] on span "Save" at bounding box center [775, 188] width 19 height 22
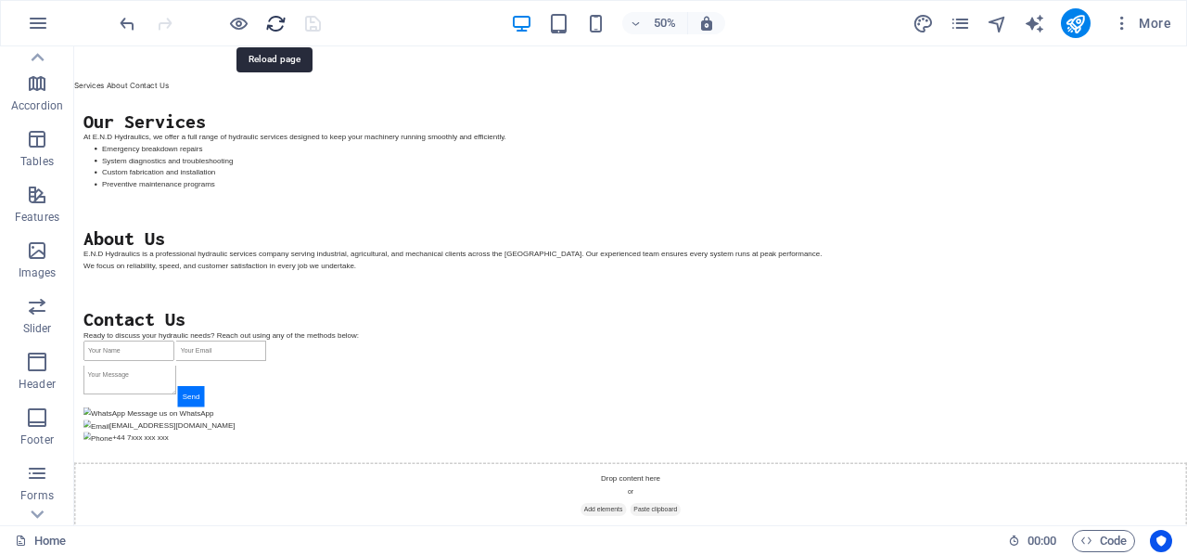
click at [273, 21] on icon "reload" at bounding box center [275, 23] width 21 height 21
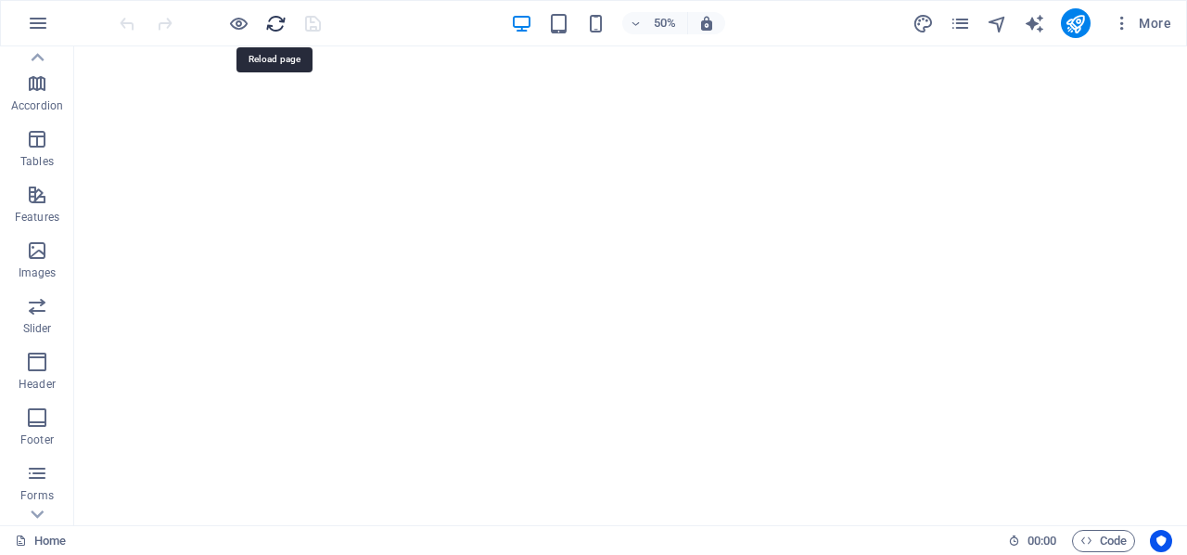
click at [273, 21] on icon "reload" at bounding box center [275, 23] width 21 height 21
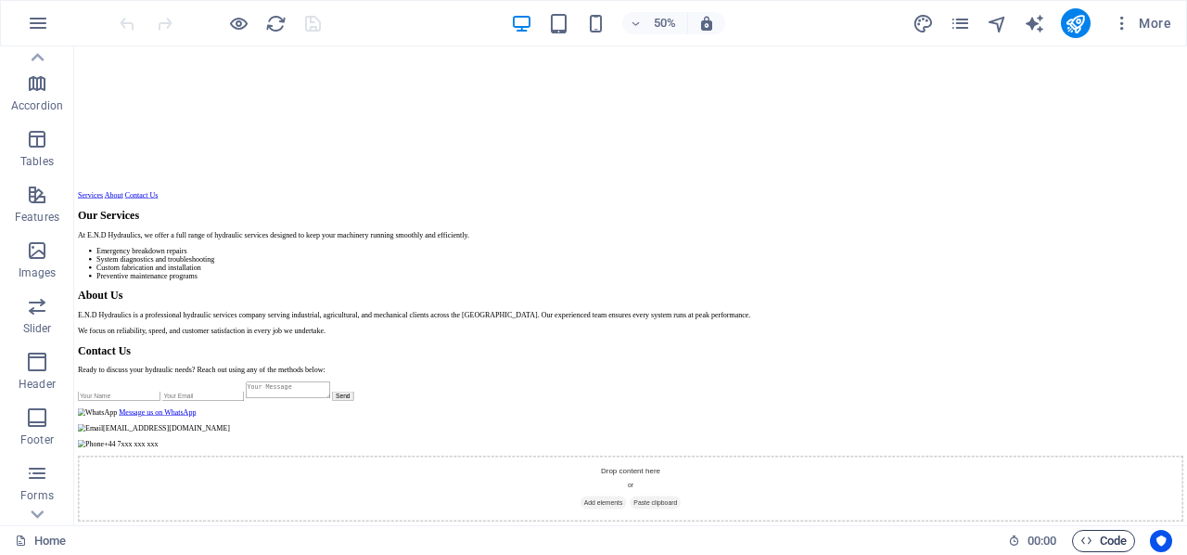
click at [1089, 536] on icon "button" at bounding box center [1087, 540] width 12 height 12
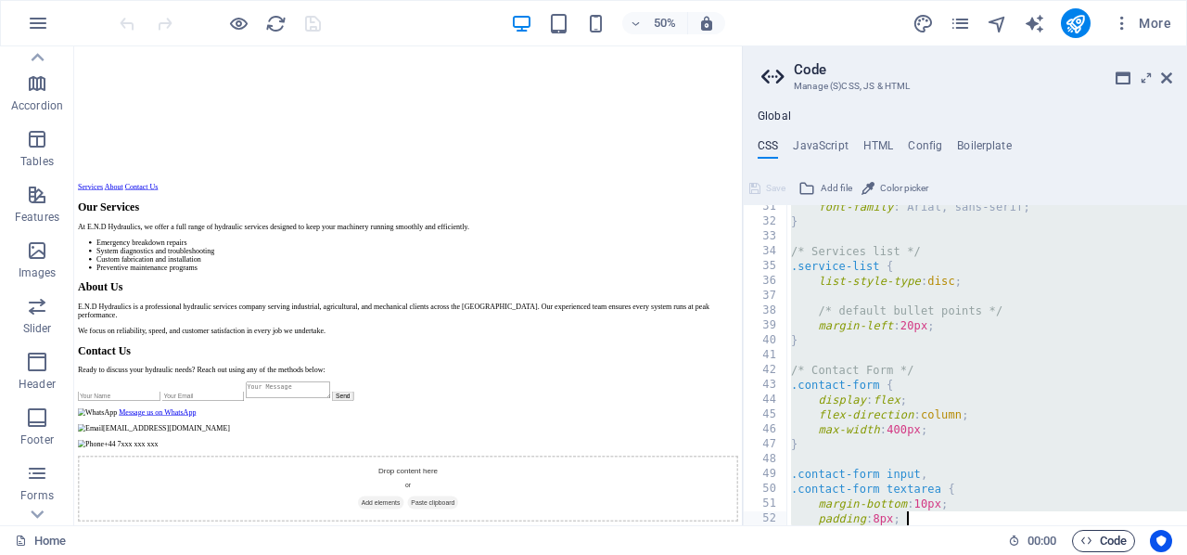
scroll to position [659, 0]
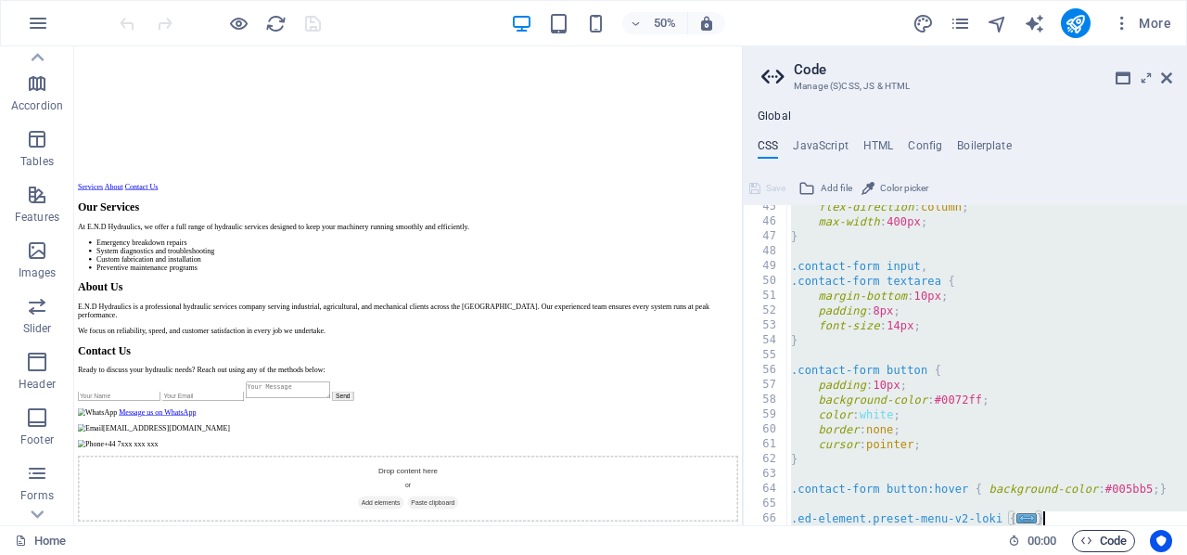
drag, startPoint x: 787, startPoint y: 216, endPoint x: 1096, endPoint y: 545, distance: 451.4
click at [1096, 525] on div "Home Favorites Elements Columns Content Boxes Accordion Tables Features Images …" at bounding box center [593, 285] width 1187 height 479
type textarea "); }"
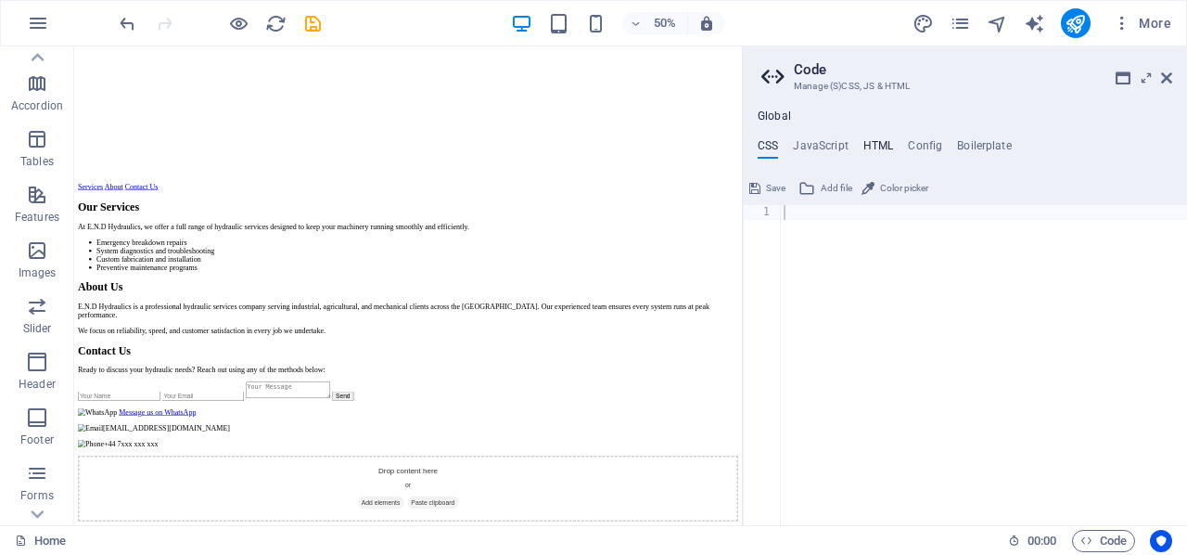
click at [875, 139] on h4 "HTML" at bounding box center [878, 149] width 31 height 20
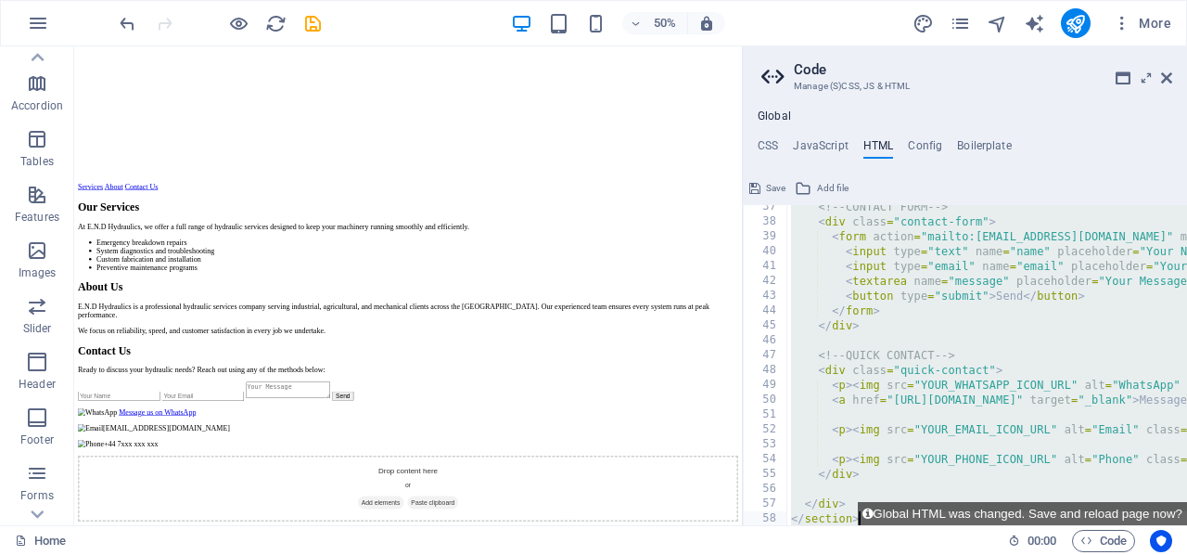
scroll to position [569, 0]
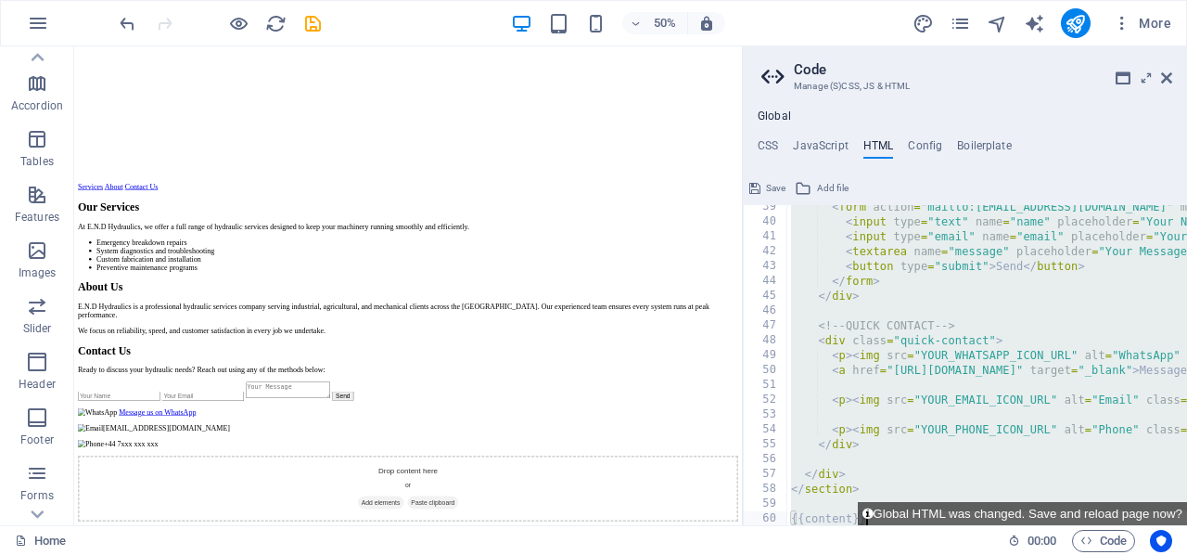
drag, startPoint x: 793, startPoint y: 212, endPoint x: 984, endPoint y: 543, distance: 381.5
click at [984, 525] on div "Home Favorites Elements Columns Content Boxes Accordion Tables Features Images …" at bounding box center [593, 285] width 1187 height 479
type textarea "{{content}}"
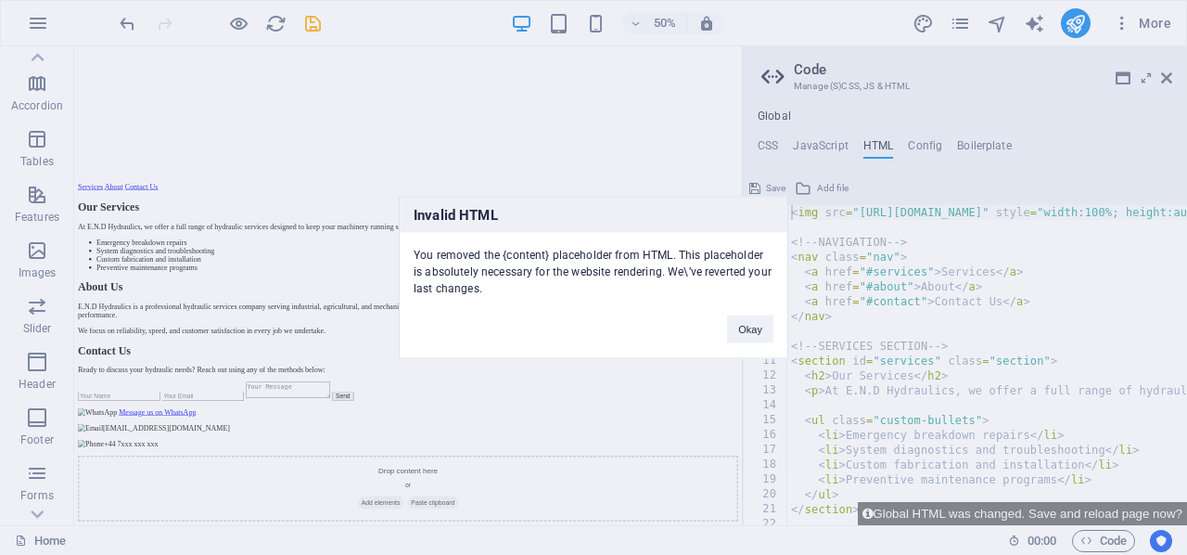
scroll to position [0, 0]
click at [742, 328] on button "Okay" at bounding box center [750, 329] width 46 height 28
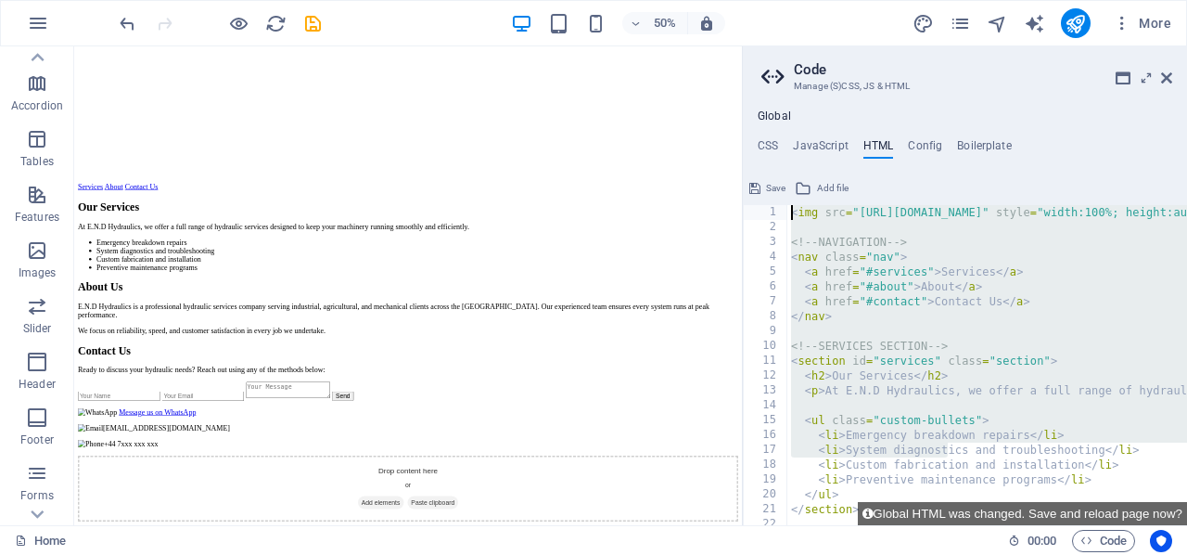
drag, startPoint x: 951, startPoint y: 453, endPoint x: 772, endPoint y: 172, distance: 333.2
click at [772, 172] on div "CSS JavaScript HTML Config Boilerplate 1 הההההההההההההההההההההההההההההההההההההה…" at bounding box center [965, 332] width 444 height 386
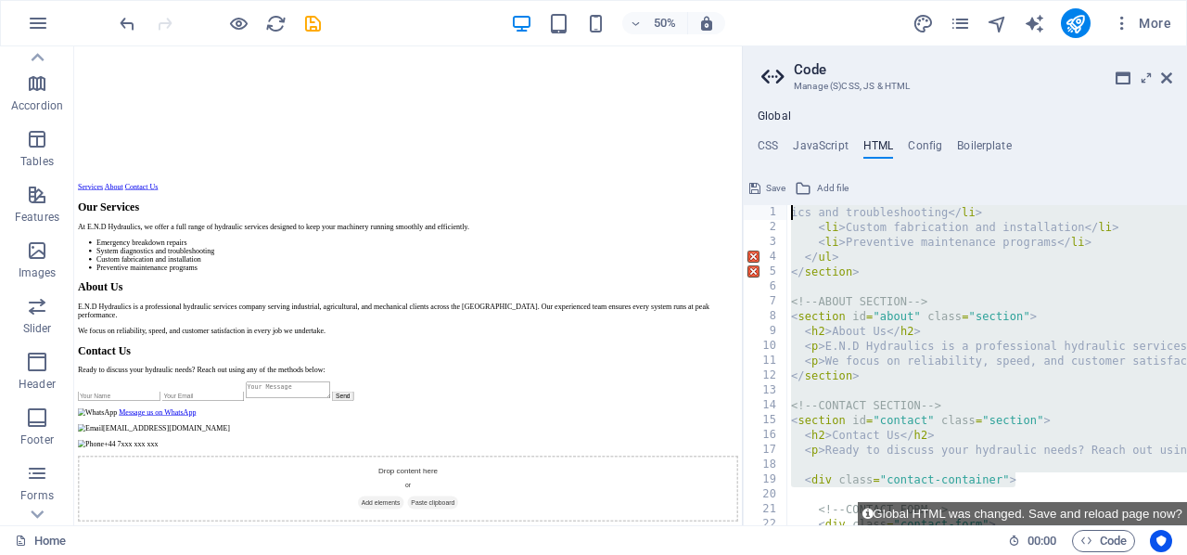
drag, startPoint x: 1019, startPoint y: 480, endPoint x: 774, endPoint y: 192, distance: 378.4
click at [774, 192] on div "ics and troubleshooting</li> 1 2 3 4 5 6 7 8 9 10 11 12 13 14 15 16 17 18 19 20…" at bounding box center [965, 349] width 444 height 352
type textarea "ics and troubleshooting</li> <li>Custom fabrication and installation</li>"
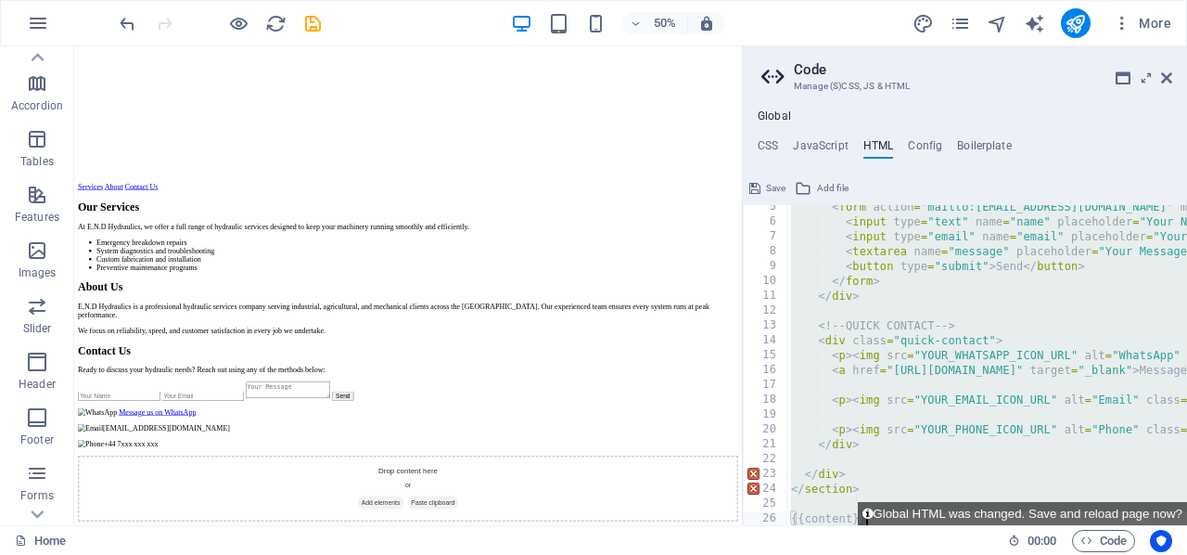
scroll to position [65, 0]
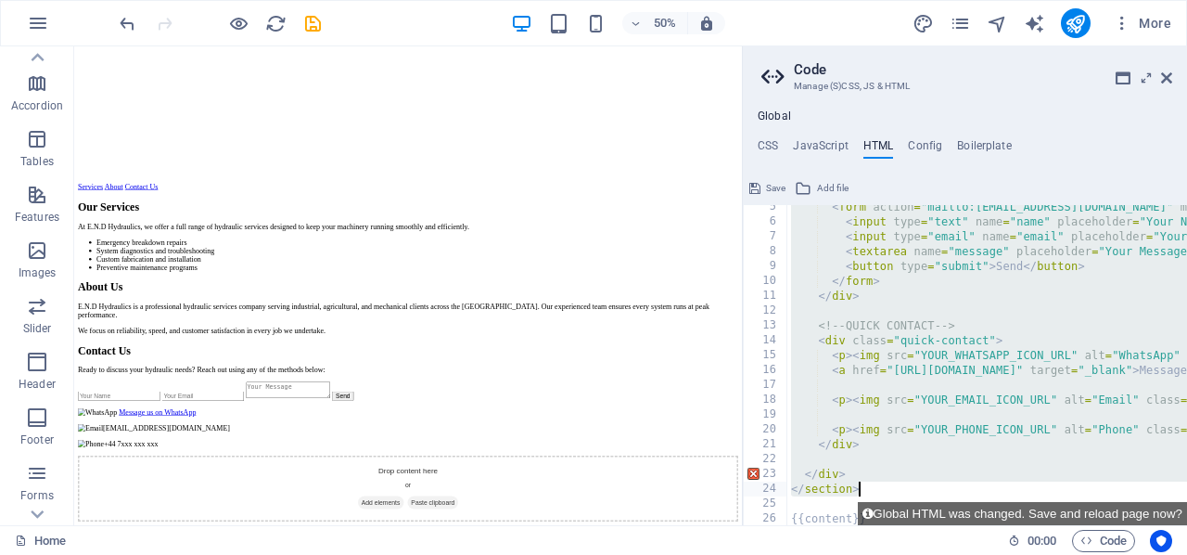
drag, startPoint x: 798, startPoint y: 239, endPoint x: 1045, endPoint y: 485, distance: 348.9
click at [1045, 485] on div "< form action = "mailto:[EMAIL_ADDRESS][DOMAIN_NAME]" method = "post" enctype =…" at bounding box center [1110, 374] width 647 height 351
type textarea "</div> </section>"
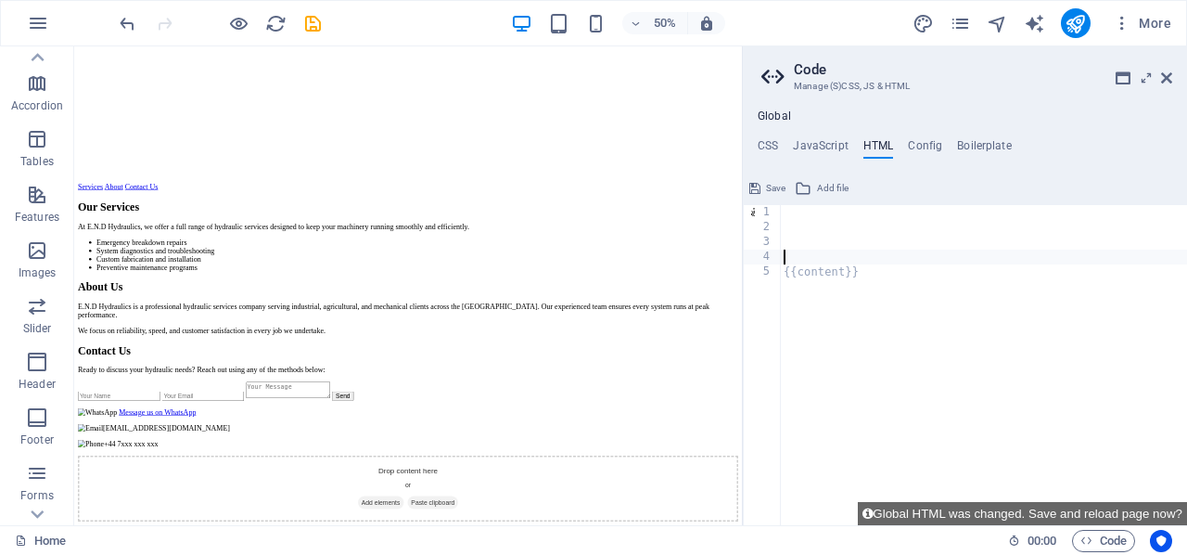
click at [800, 254] on div "{{content}}" at bounding box center [983, 380] width 407 height 351
click at [766, 185] on span "Save" at bounding box center [775, 188] width 19 height 22
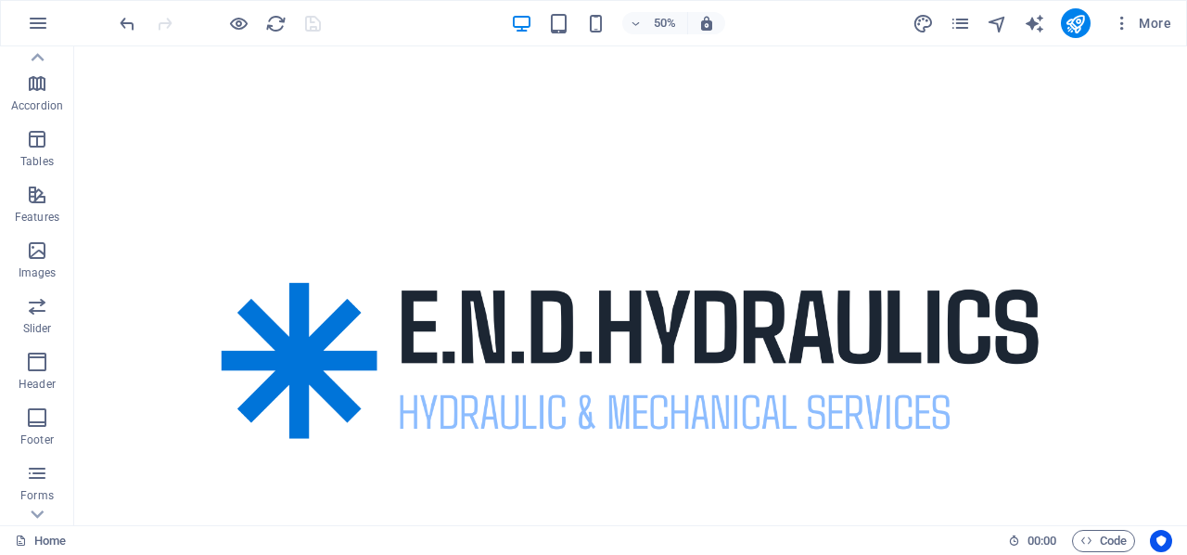
scroll to position [454, 0]
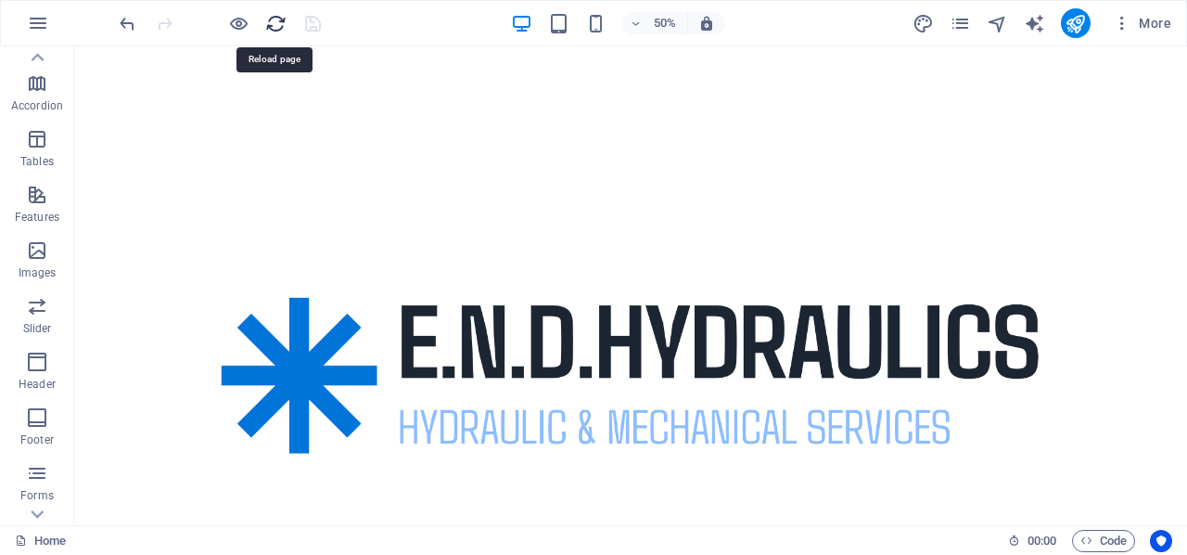
click at [273, 28] on icon "reload" at bounding box center [275, 23] width 21 height 21
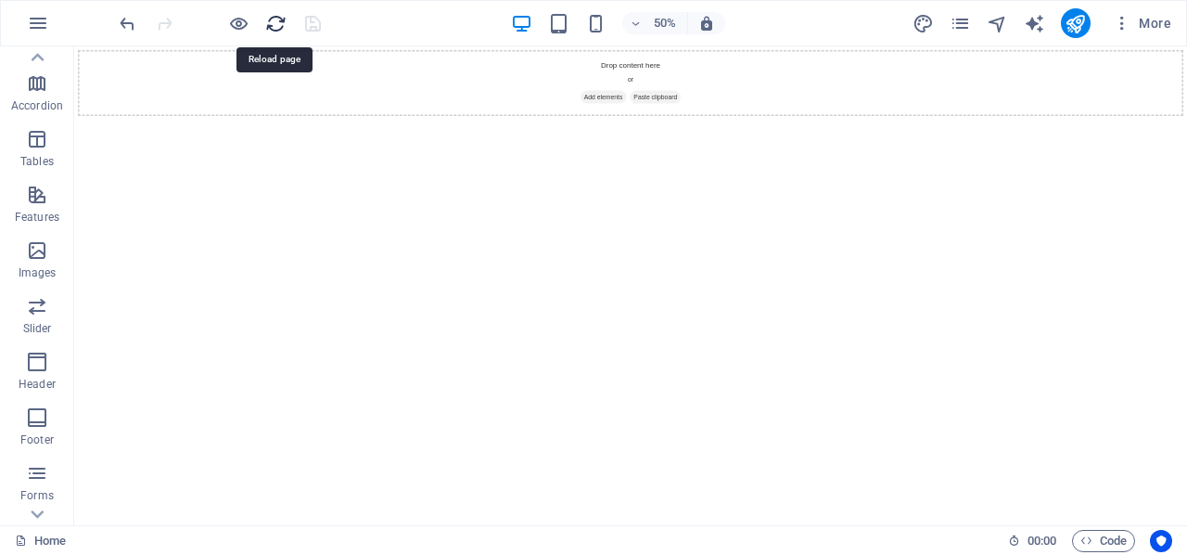
scroll to position [0, 0]
click at [30, 357] on icon "button" at bounding box center [37, 362] width 22 height 22
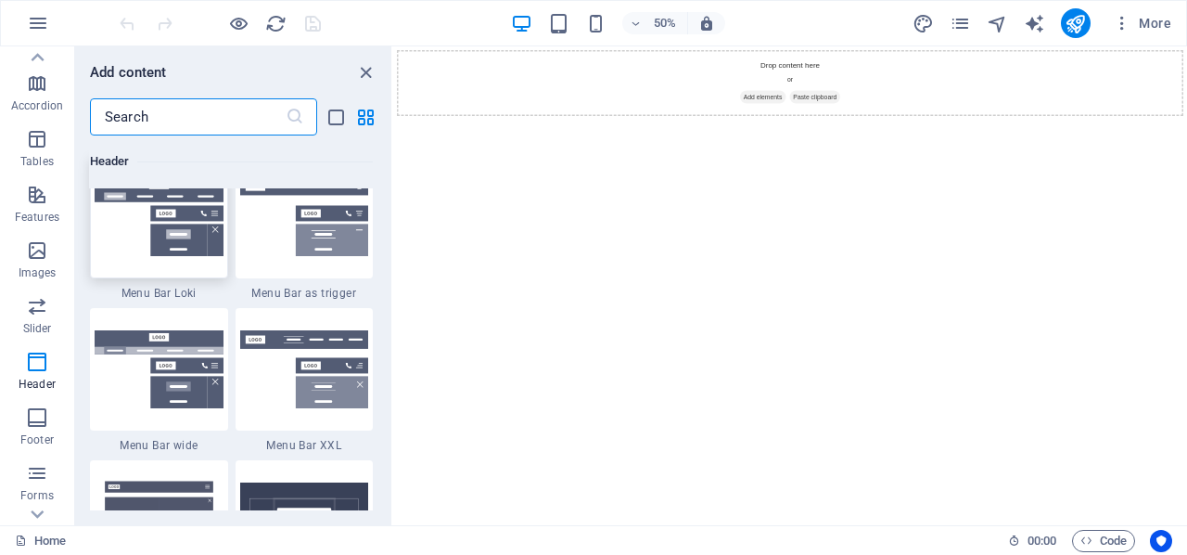
scroll to position [11507, 0]
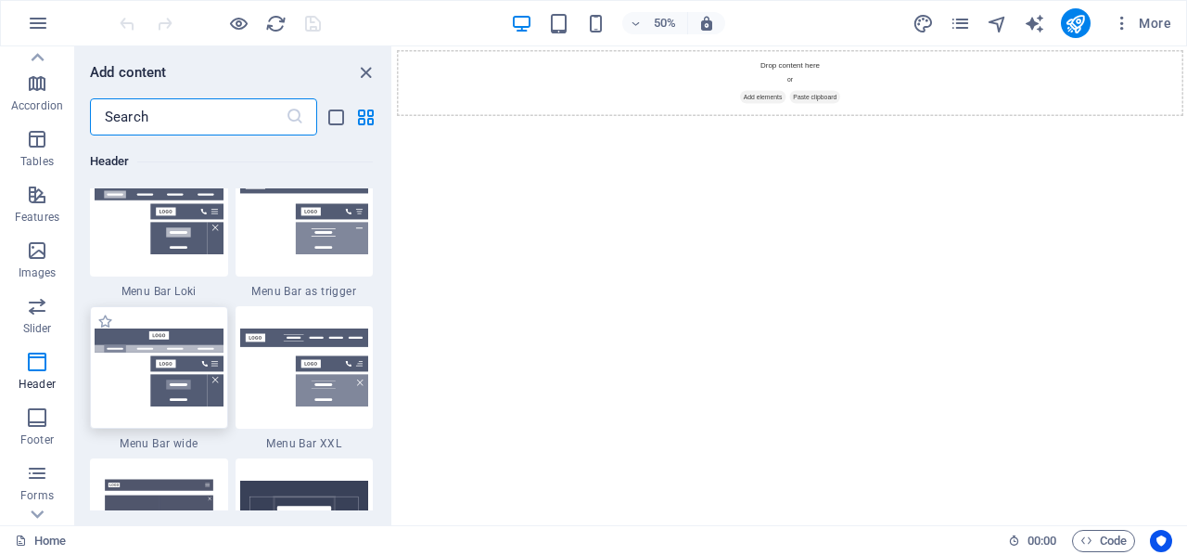
click at [157, 382] on img at bounding box center [159, 367] width 129 height 78
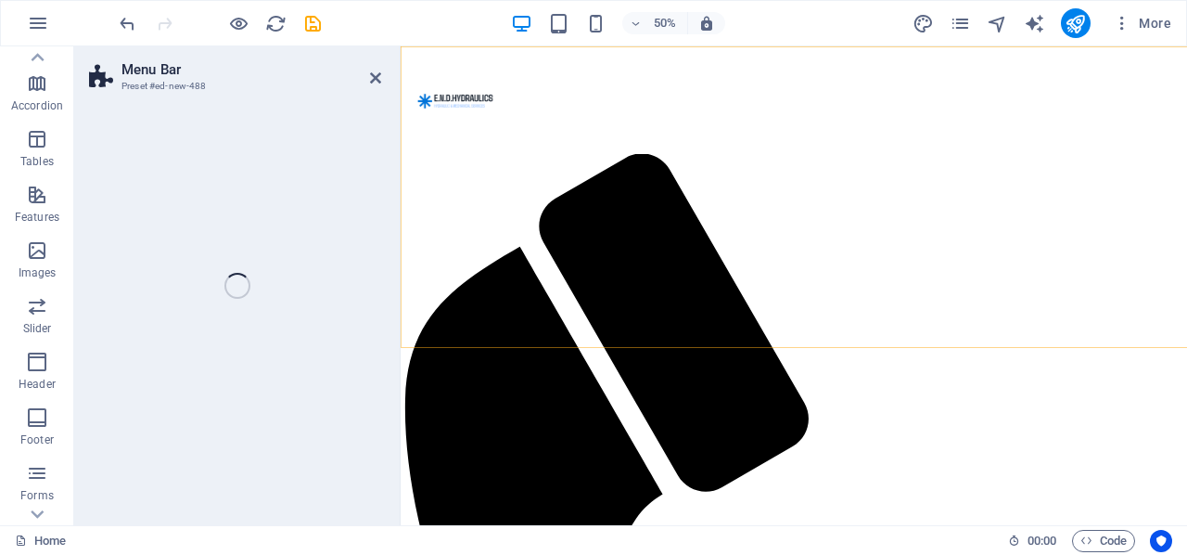
select select "rem"
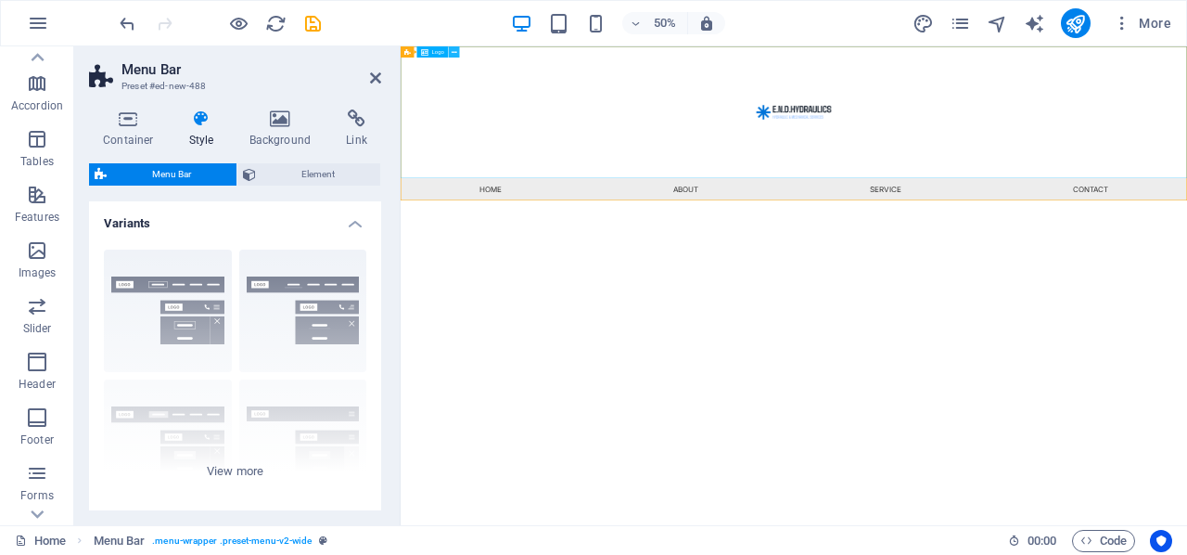
click at [454, 52] on icon at bounding box center [455, 52] width 6 height 10
click at [447, 152] on div at bounding box center [1187, 177] width 1573 height 263
click at [1102, 535] on span "Code" at bounding box center [1104, 541] width 46 height 22
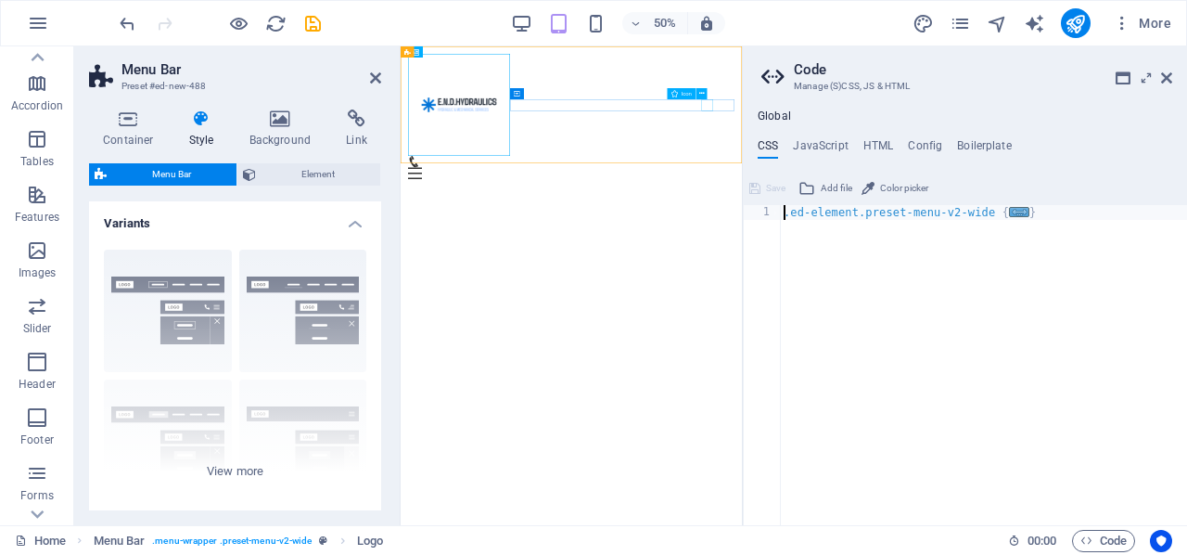
click at [1011, 265] on figure at bounding box center [735, 276] width 638 height 23
click at [799, 326] on html "Menu Home About Service Contact" at bounding box center [742, 186] width 683 height 280
click at [882, 139] on h4 "HTML" at bounding box center [878, 149] width 31 height 20
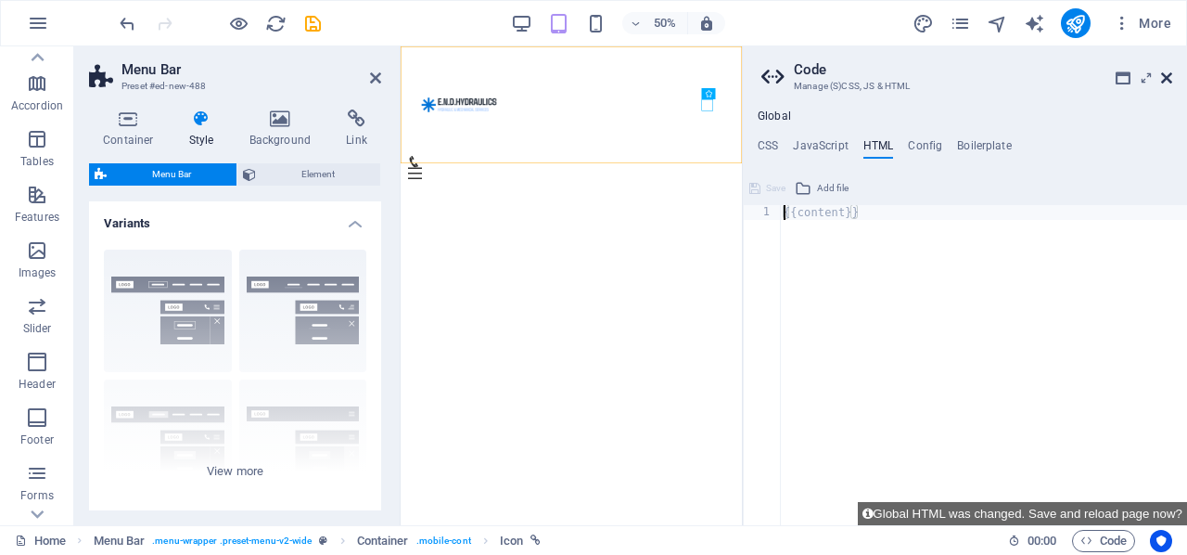
click at [1171, 71] on icon at bounding box center [1166, 77] width 11 height 15
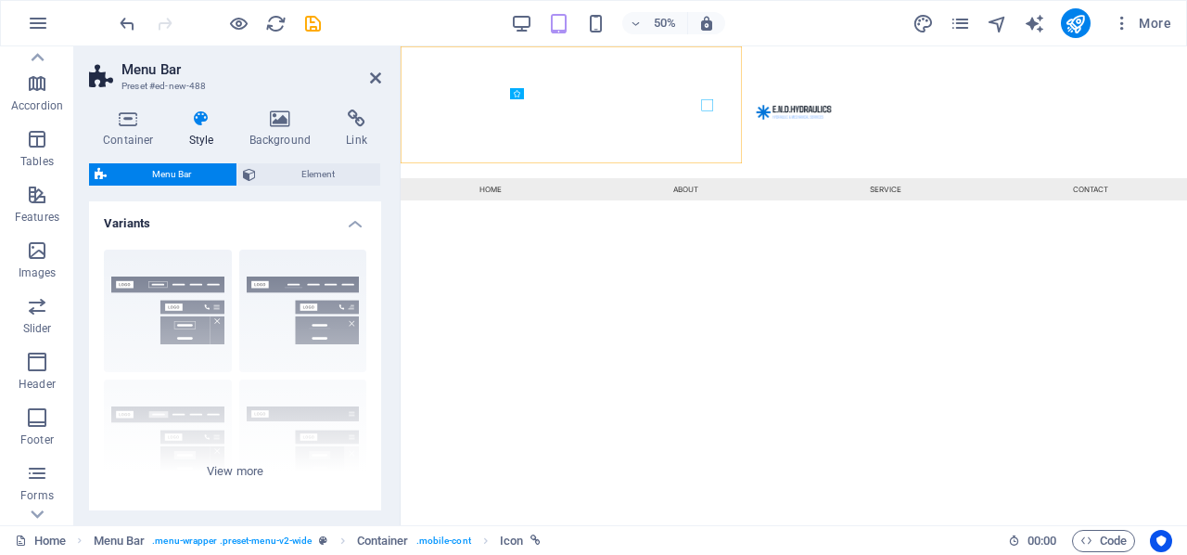
type input "0"
click at [581, 326] on nav "Home About Service Contact" at bounding box center [1187, 332] width 1573 height 45
click at [417, 176] on div "Menu" at bounding box center [417, 172] width 32 height 11
click at [417, 170] on span "Menu" at bounding box center [422, 173] width 14 height 6
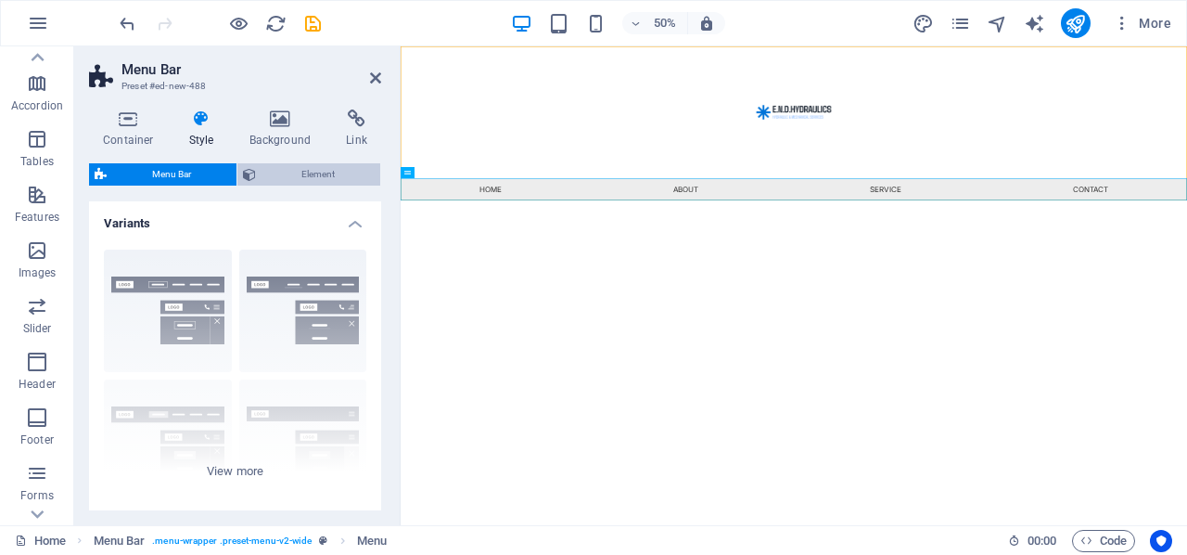
click at [309, 174] on span "Element" at bounding box center [318, 174] width 113 height 22
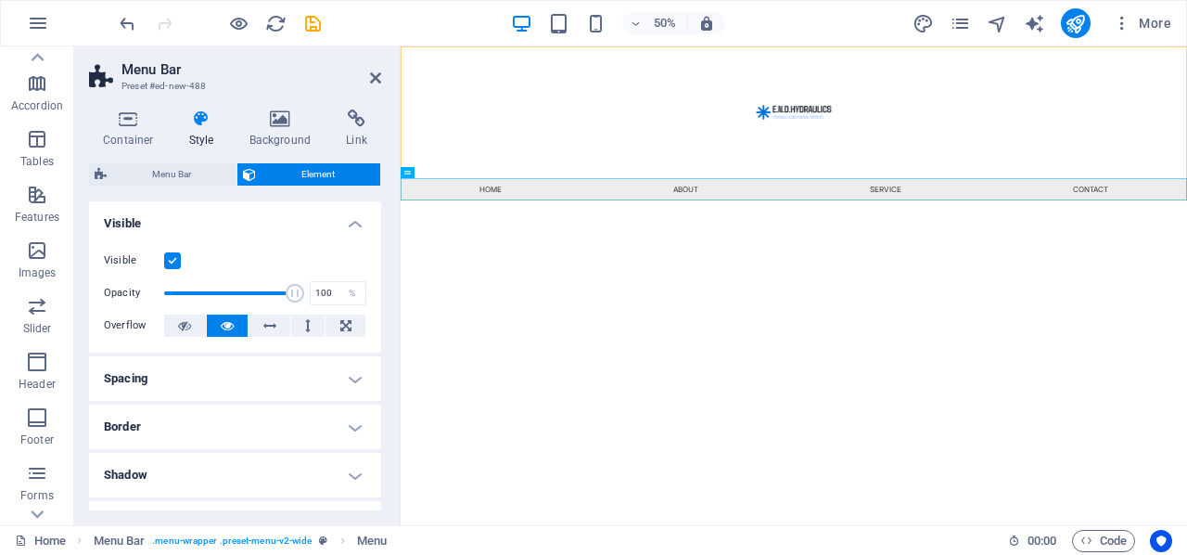
scroll to position [27, 0]
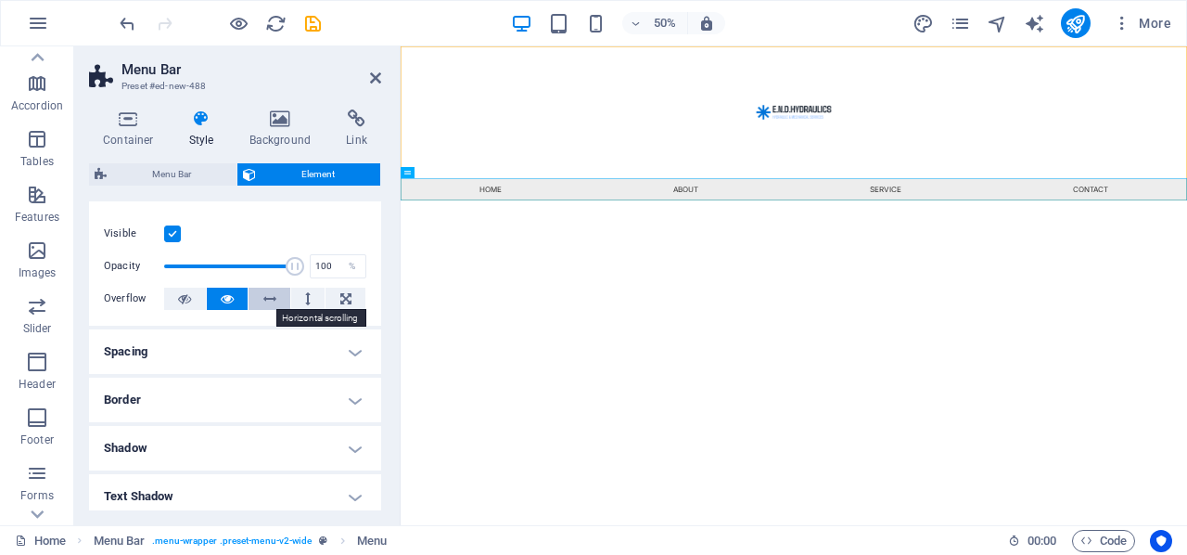
click at [260, 293] on button at bounding box center [270, 299] width 42 height 22
click at [222, 288] on icon at bounding box center [227, 299] width 13 height 22
click at [340, 338] on h4 "Spacing" at bounding box center [235, 351] width 292 height 45
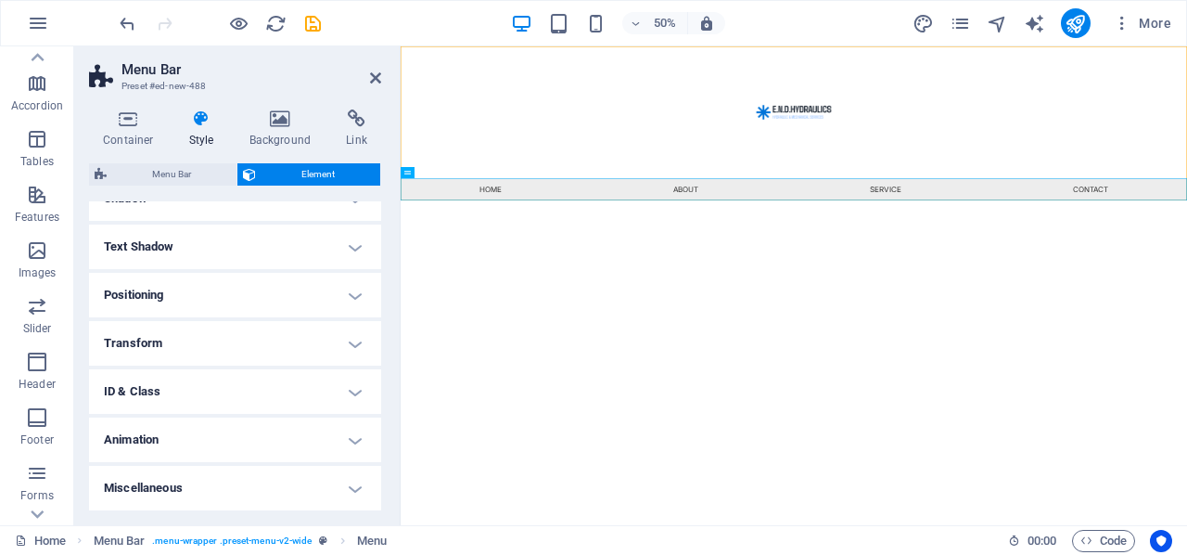
scroll to position [350, 0]
click at [341, 438] on h4 "Animation" at bounding box center [235, 440] width 292 height 45
click at [341, 438] on h4 "Animation" at bounding box center [235, 434] width 292 height 33
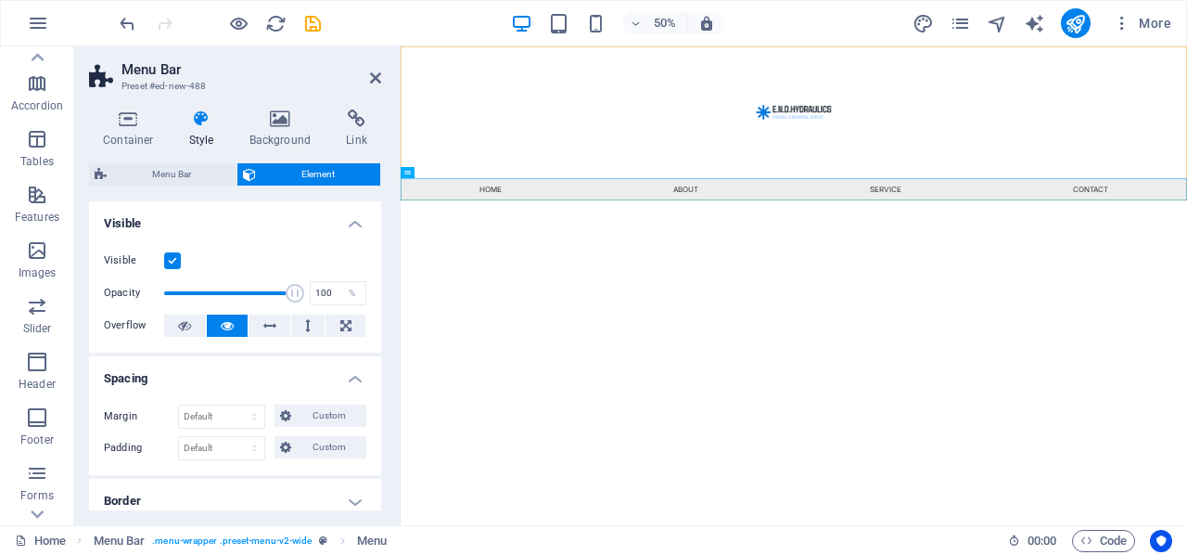
scroll to position [0, 0]
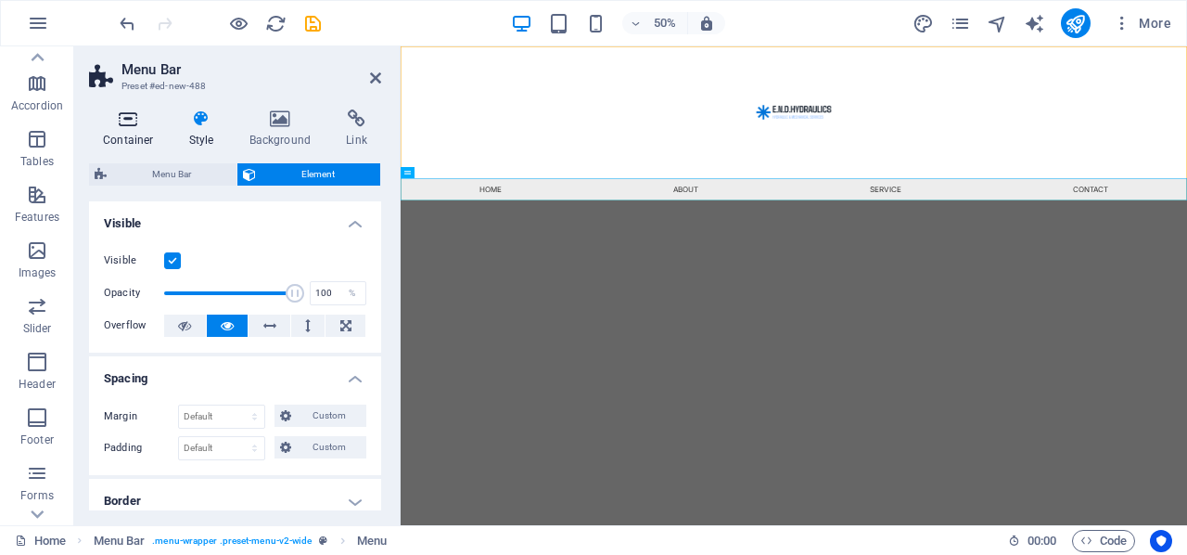
click at [128, 118] on icon at bounding box center [128, 118] width 79 height 19
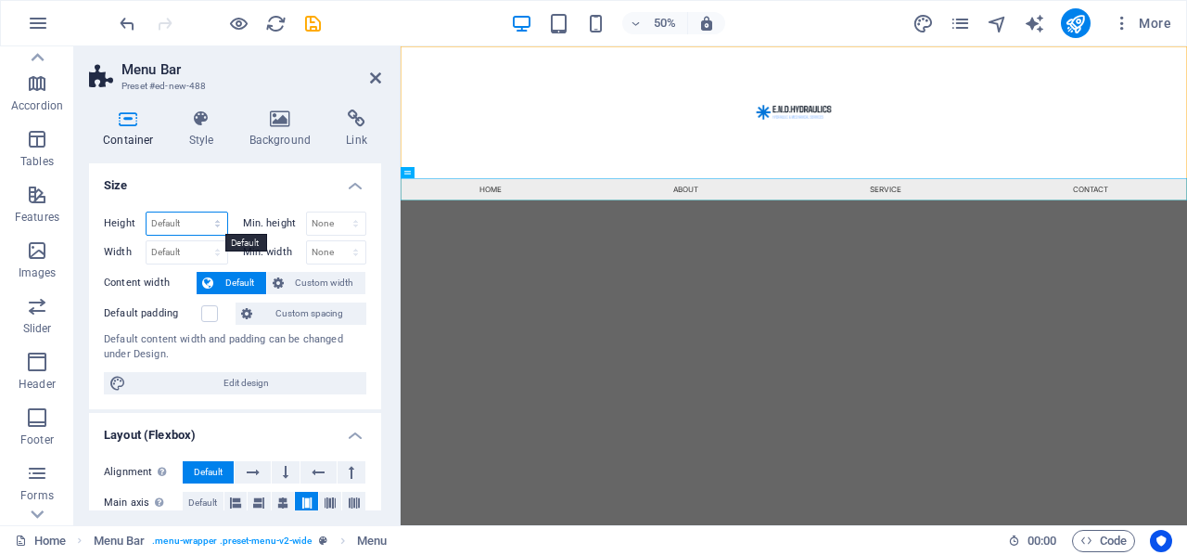
select select "px"
click at [184, 221] on input "332" at bounding box center [187, 223] width 81 height 22
type input "3"
type input "120"
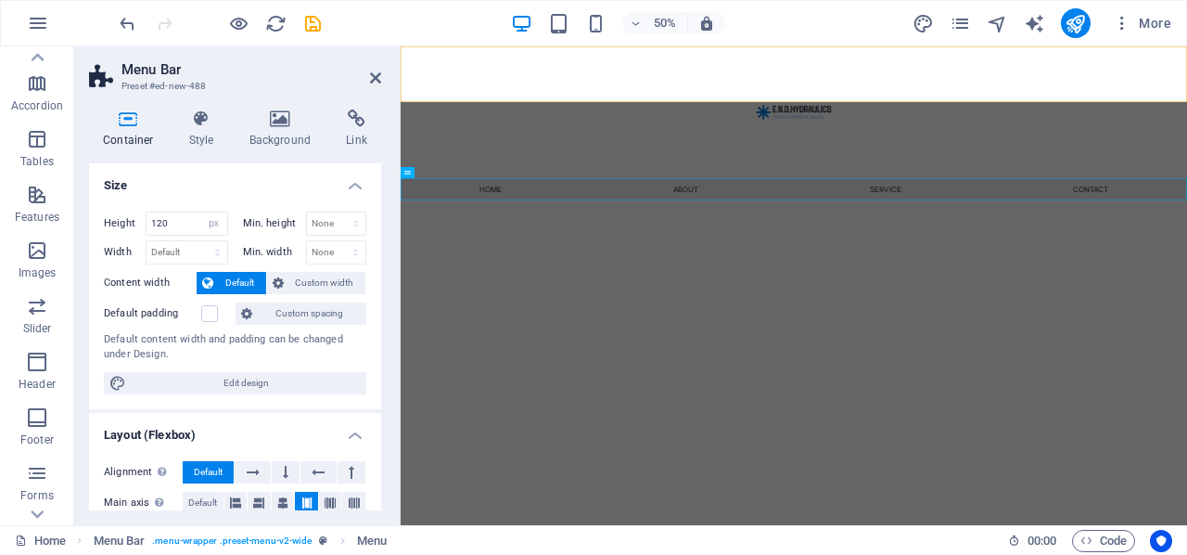
click at [122, 266] on div "Height 120 Default px rem % vh vw Min. height None px rem % vh vw Width Default…" at bounding box center [235, 303] width 292 height 212
click at [375, 76] on icon at bounding box center [375, 77] width 11 height 15
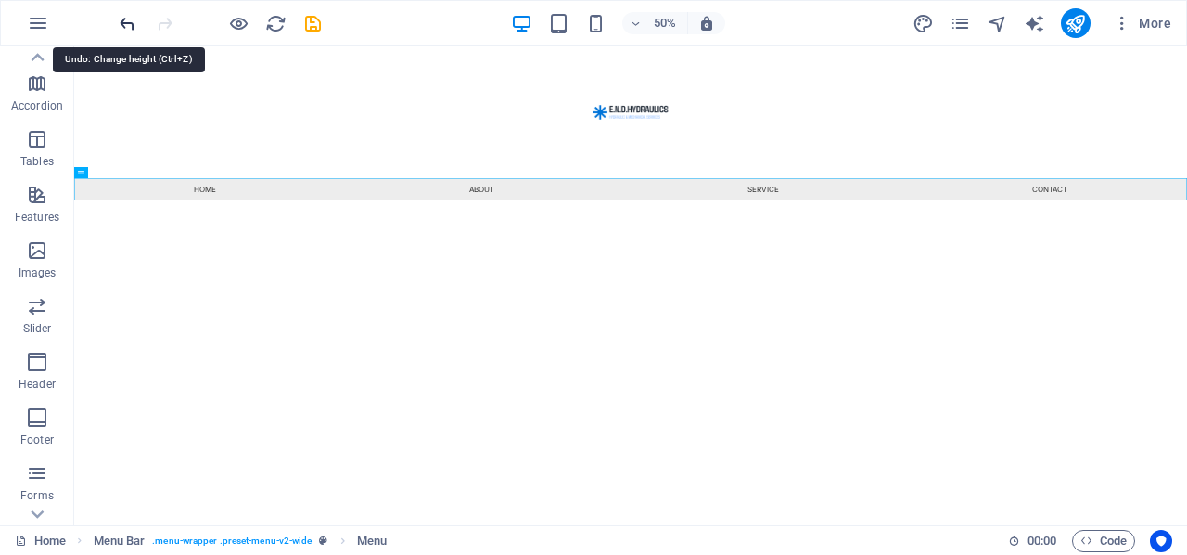
click at [124, 19] on icon "undo" at bounding box center [127, 23] width 21 height 21
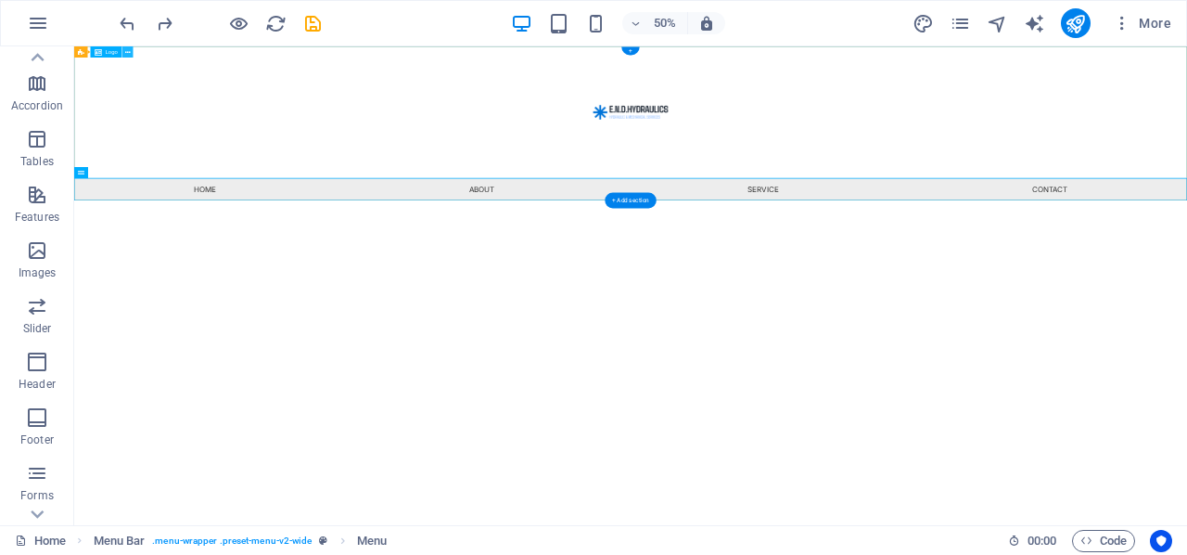
click at [127, 51] on icon at bounding box center [128, 52] width 6 height 10
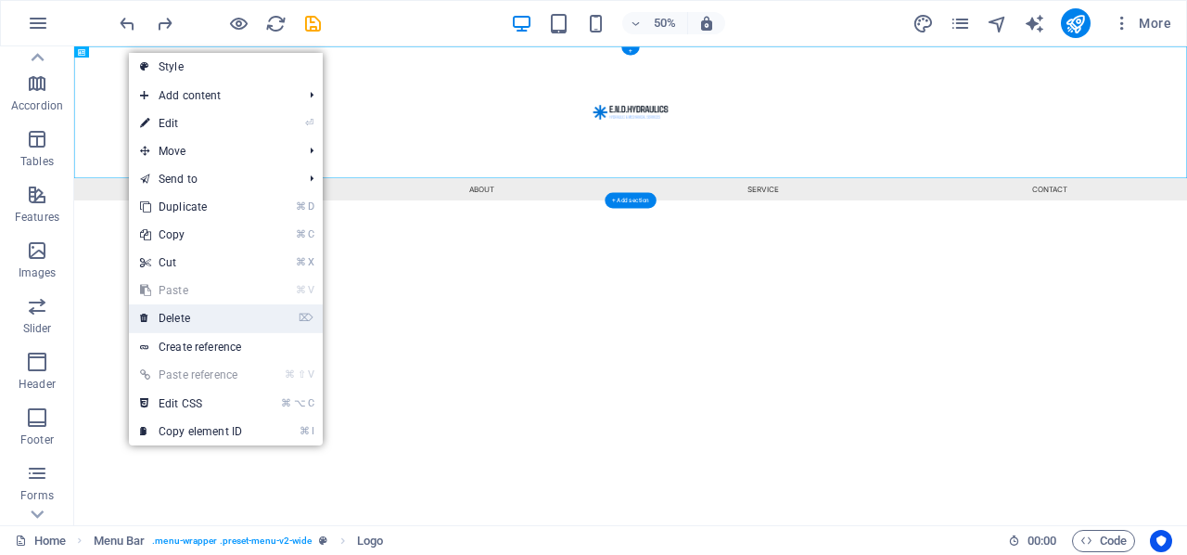
click at [221, 314] on link "⌦ Delete" at bounding box center [191, 318] width 124 height 28
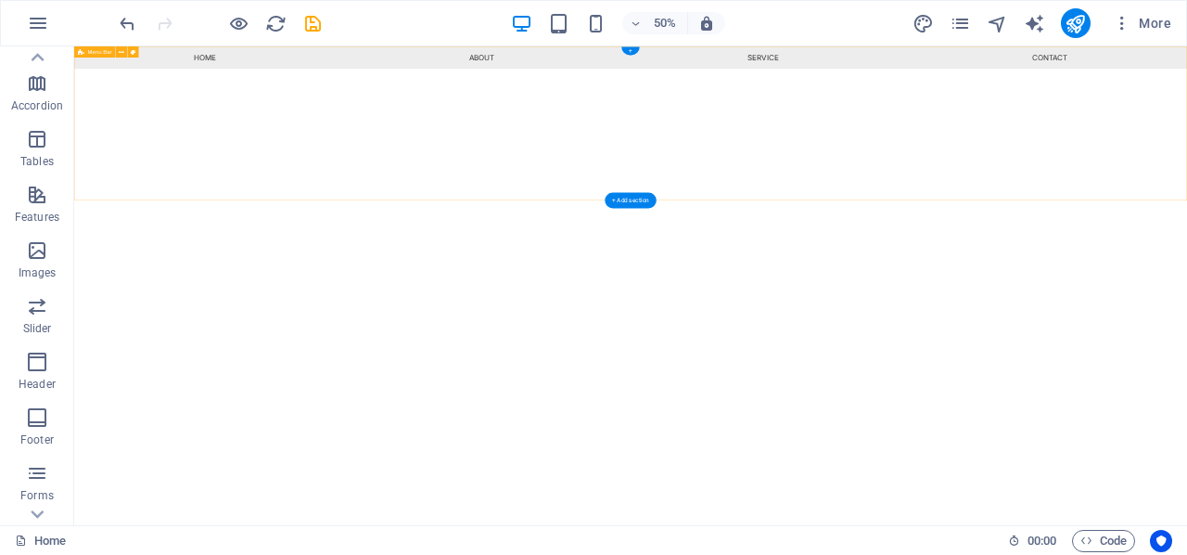
click at [154, 91] on div "Menu Home About Service Contact" at bounding box center [1187, 200] width 2226 height 308
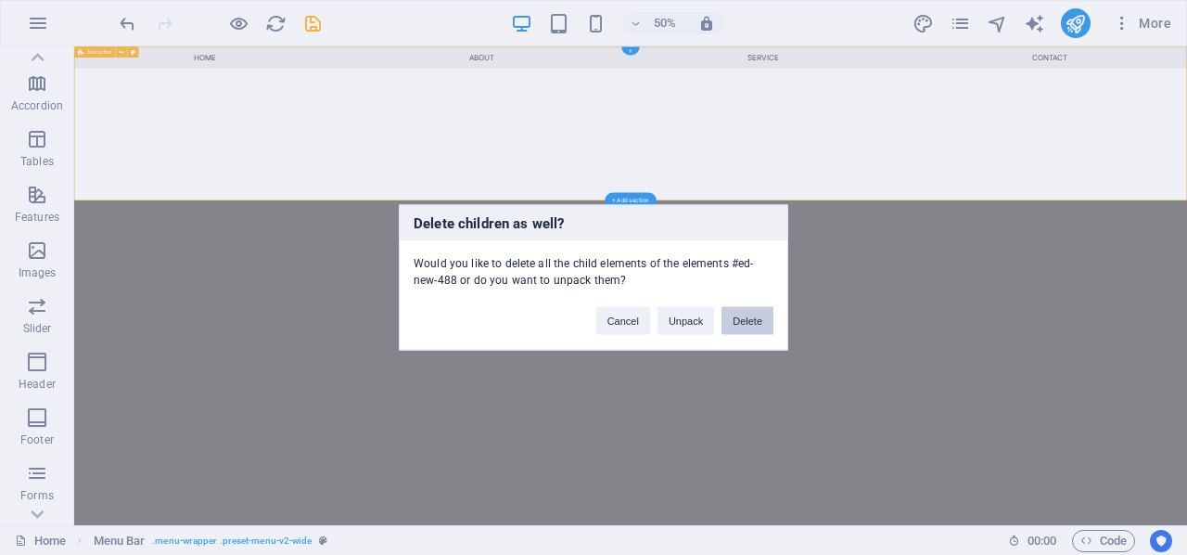
click at [748, 317] on button "Delete" at bounding box center [748, 321] width 52 height 28
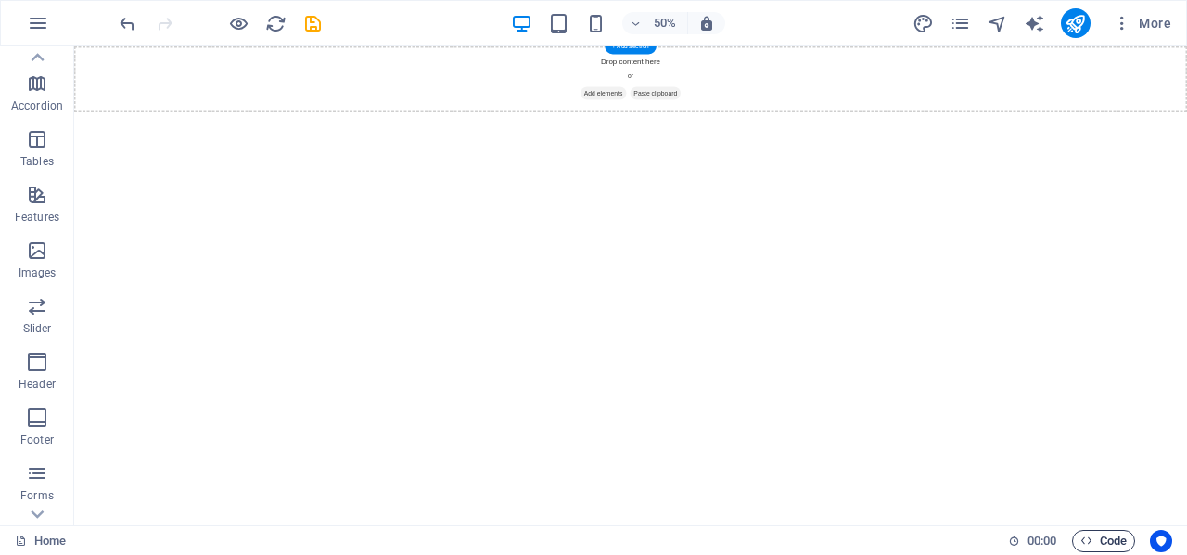
click at [1096, 541] on span "Code" at bounding box center [1104, 541] width 46 height 22
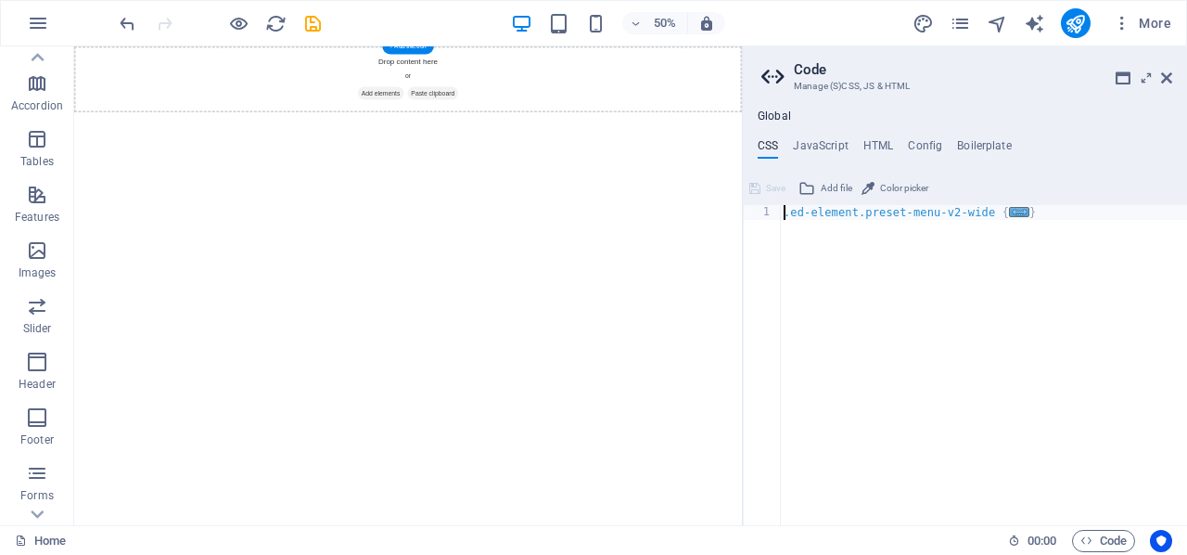
click at [1053, 216] on div ".ed-element.preset-menu-v2-wide { ... }" at bounding box center [983, 380] width 407 height 351
type textarea "}"
type textarea "."
type textarea ".header {"
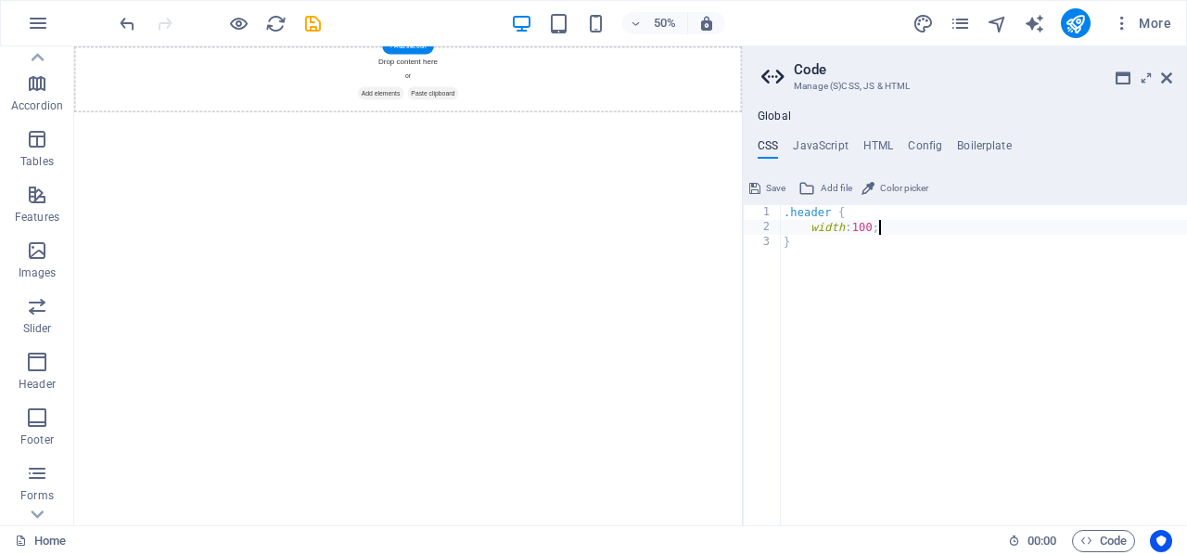
scroll to position [0, 7]
type textarea "width: 100%;"
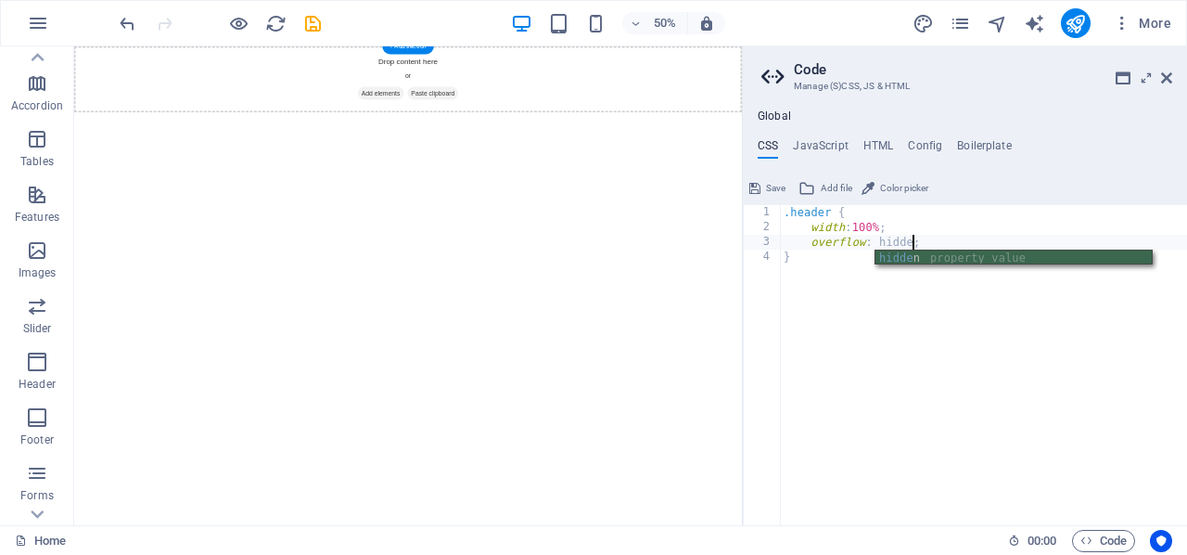
scroll to position [0, 11]
type textarea "}"
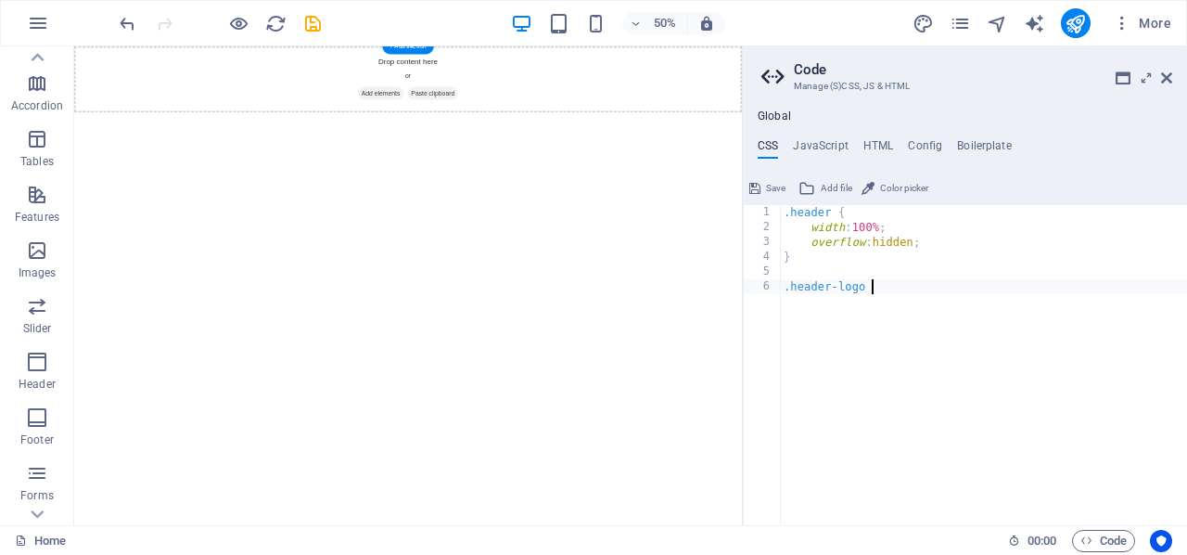
scroll to position [0, 6]
type textarea ".header-logo {"
type textarea "width: 100%;"
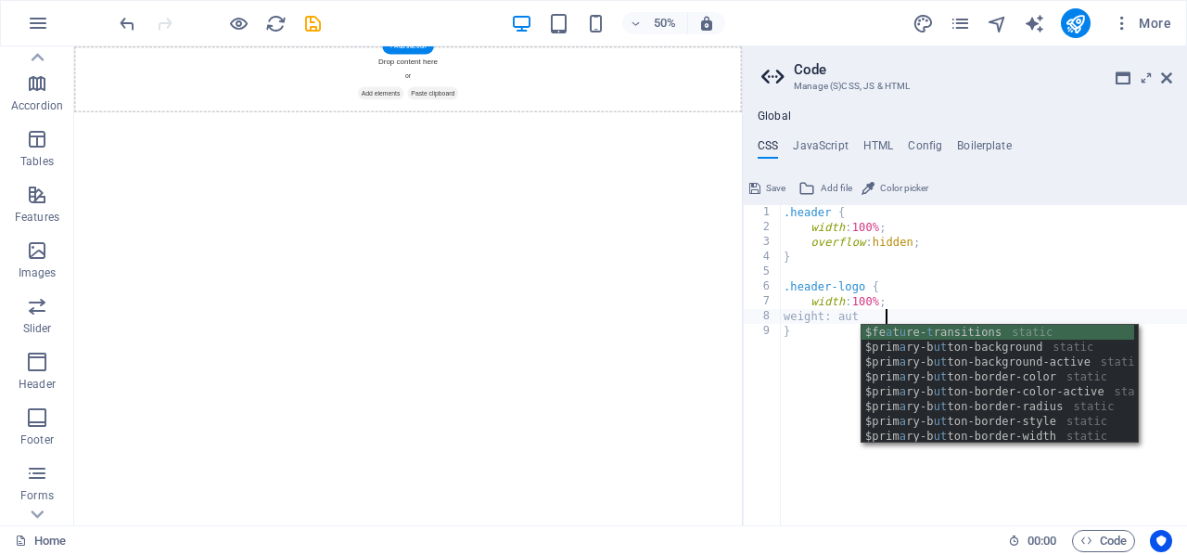
scroll to position [0, 8]
type textarea "weight: auto;"
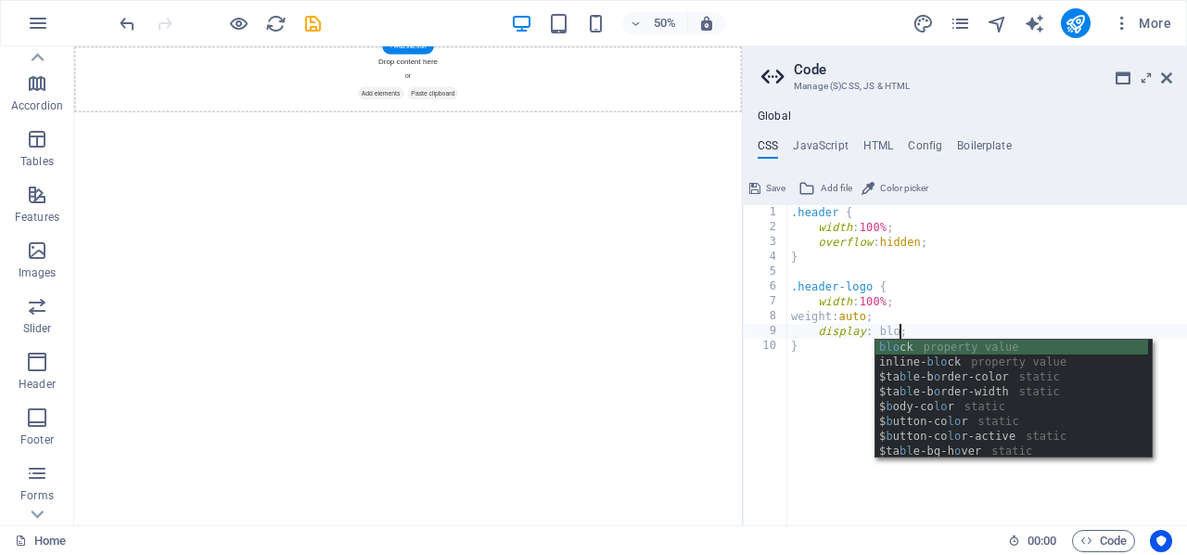
scroll to position [0, 9]
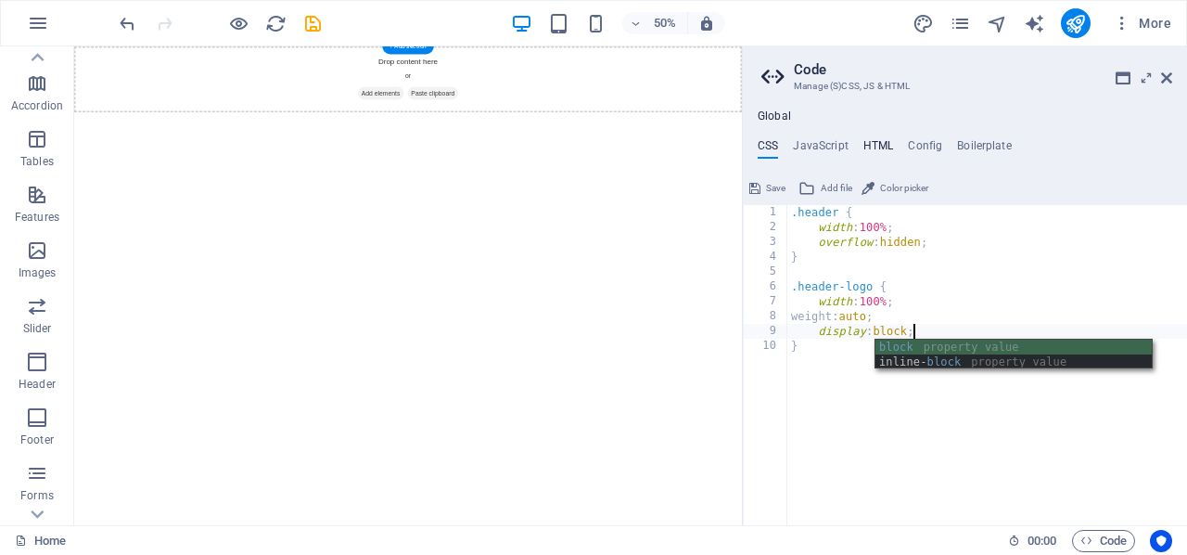
type textarea "display: block"
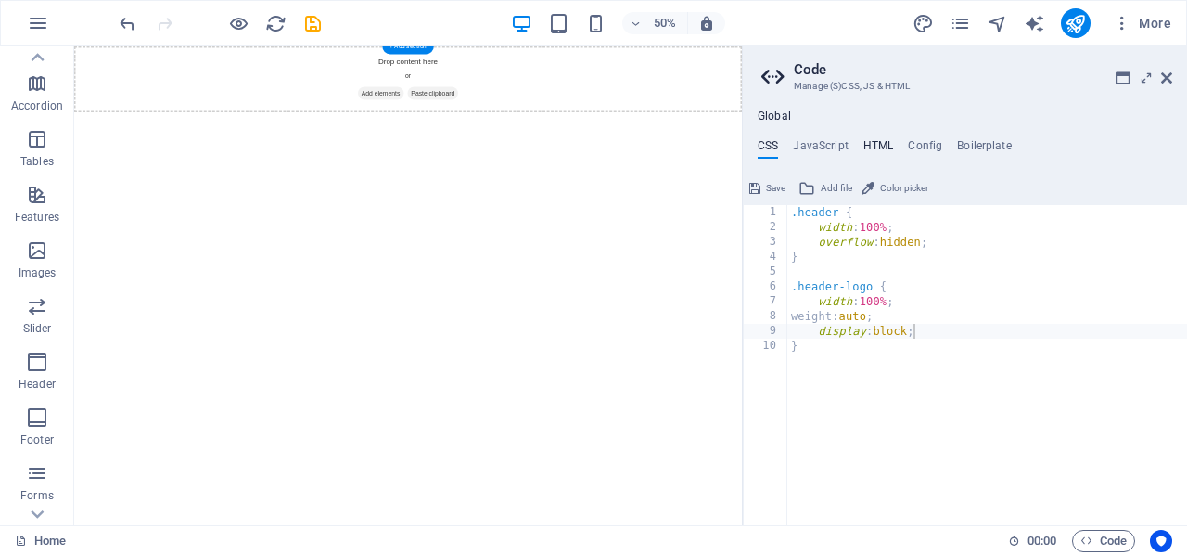
click at [885, 144] on h4 "HTML" at bounding box center [878, 149] width 31 height 20
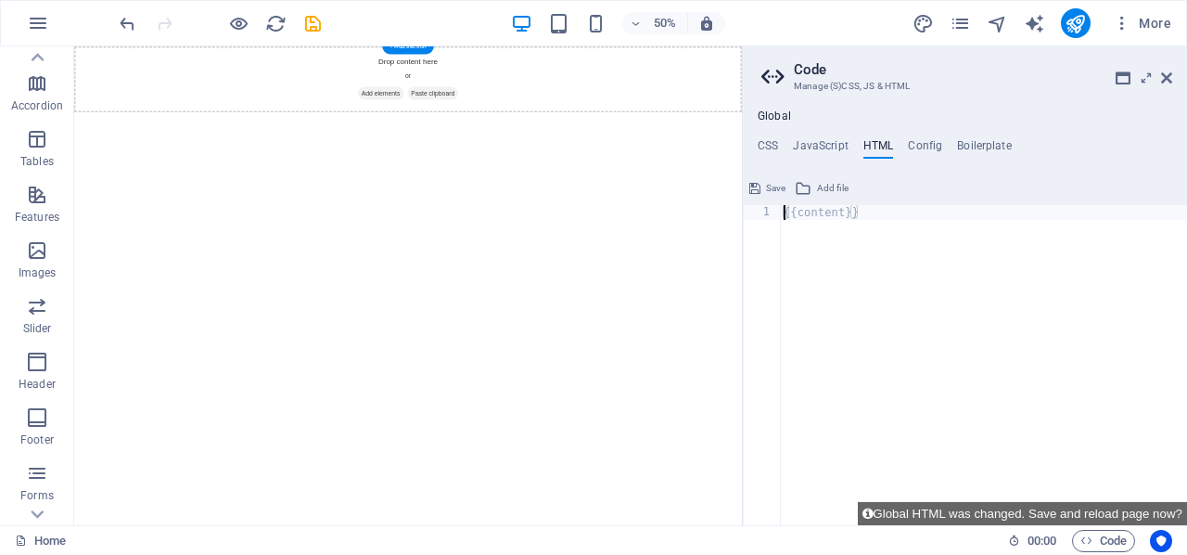
type textarea "{{content}}"
click at [820, 214] on div "{{content}}" at bounding box center [983, 380] width 407 height 351
click at [796, 223] on div "{{content}}" at bounding box center [983, 380] width 407 height 351
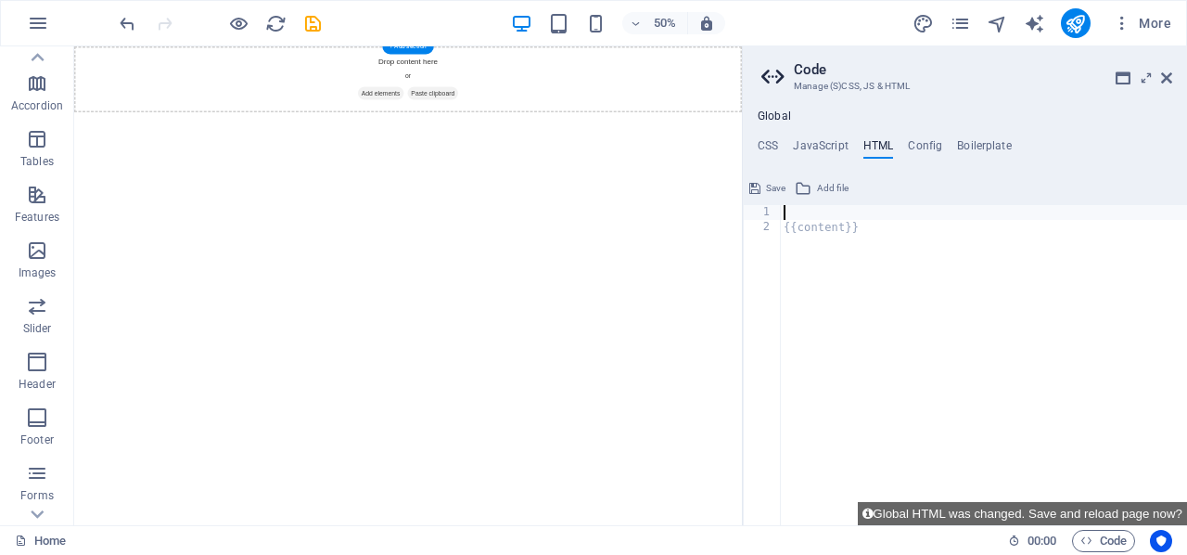
type textarea "{{content}}"
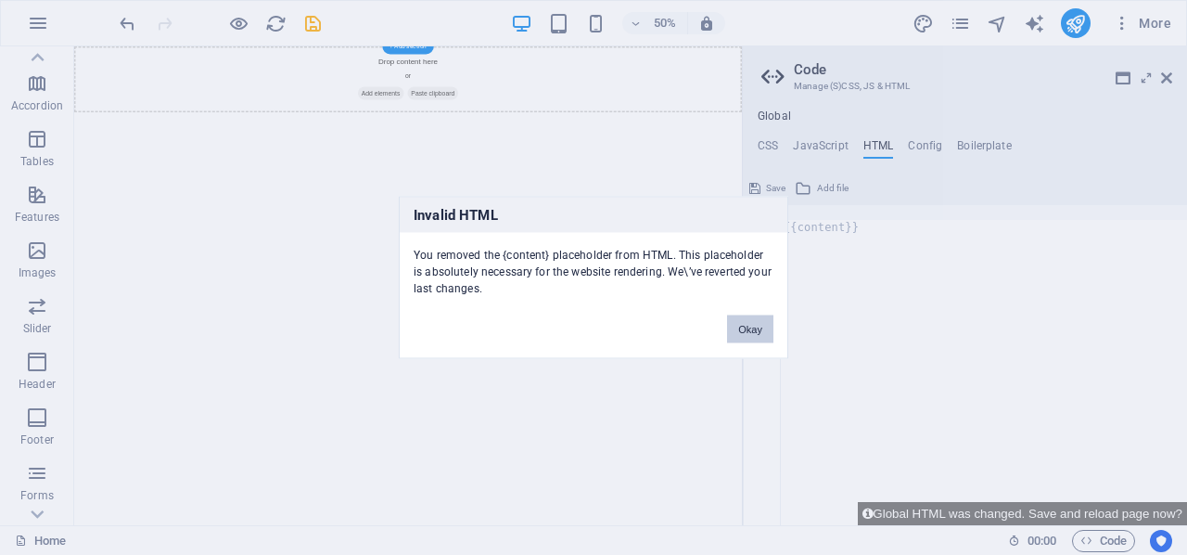
click at [760, 329] on button "Okay" at bounding box center [750, 329] width 46 height 28
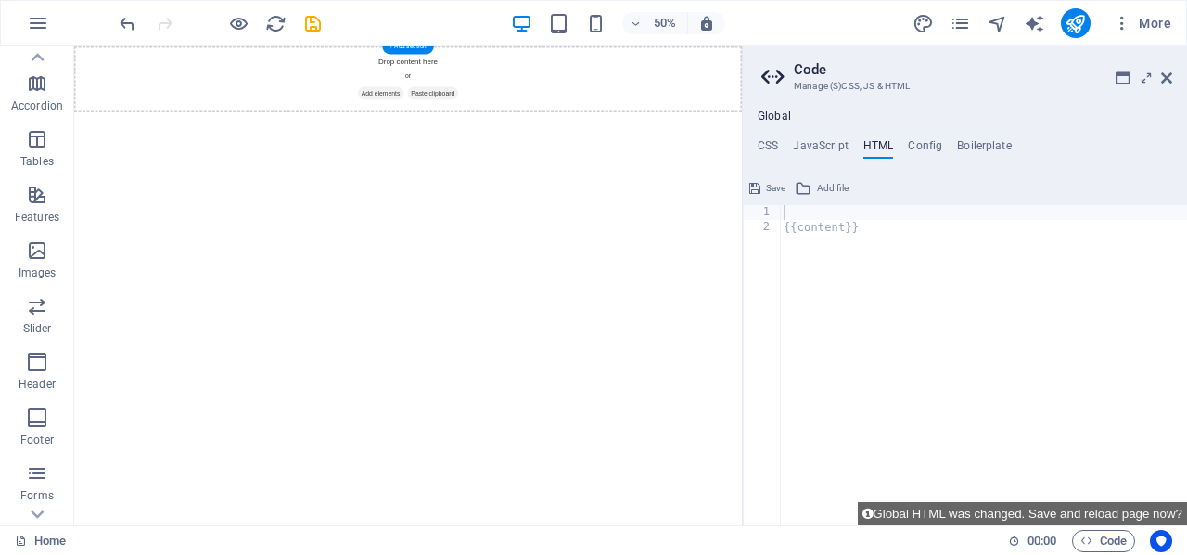
click at [794, 216] on div "{{content}}" at bounding box center [983, 380] width 407 height 351
type textarea "<div class="header">"
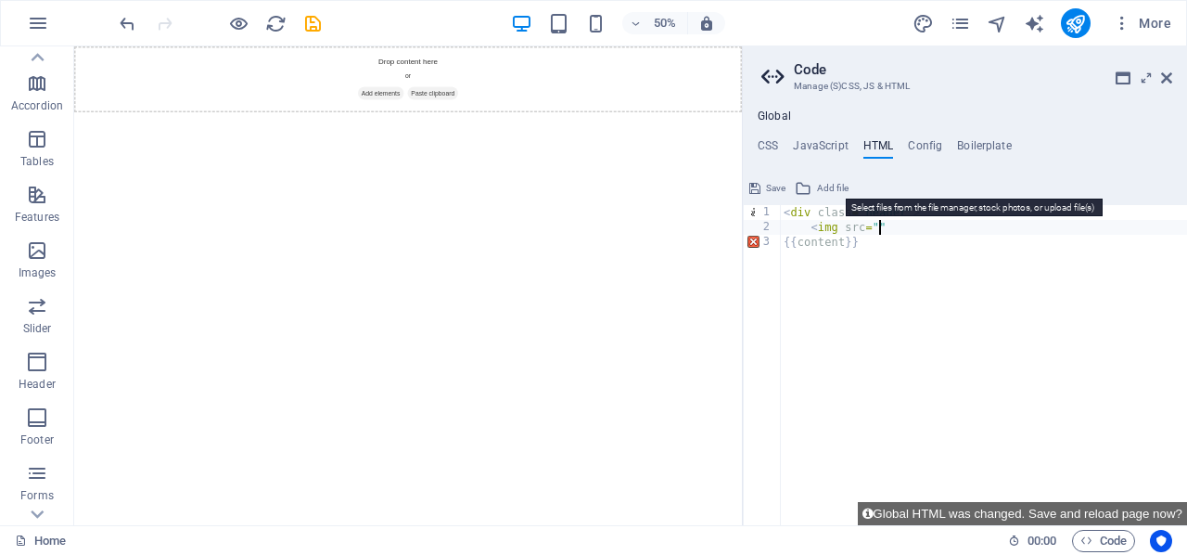
click at [822, 183] on span "Add file" at bounding box center [833, 188] width 32 height 22
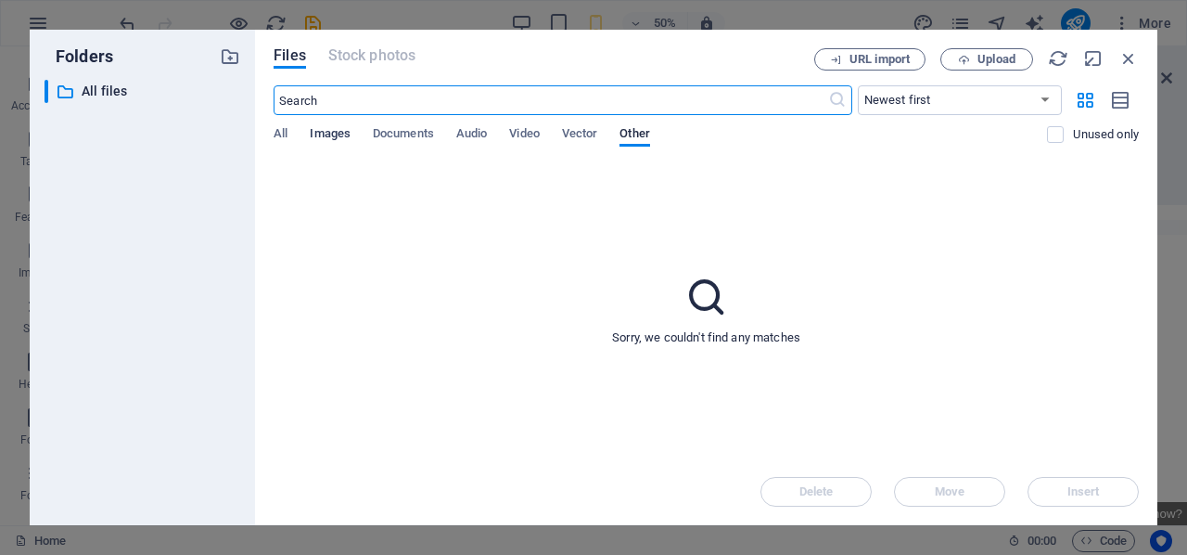
click at [335, 130] on span "Images" at bounding box center [330, 135] width 41 height 26
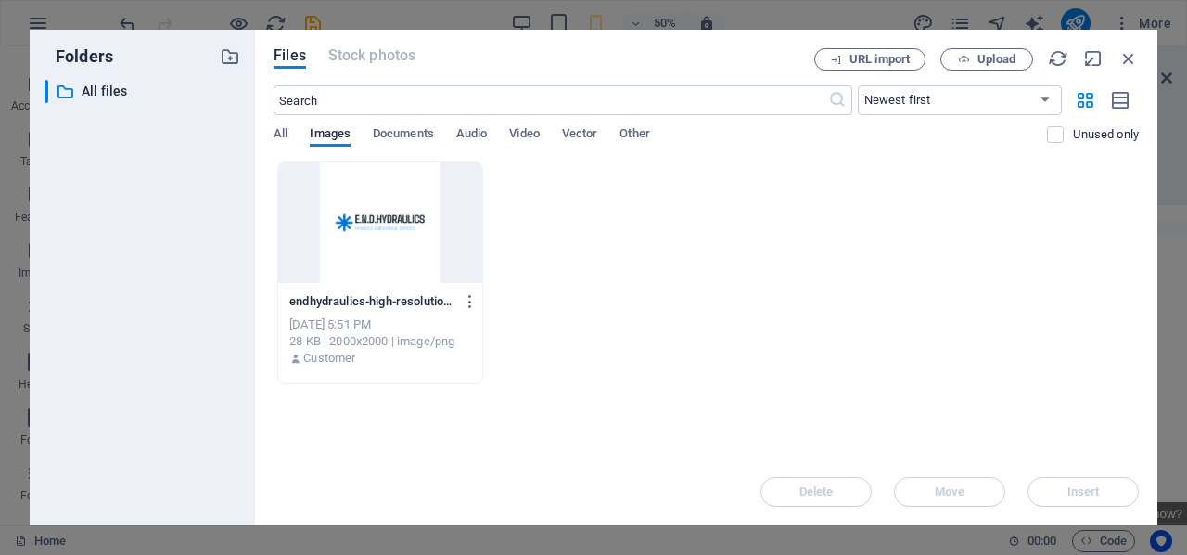
click at [351, 326] on div "[DATE] 5:51 PM" at bounding box center [380, 324] width 182 height 17
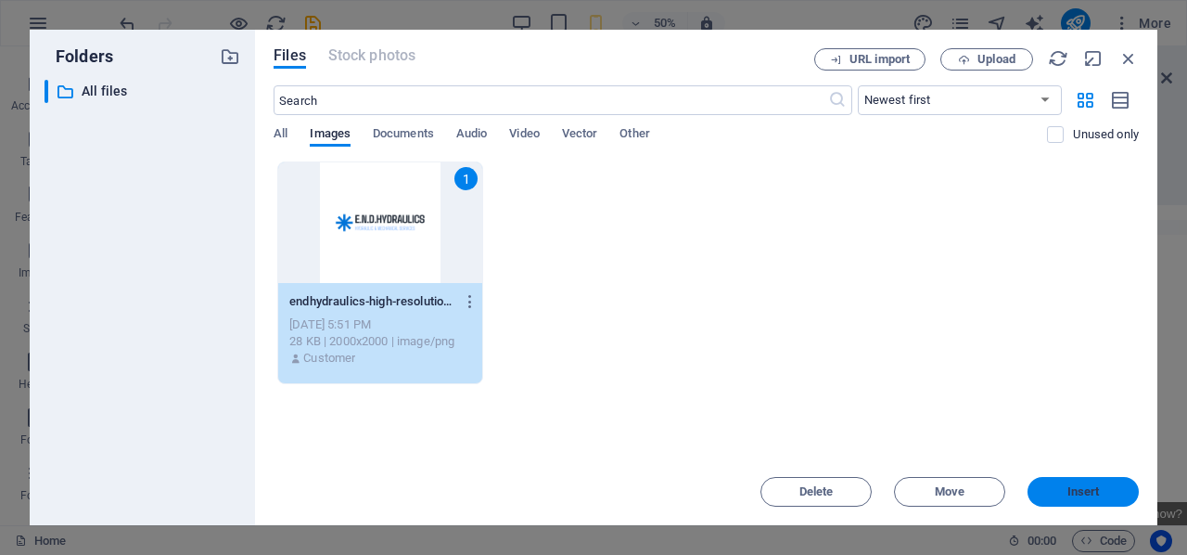
click at [1065, 485] on button "Insert" at bounding box center [1083, 492] width 111 height 30
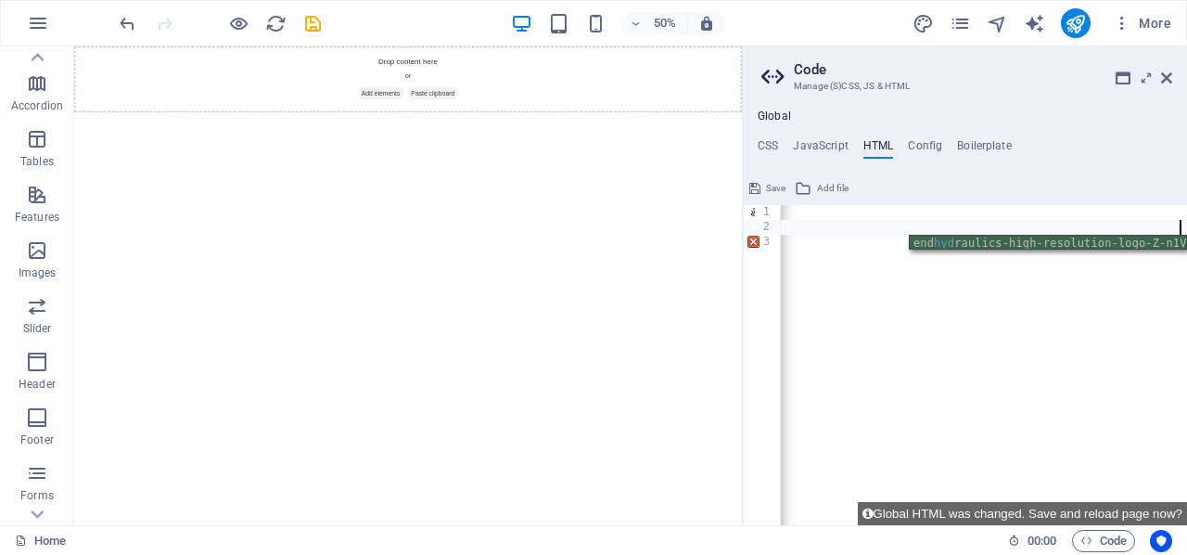
scroll to position [0, 76]
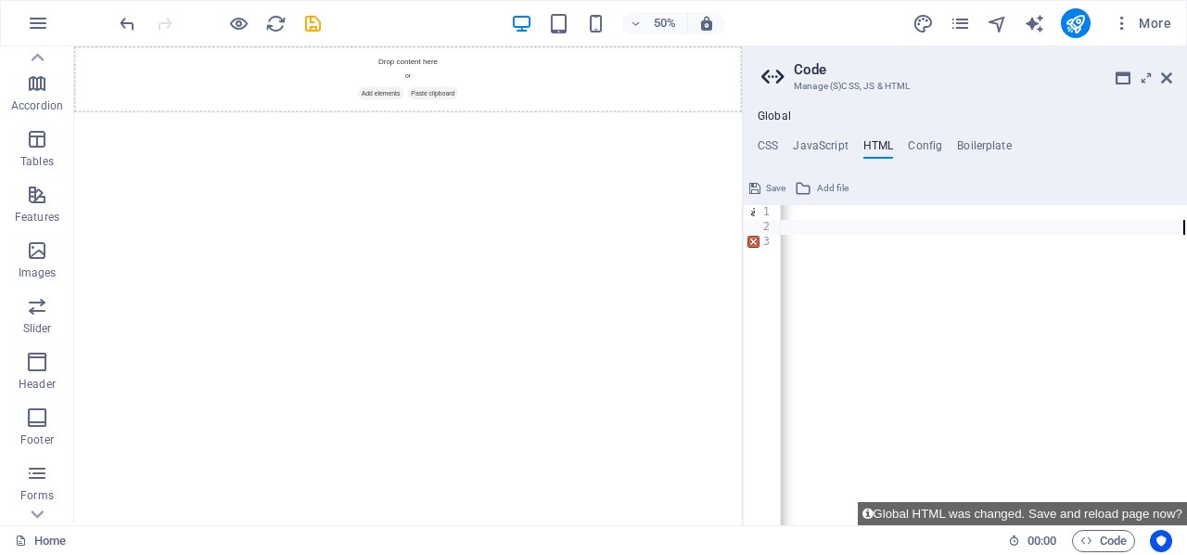
type textarea "<img src="[URL][DOMAIN_NAME]" alt="E.N.D Hydraulics logo" class="header-logo">"
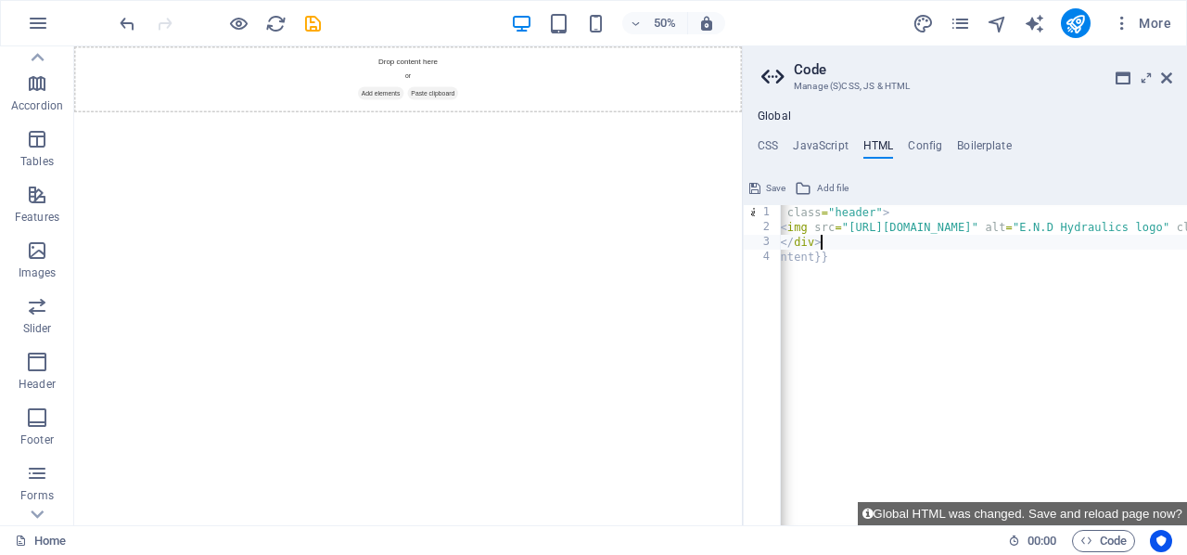
type textarea "</div>"
click at [766, 187] on span "Save" at bounding box center [775, 188] width 19 height 22
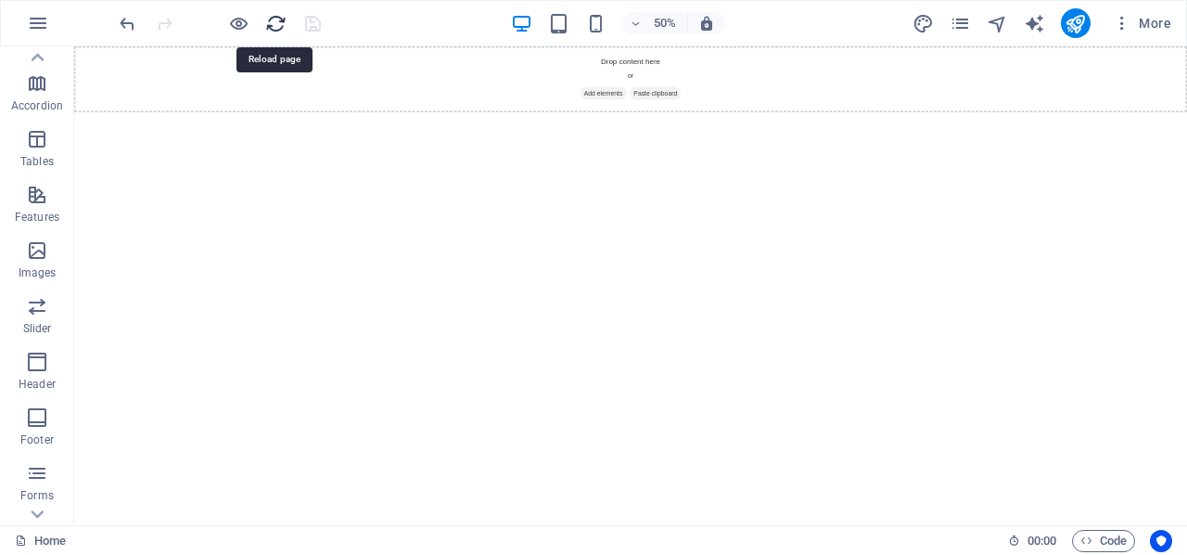
click at [272, 18] on icon "reload" at bounding box center [275, 23] width 21 height 21
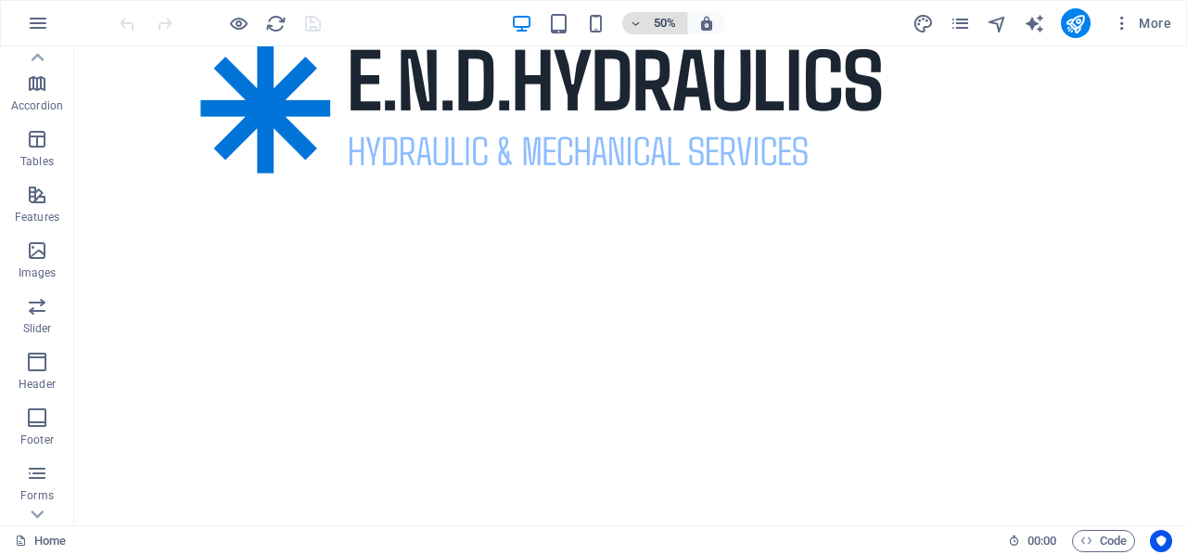
click at [636, 23] on icon "button" at bounding box center [636, 24] width 13 height 12
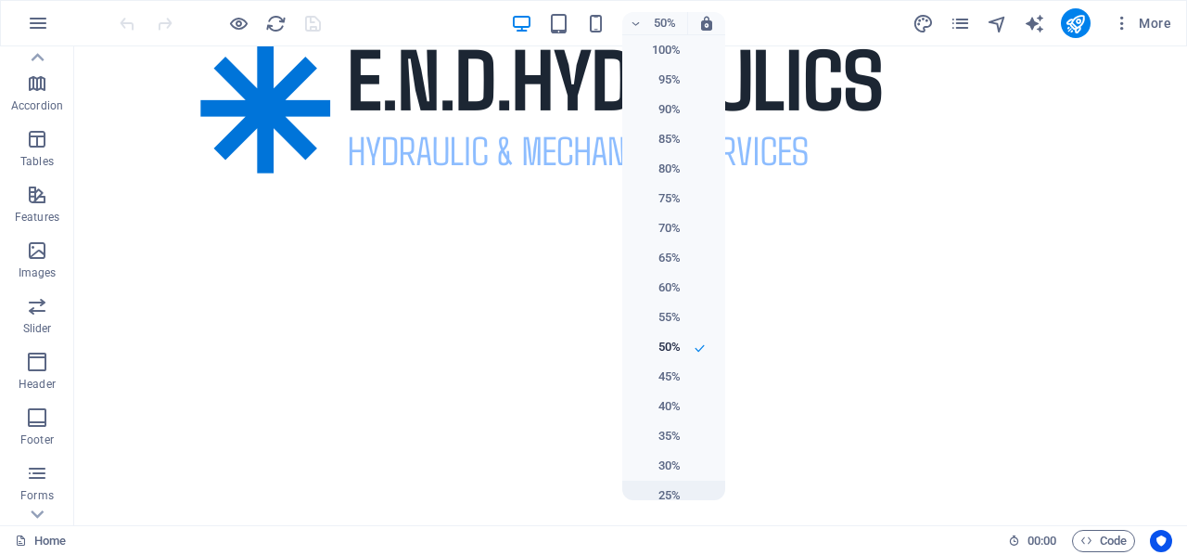
click at [661, 491] on h6 "25%" at bounding box center [656, 495] width 47 height 22
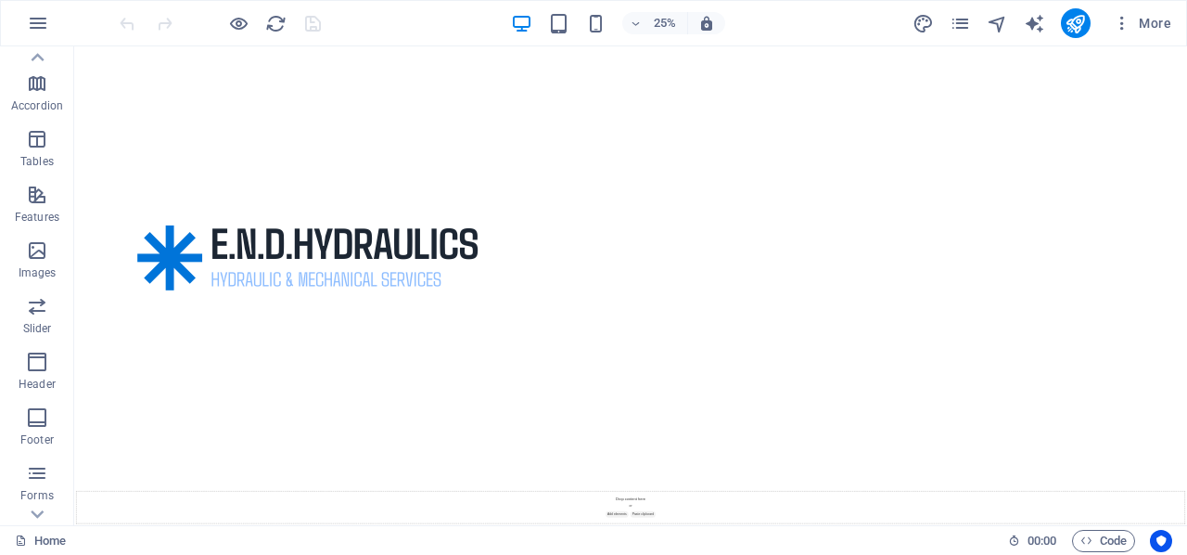
scroll to position [2666, 0]
click at [1088, 532] on span "Code" at bounding box center [1104, 541] width 46 height 22
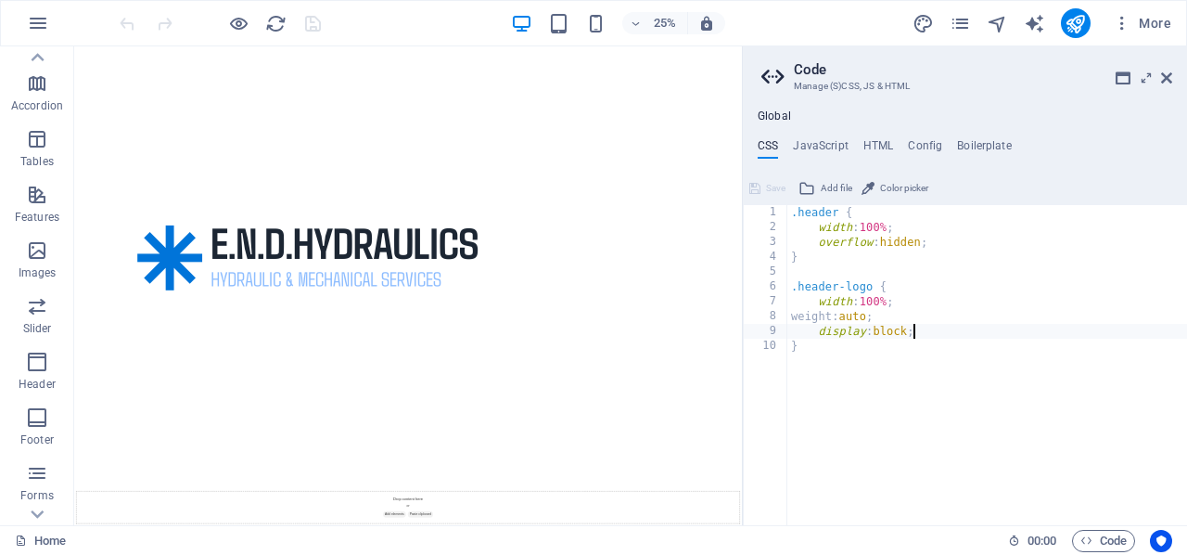
click at [886, 301] on div ".header { width : 100% ; overflow : hidden ; } .header-logo { width : 100% ; we…" at bounding box center [987, 380] width 400 height 351
click at [886, 227] on div ".header { width : 100% ; overflow : hidden ; } .header-logo { width : 1px ; wei…" at bounding box center [987, 380] width 400 height 351
type textarea "width: 10%;"
click at [872, 142] on h4 "HTML" at bounding box center [878, 149] width 31 height 20
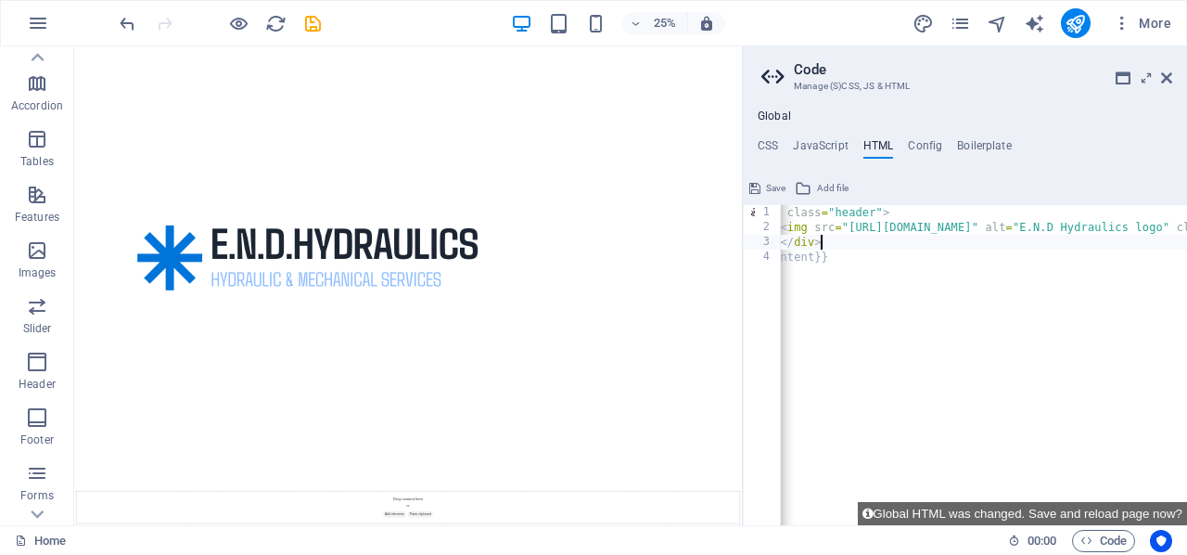
click at [760, 185] on icon at bounding box center [754, 188] width 11 height 22
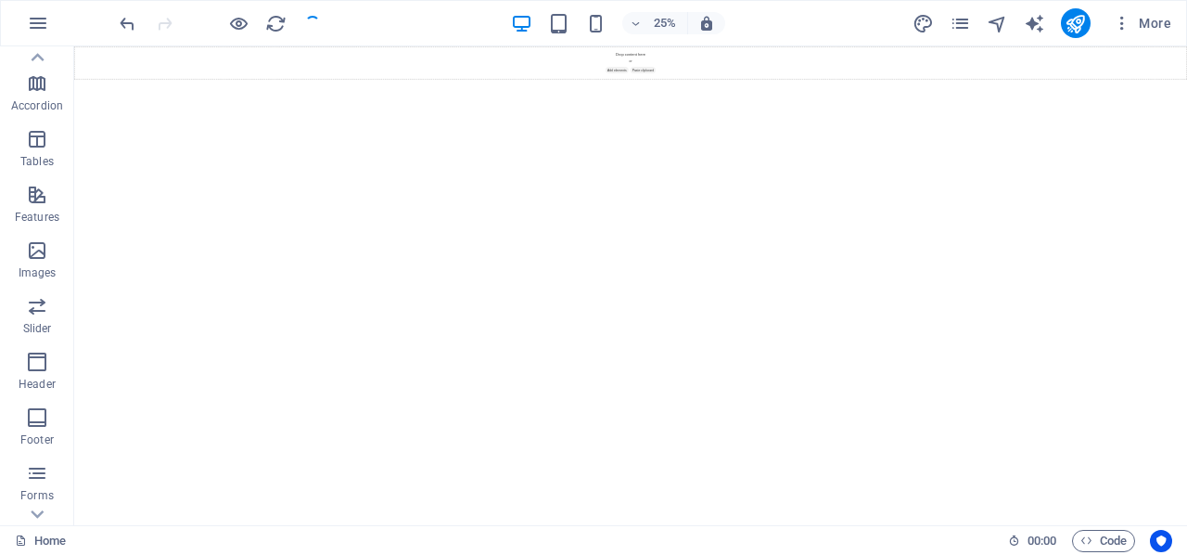
scroll to position [0, 0]
click at [661, 17] on h6 "25%" at bounding box center [665, 23] width 30 height 22
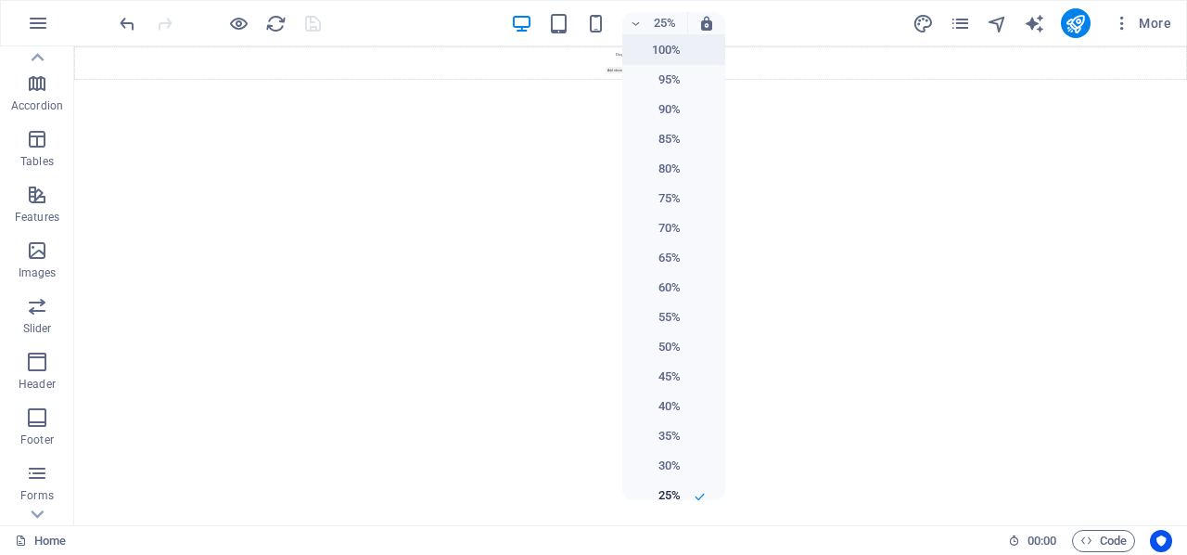
click at [667, 54] on h6 "100%" at bounding box center [656, 50] width 47 height 22
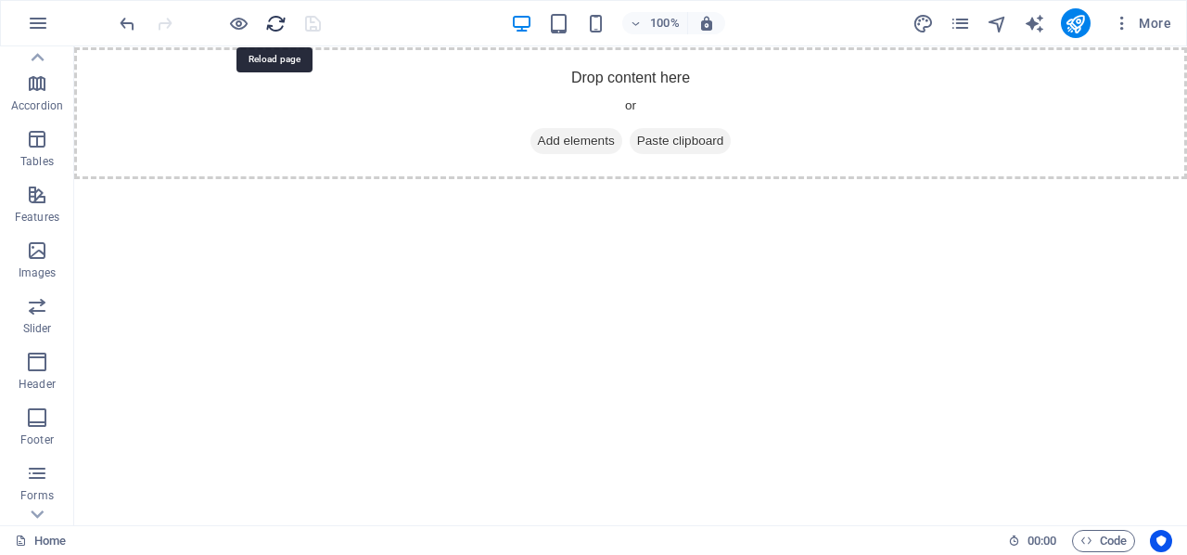
click at [275, 19] on icon "reload" at bounding box center [275, 23] width 21 height 21
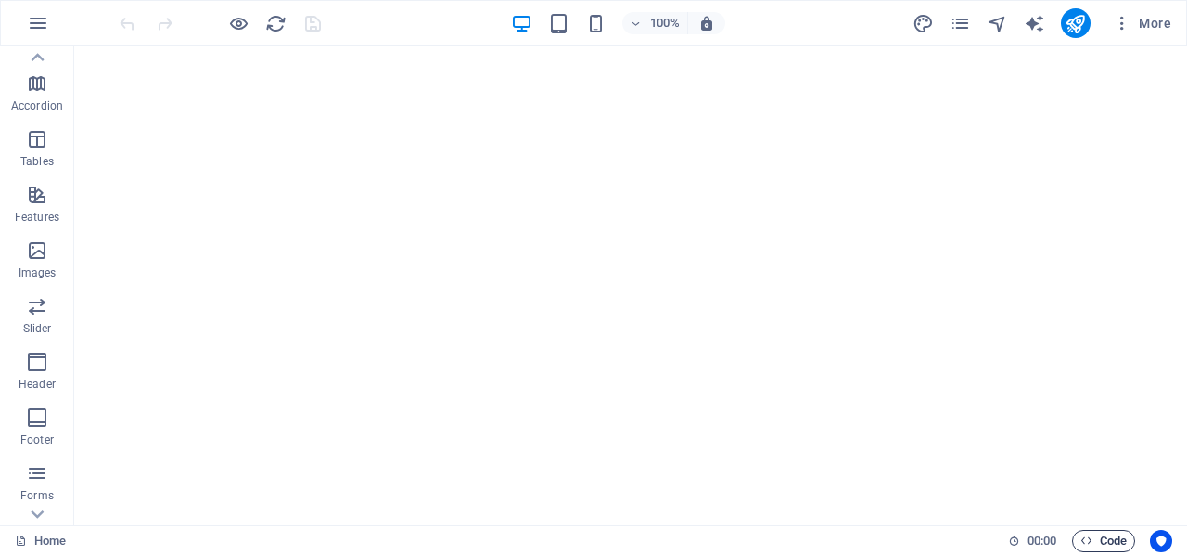
click at [1106, 536] on span "Code" at bounding box center [1104, 541] width 46 height 22
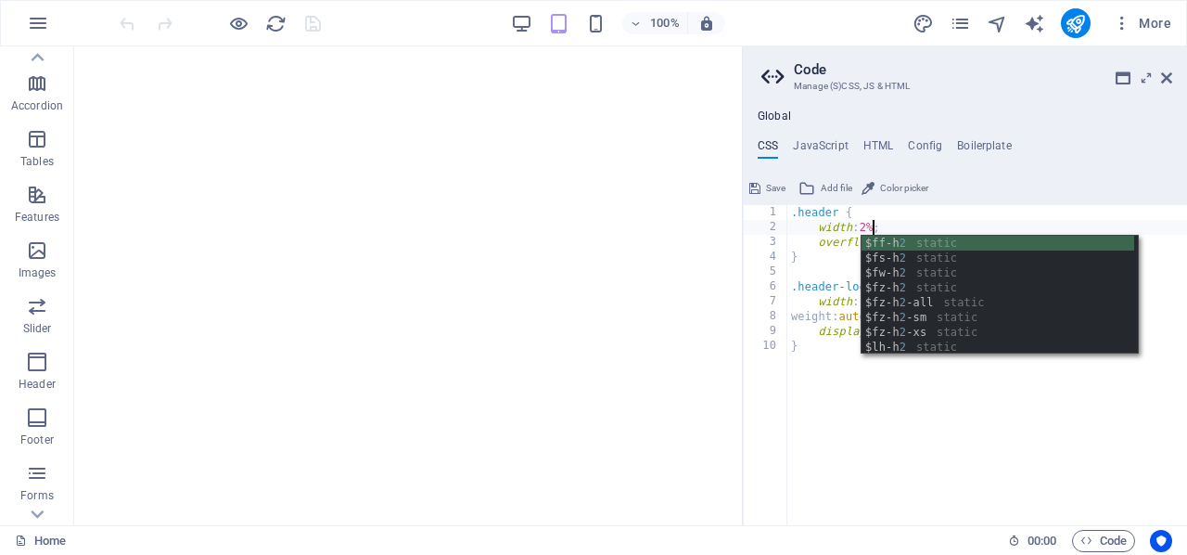
scroll to position [0, 7]
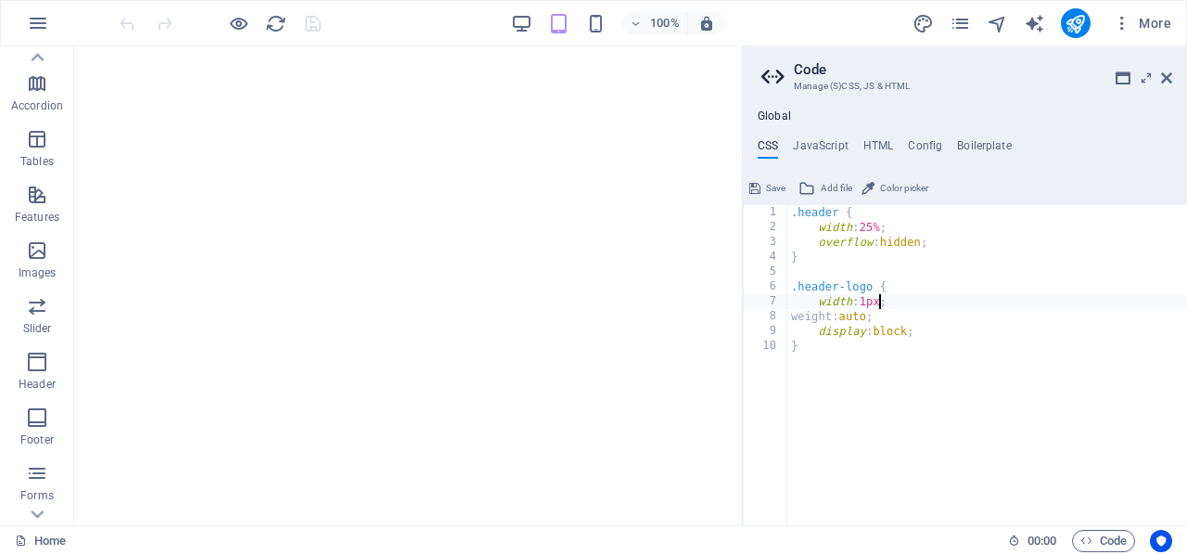
click at [876, 304] on div ".header { width : 25% ; overflow : hidden ; } .header-logo { width : 1px ; weig…" at bounding box center [987, 380] width 400 height 351
type textarea "width: 10px;"
click at [771, 188] on span "Save" at bounding box center [775, 188] width 19 height 22
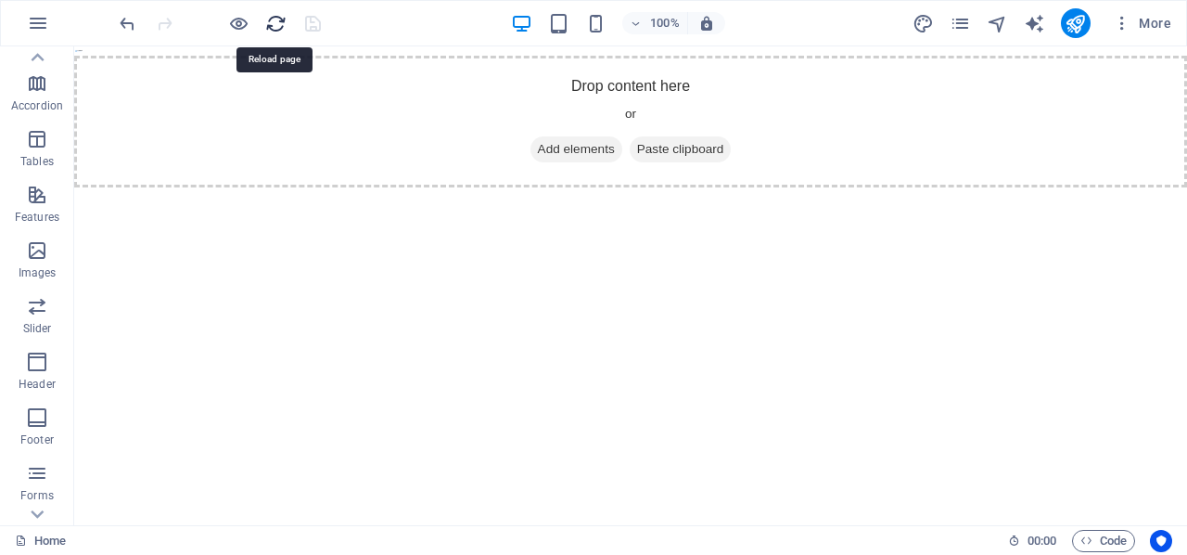
click at [275, 15] on icon "reload" at bounding box center [275, 23] width 21 height 21
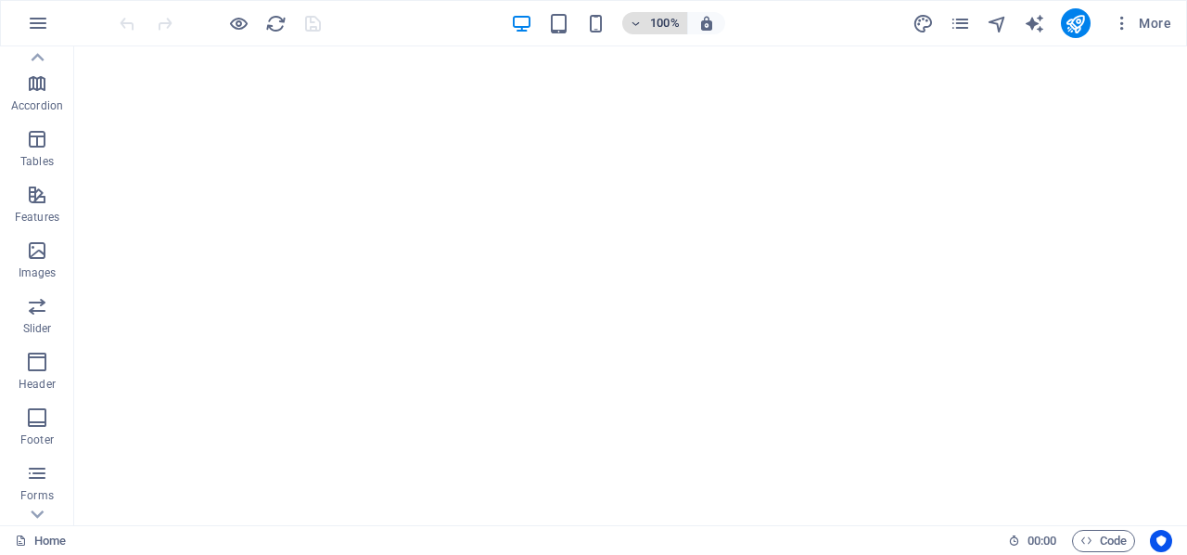
click at [635, 19] on icon "button" at bounding box center [636, 24] width 13 height 12
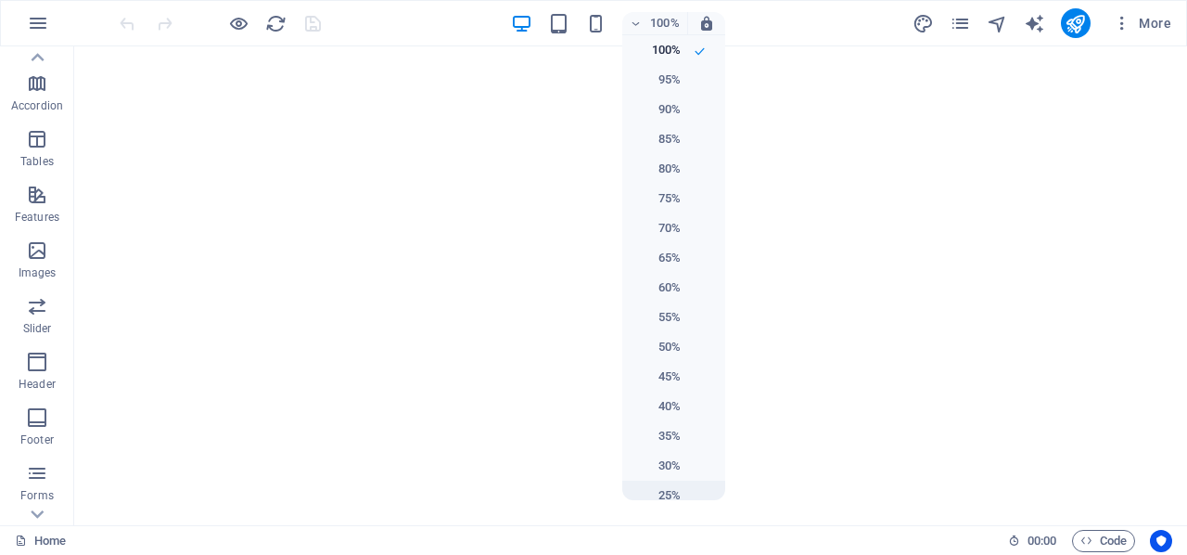
click at [670, 491] on h6 "25%" at bounding box center [656, 495] width 47 height 22
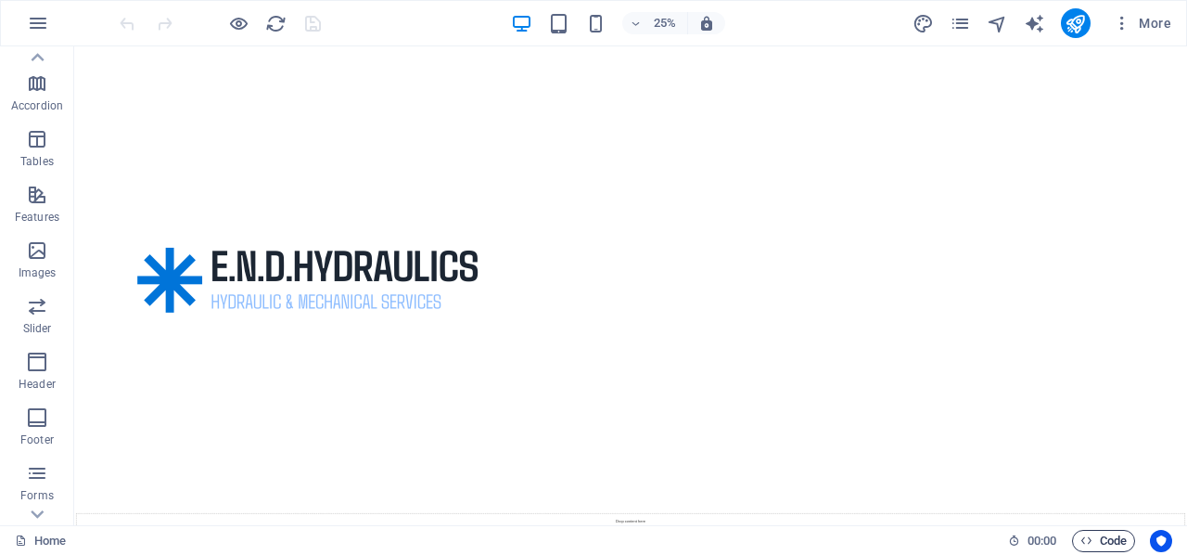
click at [1089, 538] on icon "button" at bounding box center [1087, 540] width 12 height 12
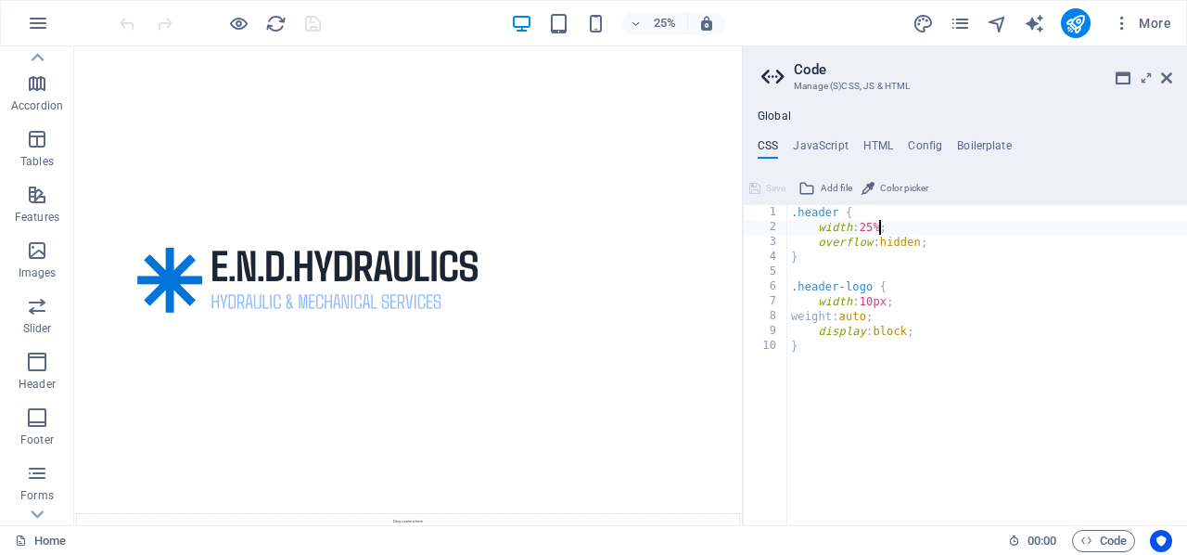
click at [879, 227] on div ".header { width : 25% ; overflow : hidden ; } .header-logo { width : 10px ; wei…" at bounding box center [987, 380] width 400 height 351
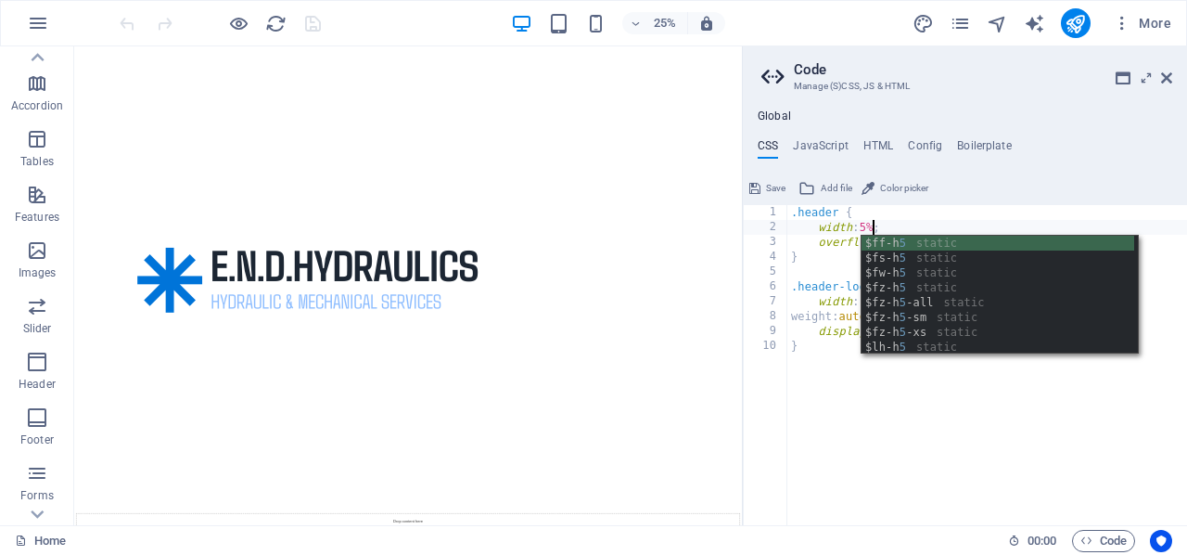
scroll to position [0, 7]
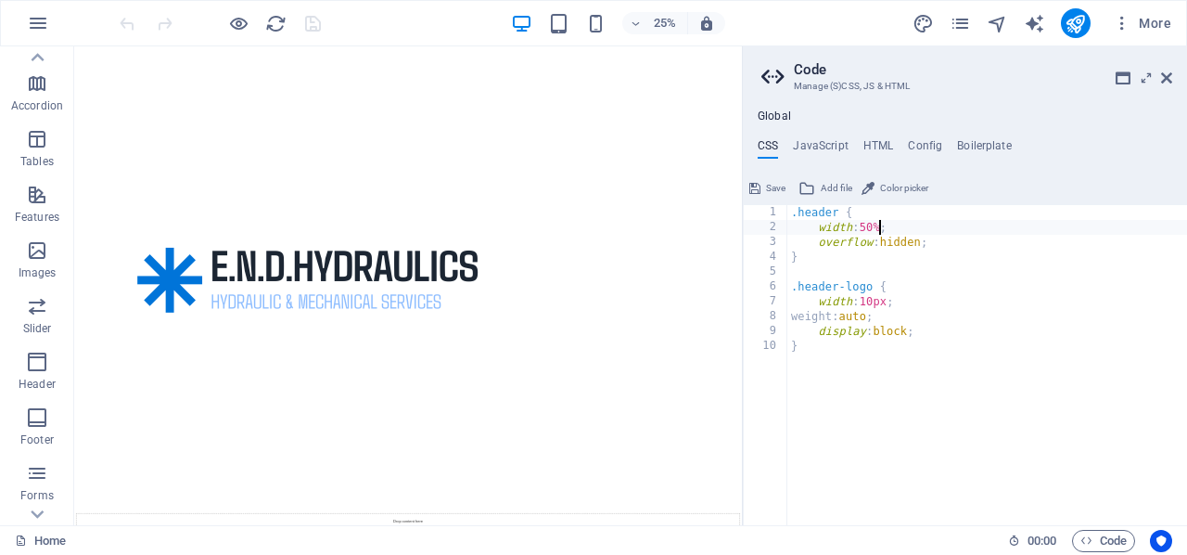
click at [882, 304] on div ".header { width : 50% ; overflow : hidden ; } .header-logo { width : 10px ; wei…" at bounding box center [987, 380] width 400 height 351
type textarea "width: 100px;"
click at [759, 184] on icon at bounding box center [754, 188] width 11 height 22
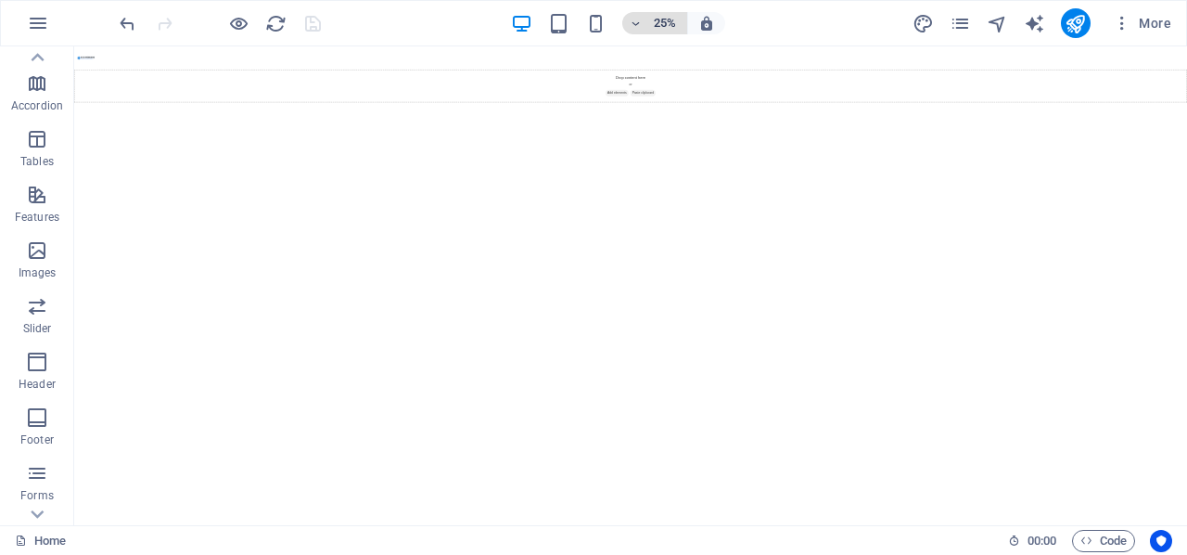
click at [655, 20] on h6 "25%" at bounding box center [665, 23] width 30 height 22
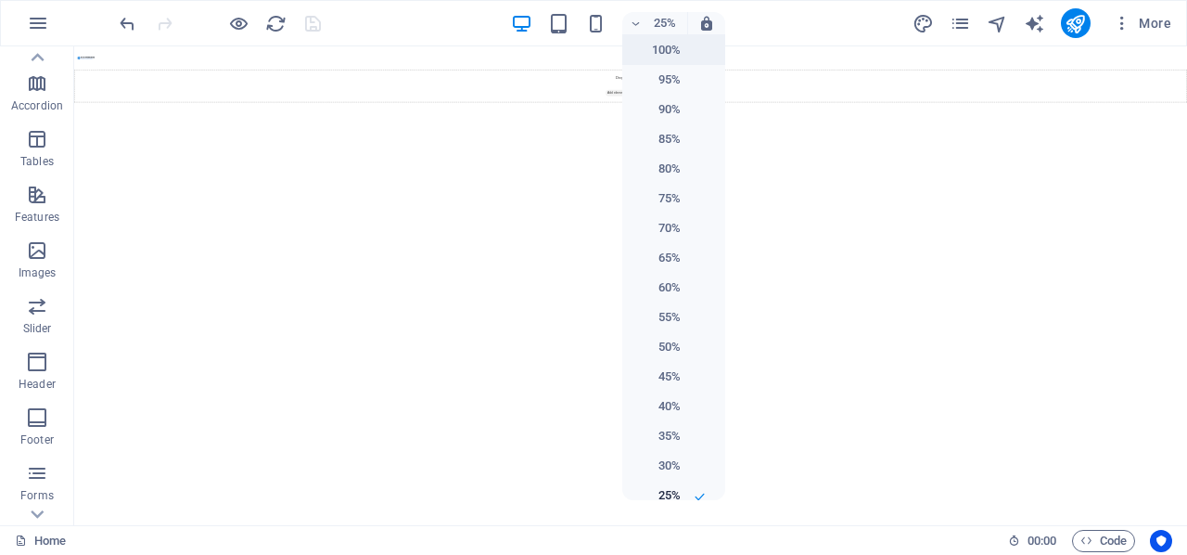
click at [658, 44] on h6 "100%" at bounding box center [656, 50] width 47 height 22
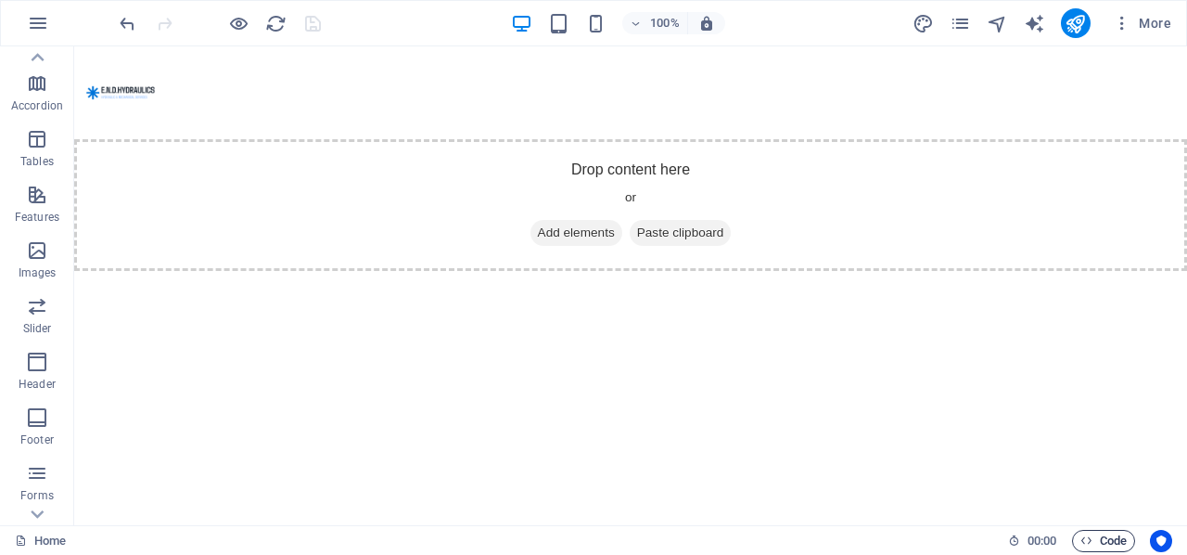
click at [1084, 536] on icon "button" at bounding box center [1087, 540] width 12 height 12
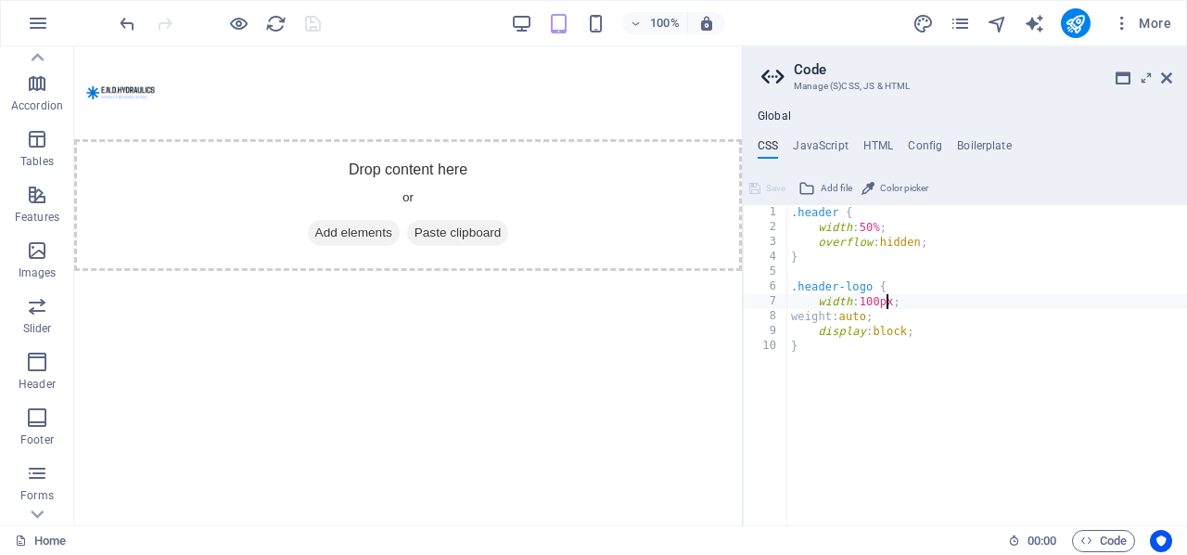
click at [876, 224] on div ".header { width : 50% ; overflow : hidden ; } .header-logo { width : 100px ; we…" at bounding box center [987, 380] width 400 height 351
type textarea "width: 90%;"
click at [768, 181] on span "Save" at bounding box center [775, 188] width 19 height 22
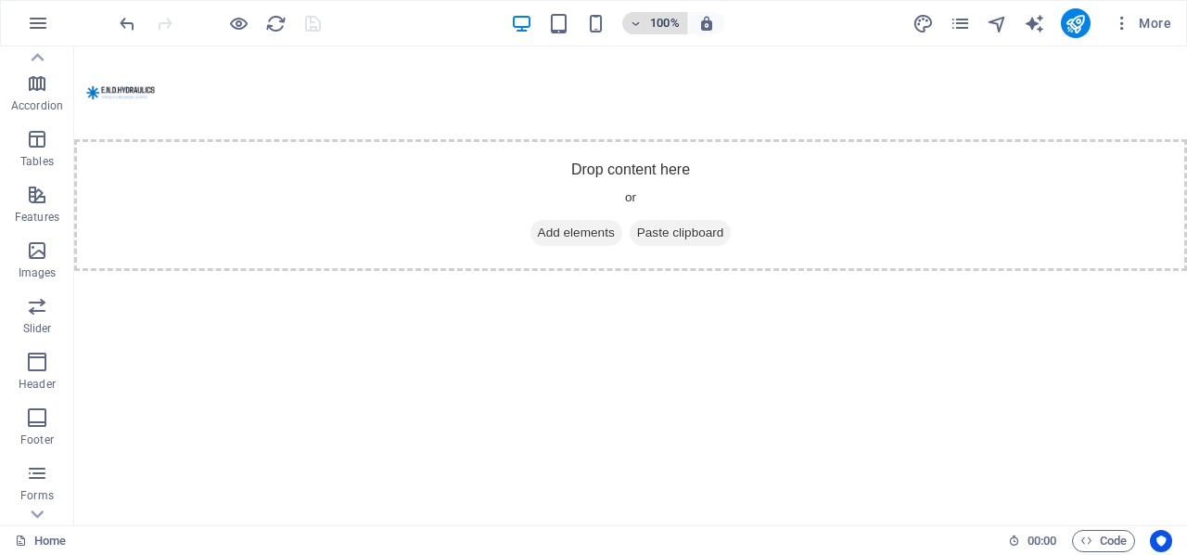
click at [652, 20] on h6 "100%" at bounding box center [665, 23] width 30 height 22
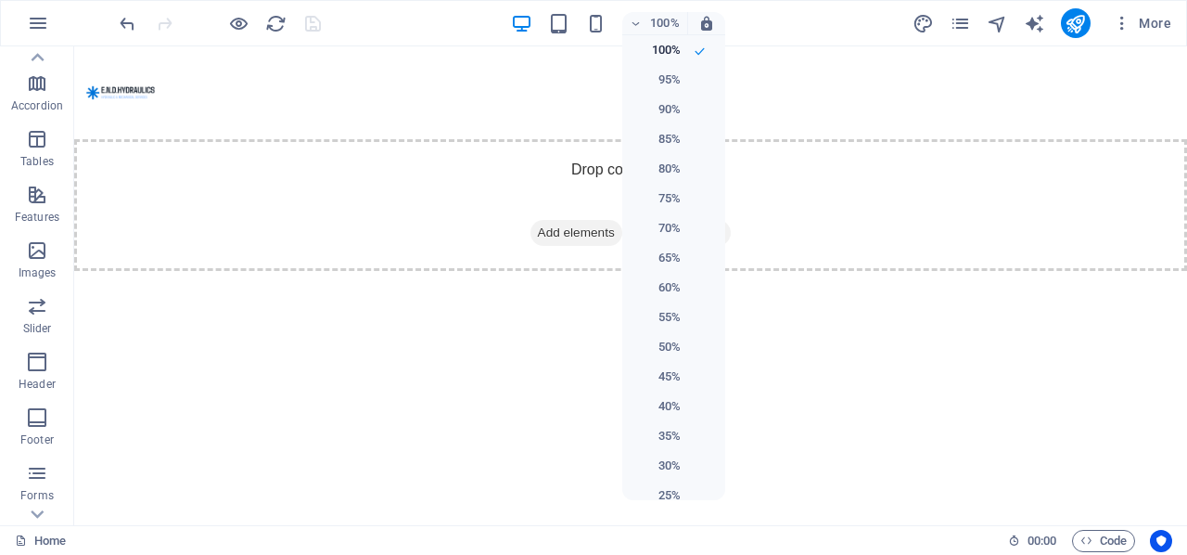
click at [583, 85] on div at bounding box center [593, 277] width 1187 height 555
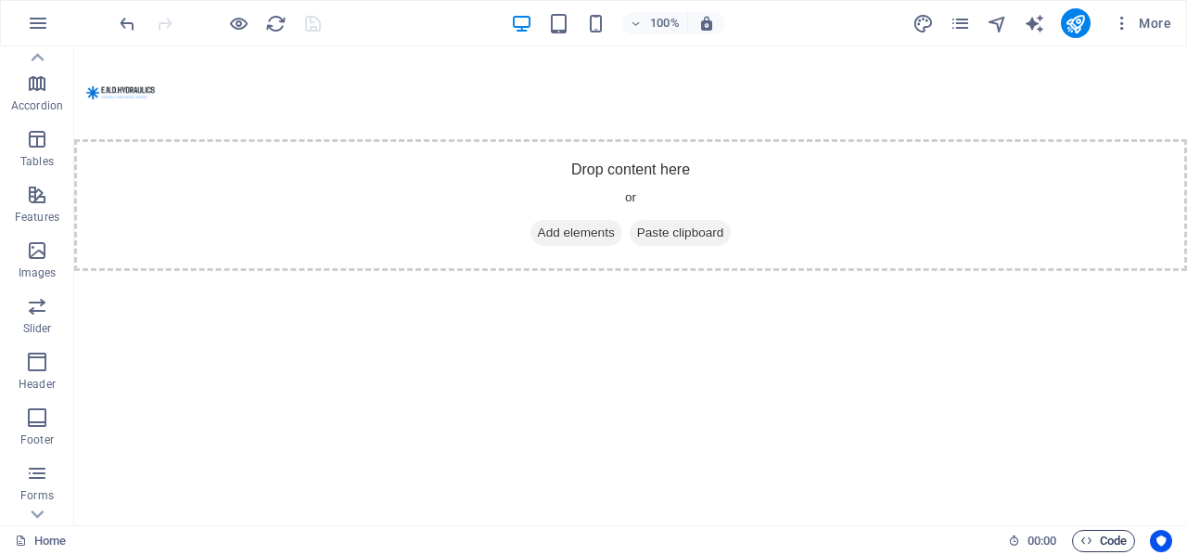
click at [1090, 535] on icon "button" at bounding box center [1087, 540] width 12 height 12
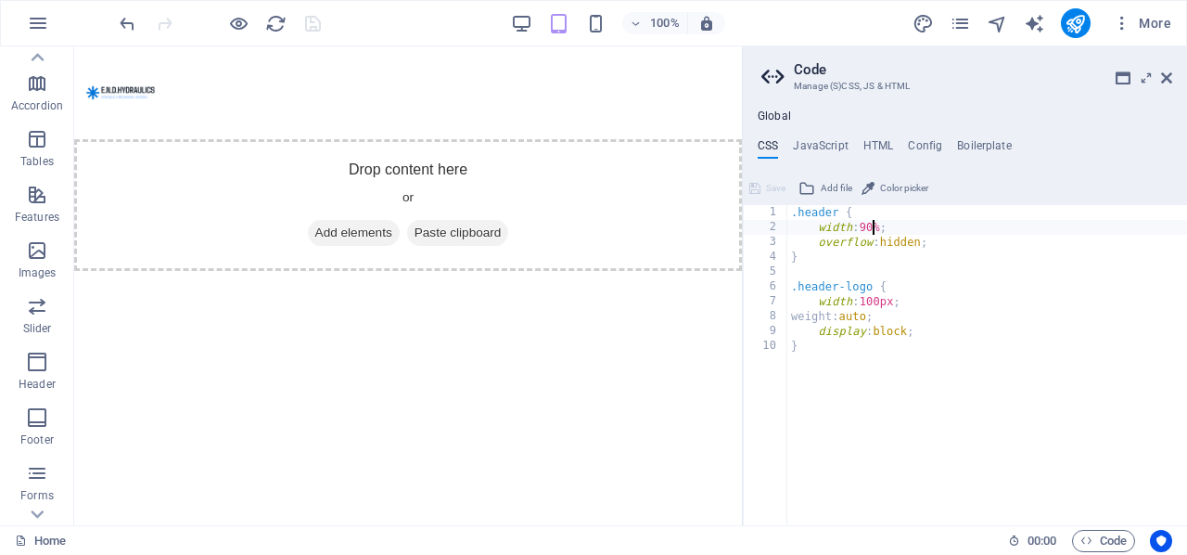
click at [887, 304] on div ".header { width : 90% ; overflow : hidden ; } .header-logo { width : 100px ; we…" at bounding box center [987, 380] width 400 height 351
type textarea "width: 120px;"
click at [759, 186] on icon at bounding box center [754, 188] width 11 height 22
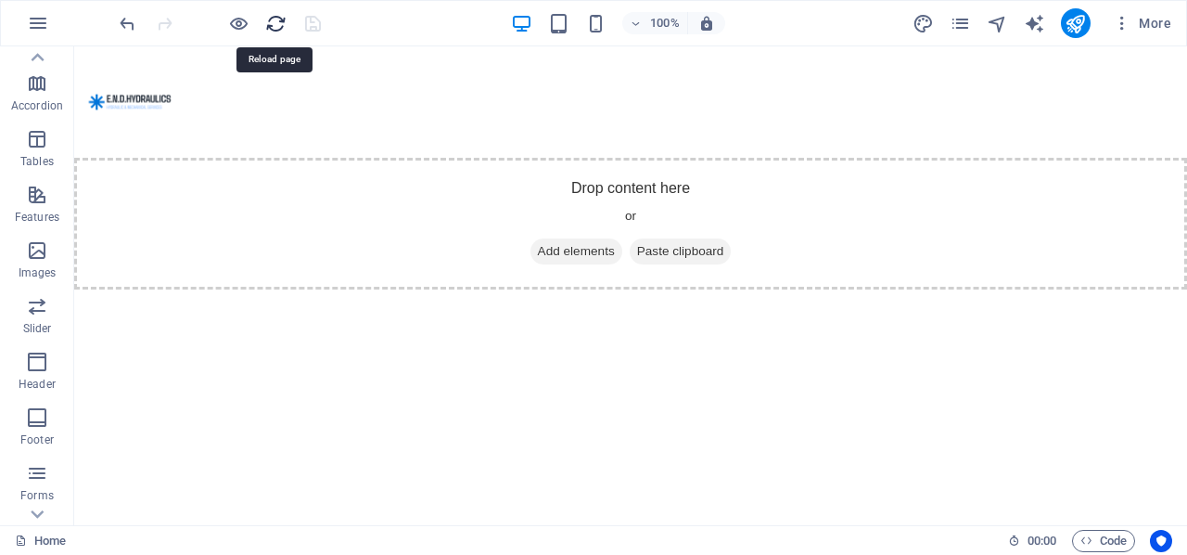
click at [275, 23] on icon "reload" at bounding box center [275, 23] width 21 height 21
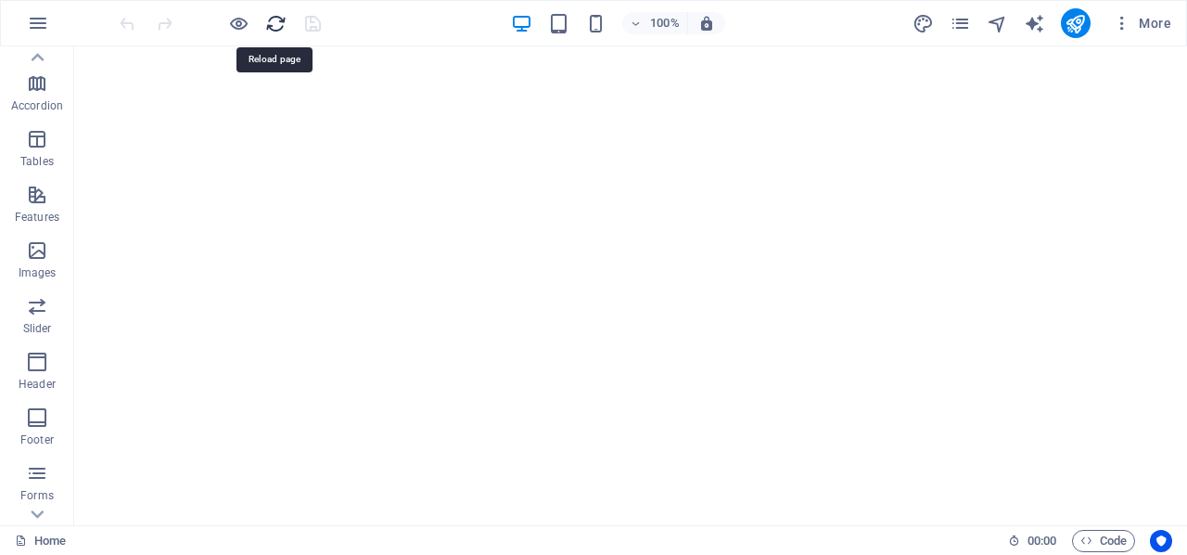
scroll to position [0, 0]
click at [1098, 539] on span "Code" at bounding box center [1104, 541] width 46 height 22
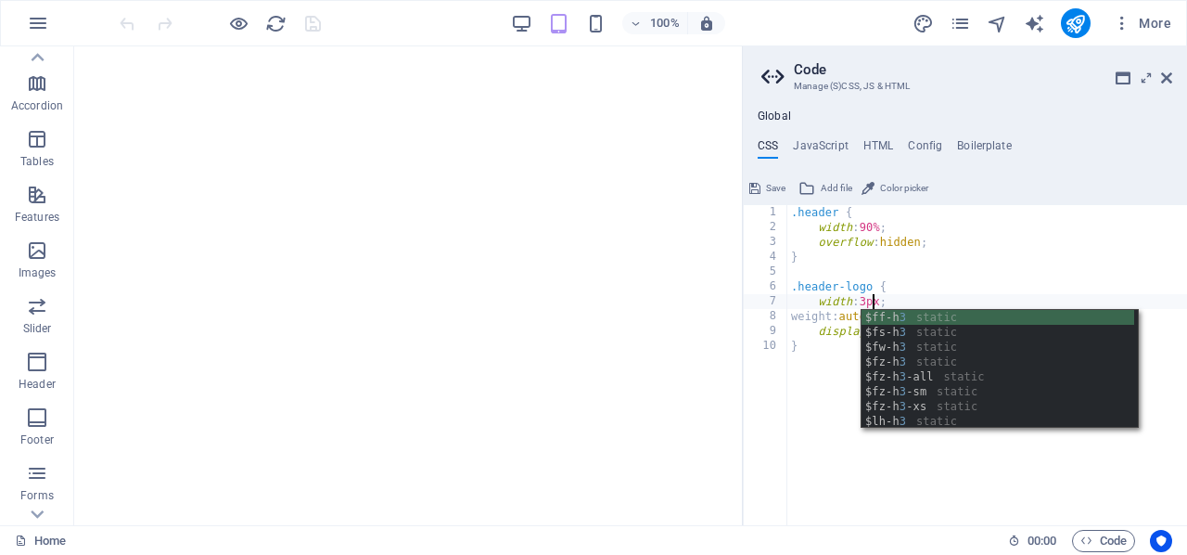
scroll to position [0, 8]
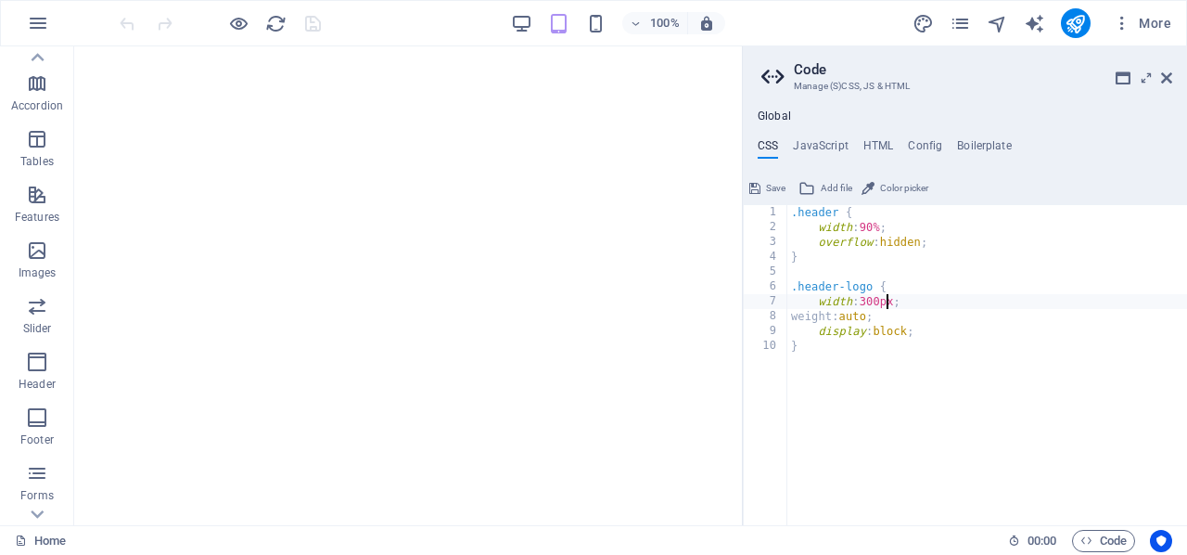
type textarea "width: 300px;"
click at [761, 184] on button "Save" at bounding box center [768, 188] width 42 height 22
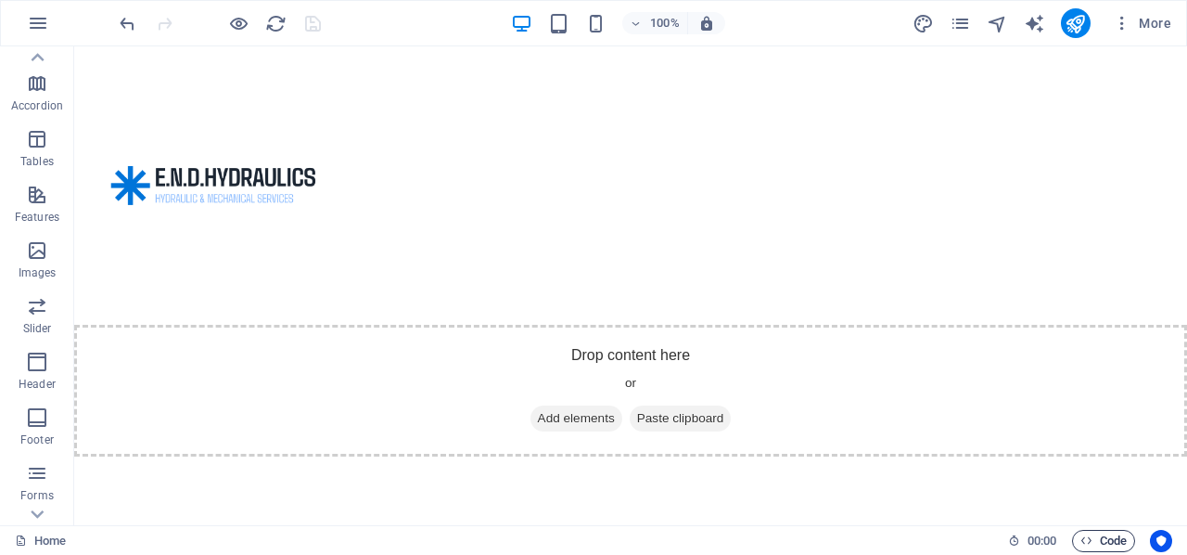
click at [1096, 538] on span "Code" at bounding box center [1104, 541] width 46 height 22
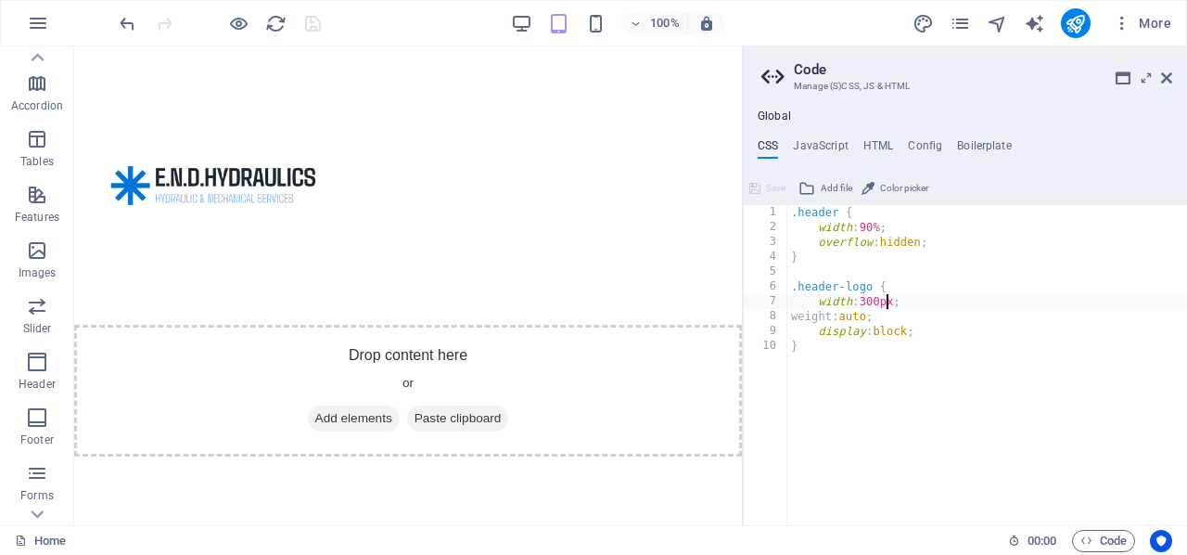
click at [941, 247] on div ".header { width : 90% ; overflow : hidden ; } .header-logo { width : 300px ; we…" at bounding box center [987, 380] width 400 height 351
type textarea "overflow: hidden;"
click at [876, 229] on div ".header { width : 90% ; overflow : hidden ; } .header-logo { width : 300px ; we…" at bounding box center [987, 380] width 400 height 351
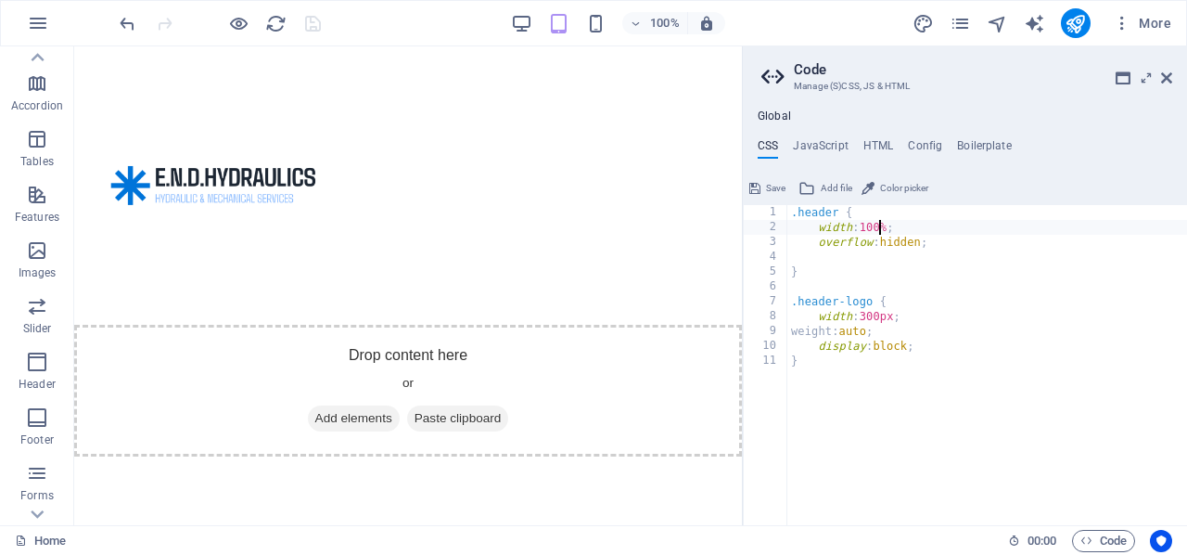
type textarea "width: 100%;"
click at [759, 183] on icon at bounding box center [754, 188] width 11 height 22
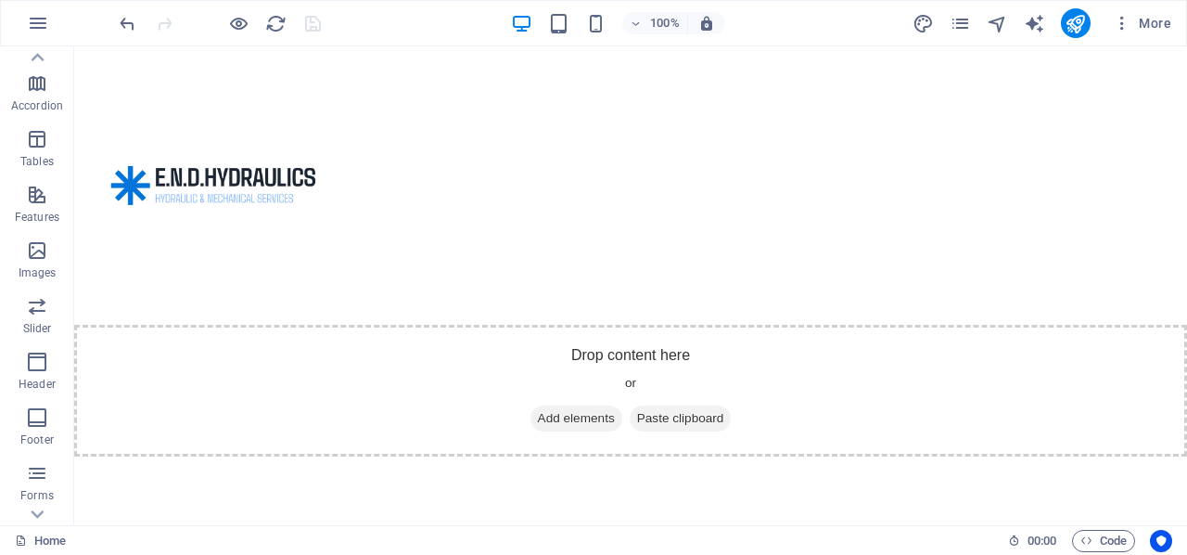
click at [377, 196] on div at bounding box center [630, 185] width 1113 height 278
click at [259, 177] on img at bounding box center [213, 185] width 278 height 278
click at [274, 17] on icon "reload" at bounding box center [275, 23] width 21 height 21
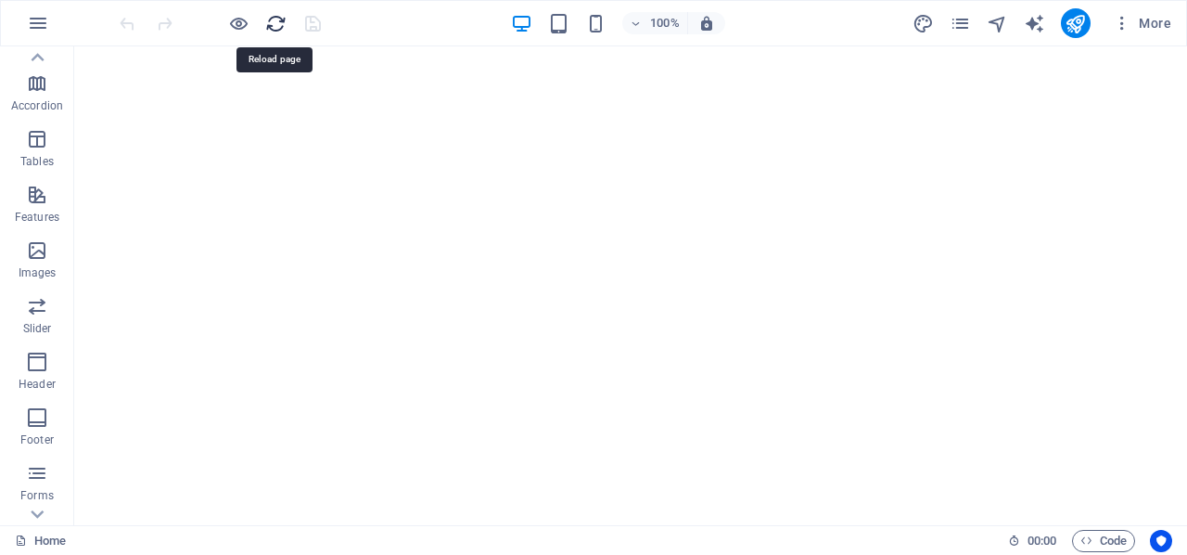
scroll to position [0, 0]
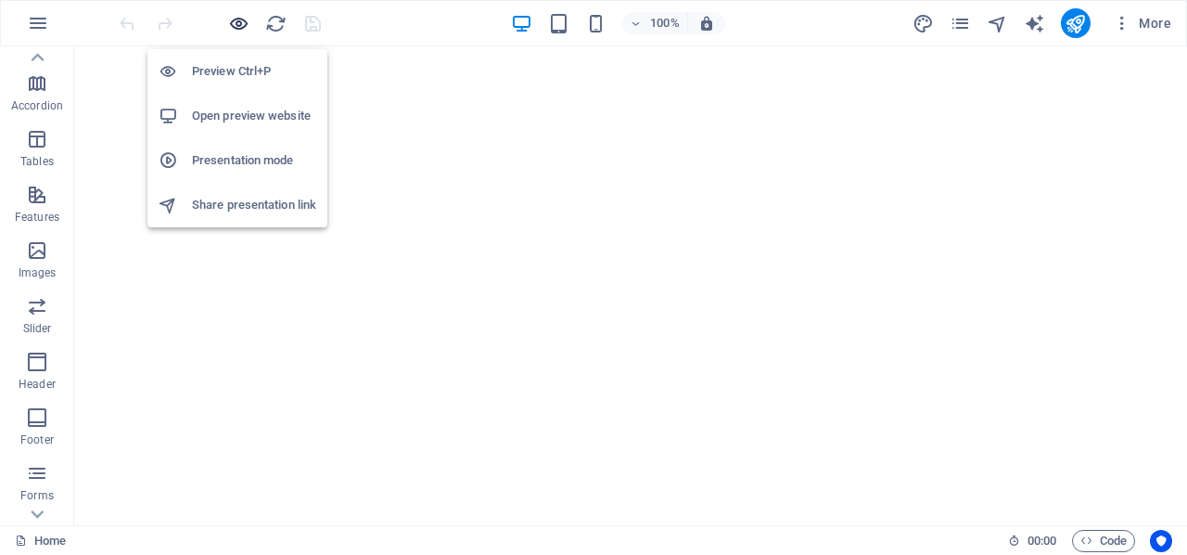
click at [236, 24] on icon "button" at bounding box center [238, 23] width 21 height 21
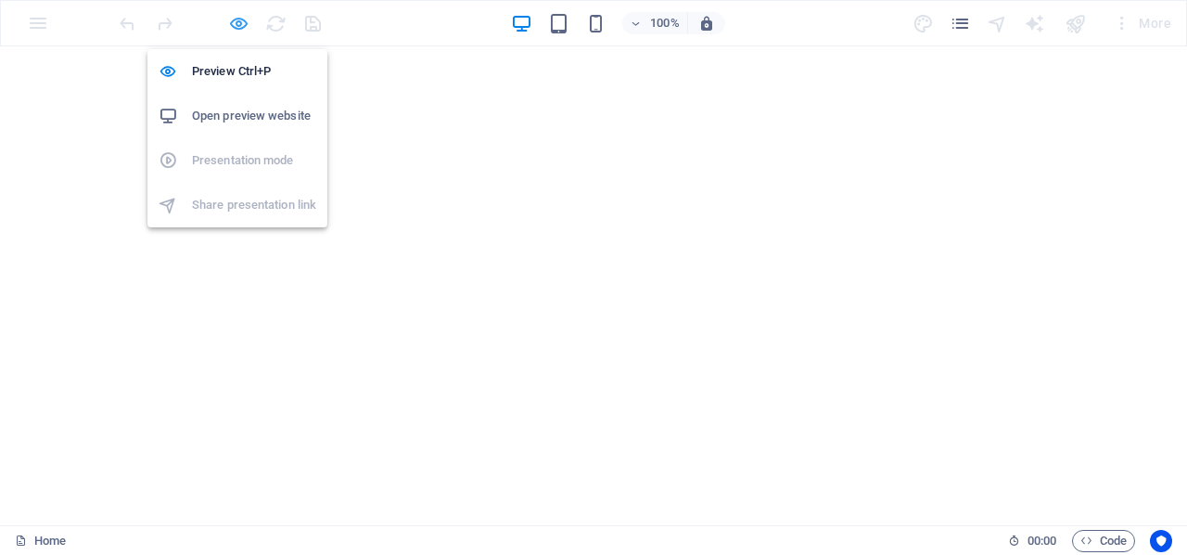
click at [237, 19] on icon "button" at bounding box center [238, 23] width 21 height 21
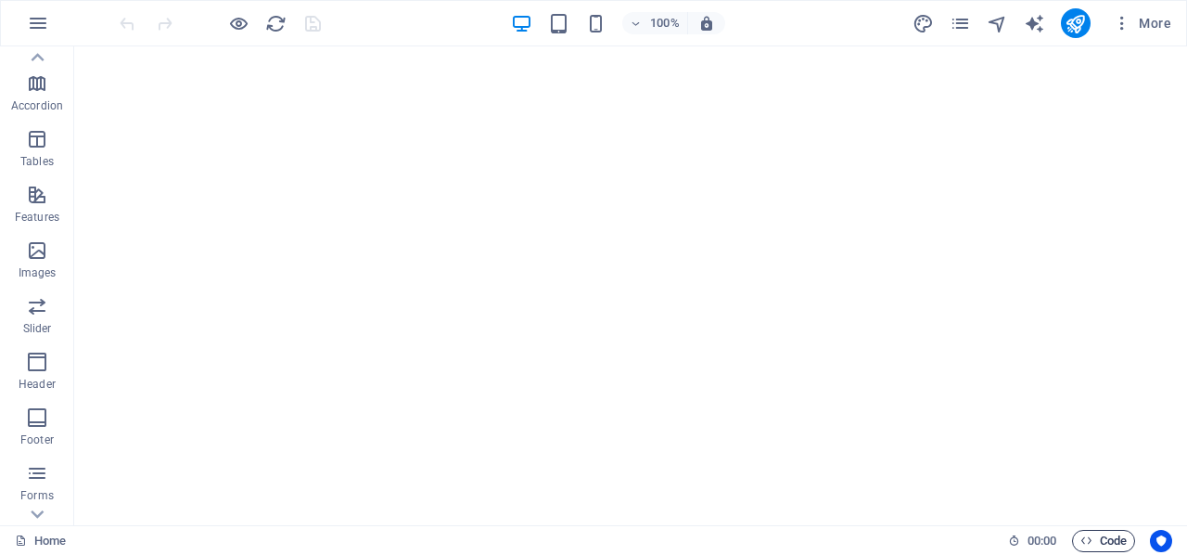
click at [1104, 540] on span "Code" at bounding box center [1104, 541] width 46 height 22
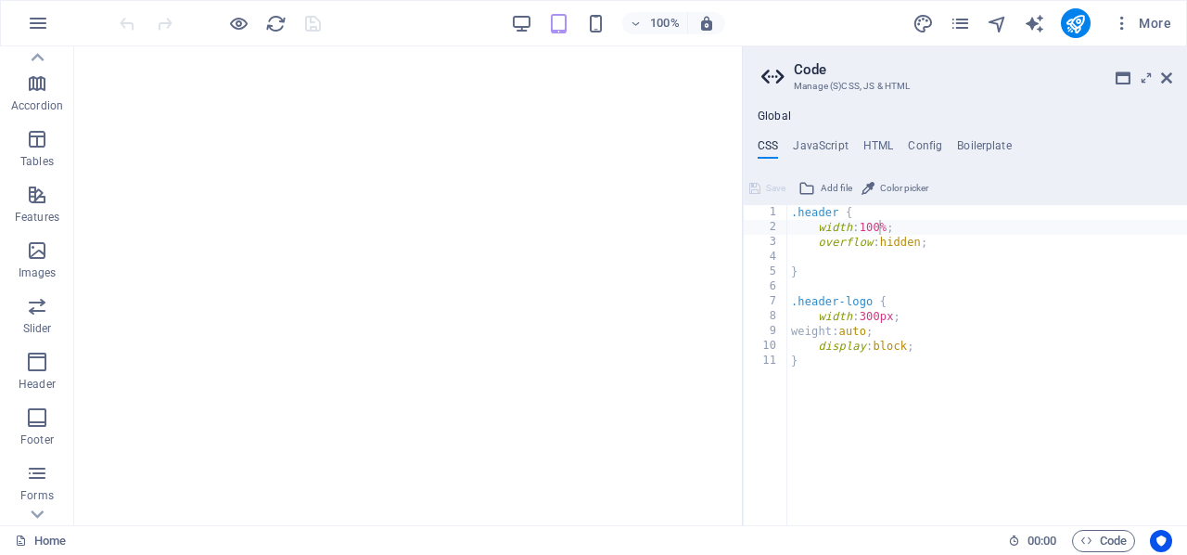
click at [871, 137] on div "Global CSS JavaScript HTML Config Boilerplate width: 100%; 1 2 3 4 5 6 7 8 9 10…" at bounding box center [965, 317] width 444 height 416
click at [872, 140] on h4 "HTML" at bounding box center [878, 149] width 31 height 20
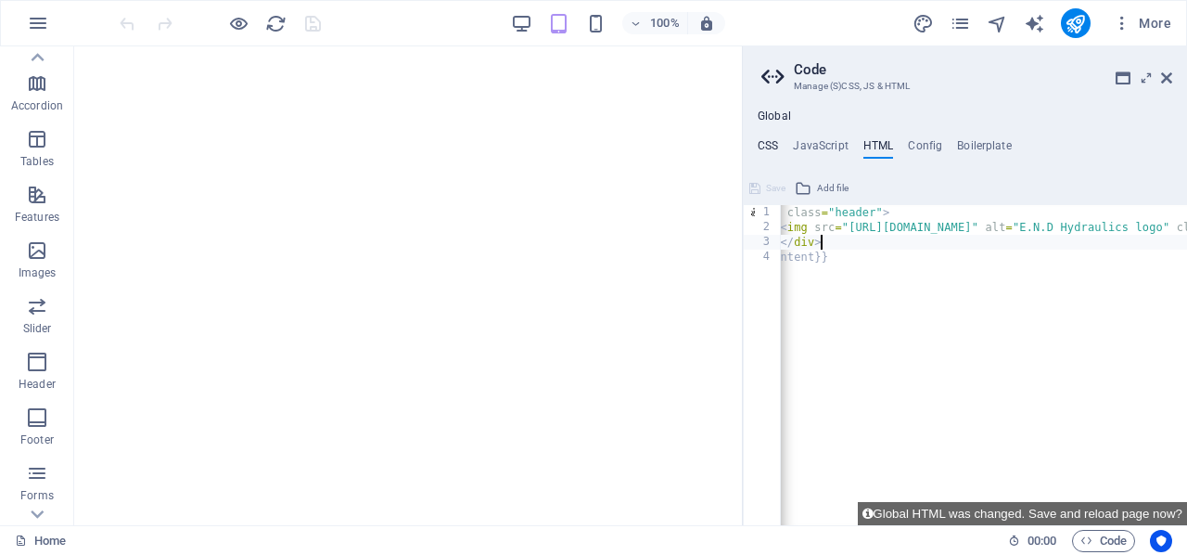
click at [762, 141] on h4 "CSS" at bounding box center [768, 149] width 20 height 20
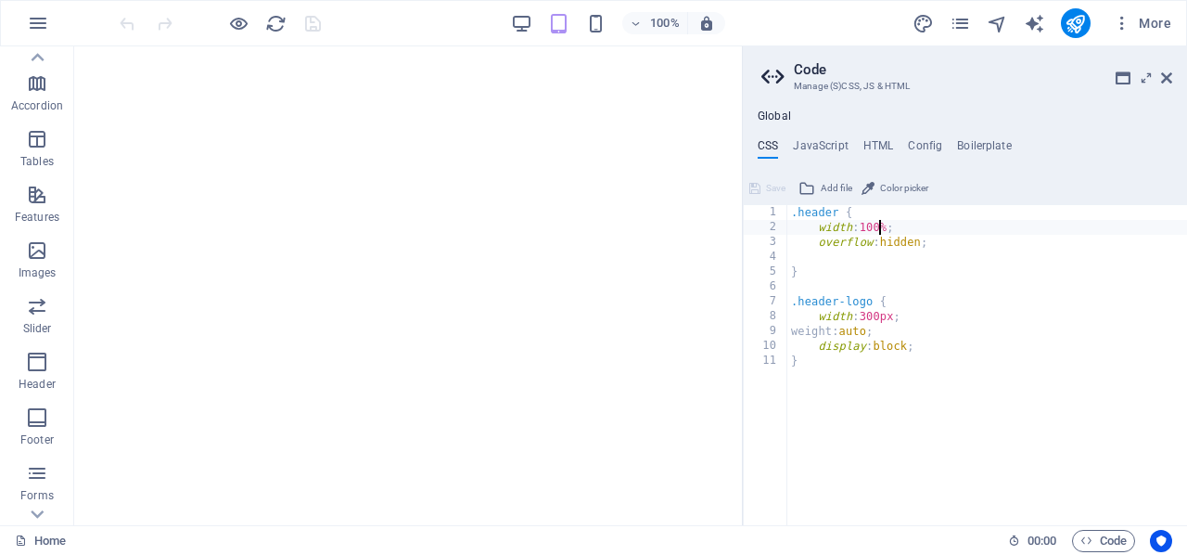
click at [941, 352] on div ".header { width : 100% ; overflow : hidden ; } .header-logo { width : 300px ; w…" at bounding box center [987, 380] width 400 height 351
type textarea "display: block;"
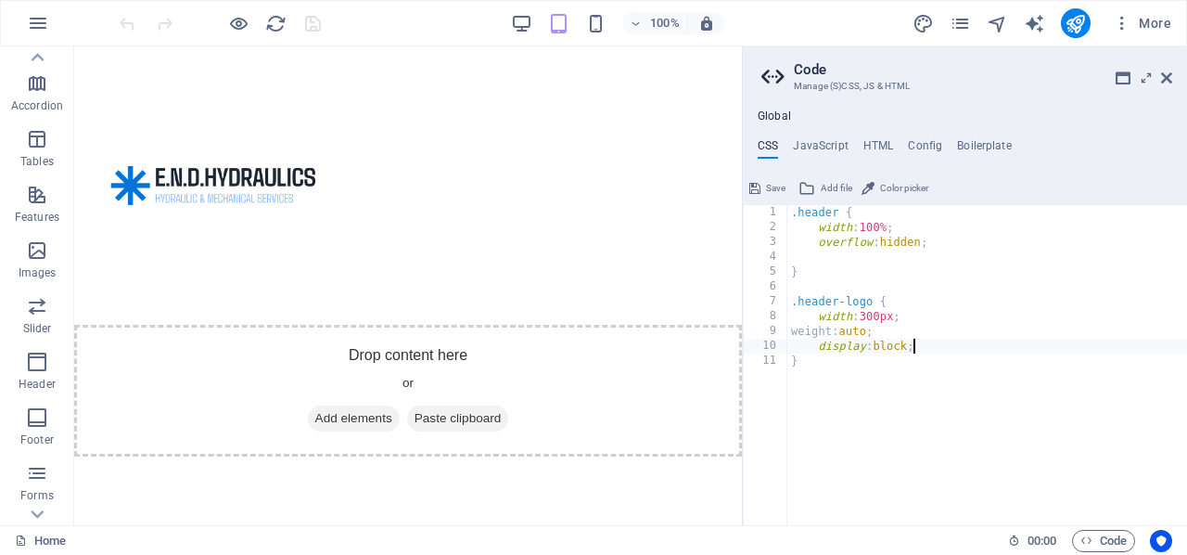
click at [914, 346] on div ".header { width : 100% ; overflow : hidden ; } .header-logo { width : 300px ; w…" at bounding box center [987, 380] width 400 height 351
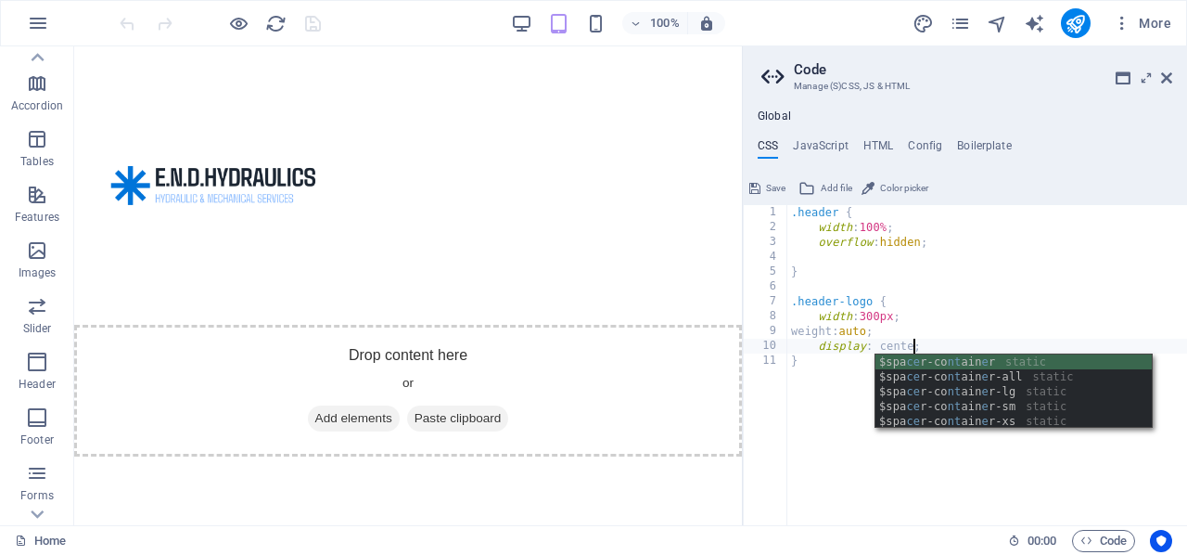
type textarea "display: center;"
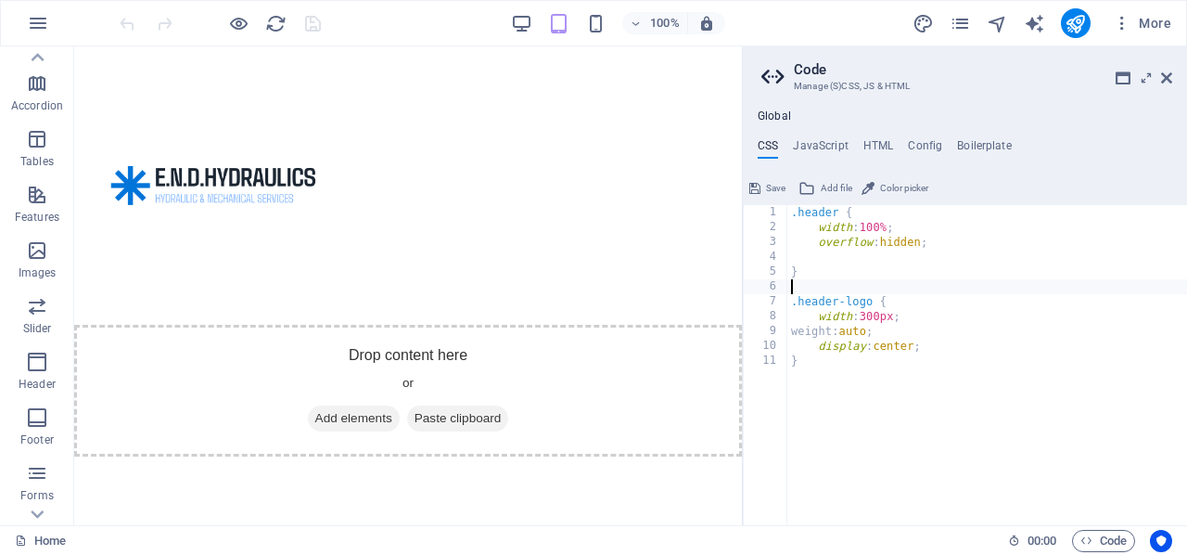
click at [956, 292] on div ".header { width : 100% ; overflow : hidden ; } .header-logo { width : 300px ; w…" at bounding box center [987, 380] width 400 height 351
click at [769, 183] on span "Save" at bounding box center [775, 188] width 19 height 22
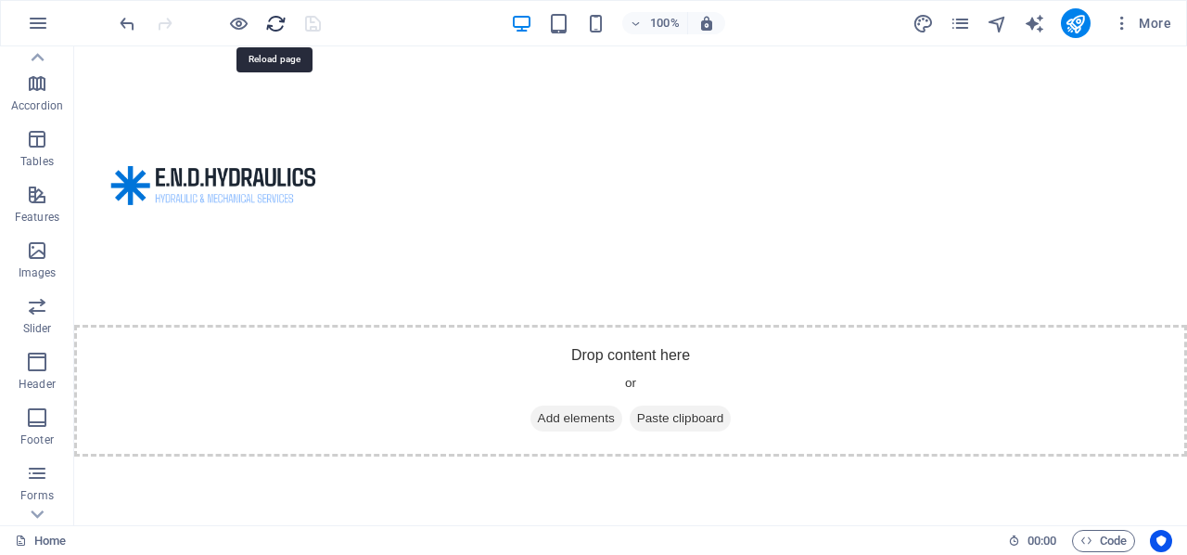
click at [275, 18] on icon "reload" at bounding box center [275, 23] width 21 height 21
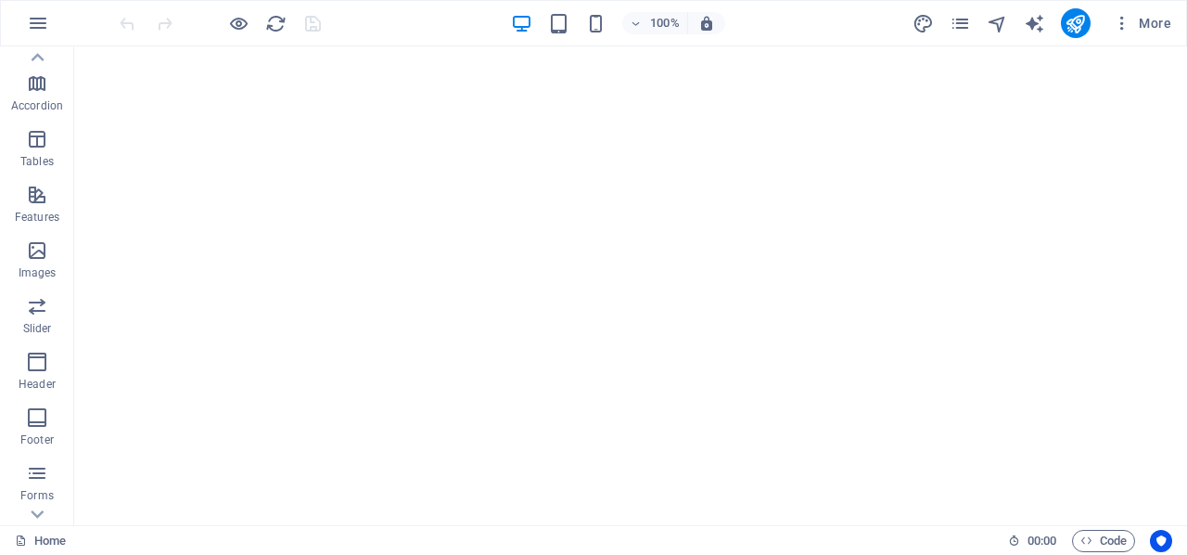
click at [1104, 543] on span "Code" at bounding box center [1104, 541] width 46 height 22
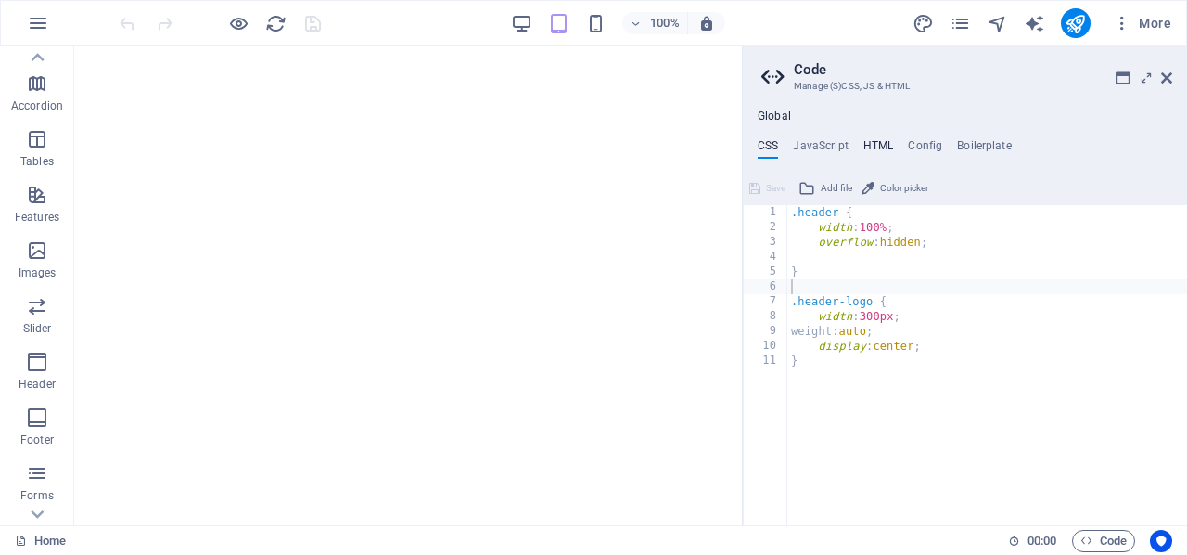
click at [875, 143] on h4 "HTML" at bounding box center [878, 149] width 31 height 20
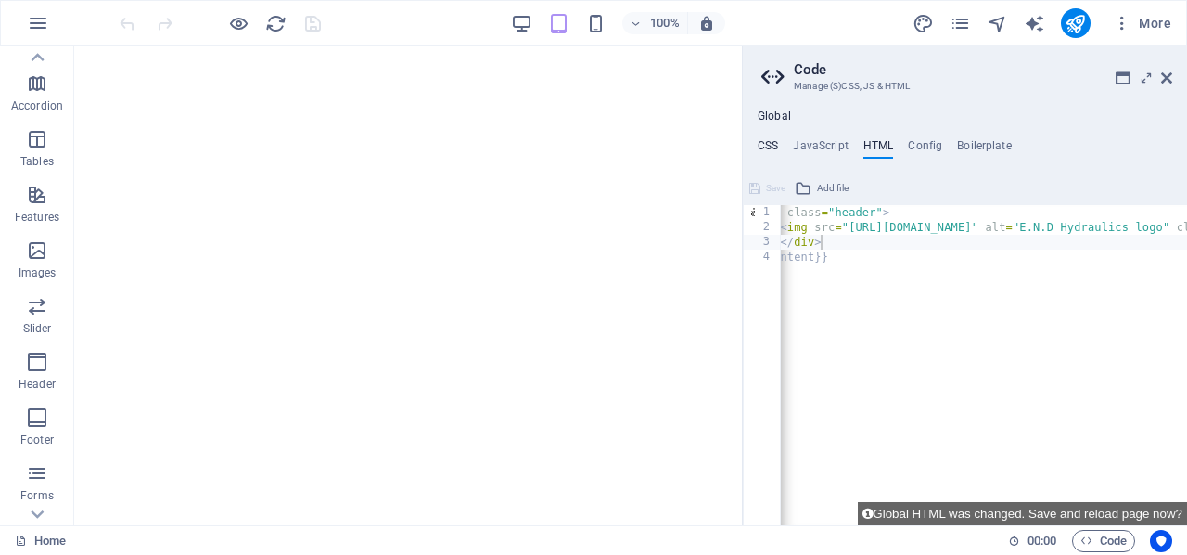
click at [770, 146] on h4 "CSS" at bounding box center [768, 149] width 20 height 20
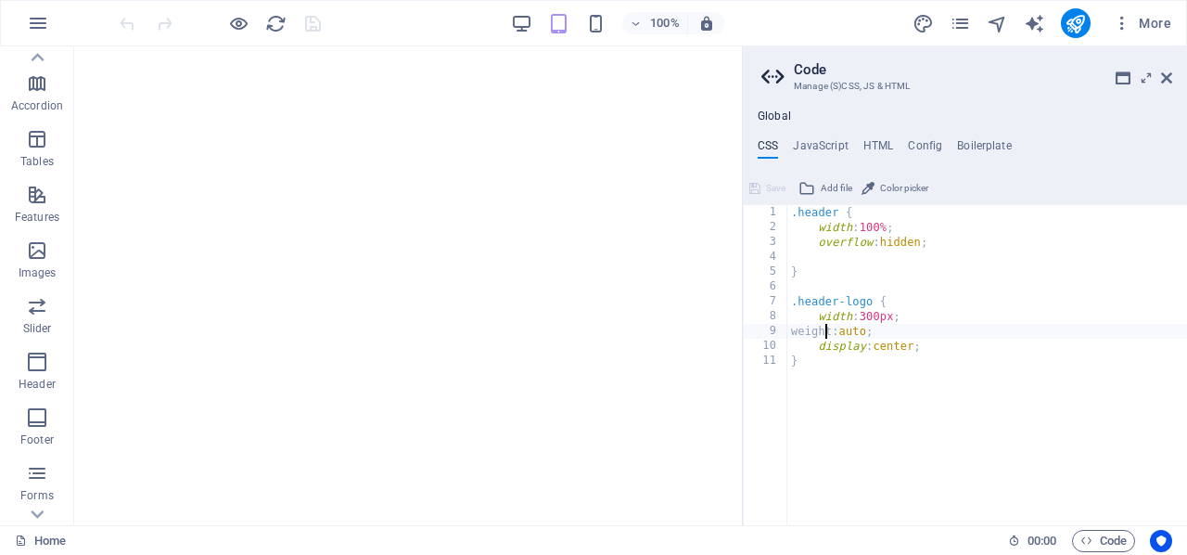
click at [828, 333] on div ".header { width : 100% ; overflow : hidden ; } .header-logo { width : 300px ; w…" at bounding box center [987, 380] width 400 height 351
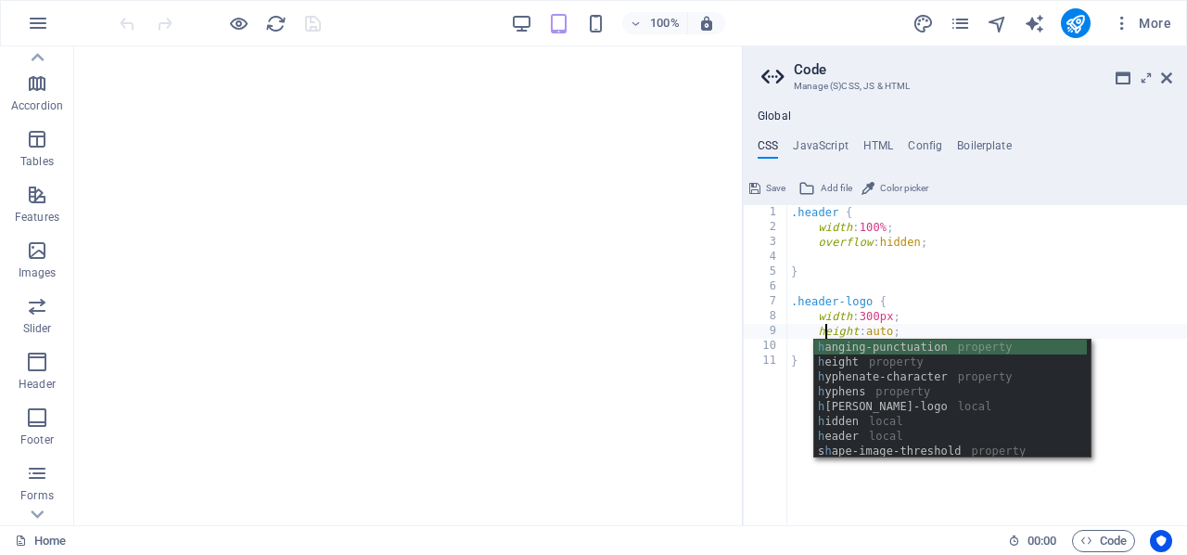
click at [805, 331] on div ".header { width : 100% ; overflow : hidden ; } .header-logo { width : 300px ; h…" at bounding box center [987, 380] width 400 height 351
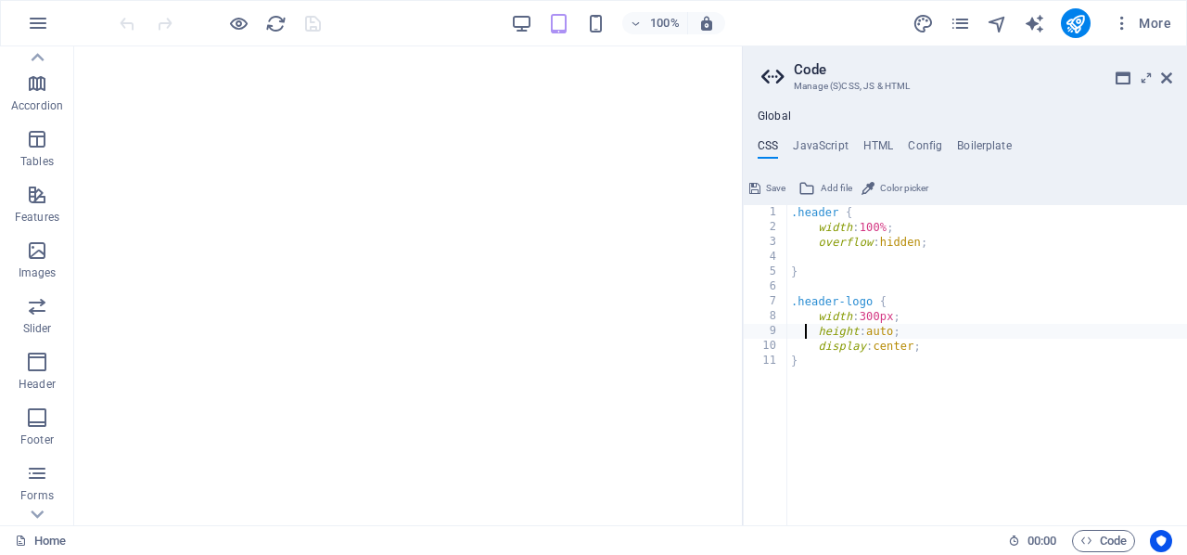
click at [901, 333] on div ".header { width : 100% ; overflow : hidden ; } .header-logo { width : 300px ; h…" at bounding box center [987, 380] width 400 height 351
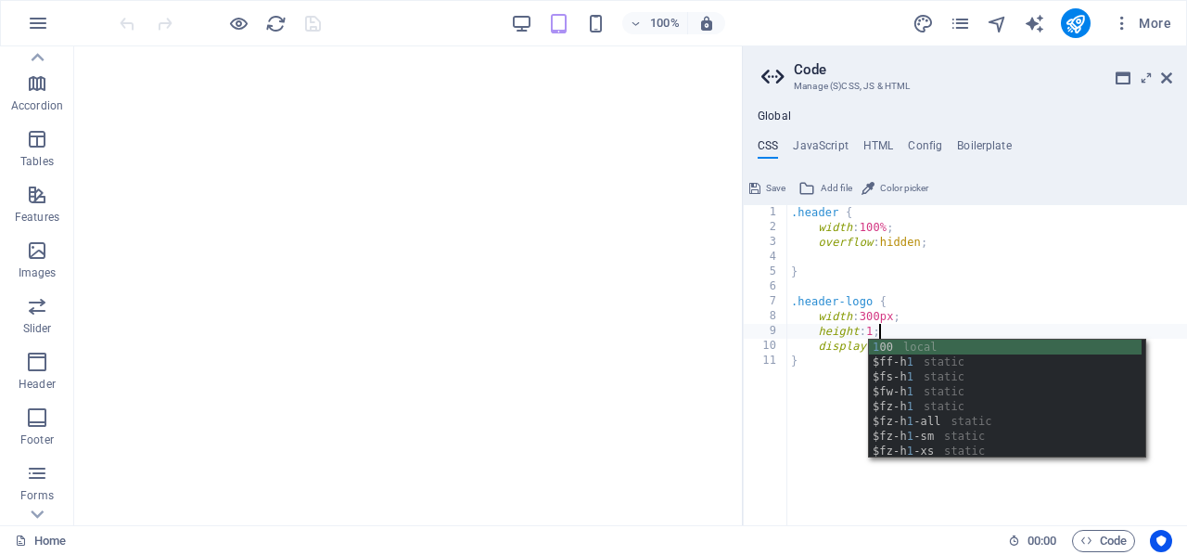
scroll to position [0, 8]
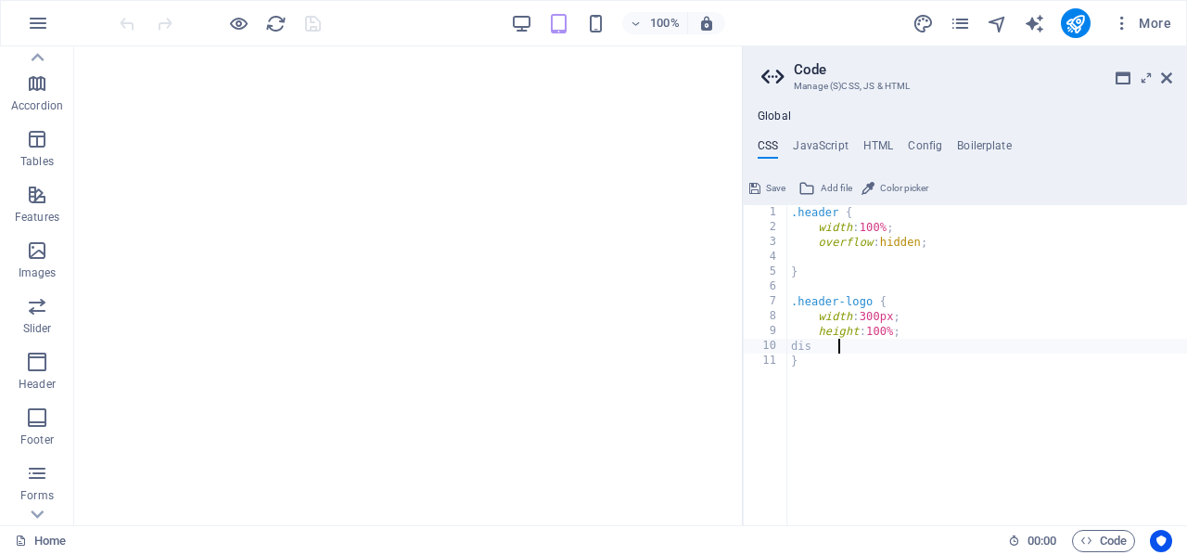
type textarea "d"
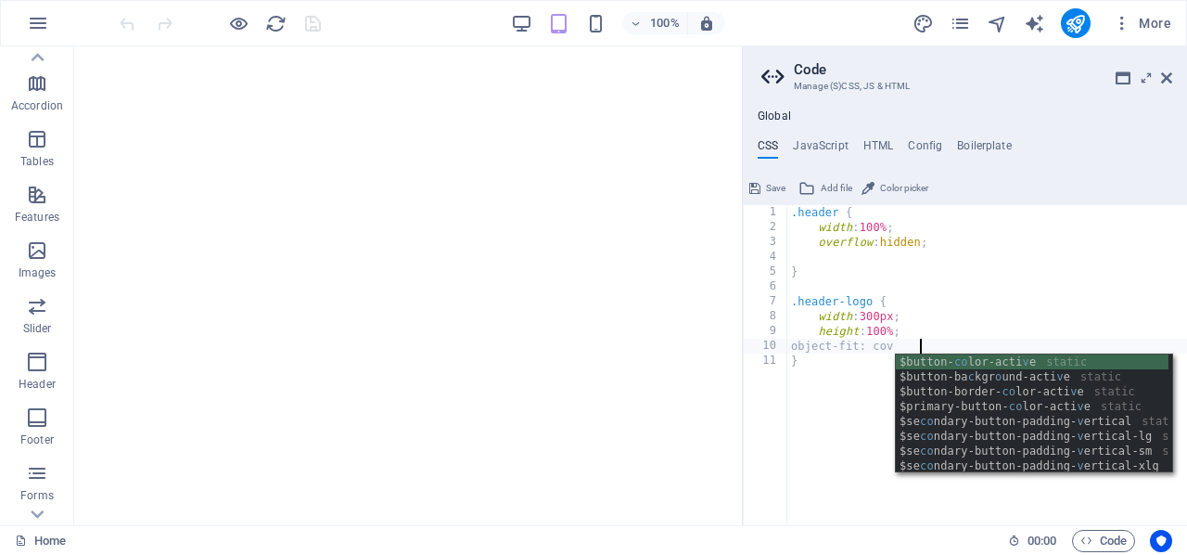
scroll to position [0, 11]
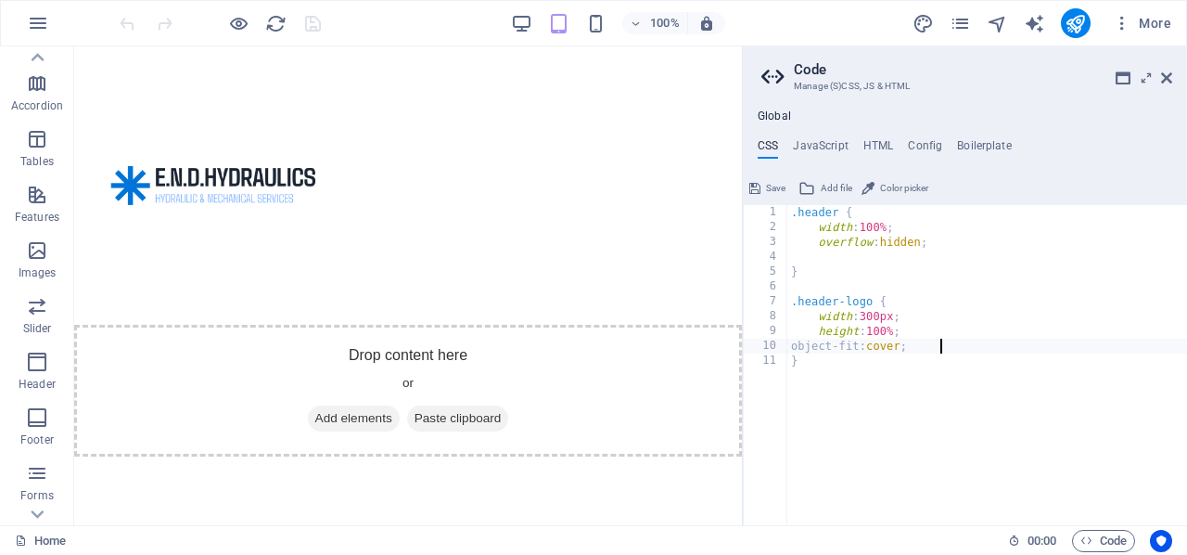
click at [913, 226] on div ".header { width : 100% ; overflow : hidden ; } .header-logo { width : 300px ; h…" at bounding box center [987, 380] width 400 height 351
type textarea "width: 100%;"
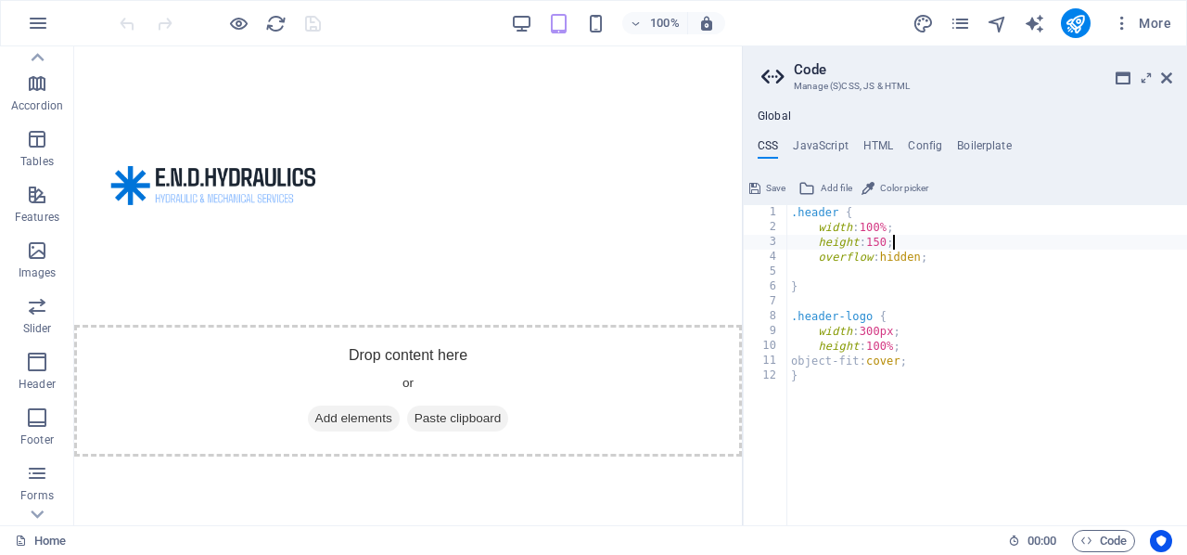
scroll to position [0, 8]
type textarea "height: 150px;"
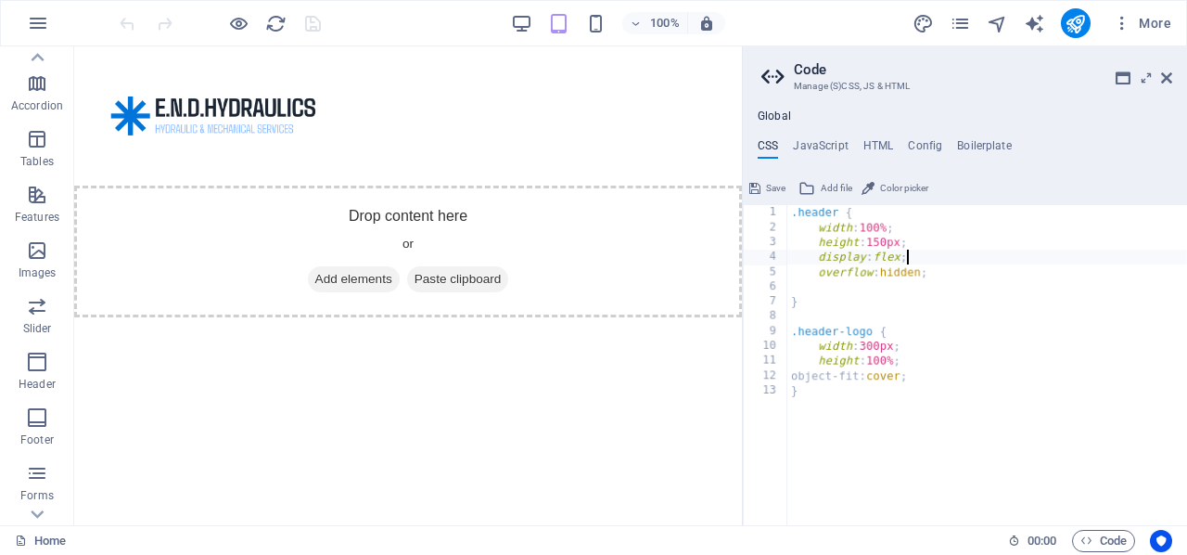
type textarea "display: flex;"
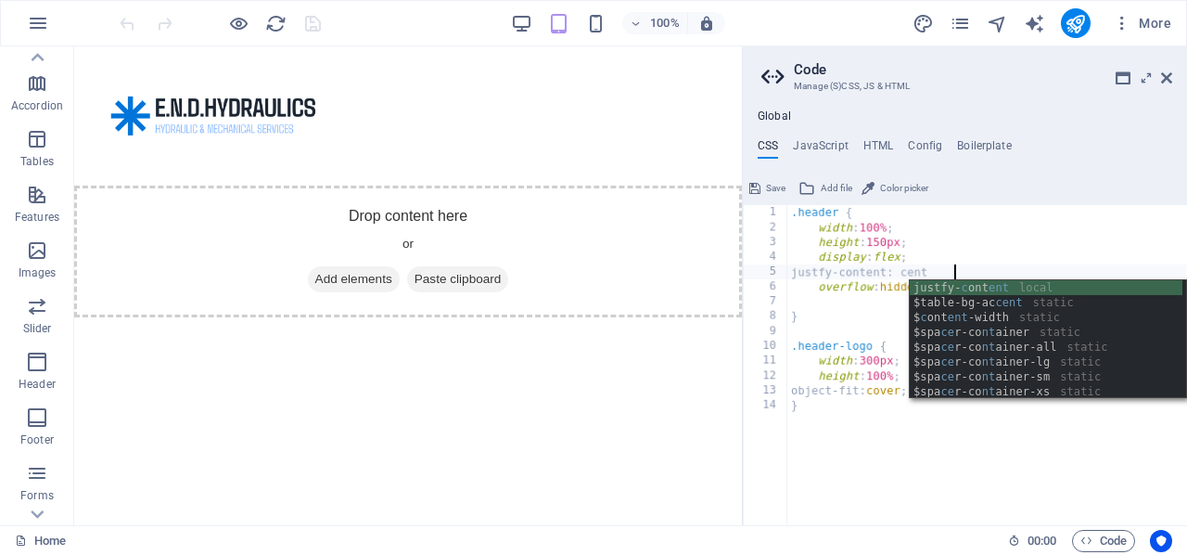
scroll to position [0, 14]
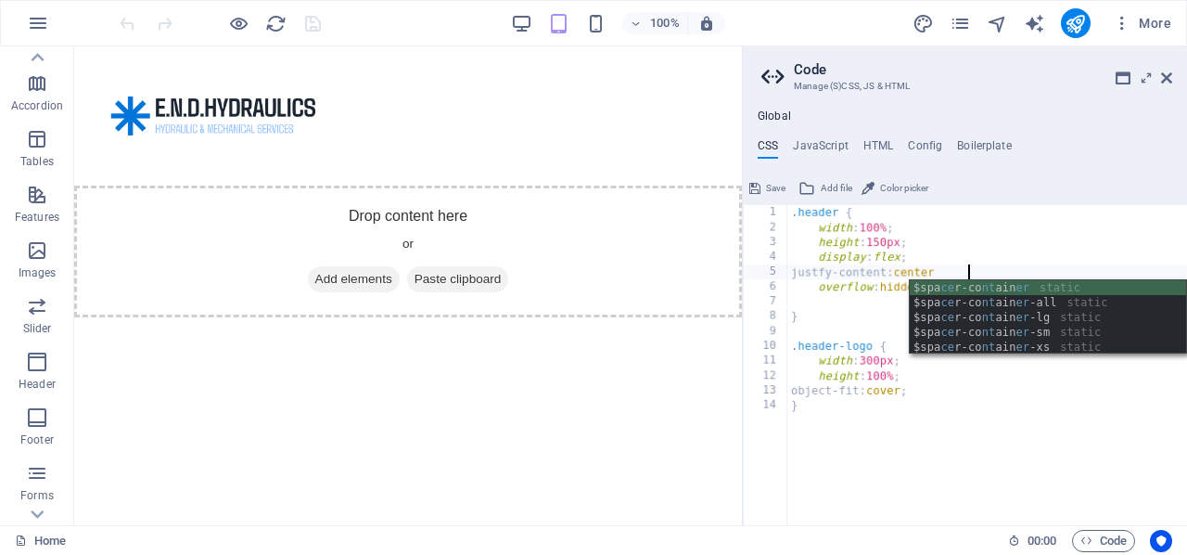
type textarea "justfy-content: center;"
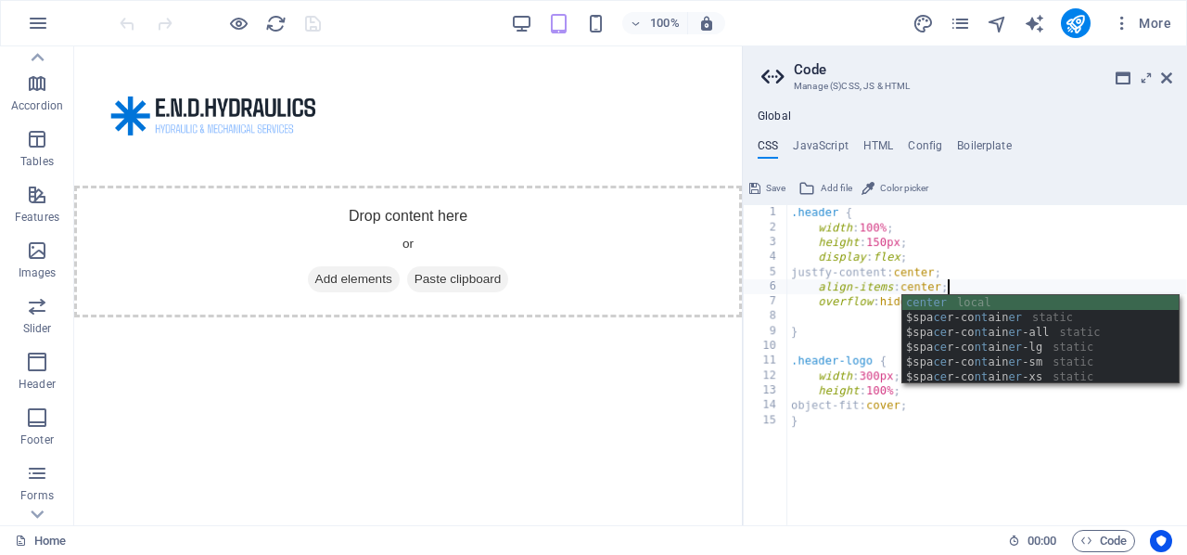
scroll to position [0, 12]
type textarea "align-items: center;"
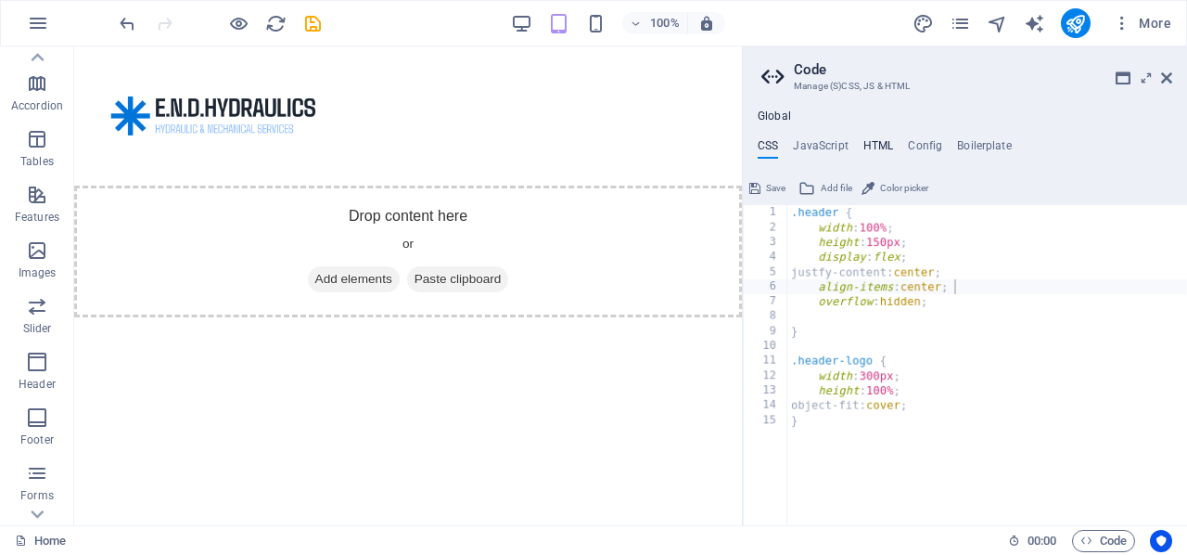
click at [875, 140] on h4 "HTML" at bounding box center [878, 149] width 31 height 20
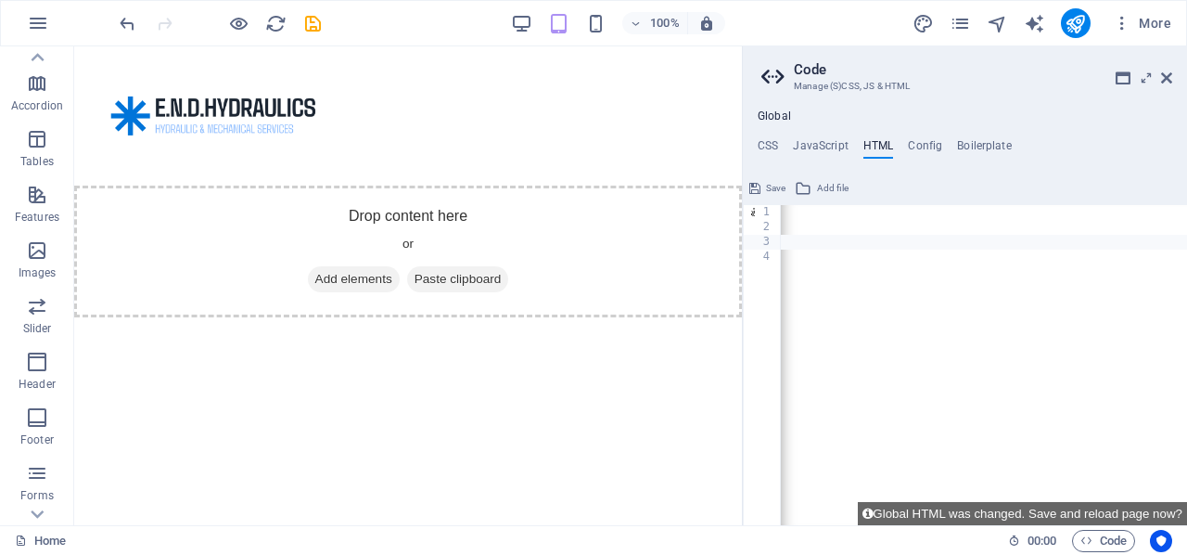
scroll to position [0, 758]
click at [767, 185] on span "Save" at bounding box center [775, 188] width 19 height 22
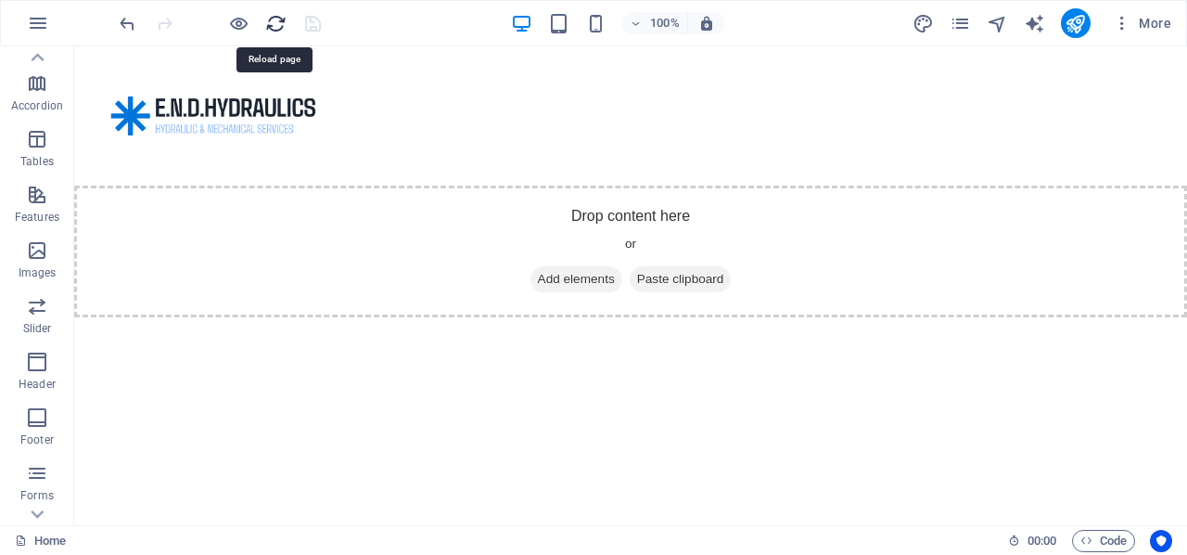
click at [277, 19] on icon "reload" at bounding box center [275, 23] width 21 height 21
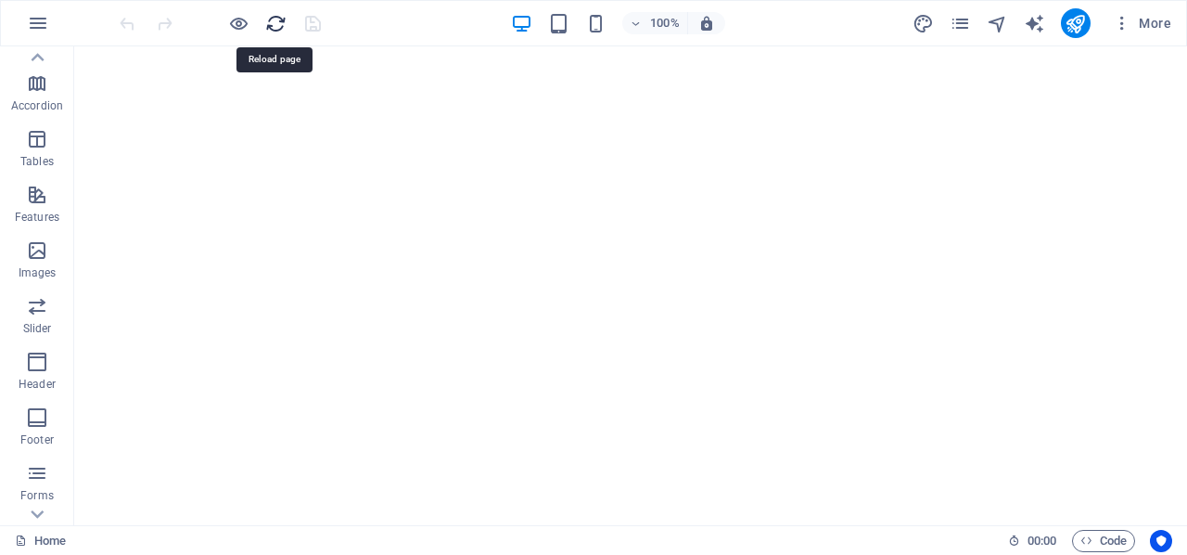
scroll to position [0, 0]
click at [277, 19] on icon "reload" at bounding box center [275, 23] width 21 height 21
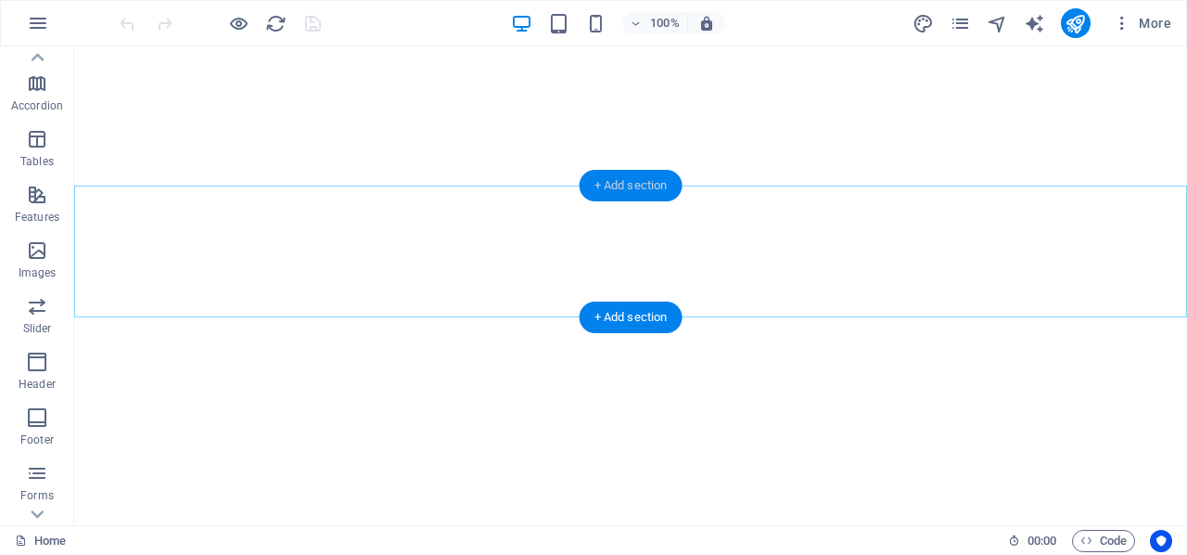
click at [599, 179] on div "+ Add section" at bounding box center [631, 186] width 103 height 32
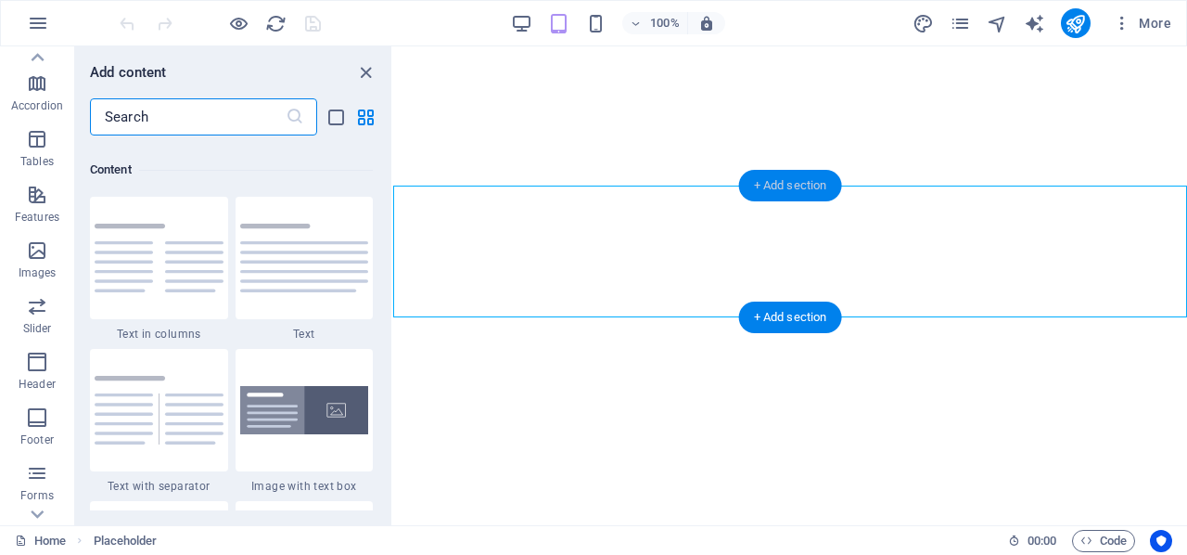
scroll to position [3245, 0]
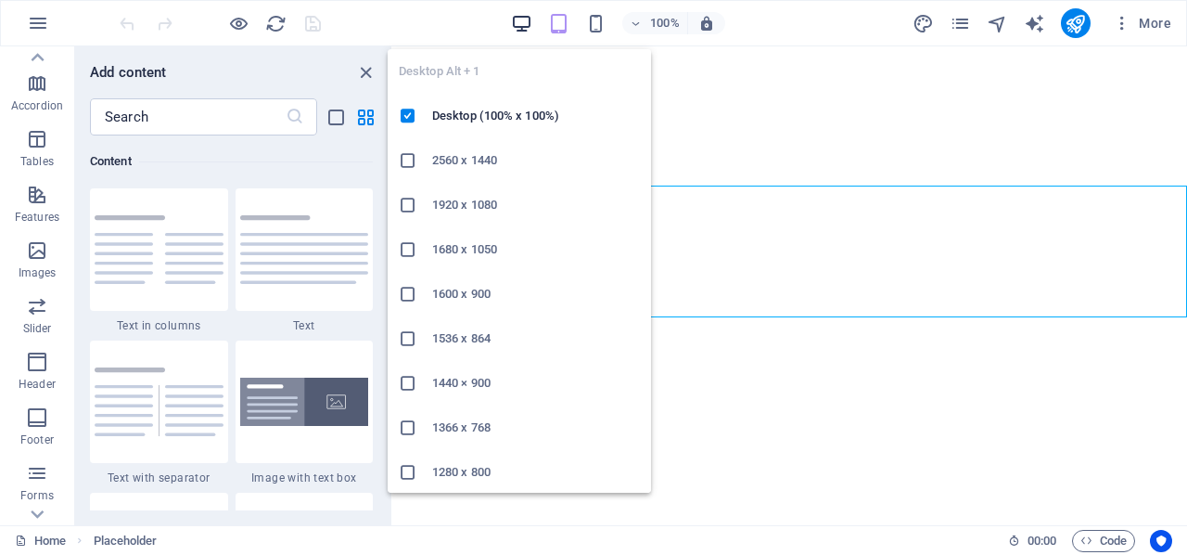
click at [524, 22] on icon "button" at bounding box center [521, 23] width 21 height 21
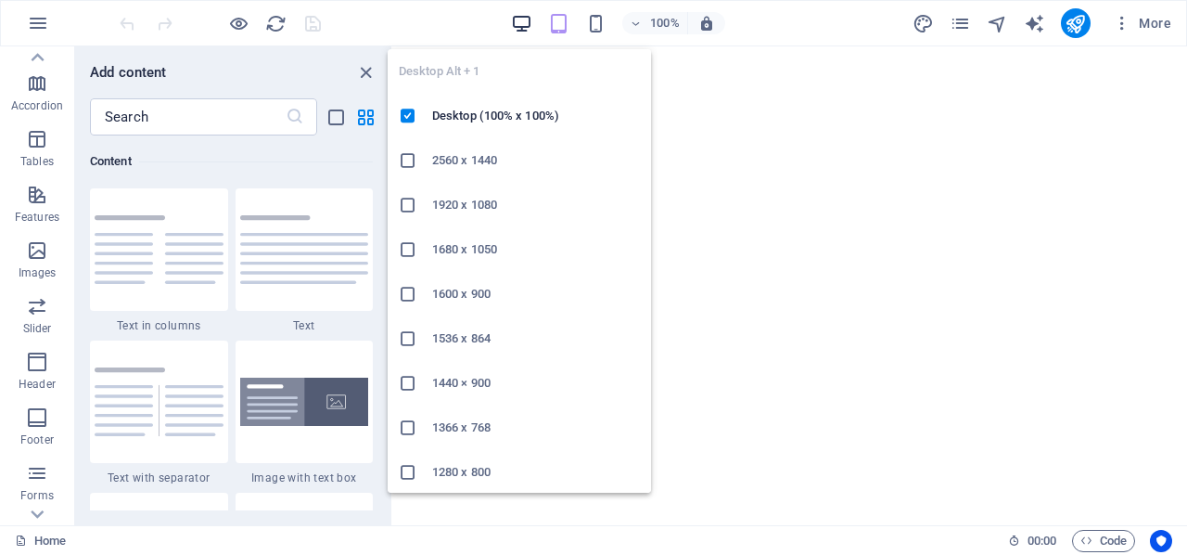
click at [523, 25] on icon "button" at bounding box center [521, 23] width 21 height 21
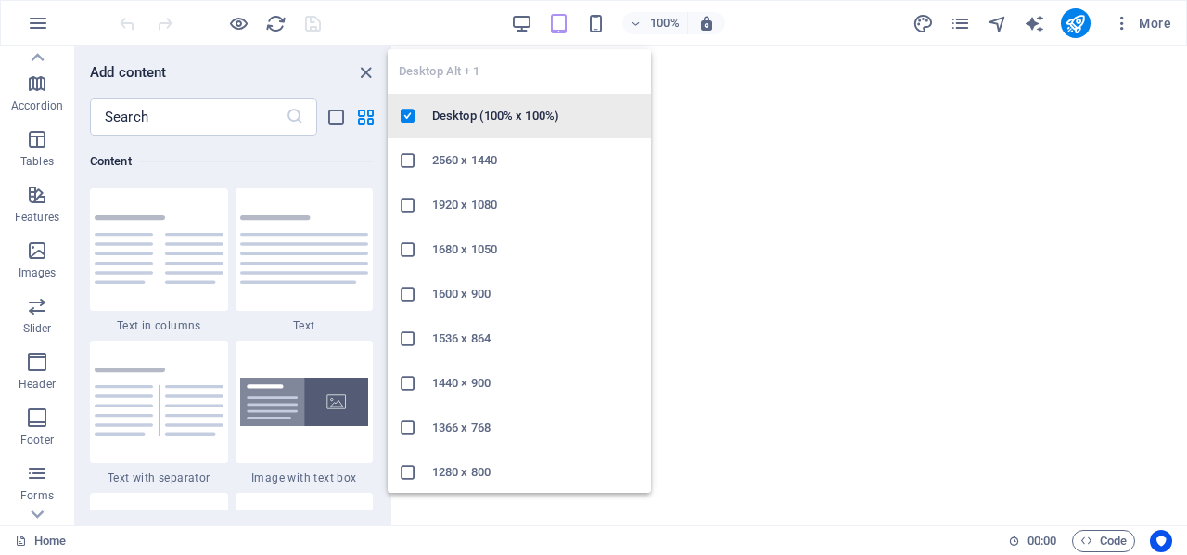
click at [486, 118] on h6 "Desktop (100% x 100%)" at bounding box center [536, 116] width 208 height 22
